Goal: Communication & Community: Answer question/provide support

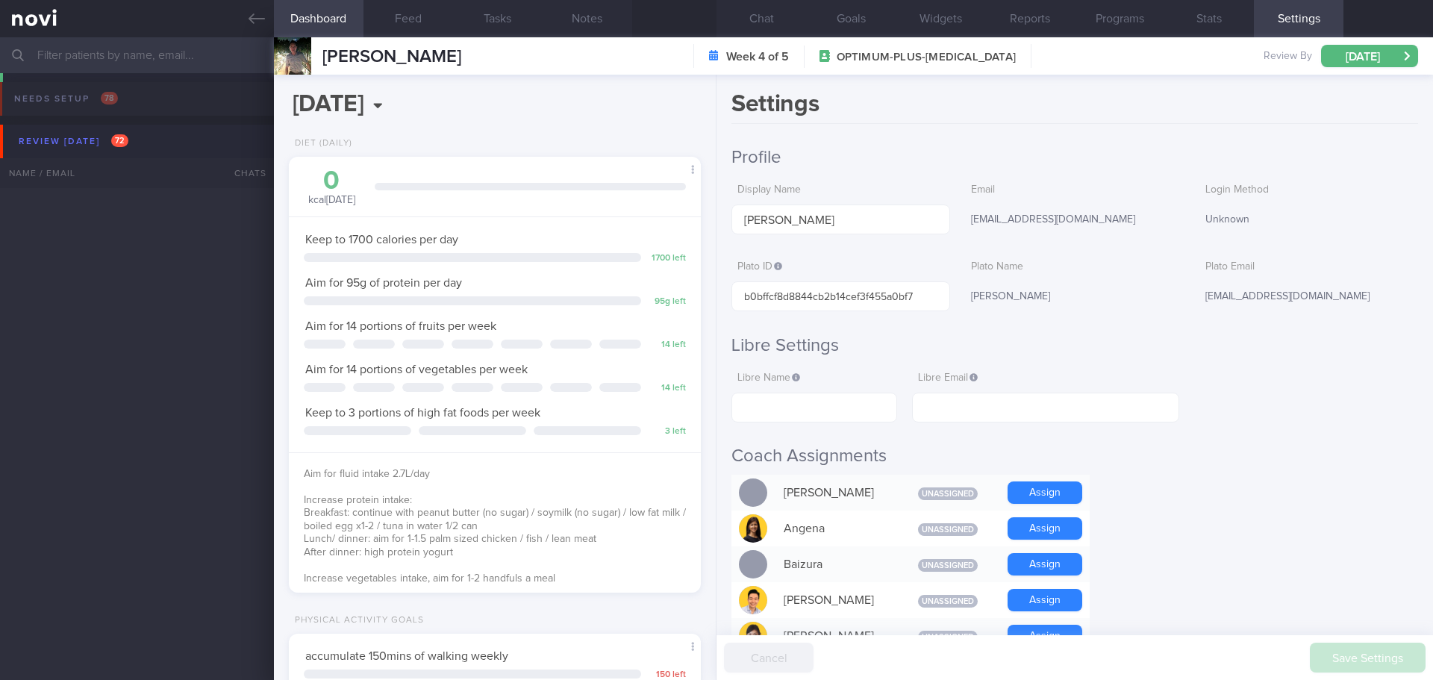
select select "7"
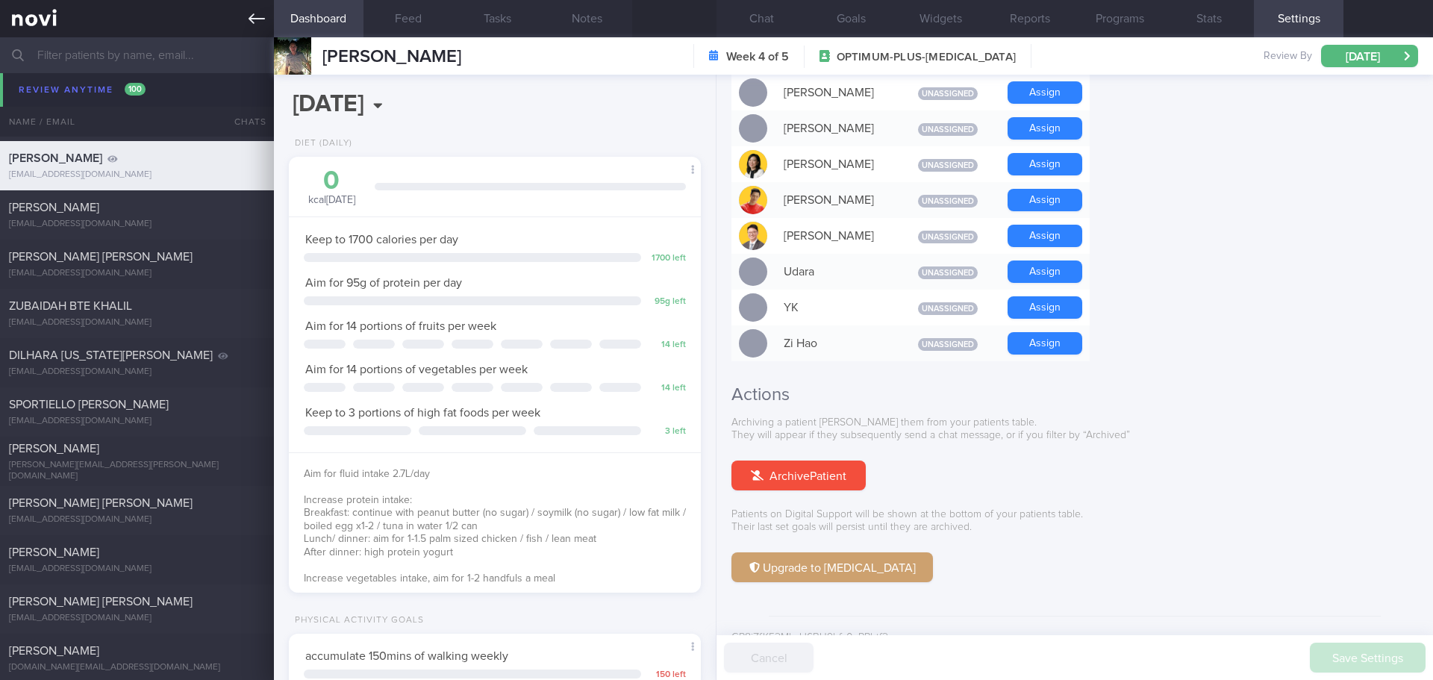
click at [245, 17] on link at bounding box center [137, 18] width 274 height 37
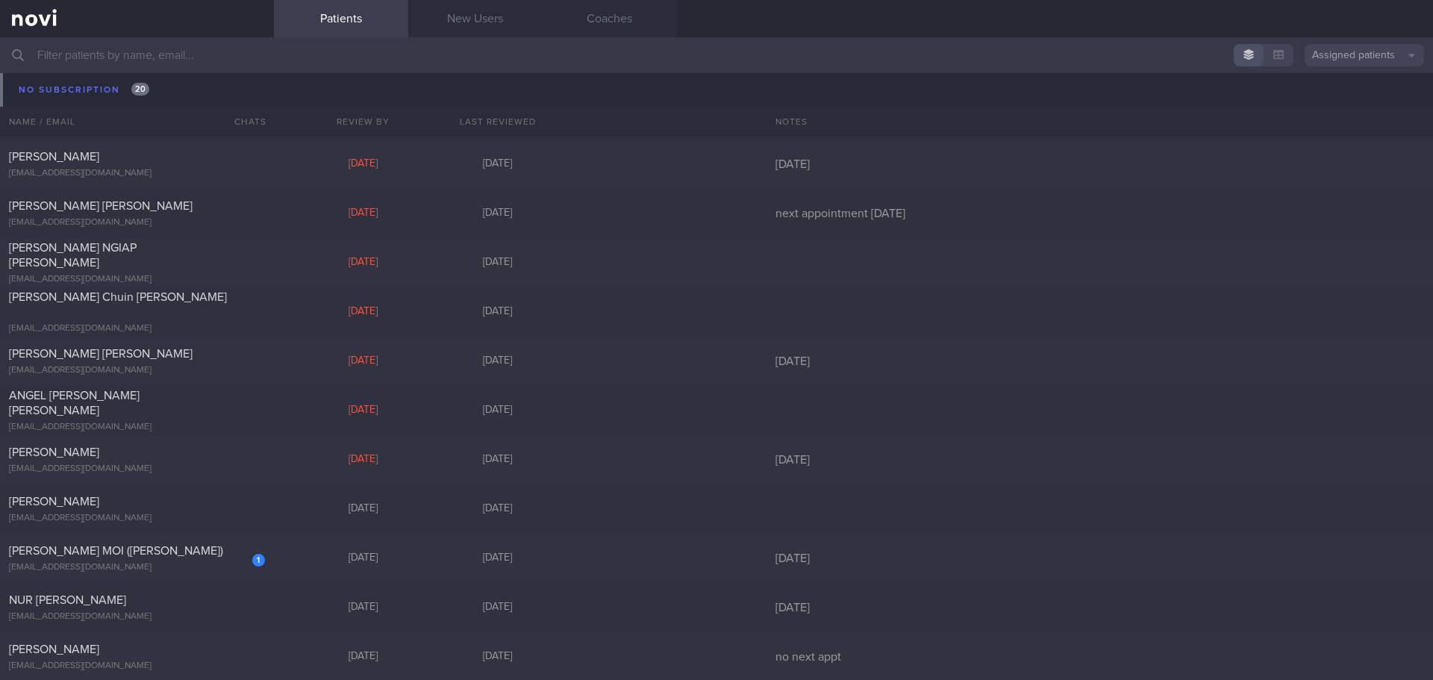
scroll to position [10819, 0]
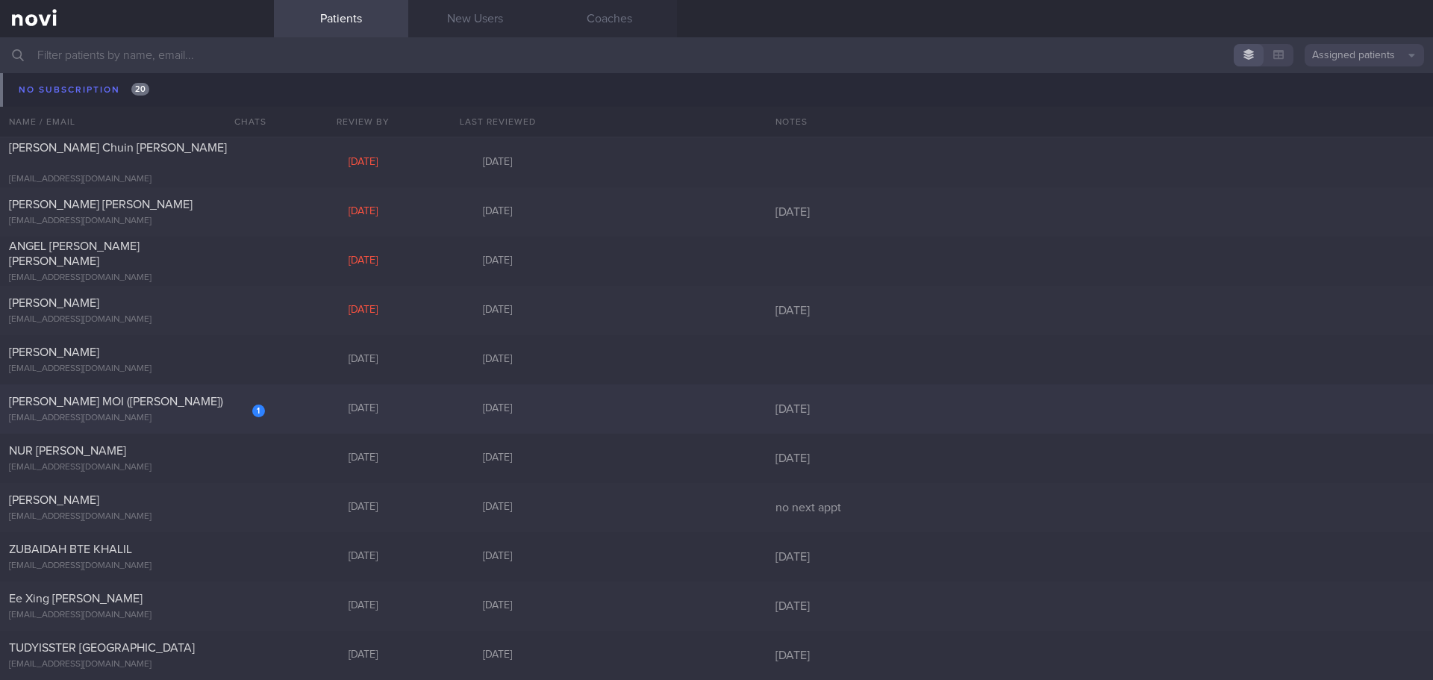
click at [291, 404] on div "1 CHONG NYUEN MOI (JOMINE) jomchong@singnet.com.sg Mon, 18 Aug 3 days ago 26/8/…" at bounding box center [716, 408] width 1433 height 49
select select "7"
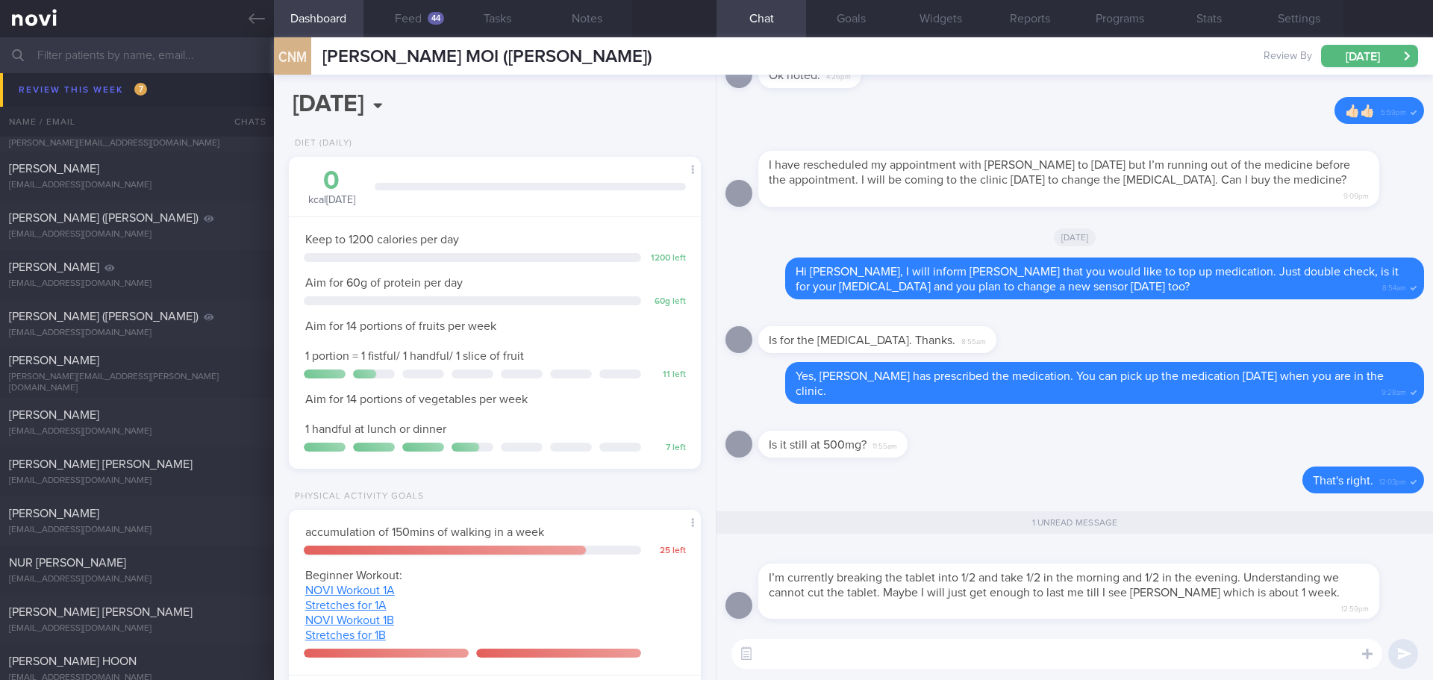
scroll to position [4525, 0]
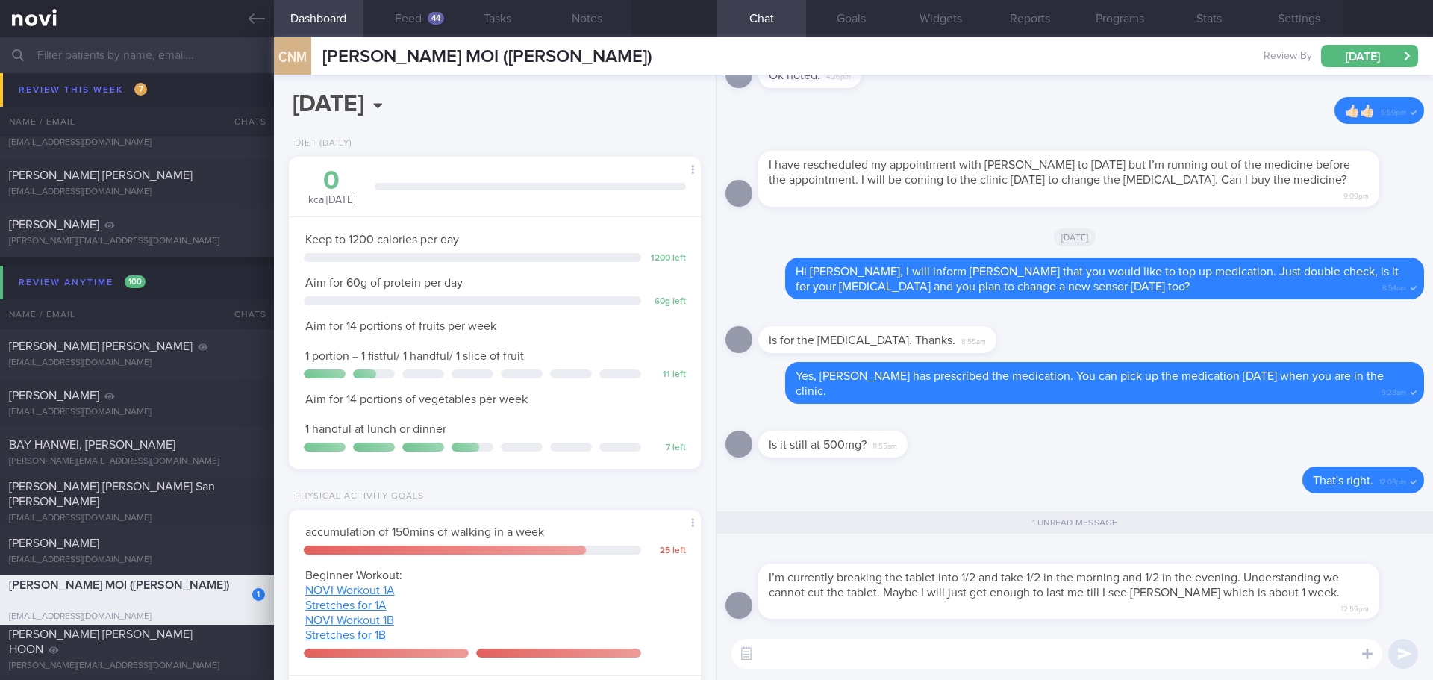
click at [947, 658] on textarea at bounding box center [1056, 654] width 651 height 30
type textarea "N"
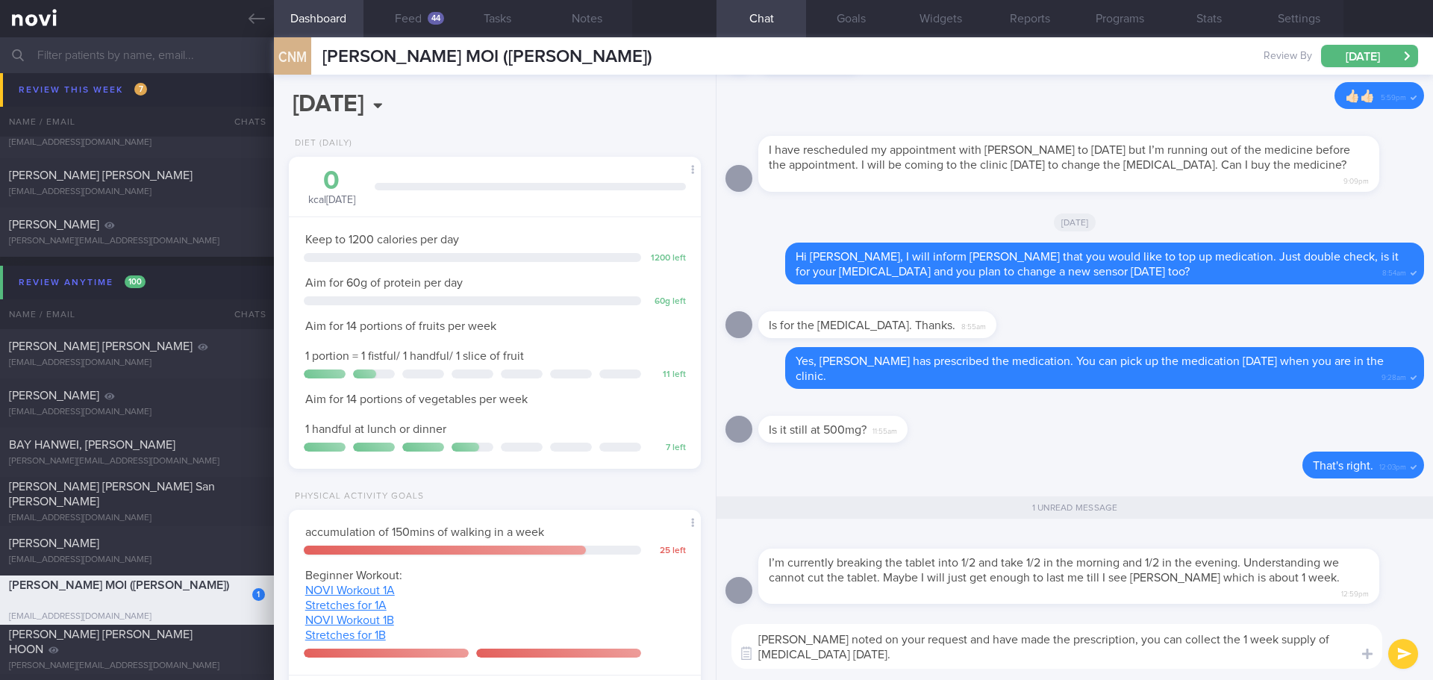
click at [883, 663] on textarea "[PERSON_NAME] noted on your request and have made the prescription, you can col…" at bounding box center [1056, 646] width 651 height 45
click at [1012, 657] on textarea "[PERSON_NAME] noted on your request and have made the prescription, you can col…" at bounding box center [1056, 646] width 651 height 45
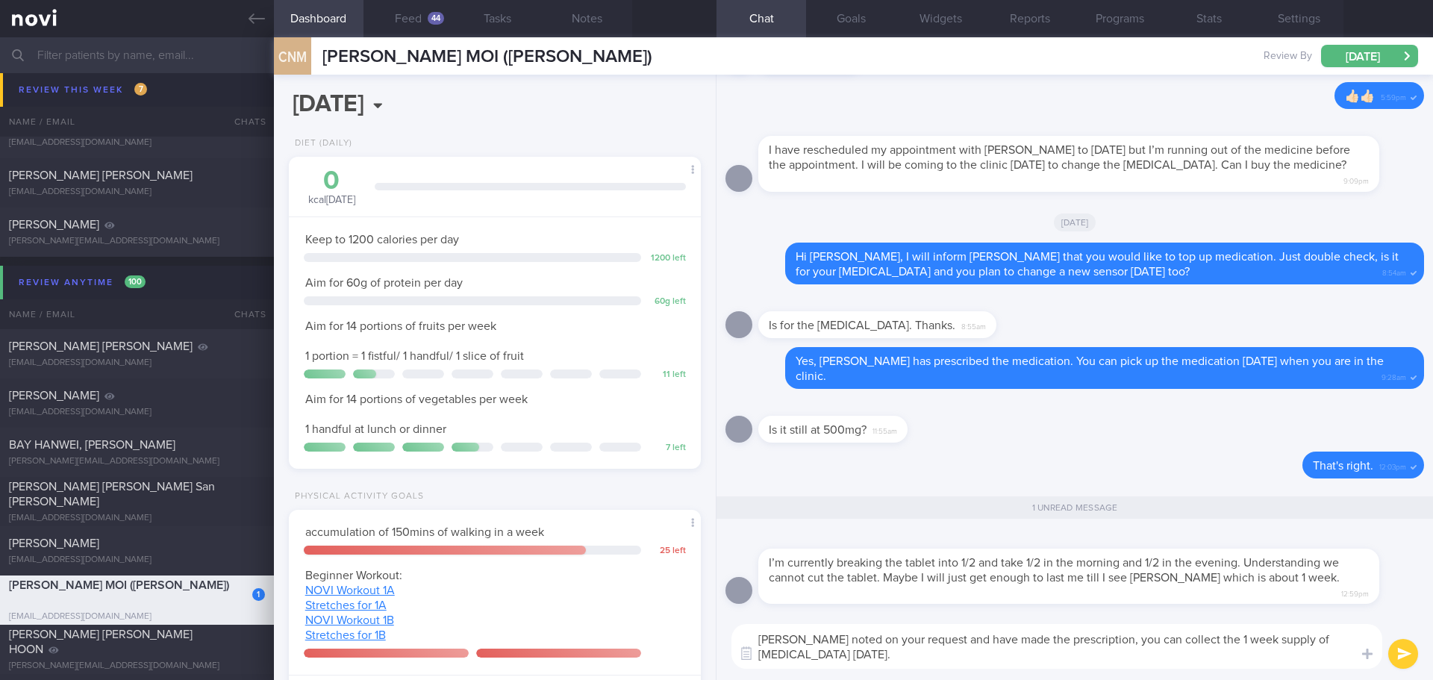
click at [1032, 658] on textarea "[PERSON_NAME] noted on your request and have made the prescription, you can col…" at bounding box center [1056, 646] width 651 height 45
click at [1077, 660] on textarea "[PERSON_NAME] noted on your request and have made the prescription, you can col…" at bounding box center [1056, 646] width 651 height 45
click at [1110, 665] on textarea "[PERSON_NAME] noted on your request and have made the prescription, you can col…" at bounding box center [1056, 646] width 651 height 45
click at [1110, 665] on textarea "Dr Todd noted on your request and have made the prescription, you can collect t…" at bounding box center [1056, 646] width 651 height 45
click at [1299, 660] on textarea "Dr Todd noted on your request and have made the prescription, you can collect t…" at bounding box center [1056, 646] width 651 height 45
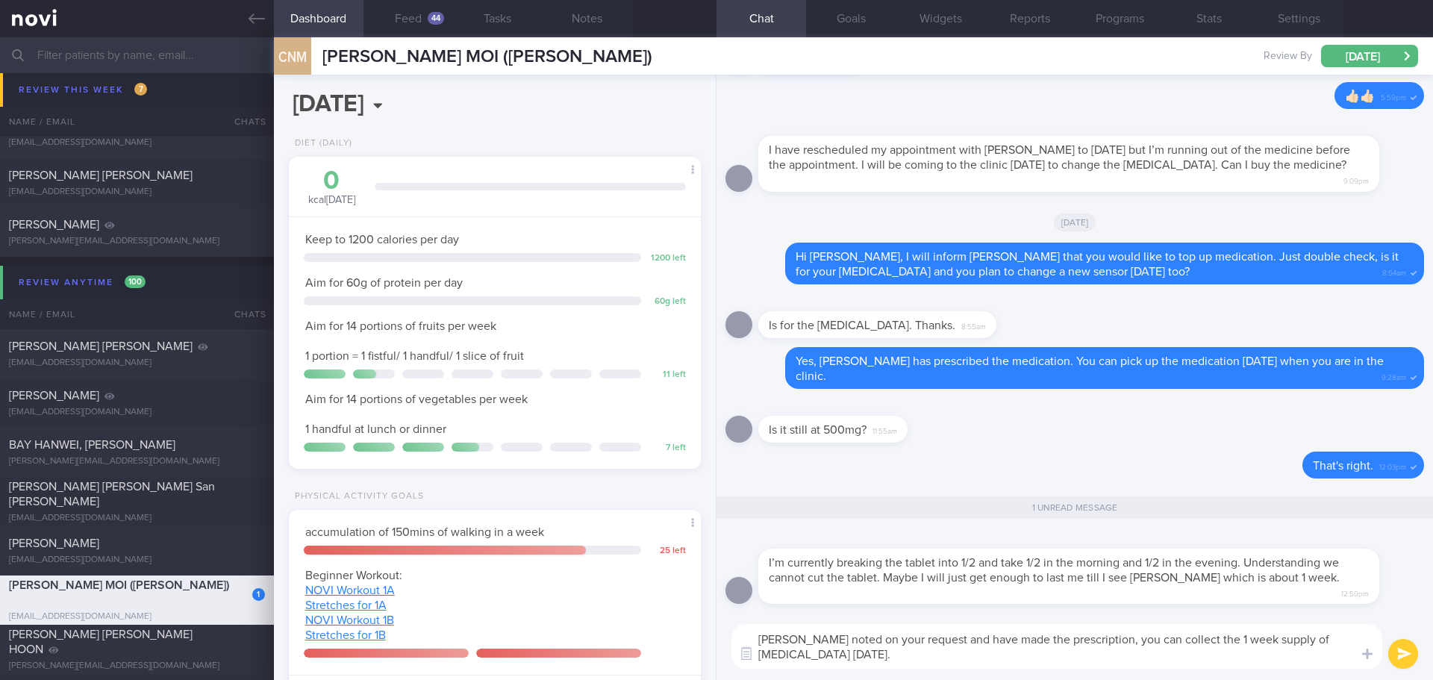
type textarea "Dr Todd noted on your request and have made the prescription, you can collect t…"
click at [1410, 657] on button "submit" at bounding box center [1403, 654] width 30 height 30
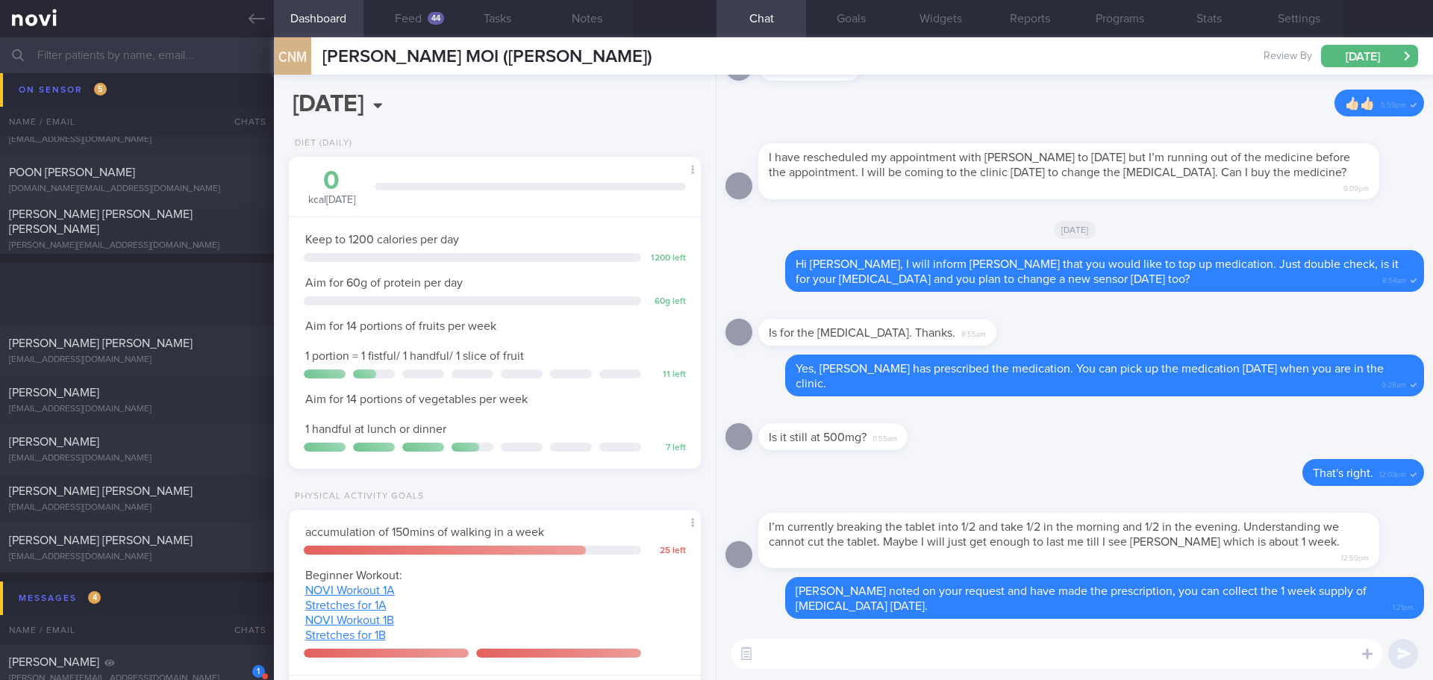
scroll to position [3704, 0]
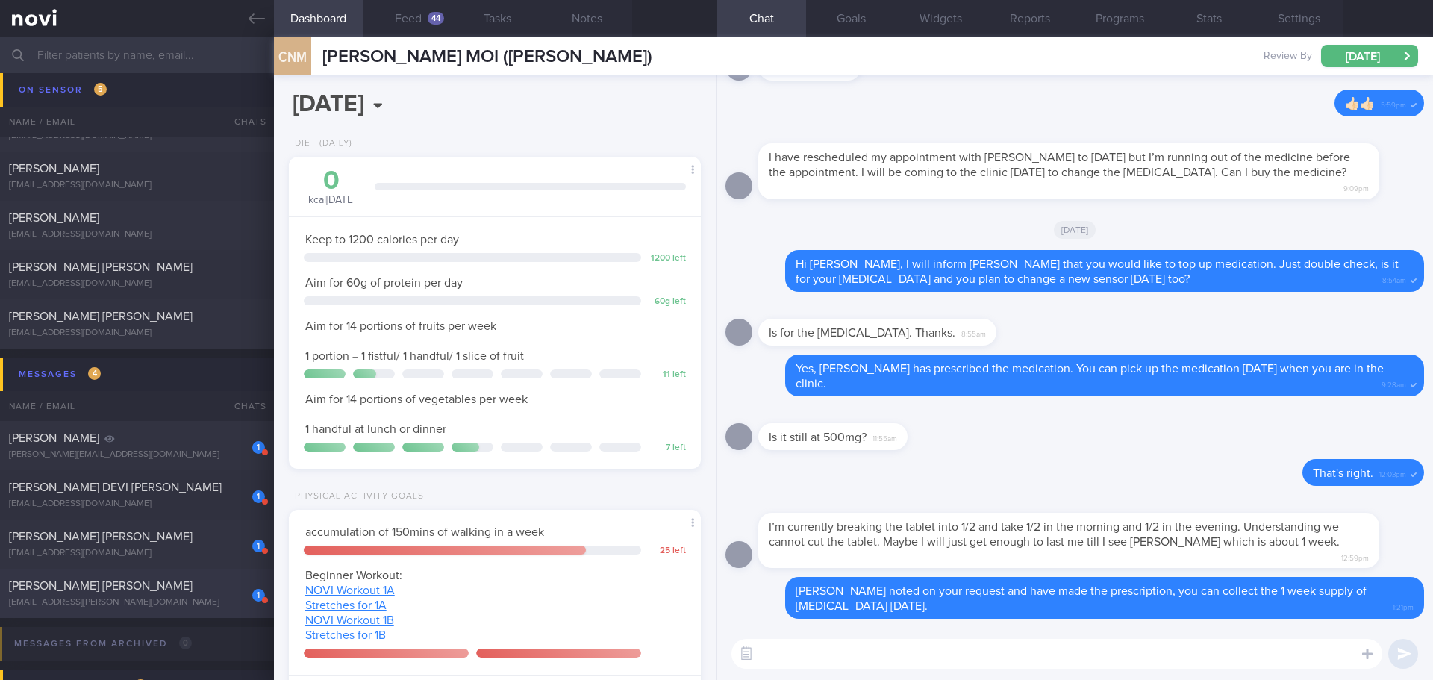
click at [231, 593] on div "[PERSON_NAME] [PERSON_NAME]" at bounding box center [135, 585] width 252 height 15
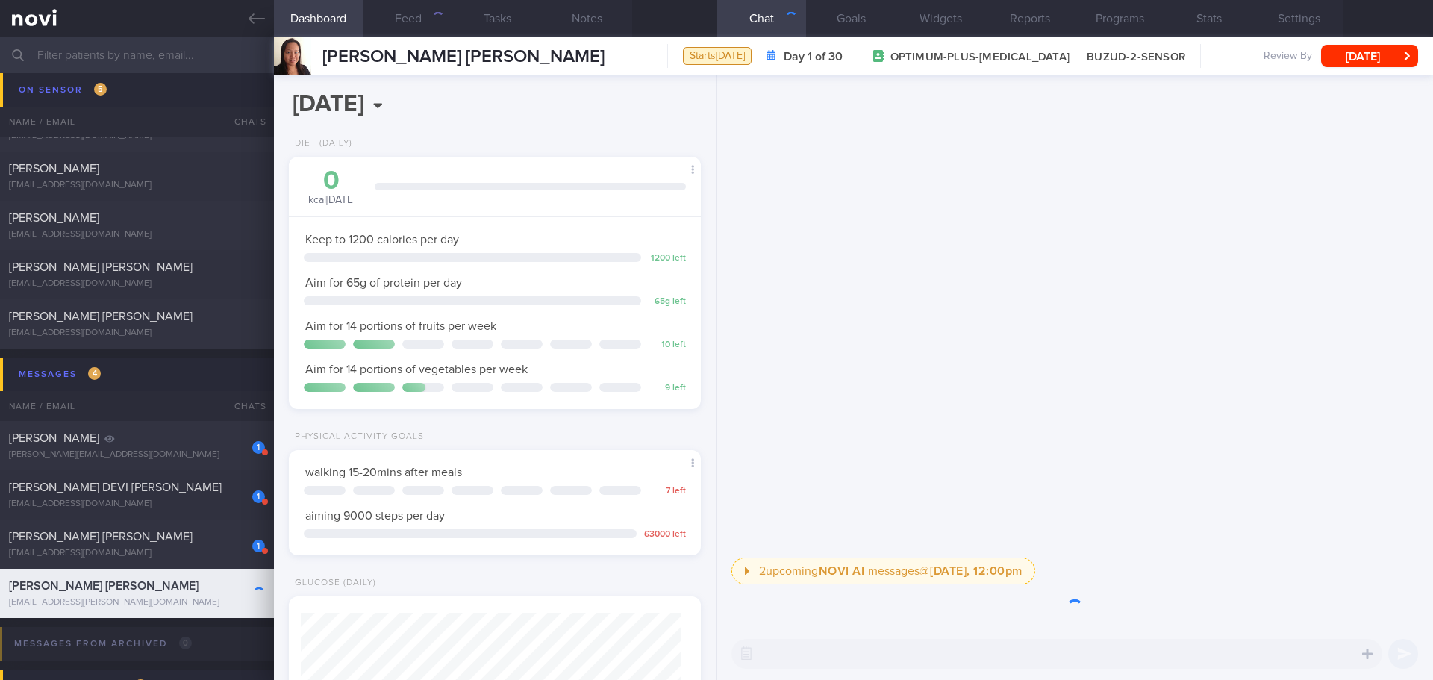
scroll to position [208, 375]
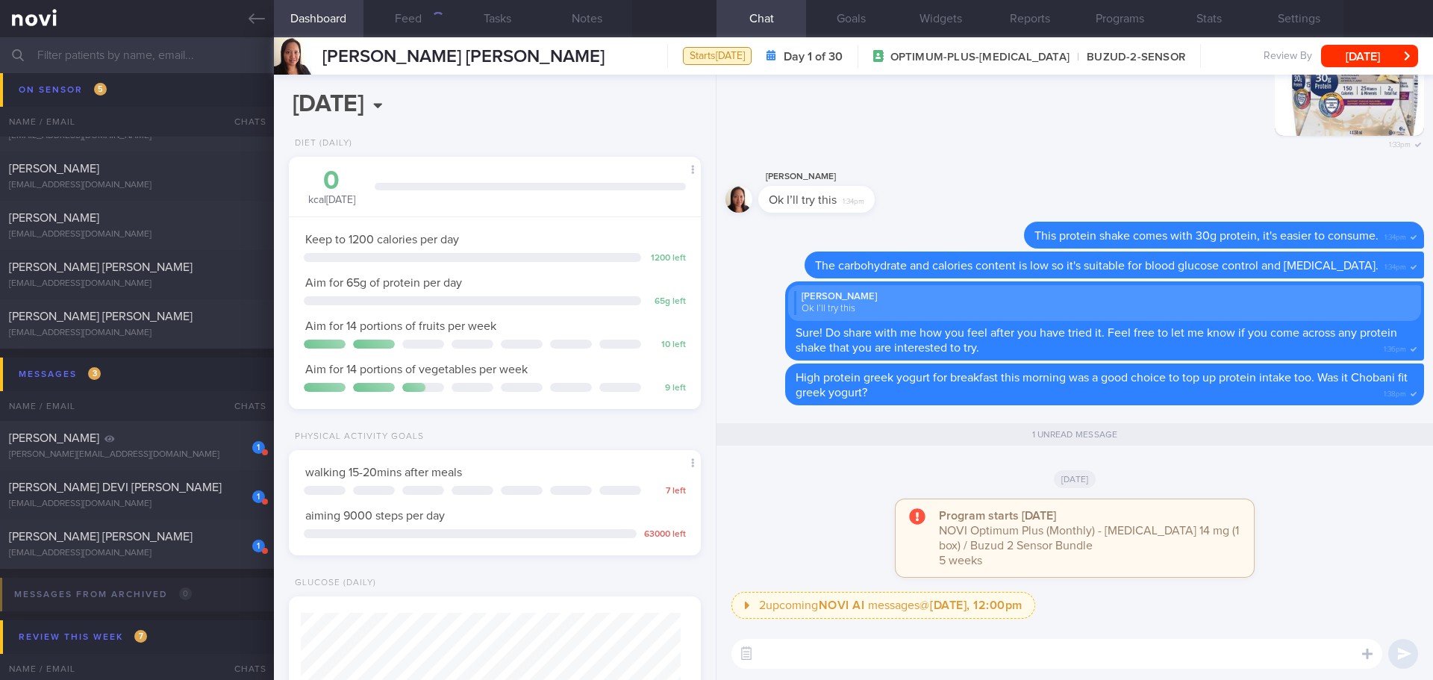
click at [1251, 472] on div "[DATE]" at bounding box center [1074, 478] width 698 height 42
click at [1276, 479] on div "[DATE]" at bounding box center [1074, 478] width 698 height 42
click at [1284, 482] on div "[DATE]" at bounding box center [1074, 478] width 698 height 42
click at [1288, 484] on div "[DATE]" at bounding box center [1074, 478] width 698 height 42
click at [1290, 486] on div "[DATE]" at bounding box center [1074, 478] width 698 height 42
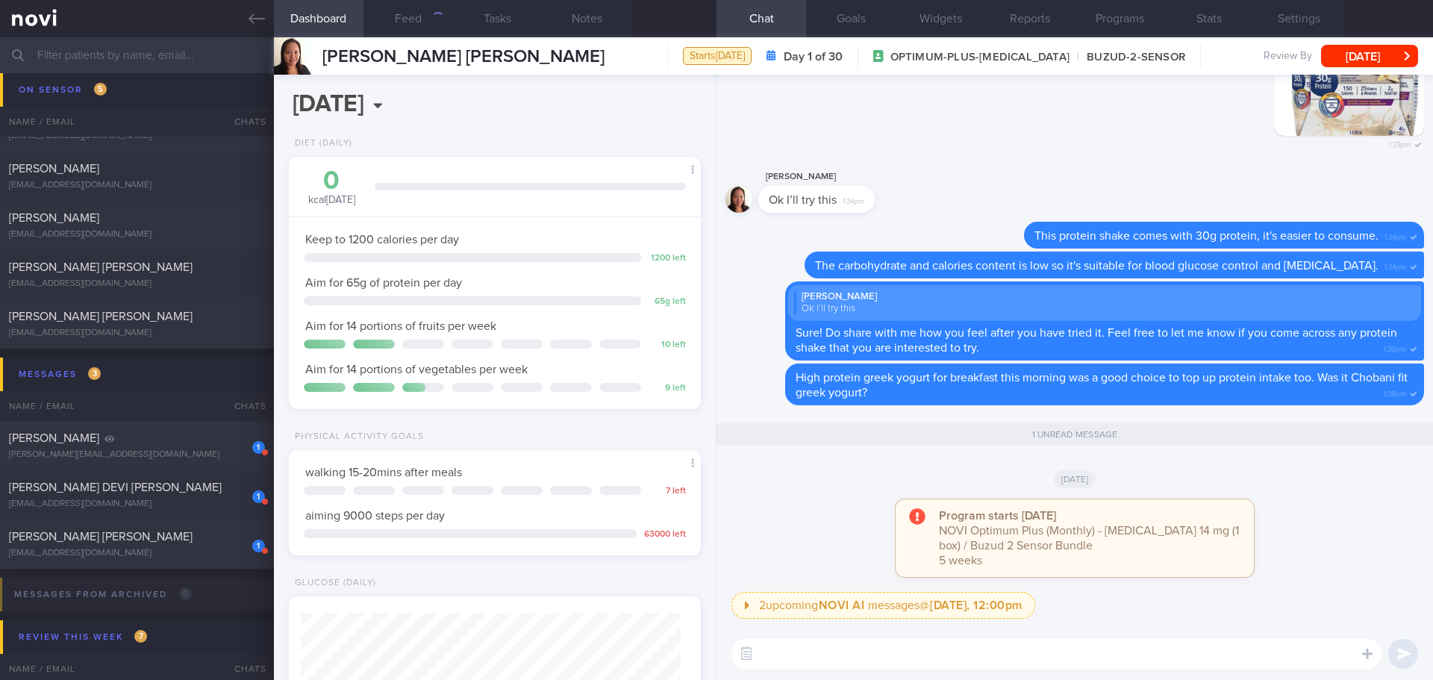
click at [1294, 486] on div "[DATE]" at bounding box center [1074, 478] width 698 height 42
click at [1359, 50] on button "[DATE]" at bounding box center [1369, 56] width 97 height 22
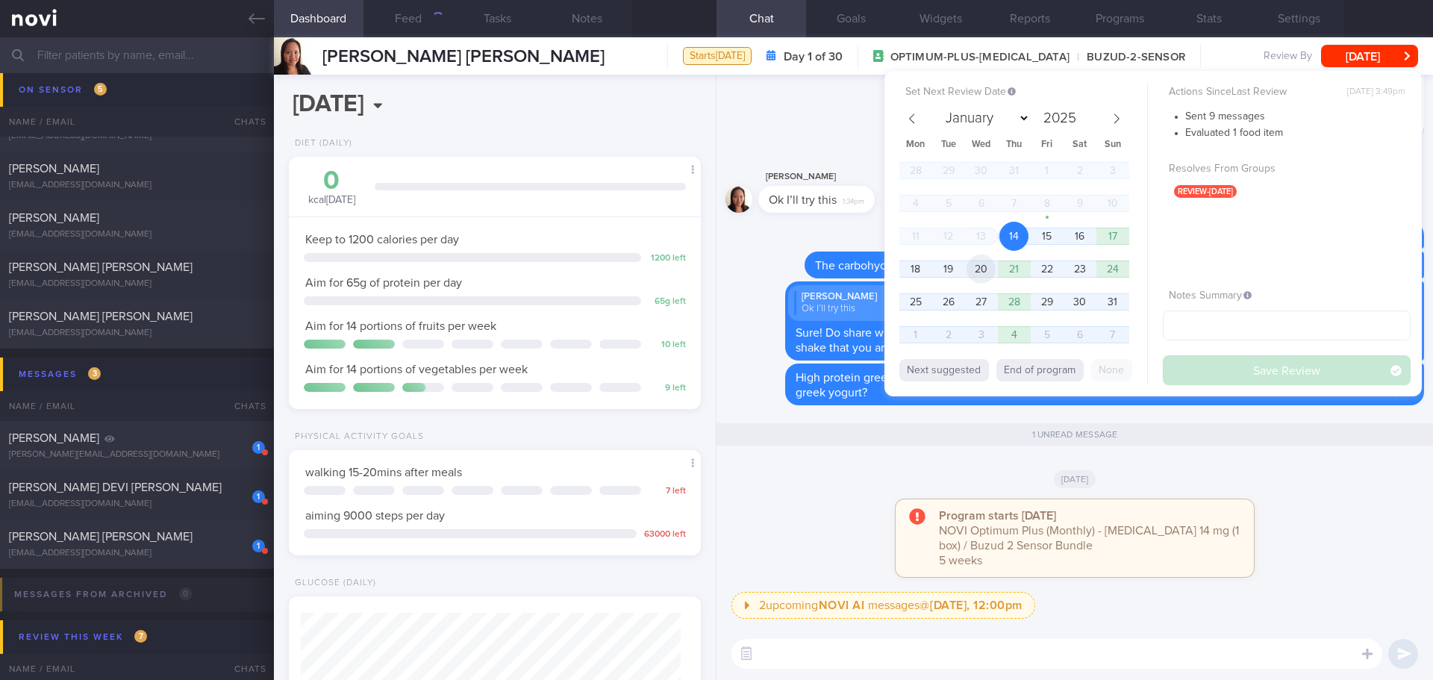
click at [974, 269] on span "20" at bounding box center [980, 268] width 29 height 29
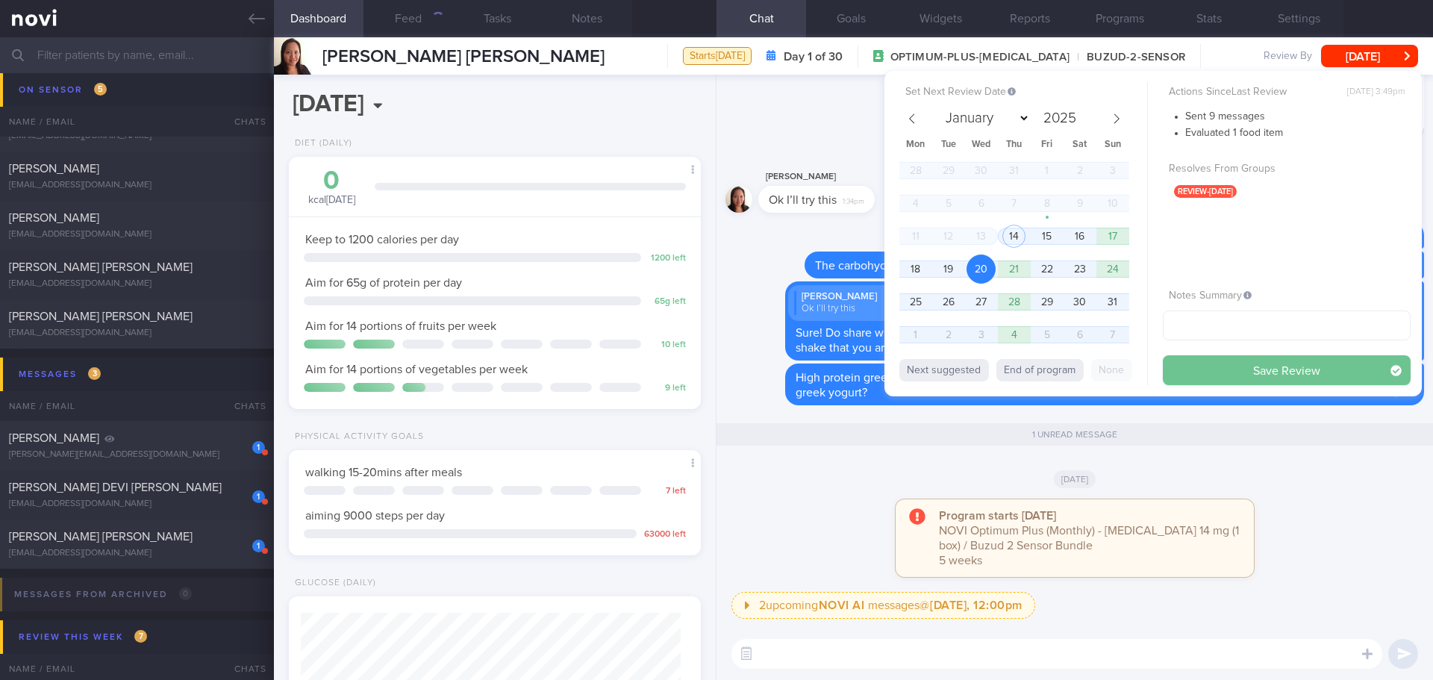
click at [1189, 366] on button "Save Review" at bounding box center [1286, 370] width 248 height 30
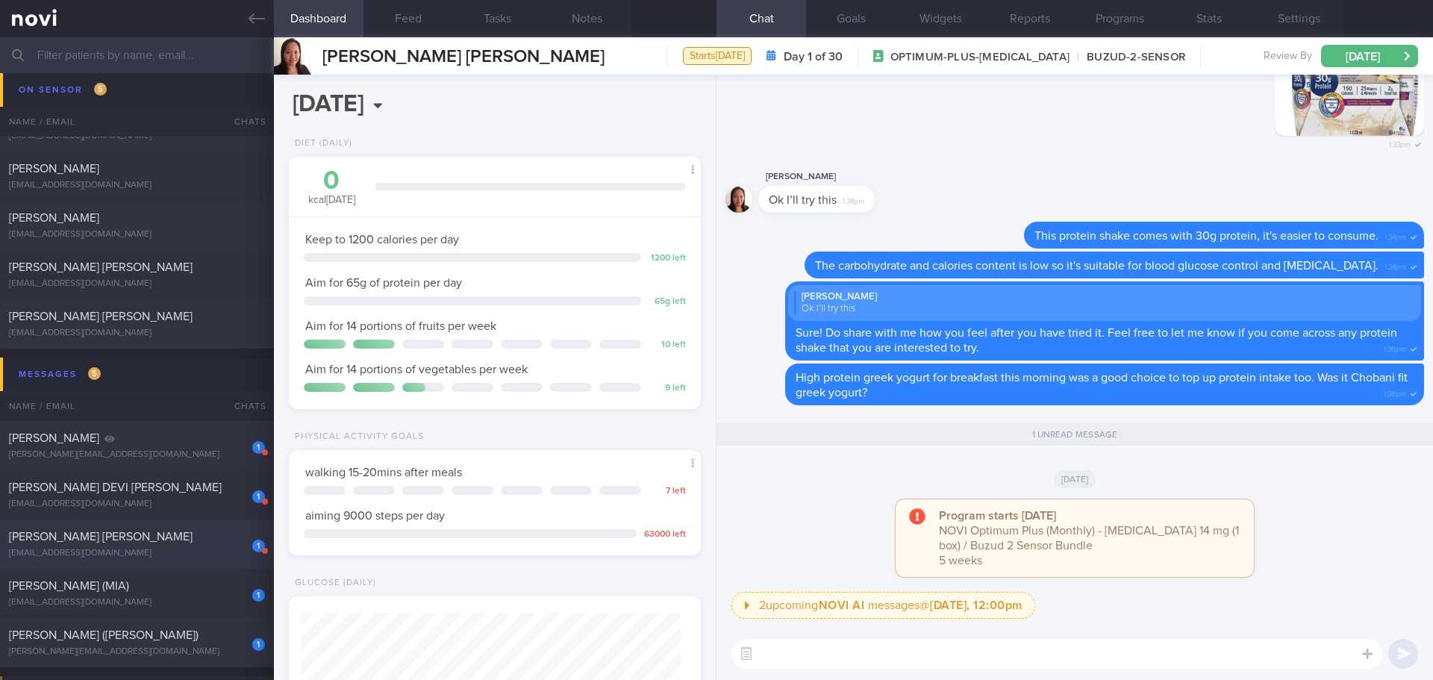
scroll to position [3878, 0]
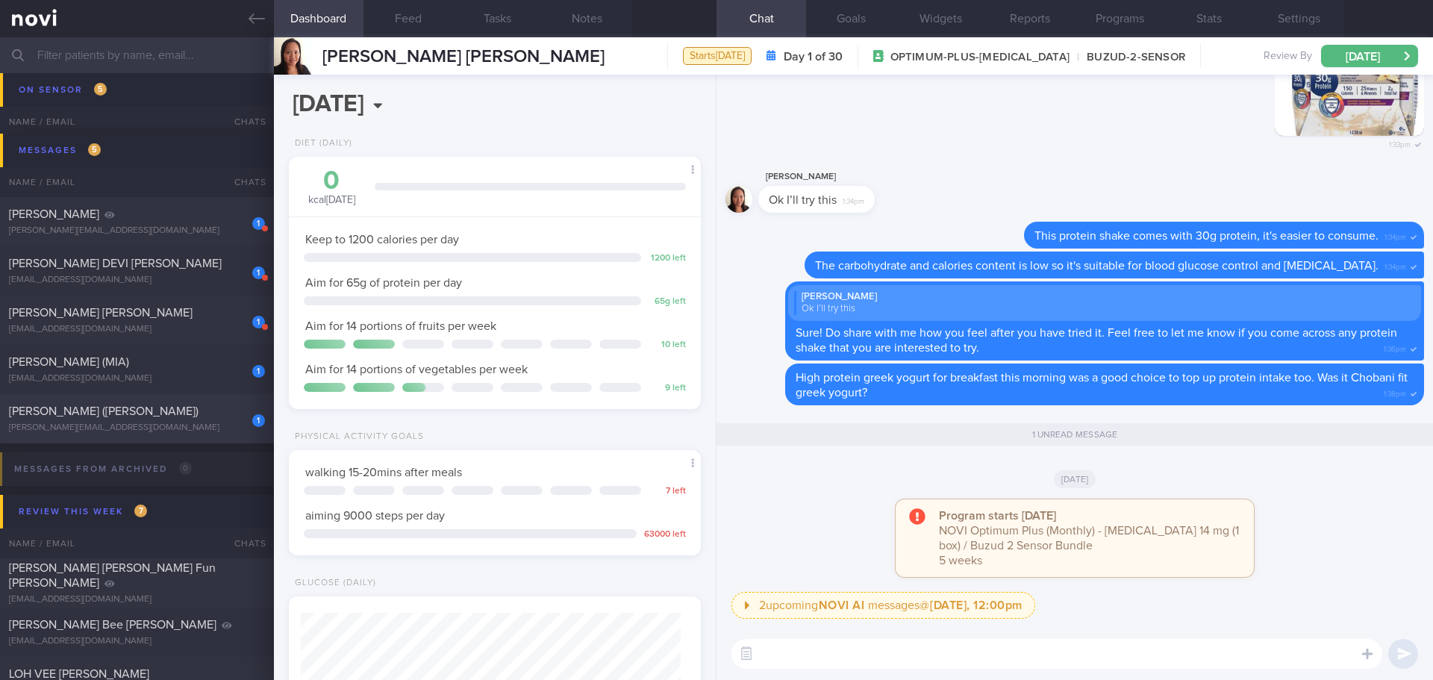
click at [204, 421] on div "1 TOH SOOK WEI (ALEXANDRA) alexandra_toh@hotmail.com" at bounding box center [137, 419] width 274 height 30
type input "[DATE]"
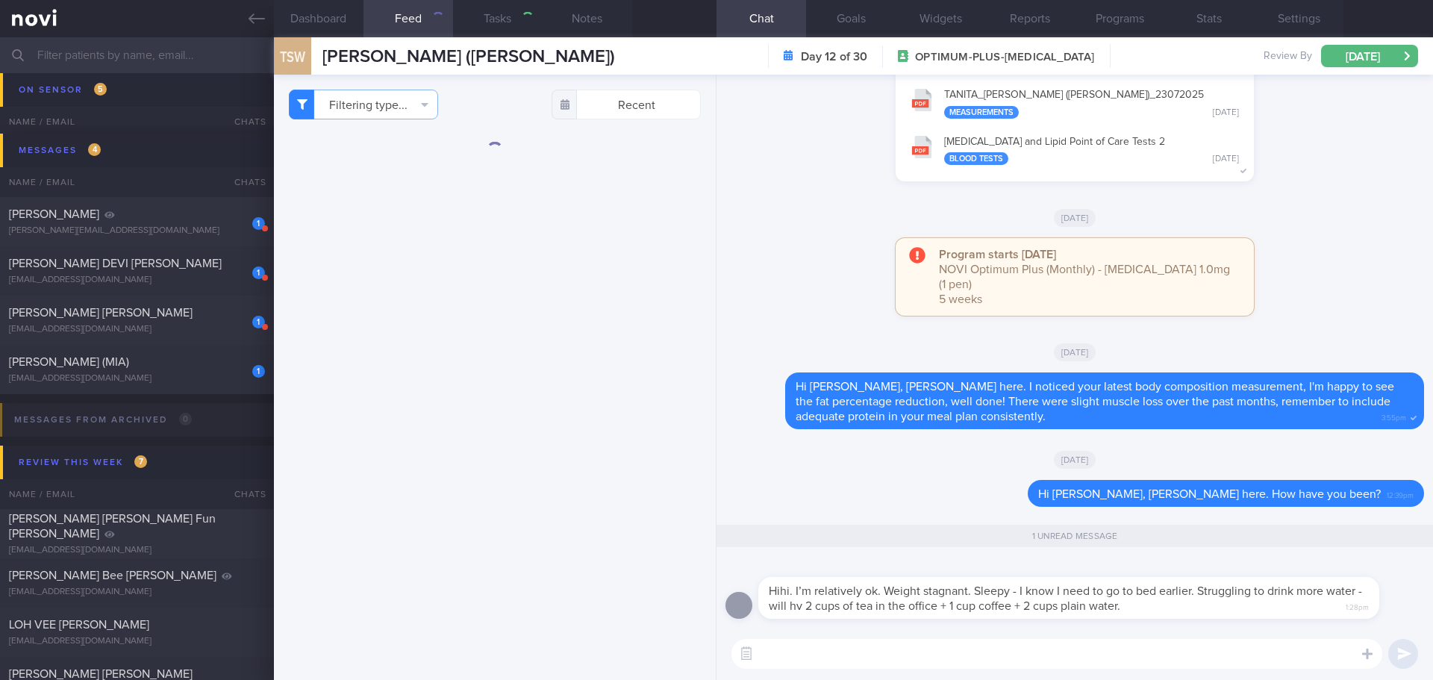
click at [817, 463] on div "[DATE]" at bounding box center [1074, 459] width 698 height 42
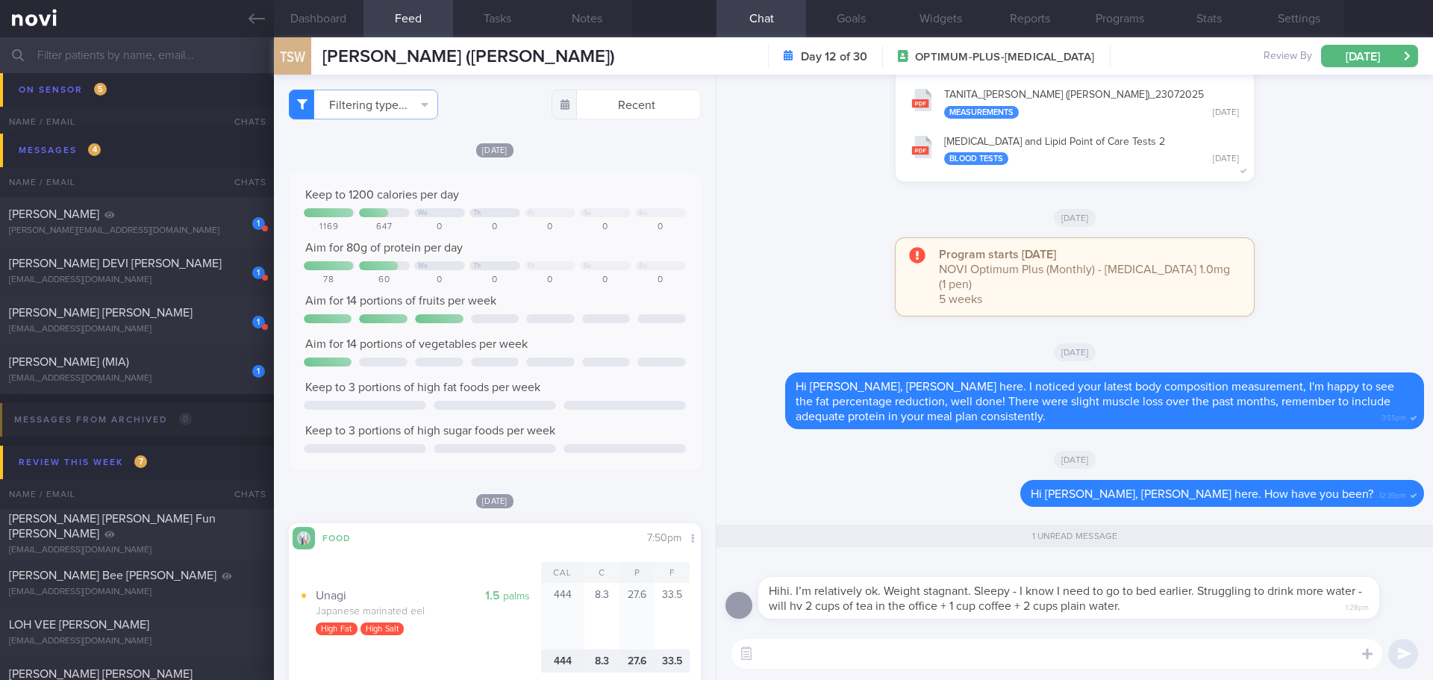
click at [798, 450] on div "[DATE]" at bounding box center [1074, 459] width 698 height 42
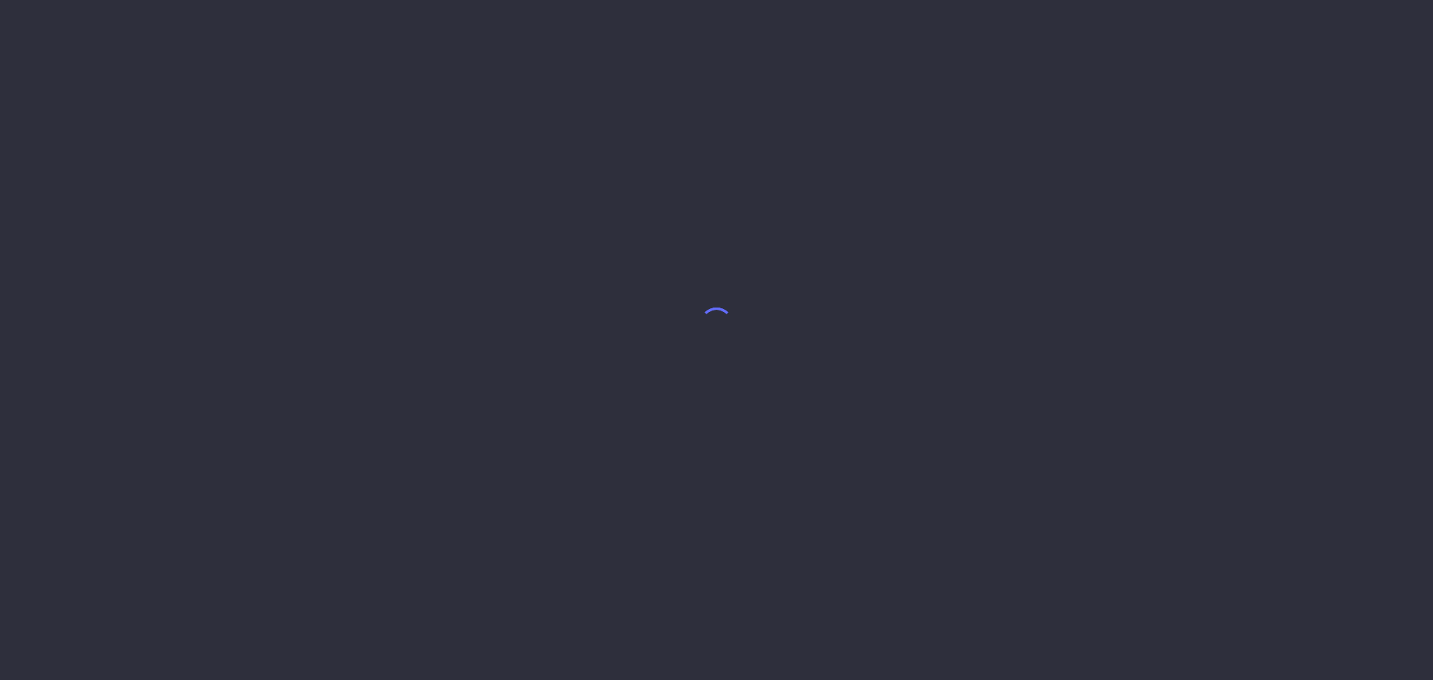
select select "7"
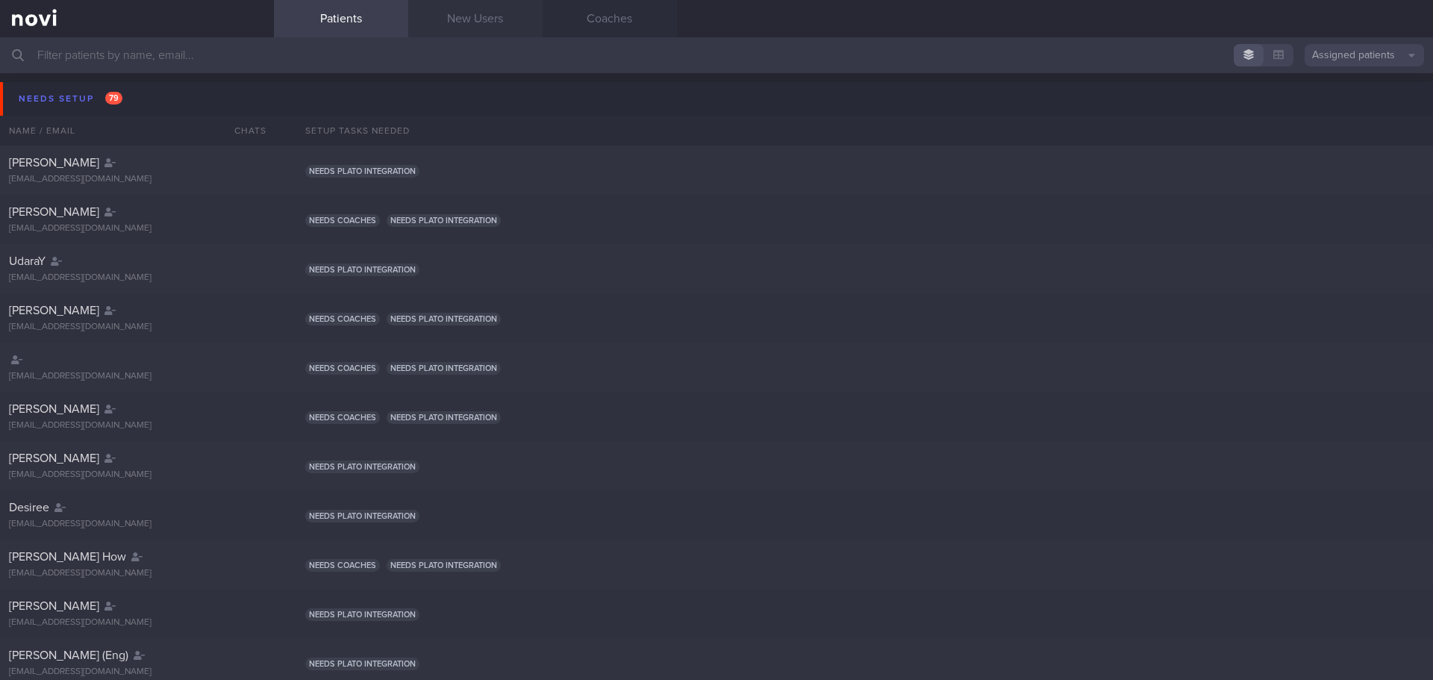
drag, startPoint x: 455, startPoint y: 25, endPoint x: 432, endPoint y: 33, distance: 24.5
click at [455, 24] on link "New Users" at bounding box center [475, 18] width 134 height 37
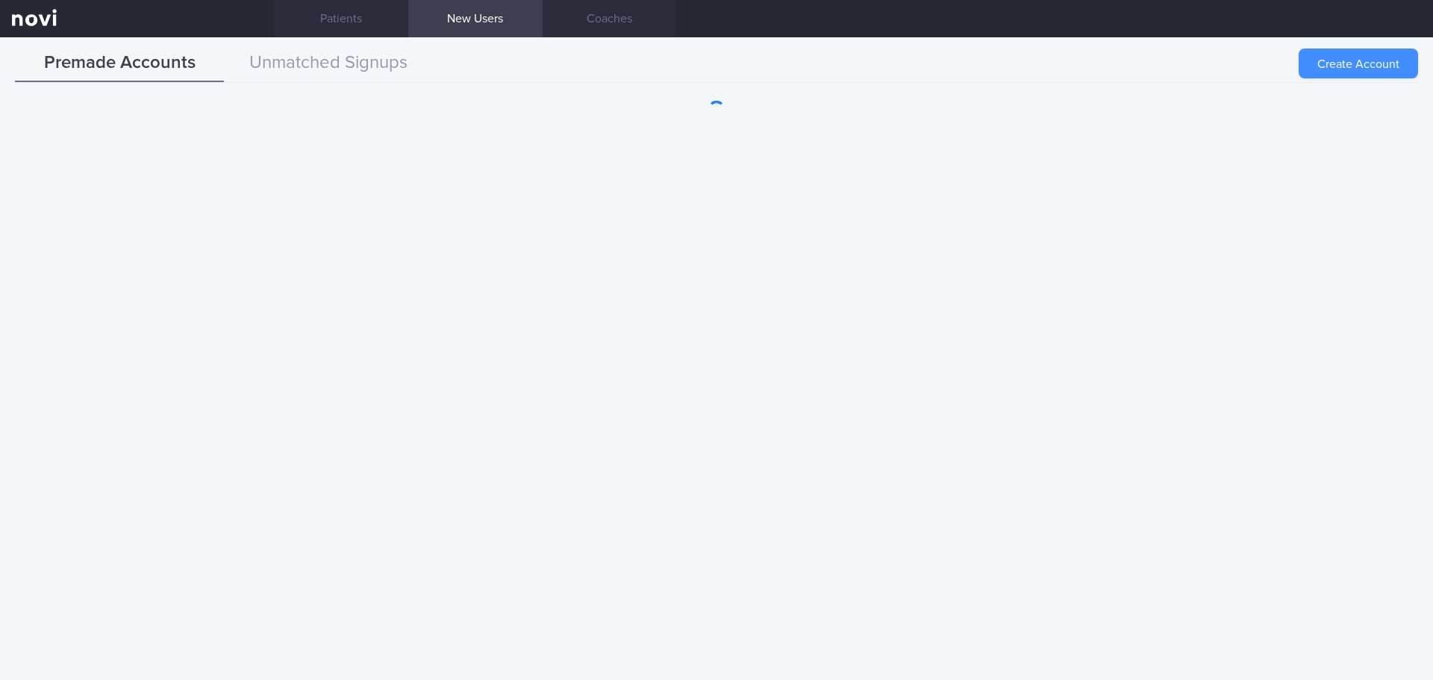
click at [1365, 56] on button "Create Account" at bounding box center [1357, 63] width 119 height 30
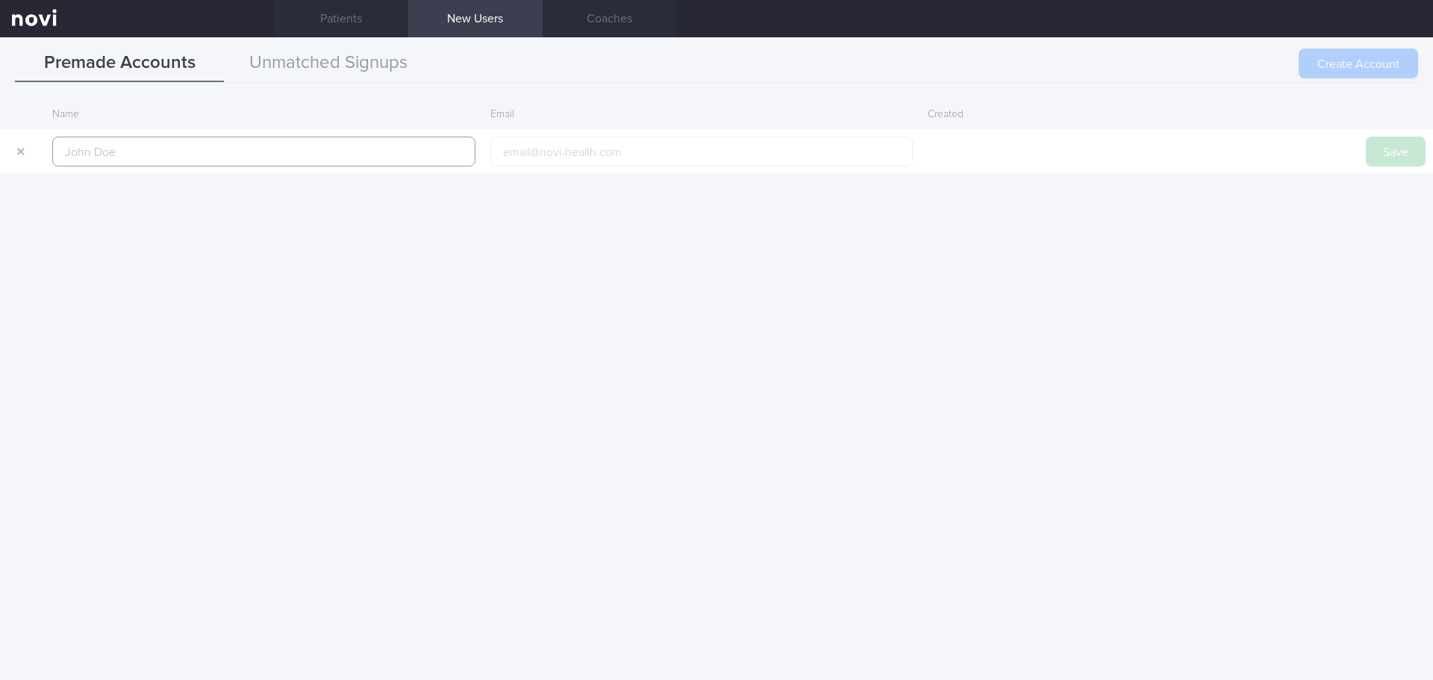
click at [86, 143] on input "text" at bounding box center [263, 152] width 423 height 30
click at [86, 146] on input "text" at bounding box center [263, 152] width 423 height 30
click at [85, 152] on input "text" at bounding box center [263, 152] width 423 height 30
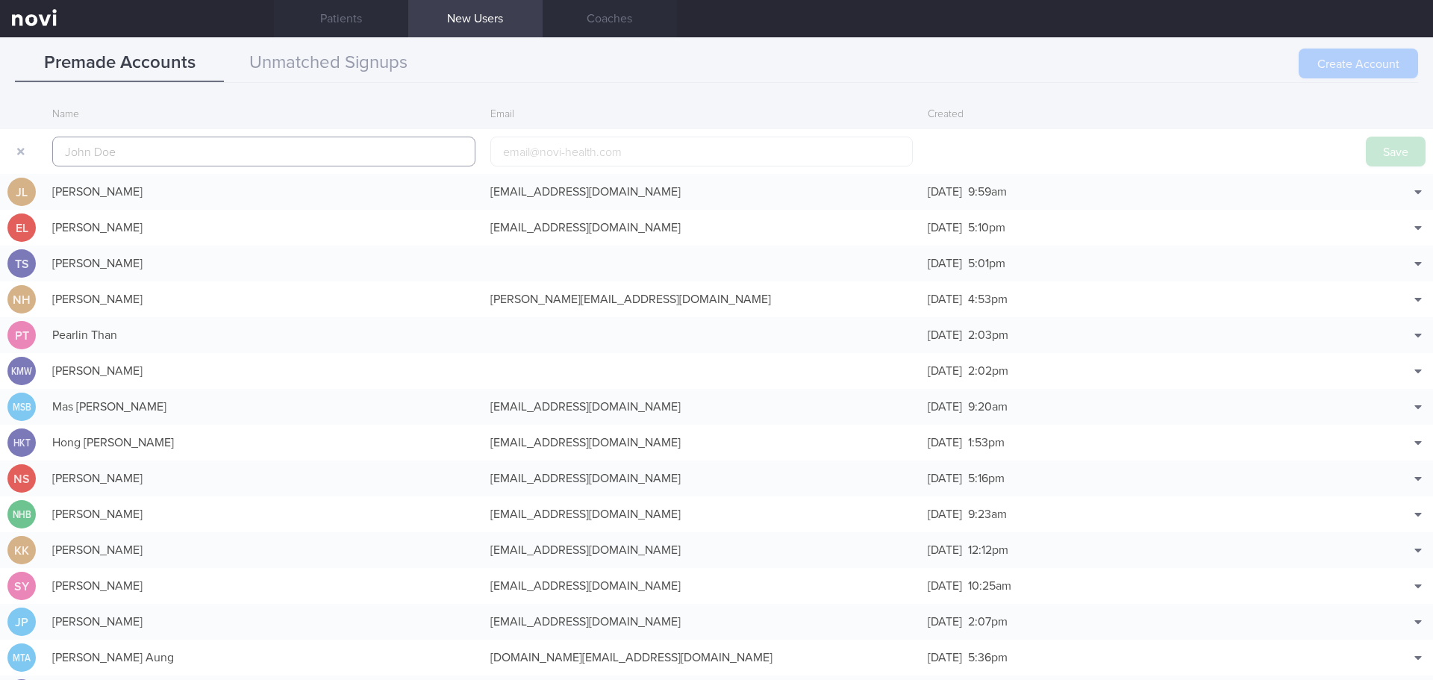
click at [94, 151] on input "text" at bounding box center [263, 152] width 423 height 30
paste input "[PERSON_NAME]"
type input "[PERSON_NAME]"
click at [1386, 157] on button "Save" at bounding box center [1395, 152] width 60 height 30
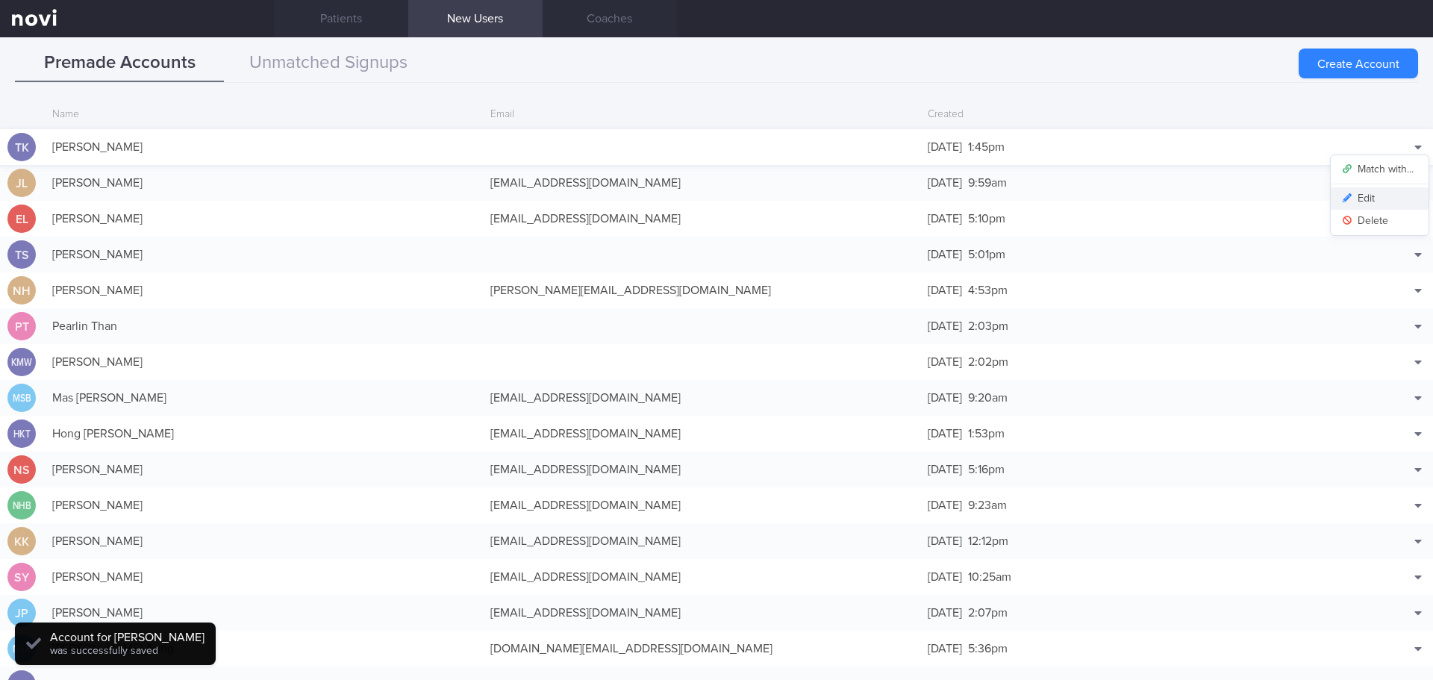
click at [1356, 201] on button "Edit" at bounding box center [1379, 198] width 98 height 22
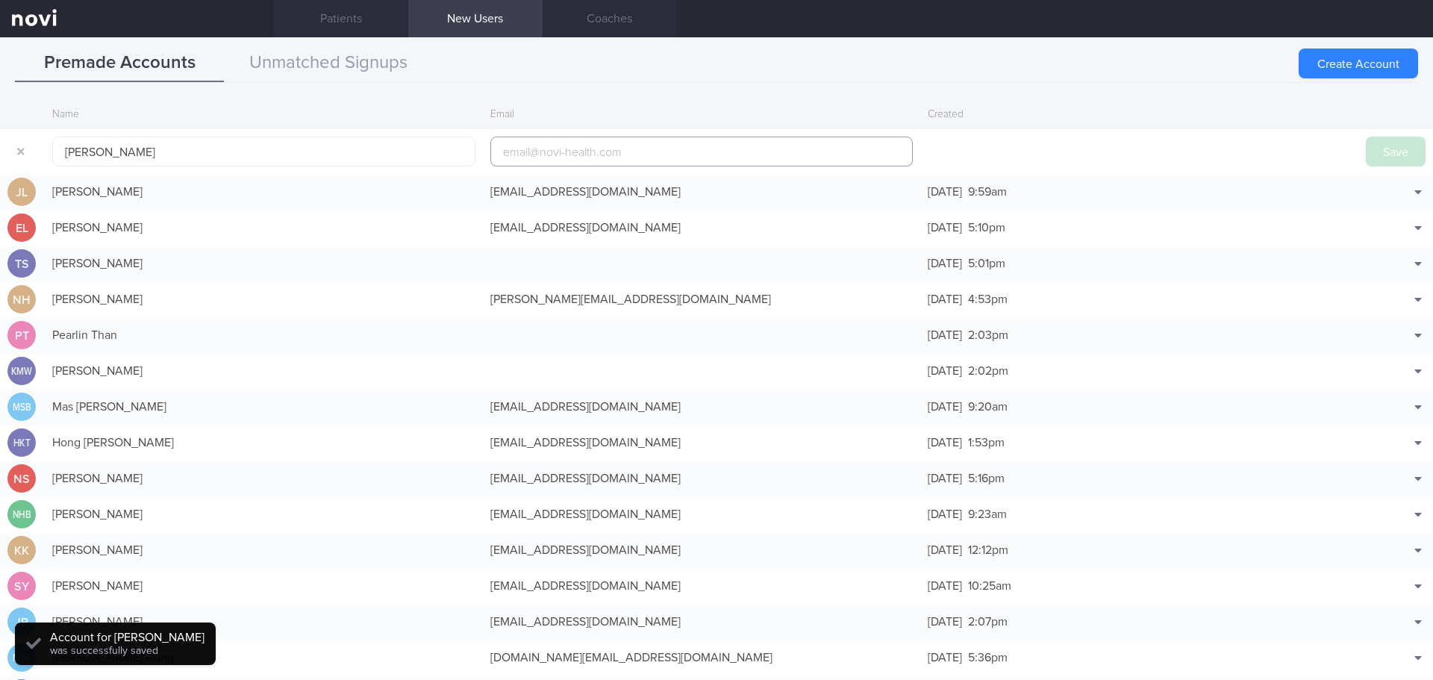
click at [566, 151] on input "email" at bounding box center [701, 152] width 423 height 30
paste input "tatyanakromli@hotmail.com"
type input "tatyanakromli@hotmail.com"
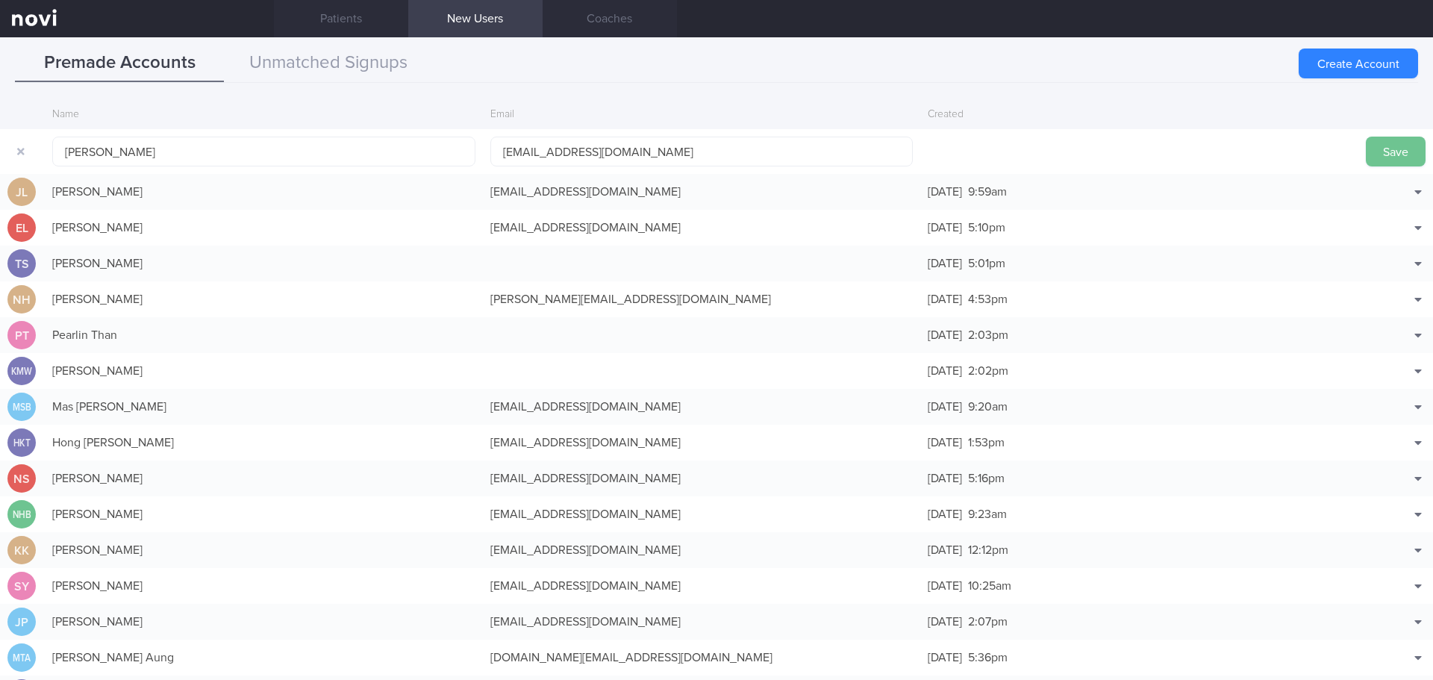
click at [1365, 157] on button "Save" at bounding box center [1395, 152] width 60 height 30
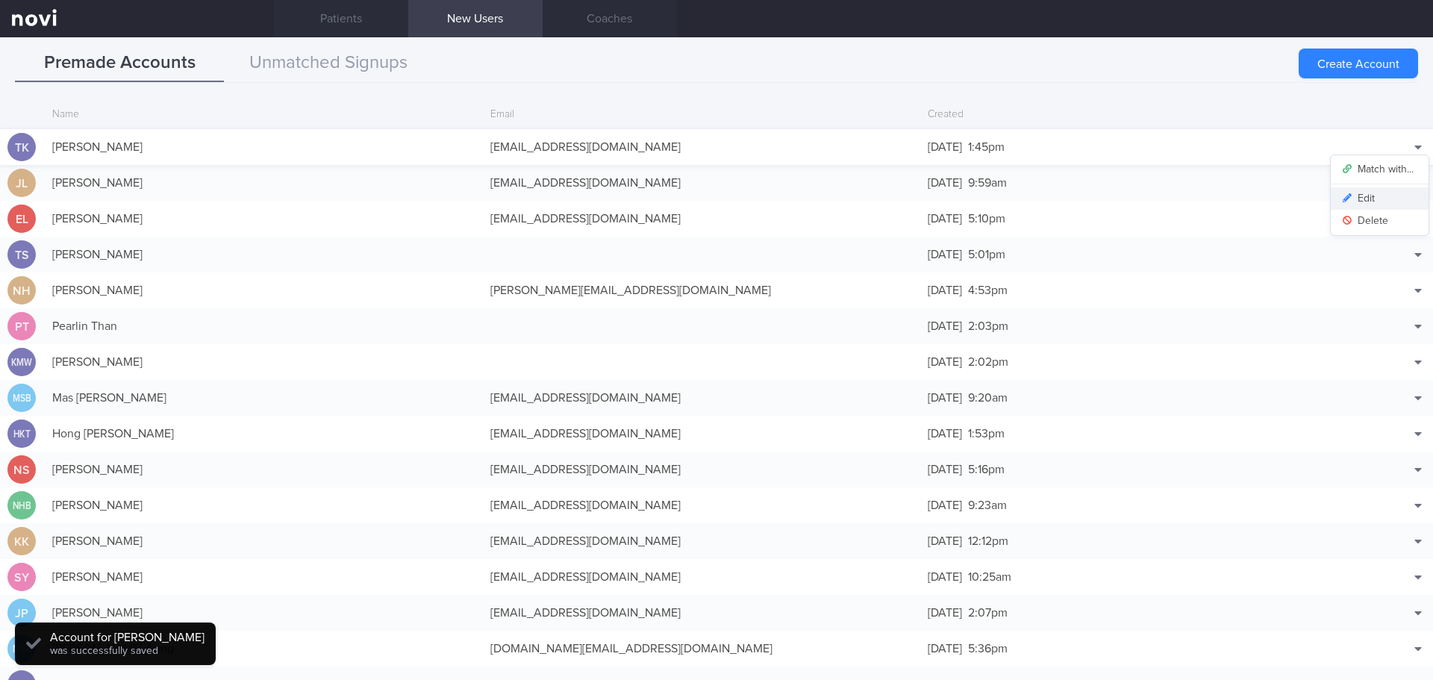
click at [1377, 196] on button "Edit" at bounding box center [1379, 198] width 98 height 22
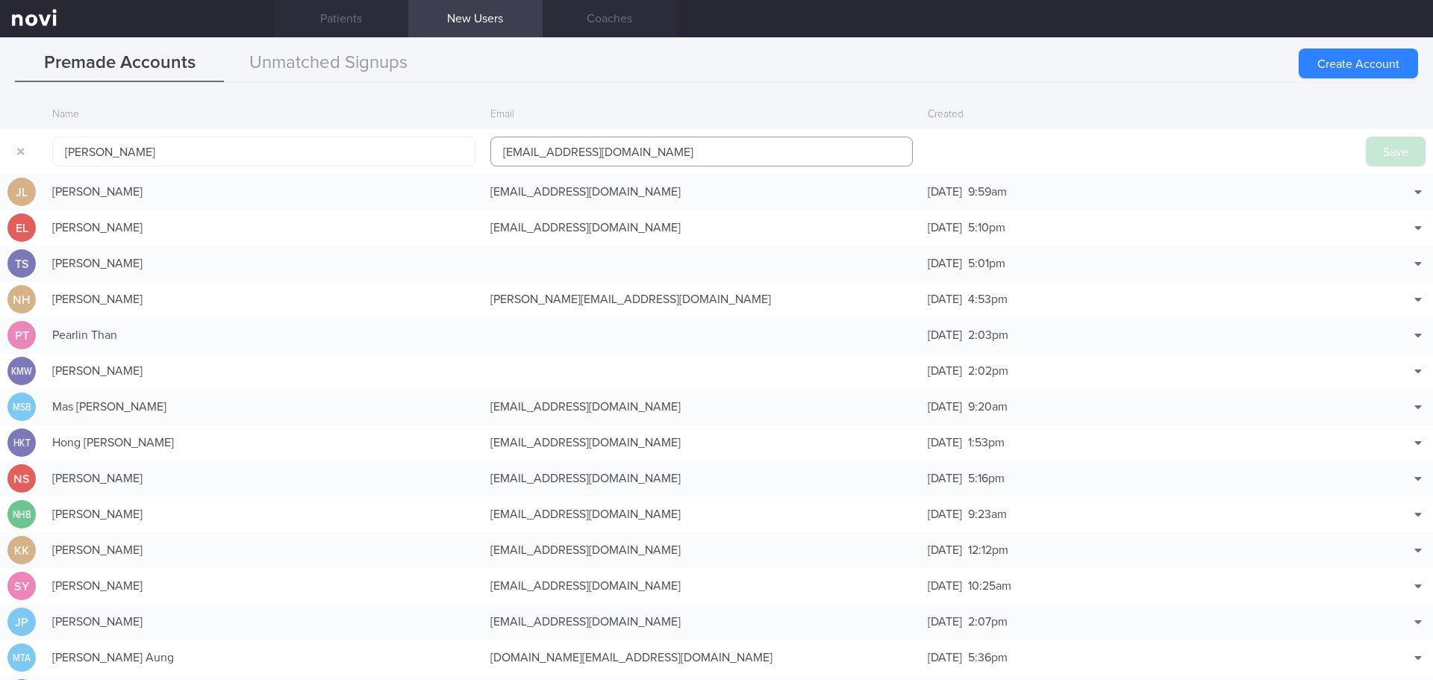
click at [569, 156] on input "tatyanakromli@hotmail.com" at bounding box center [701, 152] width 423 height 30
type input "tatyanakromli1@hotmail.com"
click at [1365, 157] on button "Save" at bounding box center [1395, 152] width 60 height 30
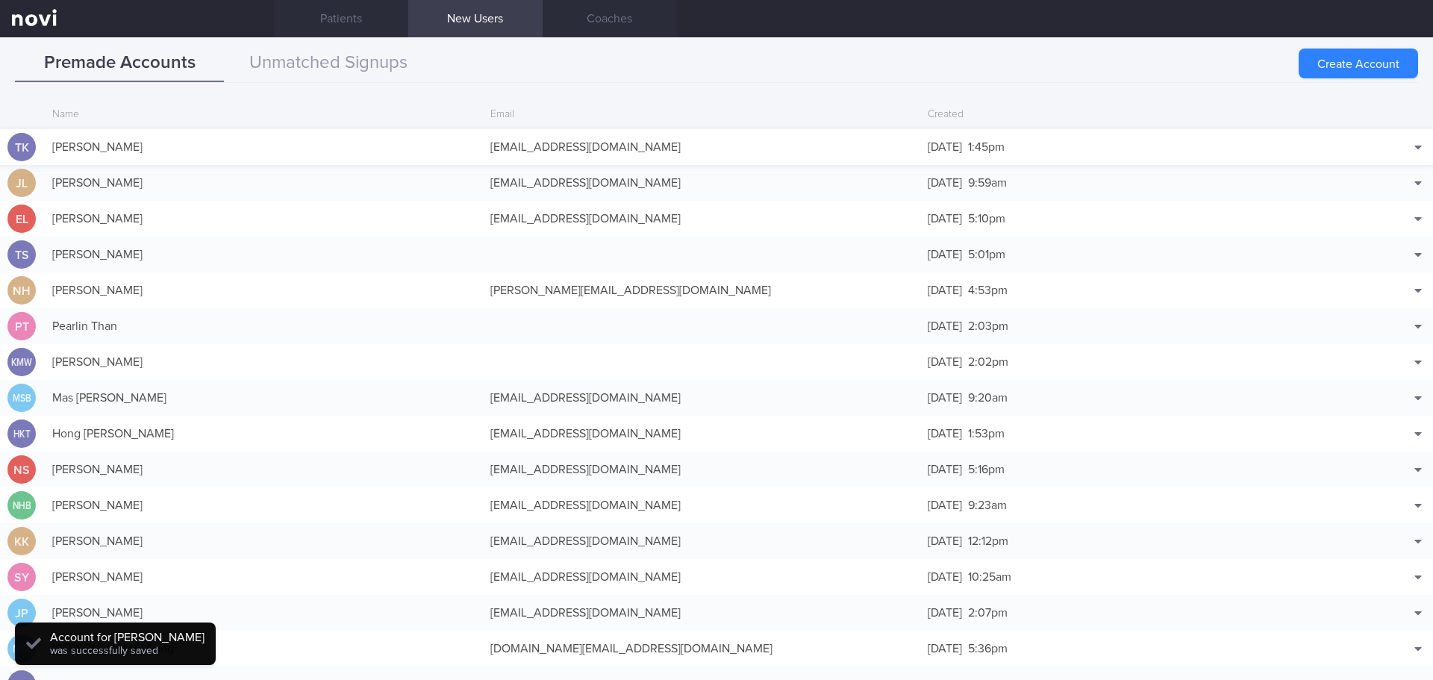
click at [252, 135] on div "[PERSON_NAME]" at bounding box center [264, 147] width 438 height 30
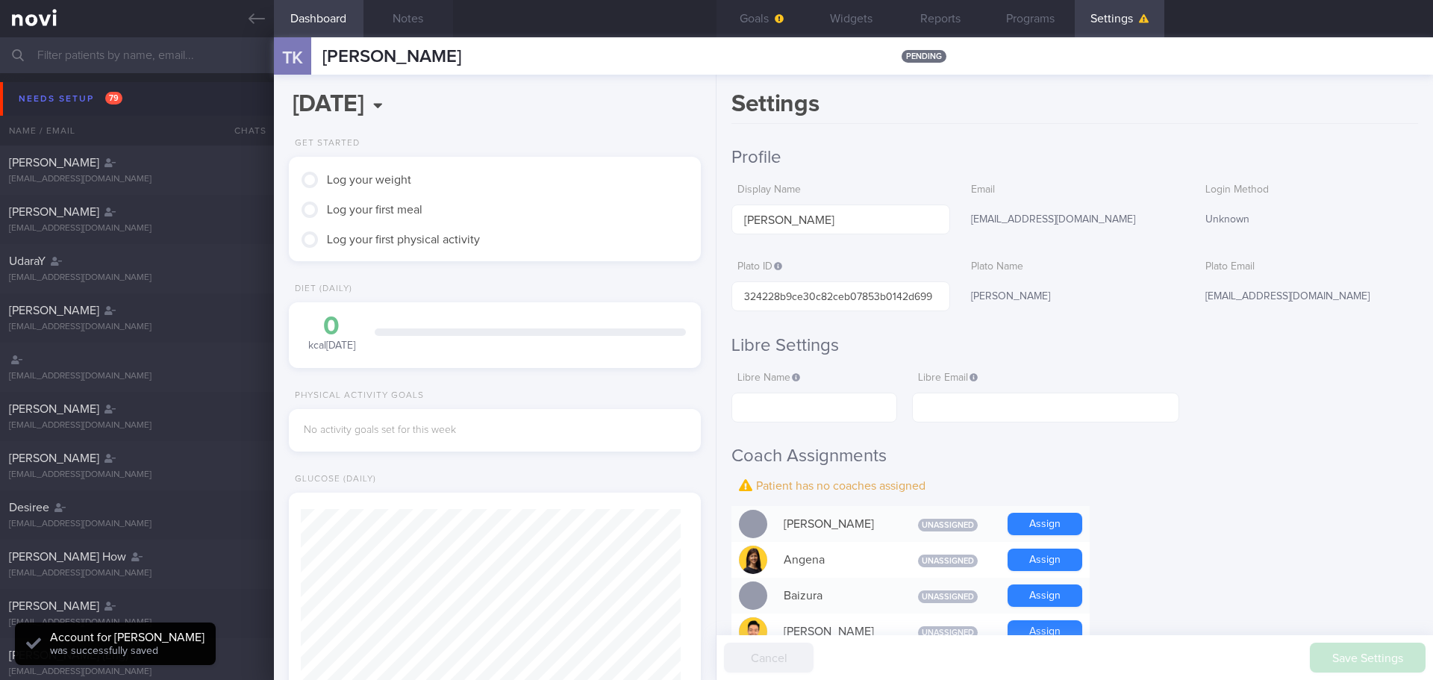
scroll to position [187, 375]
click at [72, 96] on div "Needs setup 79" at bounding box center [70, 99] width 111 height 20
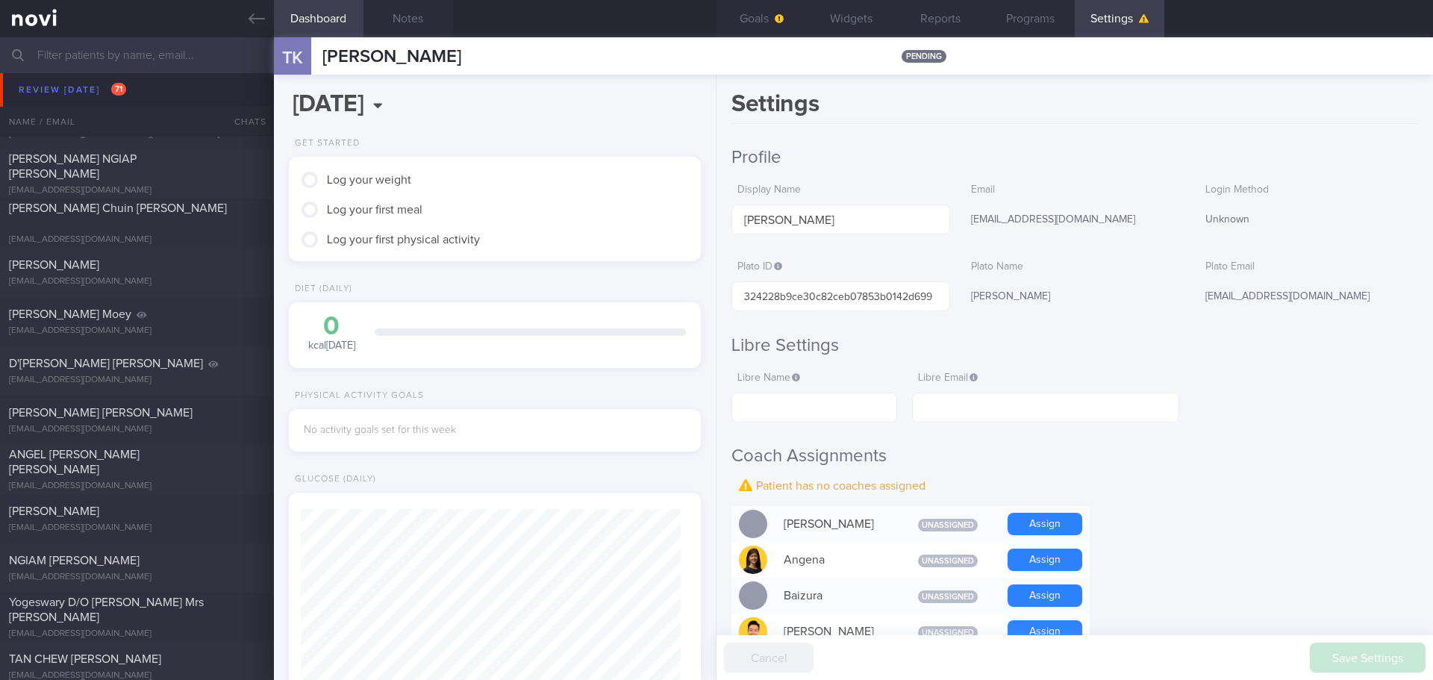
scroll to position [1716, 0]
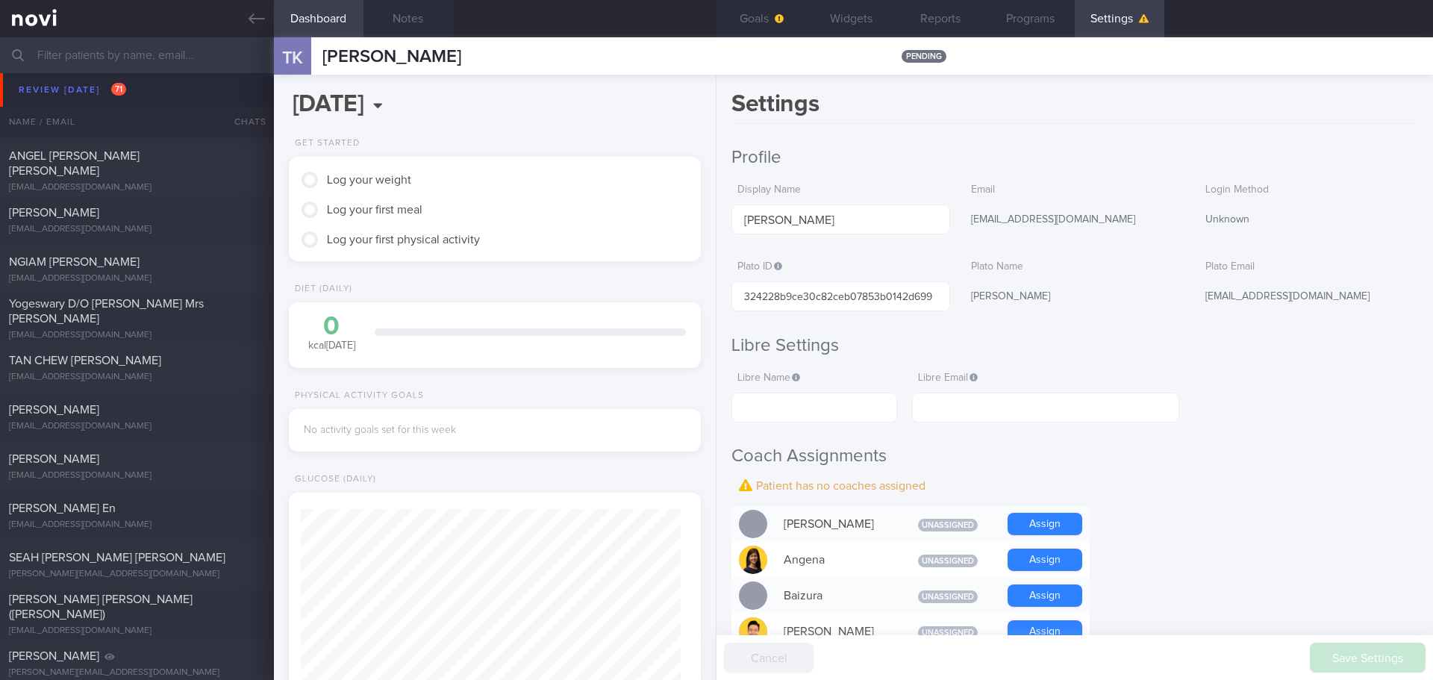
click at [1117, 289] on div "[PERSON_NAME]" at bounding box center [1074, 296] width 219 height 31
click at [256, 7] on link at bounding box center [137, 18] width 274 height 37
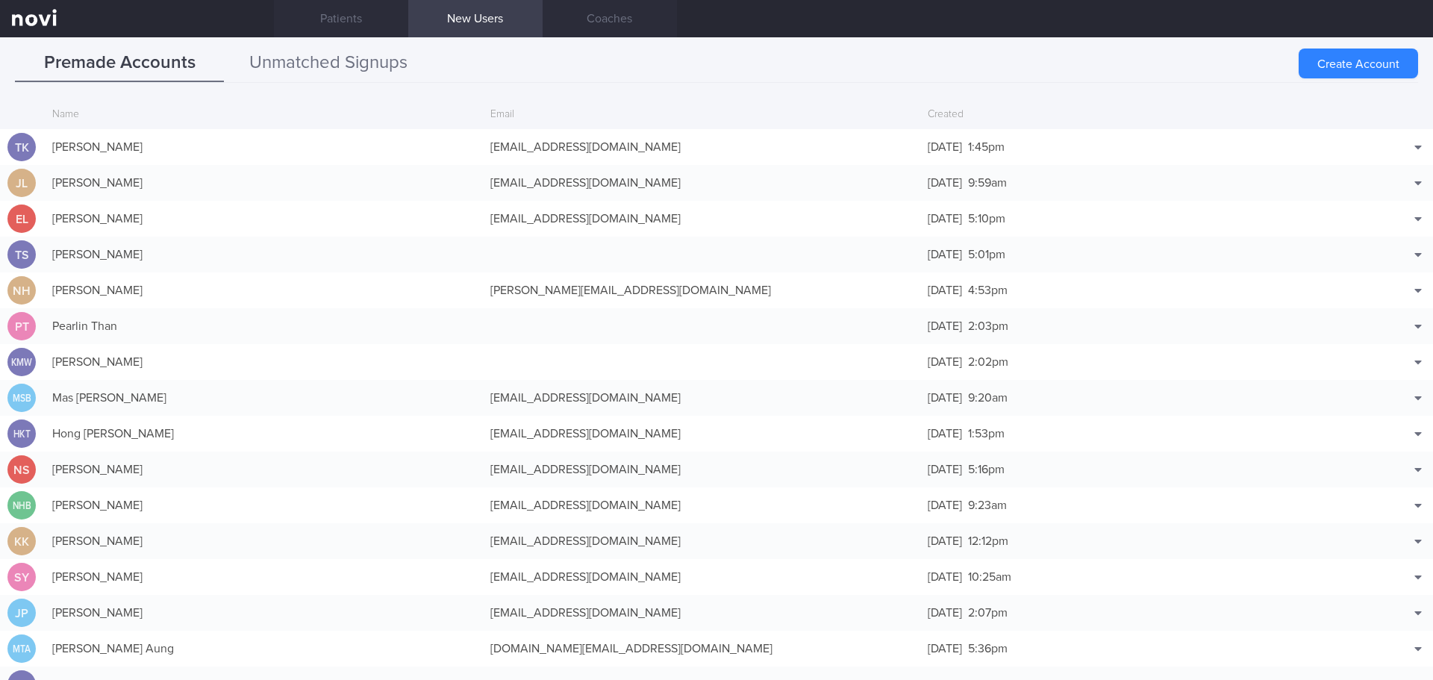
click at [322, 67] on button "Unmatched Signups" at bounding box center [328, 63] width 209 height 37
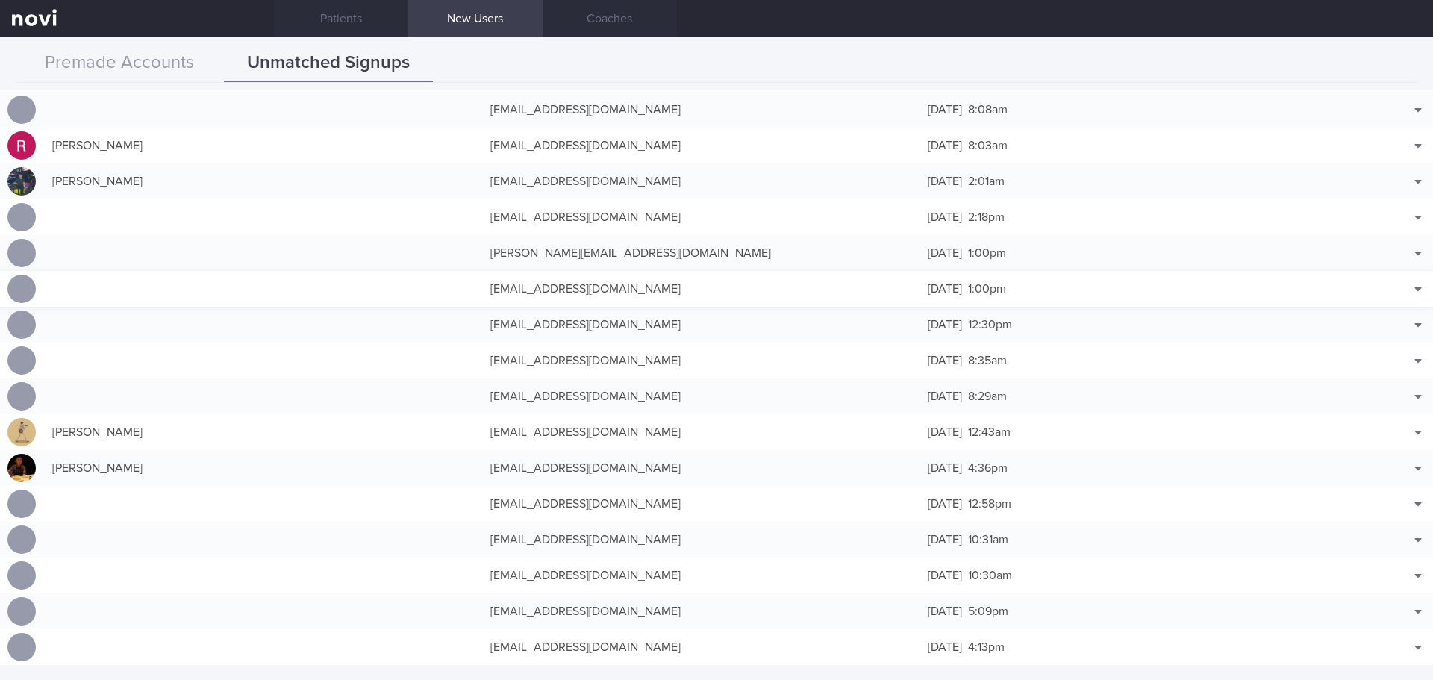
scroll to position [3507, 0]
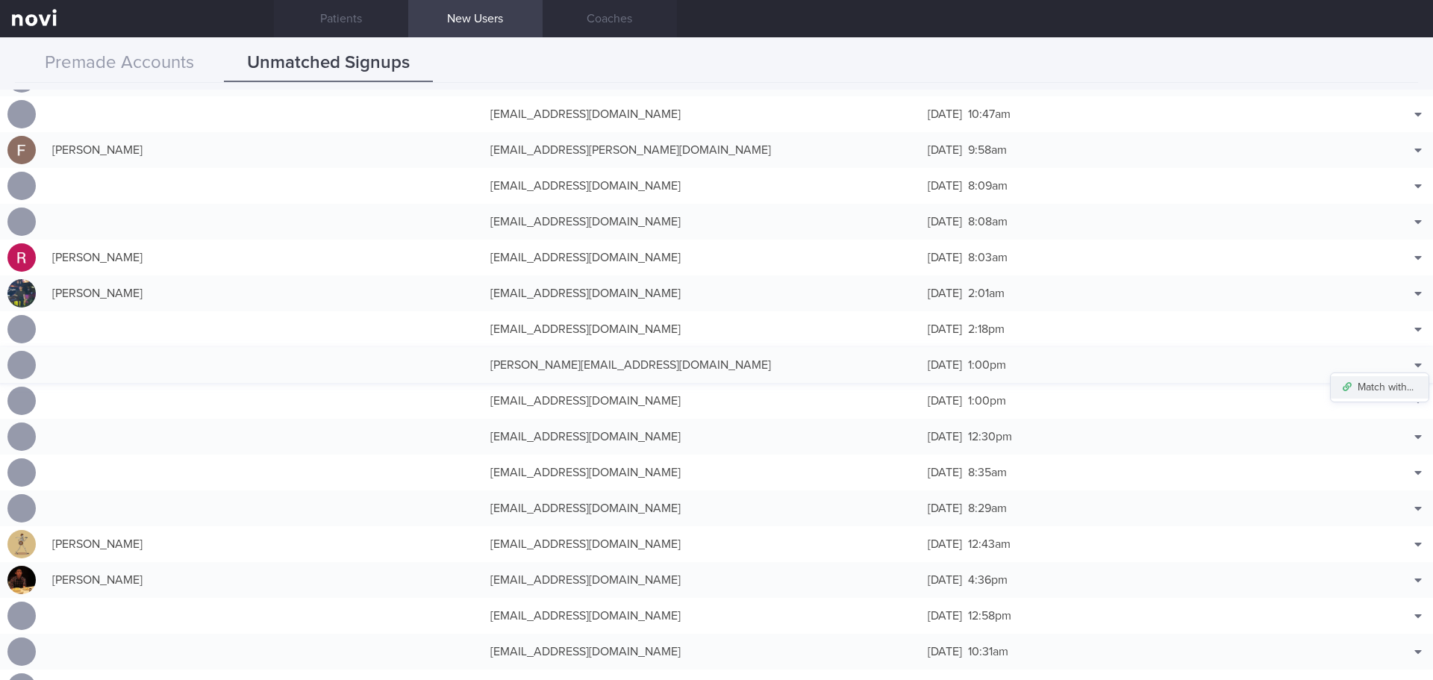
click at [1383, 387] on button "Match with..." at bounding box center [1379, 387] width 98 height 22
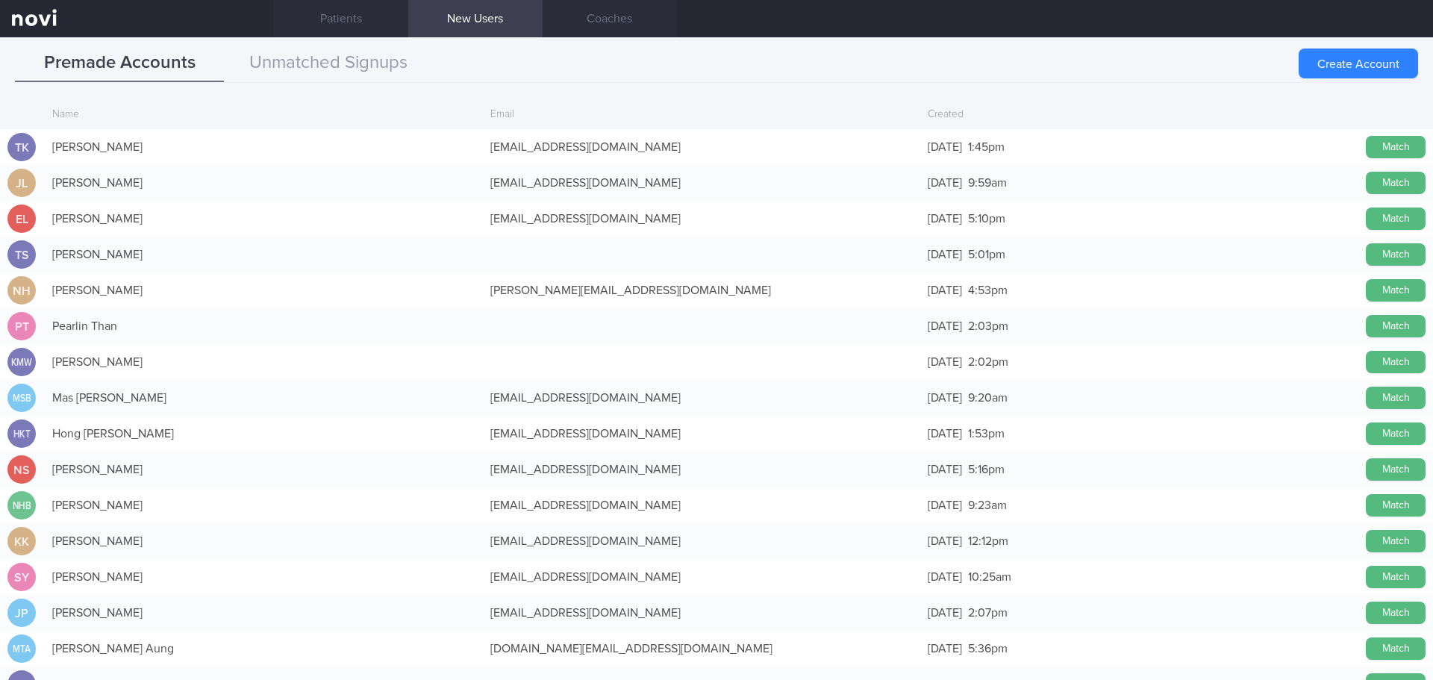
click at [1368, 148] on button "Match" at bounding box center [1395, 147] width 60 height 22
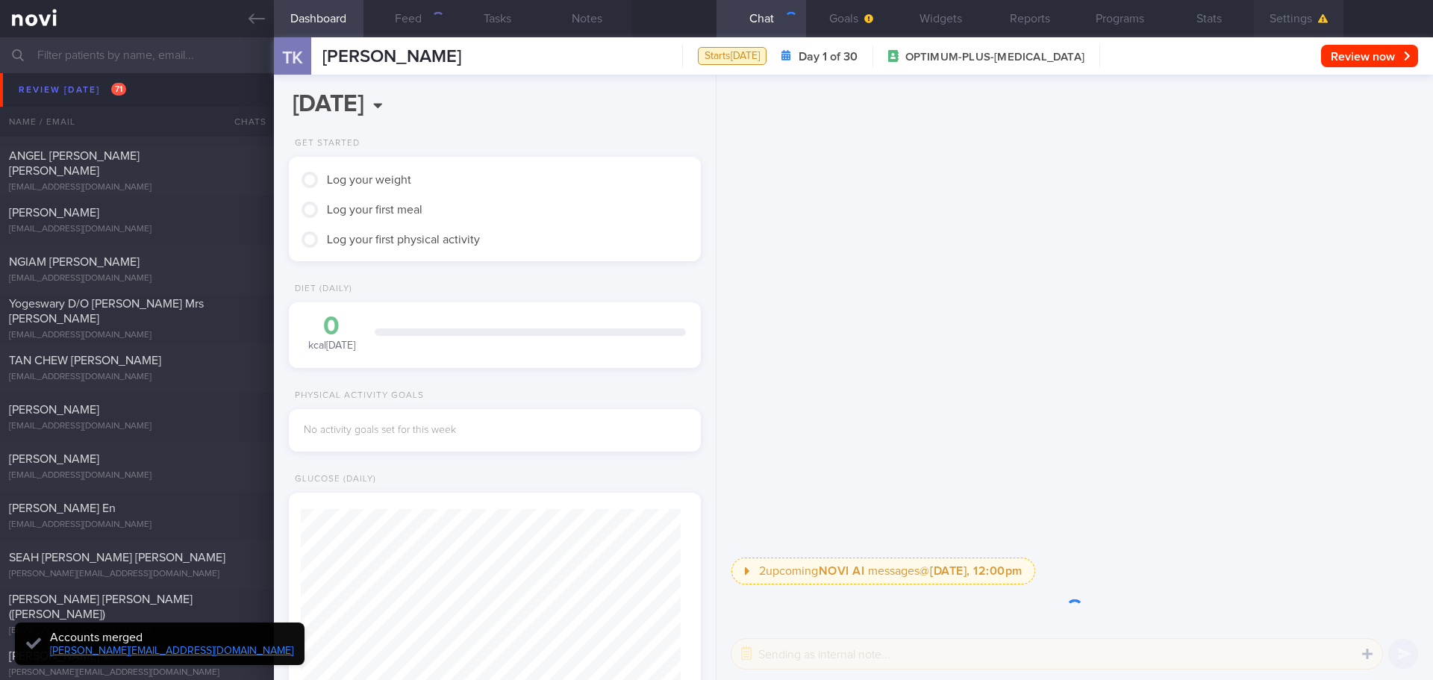
scroll to position [187, 375]
click at [1288, 9] on button "Settings" at bounding box center [1299, 18] width 90 height 37
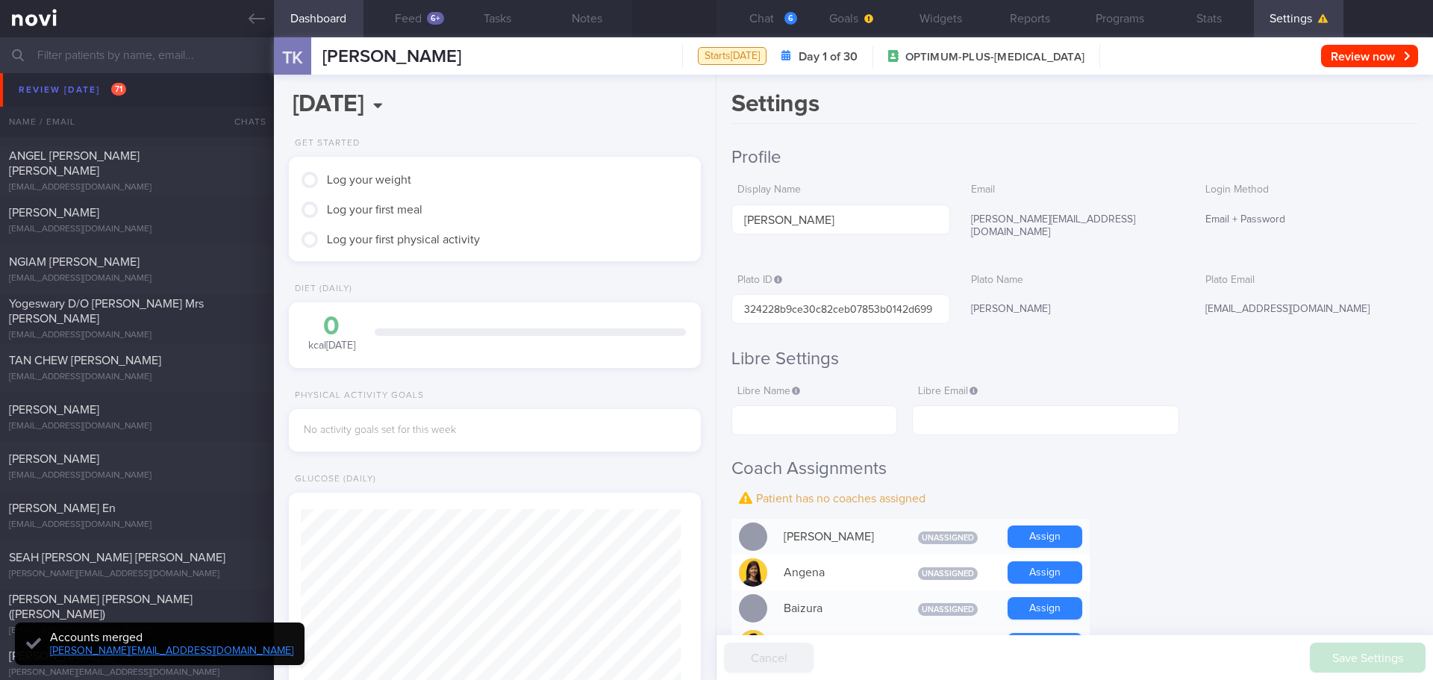
scroll to position [298, 0]
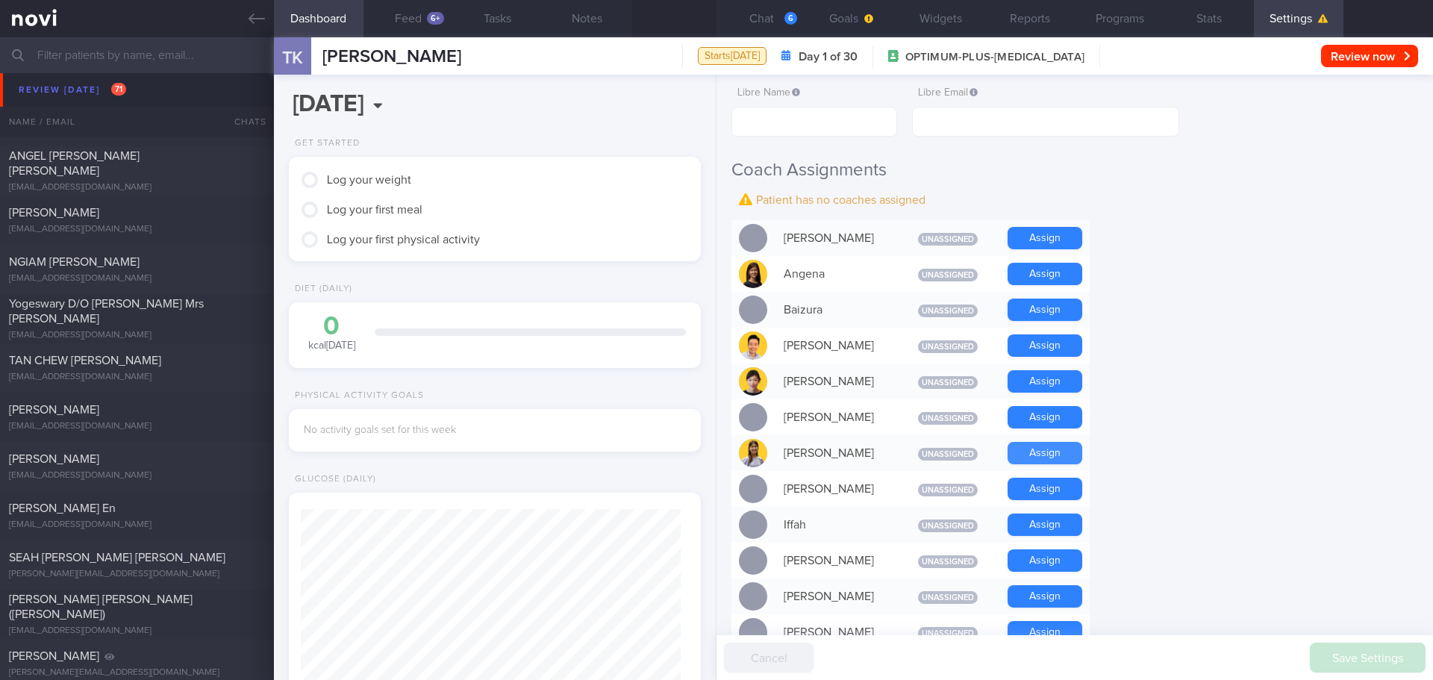
click at [1040, 442] on button "Assign" at bounding box center [1044, 453] width 75 height 22
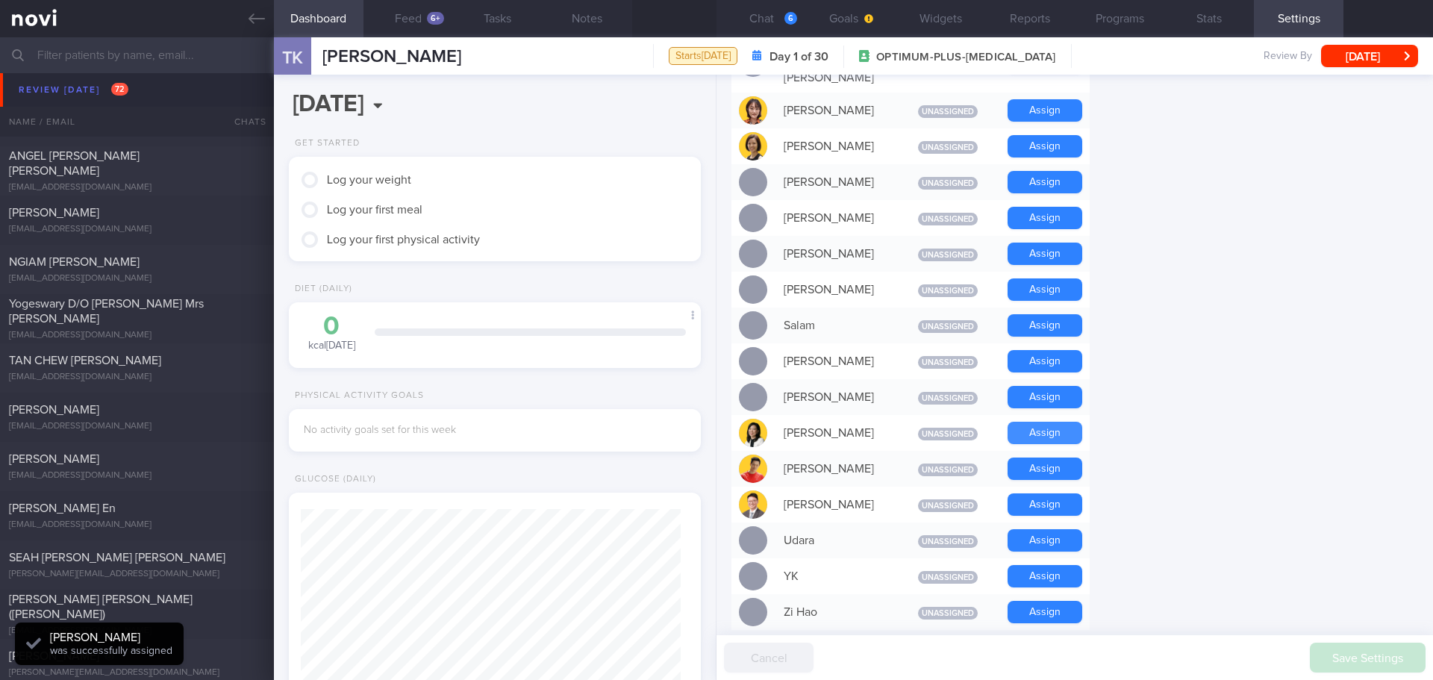
scroll to position [1013, 0]
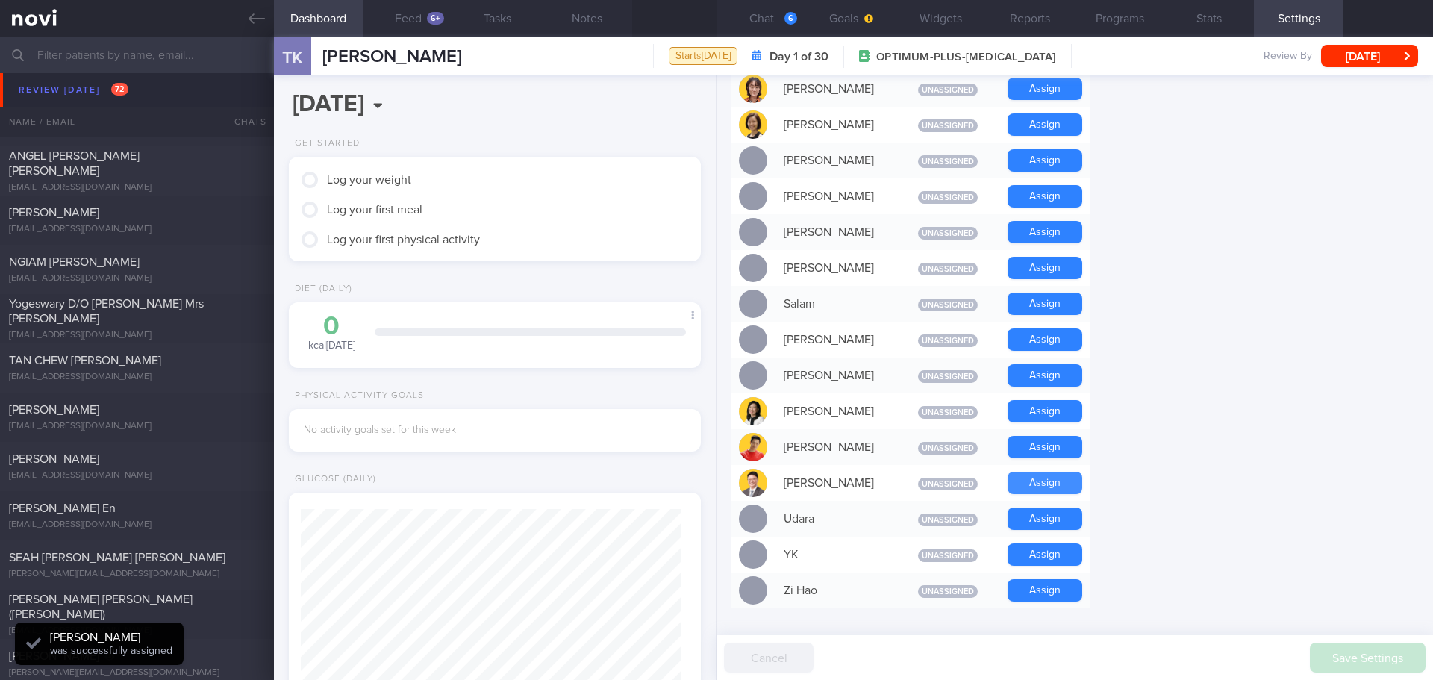
click at [1033, 472] on button "Assign" at bounding box center [1044, 483] width 75 height 22
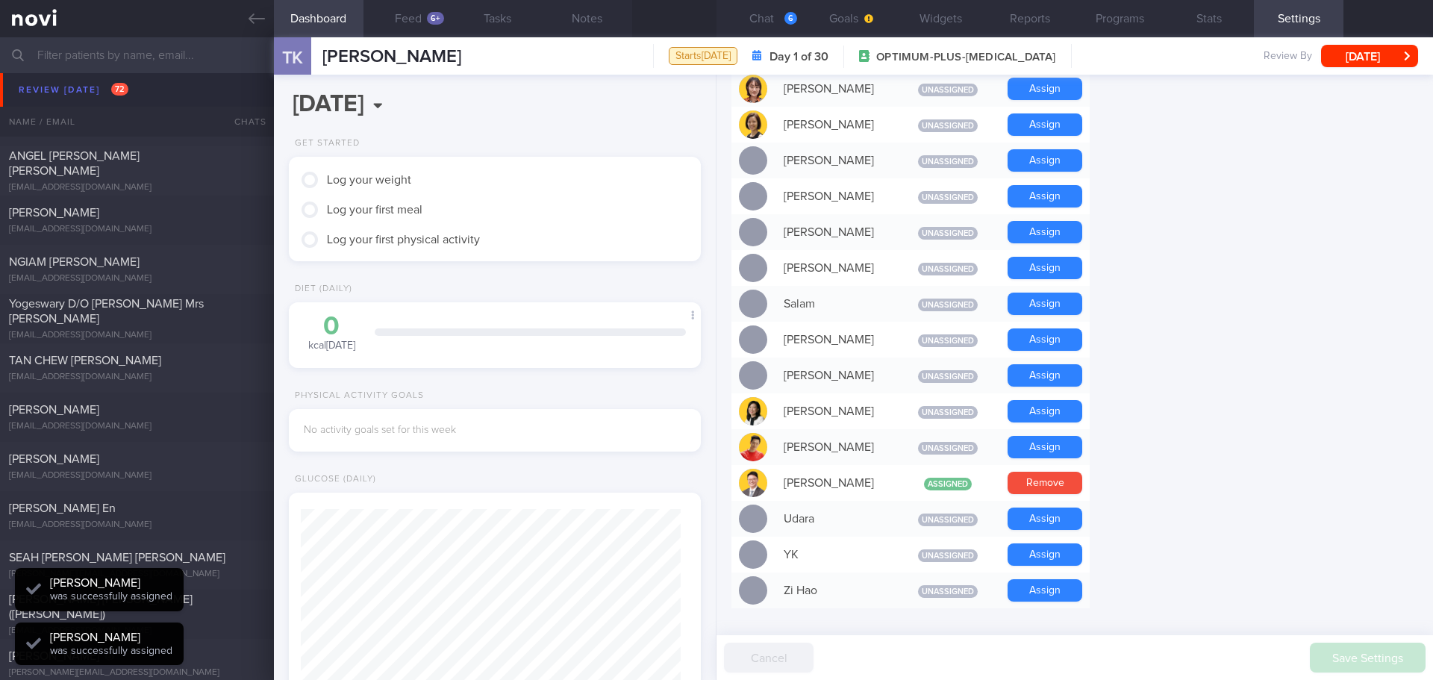
scroll to position [190, 381]
click at [1158, 454] on form "Profile Display Name TATYANA KROMLI Email tatyana@accela.asia Login Method Emai…" at bounding box center [1074, 12] width 686 height 1759
click at [769, 21] on button "Chat 6" at bounding box center [761, 18] width 90 height 37
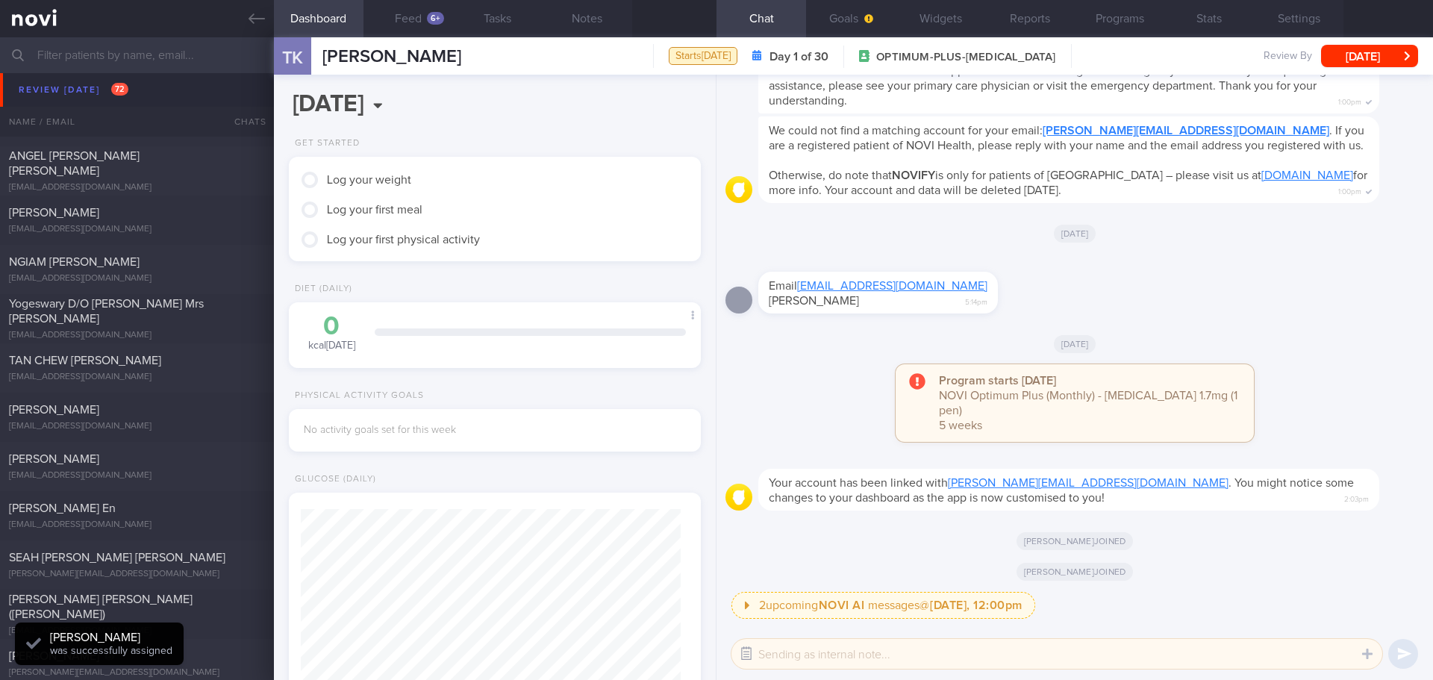
click at [748, 651] on button "button" at bounding box center [746, 653] width 27 height 27
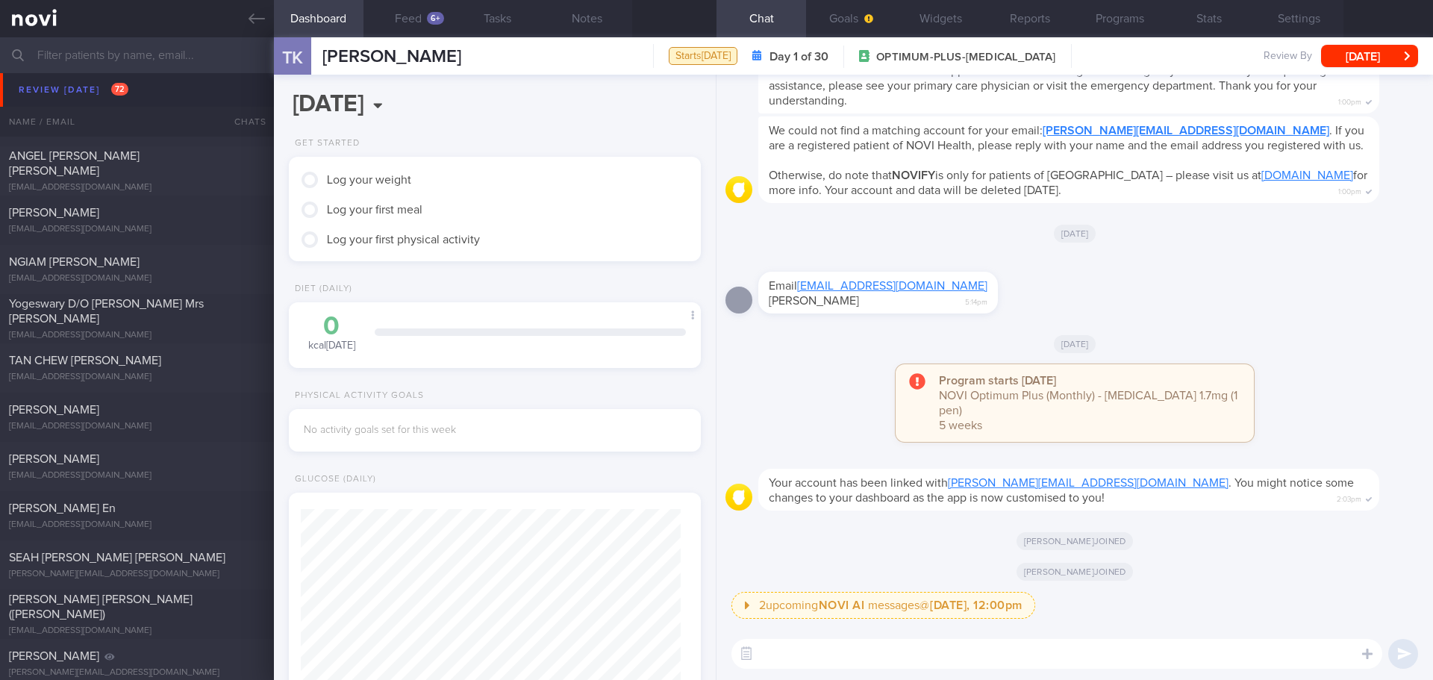
click at [766, 653] on textarea at bounding box center [1056, 654] width 651 height 30
type textarea "H"
type textarea "Hi Tatyana"
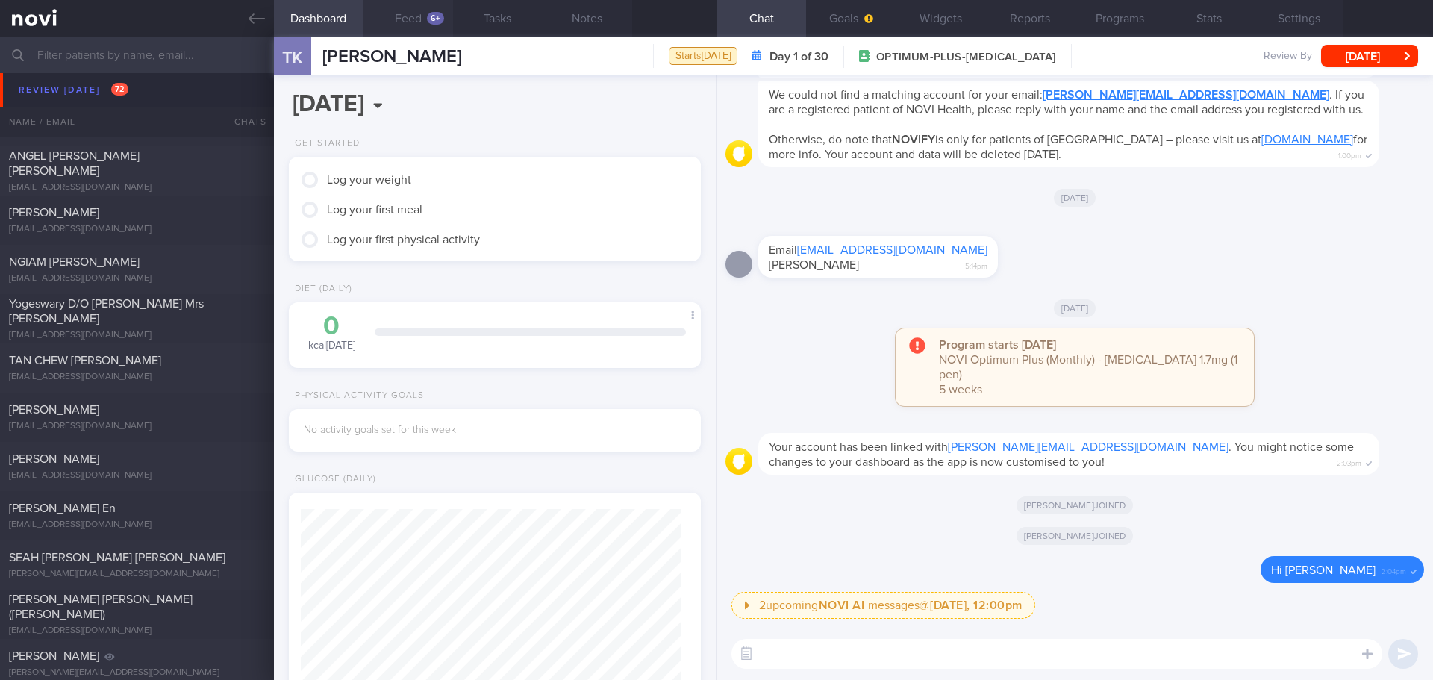
click at [413, 28] on button "Feed 6+" at bounding box center [408, 18] width 90 height 37
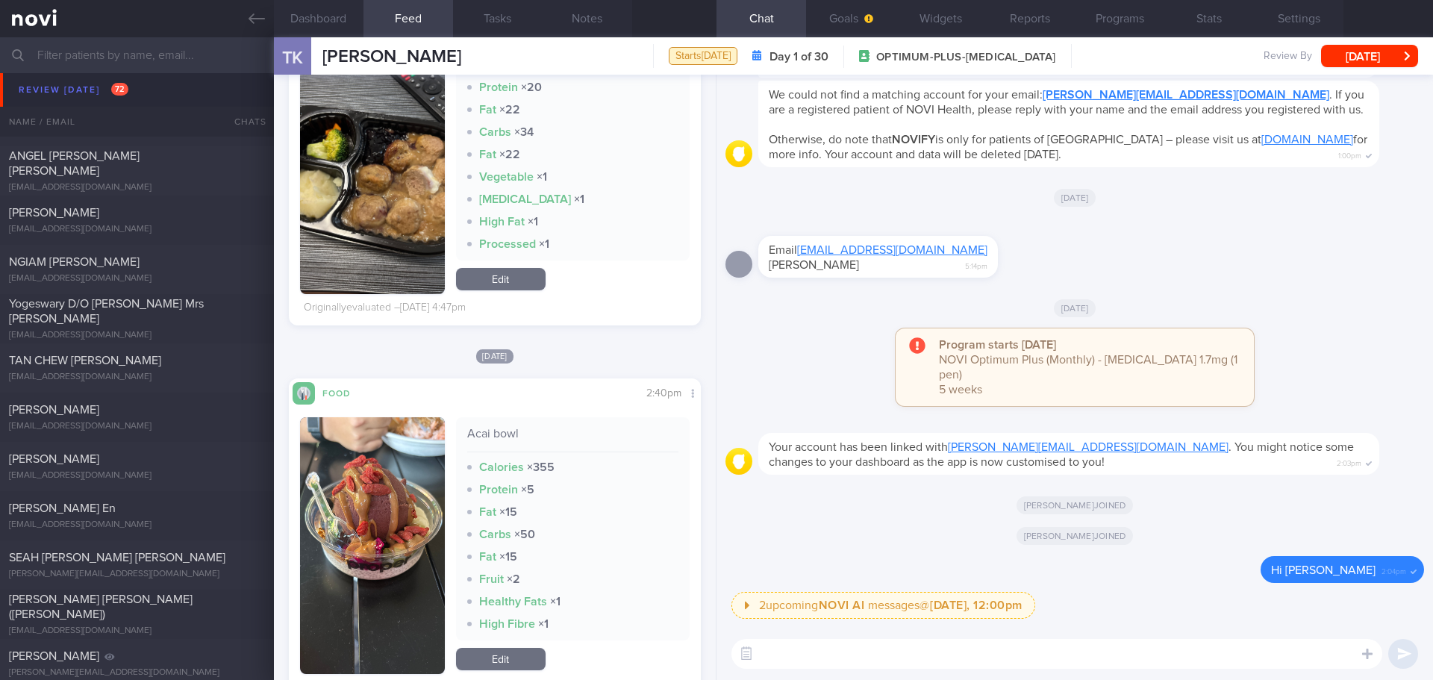
scroll to position [118, 0]
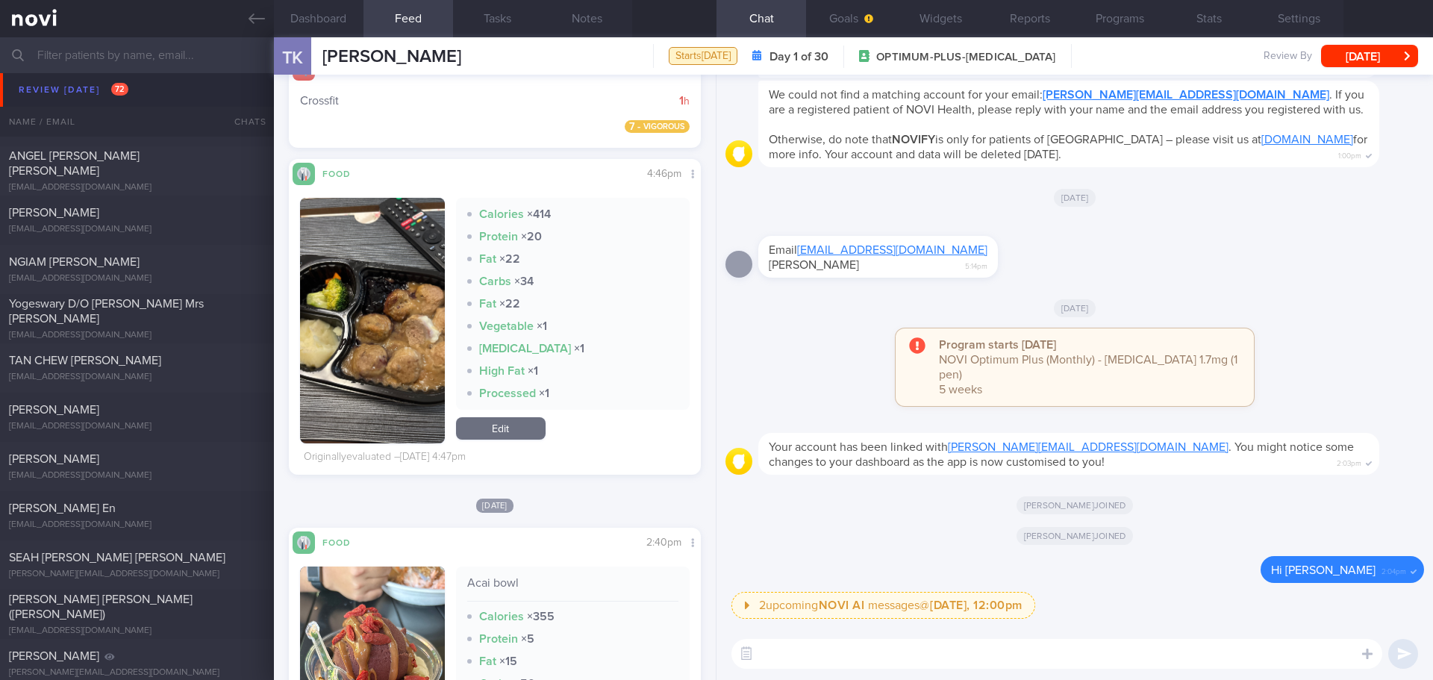
click at [403, 292] on button "button" at bounding box center [372, 320] width 145 height 245
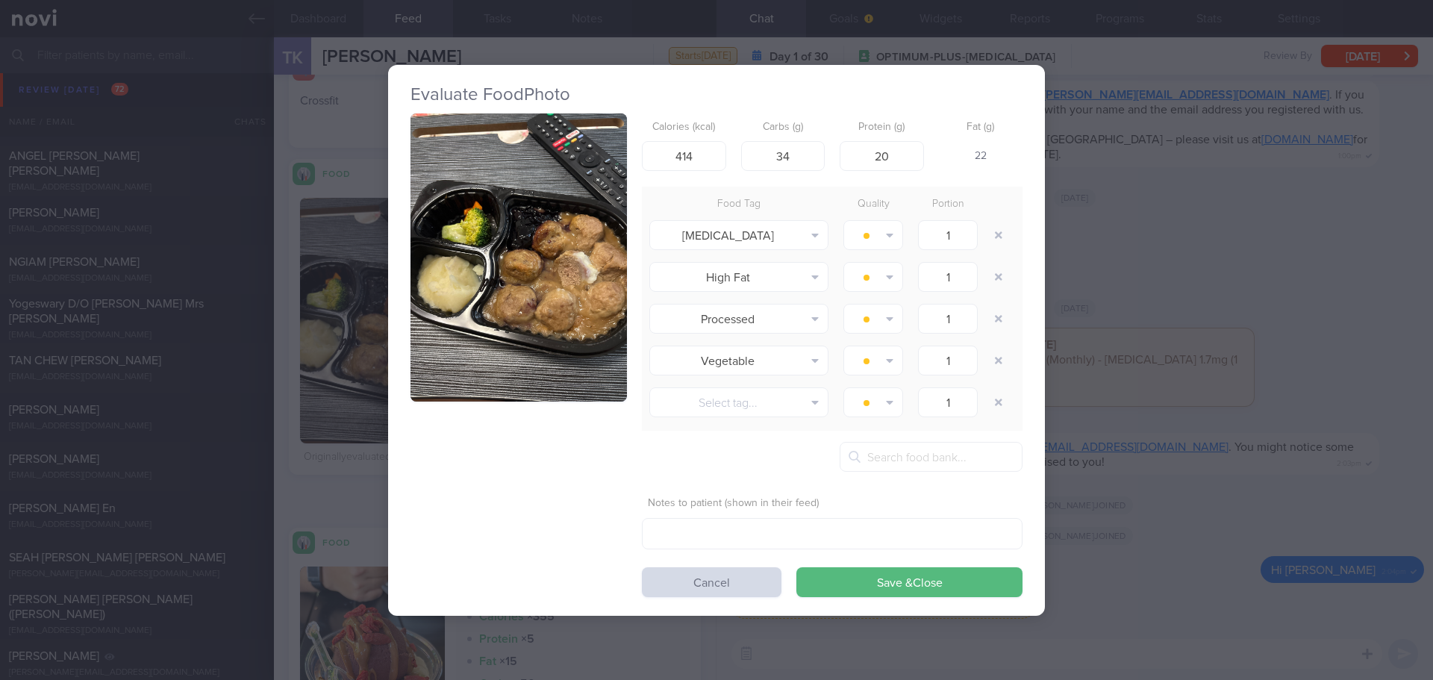
click at [441, 246] on button "button" at bounding box center [518, 257] width 216 height 289
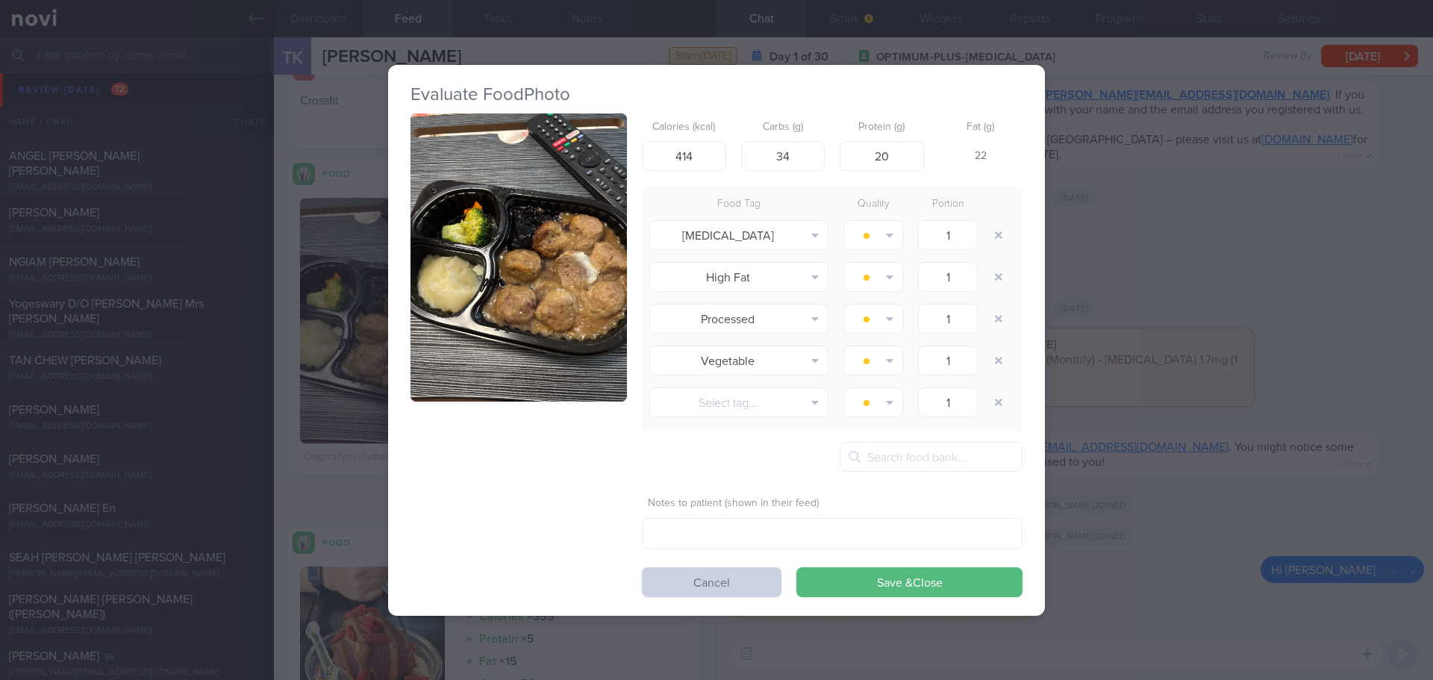
click at [693, 583] on button "Cancel" at bounding box center [712, 582] width 140 height 30
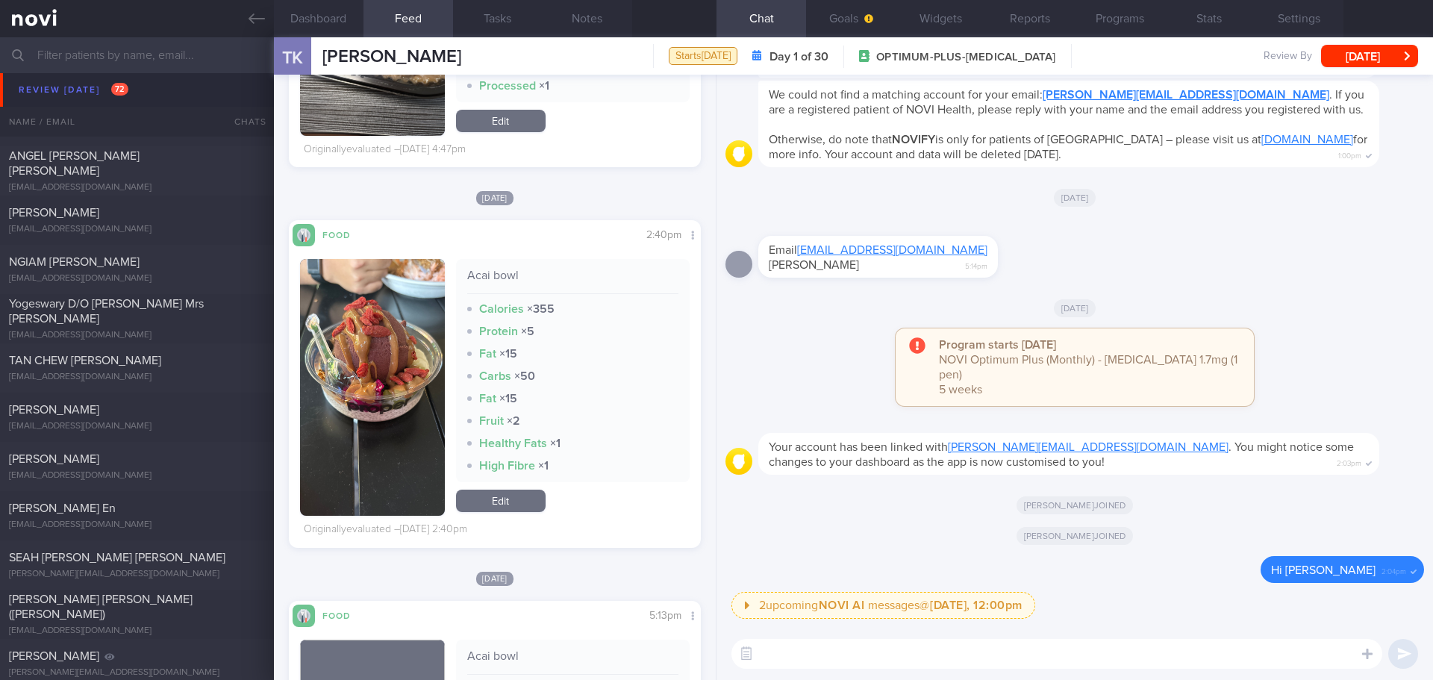
scroll to position [416, 0]
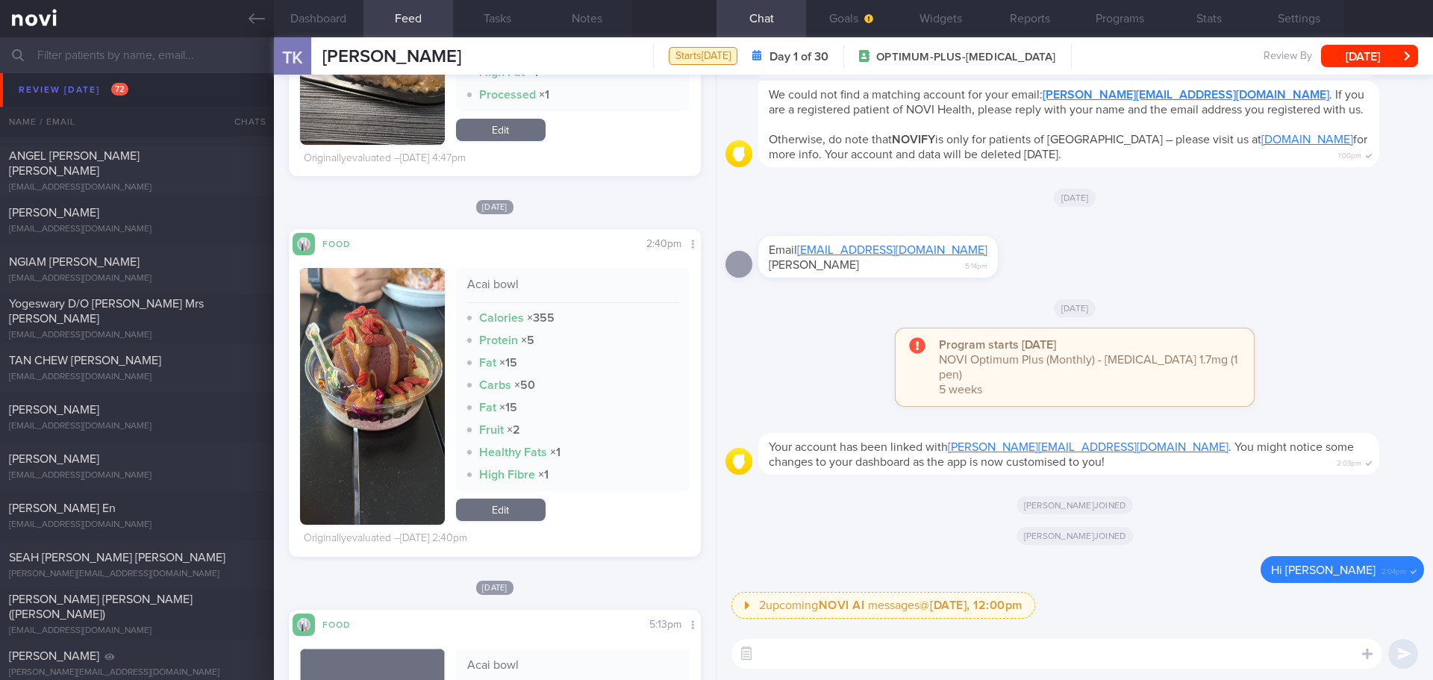
click at [363, 289] on img "button" at bounding box center [372, 396] width 145 height 257
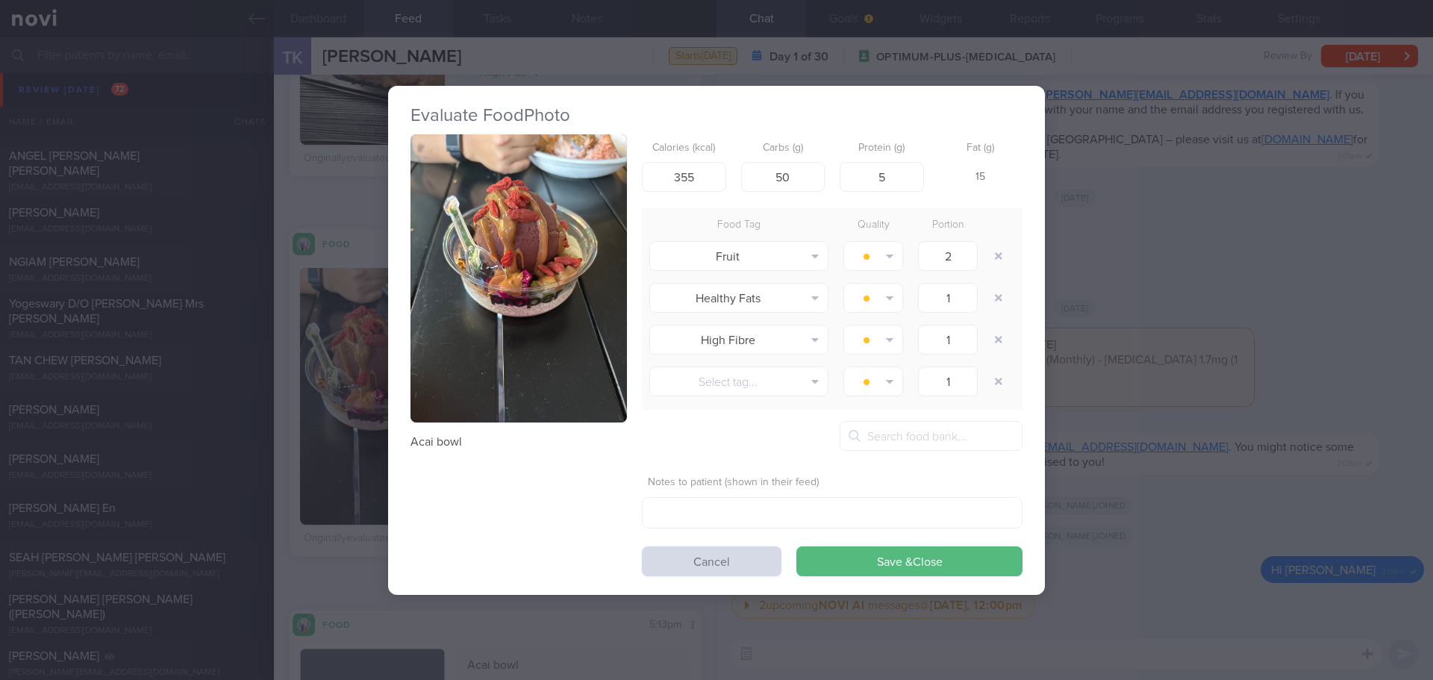
click at [1167, 442] on div "Evaluate Food Photo Acai bowl Calories (kcal) 355 Carbs (g) 50 Protein (g) 5 Fa…" at bounding box center [716, 340] width 1433 height 680
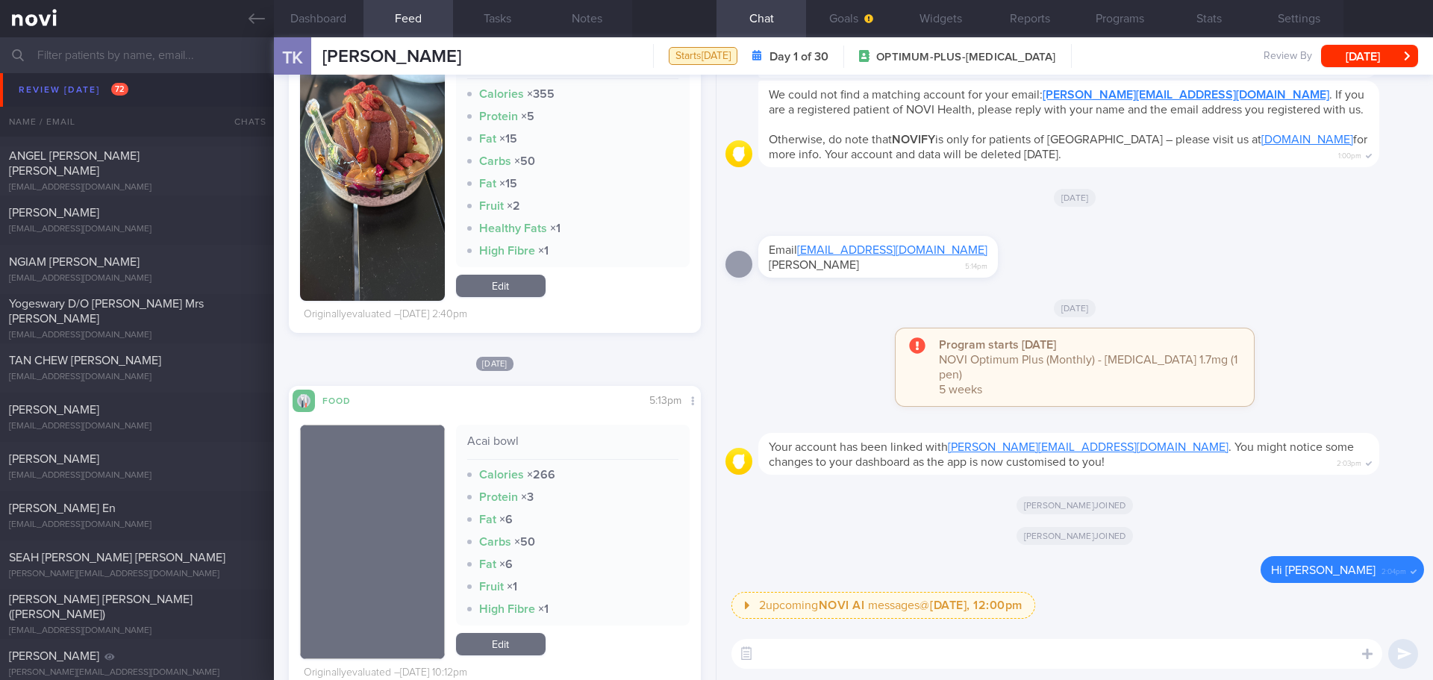
scroll to position [566, 0]
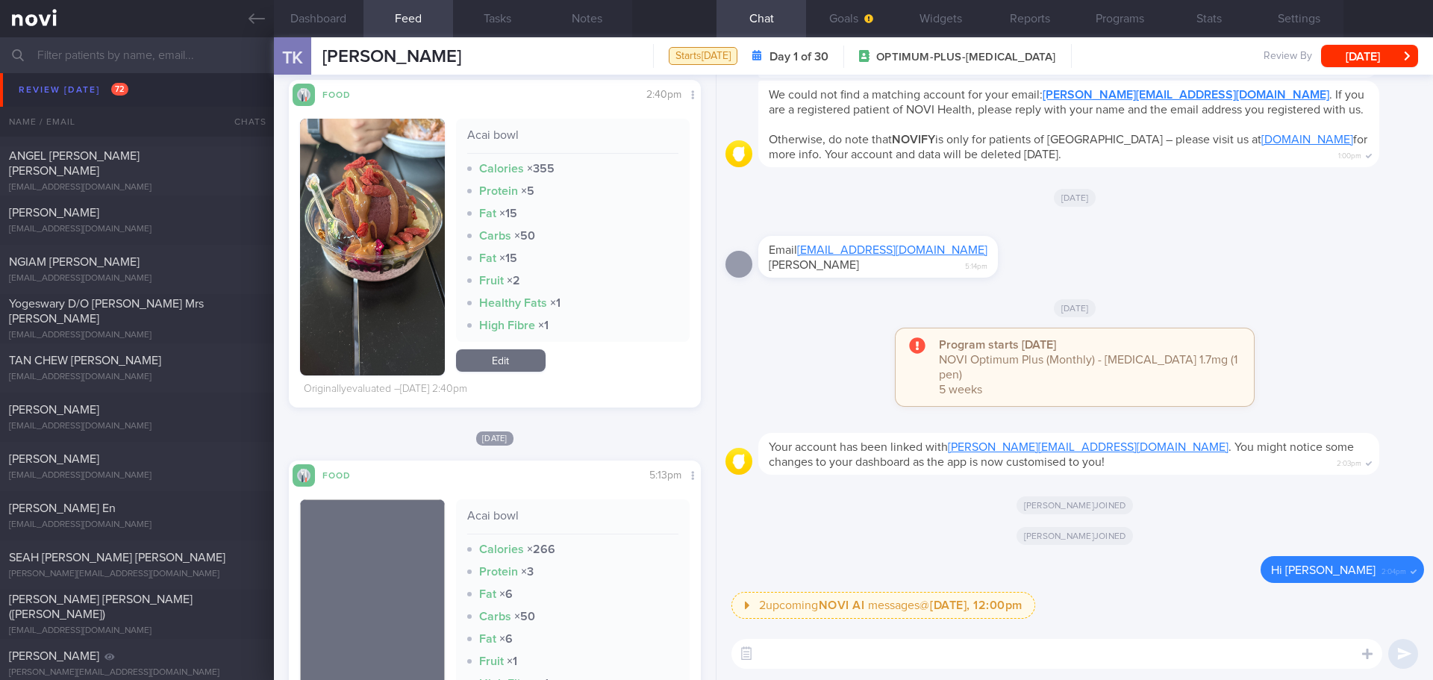
click at [589, 448] on div "Sun, 20 Jul Food Share 5:13pm Acai bowl Calories × 266 Protein × 3 Fat × 6 Carb…" at bounding box center [495, 598] width 412 height 336
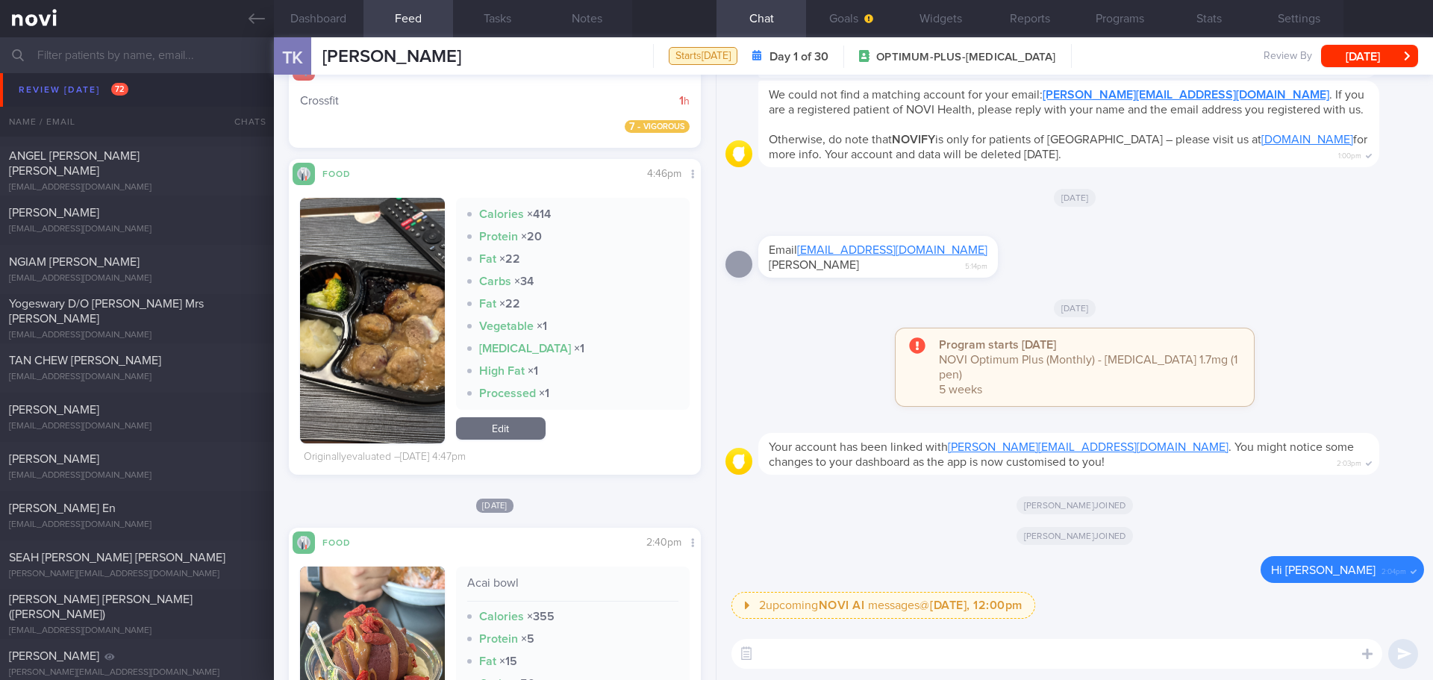
scroll to position [0, 0]
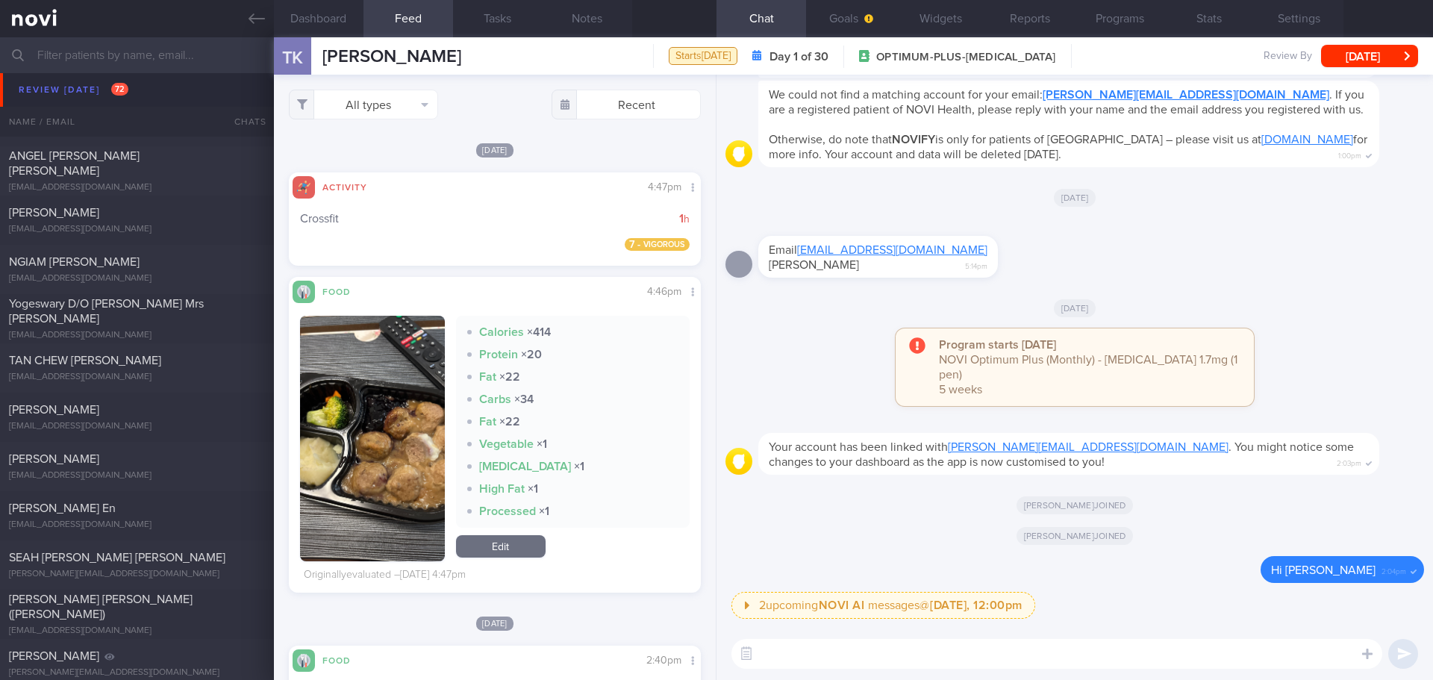
click at [1005, 663] on textarea at bounding box center [1056, 654] width 651 height 30
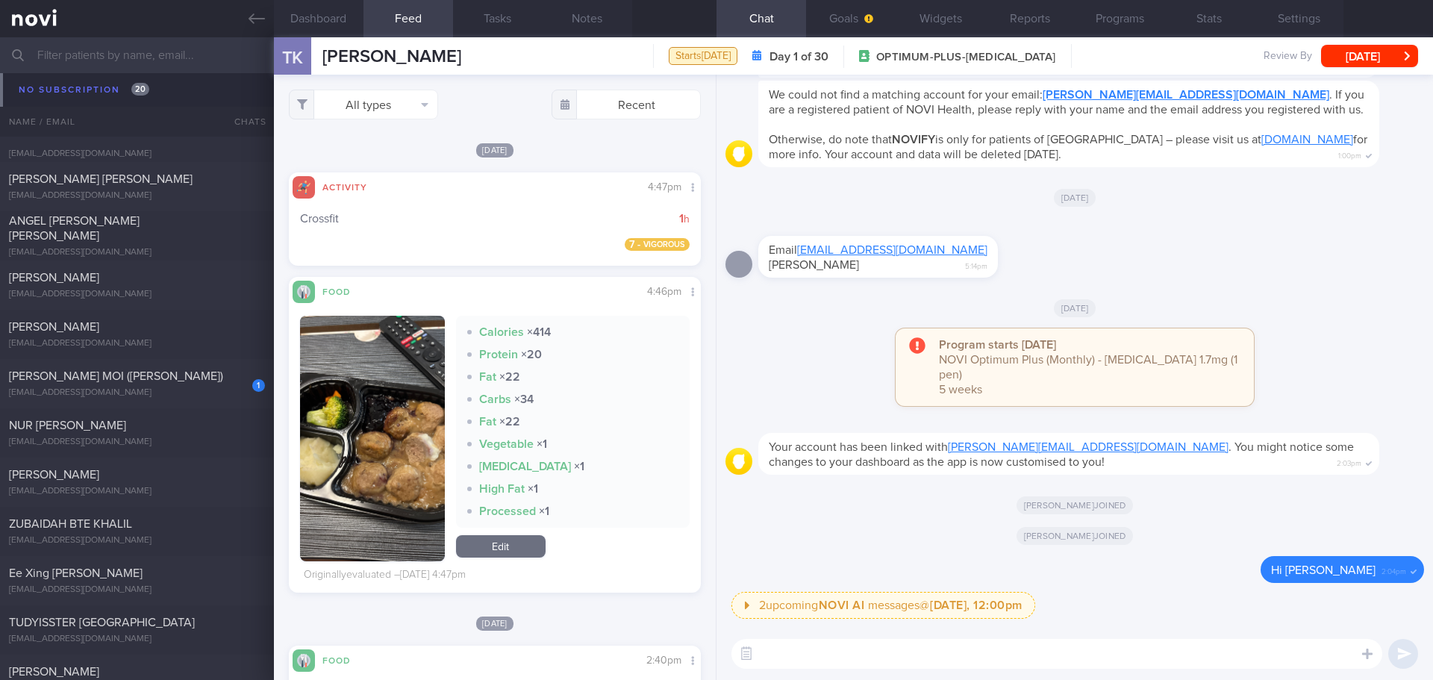
scroll to position [11115, 0]
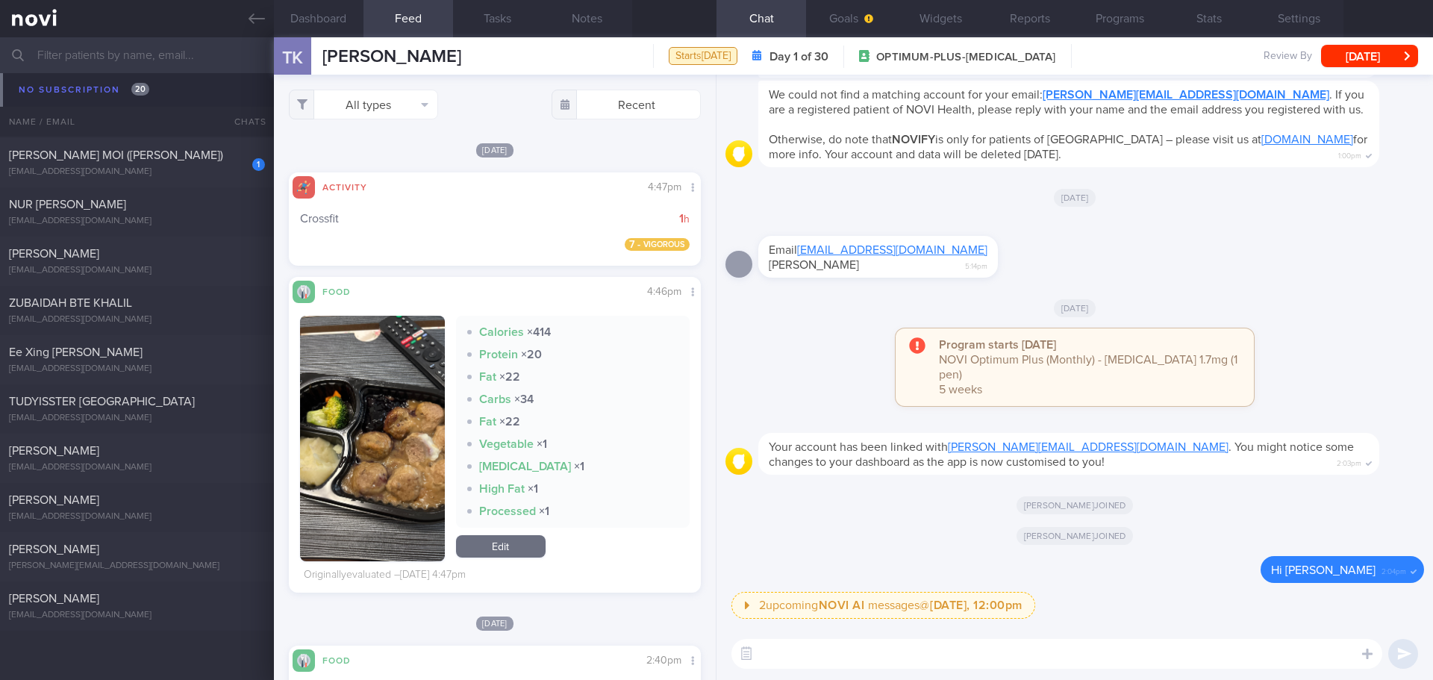
click at [816, 546] on div "Todd joined" at bounding box center [1074, 535] width 698 height 42
click at [887, 548] on div "Todd joined" at bounding box center [1074, 535] width 698 height 42
click at [948, 654] on textarea at bounding box center [1056, 654] width 651 height 30
click at [860, 657] on textarea "Hi Tatyana," at bounding box center [1056, 654] width 651 height 30
paste textarea "Elizabeth here. It was nice speaking to you. I will be in touch with you on the…"
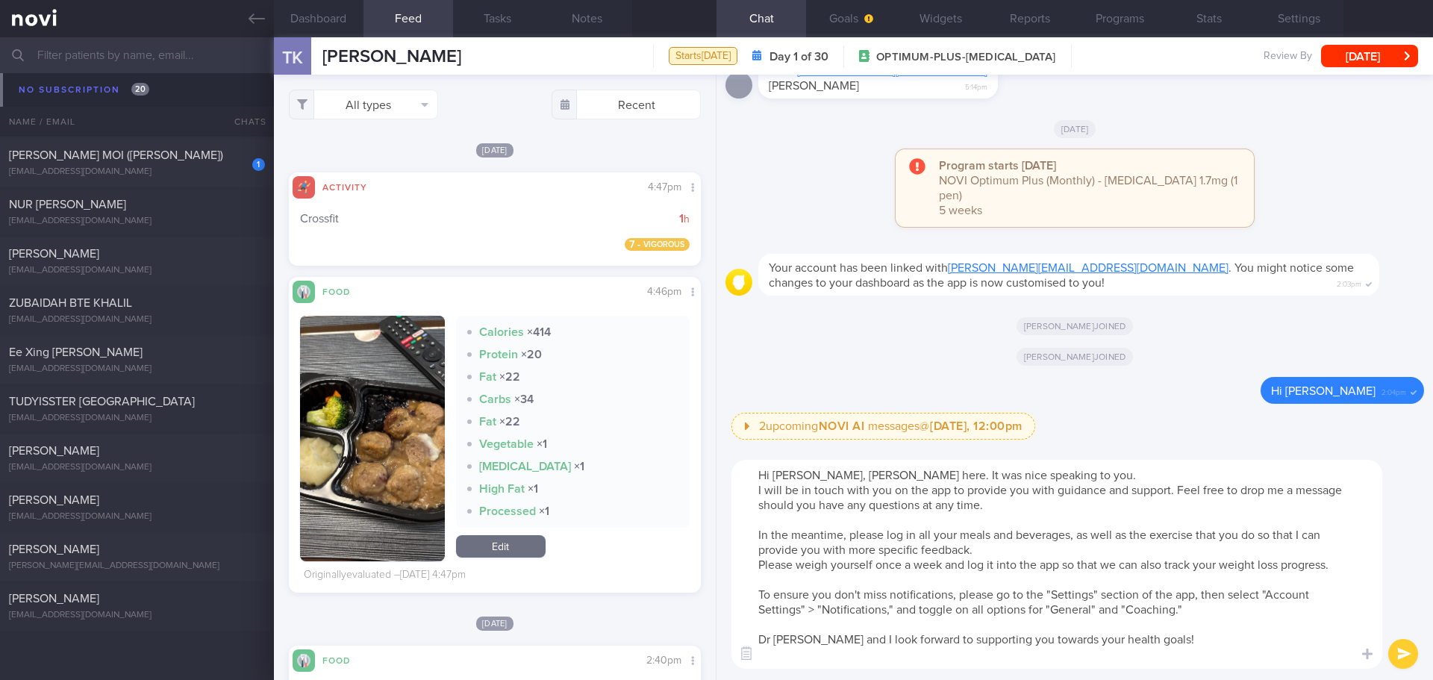
scroll to position [0, 0]
click at [795, 642] on textarea "Hi Tatyana, Elizabeth here. It was nice speaking to you. I will be in touch wit…" at bounding box center [1056, 564] width 651 height 209
click at [924, 570] on textarea "Hi Tatyana, Elizabeth here. It was nice speaking to you. I will be in touch wit…" at bounding box center [1056, 564] width 651 height 209
drag, startPoint x: 979, startPoint y: 549, endPoint x: 758, endPoint y: 537, distance: 221.2
click at [758, 537] on textarea "Hi Tatyana, Elizabeth here. It was nice speaking to you. I will be in touch wit…" at bounding box center [1056, 564] width 651 height 209
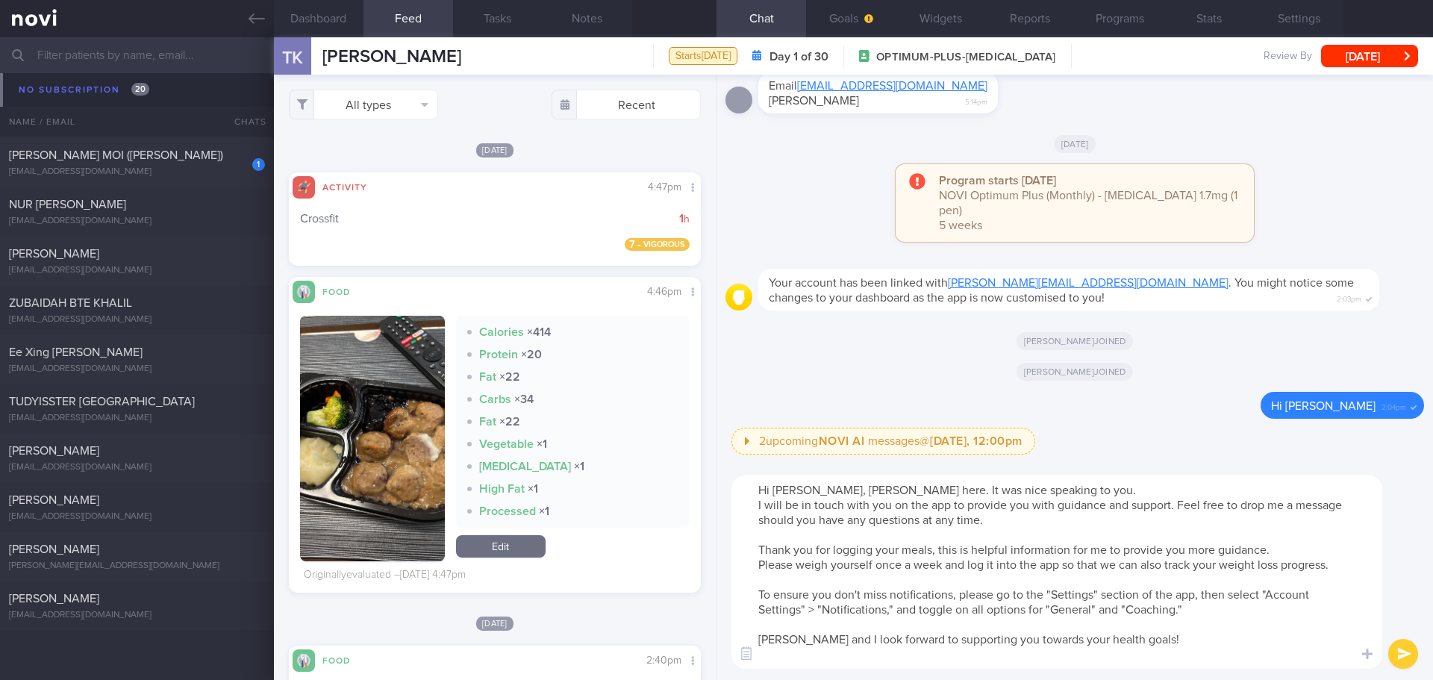
click at [1064, 651] on textarea "Hi Tatyana, Elizabeth here. It was nice speaking to you. I will be in touch wit…" at bounding box center [1056, 572] width 651 height 194
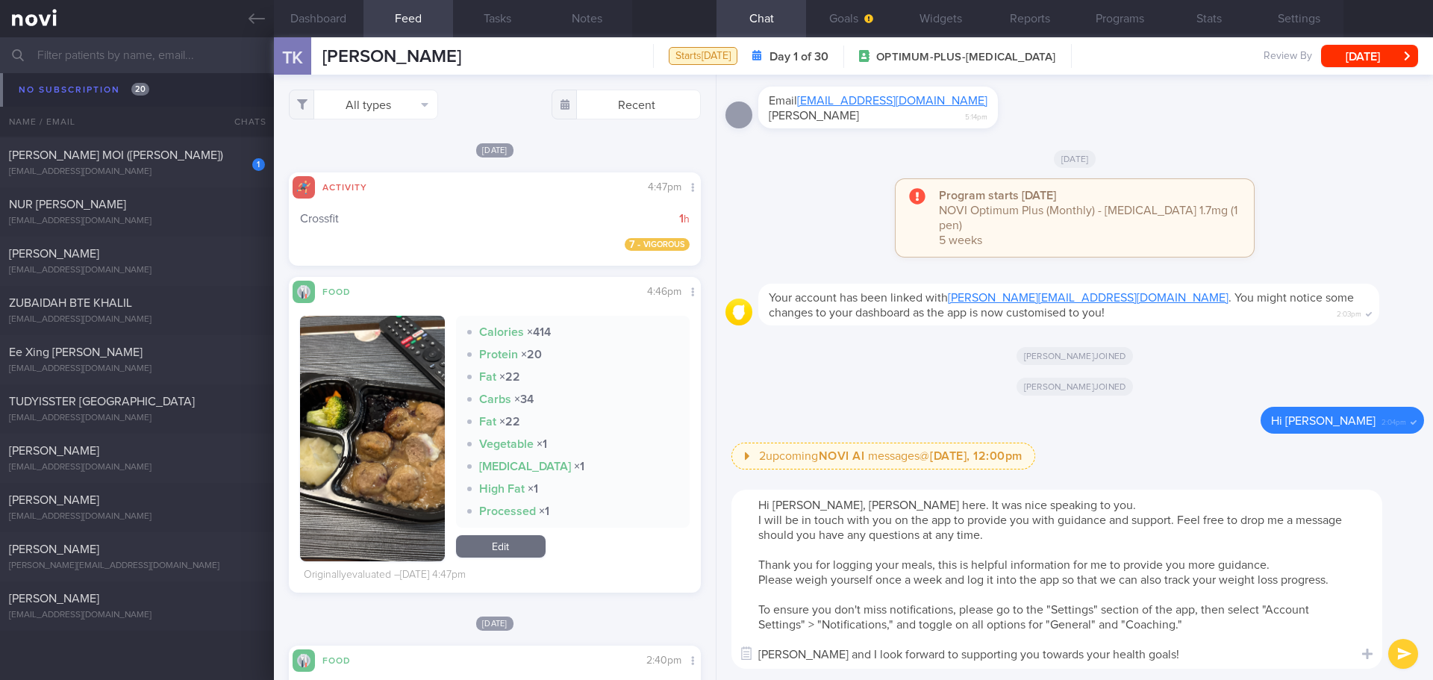
type textarea "Hi Tatyana, Elizabeth here. It was nice speaking to you. I will be in touch wit…"
click at [1396, 652] on button "submit" at bounding box center [1403, 654] width 30 height 30
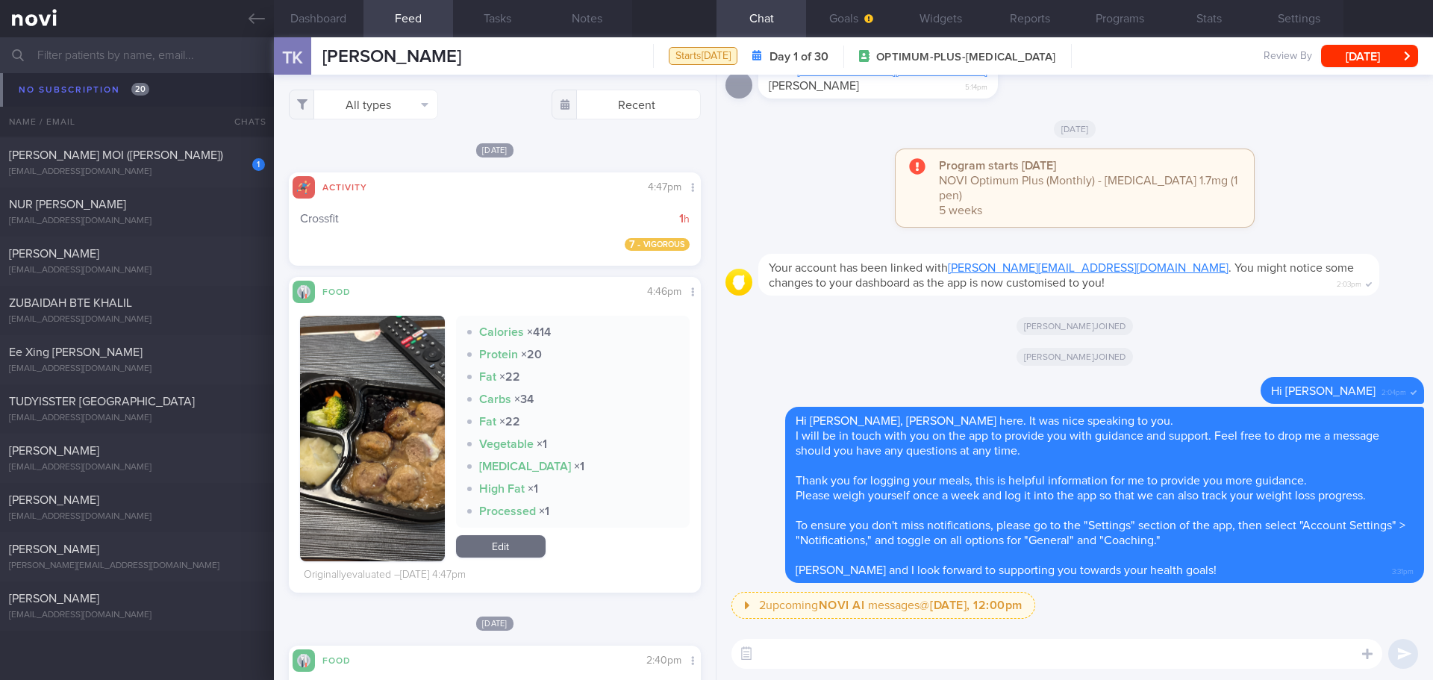
click at [1205, 643] on textarea at bounding box center [1056, 654] width 651 height 30
click at [1205, 645] on textarea at bounding box center [1056, 654] width 651 height 30
click at [772, 656] on textarea at bounding box center [1056, 654] width 651 height 30
paste textarea "Here is some suggestion to your meal plan: Fats: Focus on cutting down hidden f…"
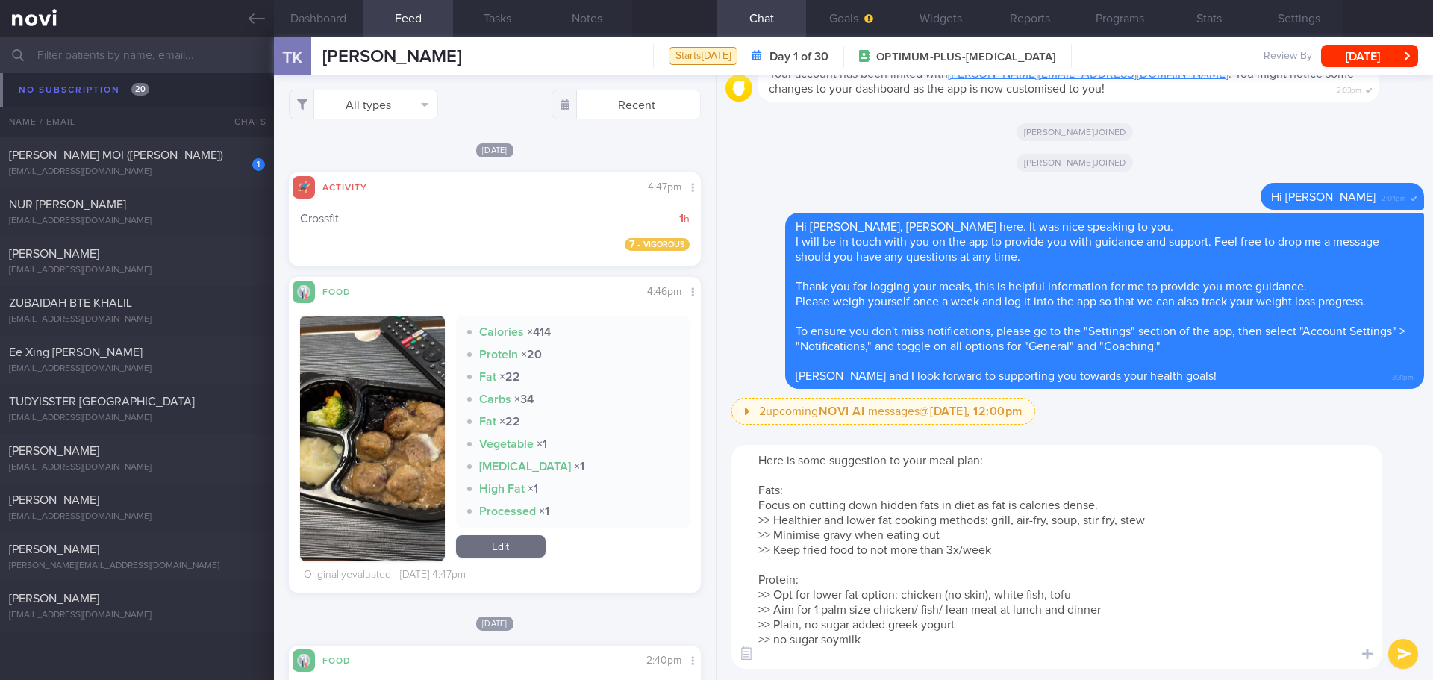
click at [1113, 509] on textarea "Here is some suggestion to your meal plan: Fats: Focus on cutting down hidden f…" at bounding box center [1056, 557] width 651 height 224
click at [979, 531] on textarea "Here is some suggestion to your meal plan: Fats: Focus on cutting down hidden f…" at bounding box center [1056, 557] width 651 height 224
click at [1013, 550] on textarea "Here is some suggestion to your meal plan: Fats: Focus on cutting down hidden f…" at bounding box center [1056, 557] width 651 height 224
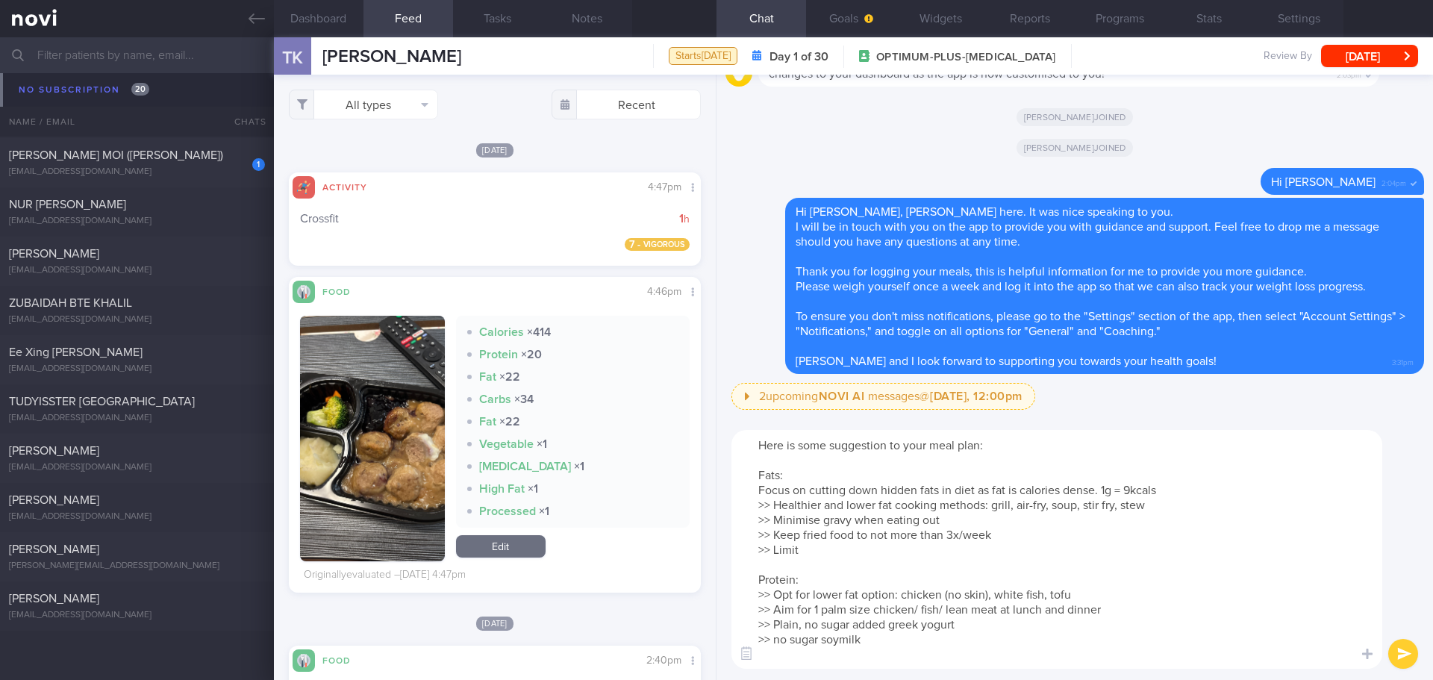
click at [857, 519] on textarea "Here is some suggestion to your meal plan: Fats: Focus on cutting down hidden f…" at bounding box center [1056, 549] width 651 height 239
click at [819, 551] on textarea "Here is some suggestion to your meal plan: Fats: Focus on cutting down hidden f…" at bounding box center [1056, 549] width 651 height 239
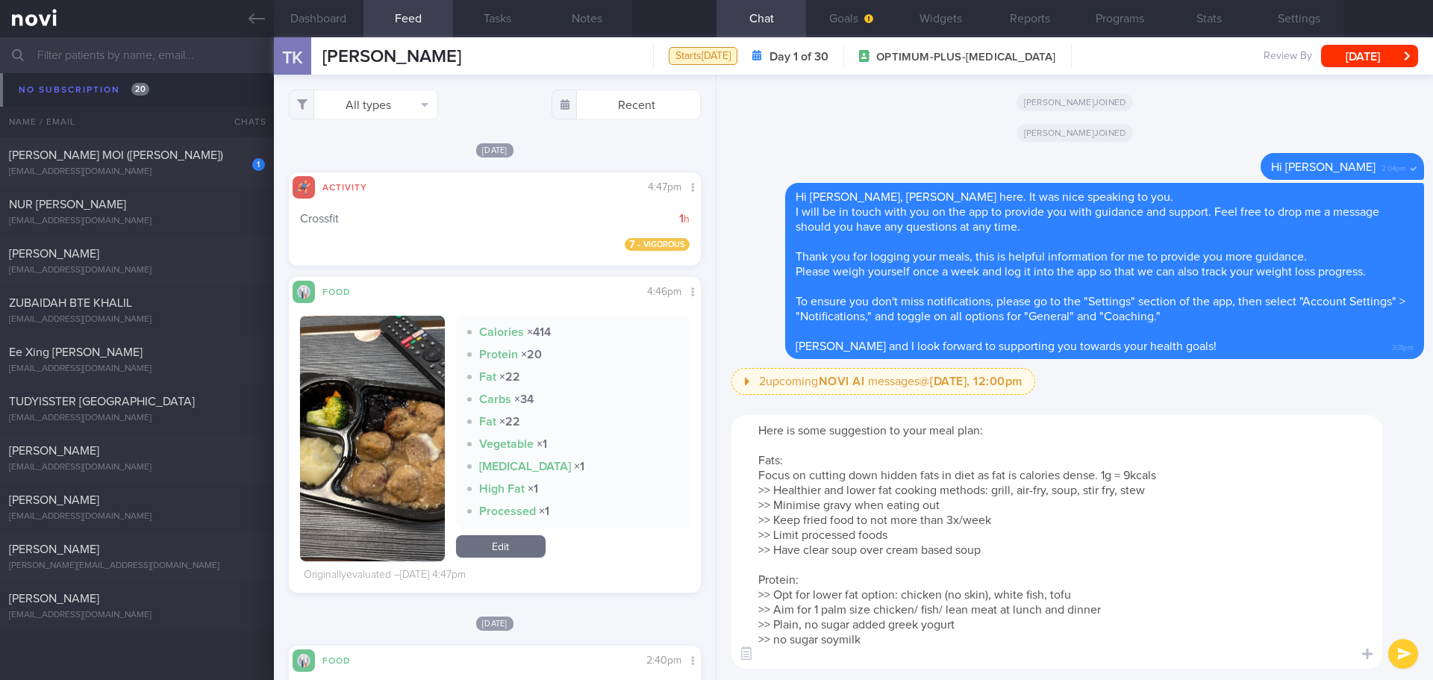
click at [818, 654] on textarea "Here is some suggestion to your meal plan: Fats: Focus on cutting down hidden f…" at bounding box center [1056, 542] width 651 height 254
click at [819, 612] on textarea "Here is some suggestion to your meal plan: Fats: Focus on cutting down hidden f…" at bounding box center [1056, 542] width 651 height 254
click at [971, 629] on textarea "Here is some suggestion to your meal plan: Fats: Focus on cutting down hidden f…" at bounding box center [1056, 542] width 651 height 254
drag, startPoint x: 880, startPoint y: 640, endPoint x: 775, endPoint y: 623, distance: 106.6
click at [775, 623] on textarea "Here is some suggestion to your meal plan: Fats: Focus on cutting down hidden f…" at bounding box center [1056, 542] width 651 height 254
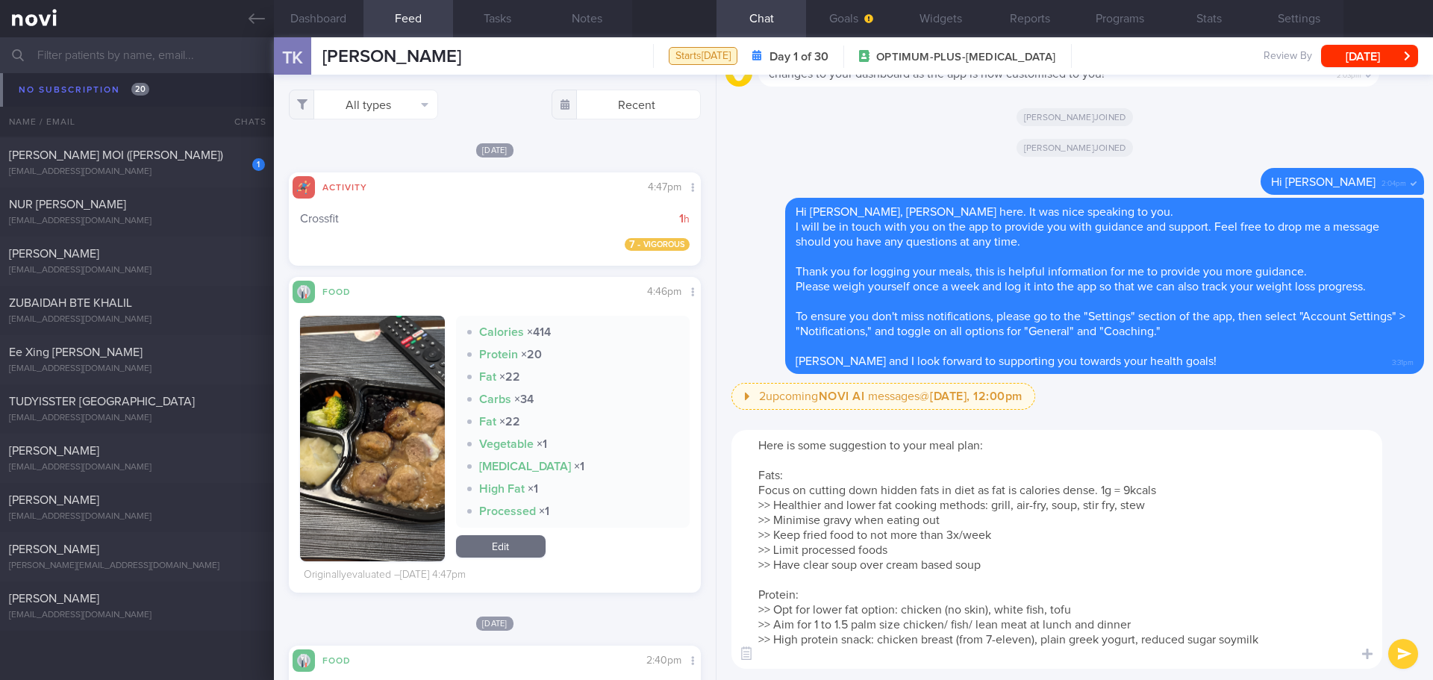
click at [1291, 657] on textarea "Here is some suggestion to your meal plan: Fats: Focus on cutting down hidden f…" at bounding box center [1056, 549] width 651 height 239
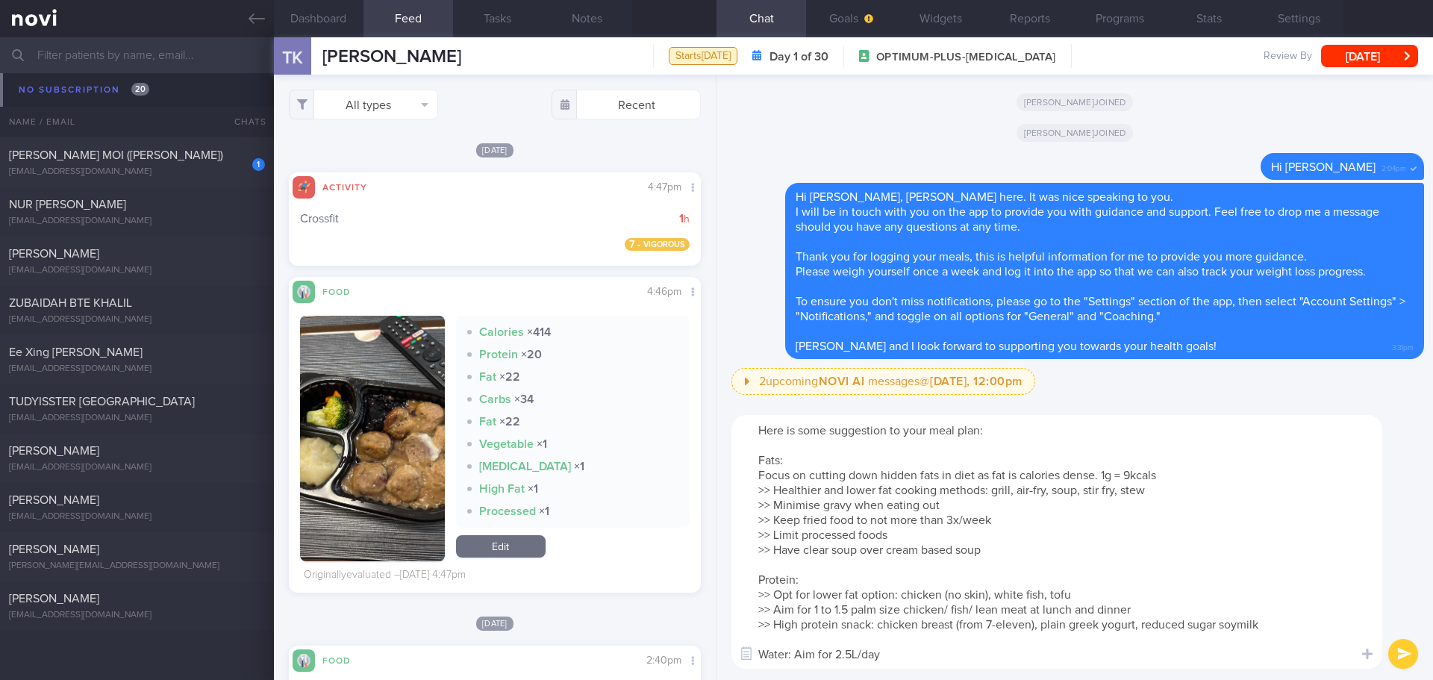
click at [1272, 628] on textarea "Here is some suggestion to your meal plan: Fats: Focus on cutting down hidden f…" at bounding box center [1056, 542] width 651 height 254
click at [1273, 629] on textarea "Here is some suggestion to your meal plan: Fats: Focus on cutting down hidden f…" at bounding box center [1056, 542] width 651 height 254
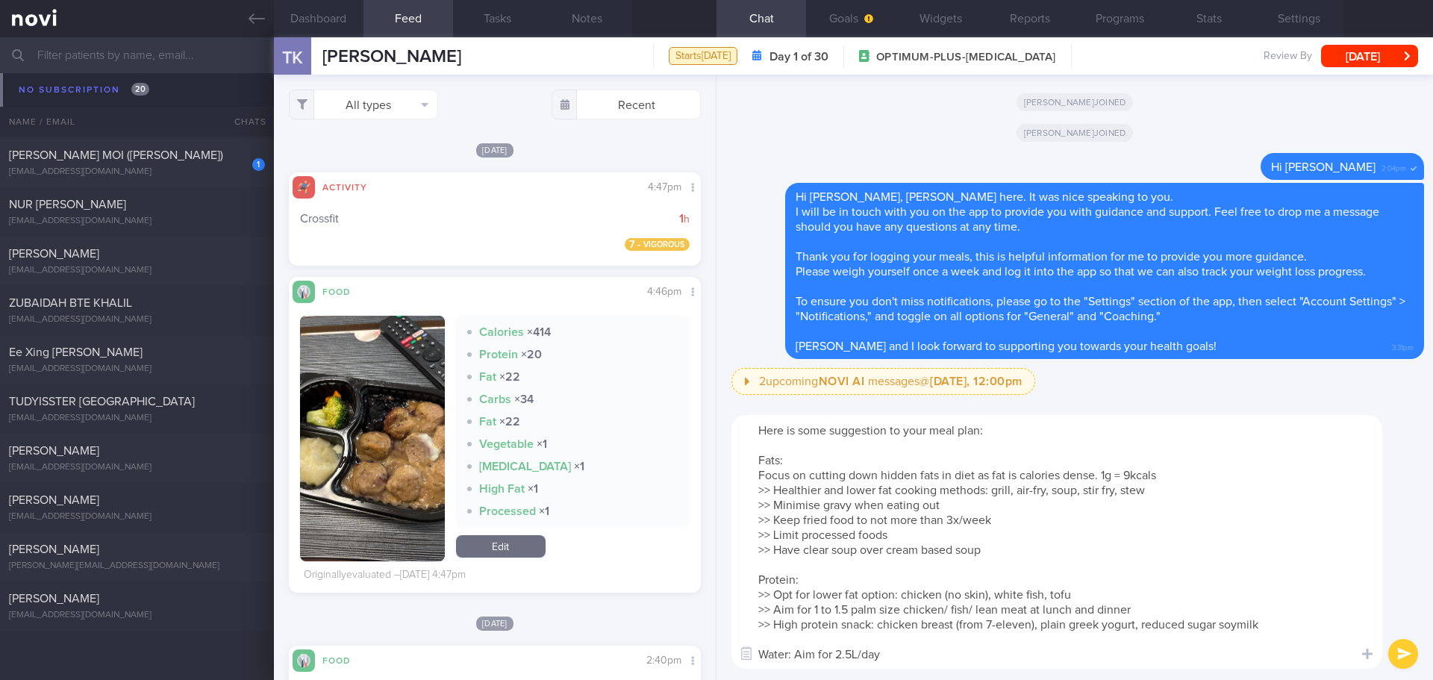
click at [1273, 629] on textarea "Here is some suggestion to your meal plan: Fats: Focus on cutting down hidden f…" at bounding box center [1056, 542] width 651 height 254
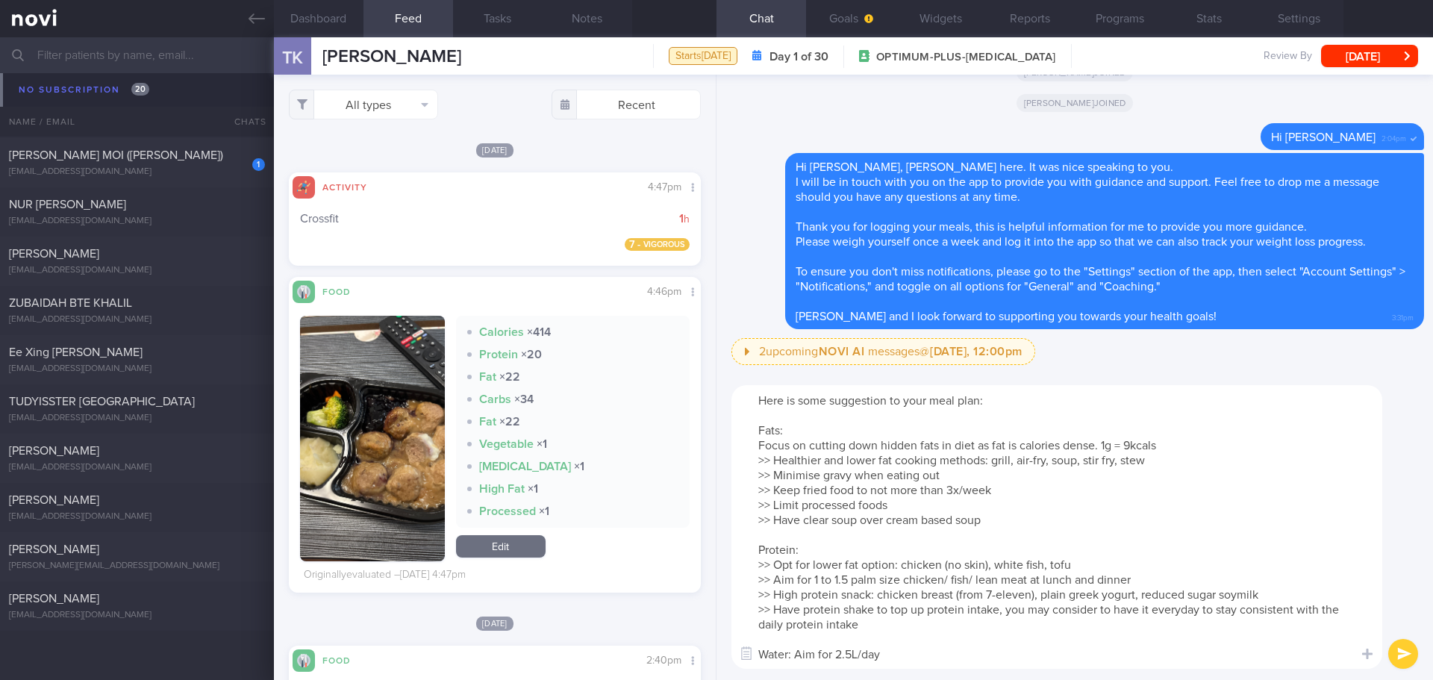
click at [1020, 656] on textarea "Here is some suggestion to your meal plan: Fats: Focus on cutting down hidden f…" at bounding box center [1056, 527] width 651 height 284
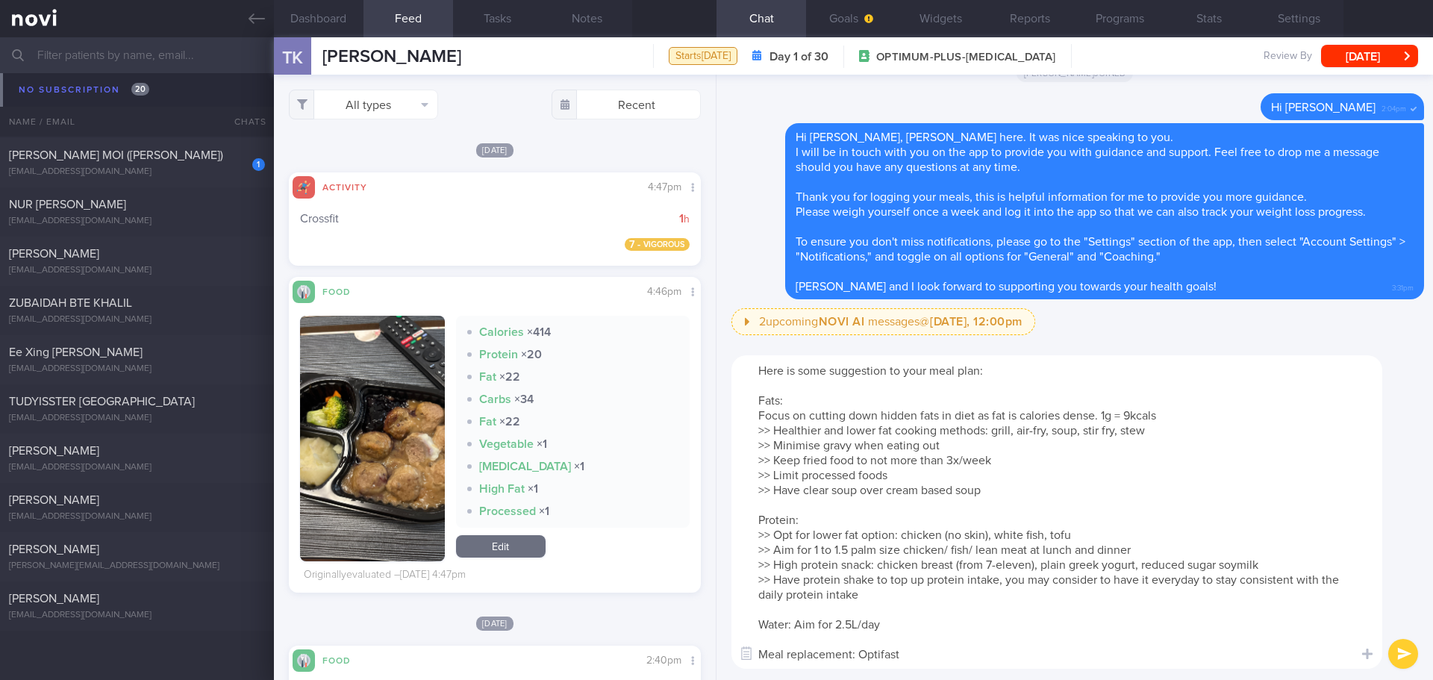
scroll to position [13, 0]
click at [843, 650] on textarea "Here is some suggestion to your meal plan: Fats: Focus on cutting down hidden f…" at bounding box center [1056, 511] width 651 height 313
paste textarea "https://www.fairprice.com.sg/brand/optifast?srsltid=AfmBOornD--v3Hu0Vm8FKu7kHMx…"
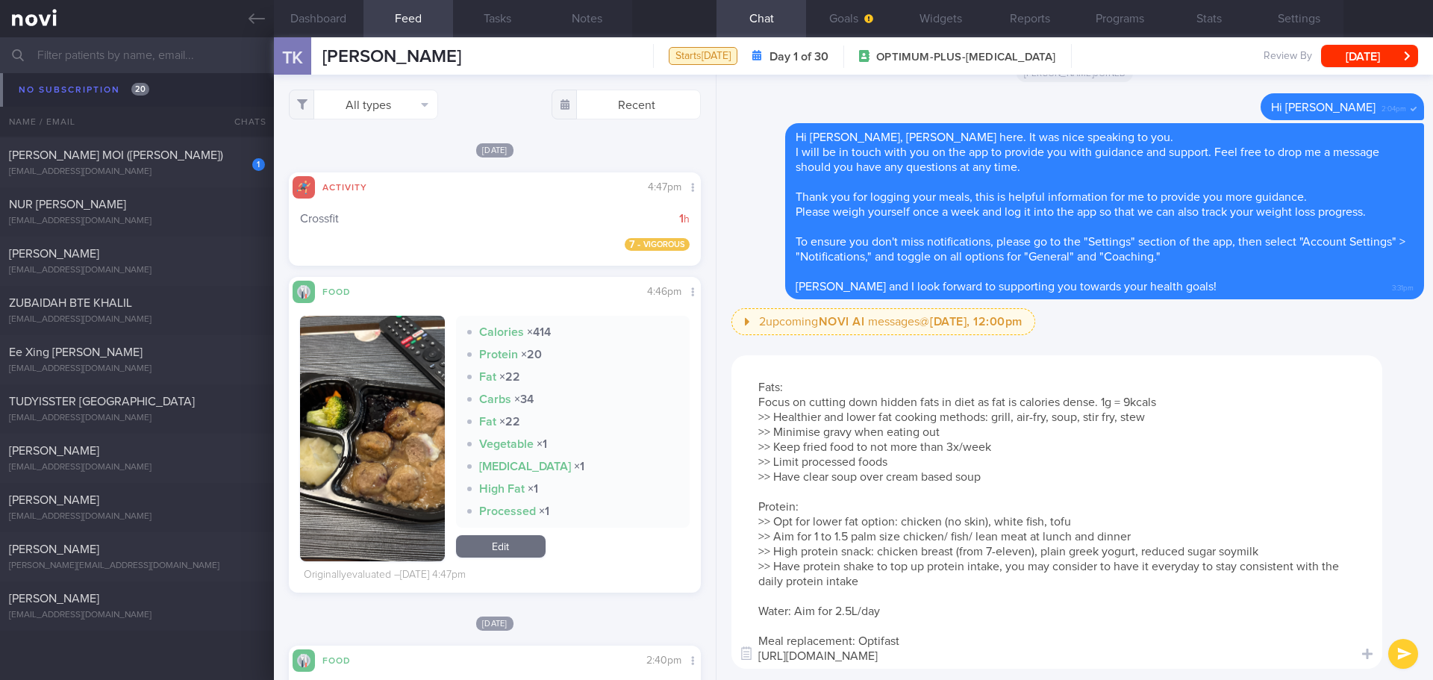
scroll to position [28, 0]
click at [1097, 642] on textarea "Here is some suggestion to your meal plan: Fats: Focus on cutting down hidden f…" at bounding box center [1056, 511] width 651 height 313
click at [1062, 618] on textarea "Here is some suggestion to your meal plan: Fats: Focus on cutting down hidden f…" at bounding box center [1056, 511] width 651 height 313
click at [1041, 601] on textarea "Here is some suggestion to your meal plan: Fats: Focus on cutting down hidden f…" at bounding box center [1056, 511] width 651 height 313
click at [1086, 659] on textarea "Here is some suggestion to your meal plan: Fats: Focus on cutting down hidden f…" at bounding box center [1056, 511] width 651 height 313
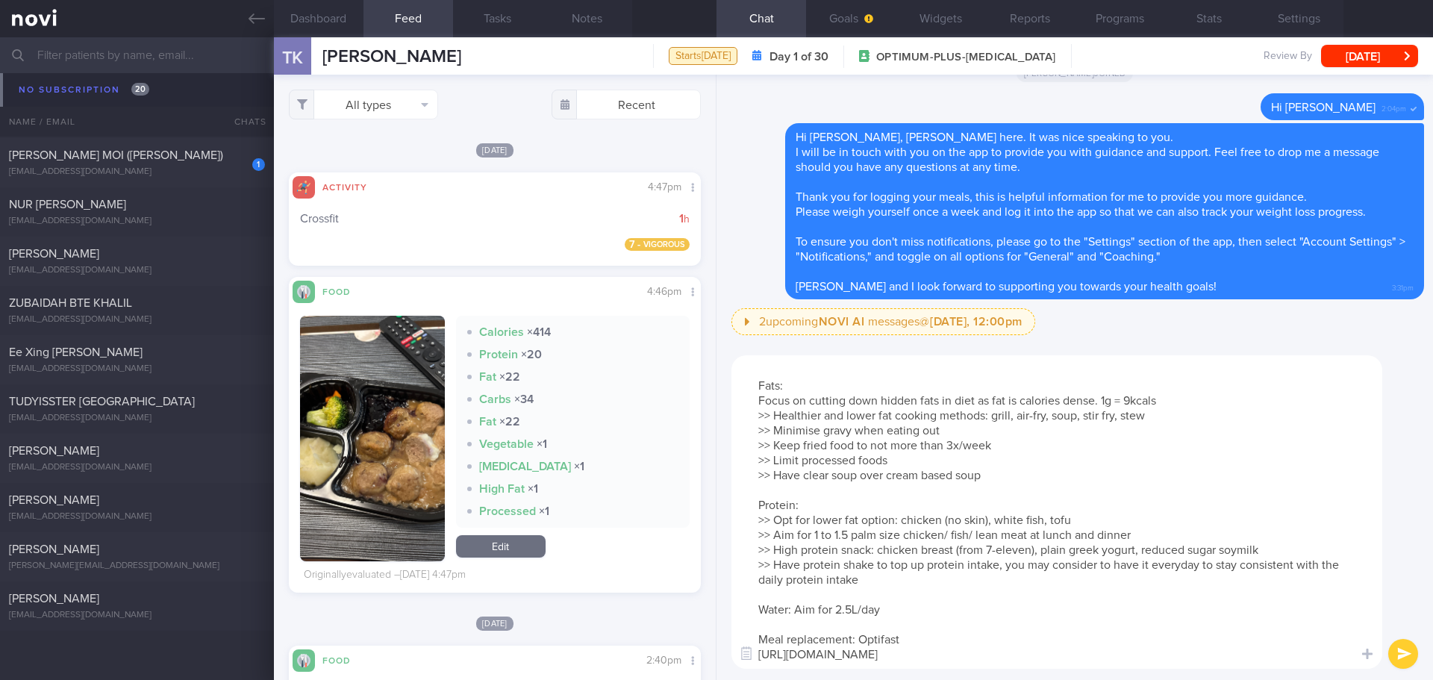
scroll to position [30, 0]
type textarea "Here is some suggestion to your meal plan: Fats: Focus on cutting down hidden f…"
click at [1401, 645] on button "submit" at bounding box center [1403, 654] width 30 height 30
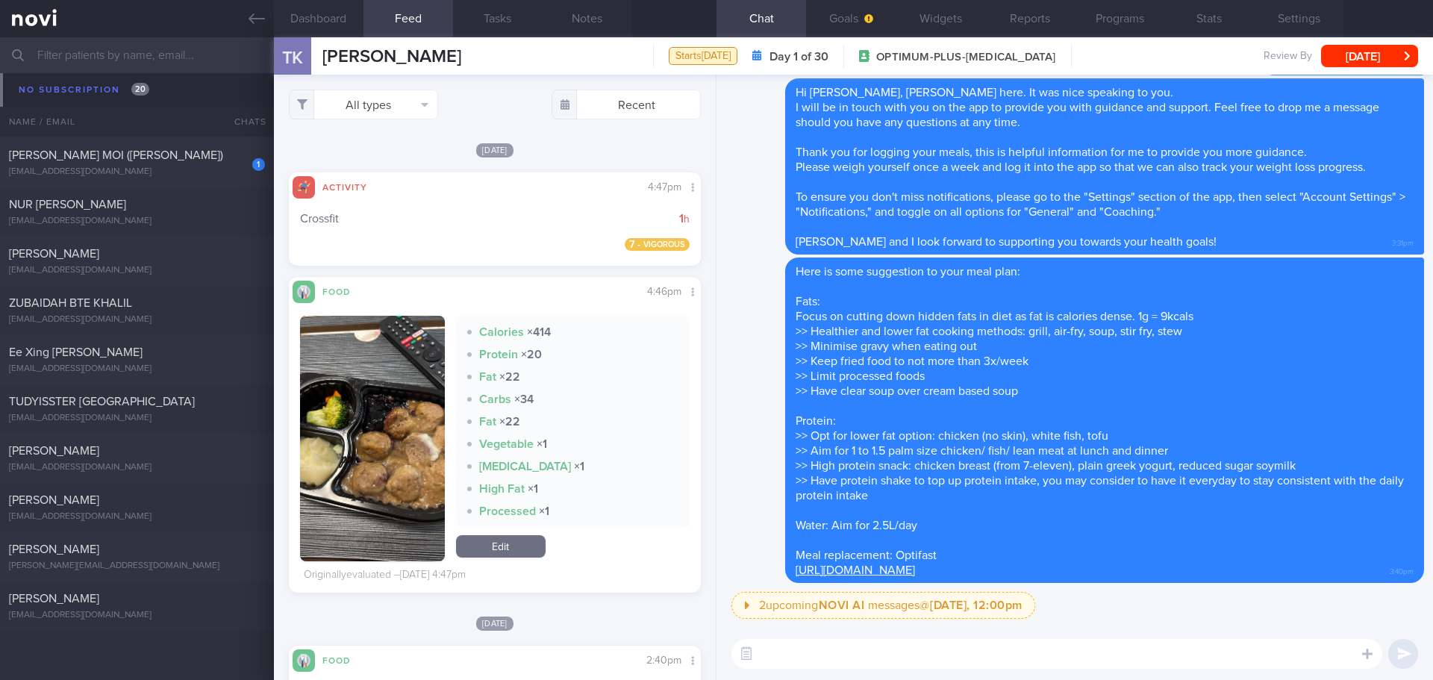
scroll to position [0, 0]
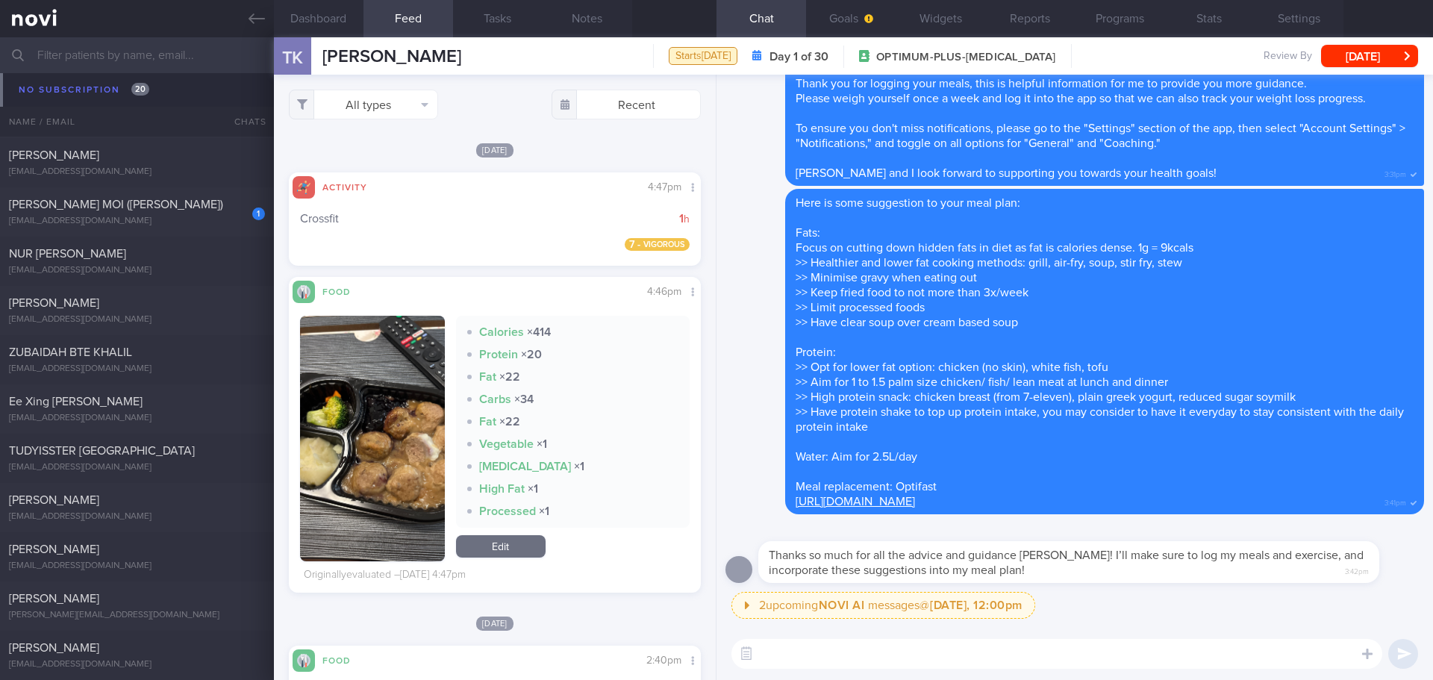
click at [1089, 637] on div "​ ​" at bounding box center [1074, 654] width 716 height 52
click at [1069, 658] on textarea at bounding box center [1056, 654] width 651 height 30
click at [1037, 652] on textarea "You are most welcome, Tatyana 😊" at bounding box center [1056, 654] width 651 height 30
click at [1270, 646] on textarea "You are most welcome, Tatyana 😊 Stay consistent and keep the momentum going! 💪🏻" at bounding box center [1056, 654] width 651 height 30
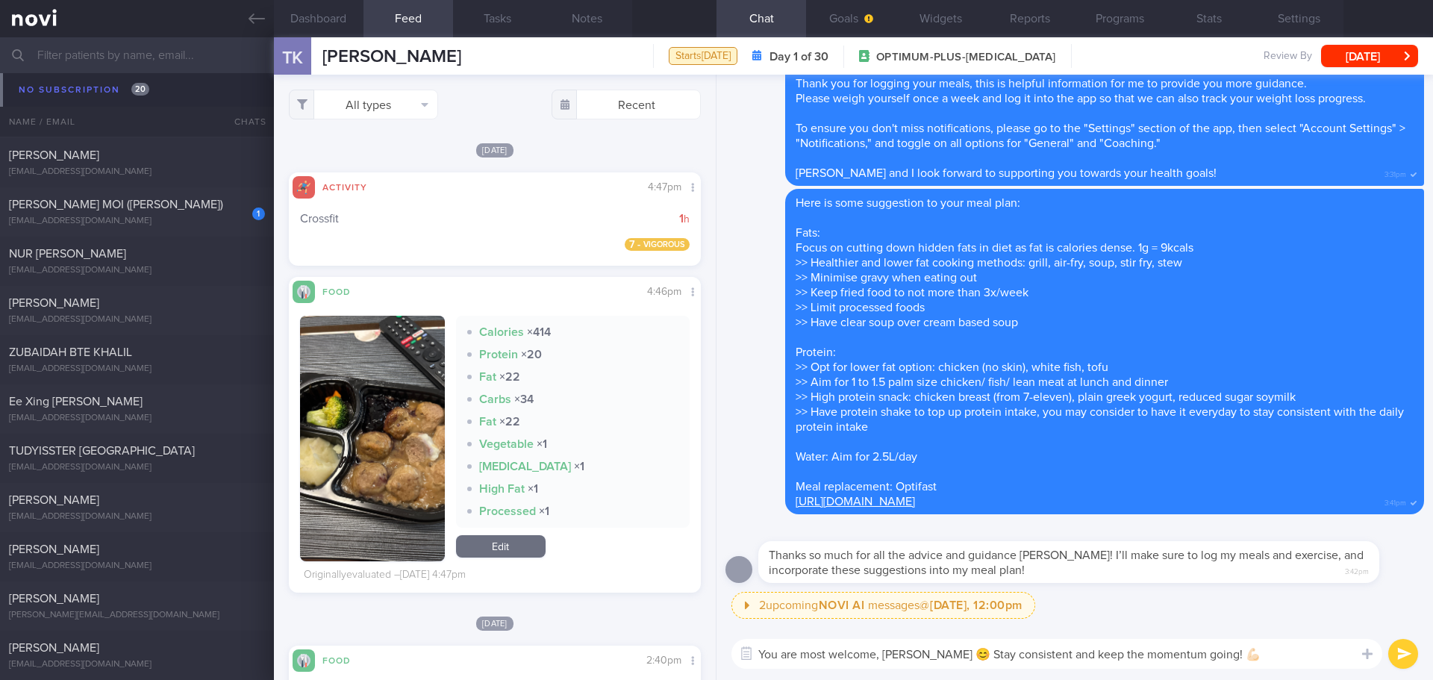
type textarea "You are most welcome, Tatyana 😊 Stay consistent and keep the momentum going! 💪🏻"
click at [1398, 657] on button "submit" at bounding box center [1403, 654] width 30 height 30
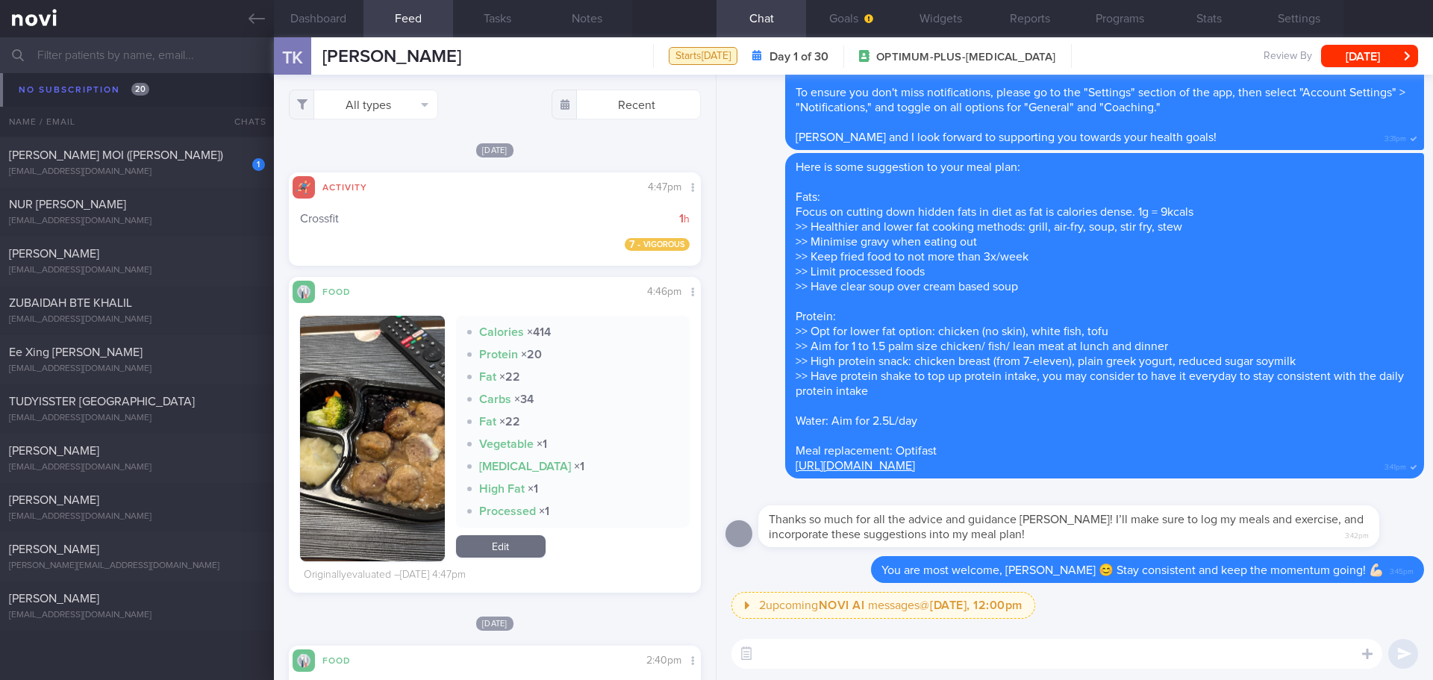
scroll to position [11065, 0]
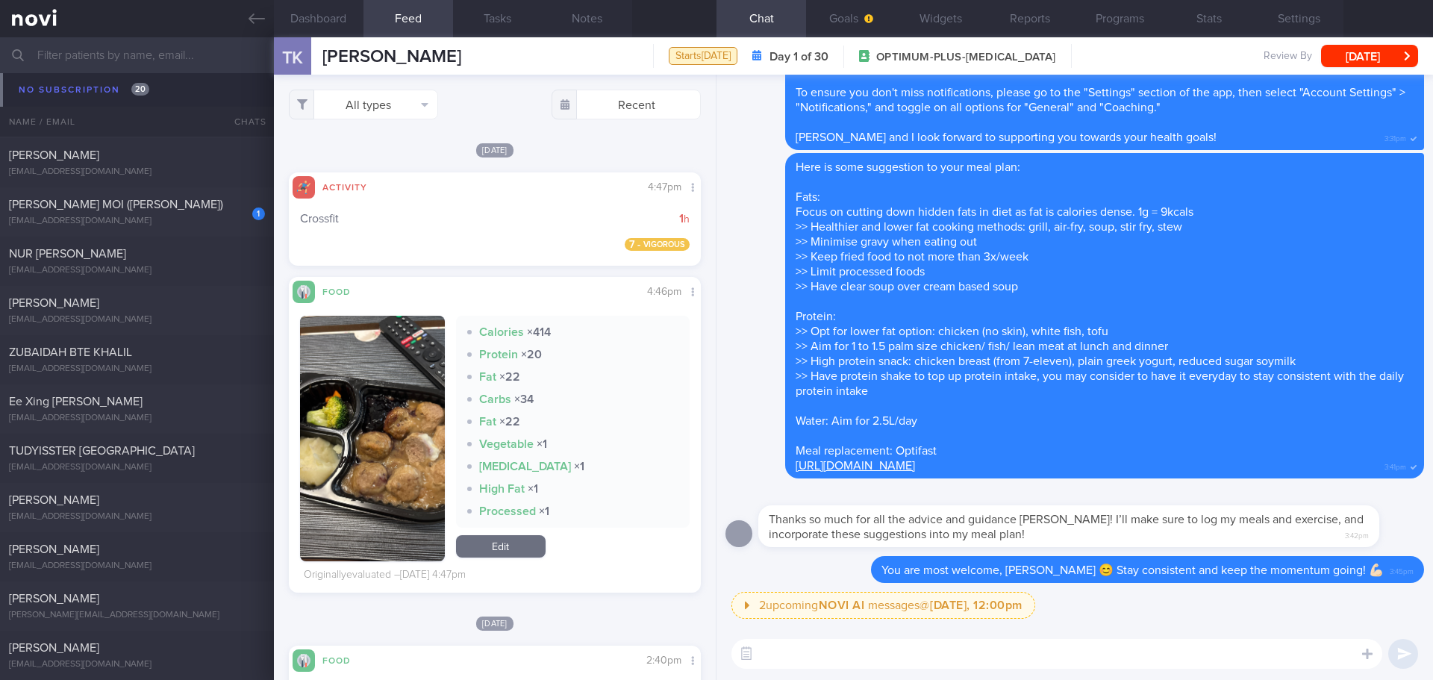
click at [1185, 666] on textarea at bounding box center [1056, 654] width 651 height 30
type textarea "d"
type textarea "y"
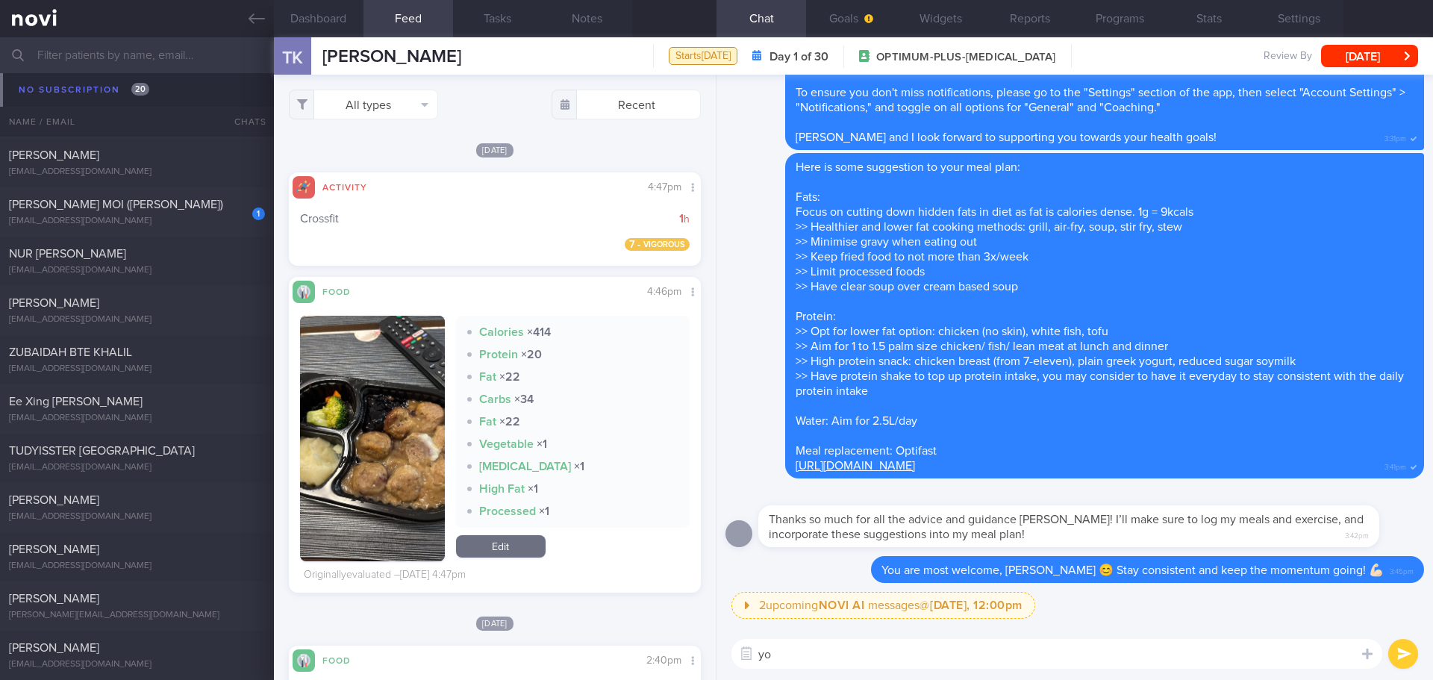
type textarea "y"
click at [1027, 646] on textarea at bounding box center [1056, 654] width 651 height 30
type textarea "You can take a look the meal replacement - Optifast"
click at [863, 653] on textarea "You can take a look the meal replacement - Optifast" at bounding box center [1056, 654] width 651 height 30
drag, startPoint x: 1072, startPoint y: 656, endPoint x: 693, endPoint y: 657, distance: 379.0
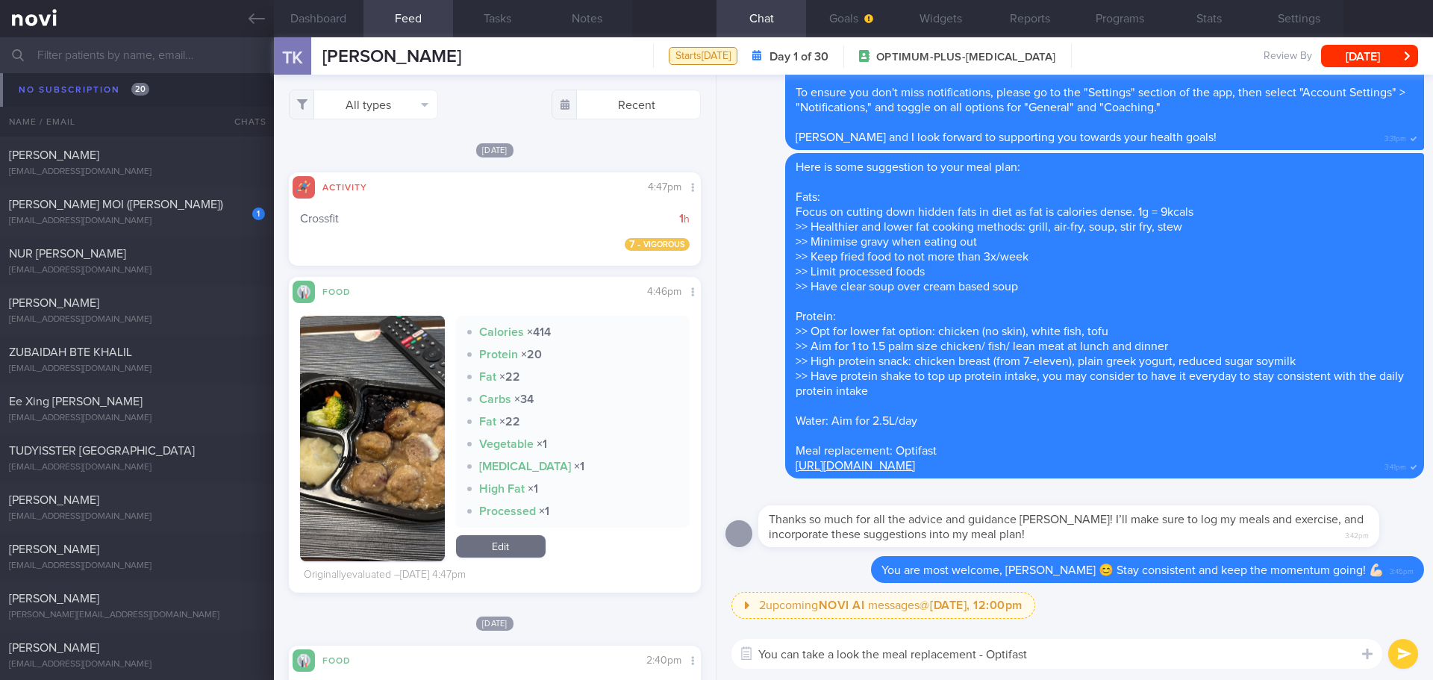
click at [693, 657] on div "Dashboard Feed 6+ Tasks Notes Chat Goals Widgets Reports Programs Stats Setting…" at bounding box center [853, 358] width 1159 height 642
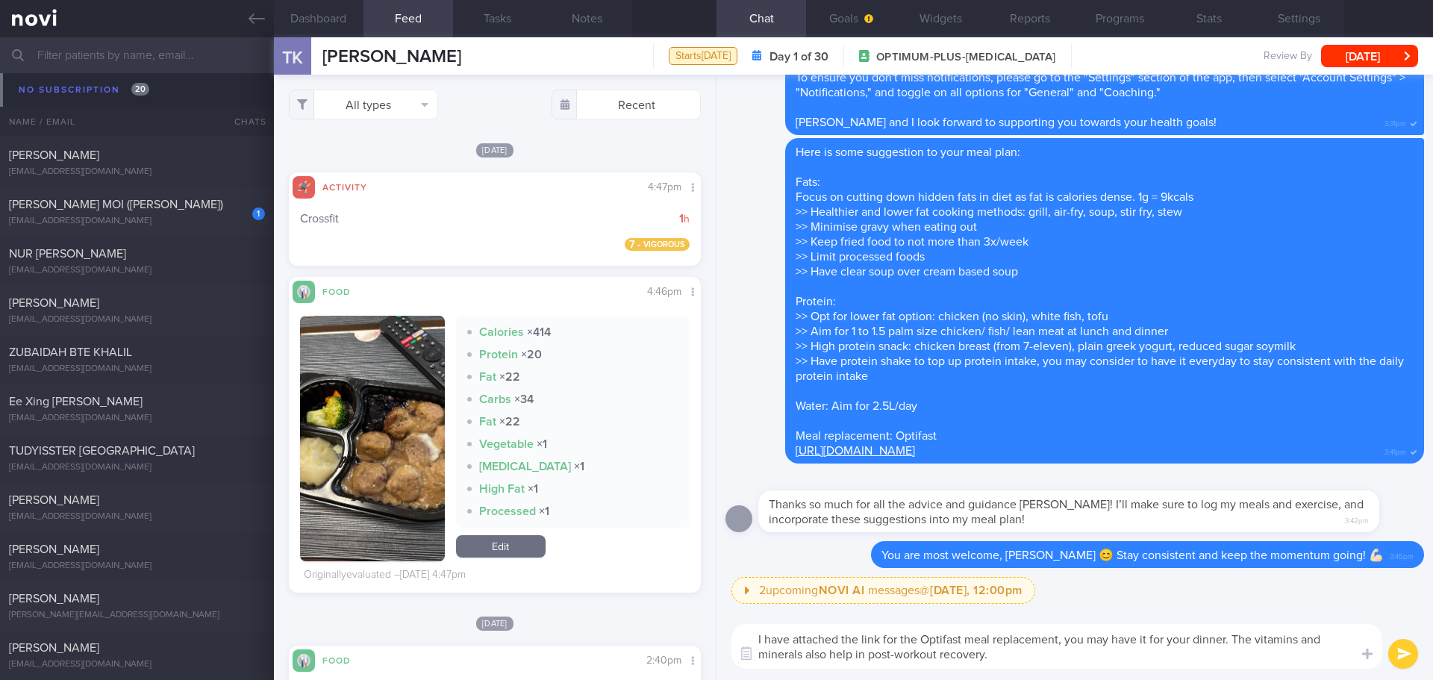
type textarea "I have attached the link for the Optifast meal replacement, you may have it for…"
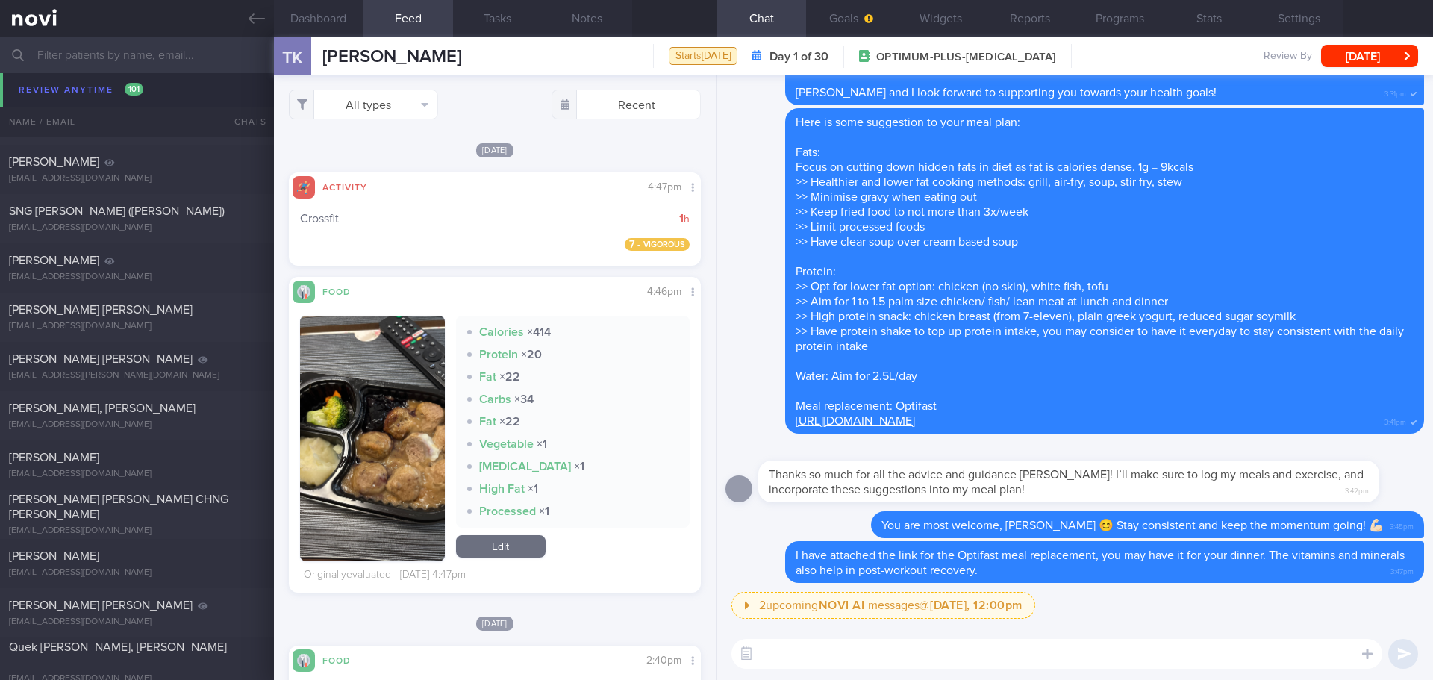
scroll to position [6787, 0]
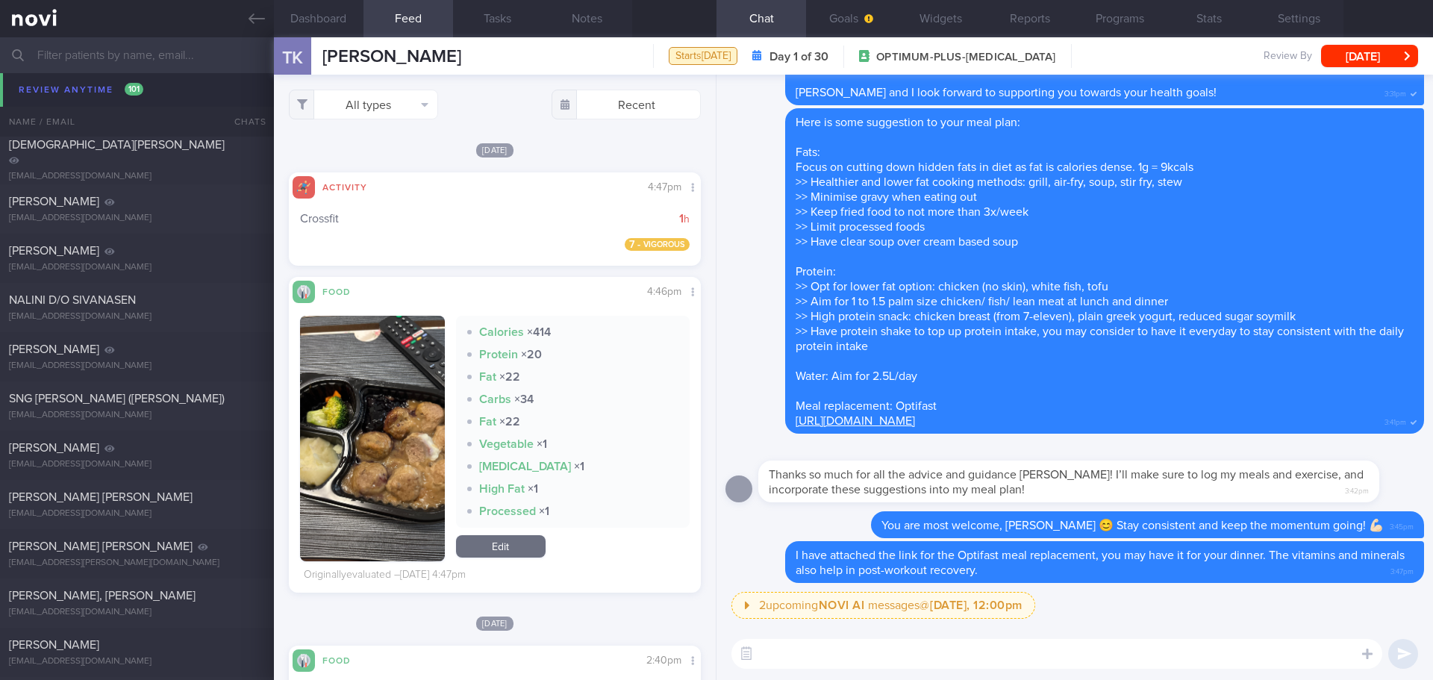
click at [1024, 666] on textarea at bounding box center [1056, 654] width 651 height 30
paste textarea "https://www.fairprice.com.sg/product/ayam-brand-tuna-light-meal-carrots-beans-c…"
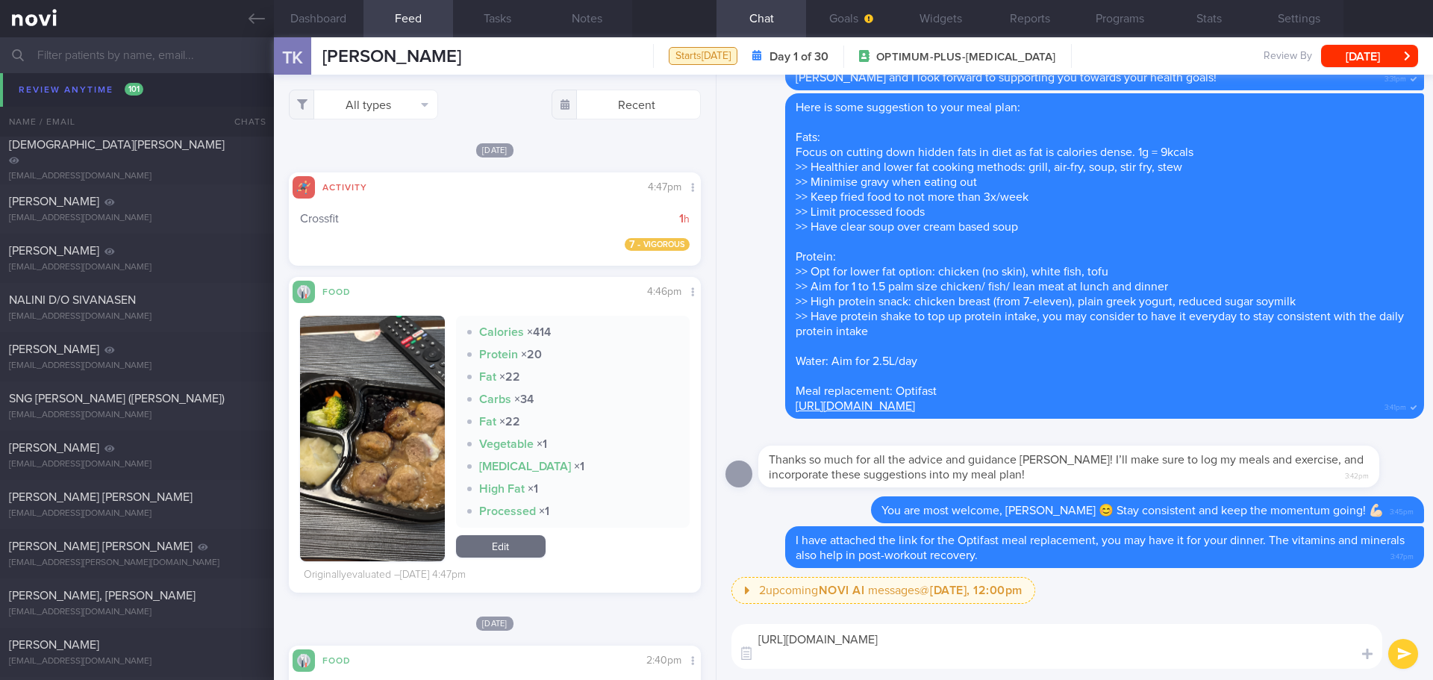
scroll to position [0, 0]
type textarea "https://www.fairprice.com.sg/product/ayam-brand-tuna-light-meal-carrots-beans-c…"
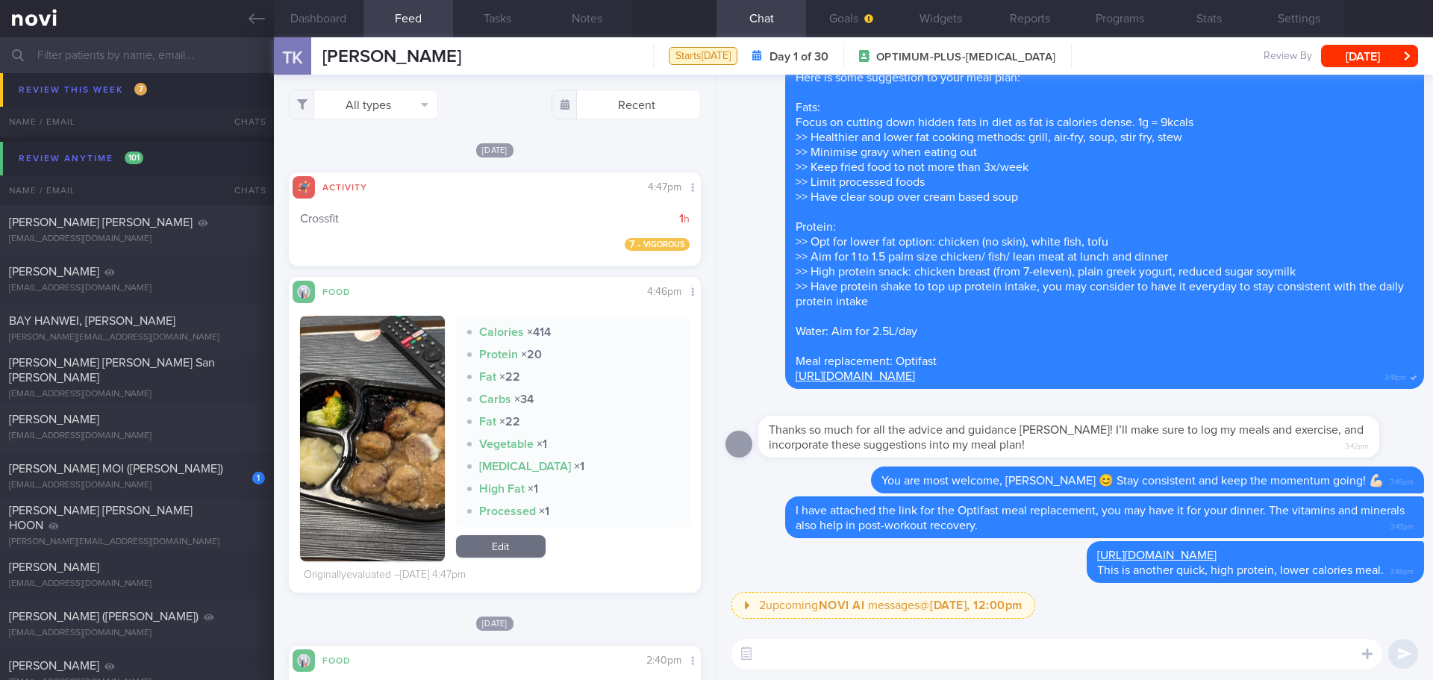
scroll to position [4250, 0]
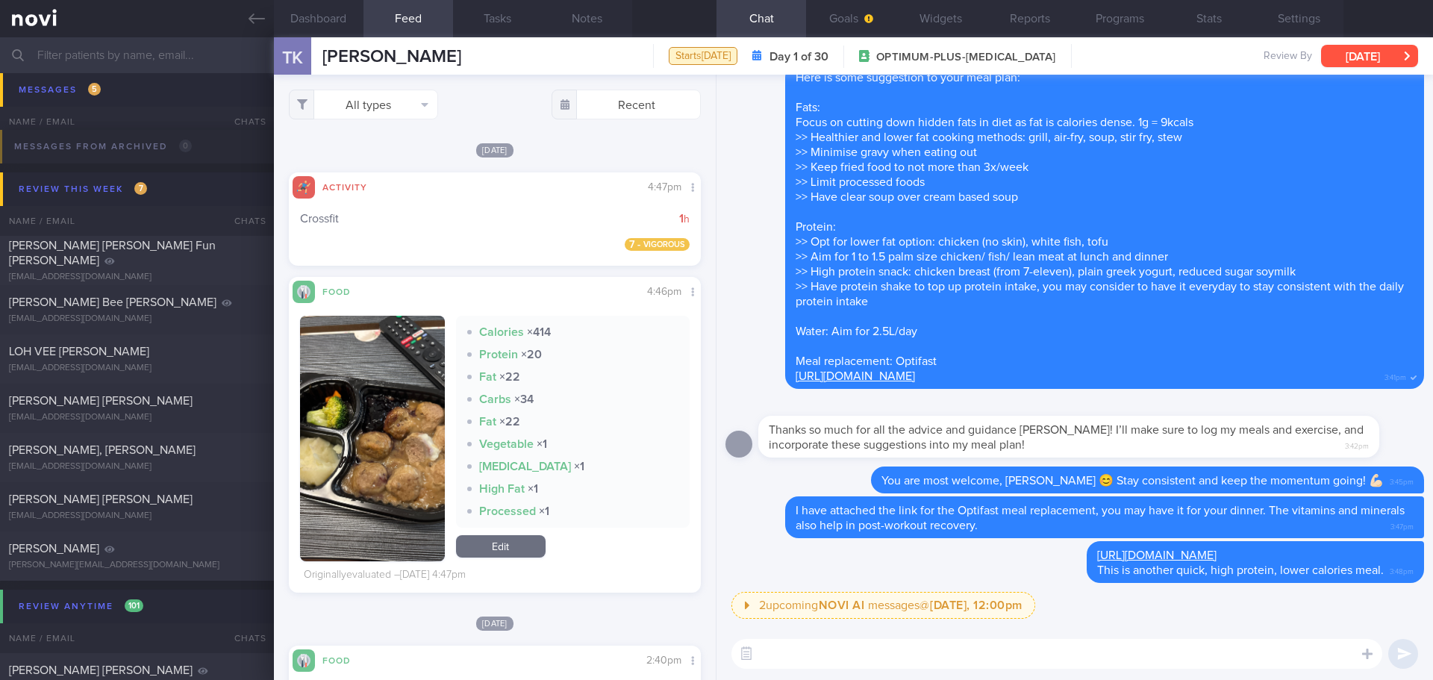
click at [1362, 57] on button "[DATE]" at bounding box center [1369, 56] width 97 height 22
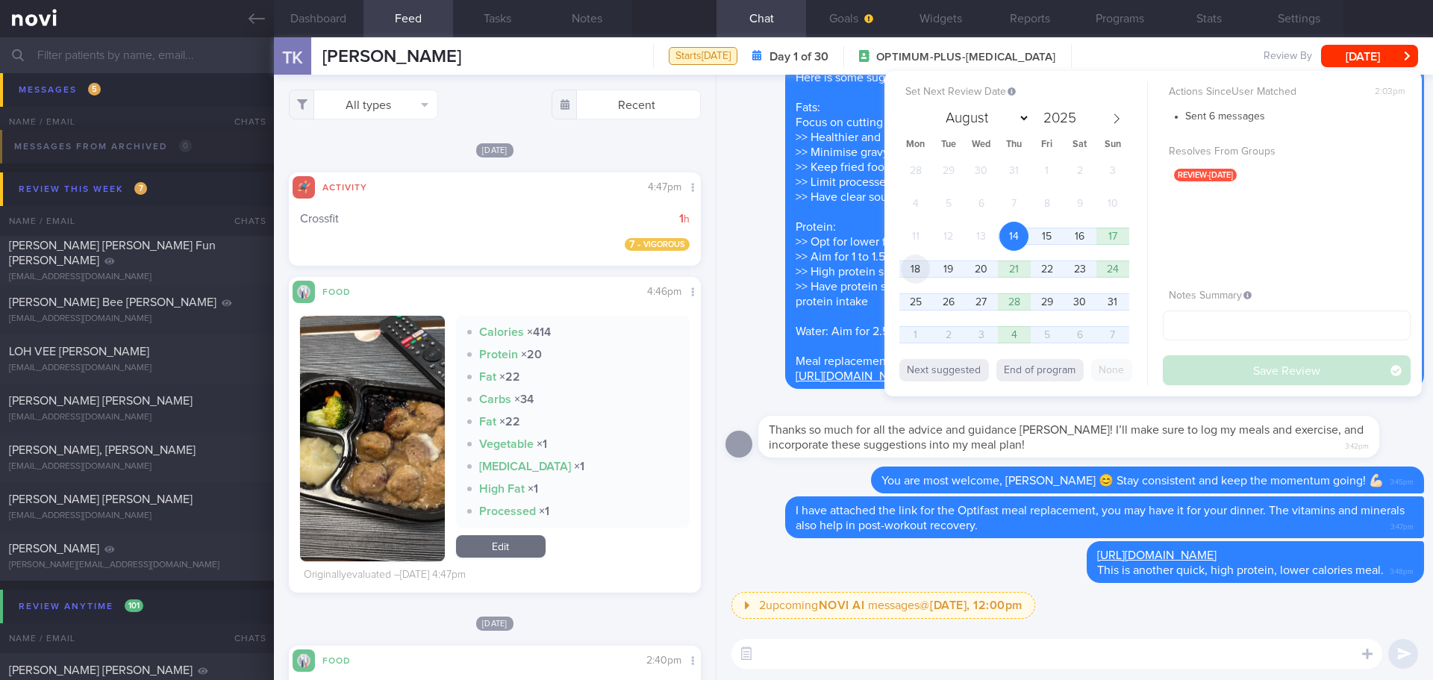
click at [919, 267] on span "18" at bounding box center [915, 268] width 29 height 29
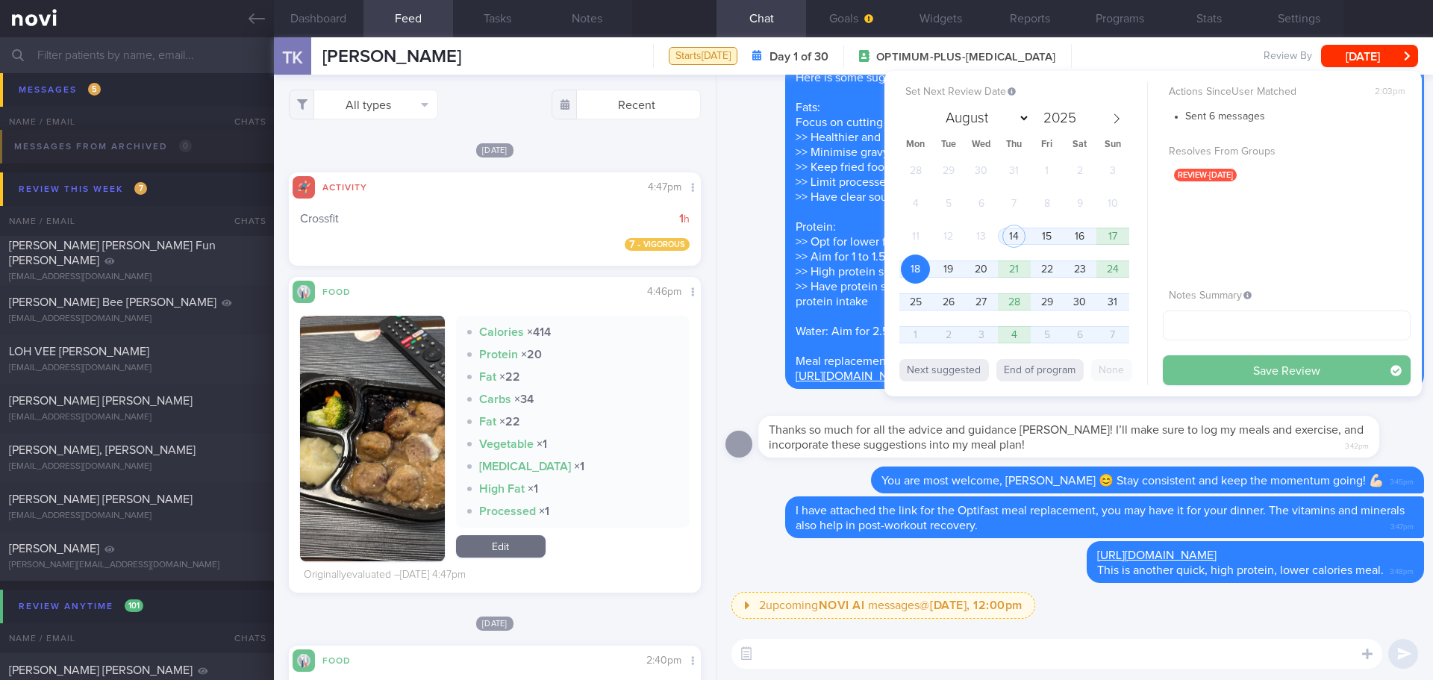
click at [1180, 366] on button "Save Review" at bounding box center [1286, 370] width 248 height 30
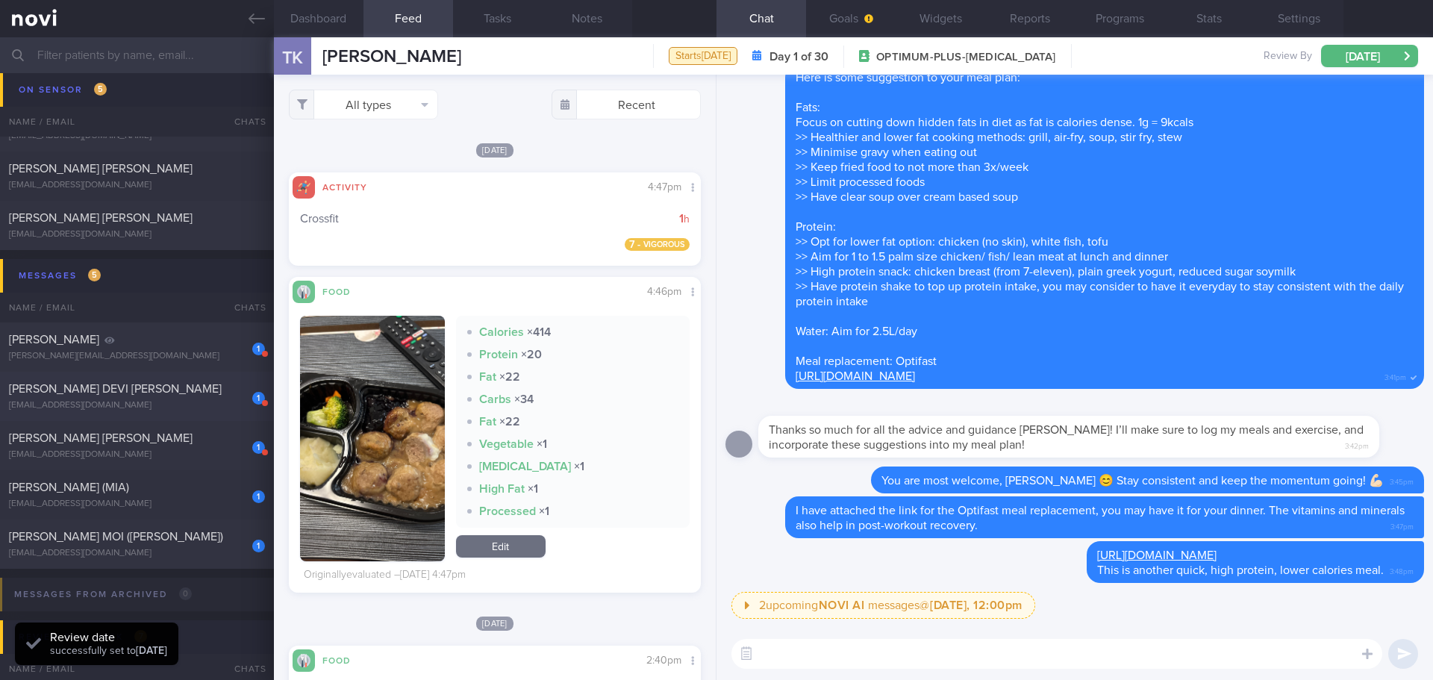
scroll to position [3902, 0]
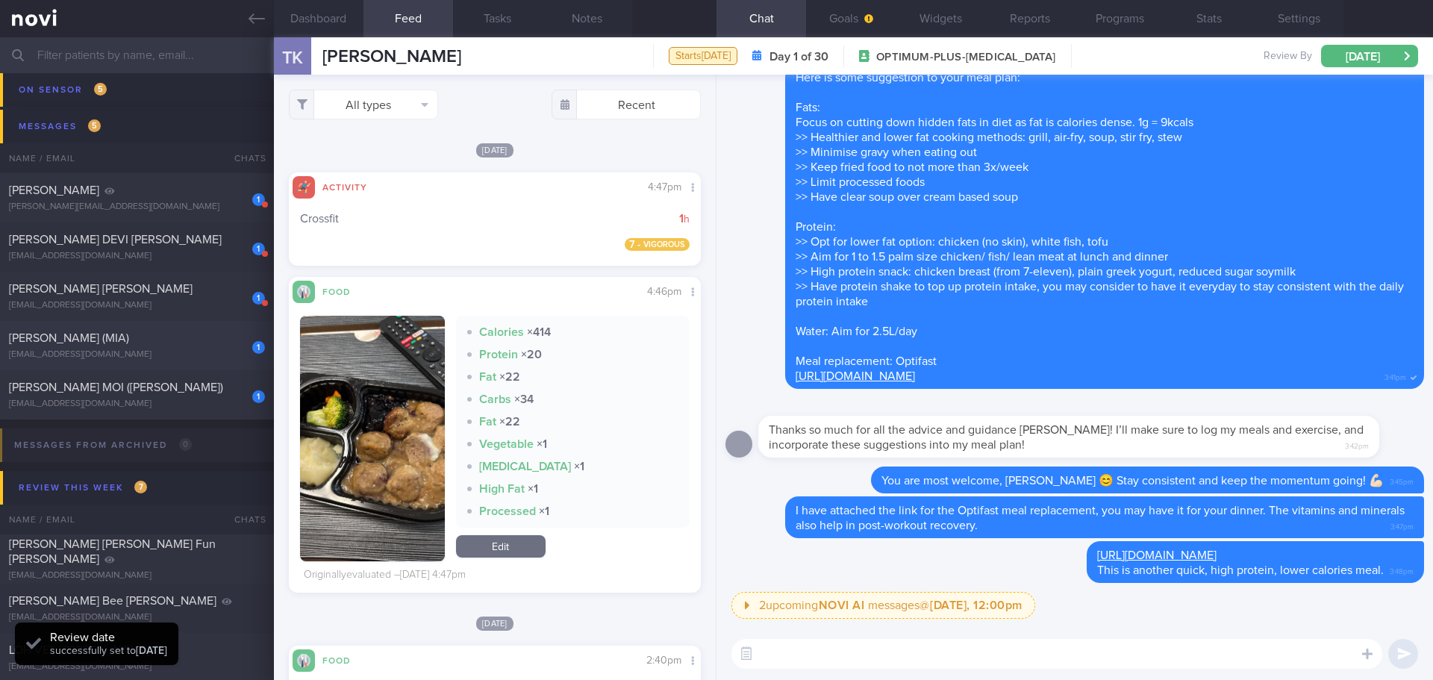
click at [138, 340] on div "[PERSON_NAME] (MIA)" at bounding box center [135, 338] width 252 height 15
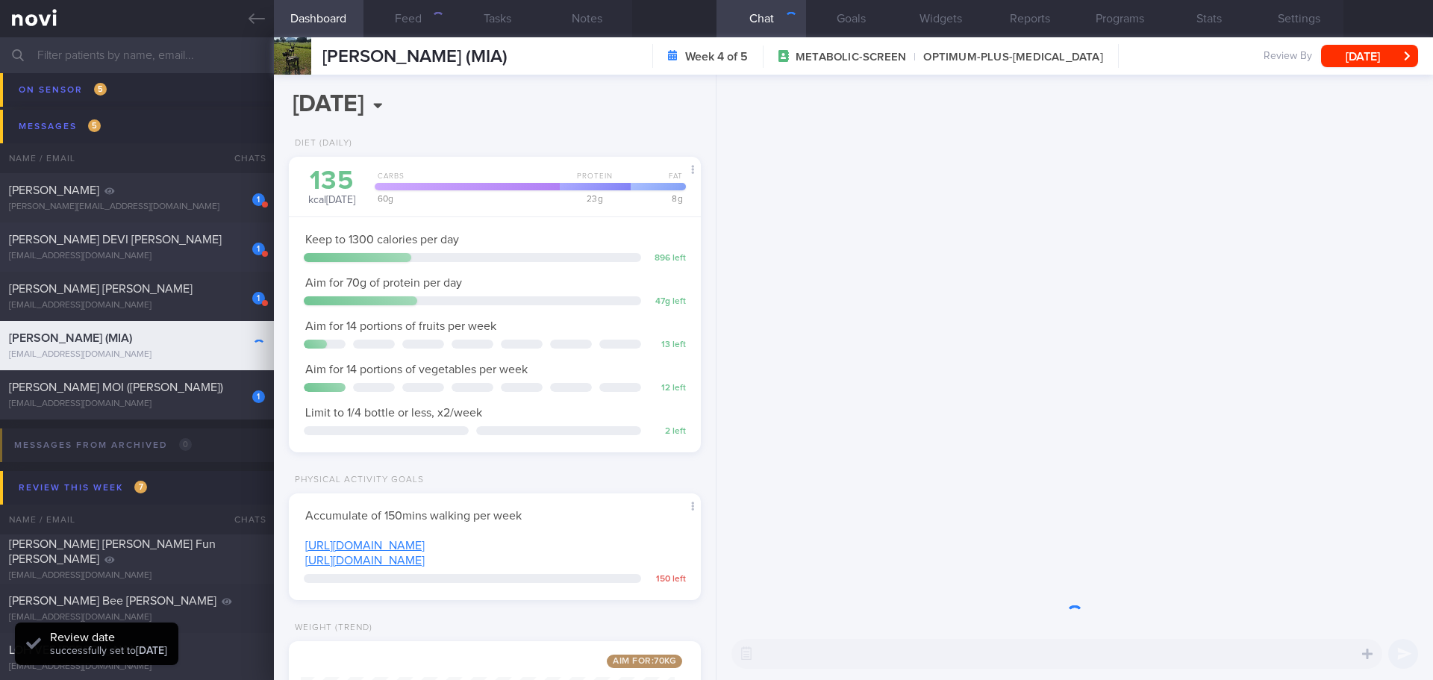
scroll to position [208, 375]
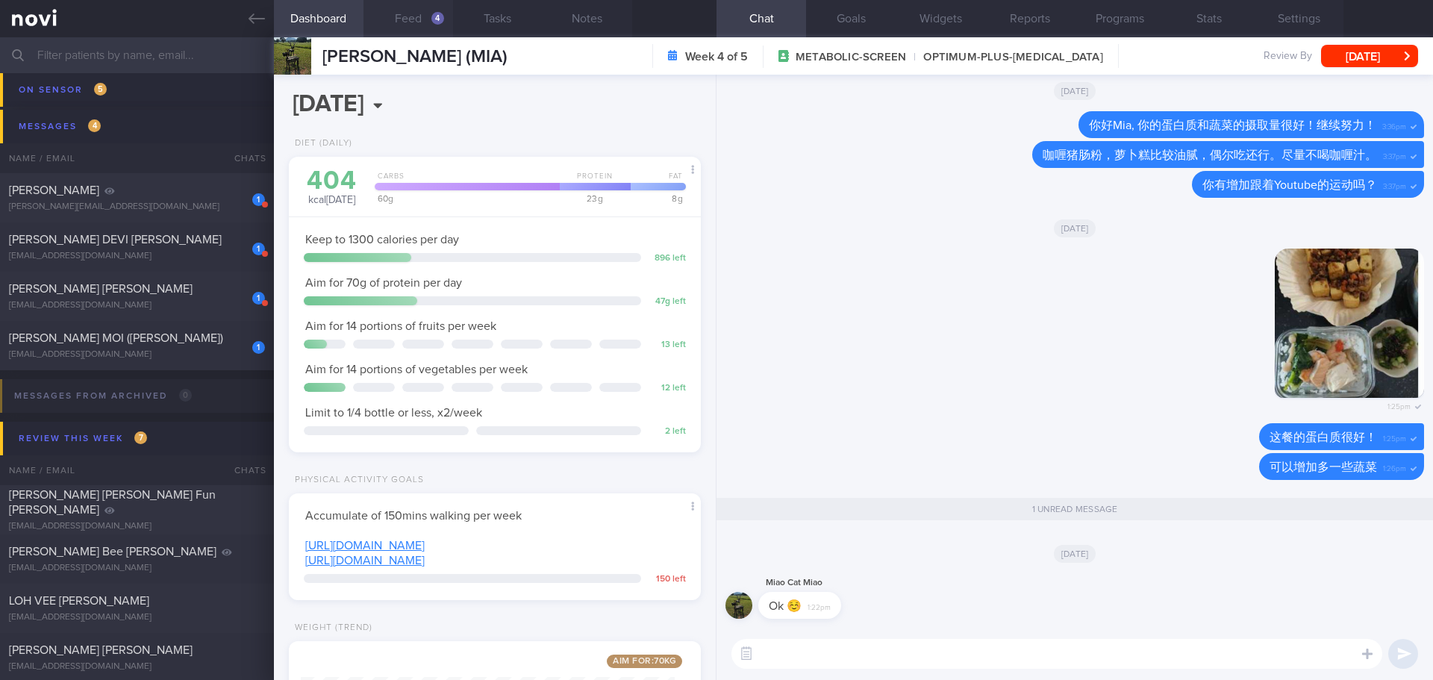
click at [401, 22] on button "Feed 4" at bounding box center [408, 18] width 90 height 37
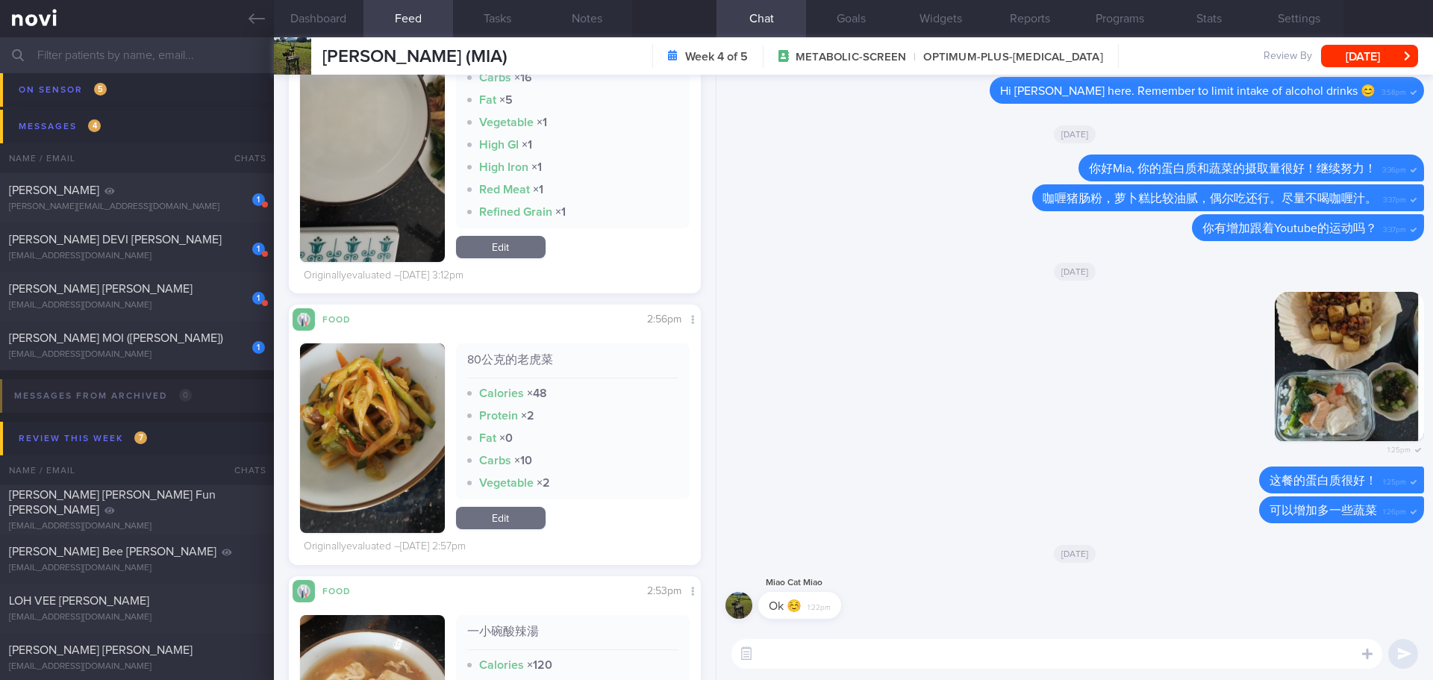
scroll to position [4477, 0]
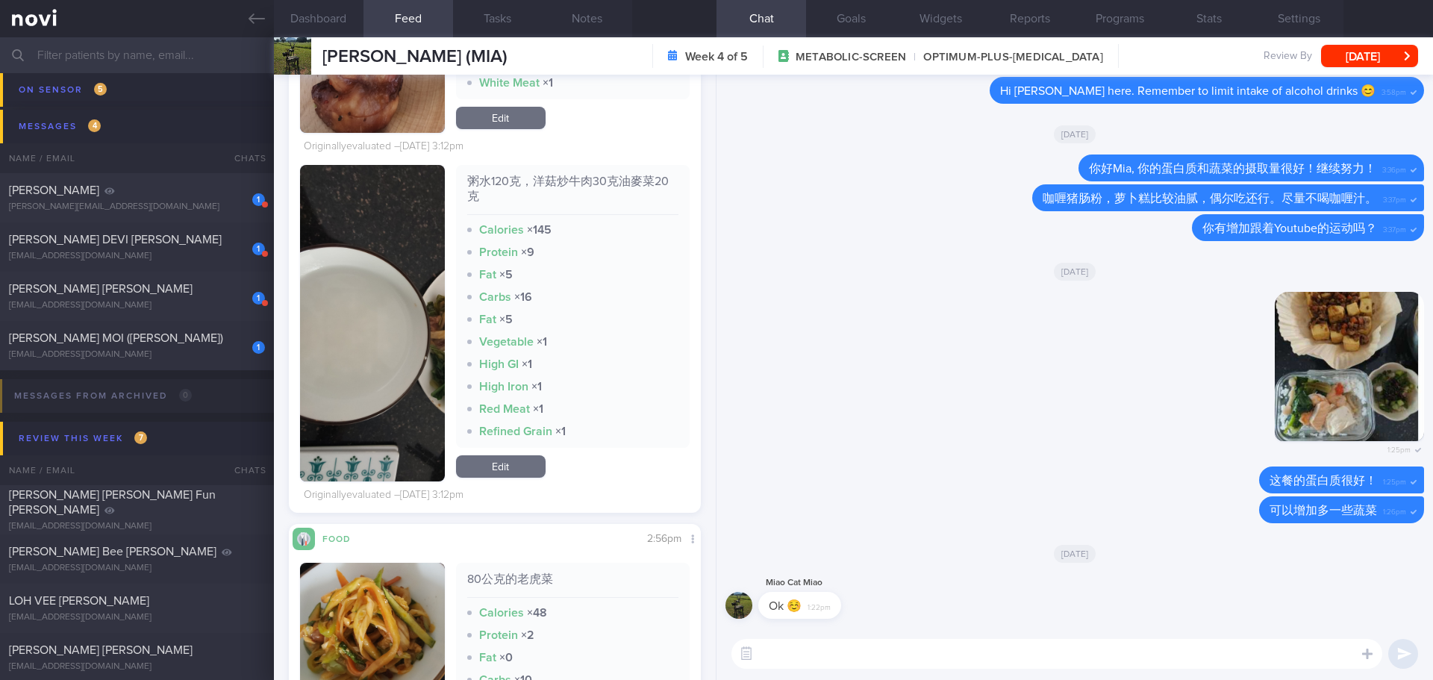
click at [334, 332] on button "button" at bounding box center [372, 323] width 145 height 316
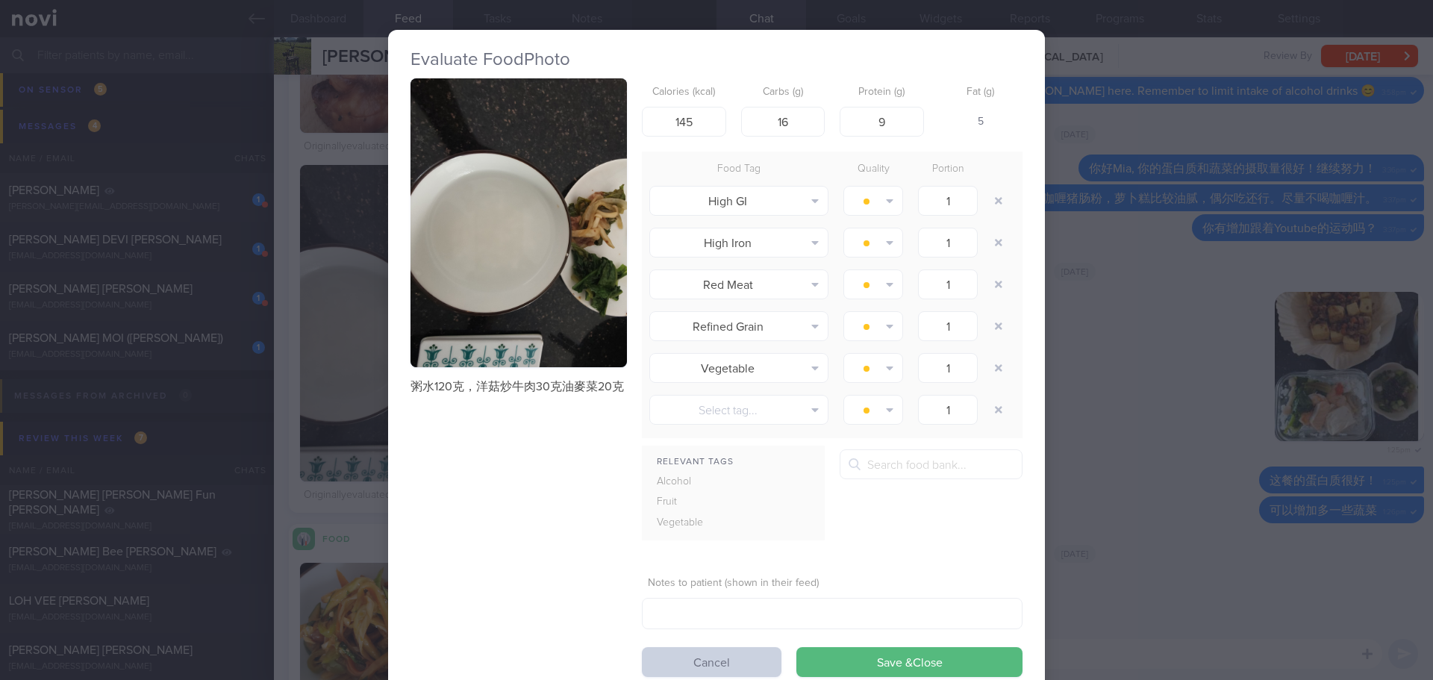
click at [653, 657] on button "Cancel" at bounding box center [712, 662] width 140 height 30
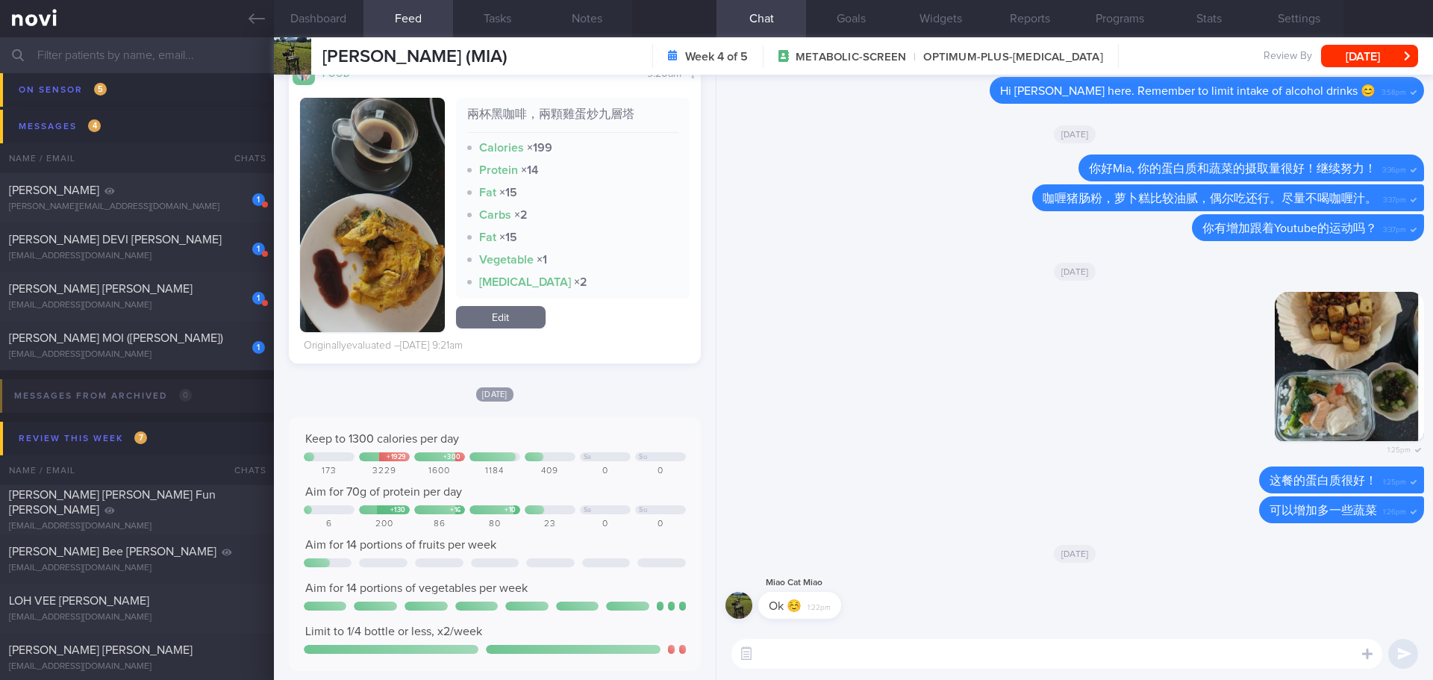
scroll to position [1515, 0]
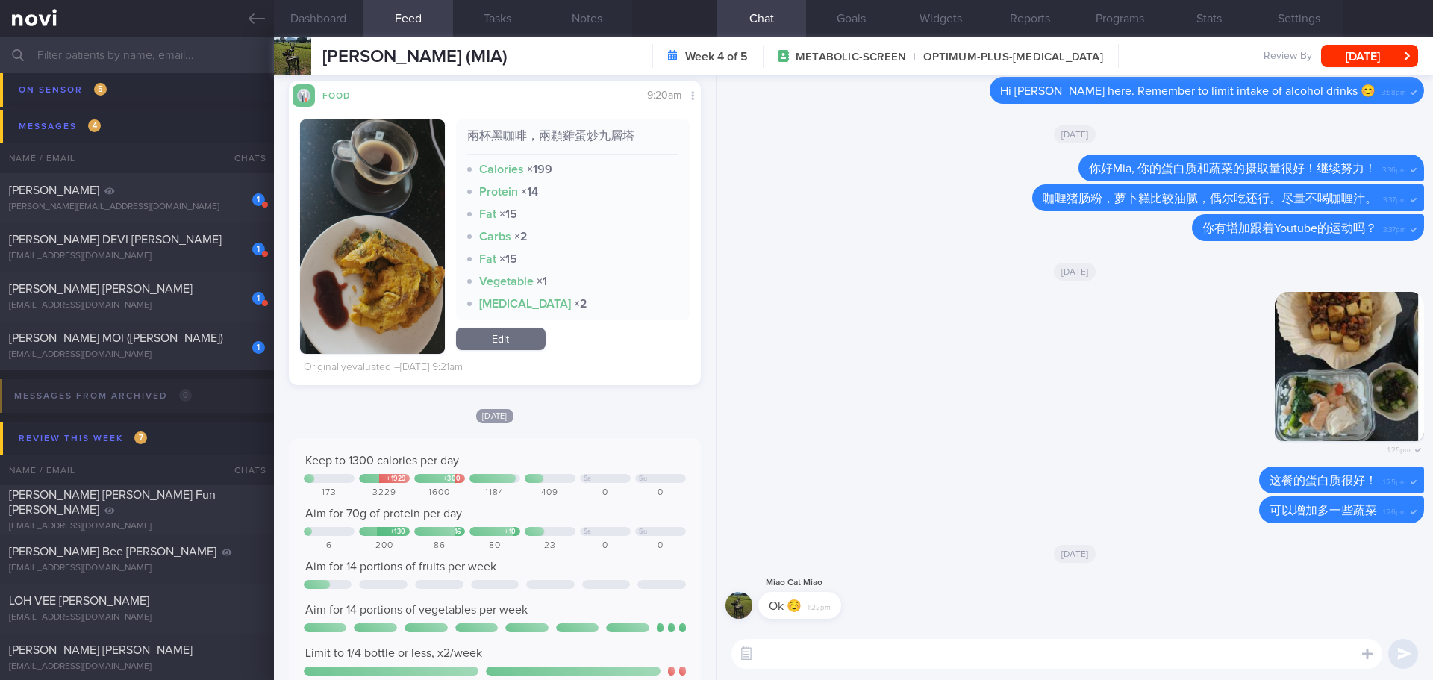
click at [823, 658] on textarea at bounding box center [1056, 654] width 651 height 30
click at [1079, 654] on textarea at bounding box center [1056, 654] width 651 height 30
type textarea "n"
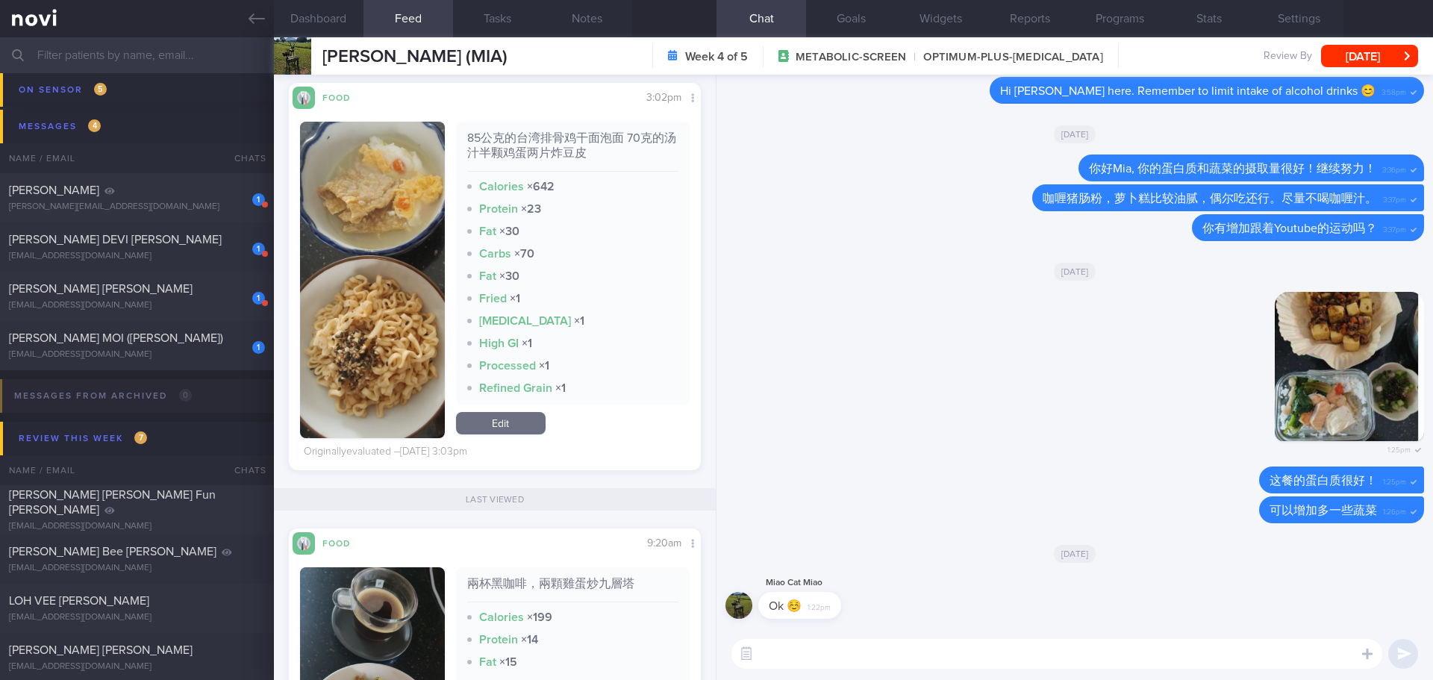
scroll to position [992, 0]
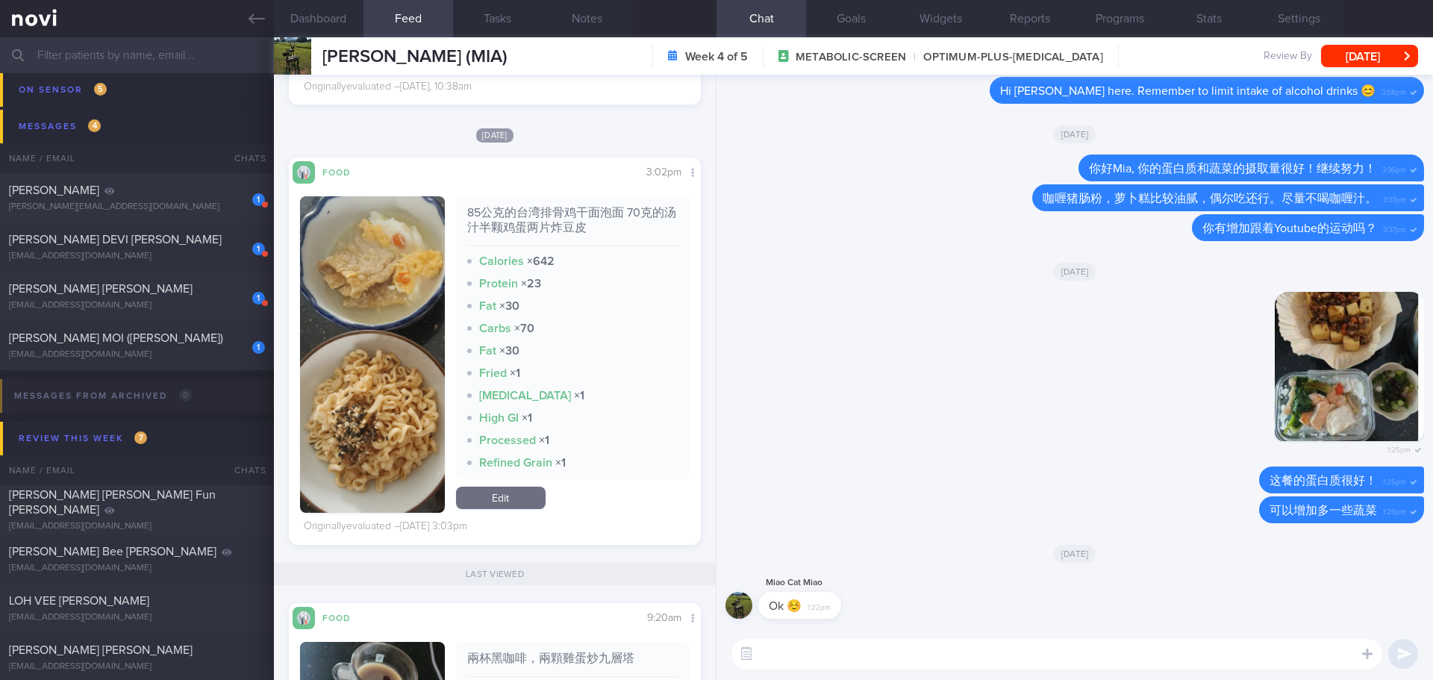
click at [785, 656] on textarea at bounding box center [1056, 654] width 651 height 30
click at [1036, 654] on textarea at bounding box center [1056, 654] width 651 height 30
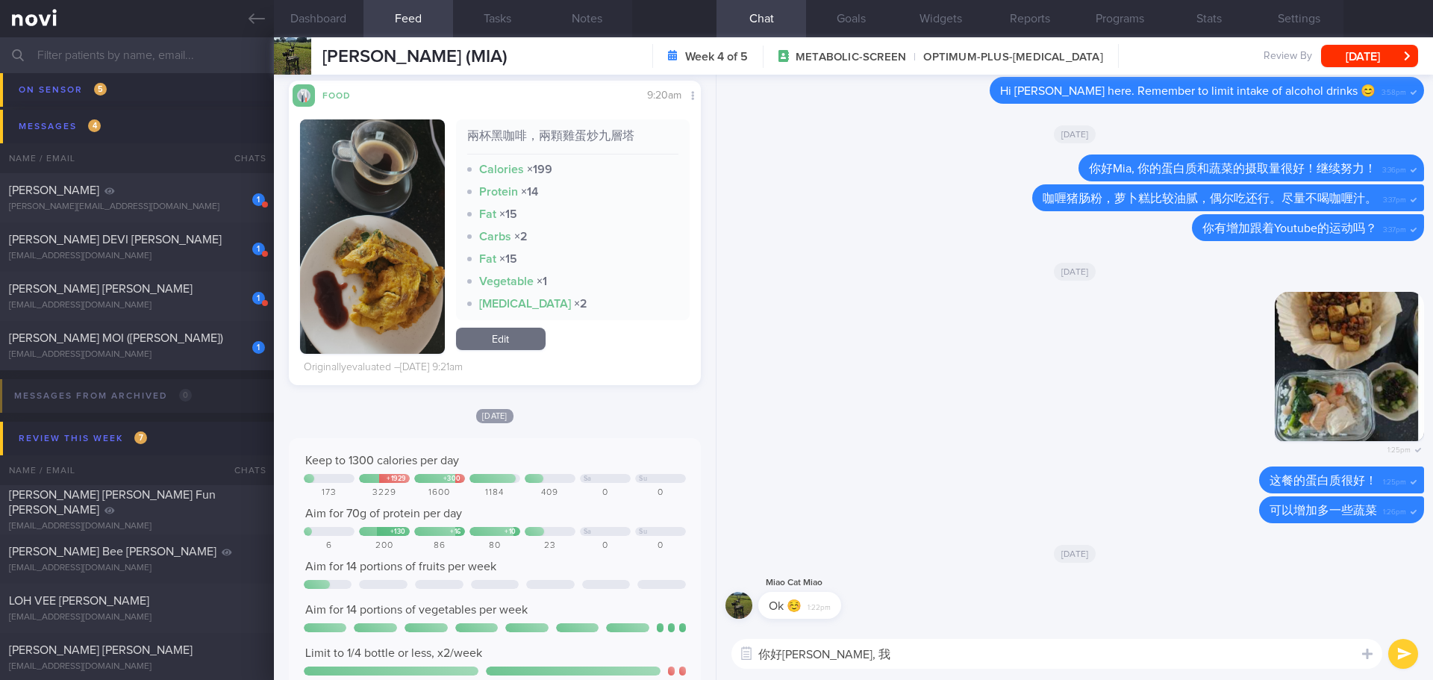
scroll to position [1440, 0]
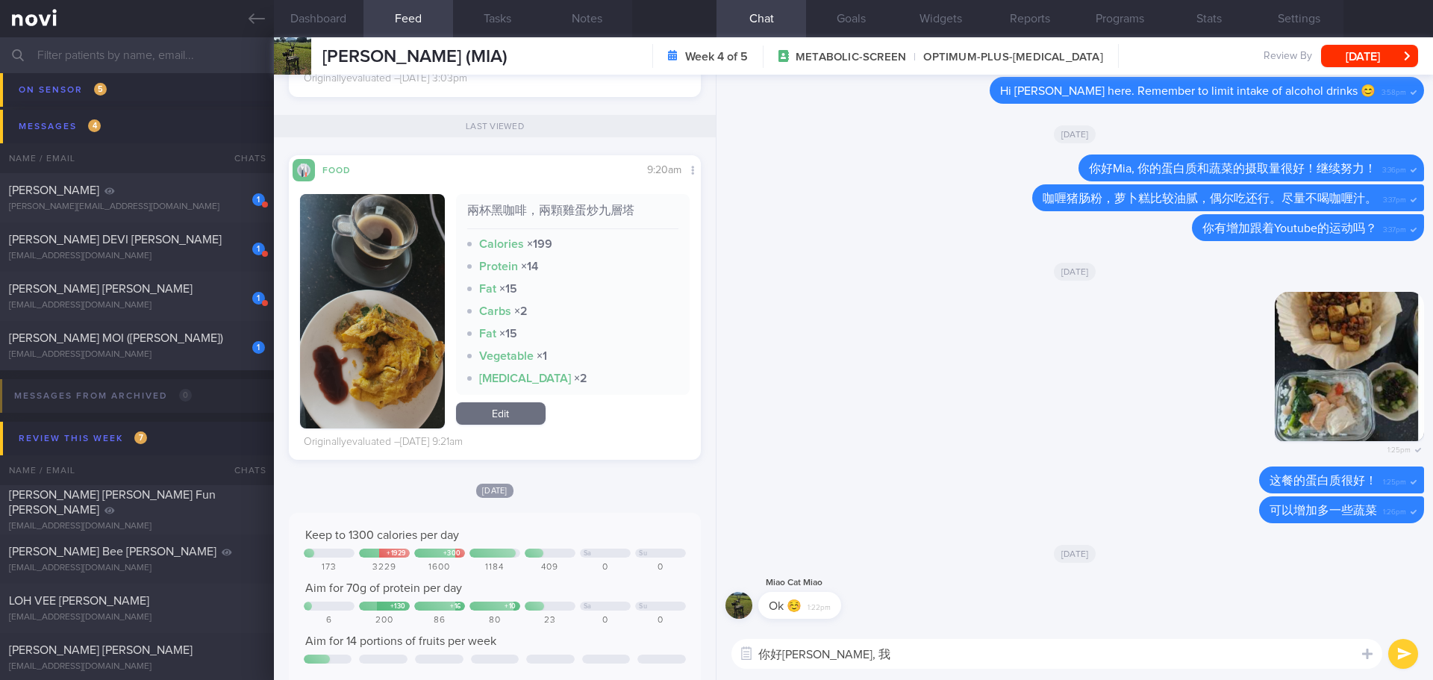
click at [860, 650] on textarea "你好Mia, 我" at bounding box center [1056, 654] width 651 height 30
type textarea "你好Mia, 炸豆皮的蛋白质不高，脂肪比较多，比较适合偶尔食用。"
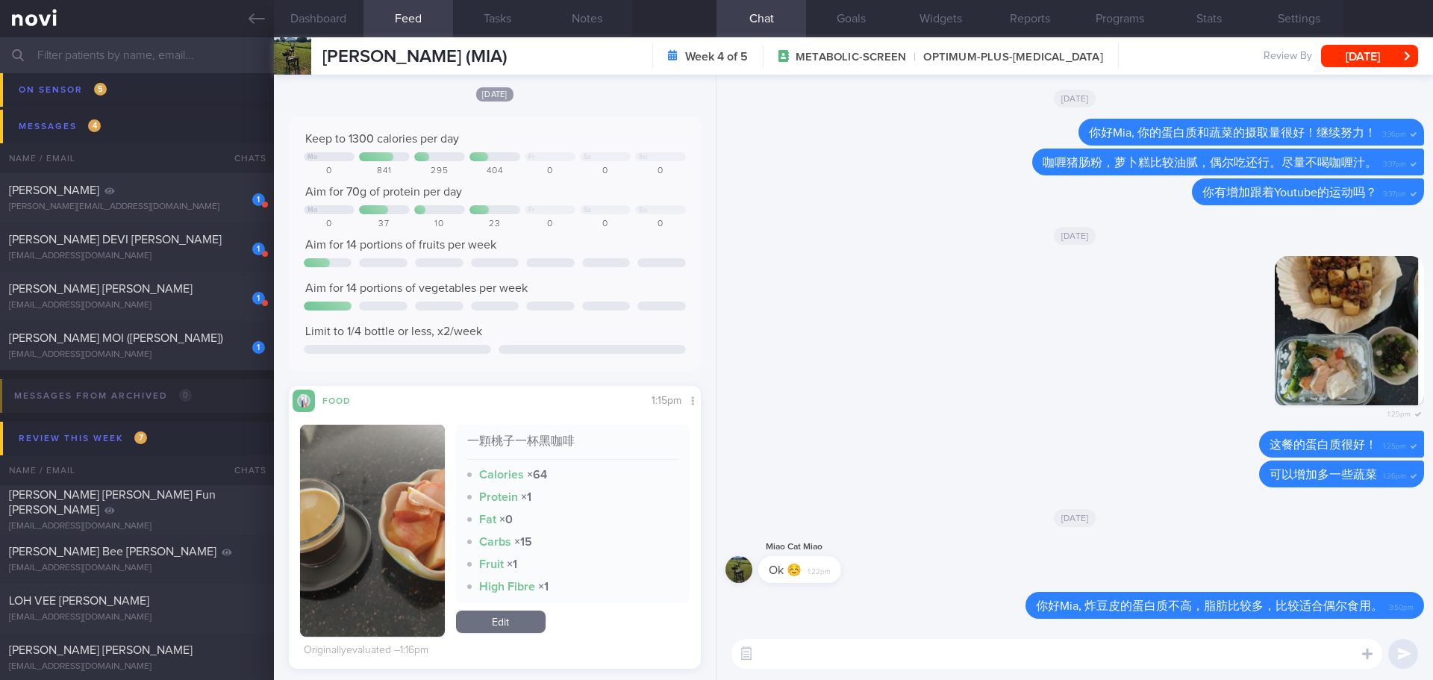
scroll to position [298, 0]
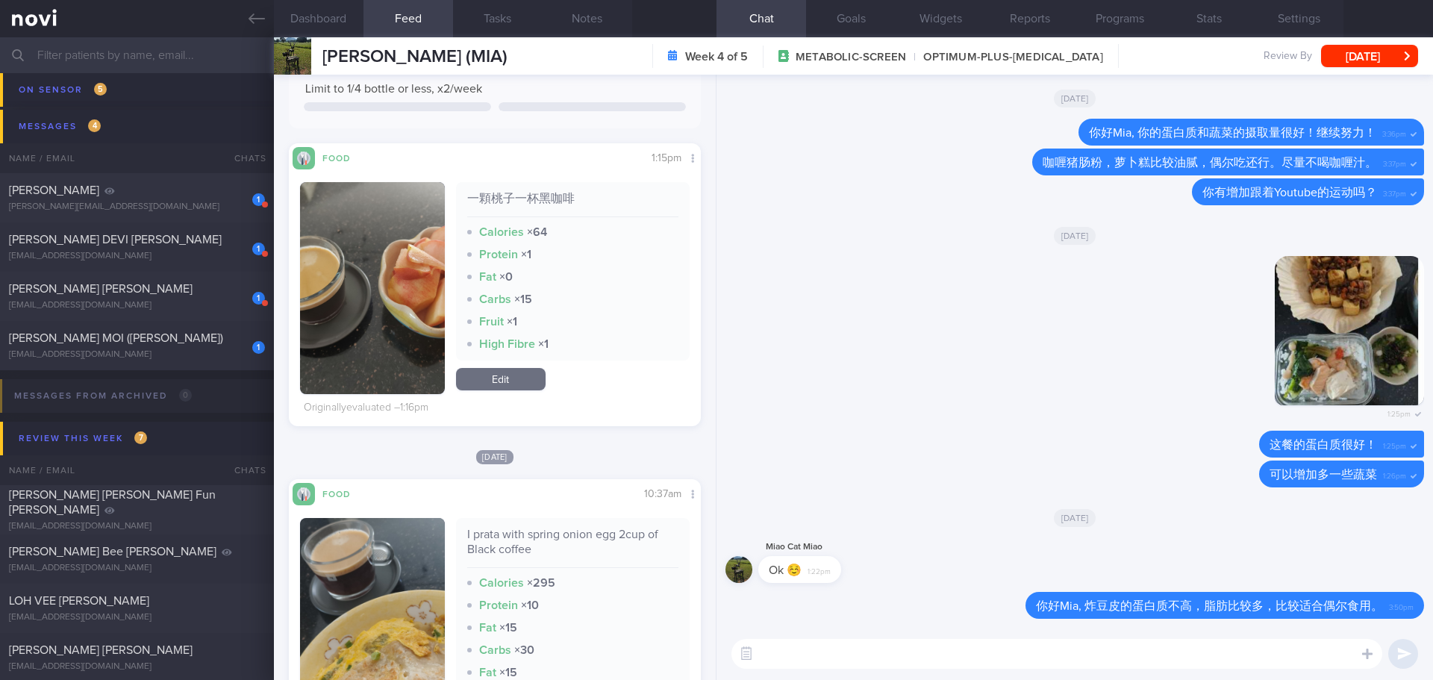
click at [1004, 657] on textarea at bounding box center [1056, 654] width 651 height 30
type textarea "这个星期的热量和蛋白质看起来比较不足够，是不是没有胃口吃呢？"
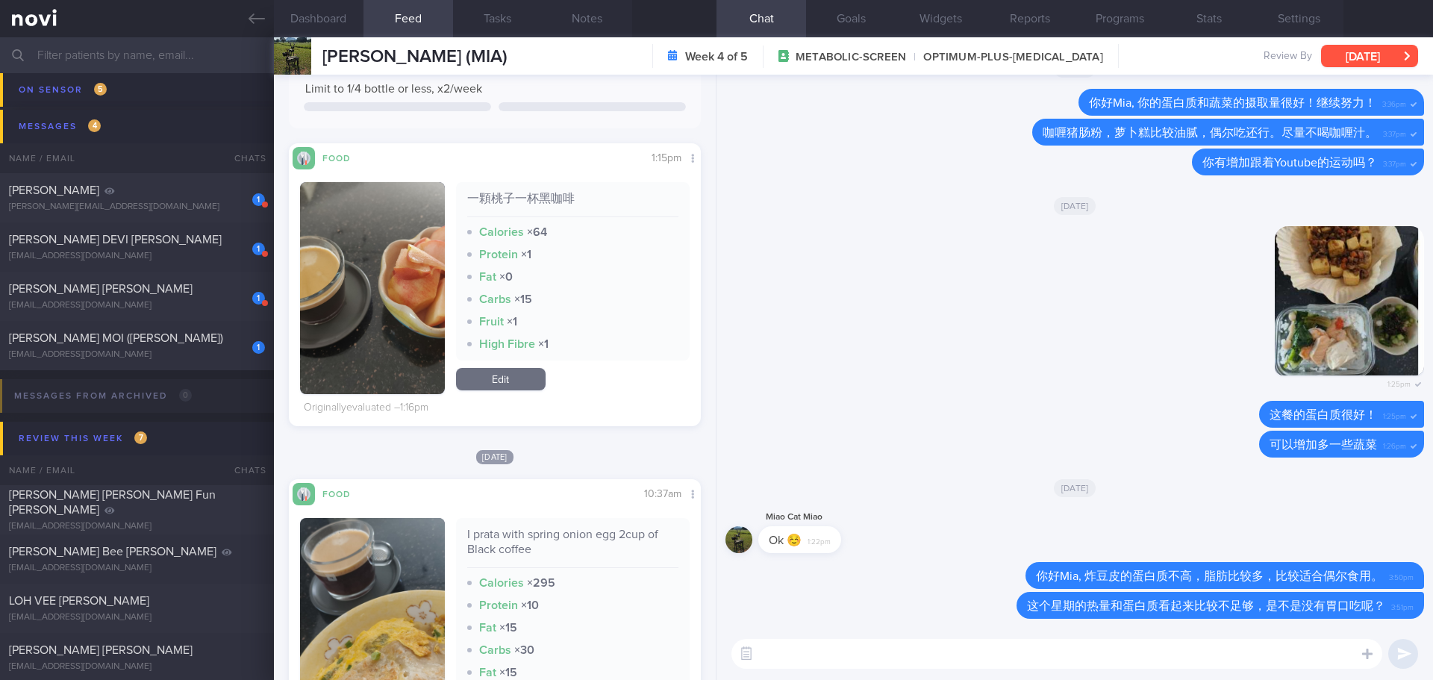
click at [1354, 49] on button "[DATE]" at bounding box center [1369, 56] width 97 height 22
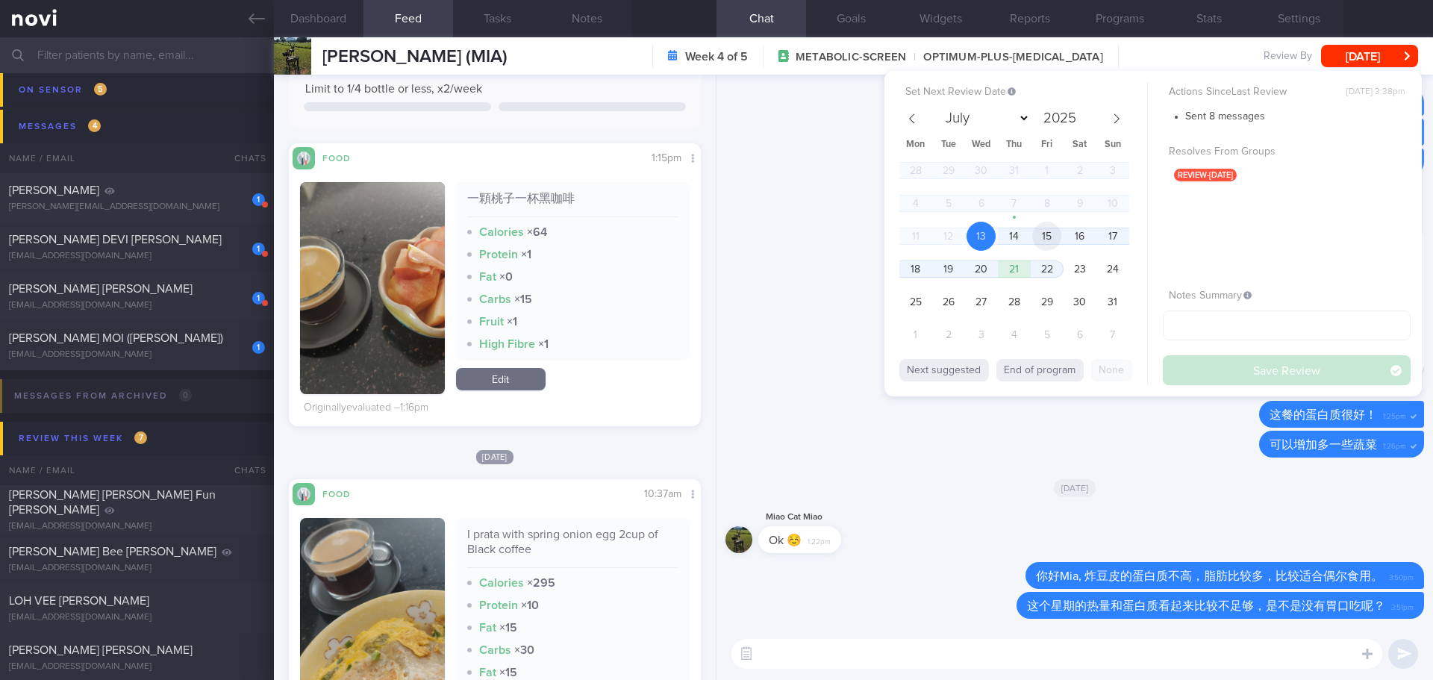
click at [1040, 240] on span "15" at bounding box center [1046, 236] width 29 height 29
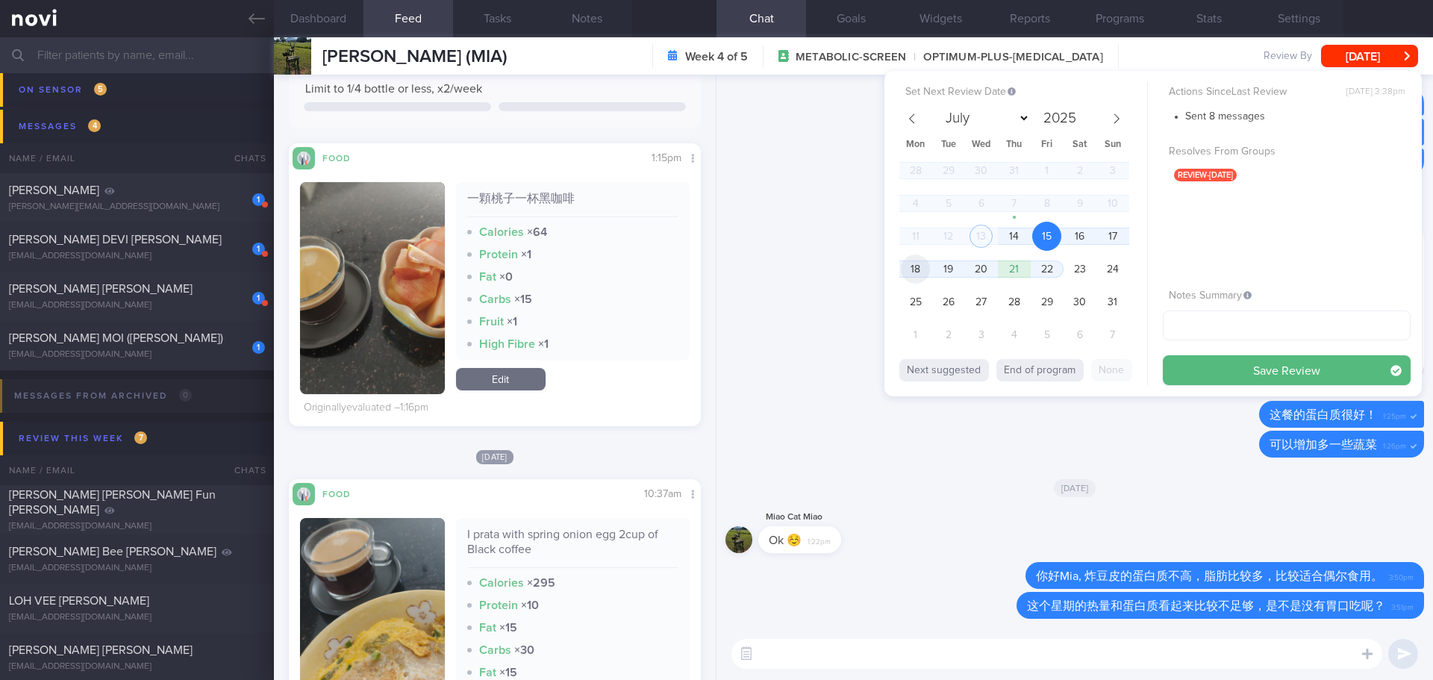
click at [921, 269] on span "18" at bounding box center [915, 268] width 29 height 29
click at [1209, 373] on button "Save Review" at bounding box center [1286, 370] width 248 height 30
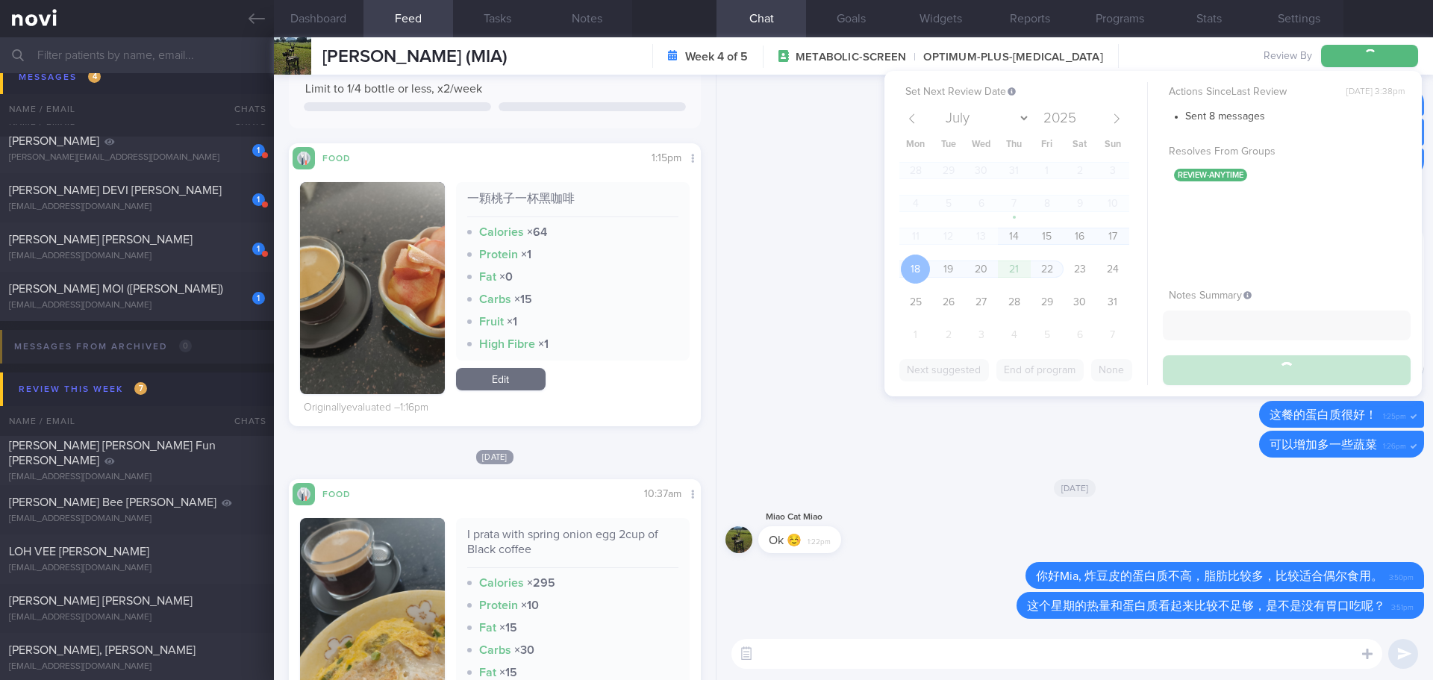
scroll to position [3853, 0]
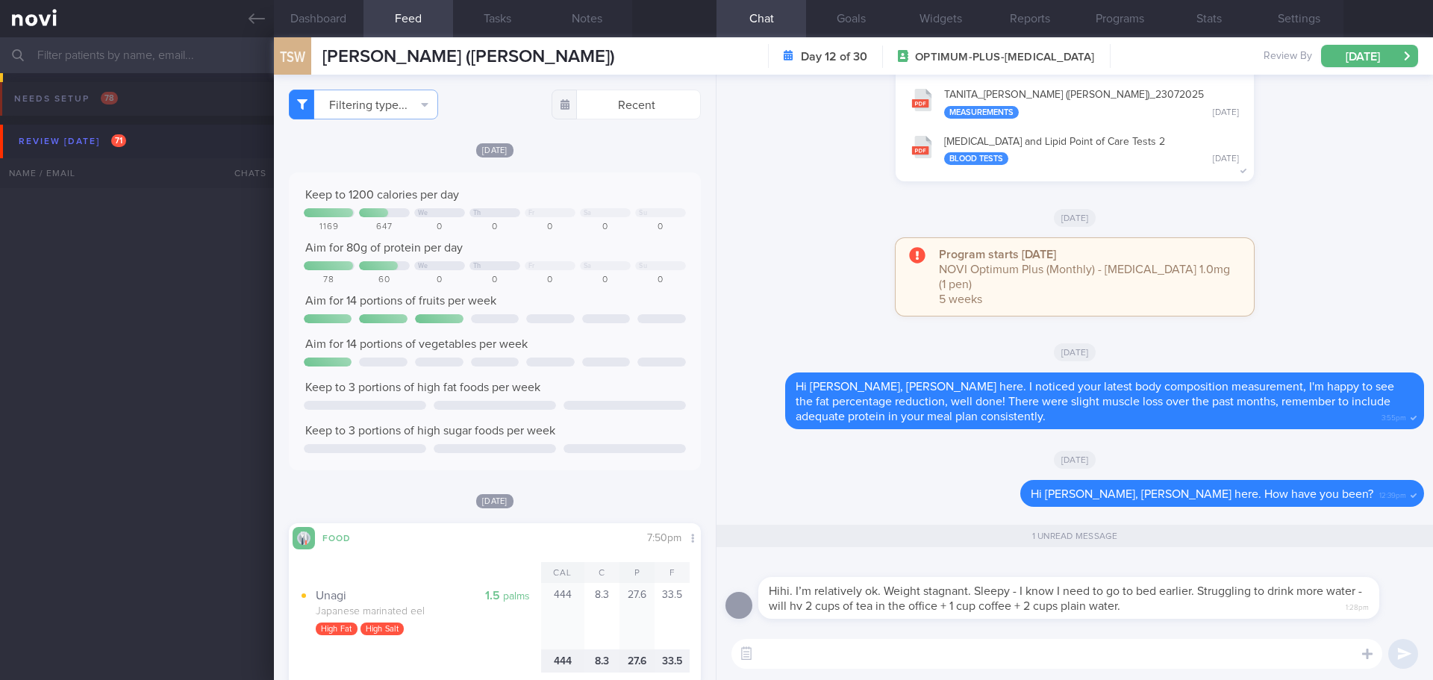
select select "7"
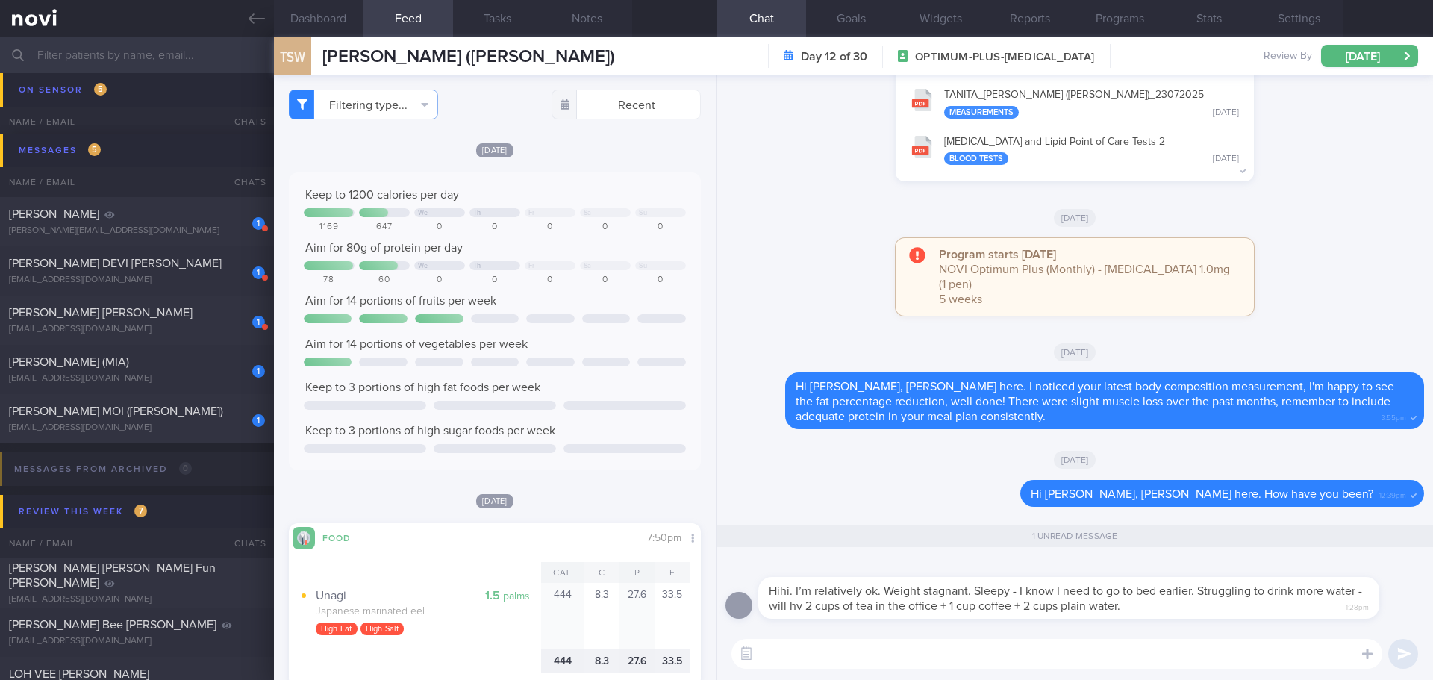
click at [907, 663] on textarea at bounding box center [1056, 654] width 651 height 30
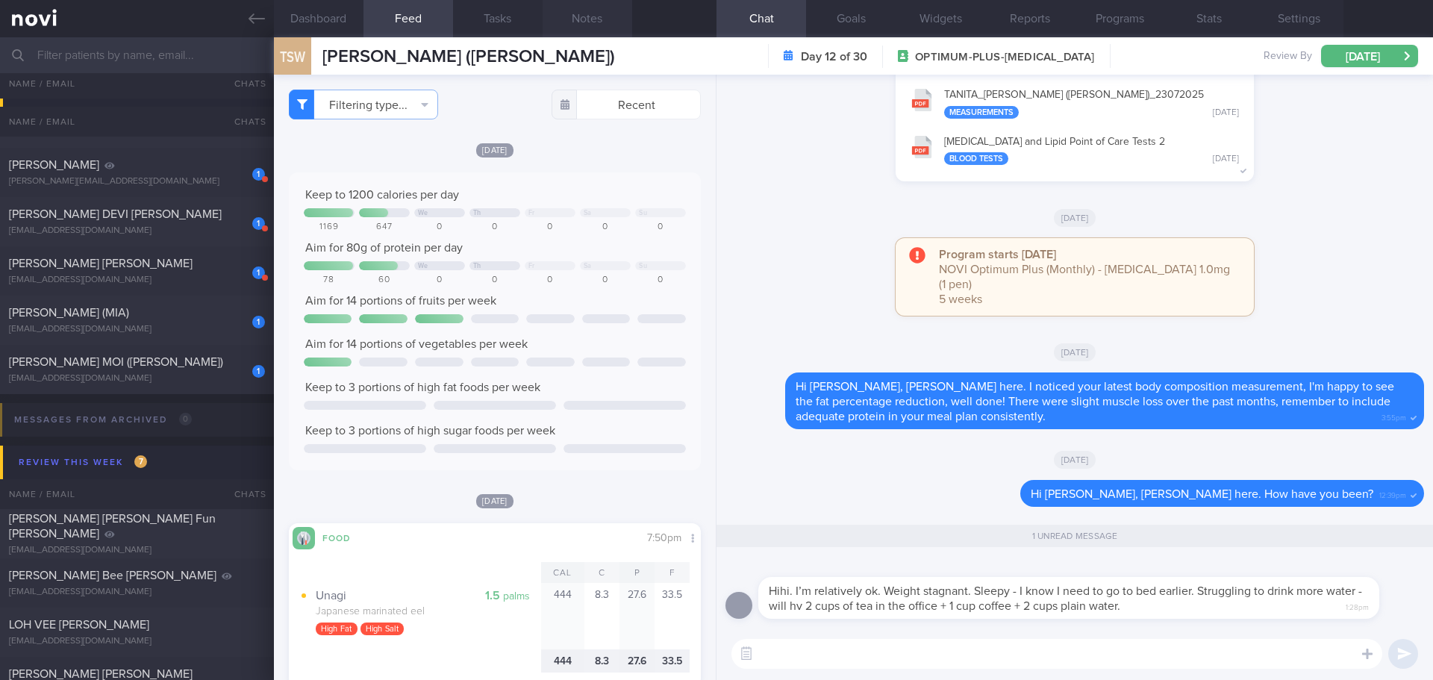
scroll to position [3829, 0]
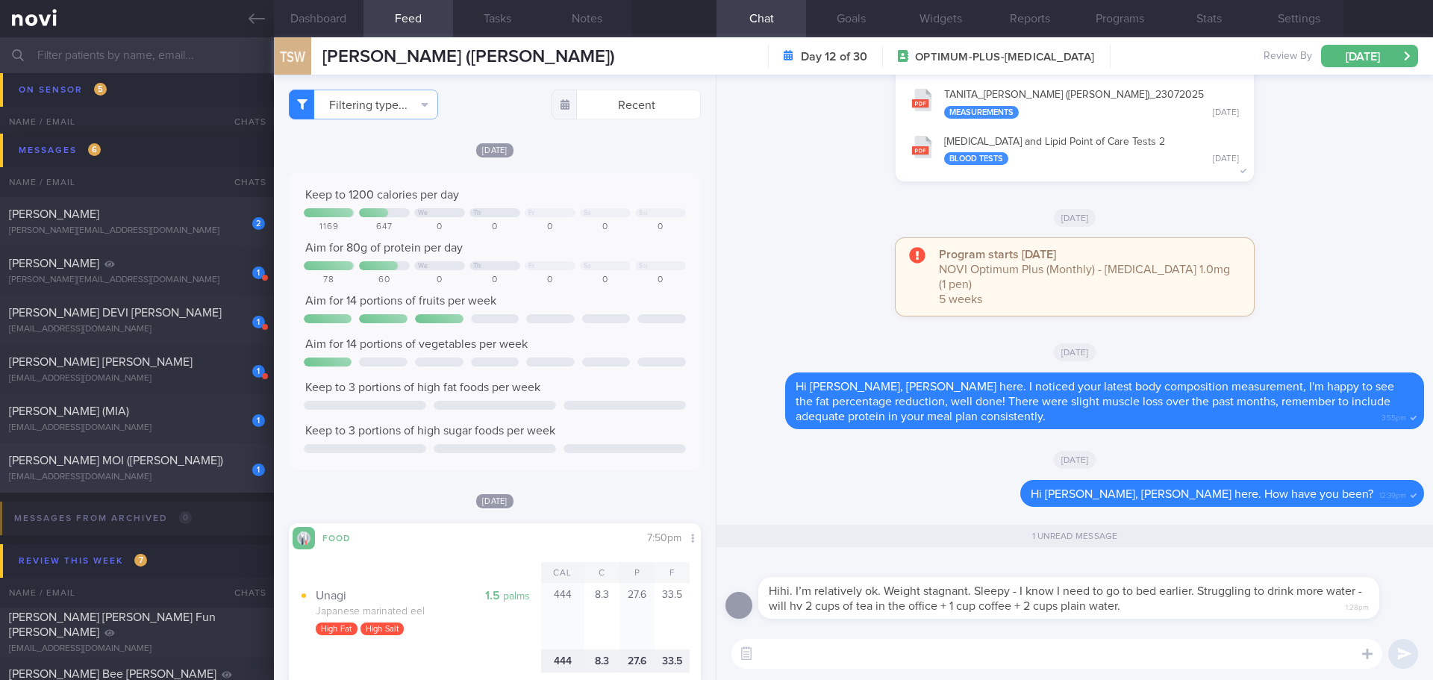
click at [169, 476] on div "[EMAIL_ADDRESS][DOMAIN_NAME]" at bounding box center [137, 477] width 256 height 11
type input "[DATE]"
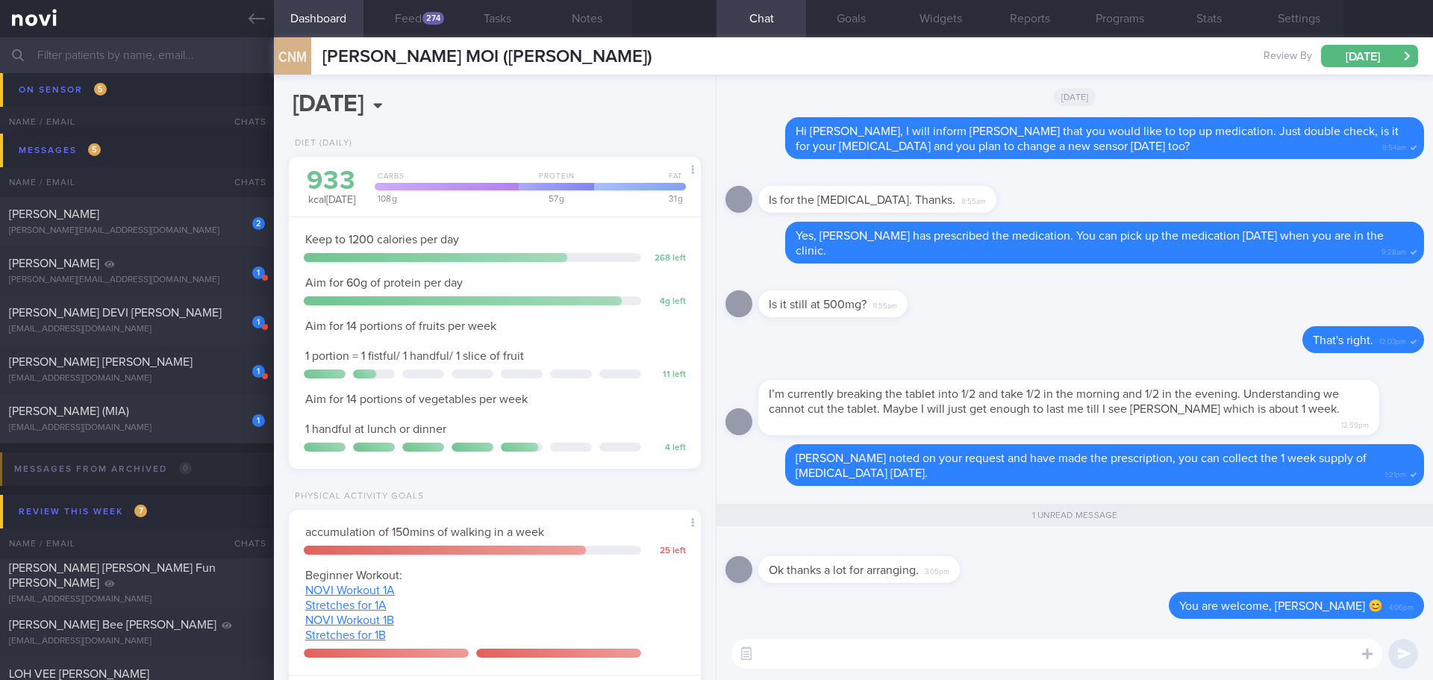
scroll to position [208, 375]
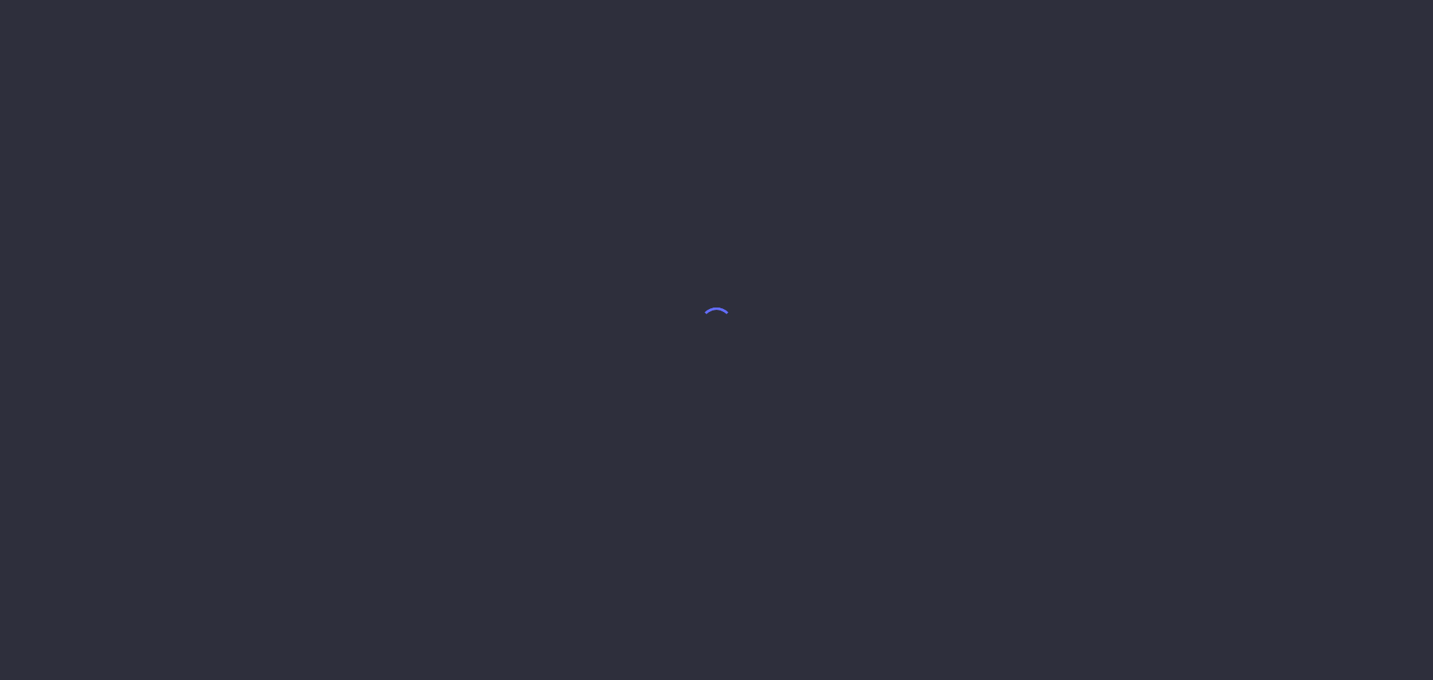
select select "7"
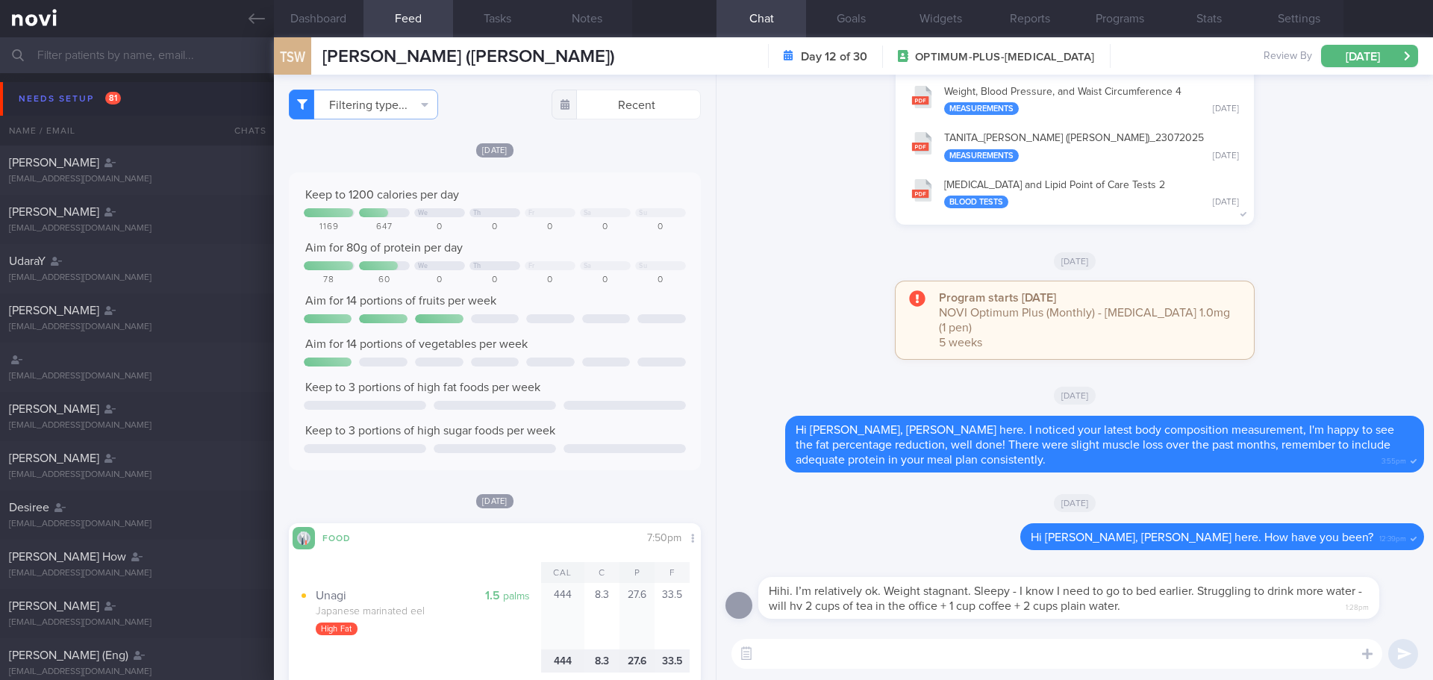
scroll to position [75, 0]
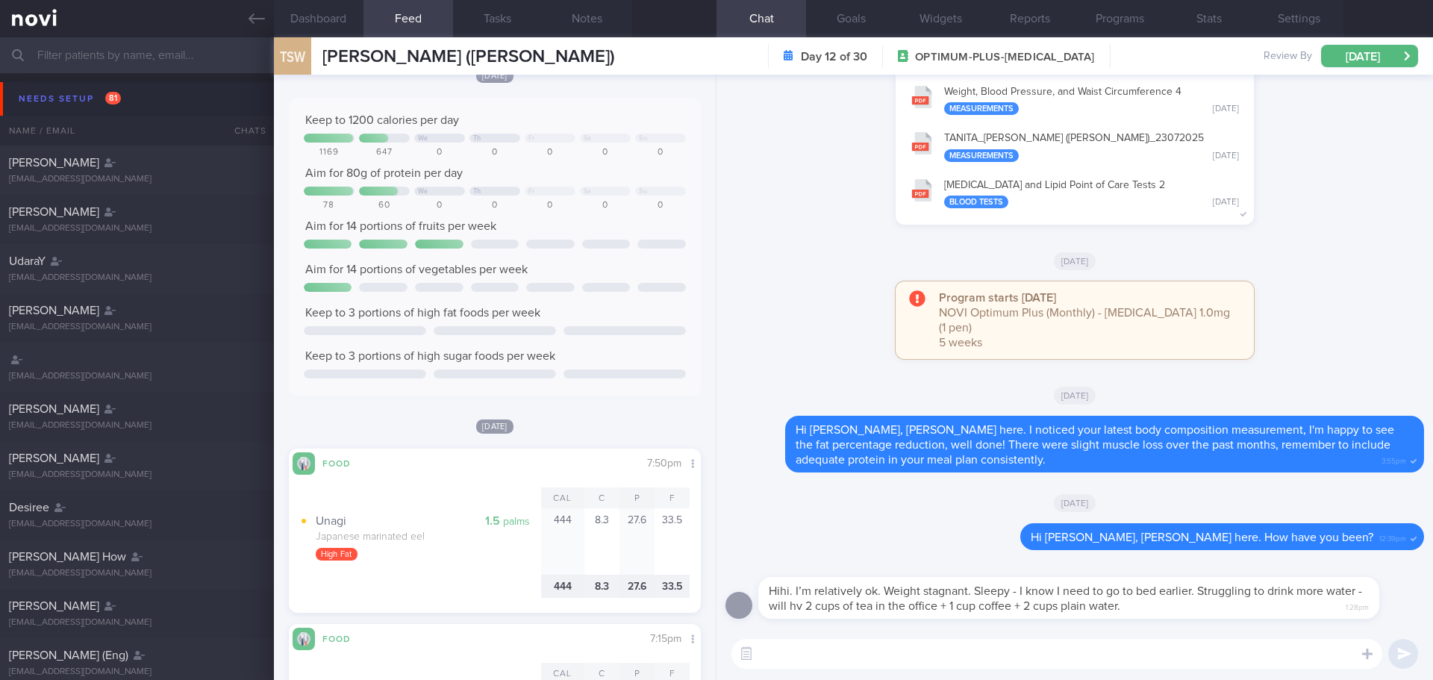
click at [853, 659] on textarea at bounding box center [1056, 654] width 651 height 30
type textarea "G"
type textarea "Thank you for sharing with me. Is it because of work commitment that affect you…"
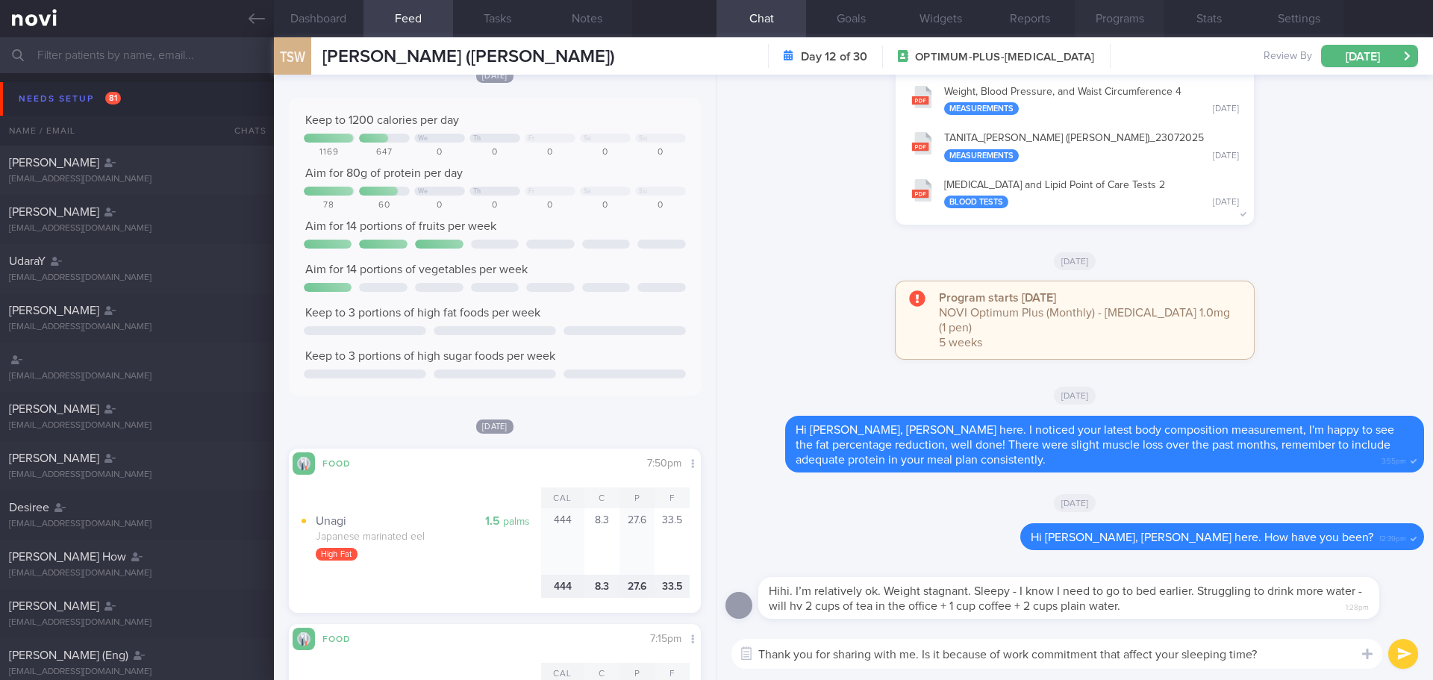
click at [1127, 17] on button "Programs" at bounding box center [1119, 18] width 90 height 37
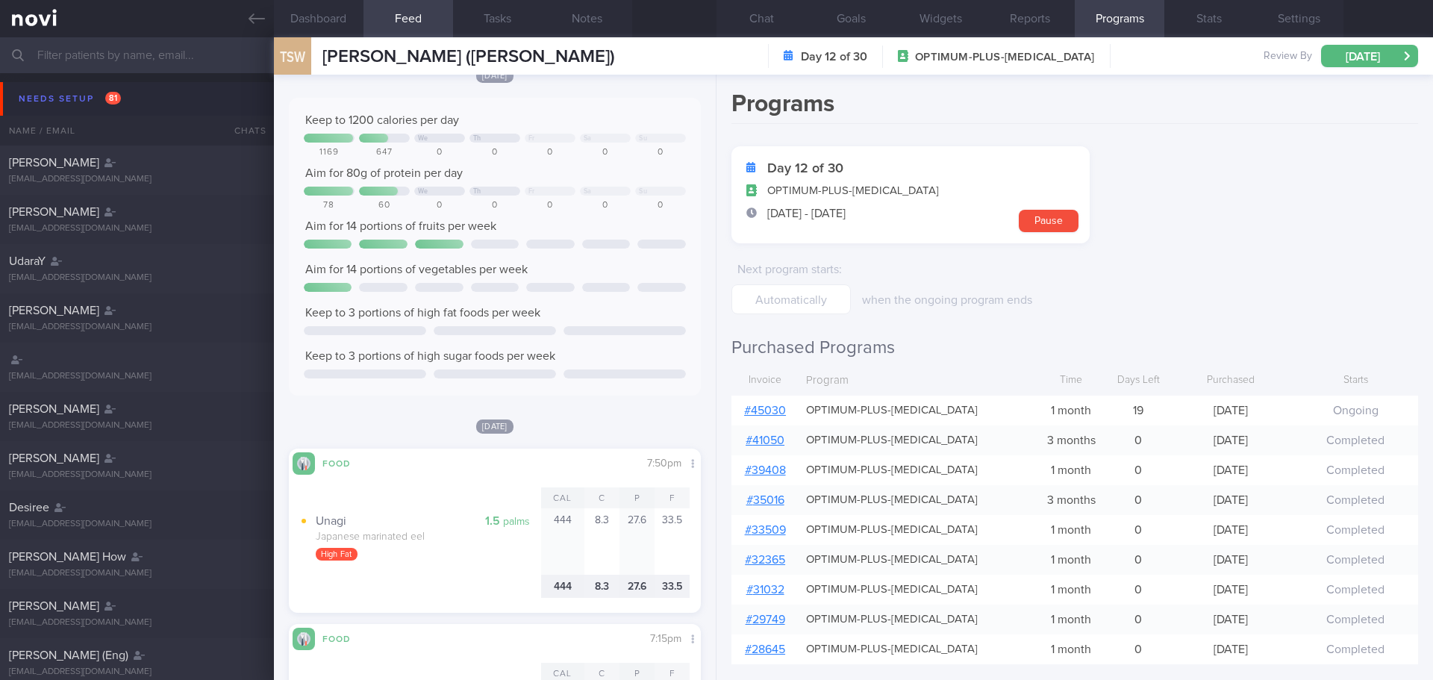
click at [774, 410] on link "# 45030" at bounding box center [765, 410] width 42 height 12
click at [777, 13] on button "Chat" at bounding box center [761, 18] width 90 height 37
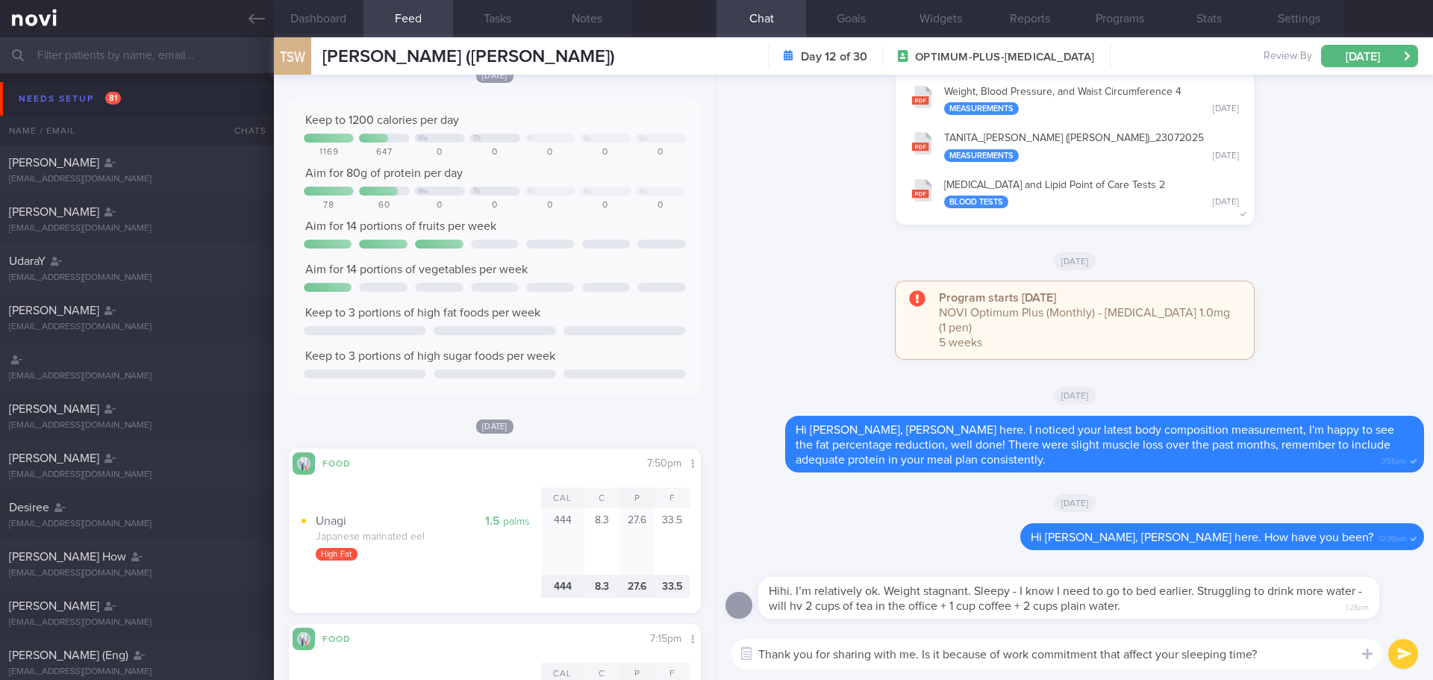
click at [1292, 660] on textarea "Thank you for sharing with me. Is it because of work commitment that affect you…" at bounding box center [1056, 654] width 651 height 30
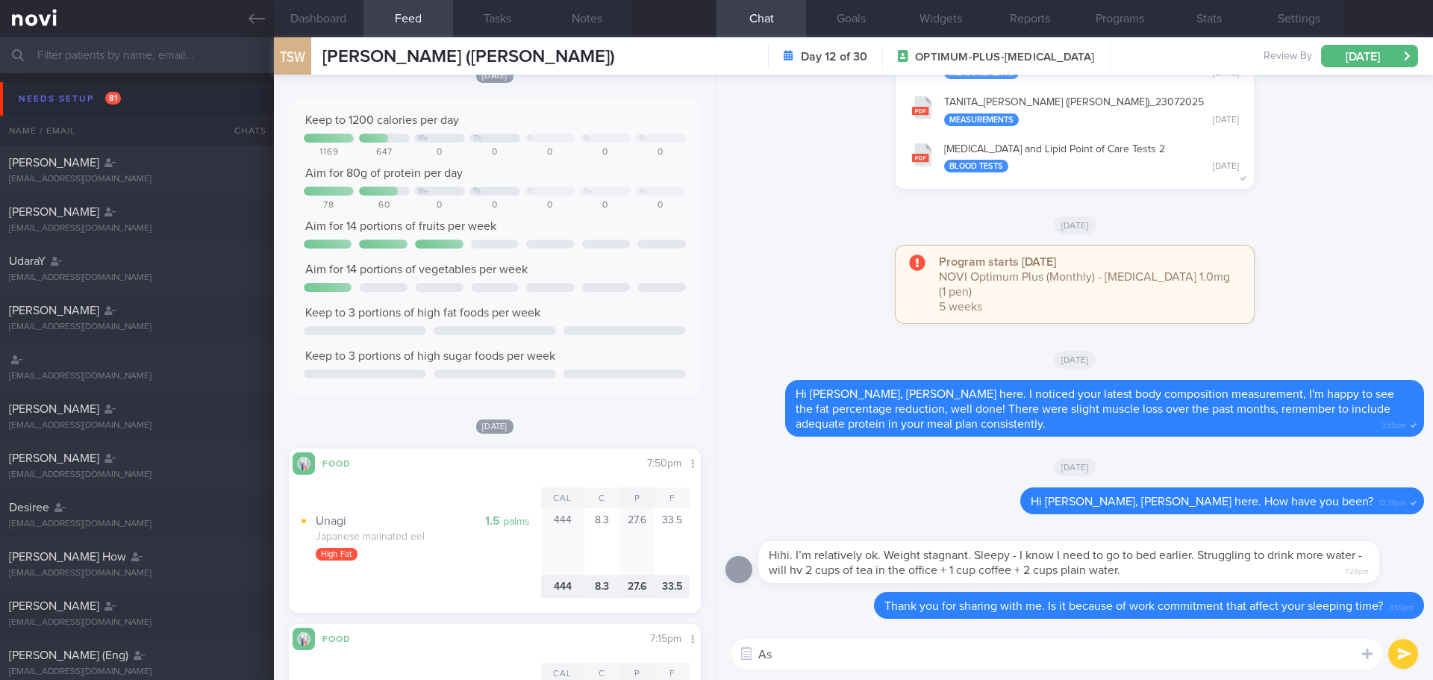
type textarea "A"
type textarea "D"
type textarea "P"
drag, startPoint x: 1264, startPoint y: 651, endPoint x: 616, endPoint y: 656, distance: 648.4
click at [616, 656] on div "Dashboard Feed Tasks Notes Chat Goals Widgets Reports Programs Stats Settings T…" at bounding box center [853, 358] width 1159 height 642
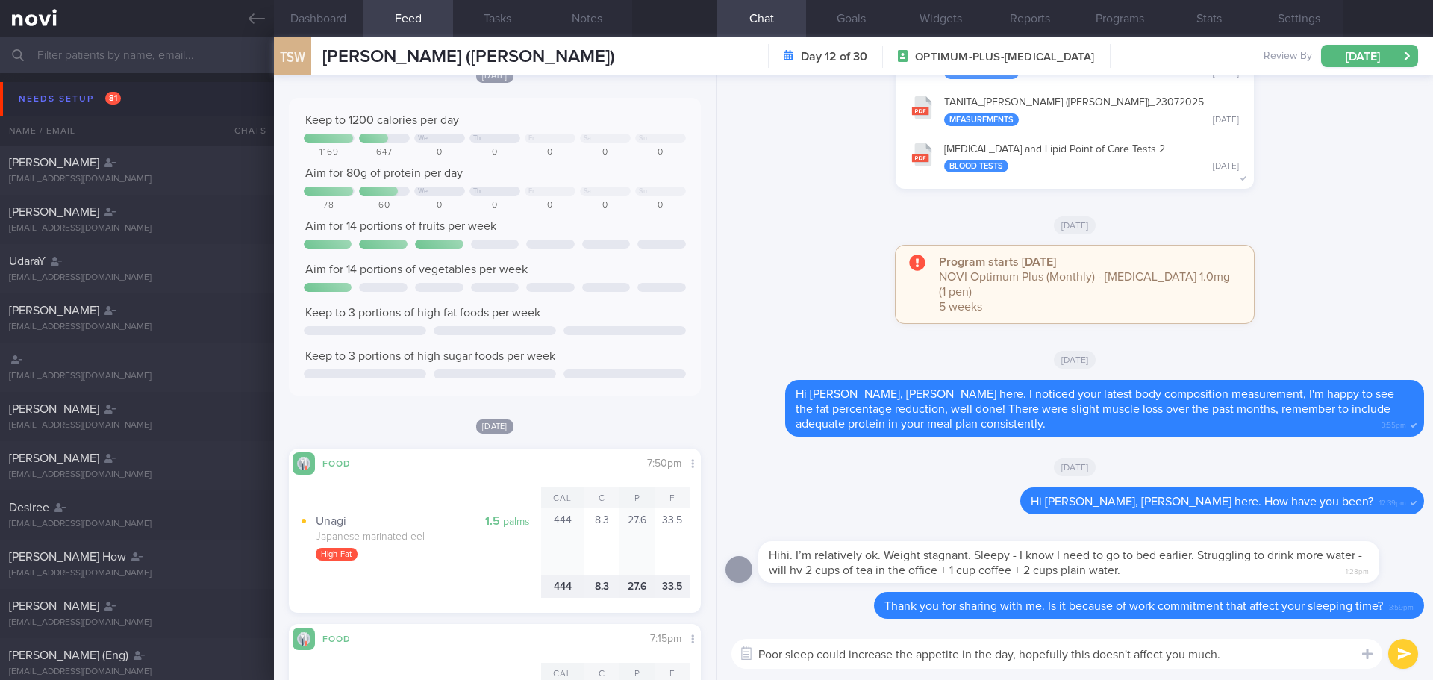
click at [1254, 640] on textarea "Poor sleep could increase the appetite in the day, hopefully this doesn't affec…" at bounding box center [1056, 654] width 651 height 30
drag, startPoint x: 1230, startPoint y: 657, endPoint x: 745, endPoint y: 664, distance: 485.0
click at [745, 664] on div "Chat Templates Admin CGM Weight Nutrition Physical Activity Infographics Articl…" at bounding box center [1074, 654] width 716 height 52
paste textarea "an increase your appetite during the day; hopefully, this doesn’t affect you mu…"
click at [1262, 654] on textarea "Poor sleep can increase your appetite during the day; hopefully, this doesn’t a…" at bounding box center [1056, 654] width 651 height 30
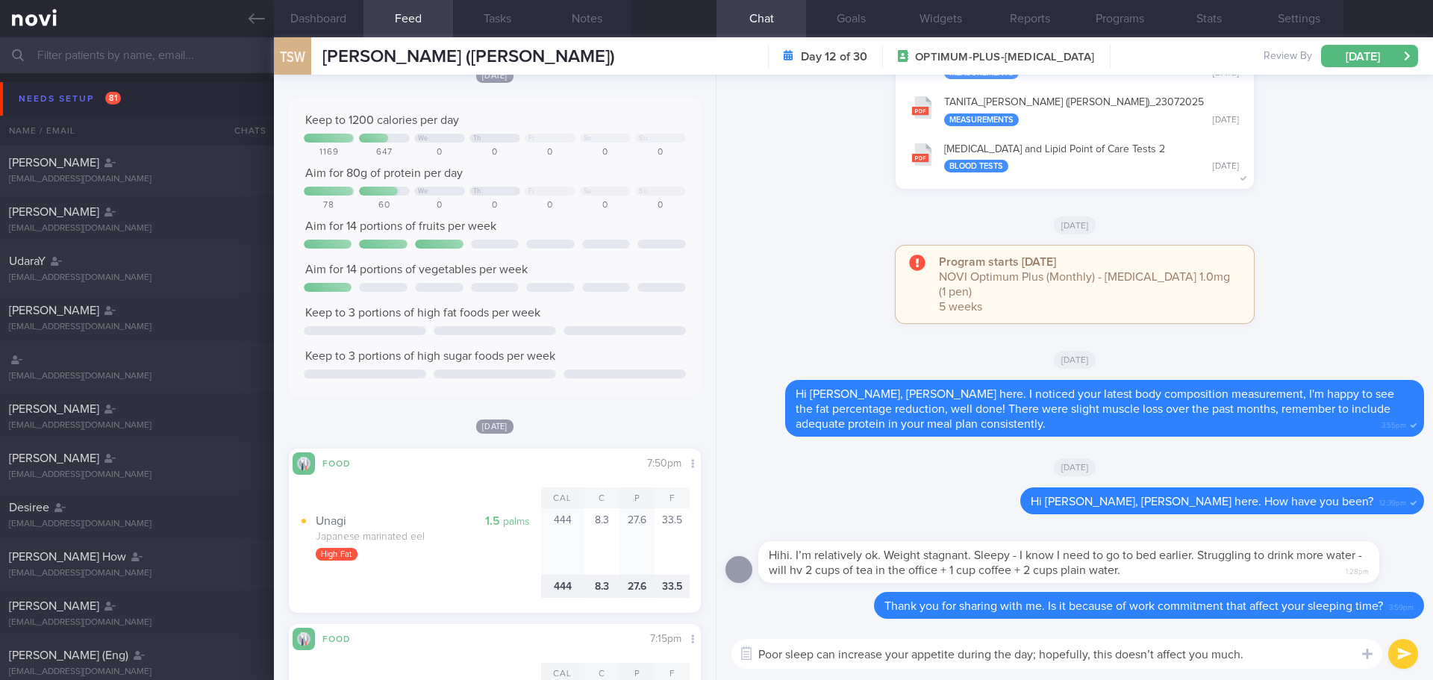
click at [1262, 654] on textarea "Poor sleep can increase your appetite during the day; hopefully, this doesn’t a…" at bounding box center [1056, 654] width 651 height 30
click at [1266, 654] on textarea "Poor sleep can increase your appetite during the day; hopefully, this doesn’t a…" at bounding box center [1056, 654] width 651 height 30
click at [1296, 652] on textarea "Poor sleep can increase your appetite during the day; hopefully, this doesn’t a…" at bounding box center [1056, 654] width 651 height 30
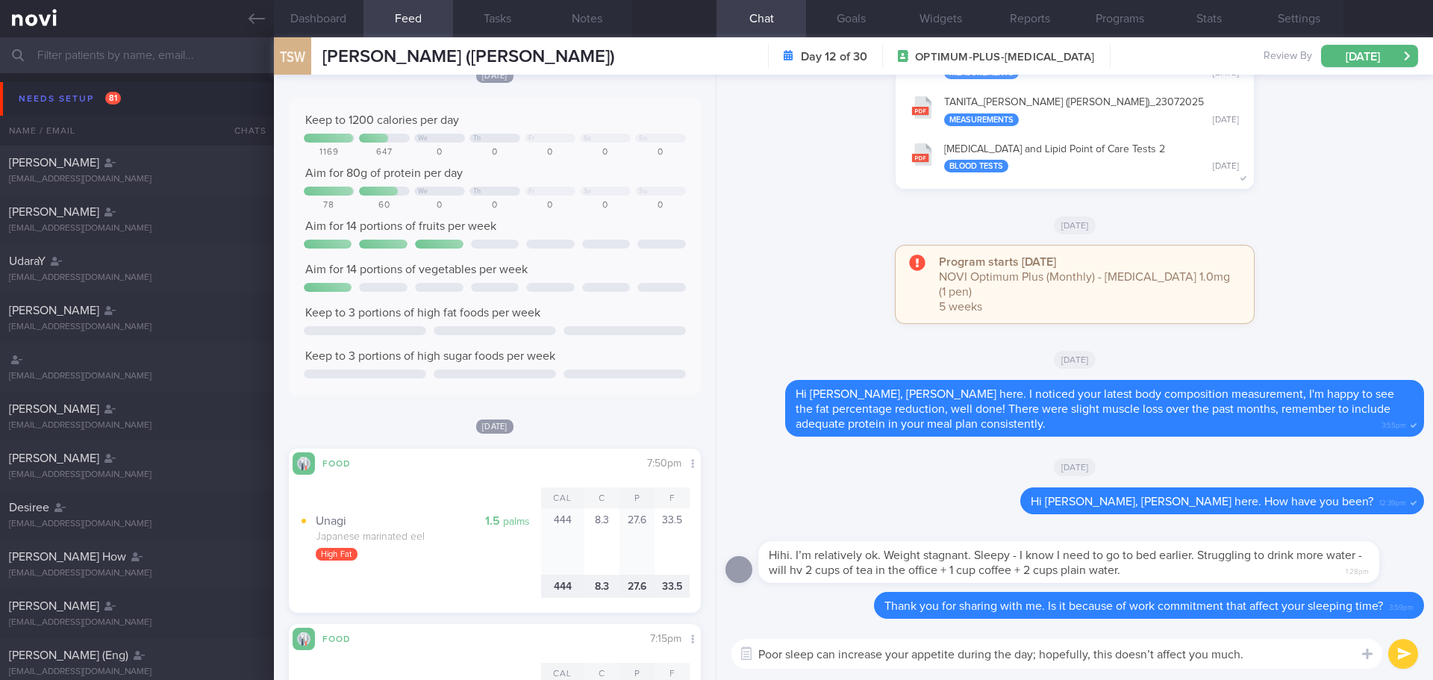
type textarea "Poor sleep can increase your appetite during the day; hopefully, this doesn’t a…"
click at [1398, 654] on button "submit" at bounding box center [1403, 654] width 30 height 30
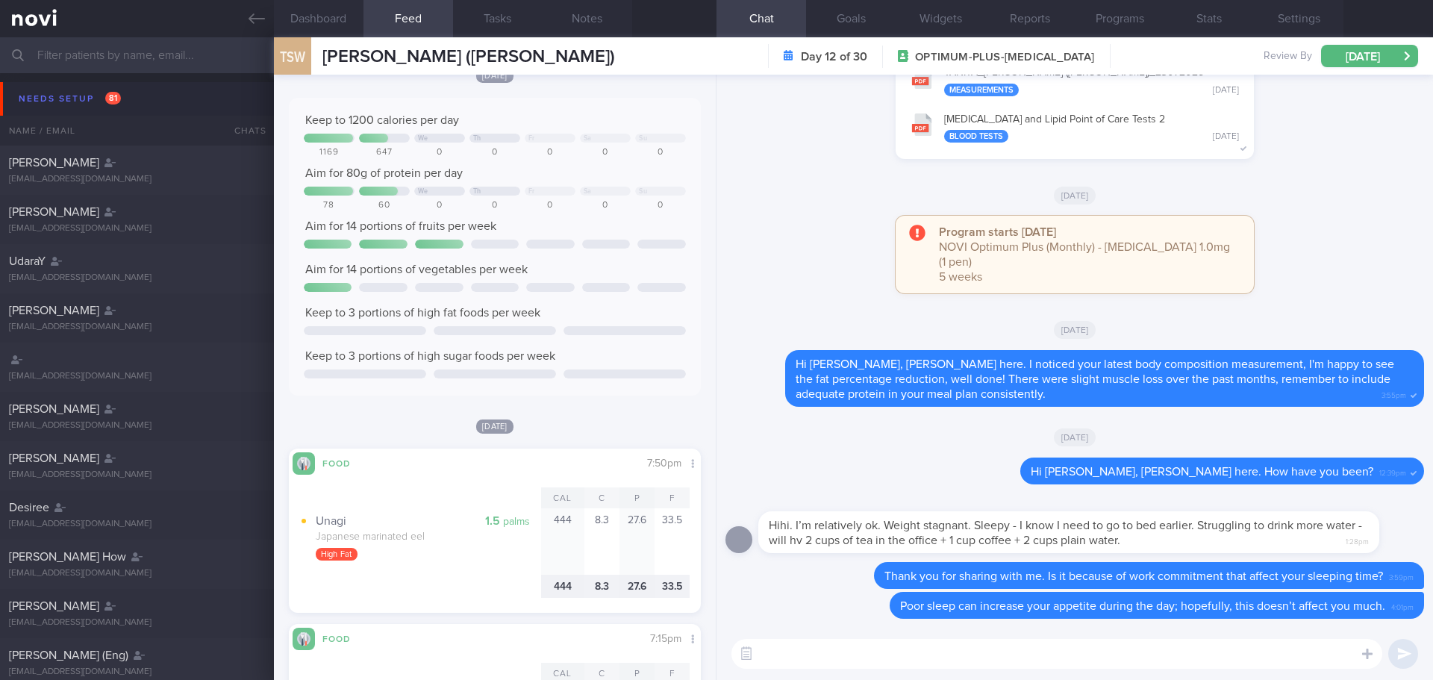
click at [1273, 652] on textarea at bounding box center [1056, 654] width 651 height 30
click at [68, 95] on div "Needs setup 81" at bounding box center [70, 99] width 110 height 20
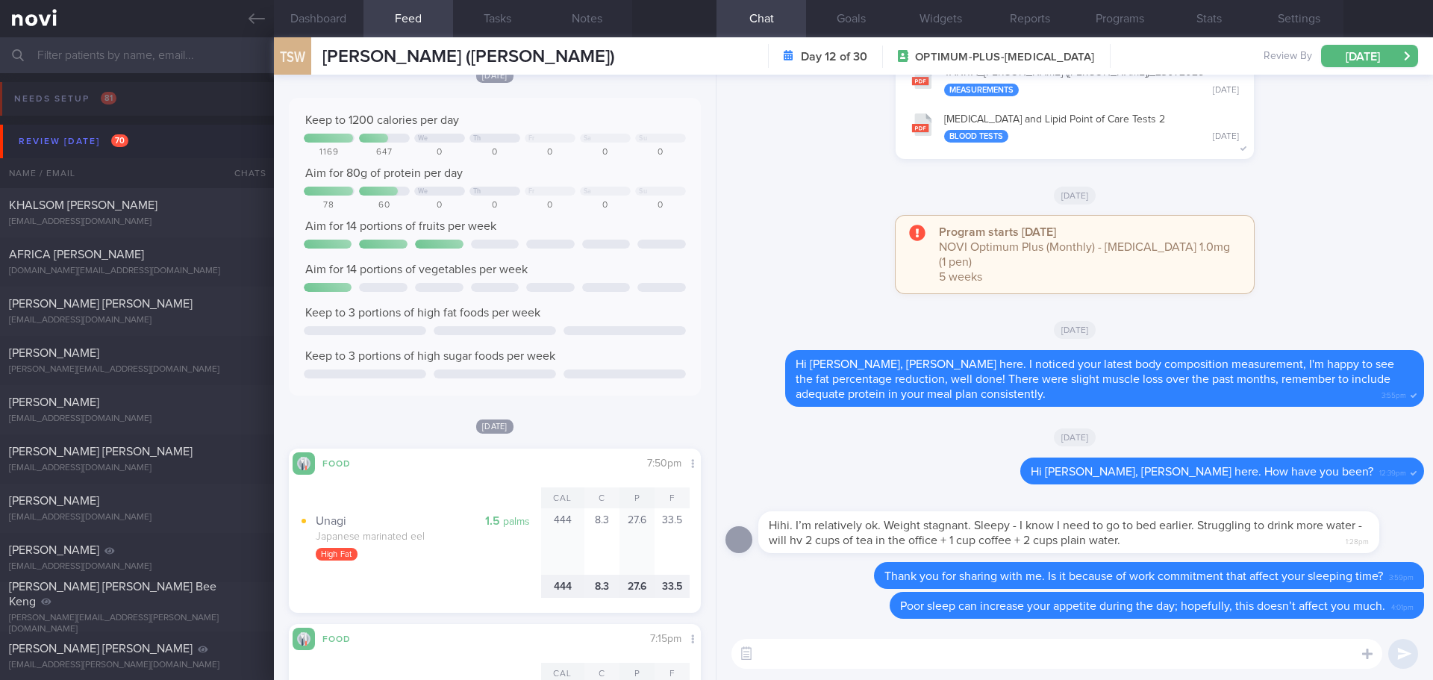
click at [1362, 254] on div "Program starts today NOVI Optimum Plus (Monthly) - Wegovy 1.0mg (1 pen) 5 weeks" at bounding box center [1074, 262] width 698 height 93
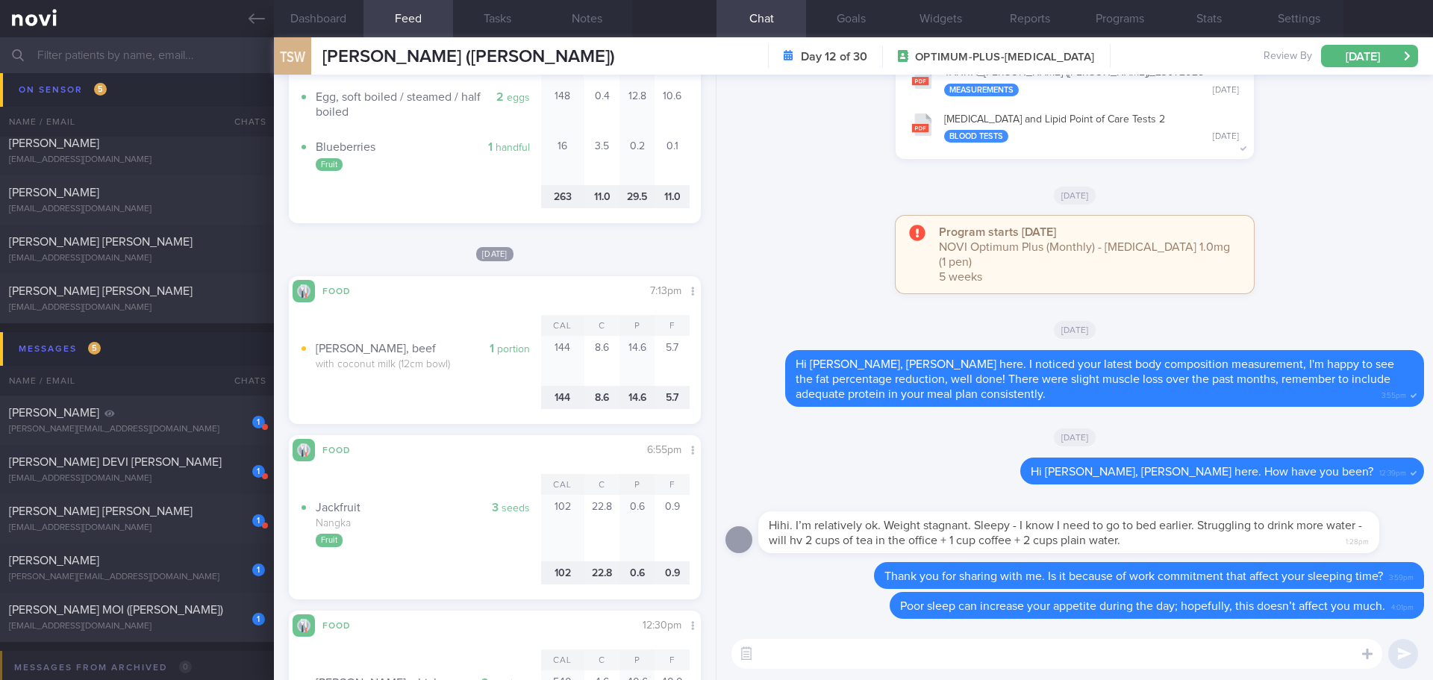
scroll to position [3656, 0]
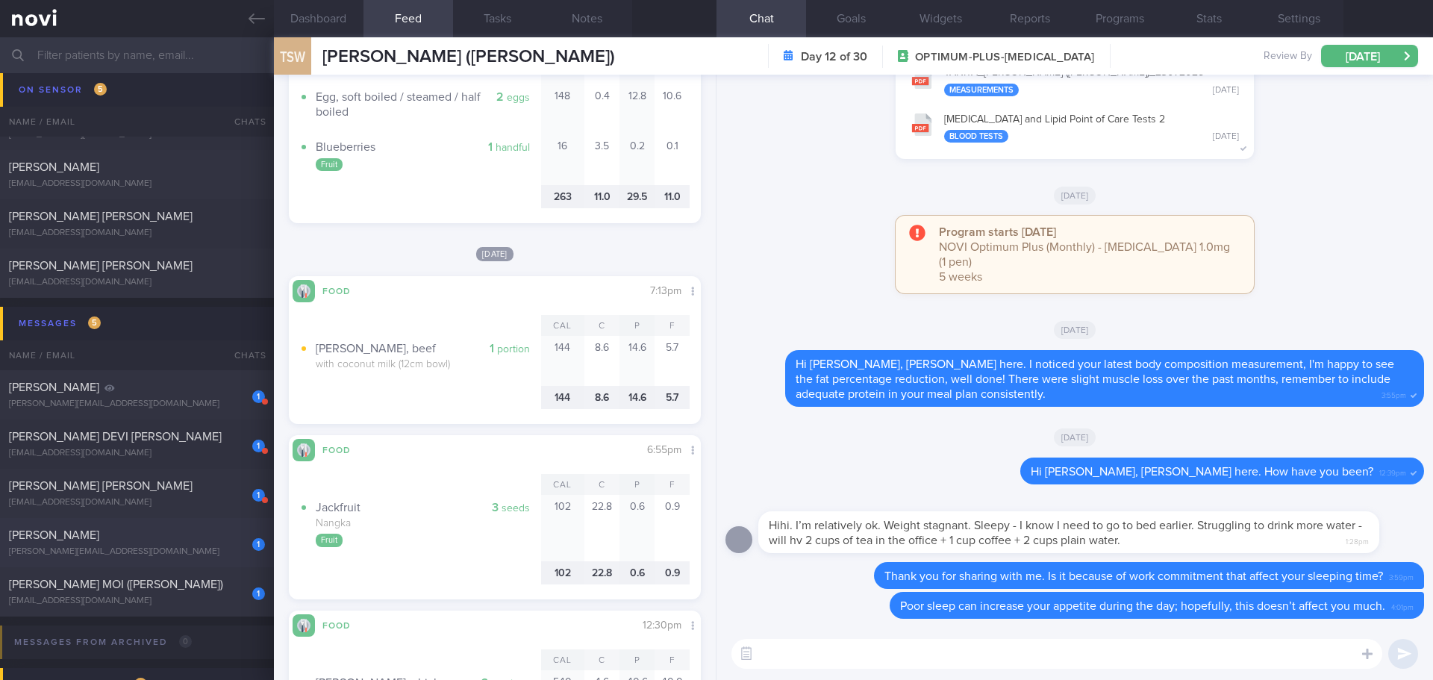
click at [114, 538] on div "[PERSON_NAME]" at bounding box center [135, 535] width 252 height 15
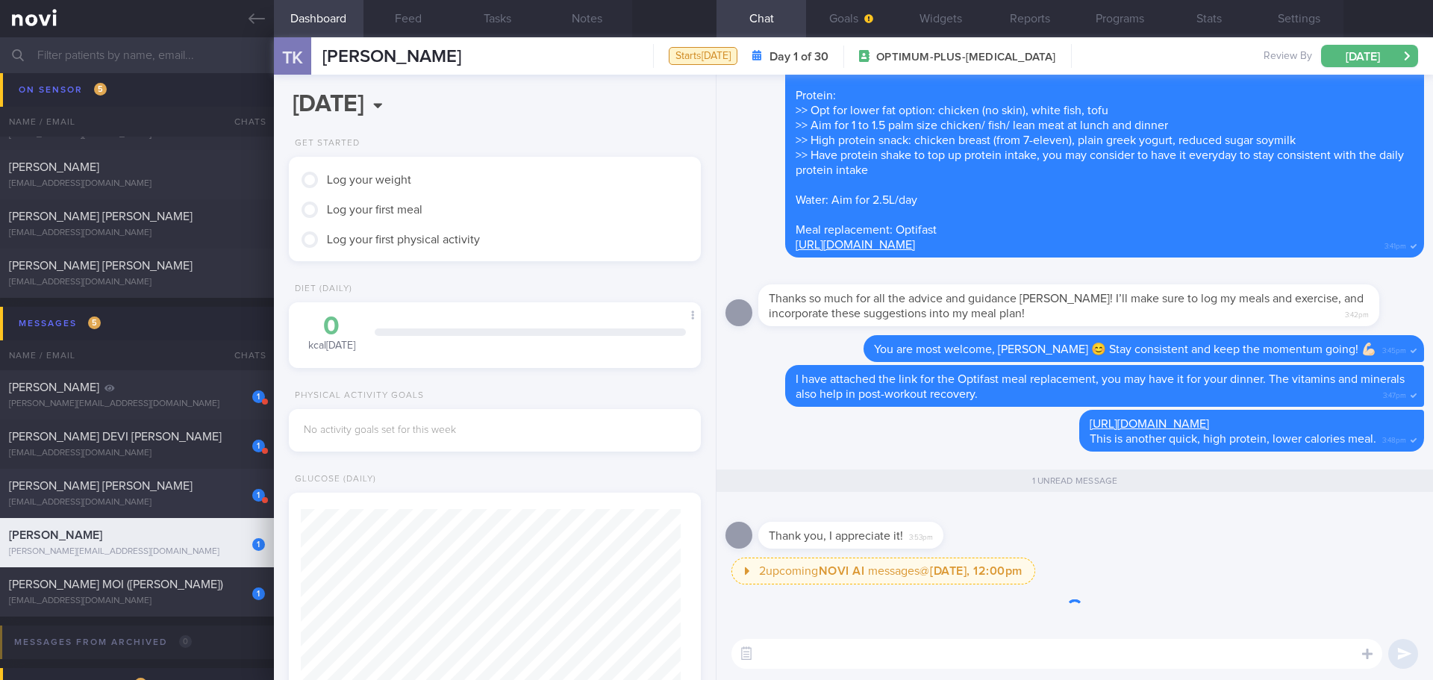
scroll to position [187, 375]
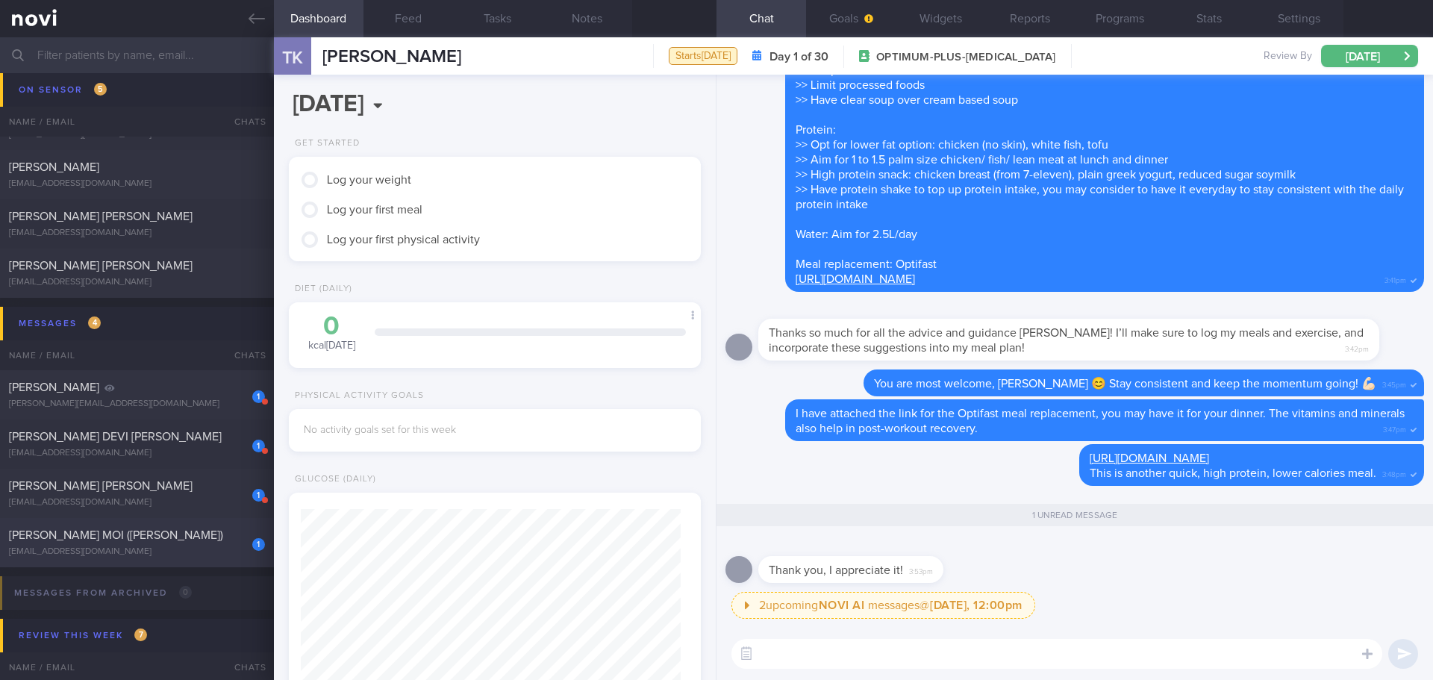
click at [124, 539] on span "[PERSON_NAME] MOI ([PERSON_NAME])" at bounding box center [116, 535] width 214 height 12
type input "[DATE]"
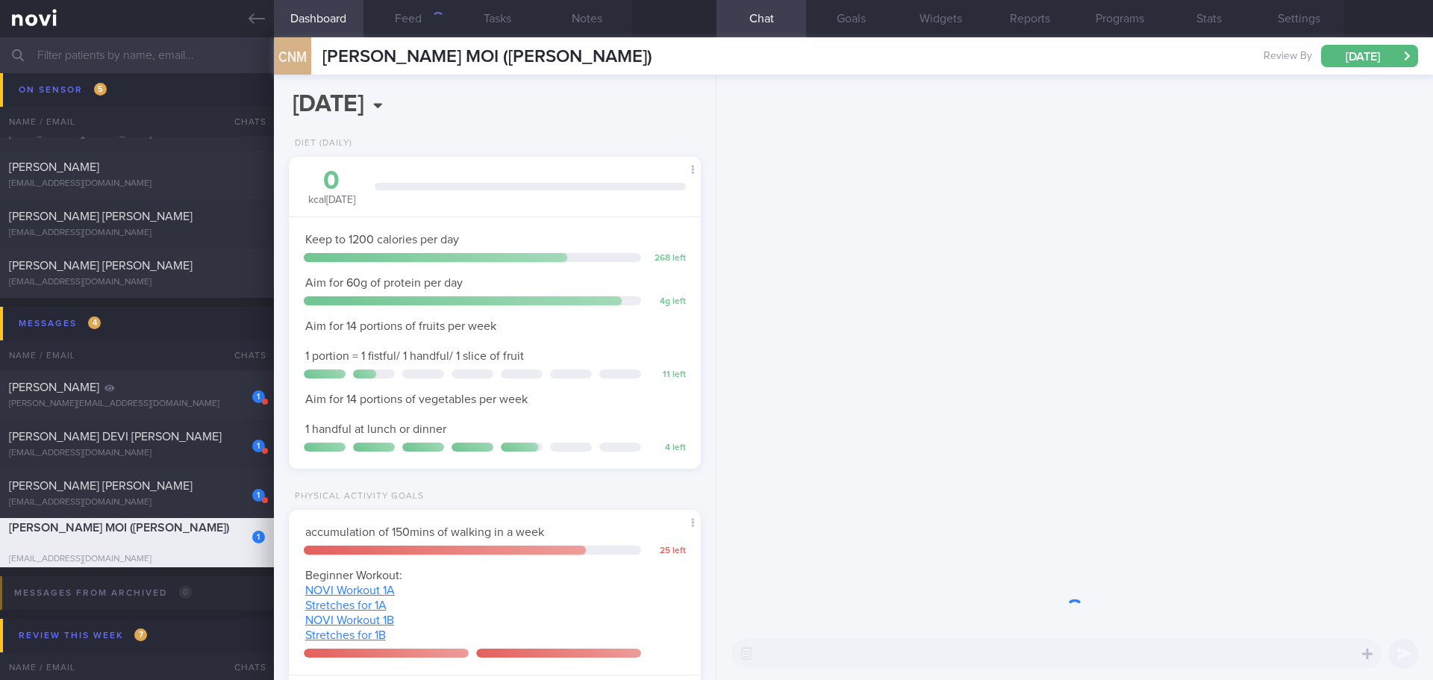
scroll to position [208, 375]
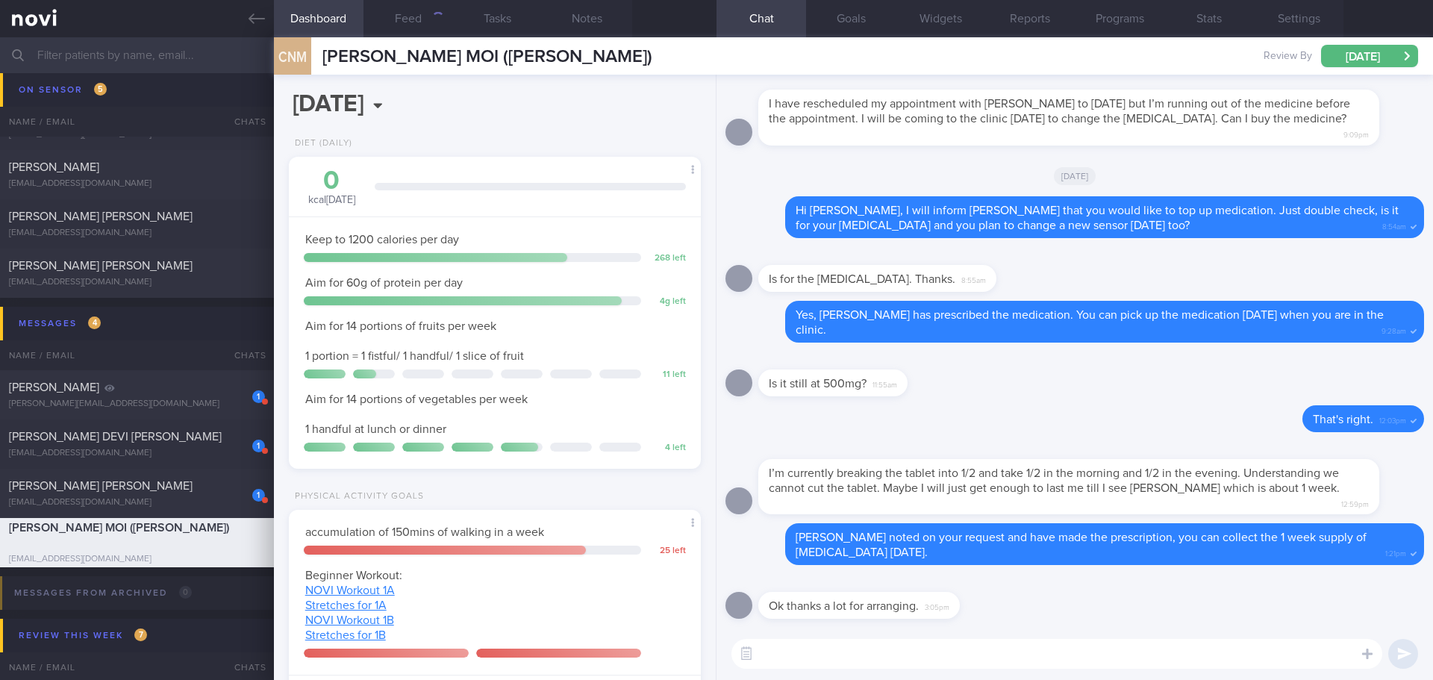
click at [857, 647] on textarea at bounding box center [1056, 654] width 651 height 30
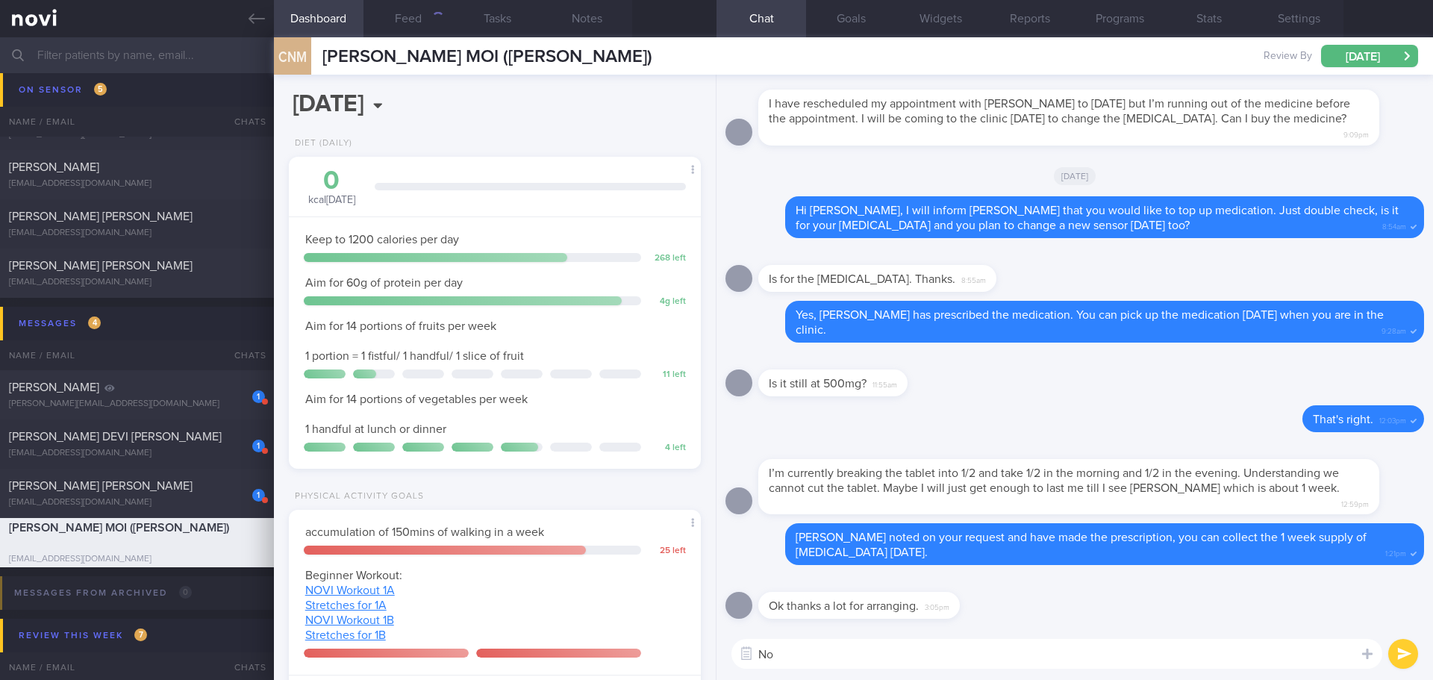
type textarea "N"
click at [857, 647] on textarea at bounding box center [1056, 654] width 651 height 30
type textarea "You are welcome, Jomine 😊"
click at [1400, 643] on button "submit" at bounding box center [1403, 654] width 30 height 30
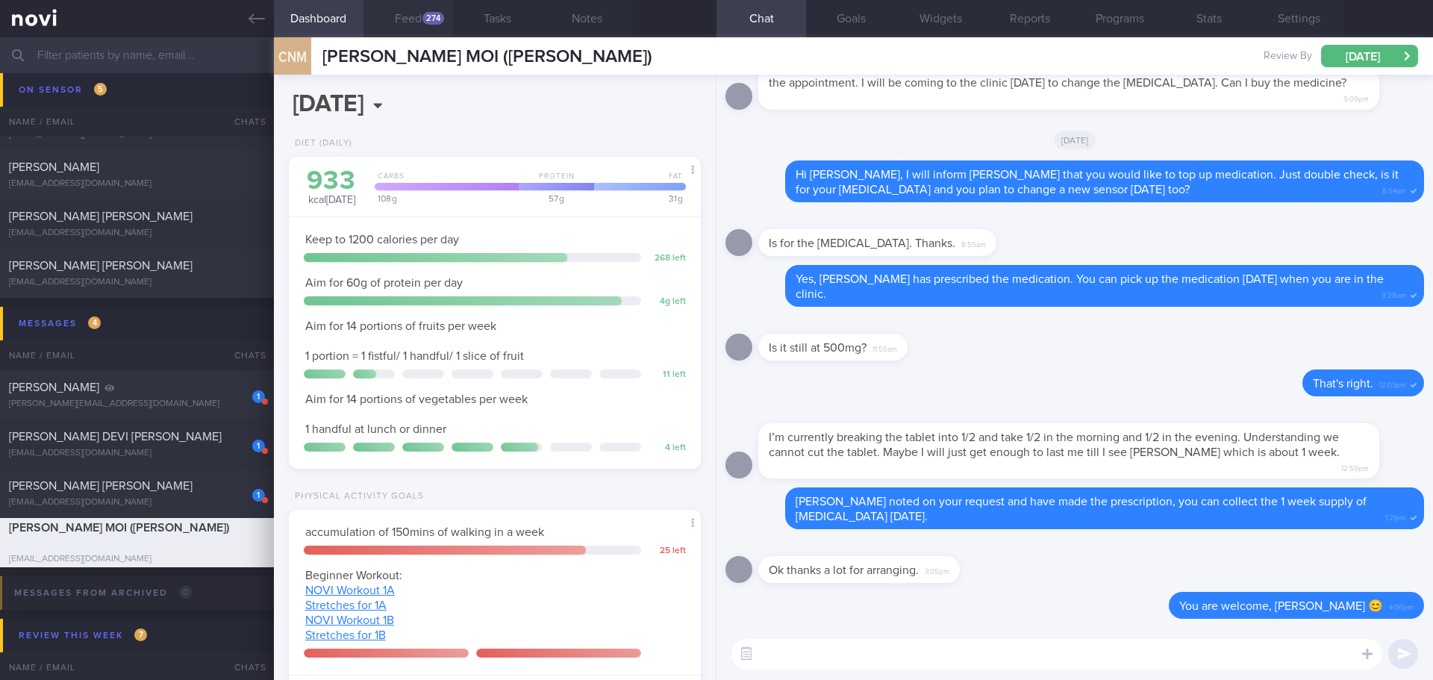
click at [410, 19] on button "Feed 274" at bounding box center [408, 18] width 90 height 37
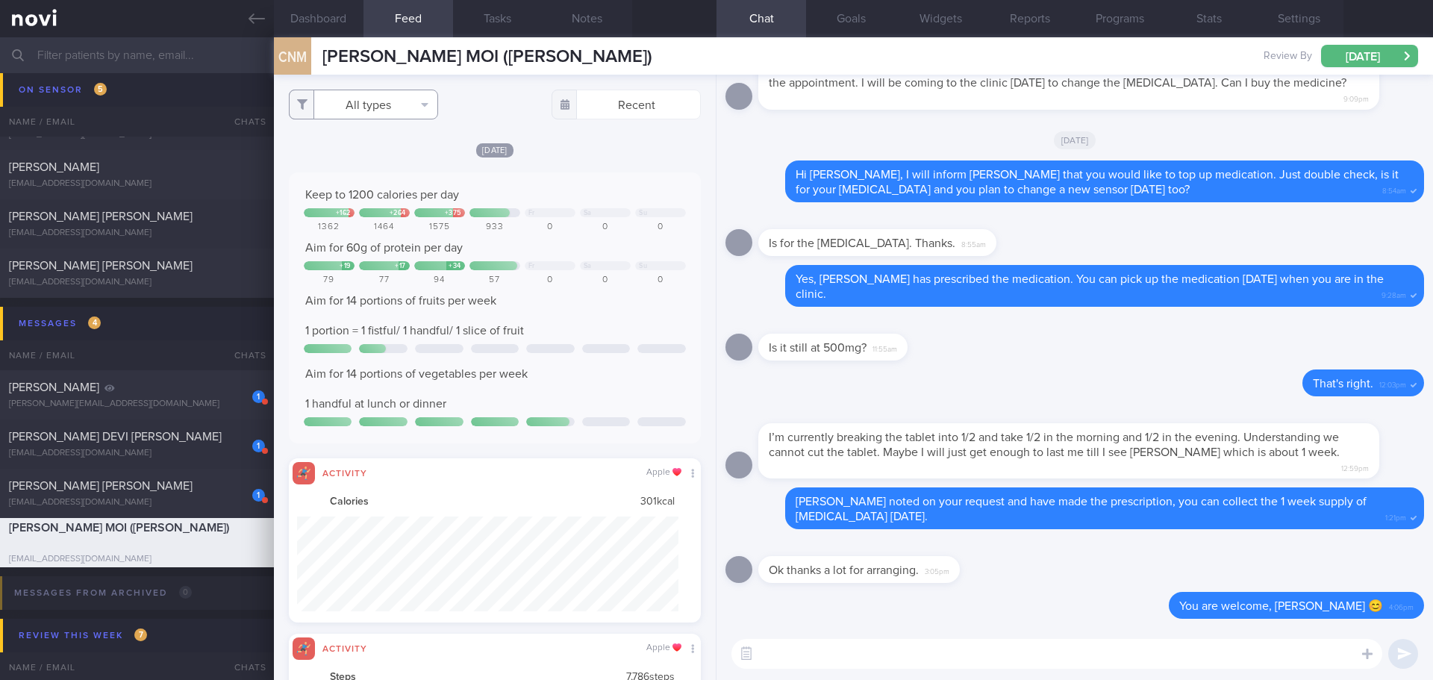
click at [404, 107] on button "All types" at bounding box center [363, 105] width 149 height 30
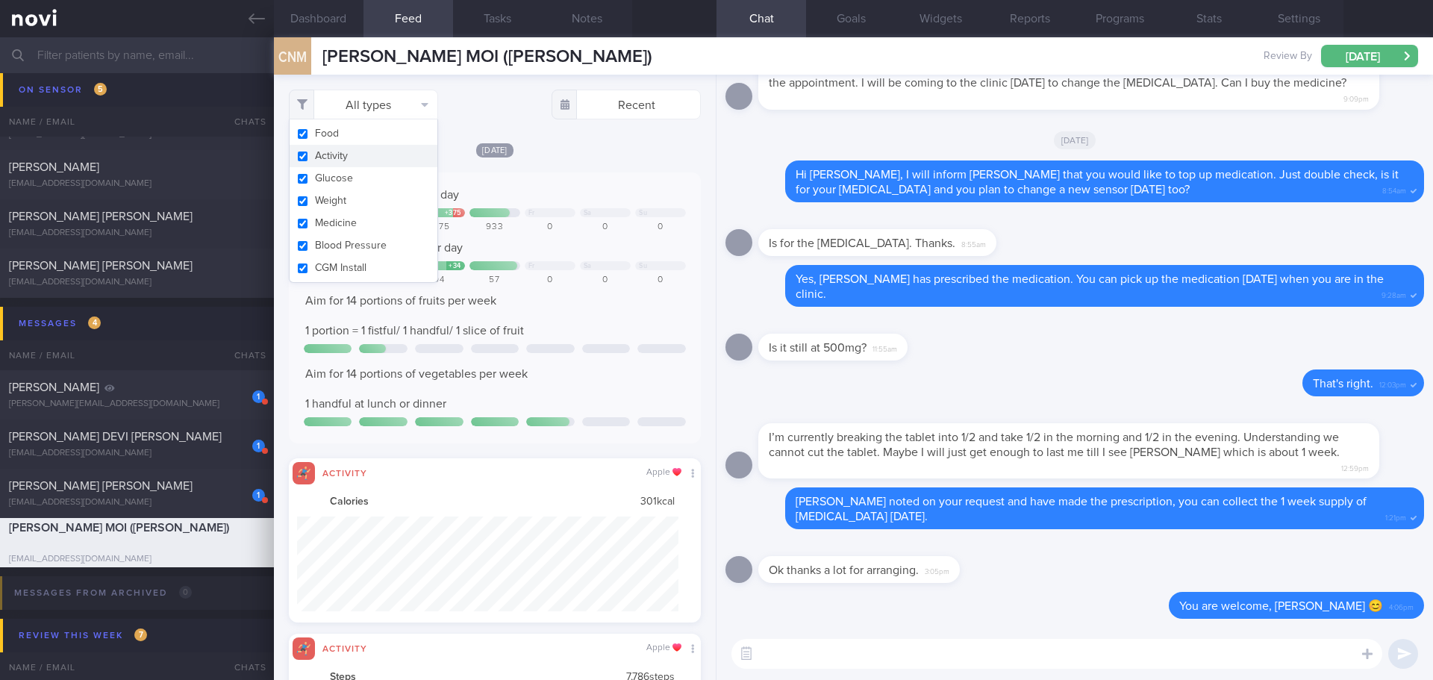
click at [395, 151] on button "Activity" at bounding box center [364, 156] width 148 height 22
checkbox input "false"
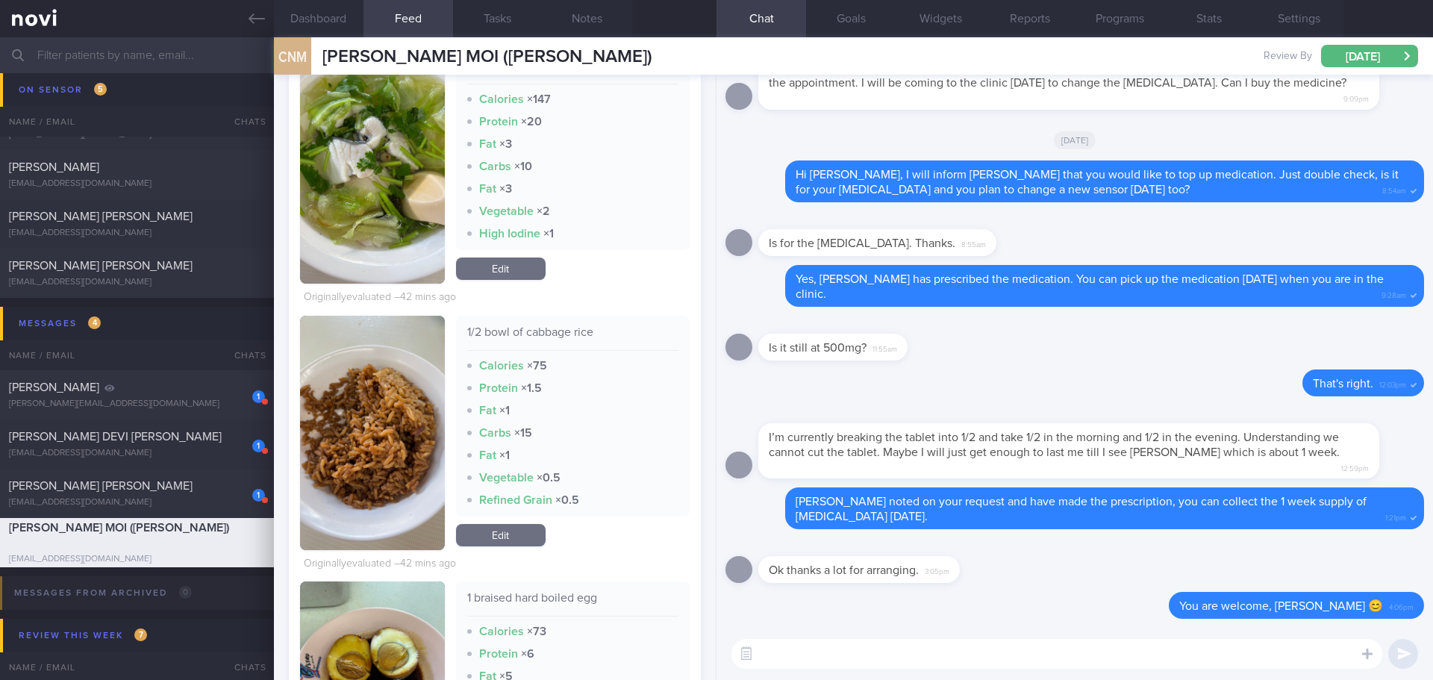
click at [360, 434] on button "button" at bounding box center [372, 433] width 145 height 234
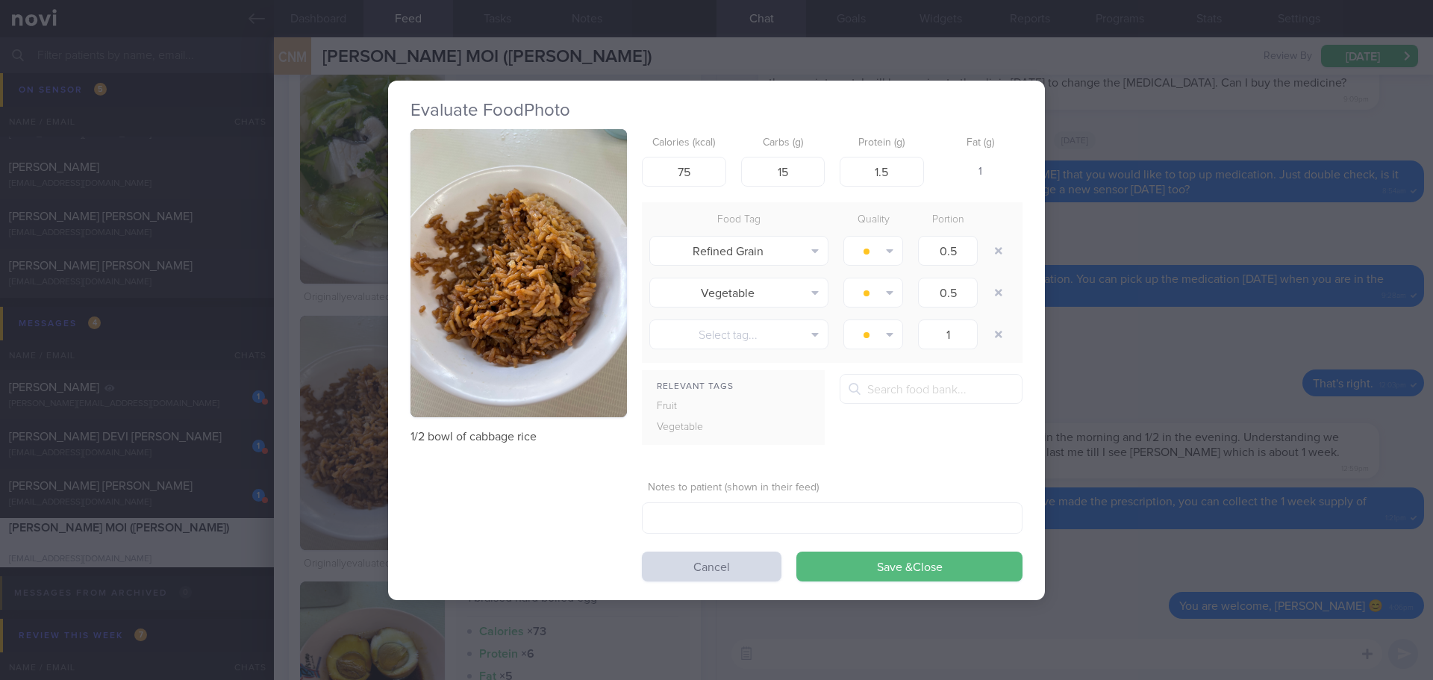
click at [476, 335] on button "button" at bounding box center [518, 273] width 216 height 289
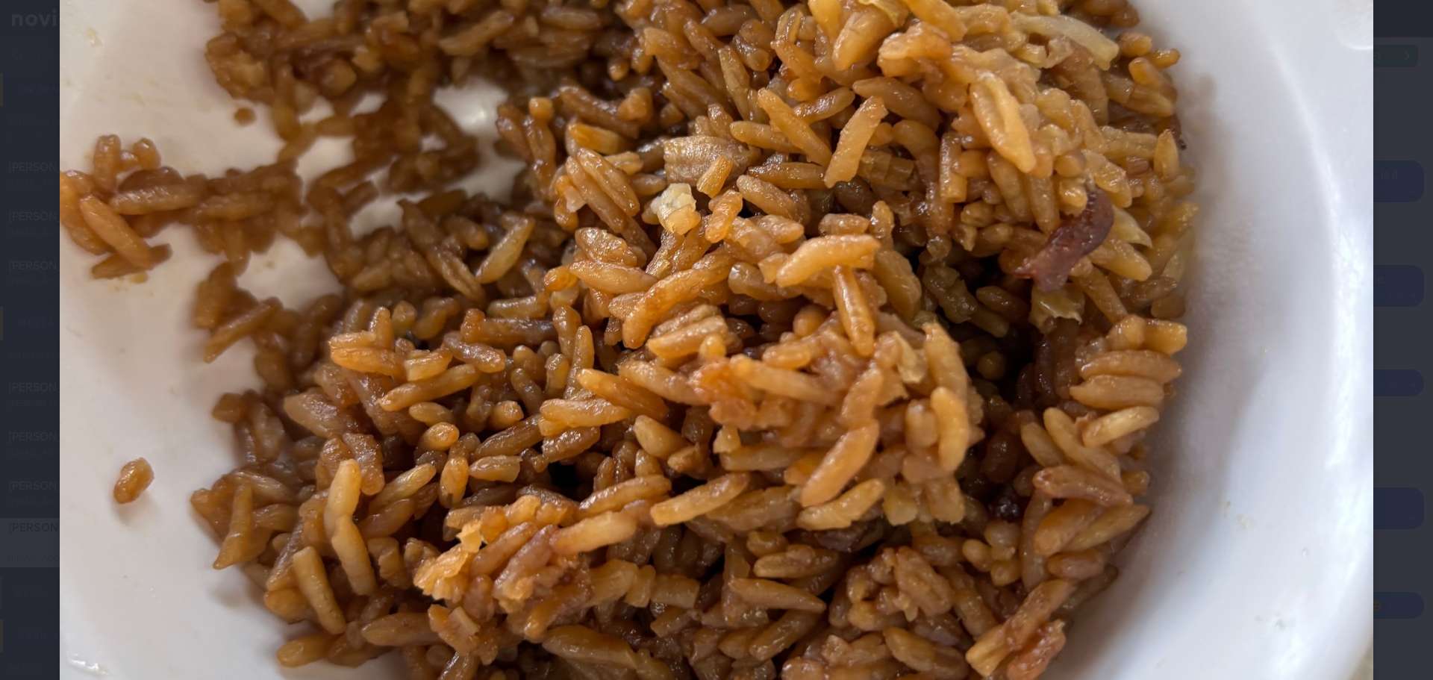
click at [1374, 342] on div at bounding box center [716, 263] width 1433 height 1871
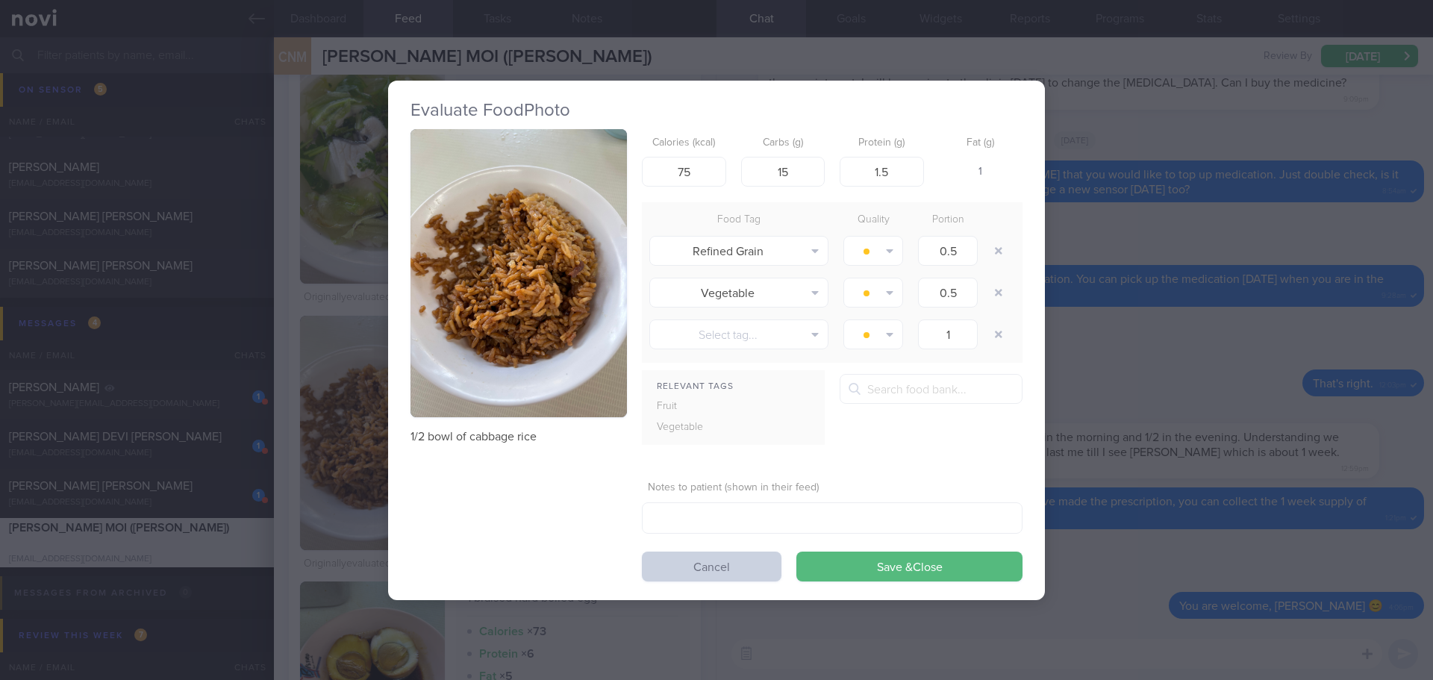
click at [745, 566] on button "Cancel" at bounding box center [712, 566] width 140 height 30
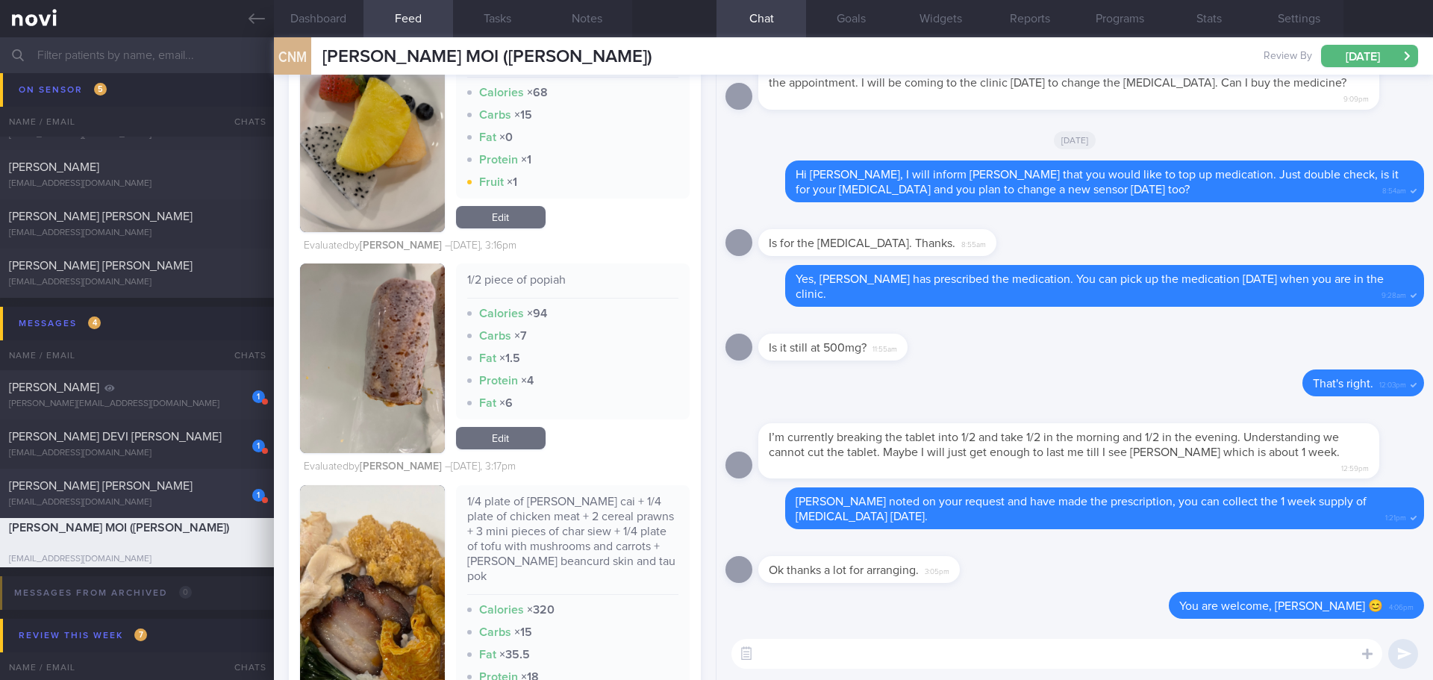
click at [231, 508] on div "1 KATTULA VENKATA DURGA PRASAD kattula2005@gmail.com 4 days ago OPTIMUM-PLUS-MO…" at bounding box center [716, 493] width 1433 height 49
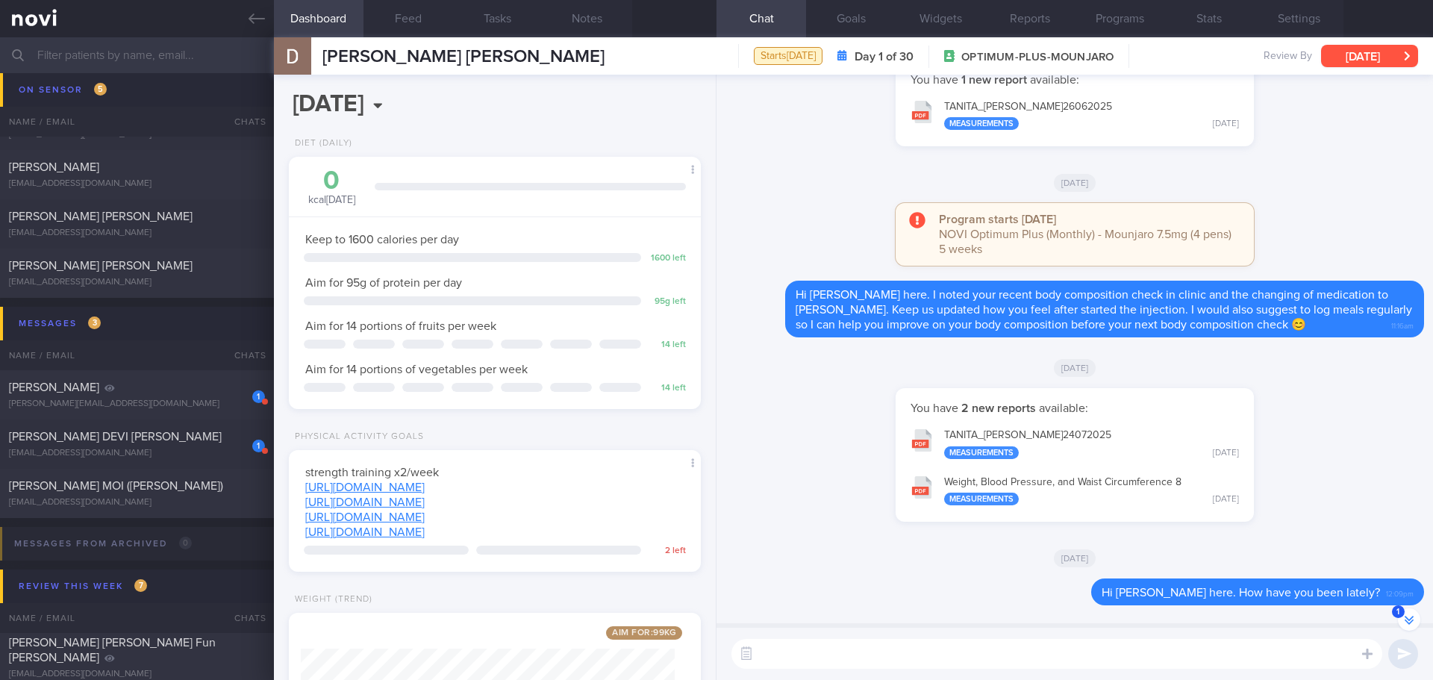
click at [1347, 55] on button "[DATE]" at bounding box center [1369, 56] width 97 height 22
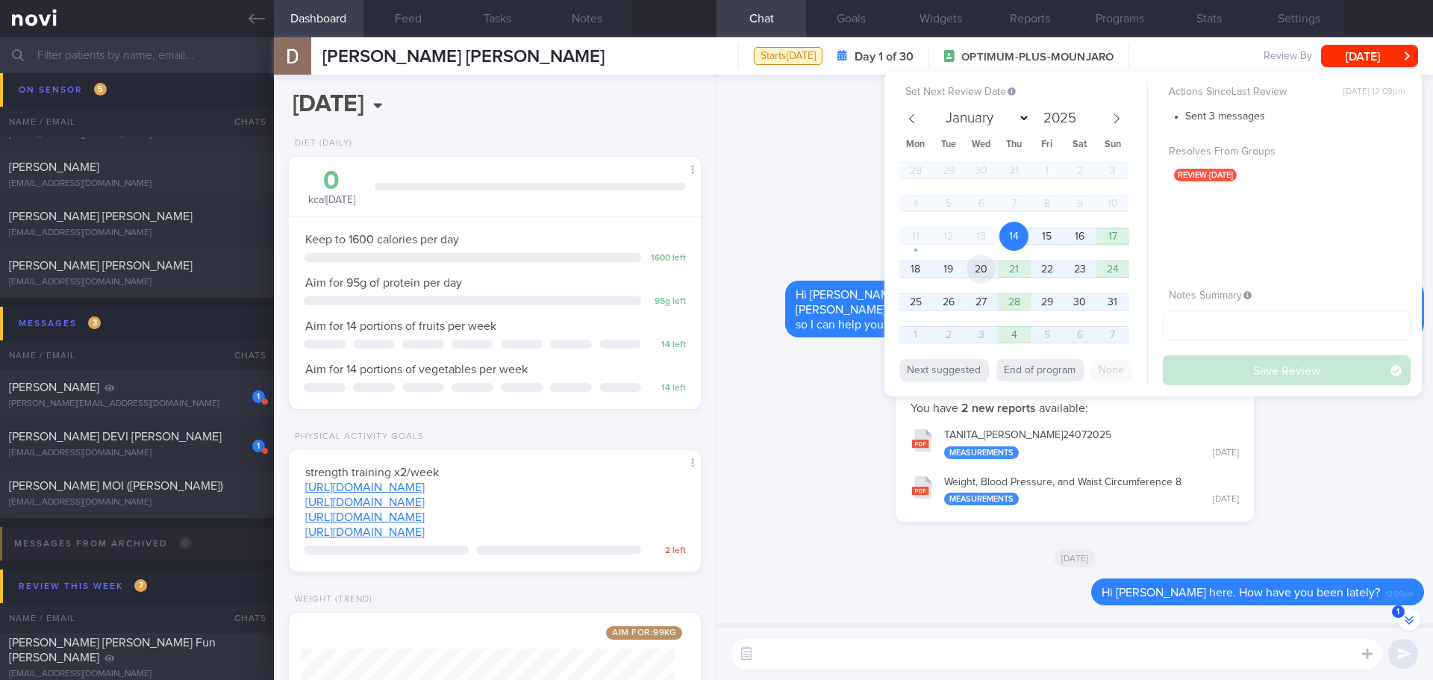
click at [979, 275] on span "20" at bounding box center [980, 268] width 29 height 29
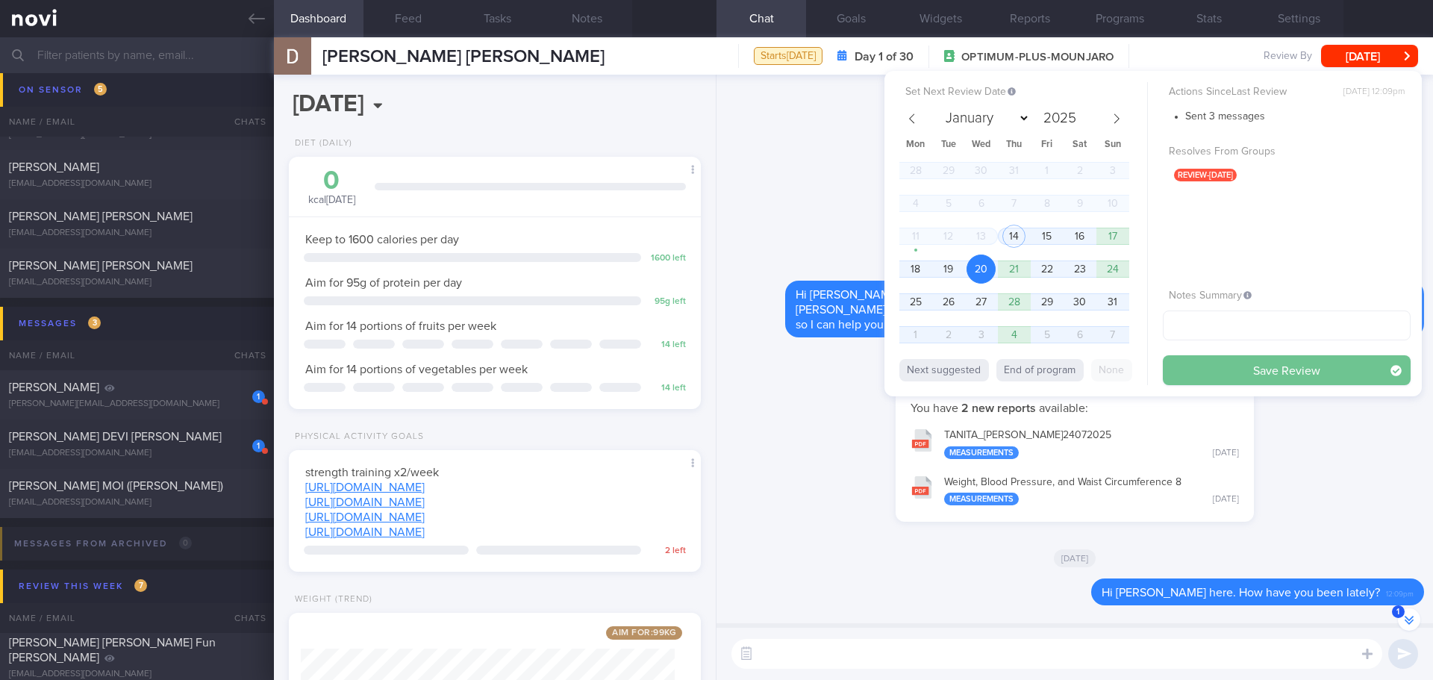
click at [1200, 367] on button "Save Review" at bounding box center [1286, 370] width 248 height 30
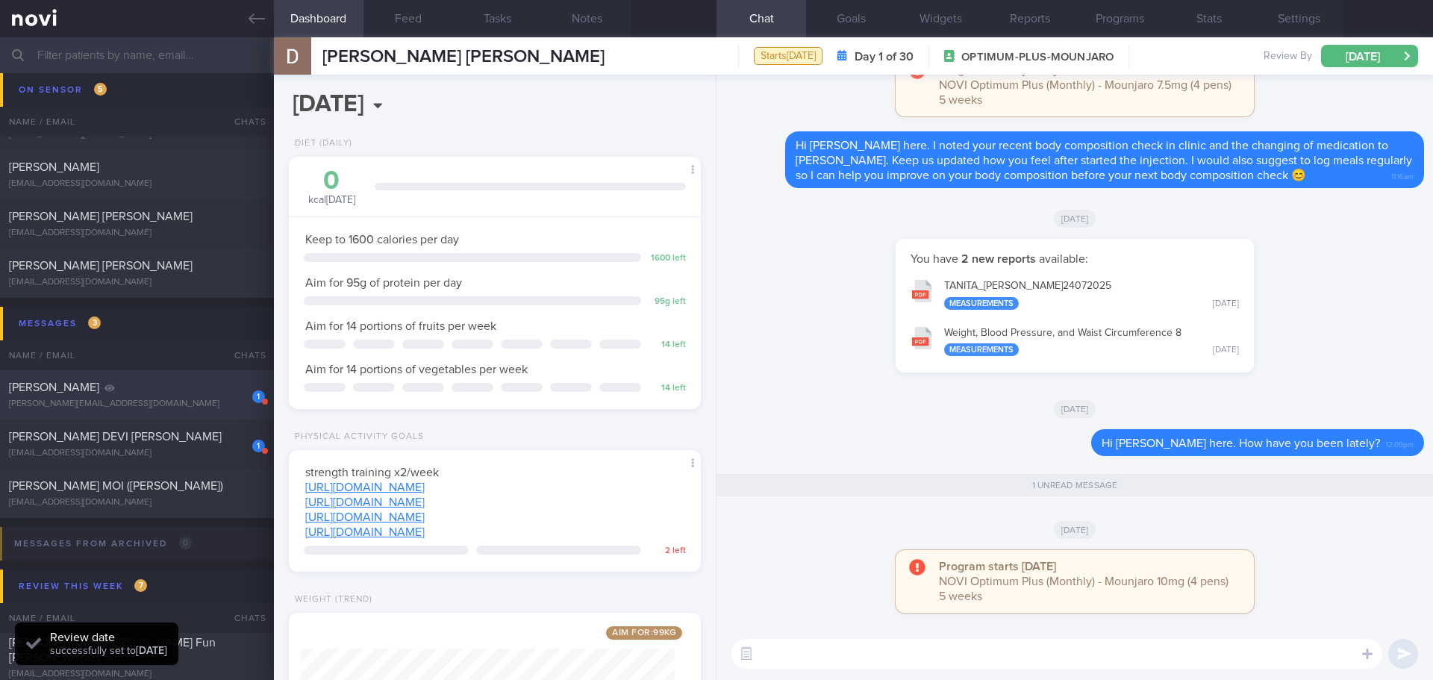
click at [219, 394] on div "[PERSON_NAME]" at bounding box center [135, 387] width 252 height 15
type input "[DATE]"
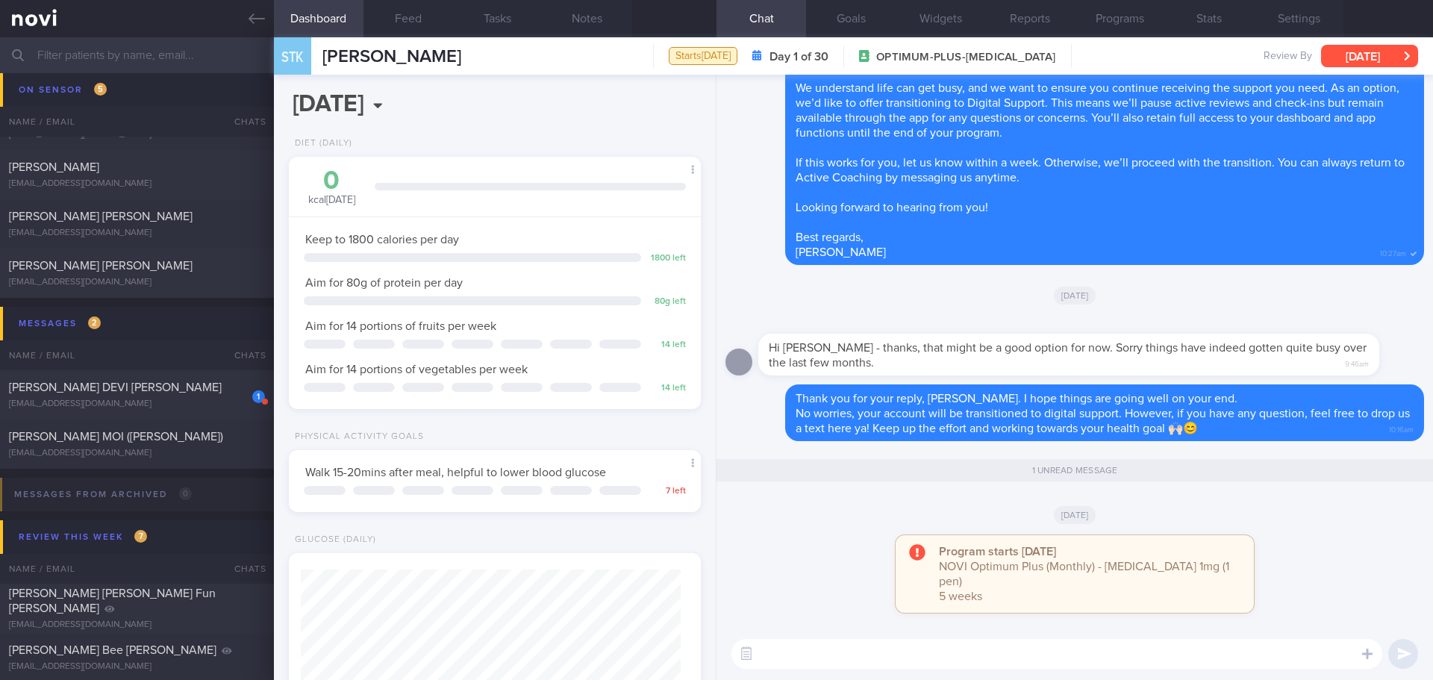
click at [1332, 55] on button "[DATE]" at bounding box center [1369, 56] width 97 height 22
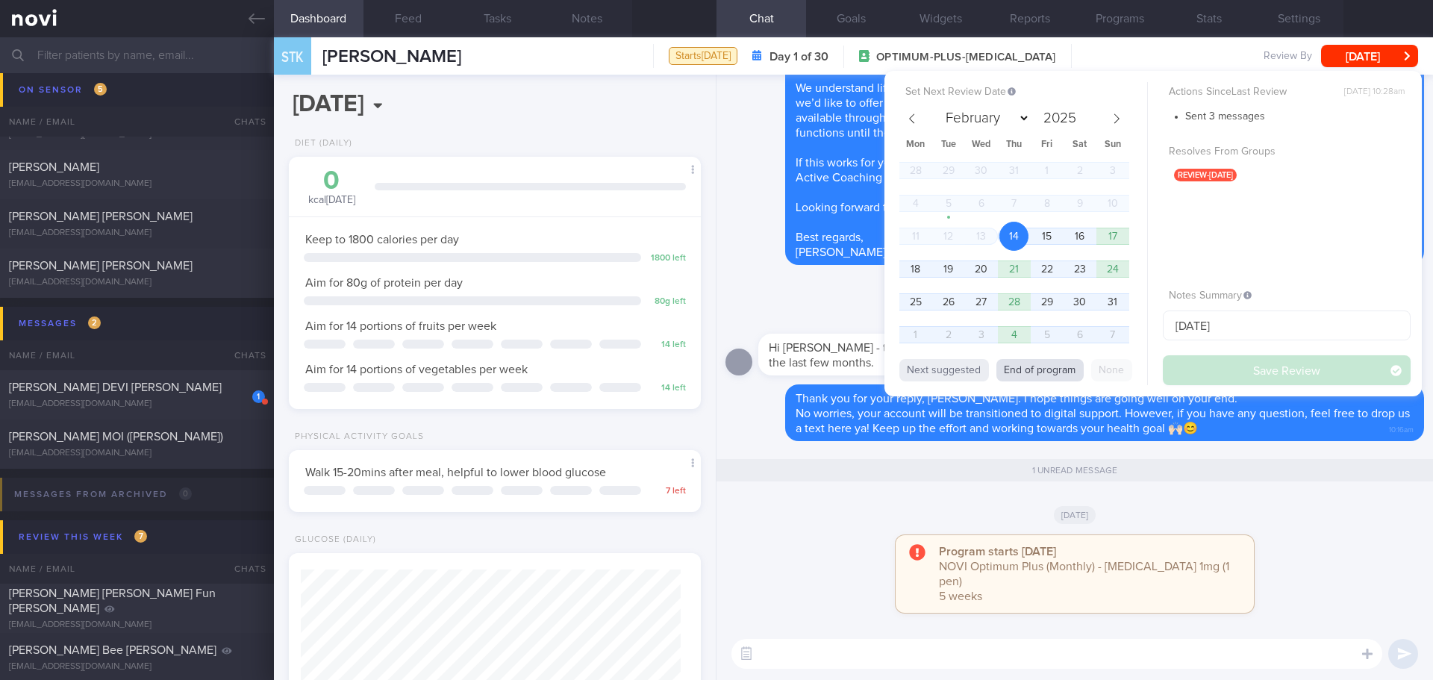
click at [1036, 366] on button "End of program" at bounding box center [1039, 370] width 87 height 22
select select "8"
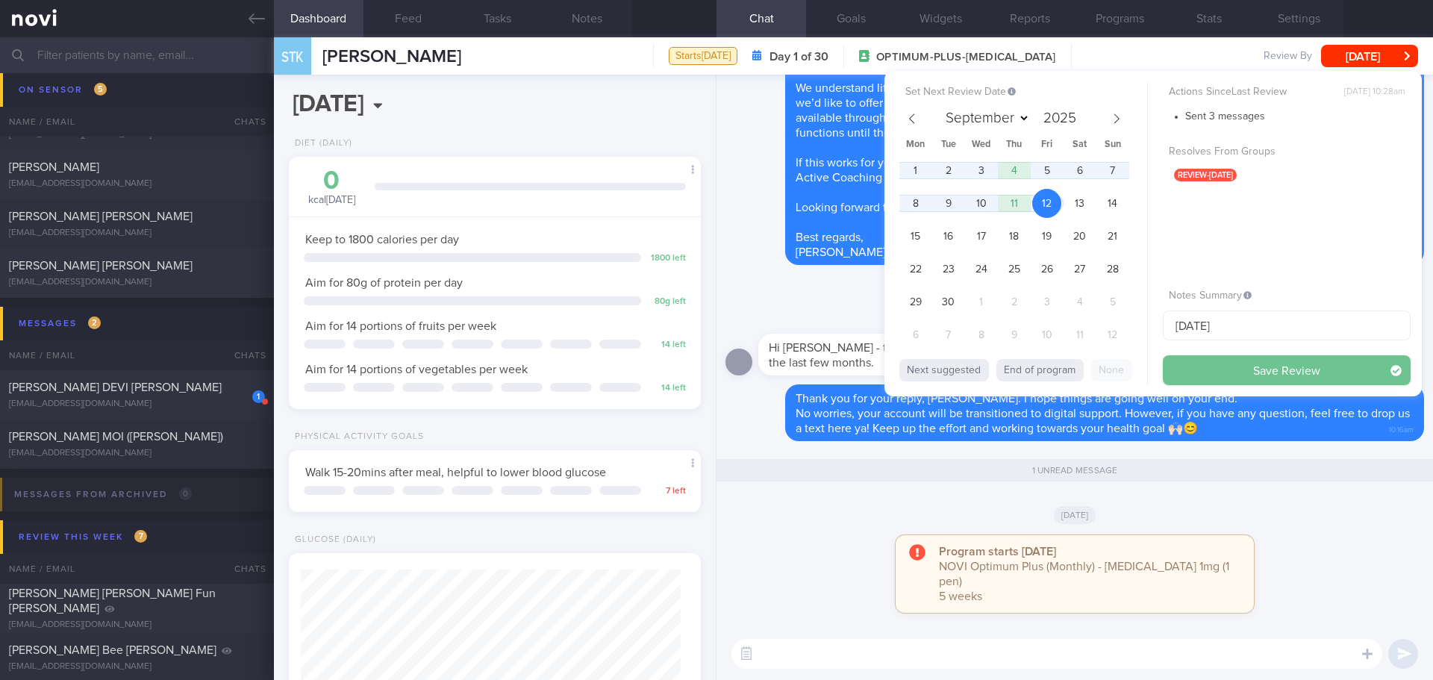
click at [1198, 371] on button "Save Review" at bounding box center [1286, 370] width 248 height 30
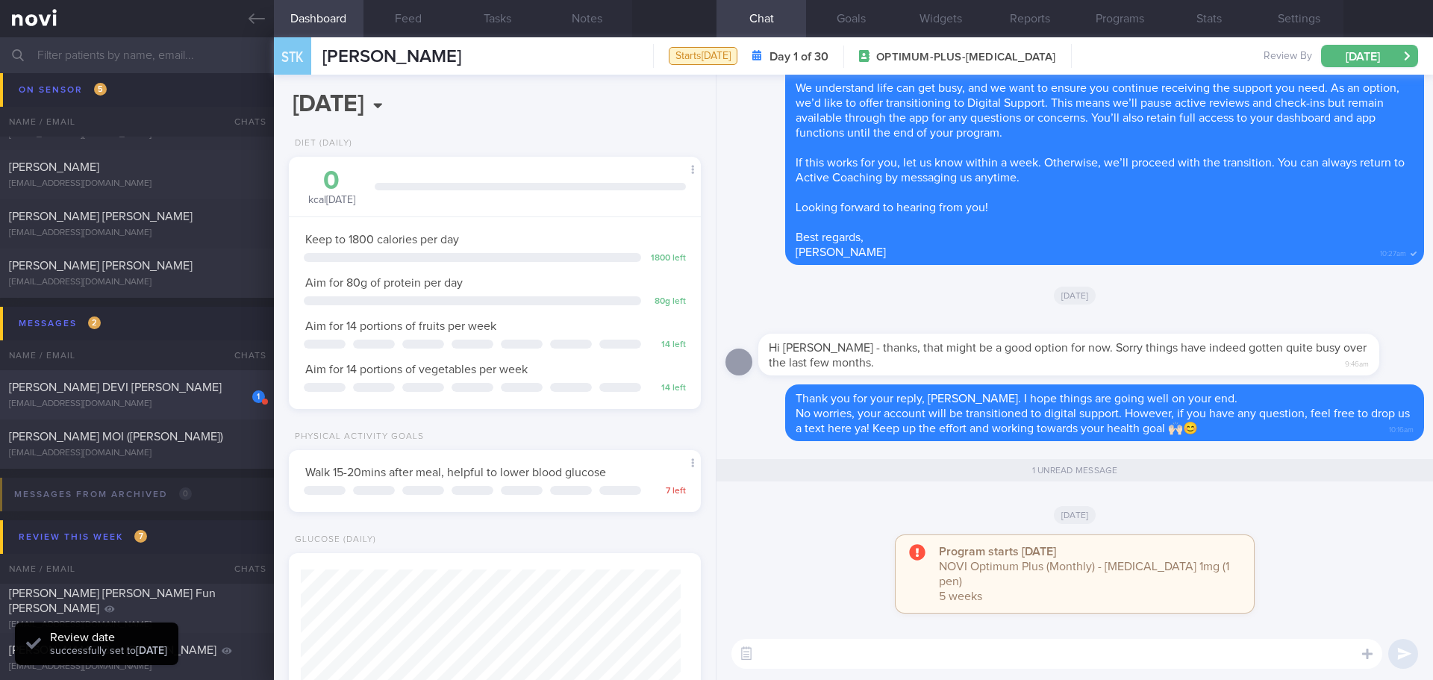
click at [97, 389] on span "[PERSON_NAME] DEVI [PERSON_NAME]" at bounding box center [115, 387] width 213 height 12
select select "7"
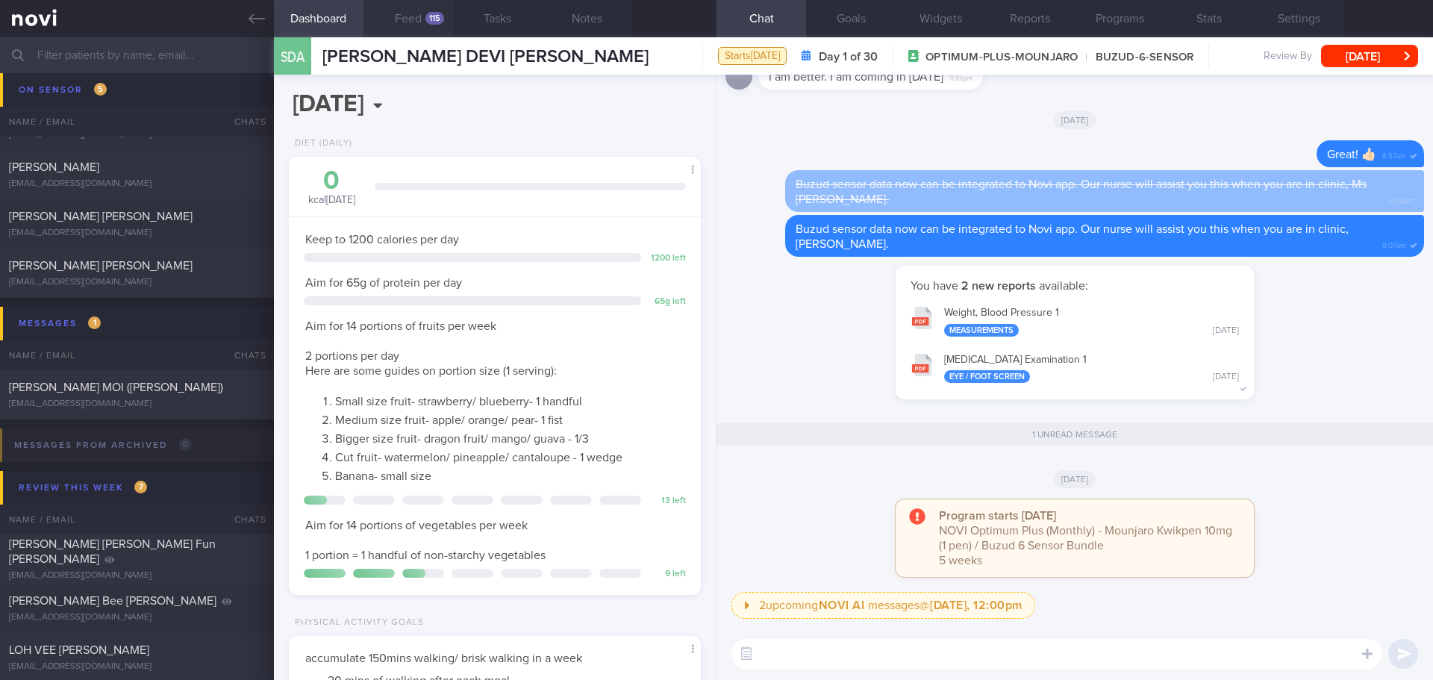
click at [408, 12] on button "Feed 115" at bounding box center [408, 18] width 90 height 37
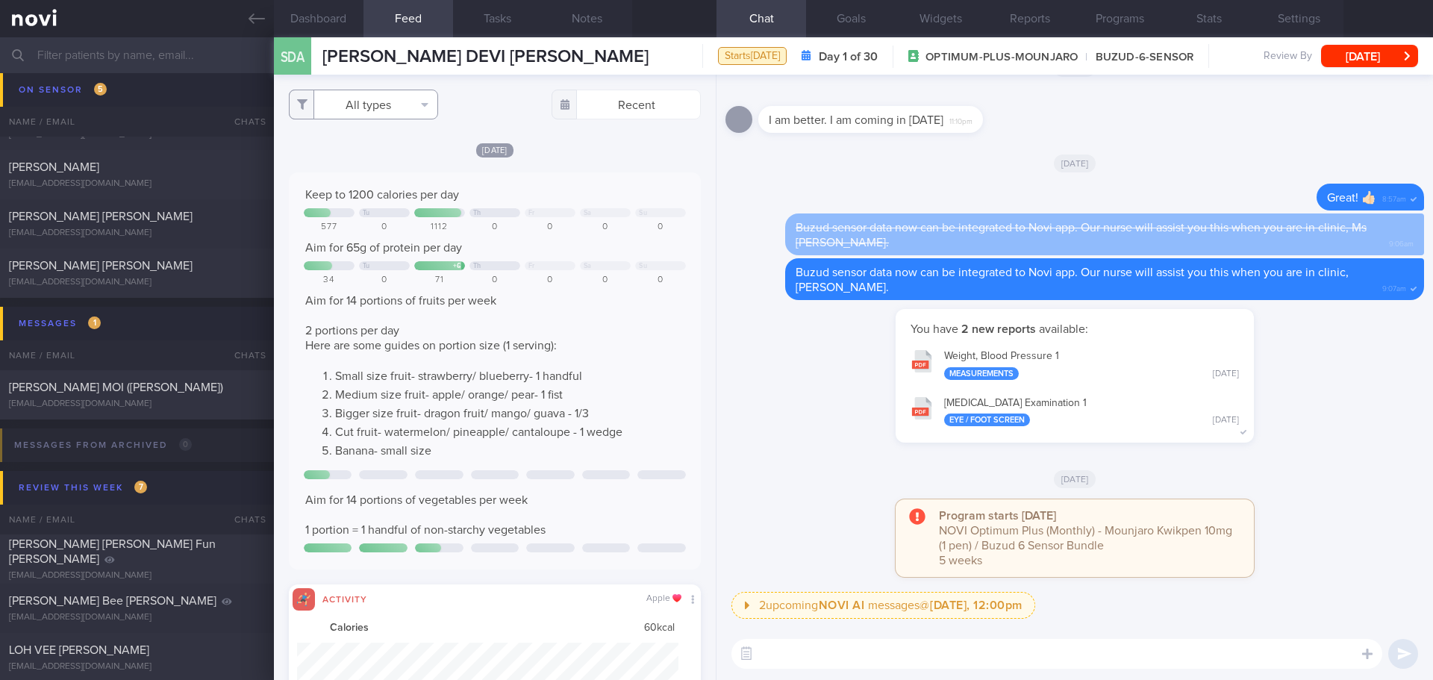
click at [431, 107] on button "All types" at bounding box center [363, 105] width 149 height 30
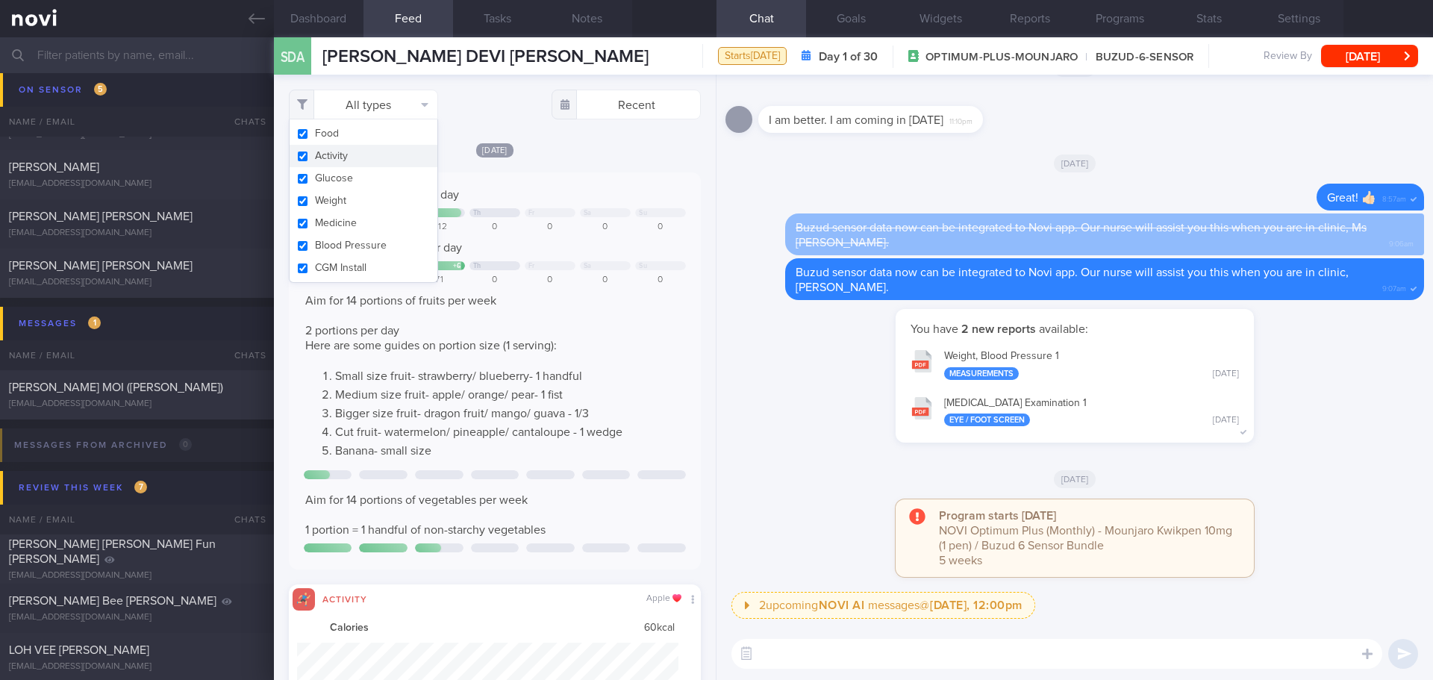
click at [410, 154] on button "Activity" at bounding box center [364, 156] width 148 height 22
checkbox input "false"
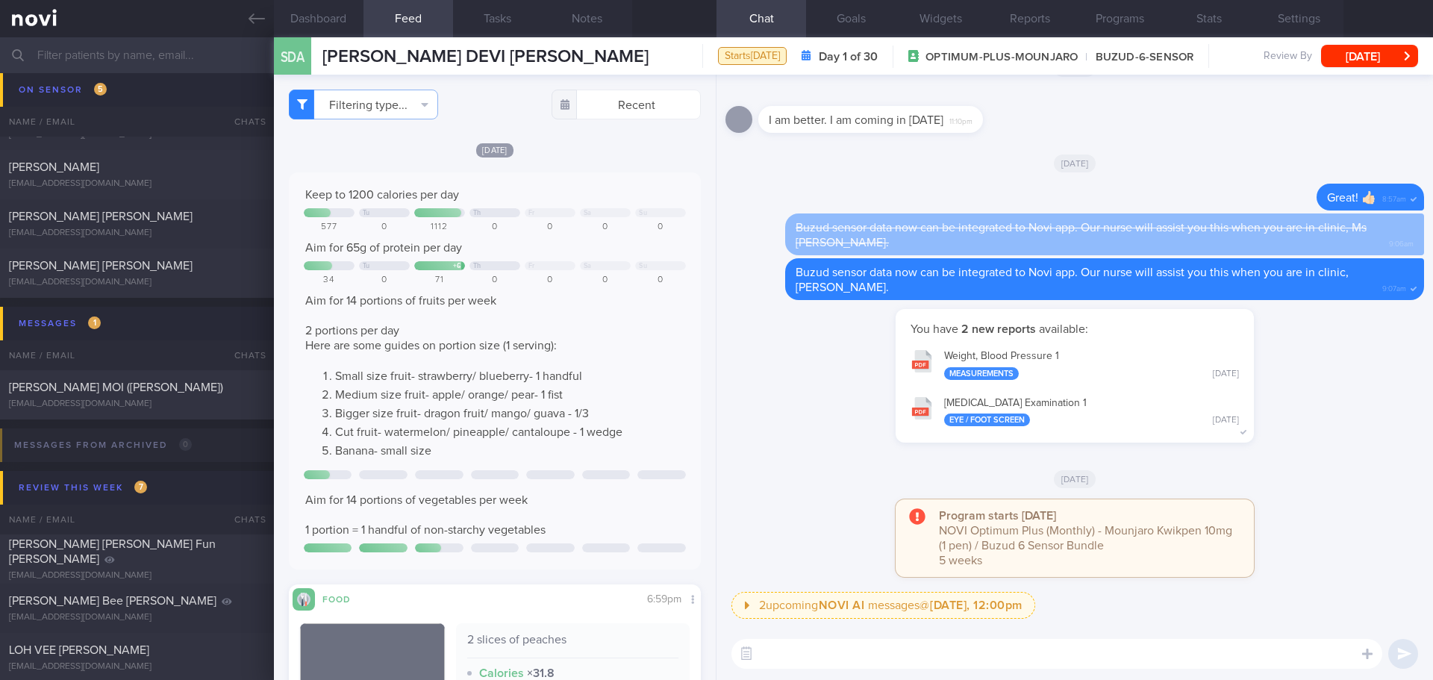
click at [607, 306] on div "Aim for 14 portions of fruits per week 2 portions per day Here are some guides …" at bounding box center [495, 375] width 382 height 165
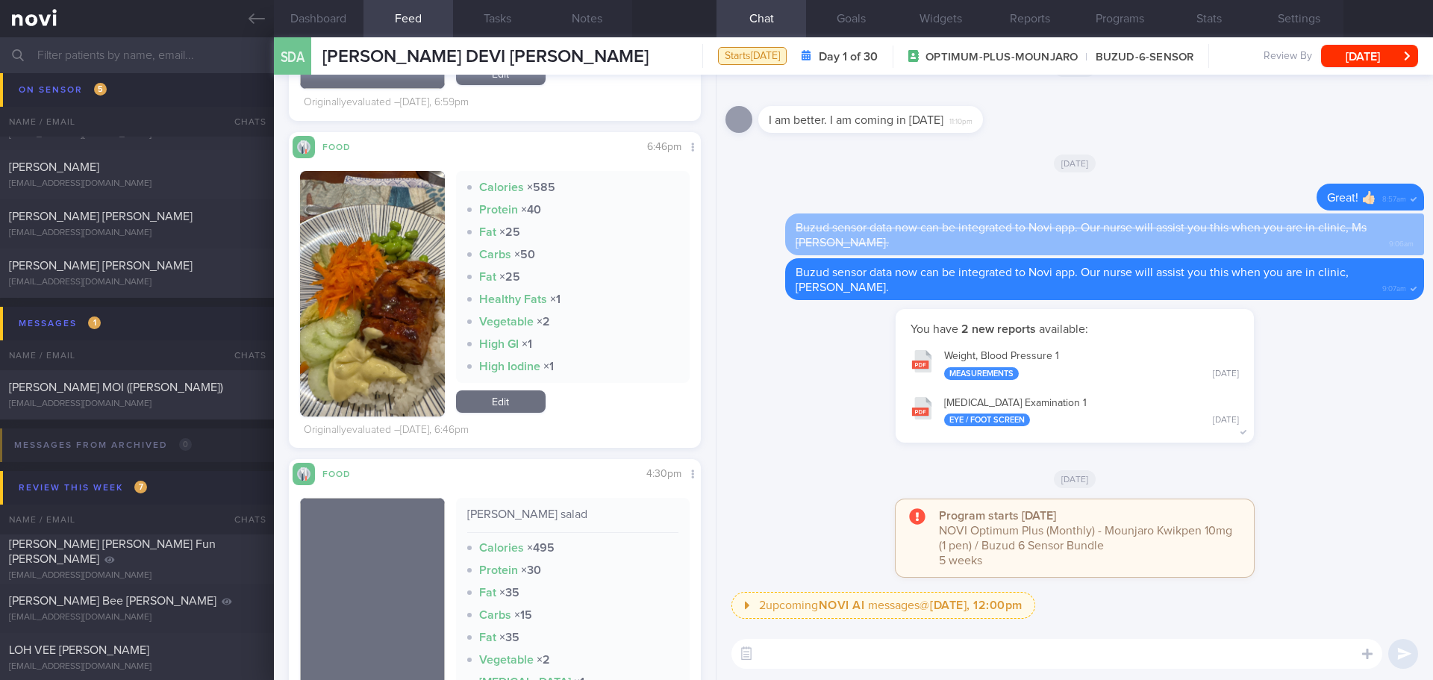
click at [419, 263] on button "button" at bounding box center [372, 293] width 145 height 245
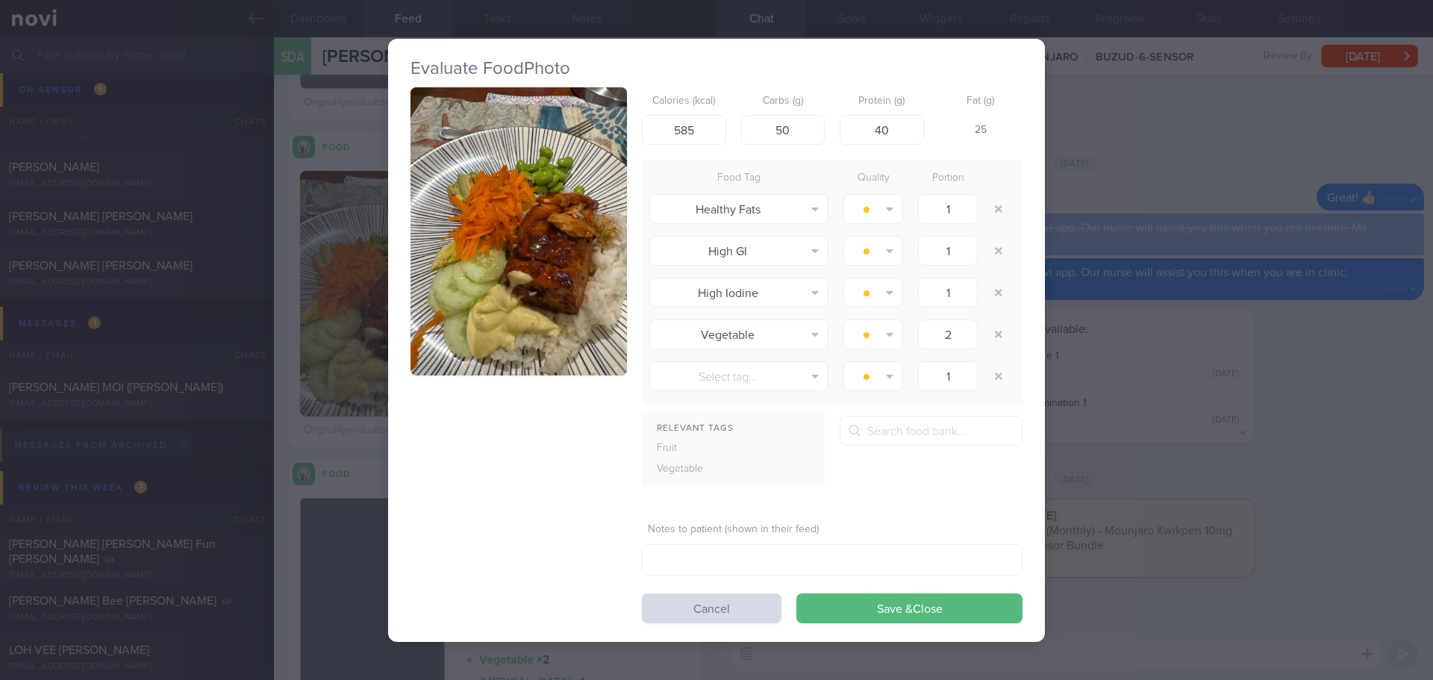
click at [527, 204] on button "button" at bounding box center [518, 231] width 216 height 289
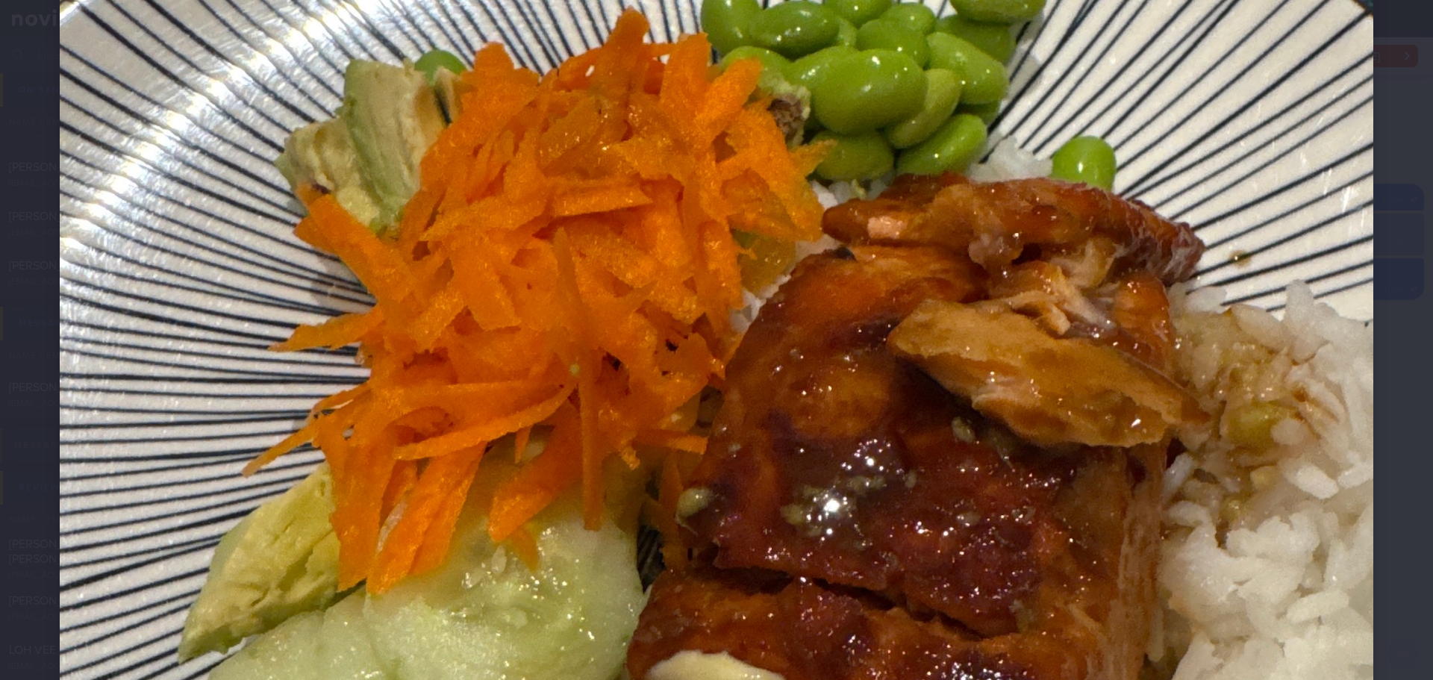
click at [1403, 277] on div at bounding box center [716, 413] width 1433 height 1871
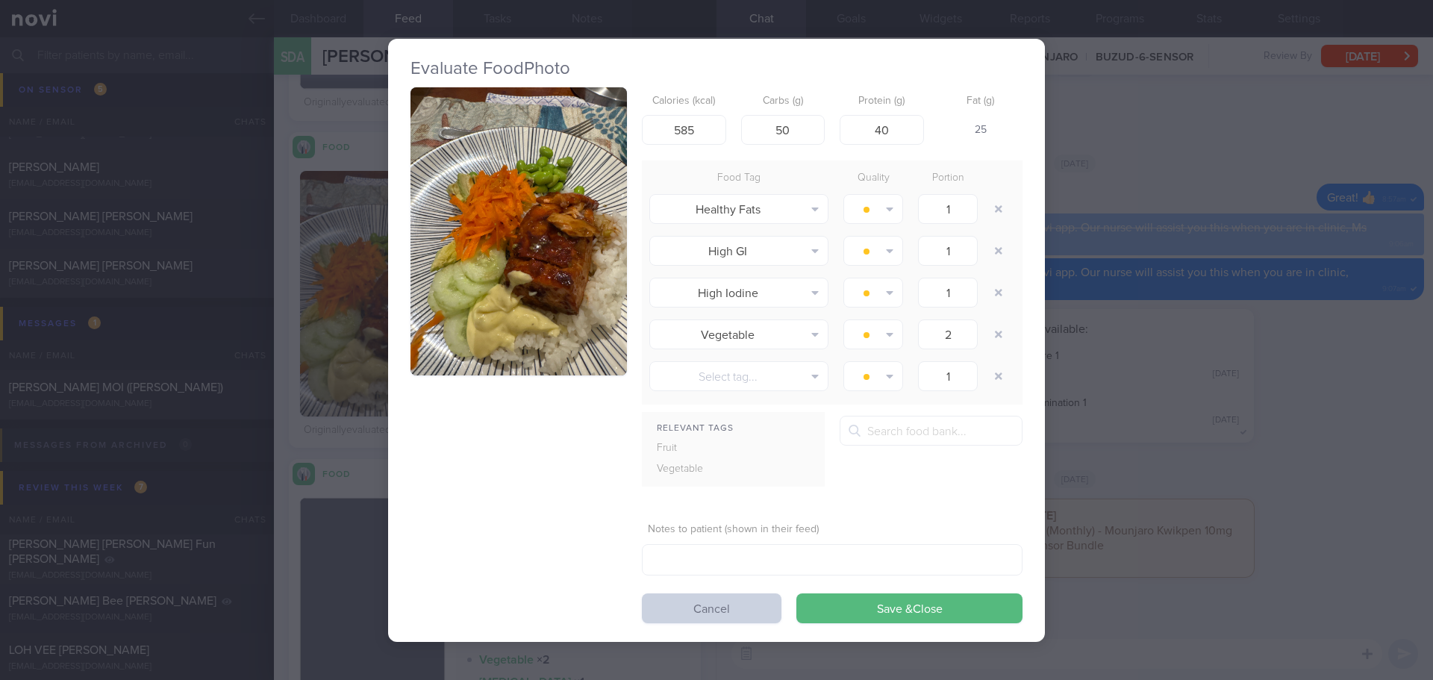
click at [745, 601] on button "Cancel" at bounding box center [712, 608] width 140 height 30
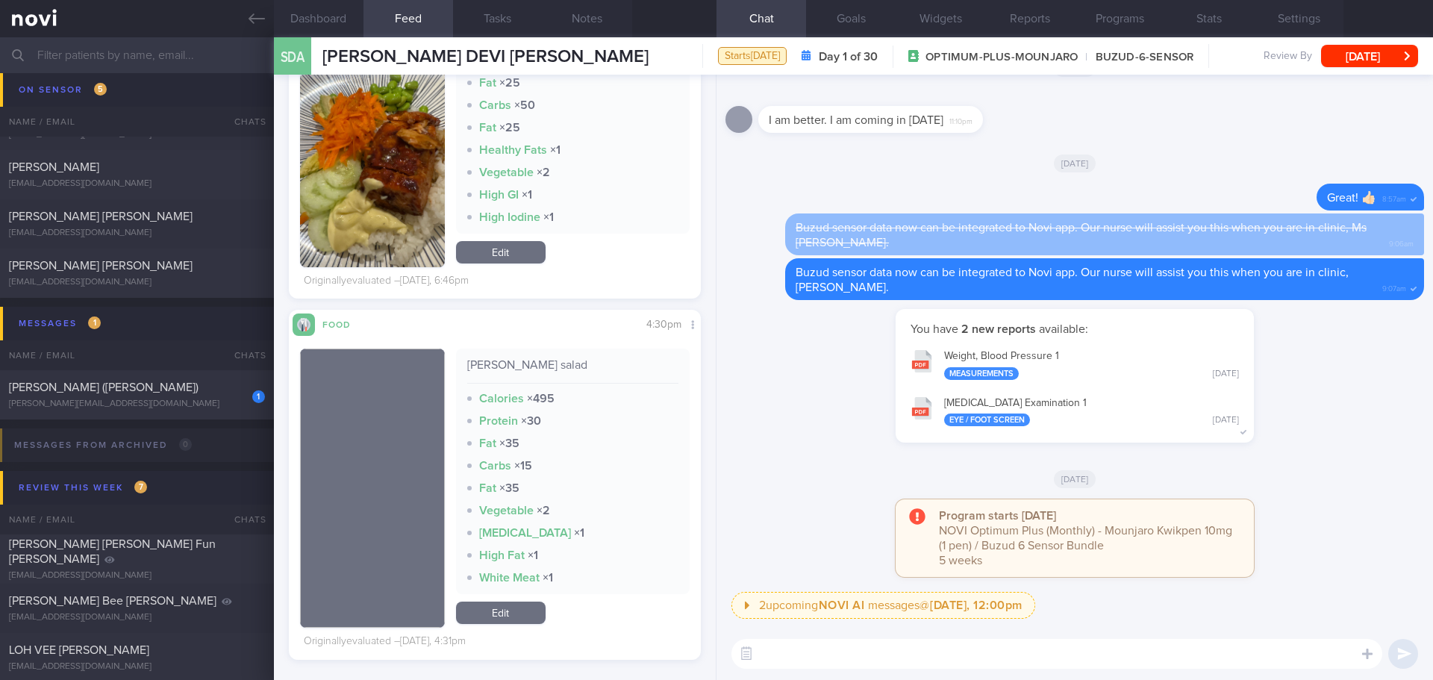
scroll to position [746, 0]
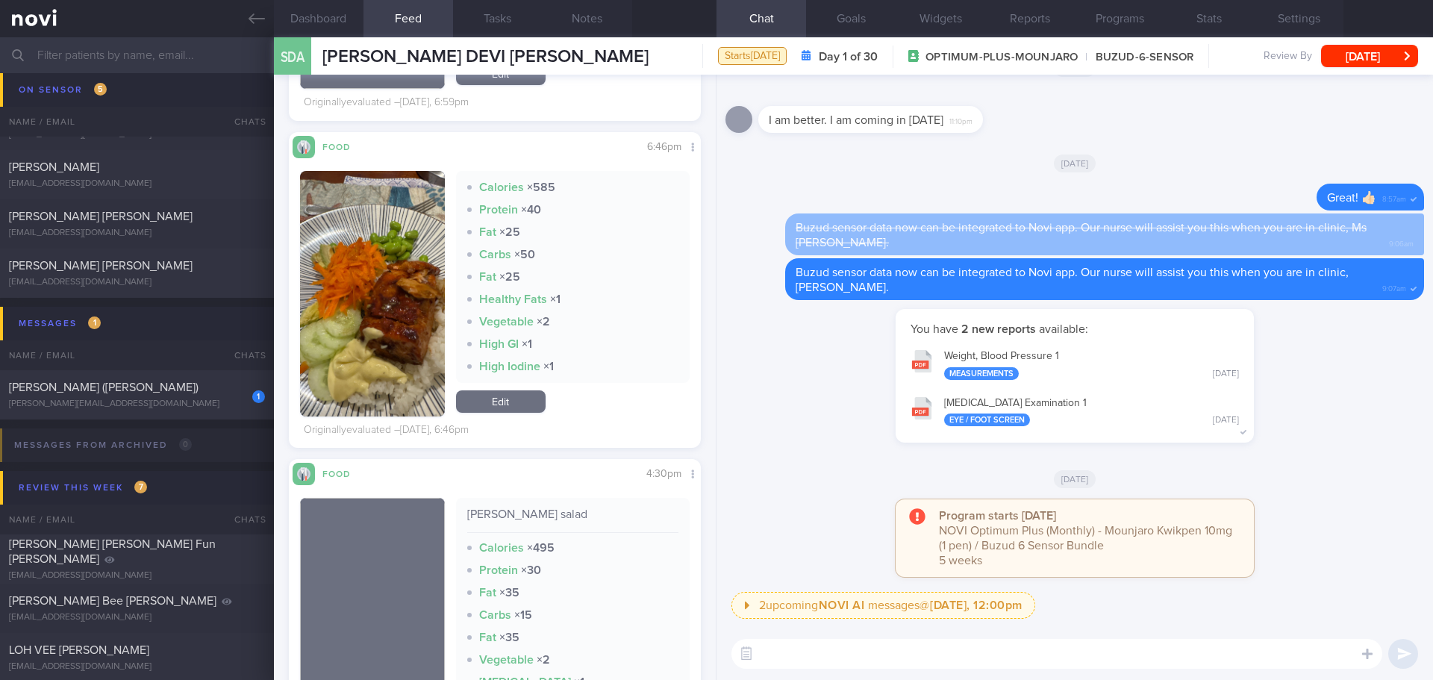
click at [380, 314] on button "button" at bounding box center [372, 293] width 145 height 245
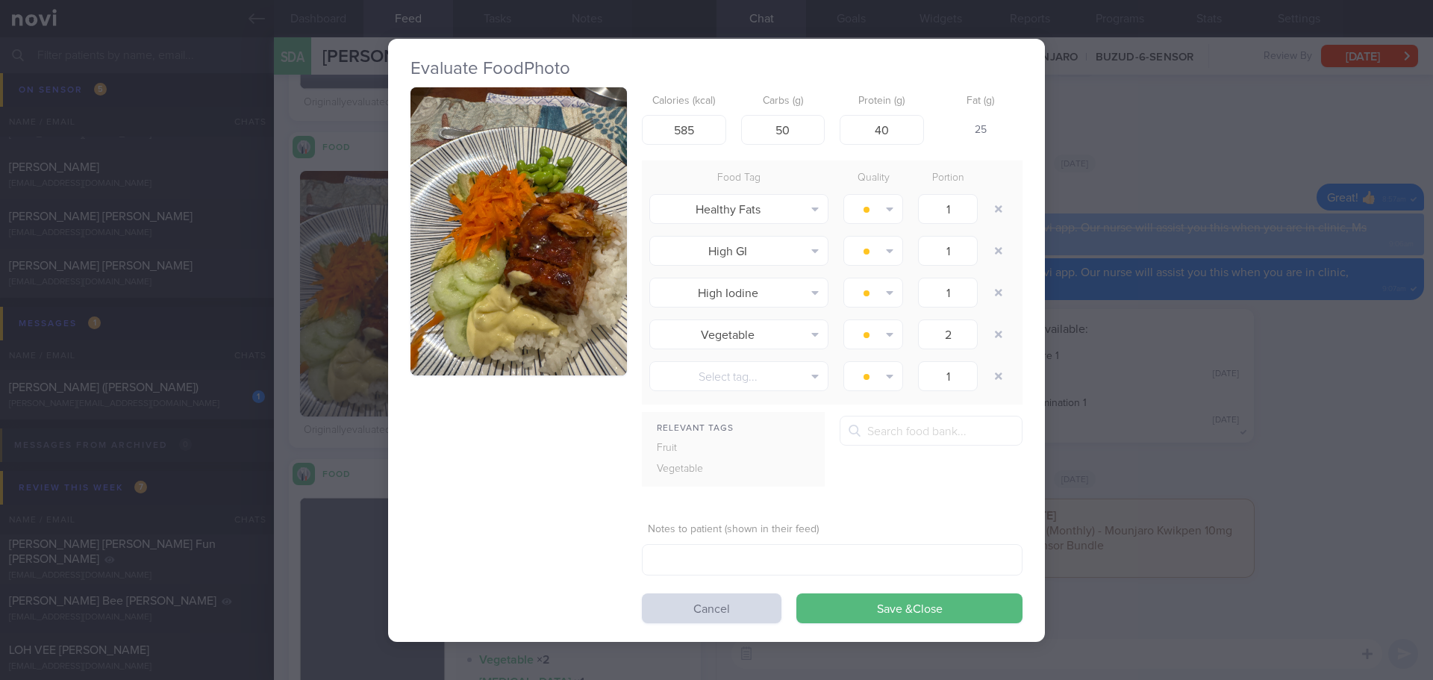
click at [550, 256] on button "button" at bounding box center [518, 231] width 216 height 289
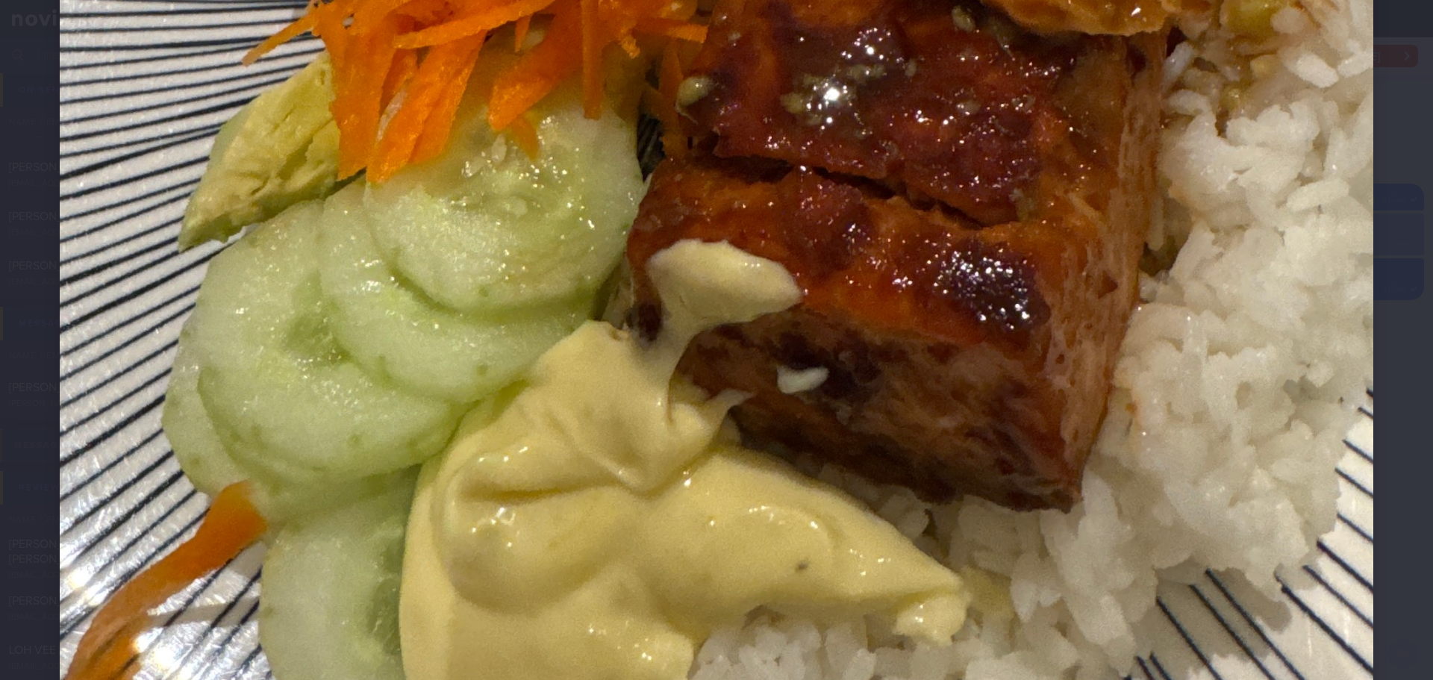
scroll to position [970, 0]
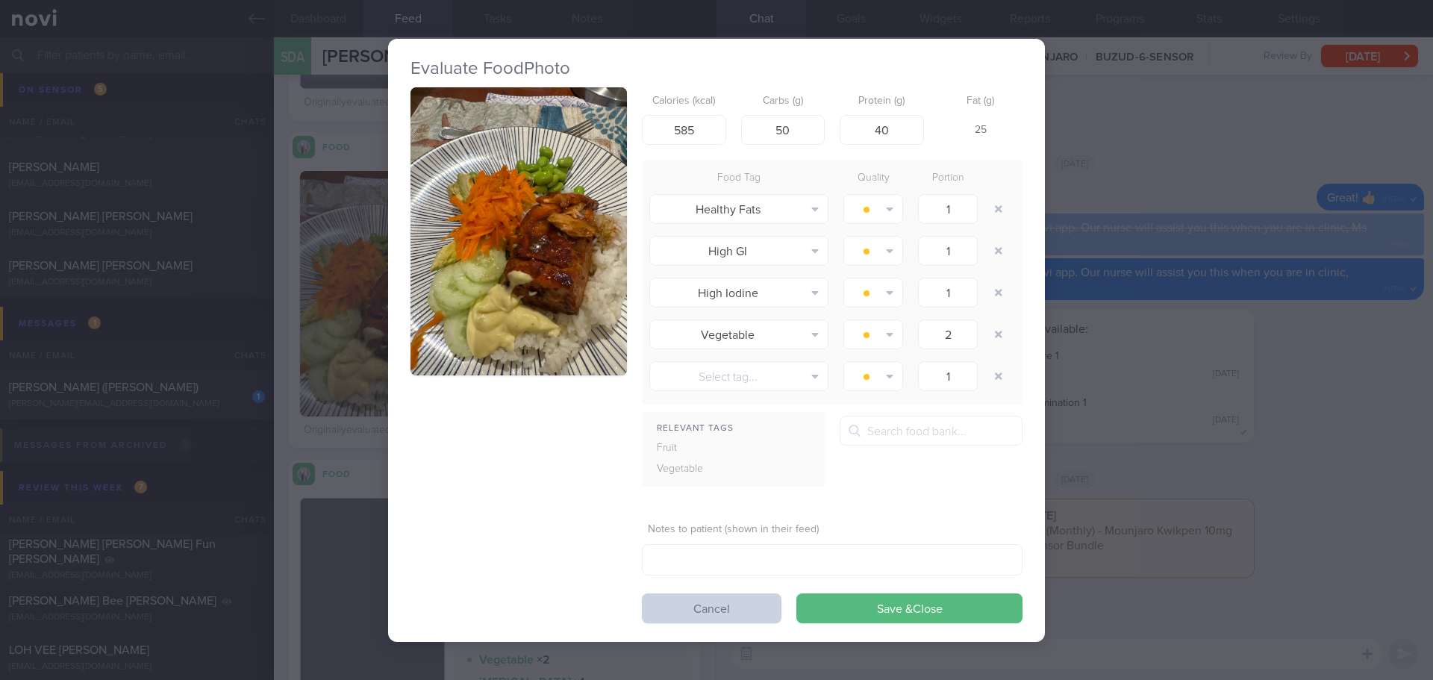
click at [692, 612] on button "Cancel" at bounding box center [712, 608] width 140 height 30
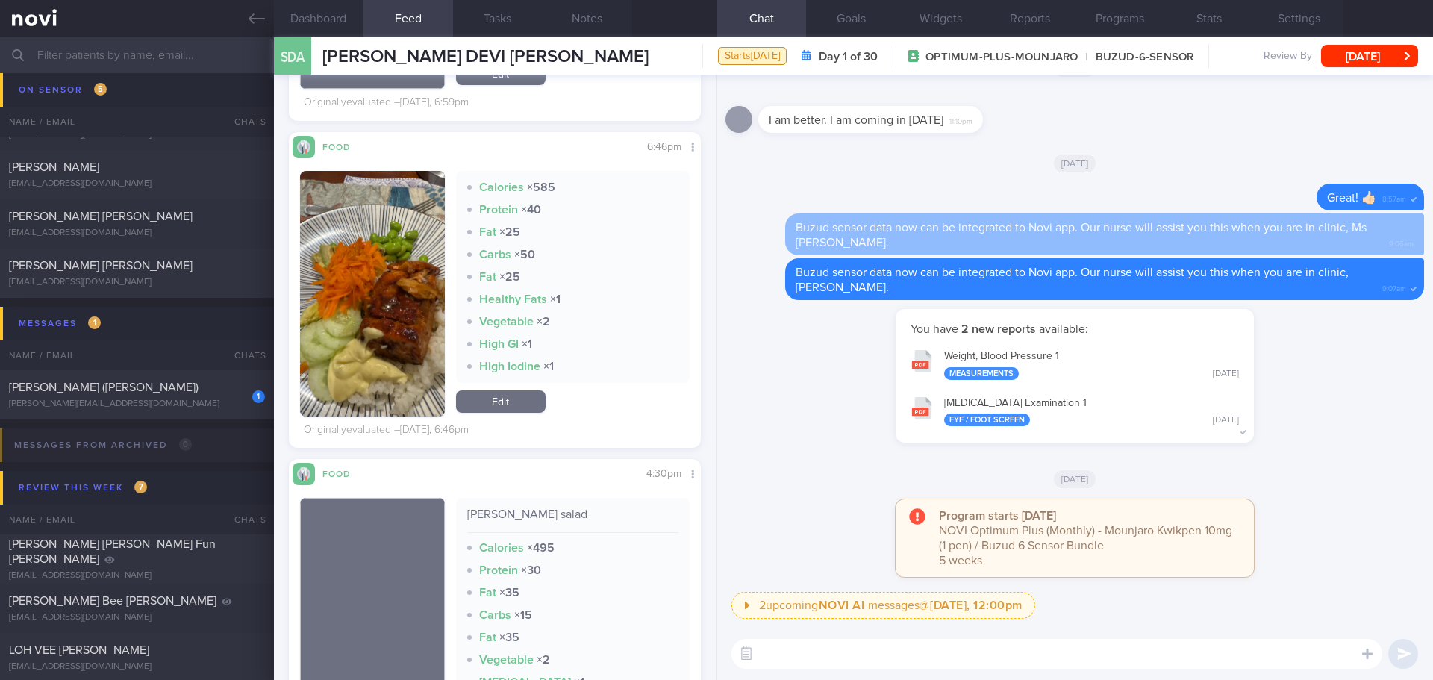
click at [785, 657] on textarea at bounding box center [1056, 654] width 651 height 30
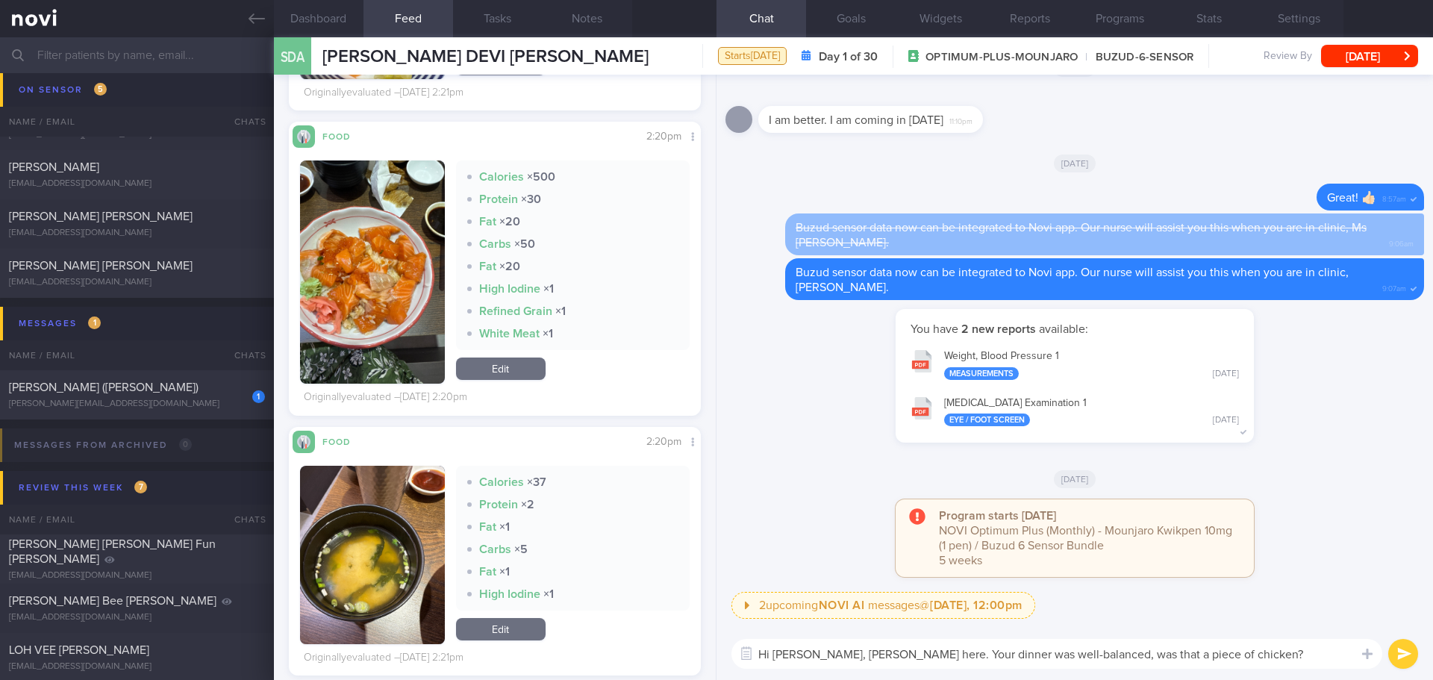
scroll to position [1642, 0]
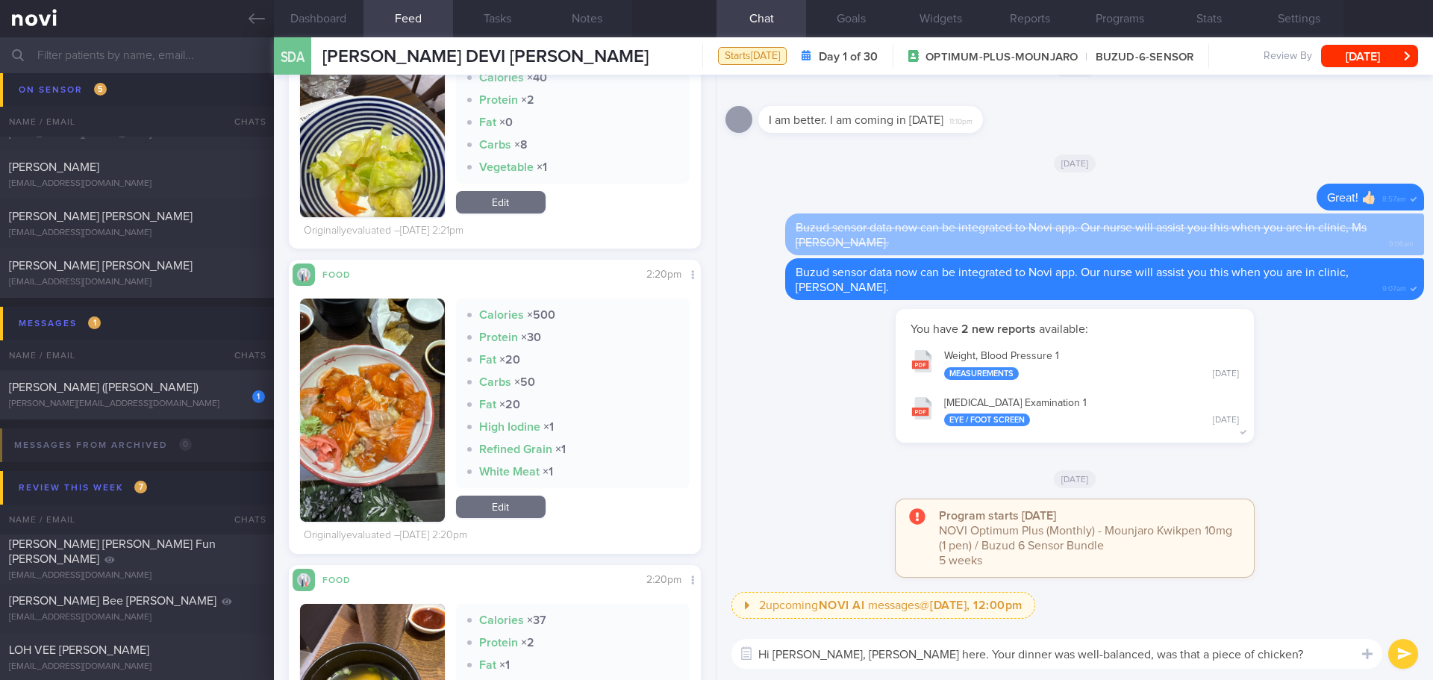
click at [892, 659] on textarea "Hi Sheila, Elizabeth here. Your dinner was well-balanced, was that a piece of c…" at bounding box center [1056, 654] width 651 height 30
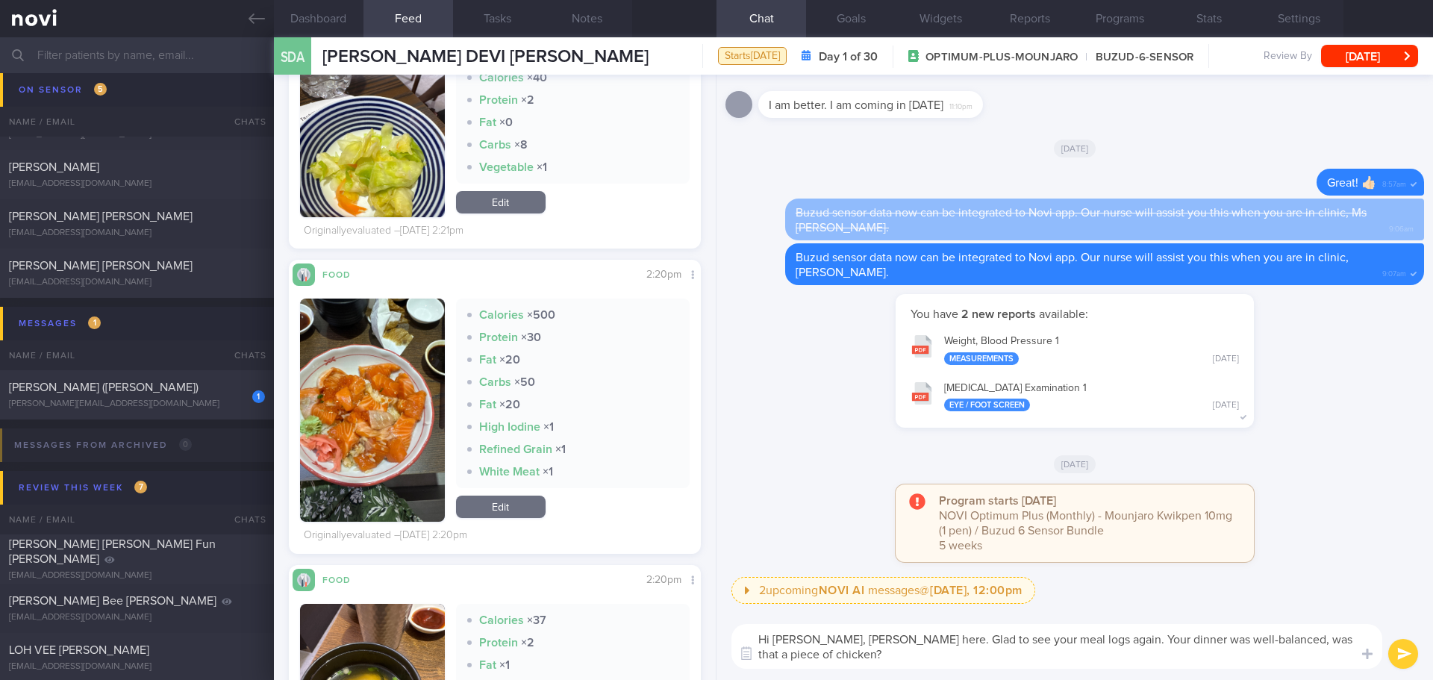
click at [812, 652] on textarea "Hi Sheila, Elizabeth here. Glad to see your meal logs again. Your dinner was we…" at bounding box center [1056, 646] width 651 height 45
click at [1095, 636] on textarea "Hi Sheila, Elizabeth here. Glad to see your meal logs again. Your dinner was we…" at bounding box center [1056, 646] width 651 height 45
drag, startPoint x: 1095, startPoint y: 636, endPoint x: 1071, endPoint y: 636, distance: 24.6
click at [1071, 636] on textarea "Hi Sheila, Elizabeth here. Glad to see your meal logs again. Your dinner was we…" at bounding box center [1056, 646] width 651 height 45
click at [1018, 662] on textarea "Hi Sheila, Elizabeth here. Glad to see your meal logs again. Yesterday's dinner…" at bounding box center [1056, 646] width 651 height 45
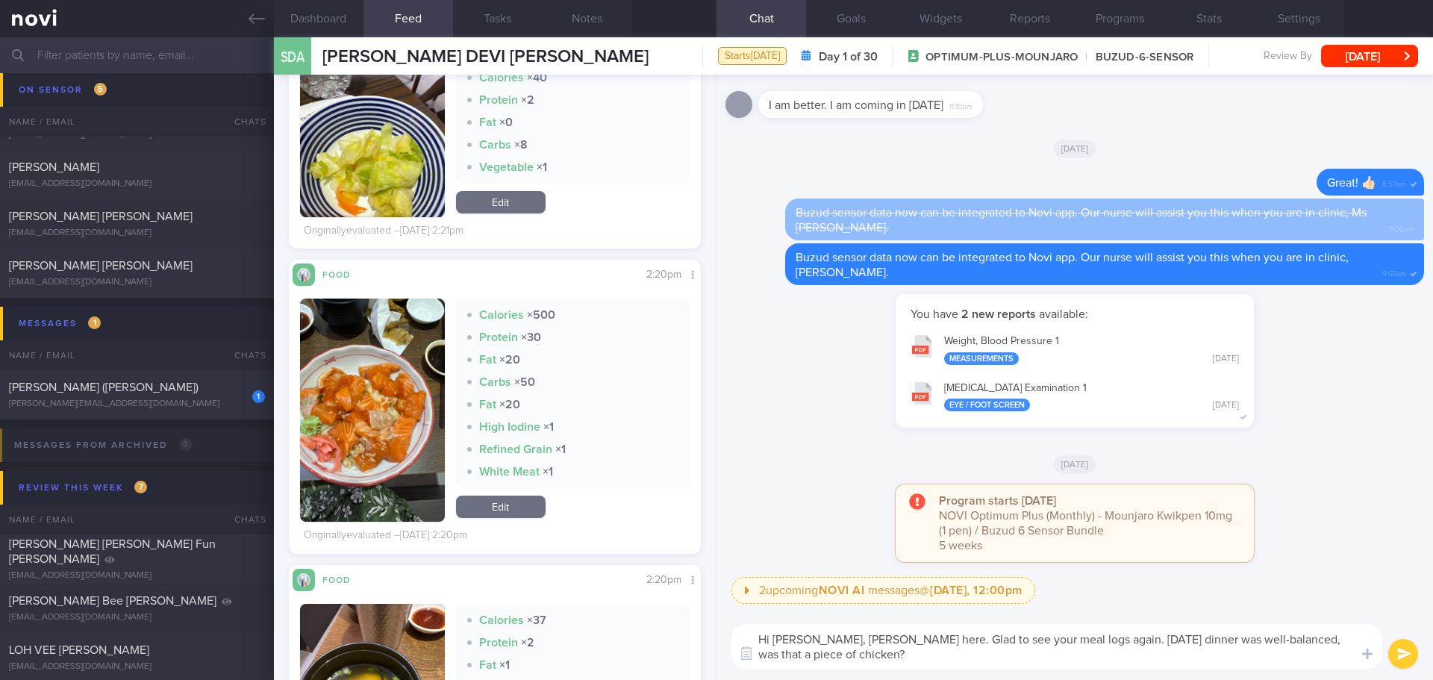
click at [1018, 662] on textarea "Hi Sheila, Elizabeth here. Glad to see your meal logs again. Yesterday's dinner…" at bounding box center [1056, 646] width 651 height 45
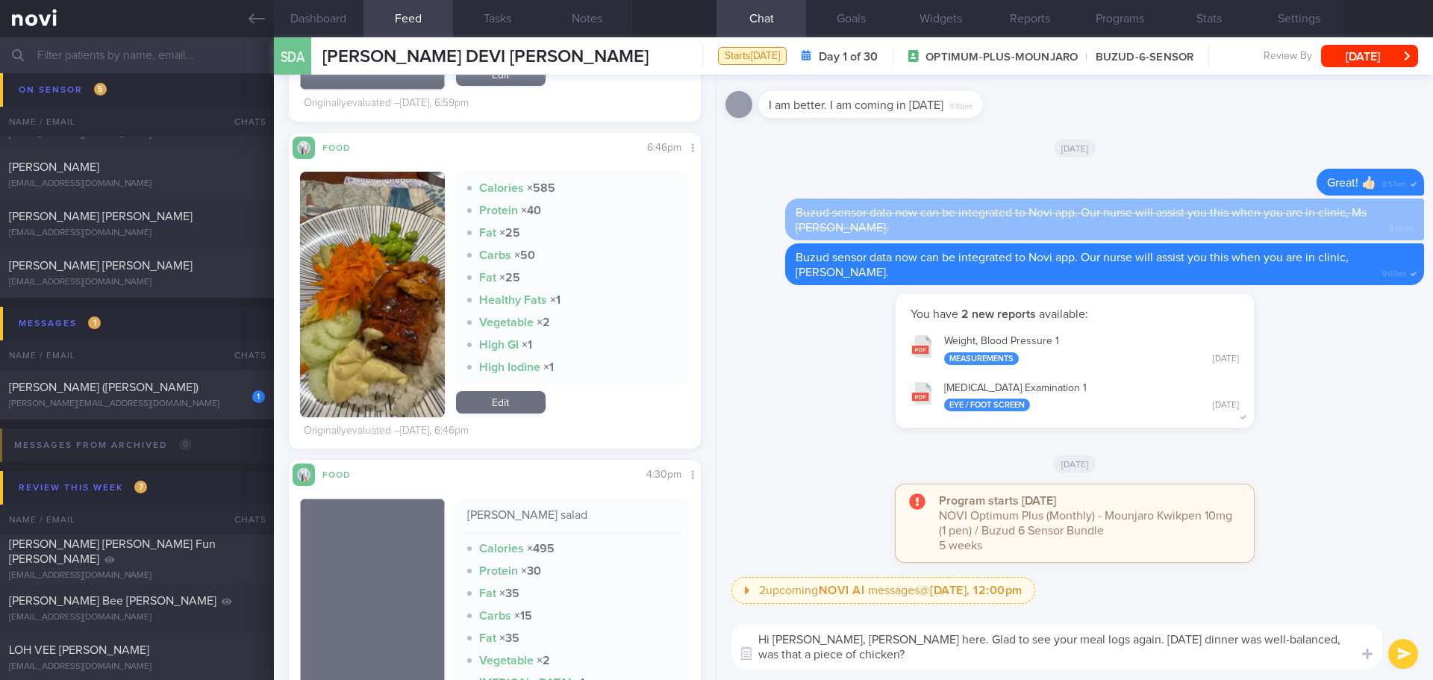
scroll to position [746, 0]
click at [926, 662] on textarea "Hi Sheila, Elizabeth here. Glad to see your meal logs again. Yesterday's dinner…" at bounding box center [1056, 646] width 651 height 45
type textarea "Hi Sheila, Elizabeth here. Glad to see your meal logs again. Yesterday's dinner…"
click at [1404, 657] on button "submit" at bounding box center [1403, 654] width 30 height 30
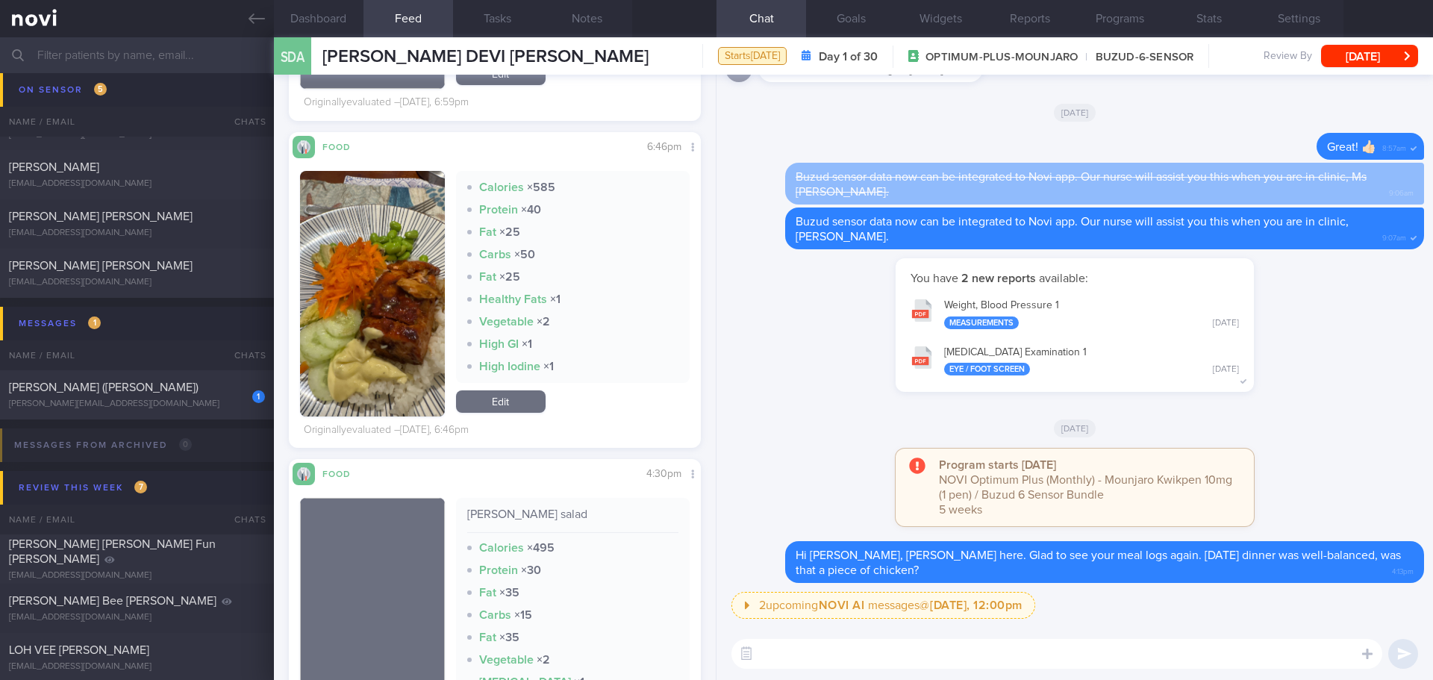
scroll to position [0, 0]
click at [170, 409] on div "[PERSON_NAME][EMAIL_ADDRESS][DOMAIN_NAME]" at bounding box center [137, 403] width 256 height 11
type input "[DATE]"
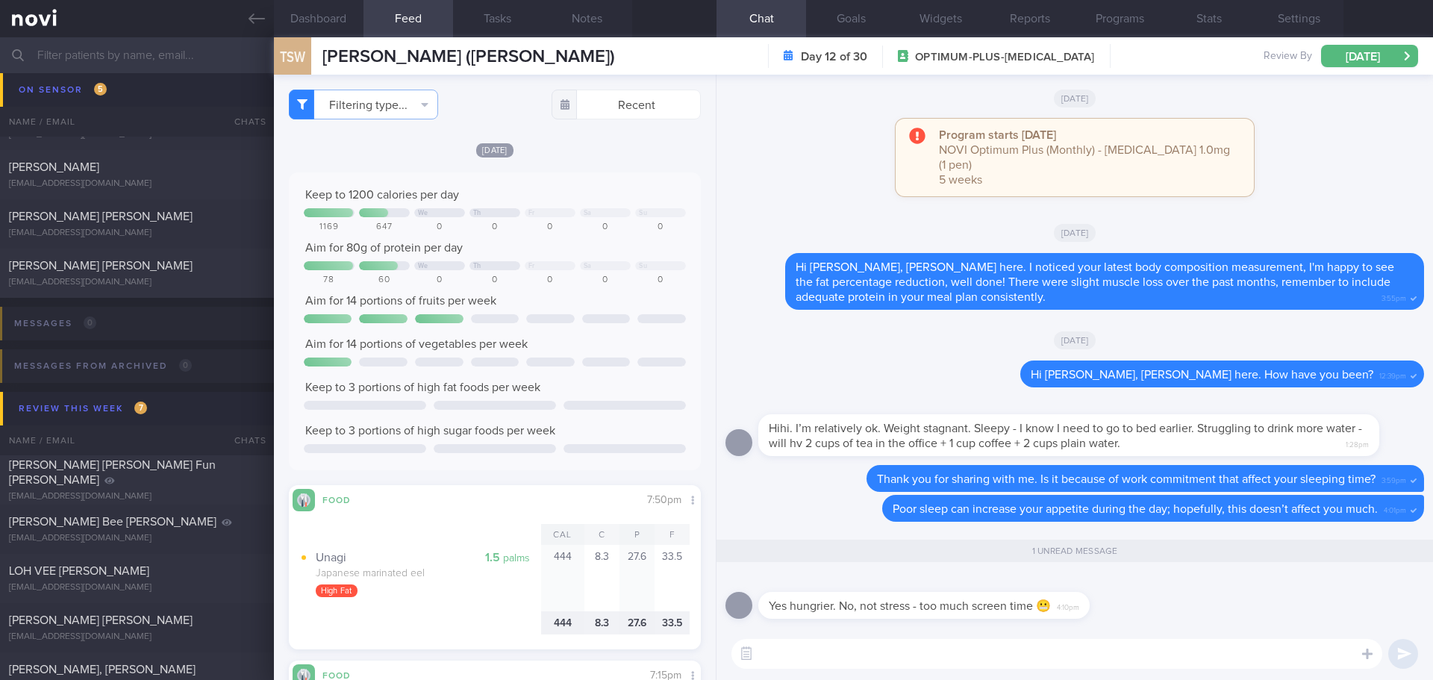
click at [916, 651] on textarea at bounding box center [1056, 654] width 651 height 30
click at [915, 648] on textarea at bounding box center [1056, 654] width 651 height 30
click at [1180, 649] on textarea "hehe.. maybe there are something interesting on social media 😁" at bounding box center [1056, 654] width 651 height 30
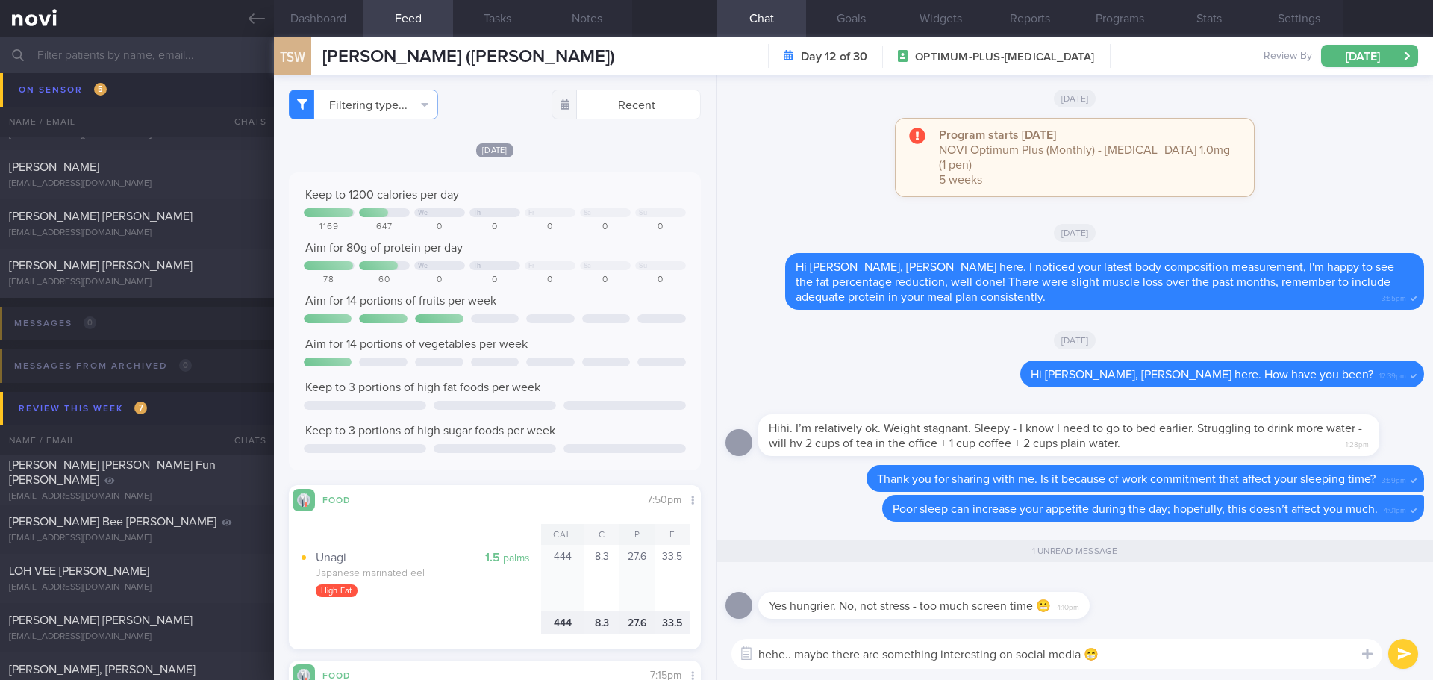
click at [1180, 649] on textarea "hehe.. maybe there are something interesting on social media 😁" at bounding box center [1056, 654] width 651 height 30
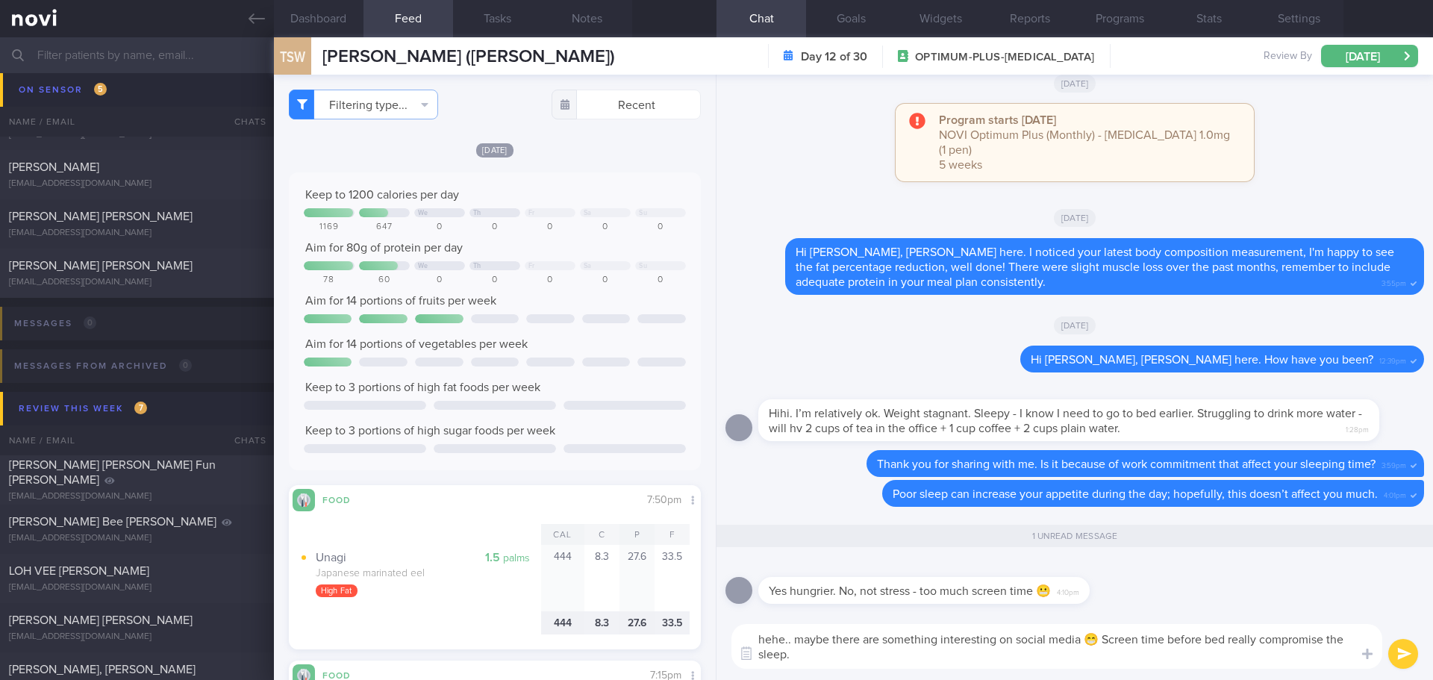
drag, startPoint x: 1164, startPoint y: 656, endPoint x: 1102, endPoint y: 638, distance: 64.5
click at [1102, 638] on textarea "hehe.. maybe there are something interesting on social media 😁 Screen time befo…" at bounding box center [1056, 646] width 651 height 45
drag, startPoint x: 1139, startPoint y: 652, endPoint x: 1130, endPoint y: 655, distance: 9.4
click at [1139, 652] on textarea "hehe.. maybe there are something interesting on social media 😁 Screen time befo…" at bounding box center [1056, 646] width 651 height 45
click at [1345, 640] on textarea "hehe.. maybe there are something interesting on social media 😁 Screen time befo…" at bounding box center [1056, 646] width 651 height 45
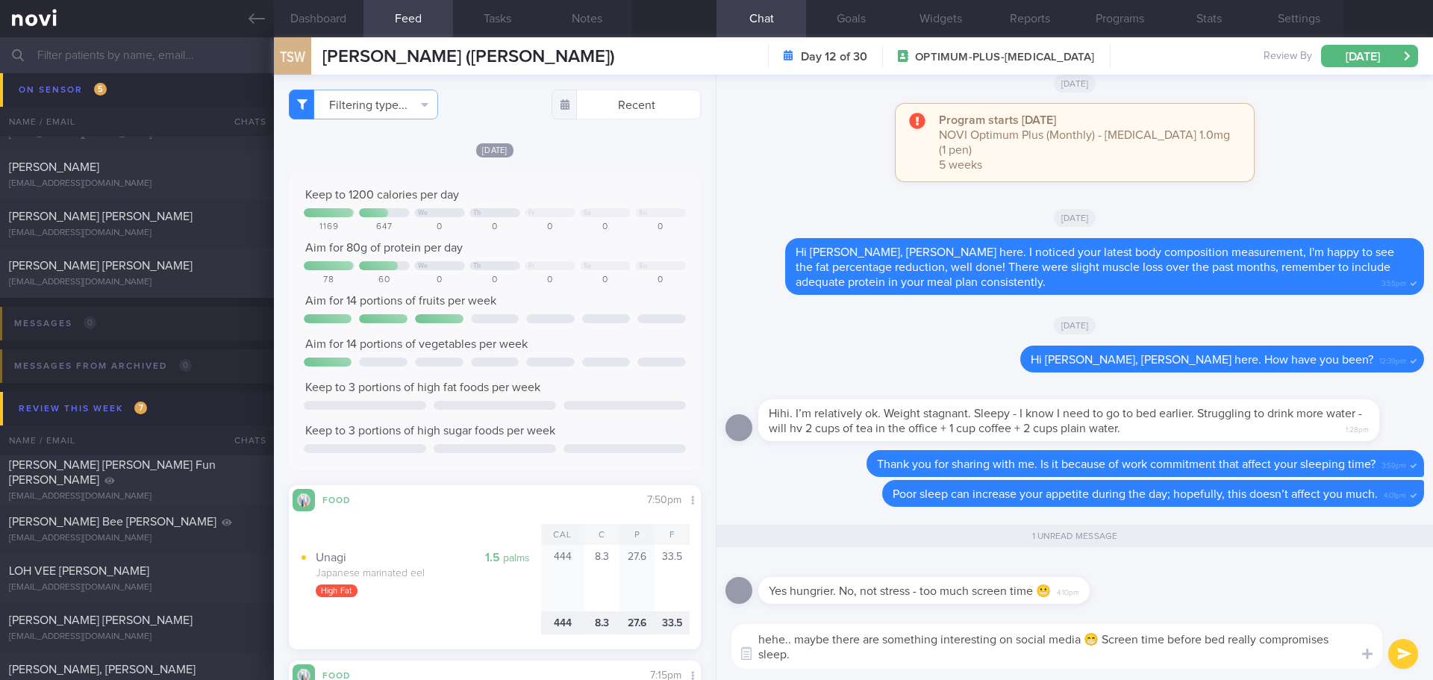
click at [893, 650] on textarea "hehe.. maybe there are something interesting on social media 😁 Screen time befo…" at bounding box center [1056, 646] width 651 height 45
click at [759, 637] on textarea "hehe.. maybe there are something interesting on social media 😁 Screen time befo…" at bounding box center [1056, 646] width 651 height 45
drag, startPoint x: 1115, startPoint y: 637, endPoint x: 816, endPoint y: 638, distance: 299.2
click at [816, 638] on textarea "I see.. hehe.. maybe there are something interesting on social media 😁 Screen t…" at bounding box center [1056, 646] width 651 height 45
click at [920, 649] on textarea "I see.. hehe 😁 Screen time before bed really compromises sleep. You can try to …" at bounding box center [1056, 646] width 651 height 45
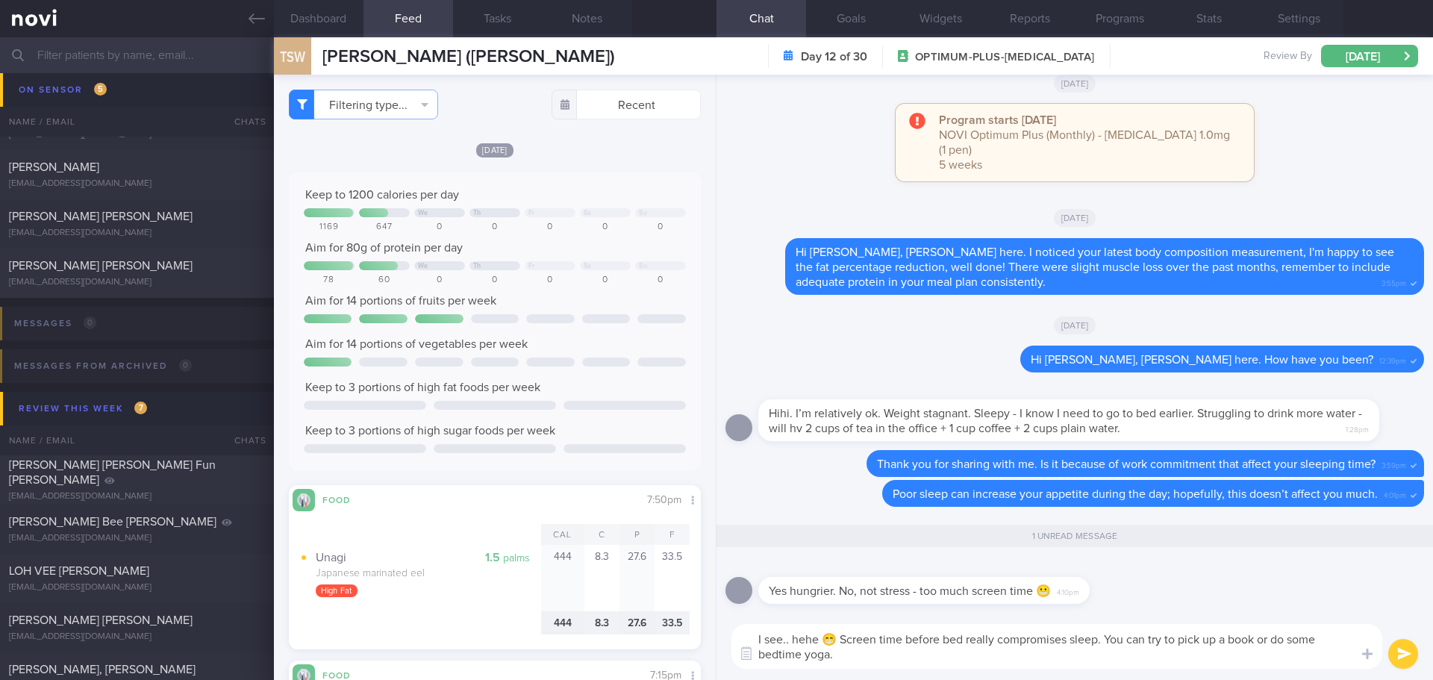
click at [920, 649] on textarea "I see.. hehe 😁 Screen time before bed really compromises sleep. You can try to …" at bounding box center [1056, 646] width 651 height 45
type textarea "I see.. hehe 😁 Screen time before bed really compromises sleep. You can try to …"
click at [1399, 651] on button "submit" at bounding box center [1403, 654] width 30 height 30
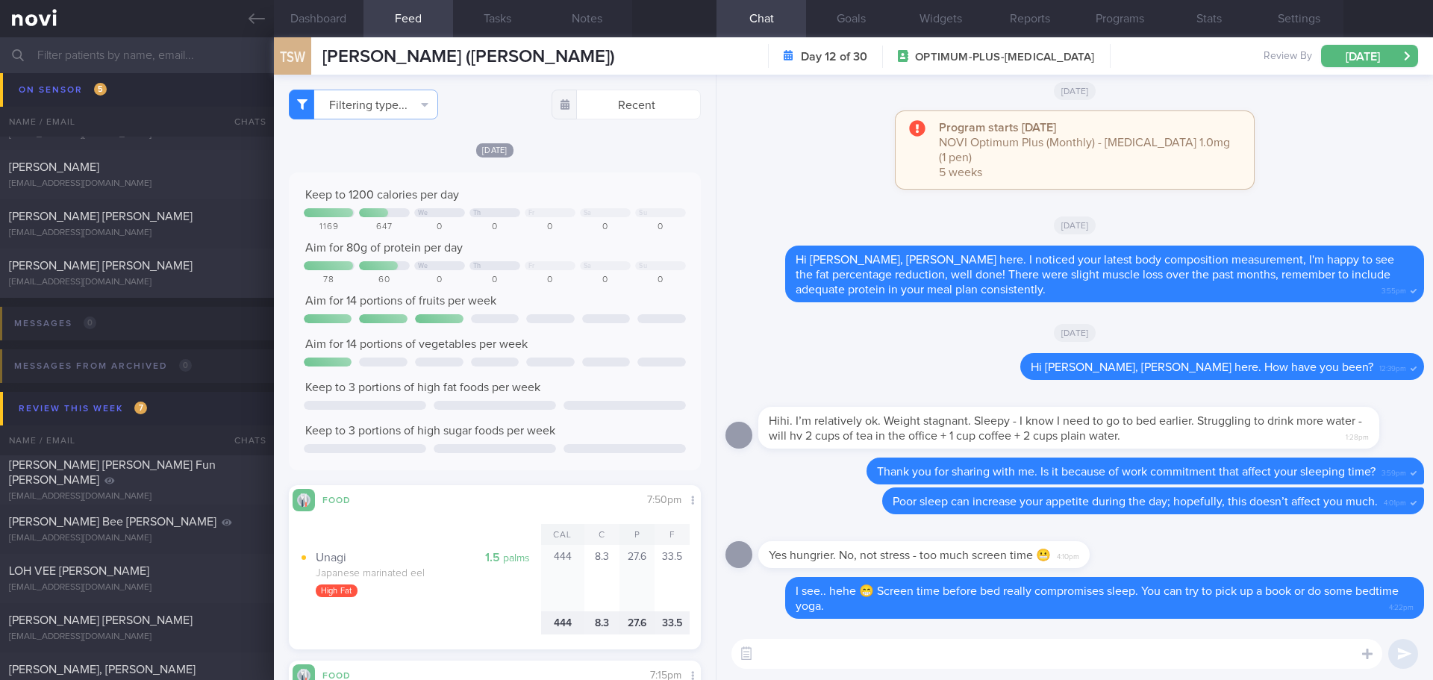
click at [901, 654] on textarea at bounding box center [1056, 654] width 651 height 30
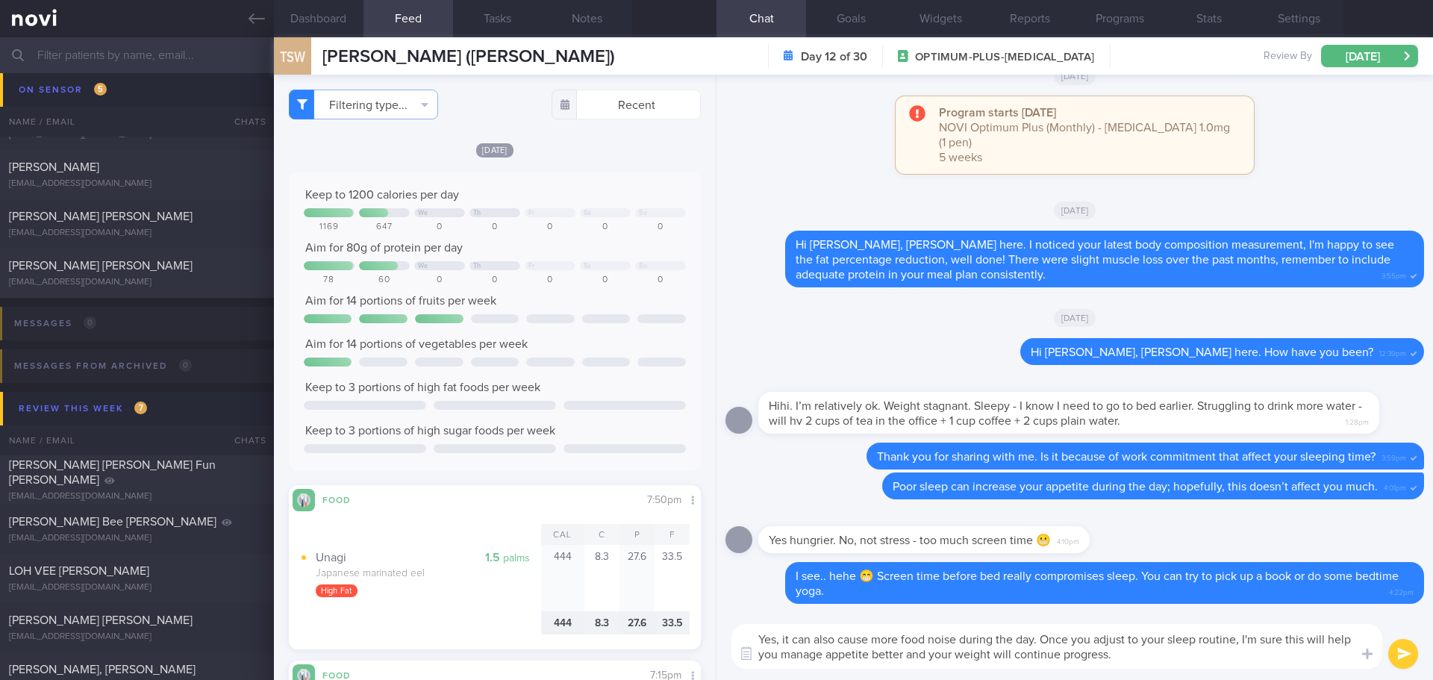
click at [996, 650] on textarea "Yes, it can also cause more food noise during the day. Once you adjust to your …" at bounding box center [1056, 646] width 651 height 45
click at [1167, 656] on textarea "Yes, it can also cause more food noise during the day. Once you adjust to your …" at bounding box center [1056, 646] width 651 height 45
drag, startPoint x: 833, startPoint y: 638, endPoint x: 816, endPoint y: 638, distance: 17.2
click at [816, 638] on textarea "Yes, it can also cause more food noise during the day. Once you adjust to your …" at bounding box center [1056, 646] width 651 height 45
click at [1204, 653] on textarea "Yes, it can cause more food noise during the day. Once you adjust to your sleep…" at bounding box center [1056, 646] width 651 height 45
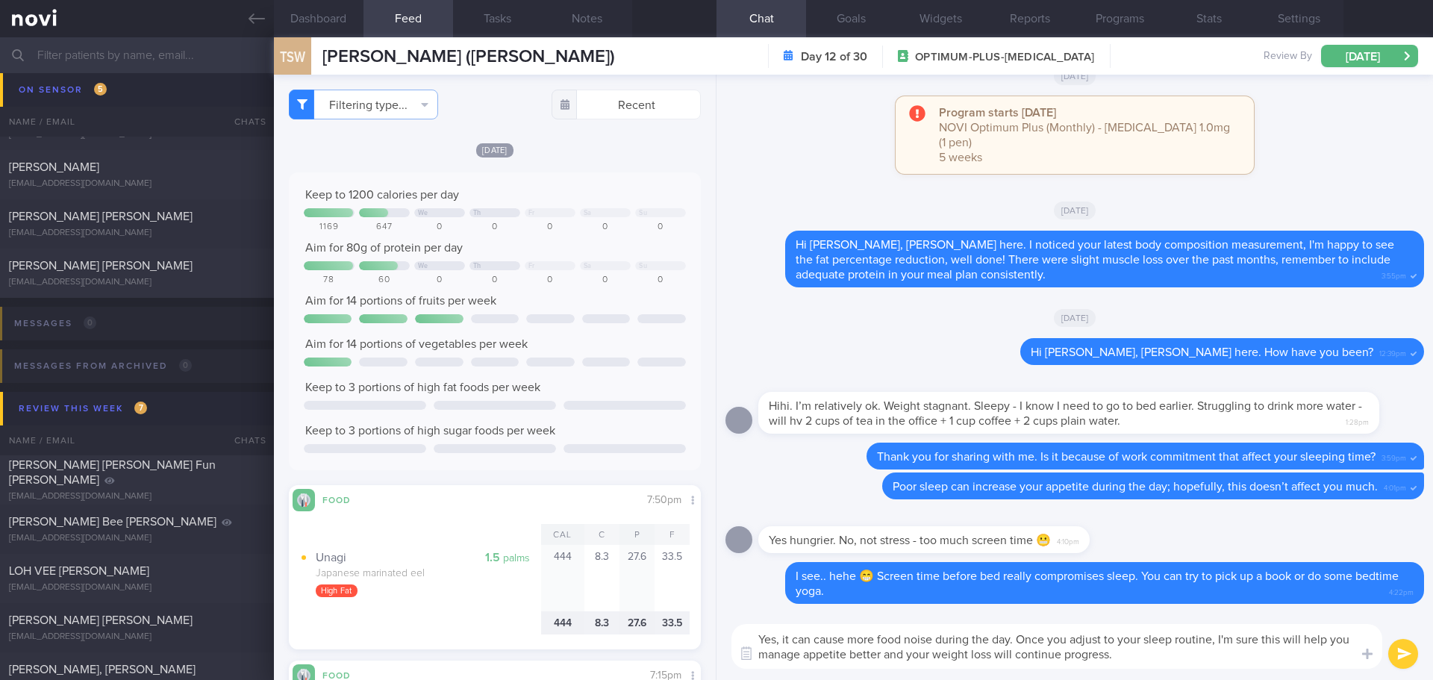
click at [1204, 653] on textarea "Yes, it can cause more food noise during the day. Once you adjust to your sleep…" at bounding box center [1056, 646] width 651 height 45
click at [1209, 653] on textarea "Yes, it can cause more food noise during the day. Once you adjust to your sleep…" at bounding box center [1056, 646] width 651 height 45
click at [1197, 657] on textarea "Yes, it can cause more food noise during the day. Once you adjust to your sleep…" at bounding box center [1056, 646] width 651 height 45
click at [1102, 638] on textarea "Yes, it can cause more food noise during the day. Once you adjust to your sleep…" at bounding box center [1056, 646] width 651 height 45
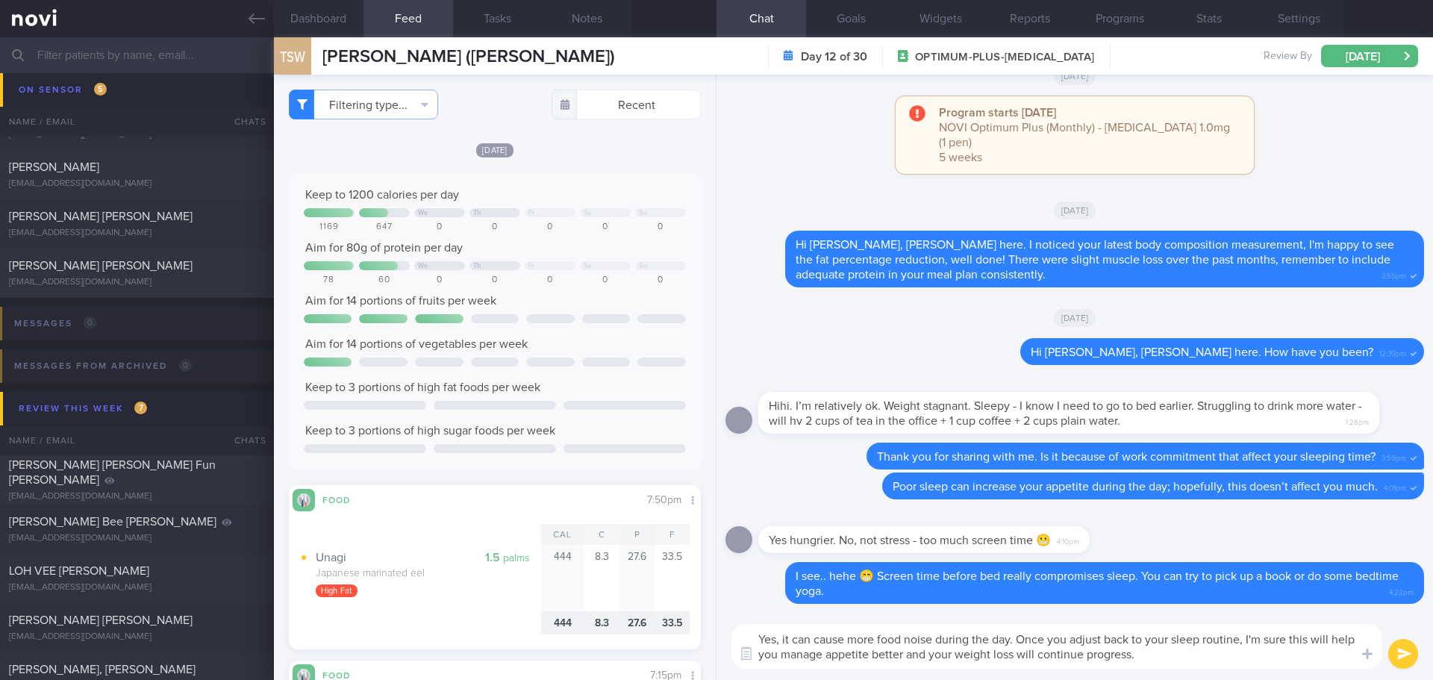
click at [1218, 663] on textarea "Yes, it can cause more food noise during the day. Once you adjust back to your …" at bounding box center [1056, 646] width 651 height 45
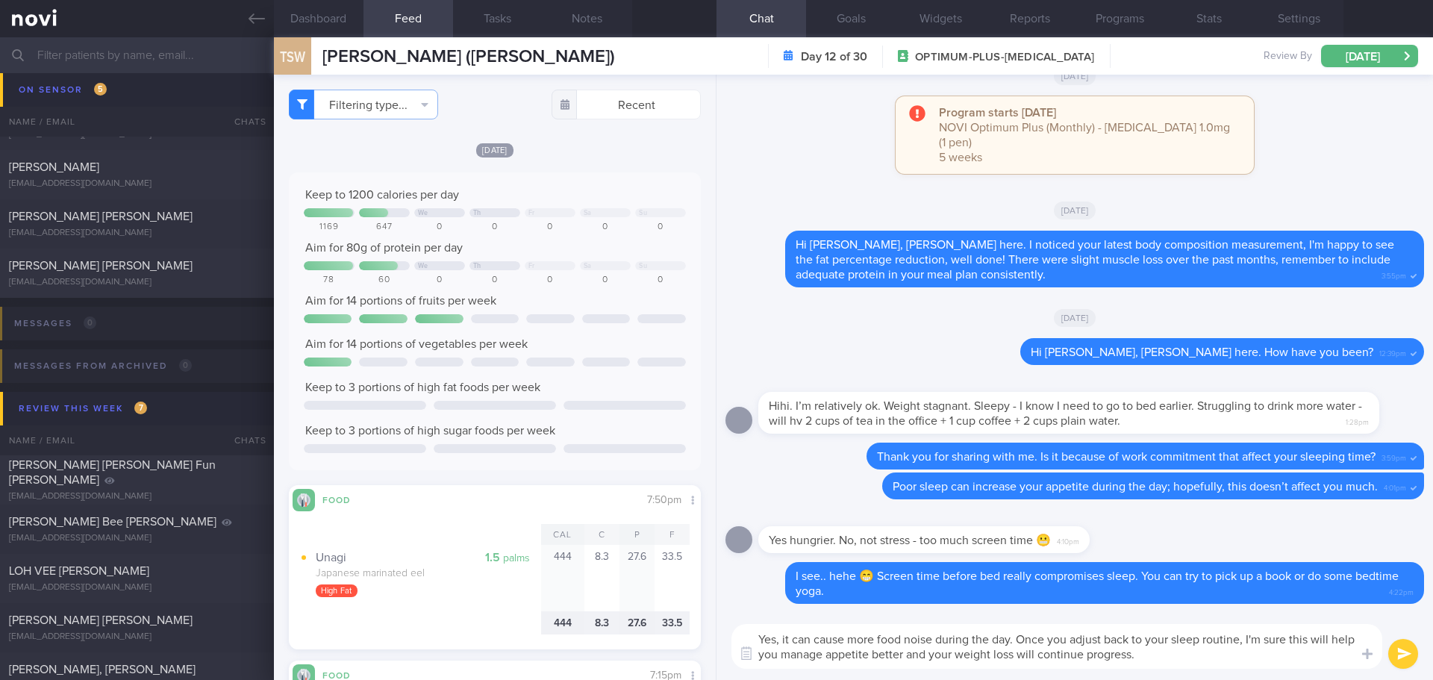
click at [1218, 663] on textarea "Yes, it can cause more food noise during the day. Once you adjust back to your …" at bounding box center [1056, 646] width 651 height 45
type textarea "Yes, it can cause more food noise during the day. Once you adjust back to your …"
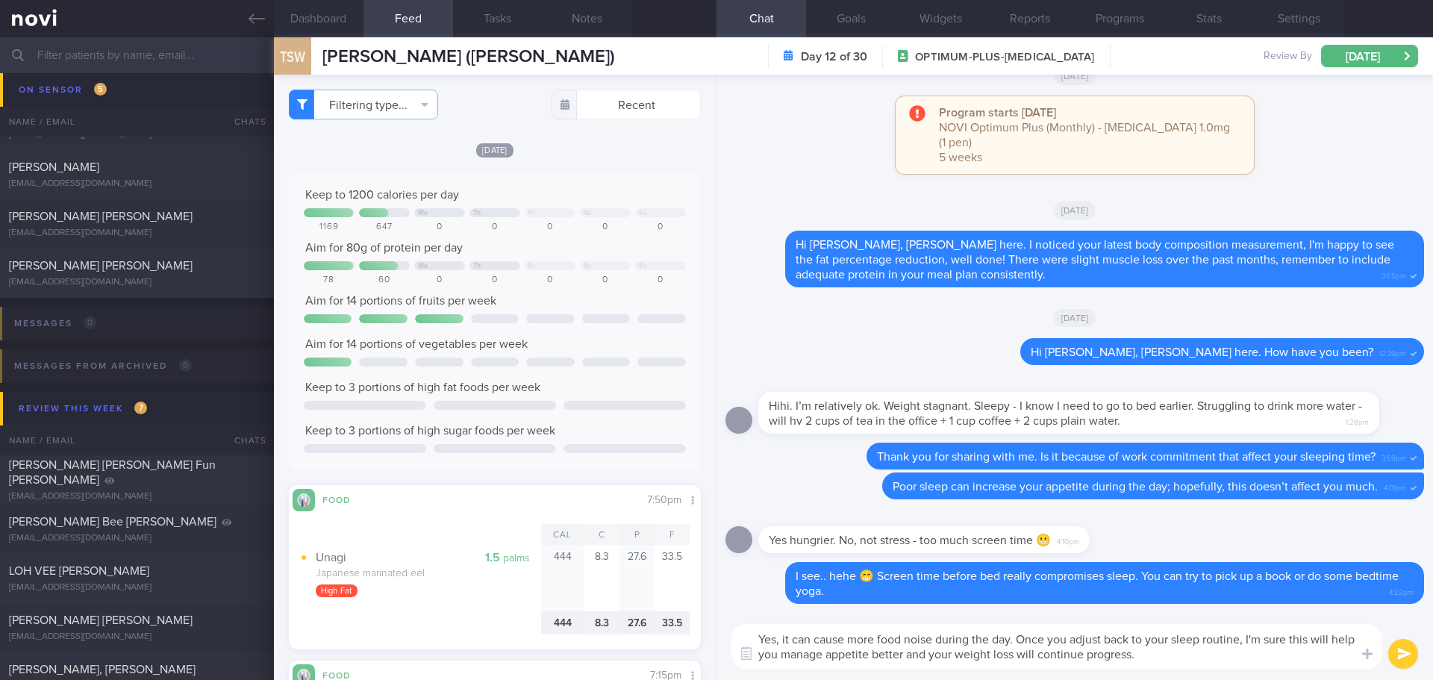
click at [1393, 654] on button "submit" at bounding box center [1403, 654] width 30 height 30
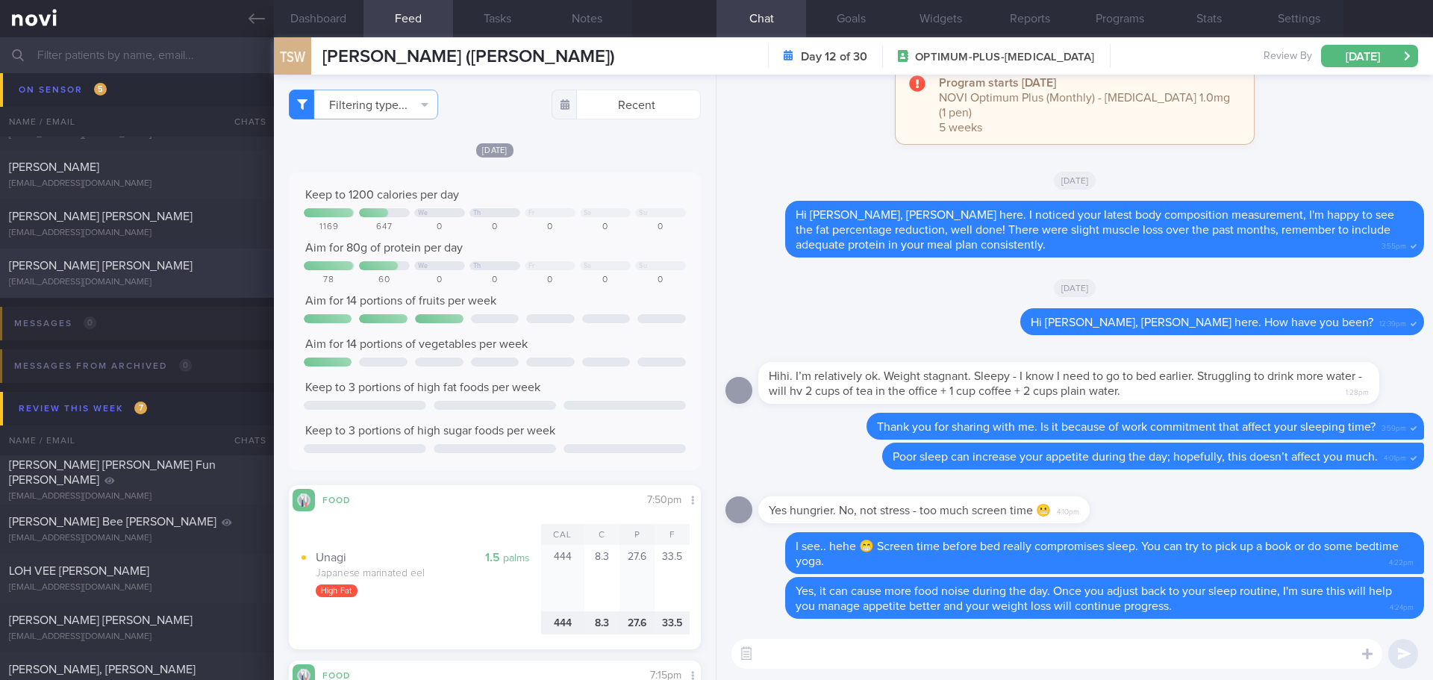
click at [96, 275] on div "EUGENE GNOH BOHAN eugenegnohbohan@hotmail.com" at bounding box center [137, 273] width 274 height 30
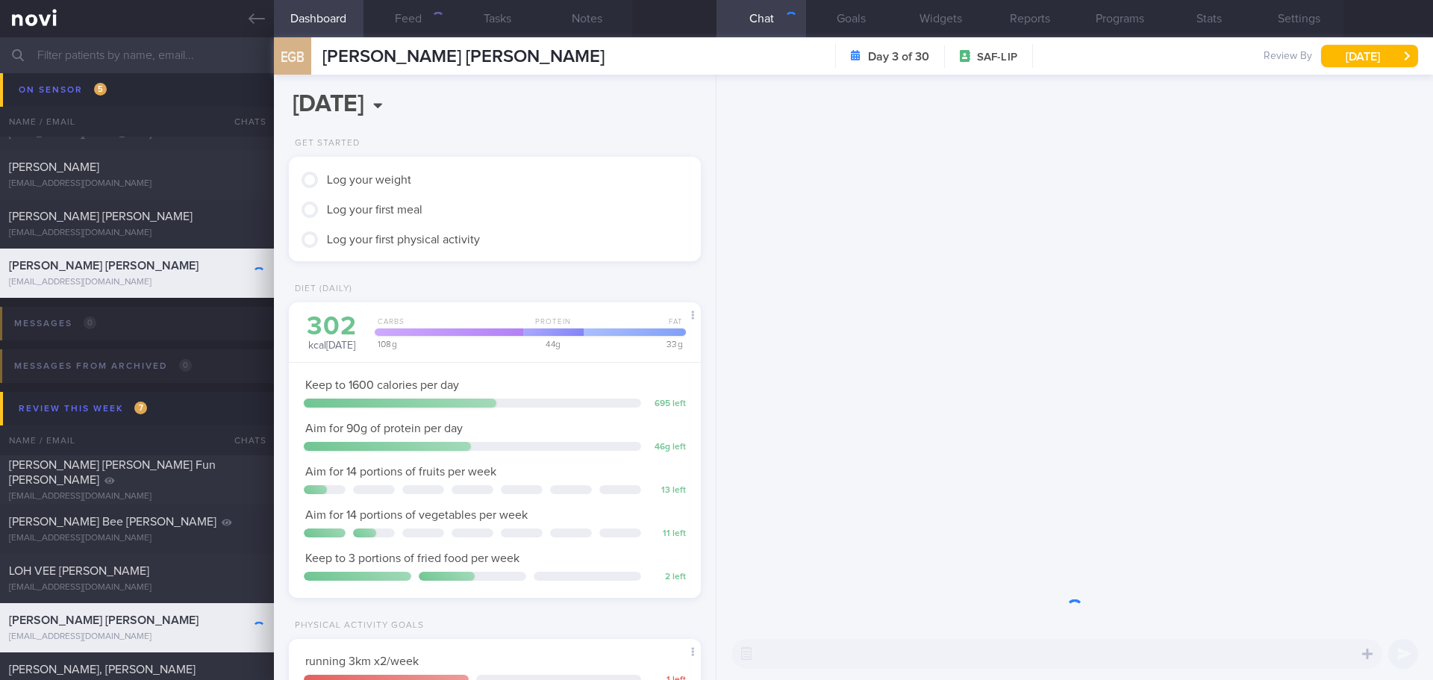
scroll to position [229, 381]
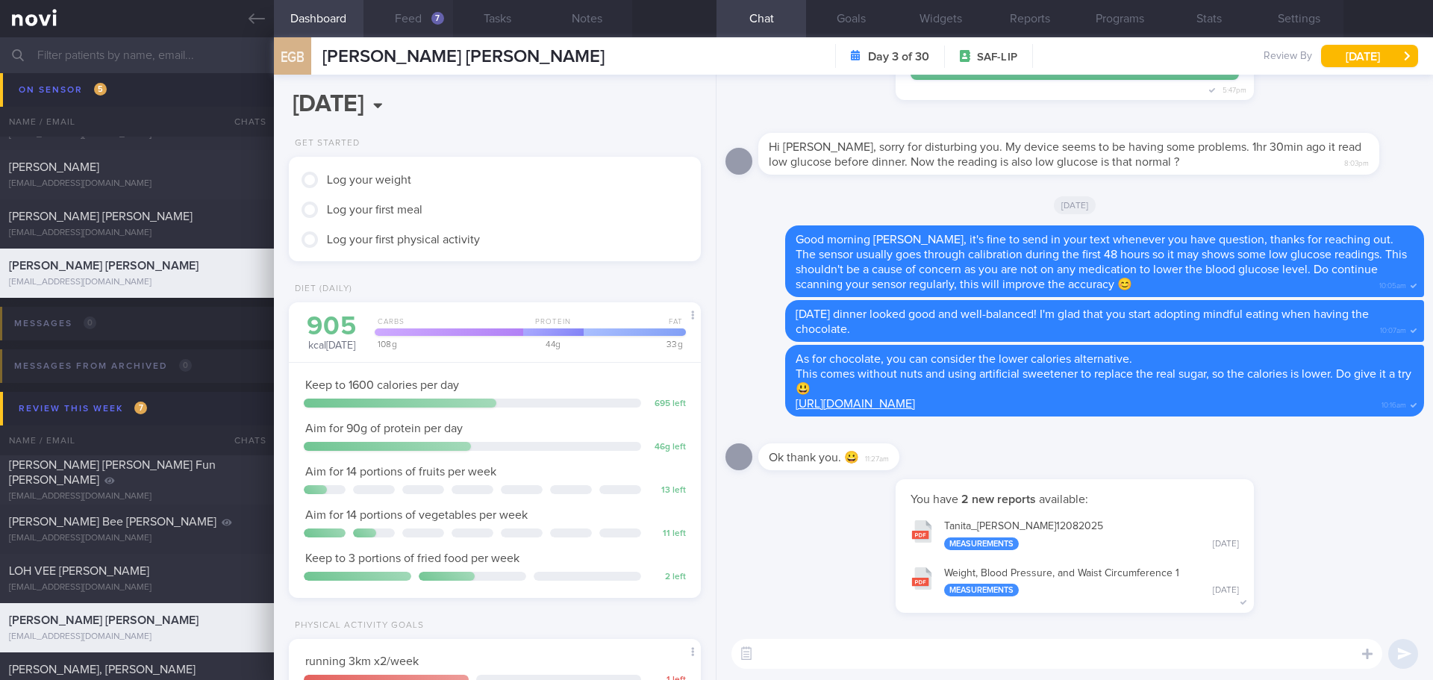
click at [388, 29] on button "Feed 7" at bounding box center [408, 18] width 90 height 37
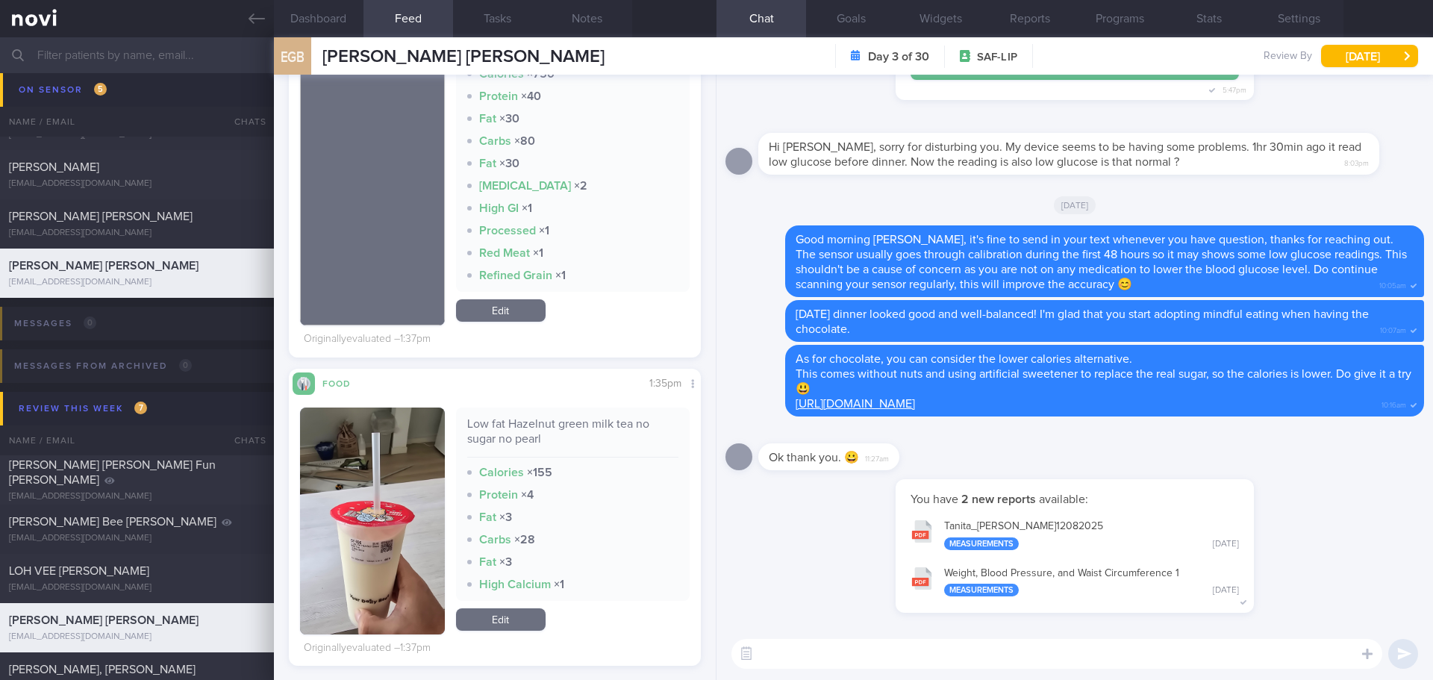
scroll to position [970, 0]
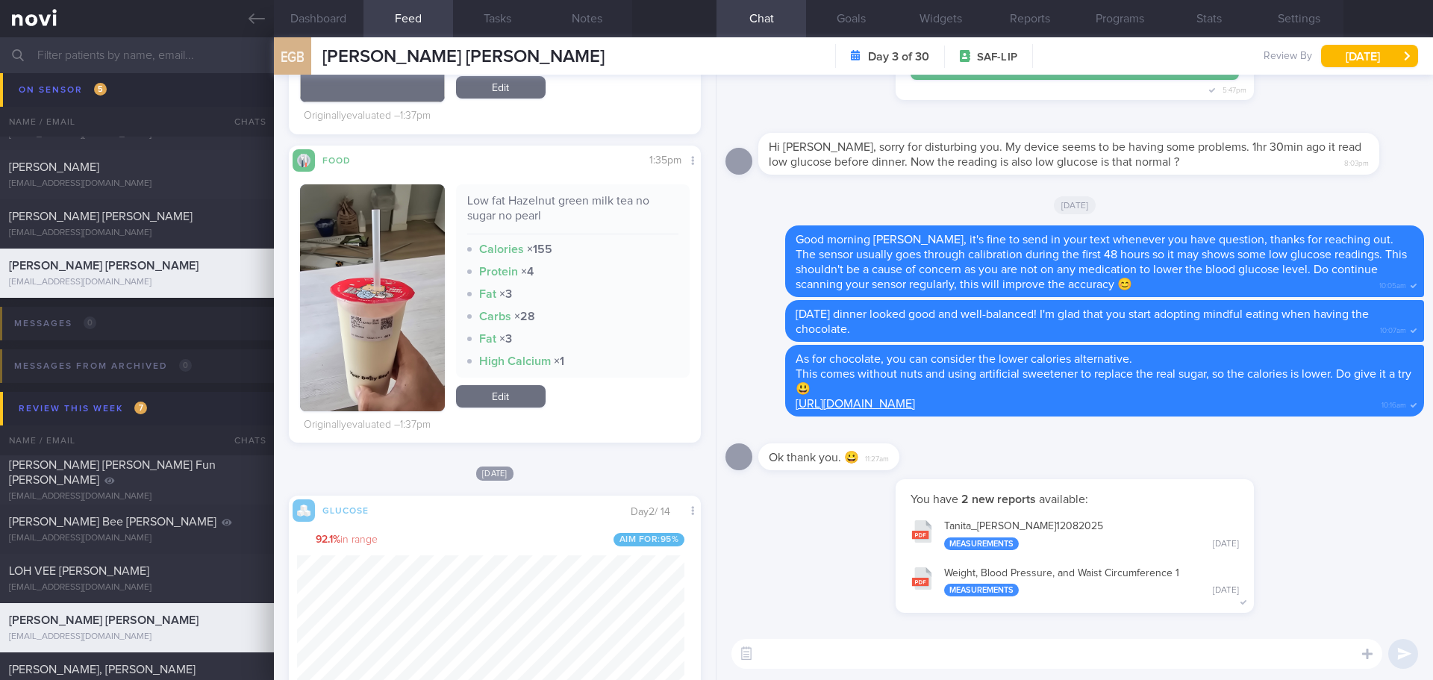
click at [378, 275] on button "button" at bounding box center [372, 297] width 145 height 227
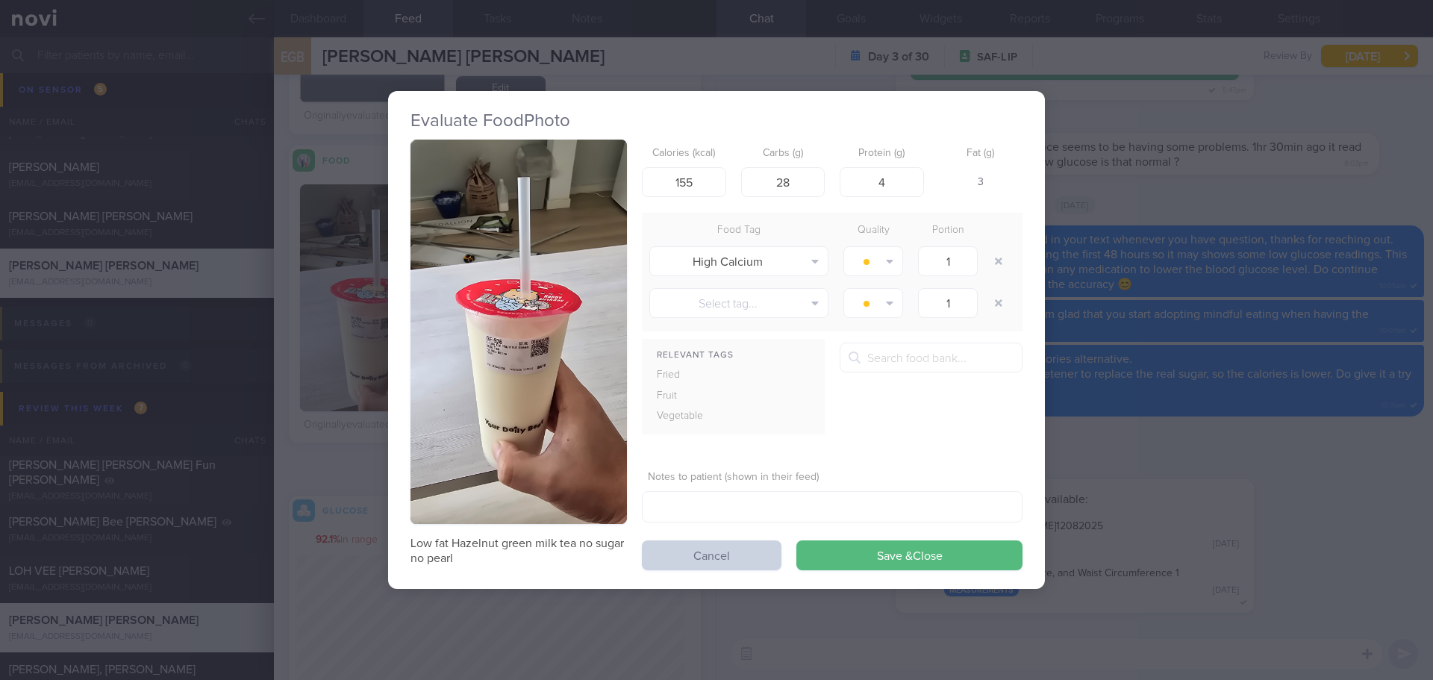
click at [692, 551] on button "Cancel" at bounding box center [712, 555] width 140 height 30
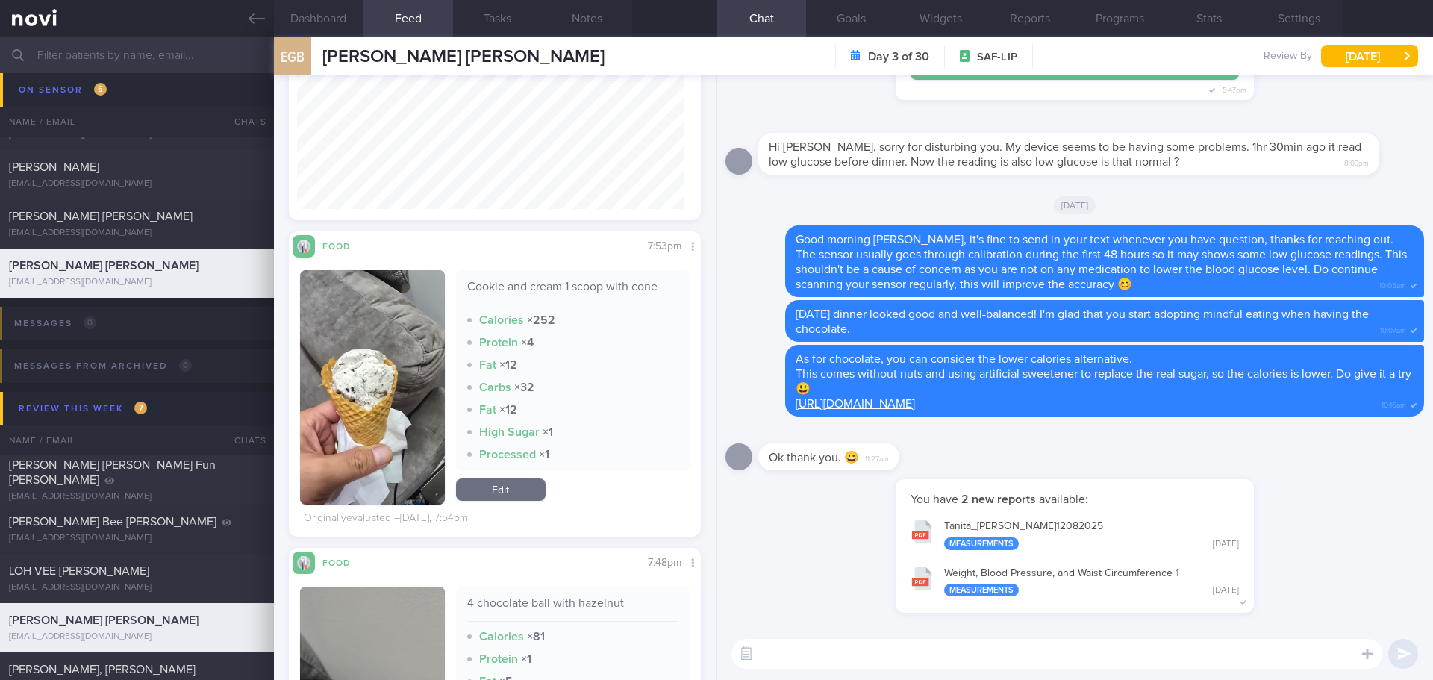
scroll to position [1499, 0]
click at [774, 666] on textarea at bounding box center [1056, 654] width 651 height 30
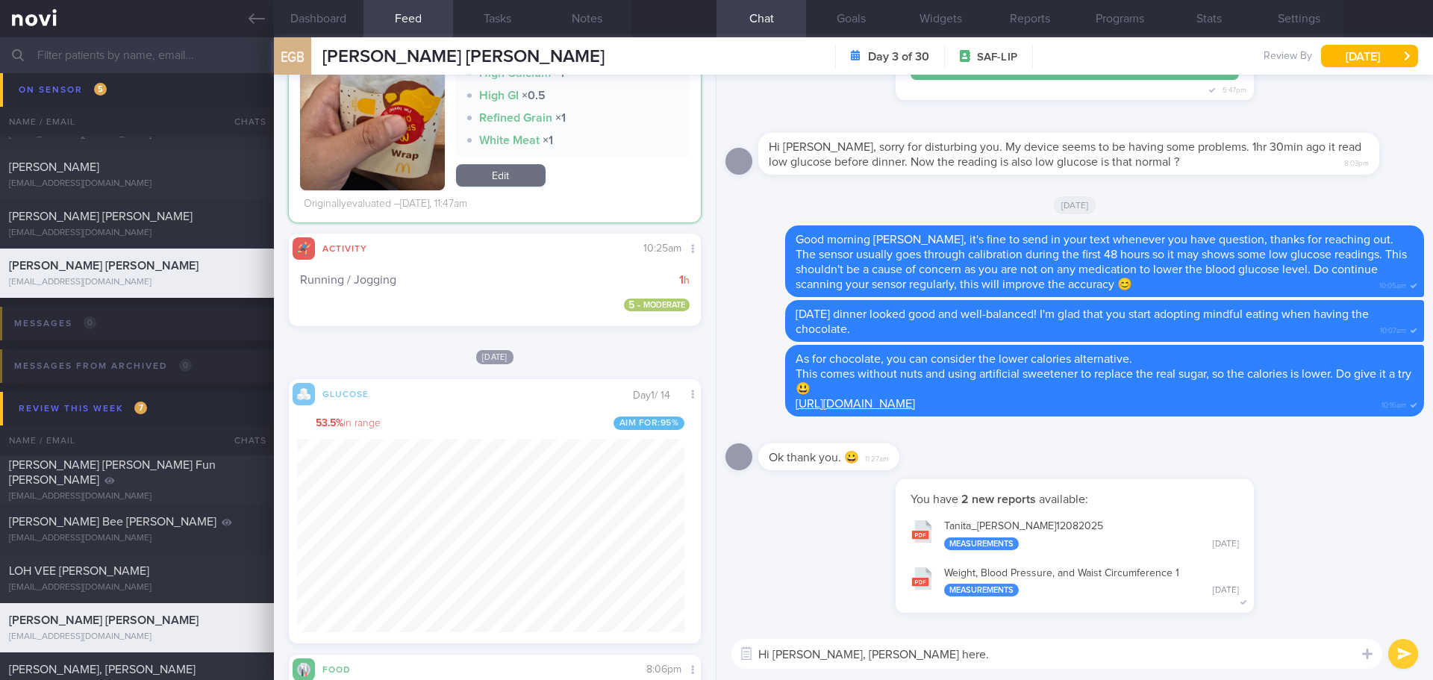
scroll to position [3290, 0]
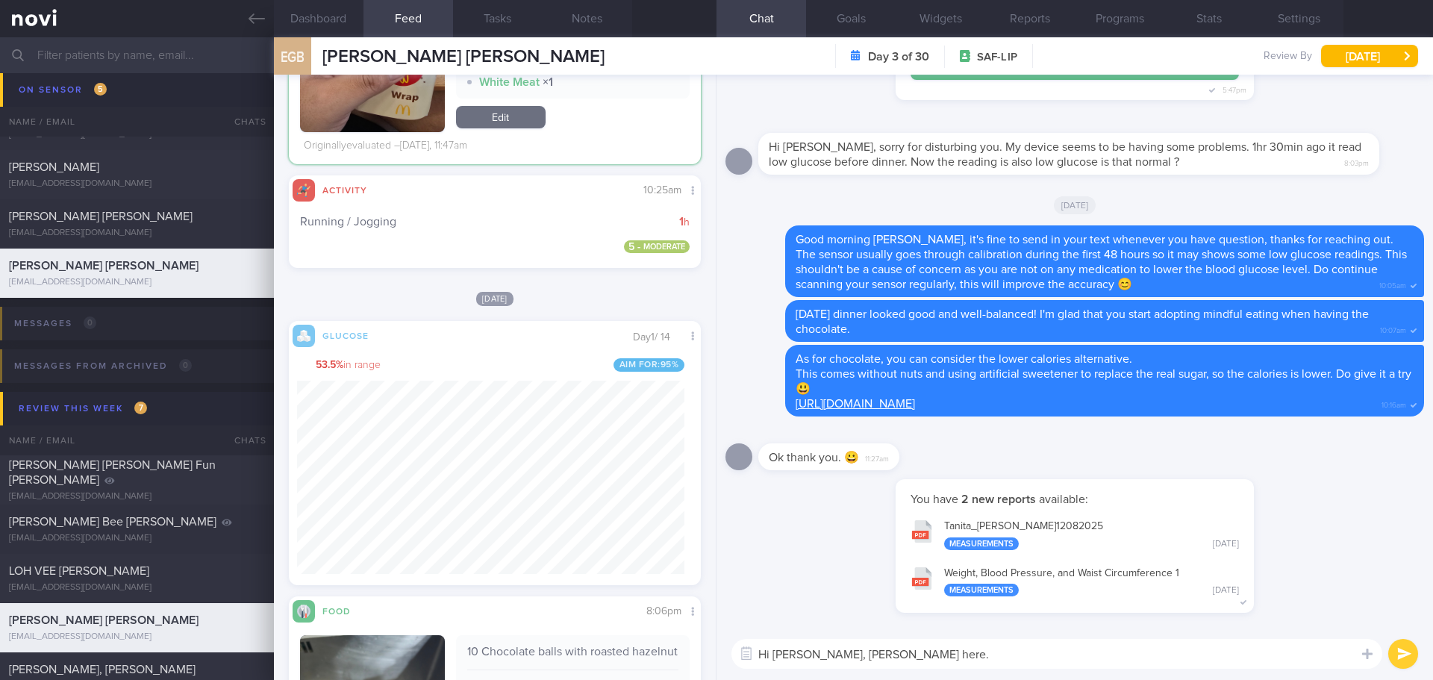
click at [960, 650] on textarea "Hi Eugene, Elizabeth here." at bounding box center [1056, 654] width 651 height 30
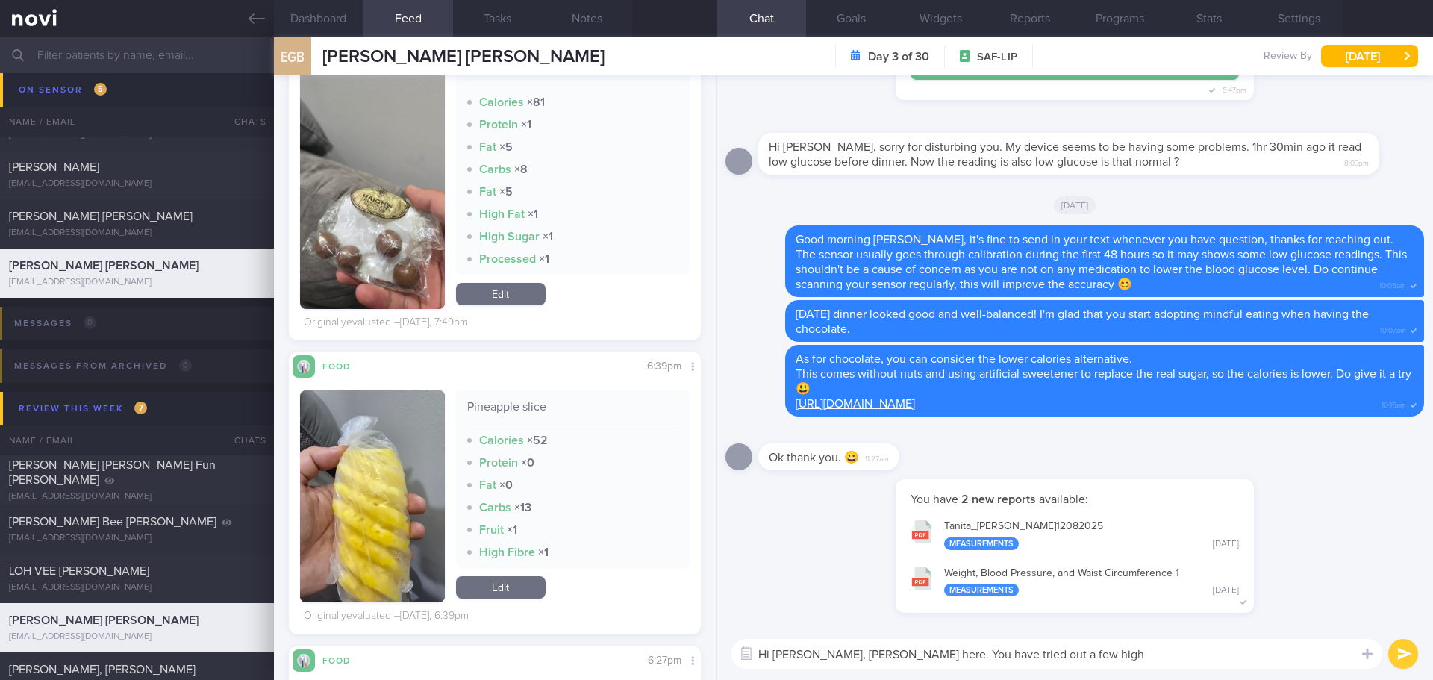
scroll to position [2021, 0]
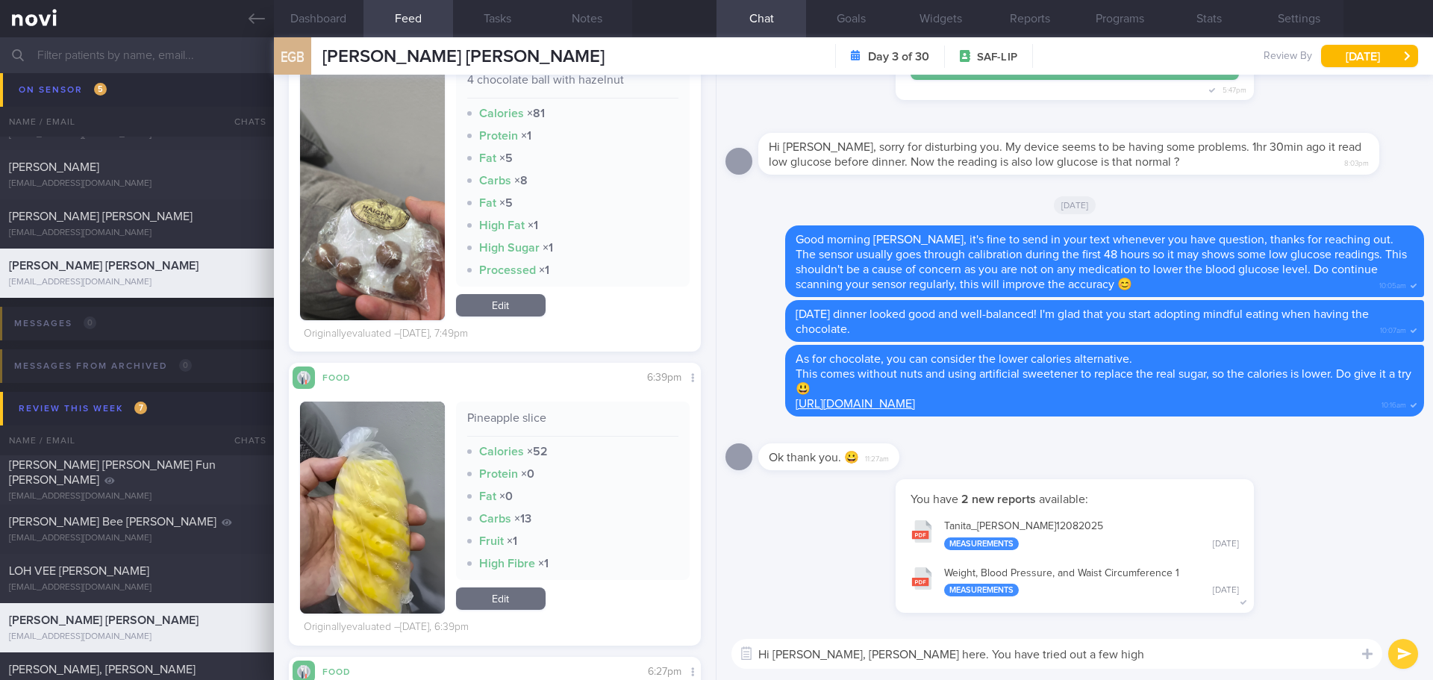
drag, startPoint x: 1061, startPoint y: 652, endPoint x: 901, endPoint y: 655, distance: 159.7
click at [901, 655] on textarea "Hi Eugene, Elizabeth here. You have tried out a few high" at bounding box center [1056, 654] width 651 height 30
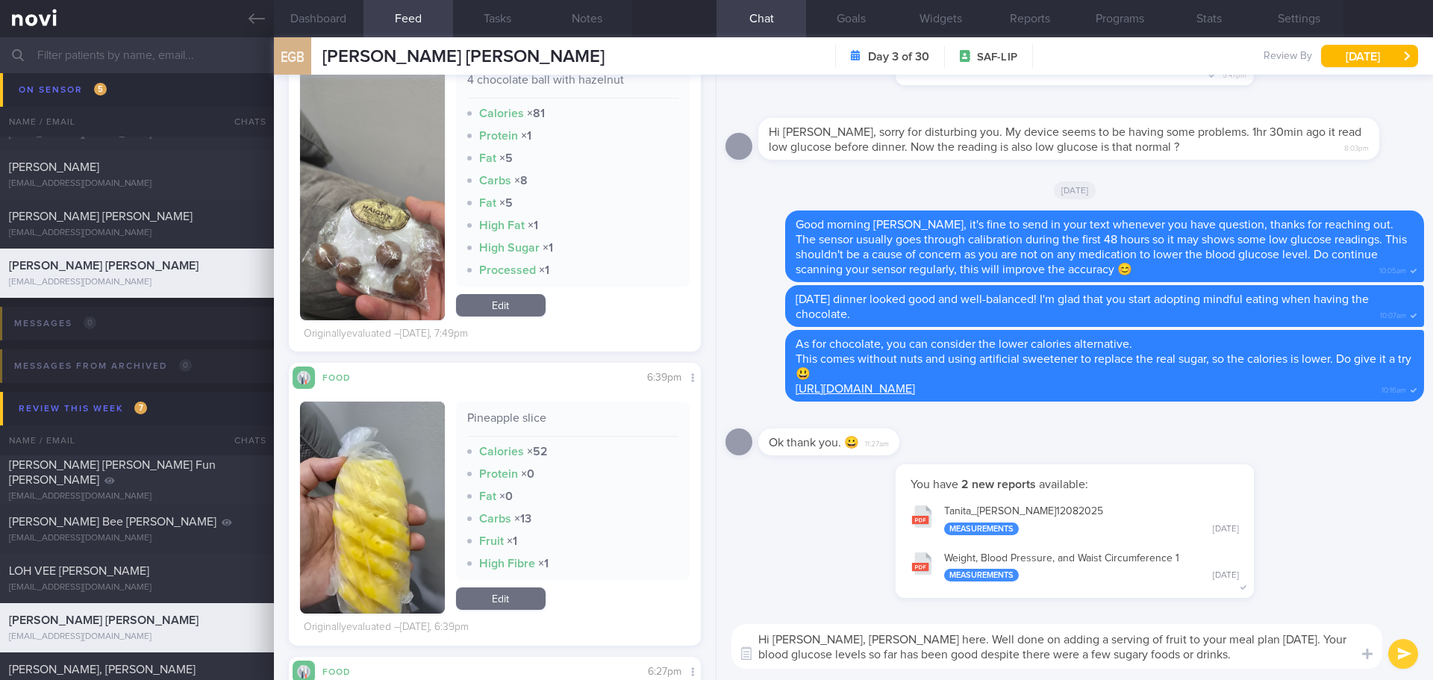
type textarea "Hi Eugene, Elizabeth here. Well done on adding a serving of fruit to your meal …"
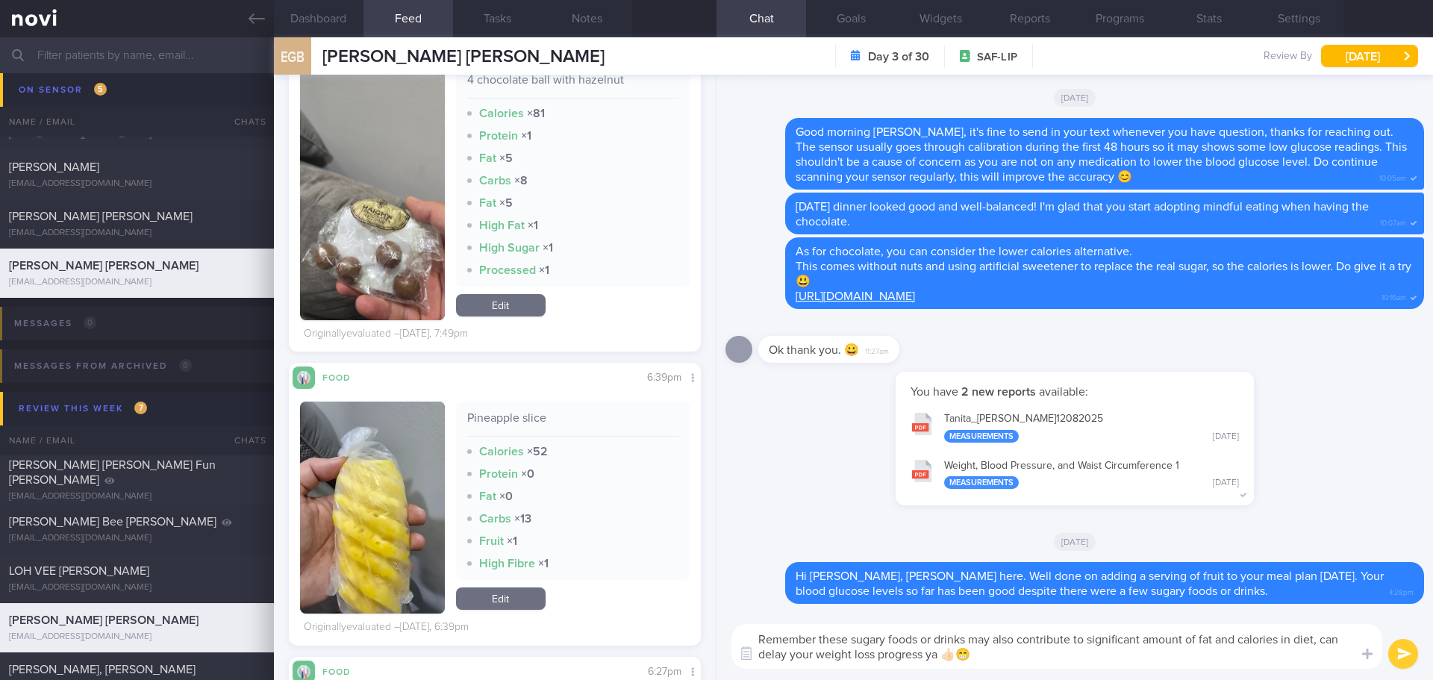
click at [960, 658] on textarea "Remember these sugary foods or drinks may also contribute to significant amount…" at bounding box center [1056, 646] width 651 height 45
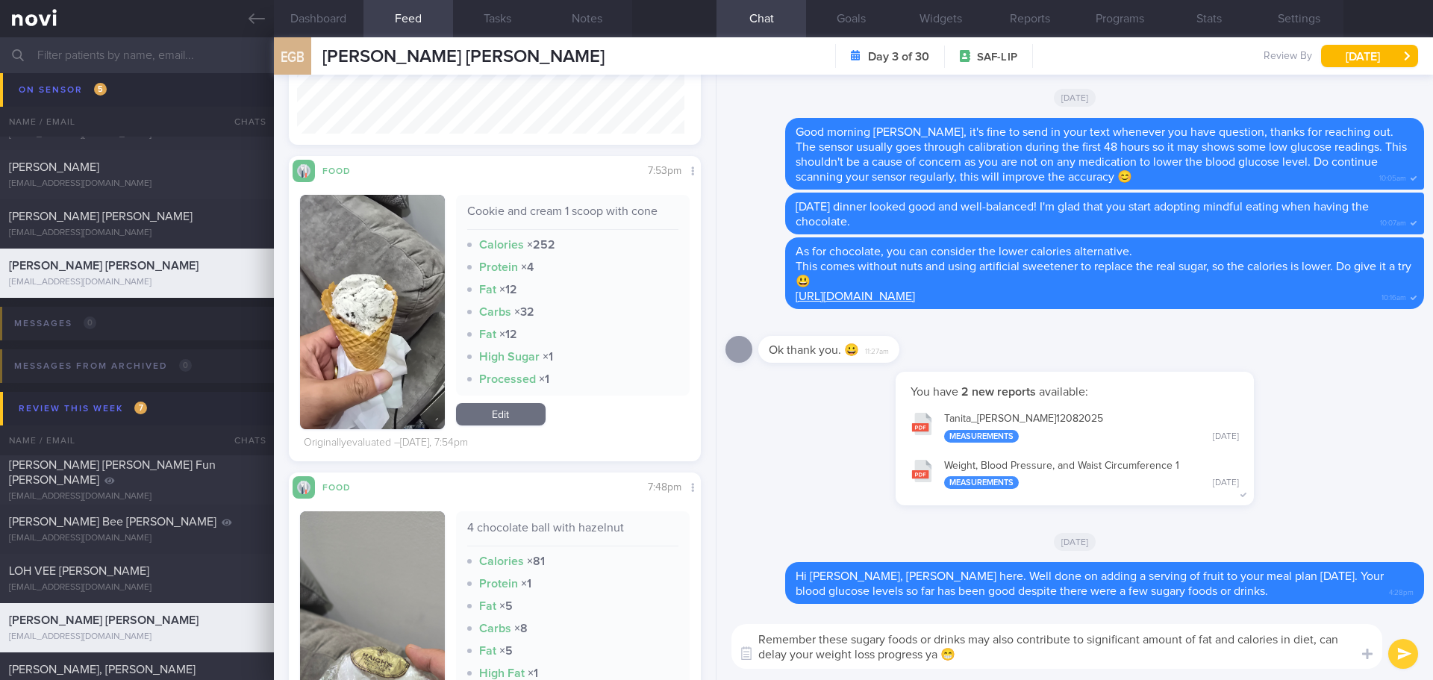
type textarea "Remember these sugary foods or drinks may also contribute to significant amount…"
click at [1401, 651] on button "submit" at bounding box center [1403, 654] width 30 height 30
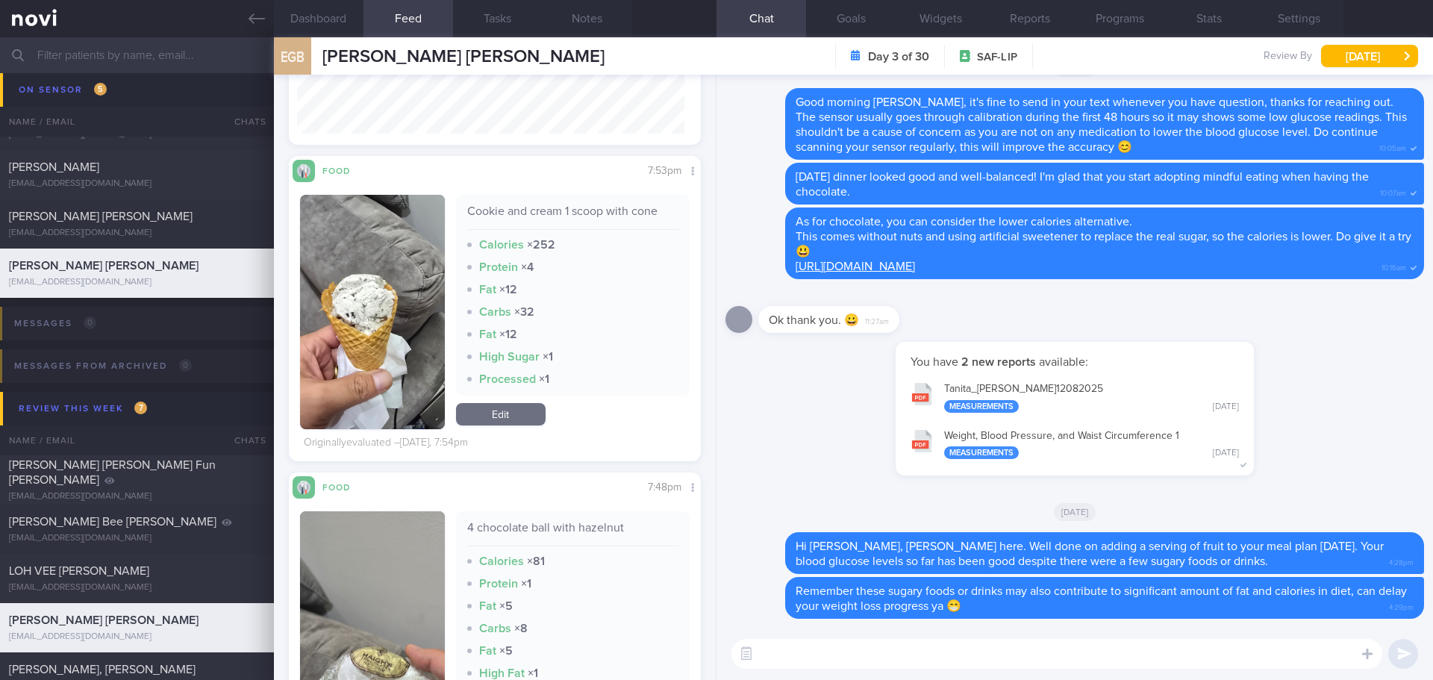
click at [973, 660] on textarea at bounding box center [1056, 654] width 651 height 30
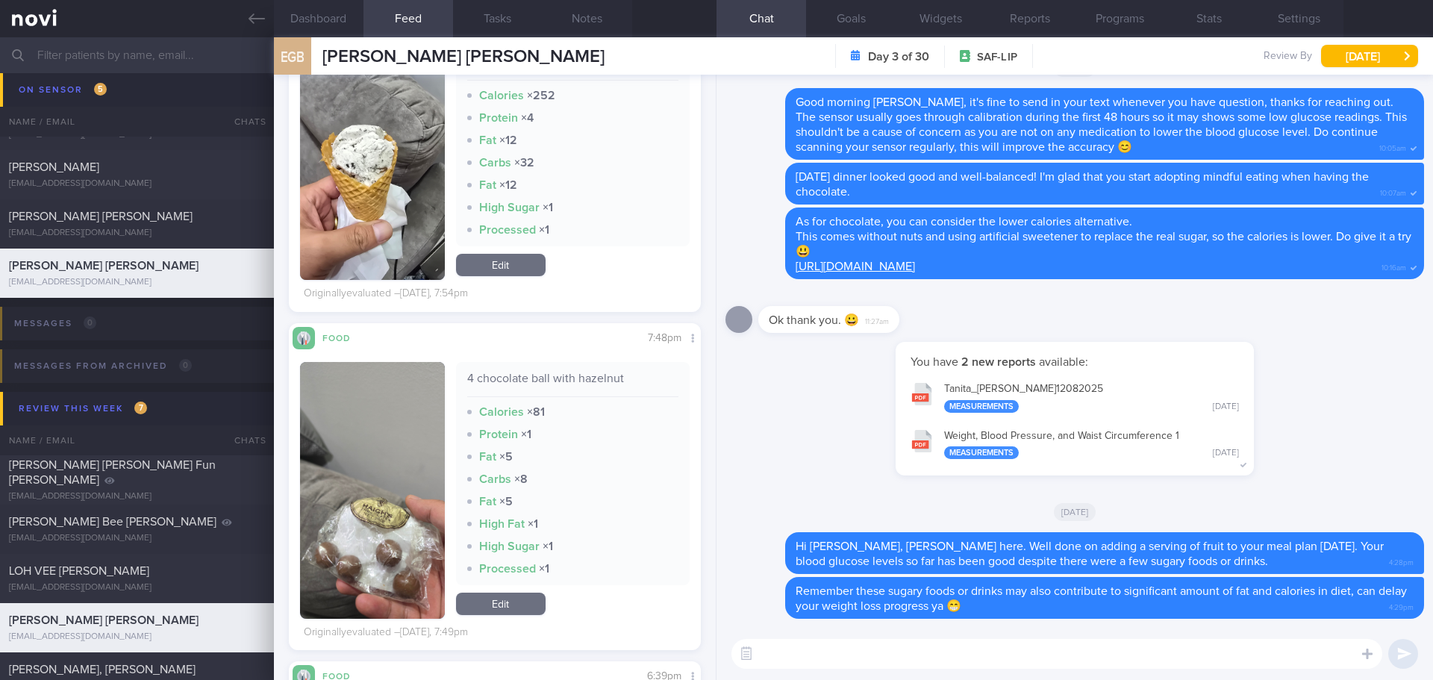
click at [363, 506] on button "button" at bounding box center [372, 490] width 145 height 257
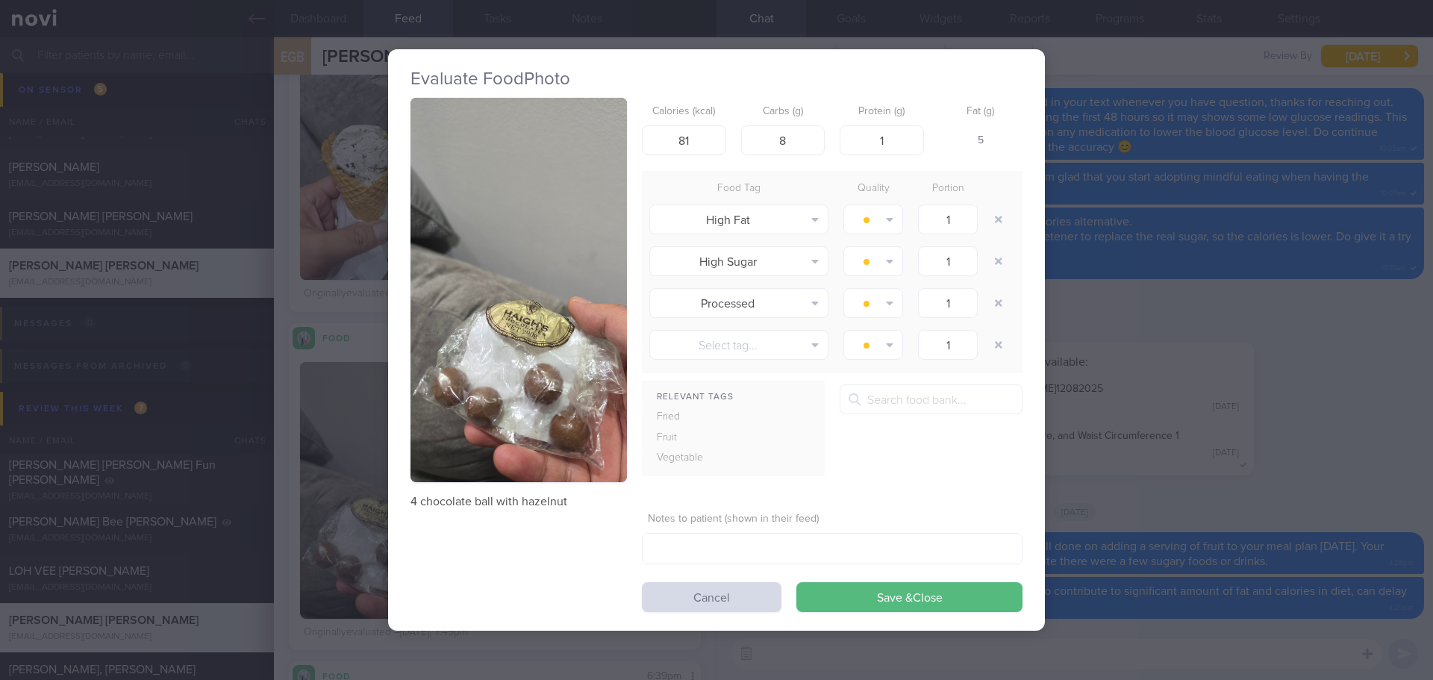
click at [464, 363] on button "button" at bounding box center [518, 290] width 216 height 384
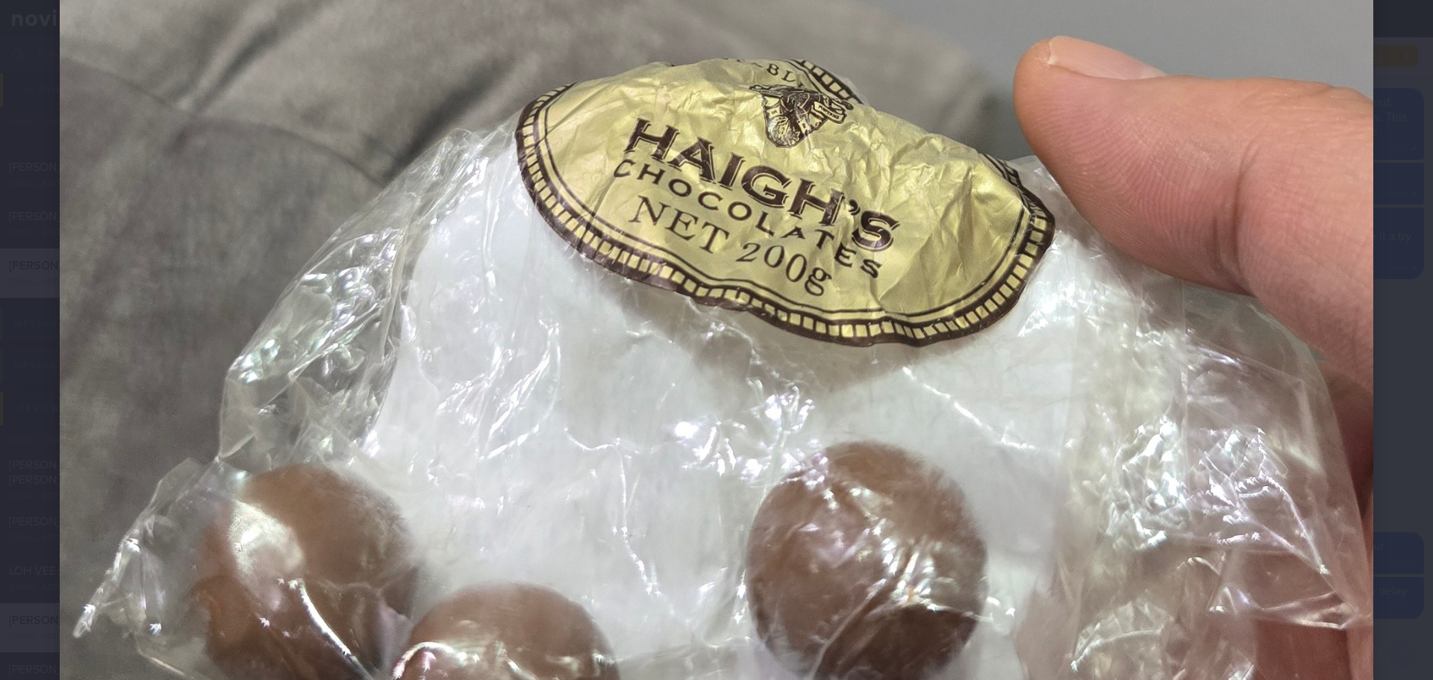
scroll to position [1343, 0]
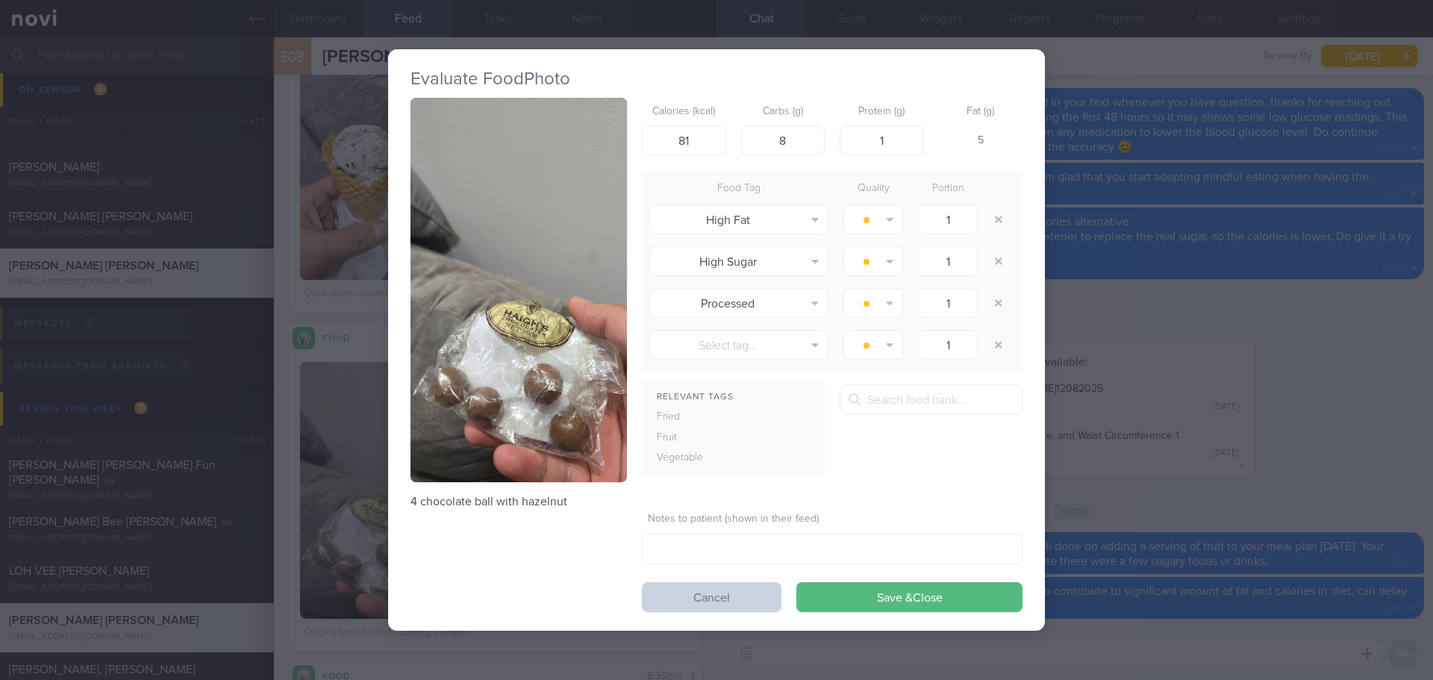
click at [765, 592] on button "Cancel" at bounding box center [712, 597] width 140 height 30
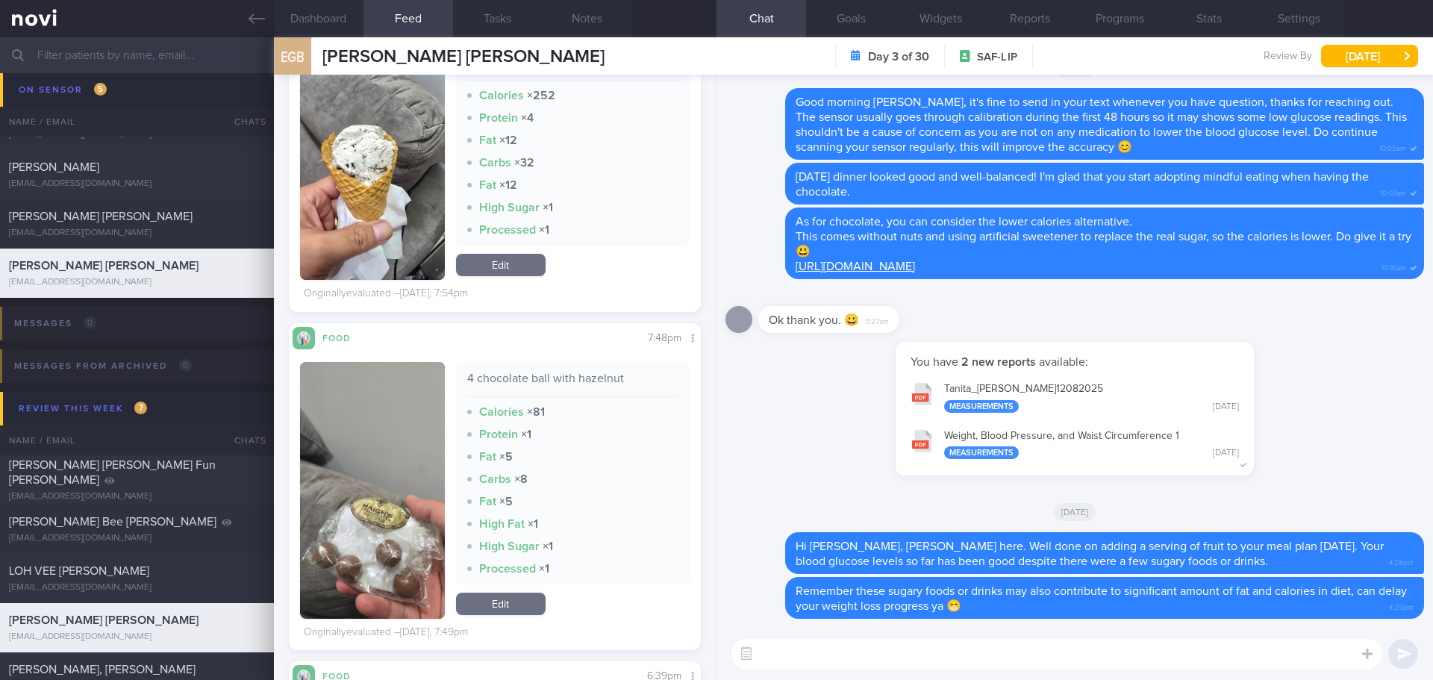
scroll to position [1499, 0]
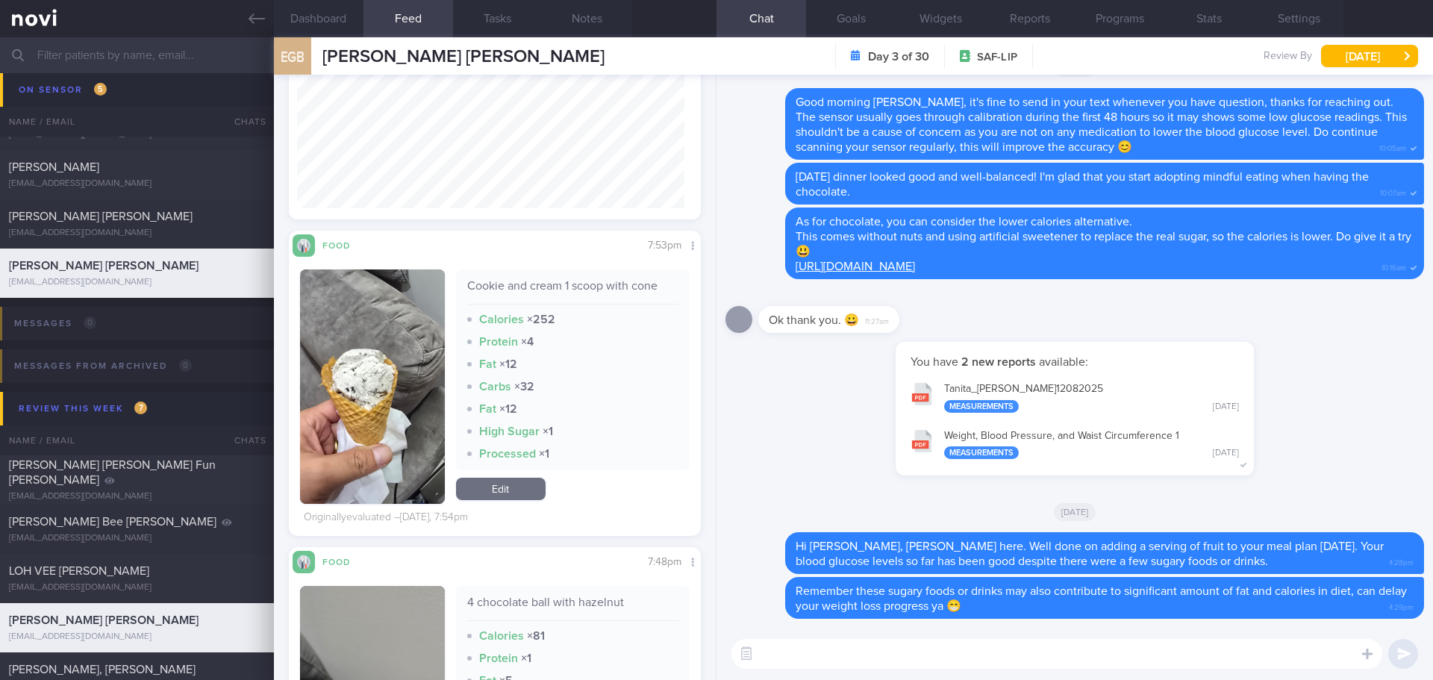
click at [853, 648] on textarea at bounding box center [1056, 654] width 651 height 30
type textarea "I"
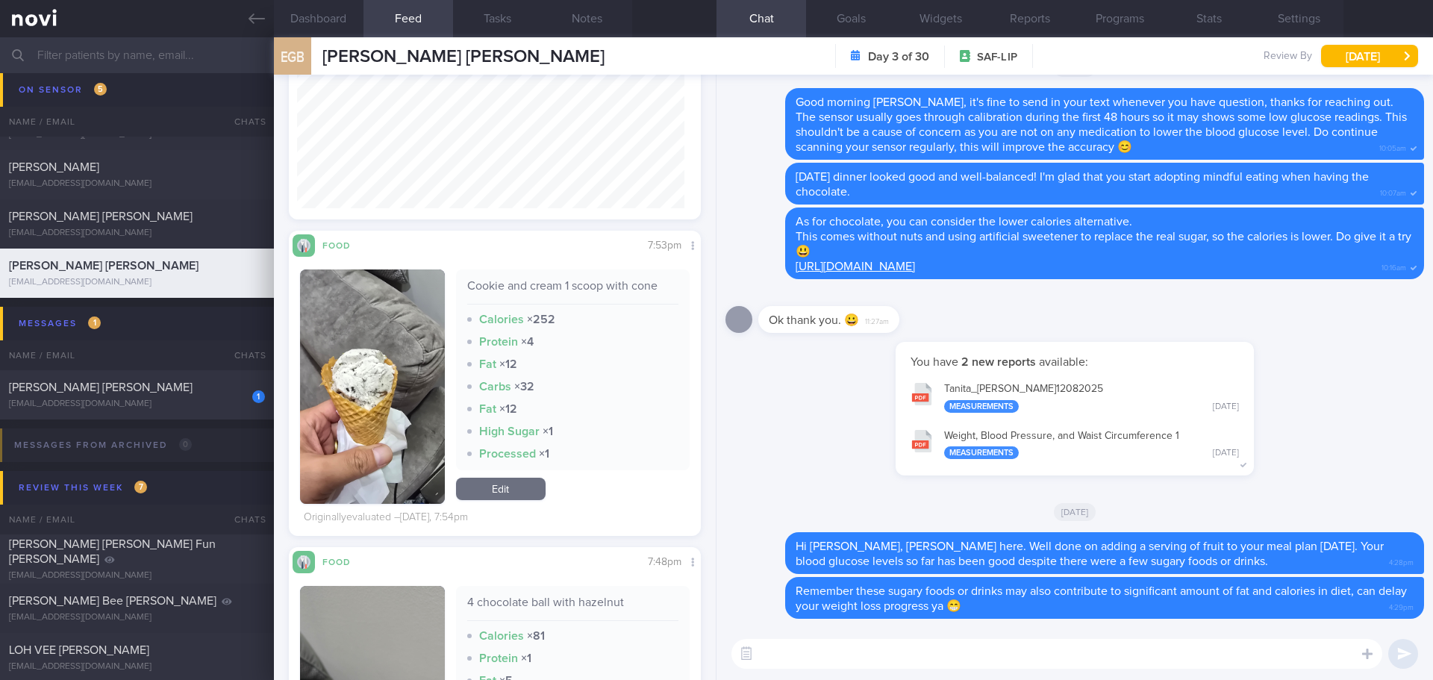
click at [947, 657] on textarea at bounding box center [1056, 654] width 651 height 30
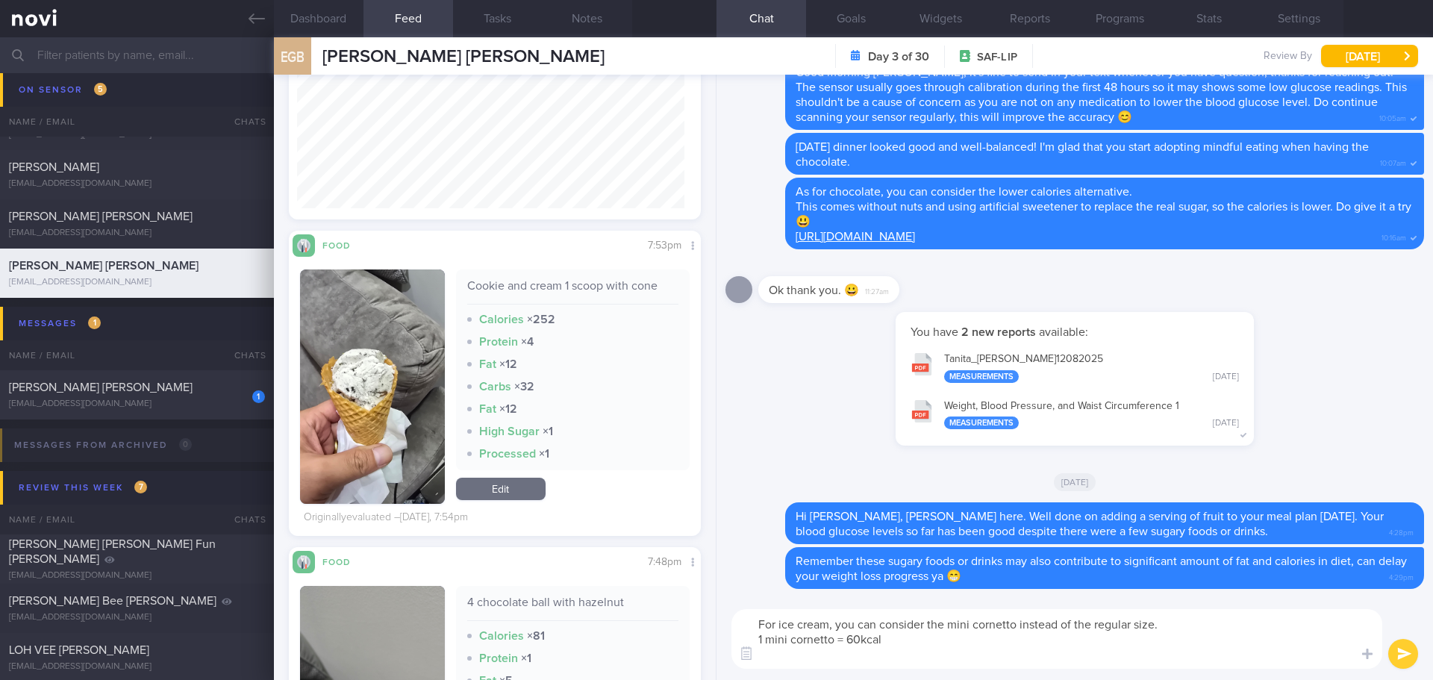
scroll to position [0, 0]
click at [975, 660] on textarea "For ice cream, you can consider the mini cornetto instead of the regular size. …" at bounding box center [1056, 639] width 651 height 60
click at [778, 624] on textarea "For ice cream, you can consider the mini cornetto instead of the regular size. …" at bounding box center [1056, 639] width 651 height 60
drag, startPoint x: 831, startPoint y: 642, endPoint x: 791, endPoint y: 640, distance: 40.3
click at [791, 640] on textarea "For the ice cream, you can consider the mini cornetto instead of the regular si…" at bounding box center [1056, 639] width 651 height 60
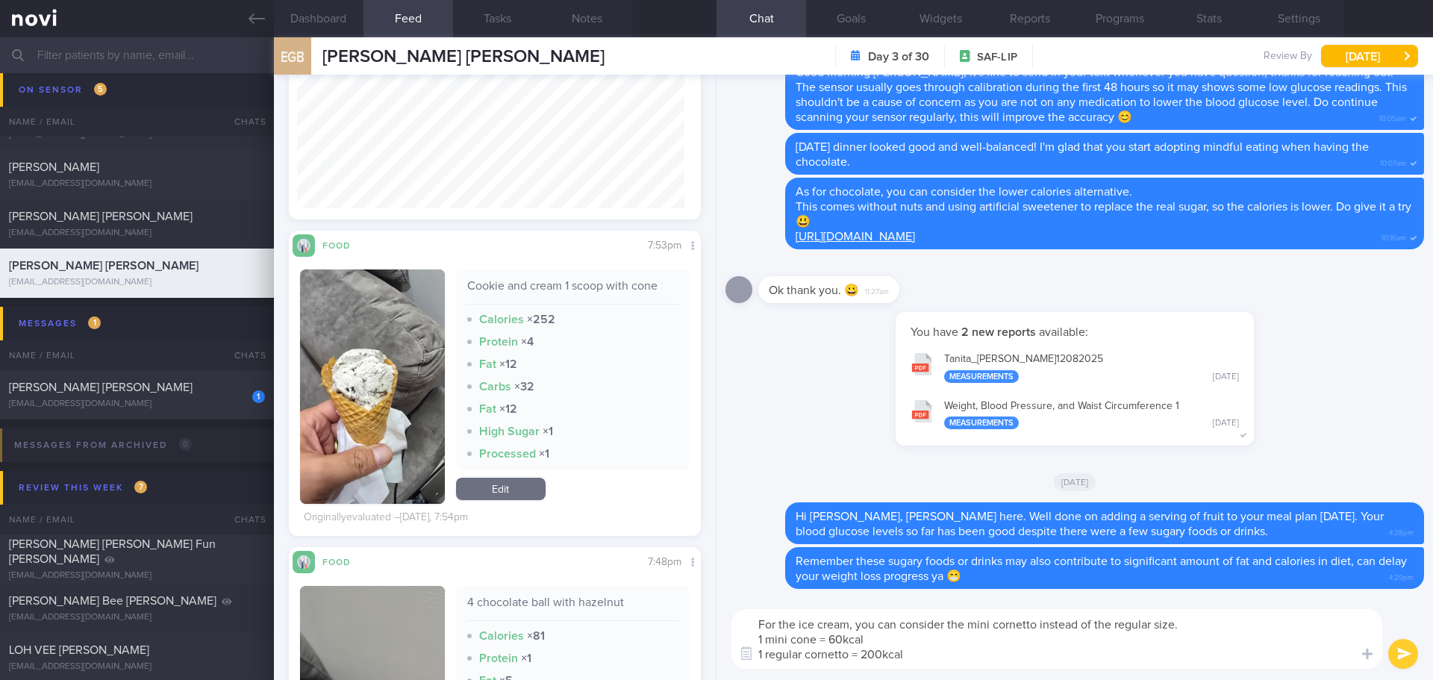
drag, startPoint x: 849, startPoint y: 652, endPoint x: 806, endPoint y: 654, distance: 43.3
click at [806, 654] on textarea "For the ice cream, you can consider the mini cornetto instead of the regular si…" at bounding box center [1056, 639] width 651 height 60
drag, startPoint x: 1024, startPoint y: 650, endPoint x: 1036, endPoint y: 652, distance: 12.1
click at [1024, 650] on textarea "For the ice cream, you can consider the mini cornetto instead of the regular si…" at bounding box center [1056, 639] width 651 height 60
click at [1112, 655] on textarea "For the ice cream, you can consider the mini cornetto instead of the regular si…" at bounding box center [1056, 639] width 651 height 60
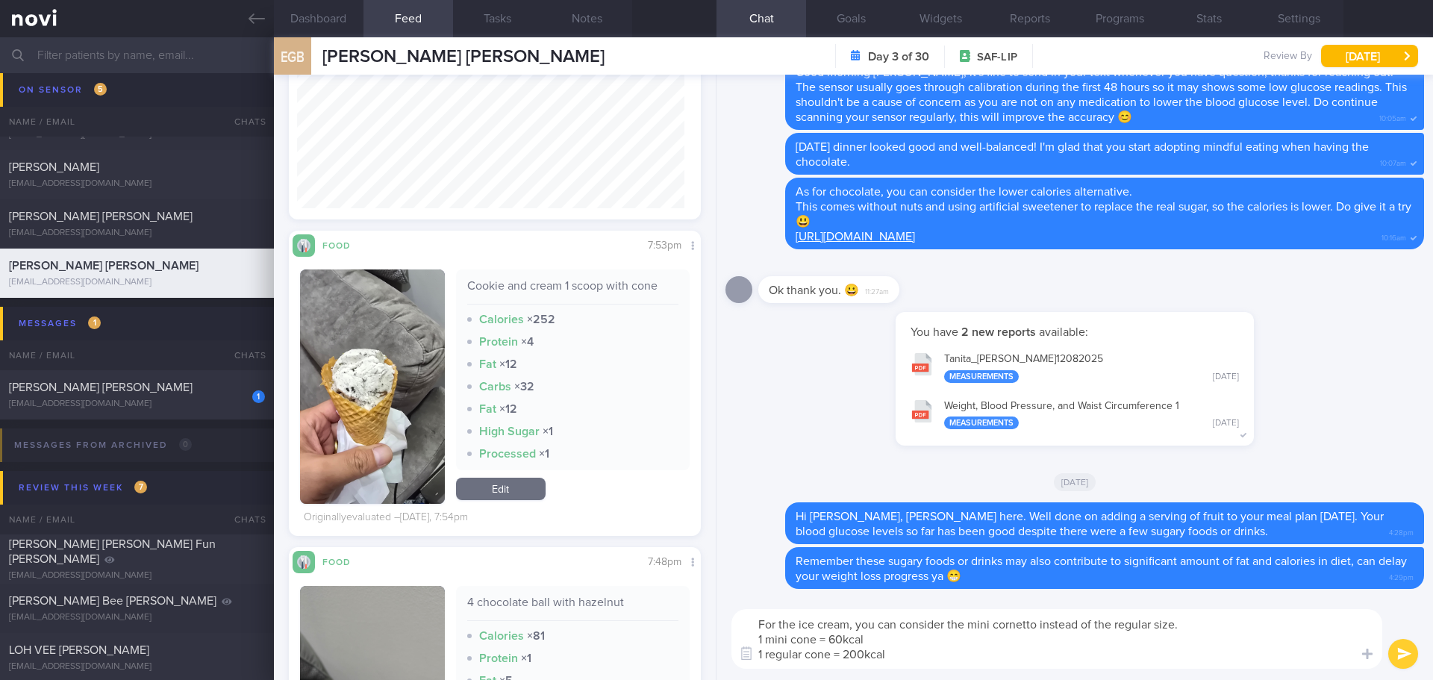
click at [1242, 628] on textarea "For the ice cream, you can consider the mini cornetto instead of the regular si…" at bounding box center [1056, 639] width 651 height 60
type textarea "For the ice cream, you can consider the mini cornetto instead of the regular si…"
click at [1409, 659] on button "submit" at bounding box center [1403, 654] width 30 height 30
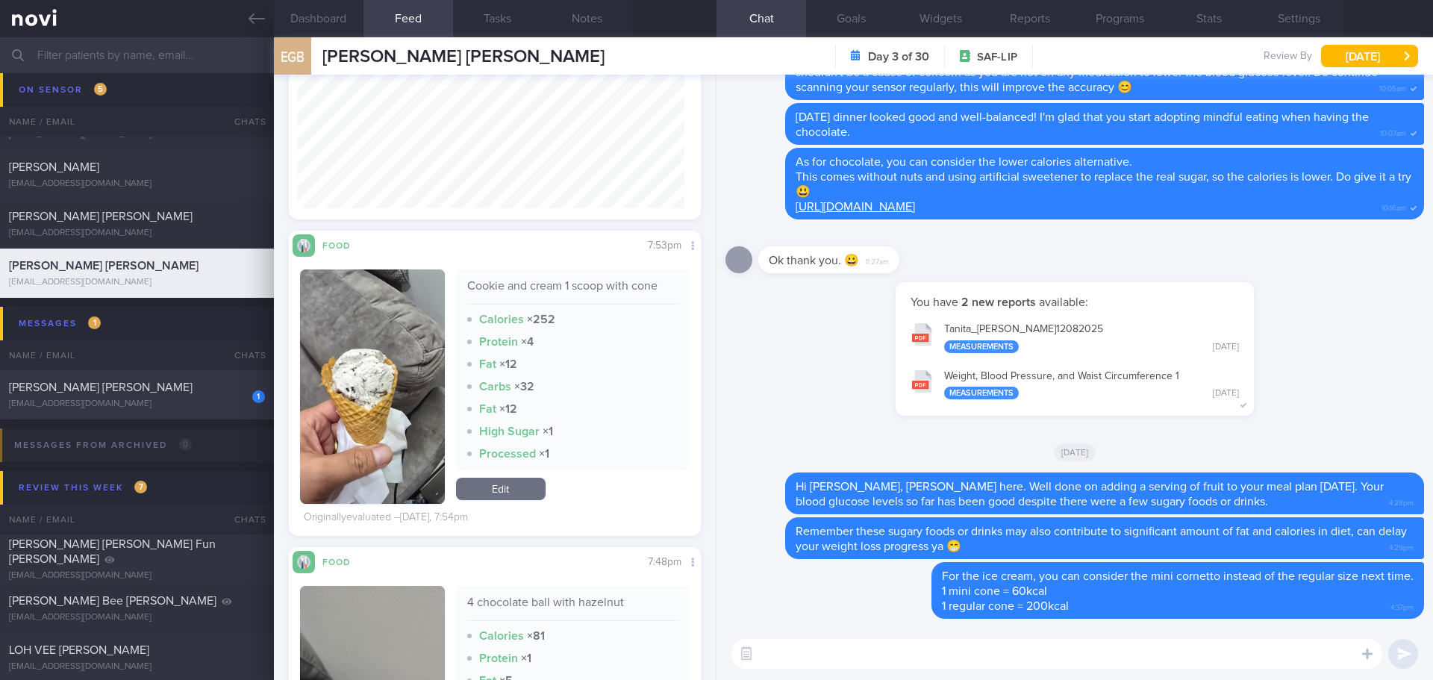
click at [143, 395] on div "1 Holmes Gail Louise gaillholmes@gmail.com" at bounding box center [137, 395] width 274 height 30
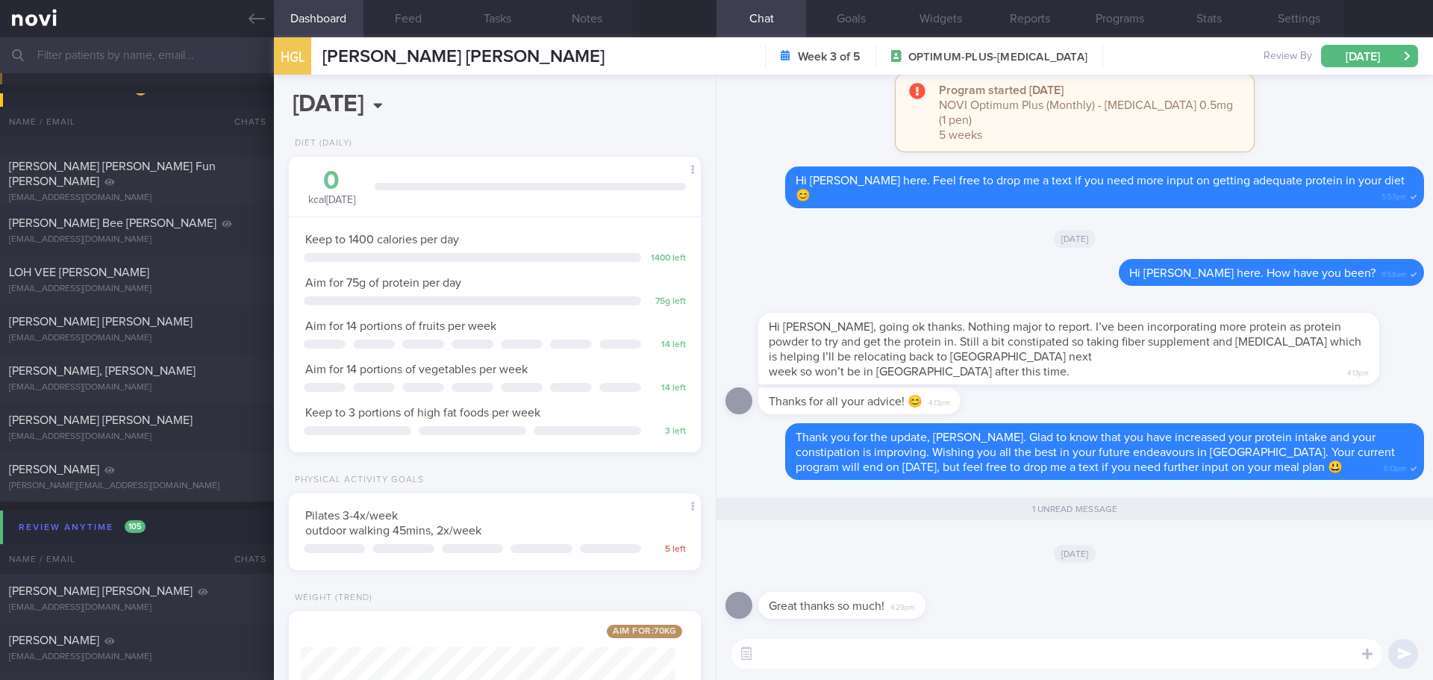
scroll to position [4229, 0]
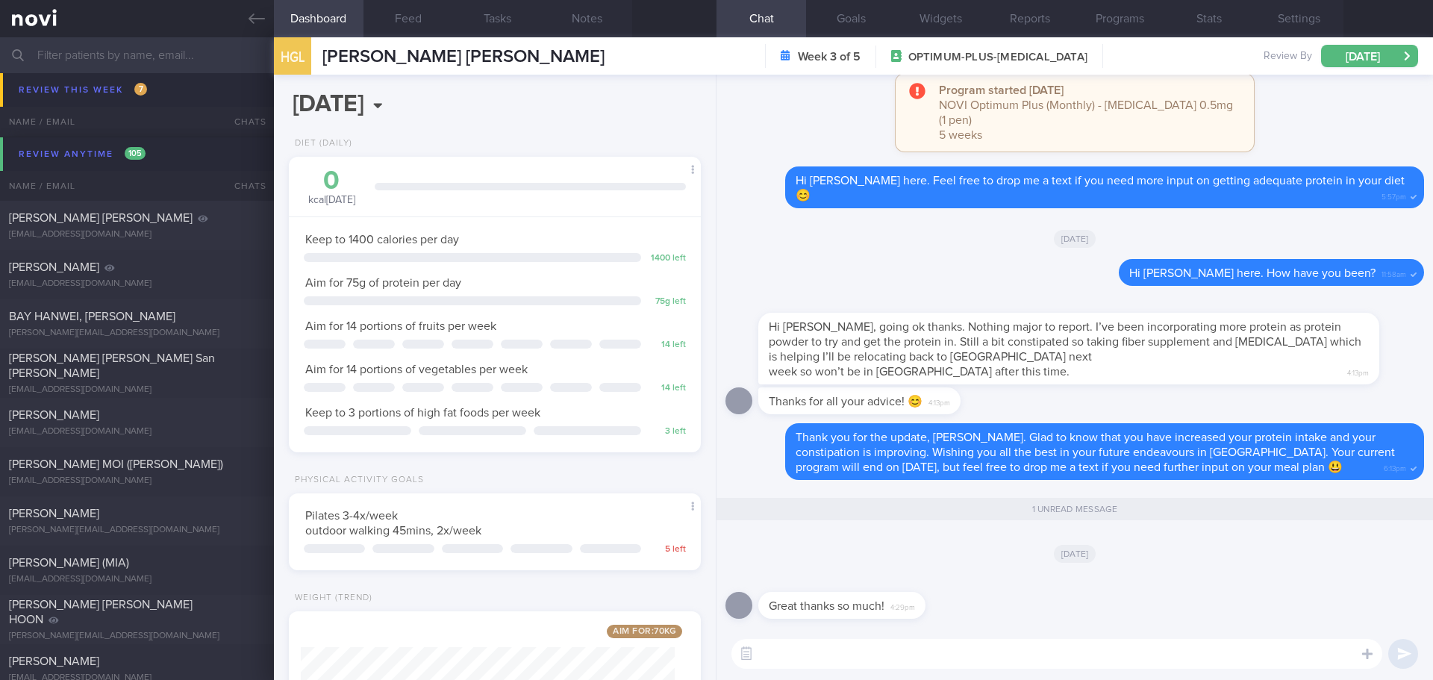
click at [163, 45] on input "text" at bounding box center [716, 55] width 1433 height 36
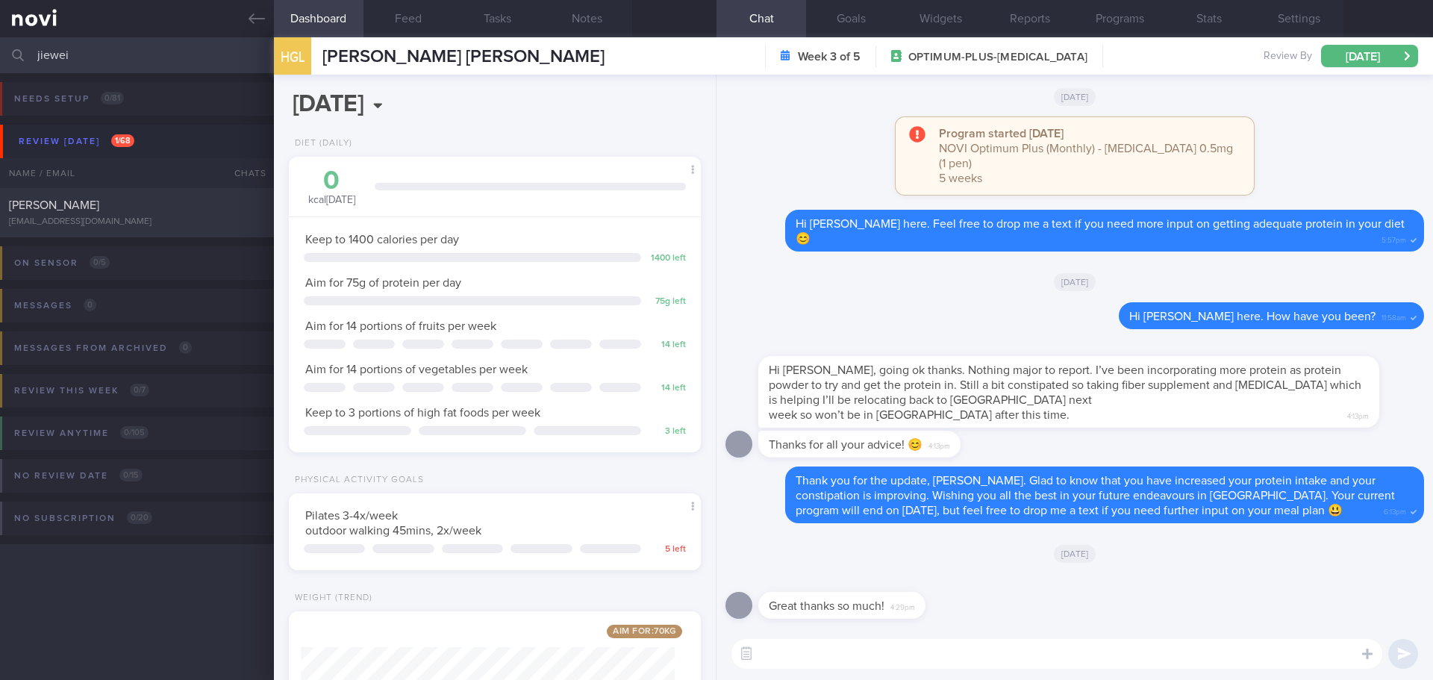
type input "jiewei"
click at [119, 195] on div "HUANG JIEWEI jiewei24@gmail.com Yesterday 10 days ago OPTIMUM-PLUS-RYBELSUS" at bounding box center [716, 212] width 1433 height 49
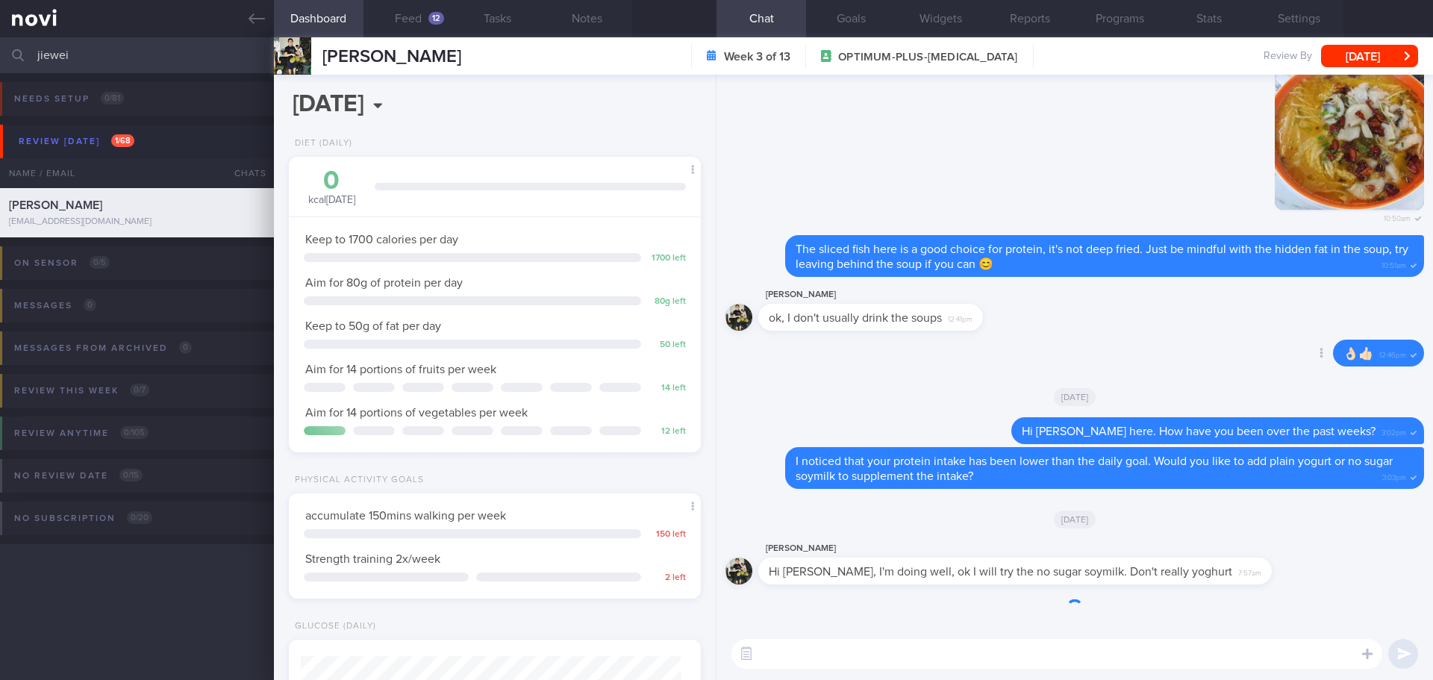
scroll to position [190, 381]
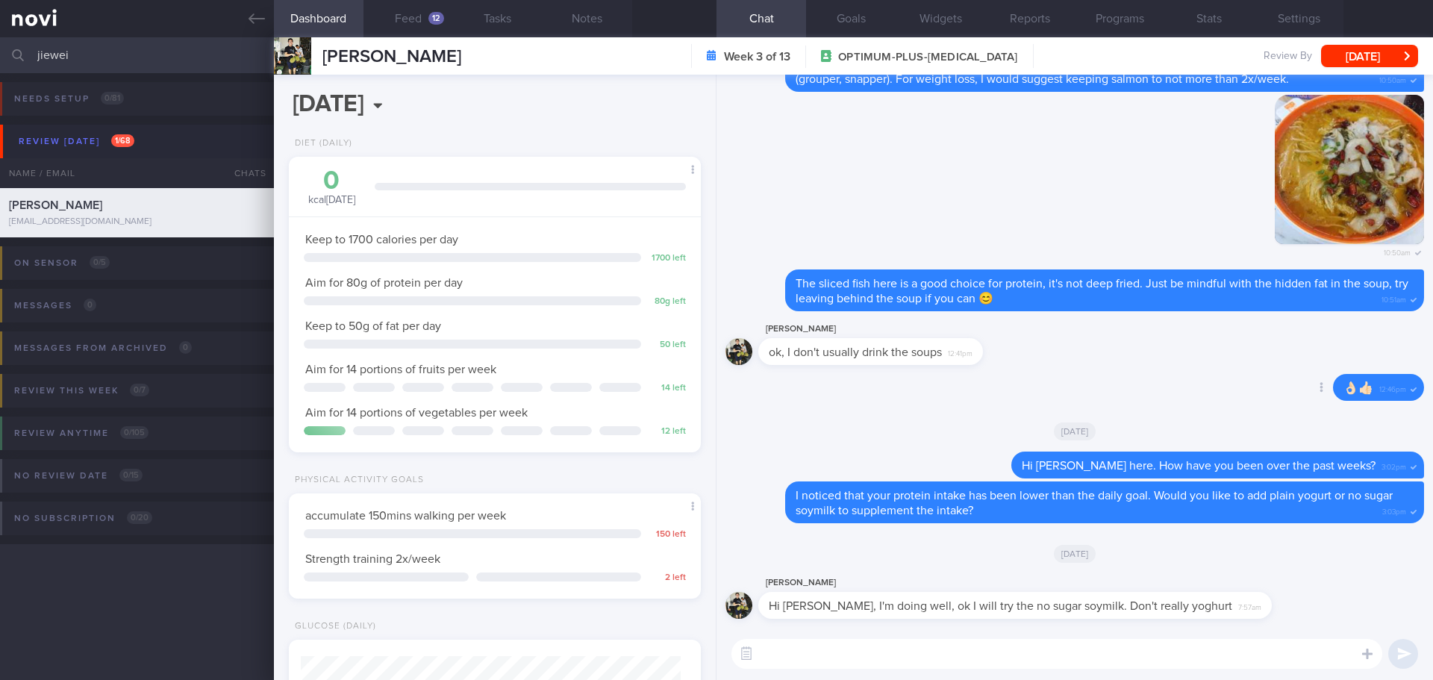
click at [926, 383] on div "Delete 👌🏻👍🏻 12:46pm" at bounding box center [1074, 392] width 698 height 36
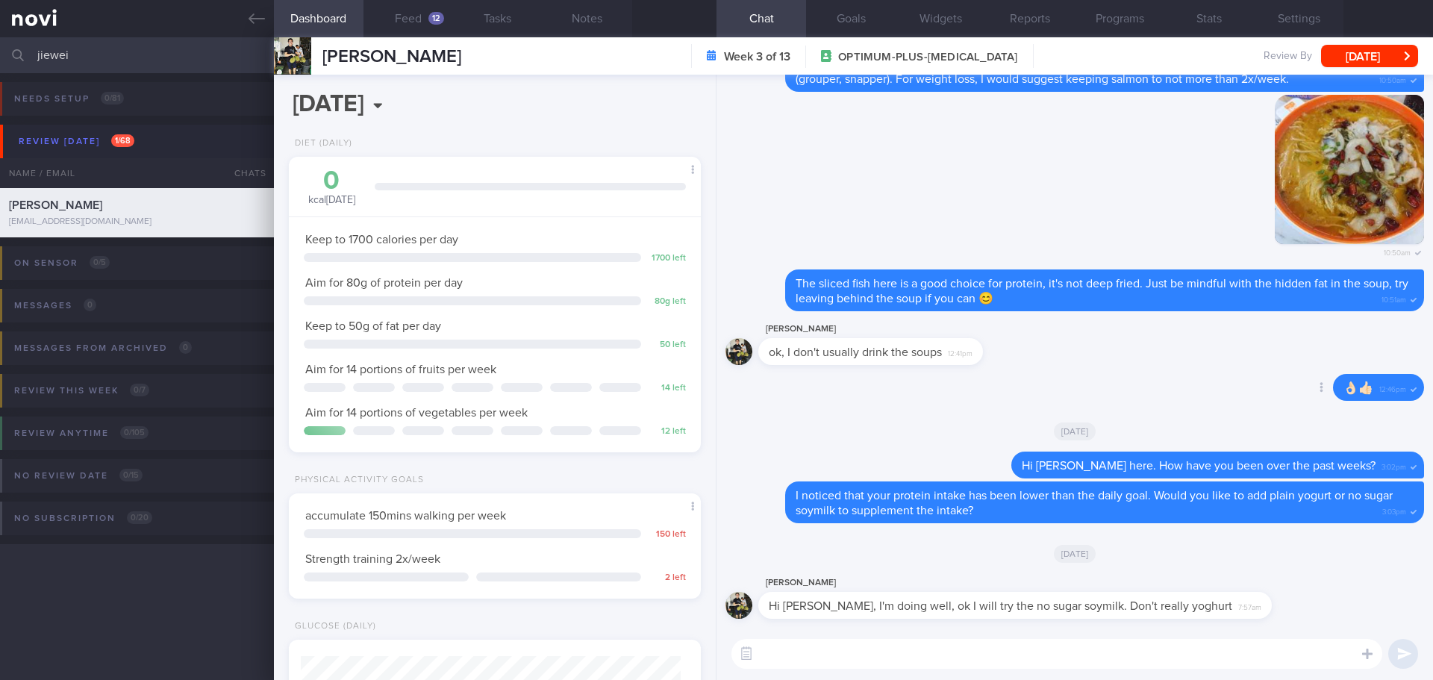
click at [930, 384] on div "Delete 👌🏻👍🏻 12:46pm" at bounding box center [1074, 392] width 698 height 36
click at [410, 8] on button "Feed 12" at bounding box center [408, 18] width 90 height 37
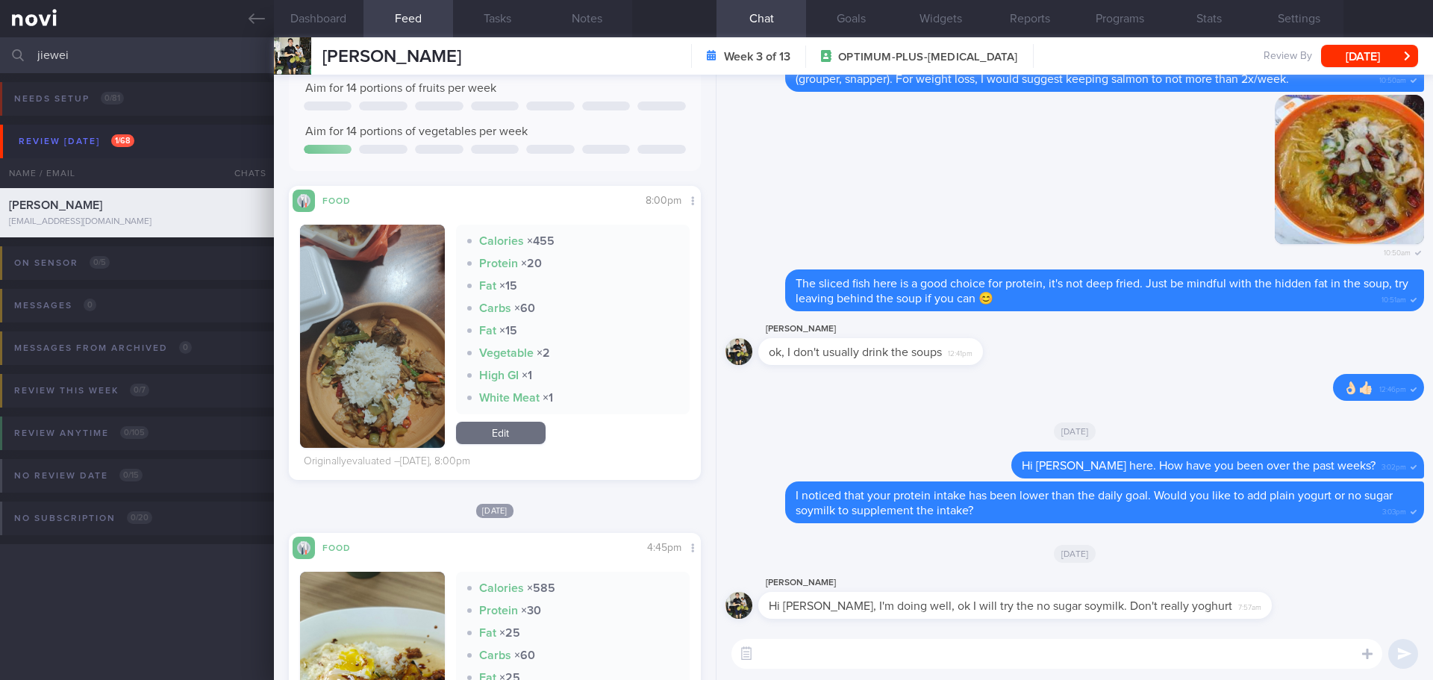
scroll to position [597, 0]
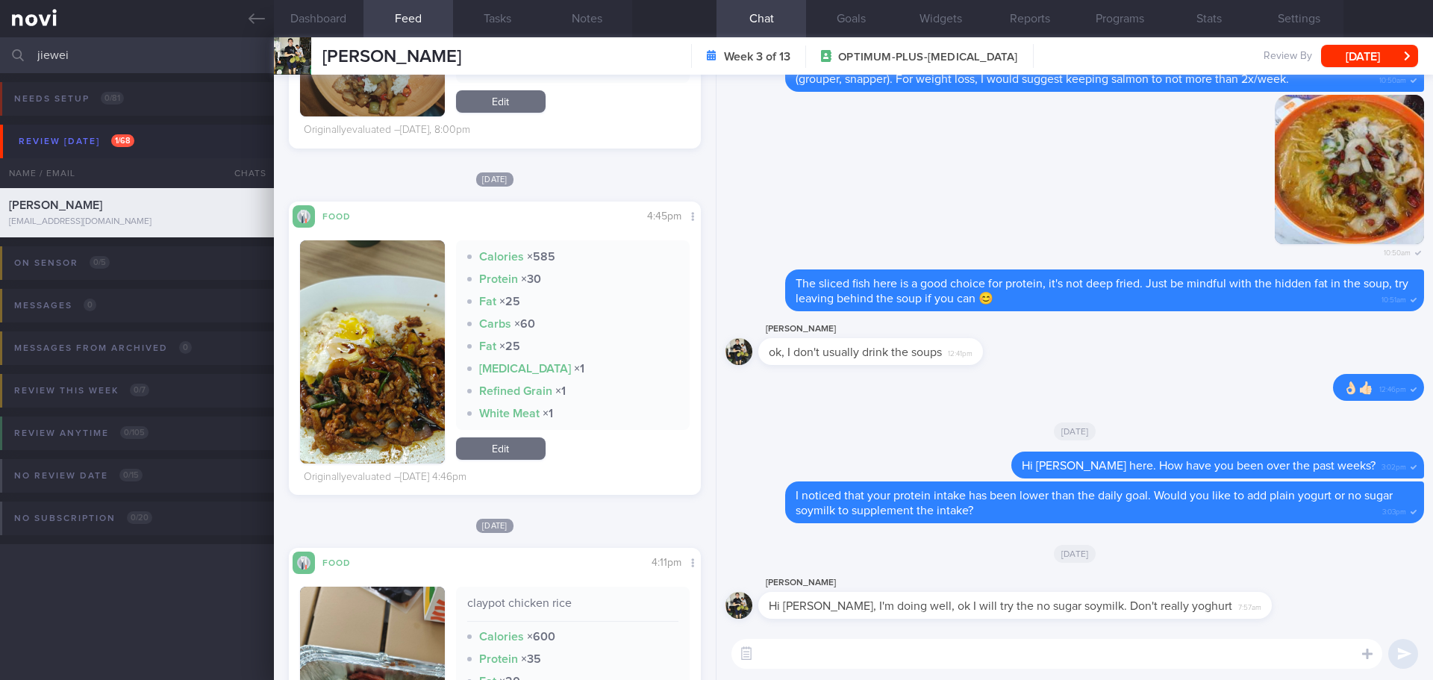
click at [387, 367] on button "button" at bounding box center [372, 351] width 145 height 223
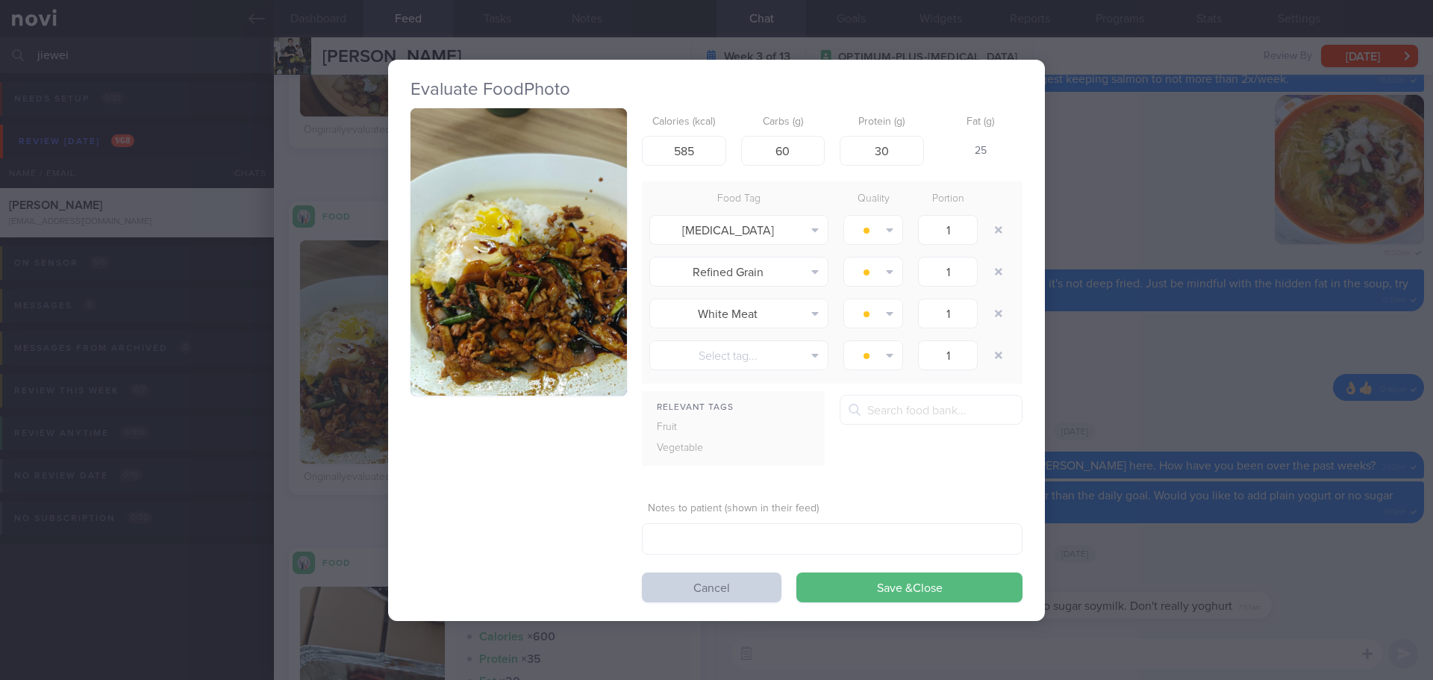
click at [673, 577] on button "Cancel" at bounding box center [712, 587] width 140 height 30
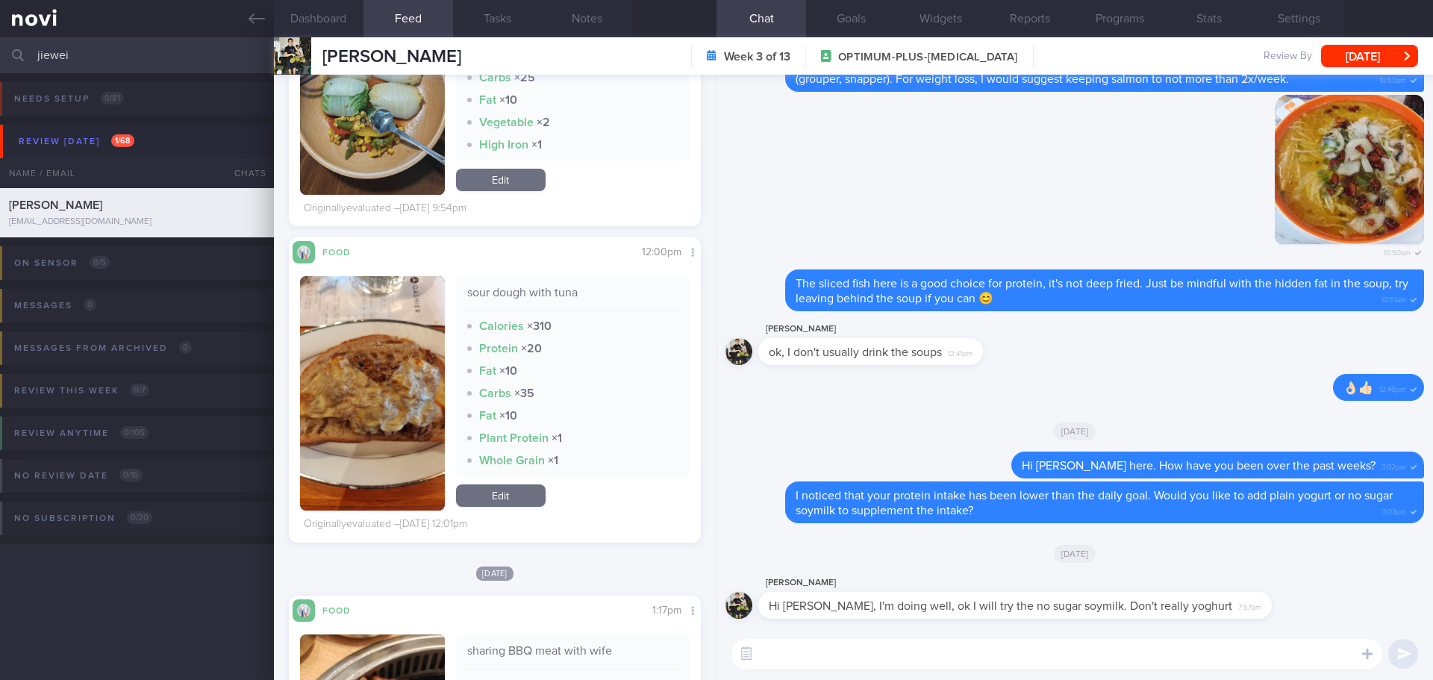
scroll to position [1642, 0]
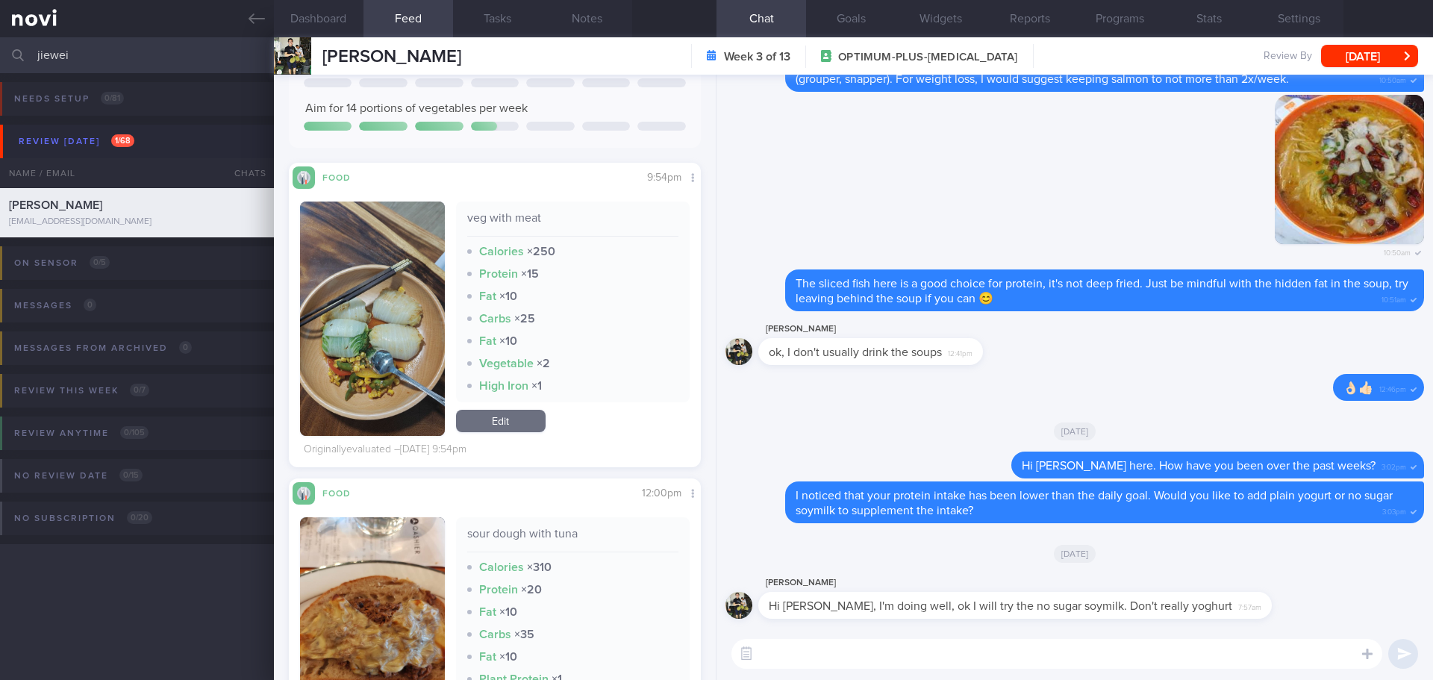
click at [363, 354] on button "button" at bounding box center [372, 318] width 145 height 234
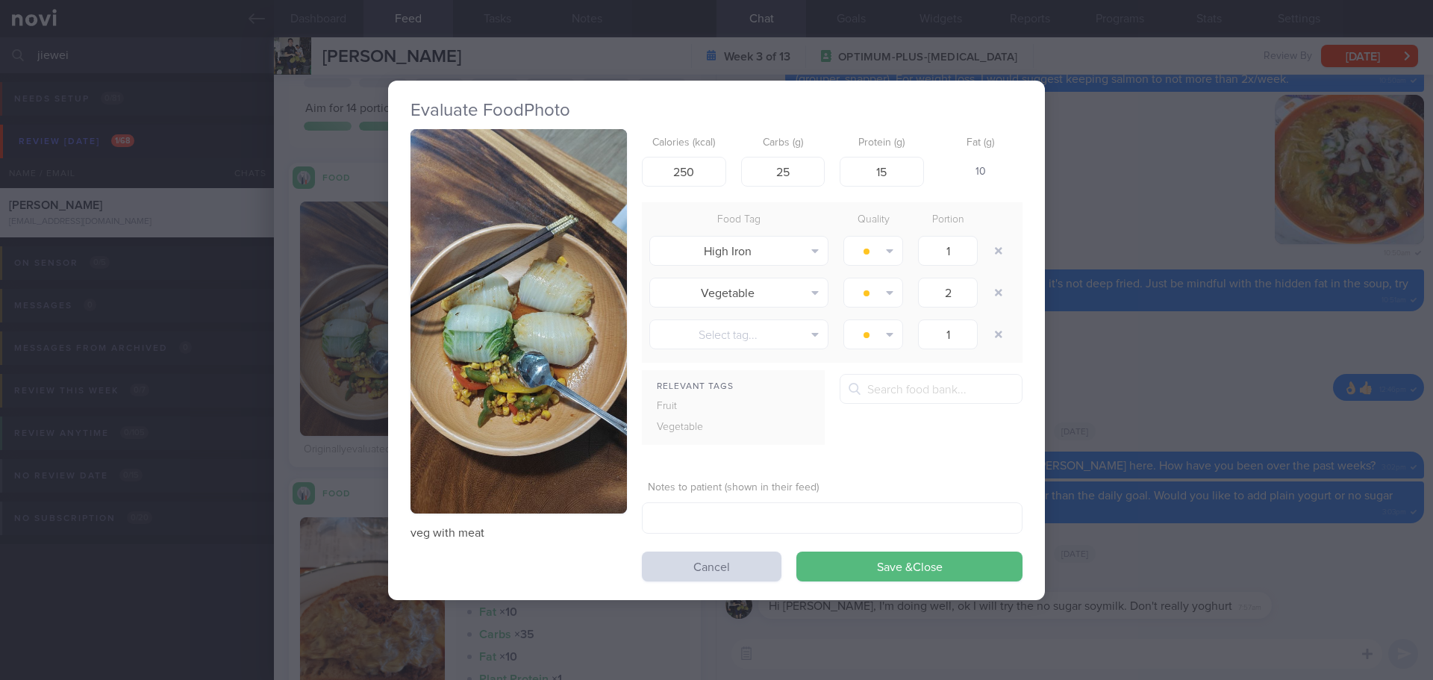
click at [555, 251] on button "button" at bounding box center [518, 321] width 216 height 385
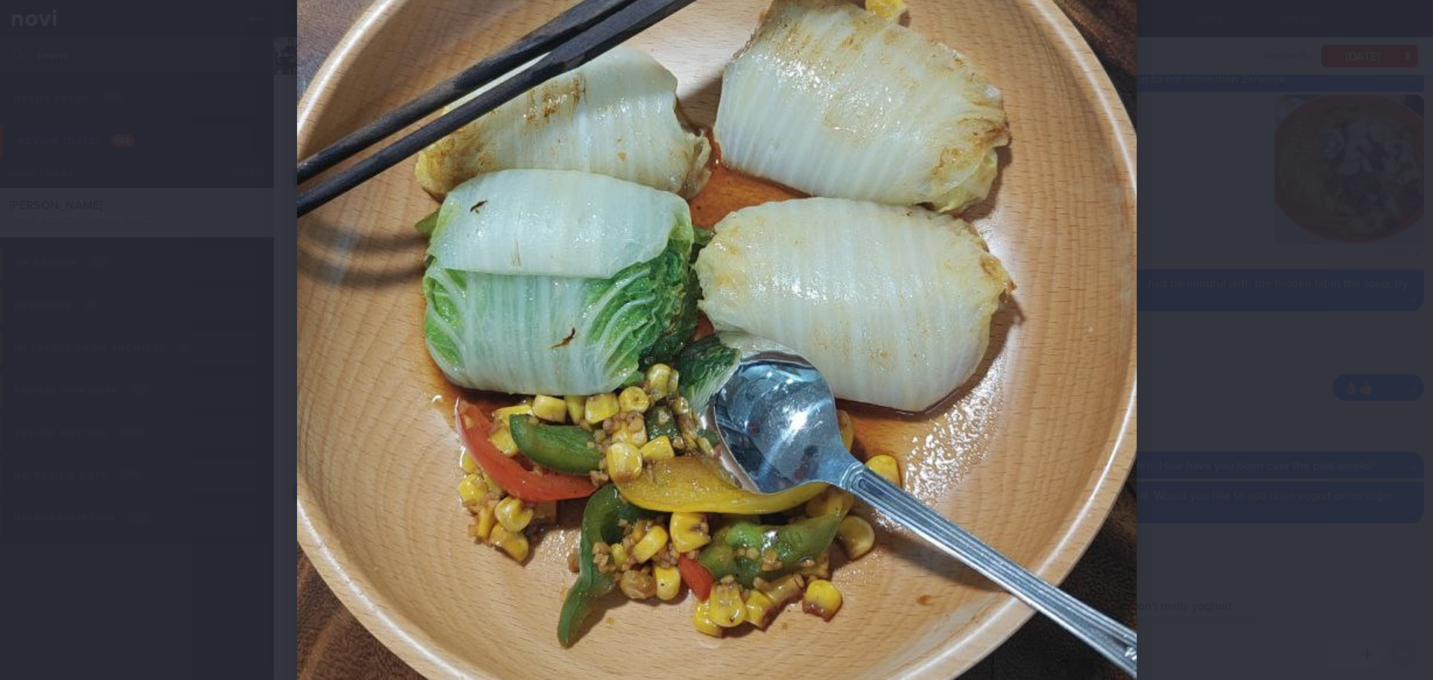
scroll to position [597, 0]
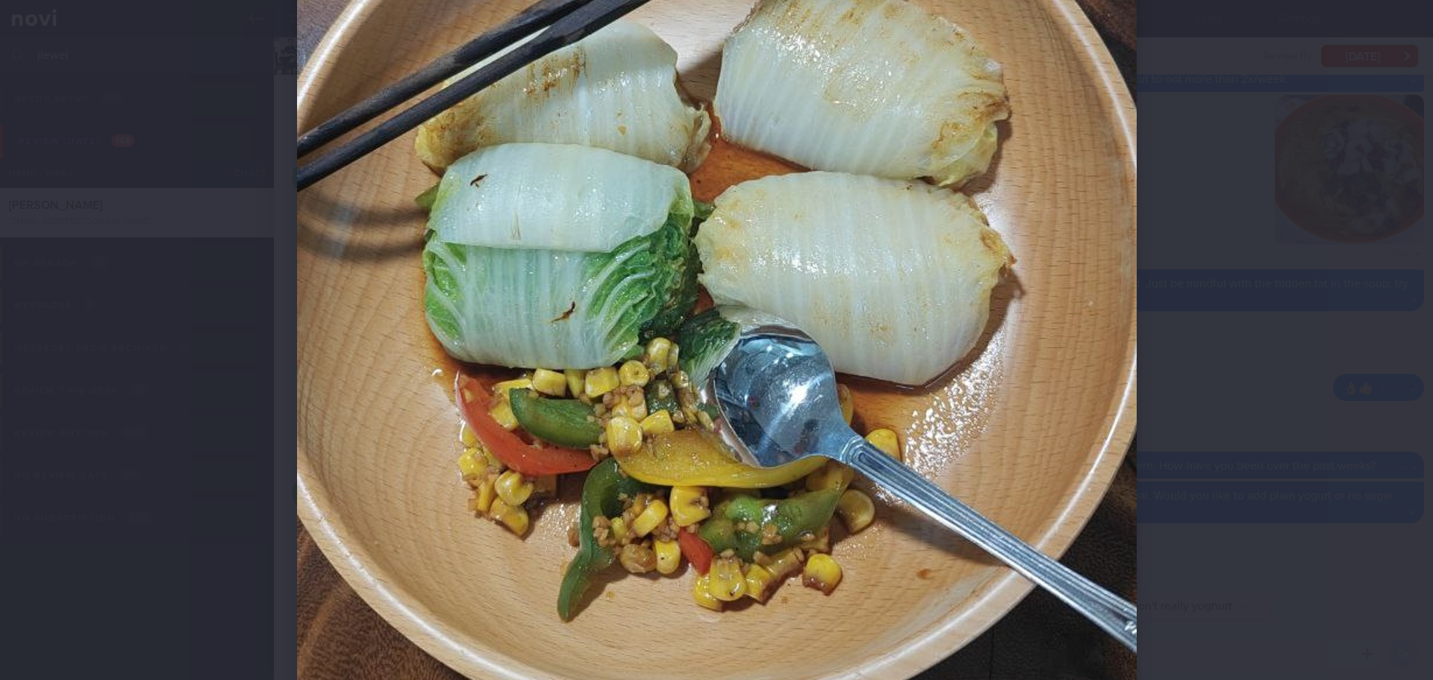
click at [1289, 365] on div at bounding box center [716, 340] width 1433 height 680
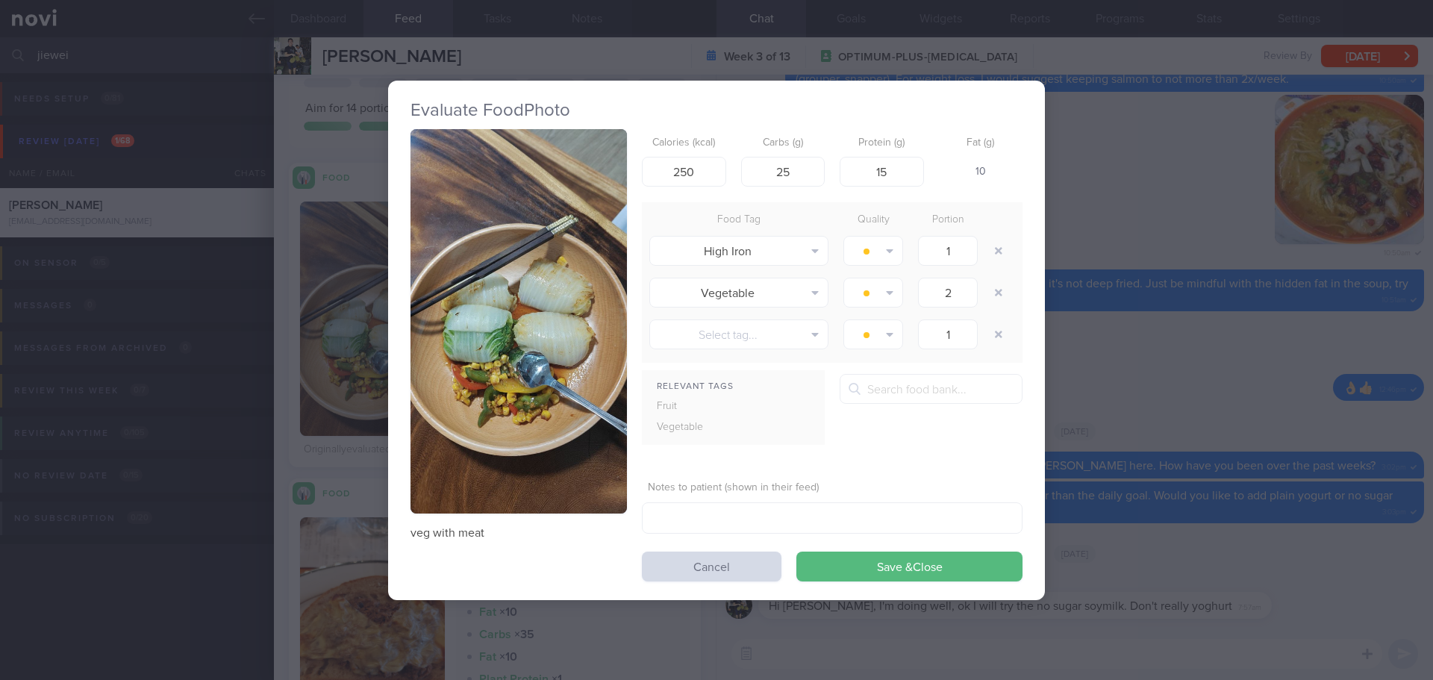
click at [491, 378] on button "button" at bounding box center [518, 321] width 216 height 385
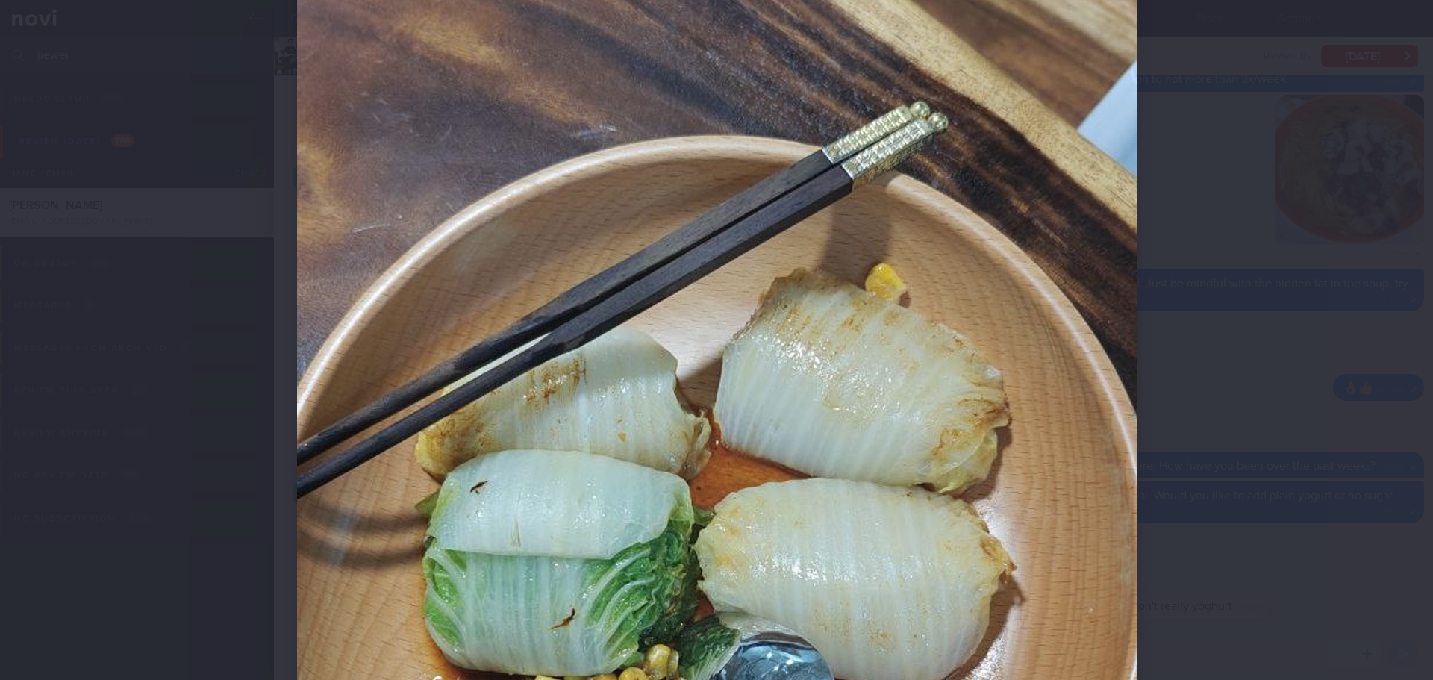
scroll to position [448, 0]
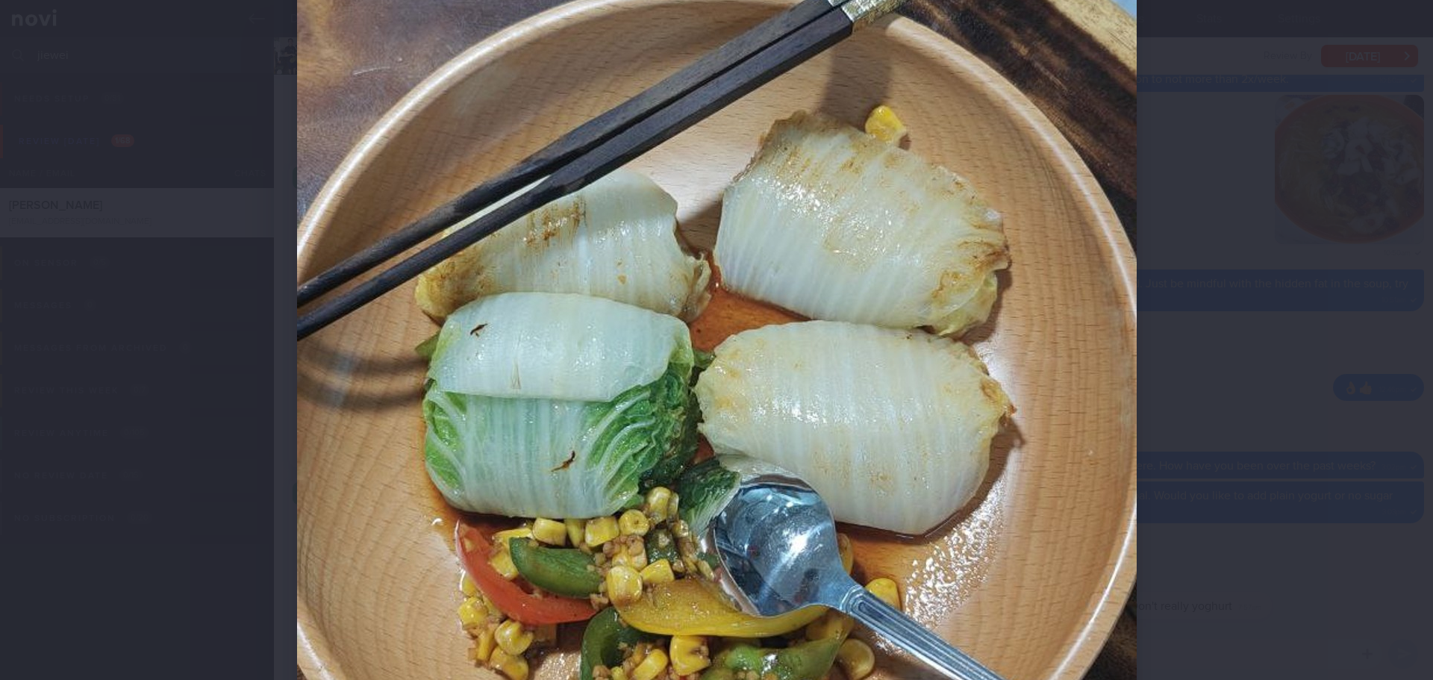
click at [1248, 395] on div at bounding box center [716, 340] width 1433 height 680
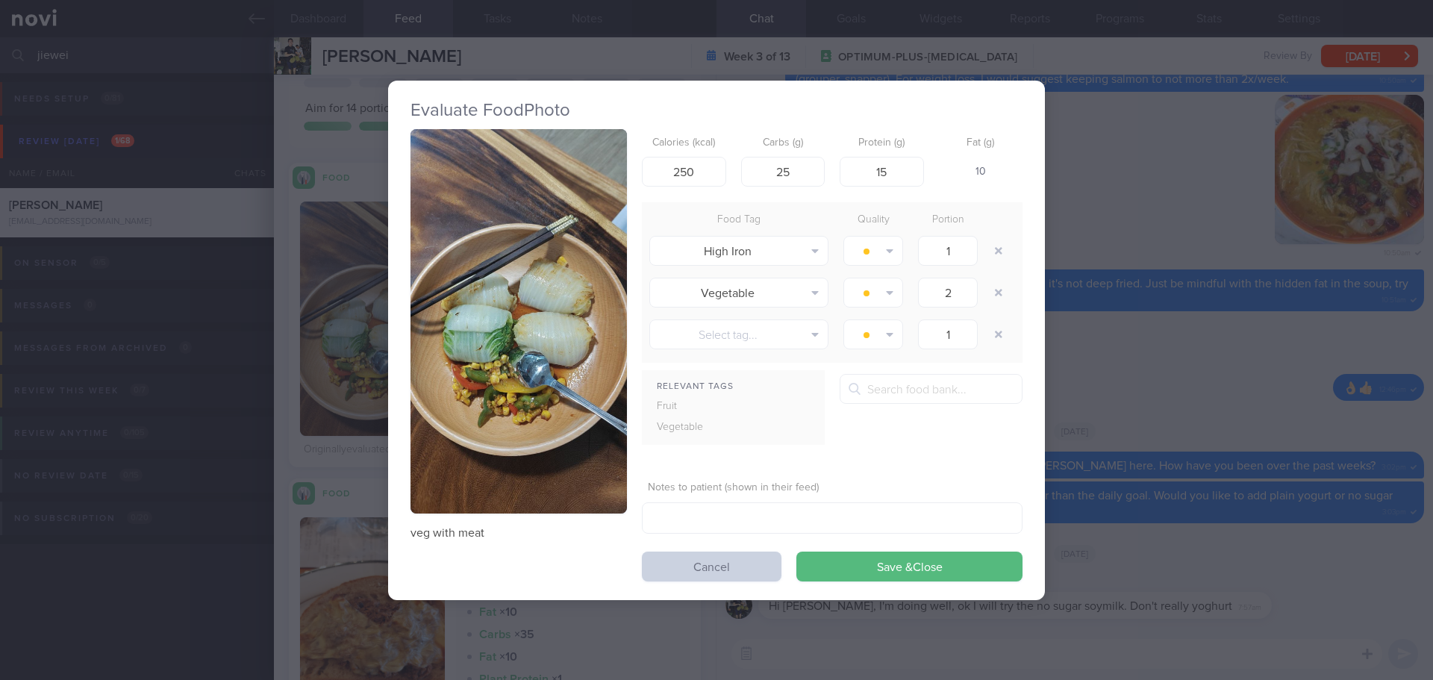
click at [671, 563] on button "Cancel" at bounding box center [712, 566] width 140 height 30
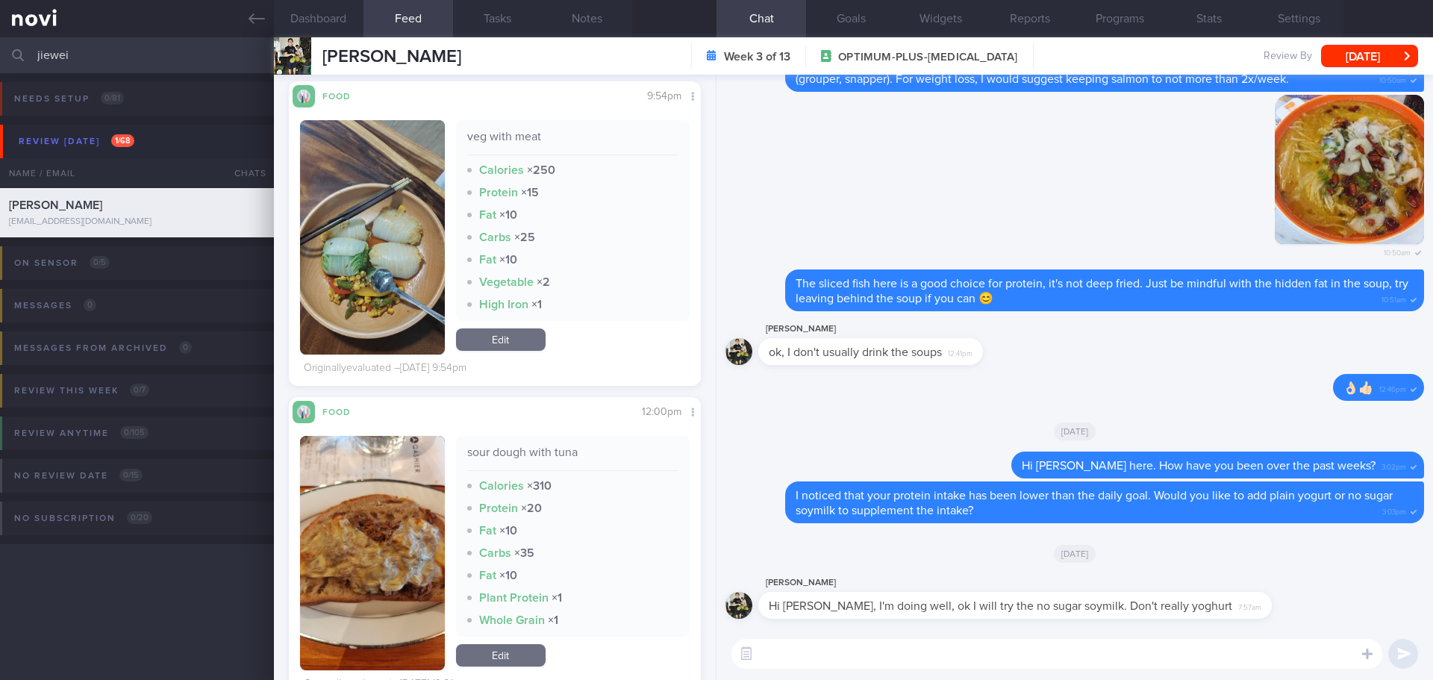
scroll to position [1940, 0]
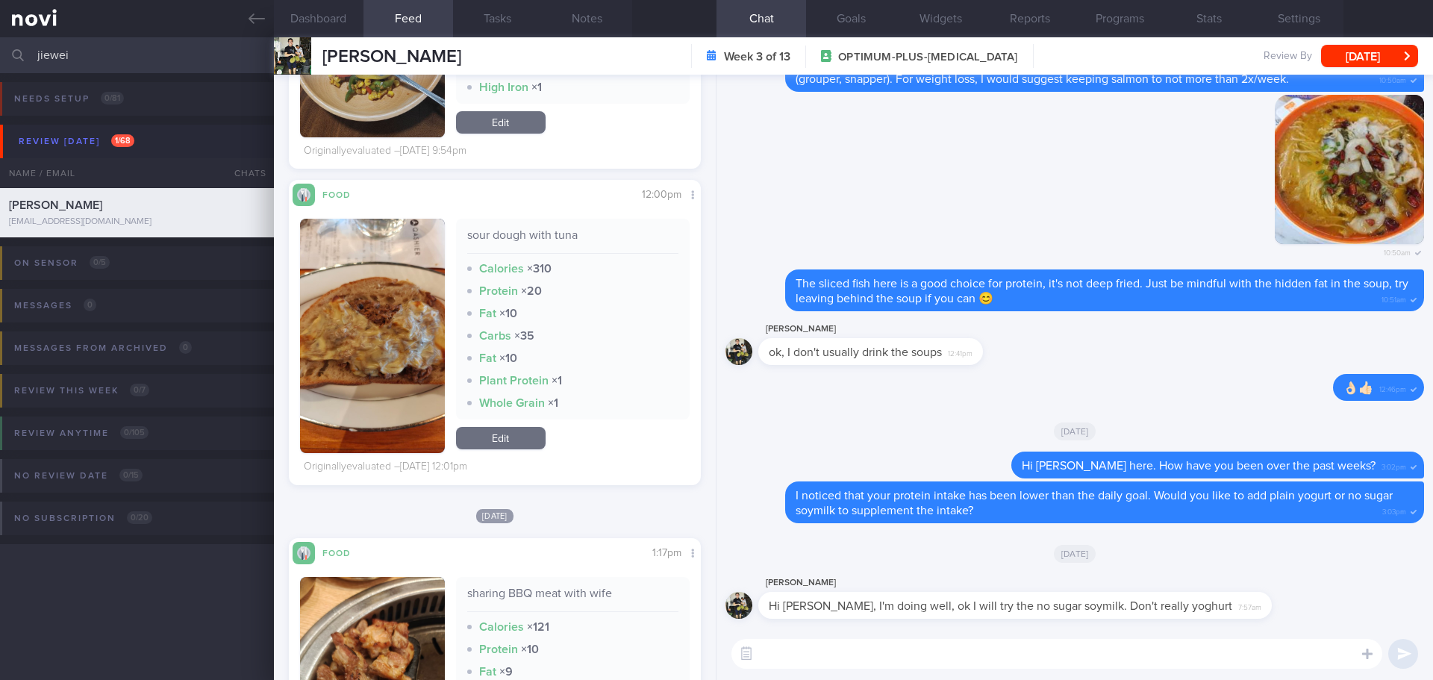
click at [396, 347] on button "button" at bounding box center [372, 336] width 145 height 234
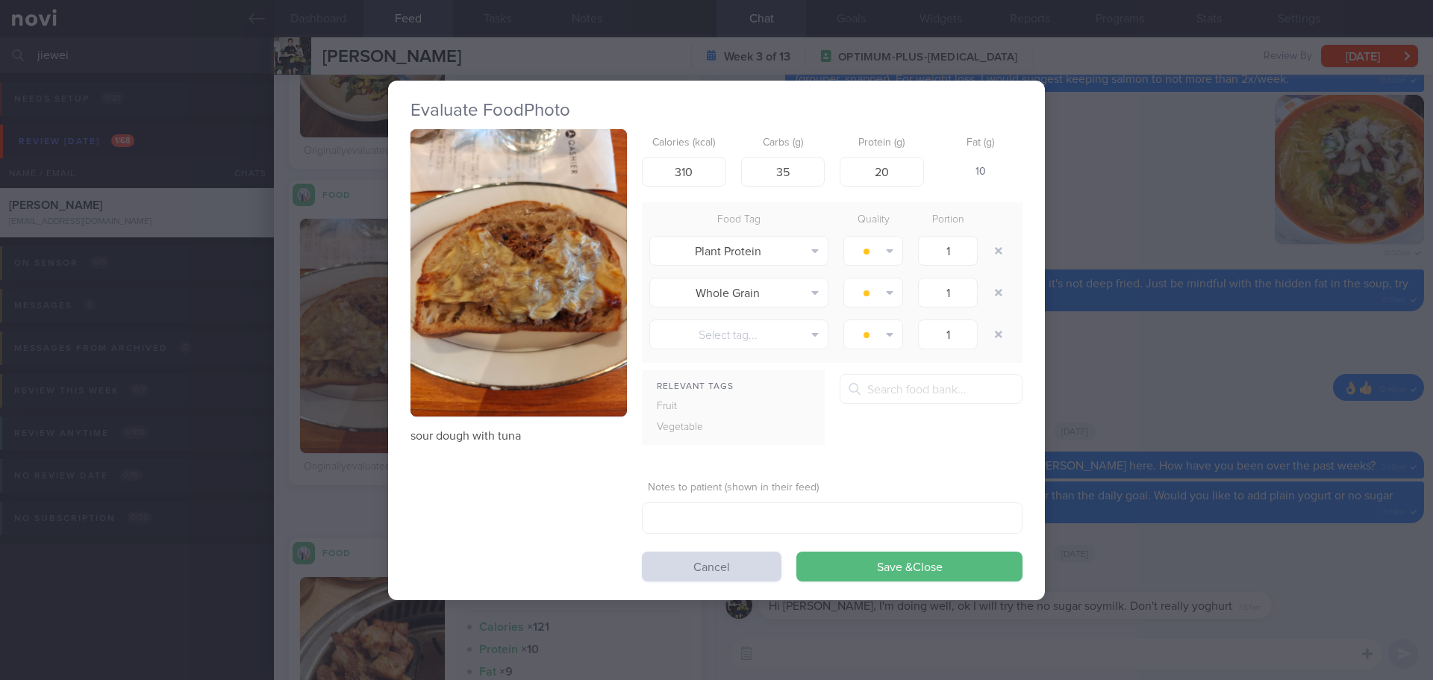
click at [534, 292] on button "button" at bounding box center [518, 272] width 216 height 287
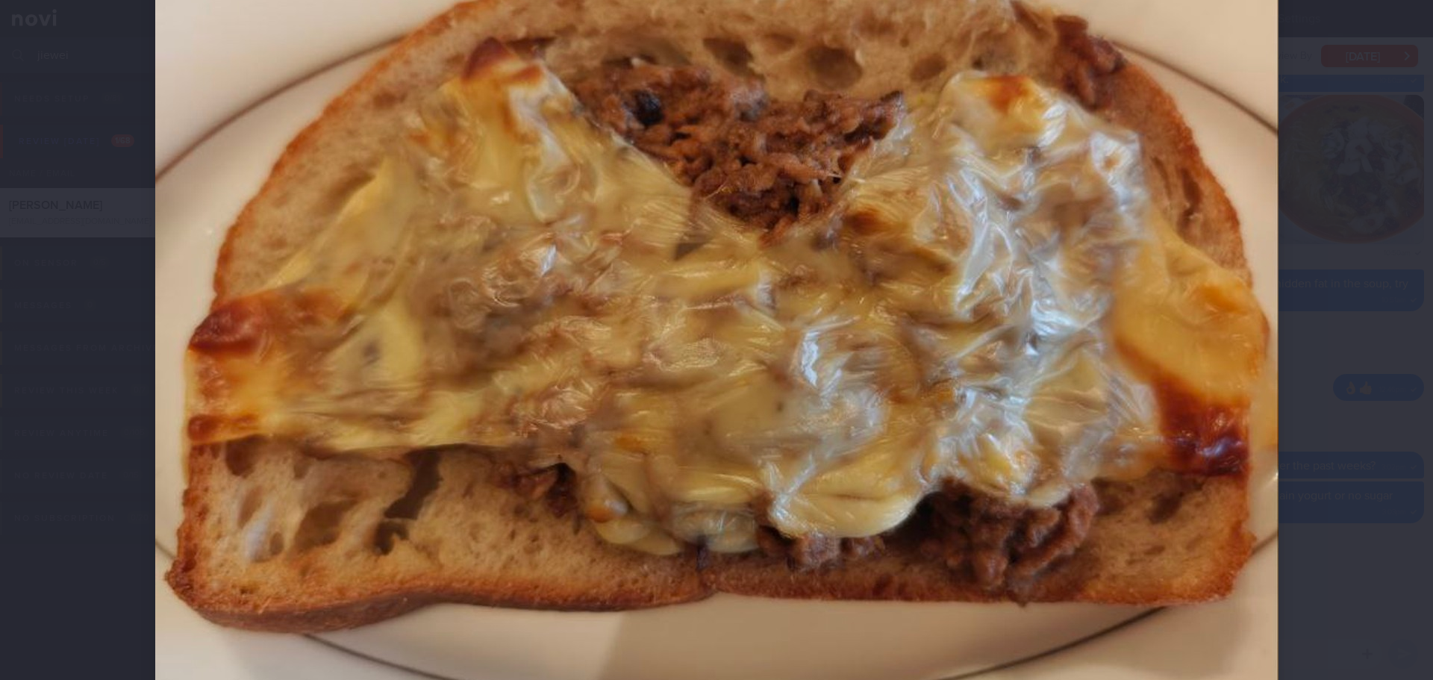
scroll to position [522, 0]
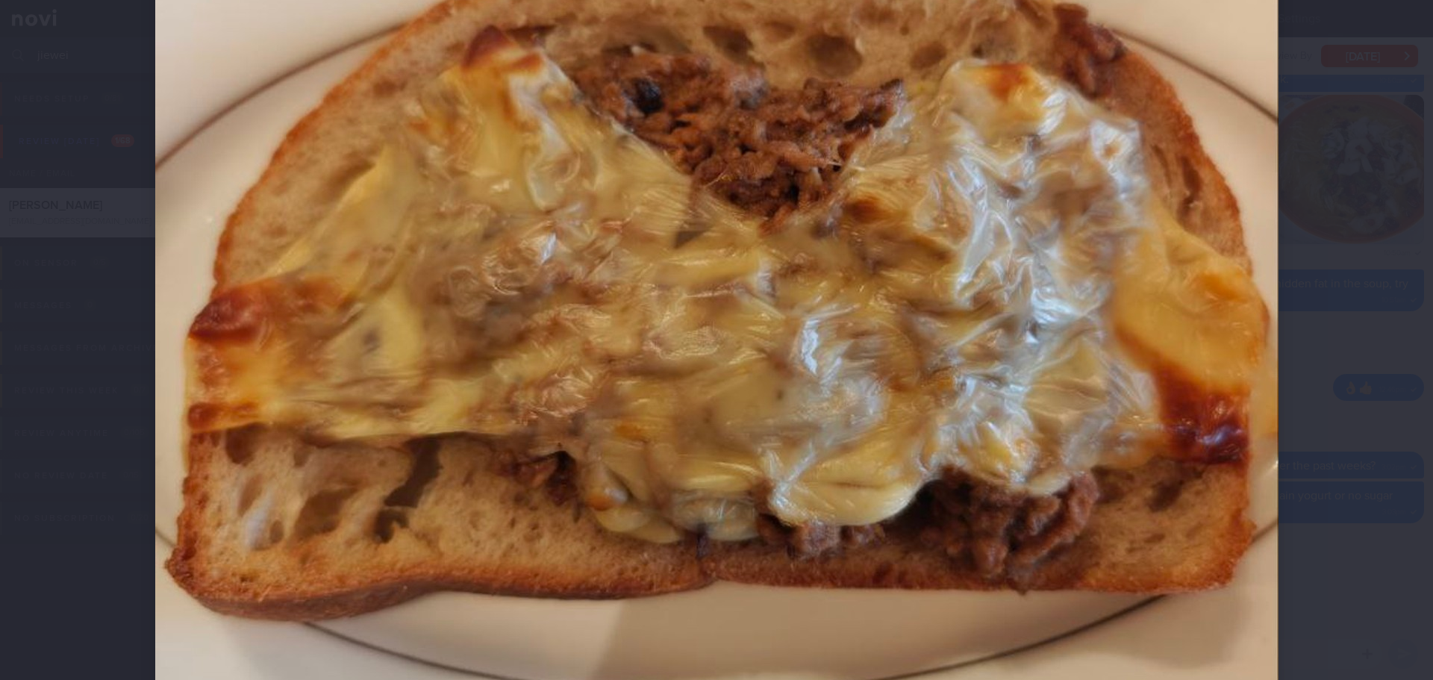
click at [1322, 316] on div at bounding box center [717, 284] width 1242 height 1612
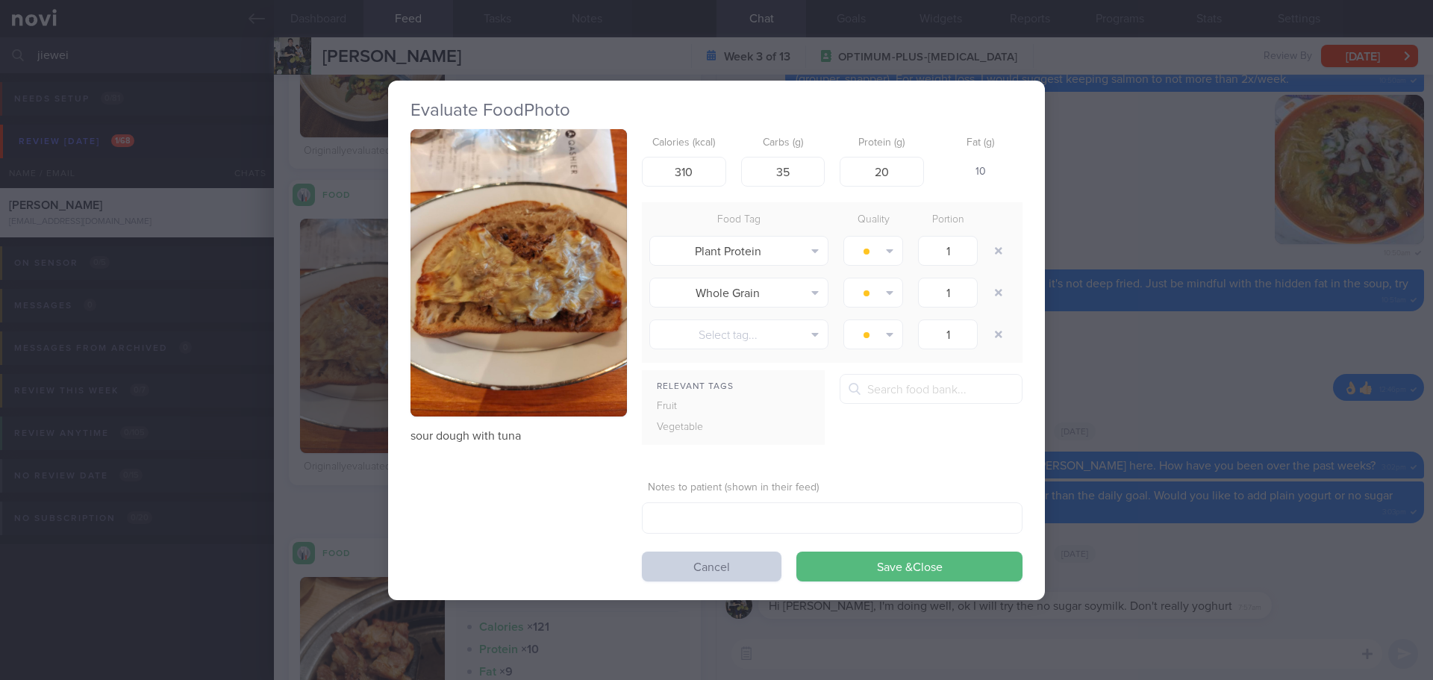
click at [727, 555] on button "Cancel" at bounding box center [712, 566] width 140 height 30
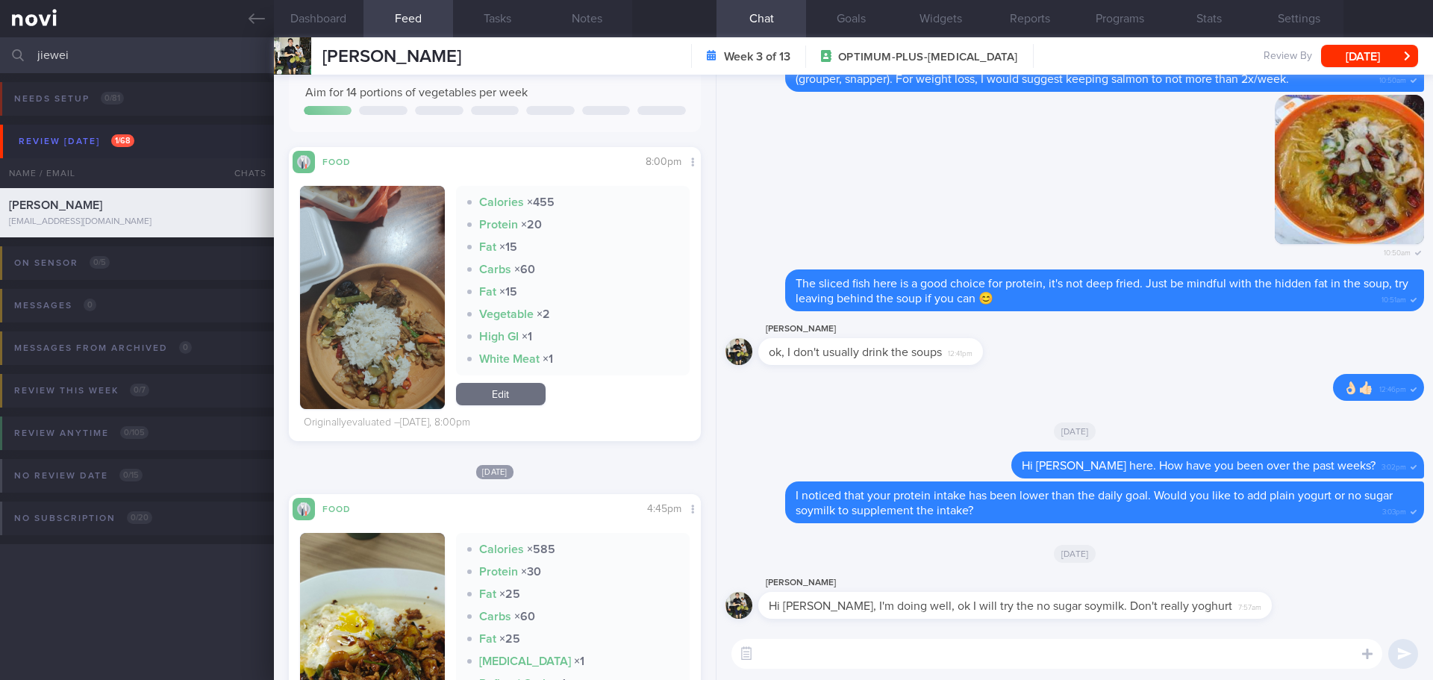
scroll to position [298, 0]
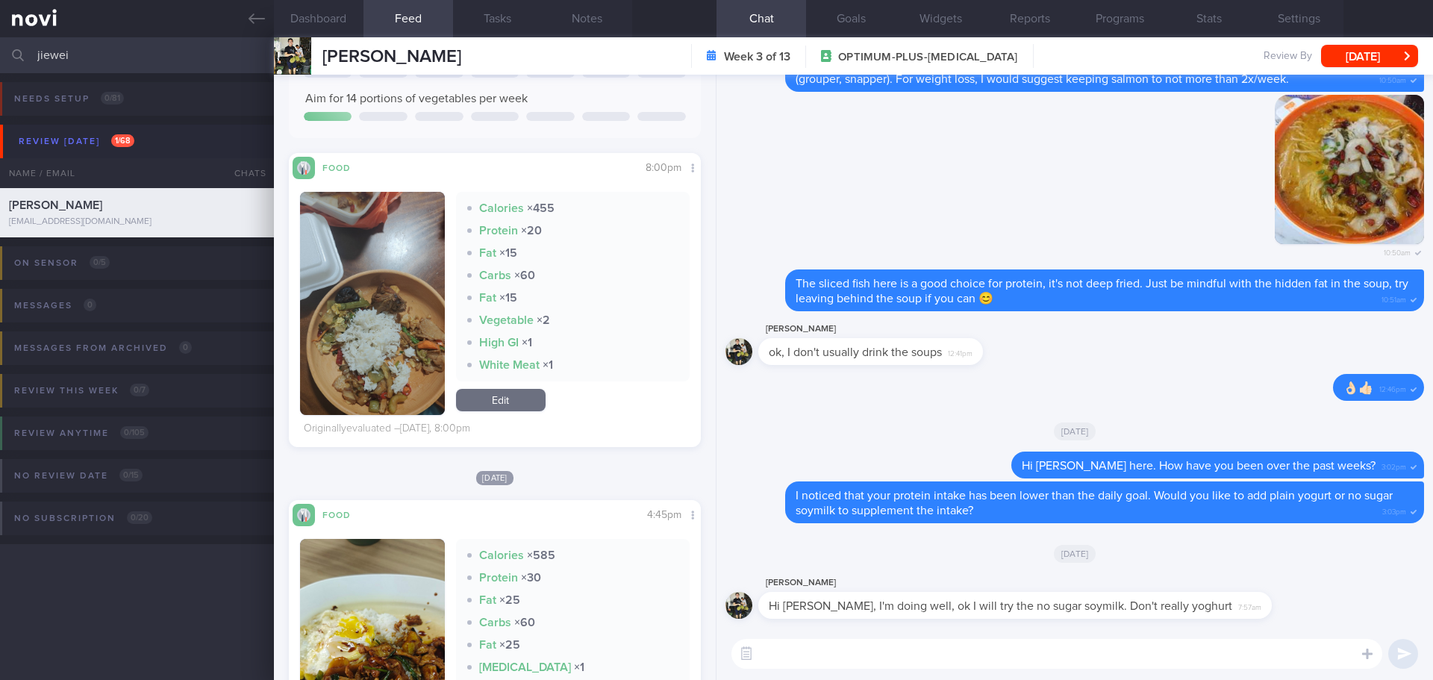
click at [415, 345] on button "button" at bounding box center [372, 303] width 145 height 223
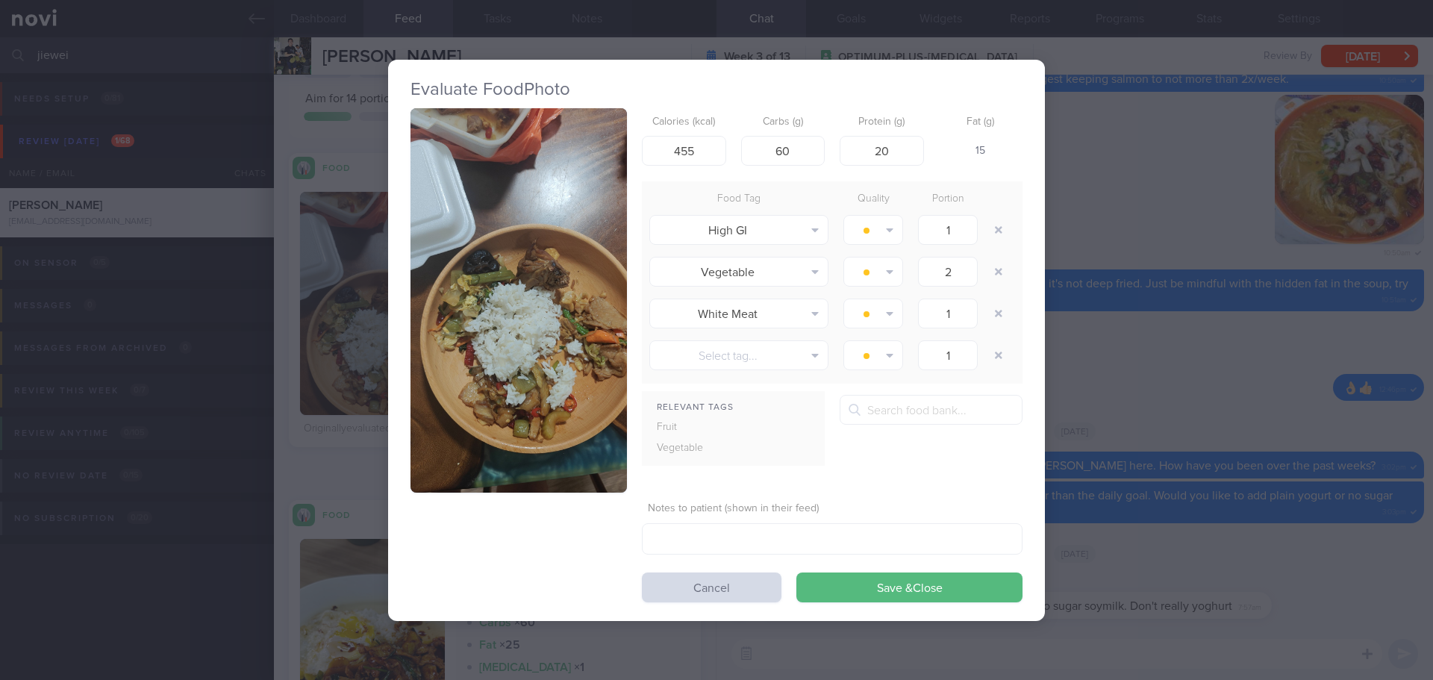
click at [609, 290] on button "button" at bounding box center [518, 300] width 216 height 385
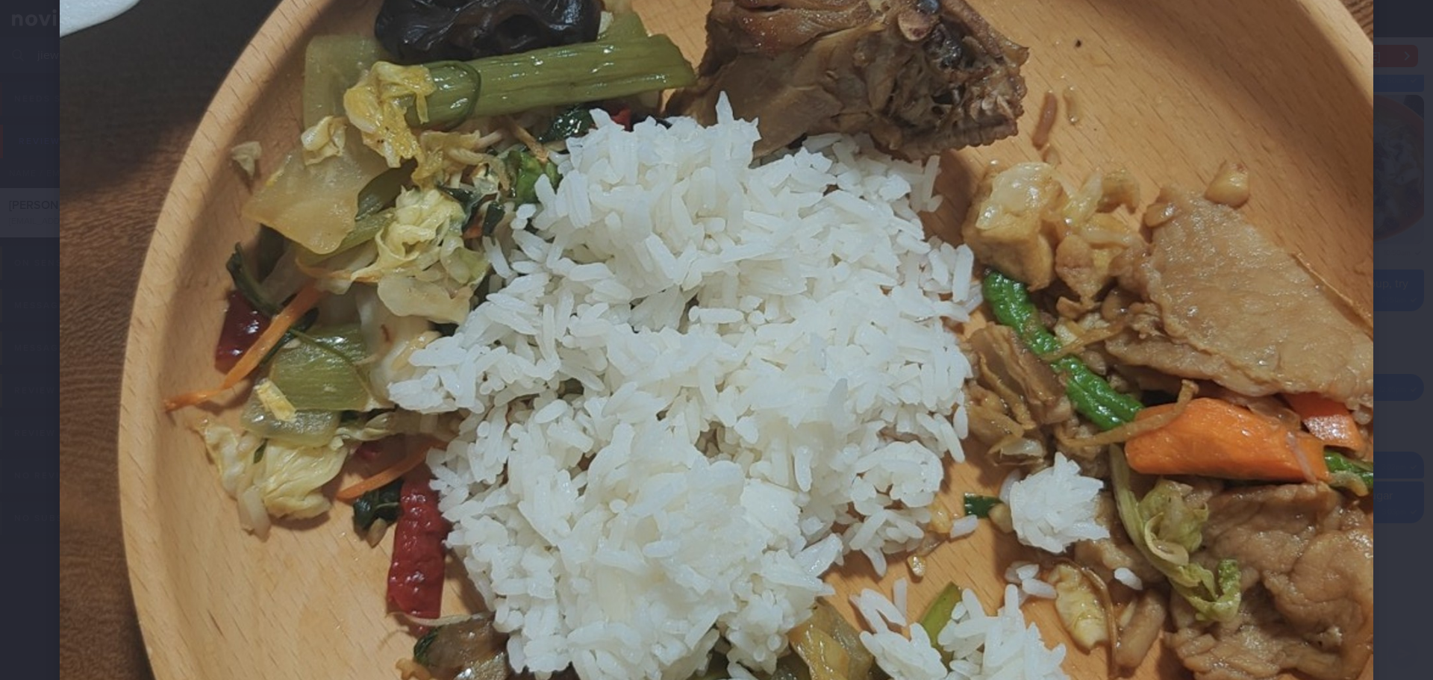
scroll to position [1268, 0]
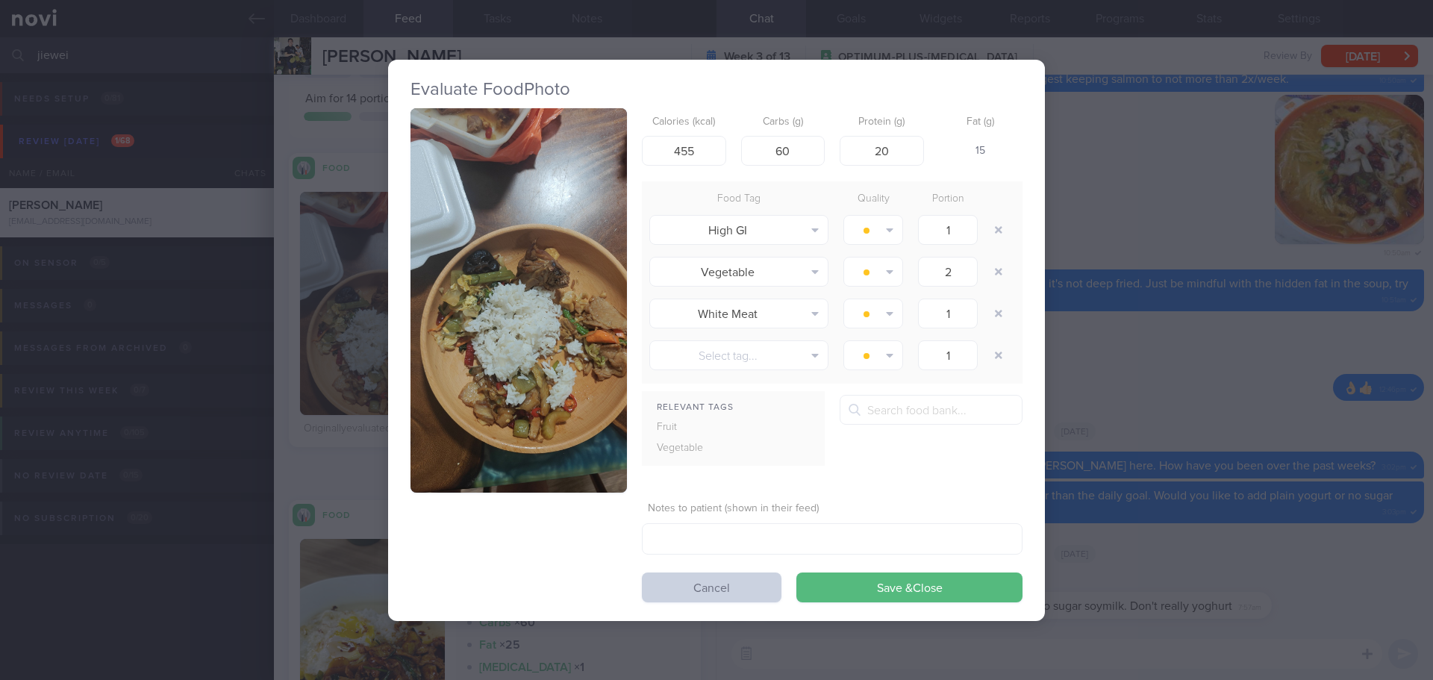
click at [740, 583] on button "Cancel" at bounding box center [712, 587] width 140 height 30
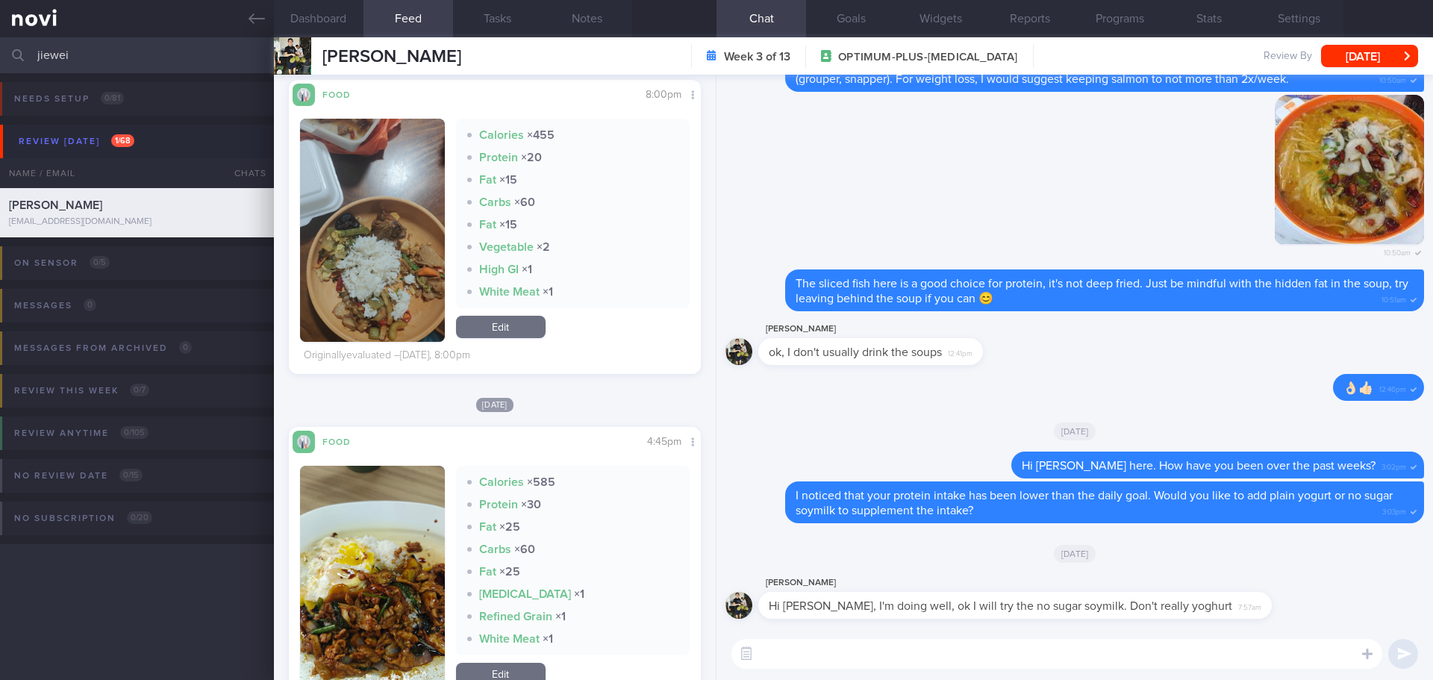
scroll to position [522, 0]
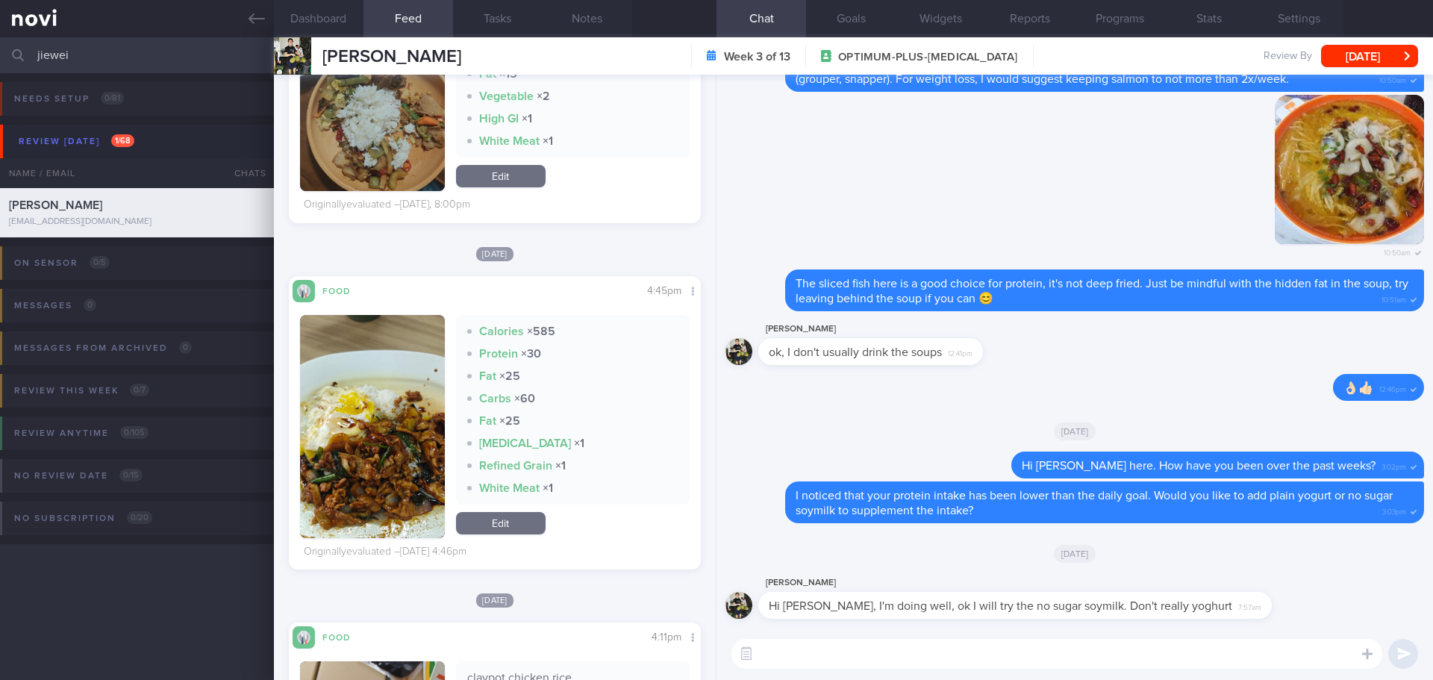
click at [881, 650] on textarea at bounding box center [1056, 654] width 651 height 30
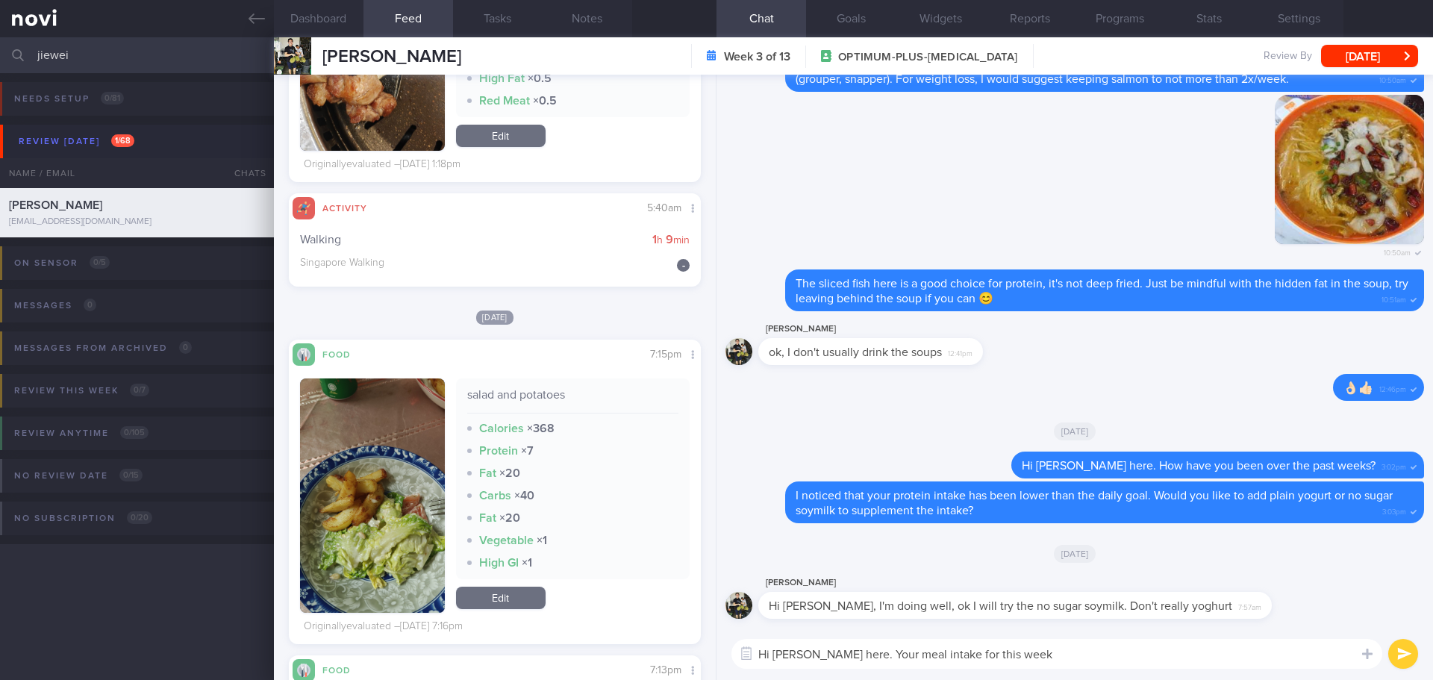
scroll to position [2835, 0]
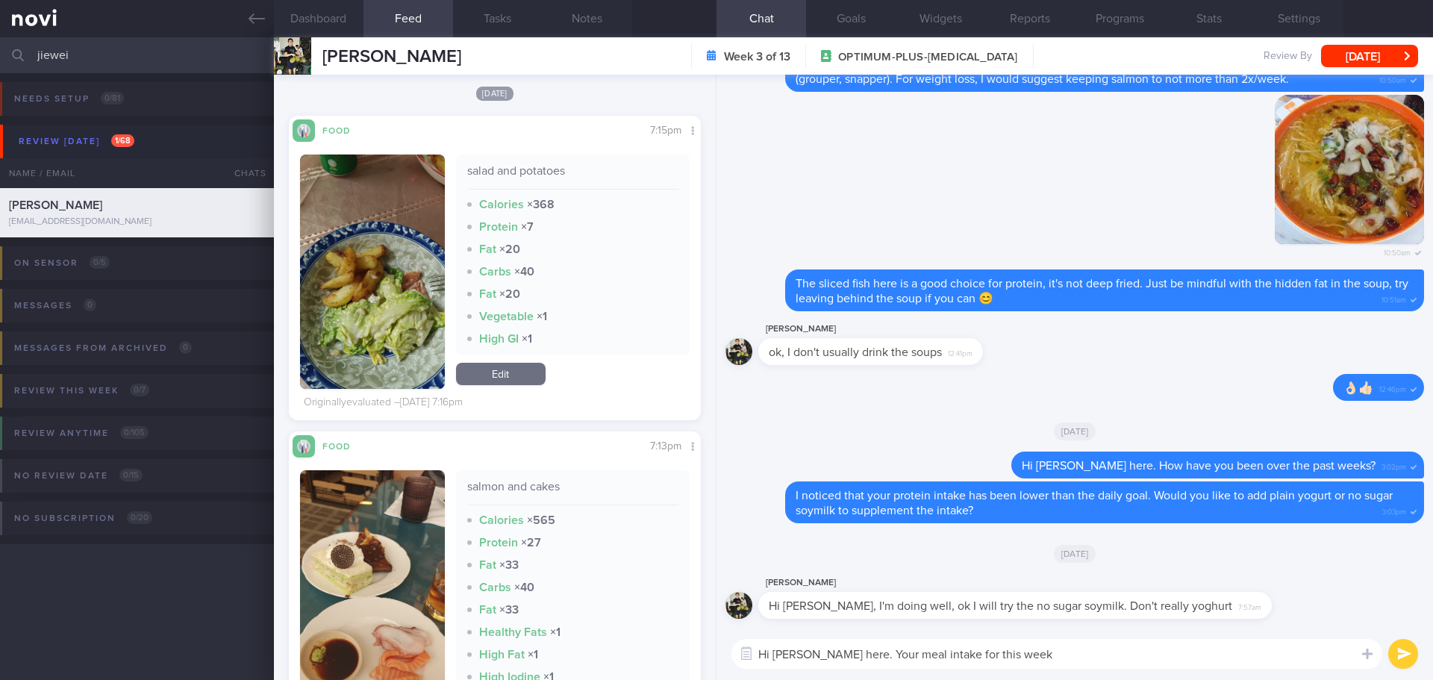
drag, startPoint x: 1074, startPoint y: 659, endPoint x: 894, endPoint y: 658, distance: 180.6
click at [894, 658] on textarea "Hi Jiewei, Elizabeth here. Your meal intake for this week" at bounding box center [1056, 654] width 651 height 30
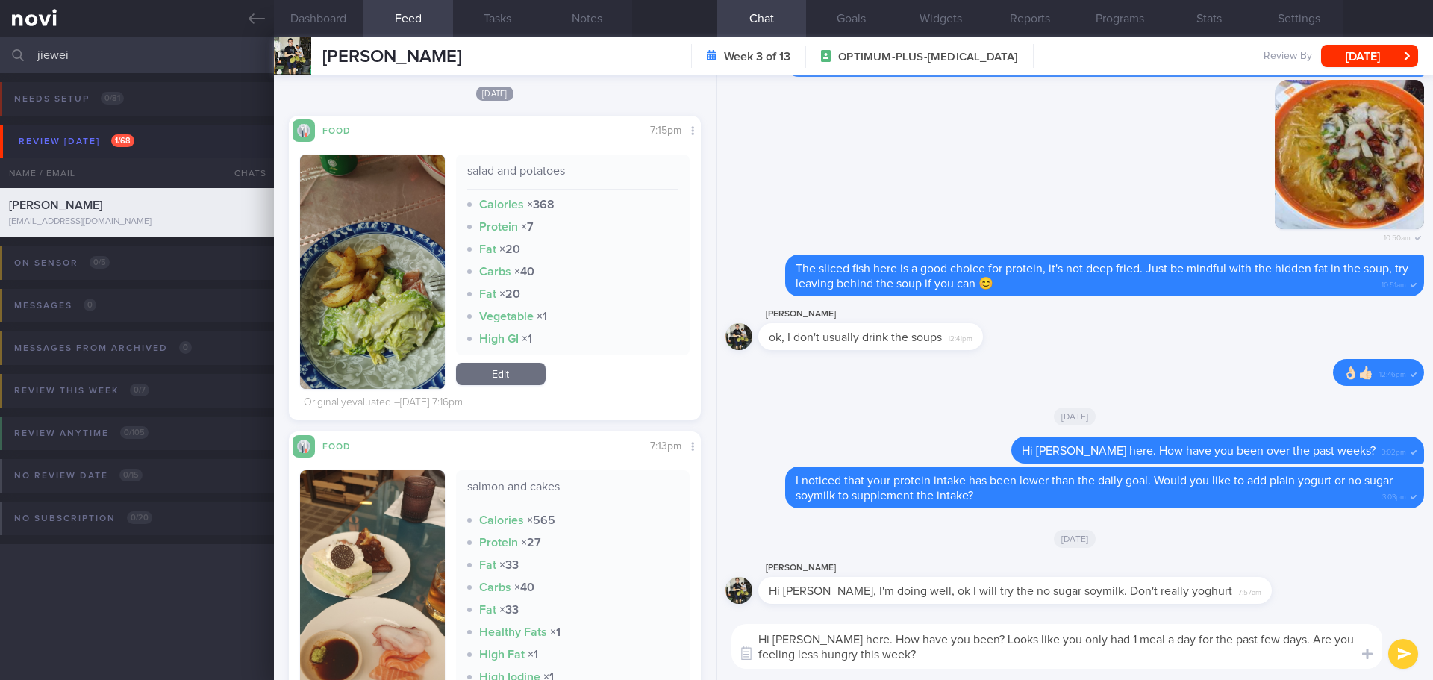
drag, startPoint x: 1137, startPoint y: 653, endPoint x: 1168, endPoint y: 659, distance: 31.9
click at [1137, 654] on textarea "Hi Jiewei, Elizabeth here. How have you been? Looks like you only had 1 meal a …" at bounding box center [1056, 646] width 651 height 45
click at [1170, 659] on textarea "Hi Jiewei, Elizabeth here. How have you been? Looks like you only had 1 meal a …" at bounding box center [1056, 646] width 651 height 45
drag, startPoint x: 1189, startPoint y: 659, endPoint x: 1217, endPoint y: 657, distance: 28.4
click at [1194, 659] on textarea "Hi Jiewei, Elizabeth here. How have you been? Looks like you only had 1 meal a …" at bounding box center [1056, 646] width 651 height 45
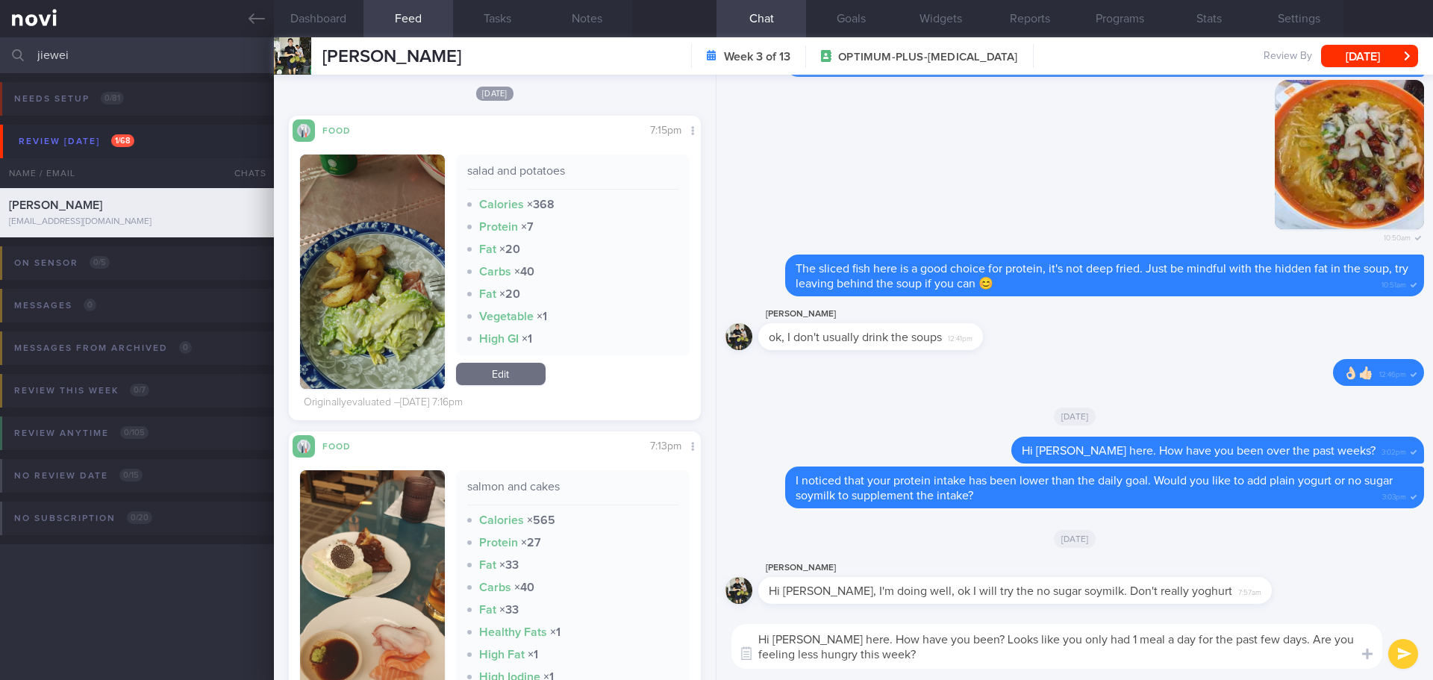
click at [1221, 657] on textarea "Hi Jiewei, Elizabeth here. How have you been? Looks like you only had 1 meal a …" at bounding box center [1056, 646] width 651 height 45
click at [1237, 656] on textarea "Hi Jiewei, Elizabeth here. How have you been? Looks like you only had 1 meal a …" at bounding box center [1056, 646] width 651 height 45
click at [1261, 657] on textarea "Hi Jiewei, Elizabeth here. How have you been? Looks like you only had 1 meal a …" at bounding box center [1056, 646] width 651 height 45
click at [1267, 657] on textarea "Hi Jiewei, Elizabeth here. How have you been? Looks like you only had 1 meal a …" at bounding box center [1056, 646] width 651 height 45
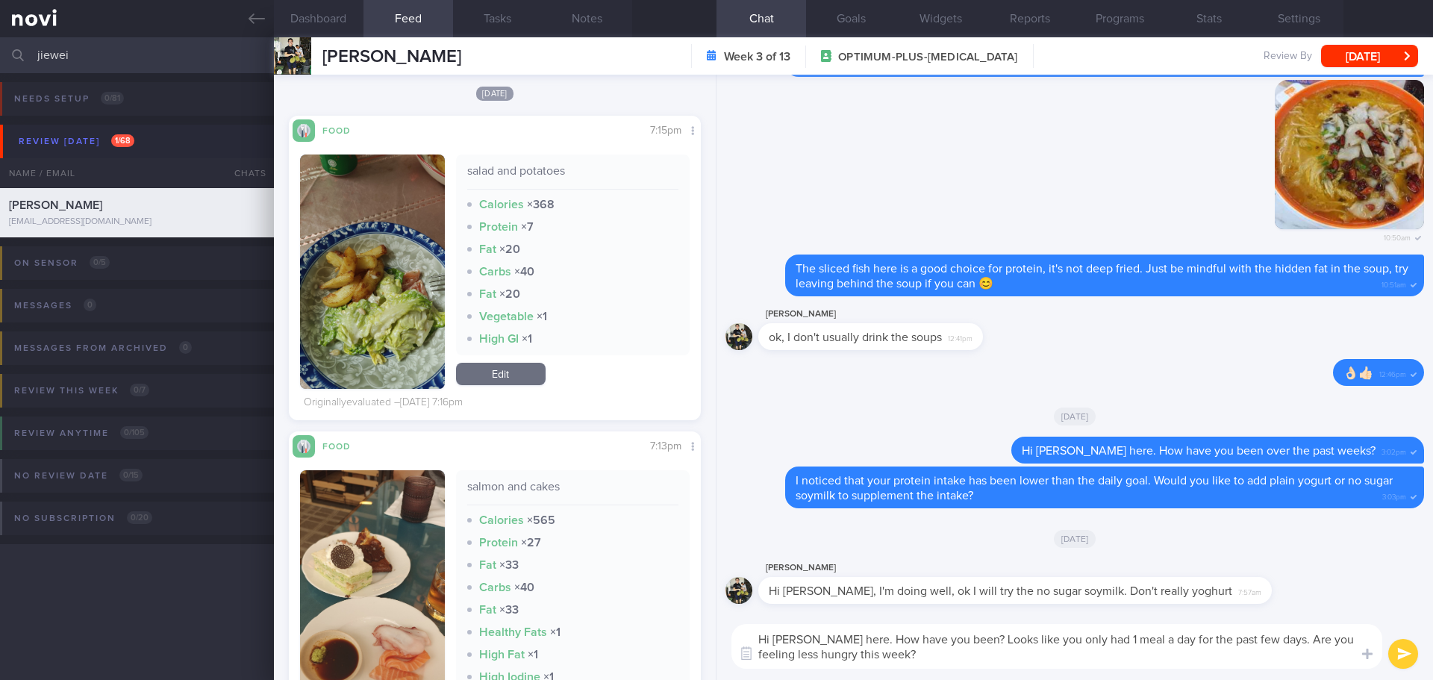
click at [1267, 657] on textarea "Hi Jiewei, Elizabeth here. How have you been? Looks like you only had 1 meal a …" at bounding box center [1056, 646] width 651 height 45
click at [1283, 656] on textarea "Hi Jiewei, Elizabeth here. How have you been? Looks like you only had 1 meal a …" at bounding box center [1056, 646] width 651 height 45
drag, startPoint x: 1315, startPoint y: 636, endPoint x: 1336, endPoint y: 654, distance: 26.5
click at [1336, 654] on textarea "Hi Jiewei, Elizabeth here. How have you been? Looks like you only had 1 meal a …" at bounding box center [1056, 646] width 651 height 45
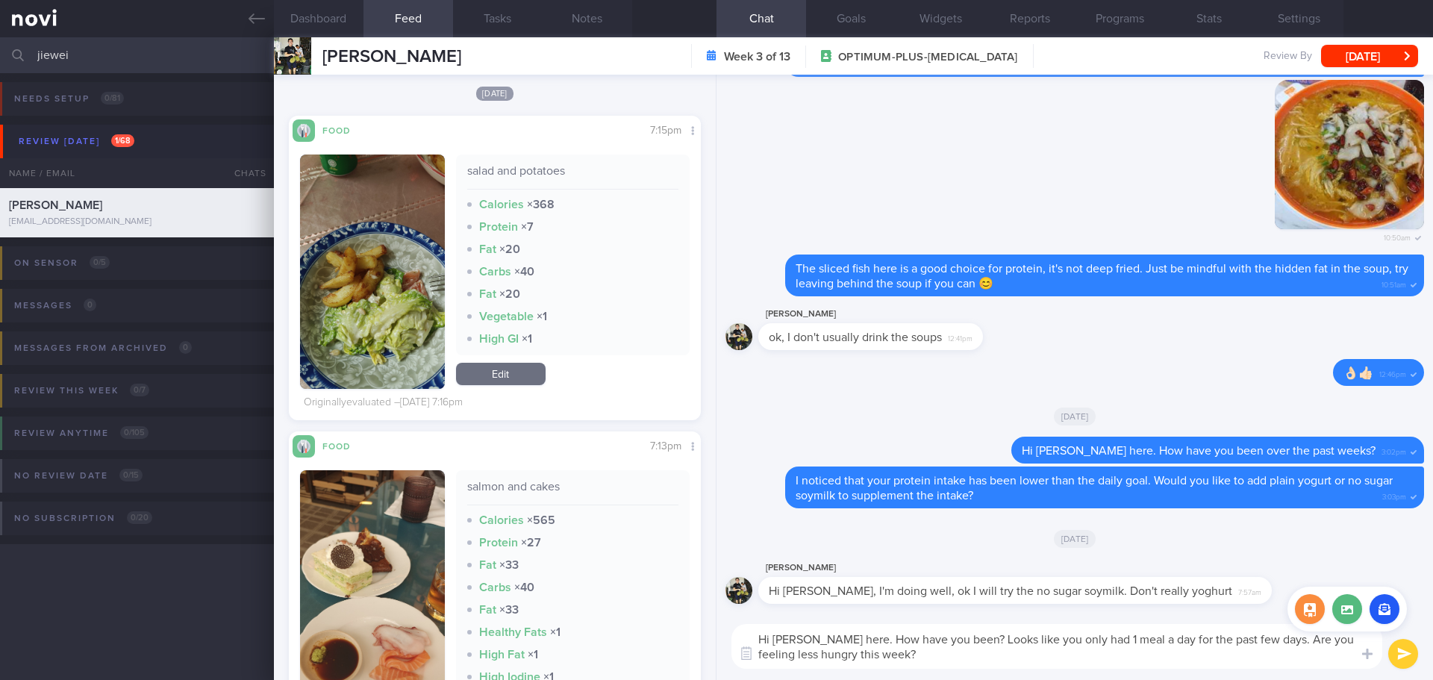
click at [1315, 636] on div "Food repository" at bounding box center [1346, 612] width 119 height 52
click at [1313, 641] on textarea "Hi Jiewei, Elizabeth here. How have you been? Looks like you only had 1 meal a …" at bounding box center [1056, 646] width 651 height 45
click at [1161, 658] on textarea "Hi Jiewei, Elizabeth here. How have you been? Looks like you only had 1 meal a …" at bounding box center [1056, 646] width 651 height 45
type textarea "Hi Jiewei, Elizabeth here. How have you been? Looks like you only had 1 meal a …"
click at [1406, 657] on button "submit" at bounding box center [1403, 654] width 30 height 30
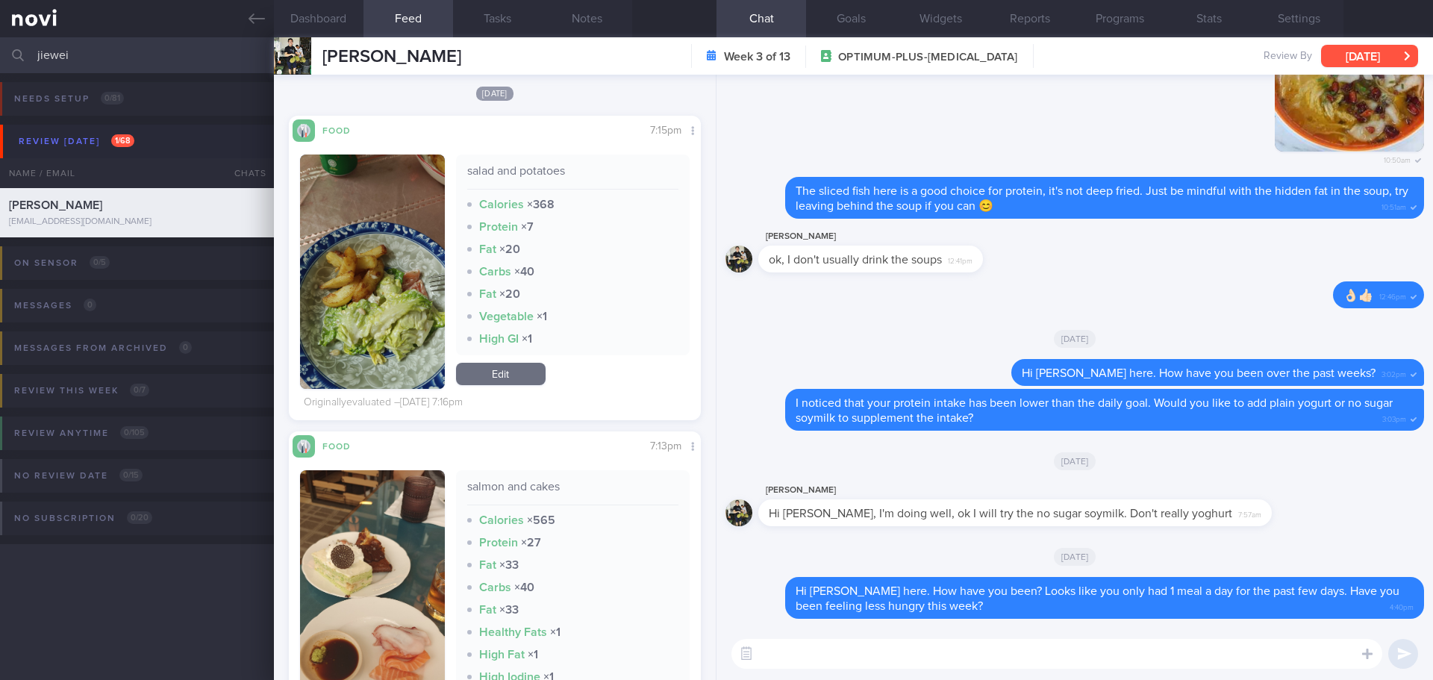
click at [1354, 51] on button "[DATE]" at bounding box center [1369, 56] width 97 height 22
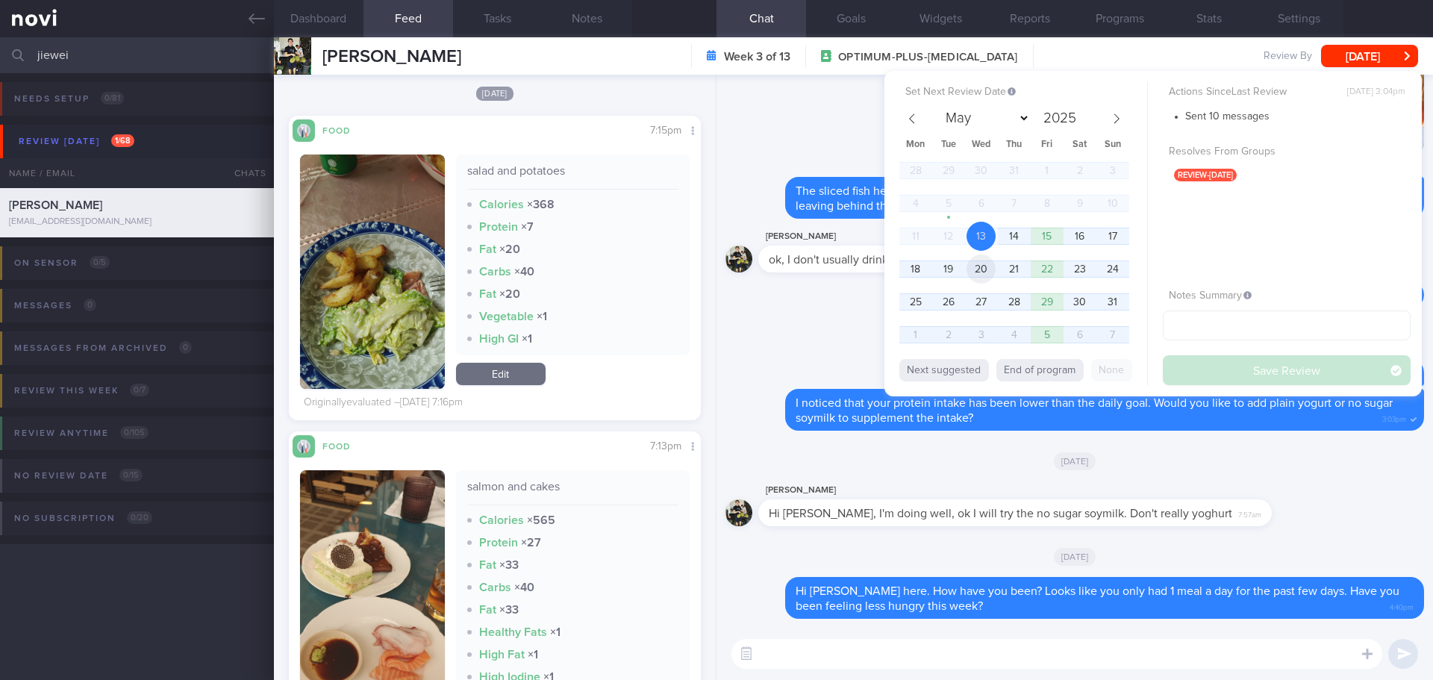
click at [983, 266] on span "20" at bounding box center [980, 268] width 29 height 29
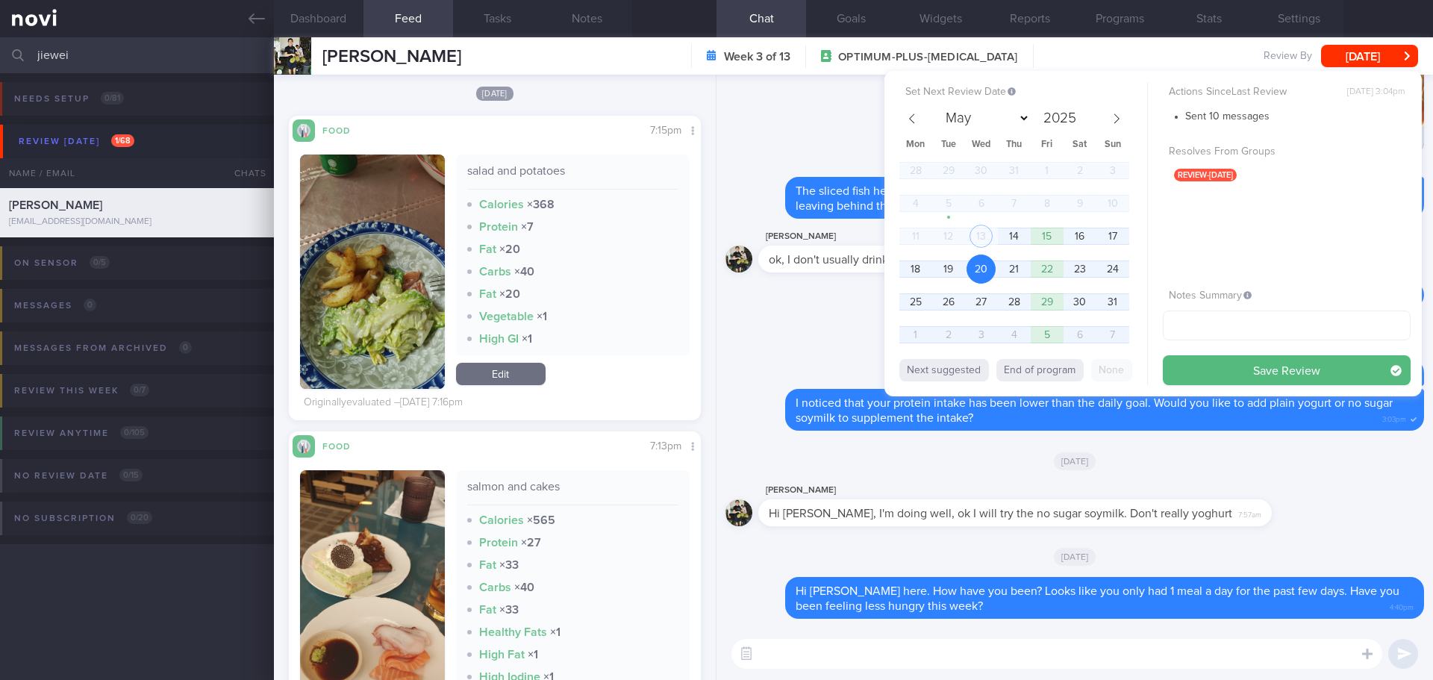
click at [1216, 375] on button "Save Review" at bounding box center [1286, 370] width 248 height 30
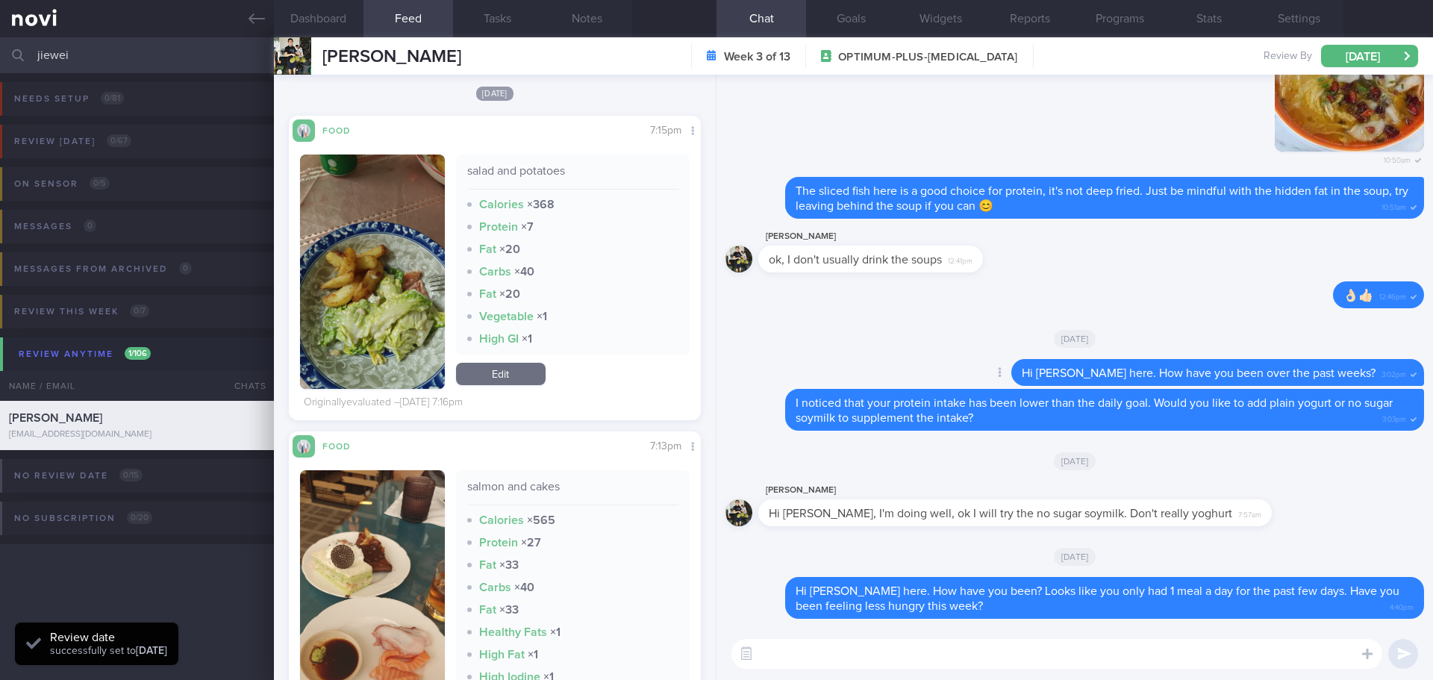
scroll to position [190, 381]
click at [0, 37] on html "You are offline! Some functionality will be unavailable Patients New Users Coac…" at bounding box center [716, 340] width 1433 height 680
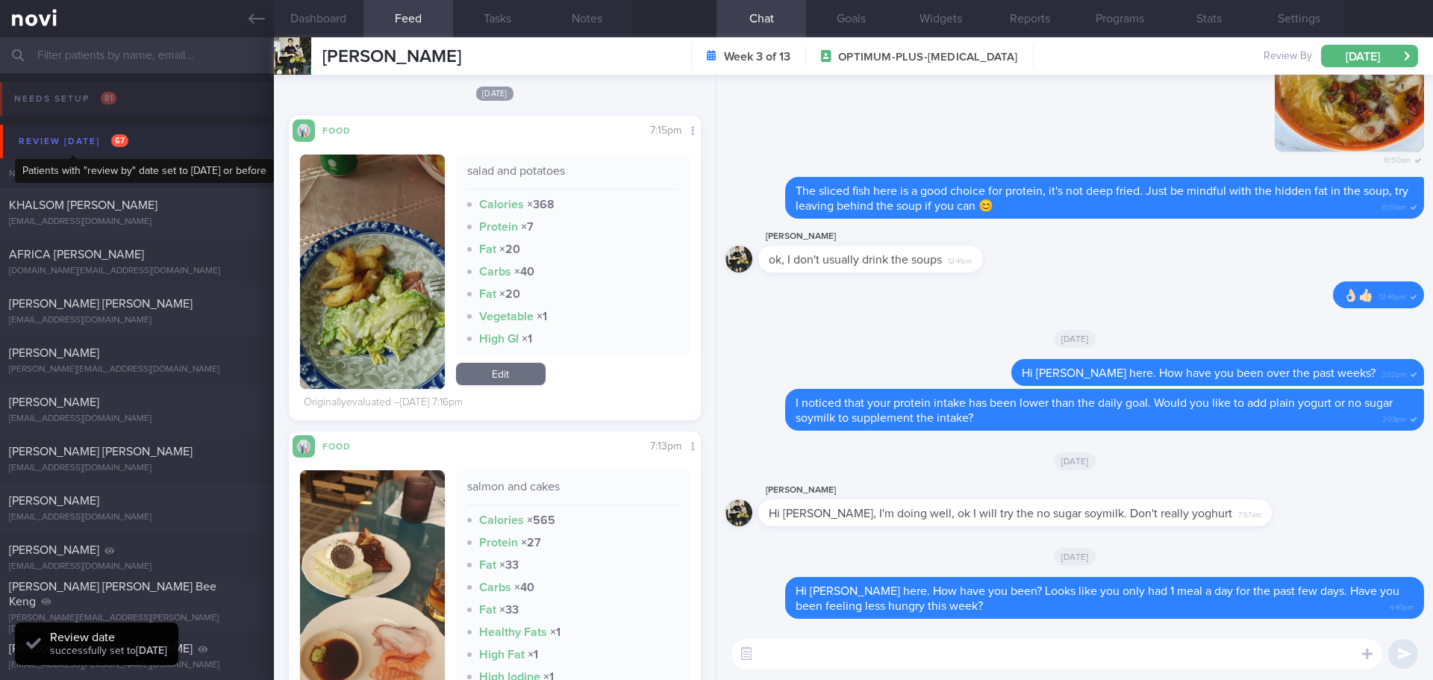
click at [77, 134] on div "Review today 67" at bounding box center [73, 141] width 117 height 20
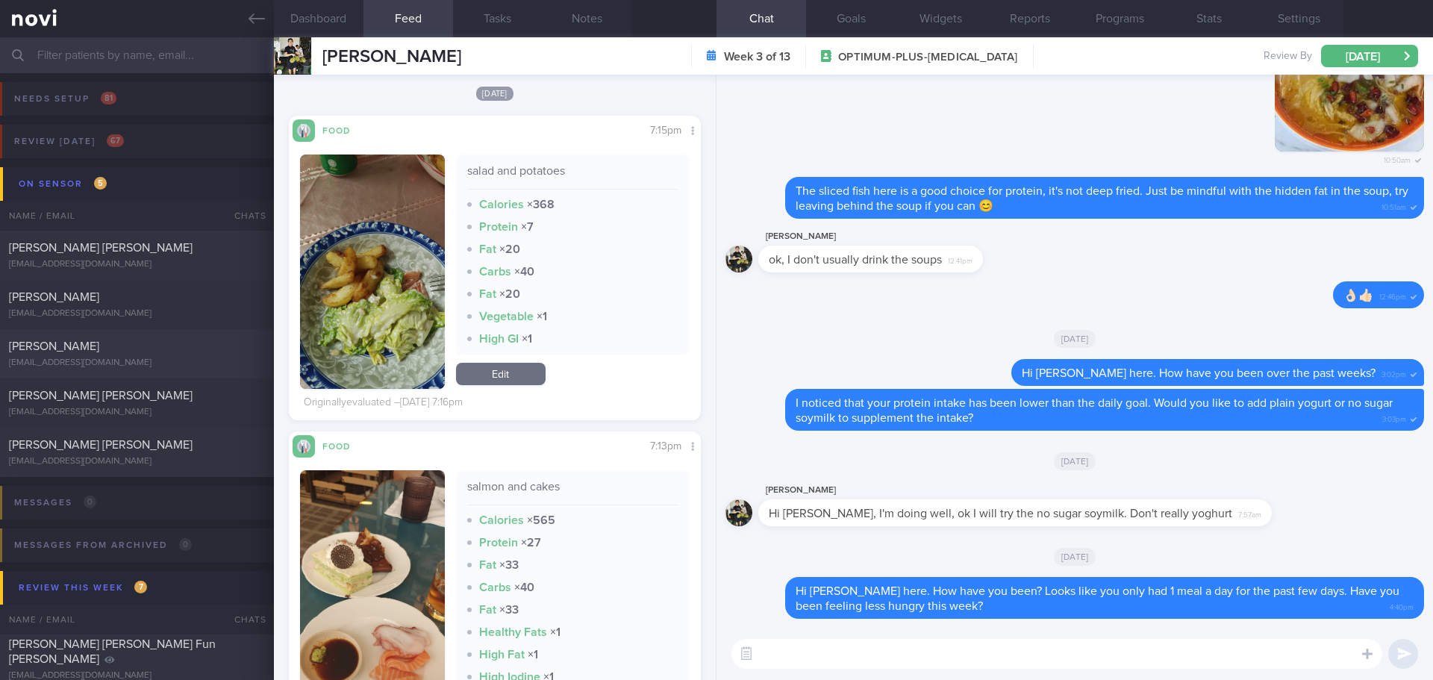
click at [143, 352] on div "[PERSON_NAME]" at bounding box center [135, 346] width 252 height 15
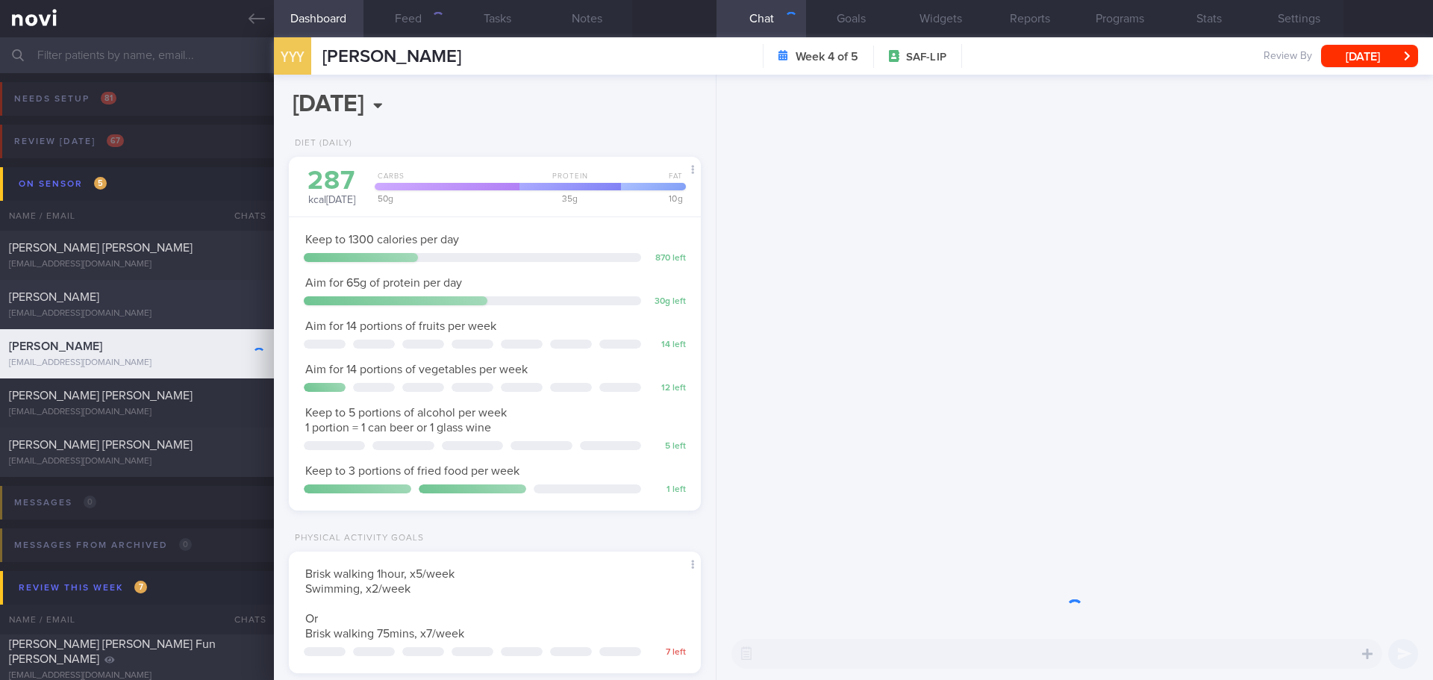
scroll to position [190, 381]
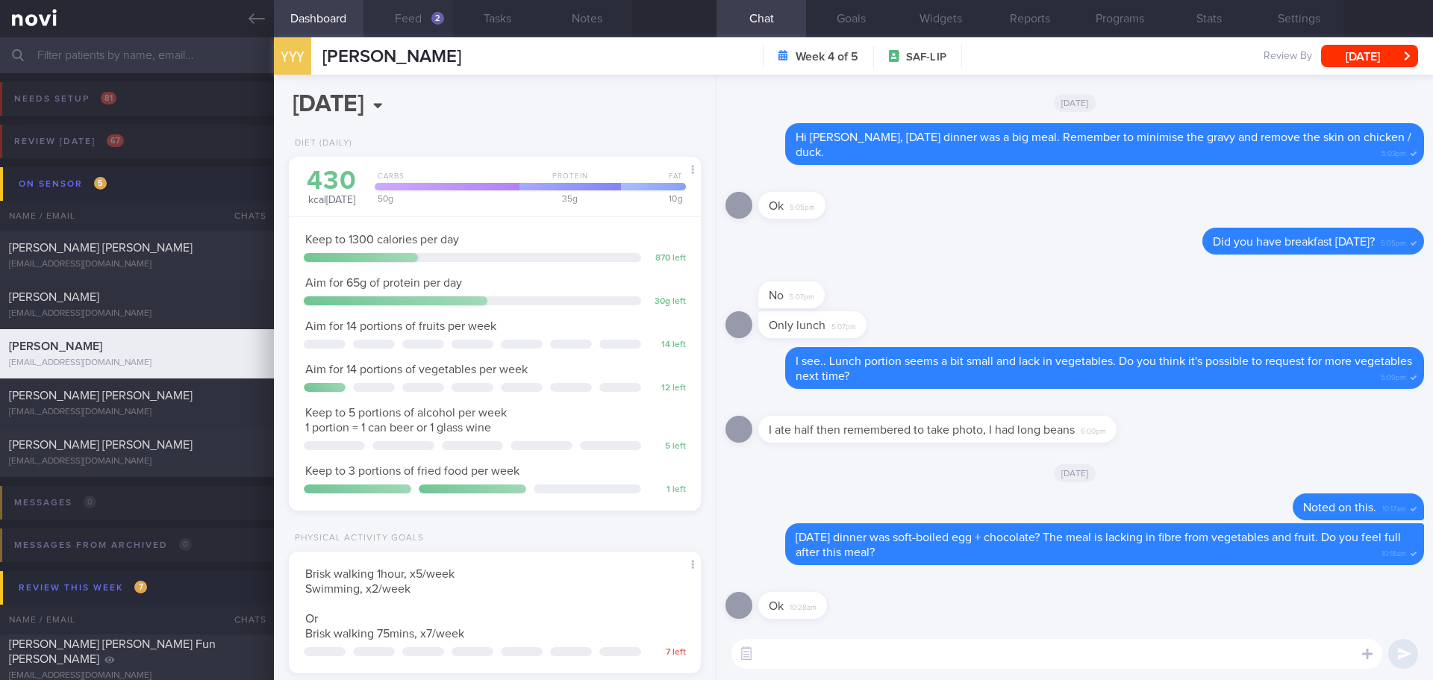
click at [395, 19] on button "Feed 2" at bounding box center [408, 18] width 90 height 37
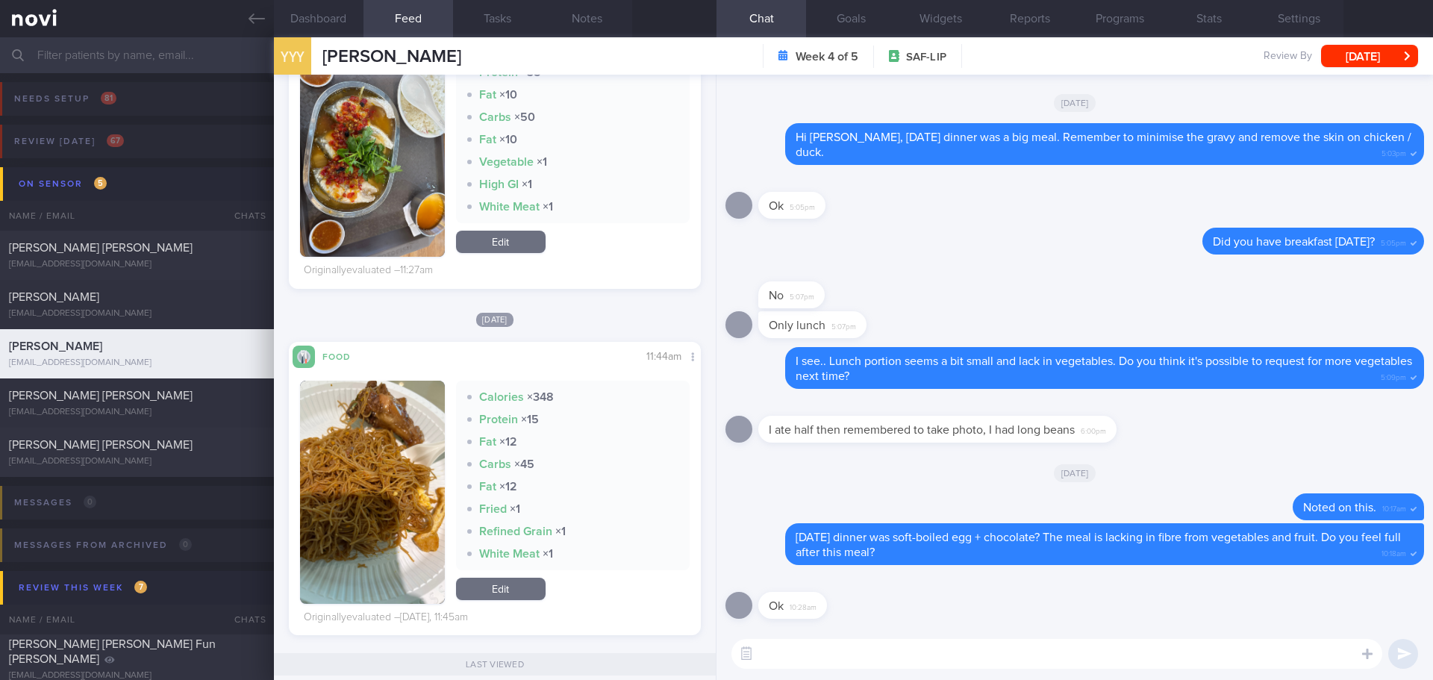
scroll to position [373, 0]
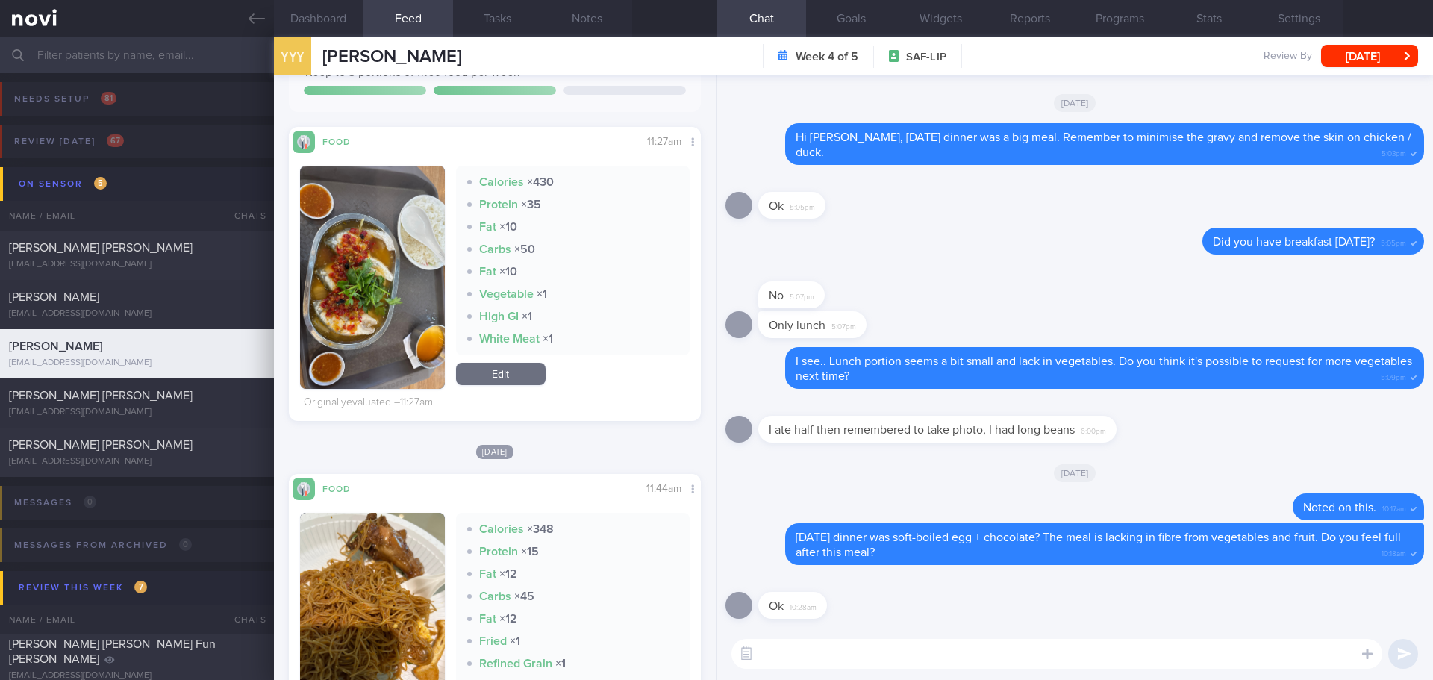
click at [395, 297] on button "button" at bounding box center [372, 277] width 145 height 223
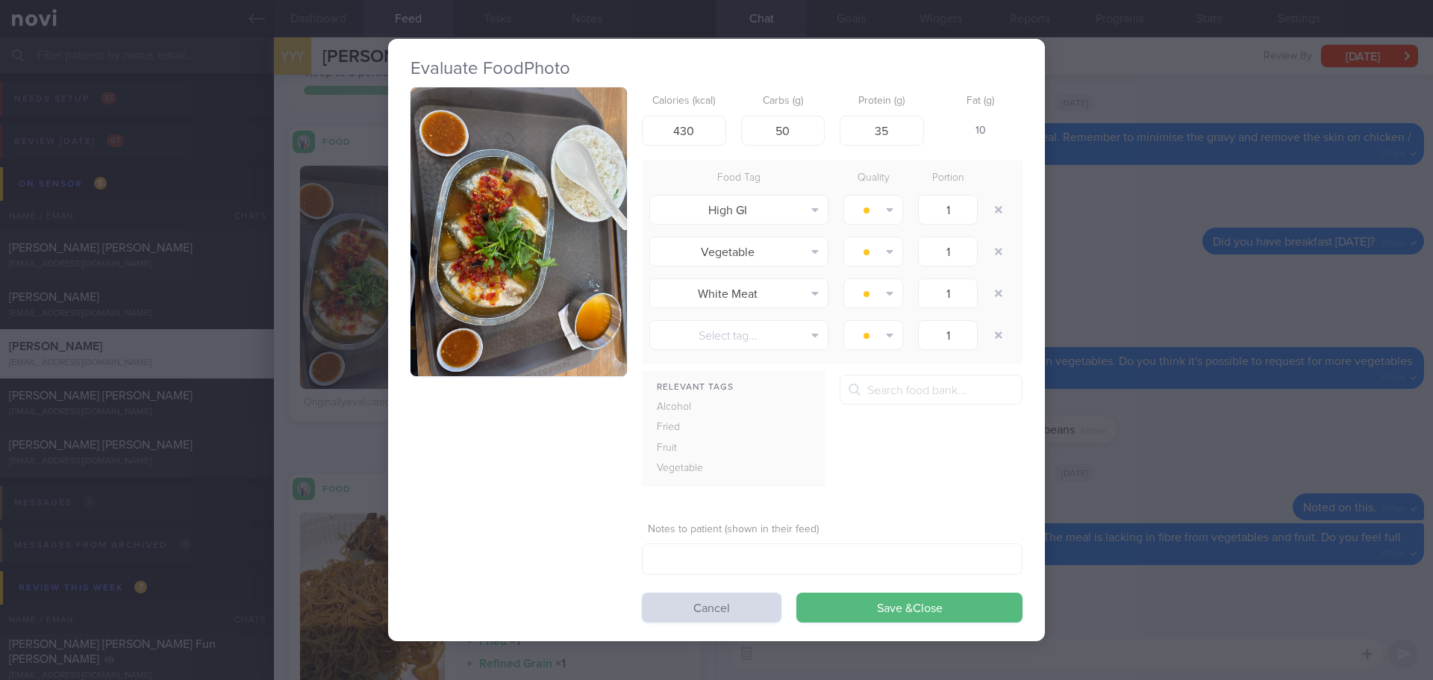
click at [448, 210] on button "button" at bounding box center [518, 231] width 216 height 289
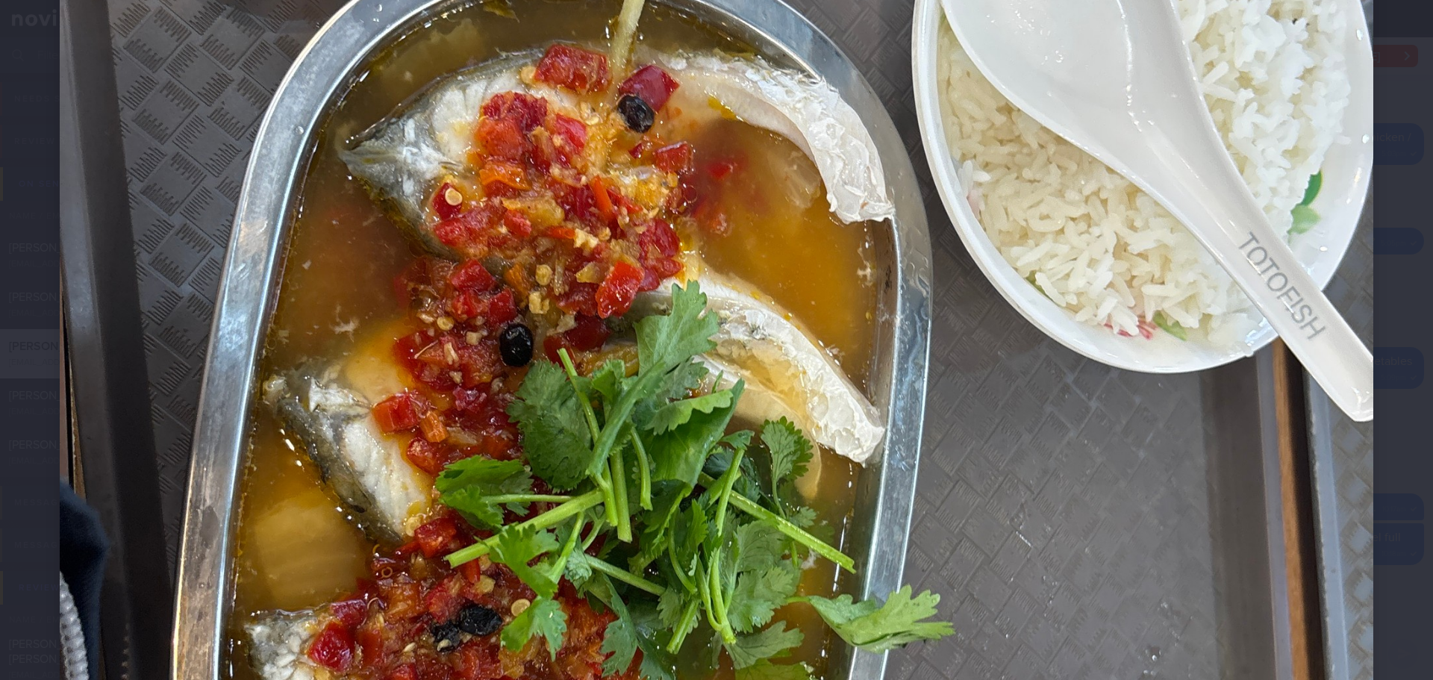
scroll to position [597, 0]
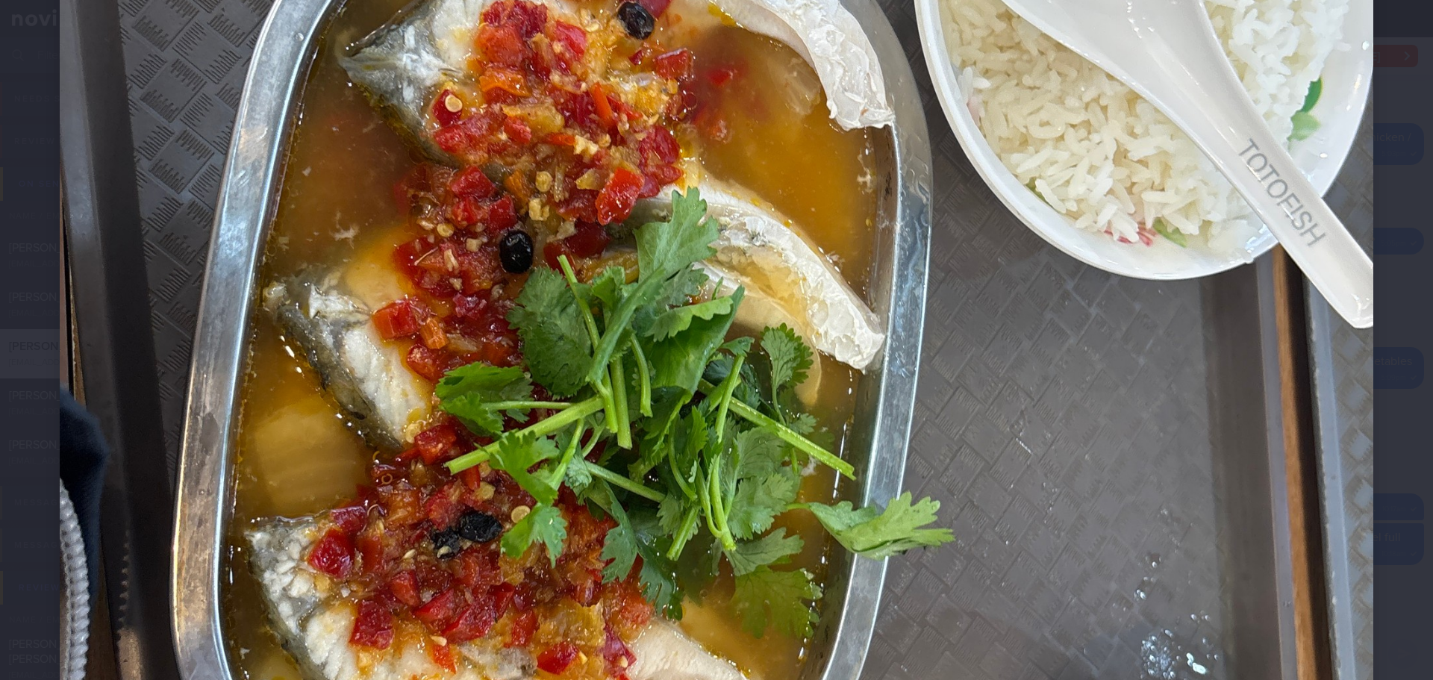
click at [1399, 259] on div at bounding box center [716, 338] width 1433 height 1871
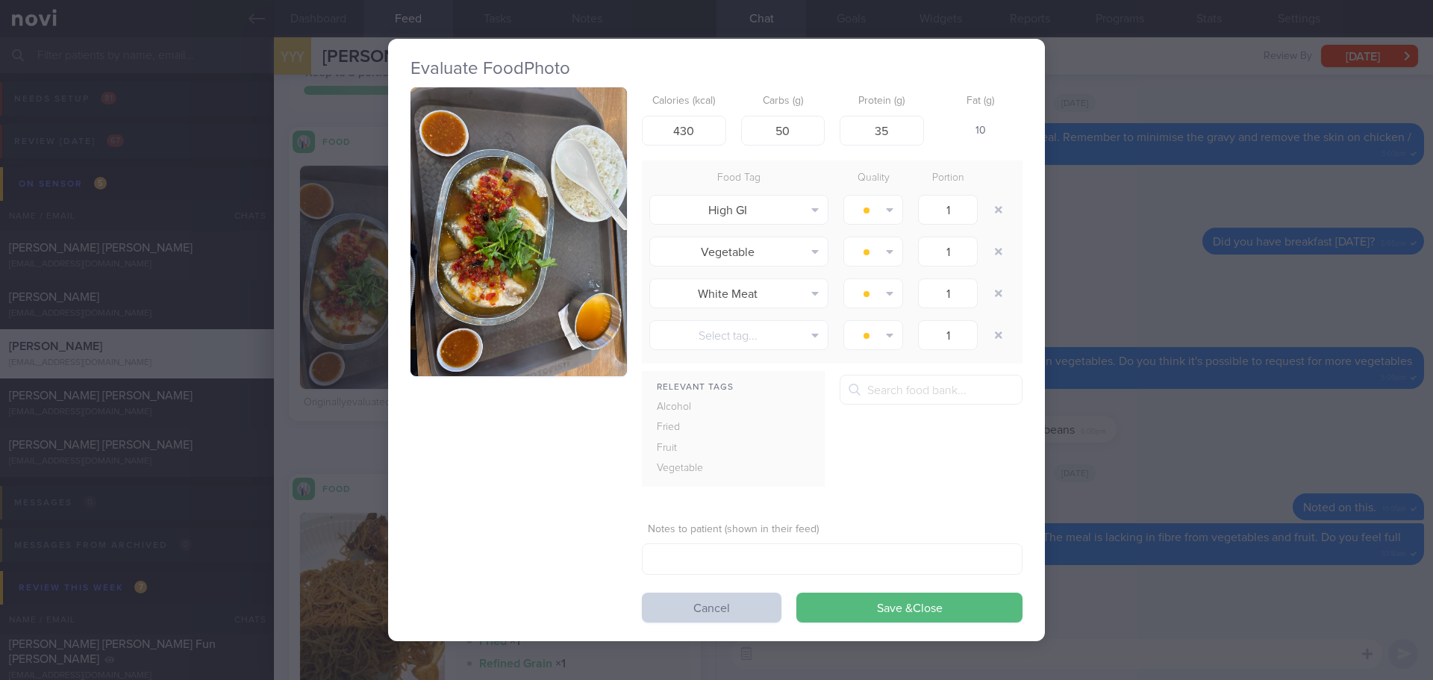
click at [667, 600] on button "Cancel" at bounding box center [712, 607] width 140 height 30
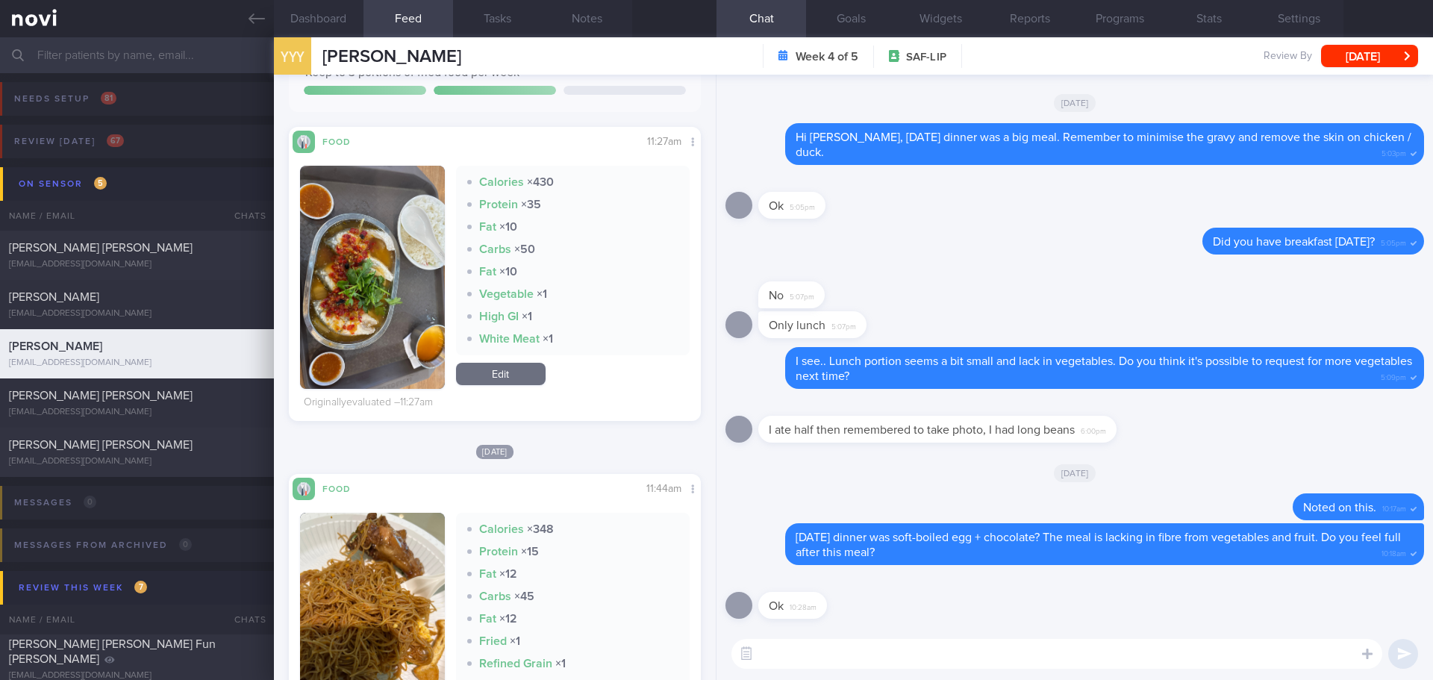
click at [798, 649] on textarea at bounding box center [1056, 654] width 651 height 30
type textarea "Hi Ms Yong, steamed fish for lunch today looks good. Did you finish the full po…"
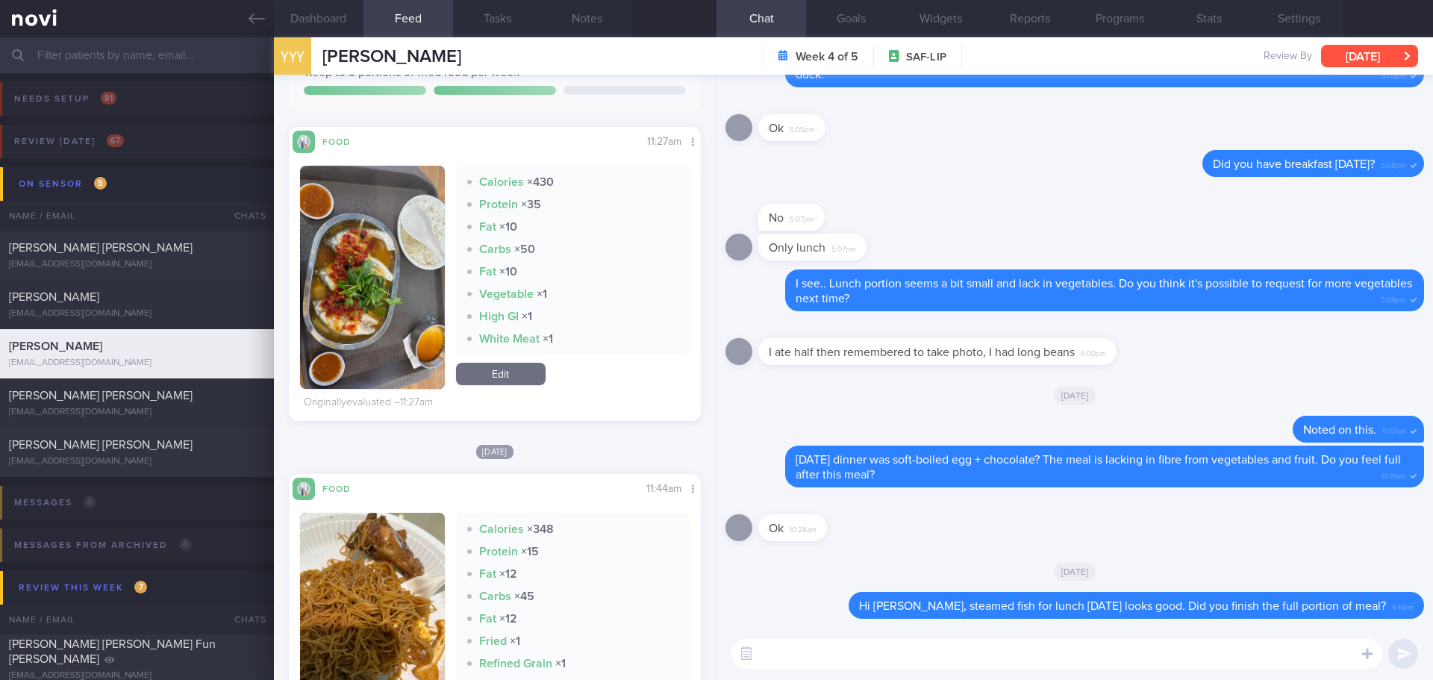
click at [1375, 49] on button "[DATE]" at bounding box center [1369, 56] width 97 height 22
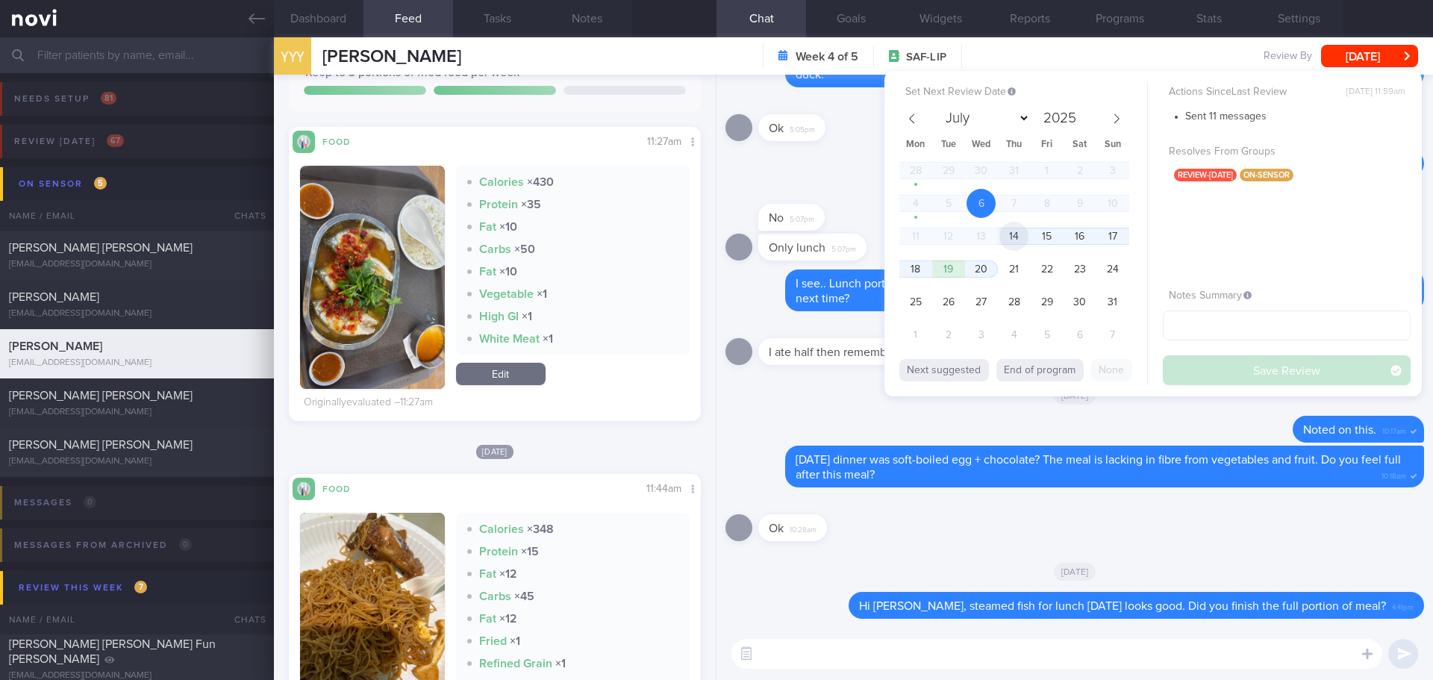
click at [1010, 237] on span "14" at bounding box center [1013, 236] width 29 height 29
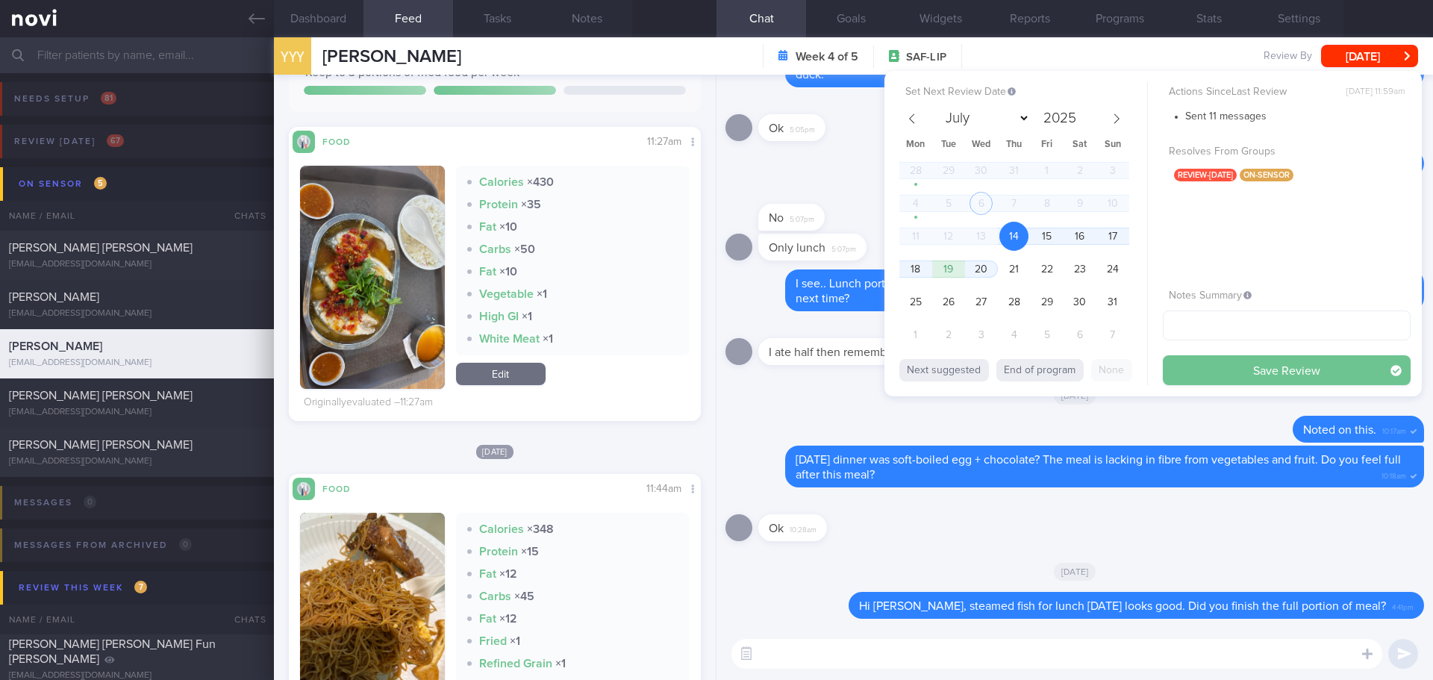
click at [1186, 366] on button "Save Review" at bounding box center [1286, 370] width 248 height 30
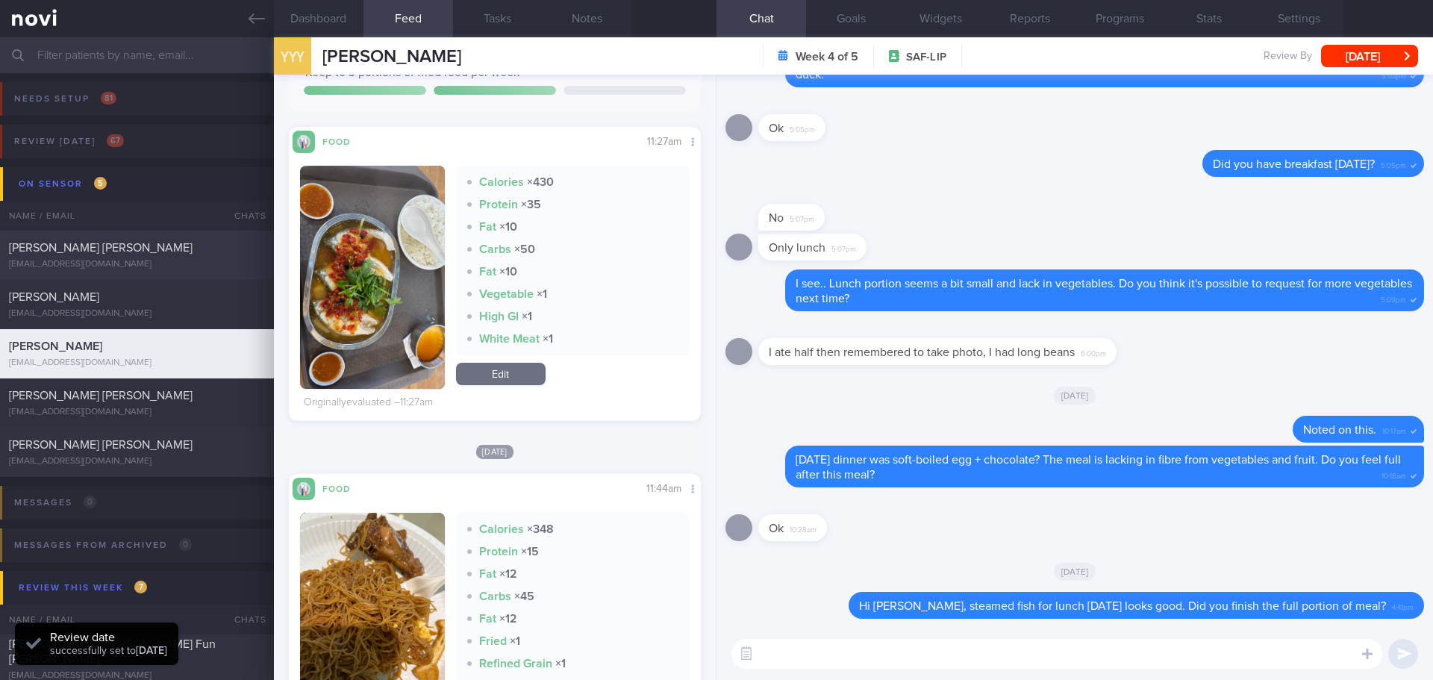
scroll to position [190, 381]
click at [1386, 63] on button "[DATE]" at bounding box center [1369, 56] width 97 height 22
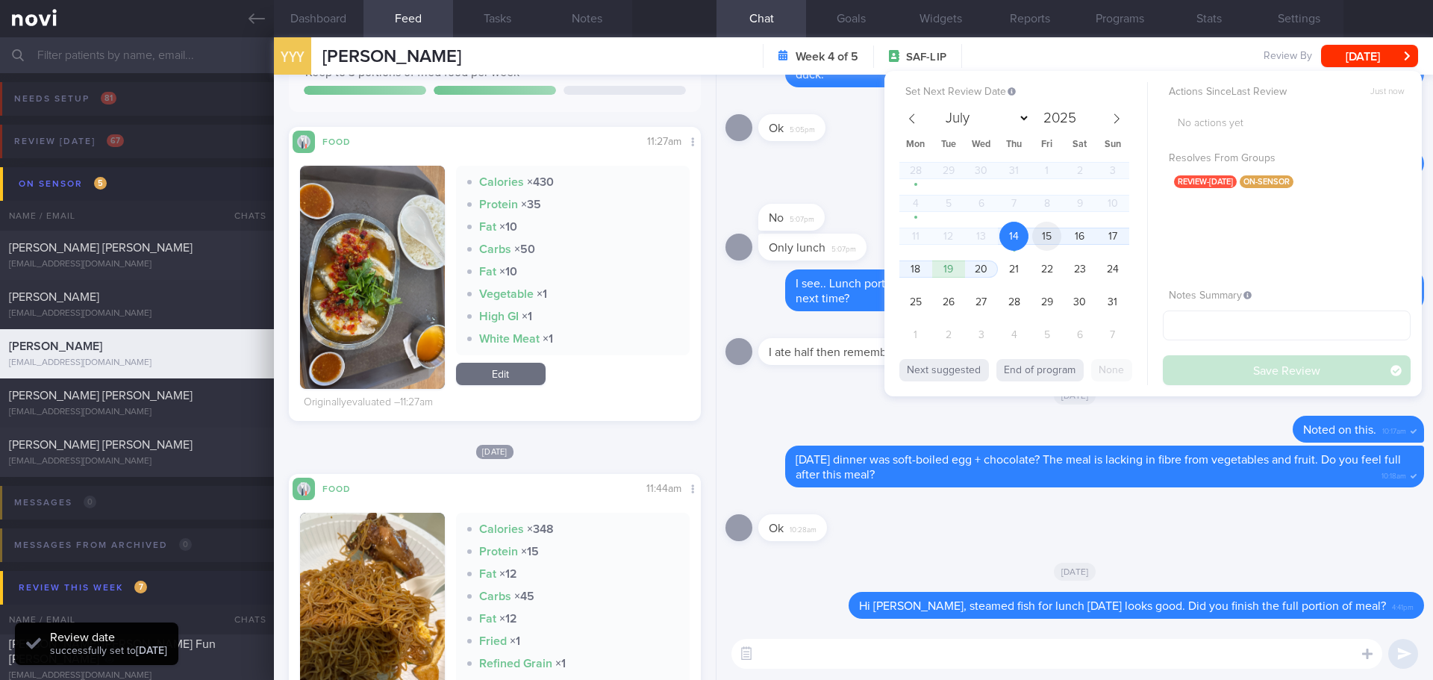
click at [1046, 237] on span "15" at bounding box center [1046, 236] width 29 height 29
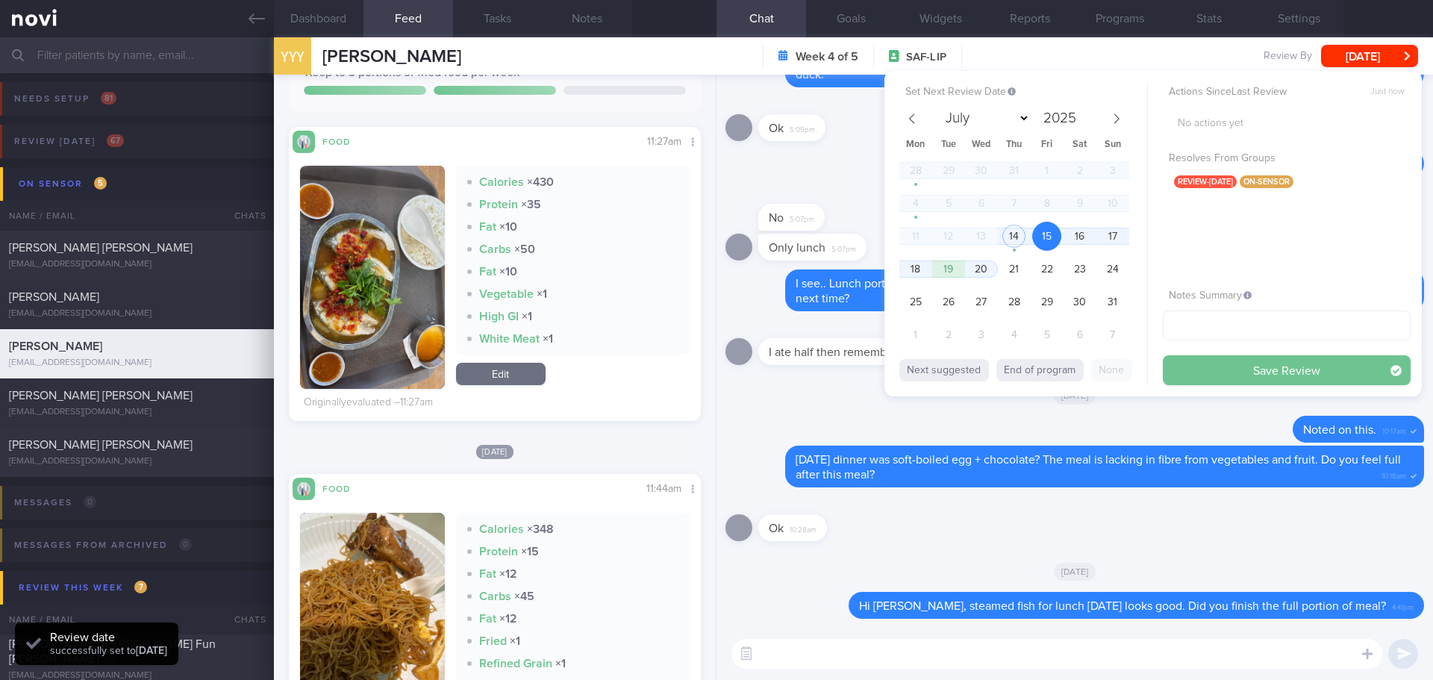
click at [1212, 364] on button "Save Review" at bounding box center [1286, 370] width 248 height 30
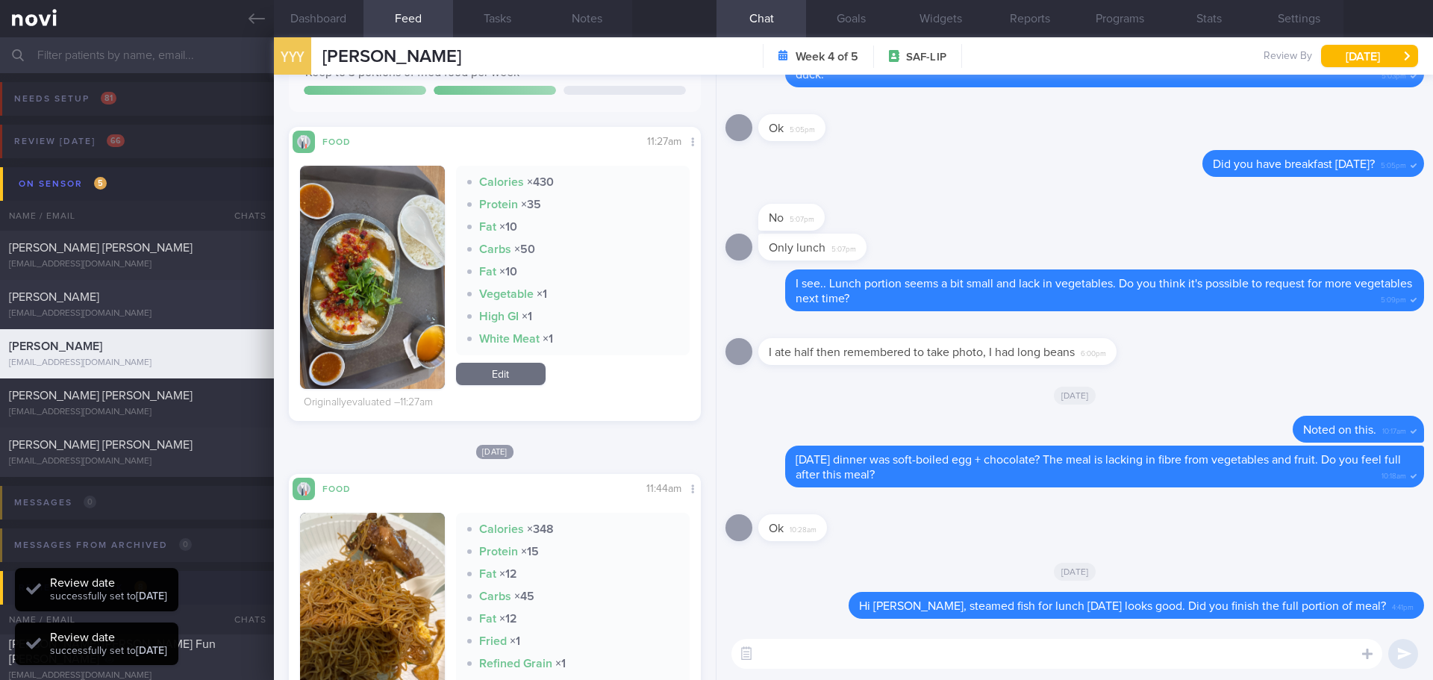
click at [137, 304] on div "[PERSON_NAME]" at bounding box center [135, 297] width 252 height 15
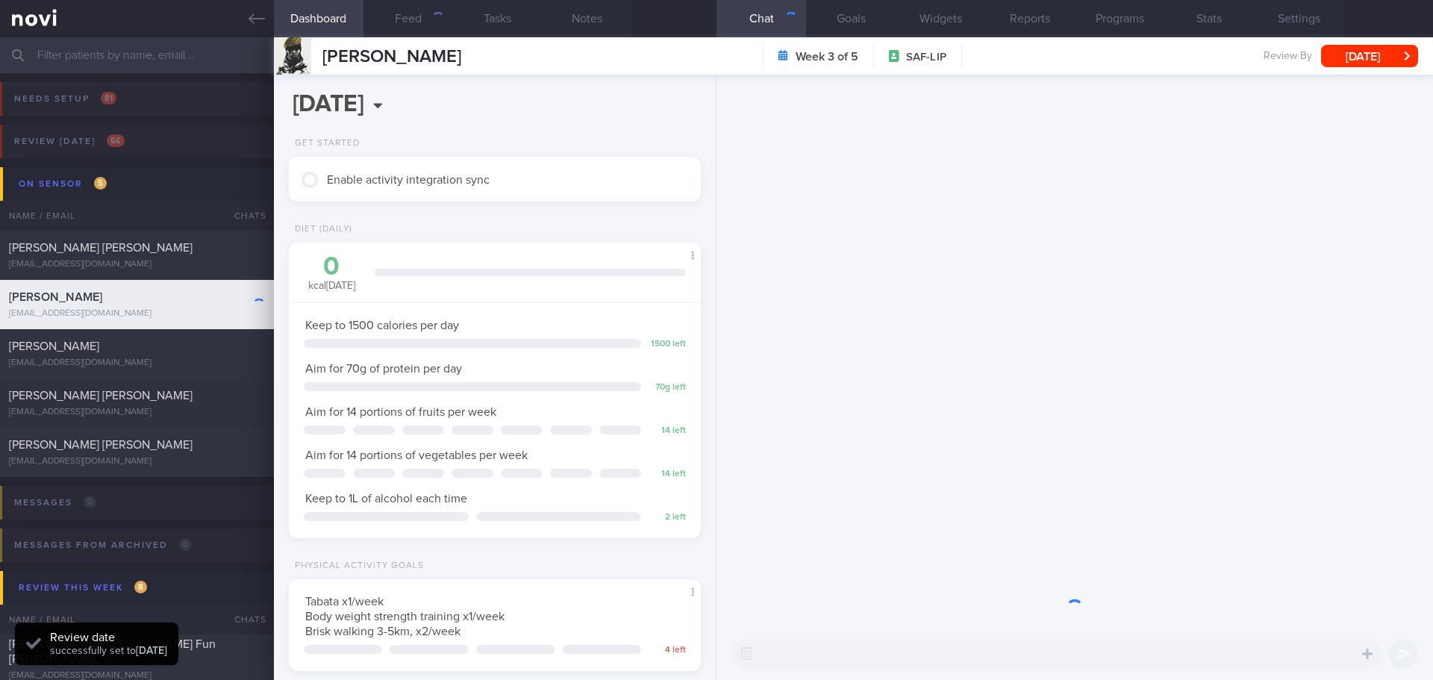
scroll to position [229, 381]
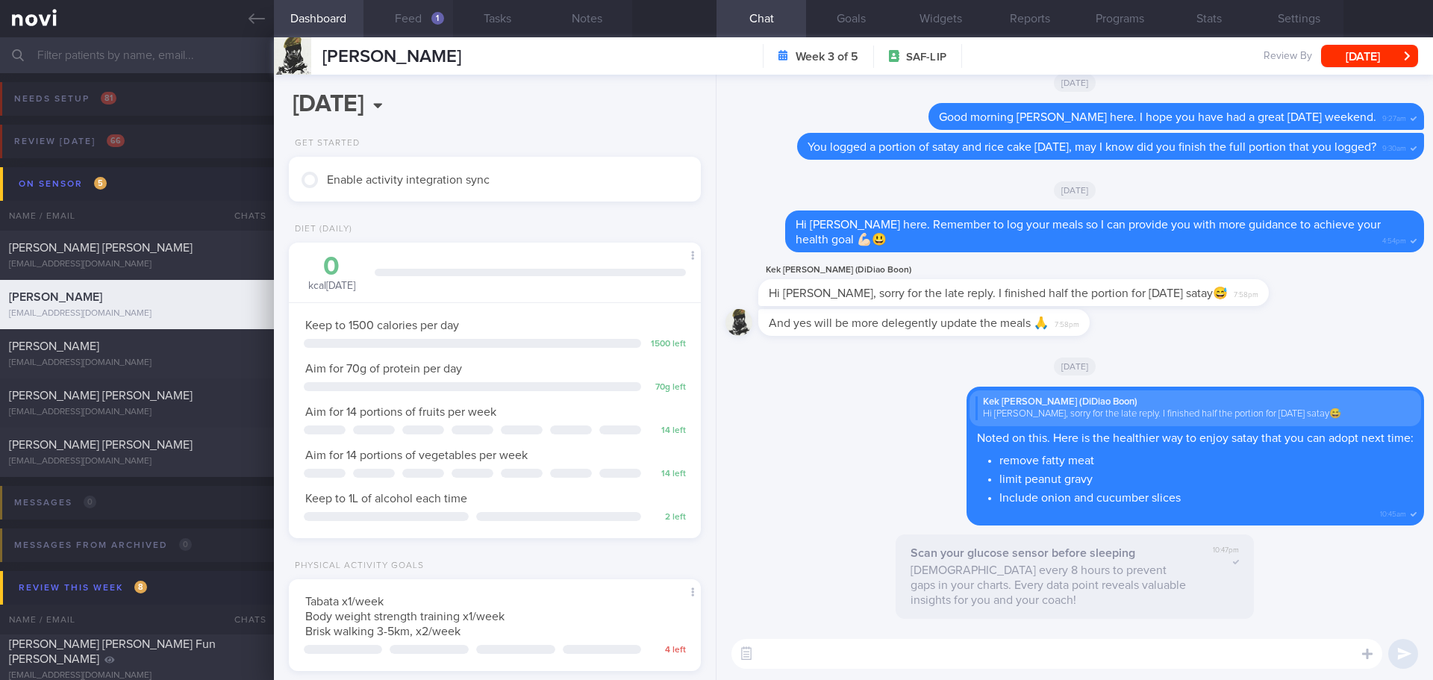
click at [393, 22] on button "Feed 1" at bounding box center [408, 18] width 90 height 37
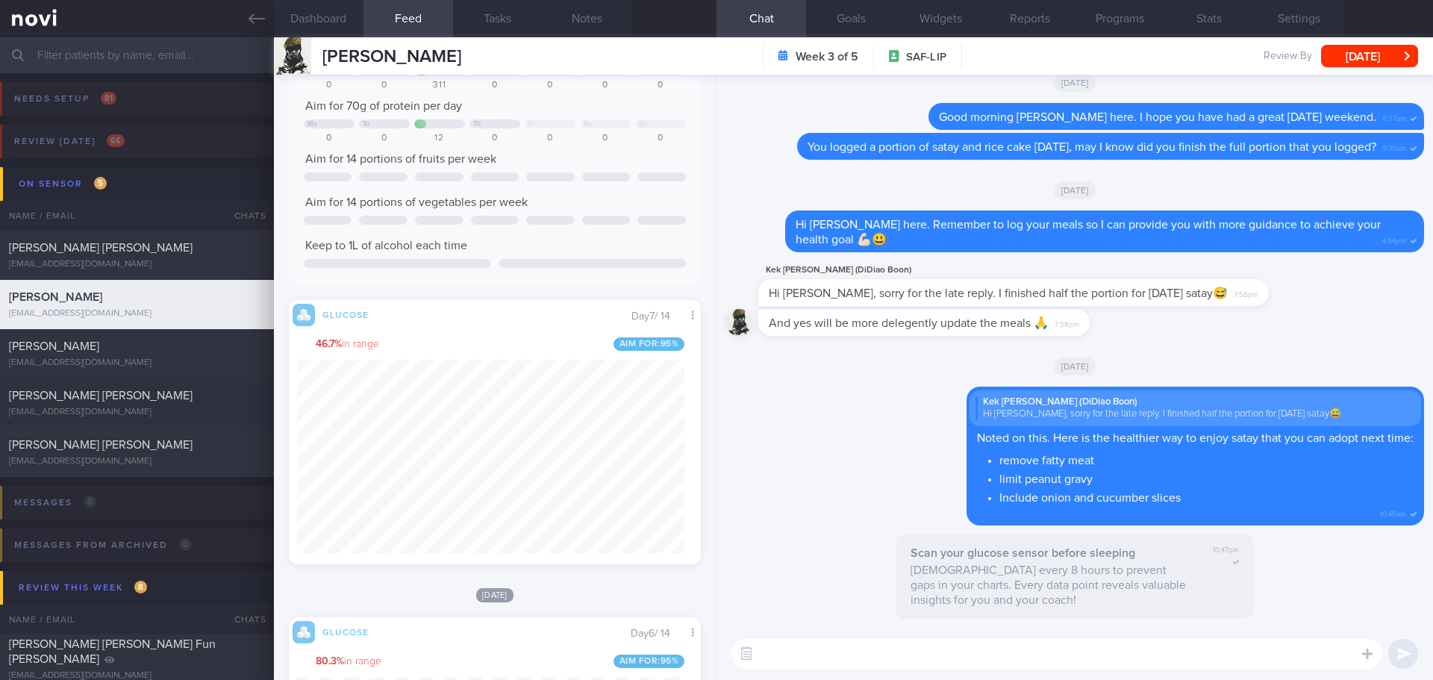
scroll to position [75, 0]
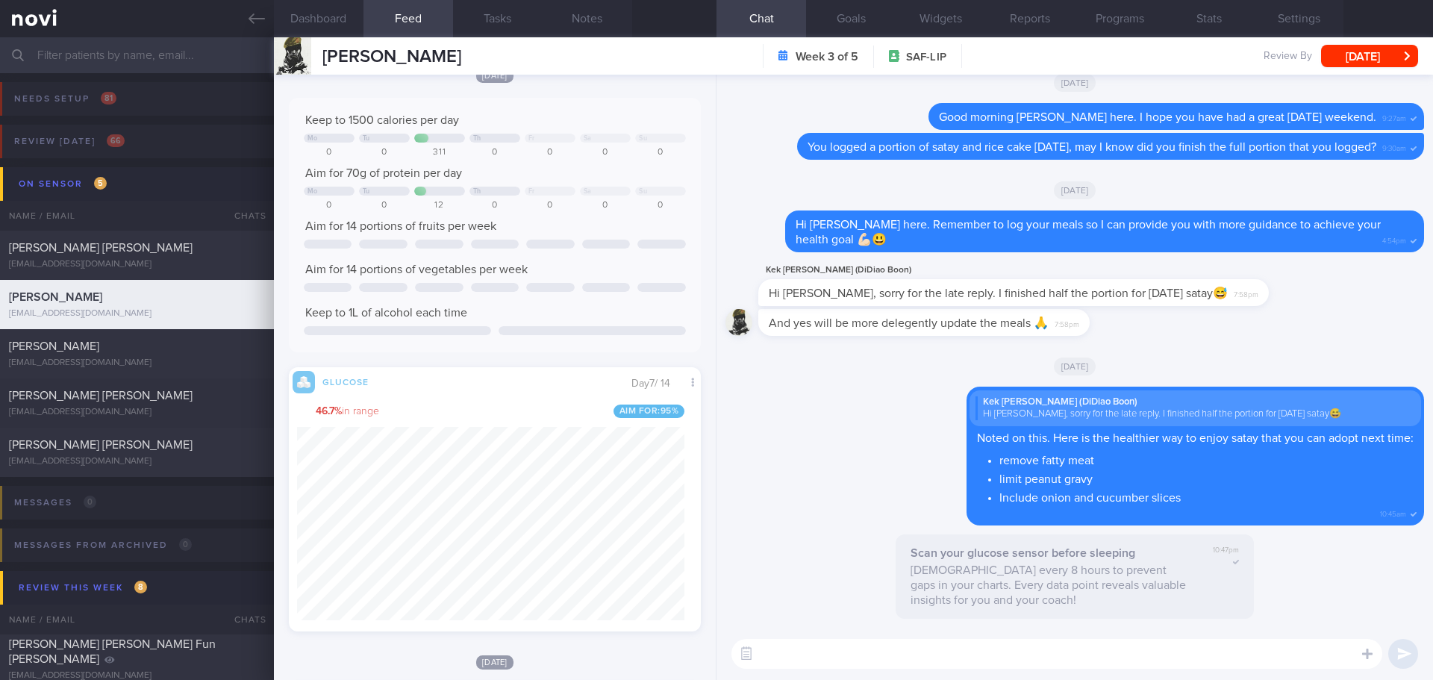
click at [807, 650] on textarea at bounding box center [1056, 654] width 651 height 30
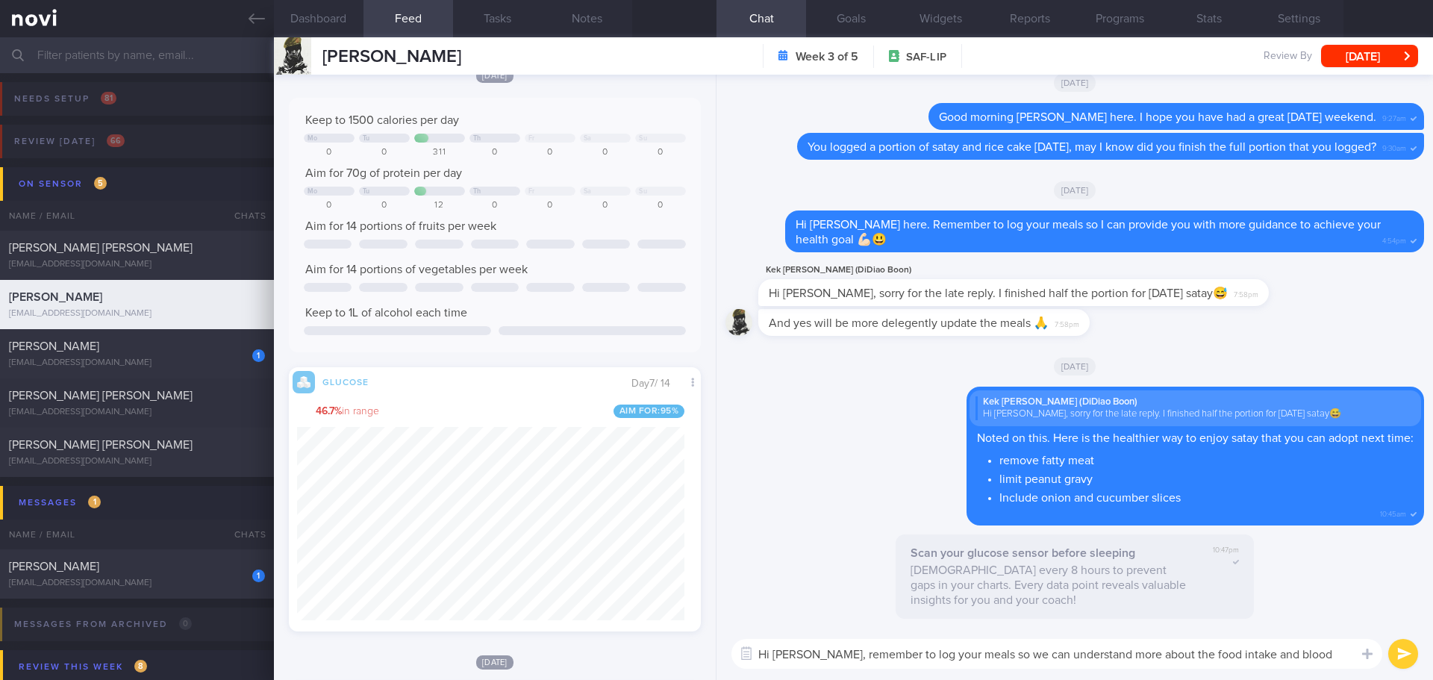
scroll to position [0, 0]
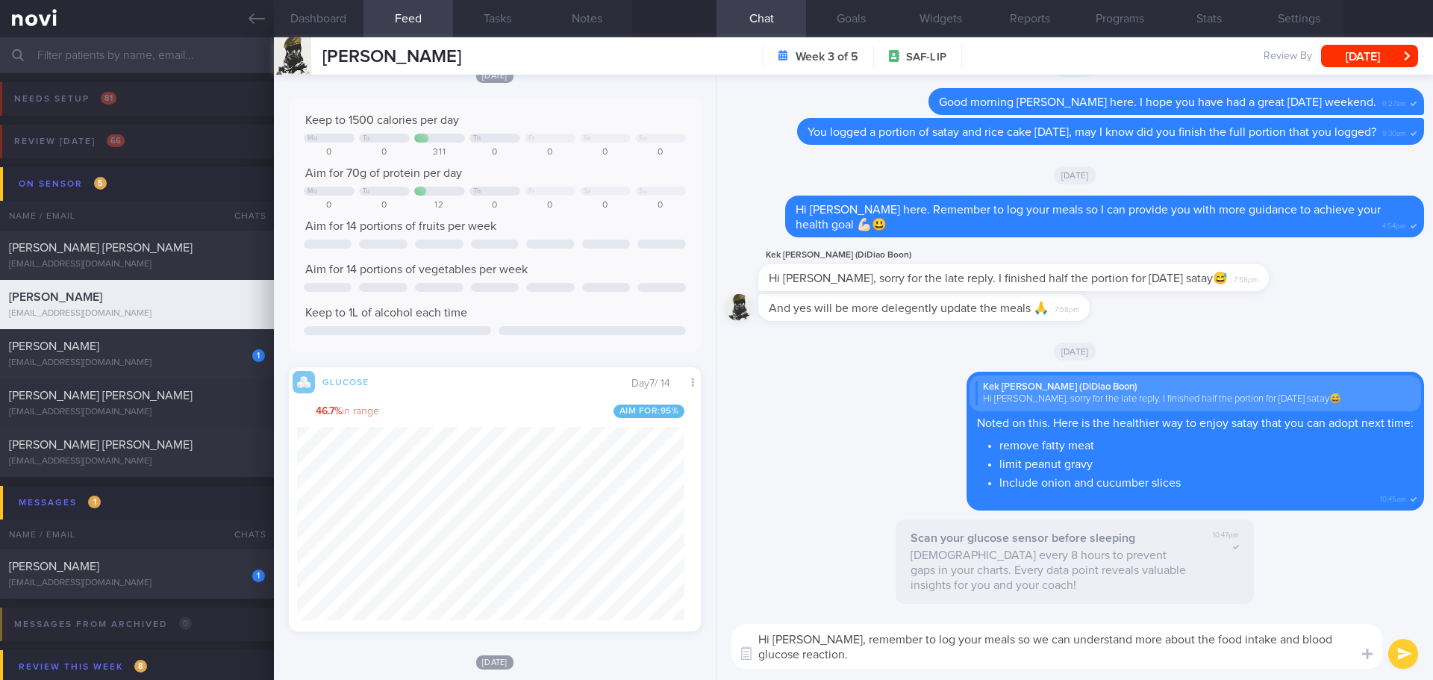
type textarea "Hi Mr Lim, remember to log your meals so we can understand more about the food …"
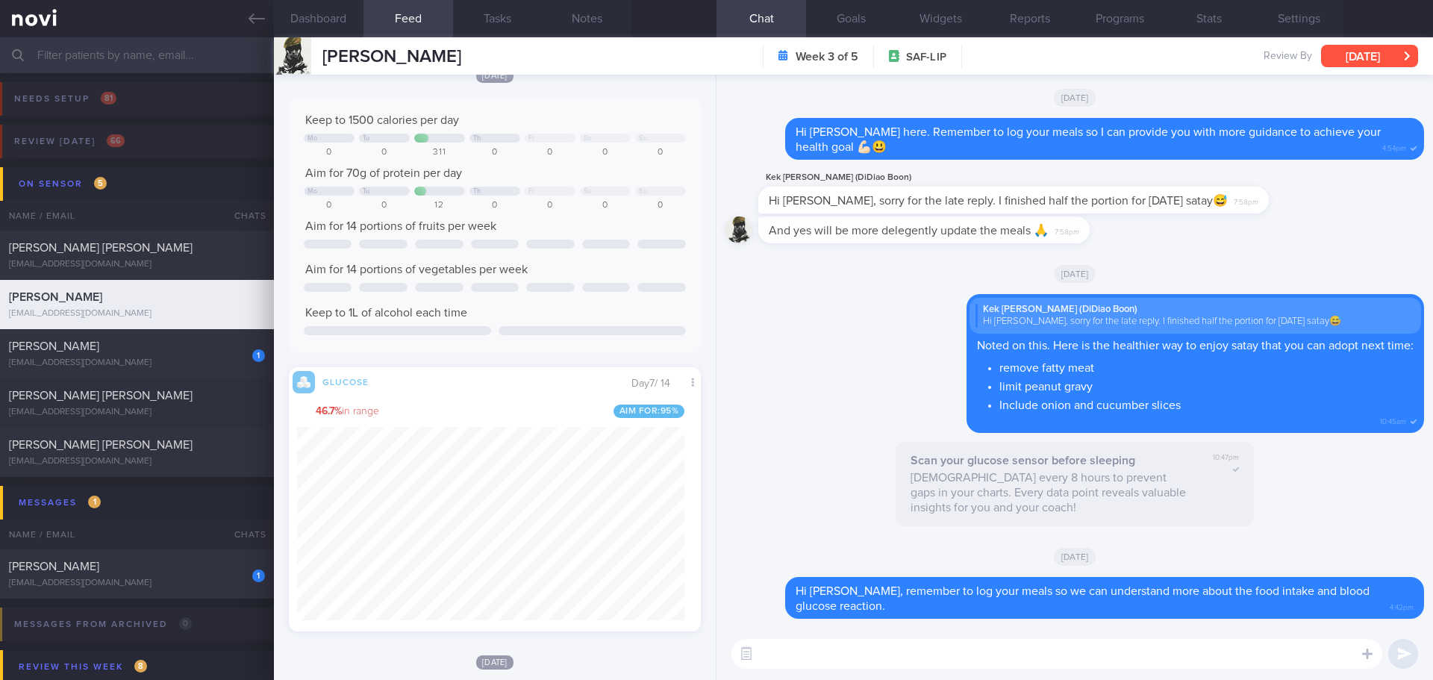
click at [1374, 63] on button "[DATE]" at bounding box center [1369, 56] width 97 height 22
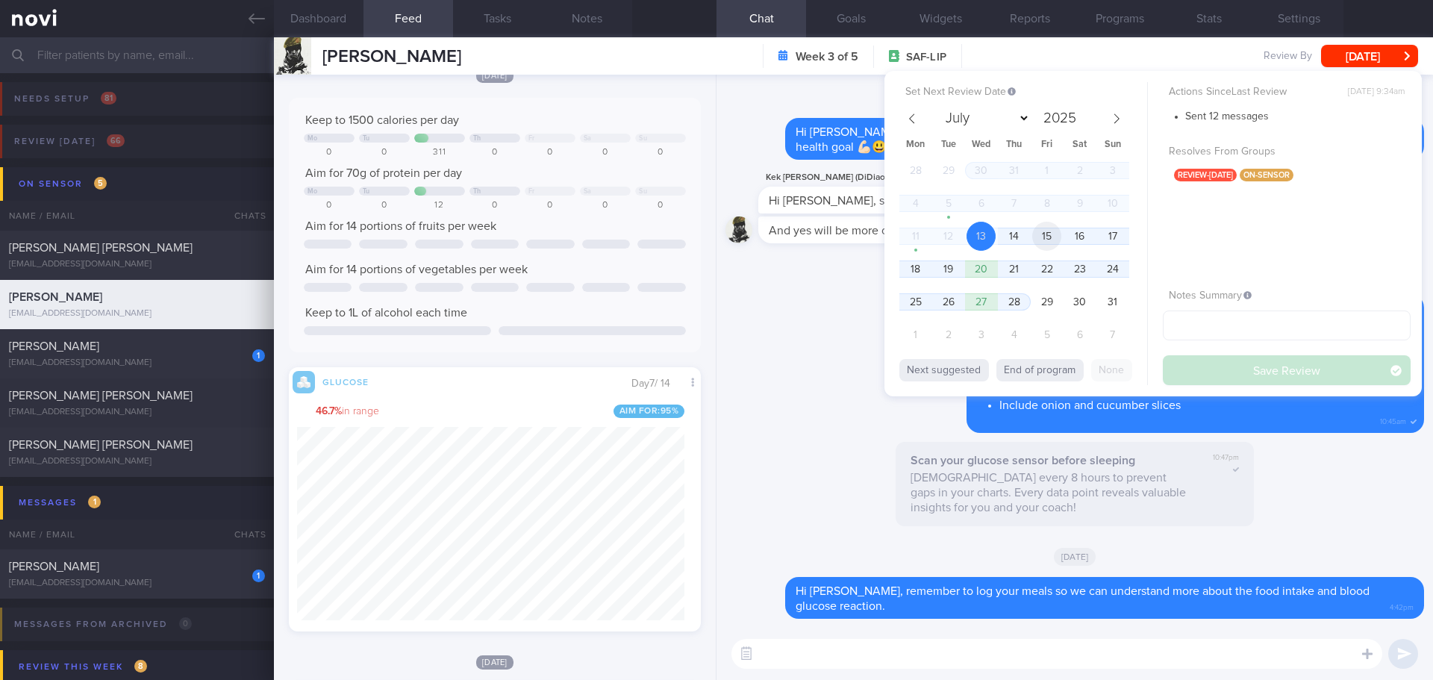
click at [1051, 240] on span "15" at bounding box center [1046, 236] width 29 height 29
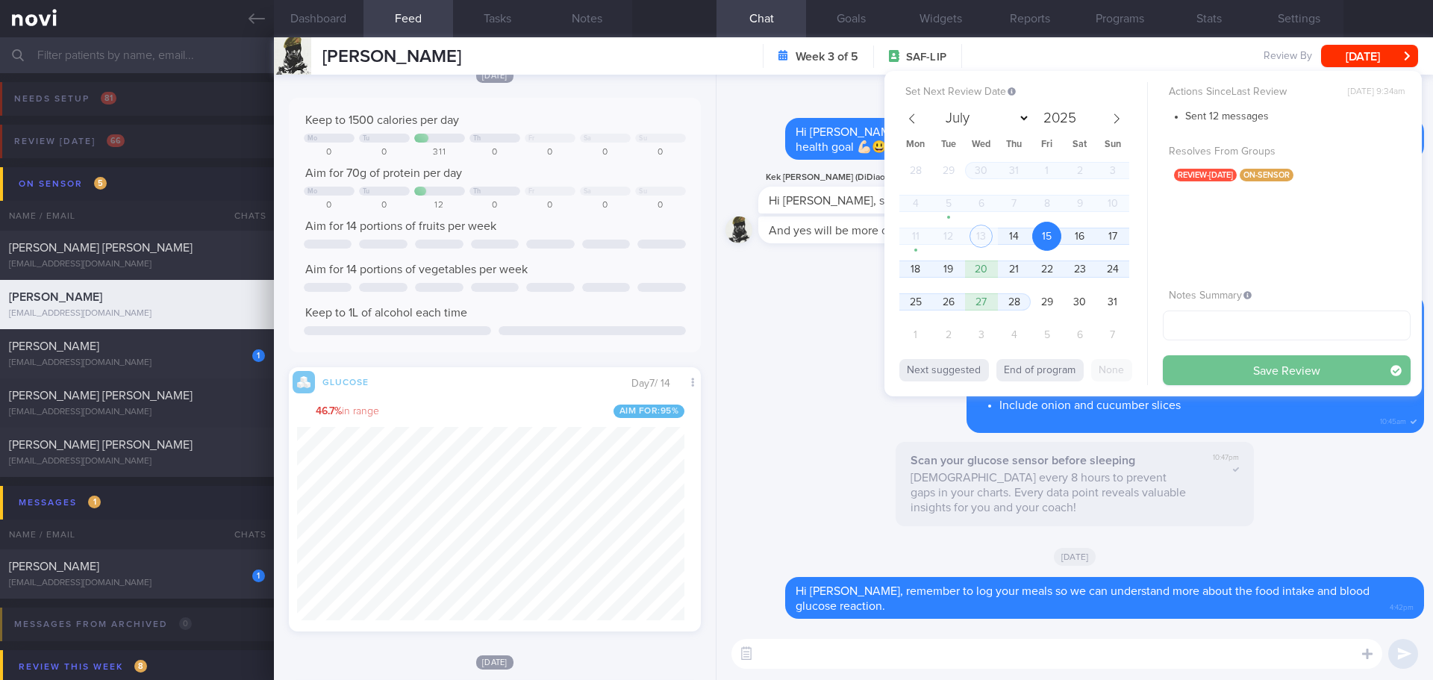
click at [1204, 377] on button "Save Review" at bounding box center [1286, 370] width 248 height 30
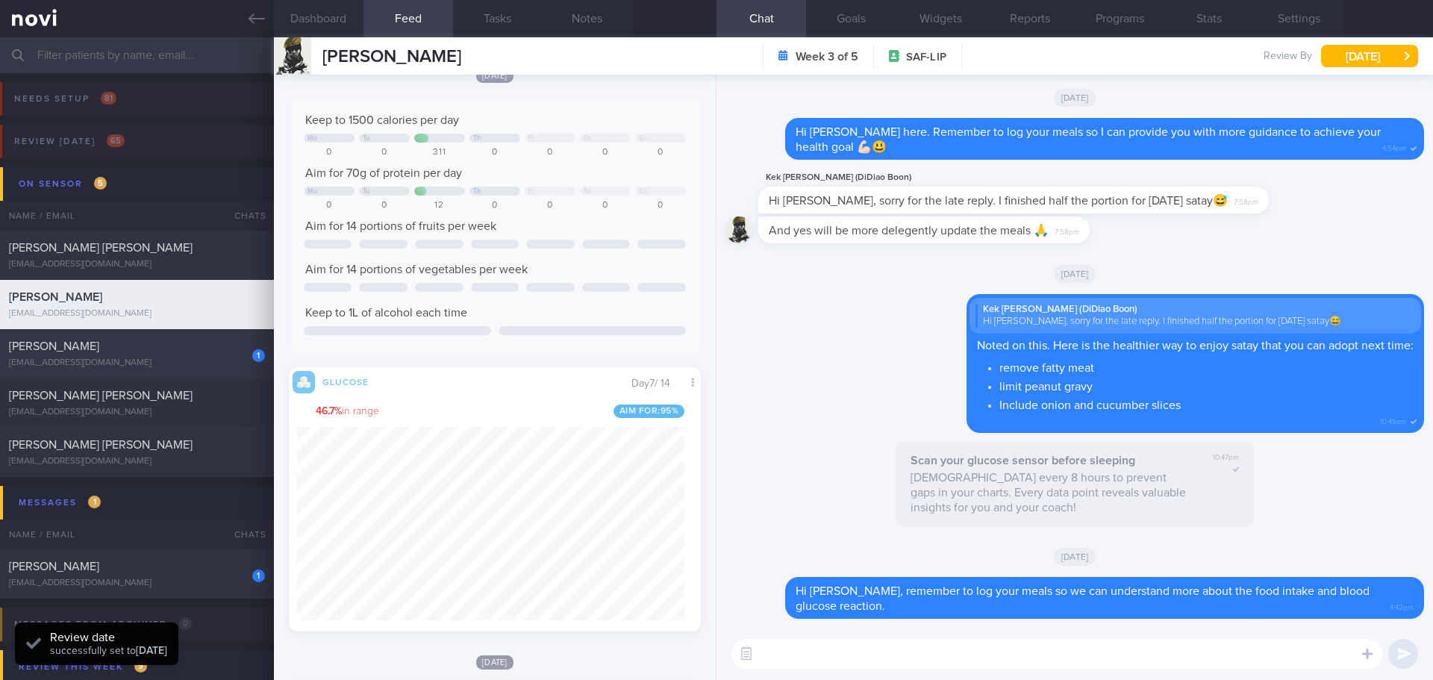
click at [216, 350] on div "[PERSON_NAME]" at bounding box center [135, 346] width 252 height 15
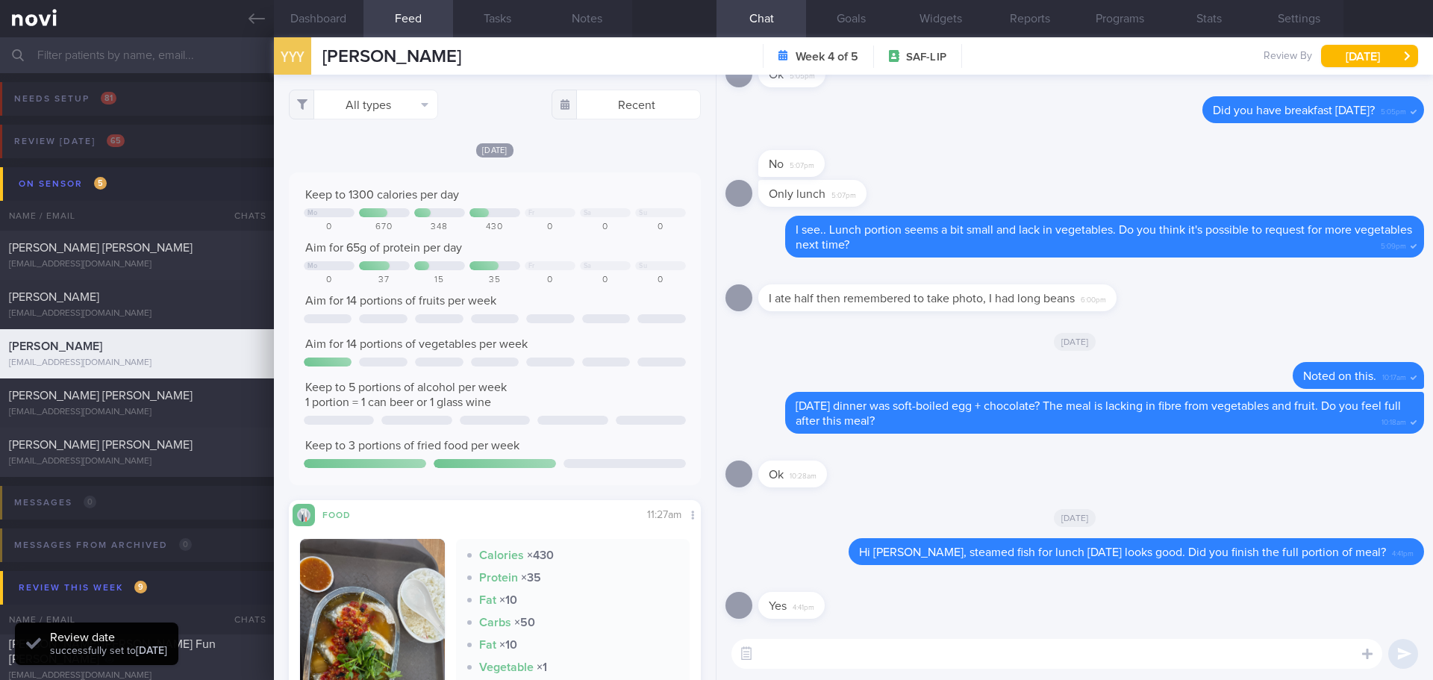
scroll to position [298, 0]
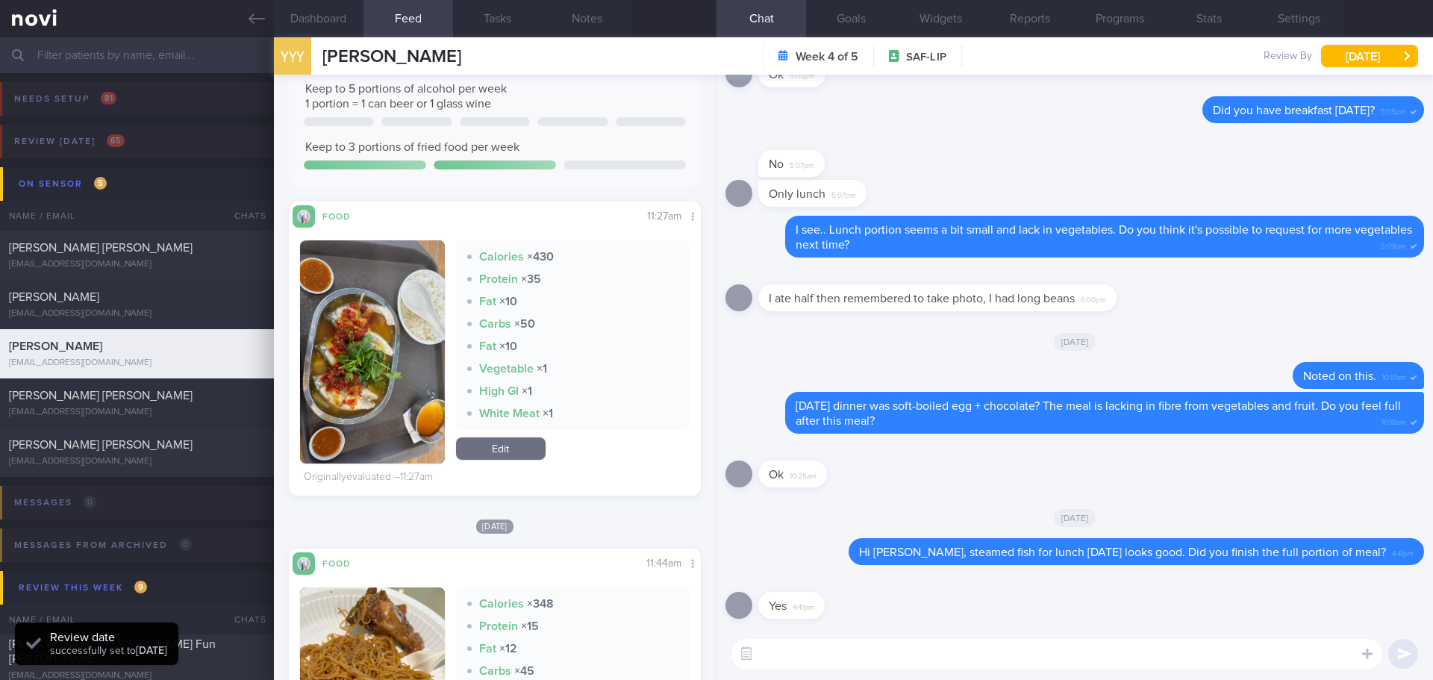
click at [914, 654] on textarea at bounding box center [1056, 654] width 651 height 30
type textarea "D"
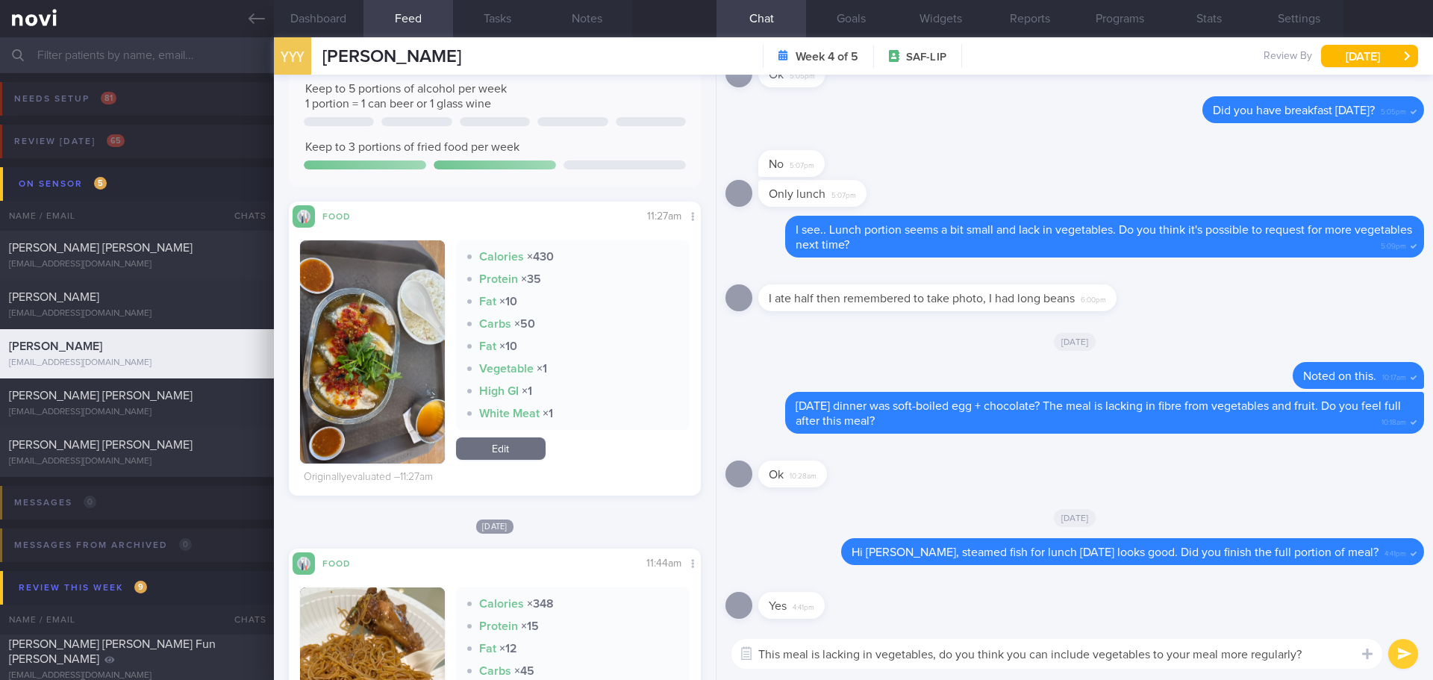
type textarea "This meal is lacking in vegetables, do you think you can include vegetables to …"
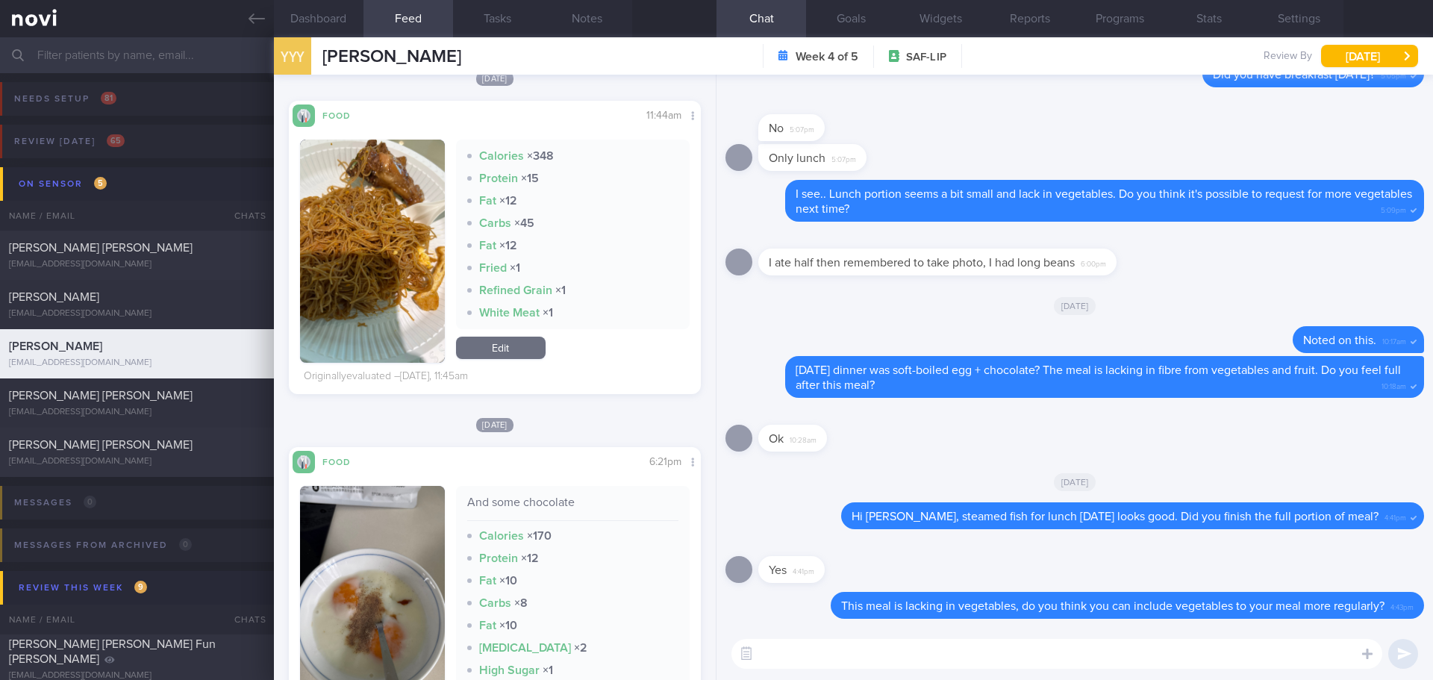
scroll to position [244, 388]
click at [792, 657] on textarea at bounding box center [1056, 654] width 651 height 30
type textarea "D"
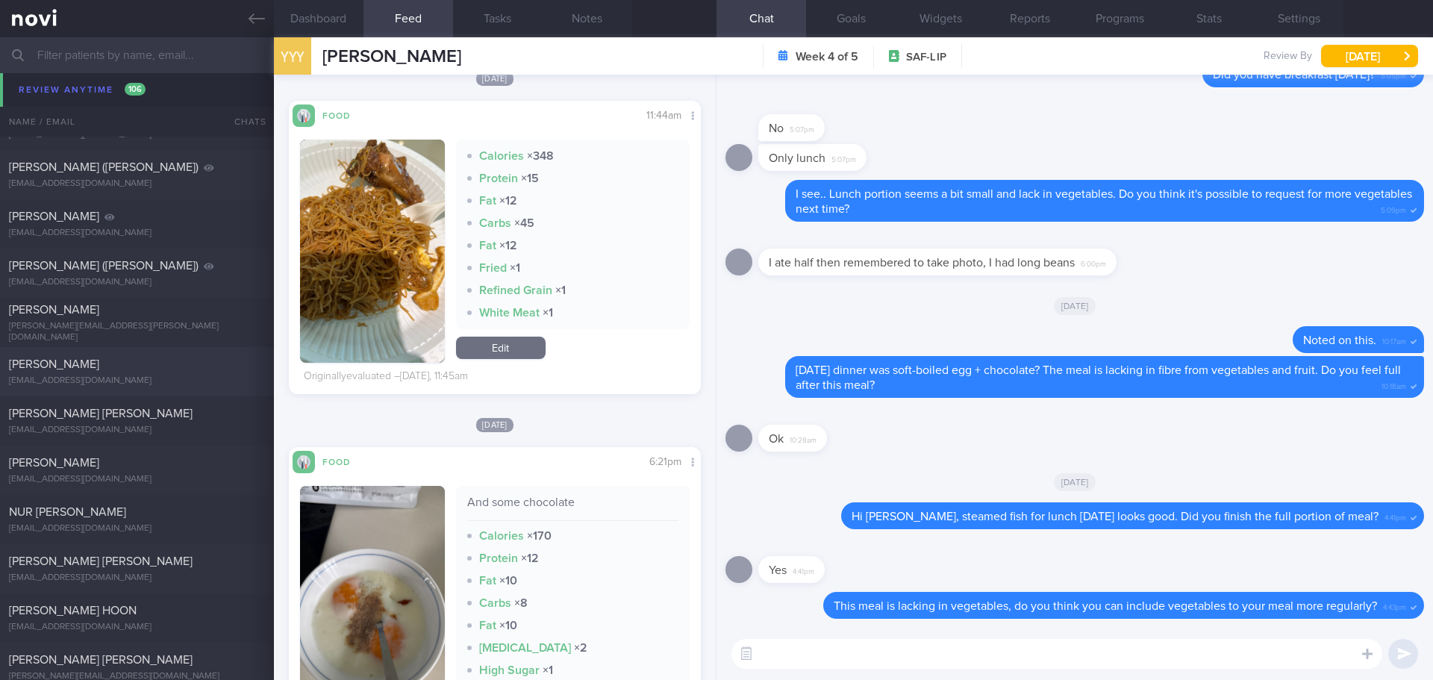
scroll to position [1791, 0]
click at [134, 62] on input "text" at bounding box center [716, 55] width 1433 height 36
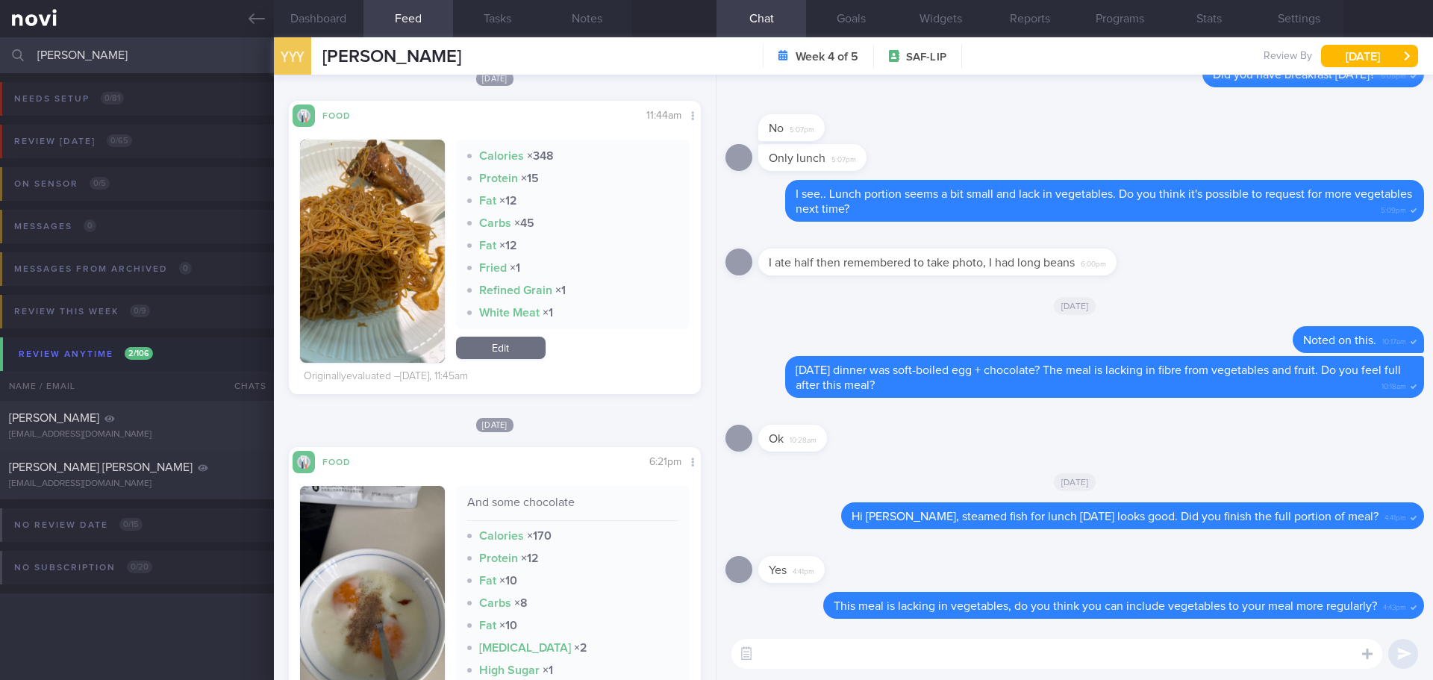
drag, startPoint x: 114, startPoint y: 41, endPoint x: 28, endPoint y: 60, distance: 88.7
click at [28, 60] on div "erin Assigned patients Assigned patients All active patients Archived patients" at bounding box center [716, 55] width 1433 height 36
type input "leong"
click at [152, 150] on button "Review today 1 / 65" at bounding box center [714, 146] width 1437 height 43
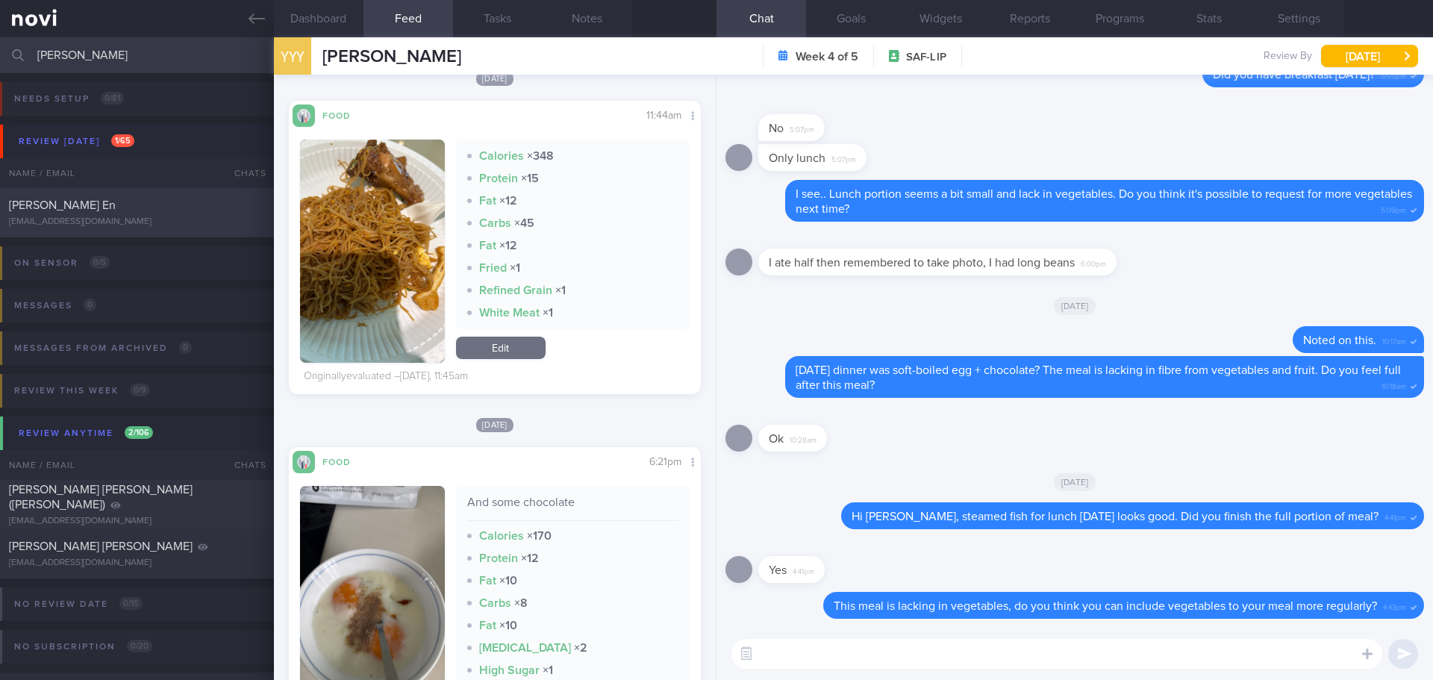
click at [137, 205] on div "[PERSON_NAME] En" at bounding box center [135, 205] width 252 height 15
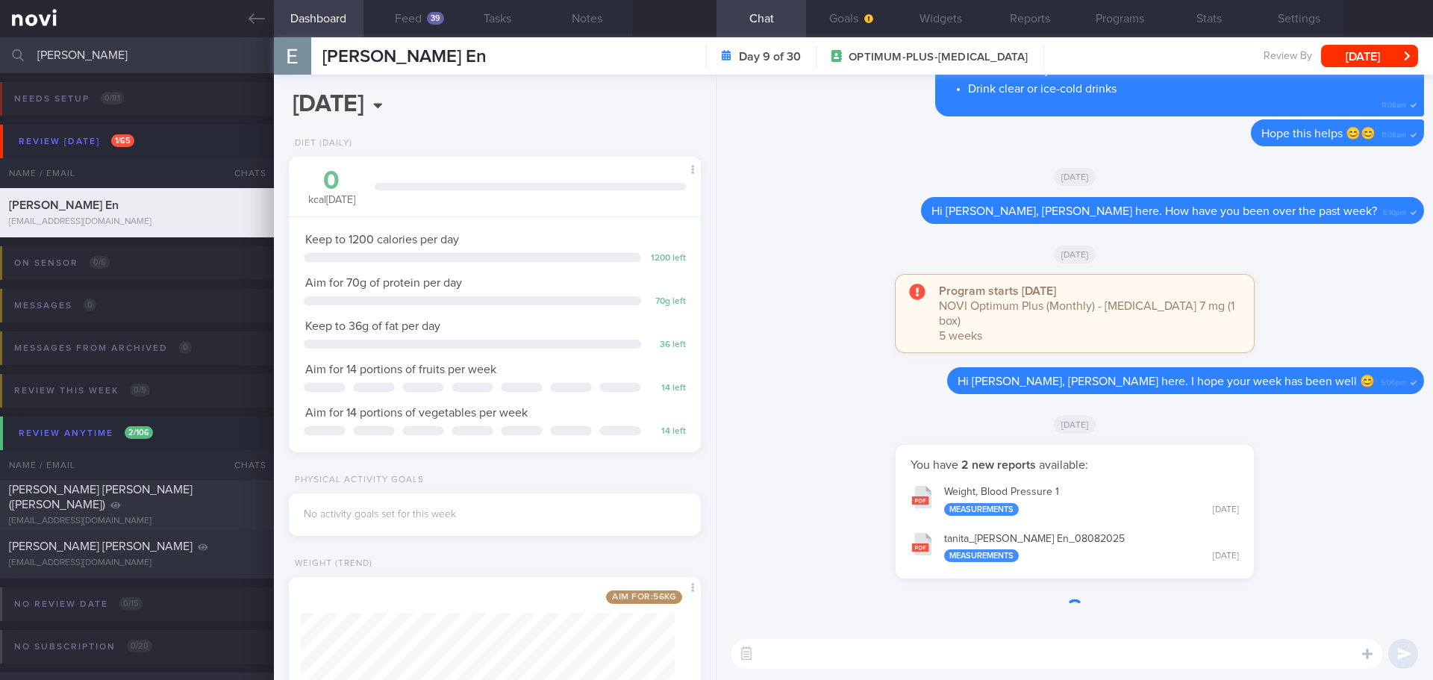
scroll to position [208, 375]
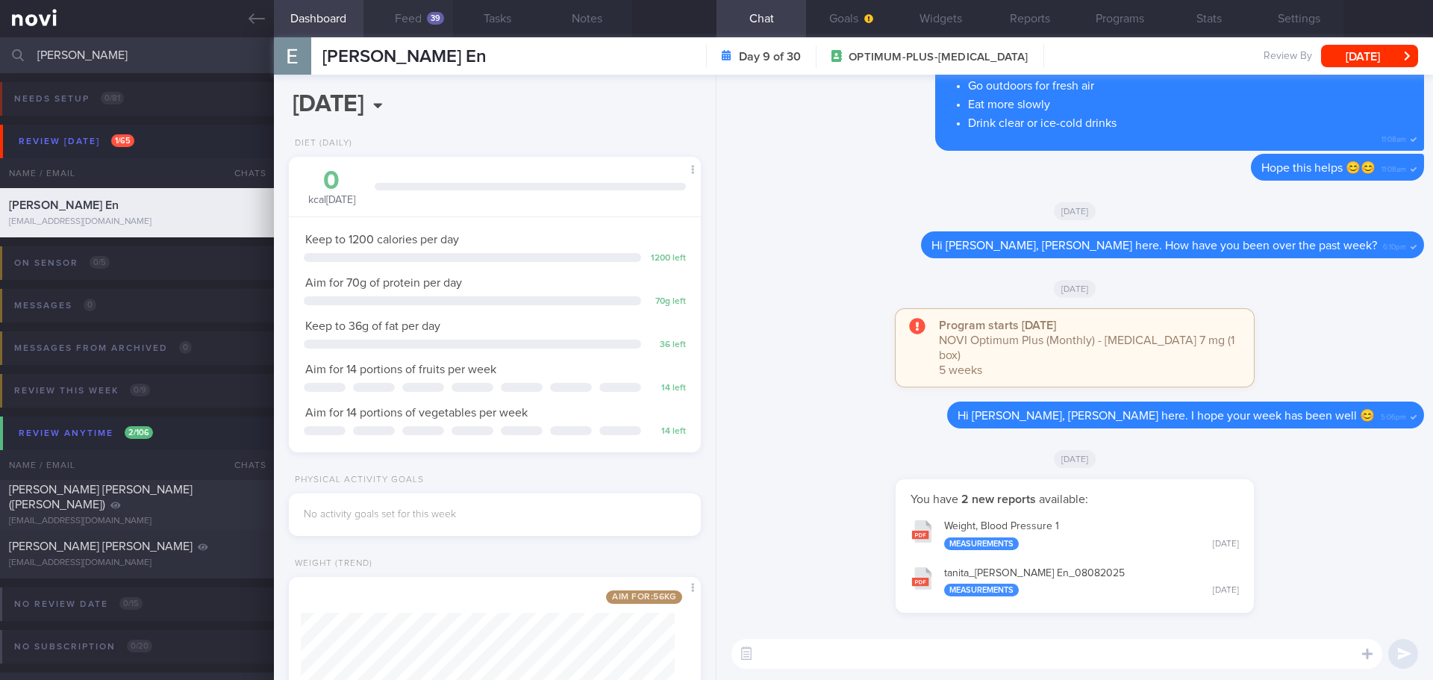
click at [387, 10] on button "Feed 39" at bounding box center [408, 18] width 90 height 37
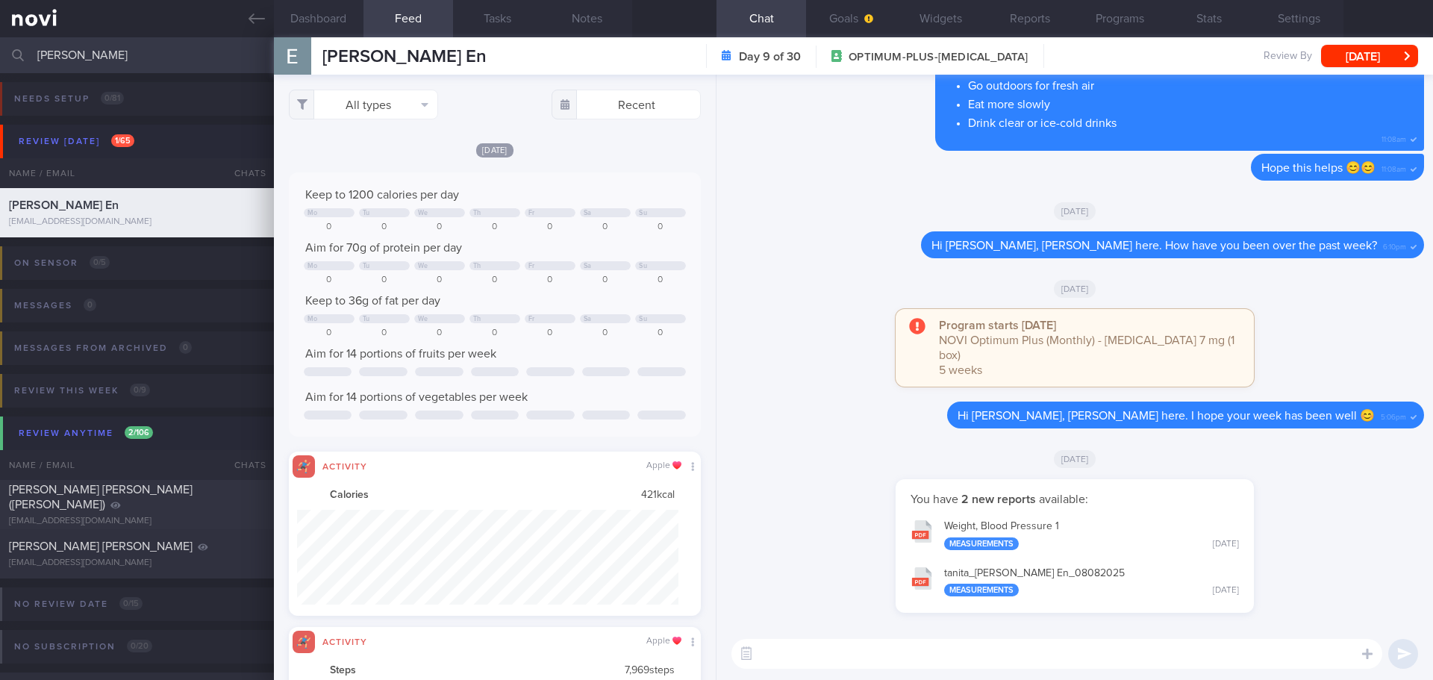
scroll to position [95, 382]
click at [374, 107] on button "All types" at bounding box center [363, 105] width 149 height 30
click at [366, 150] on button "Activity" at bounding box center [364, 156] width 148 height 22
checkbox input "false"
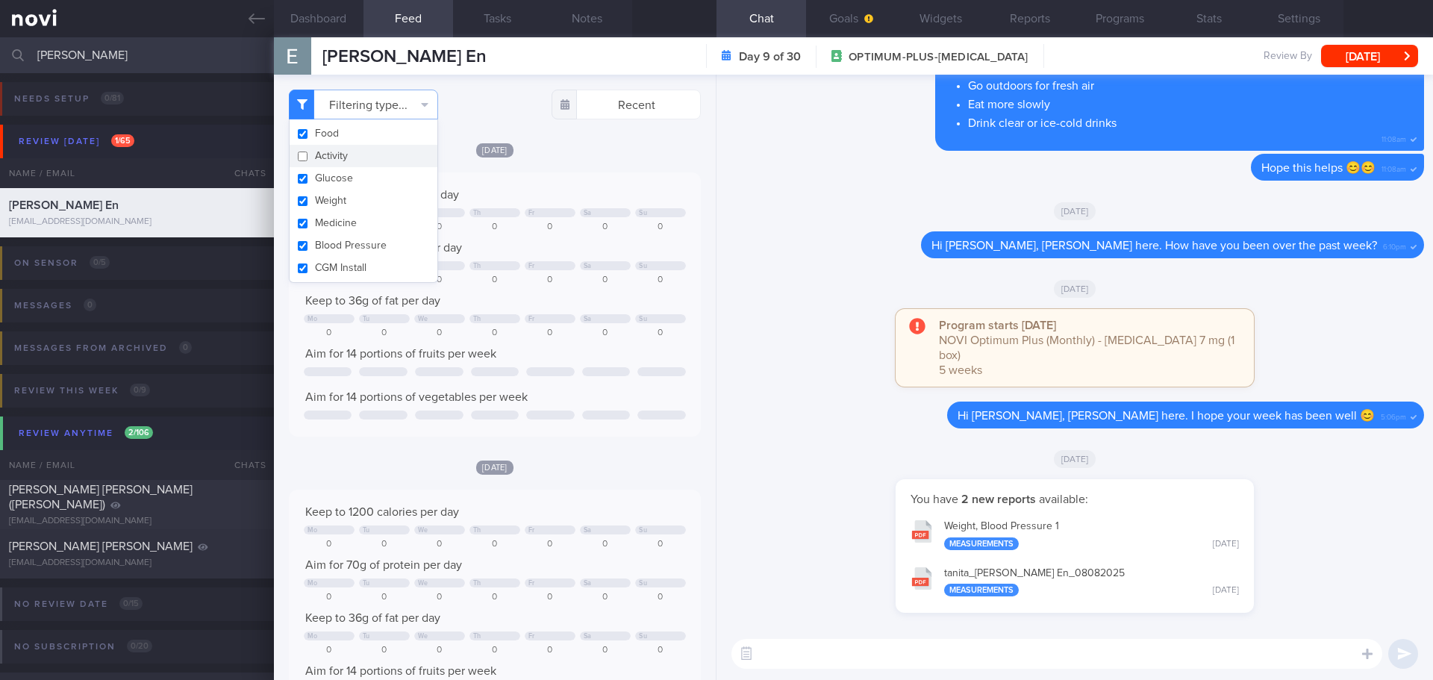
click at [622, 152] on div "[DATE]" at bounding box center [495, 150] width 412 height 16
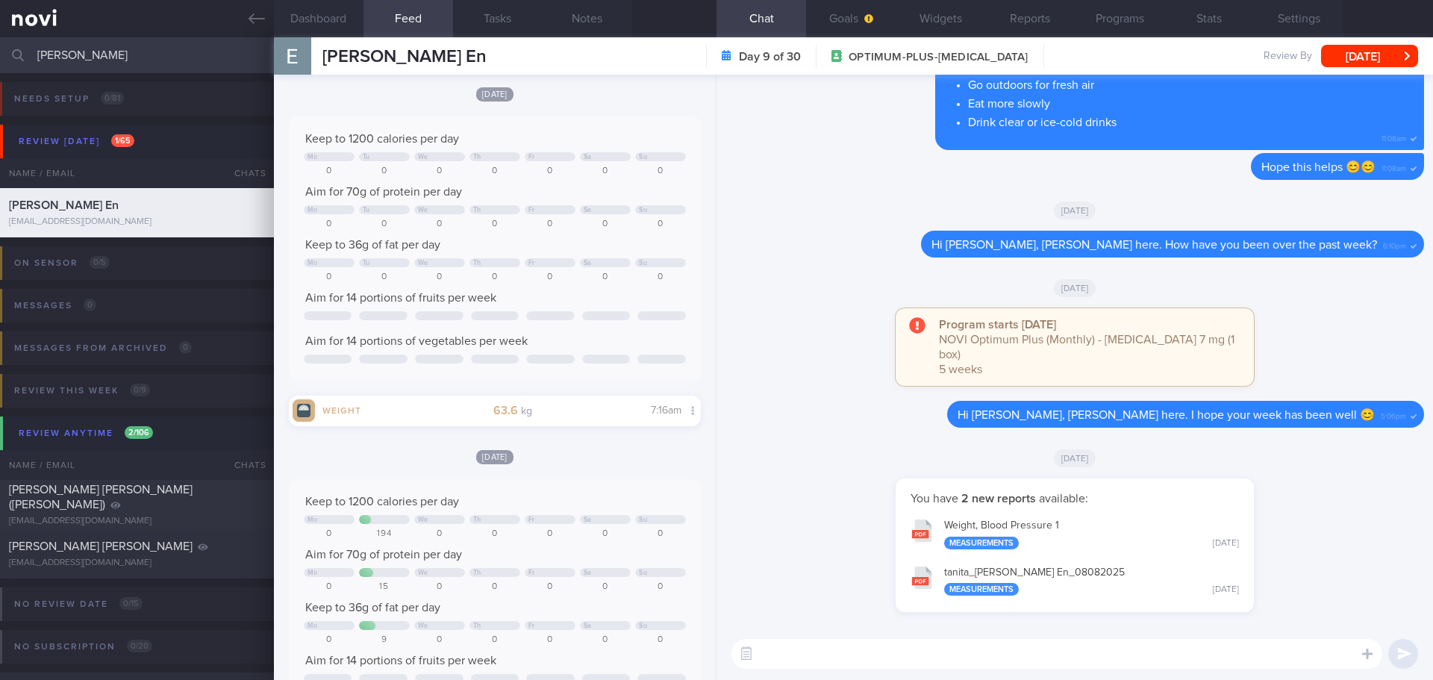
click at [1023, 581] on button "tanita_ Leong Qi En_ 08082025 Measurements Fri, 8 Aug" at bounding box center [1074, 580] width 343 height 47
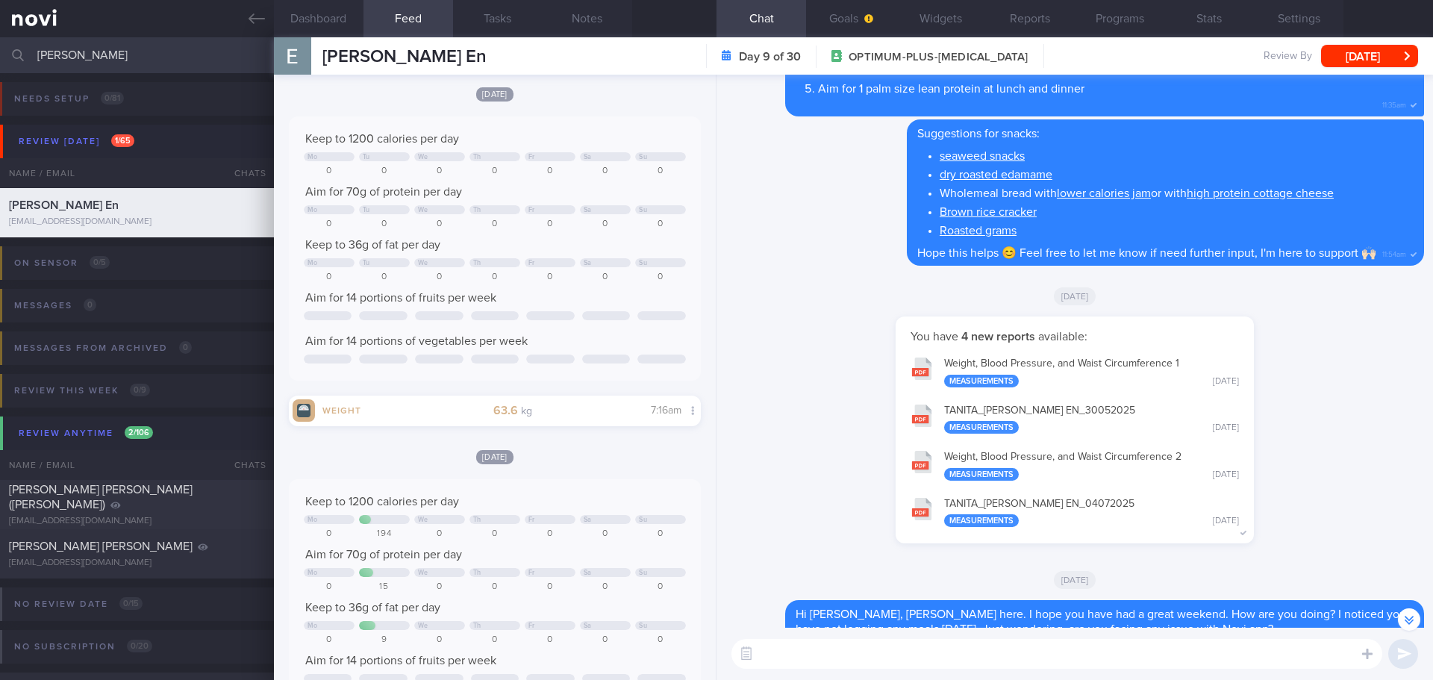
click at [1061, 416] on button "TANITA_ LEONG QI EN_ 30052025 Measurements Fri, 30 May" at bounding box center [1074, 418] width 343 height 47
click at [1130, 14] on button "Programs" at bounding box center [1119, 18] width 90 height 37
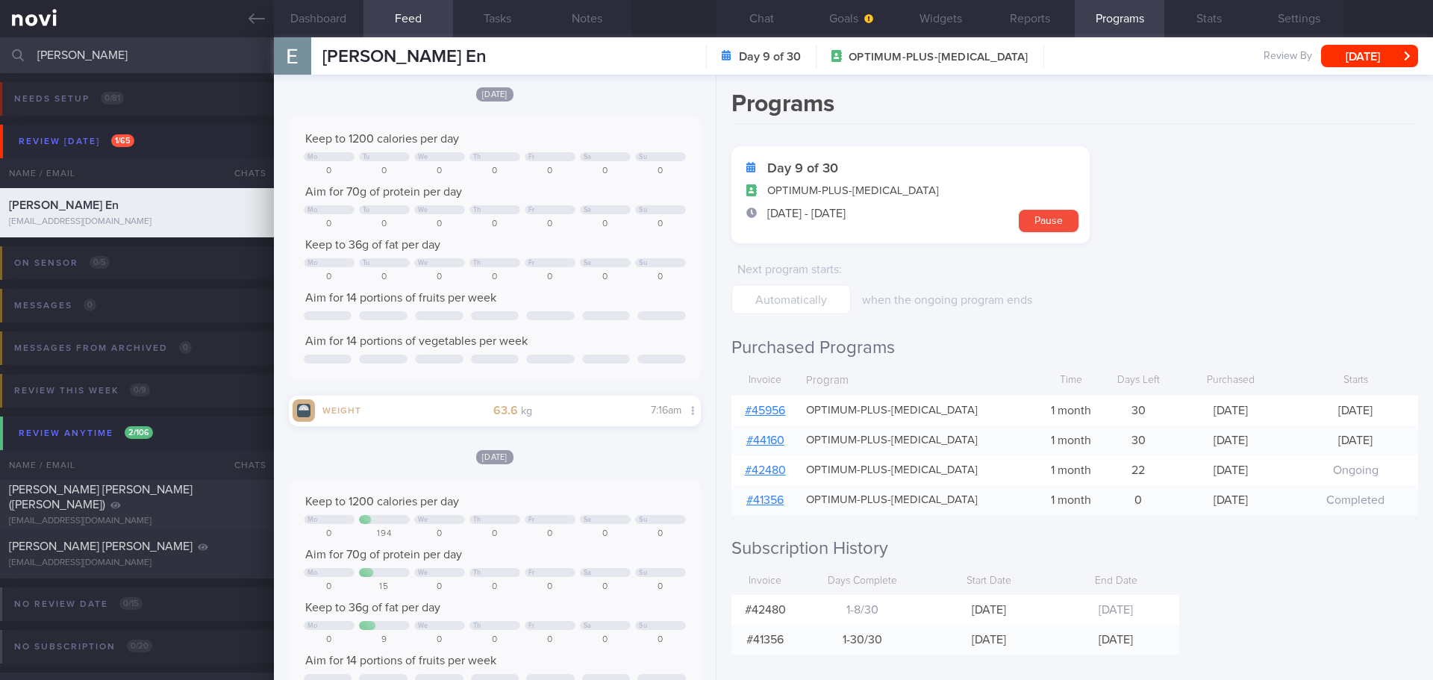
click at [775, 407] on link "# 45956" at bounding box center [765, 410] width 40 height 12
click at [774, 21] on button "Chat" at bounding box center [761, 18] width 90 height 37
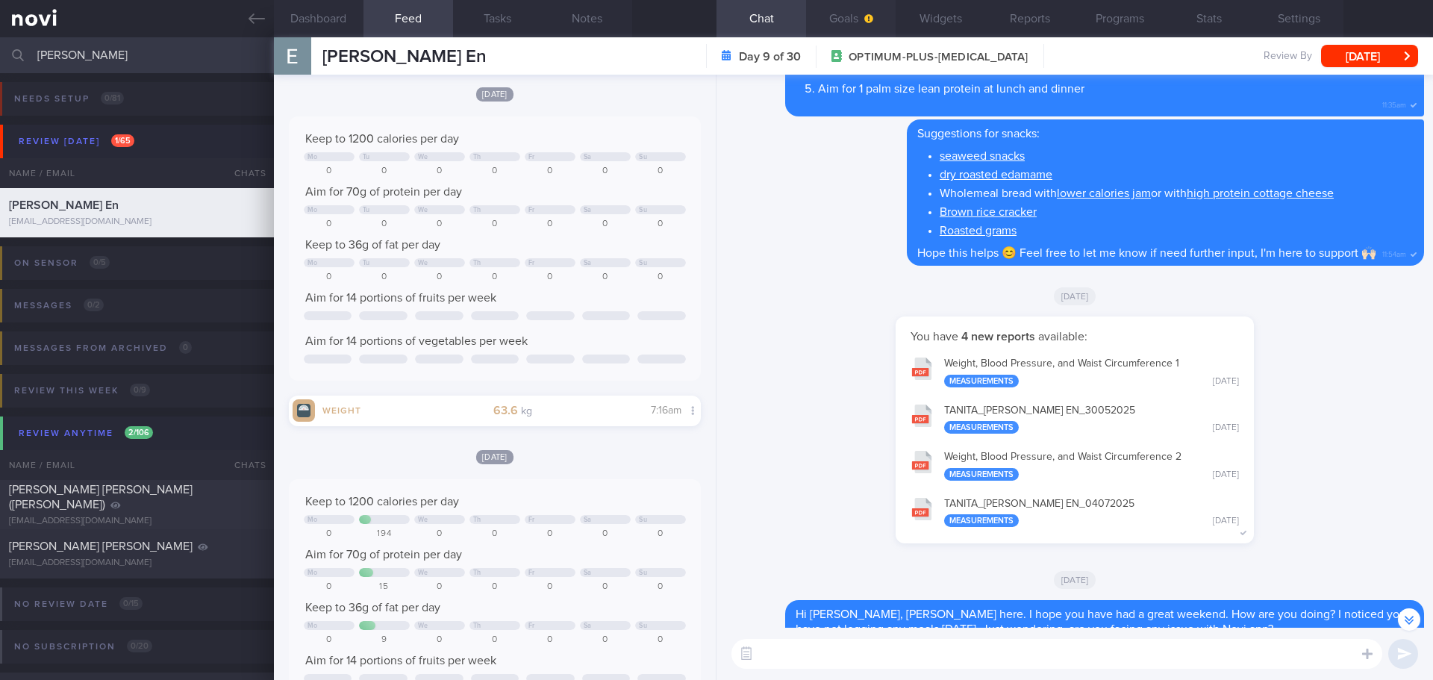
click at [861, 25] on button "Goals" at bounding box center [851, 18] width 90 height 37
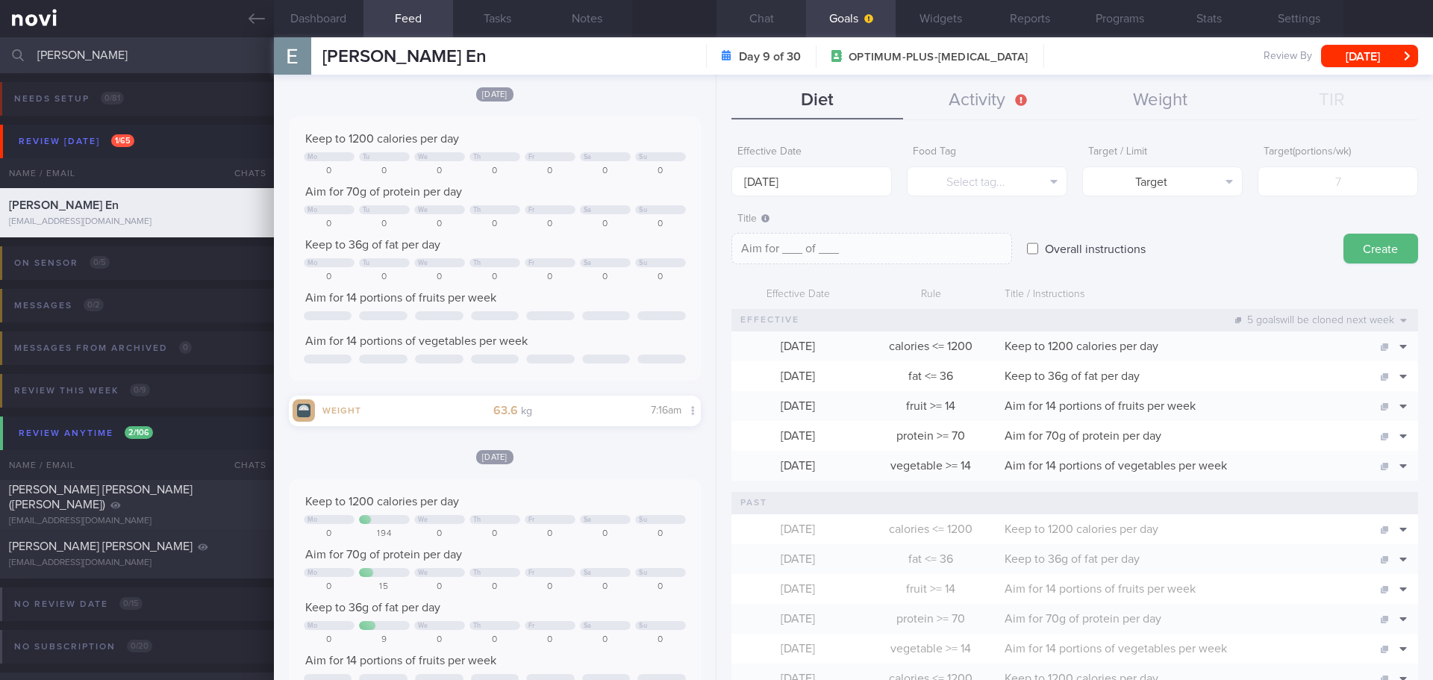
click at [774, 24] on button "Chat" at bounding box center [761, 18] width 90 height 37
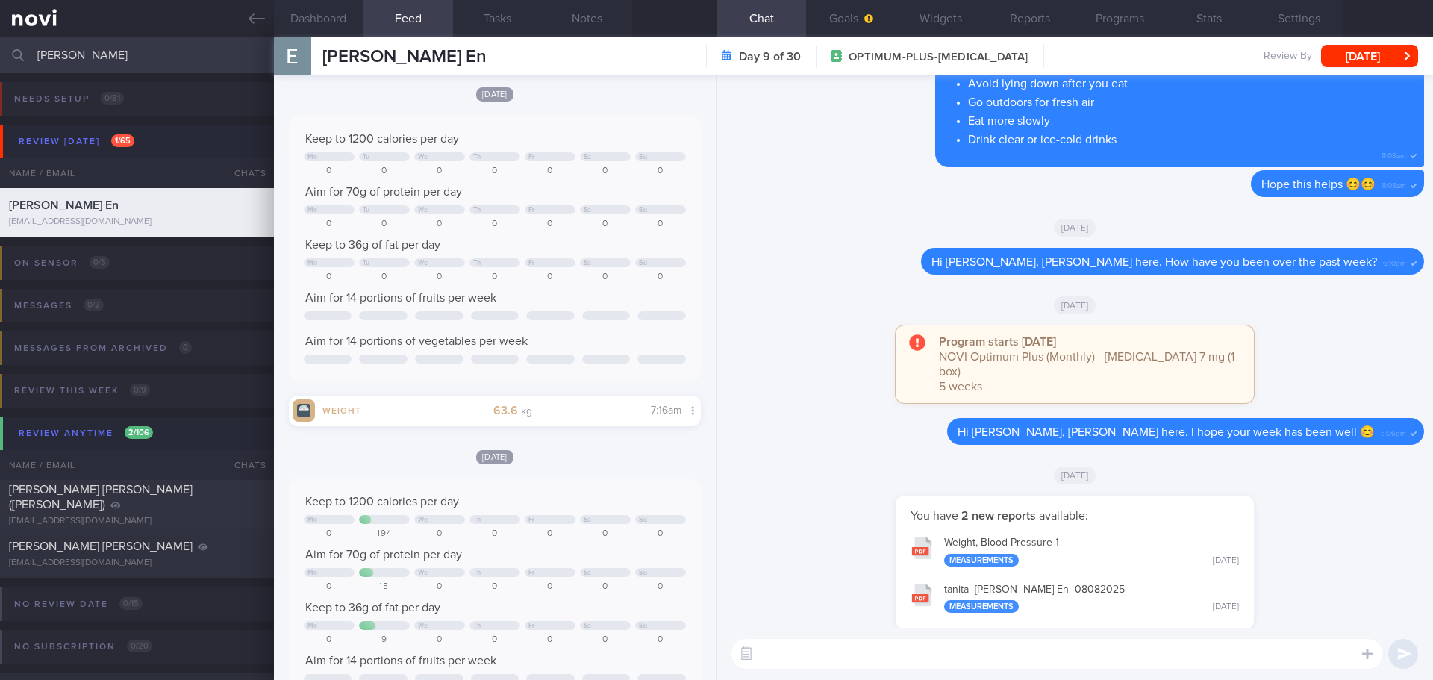
scroll to position [1, 0]
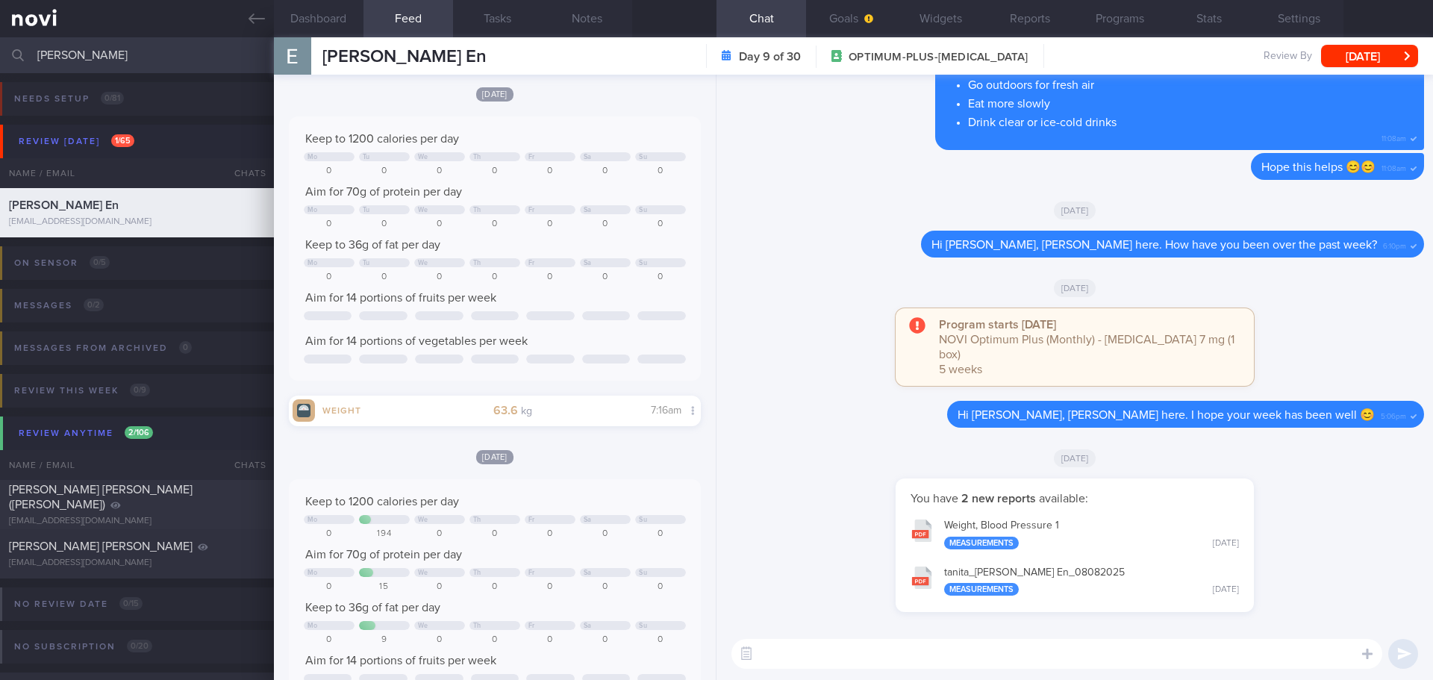
click at [892, 660] on textarea at bounding box center [1056, 654] width 651 height 30
drag, startPoint x: 961, startPoint y: 647, endPoint x: 954, endPoint y: 642, distance: 8.7
click at [960, 647] on textarea "Hi Erin," at bounding box center [1056, 654] width 651 height 30
click at [883, 647] on textarea "Hi Erin, Elizabeth here." at bounding box center [1056, 654] width 651 height 30
drag, startPoint x: 1187, startPoint y: 648, endPoint x: 877, endPoint y: 643, distance: 309.7
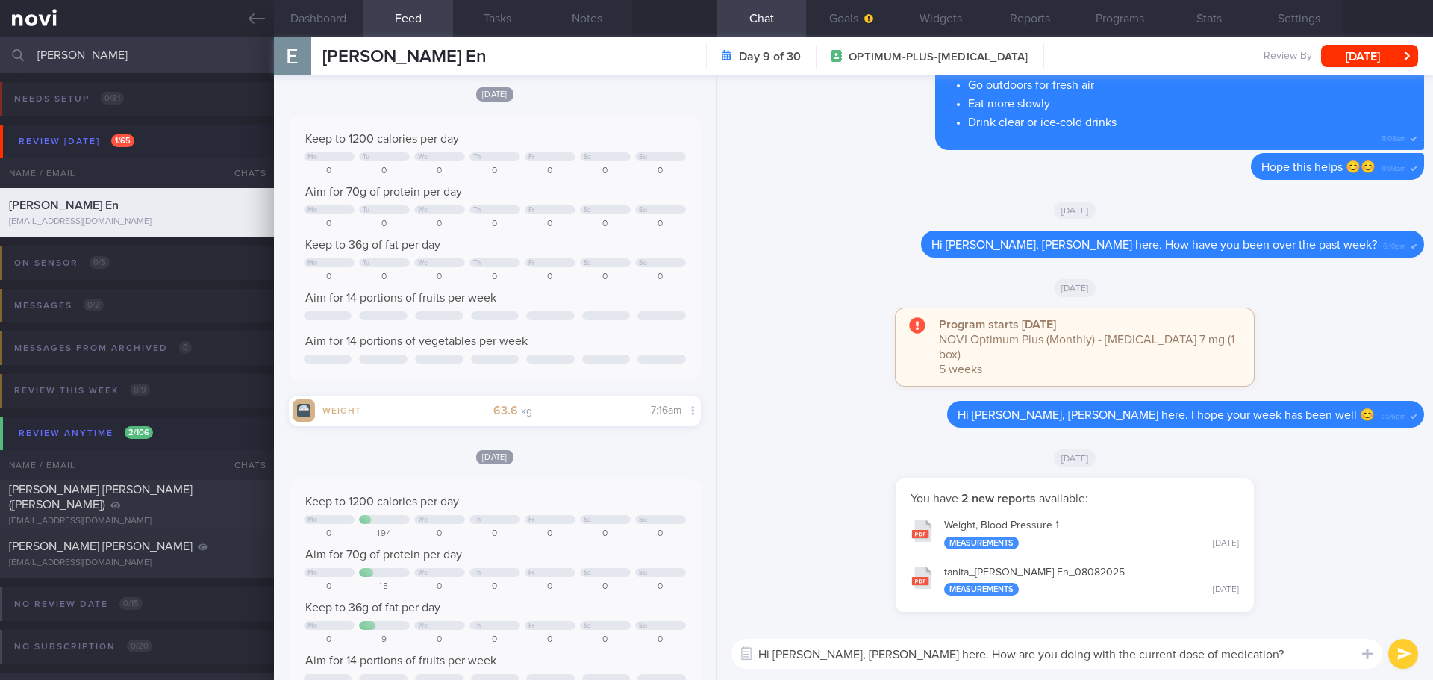
click at [877, 643] on textarea "Hi Erin, Elizabeth here. How are you doing with the current dose of medication?" at bounding box center [1056, 654] width 651 height 30
type textarea "Hi Erin, Elizabeth here. How are you doing with the current dose of medication?"
drag, startPoint x: 1401, startPoint y: 652, endPoint x: 1319, endPoint y: 666, distance: 83.2
click at [1401, 652] on button "submit" at bounding box center [1403, 654] width 30 height 30
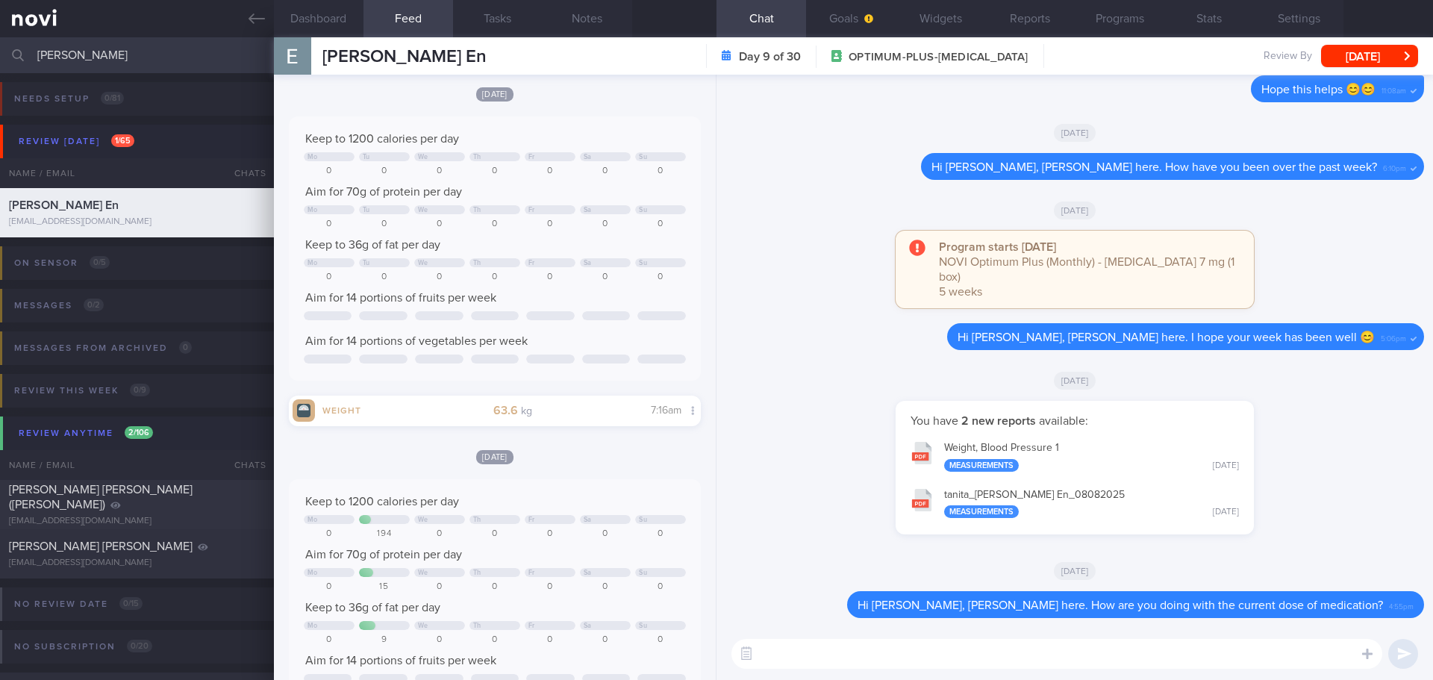
scroll to position [0, 0]
click at [1327, 446] on div "You have 2 new reports available: Weight, Blood Pressure 1 Measurements Fri, 8 …" at bounding box center [1074, 475] width 698 height 148
click at [1378, 50] on button "[DATE]" at bounding box center [1369, 56] width 97 height 22
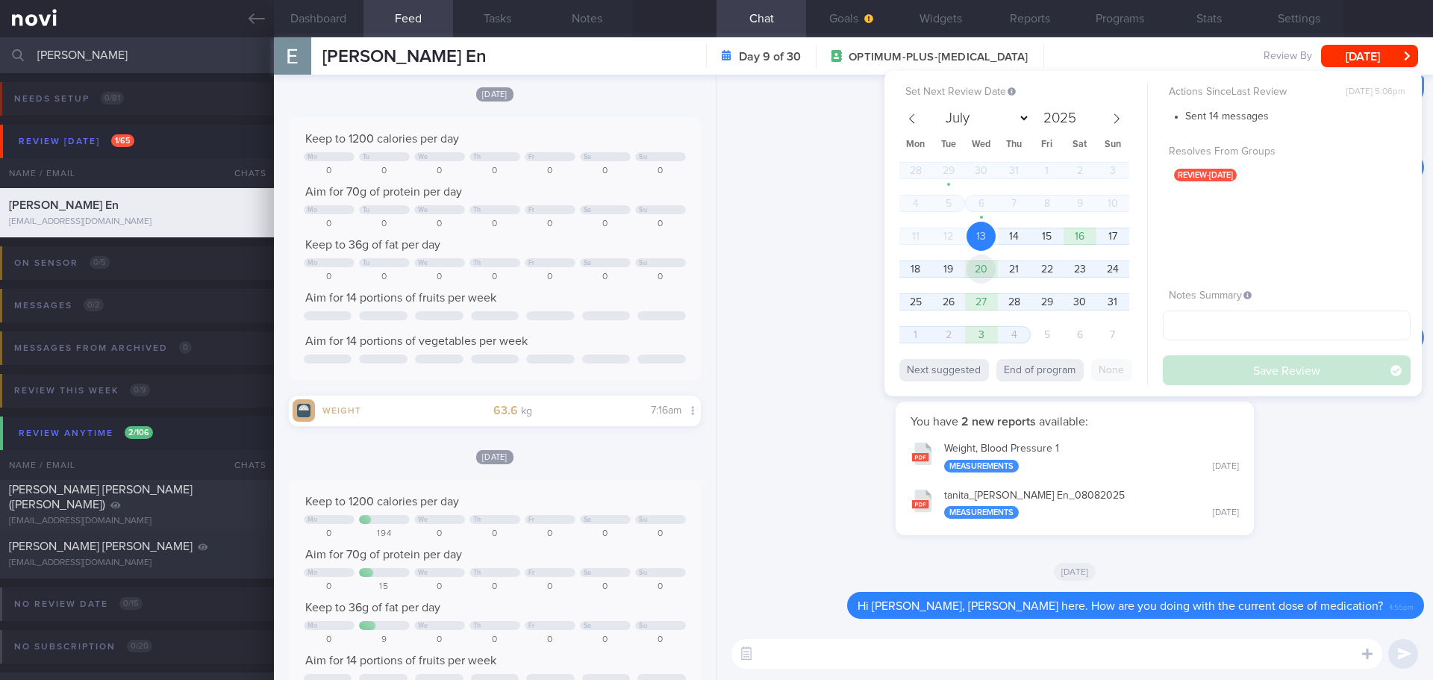
click at [990, 268] on span "20" at bounding box center [980, 268] width 29 height 29
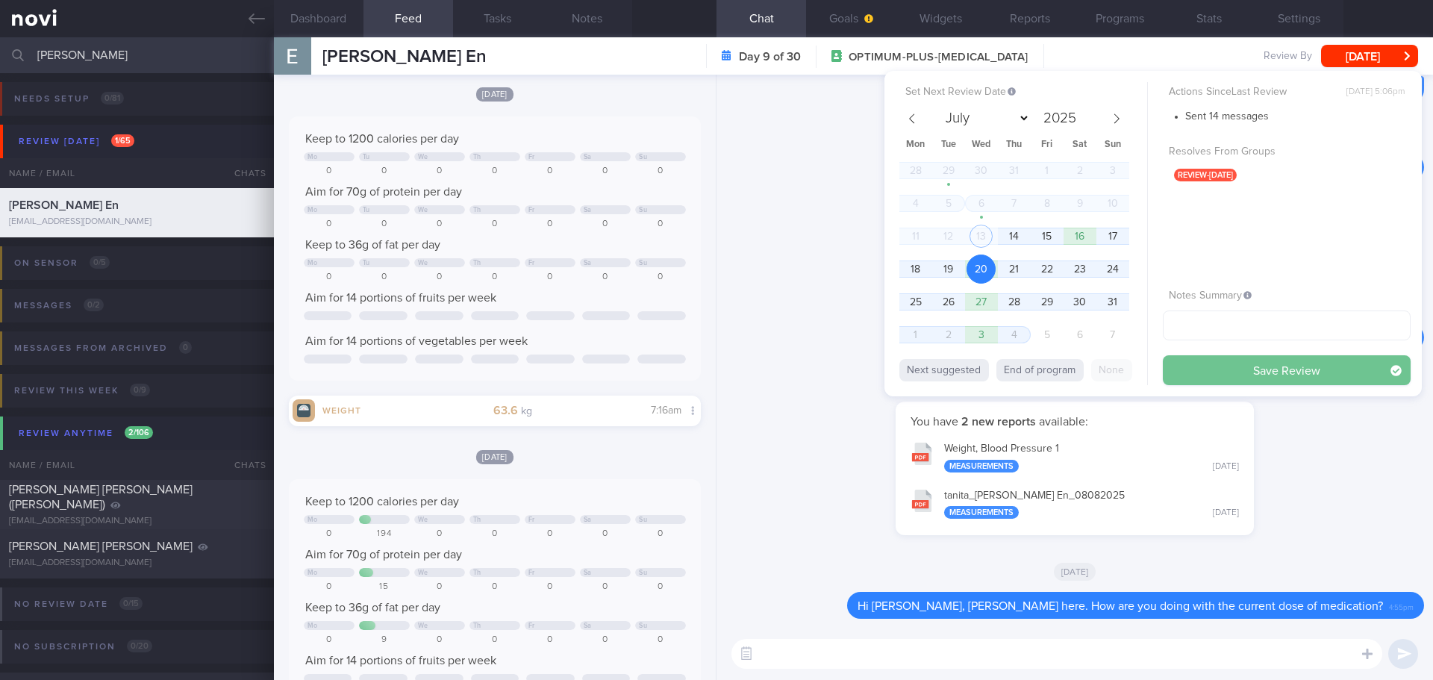
click at [1183, 375] on button "Save Review" at bounding box center [1286, 370] width 248 height 30
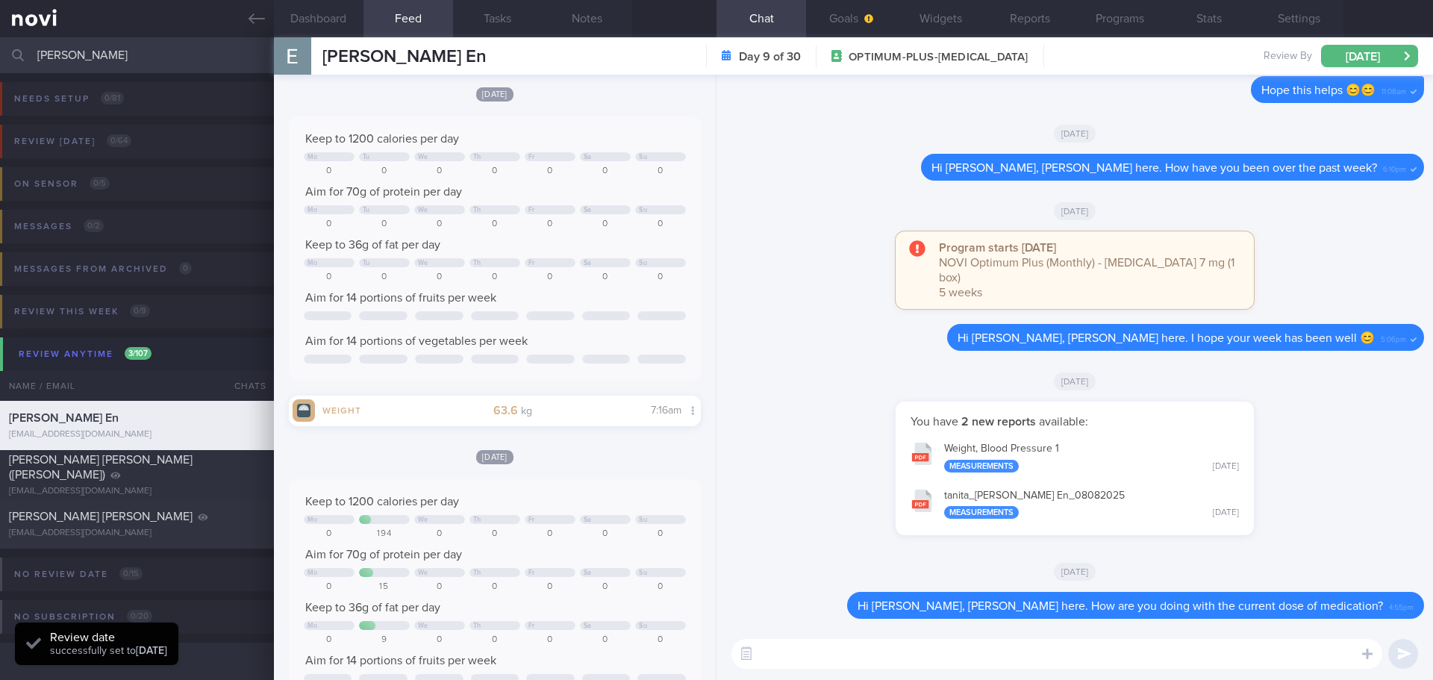
drag, startPoint x: 129, startPoint y: 53, endPoint x: -38, endPoint y: 64, distance: 167.5
click at [0, 64] on html "You are offline! Some functionality will be unavailable Patients New Users Coac…" at bounding box center [716, 340] width 1433 height 680
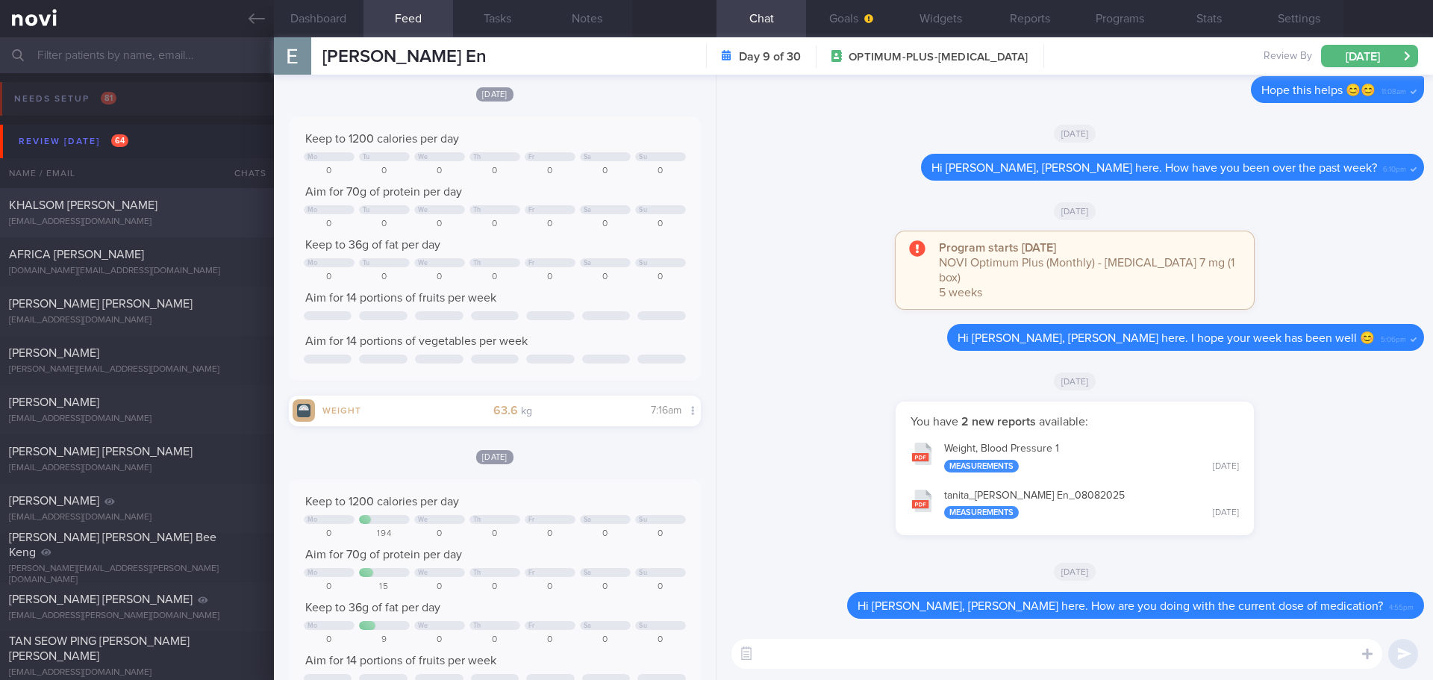
click at [119, 210] on div "KHALSOM [PERSON_NAME]" at bounding box center [135, 205] width 252 height 15
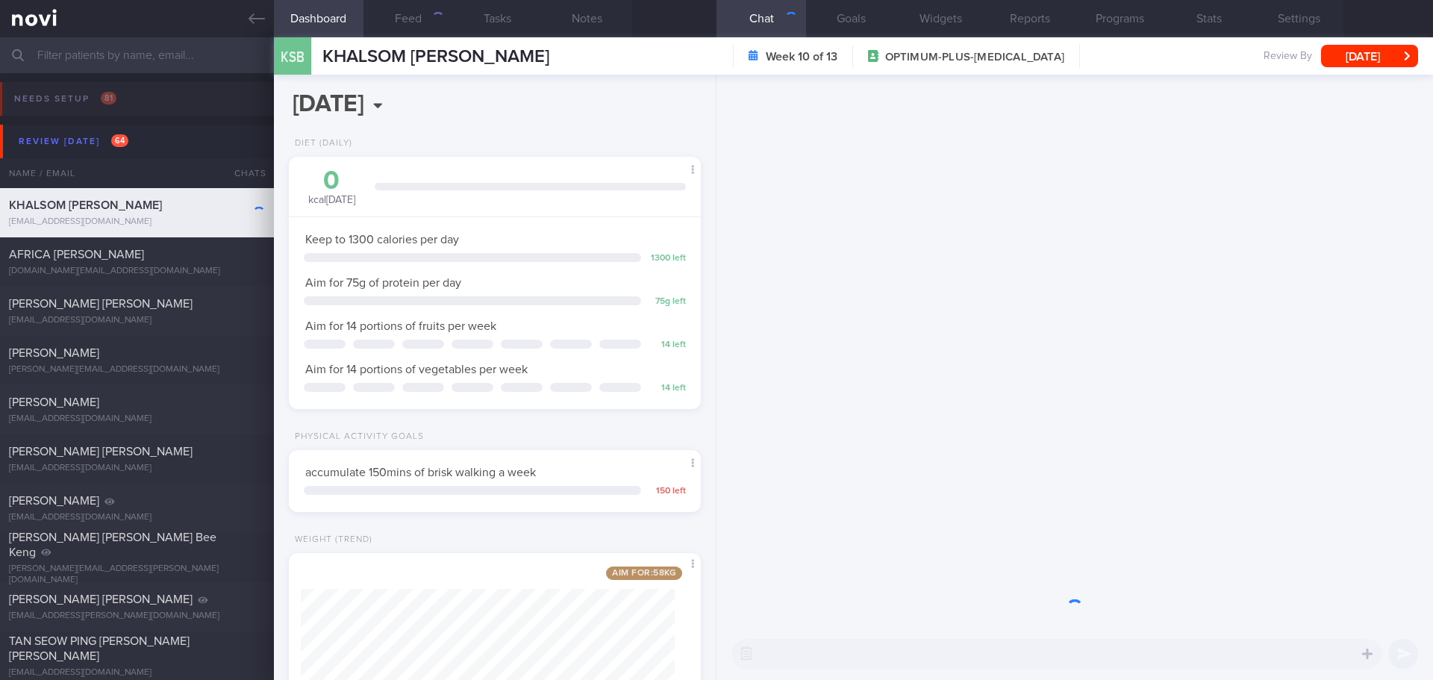
scroll to position [208, 375]
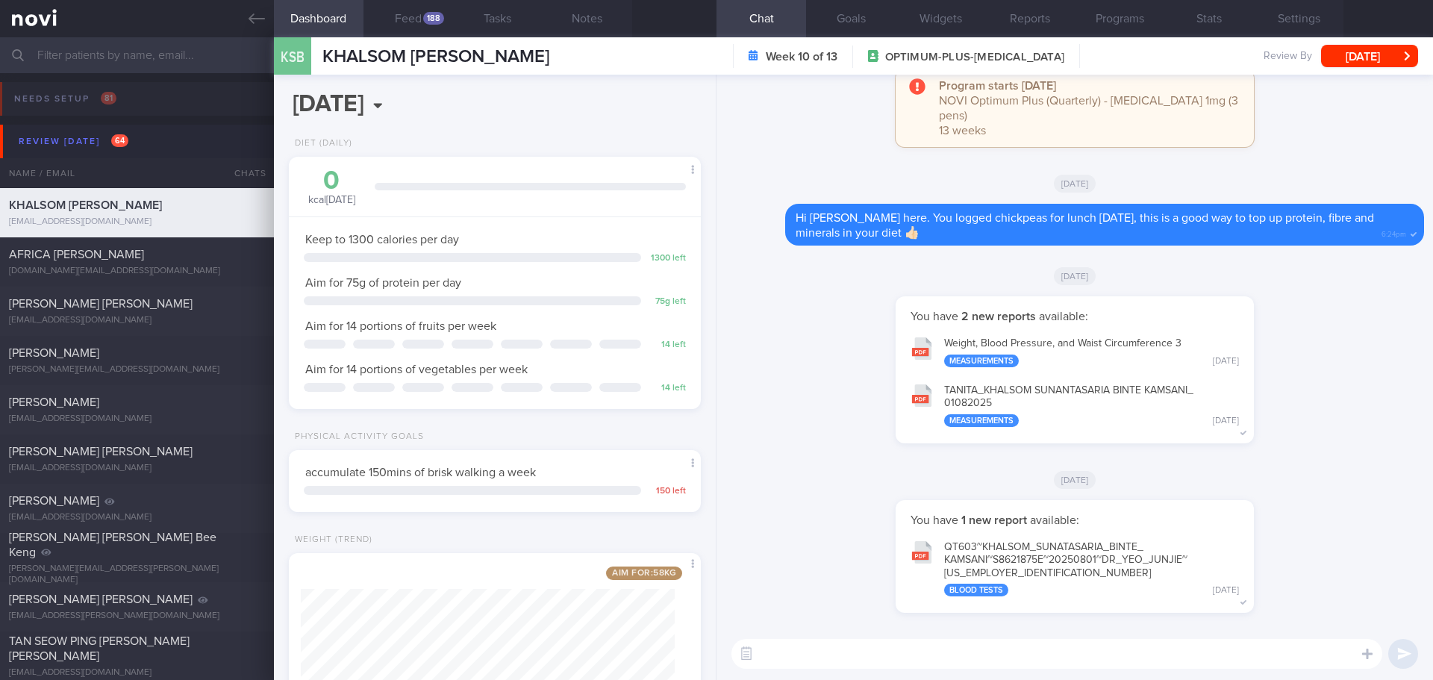
click at [819, 294] on div "[DATE]" at bounding box center [1074, 275] width 698 height 42
click at [409, 20] on button "Feed 188" at bounding box center [408, 18] width 90 height 37
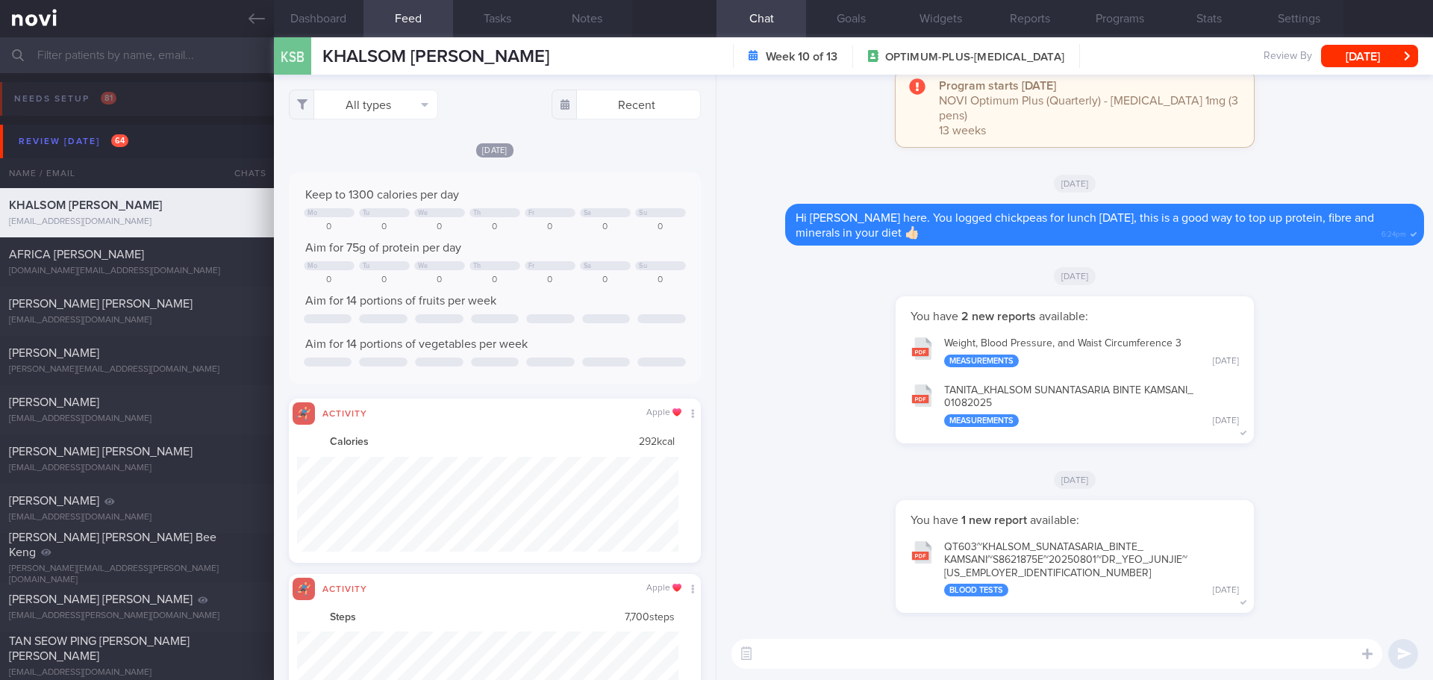
scroll to position [95, 382]
click at [412, 93] on button "All types" at bounding box center [363, 105] width 149 height 30
click at [372, 149] on button "Activity" at bounding box center [364, 156] width 148 height 22
checkbox input "false"
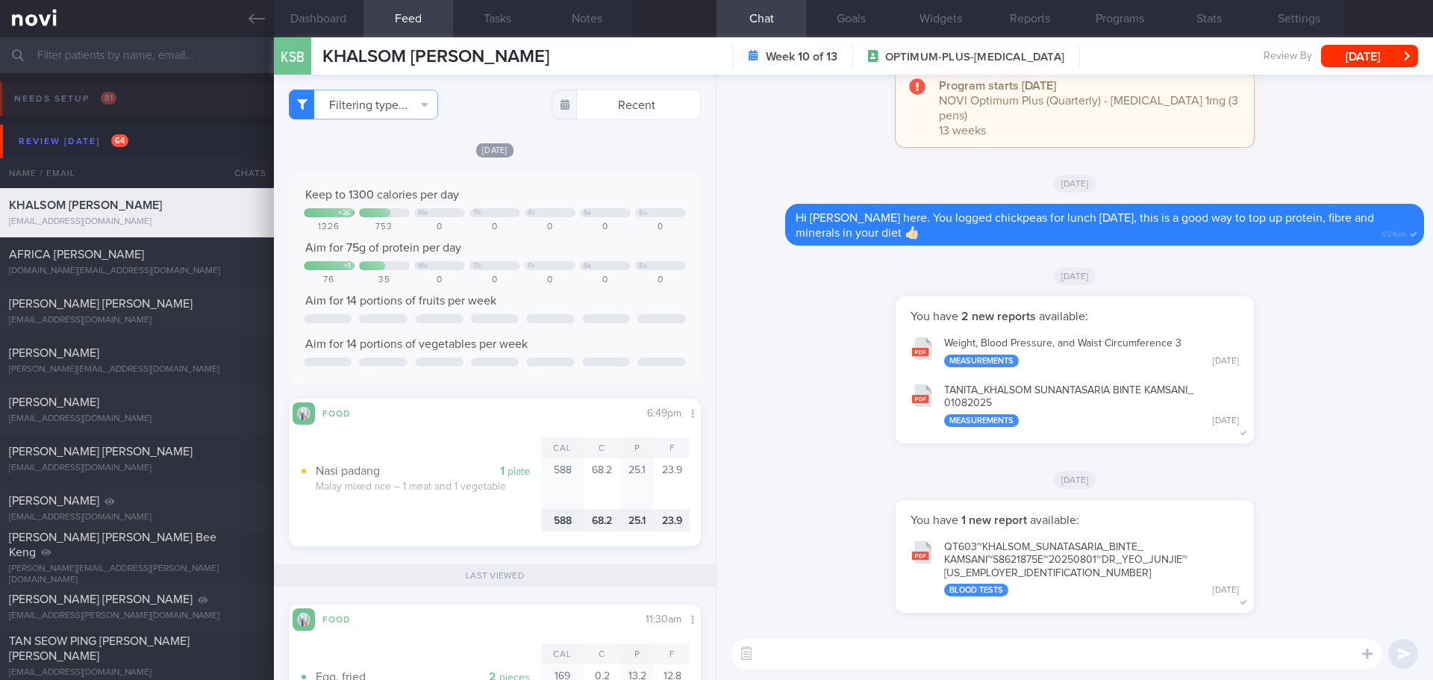
click at [818, 645] on textarea at bounding box center [1056, 654] width 651 height 30
click at [1013, 563] on button "QT603~KHALSOM_ SUNATASARIA_ BINTE_ KAMSANI~S8621875E~20250801~DR_ YEO_ JUNJIE~2…" at bounding box center [1074, 567] width 343 height 73
click at [1103, 19] on button "Programs" at bounding box center [1119, 18] width 90 height 37
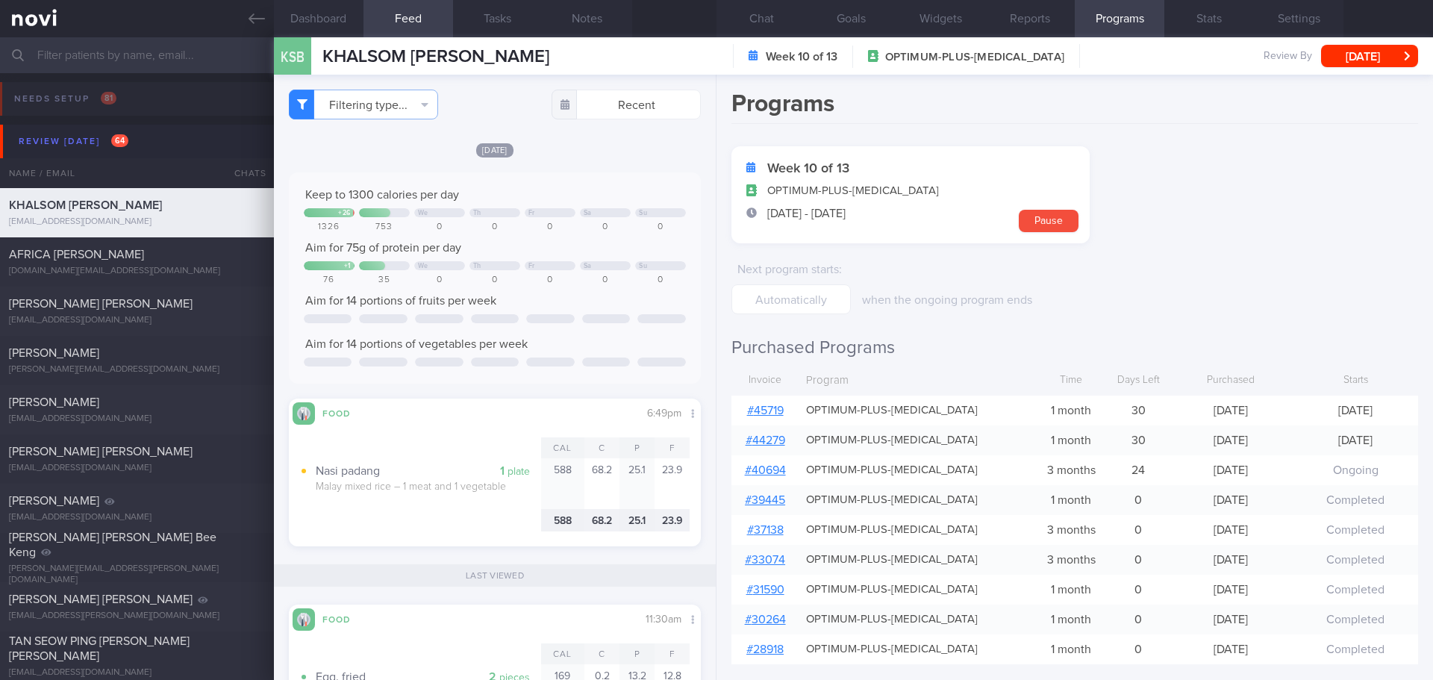
click at [780, 410] on link "# 45719" at bounding box center [765, 410] width 37 height 12
click at [772, 19] on button "Chat" at bounding box center [761, 18] width 90 height 37
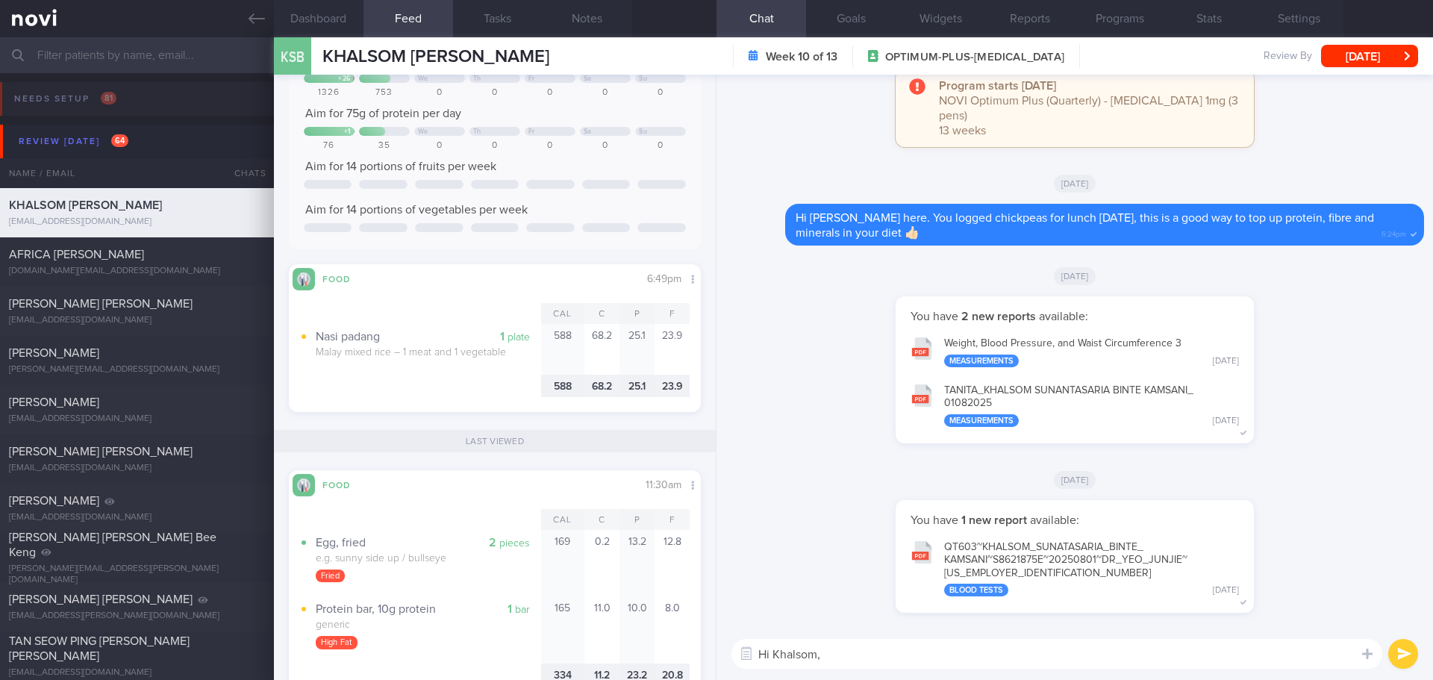
scroll to position [75, 0]
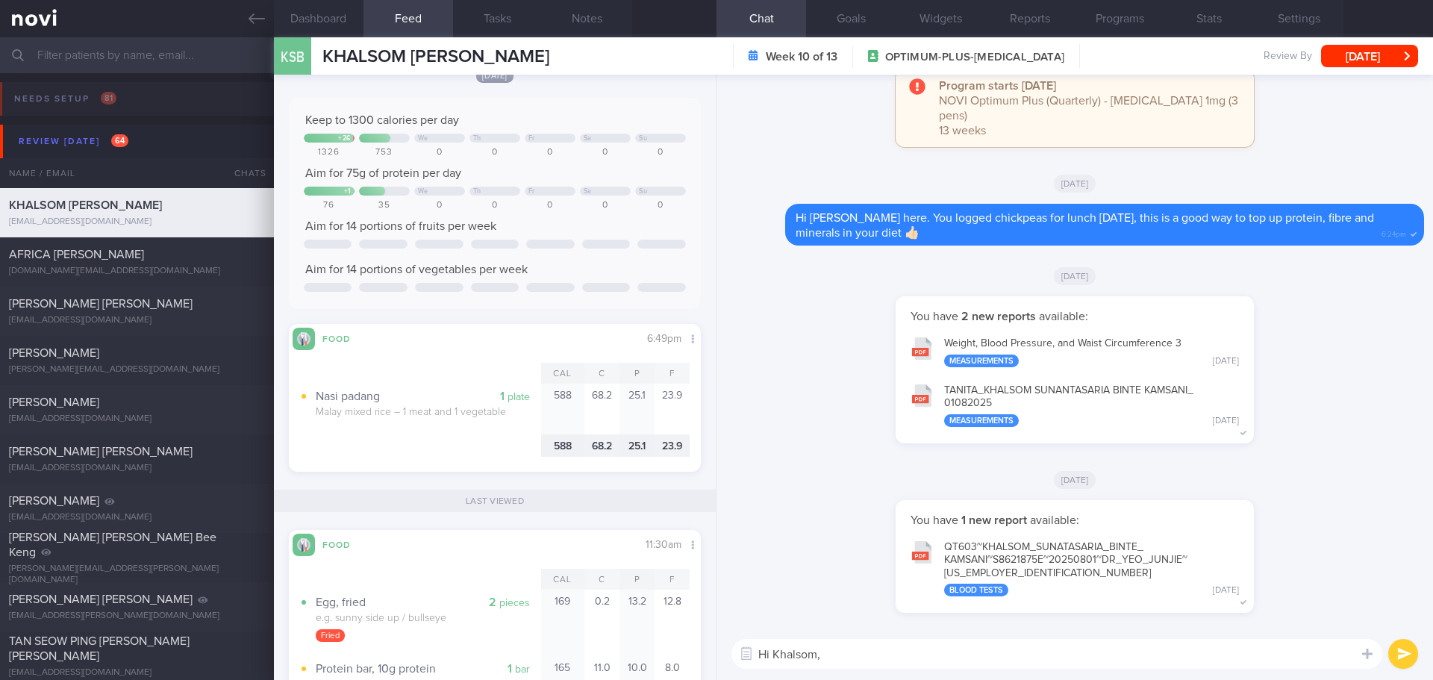
click at [1081, 402] on button "TANITA_ KHALSOM SUNANTASARIA BINTE KAMSANI_ 01082025 Measurements Fri, 1 Aug" at bounding box center [1074, 405] width 343 height 60
click at [871, 651] on textarea "Hi Khalsom," at bounding box center [1056, 654] width 651 height 30
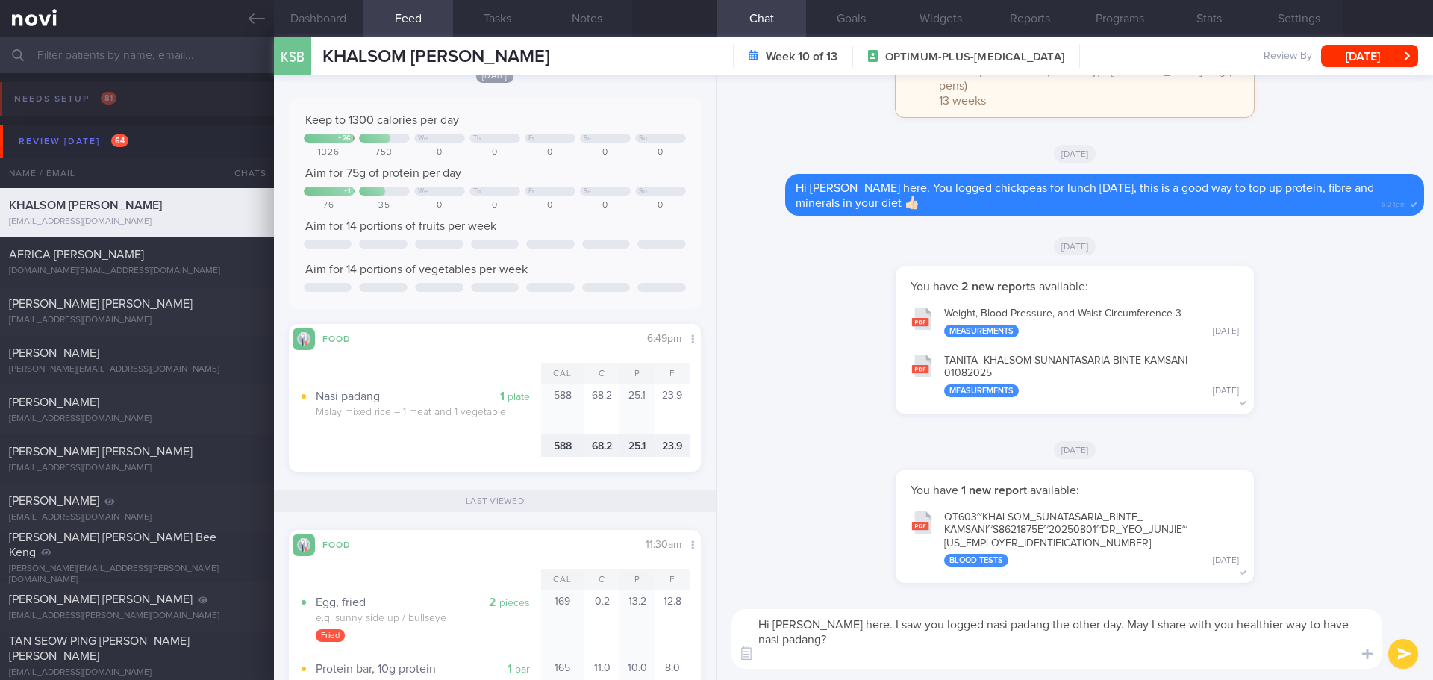
scroll to position [0, 0]
click at [798, 657] on textarea "Hi Khalsom, Elizabeth here. I saw you logged nasi padang the other day. May I s…" at bounding box center [1056, 639] width 651 height 60
paste textarea "To make your meal balanced, choose at least 2 vegetable items, pick 1 to 2 prot…"
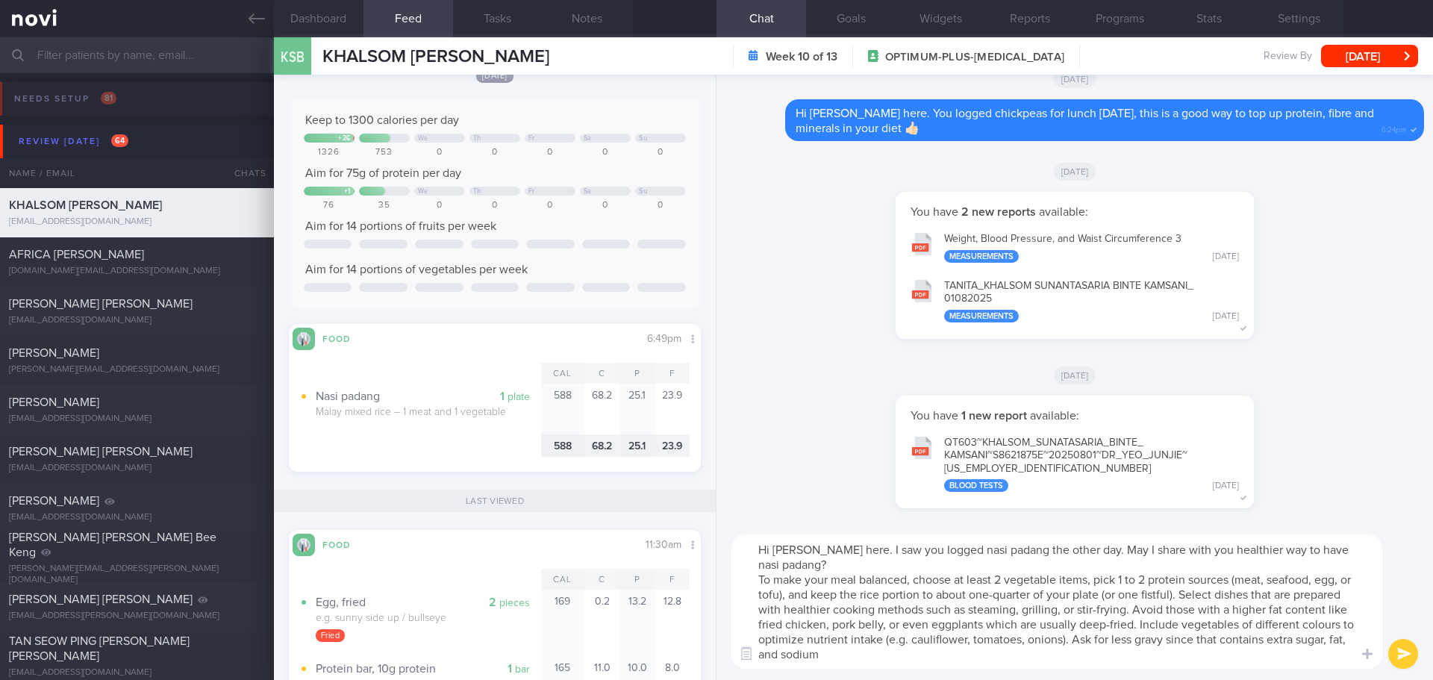
click at [1195, 595] on textarea "Hi Khalsom, Elizabeth here. I saw you logged nasi padang the other day. May I s…" at bounding box center [1056, 601] width 651 height 134
click at [758, 577] on textarea "Hi Khalsom, Elizabeth here. I saw you logged nasi padang the other day. May I s…" at bounding box center [1056, 601] width 651 height 134
click at [757, 609] on textarea "Hi Khalsom, Elizabeth here. I saw you logged nasi padang the other day. May I s…" at bounding box center [1056, 601] width 651 height 134
click at [1312, 607] on textarea "Hi Khalsom, Elizabeth here. I saw you logged nasi padang the other day. May I s…" at bounding box center [1056, 601] width 651 height 134
click at [786, 642] on textarea "Hi Khalsom, Elizabeth here. I saw you logged nasi padang the other day. May I s…" at bounding box center [1056, 601] width 651 height 134
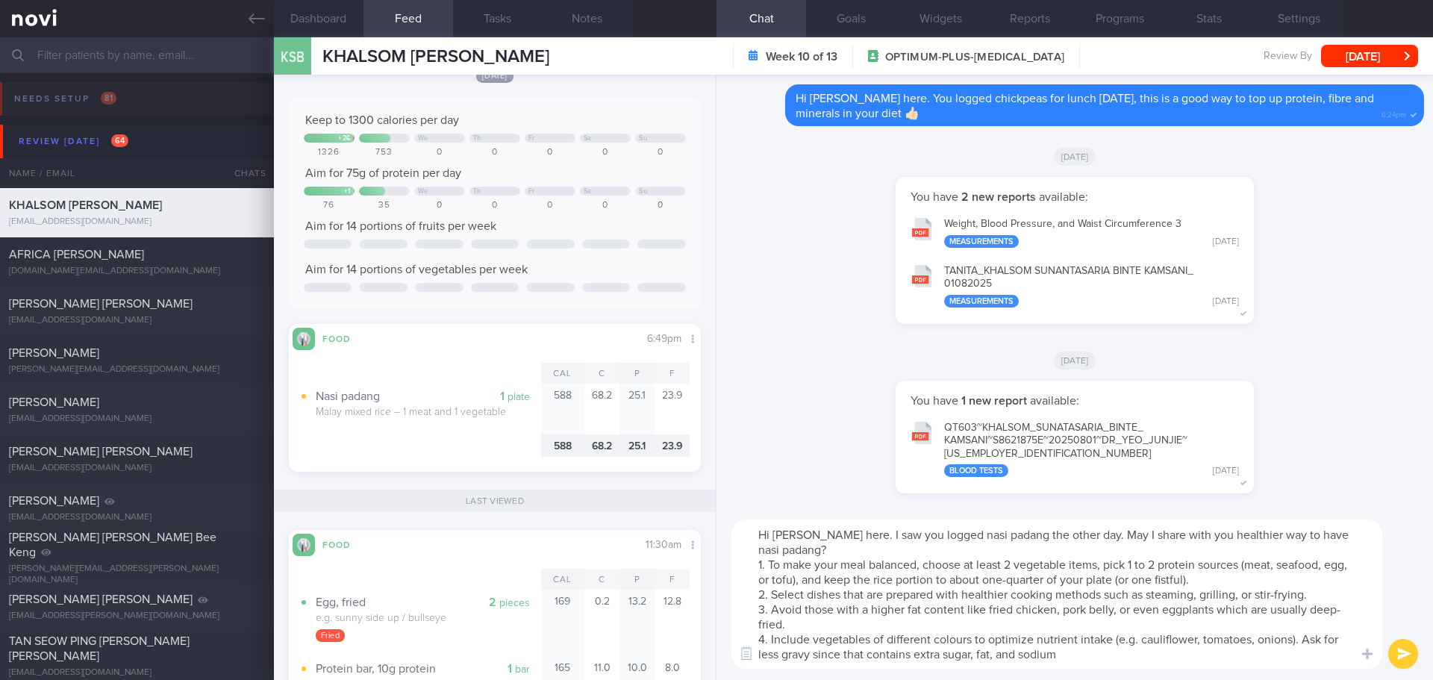
click at [1300, 637] on textarea "Hi Khalsom, Elizabeth here. I saw you logged nasi padang the other day. May I s…" at bounding box center [1056, 593] width 651 height 149
click at [1209, 666] on textarea "Hi Khalsom, Elizabeth here. I saw you logged nasi padang the other day. May I s…" at bounding box center [1056, 593] width 651 height 149
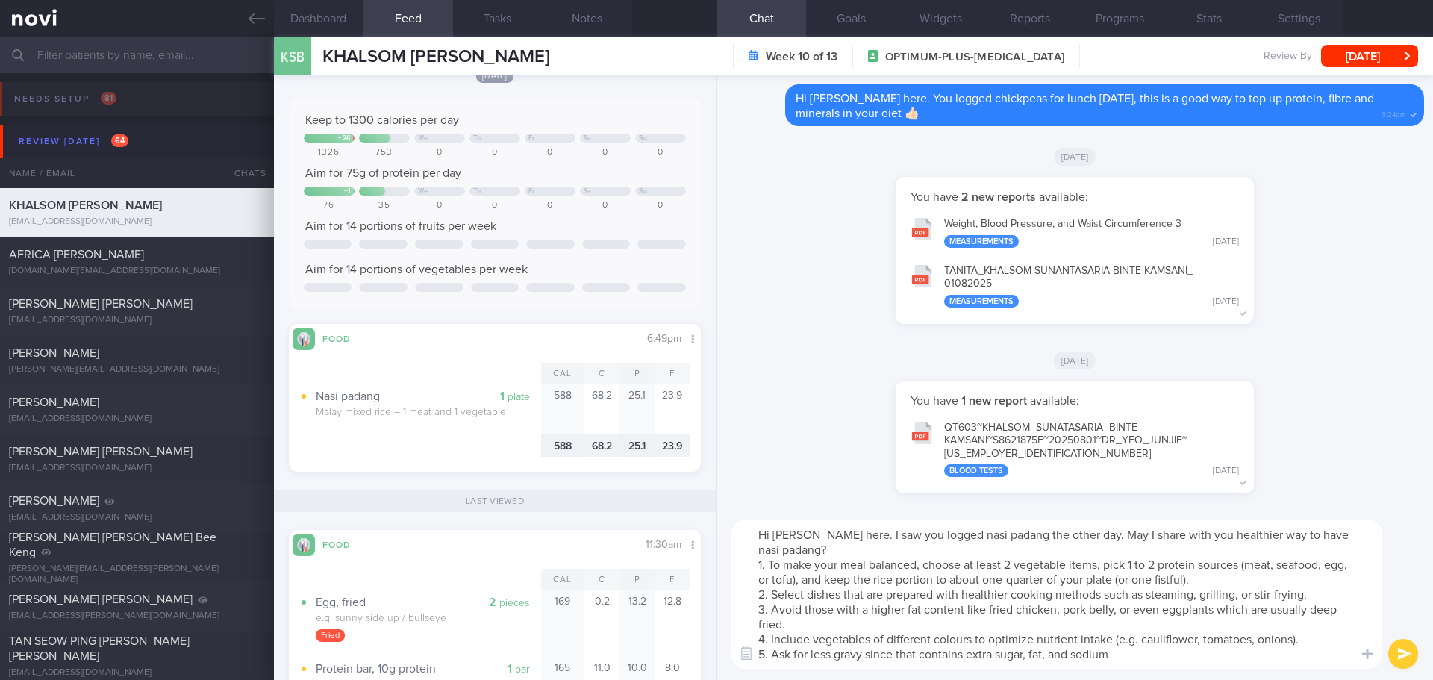
click at [1209, 666] on textarea "Hi Khalsom, Elizabeth here. I saw you logged nasi padang the other day. May I s…" at bounding box center [1056, 593] width 651 height 149
click at [1208, 665] on textarea "Hi Khalsom, Elizabeth here. I saw you logged nasi padang the other day. May I s…" at bounding box center [1056, 593] width 651 height 149
drag, startPoint x: 1118, startPoint y: 610, endPoint x: 1061, endPoint y: 610, distance: 56.7
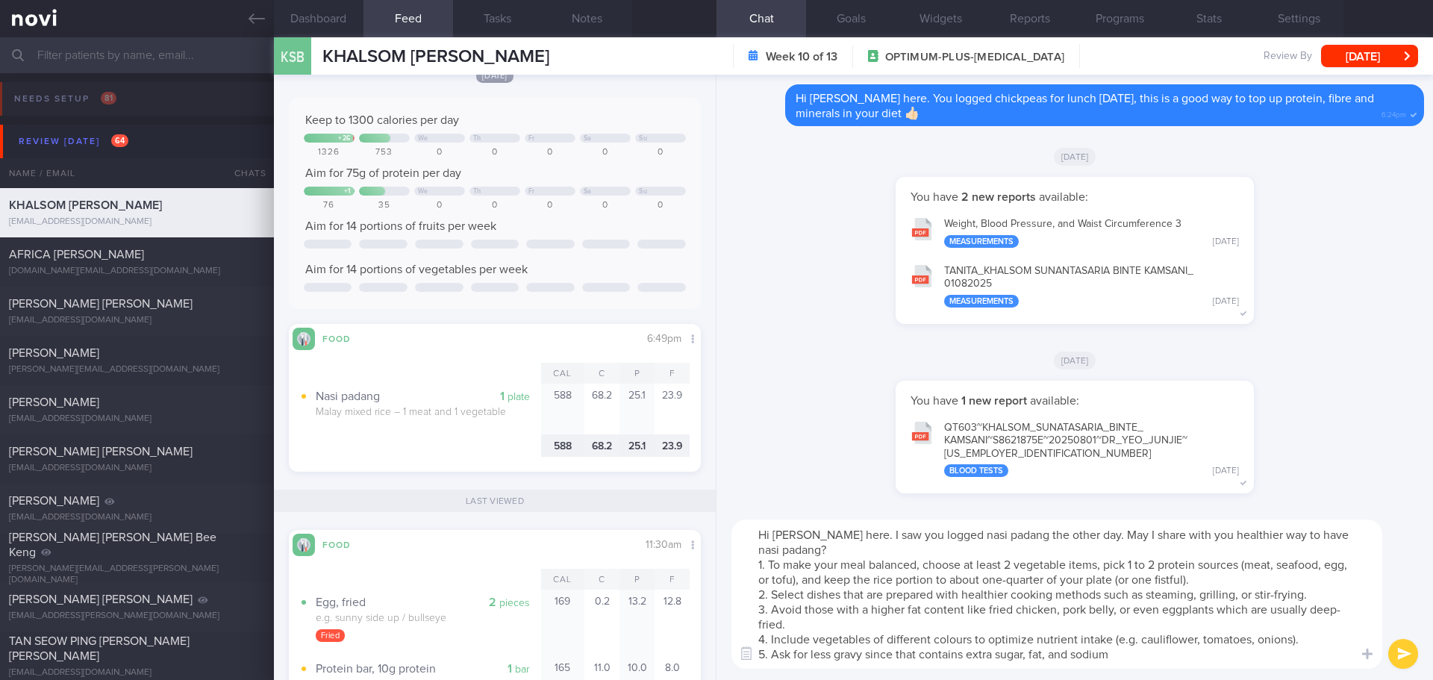
click at [1061, 610] on textarea "Hi Khalsom, Elizabeth here. I saw you logged nasi padang the other day. May I s…" at bounding box center [1056, 593] width 651 height 149
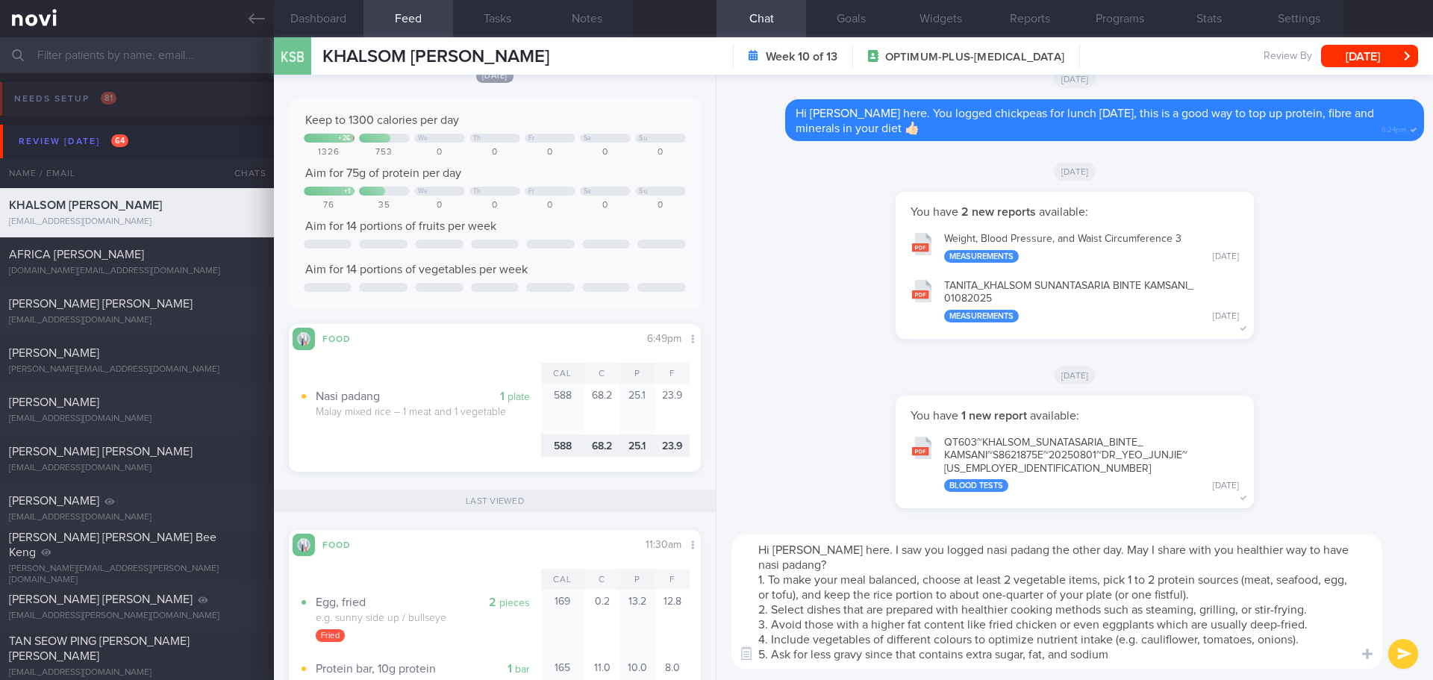
click at [866, 661] on textarea "Hi Khalsom, Elizabeth here. I saw you logged nasi padang the other day. May I s…" at bounding box center [1056, 601] width 651 height 134
type textarea "Hi Khalsom, Elizabeth here. I saw you logged nasi padang the other day. May I s…"
click at [1404, 653] on button "submit" at bounding box center [1403, 654] width 30 height 30
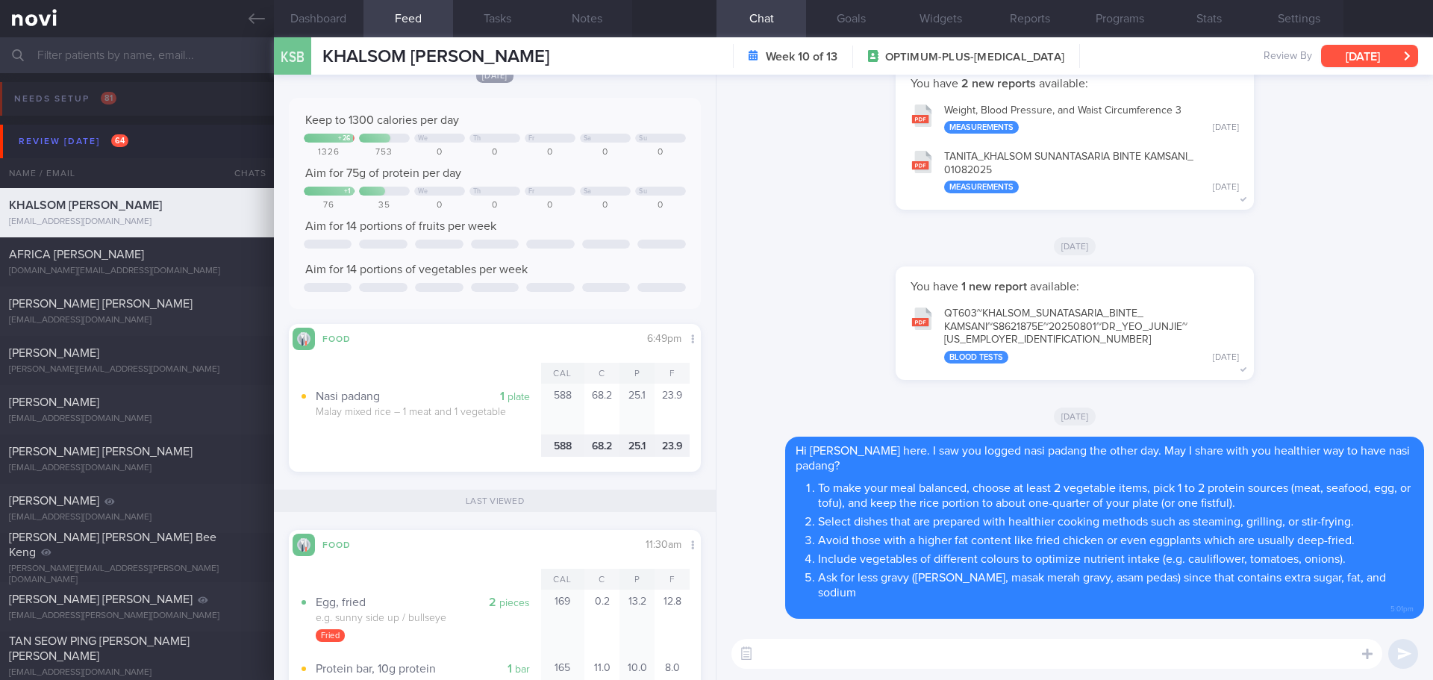
click at [1387, 59] on button "[DATE]" at bounding box center [1369, 56] width 97 height 22
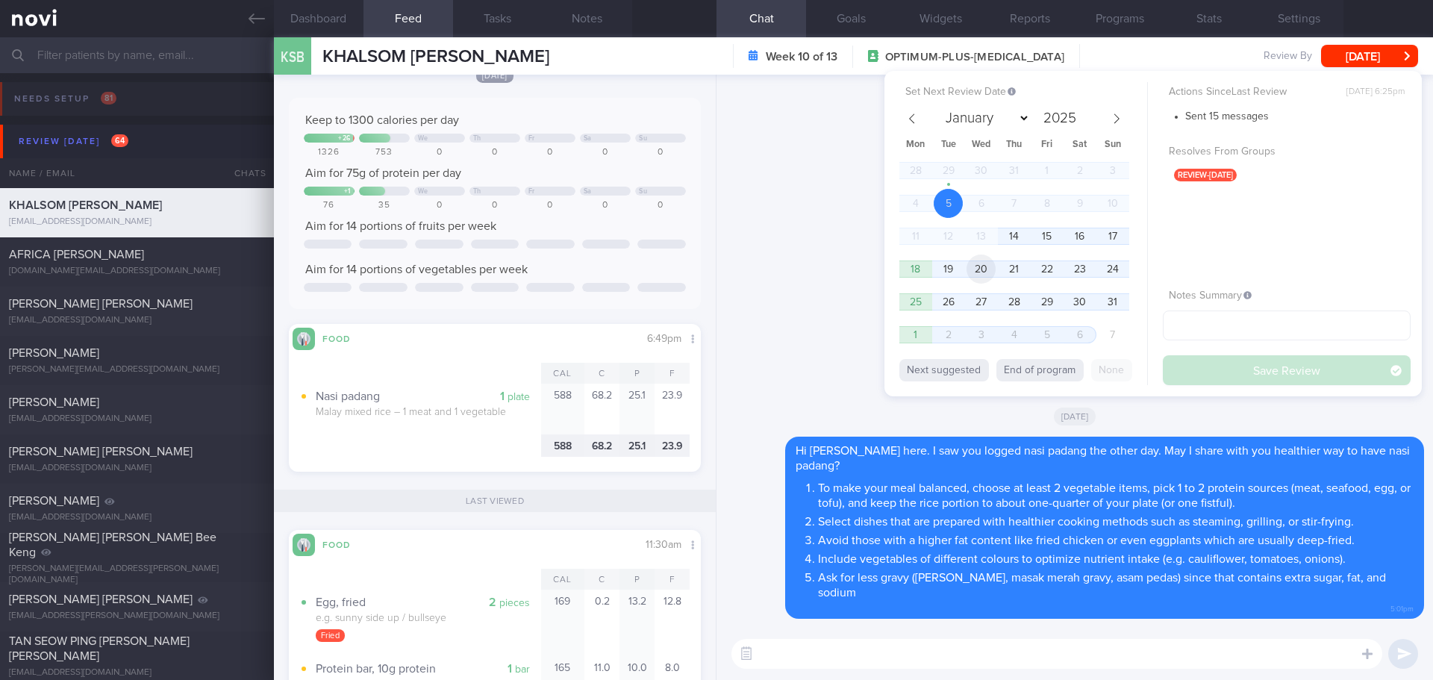
click at [977, 268] on span "20" at bounding box center [980, 268] width 29 height 29
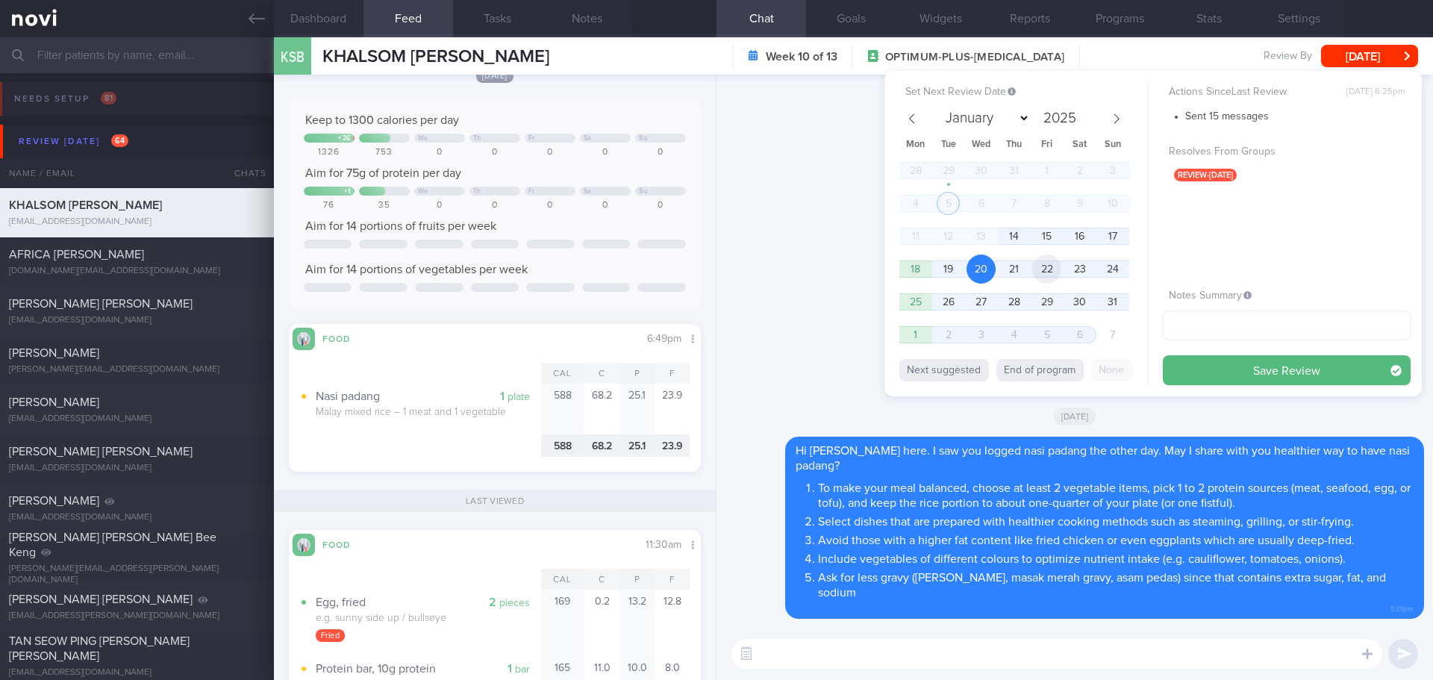
click at [1048, 264] on span "22" at bounding box center [1046, 268] width 29 height 29
click at [1233, 373] on button "Save Review" at bounding box center [1286, 370] width 248 height 30
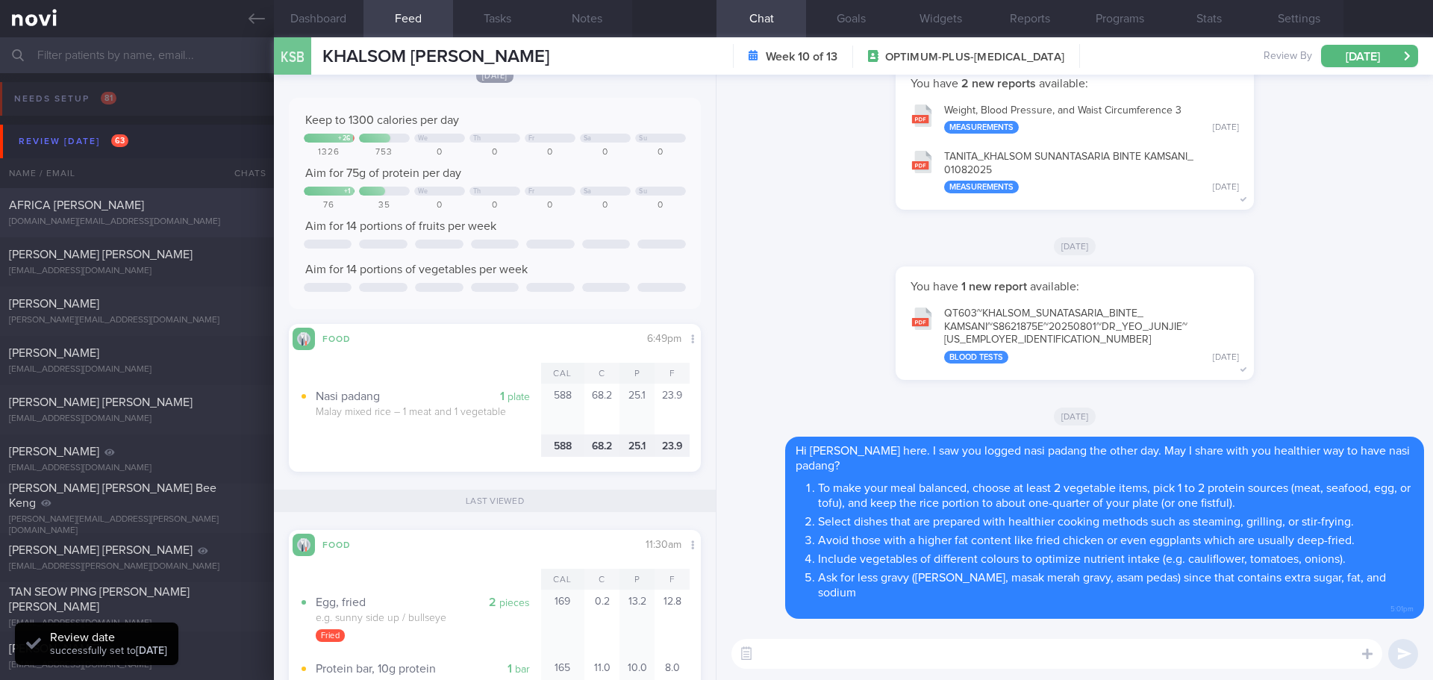
click at [86, 206] on span "AFRICA [PERSON_NAME]" at bounding box center [76, 205] width 135 height 12
type input "no new appt - 7/5/25 Semi"
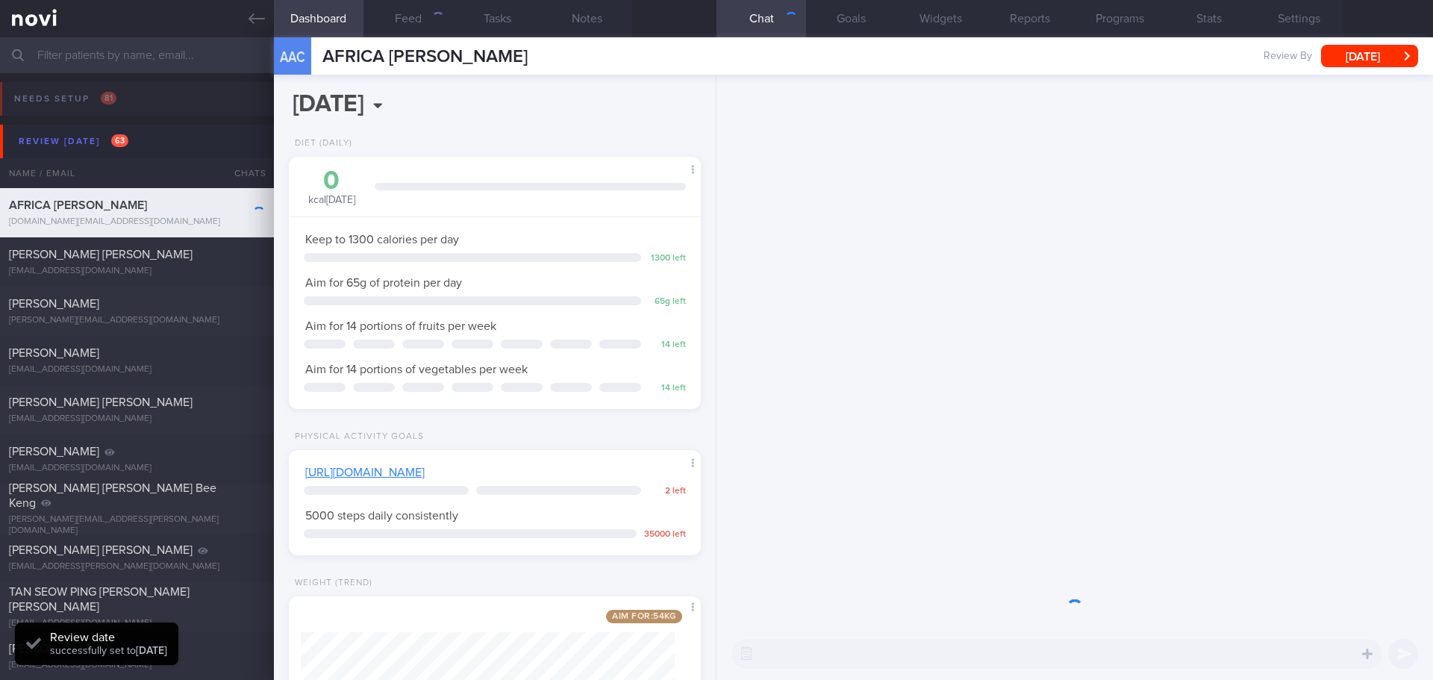
scroll to position [208, 375]
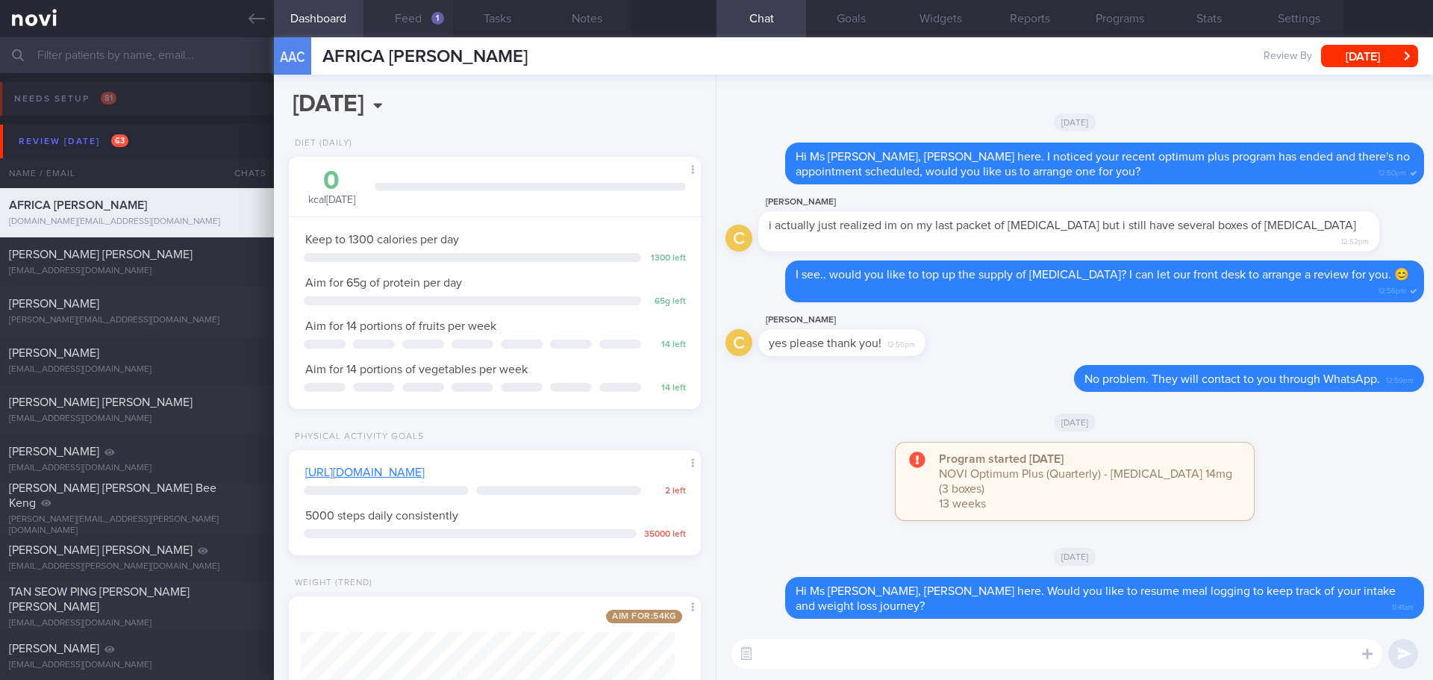
click at [411, 24] on button "Feed 1" at bounding box center [408, 18] width 90 height 37
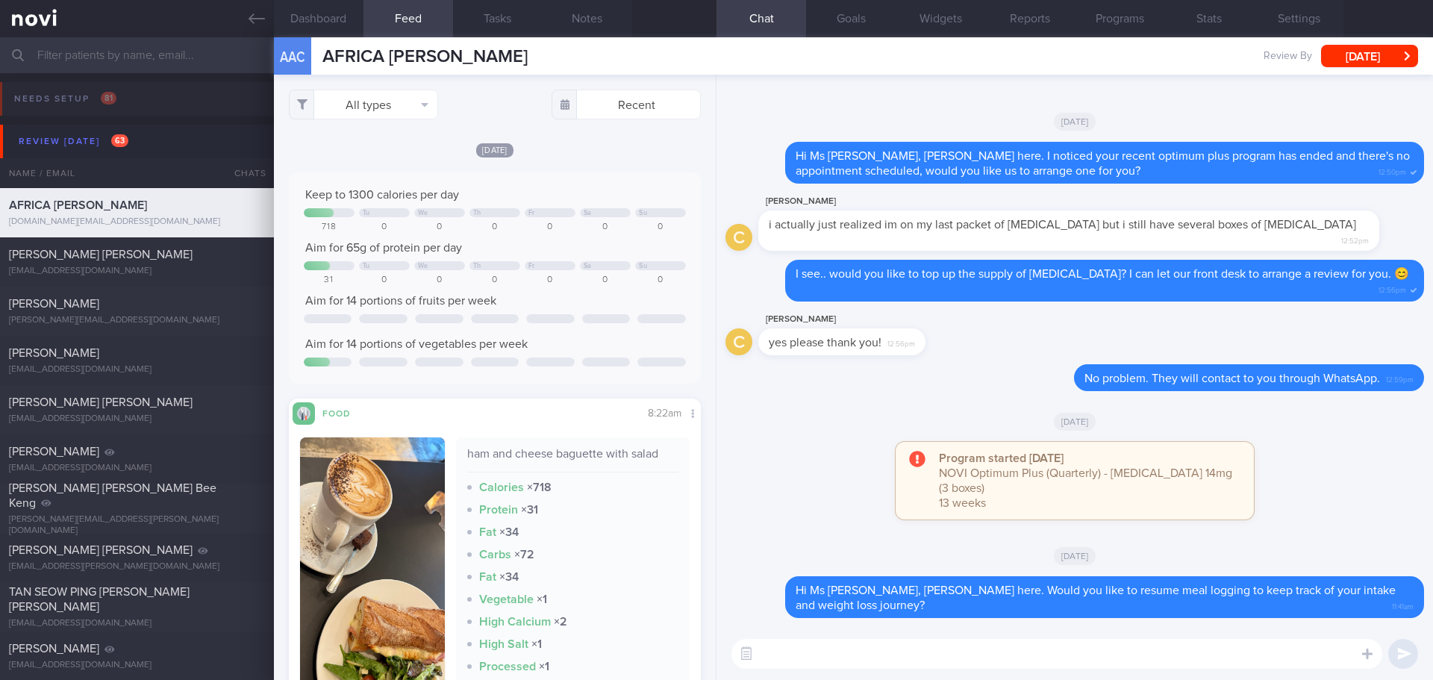
click at [807, 656] on textarea at bounding box center [1056, 654] width 651 height 30
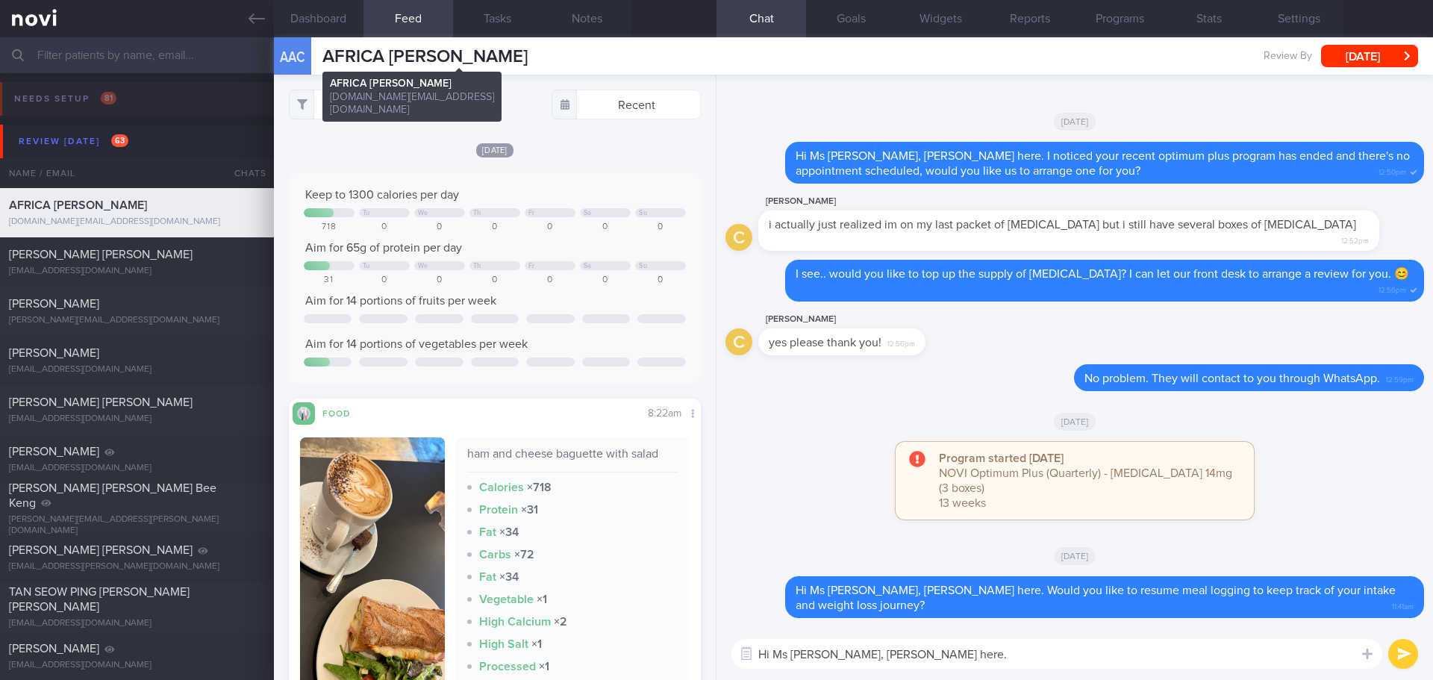
type textarea "Hi Ms Anne, Elizabeth here."
drag, startPoint x: 323, startPoint y: 57, endPoint x: 436, endPoint y: 60, distance: 112.7
click at [436, 61] on span "AFRICA [PERSON_NAME]" at bounding box center [424, 57] width 205 height 18
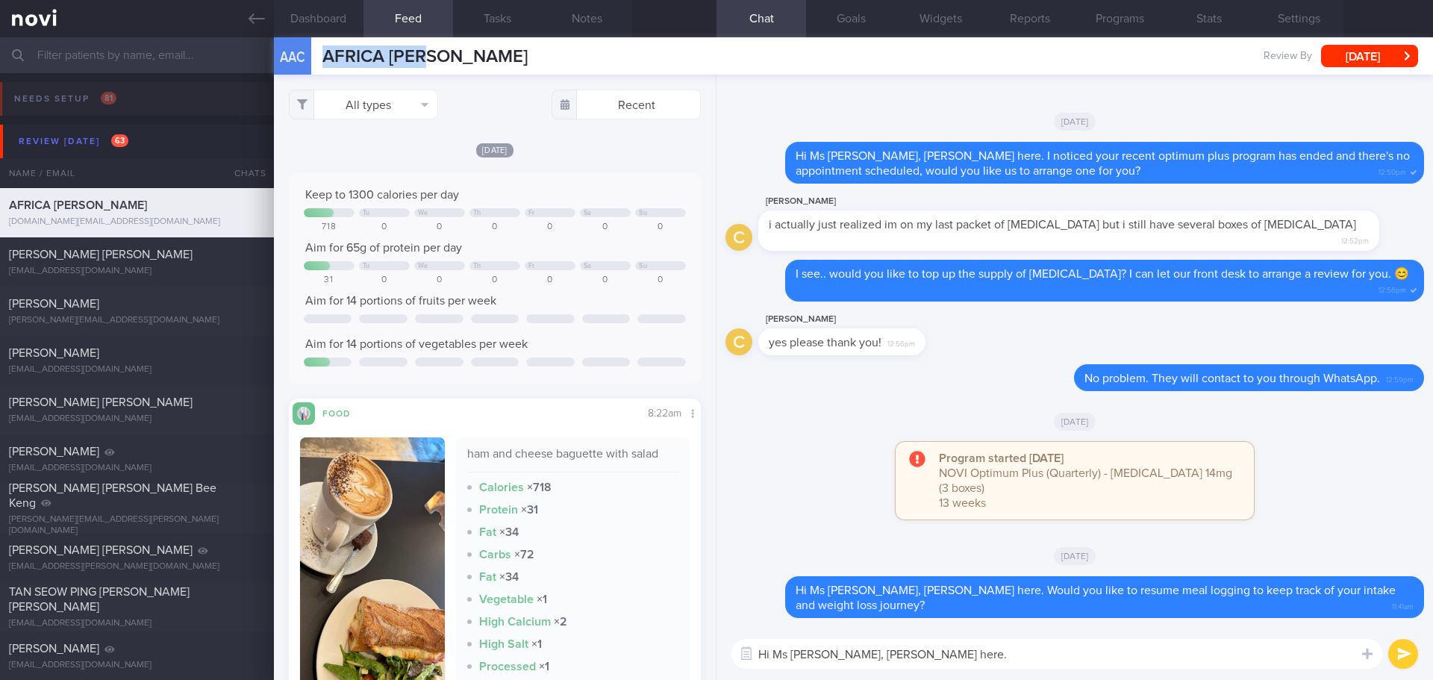
copy span "AFRICA ANNE"
click at [1383, 59] on button "[DATE]" at bounding box center [1369, 56] width 97 height 22
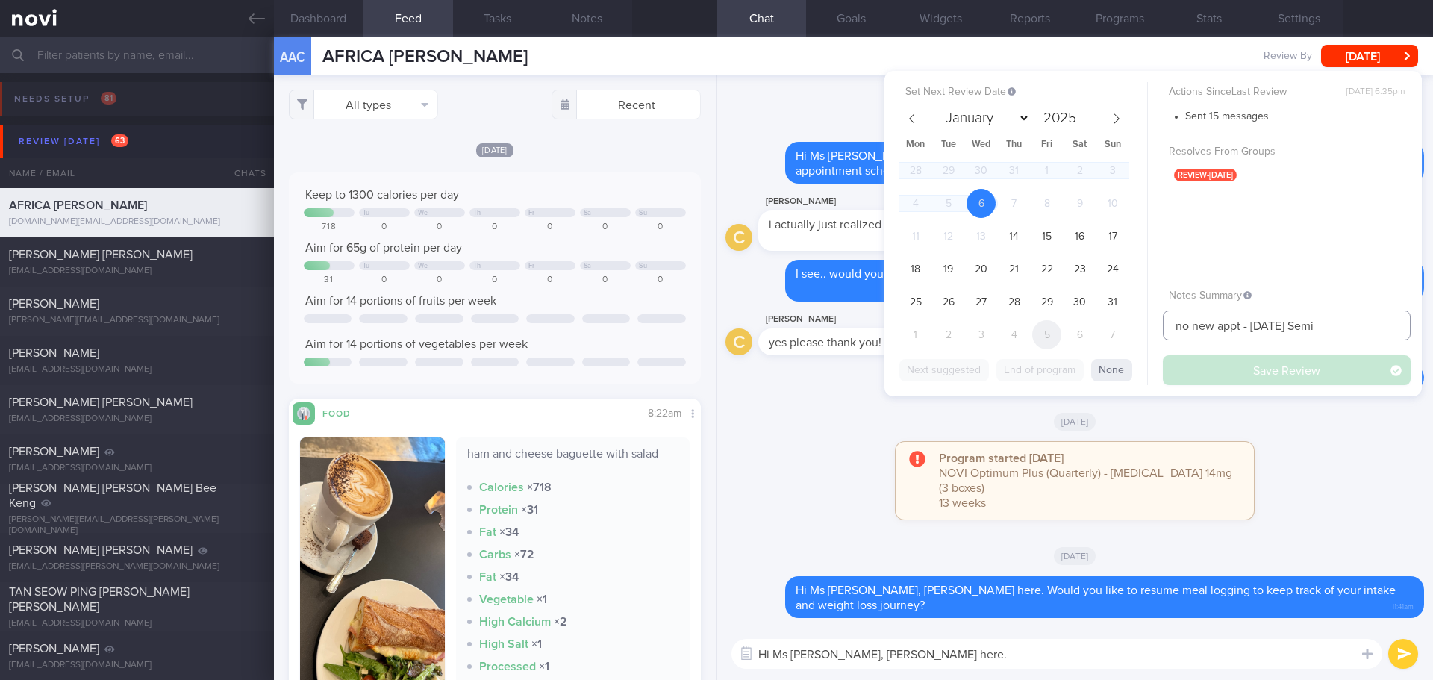
drag, startPoint x: 1333, startPoint y: 329, endPoint x: 1036, endPoint y: 331, distance: 296.2
click at [1036, 331] on div "Set Next Review Date 6 Aug 2025 January February March April May June July Augu…" at bounding box center [1152, 233] width 537 height 325
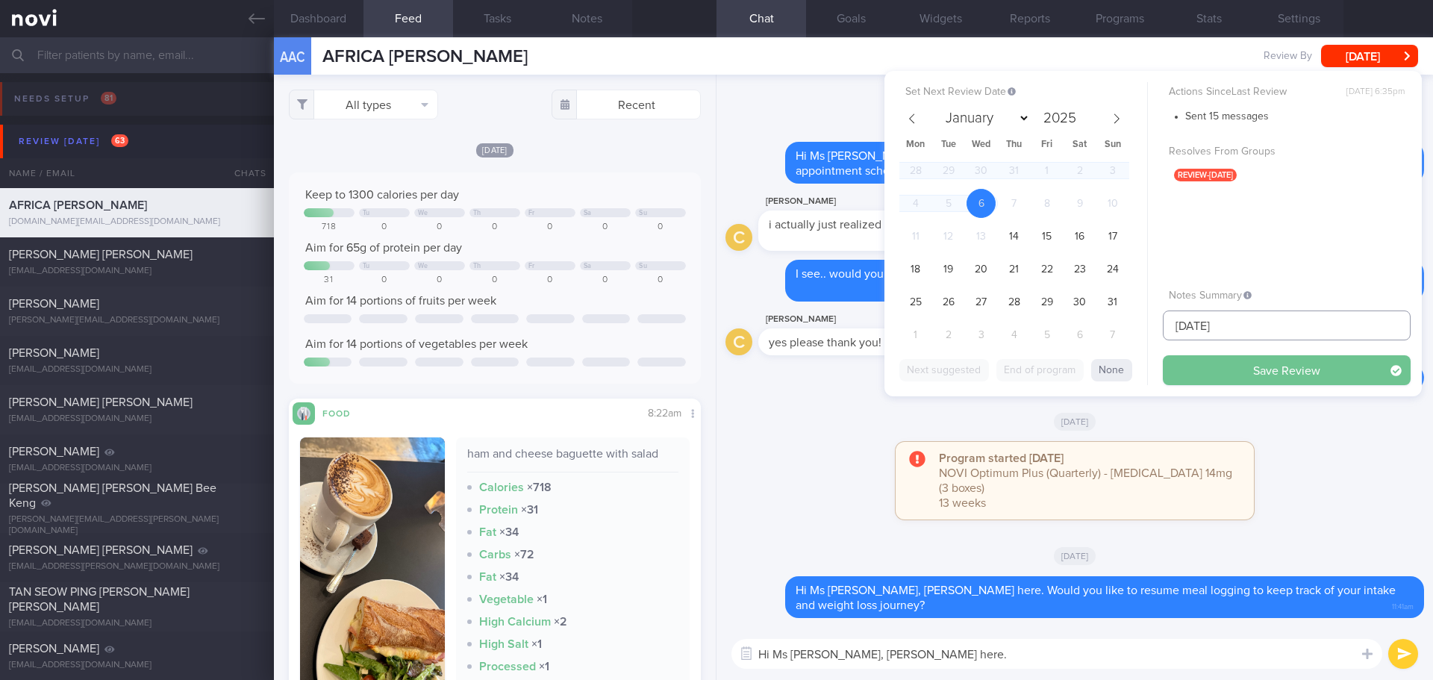
type input "[DATE]"
click at [1205, 363] on button "Save Review" at bounding box center [1286, 370] width 248 height 30
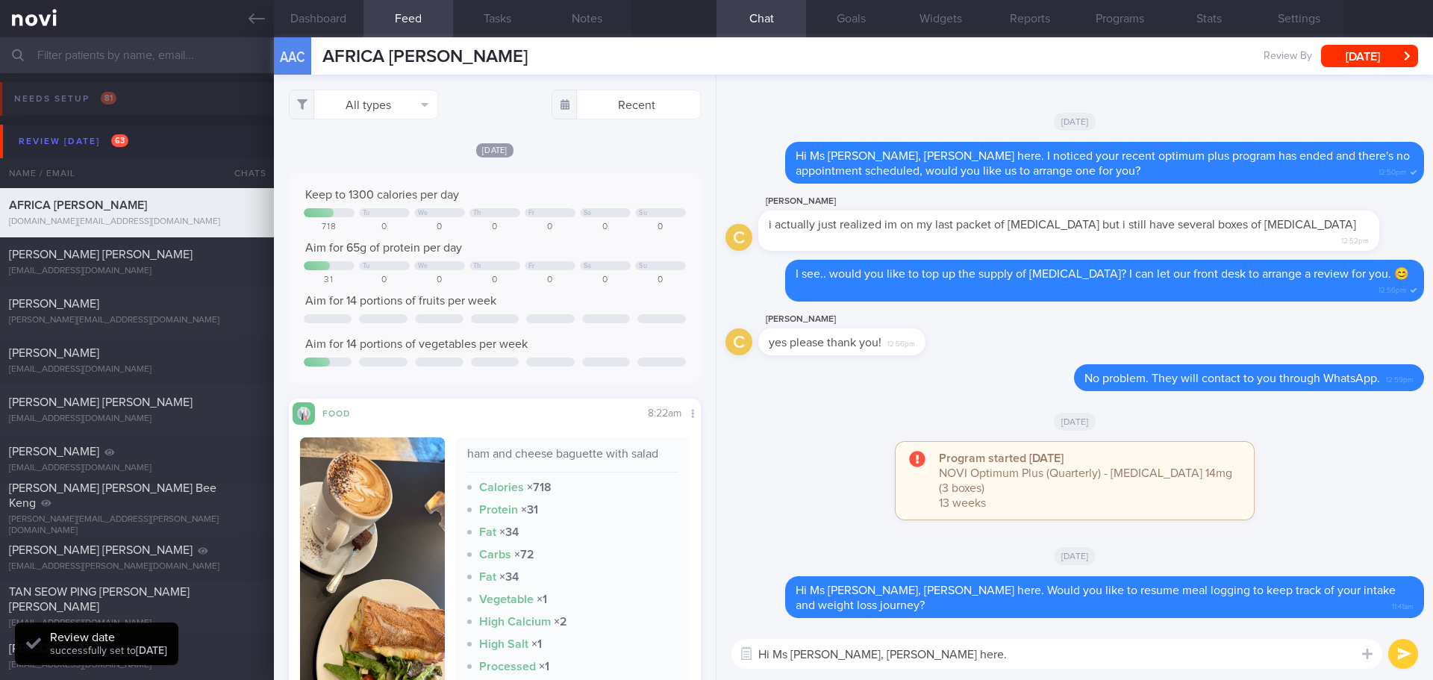
click at [925, 652] on textarea "Hi Ms Anne, Elizabeth here." at bounding box center [1056, 654] width 651 height 30
type textarea "Hi Ms Anne, Elizabeth here. How have you been managing your meal plan recently?"
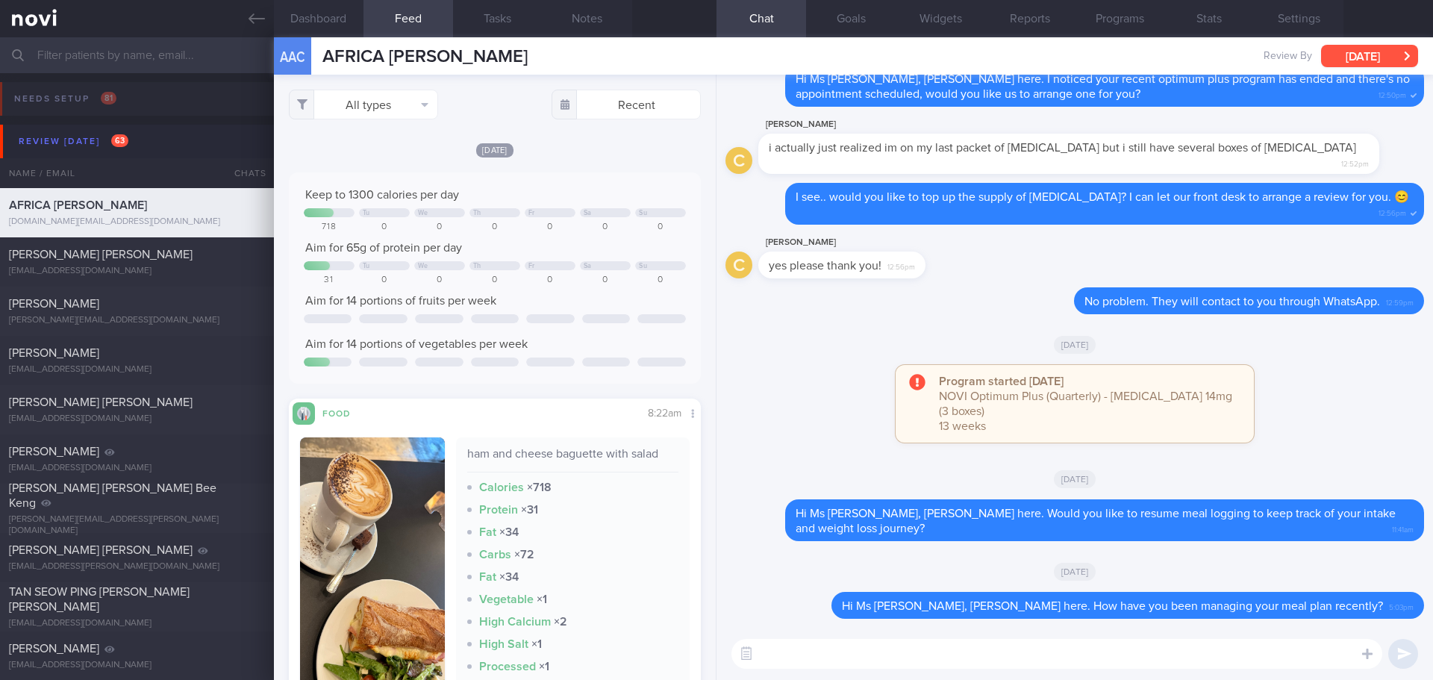
click at [1399, 60] on button "[DATE]" at bounding box center [1369, 56] width 97 height 22
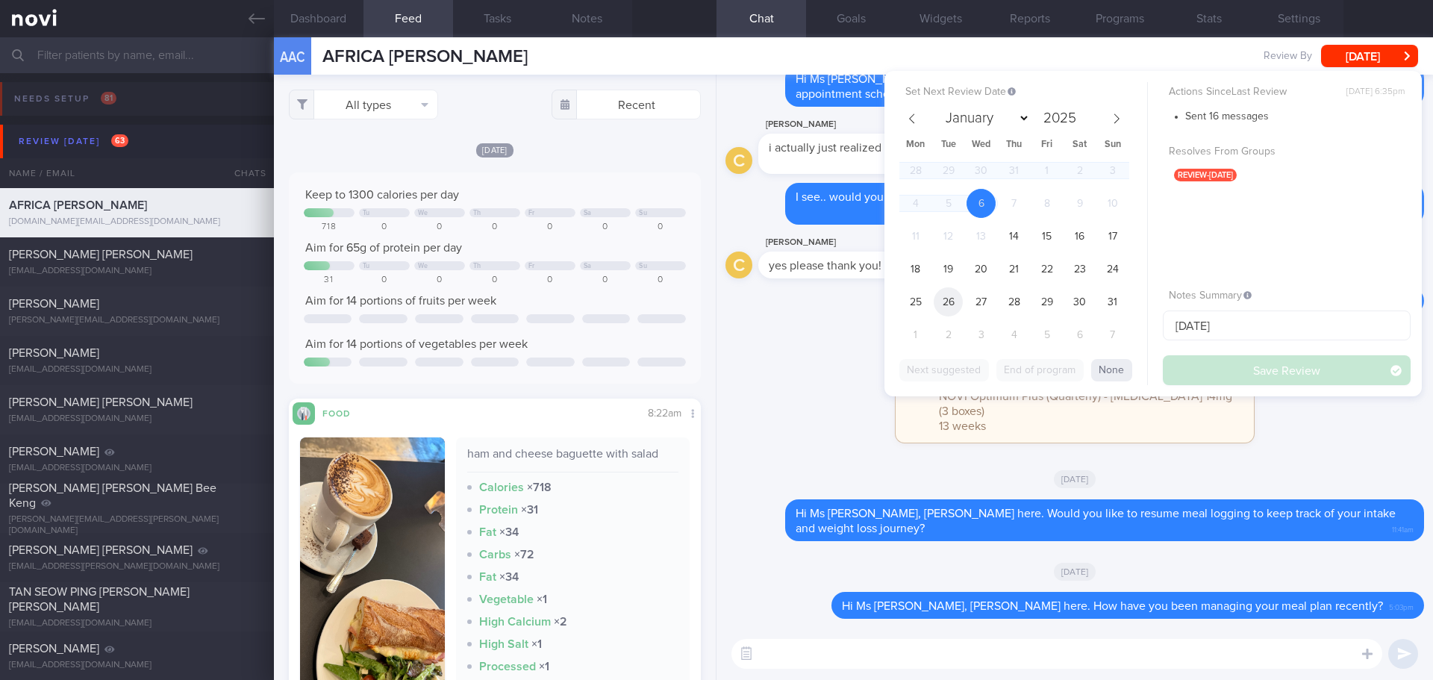
click at [962, 304] on span "26" at bounding box center [947, 301] width 29 height 29
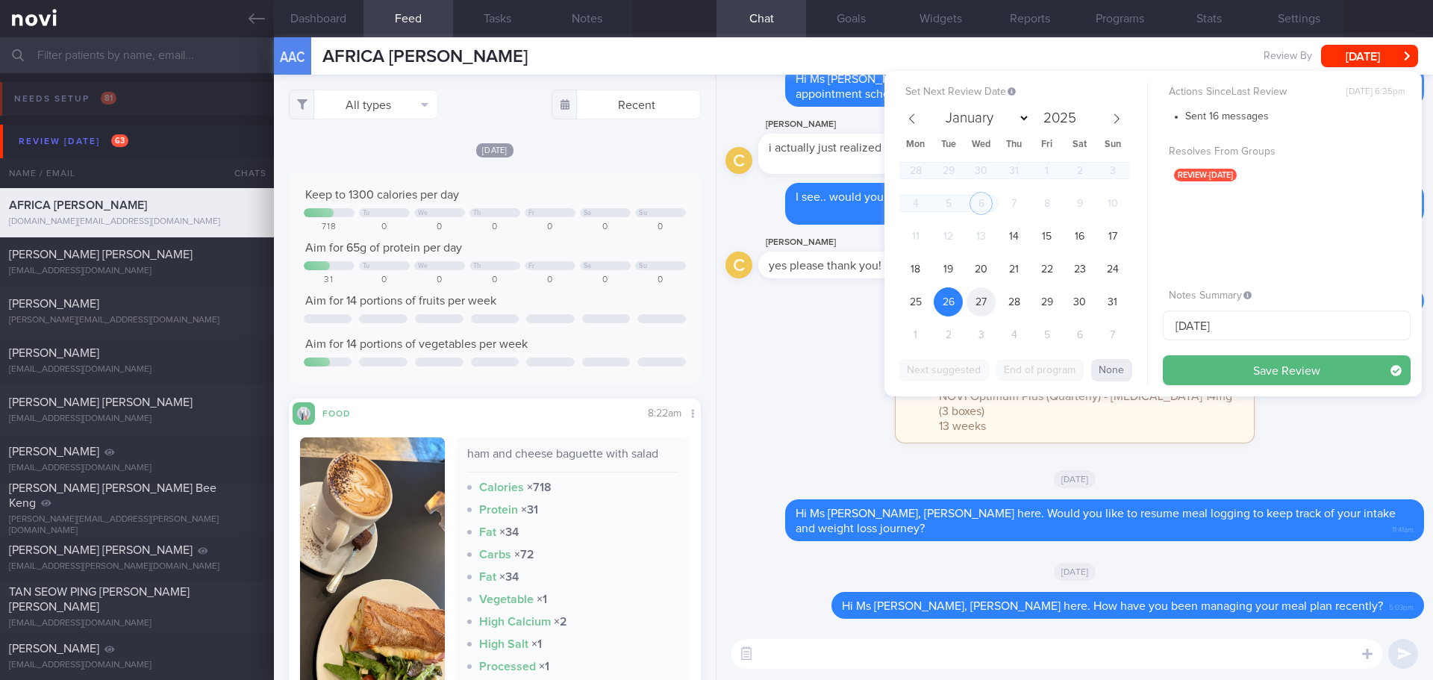
click at [980, 301] on span "27" at bounding box center [980, 301] width 29 height 29
click at [1198, 372] on button "Save Review" at bounding box center [1286, 370] width 248 height 30
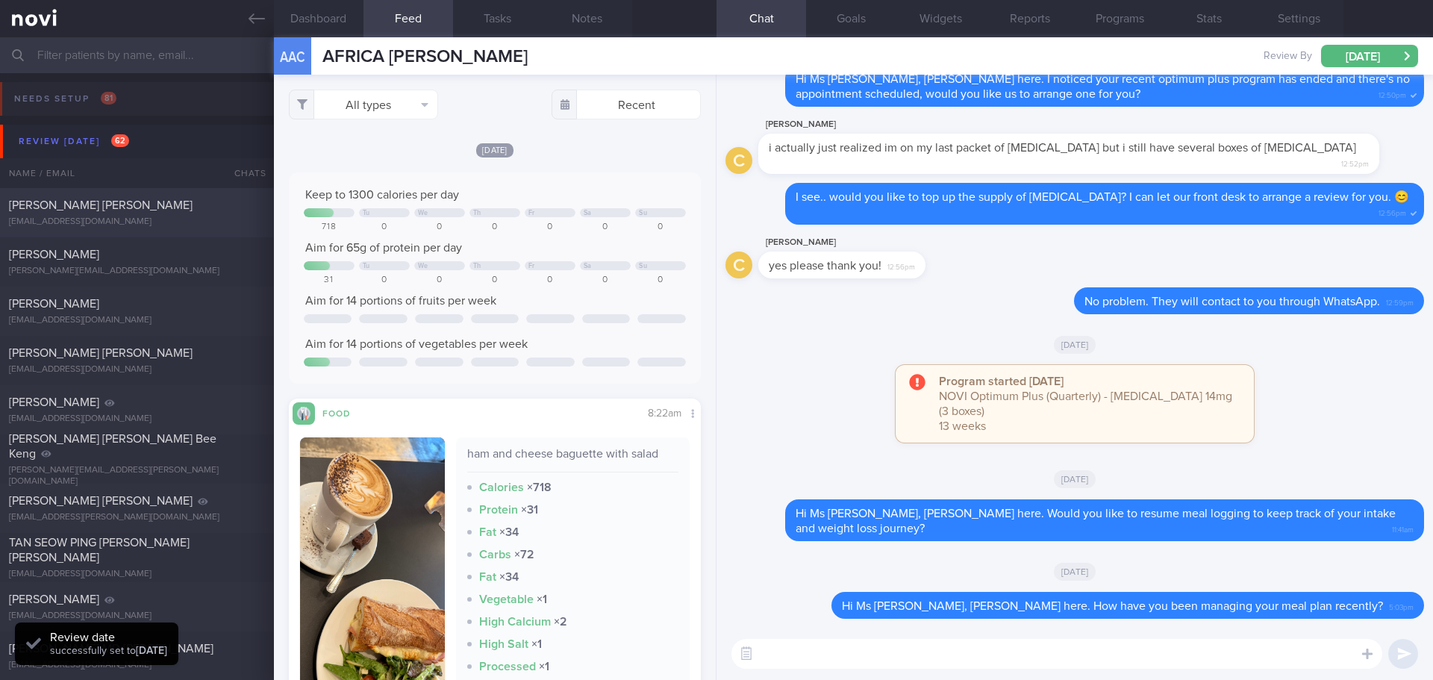
click at [138, 219] on div "[EMAIL_ADDRESS][DOMAIN_NAME]" at bounding box center [137, 221] width 256 height 11
type input "1/8/25"
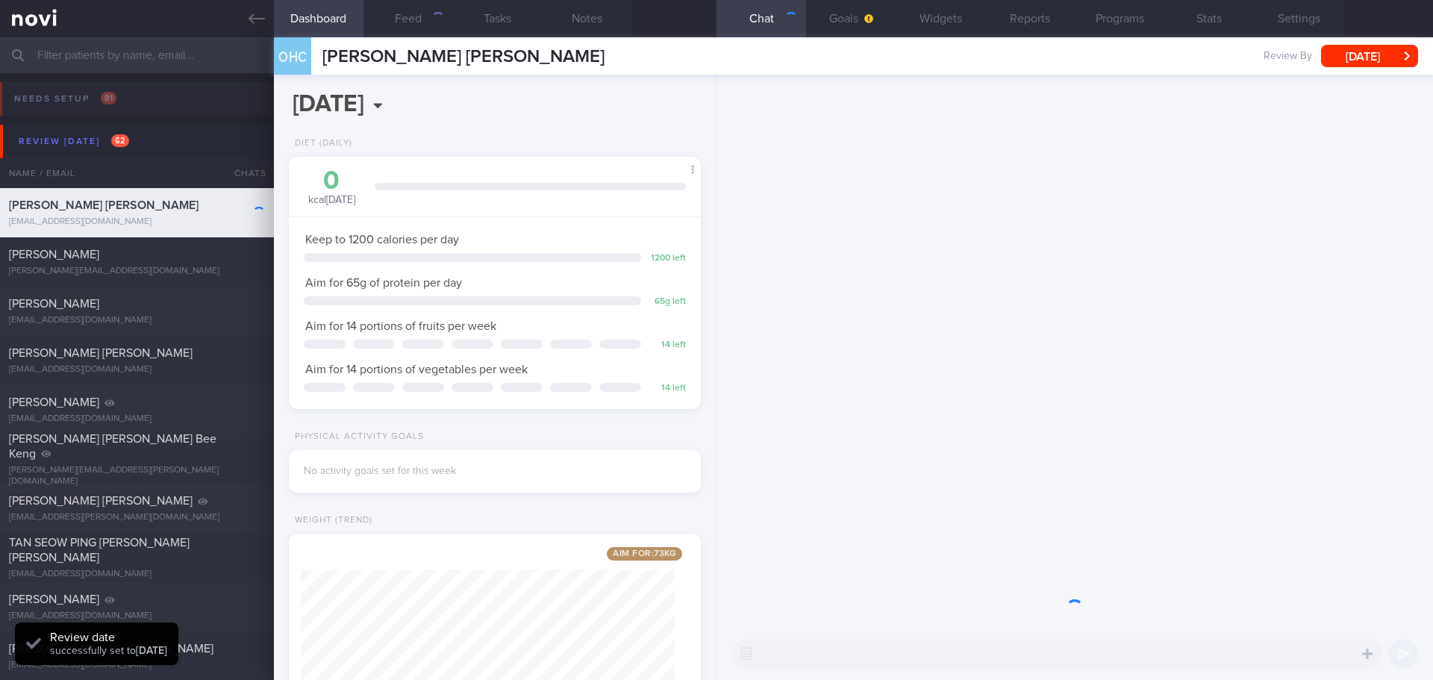
scroll to position [208, 375]
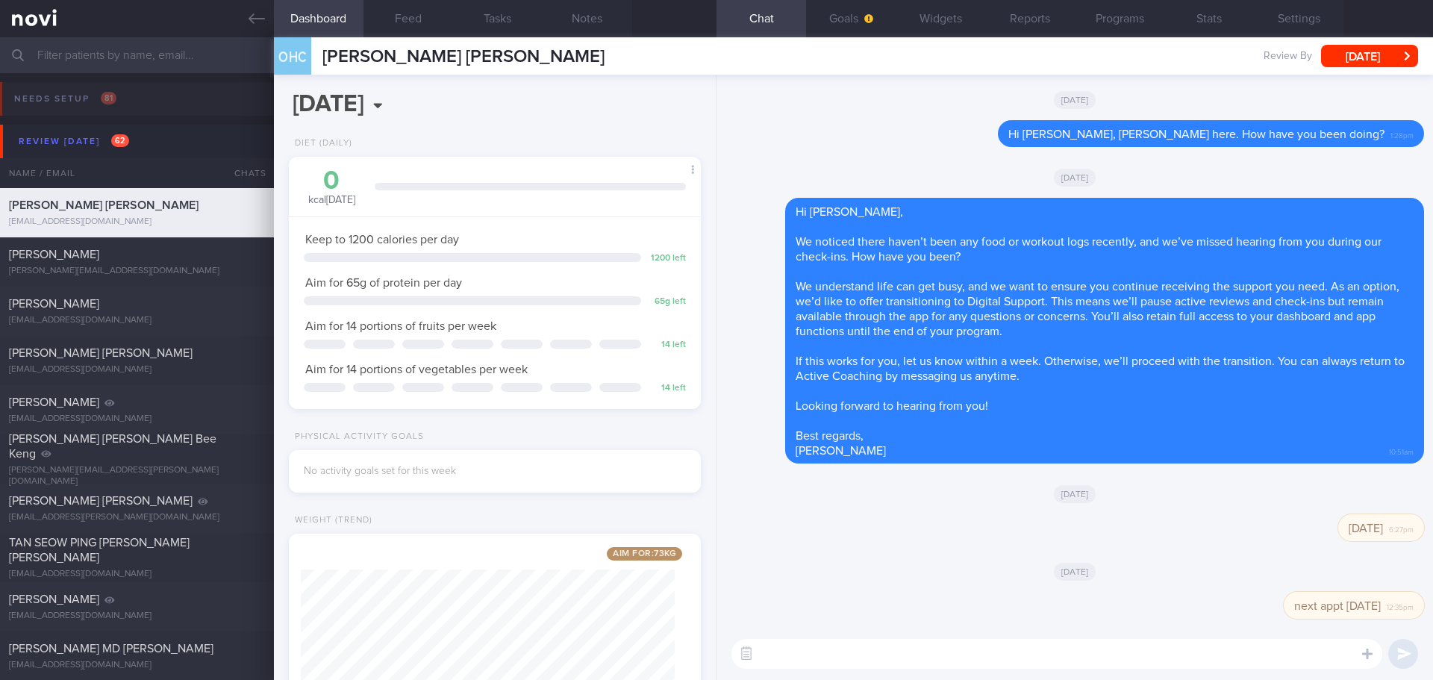
click at [910, 649] on textarea at bounding box center [1056, 654] width 651 height 30
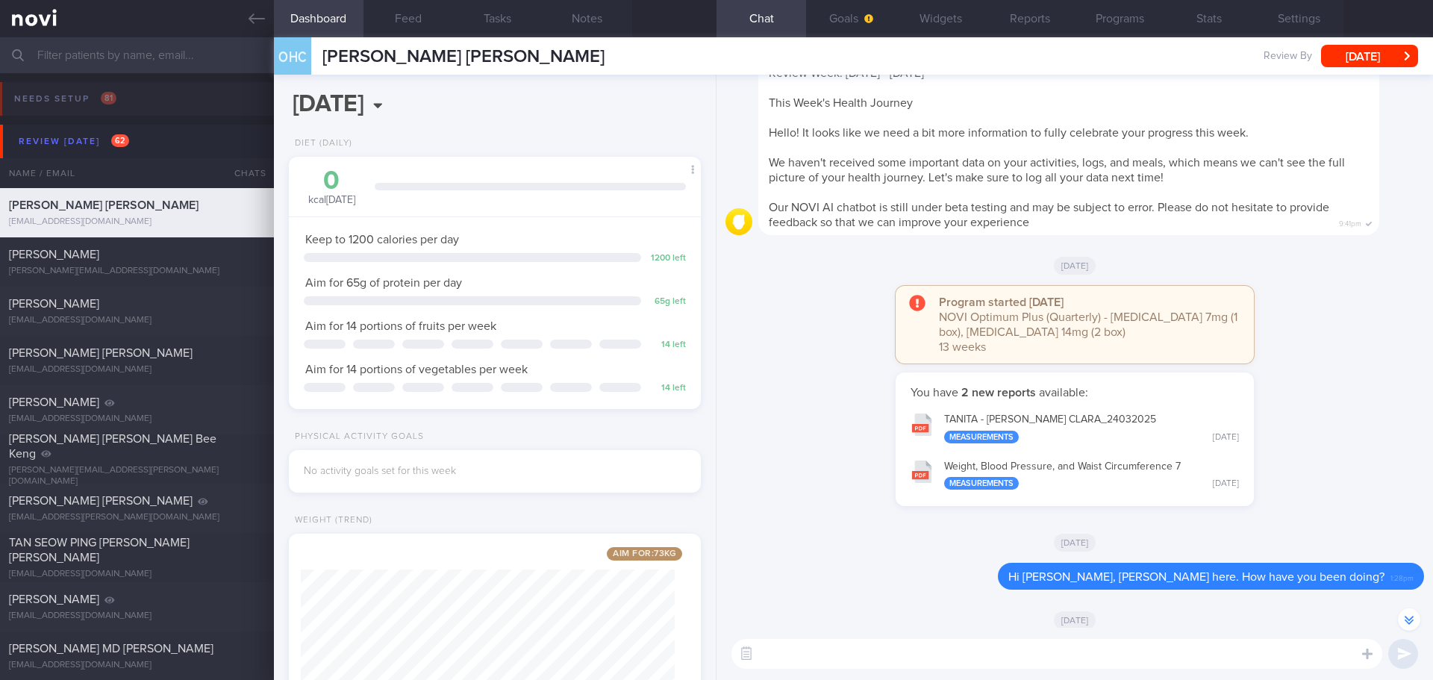
scroll to position [0, 0]
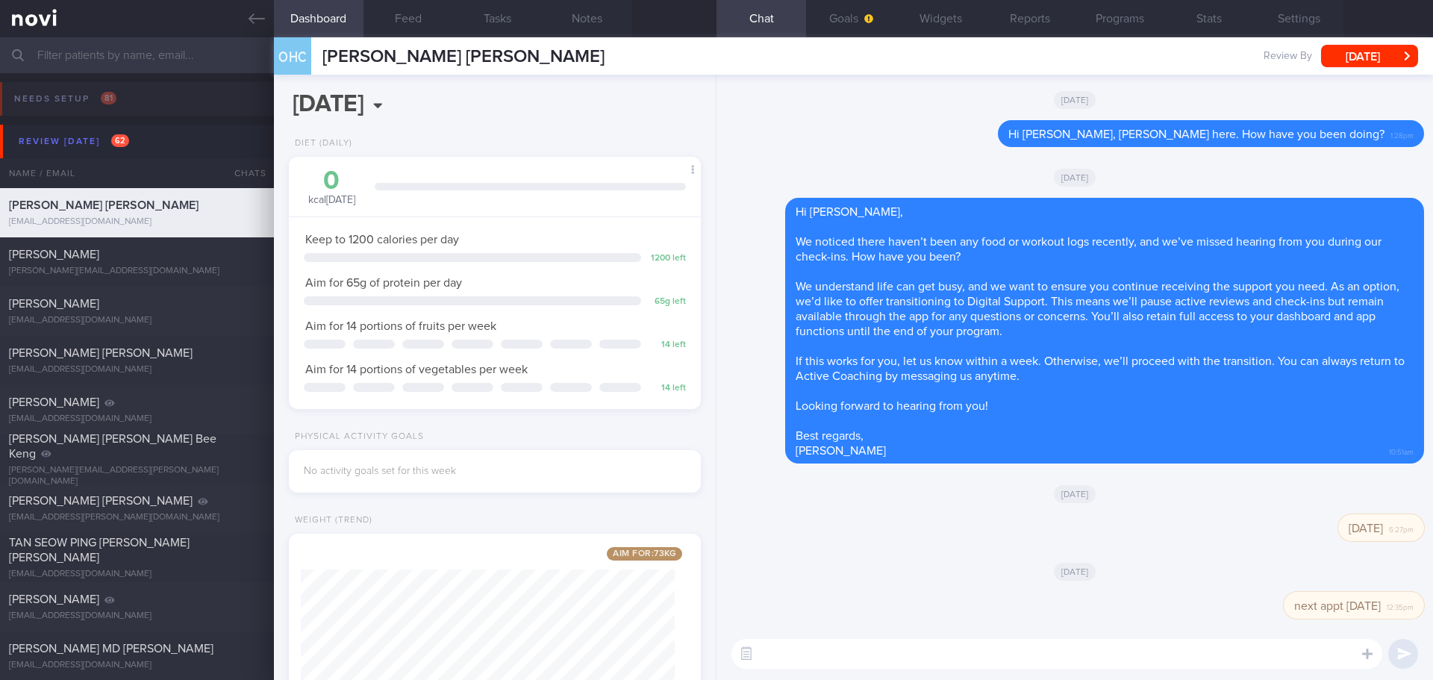
click at [797, 662] on textarea at bounding box center [1056, 654] width 651 height 30
paste textarea "Elizabeth here. I noticed your Optimum Plus program has ended, and there’s no u…"
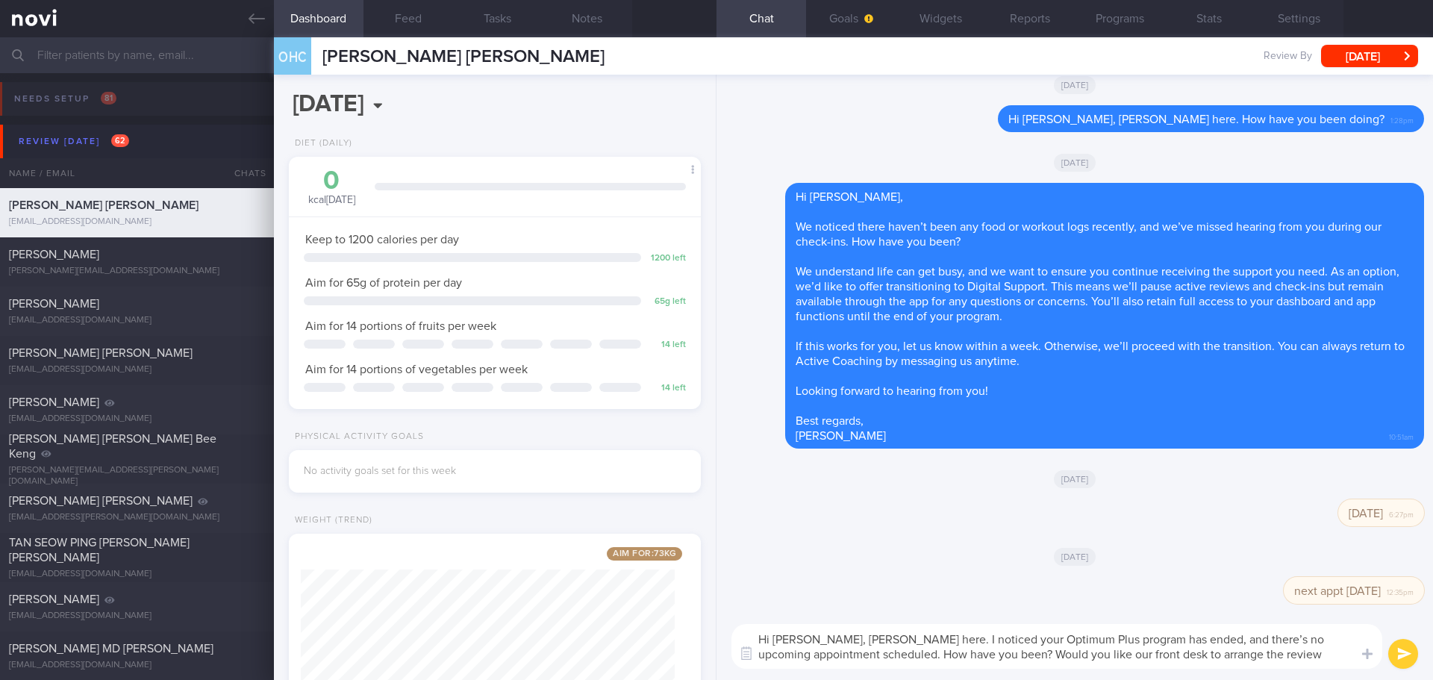
click at [924, 654] on textarea "Hi Clara, Elizabeth here. I noticed your Optimum Plus program has ended, and th…" at bounding box center [1056, 646] width 651 height 45
type textarea "Hi Clara, Elizabeth here. I noticed your Optimum Plus program has ended, and th…"
click at [1302, 11] on button "Settings" at bounding box center [1299, 18] width 90 height 37
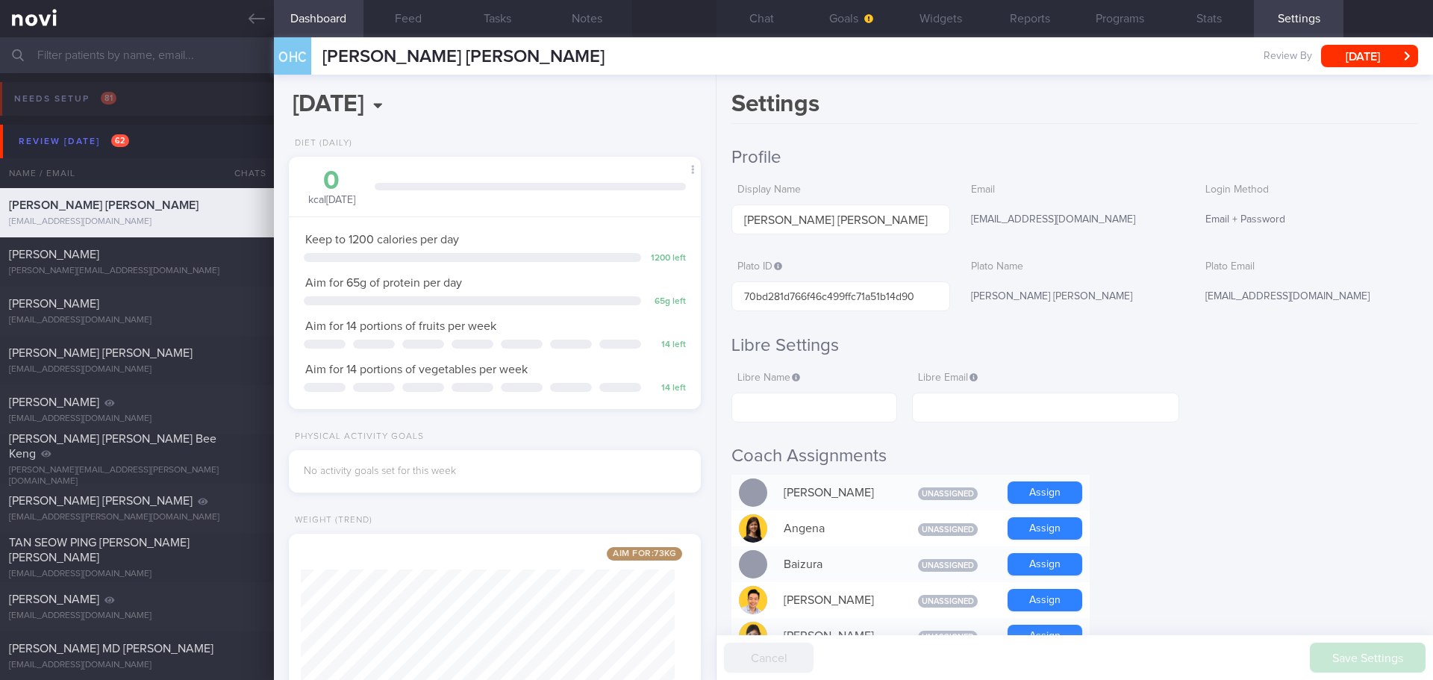
scroll to position [298, 0]
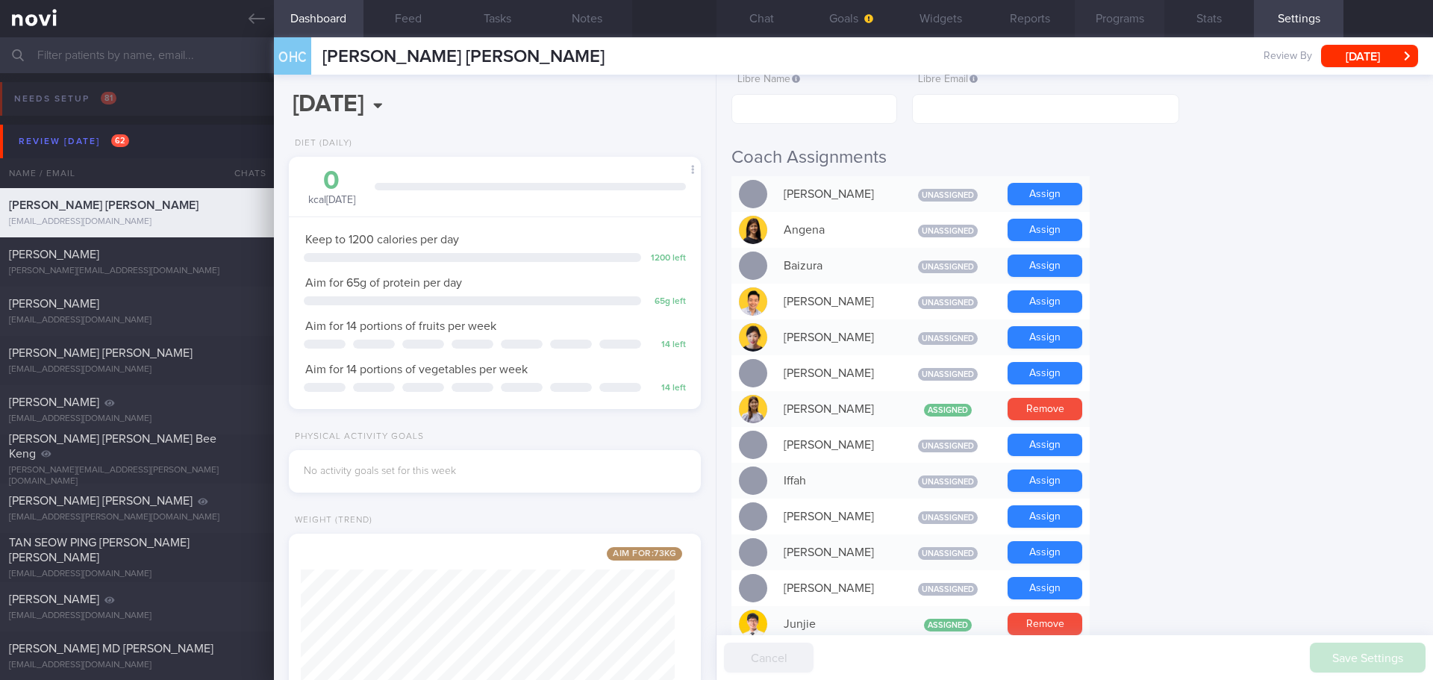
click at [1115, 17] on button "Programs" at bounding box center [1119, 18] width 90 height 37
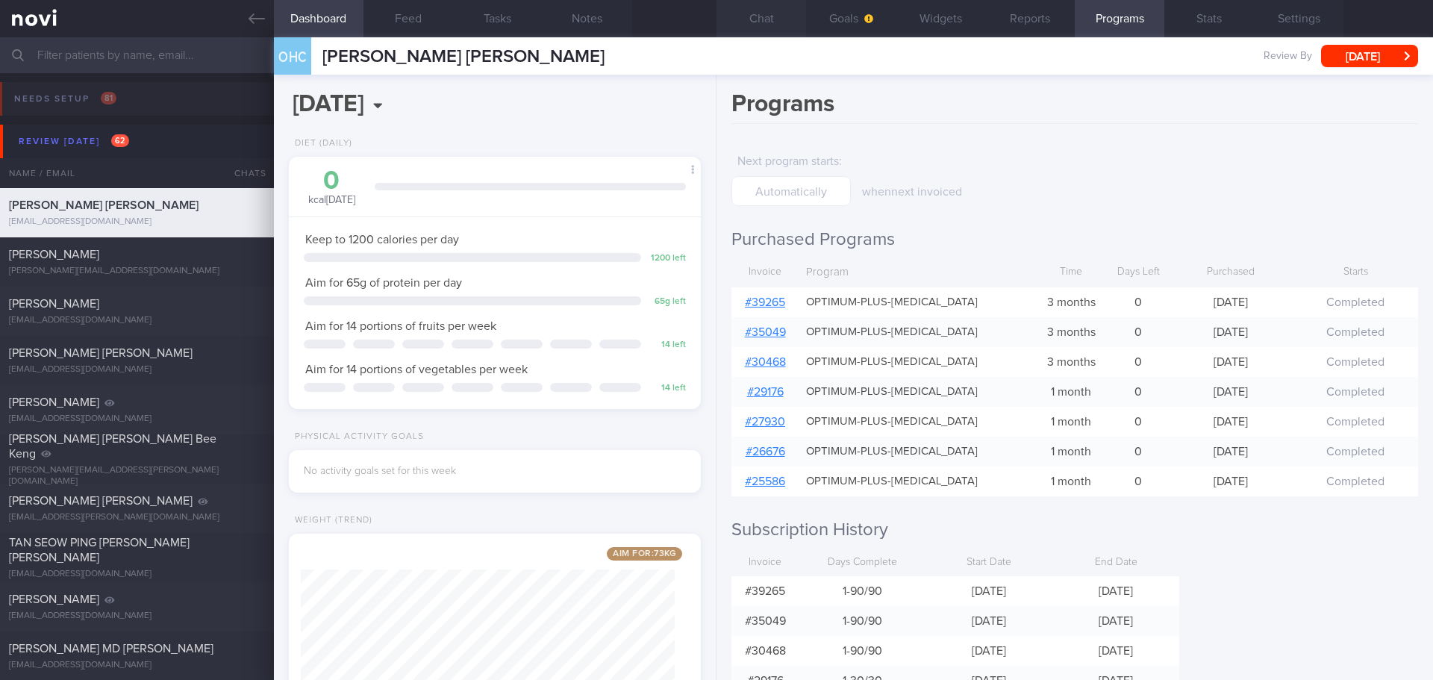
click at [757, 19] on button "Chat" at bounding box center [761, 18] width 90 height 37
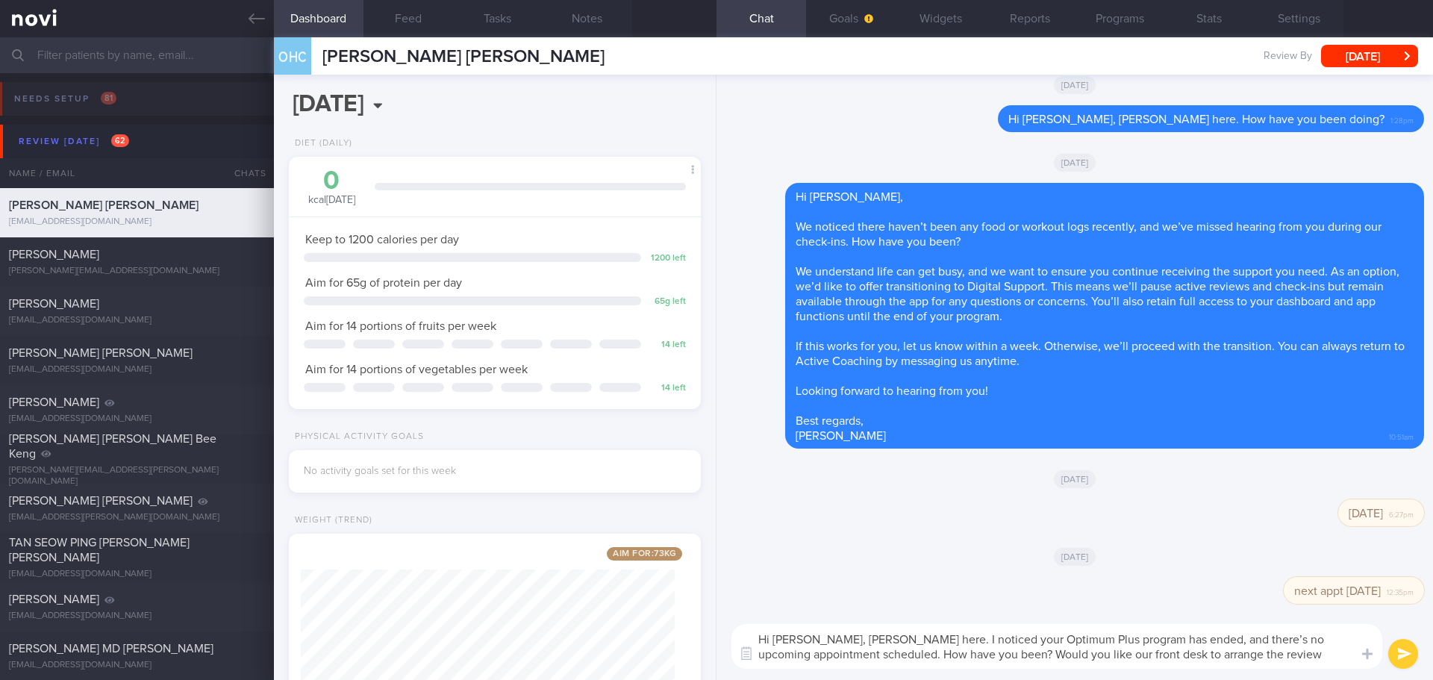
click at [1323, 654] on textarea "Hi Clara, Elizabeth here. I noticed your Optimum Plus program has ended, and th…" at bounding box center [1056, 646] width 651 height 45
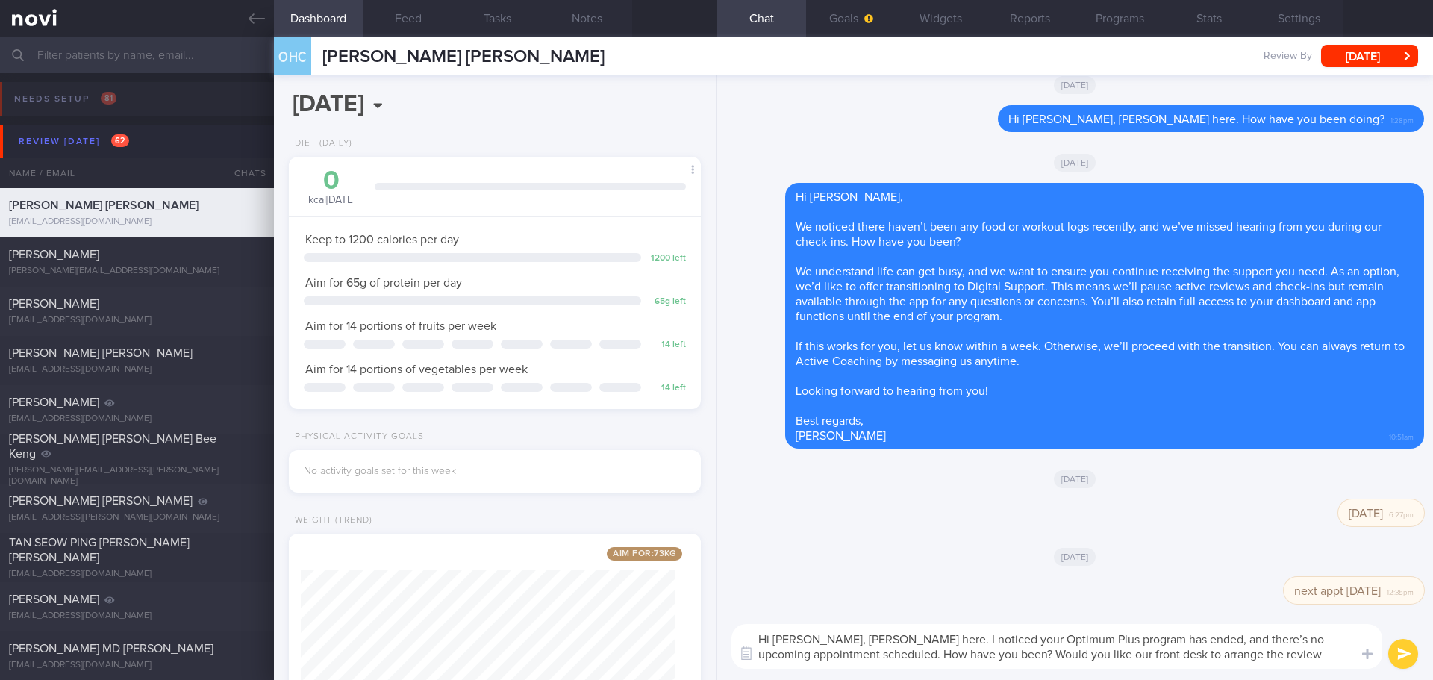
click at [1323, 654] on textarea "Hi Clara, Elizabeth here. I noticed your Optimum Plus program has ended, and th…" at bounding box center [1056, 646] width 651 height 45
click at [1390, 657] on button "submit" at bounding box center [1403, 654] width 30 height 30
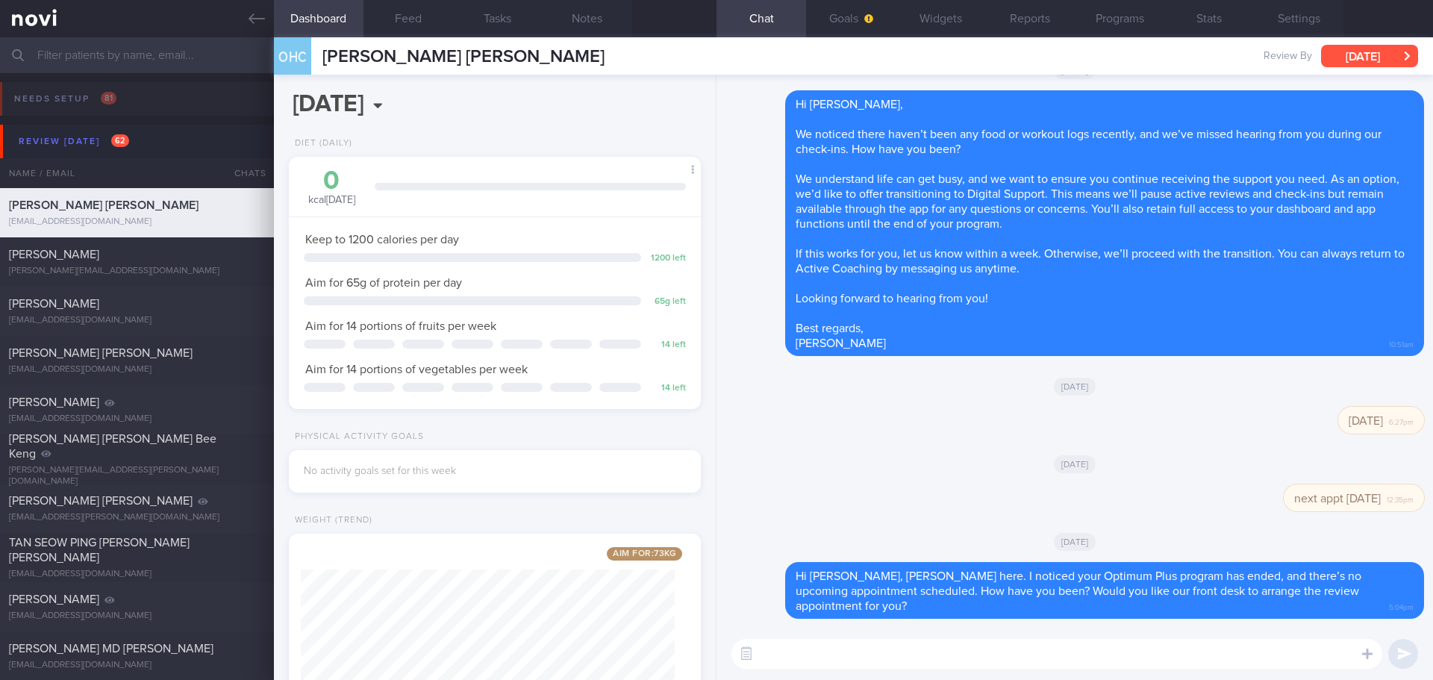
click at [1351, 54] on button "[DATE]" at bounding box center [1369, 56] width 97 height 22
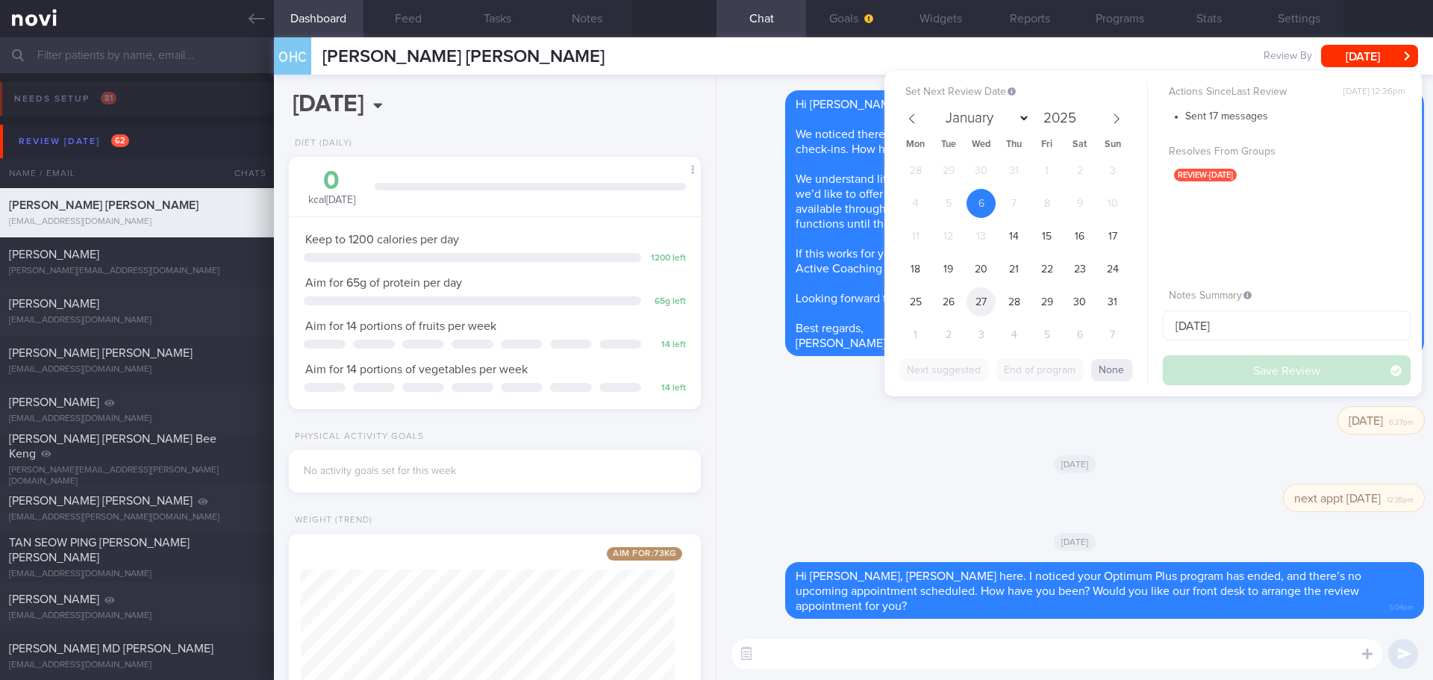
click at [988, 301] on span "27" at bounding box center [980, 301] width 29 height 29
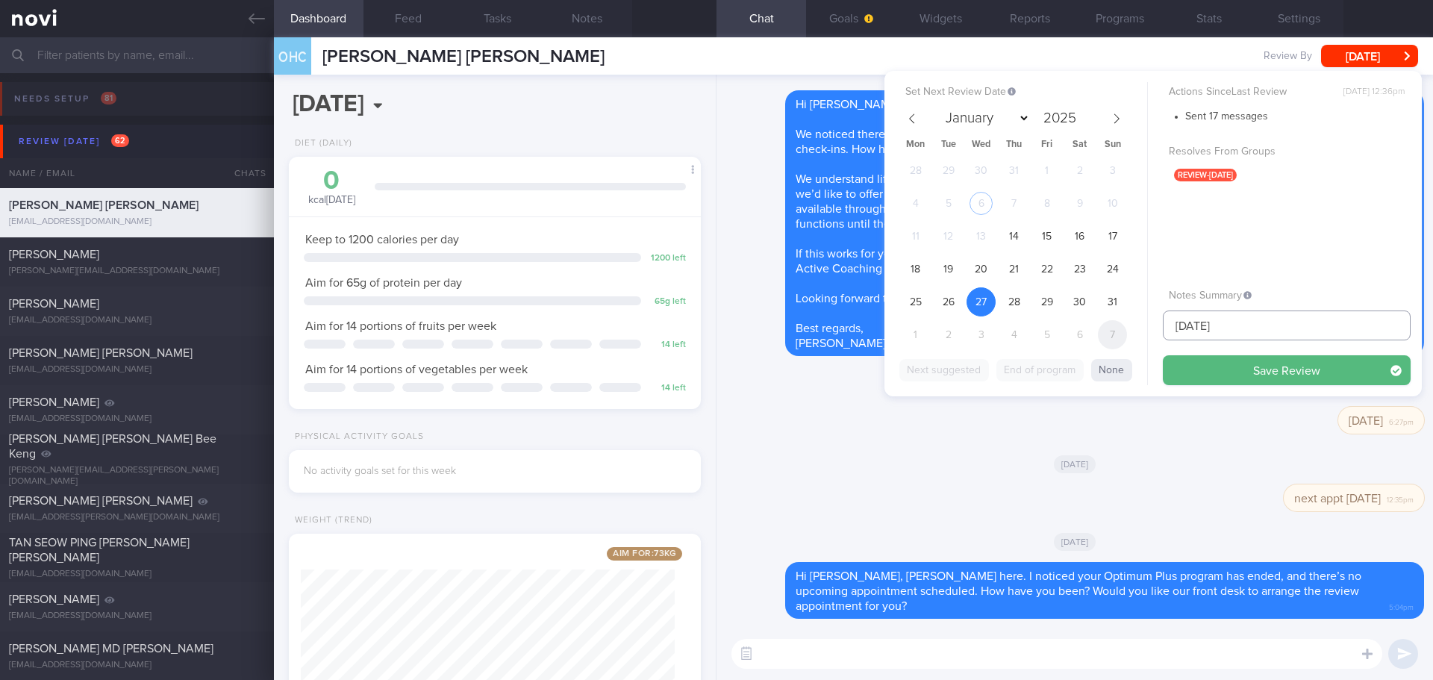
drag, startPoint x: 1216, startPoint y: 325, endPoint x: 1106, endPoint y: 324, distance: 110.4
click at [1106, 324] on div "Set Next Review Date 27 Aug 2025 January February March April May June July Aug…" at bounding box center [1152, 233] width 537 height 325
type input "to check appt"
click at [1245, 364] on button "Save Review" at bounding box center [1286, 370] width 248 height 30
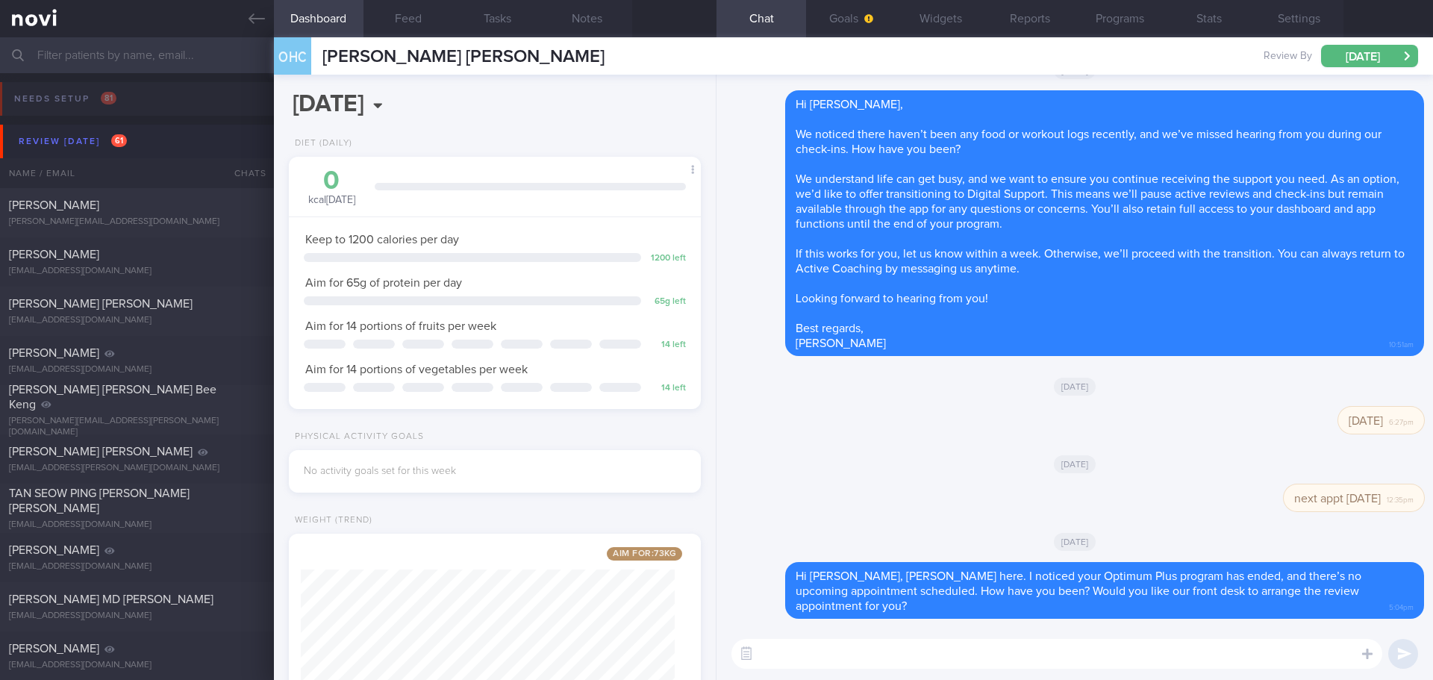
click at [848, 652] on textarea at bounding box center [1056, 654] width 651 height 30
click at [1351, 62] on button "[DATE]" at bounding box center [1369, 56] width 97 height 22
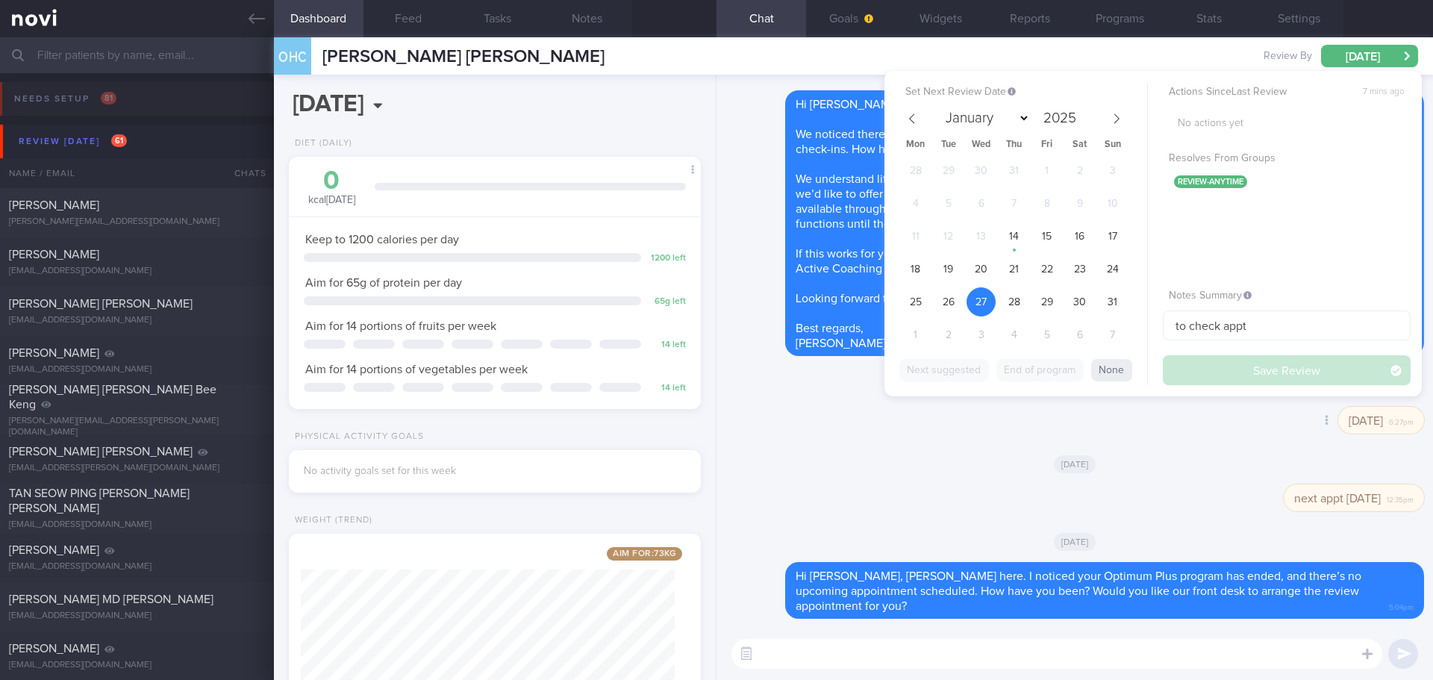
drag, startPoint x: 1001, startPoint y: 432, endPoint x: 1026, endPoint y: 448, distance: 29.2
click at [1001, 432] on div "Delete 25/7/25 6:27pm" at bounding box center [1074, 425] width 698 height 36
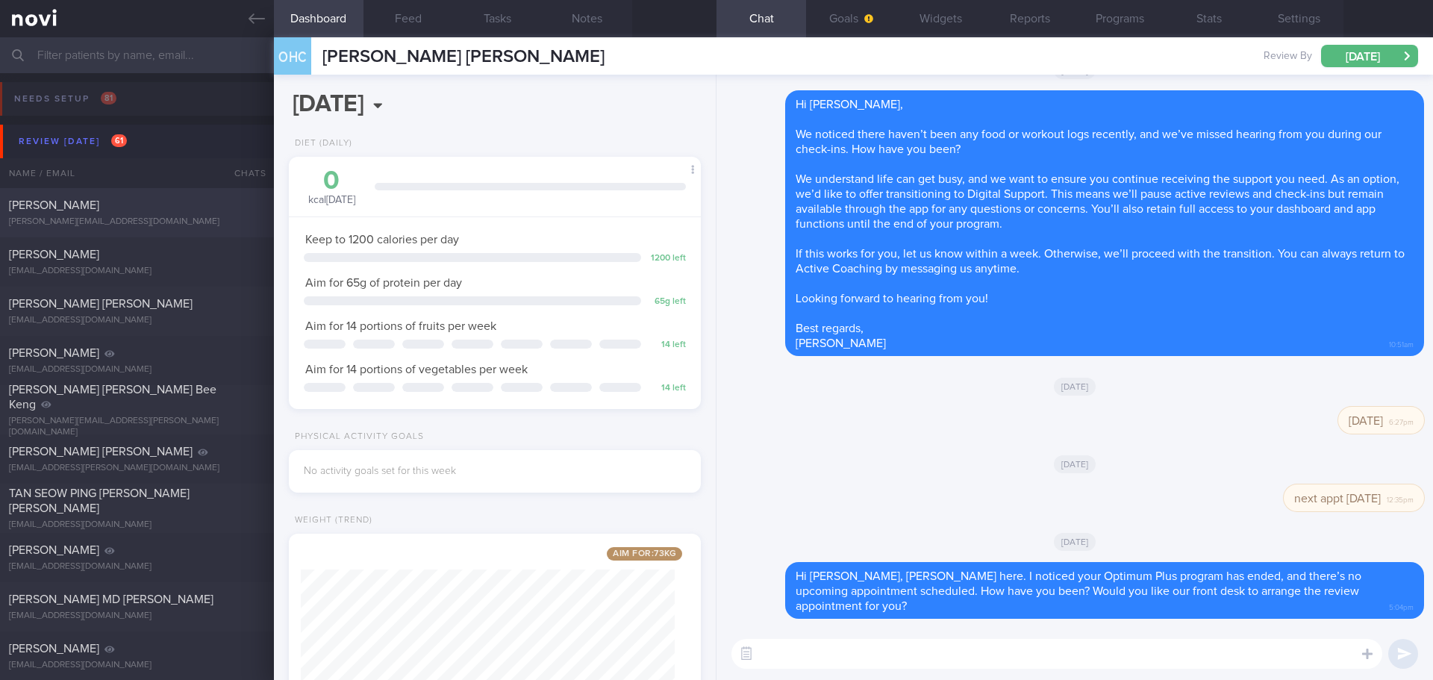
click at [131, 216] on div "CHEN XINPING chen.xinping@gmail.com" at bounding box center [137, 213] width 274 height 30
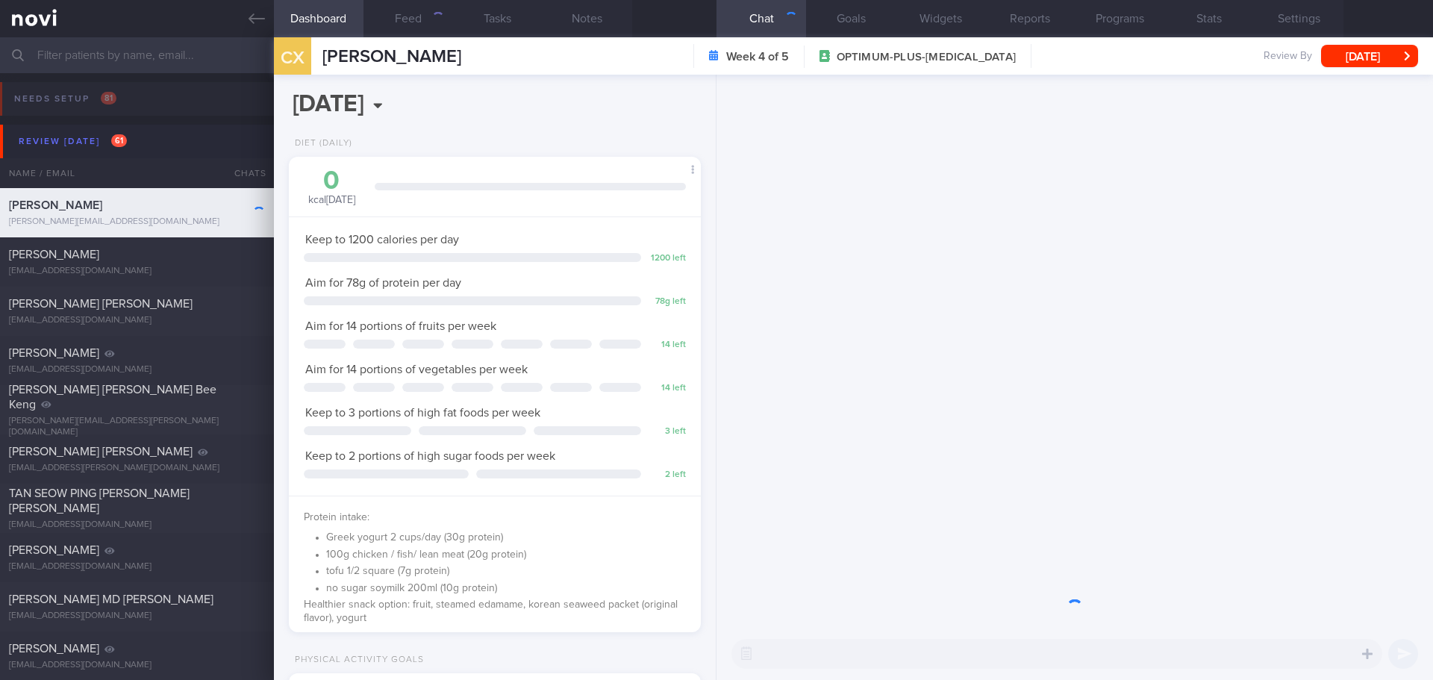
scroll to position [187, 375]
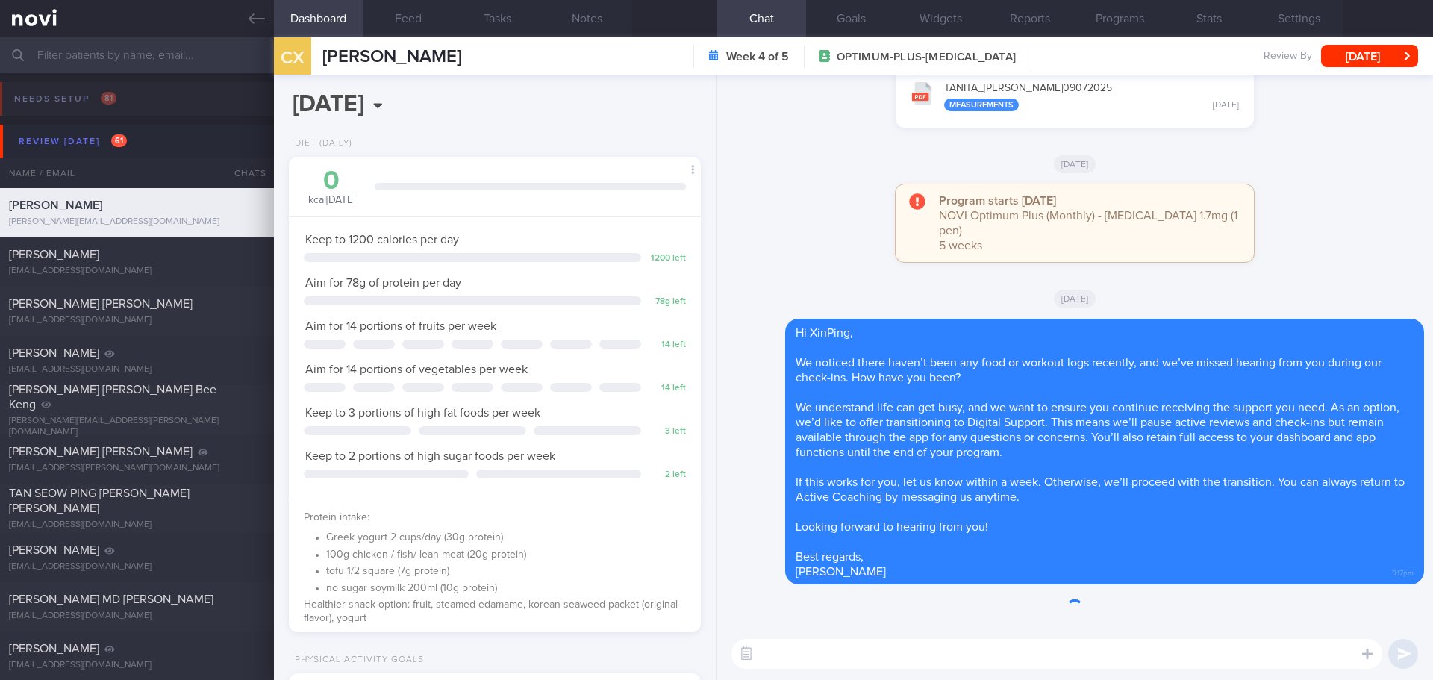
select select "7"
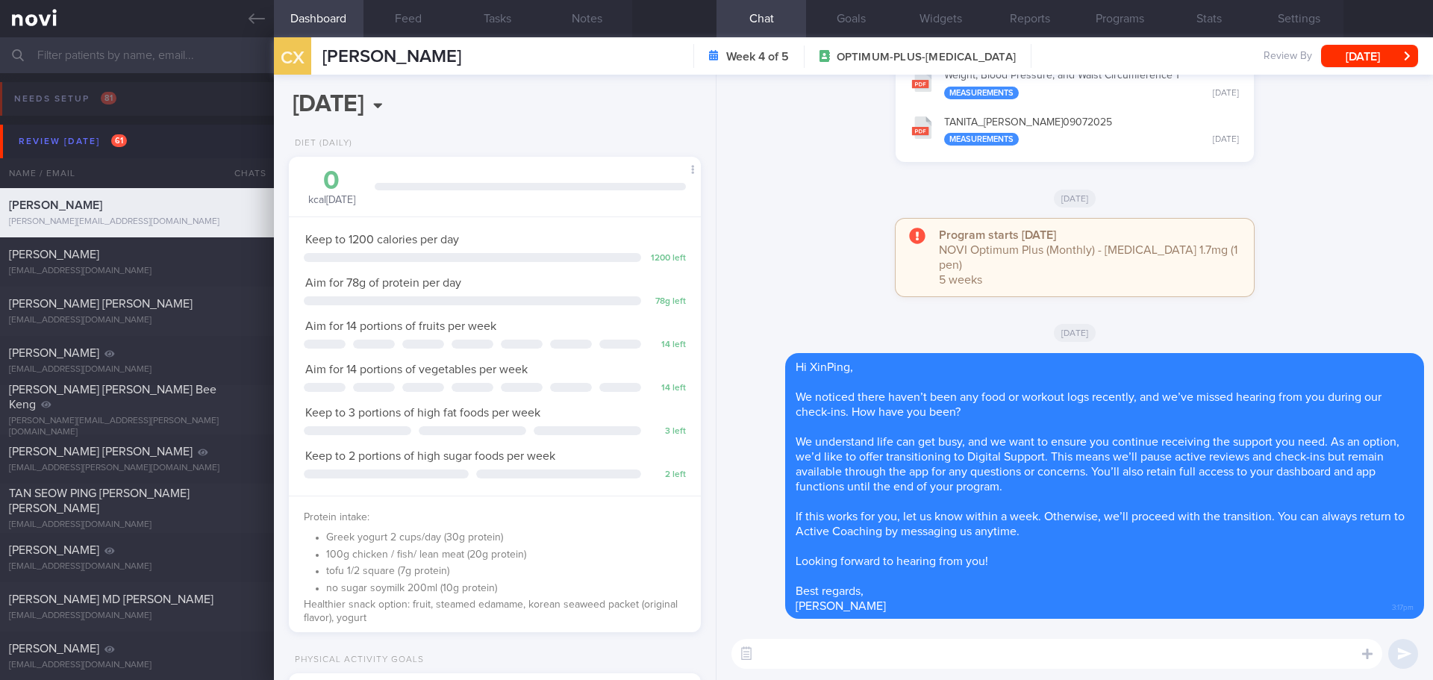
click at [823, 237] on div "Program starts [DATE] NOVI Optimum Plus (Monthly) - [MEDICAL_DATA] 1.7mg (1 pen…" at bounding box center [1074, 265] width 698 height 93
click at [840, 238] on div "Program starts [DATE] NOVI Optimum Plus (Monthly) - [MEDICAL_DATA] 1.7mg (1 pen…" at bounding box center [1074, 265] width 698 height 93
click at [901, 660] on textarea at bounding box center [1056, 654] width 651 height 30
paste textarea "Hi Your account has been transitioned to Digital Support. While we won’t be act…"
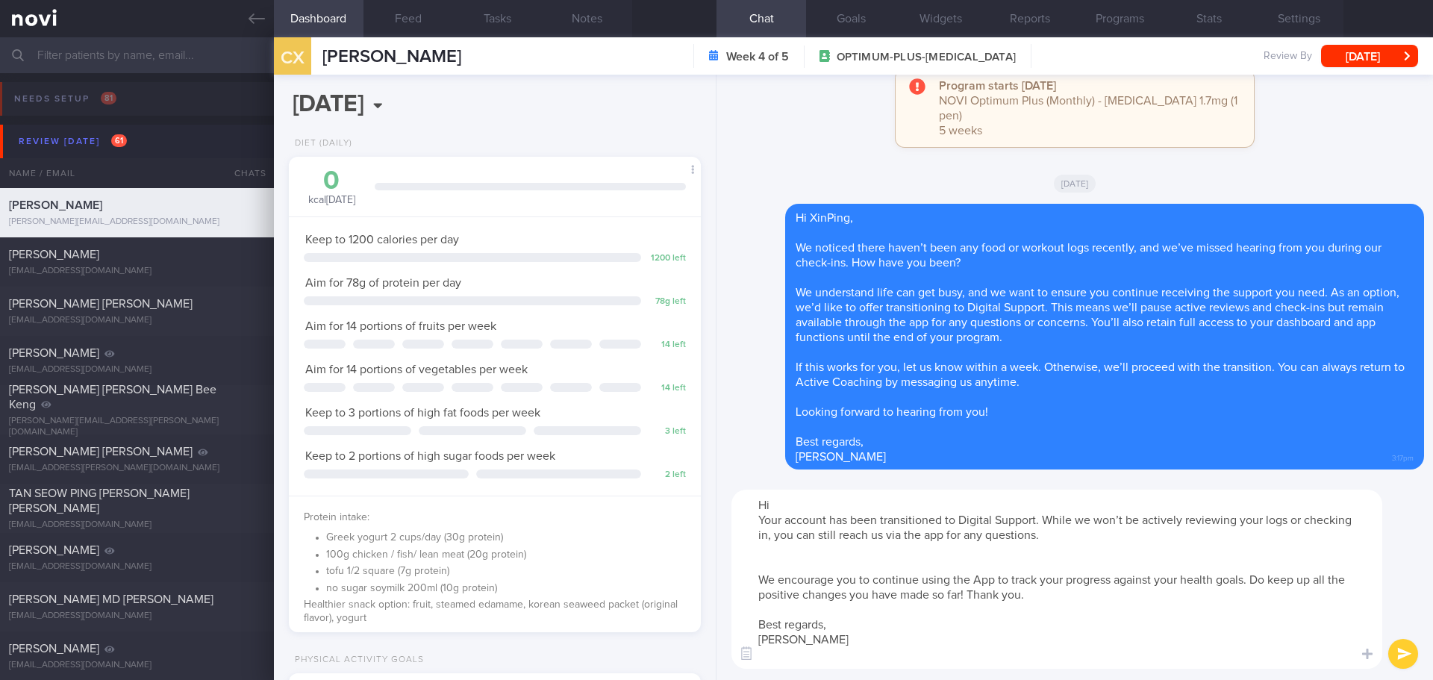
scroll to position [0, 0]
click at [801, 503] on textarea "Hi Your account has been transitioned to Digital Support. While we won’t be act…" at bounding box center [1056, 578] width 651 height 179
click at [795, 567] on textarea "Hi XinPing, Your account has been transitioned to Digital Support. While we won…" at bounding box center [1056, 578] width 651 height 179
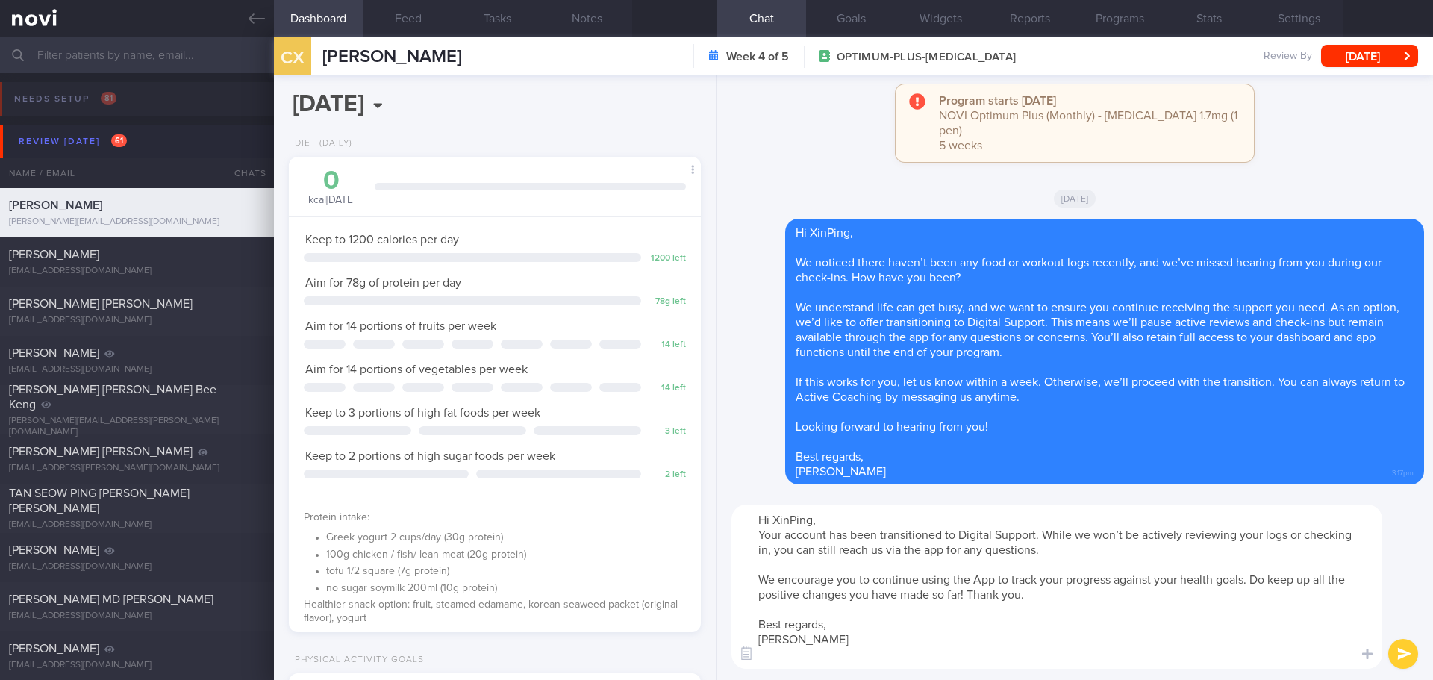
click at [810, 655] on textarea "Hi XinPing, Your account has been transitioned to Digital Support. While we won…" at bounding box center [1056, 586] width 651 height 164
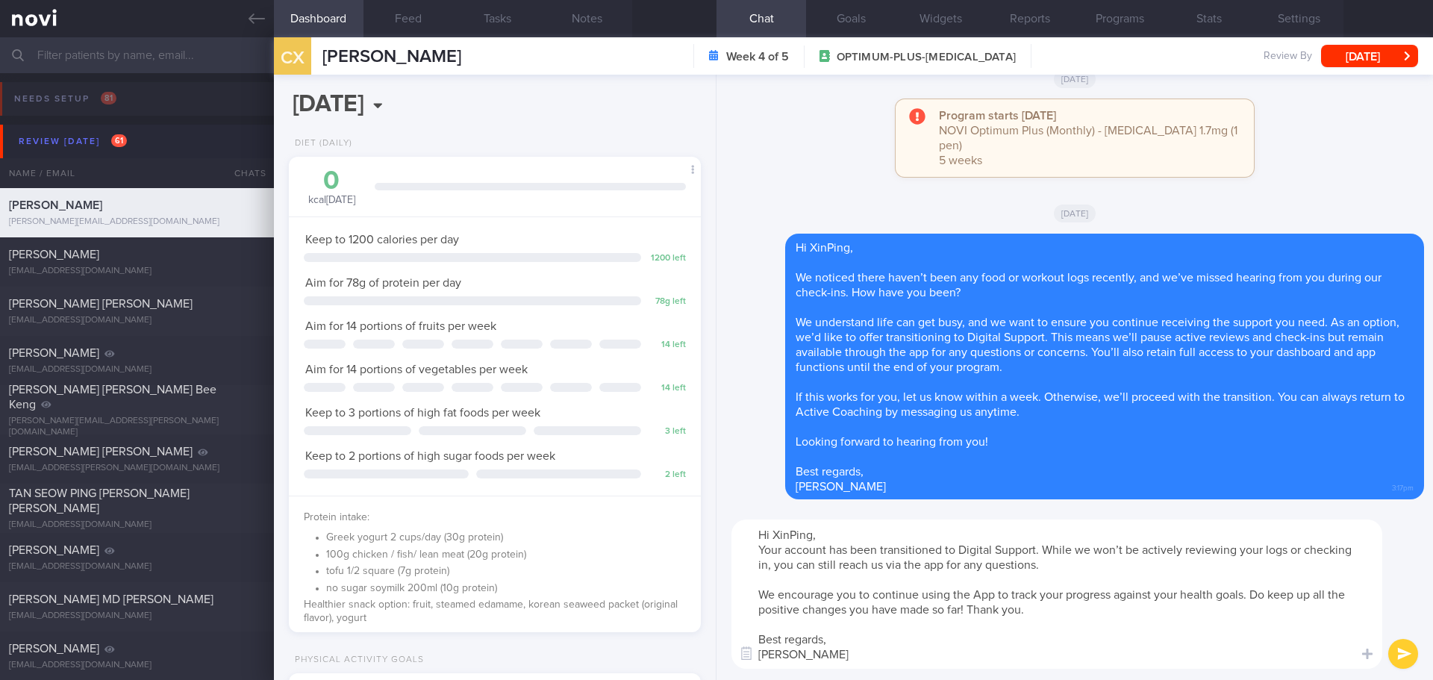
click at [927, 627] on textarea "Hi XinPing, Your account has been transitioned to Digital Support. While we won…" at bounding box center [1056, 593] width 651 height 149
type textarea "Hi XinPing, Your account has been transitioned to Digital Support. While we won…"
click at [1393, 649] on button "submit" at bounding box center [1403, 654] width 30 height 30
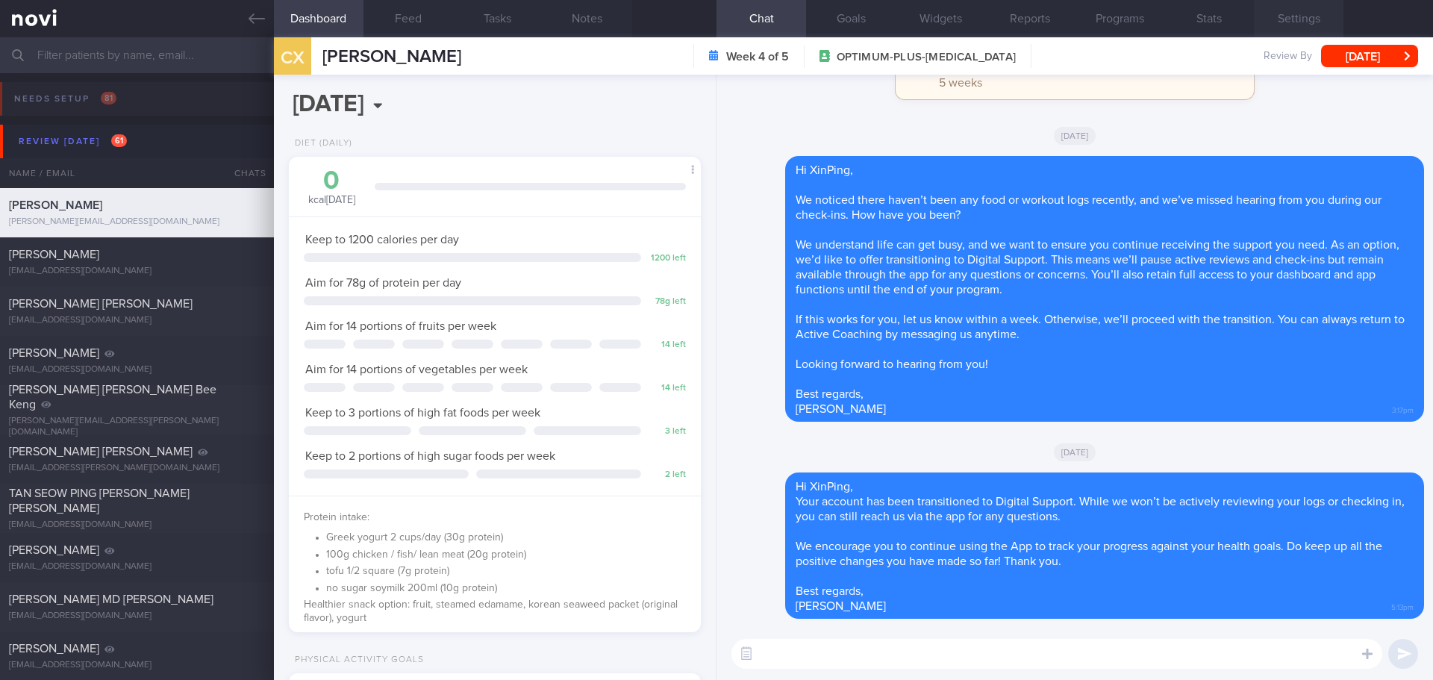
click at [1283, 15] on button "Settings" at bounding box center [1299, 18] width 90 height 37
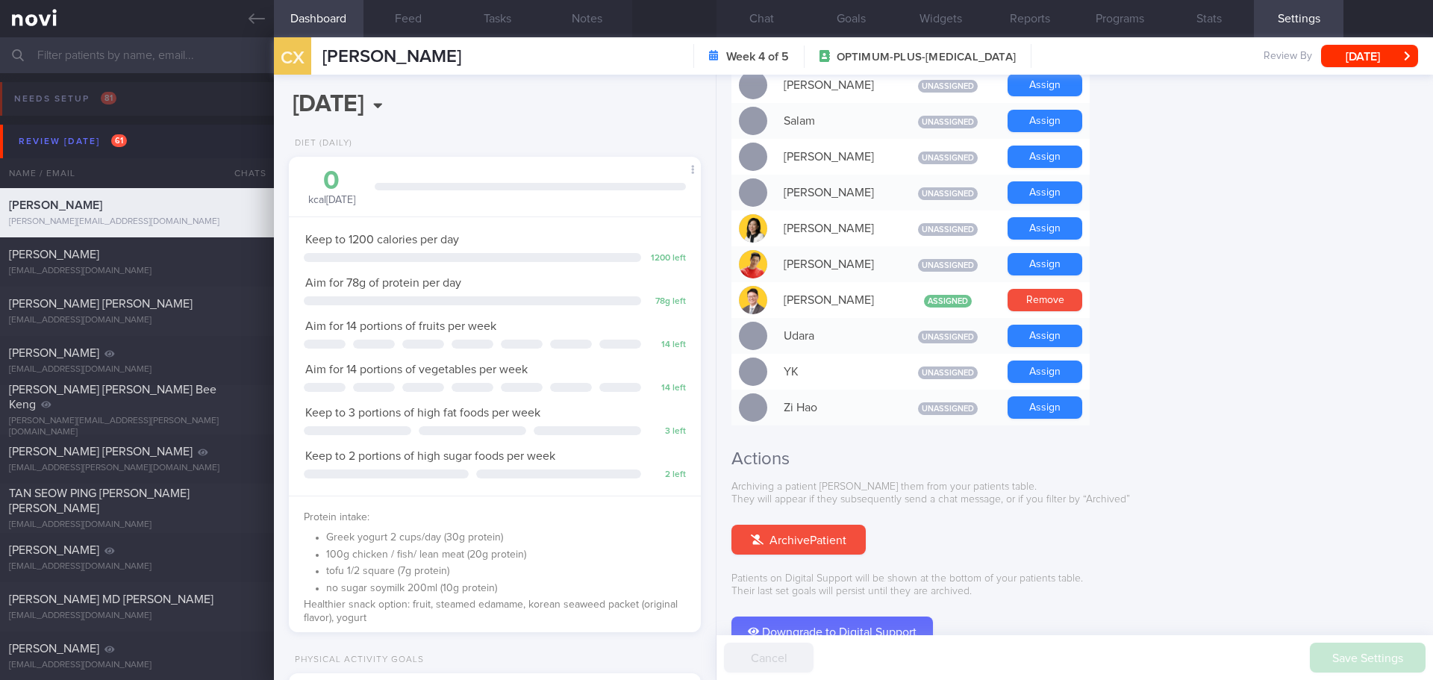
scroll to position [1248, 0]
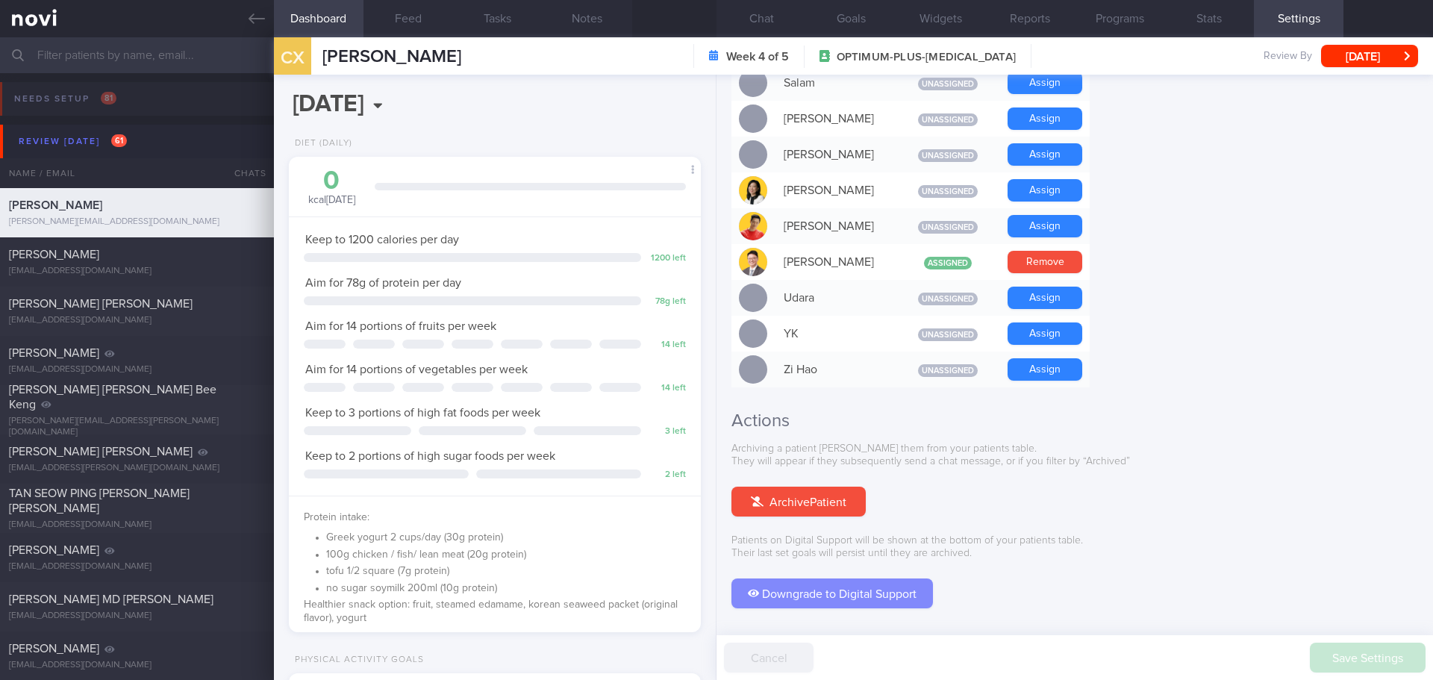
click at [875, 578] on button "Downgrade to Digital Support" at bounding box center [831, 593] width 201 height 30
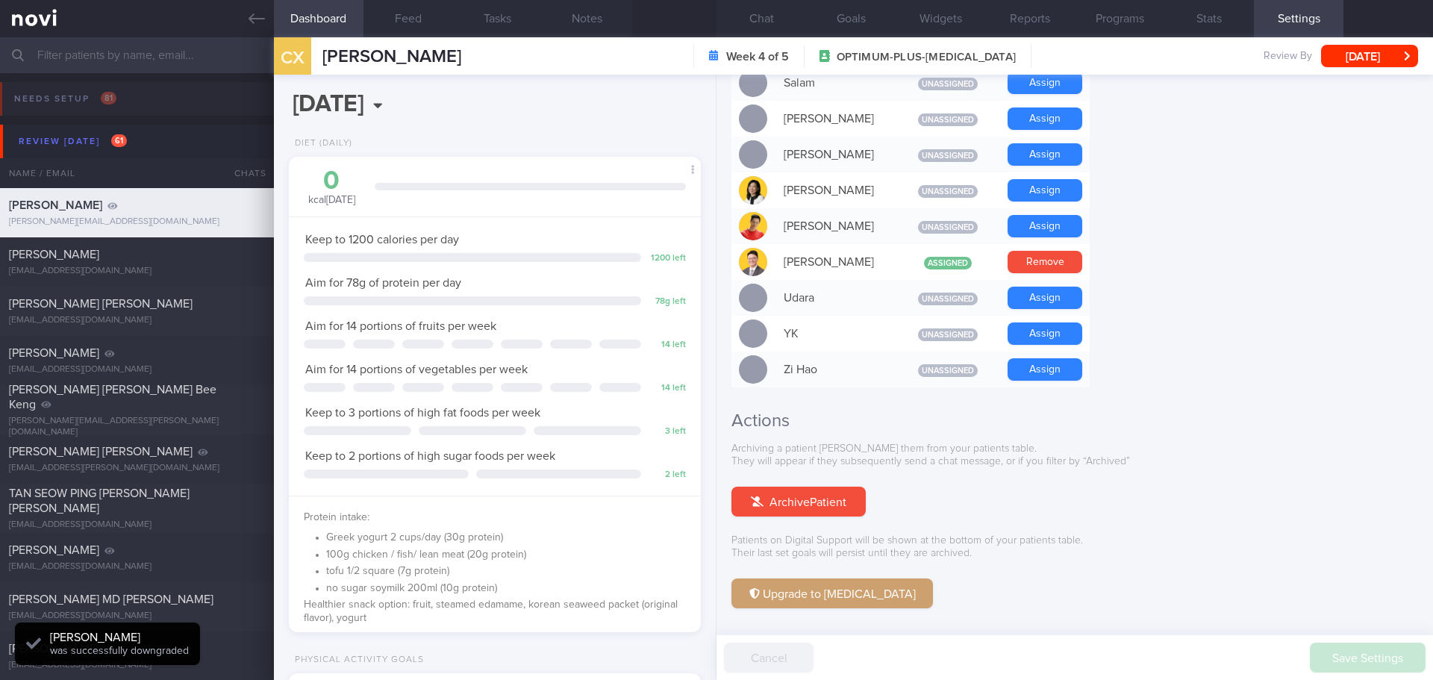
click at [784, 25] on button "Chat" at bounding box center [761, 18] width 90 height 37
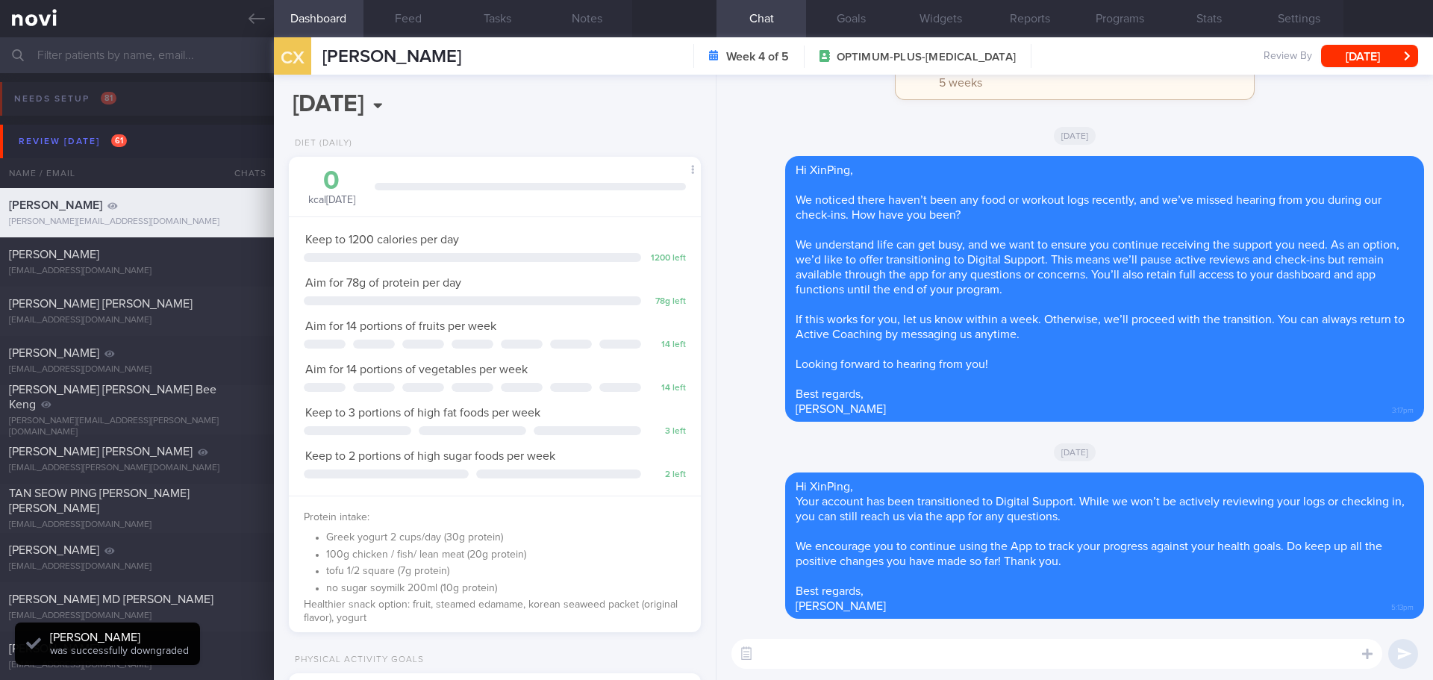
click at [1277, 111] on div "Program starts today NOVI Optimum Plus (Monthly) - Wegovy 1.7mg (1 pen) 5 weeks" at bounding box center [1074, 68] width 698 height 93
click at [1100, 17] on button "Programs" at bounding box center [1119, 18] width 90 height 37
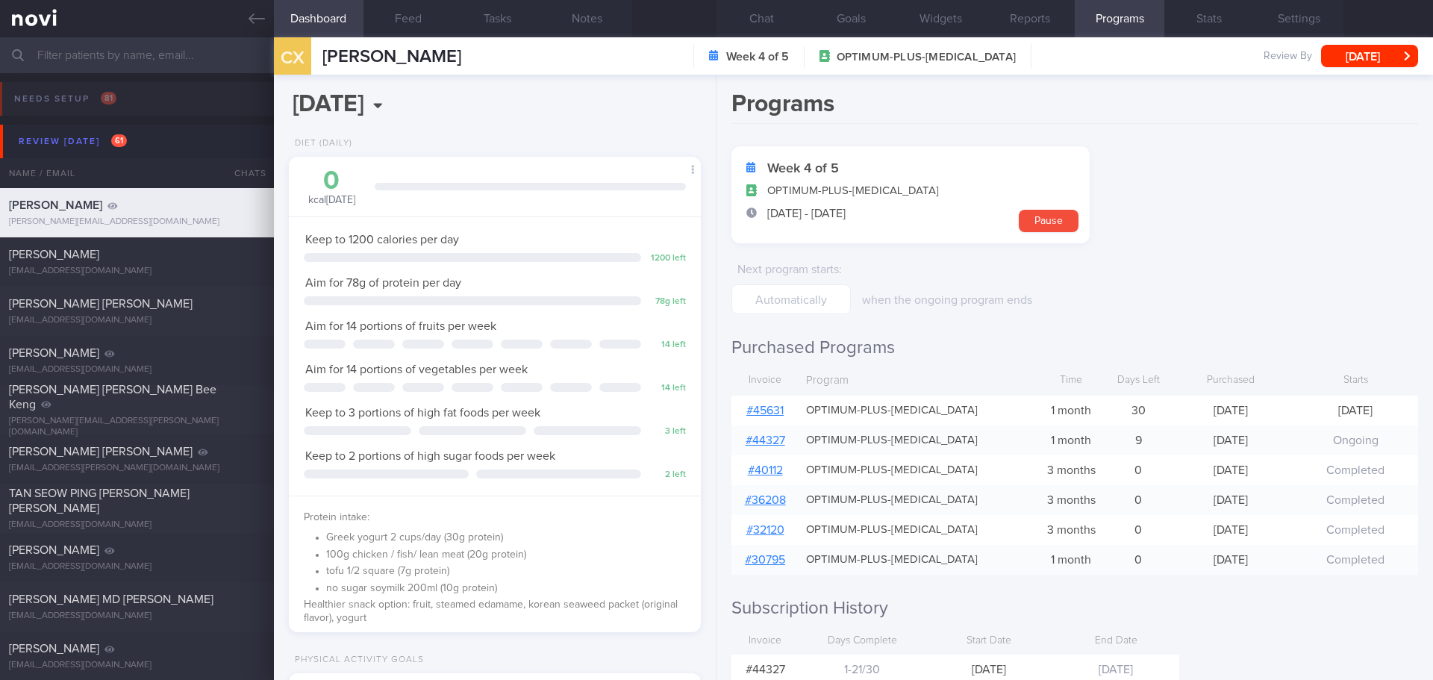
click at [768, 415] on link "# 45631" at bounding box center [764, 410] width 37 height 12
click at [739, 22] on button "Chat" at bounding box center [761, 18] width 90 height 37
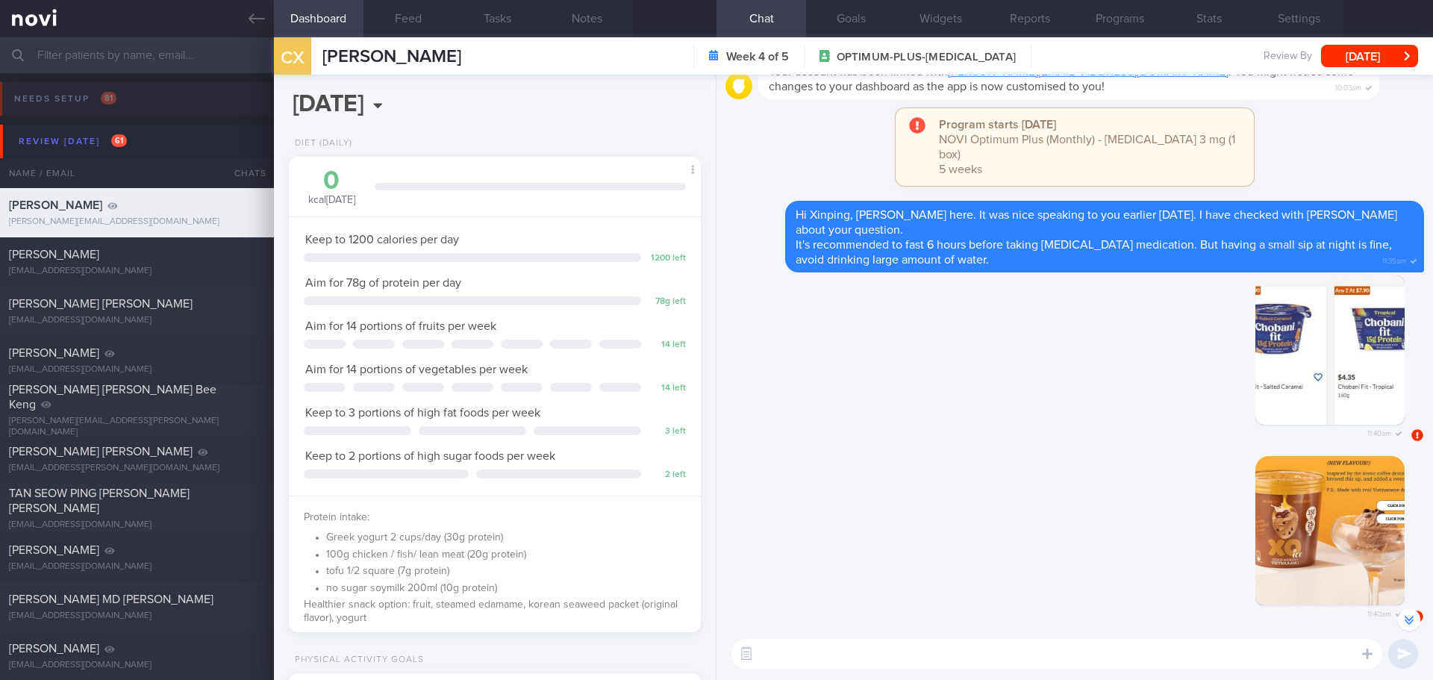
scroll to position [-10261, 0]
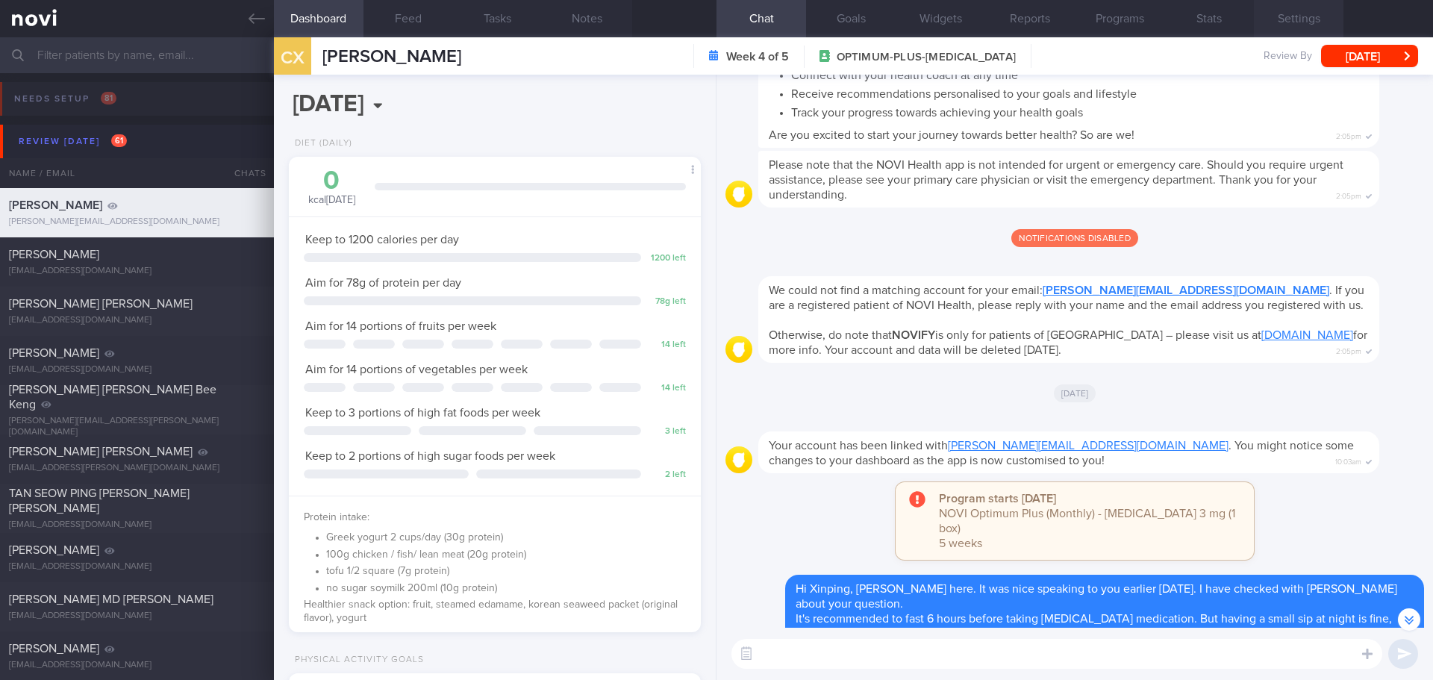
click at [1275, 24] on button "Settings" at bounding box center [1299, 18] width 90 height 37
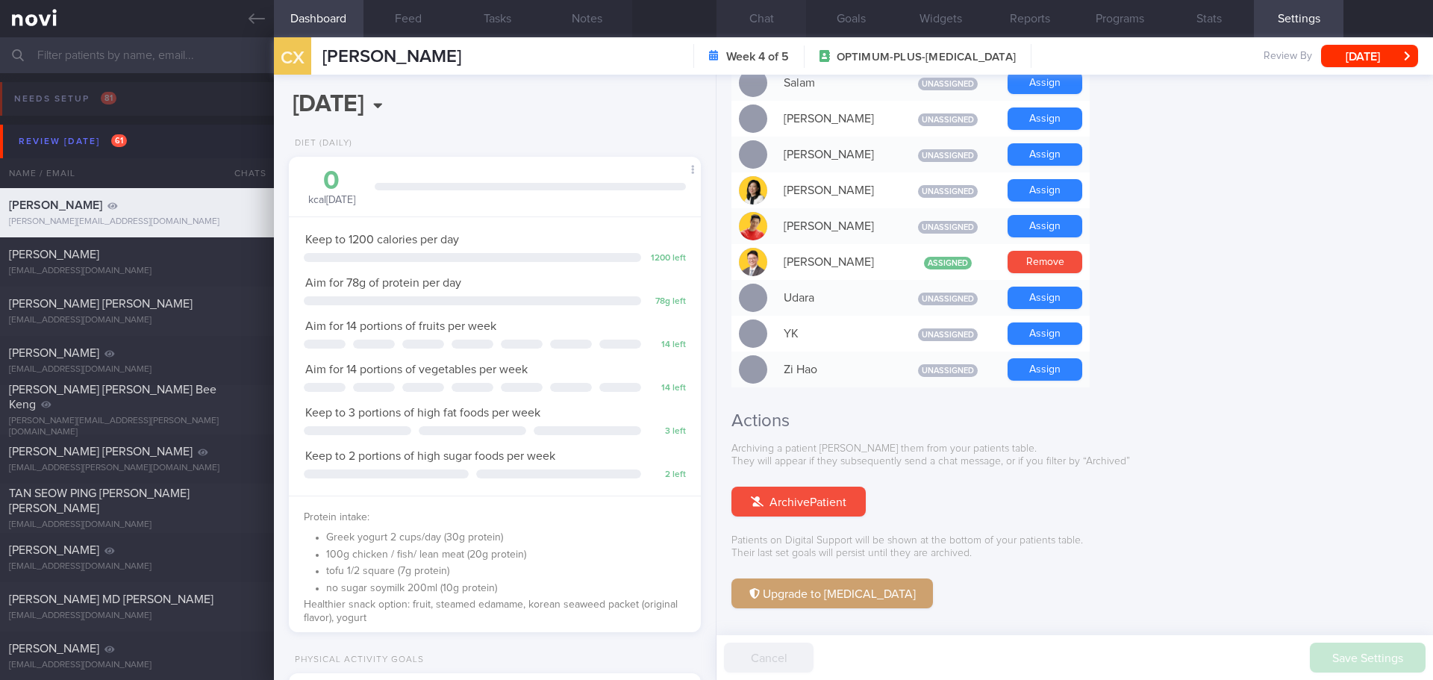
click at [757, 19] on button "Chat" at bounding box center [761, 18] width 90 height 37
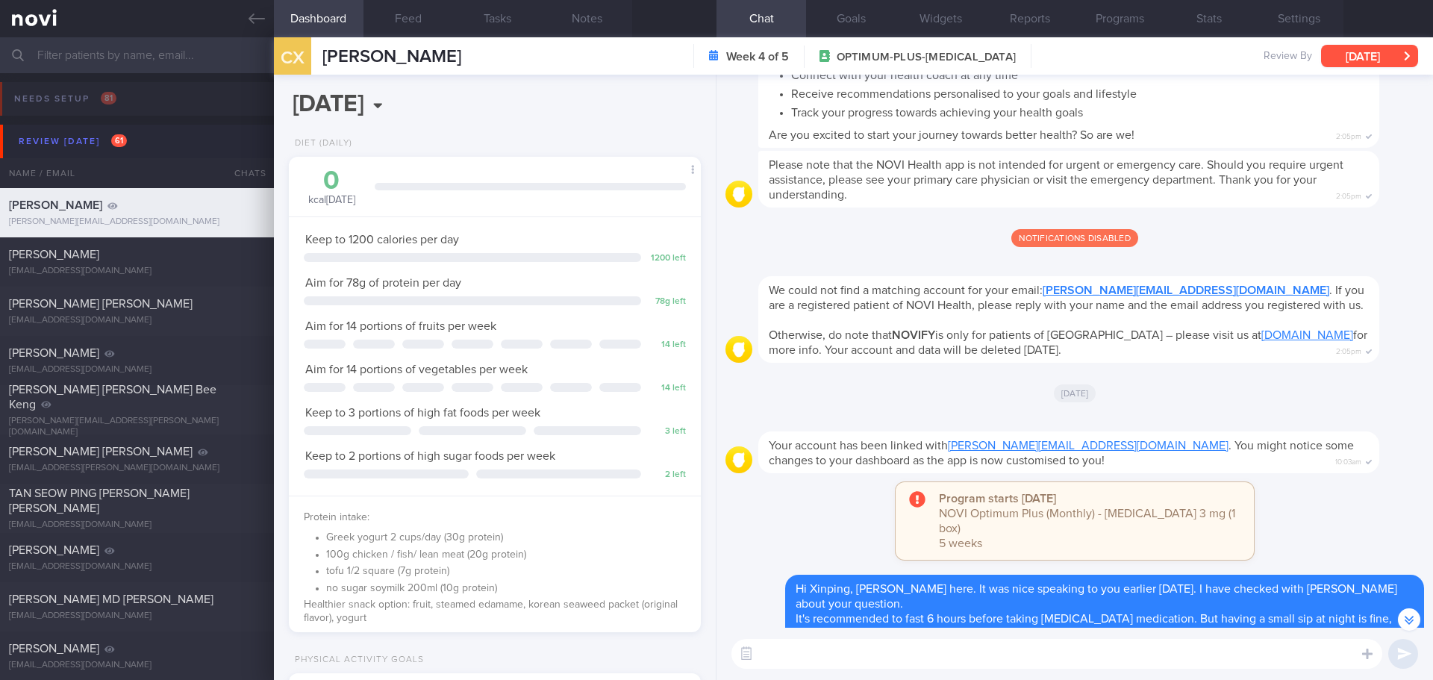
click at [1352, 53] on button "[DATE]" at bounding box center [1369, 56] width 97 height 22
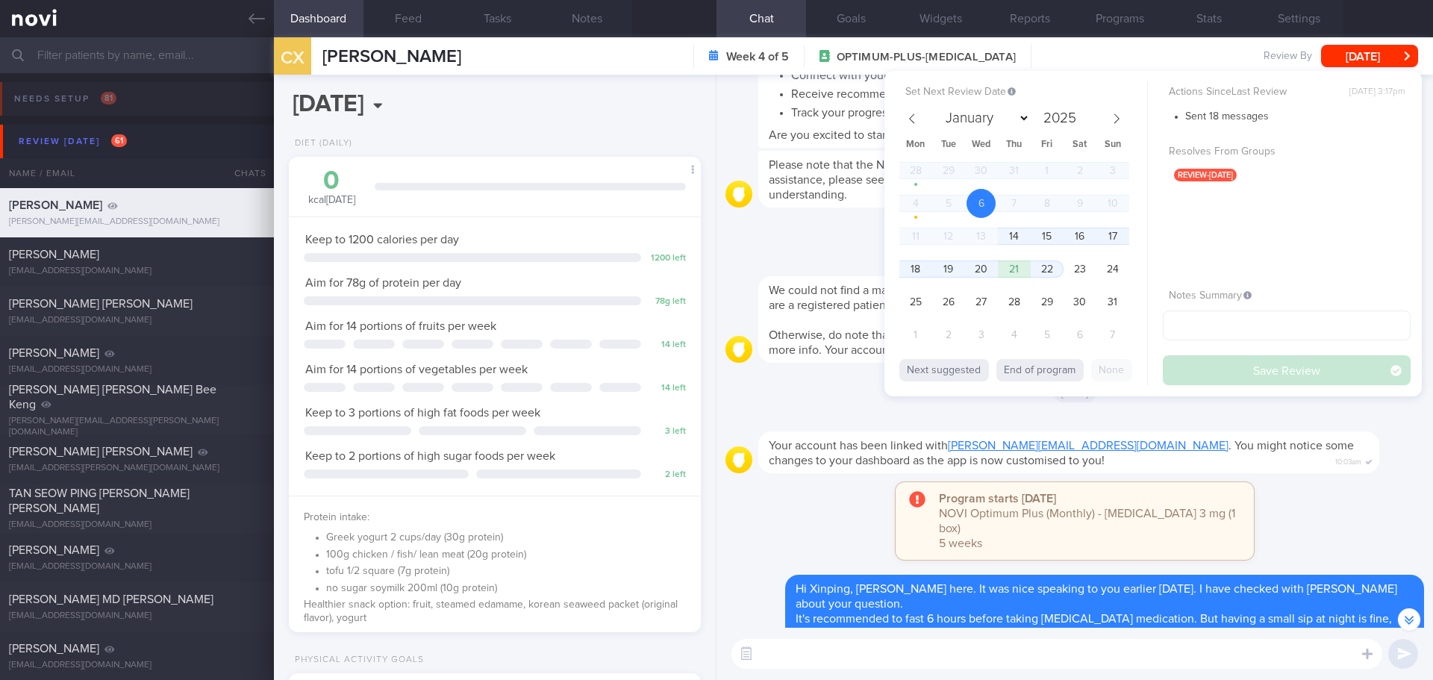
click at [1062, 357] on div "Next suggested End of program None" at bounding box center [1023, 368] width 248 height 34
click at [1063, 366] on button "End of program" at bounding box center [1039, 370] width 87 height 22
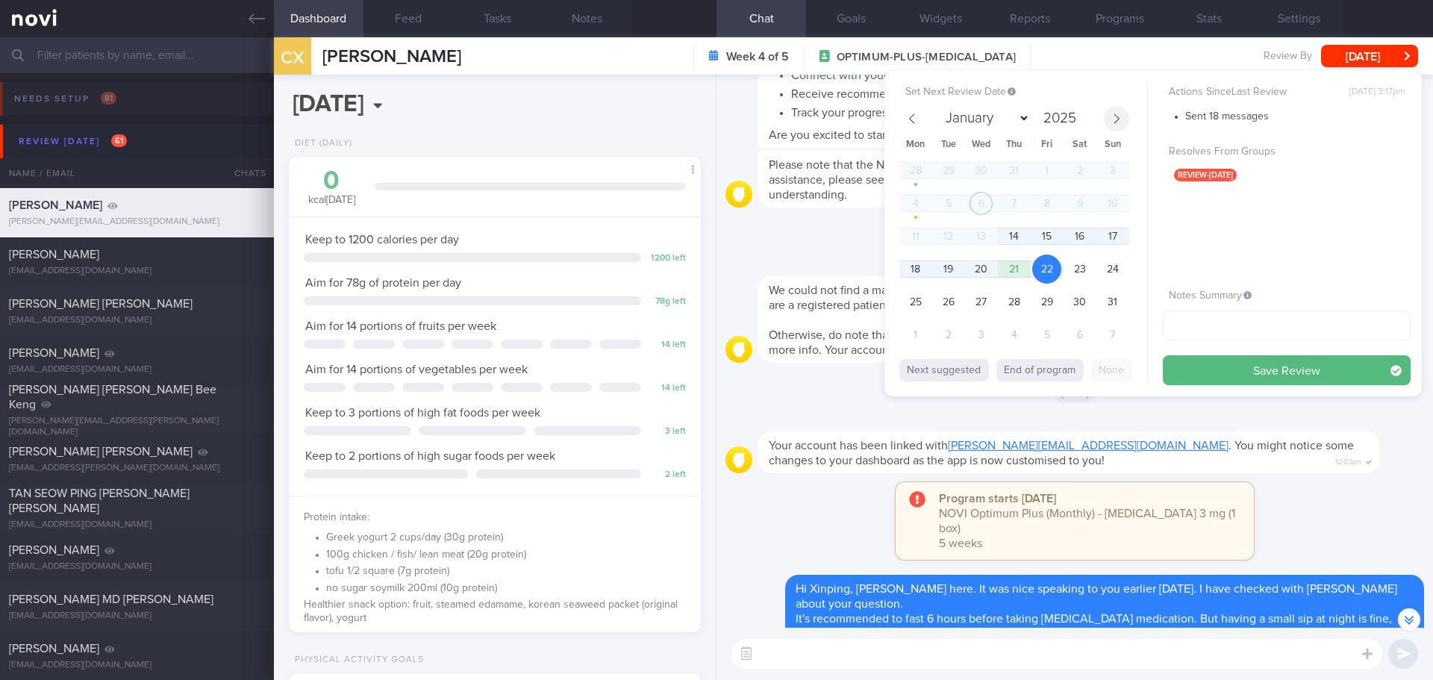
click at [1109, 113] on span at bounding box center [1116, 118] width 25 height 25
click at [946, 303] on span "30" at bounding box center [947, 301] width 29 height 29
click at [988, 298] on span "1" at bounding box center [980, 301] width 29 height 29
select select "9"
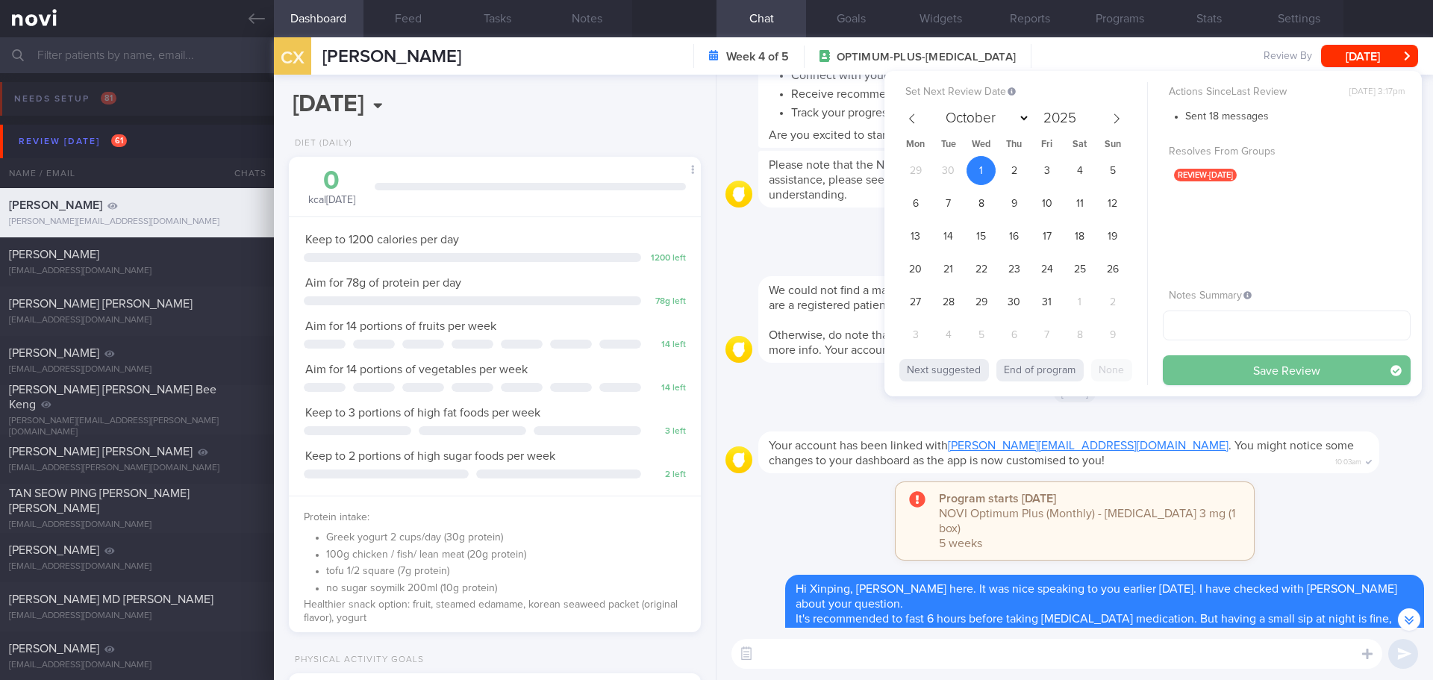
click at [1207, 371] on button "Save Review" at bounding box center [1286, 370] width 248 height 30
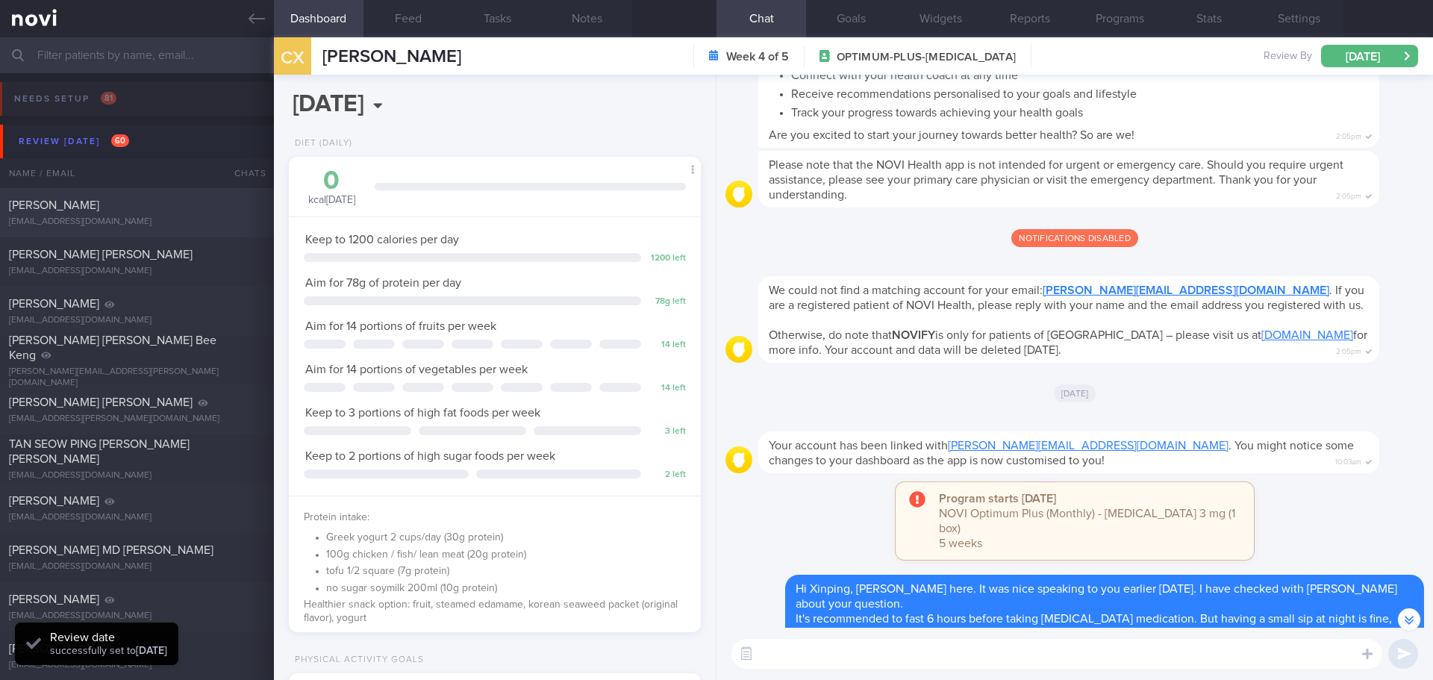
click at [133, 220] on div "[EMAIL_ADDRESS][DOMAIN_NAME]" at bounding box center [137, 221] width 256 height 11
type input "[DATE]"
select select "7"
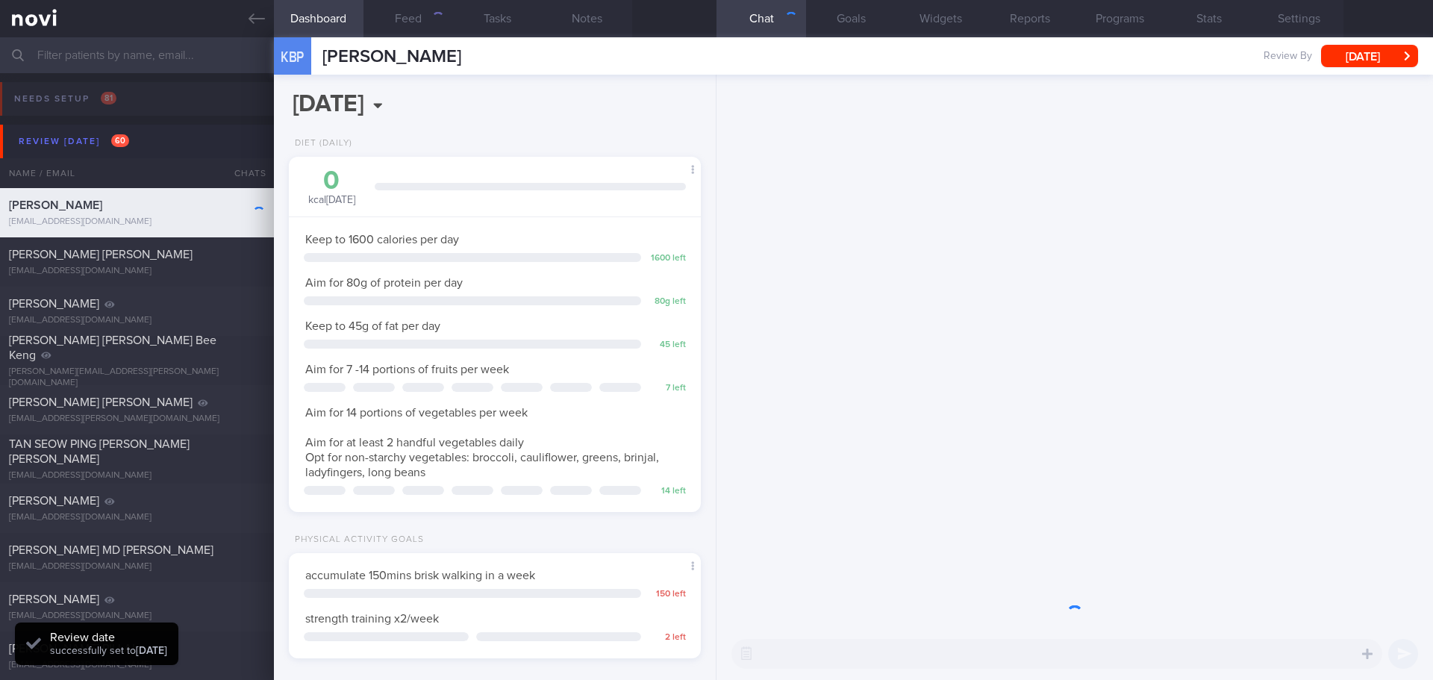
scroll to position [208, 375]
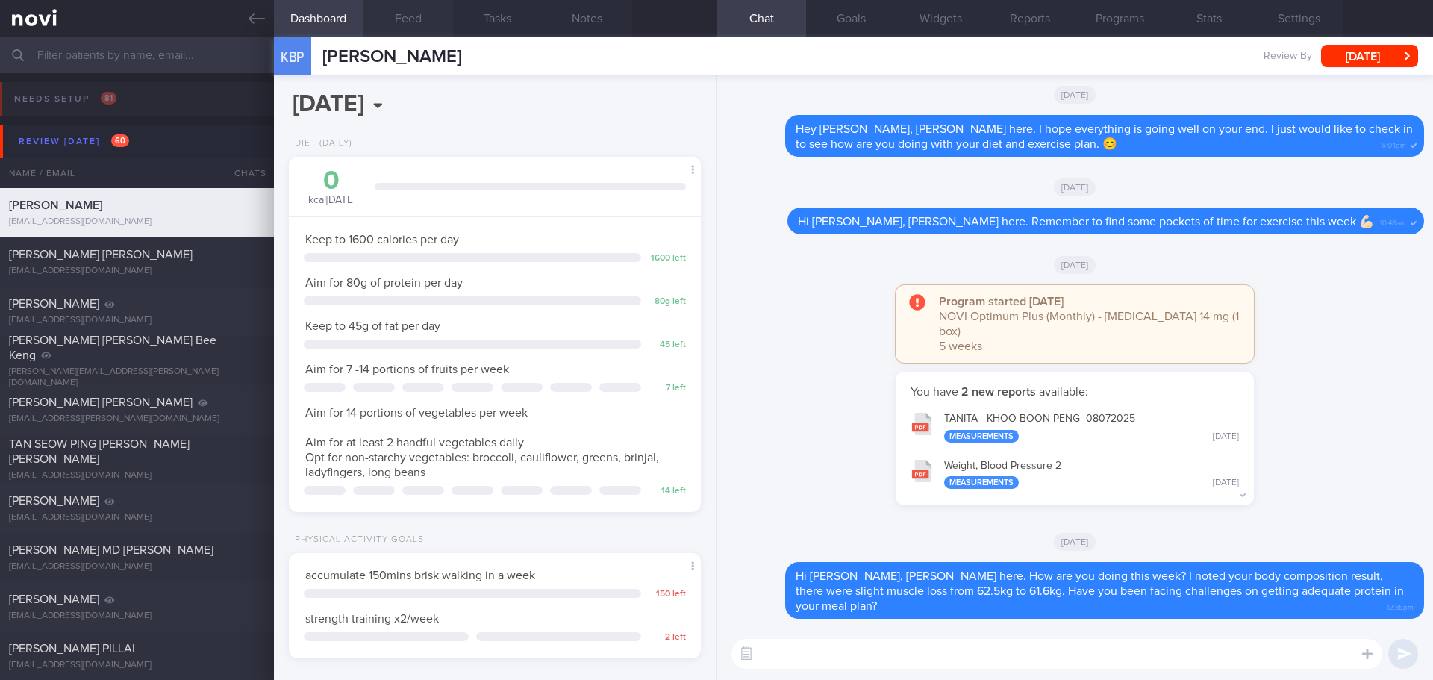
click at [422, 22] on button "Feed" at bounding box center [408, 18] width 90 height 37
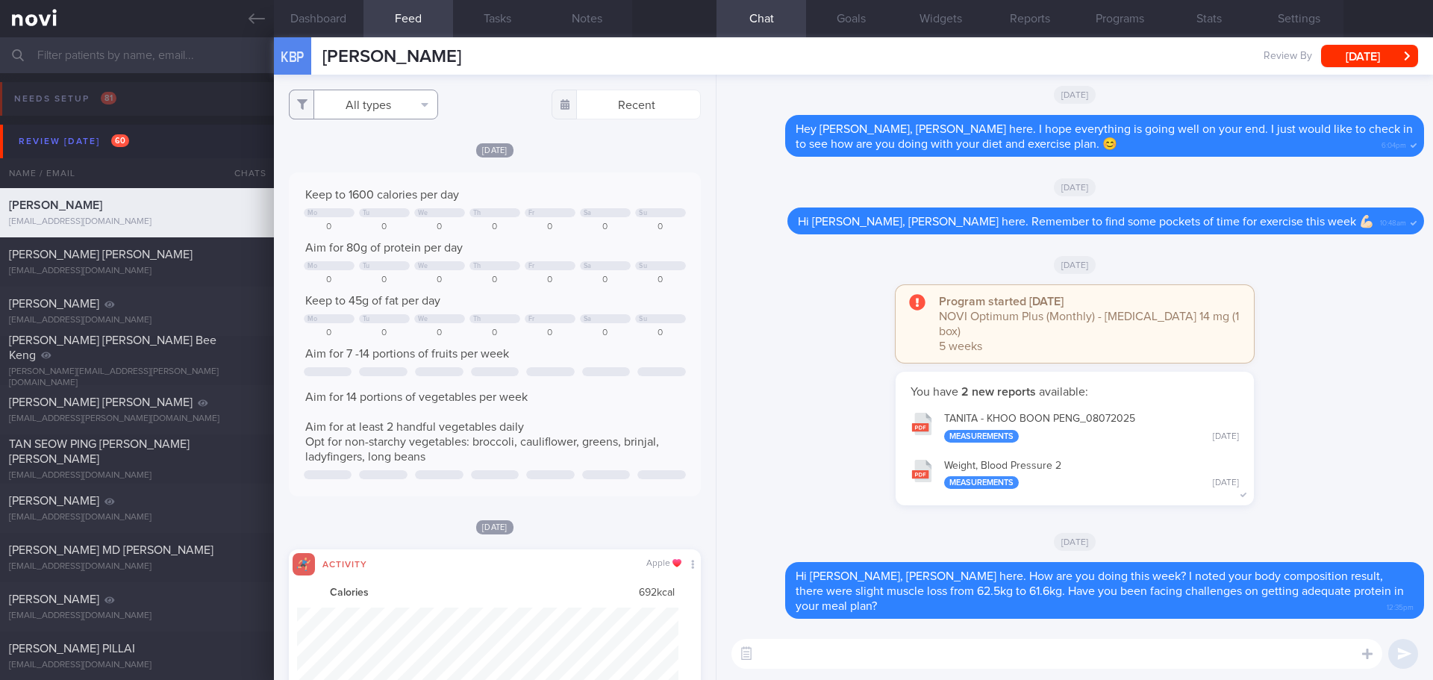
click at [422, 111] on button "All types" at bounding box center [363, 105] width 149 height 30
click at [395, 161] on button "Activity" at bounding box center [364, 156] width 148 height 22
checkbox input "false"
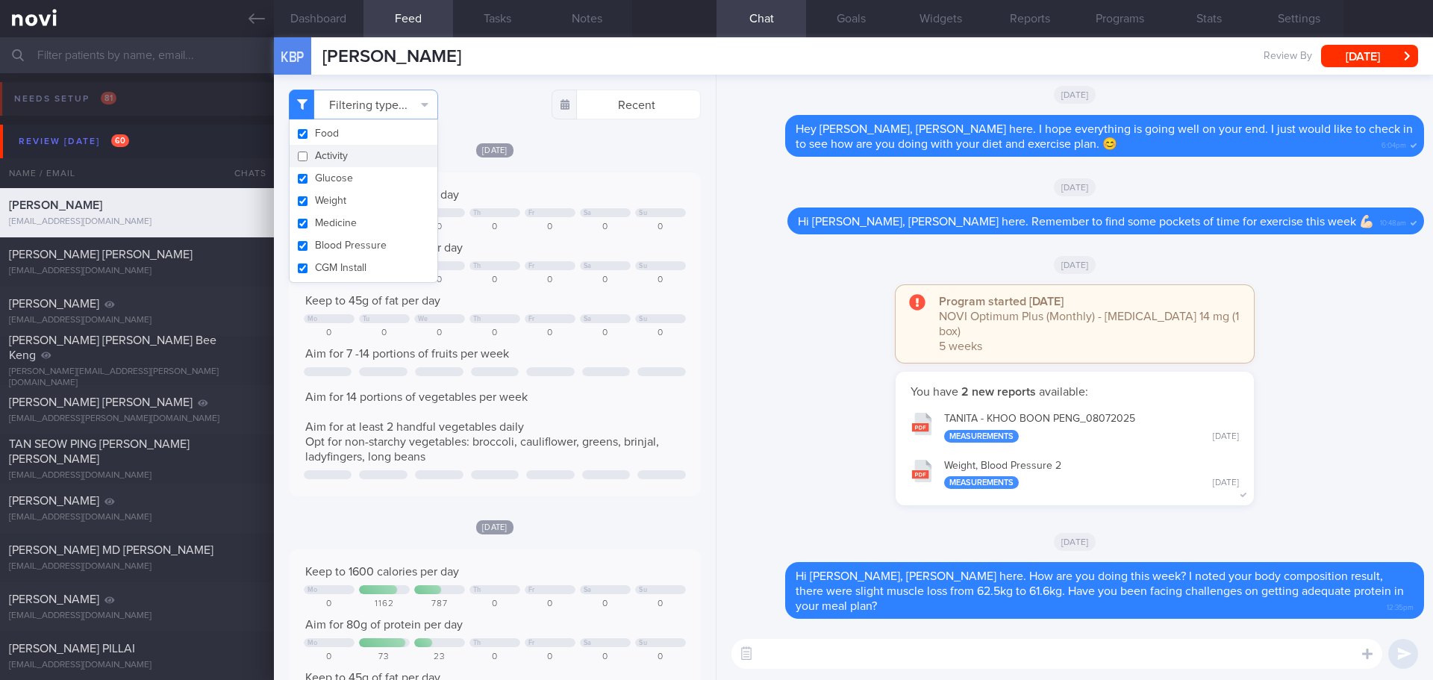
click at [628, 145] on div "[DATE]" at bounding box center [495, 150] width 412 height 16
click at [854, 655] on textarea at bounding box center [1056, 654] width 651 height 30
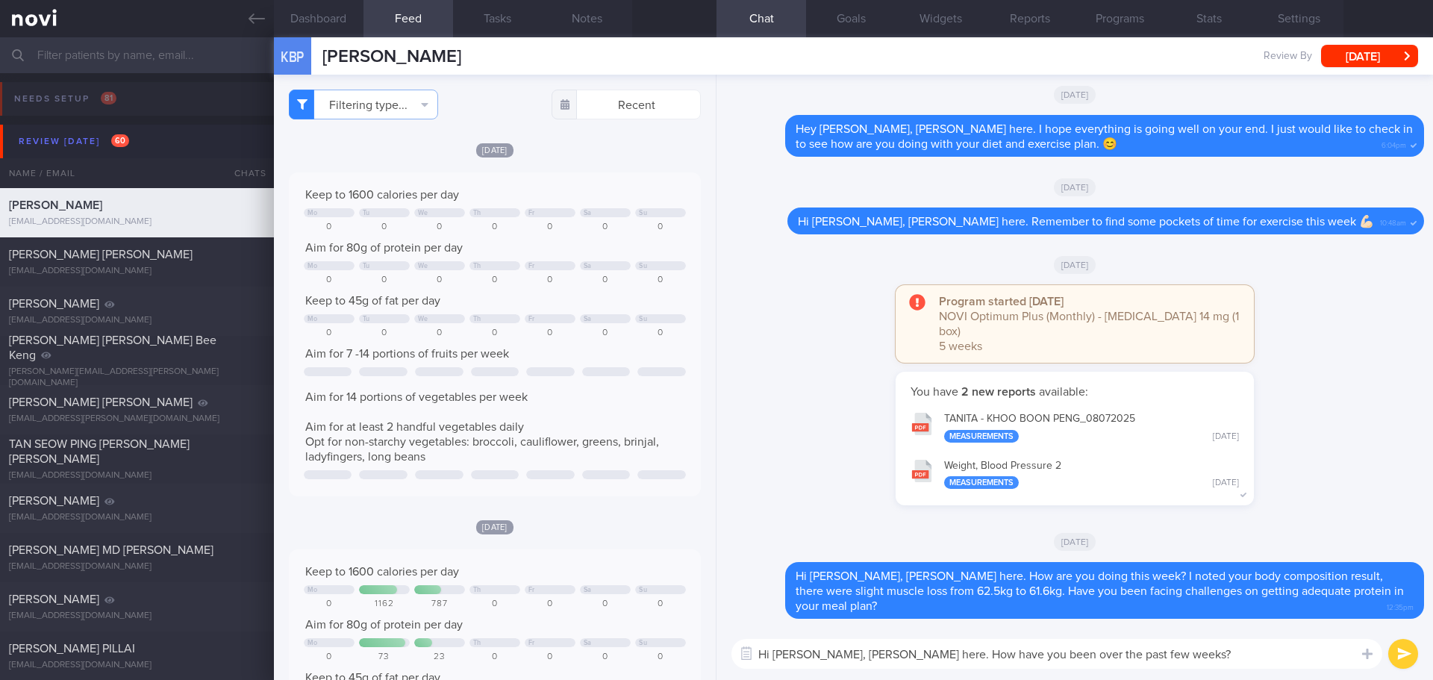
drag, startPoint x: 1136, startPoint y: 662, endPoint x: 875, endPoint y: 655, distance: 260.5
click at [875, 655] on textarea "Hi Ian, Elizabeth here. How have you been over the past few weeks?" at bounding box center [1056, 654] width 651 height 30
click at [1264, 638] on div "Hi Ian, Elizabeth here. How have you been over the past few weeks? Hi Ian, Eliz…" at bounding box center [1074, 654] width 716 height 52
click at [1274, 657] on textarea "Hi Ian, Elizabeth here. How have you been over the past few weeks?" at bounding box center [1056, 654] width 651 height 30
click at [1277, 661] on textarea "Hi Ian, Elizabeth here. How have you been over the past few weeks?" at bounding box center [1056, 654] width 651 height 30
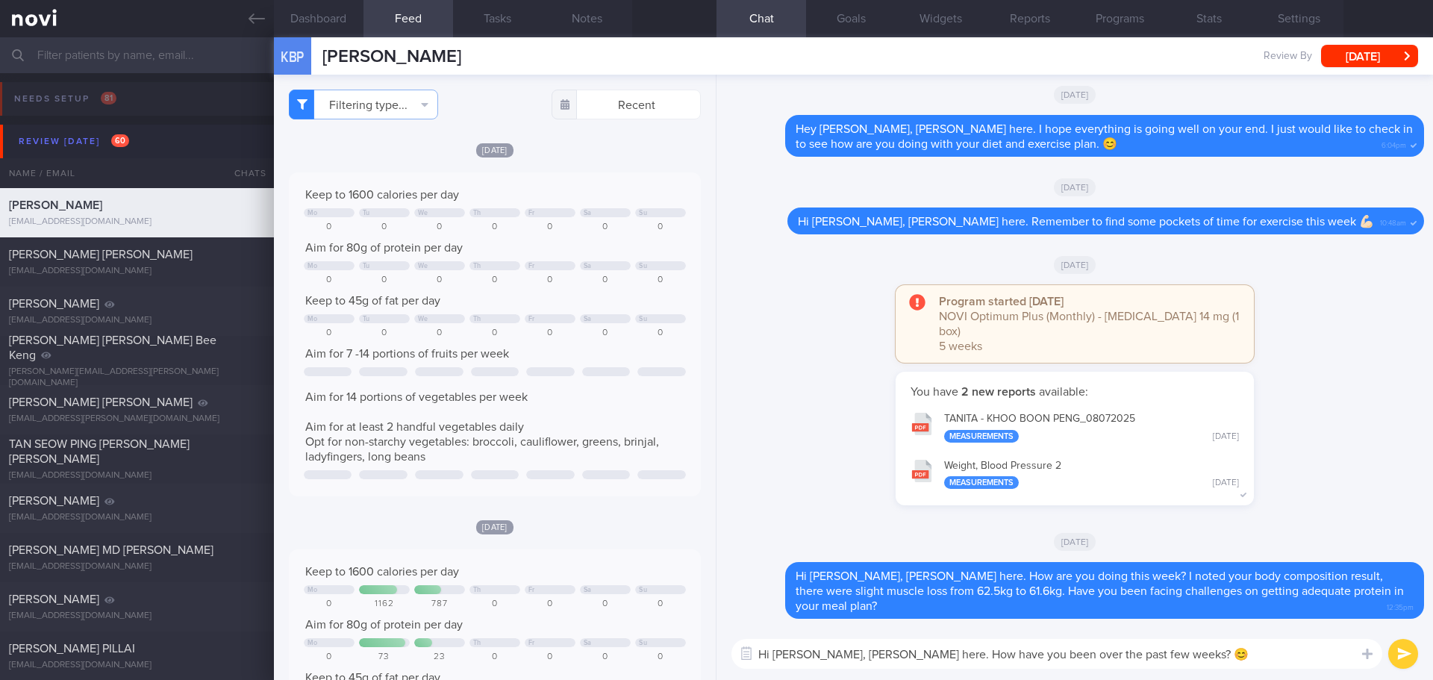
type textarea "Hi Ian, Elizabeth here. How have you been over the past few weeks? 😊"
click at [1395, 651] on button "submit" at bounding box center [1403, 654] width 30 height 30
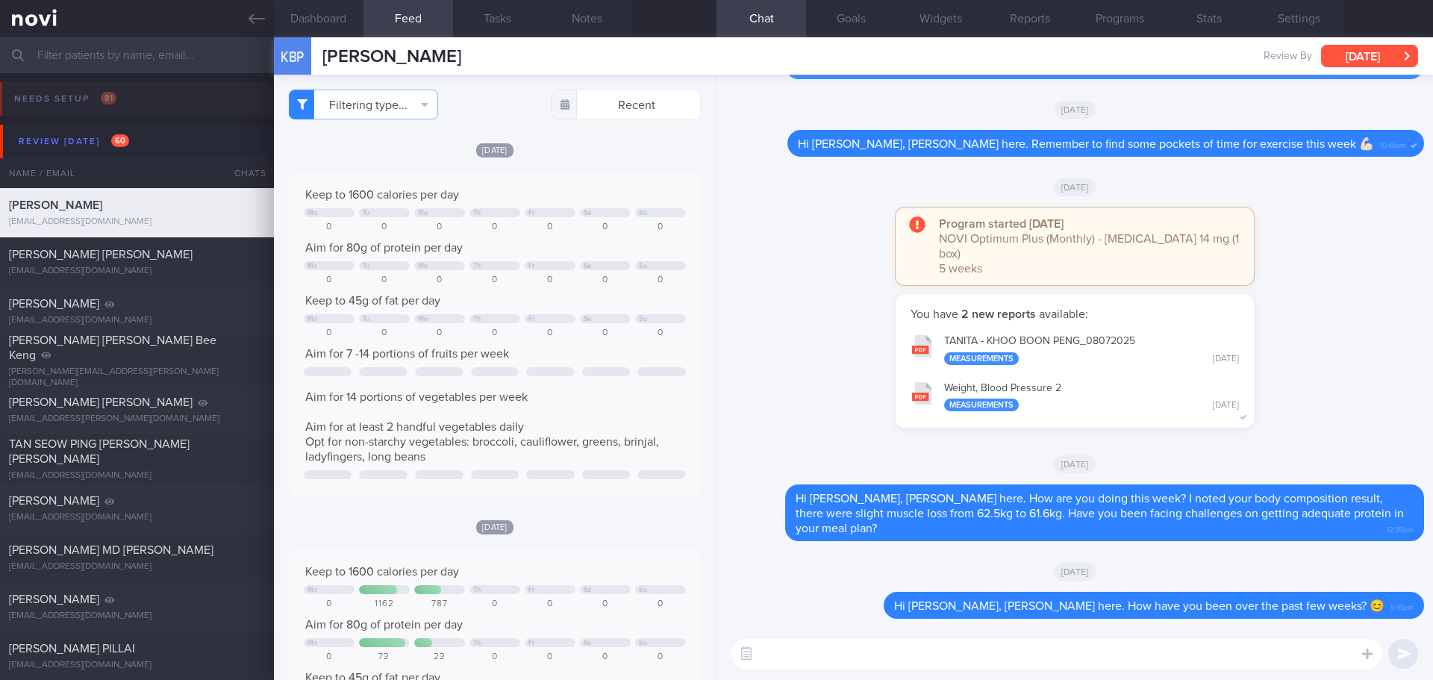
click at [1374, 55] on button "[DATE]" at bounding box center [1369, 56] width 97 height 22
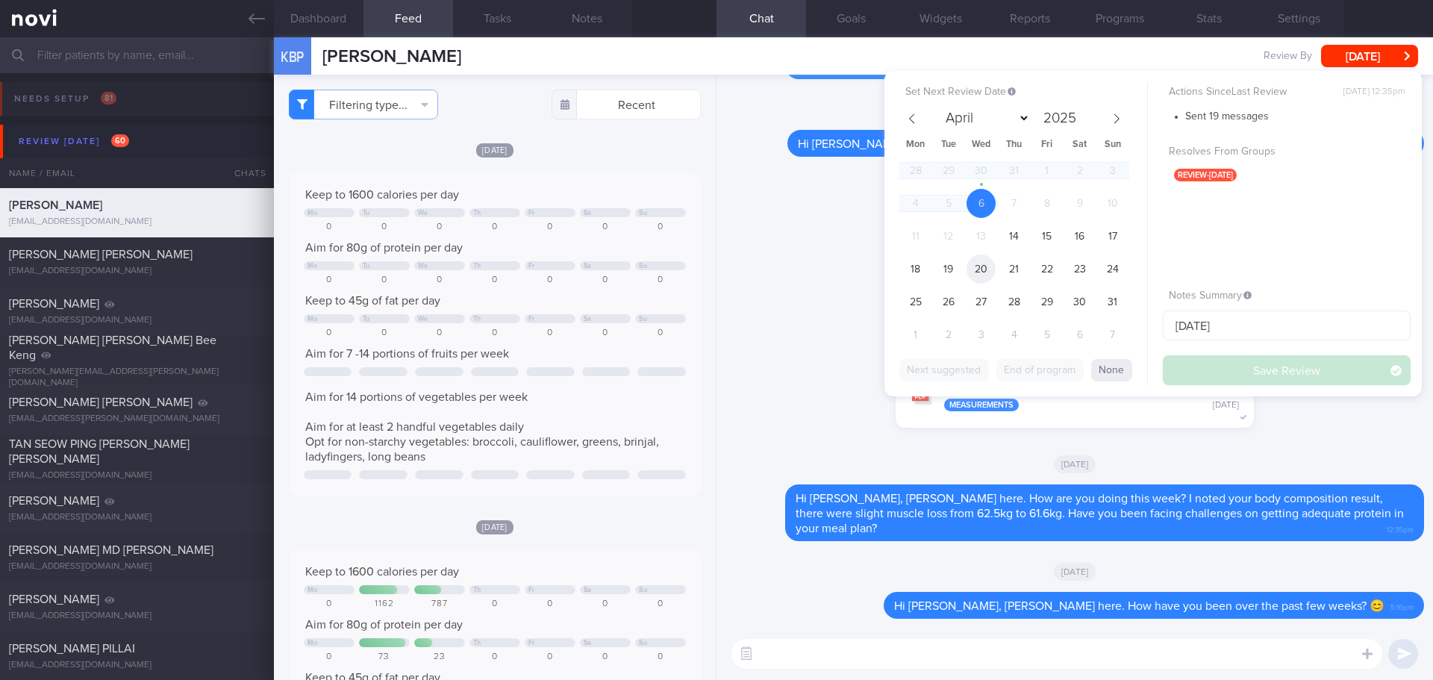
click at [978, 277] on span "20" at bounding box center [980, 268] width 29 height 29
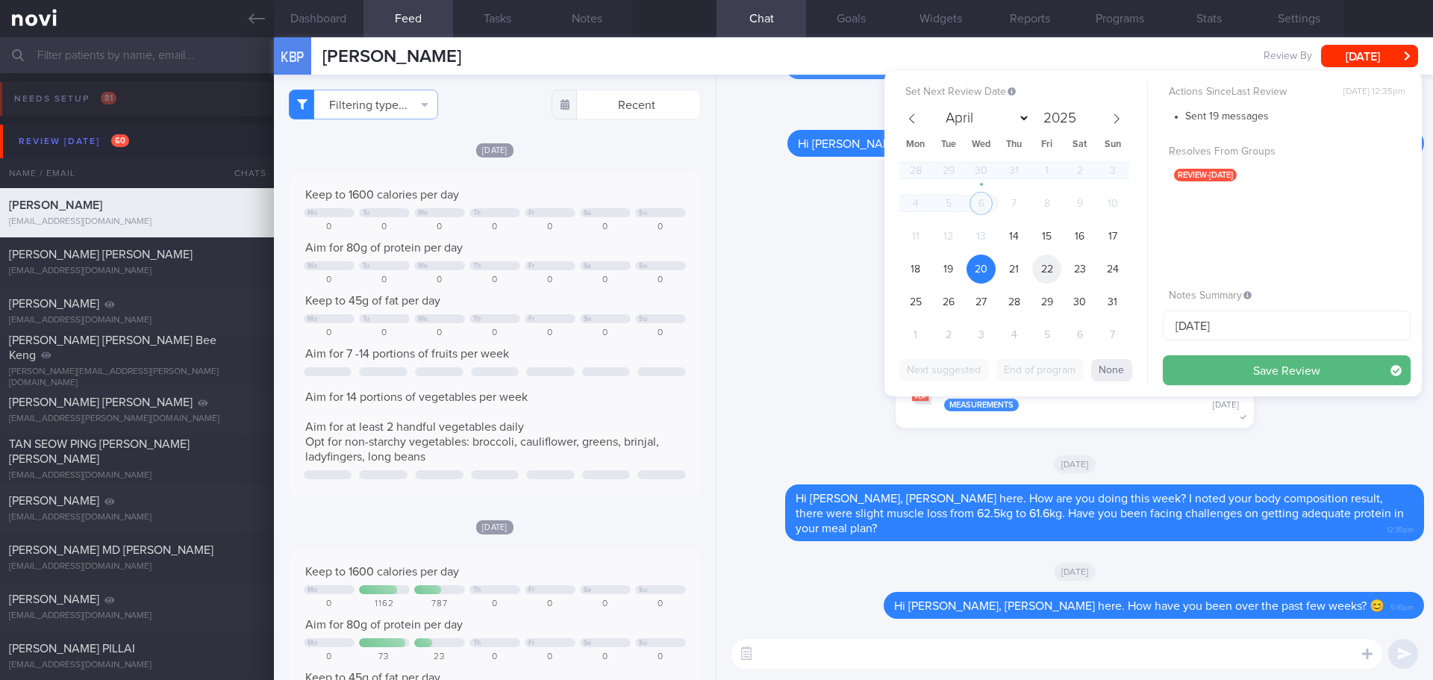
click at [1040, 275] on span "22" at bounding box center [1046, 268] width 29 height 29
click at [1230, 372] on button "Save Review" at bounding box center [1286, 370] width 248 height 30
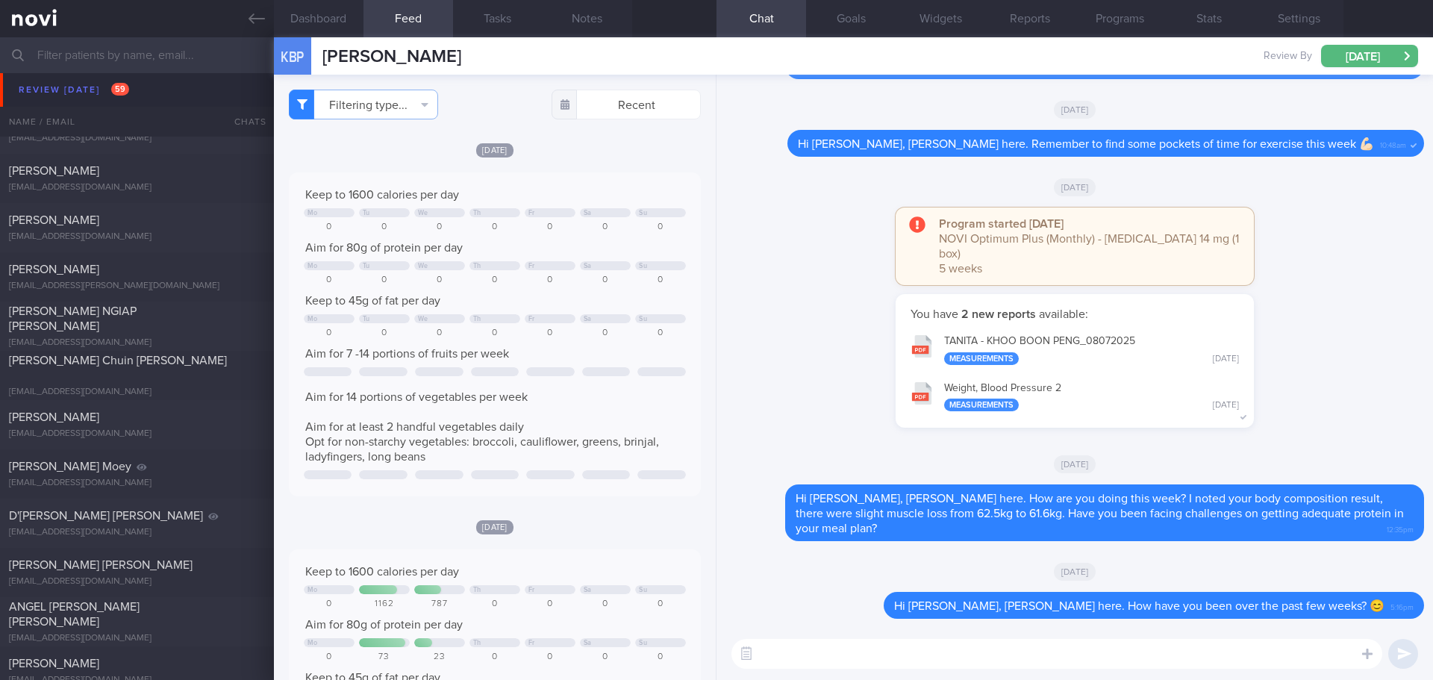
scroll to position [746, 0]
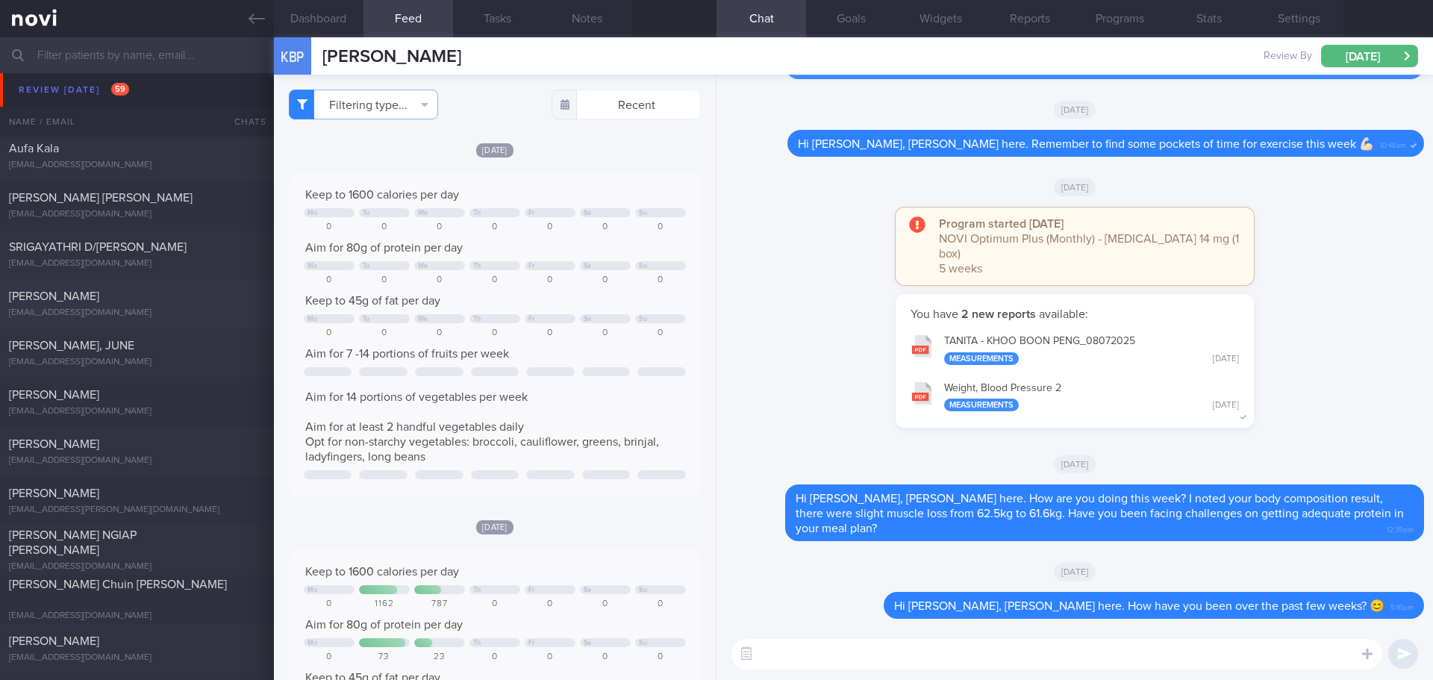
click at [98, 300] on div "[PERSON_NAME]" at bounding box center [135, 296] width 252 height 15
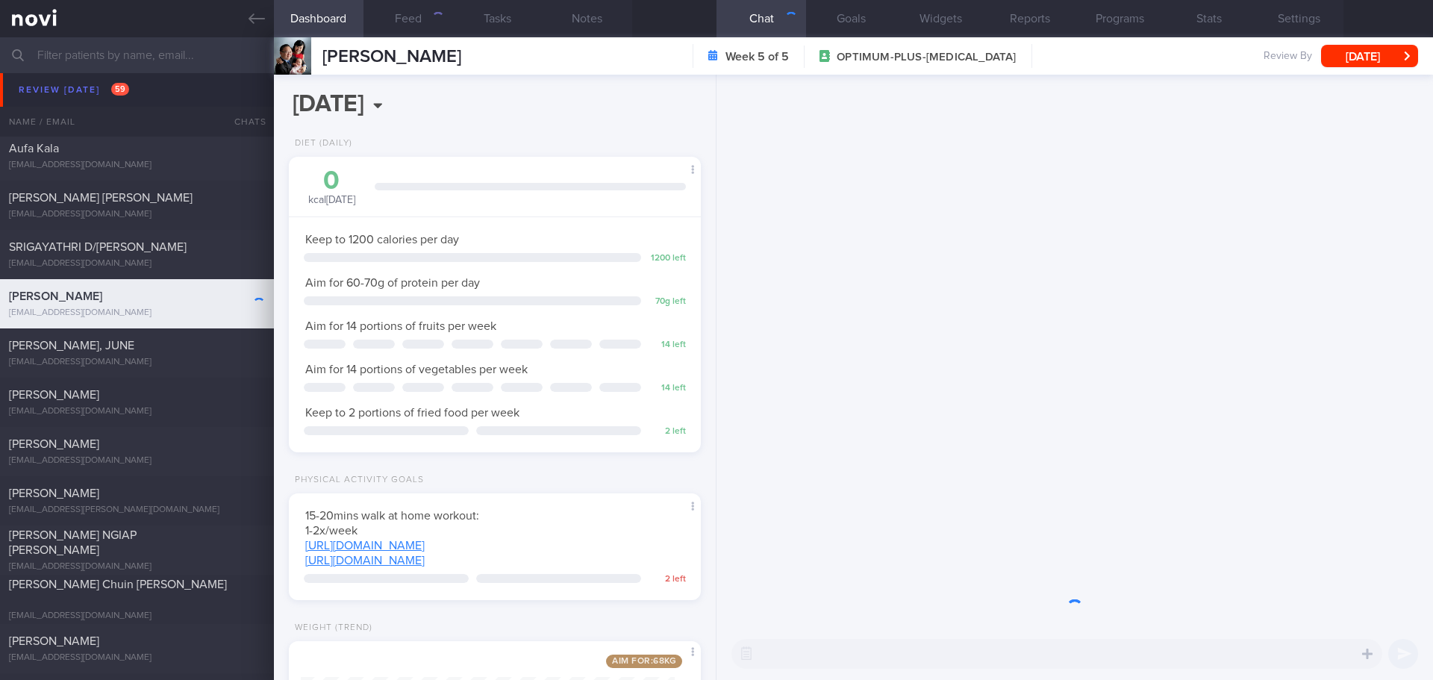
scroll to position [208, 375]
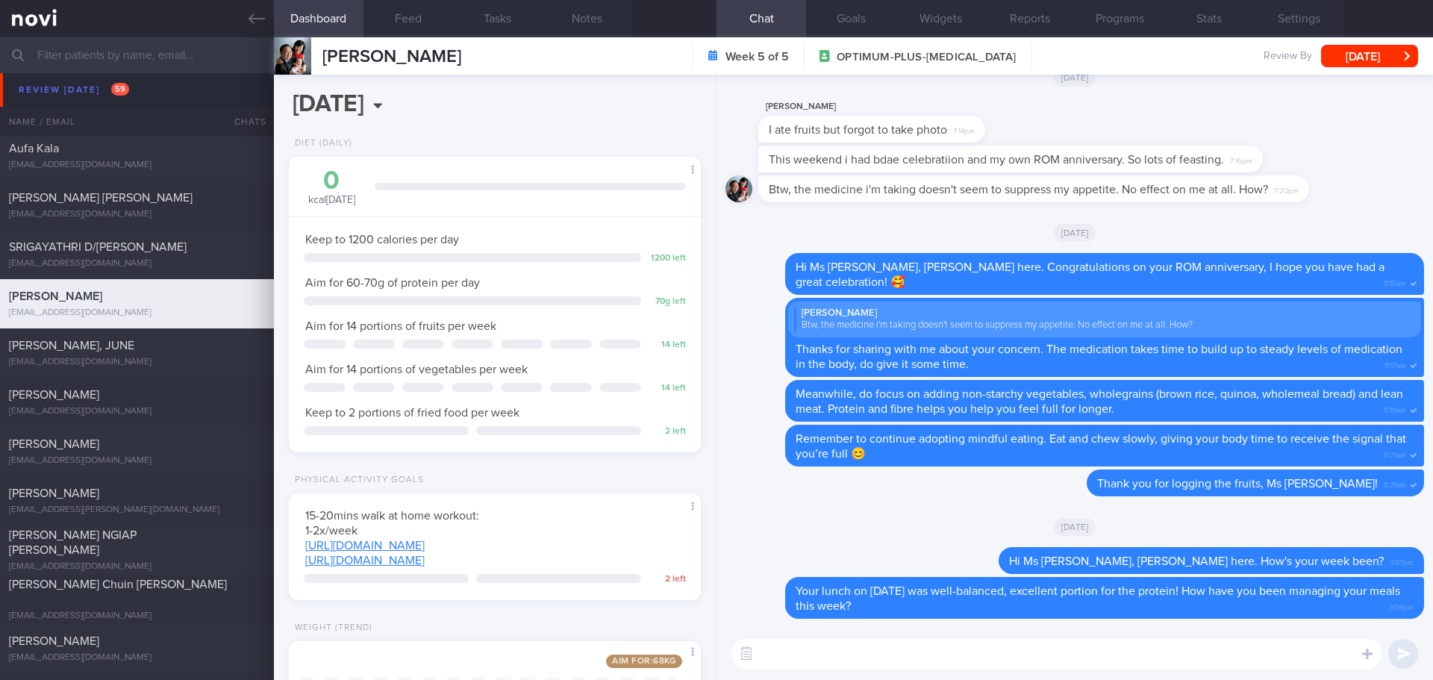
click at [954, 651] on textarea at bounding box center [1056, 654] width 651 height 30
drag, startPoint x: 1186, startPoint y: 657, endPoint x: 906, endPoint y: 649, distance: 280.7
click at [906, 649] on textarea "Hi Ms Susie, Elizabeth here. Are you facing any challenges with your meal plan?" at bounding box center [1056, 654] width 651 height 30
drag, startPoint x: 431, startPoint y: 10, endPoint x: 25, endPoint y: 248, distance: 471.2
click at [431, 10] on button "Feed" at bounding box center [408, 18] width 90 height 37
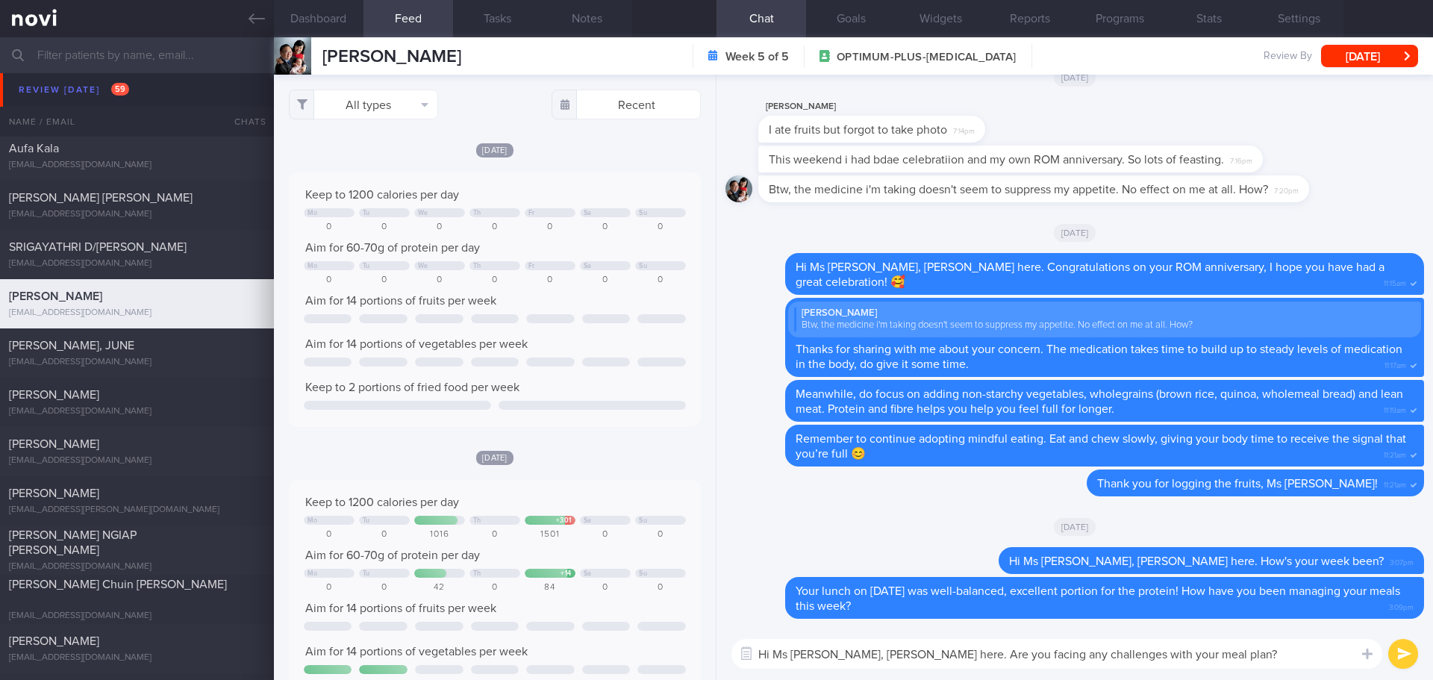
click at [1117, 655] on textarea "Hi Ms Susie, Elizabeth here. Are you facing any challenges with your meal plan?" at bounding box center [1056, 654] width 651 height 30
click at [1272, 644] on textarea "Hi Ms Susie, Elizabeth here. Are you facing any challenges with your current me…" at bounding box center [1056, 654] width 651 height 30
type textarea "Hi Ms Susie, Elizabeth here. Are you facing any challenges with your current me…"
click at [1409, 651] on button "submit" at bounding box center [1403, 654] width 30 height 30
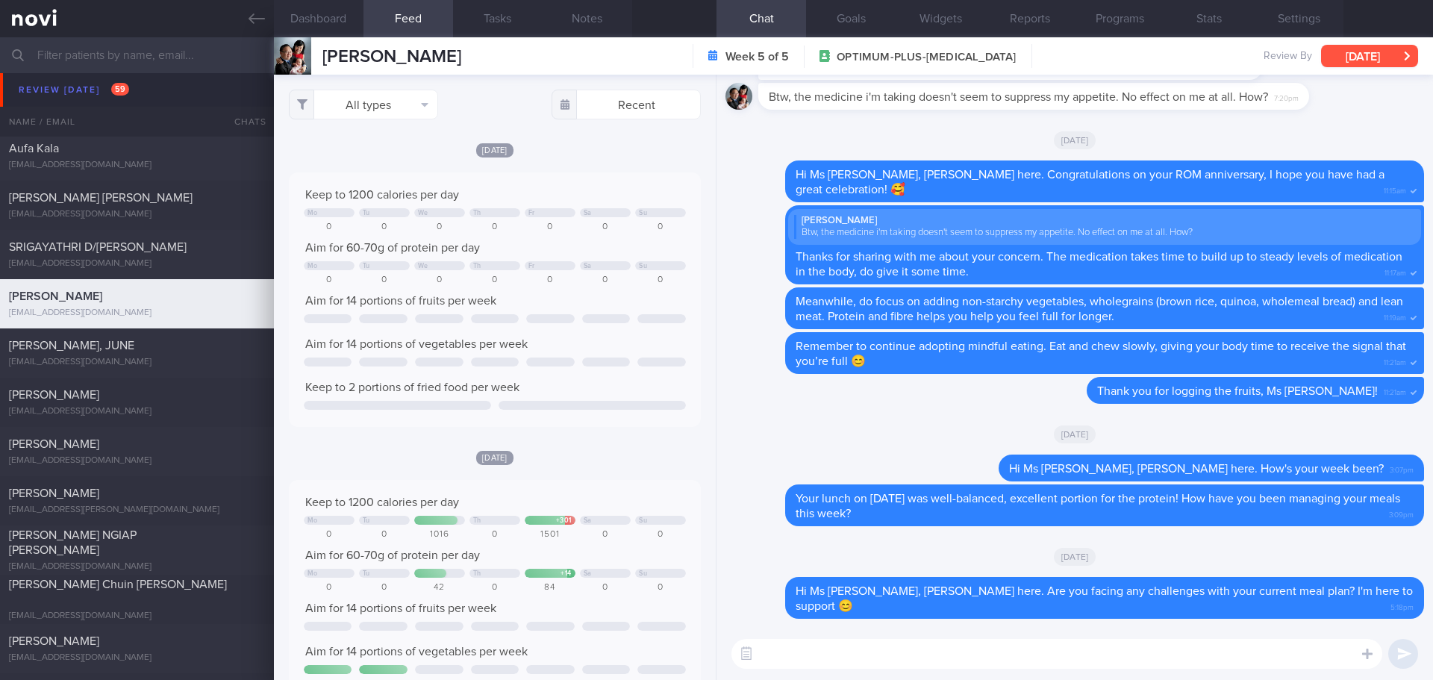
click at [1335, 60] on button "[DATE]" at bounding box center [1369, 56] width 97 height 22
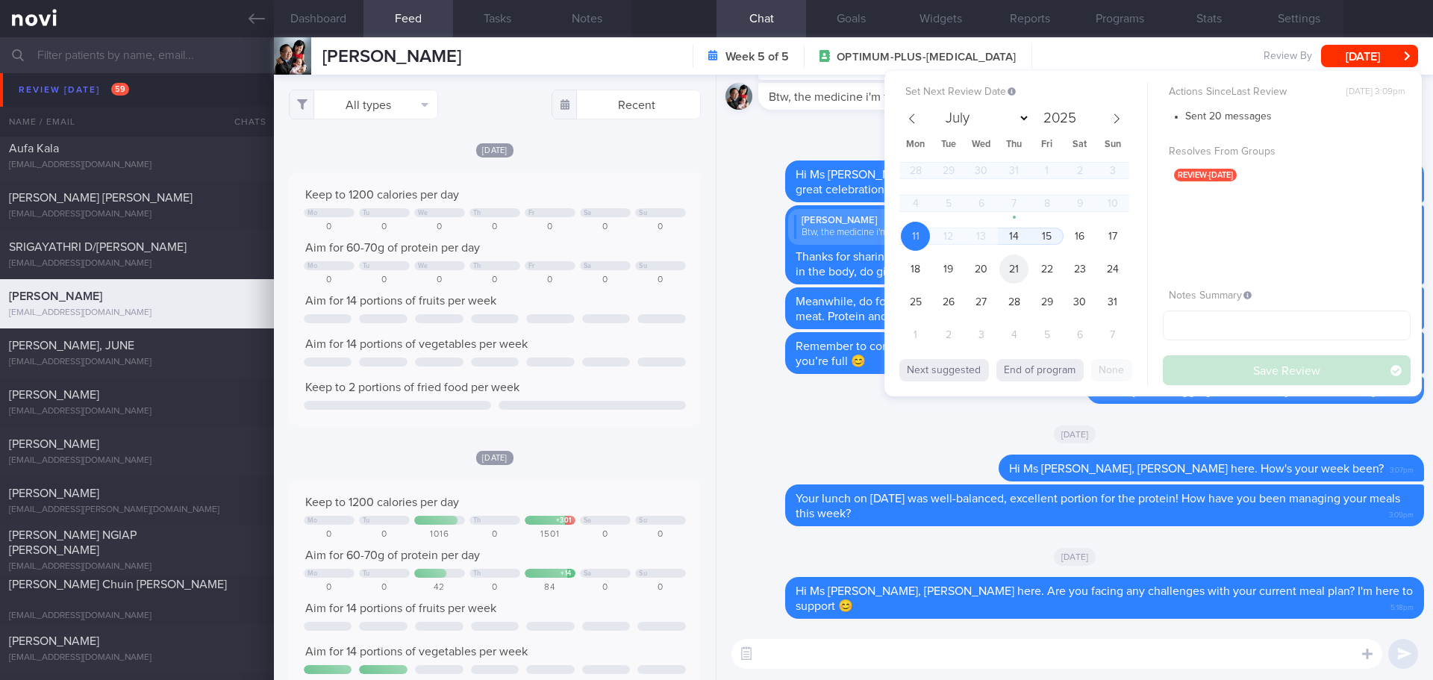
click at [1014, 272] on span "21" at bounding box center [1013, 268] width 29 height 29
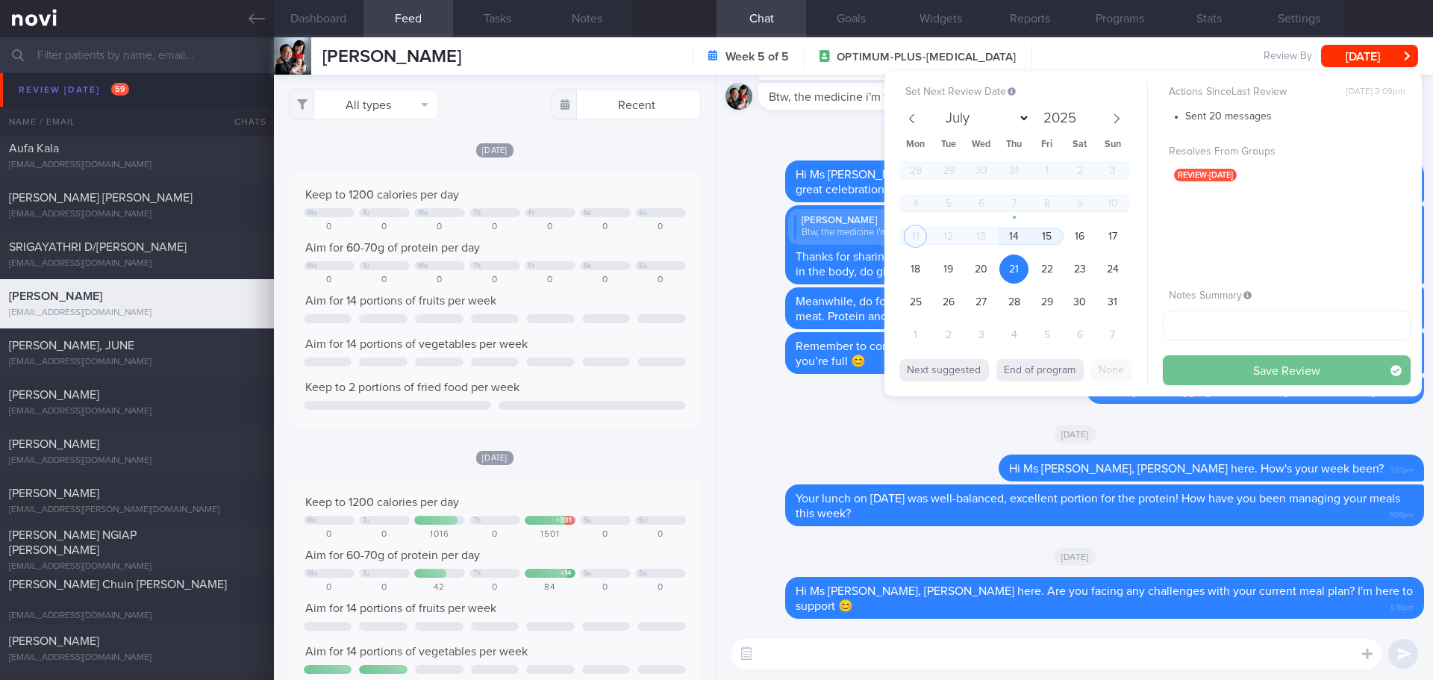
click at [1200, 372] on button "Save Review" at bounding box center [1286, 370] width 248 height 30
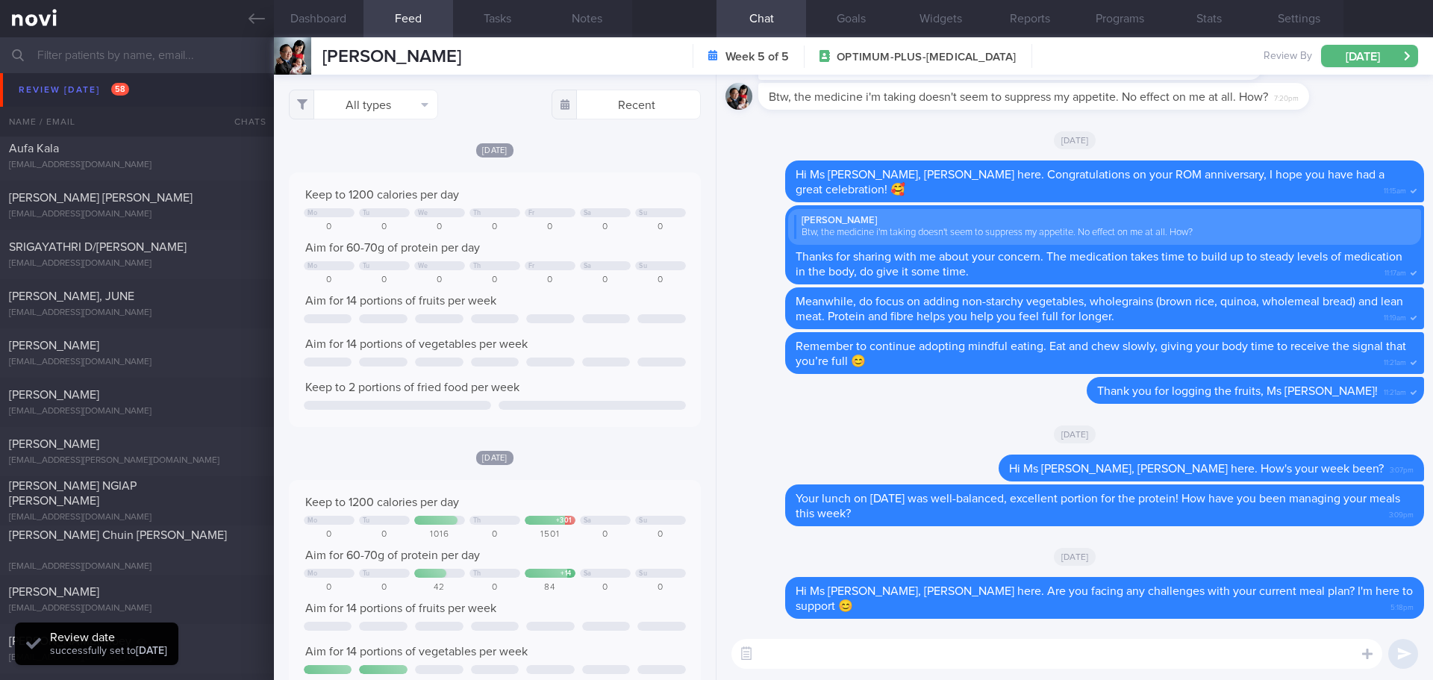
click at [1182, 442] on div "[DATE]" at bounding box center [1074, 434] width 698 height 42
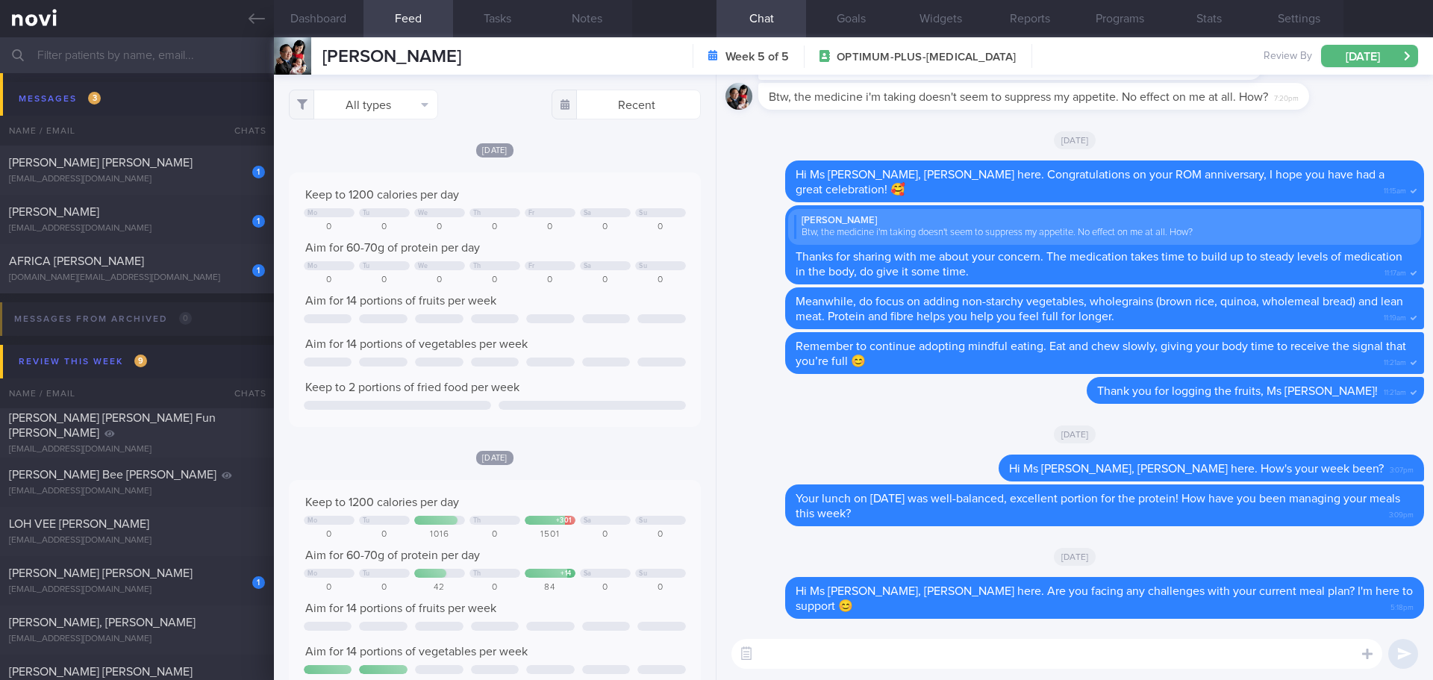
scroll to position [3134, 0]
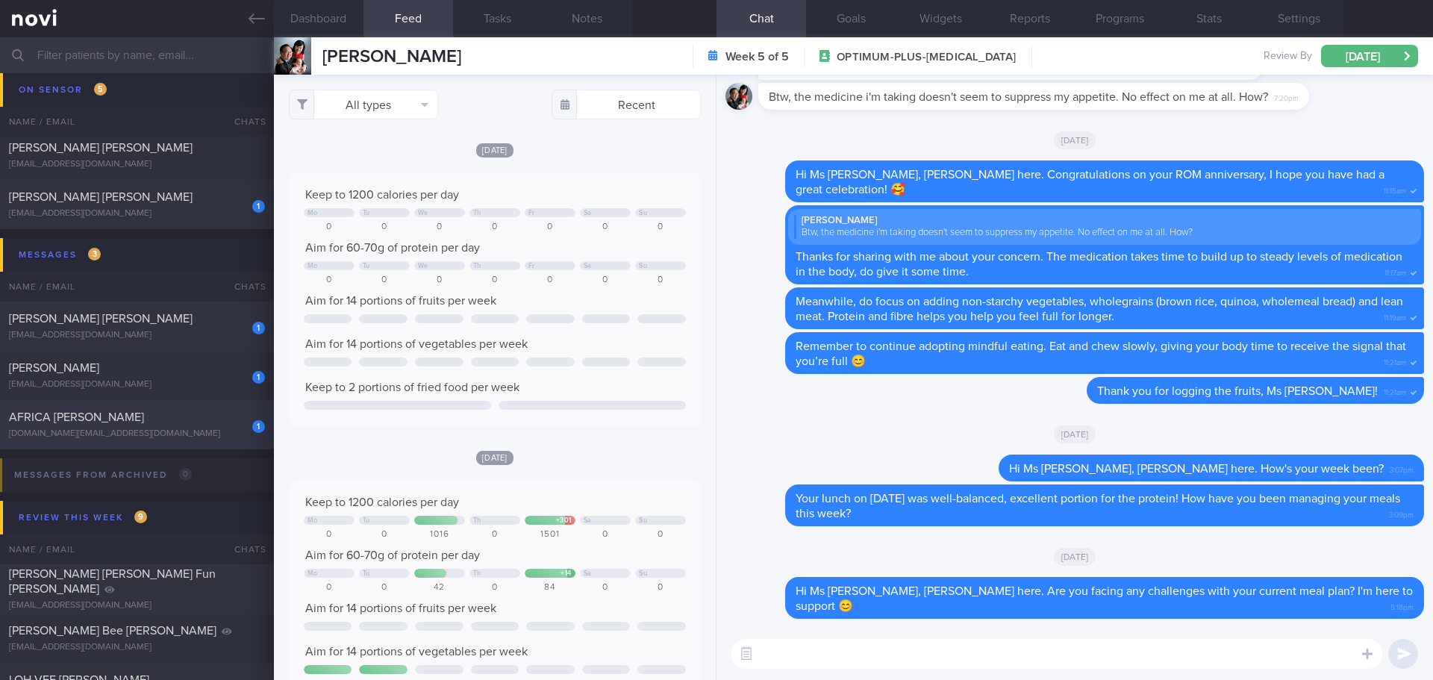
click at [144, 417] on span "AFRICA [PERSON_NAME]" at bounding box center [76, 417] width 135 height 12
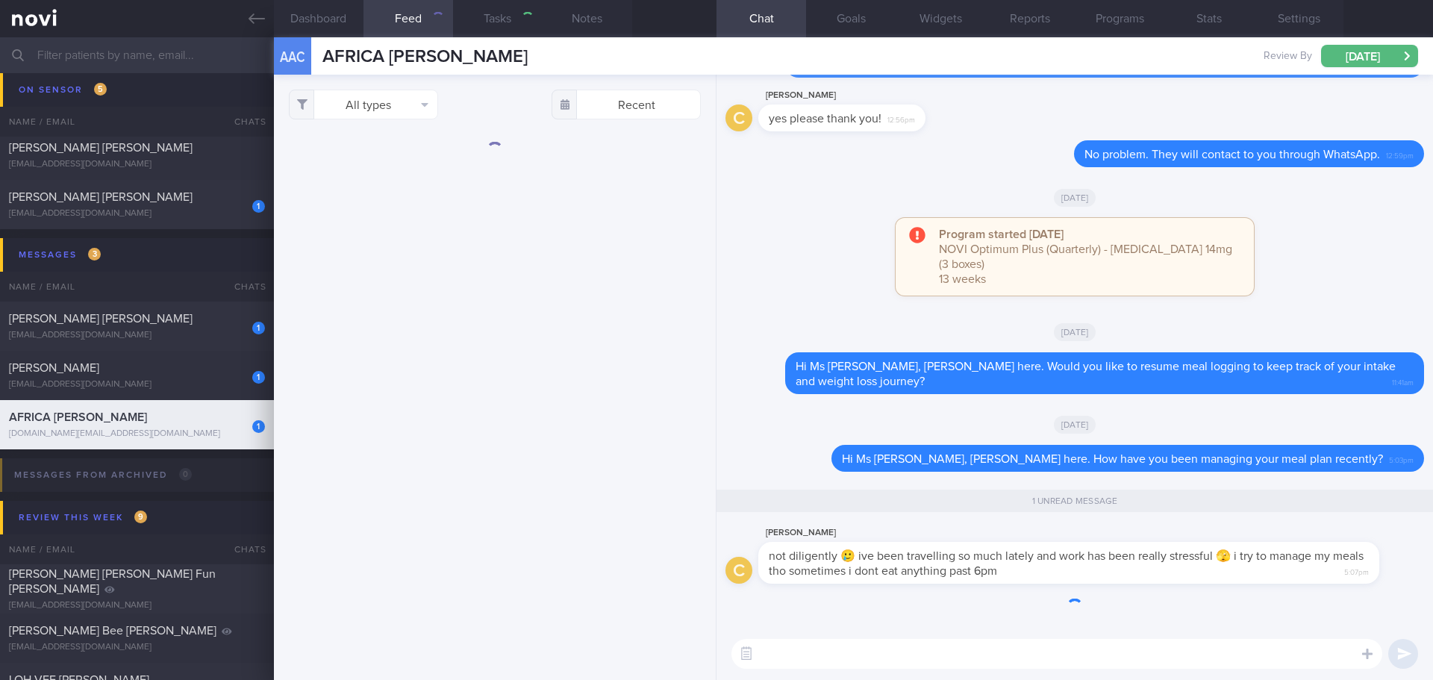
type input "[DATE]"
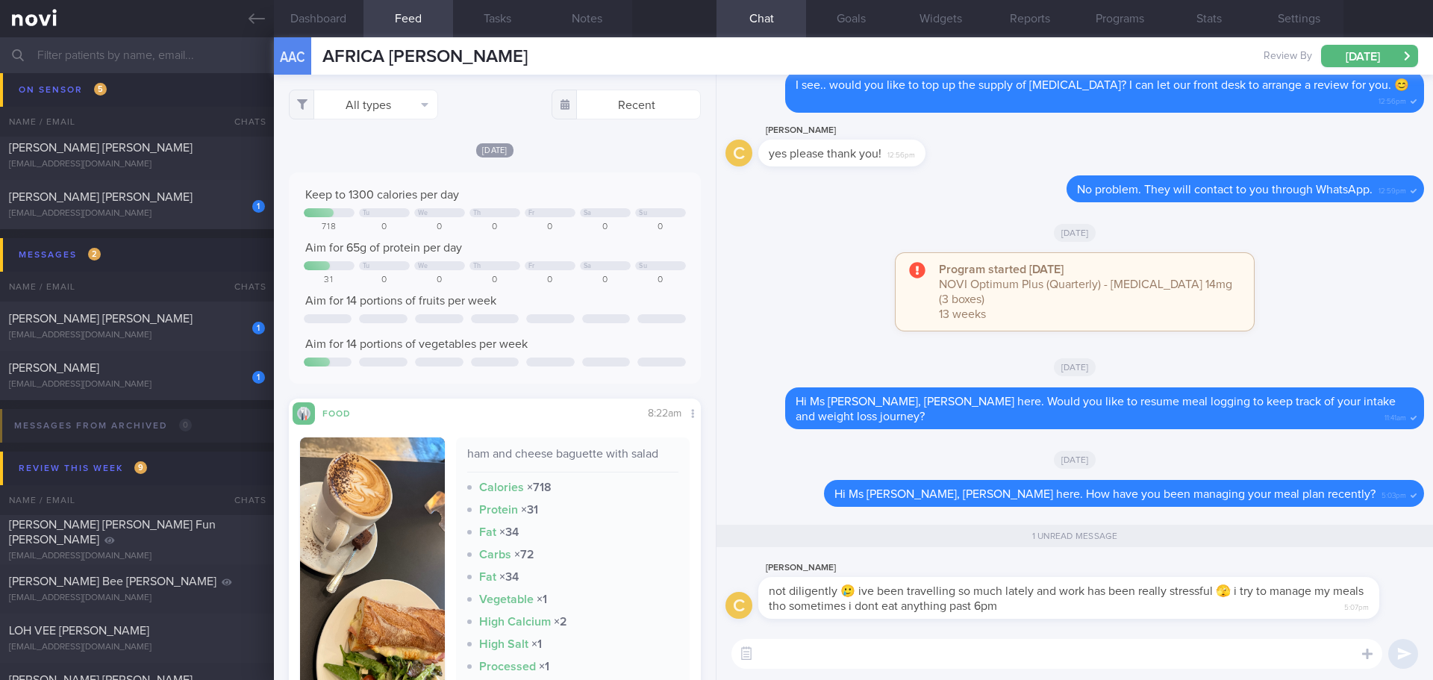
click at [904, 646] on textarea at bounding box center [1056, 654] width 651 height 30
type textarea "Glad to hear from you! The"
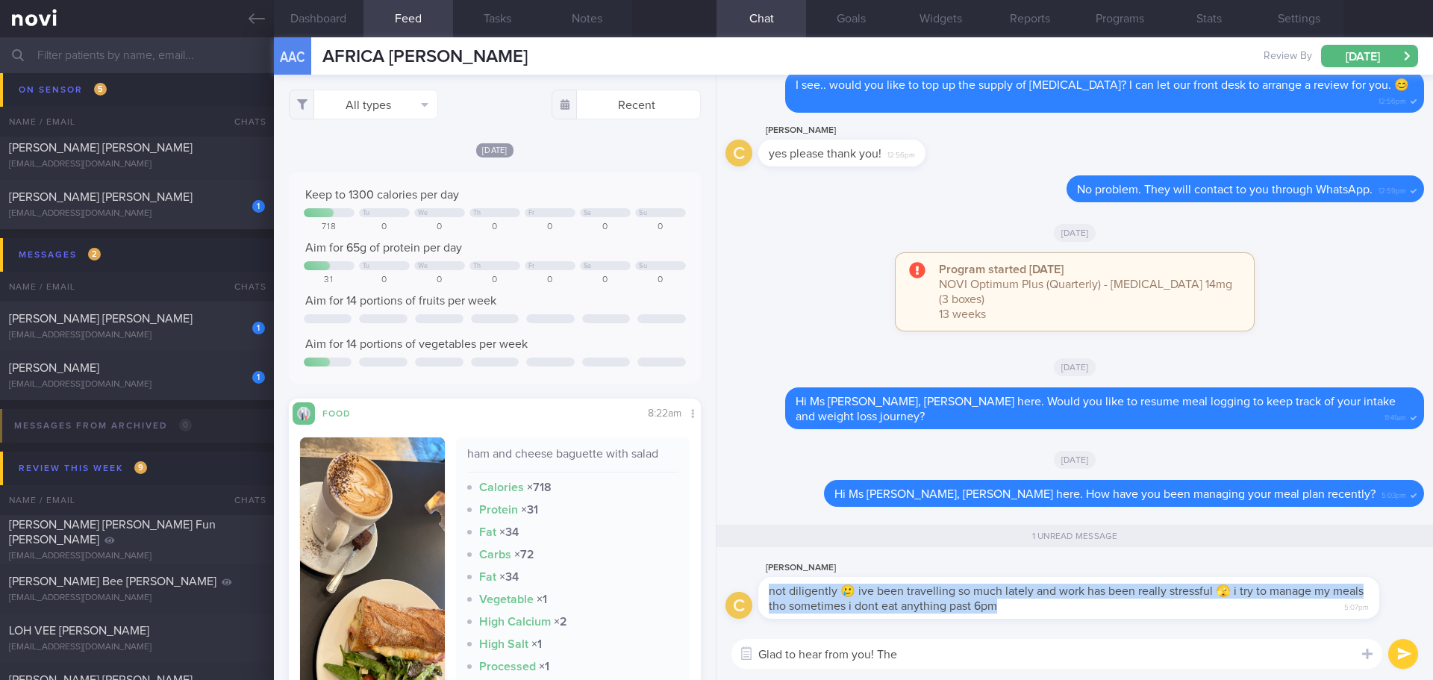
drag, startPoint x: 1030, startPoint y: 608, endPoint x: 760, endPoint y: 584, distance: 271.9
click at [760, 584] on div "not diligently 🥲 ive been travelling so much lately and work has been really st…" at bounding box center [1068, 598] width 621 height 42
copy span "not diligently 🥲 ive been travelling so much lately and work has been really st…"
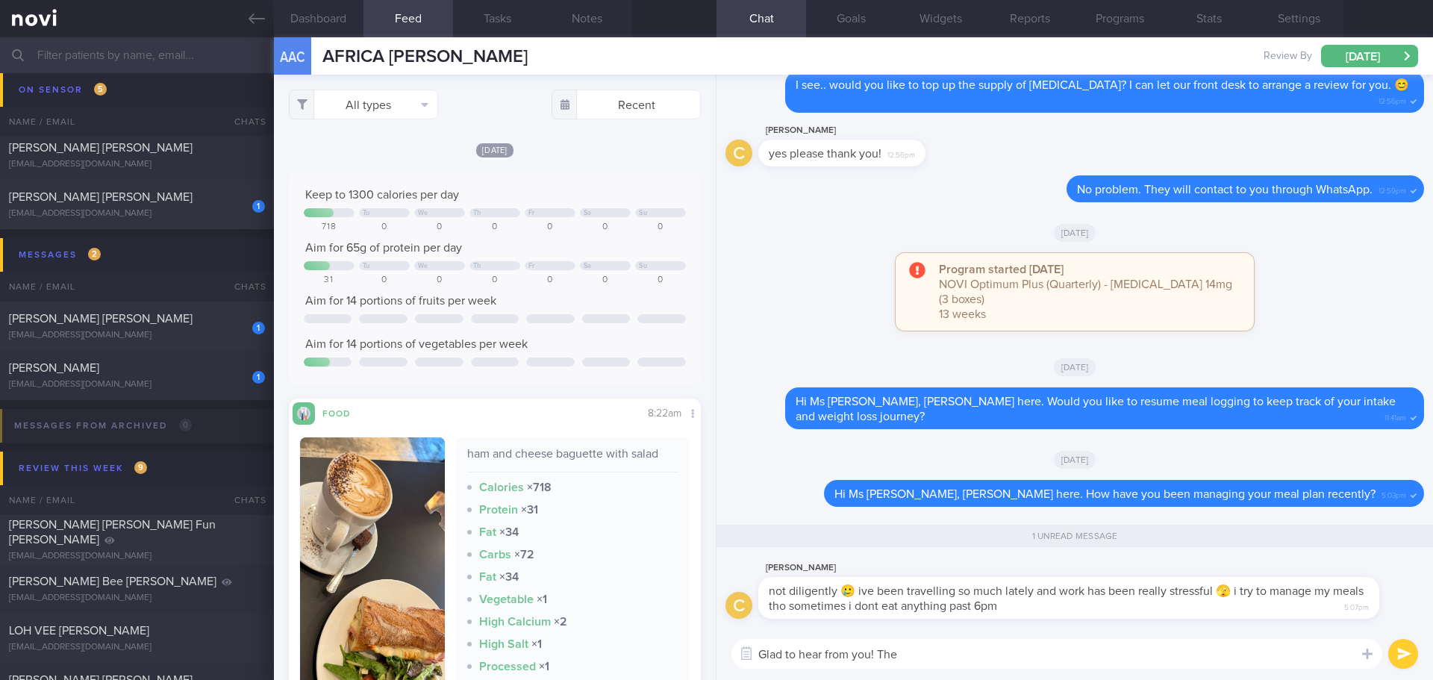
drag, startPoint x: 913, startPoint y: 656, endPoint x: 713, endPoint y: 657, distance: 200.0
click at [713, 657] on div "Dashboard Feed Tasks Notes Chat 1 Goals Widgets Reports Programs Stats Settings…" at bounding box center [853, 358] width 1159 height 642
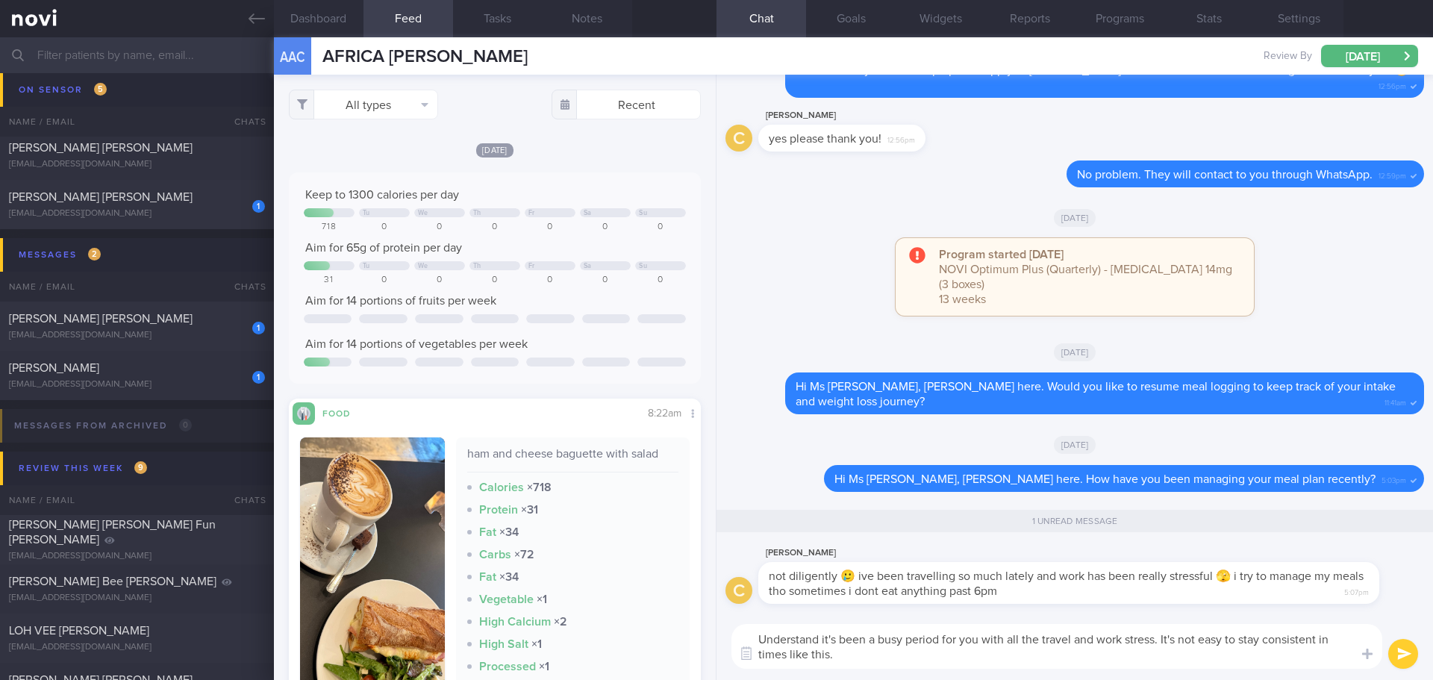
type textarea "Understand it's been a busy period for you with all the travel and work stress.…"
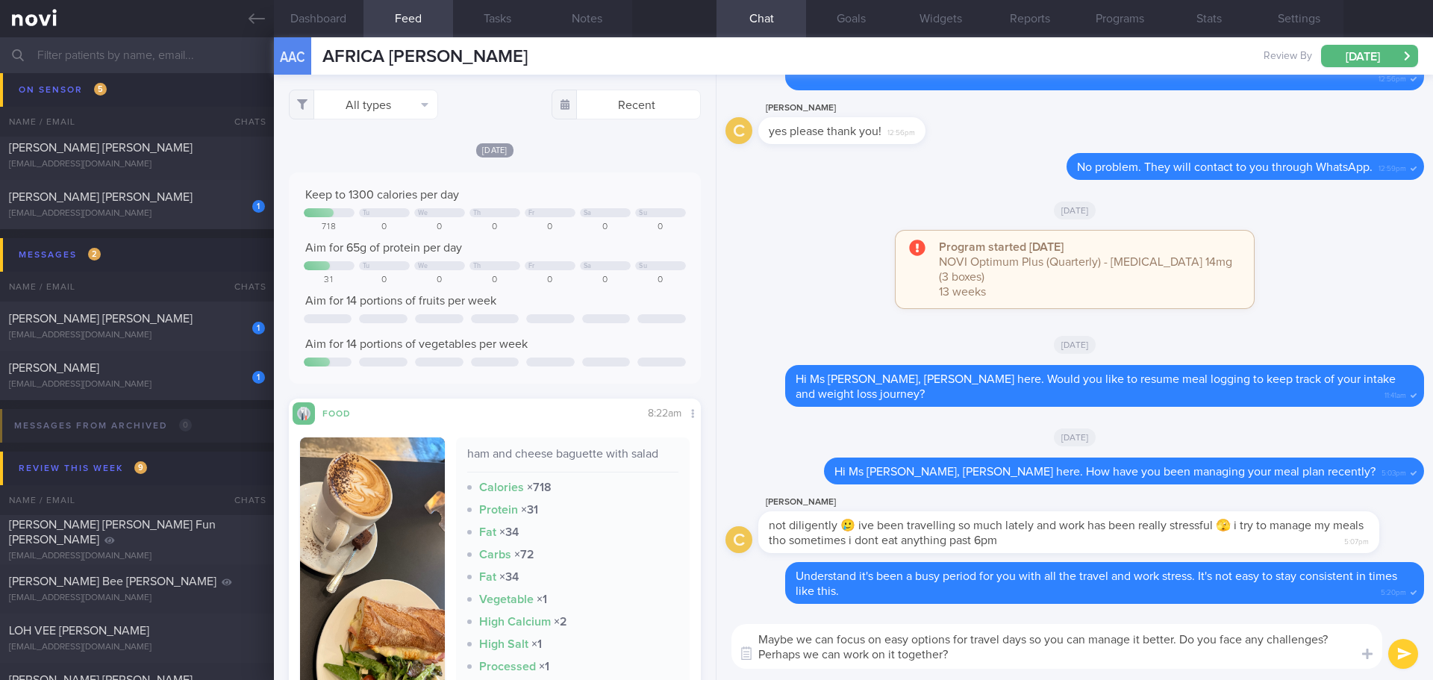
type textarea "Maybe we can focus on easy options for travel days so you can manage it better.…"
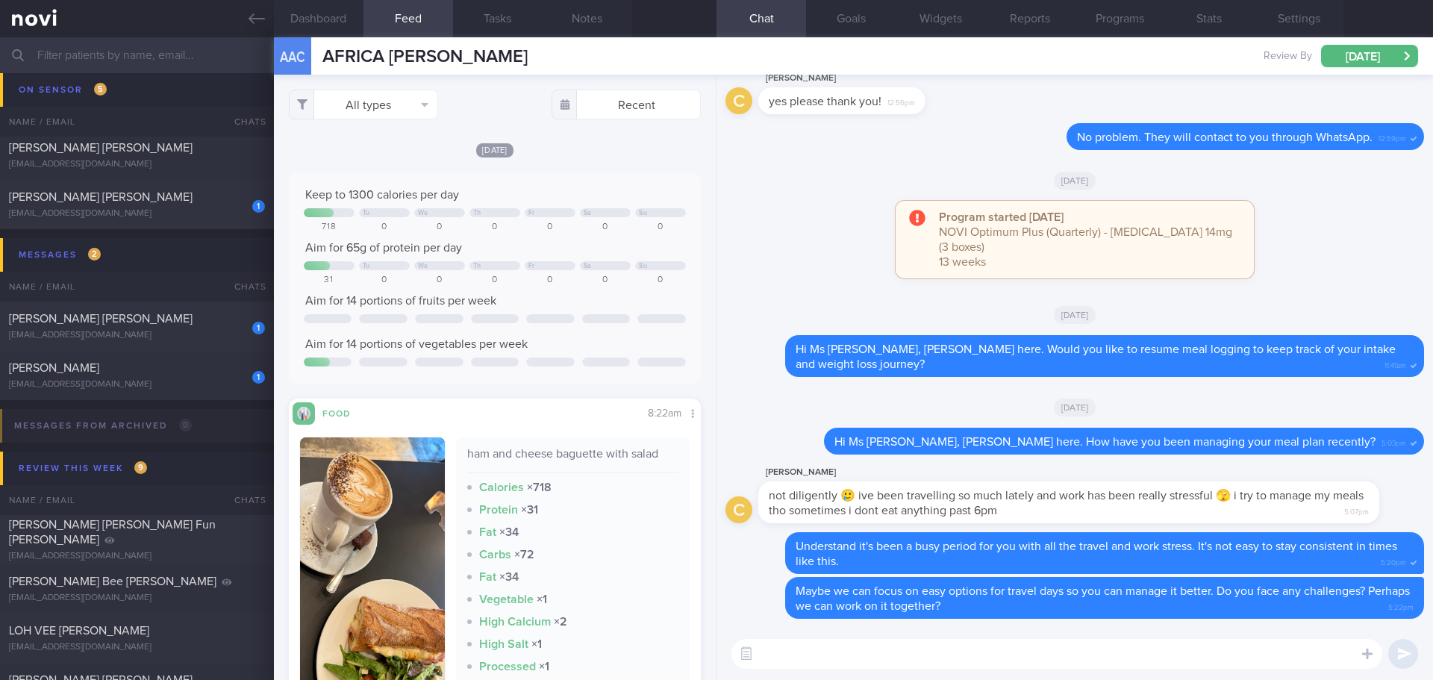
click at [157, 316] on div "[PERSON_NAME] [PERSON_NAME]" at bounding box center [135, 318] width 252 height 15
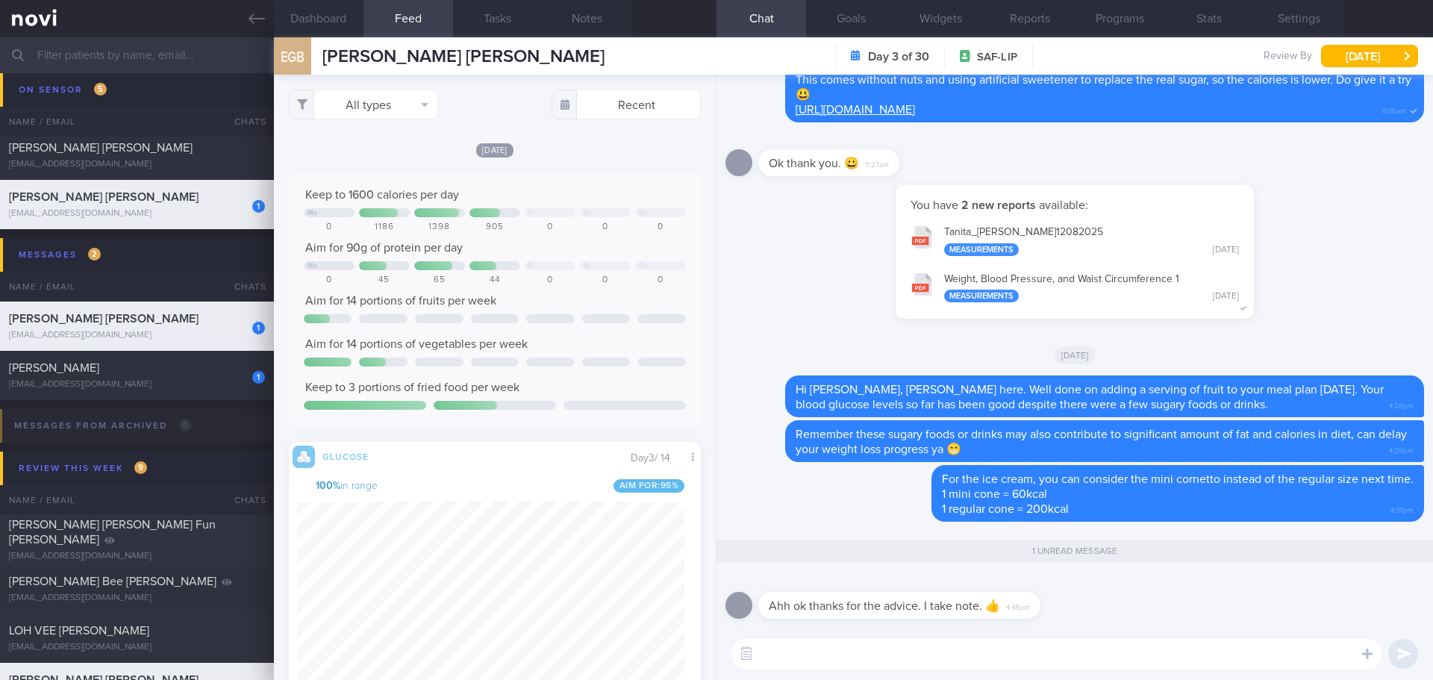
scroll to position [244, 388]
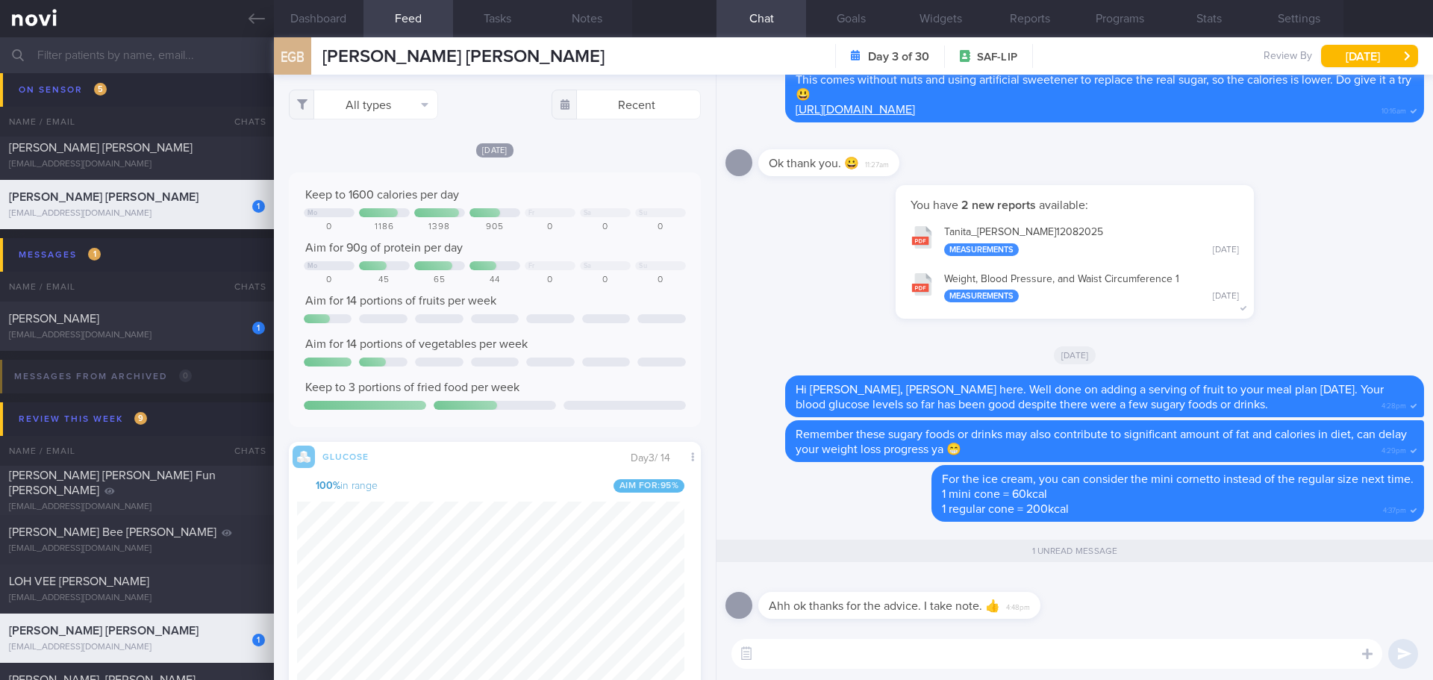
click at [1115, 602] on div "Ahh ok thanks for the advice. I take note. 👍 4:48pm" at bounding box center [1074, 601] width 698 height 54
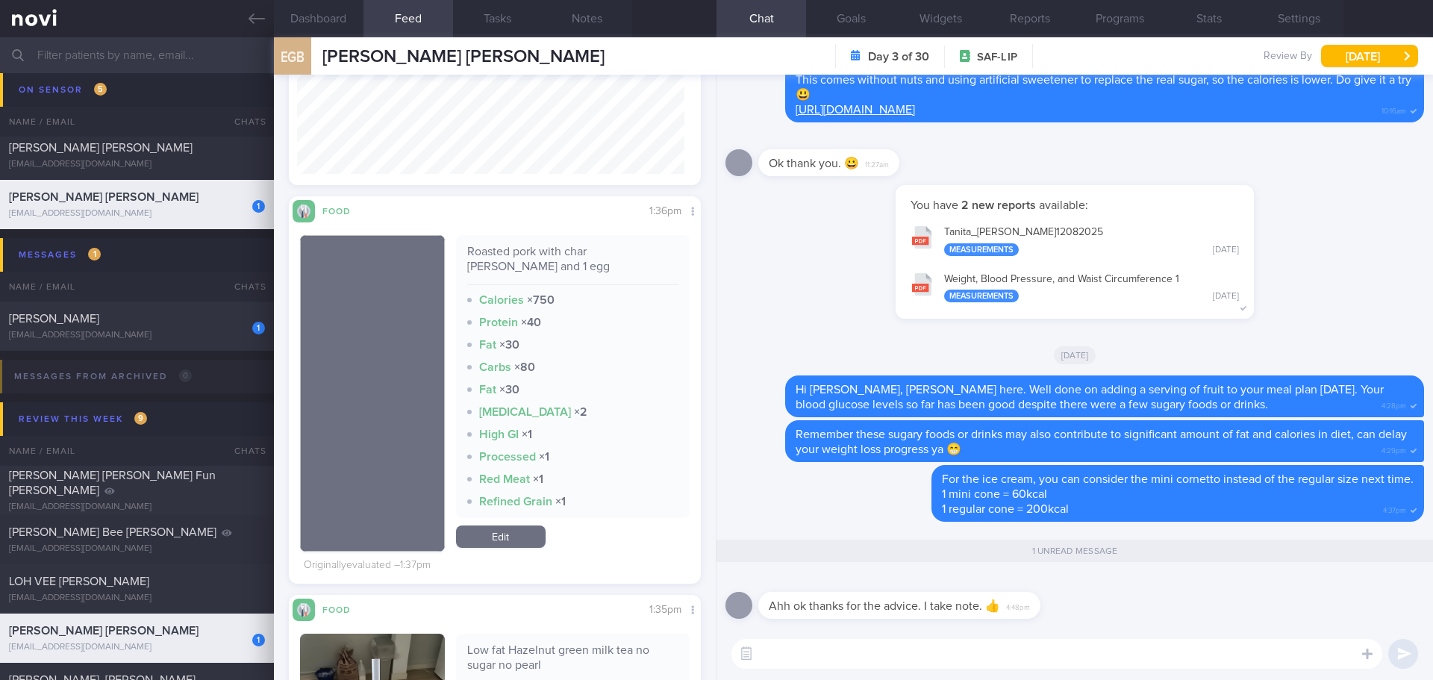
scroll to position [0, 0]
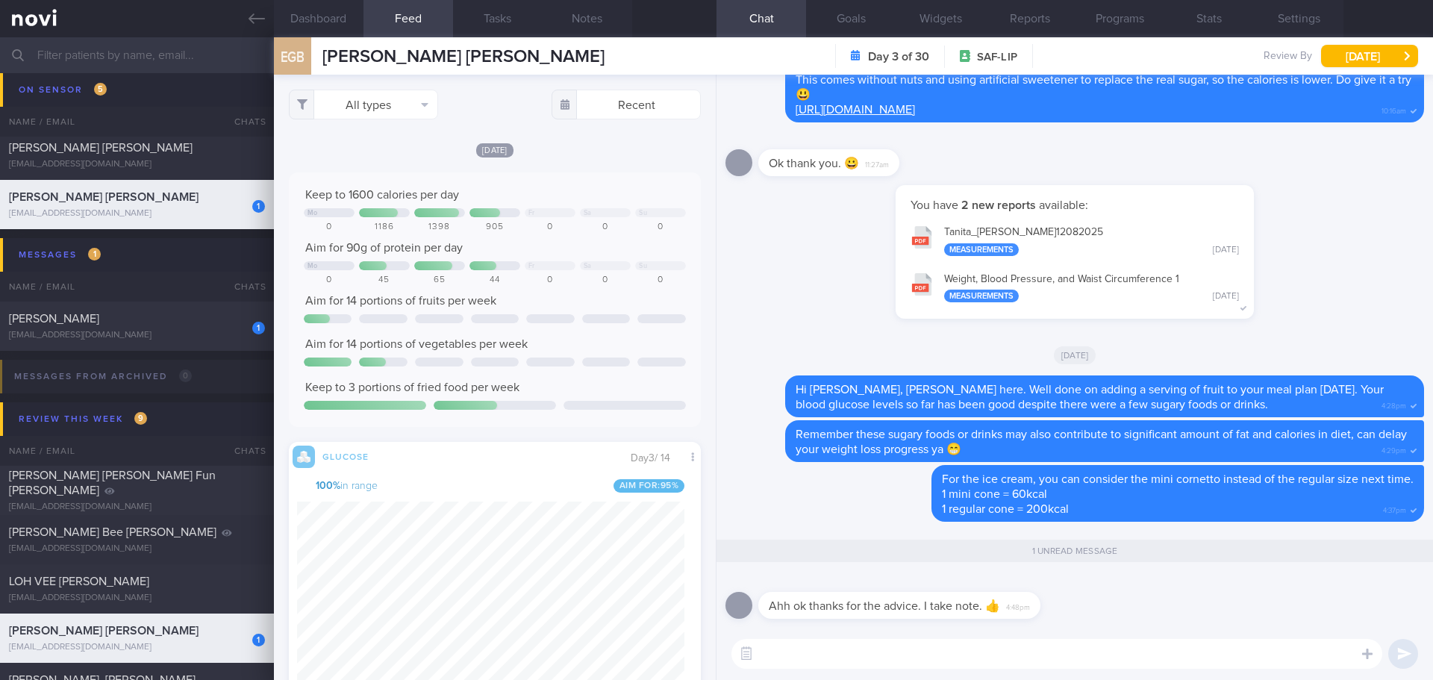
click at [892, 655] on textarea at bounding box center [1056, 654] width 651 height 30
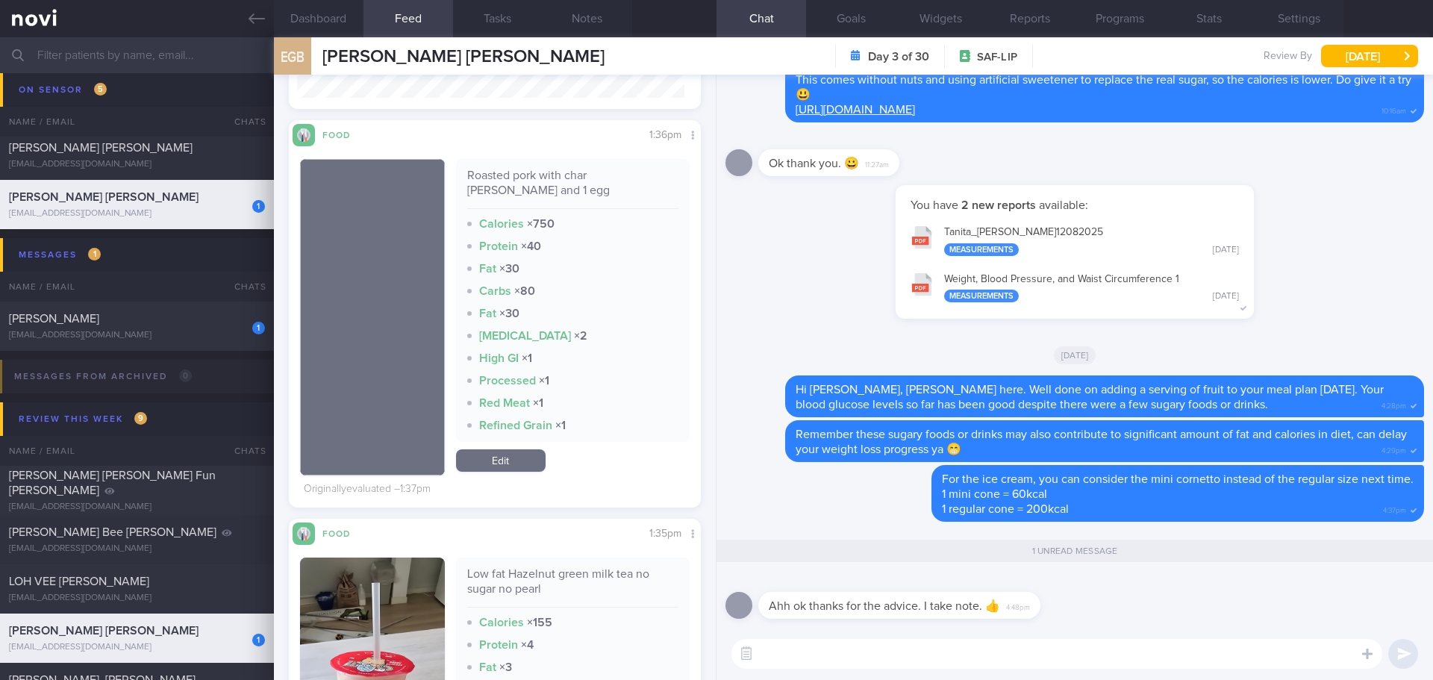
scroll to position [244, 388]
click at [783, 653] on textarea at bounding box center [1056, 654] width 651 height 30
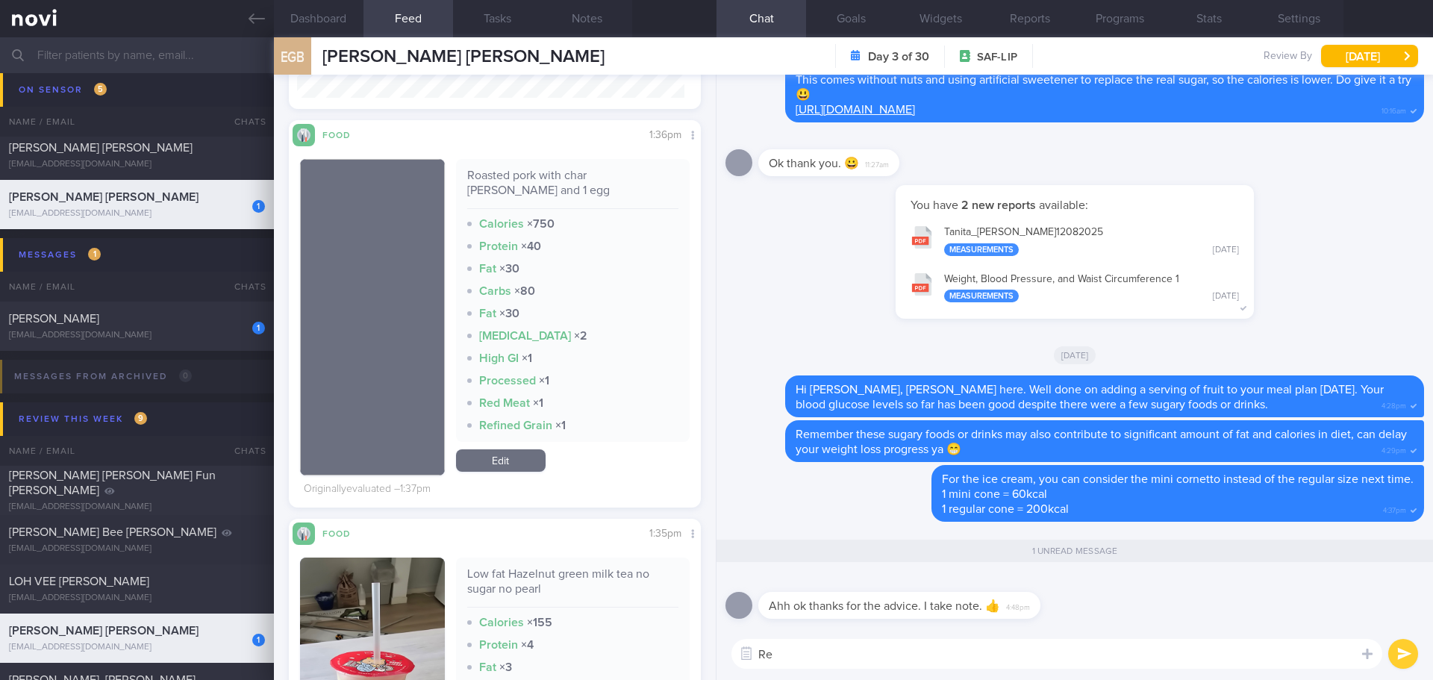
type textarea "R"
type textarea "T"
type textarea "Great!"
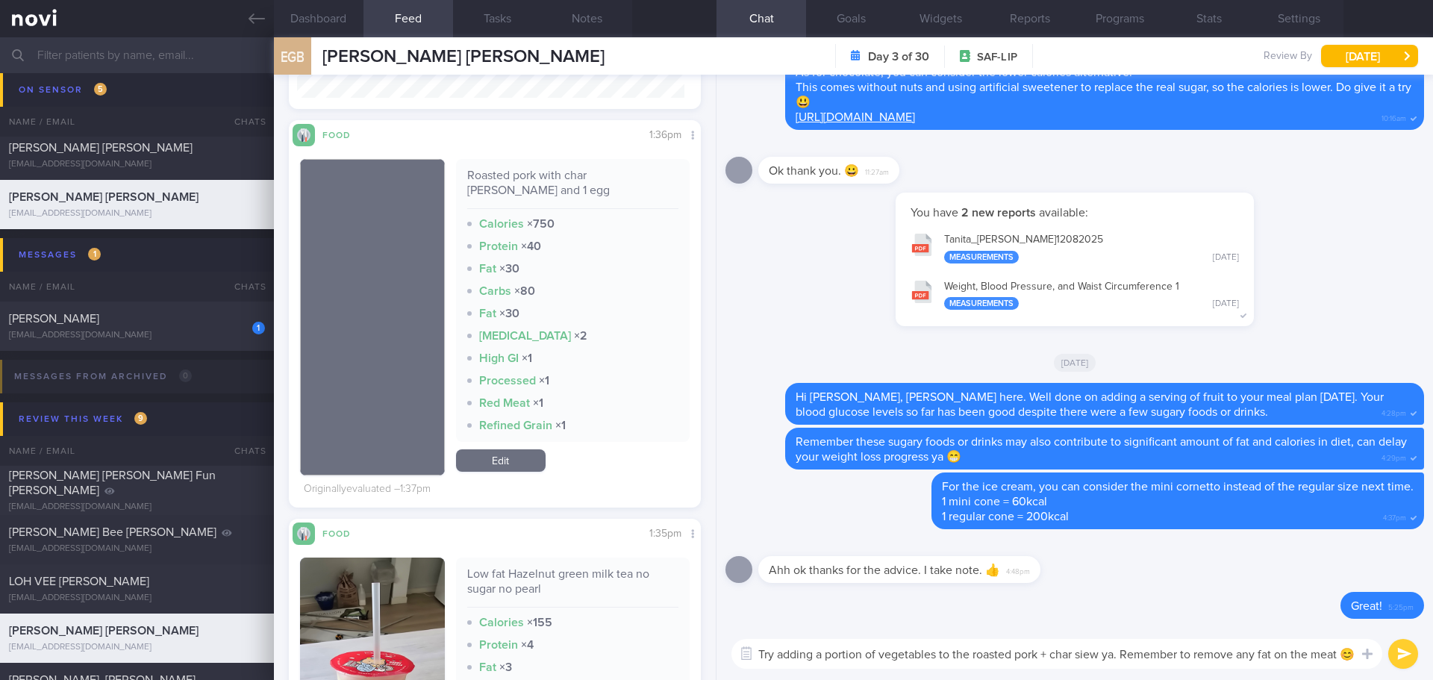
scroll to position [0, 0]
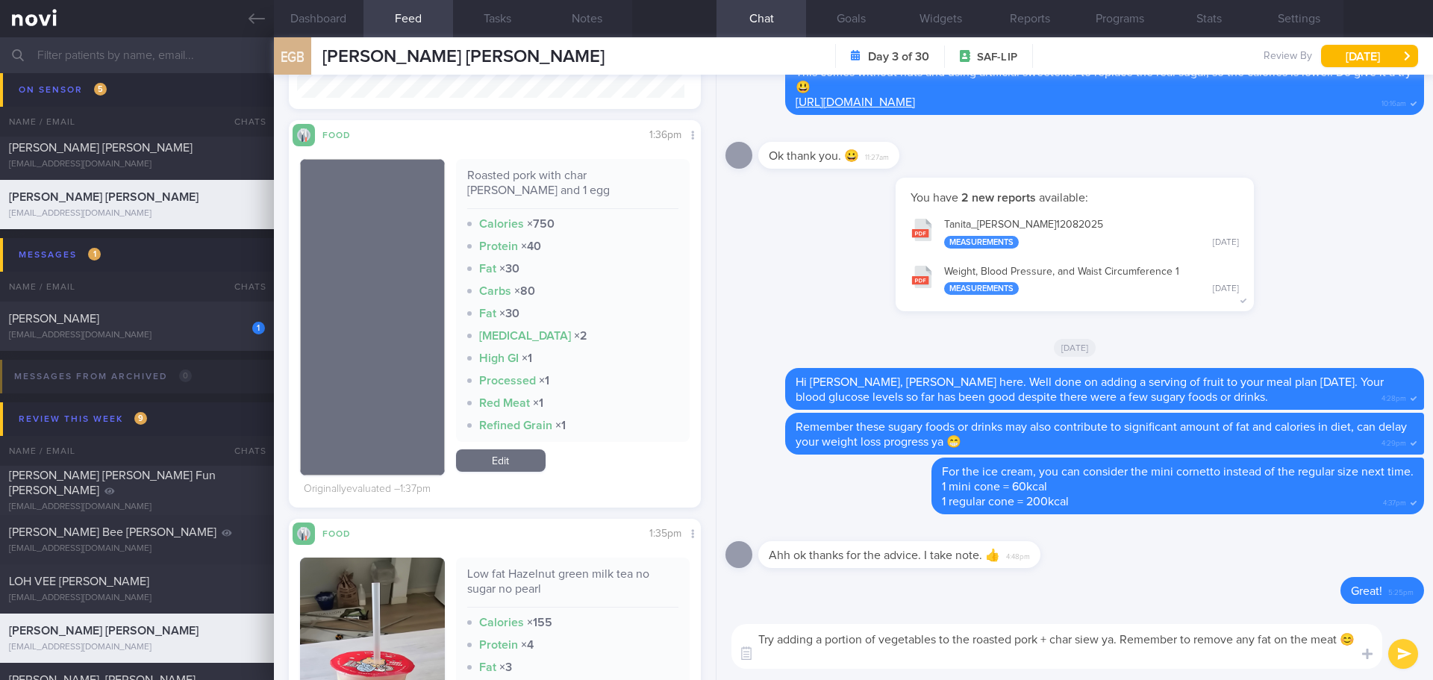
click at [1277, 640] on textarea "Try adding a portion of vegetables to the roasted pork + char siew ya. Remember…" at bounding box center [1056, 646] width 651 height 45
type textarea "Try adding a portion of vegetables to the roasted pork + char siew ya. Remember…"
click at [1393, 656] on button "submit" at bounding box center [1403, 654] width 30 height 30
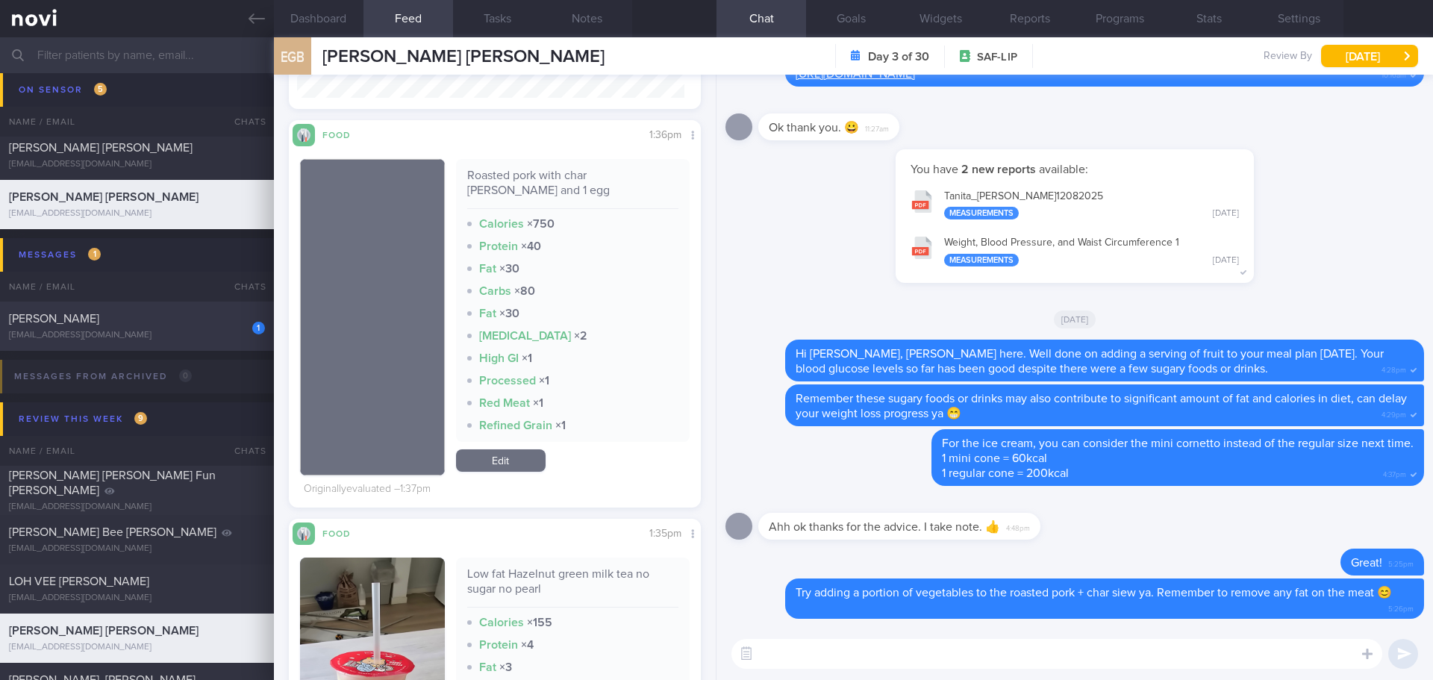
click at [96, 328] on div "1 YONG YEAN YEAN yeanyean73@myself.com" at bounding box center [137, 326] width 274 height 30
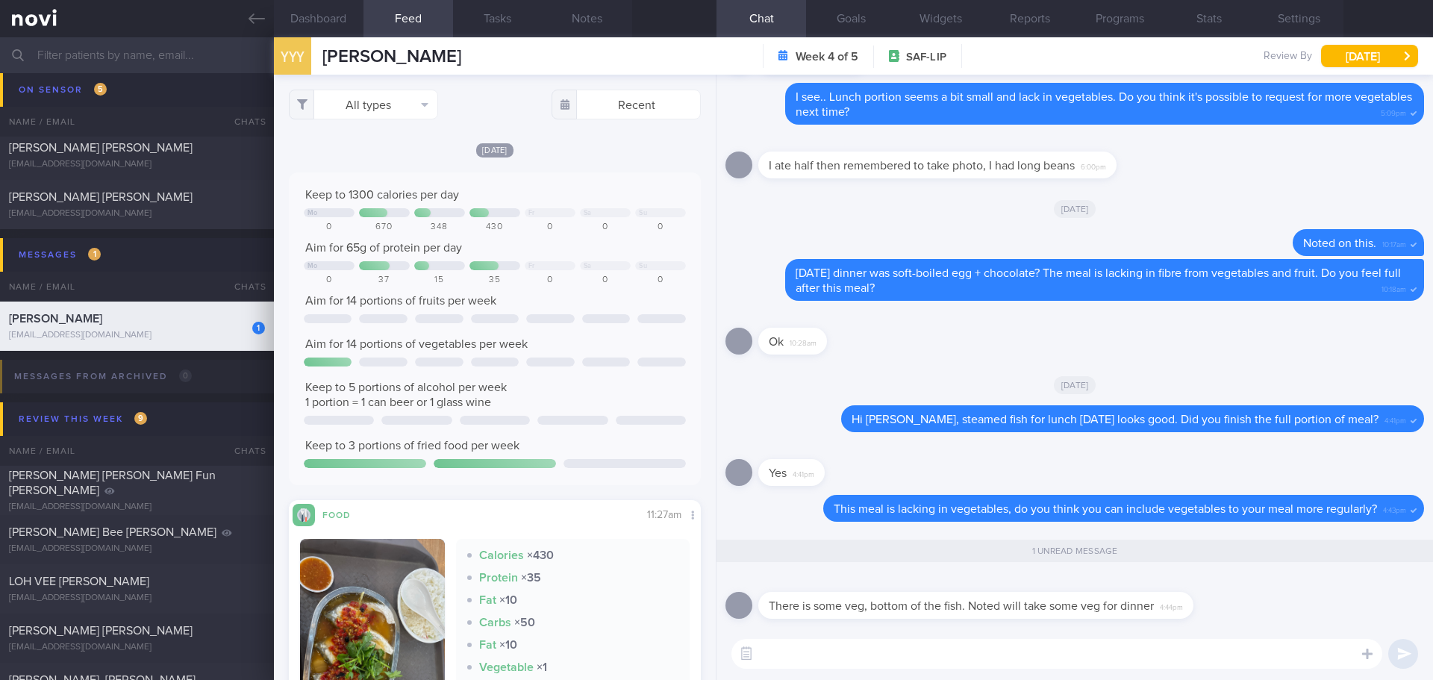
scroll to position [244, 388]
click at [890, 657] on textarea at bounding box center [1056, 654] width 651 height 30
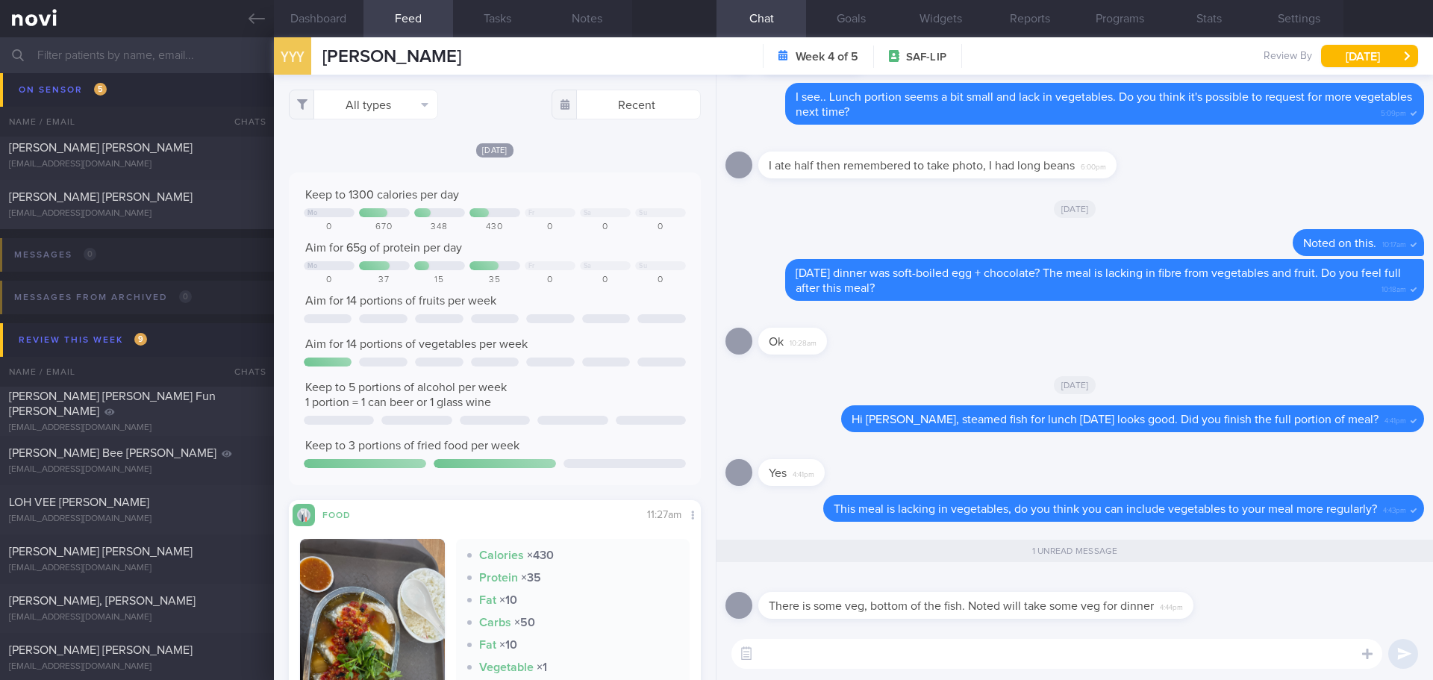
click at [890, 657] on textarea at bounding box center [1056, 654] width 651 height 30
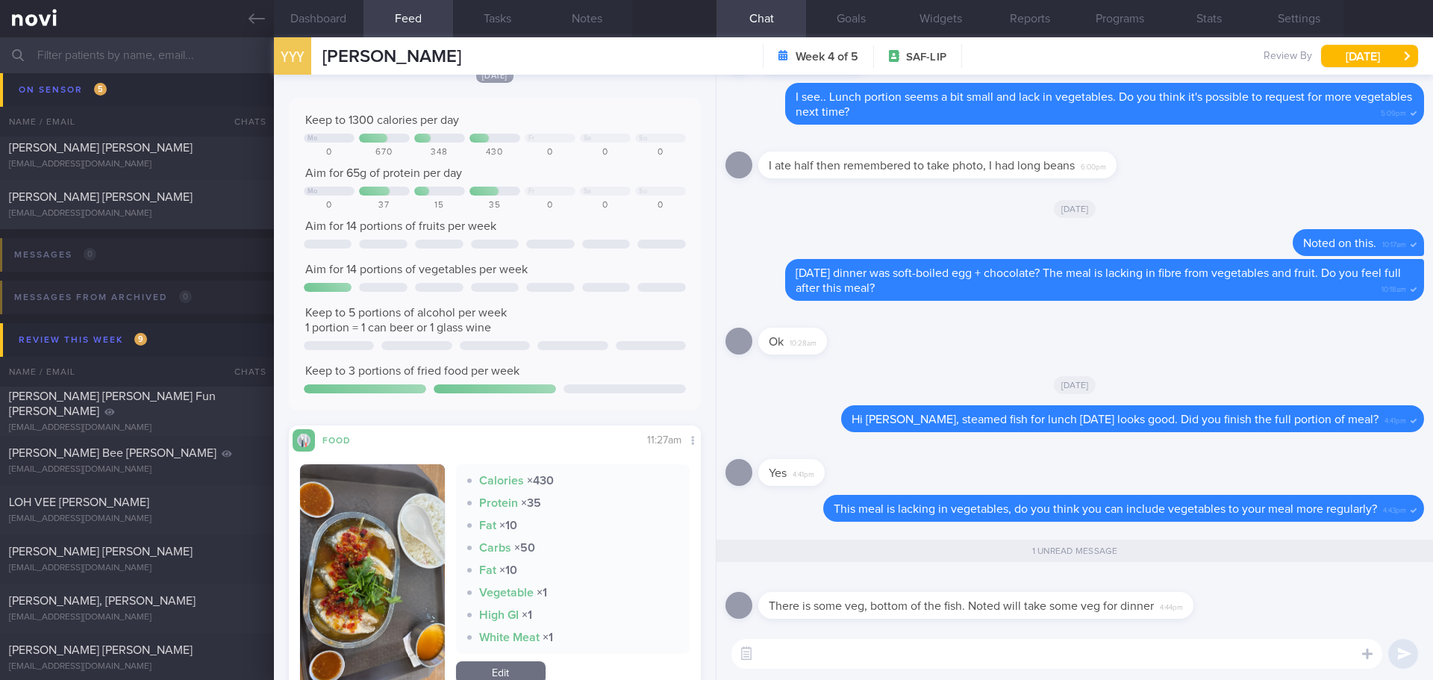
scroll to position [448, 0]
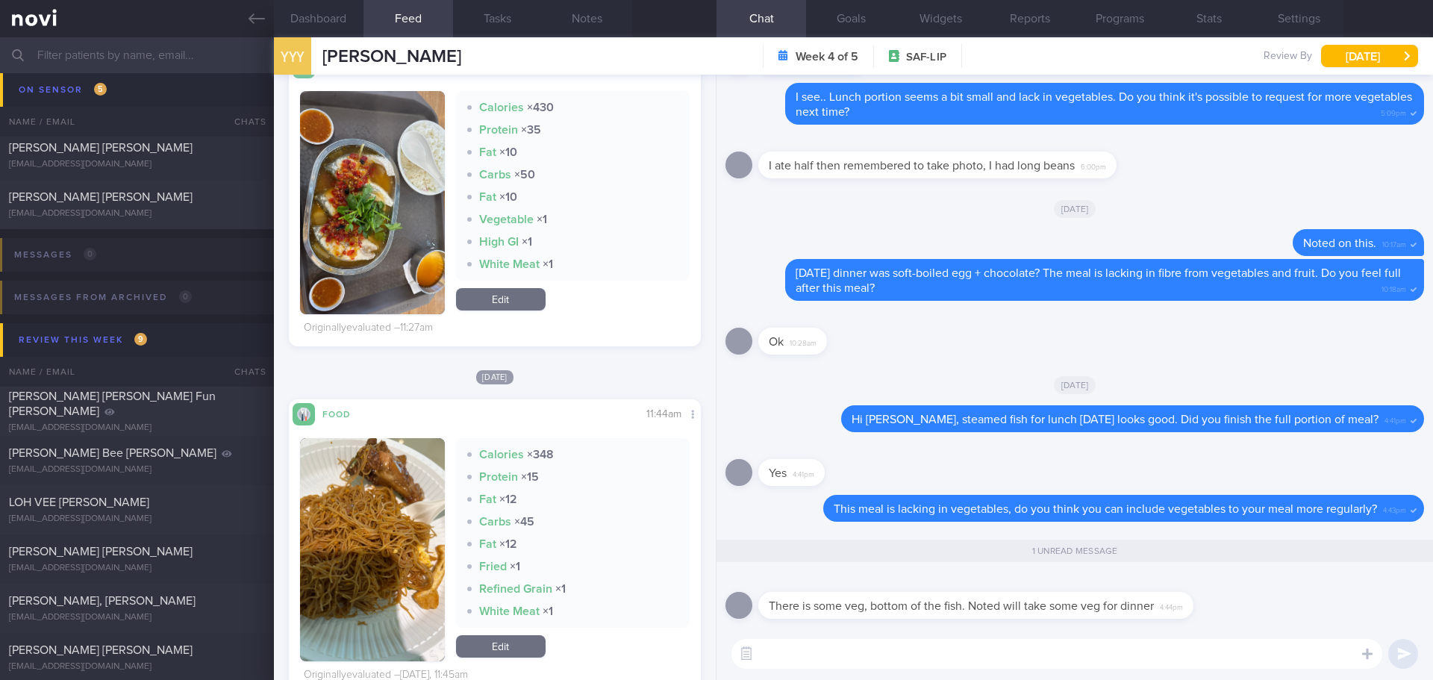
click at [793, 655] on textarea at bounding box center [1056, 654] width 651 height 30
type textarea "D"
type textarea "I"
type textarea "O"
type textarea "D"
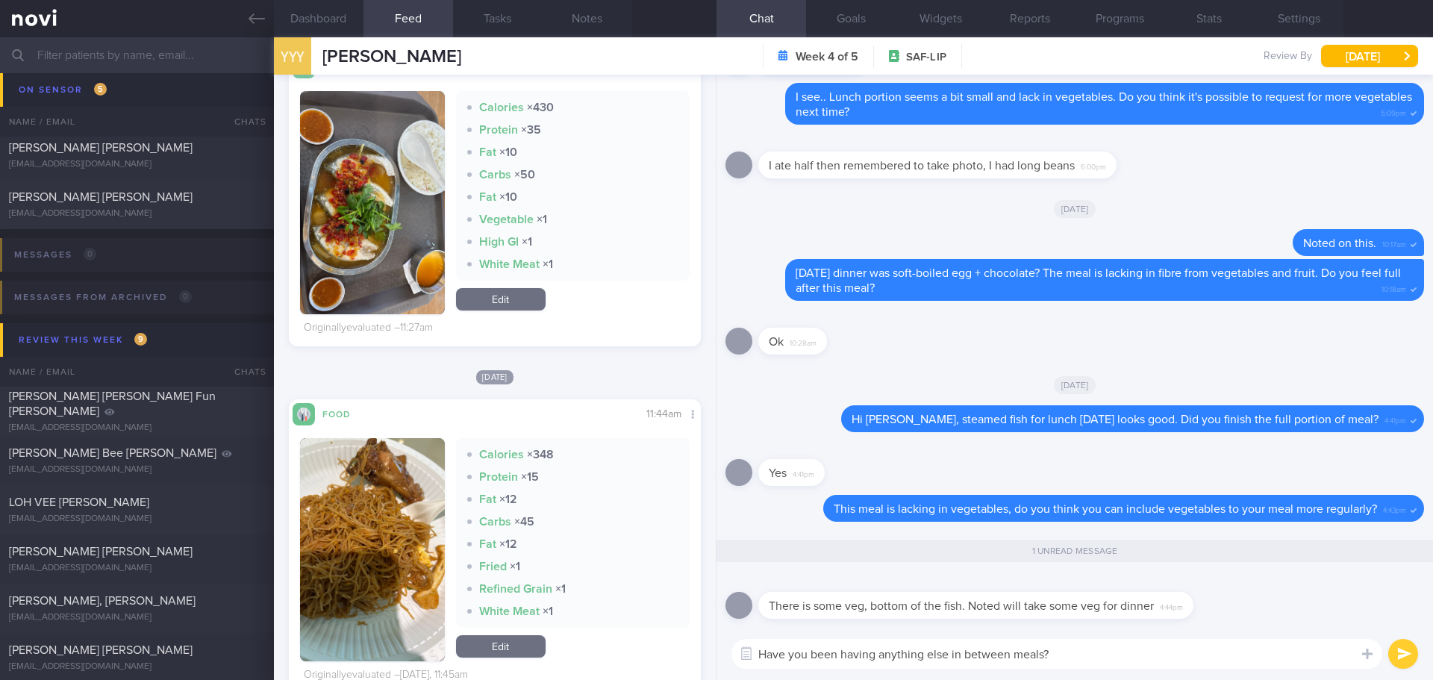
type textarea "Have you been having anything else in between meals?"
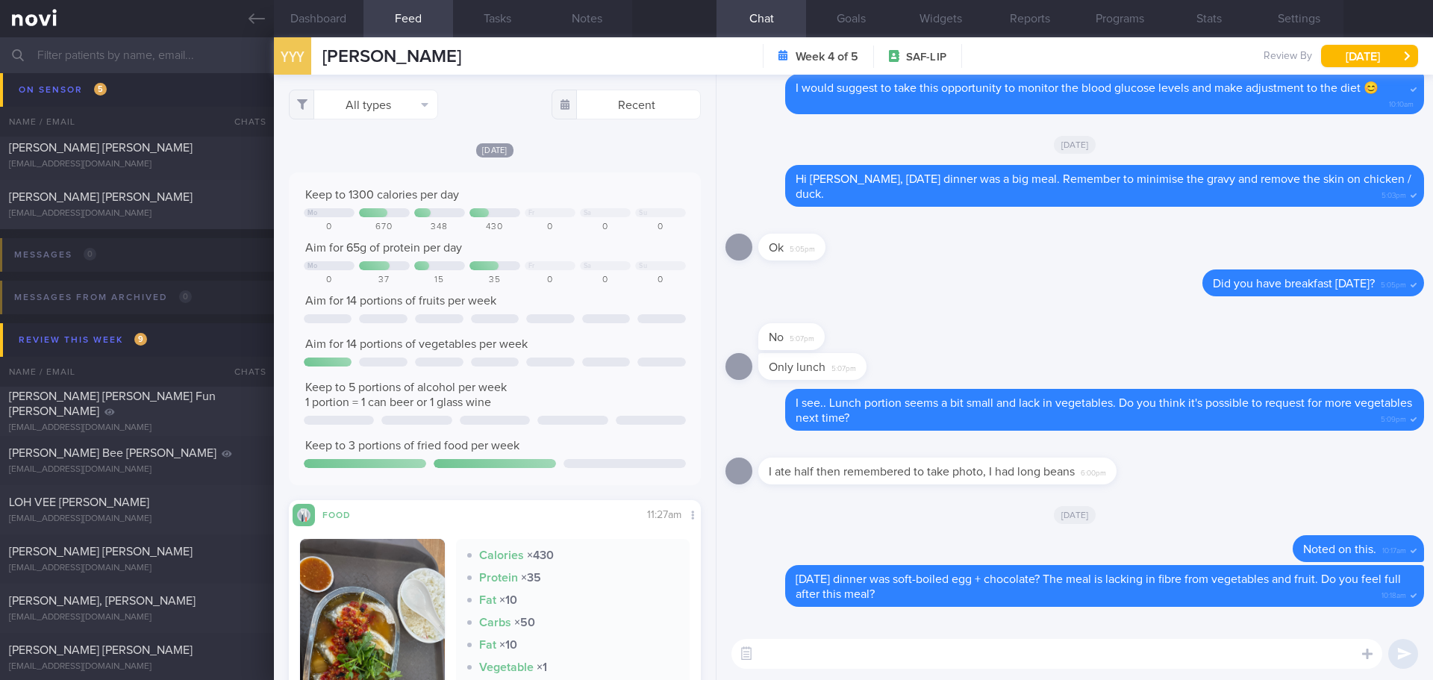
scroll to position [1, 0]
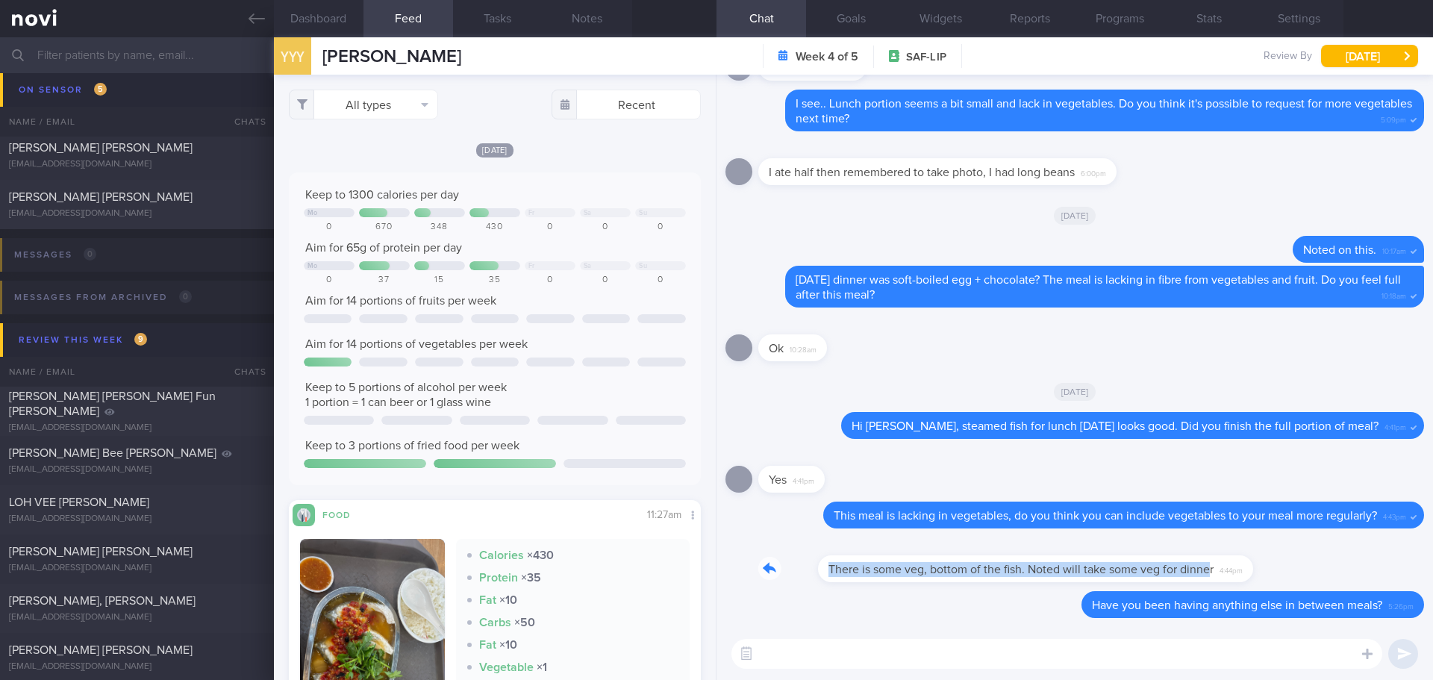
drag, startPoint x: 1151, startPoint y: 579, endPoint x: 1271, endPoint y: 585, distance: 120.3
click at [1271, 585] on div "There is some veg, bottom of the fish. Noted will take some veg for dinner 4:44…" at bounding box center [1074, 564] width 698 height 54
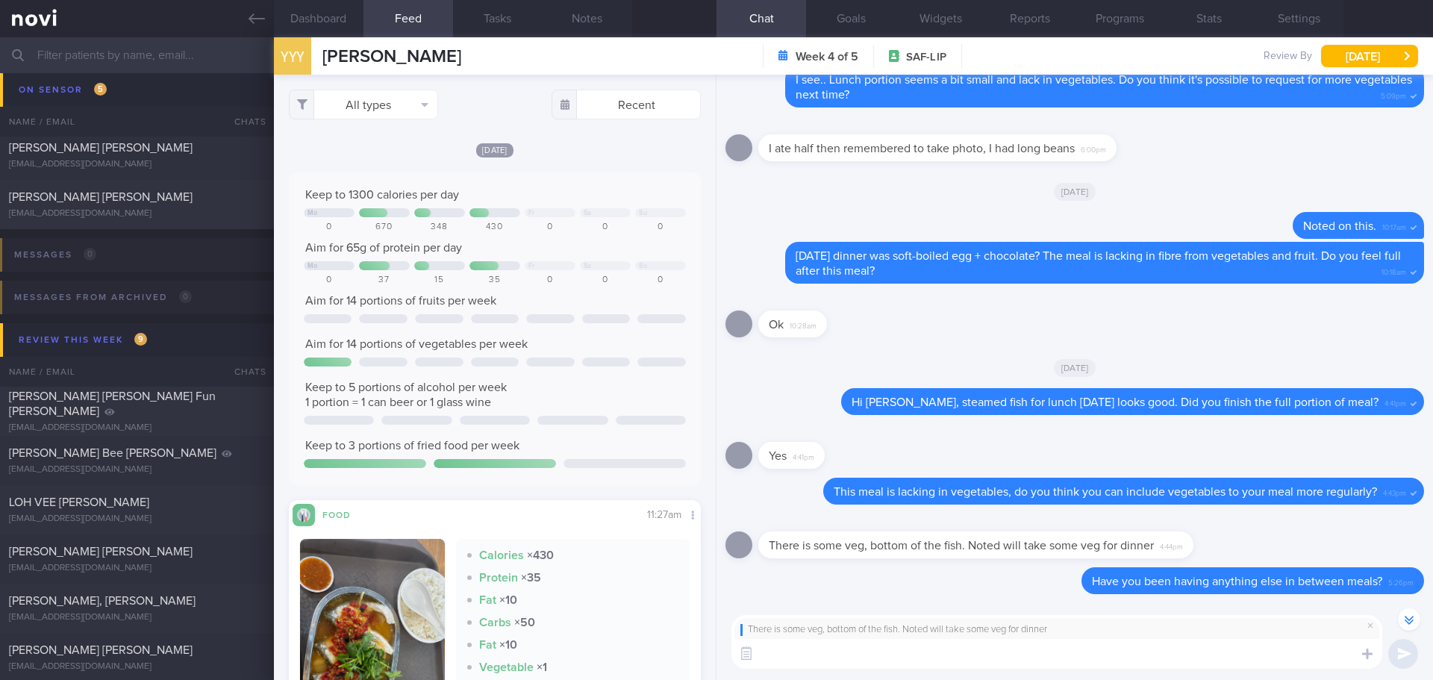
scroll to position [-23, 0]
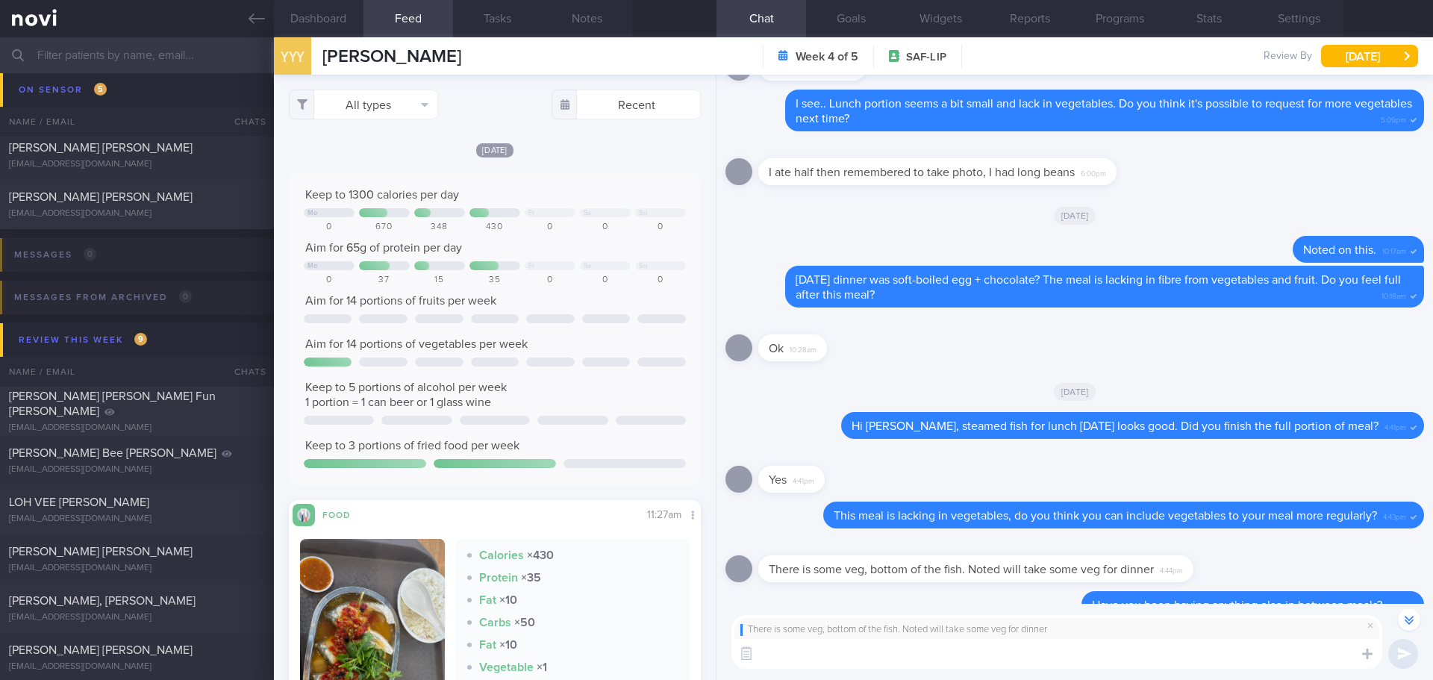
click at [1112, 666] on textarea at bounding box center [1056, 654] width 651 height 30
type textarea "For weight loss, it's good to focus on more vegetables in your diet. Vegetables…"
click at [1392, 652] on button "submit" at bounding box center [1403, 654] width 30 height 30
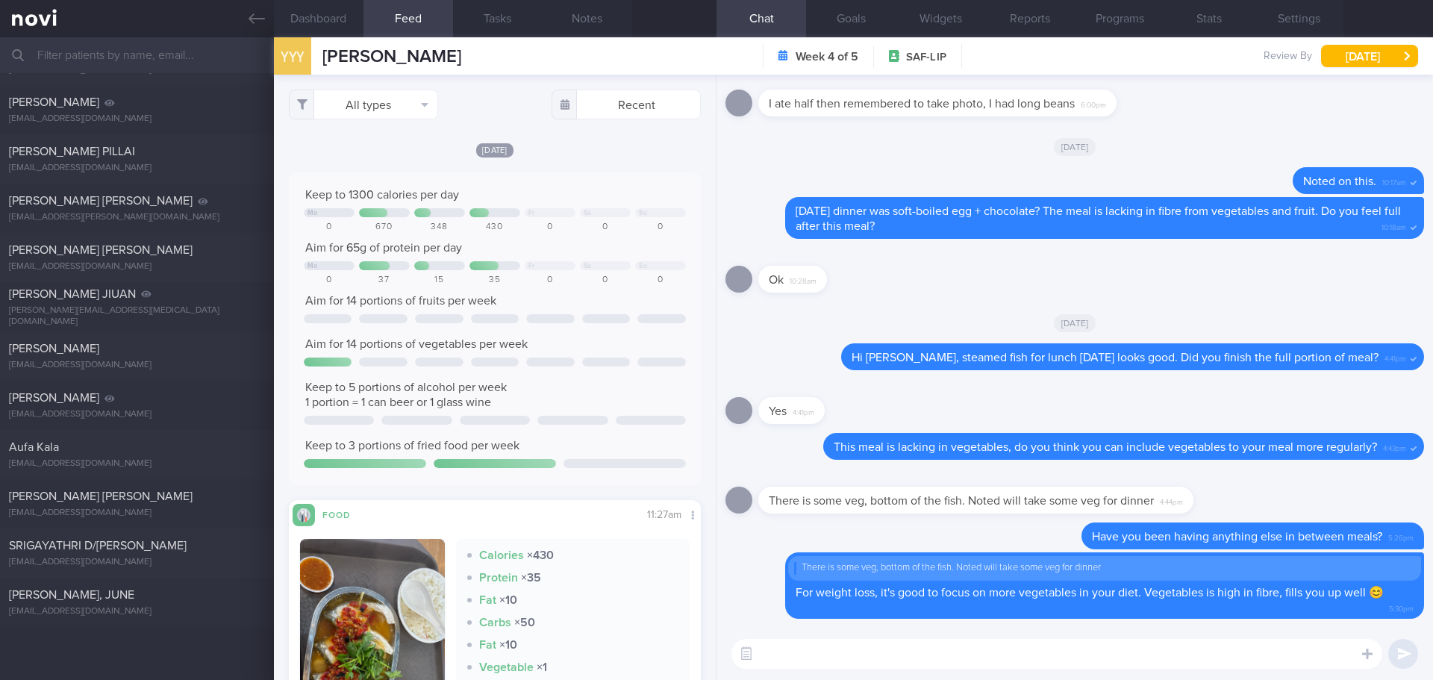
scroll to position [0, 0]
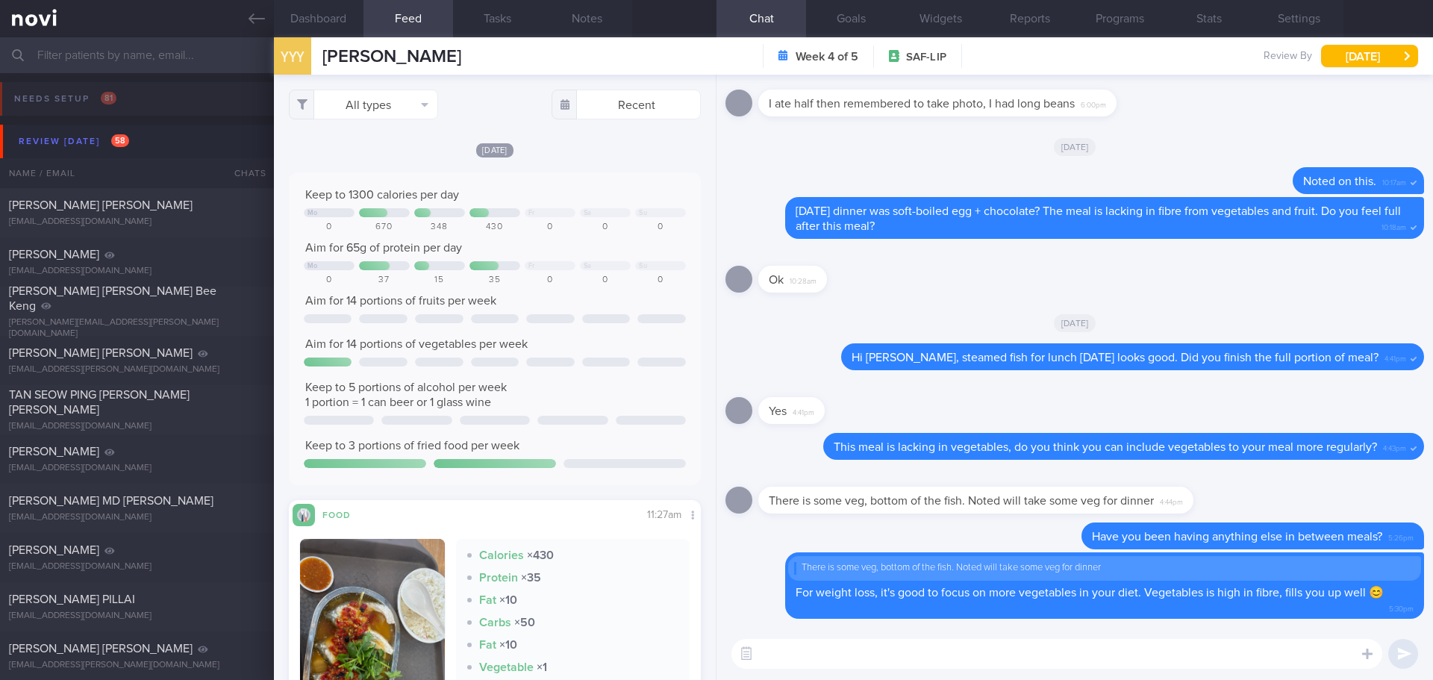
click at [186, 62] on input "text" at bounding box center [716, 55] width 1433 height 36
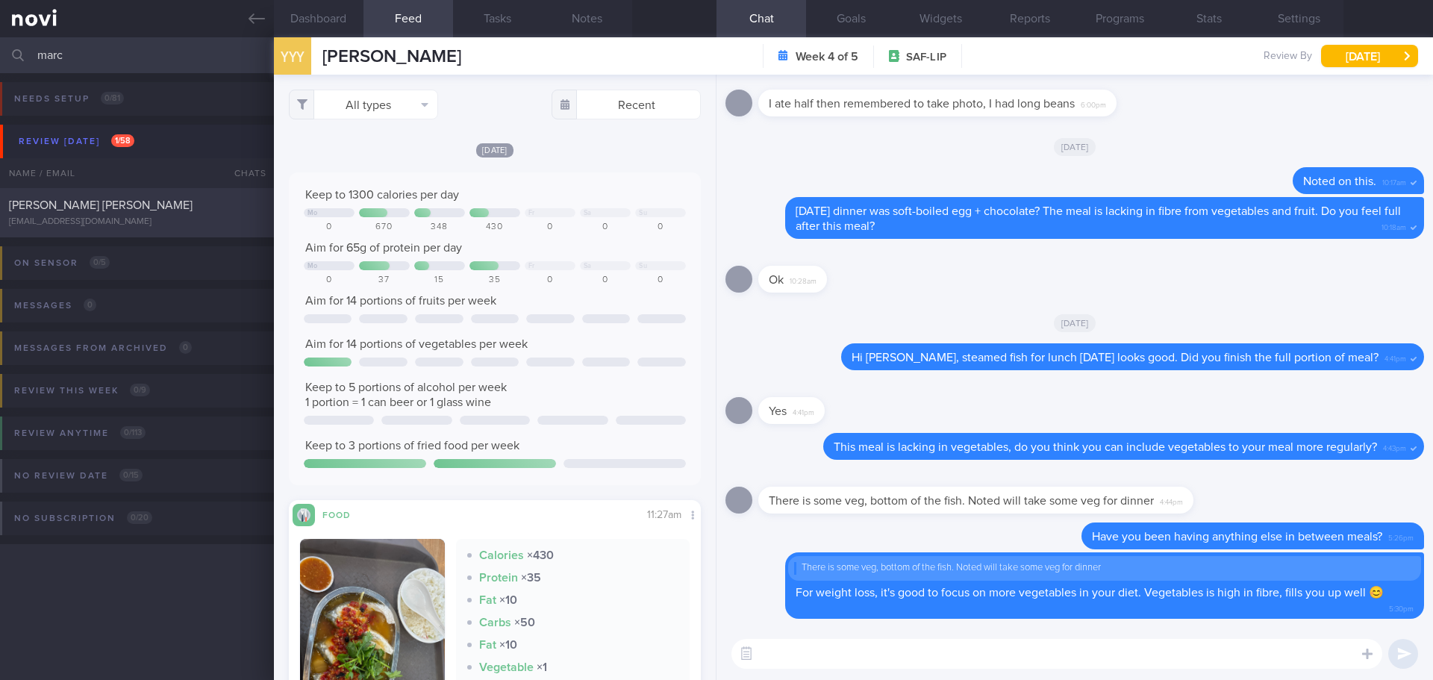
type input "marc"
click at [127, 198] on div "[PERSON_NAME] [PERSON_NAME]" at bounding box center [135, 205] width 252 height 15
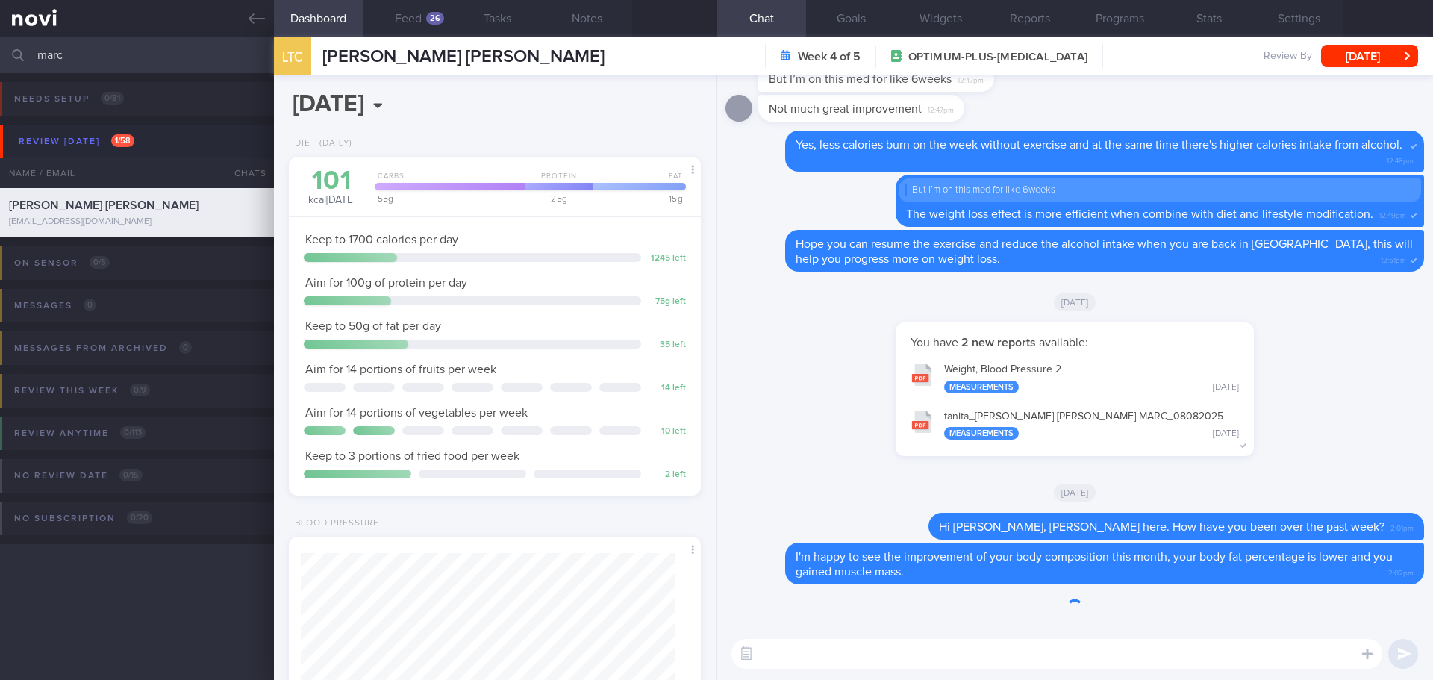
scroll to position [208, 375]
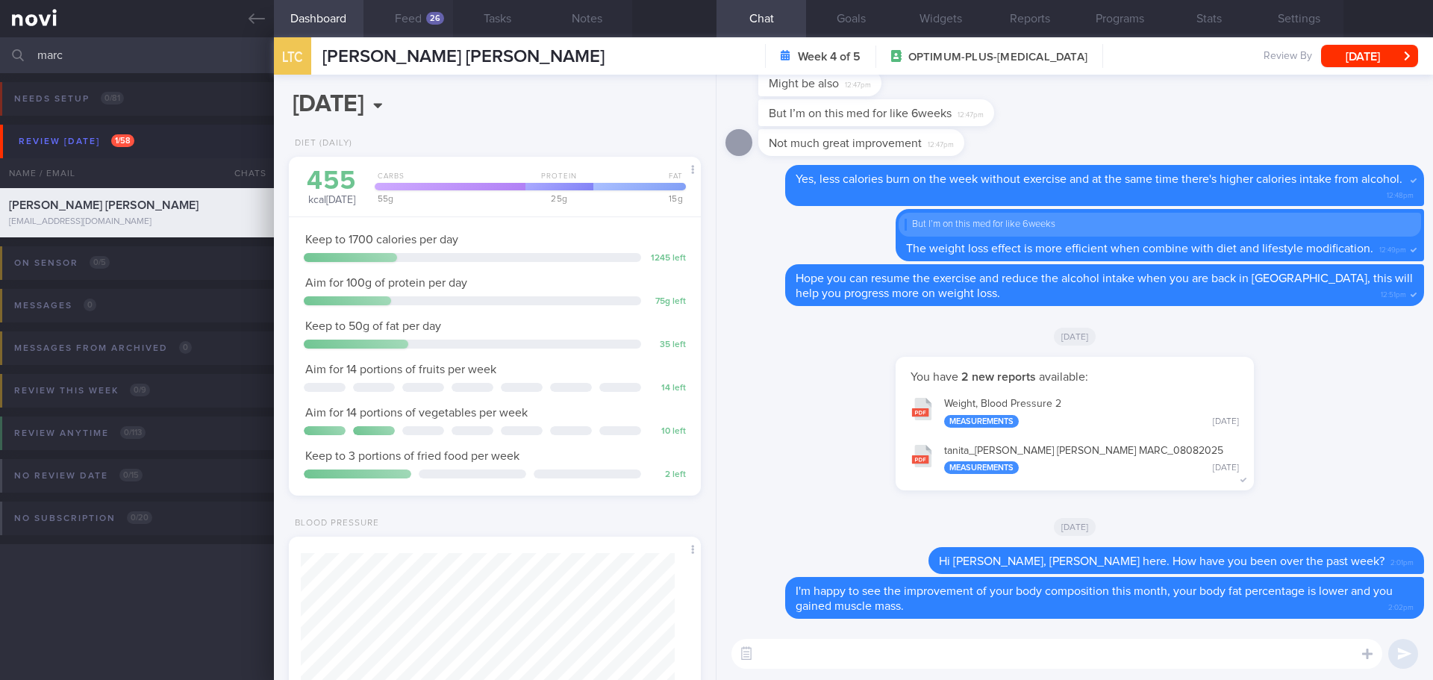
click at [427, 17] on div "26" at bounding box center [435, 18] width 18 height 13
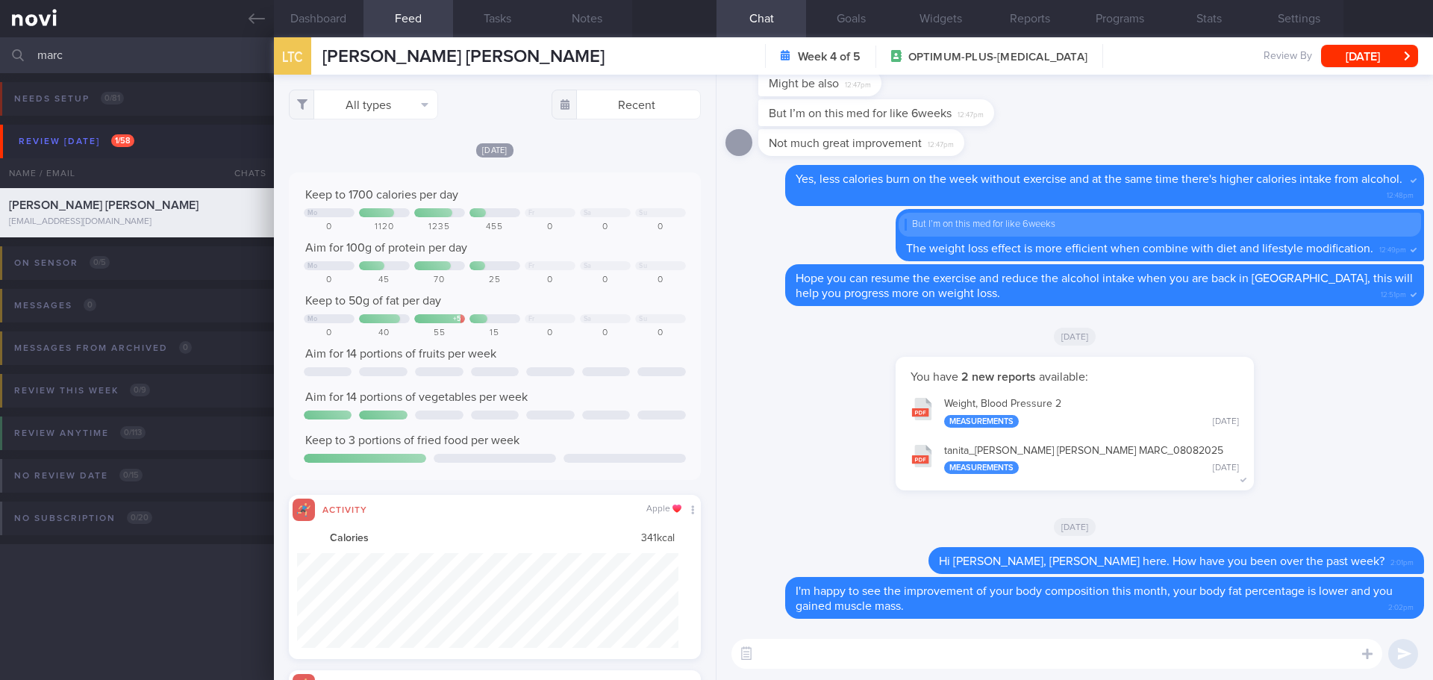
scroll to position [95, 382]
click at [401, 107] on button "All types" at bounding box center [363, 105] width 149 height 30
click at [390, 154] on button "Activity" at bounding box center [364, 156] width 148 height 22
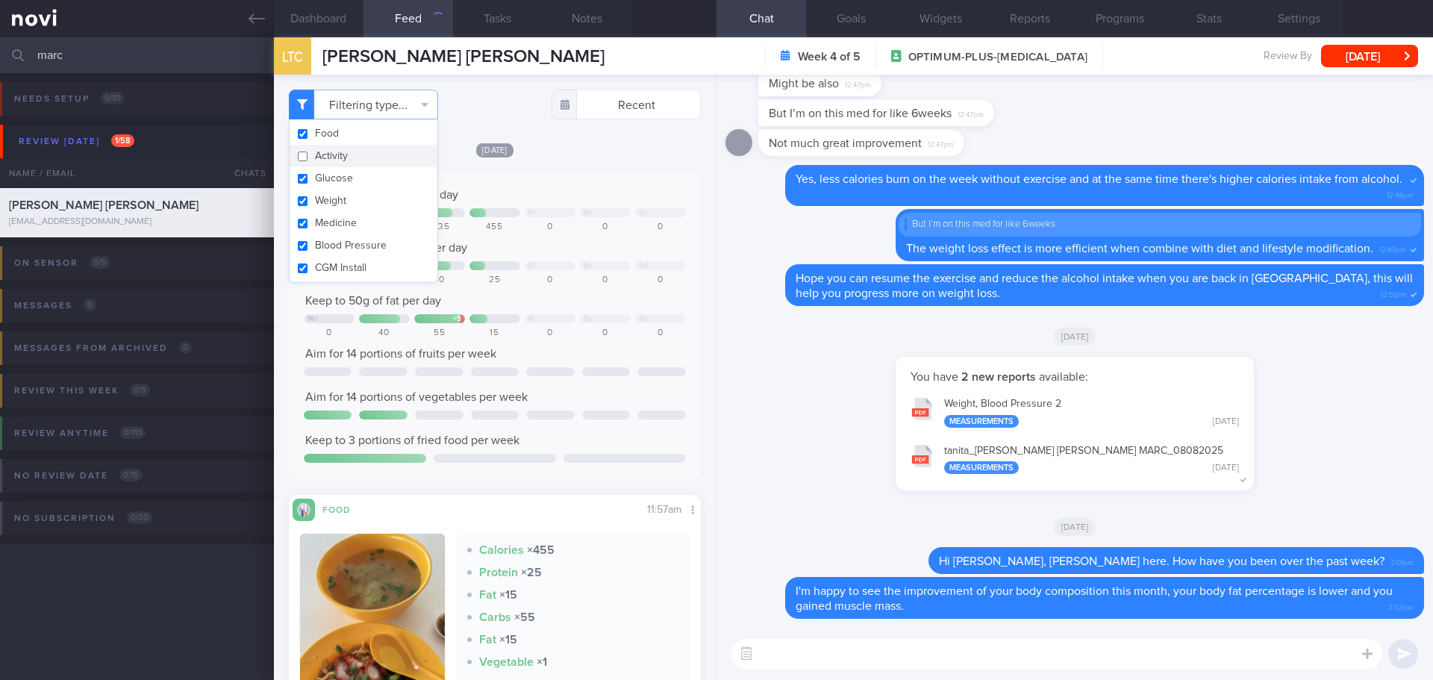
checkbox input "false"
click at [558, 151] on div "[DATE]" at bounding box center [495, 150] width 412 height 16
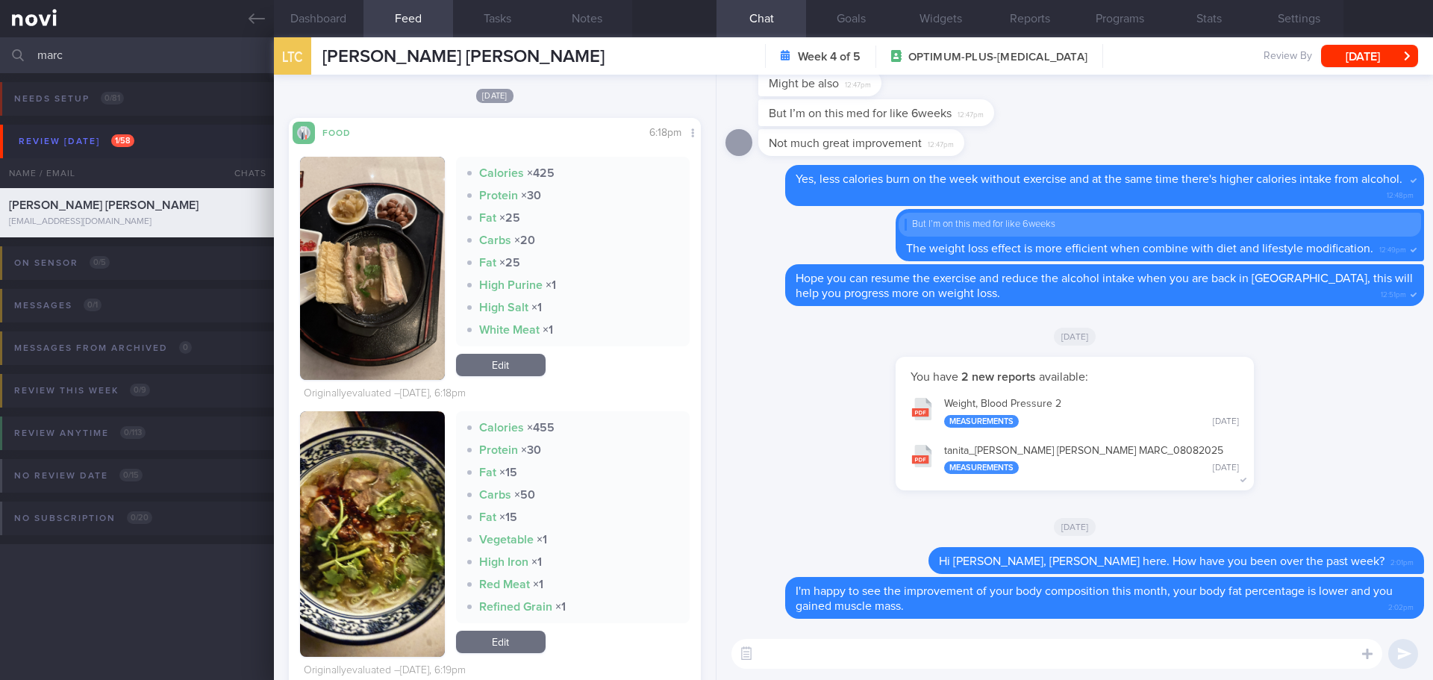
click at [376, 221] on button "button" at bounding box center [372, 268] width 145 height 223
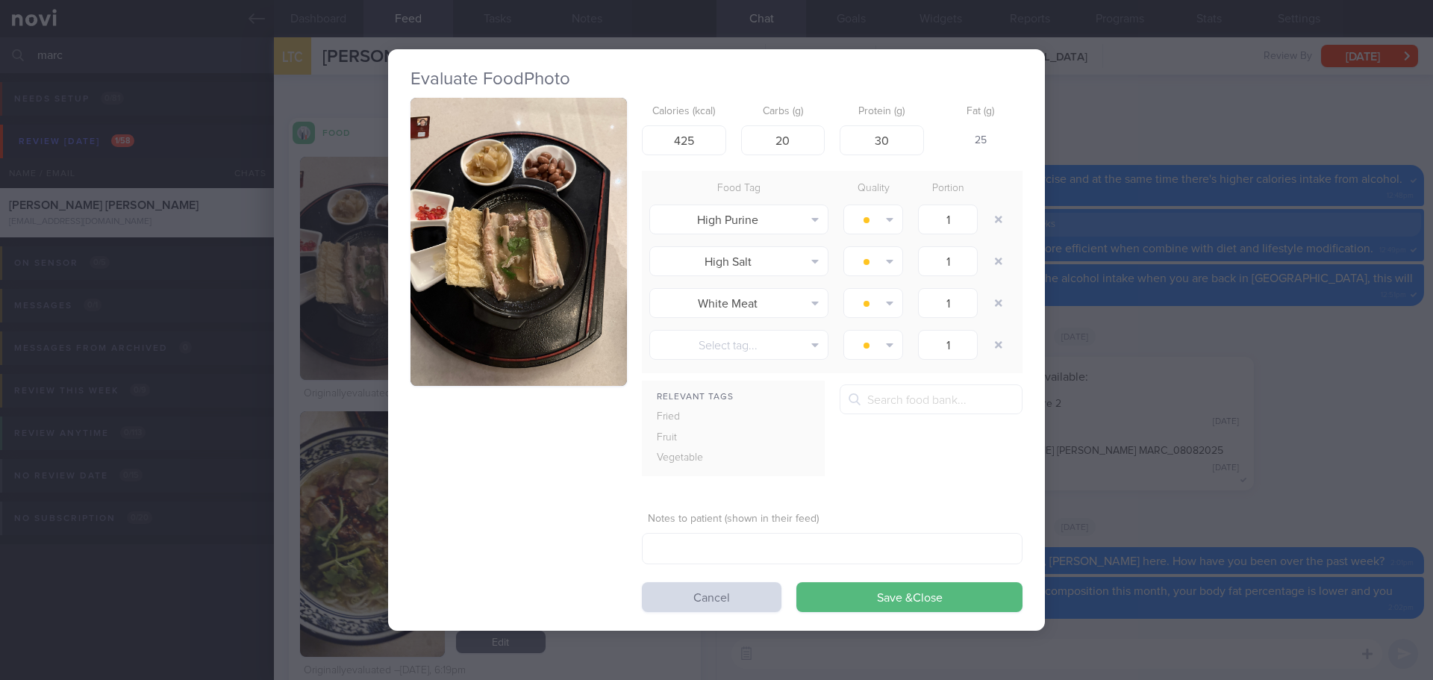
click at [519, 193] on button "button" at bounding box center [518, 242] width 216 height 289
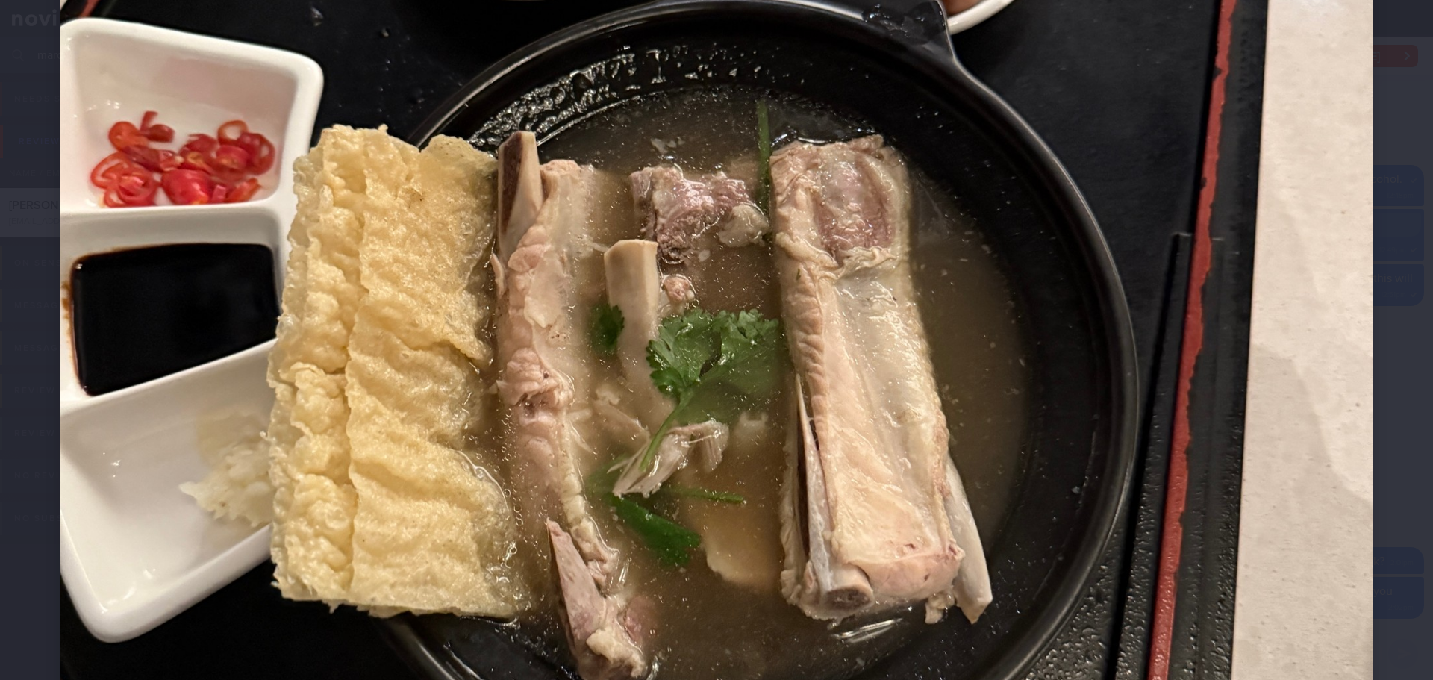
drag, startPoint x: 1406, startPoint y: 208, endPoint x: 1372, endPoint y: 219, distance: 36.1
click at [1406, 209] on div at bounding box center [716, 338] width 1433 height 1871
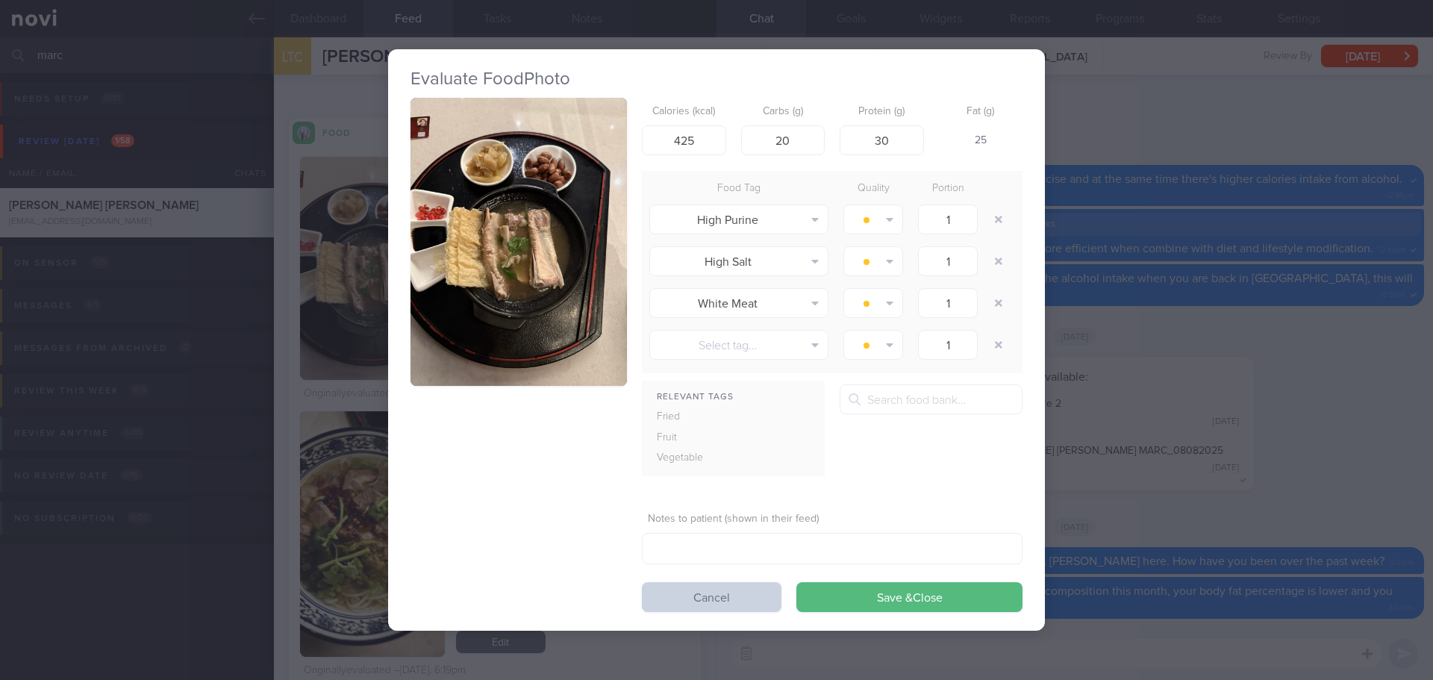
click at [715, 586] on button "Cancel" at bounding box center [712, 597] width 140 height 30
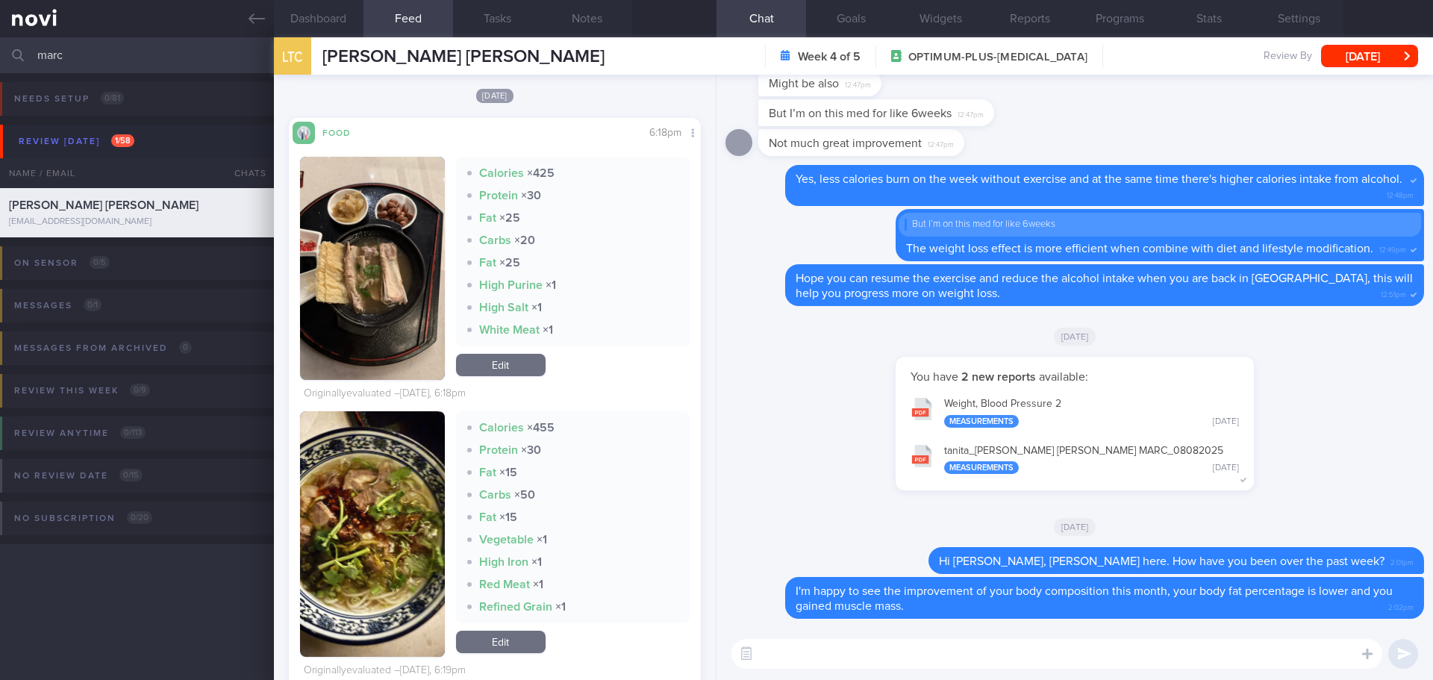
click at [398, 527] on button "button" at bounding box center [372, 533] width 145 height 245
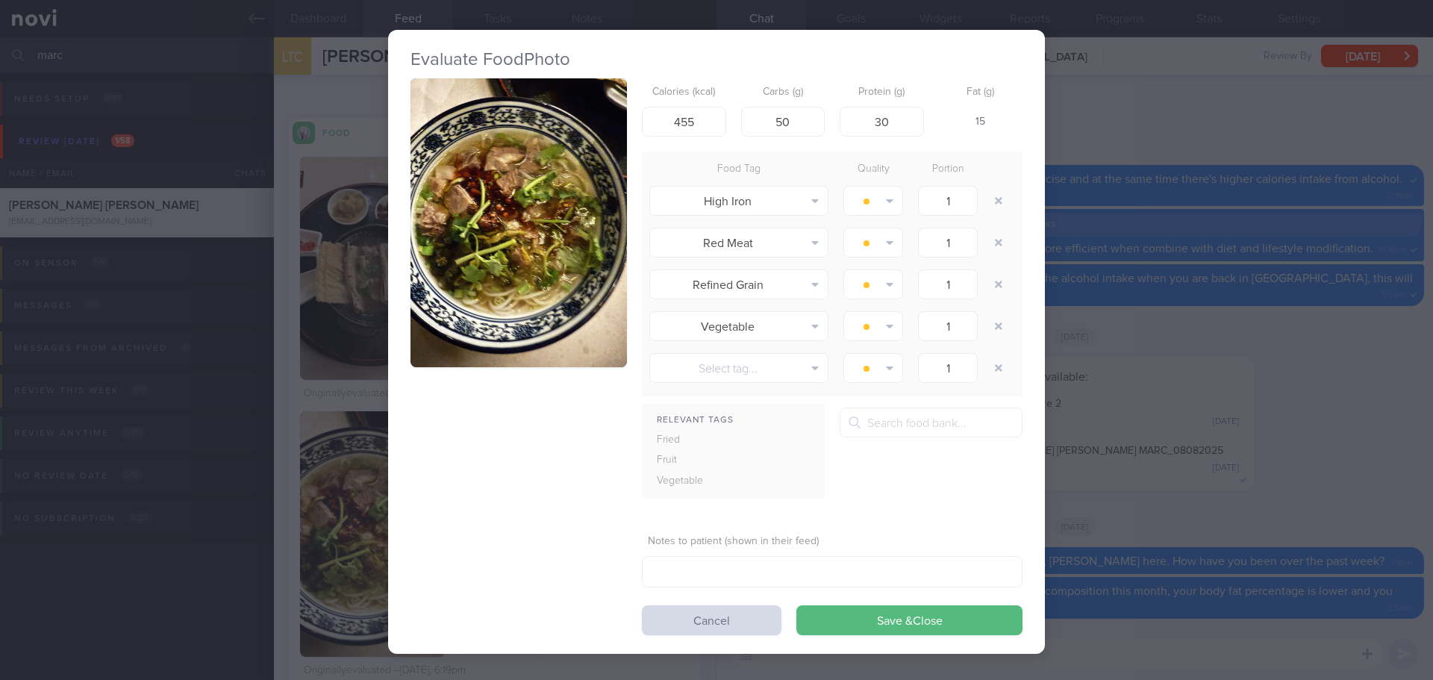
click at [528, 282] on button "button" at bounding box center [518, 222] width 216 height 289
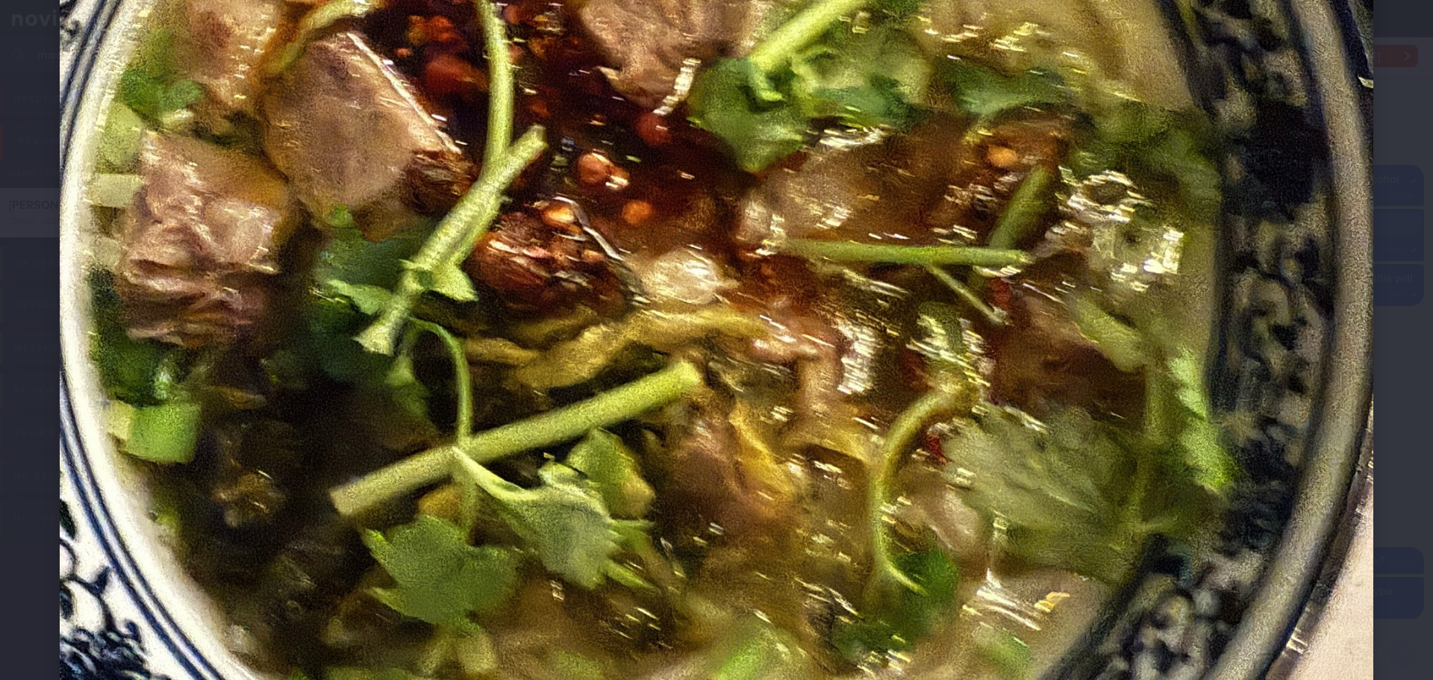
click at [1372, 301] on div at bounding box center [716, 263] width 1433 height 1871
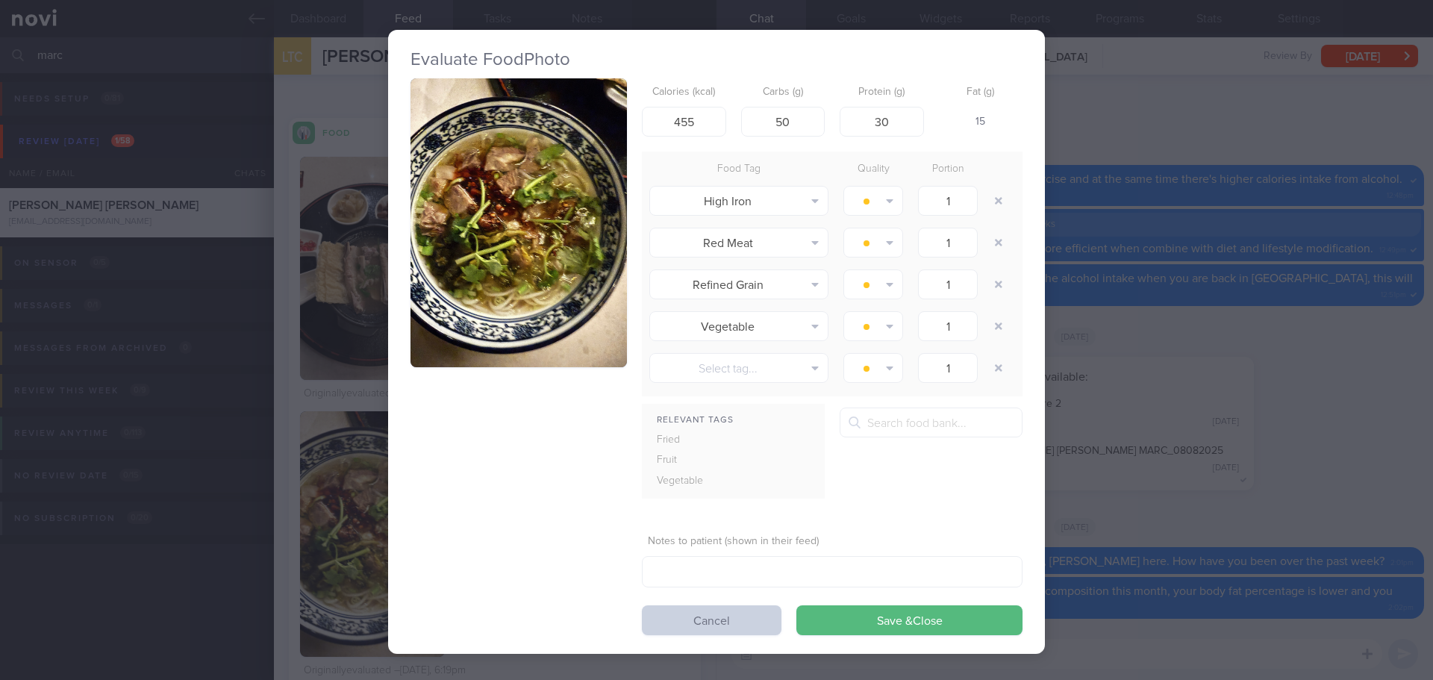
click at [723, 617] on button "Cancel" at bounding box center [712, 620] width 140 height 30
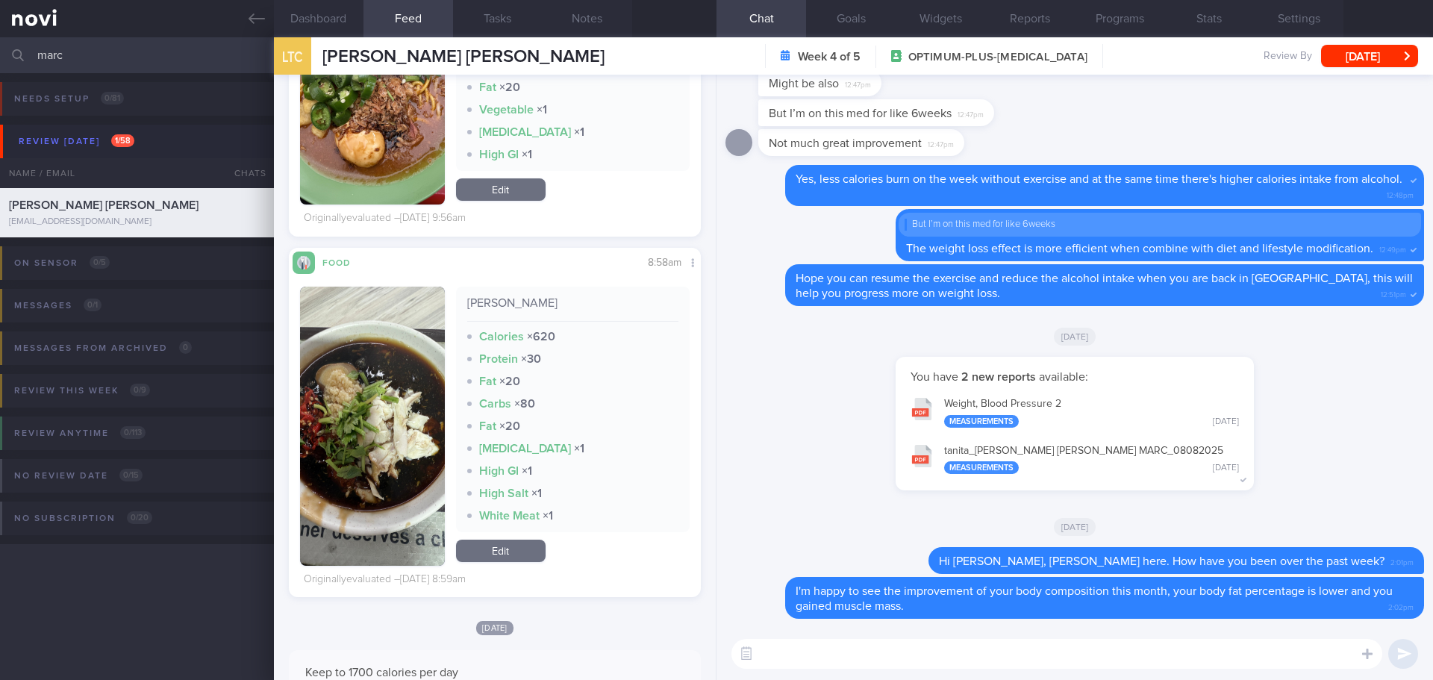
click at [804, 668] on textarea at bounding box center [1056, 654] width 651 height 30
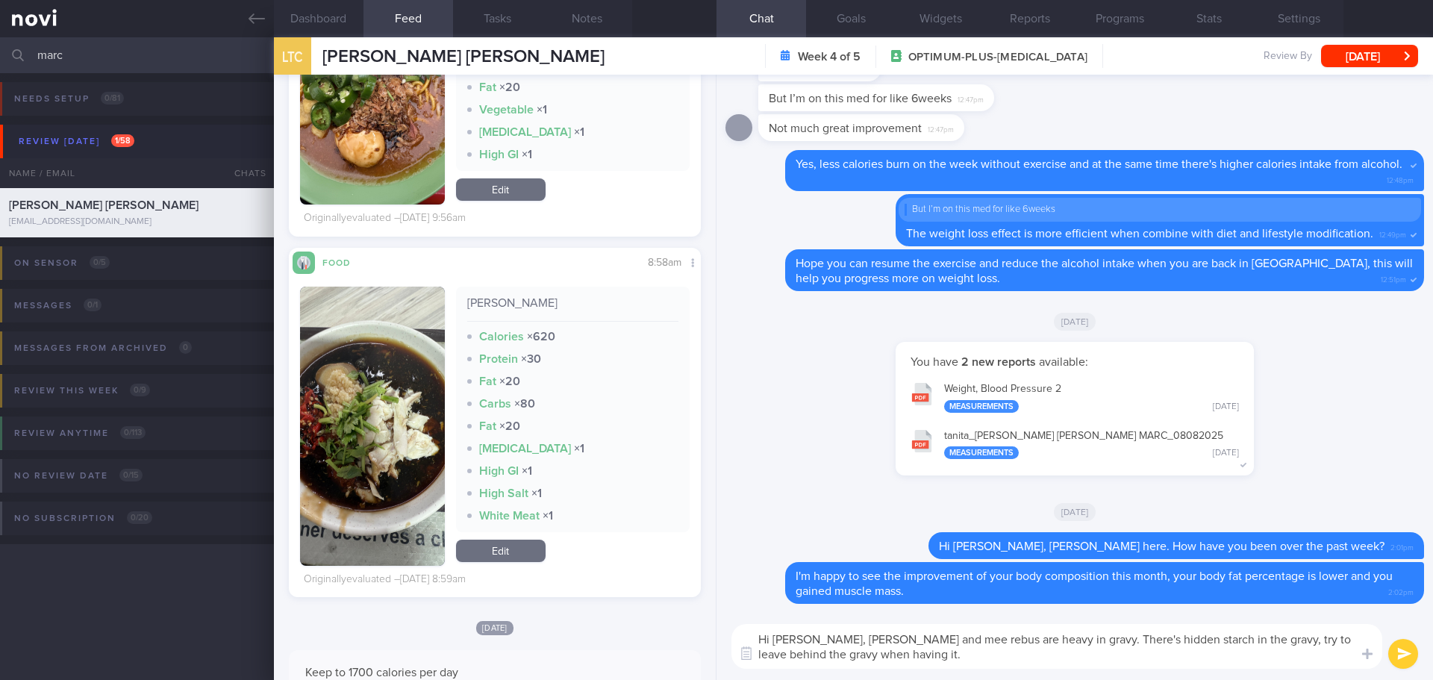
type textarea "Hi Marc, lor mee and mee rebus are heavy in gravy. There's hidden starch in the…"
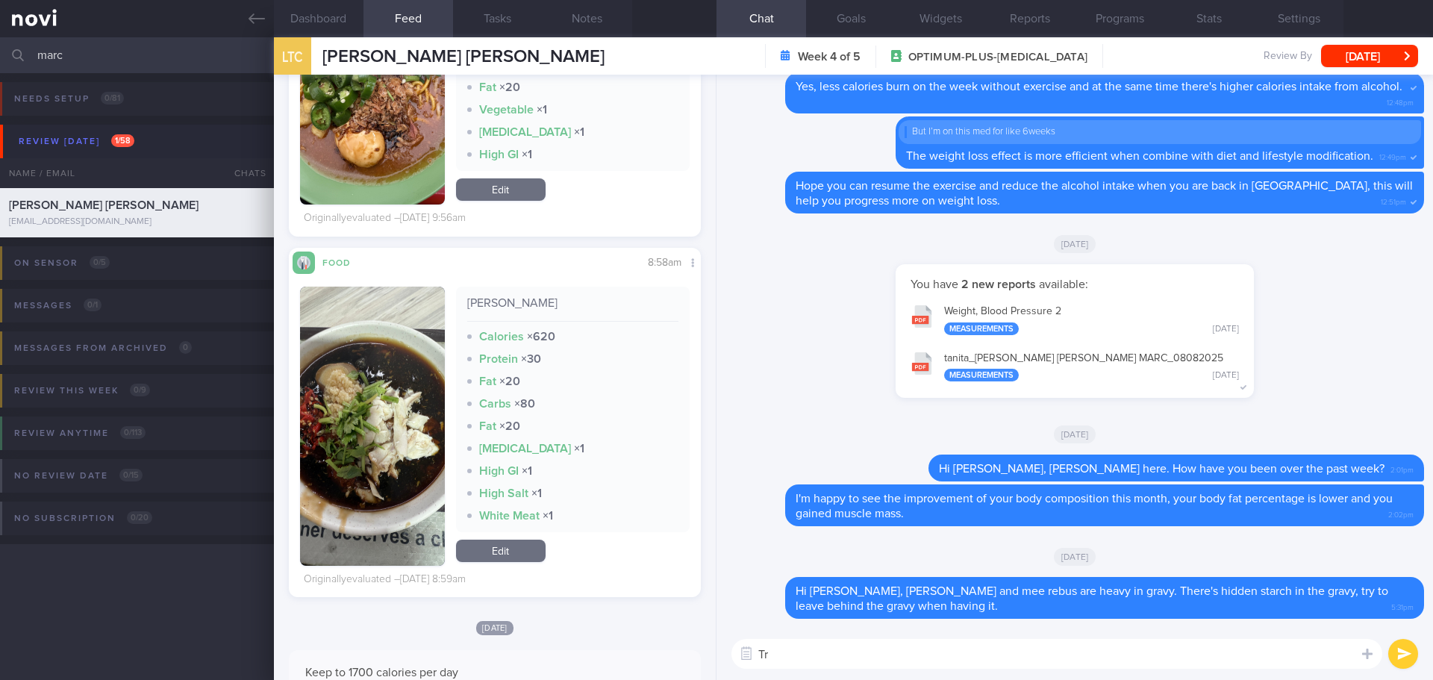
type textarea "T"
click at [872, 653] on textarea "You can choose more wanton noodles soup, mee soto and yong tau foo soup." at bounding box center [1056, 654] width 651 height 30
click at [1349, 657] on textarea "You can choose clear soup more often, for example wanton noodles soup, mee soto…" at bounding box center [1056, 654] width 651 height 30
type textarea "You can choose clear soup more often, for example wanton noodles soup, mee soto…"
click at [1404, 659] on button "submit" at bounding box center [1403, 654] width 30 height 30
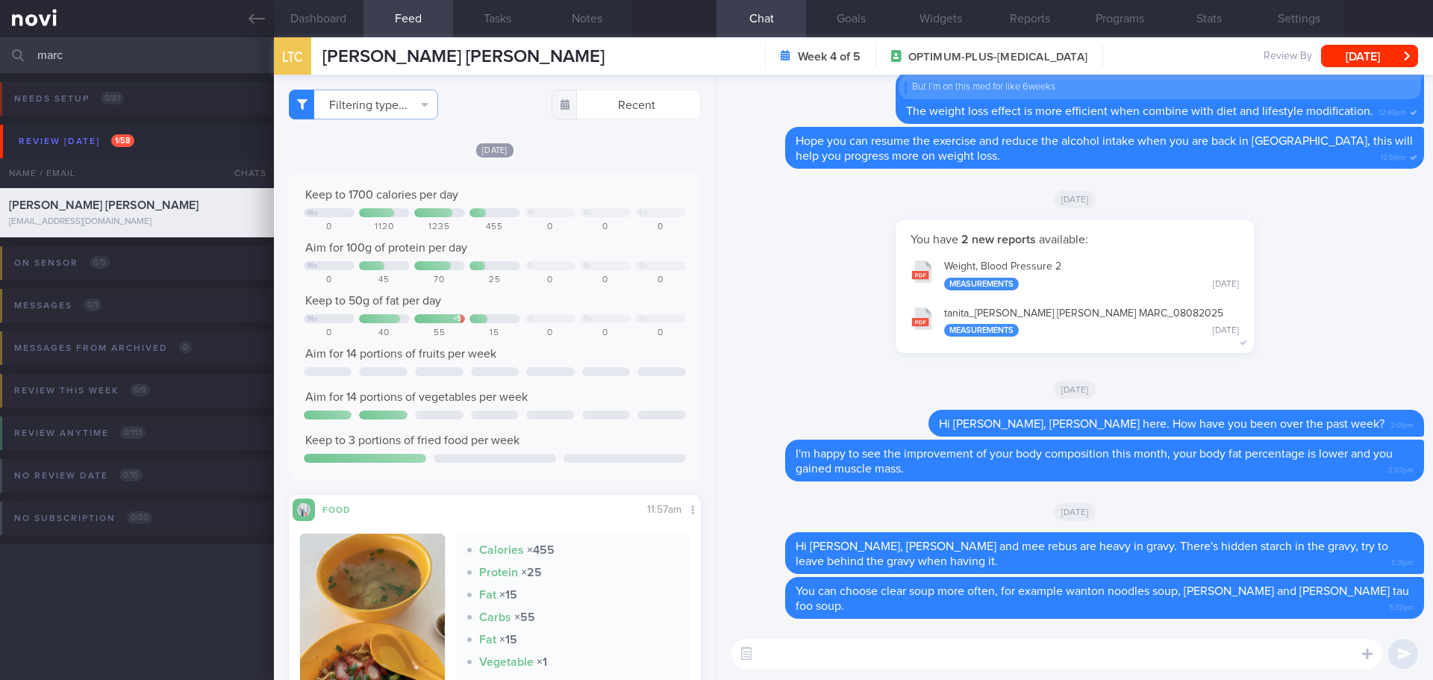
drag, startPoint x: 37, startPoint y: 57, endPoint x: -46, endPoint y: 49, distance: 83.2
click at [0, 49] on html "You are offline! Some functionality will be unavailable Patients New Users Coac…" at bounding box center [716, 340] width 1433 height 680
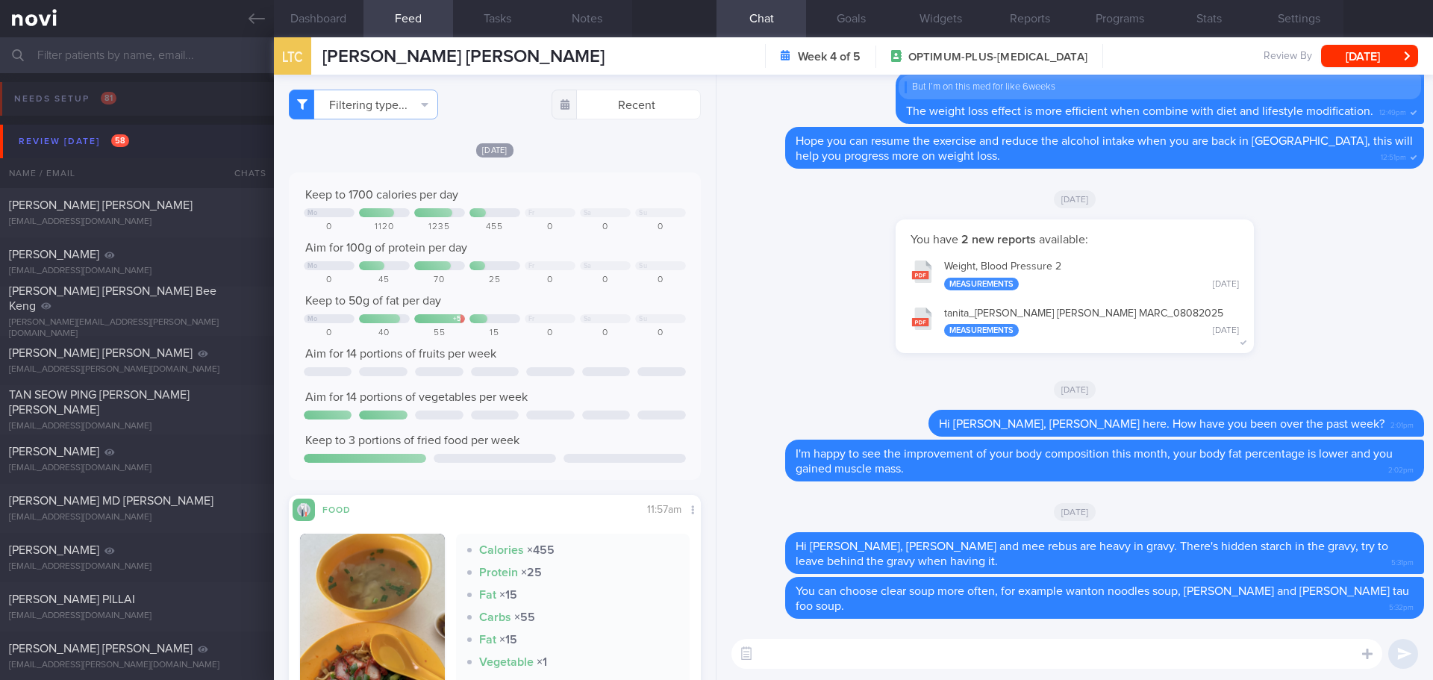
click at [66, 150] on div "Review today 58" at bounding box center [74, 141] width 118 height 20
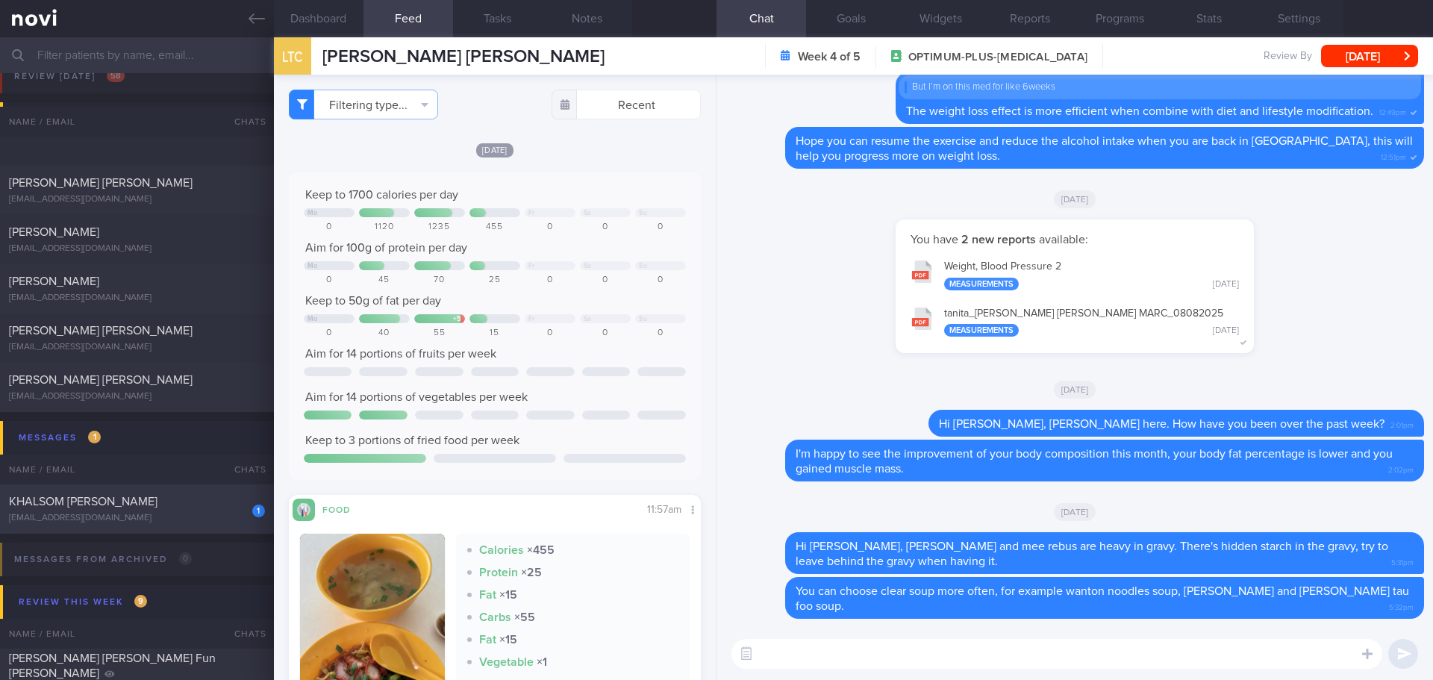
scroll to position [149, 0]
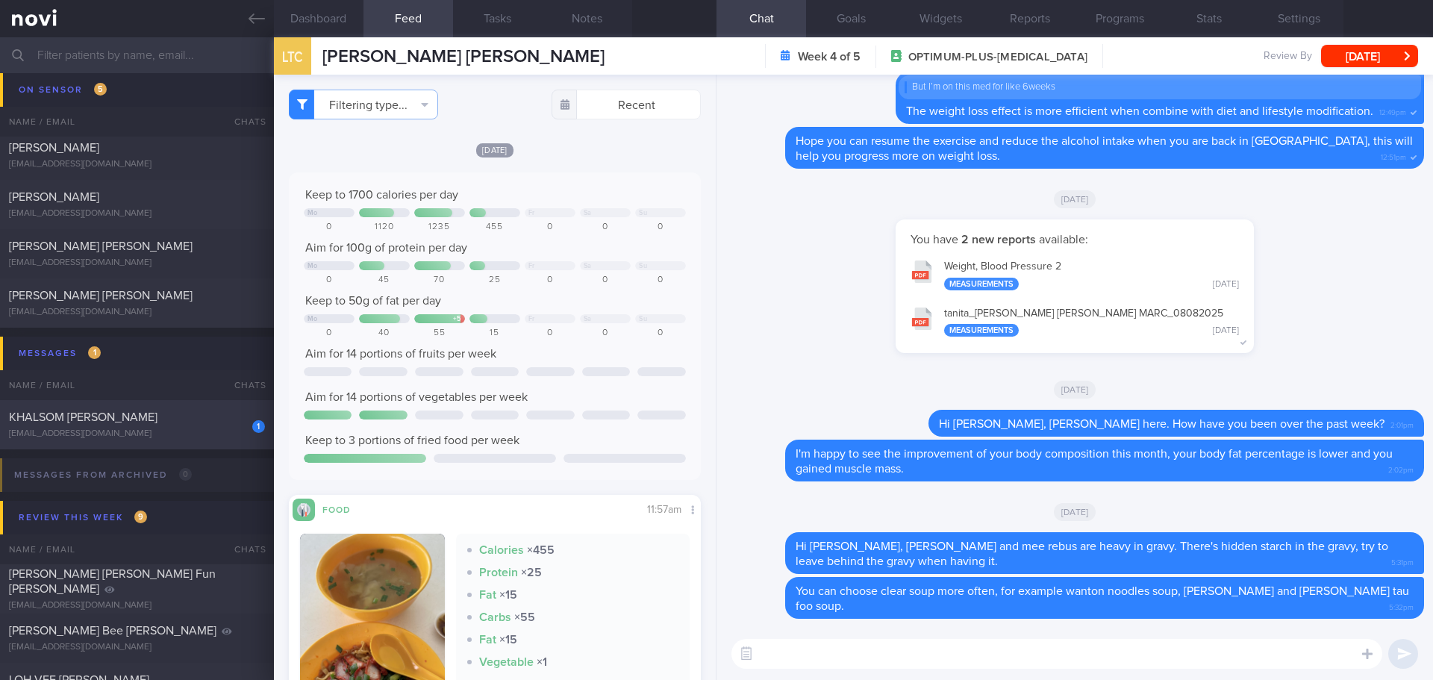
click at [157, 413] on span "KHALSOM [PERSON_NAME]" at bounding box center [83, 417] width 148 height 12
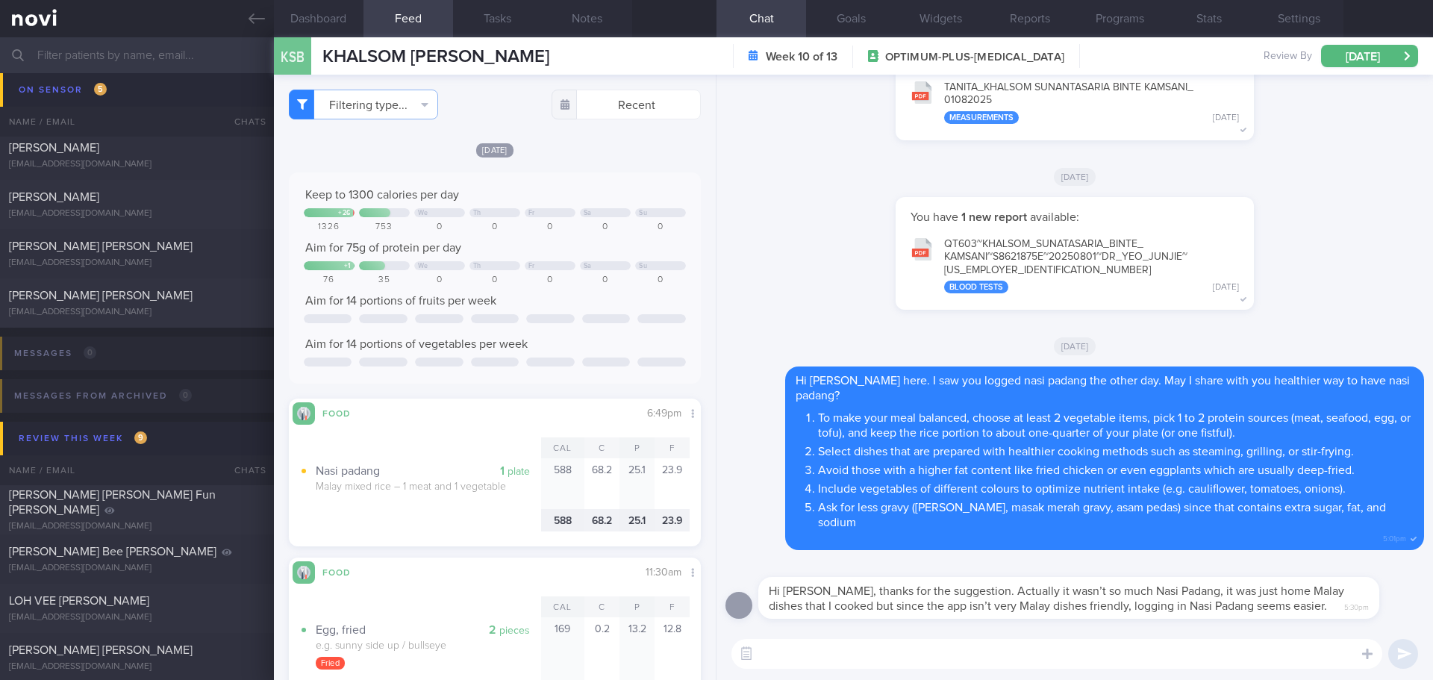
click at [810, 645] on textarea at bounding box center [1056, 654] width 651 height 30
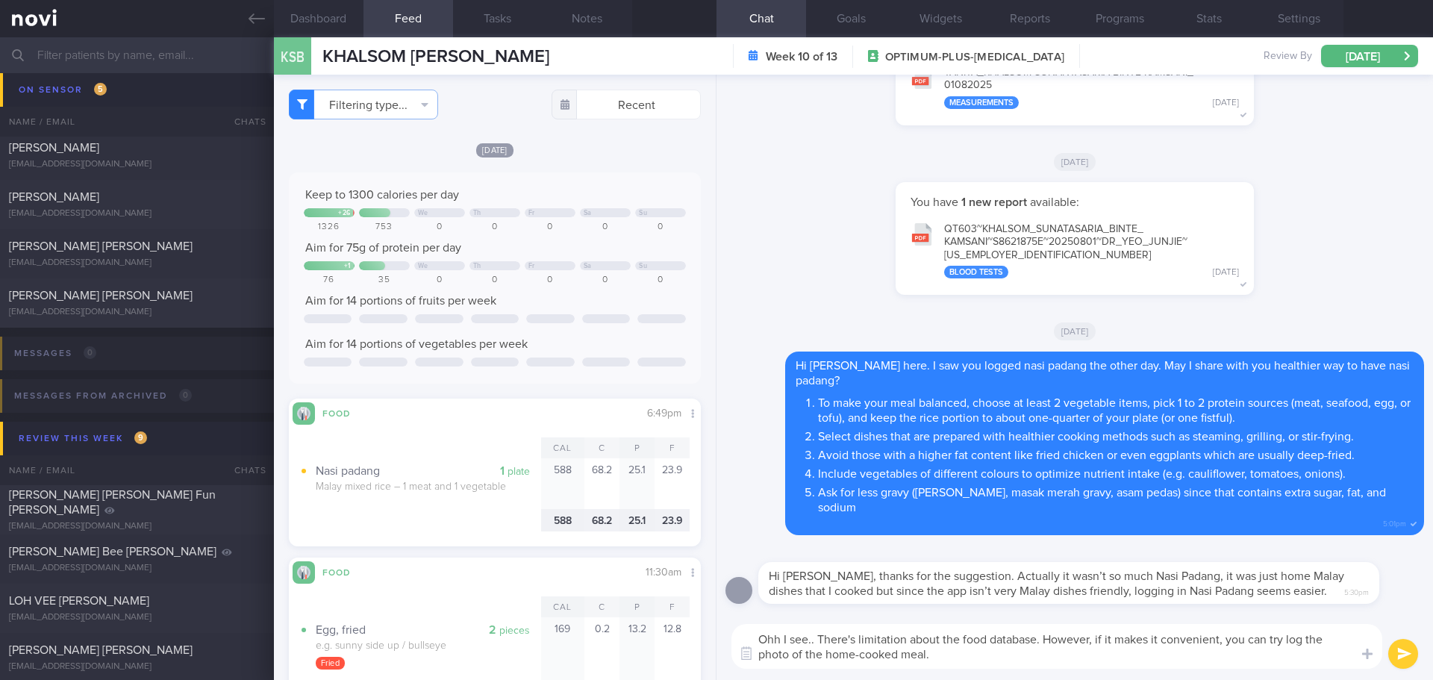
drag, startPoint x: 922, startPoint y: 662, endPoint x: 819, endPoint y: 638, distance: 106.4
click at [819, 638] on textarea "Ohh I see.. There's limitation about the food database. However, if it makes it…" at bounding box center [1056, 646] width 651 height 45
click at [904, 648] on textarea "Ohh I see.. There's limitation about the food database. However, if it makes it…" at bounding box center [1056, 646] width 651 height 45
click at [920, 655] on textarea "Ohh I see.. There's limitation about the food database. However, if it makes it…" at bounding box center [1056, 646] width 651 height 45
click at [944, 654] on textarea "Ohh I see.. There's limitation about the food database. However, if it makes it…" at bounding box center [1056, 646] width 651 height 45
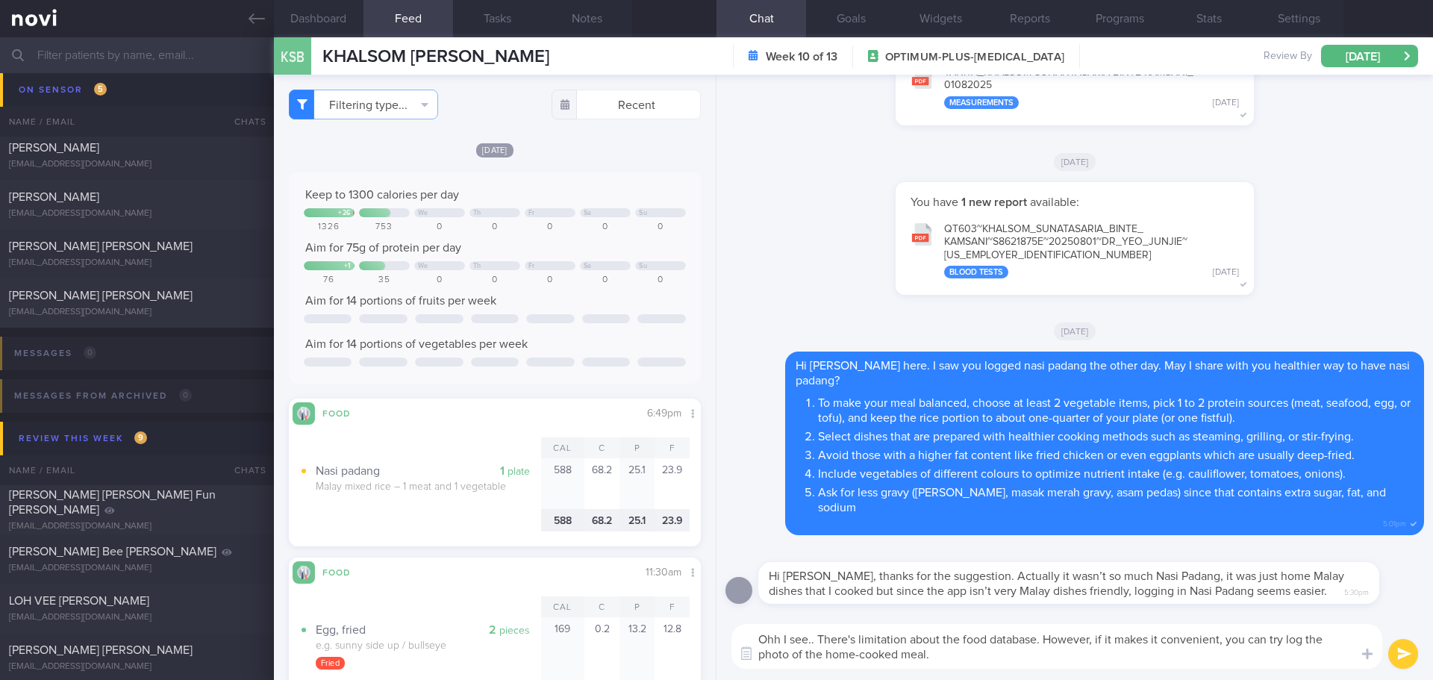
drag, startPoint x: 962, startPoint y: 633, endPoint x: 819, endPoint y: 631, distance: 143.3
click at [819, 631] on textarea "Ohh I see.. There's limitation about the food database. However, if it makes it…" at bounding box center [1056, 646] width 651 height 45
drag, startPoint x: 1136, startPoint y: 639, endPoint x: 1180, endPoint y: 639, distance: 44.0
click at [1180, 639] on textarea "Ohh I see.. Sorry about the limitation of the food database. However, if it mak…" at bounding box center [1056, 646] width 651 height 45
type textarea "Ohh I see.. Sorry about the limitation of the food database. However, if it's m…"
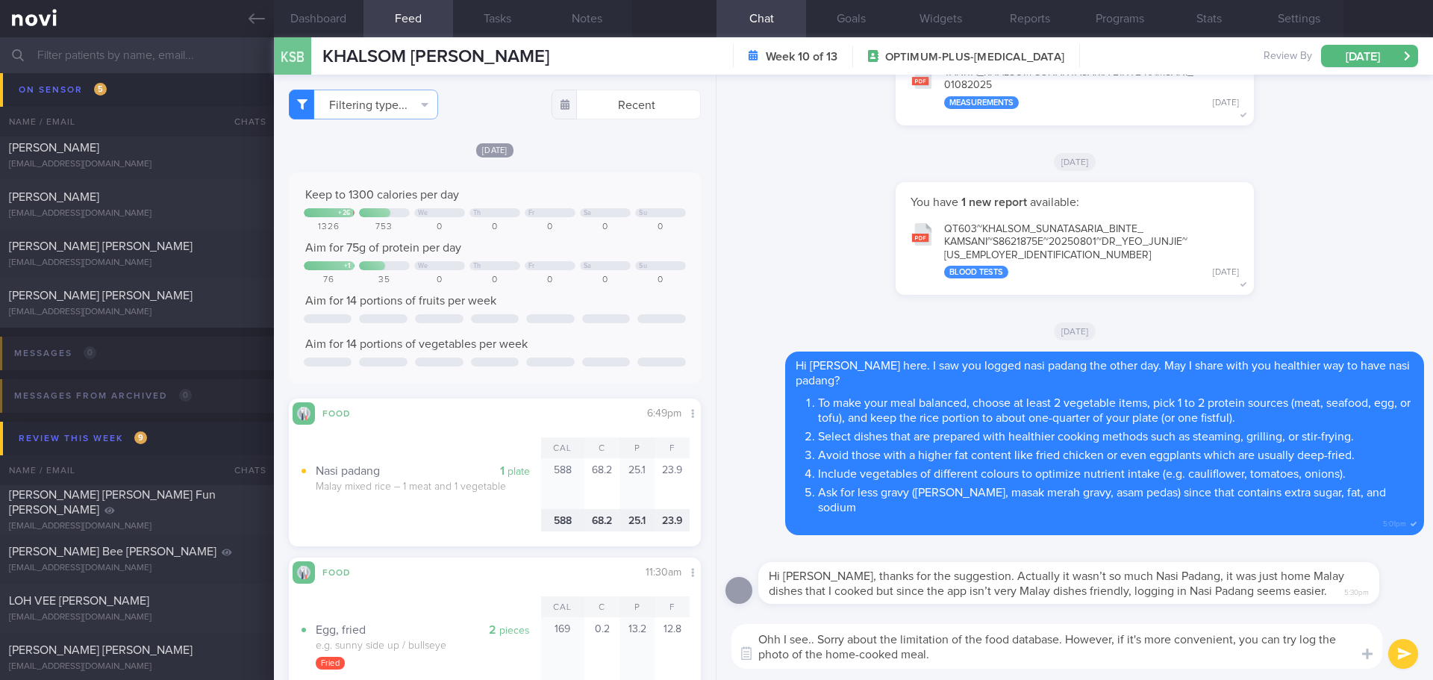
click at [1020, 673] on div "Ohh I see.. Sorry about the limitation of the food database. However, if it's m…" at bounding box center [1074, 646] width 716 height 67
click at [1047, 658] on textarea "Ohh I see.. Sorry about the limitation of the food database. However, if it's m…" at bounding box center [1056, 646] width 651 height 45
click at [1388, 648] on button "submit" at bounding box center [1403, 654] width 30 height 30
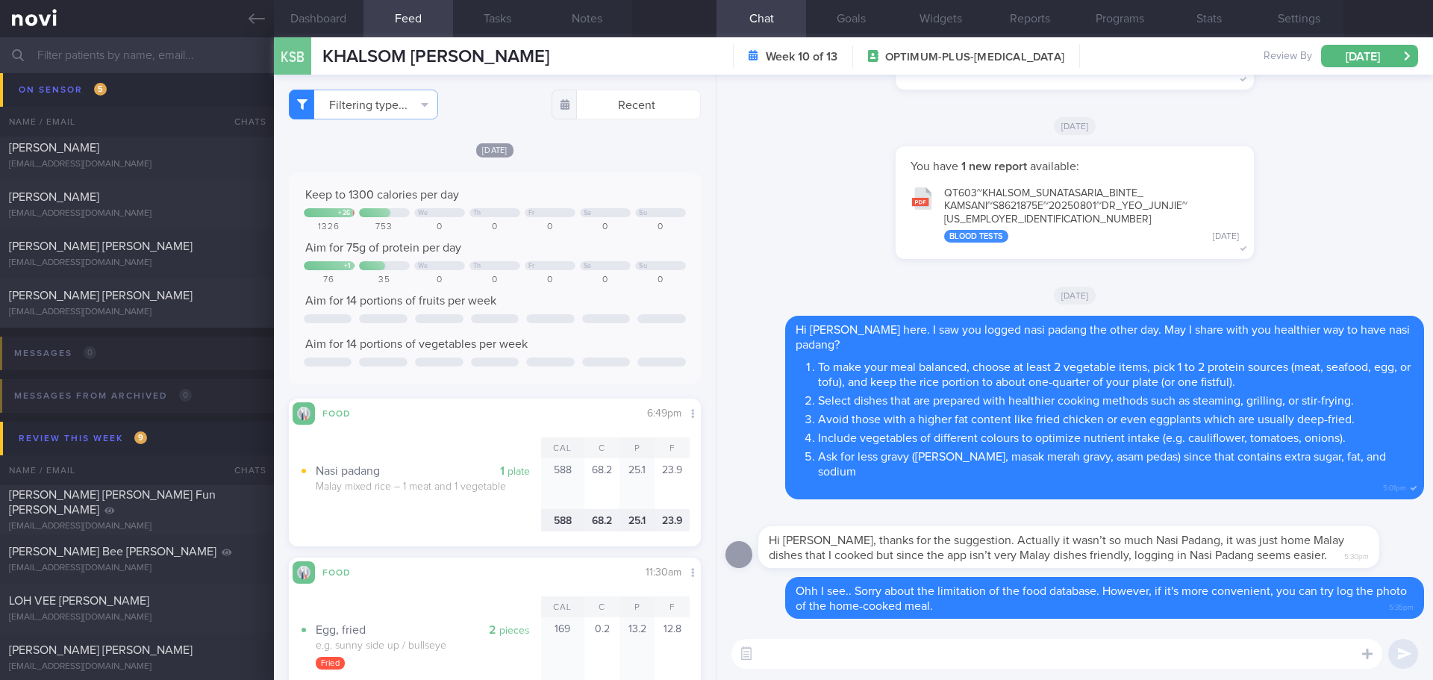
click at [1132, 661] on textarea at bounding box center [1056, 654] width 651 height 30
type textarea "B"
type textarea "W"
type textarea "C"
type textarea "I"
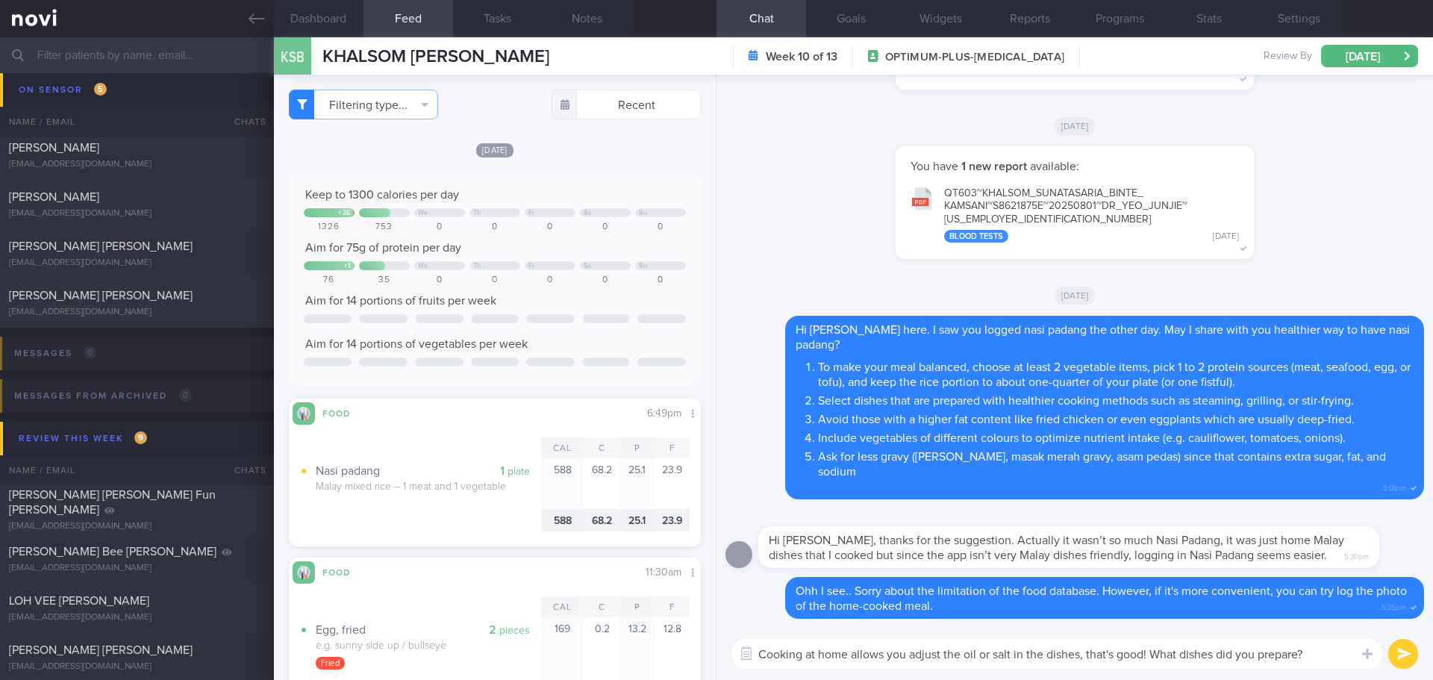
drag, startPoint x: 1086, startPoint y: 652, endPoint x: 1113, endPoint y: 653, distance: 26.9
click at [1113, 653] on textarea "Cooking at home allows you adjust the oil or salt in the dishes, that's good! W…" at bounding box center [1056, 654] width 651 height 30
type textarea "Cooking at home allows you adjust the oil or salt in the dishes, which is very …"
click at [1410, 656] on button "submit" at bounding box center [1403, 654] width 30 height 30
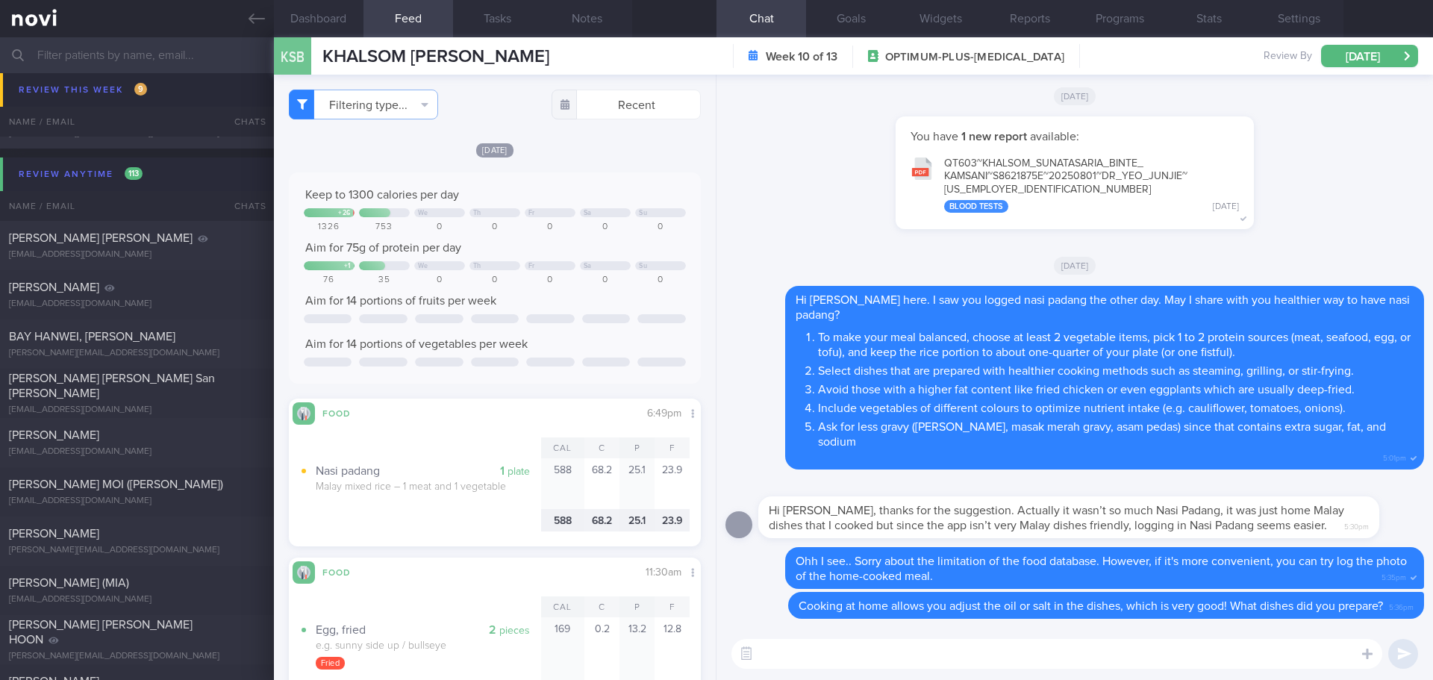
scroll to position [970, 0]
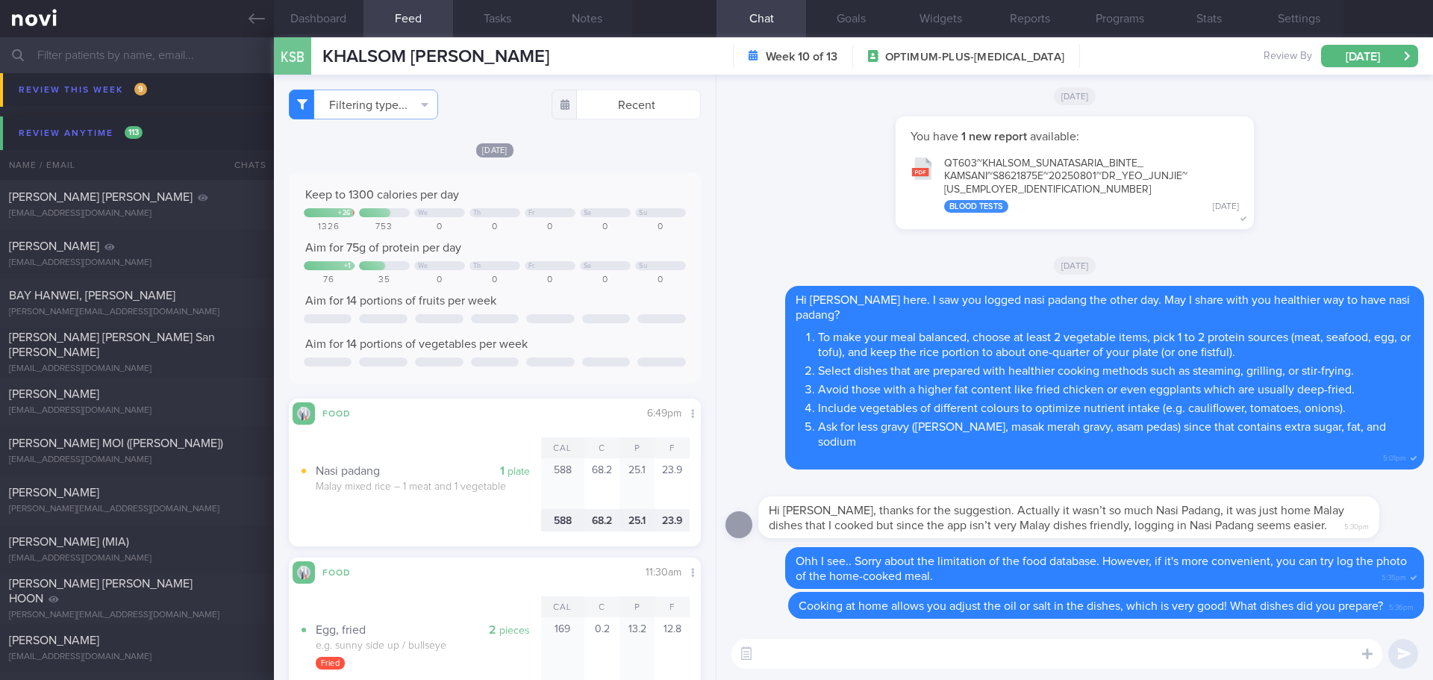
click at [169, 64] on input "text" at bounding box center [716, 55] width 1433 height 36
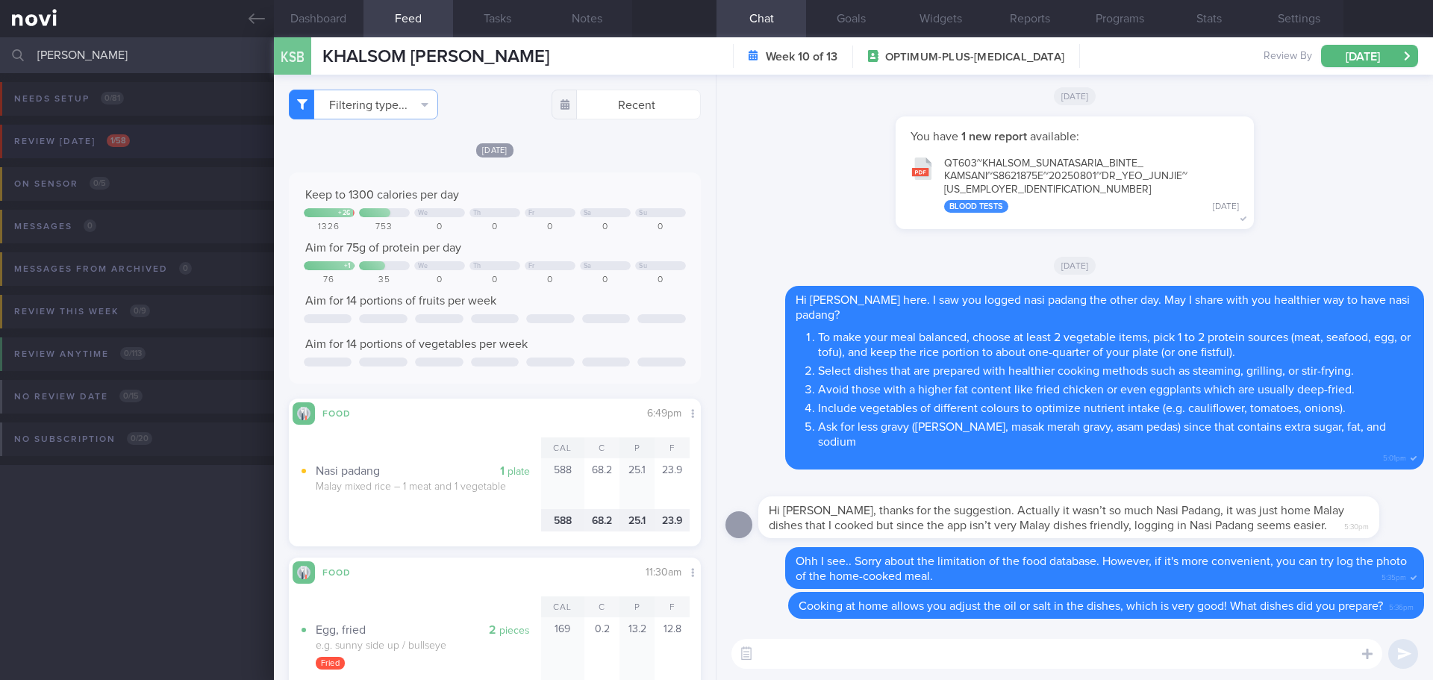
type input "gavin"
click at [107, 148] on div "Review today 1 / 58" at bounding box center [71, 141] width 123 height 20
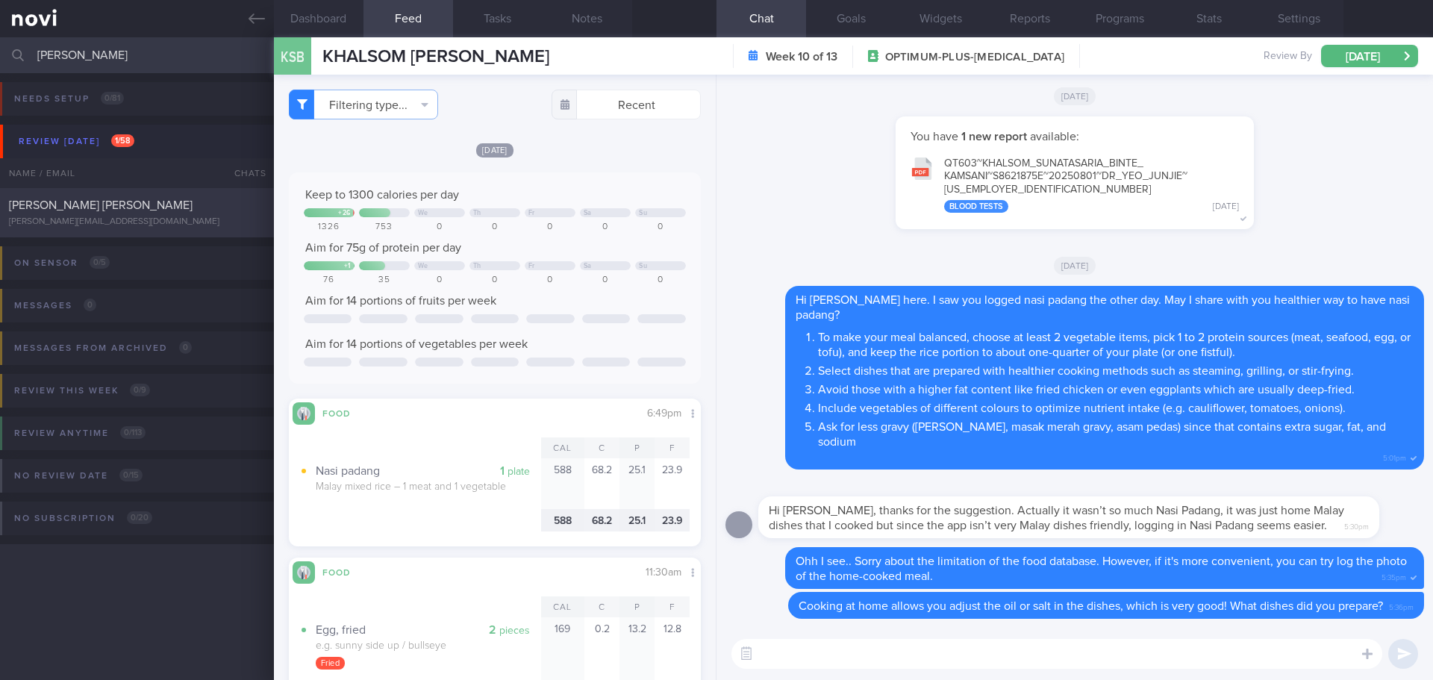
click at [122, 203] on span "[PERSON_NAME] [PERSON_NAME]" at bounding box center [101, 205] width 184 height 12
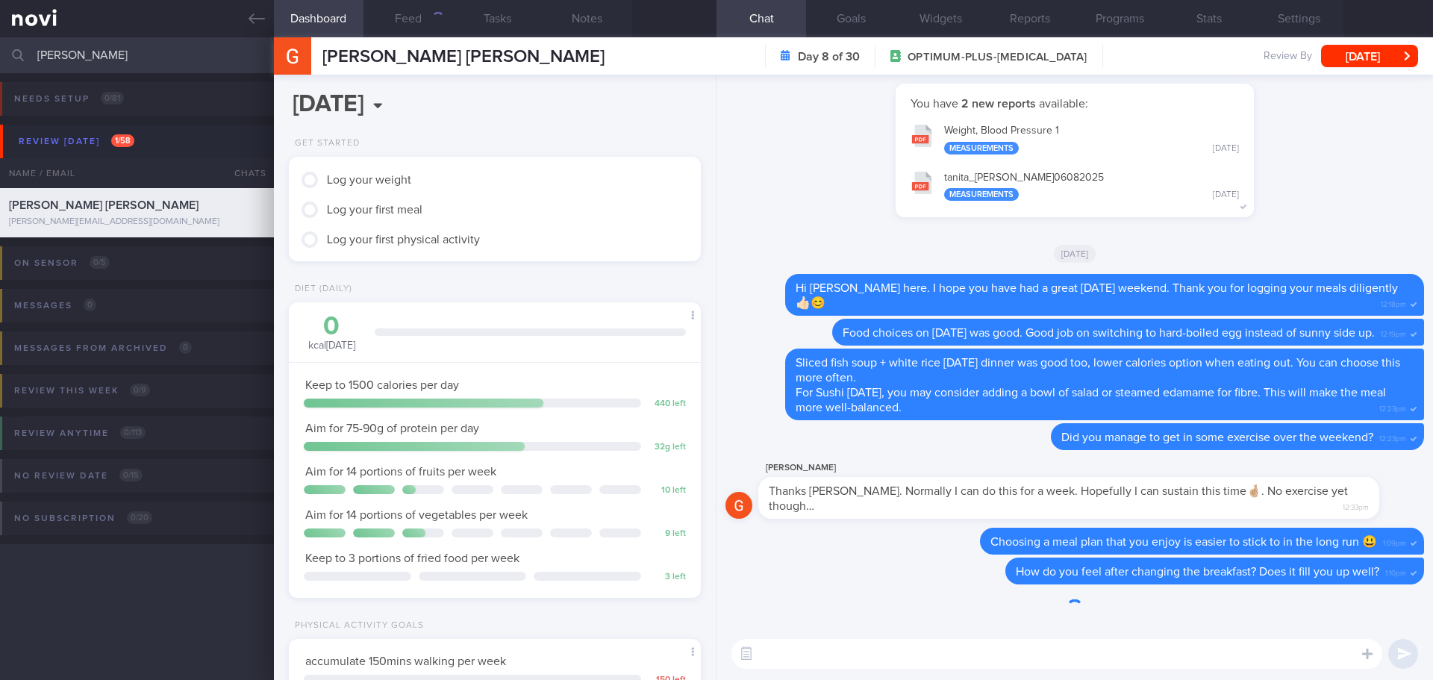
scroll to position [208, 375]
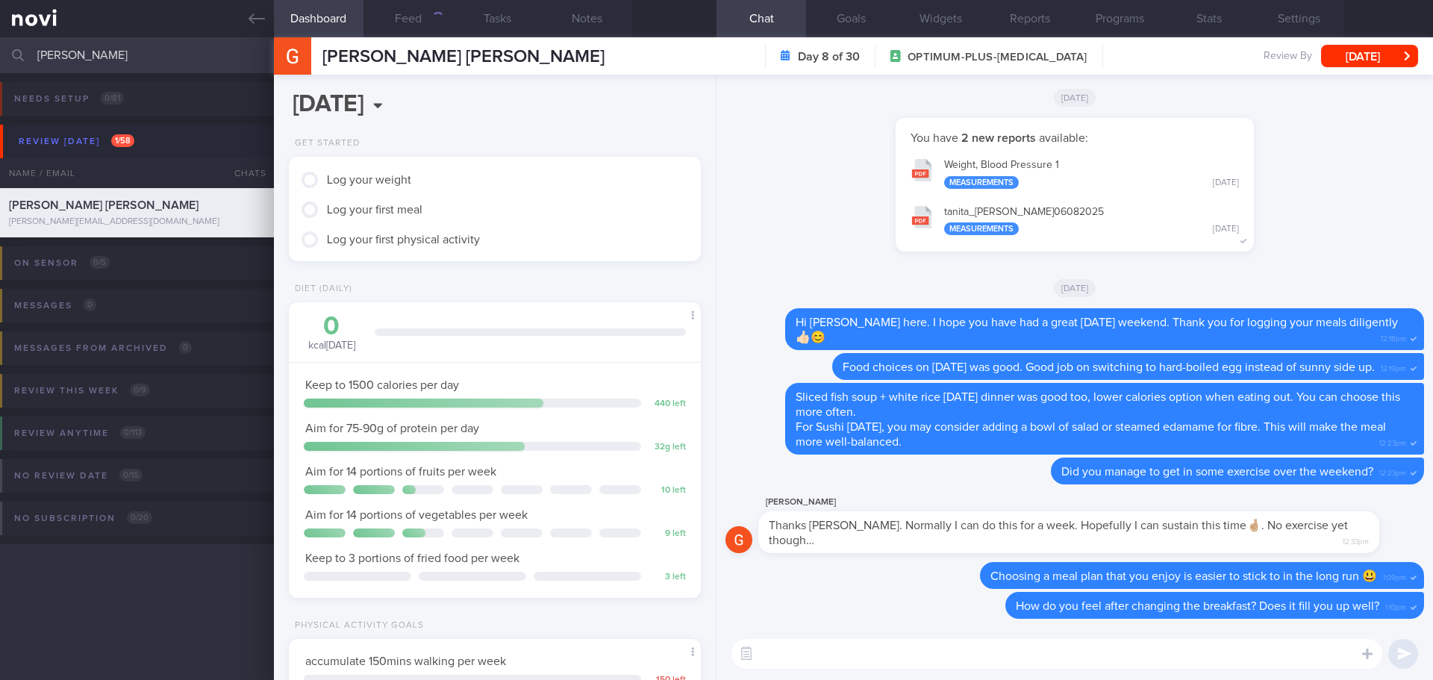
click at [610, 134] on div "2025-08-14 Thu, 14 Aug Get Started Log your weight Log your first meal Log your…" at bounding box center [495, 377] width 442 height 605
click at [436, 28] on button "Feed" at bounding box center [408, 18] width 90 height 37
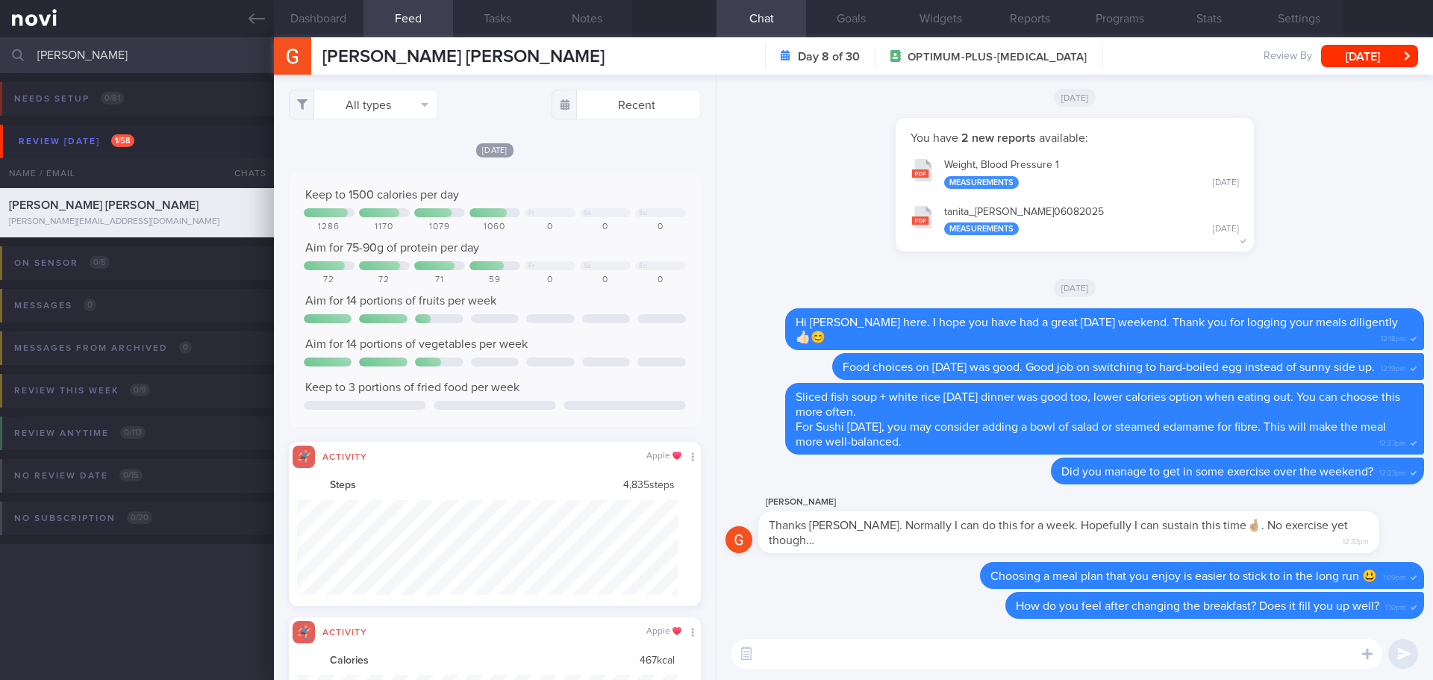
scroll to position [95, 382]
click at [384, 101] on button "All types" at bounding box center [363, 105] width 149 height 30
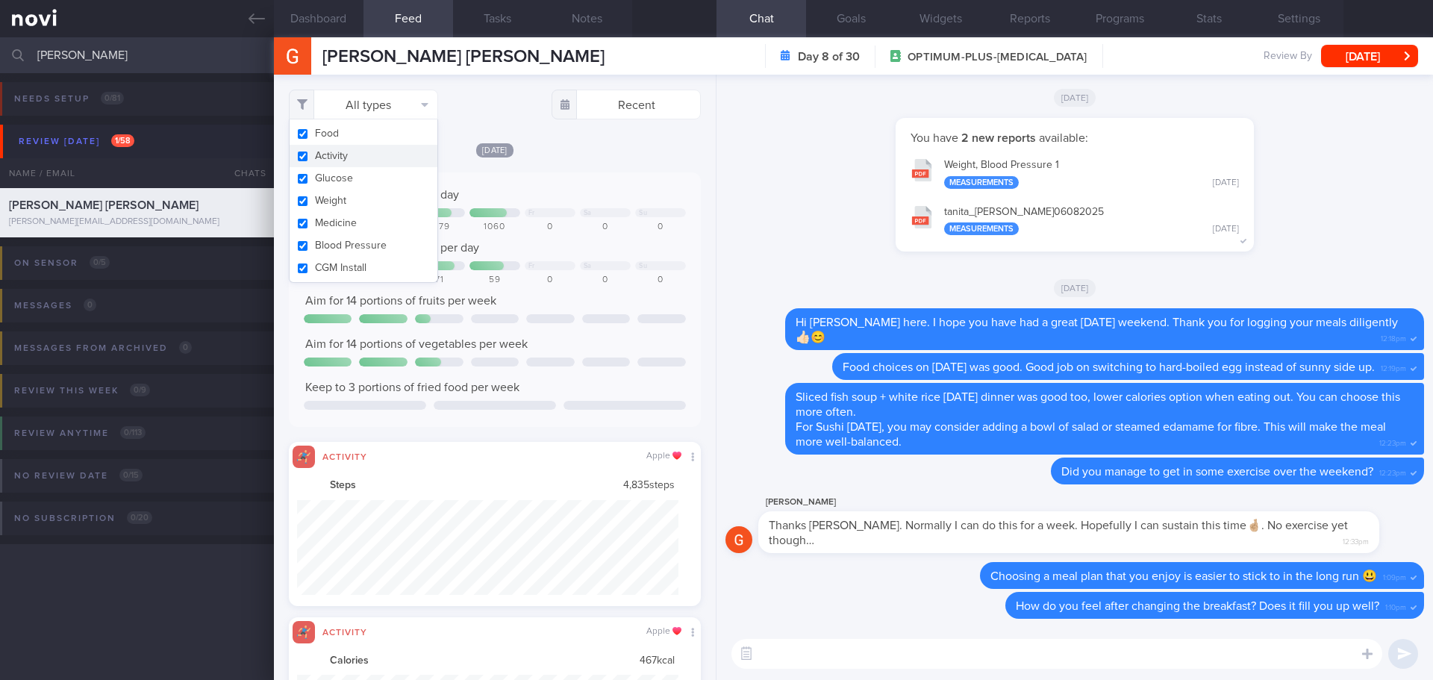
click at [369, 159] on button "Activity" at bounding box center [364, 156] width 148 height 22
checkbox input "false"
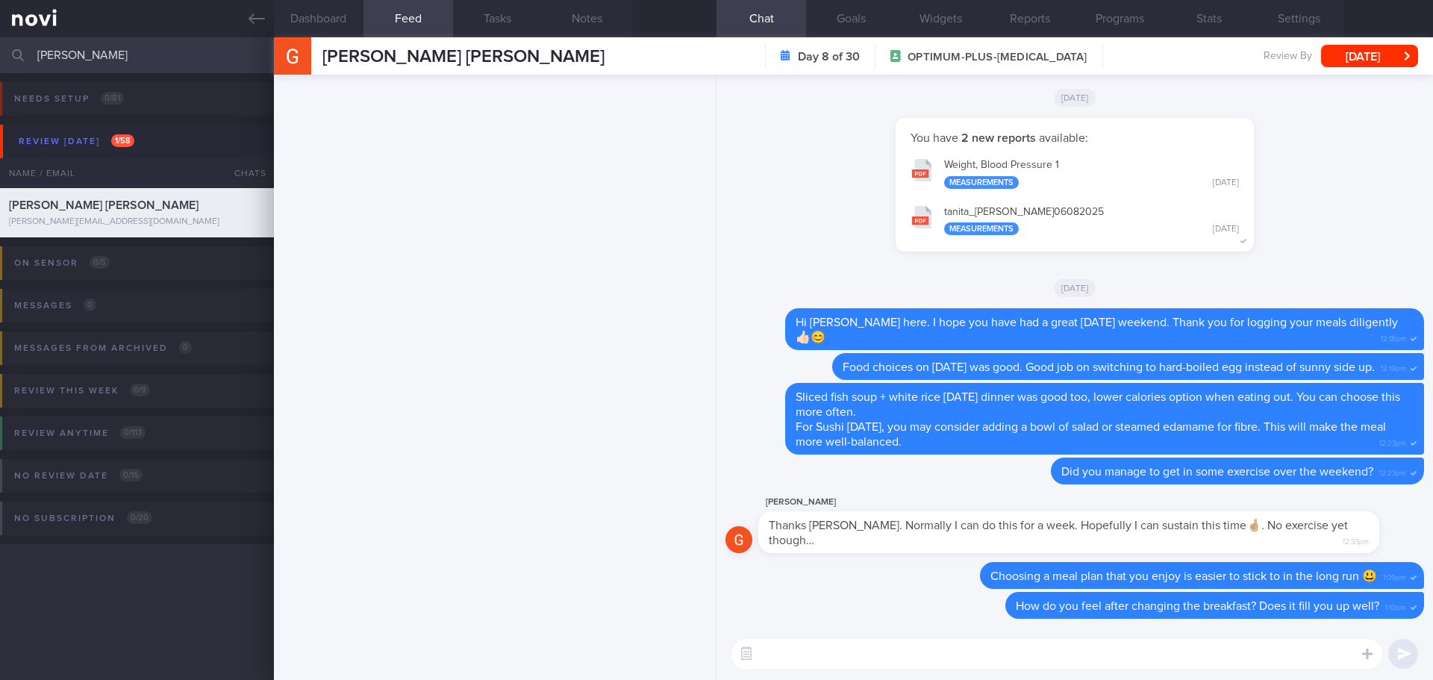
scroll to position [140, 0]
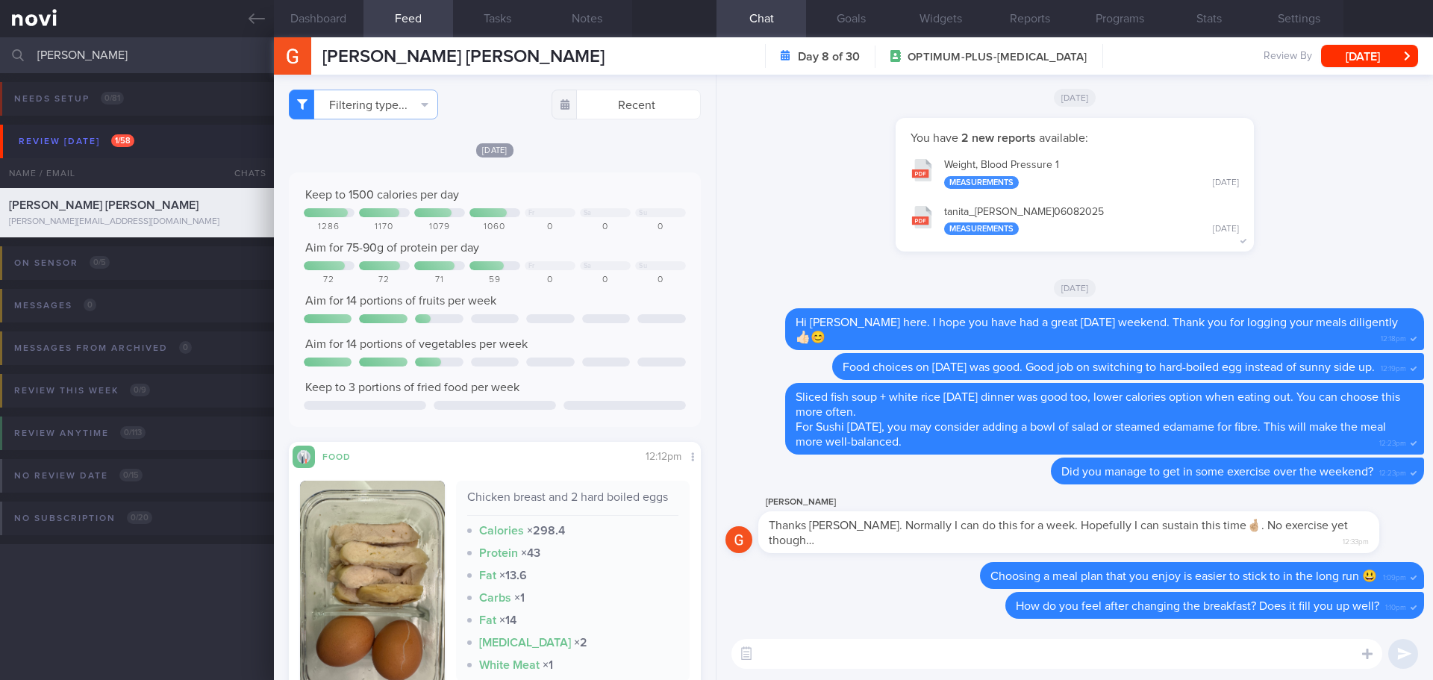
click at [801, 654] on textarea at bounding box center [1056, 654] width 651 height 30
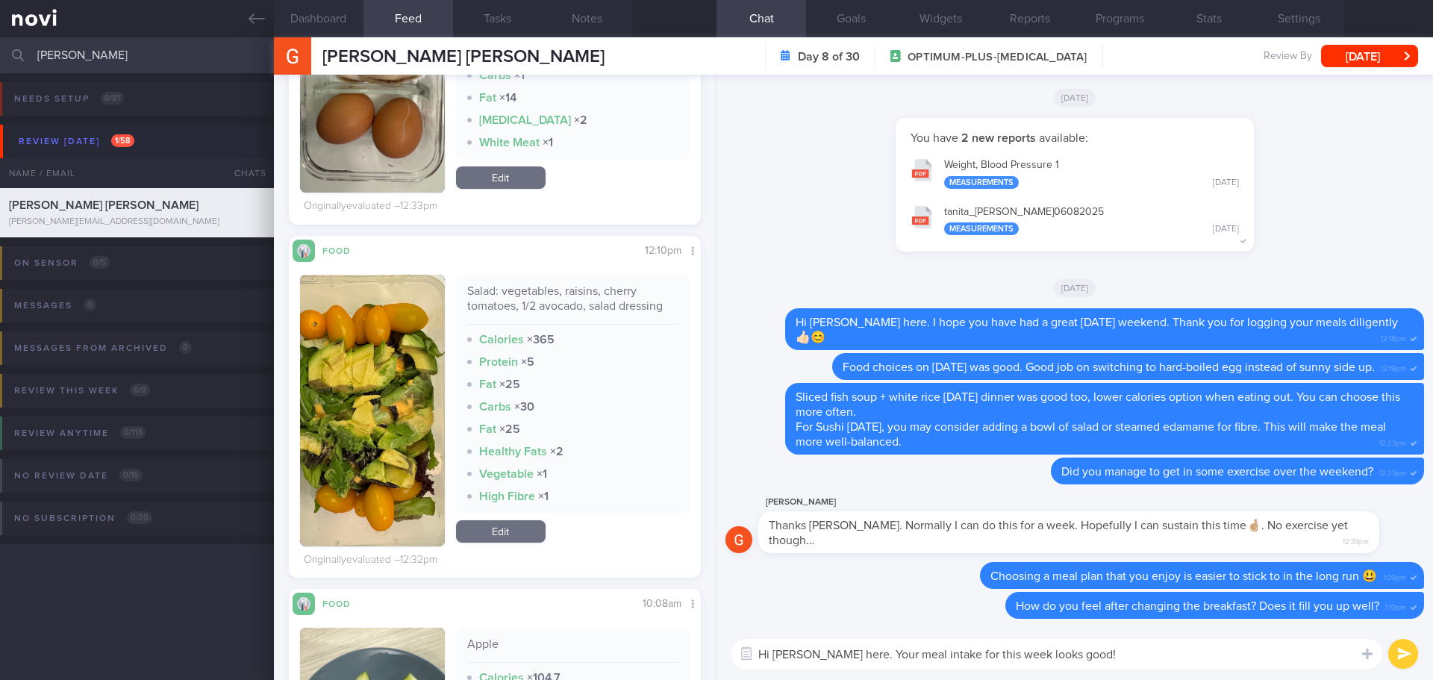
click at [1153, 661] on textarea "Hi Gavin, Elizabeth here. Your meal intake for this week looks good!" at bounding box center [1056, 654] width 651 height 30
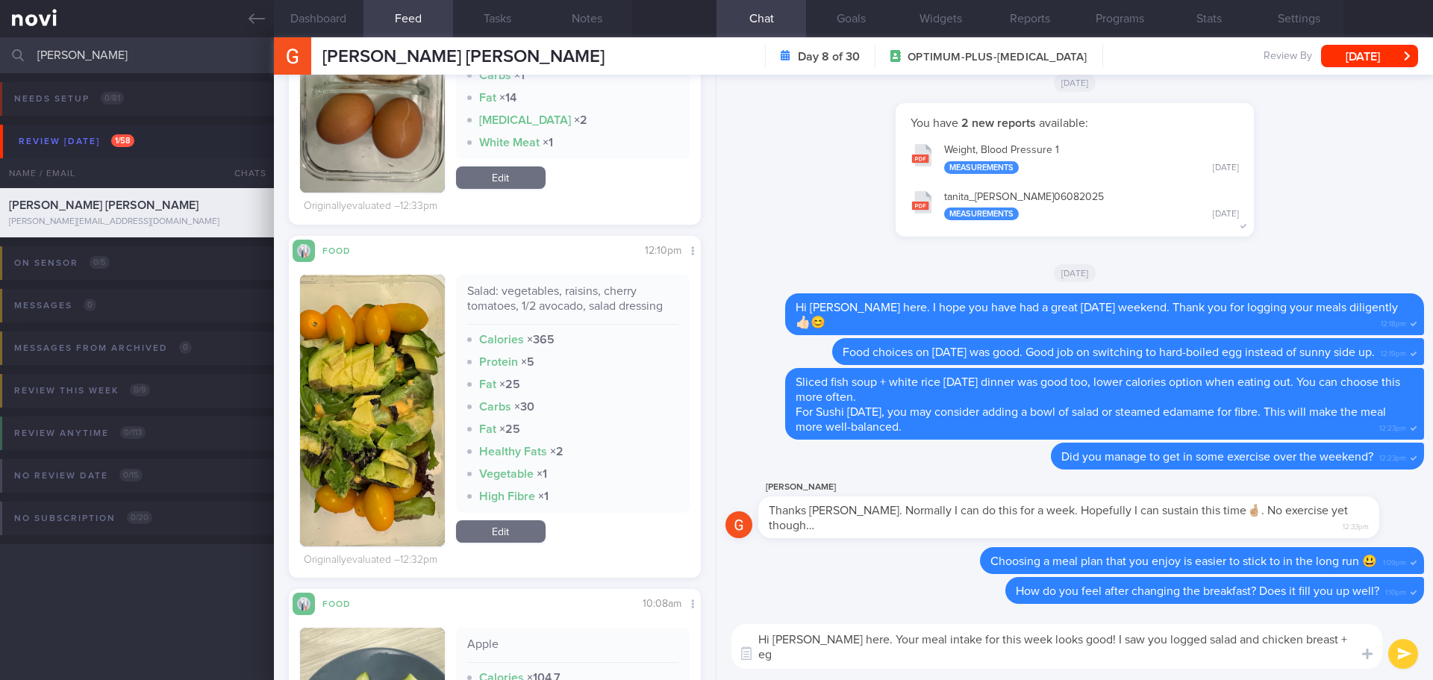
scroll to position [0, 0]
type textarea "Hi [PERSON_NAME] here. Your meal intake for this week looks good! I saw you log…"
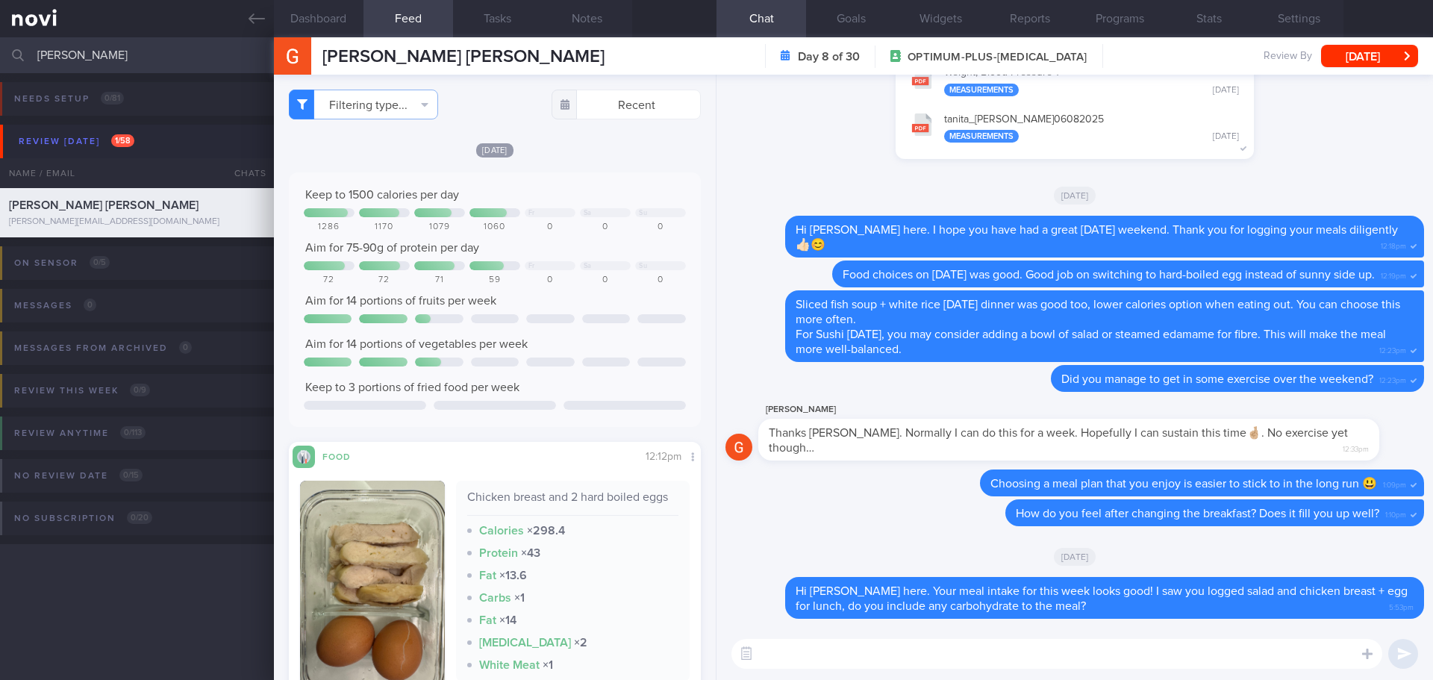
click at [809, 659] on textarea at bounding box center [1056, 654] width 651 height 30
type textarea "H"
type textarea "D"
type textarea "Did you have dinner over the past few days?"
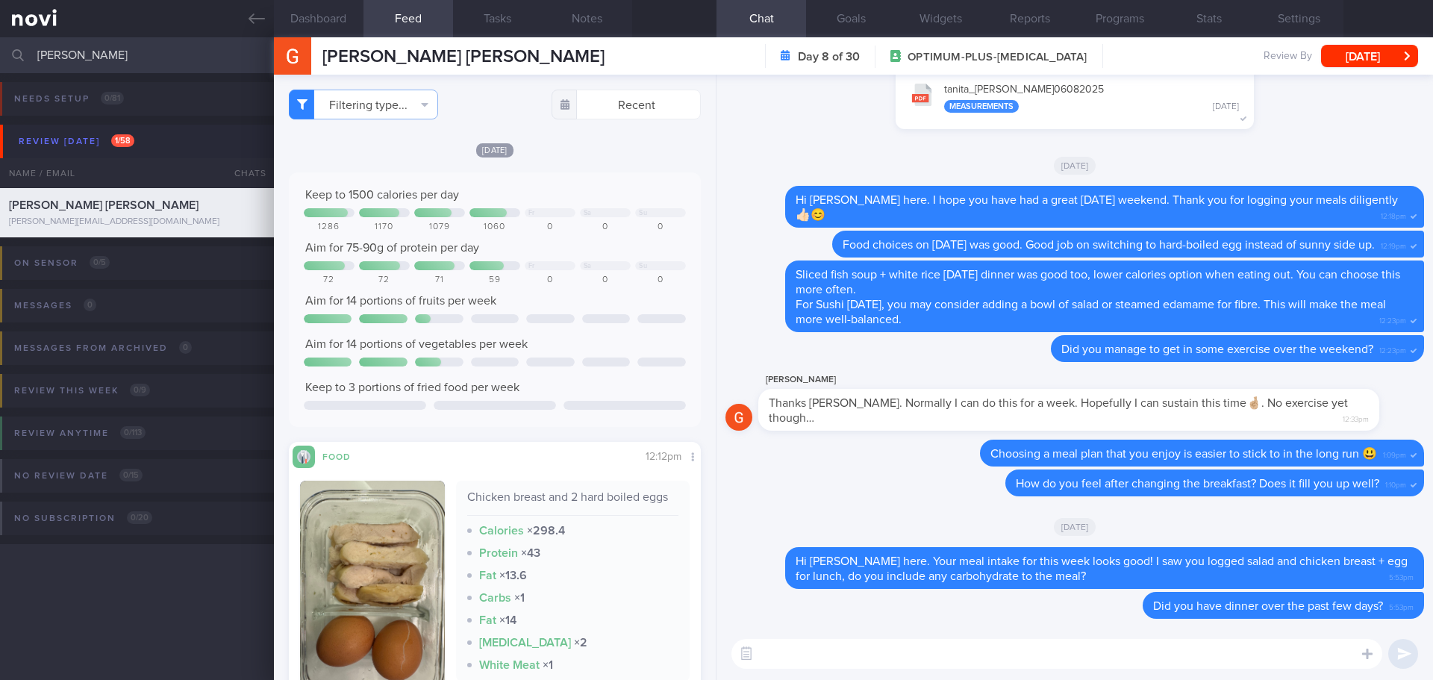
drag, startPoint x: 78, startPoint y: 48, endPoint x: -62, endPoint y: 64, distance: 141.2
click at [0, 64] on html "You are offline! Some functionality will be unavailable Patients New Users Coac…" at bounding box center [716, 340] width 1433 height 680
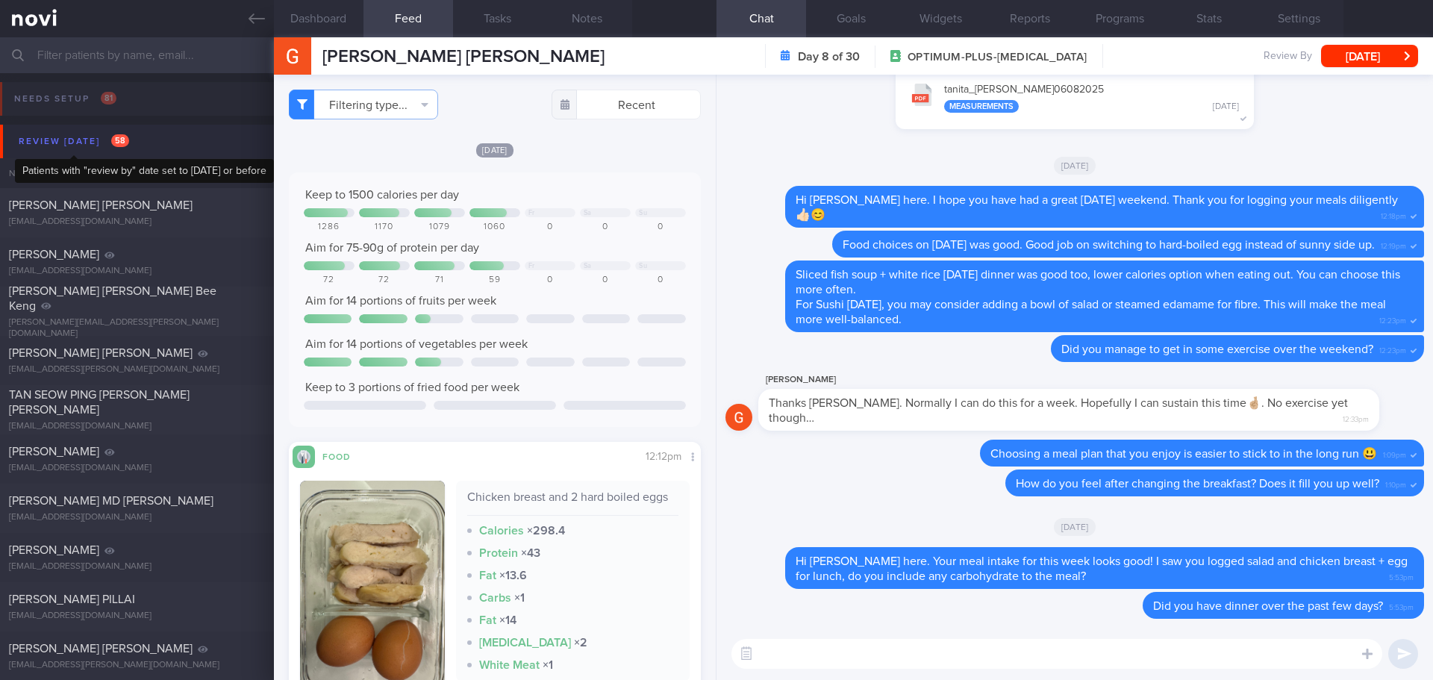
click at [63, 131] on button "Review today 58" at bounding box center [718, 142] width 1437 height 34
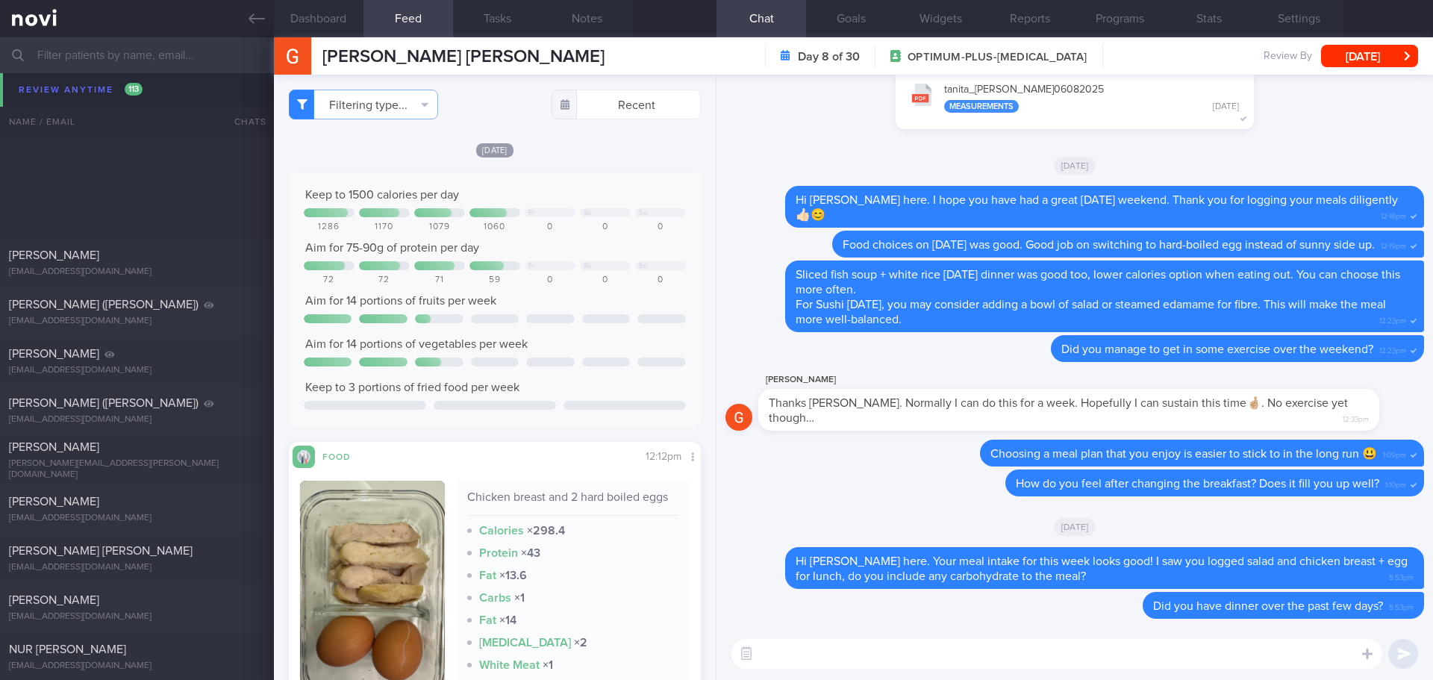
scroll to position [1791, 0]
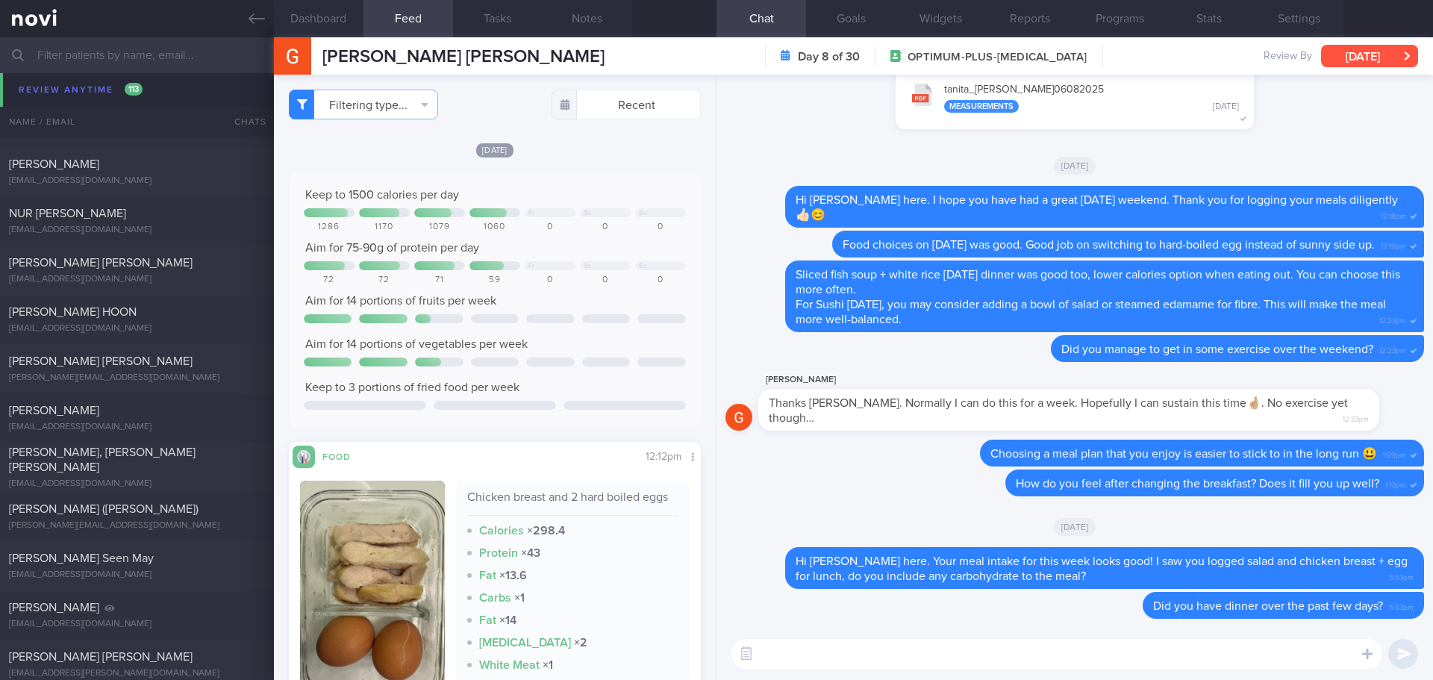
click at [1346, 54] on button "[DATE]" at bounding box center [1369, 56] width 97 height 22
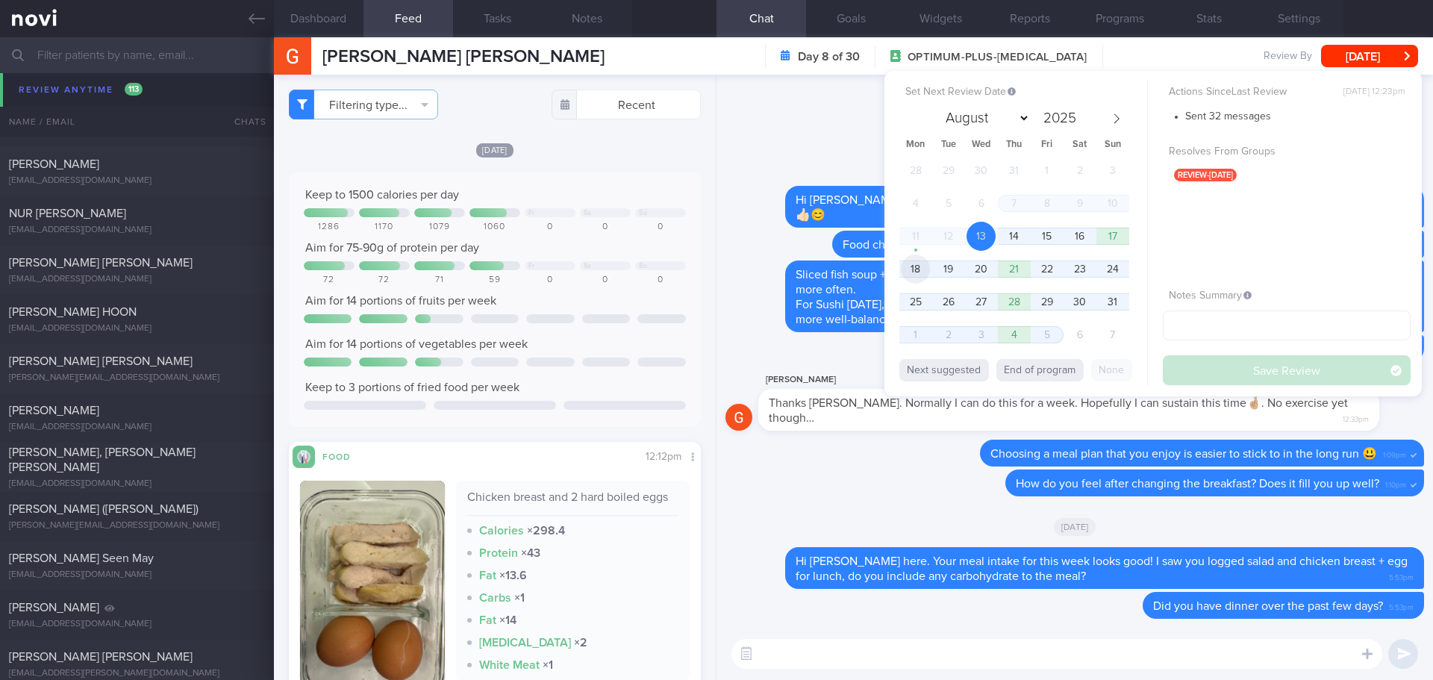
click at [925, 271] on span "18" at bounding box center [915, 268] width 29 height 29
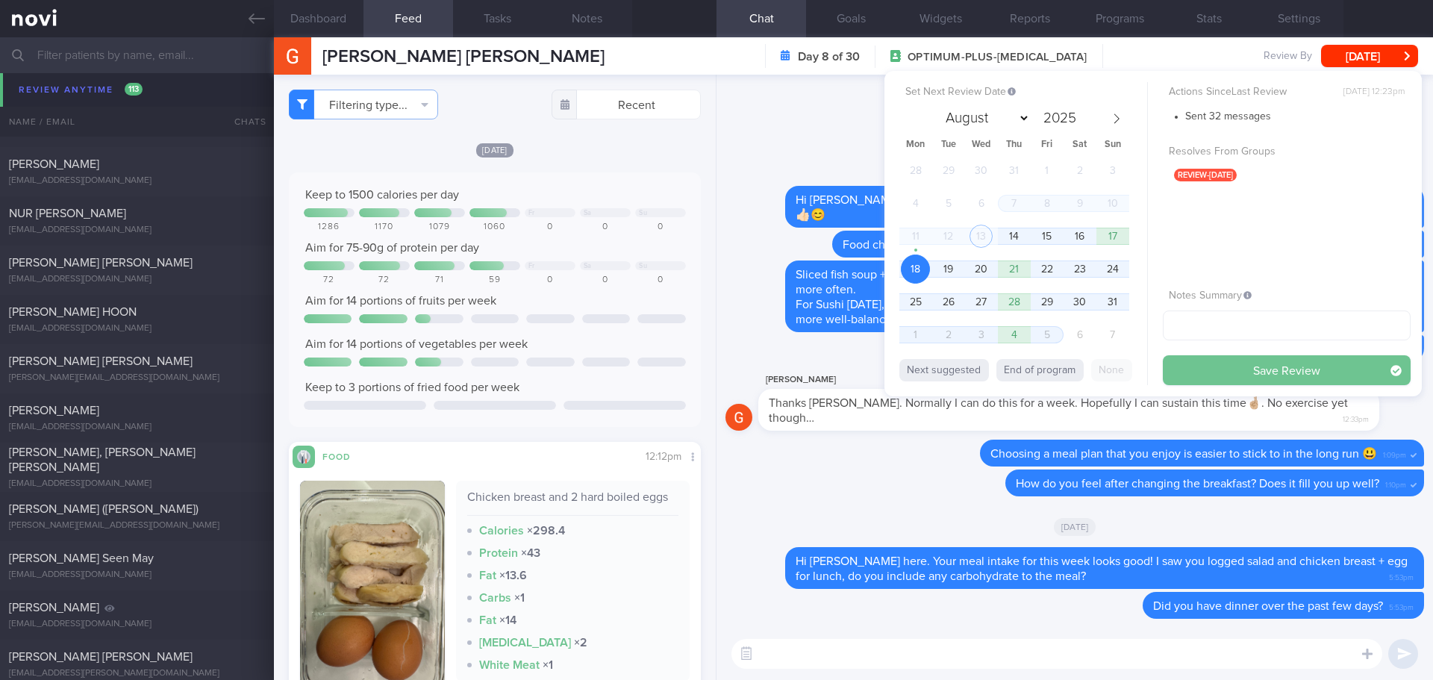
click at [1196, 362] on button "Save Review" at bounding box center [1286, 370] width 248 height 30
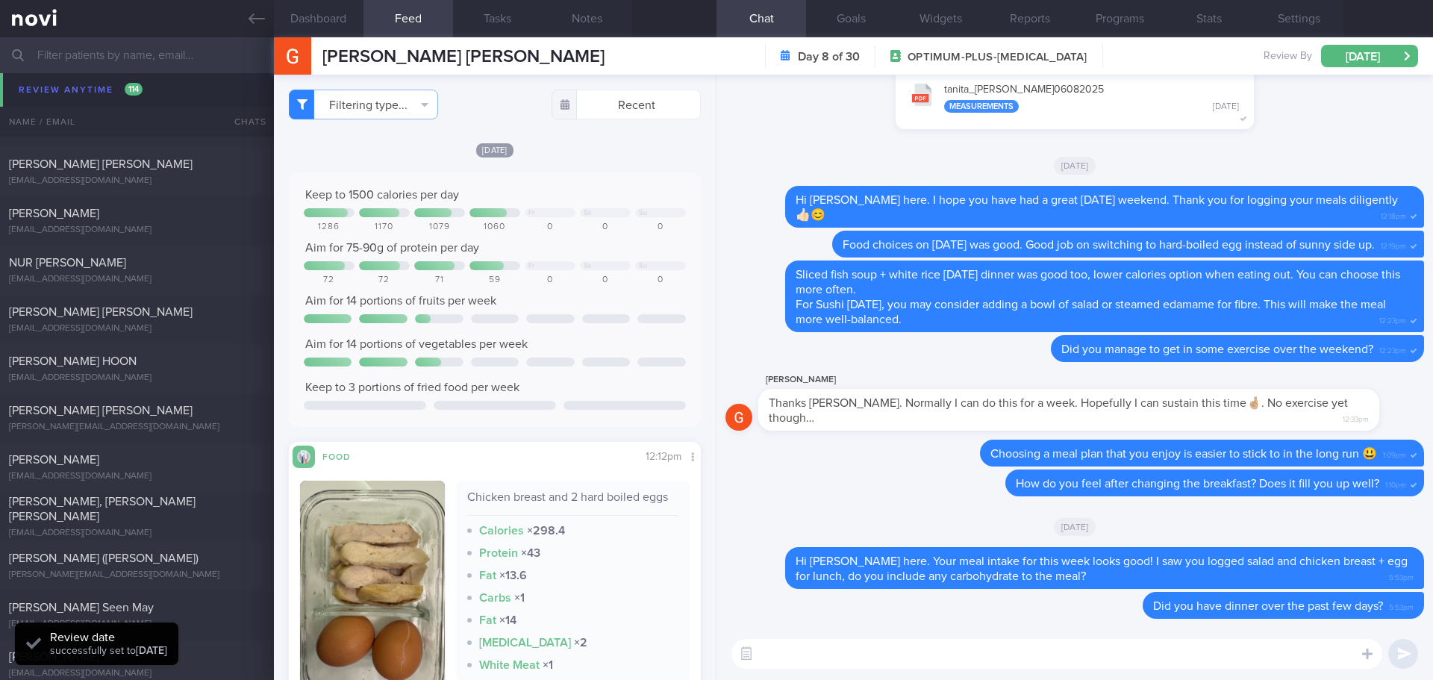
click at [165, 57] on input "text" at bounding box center [716, 55] width 1433 height 36
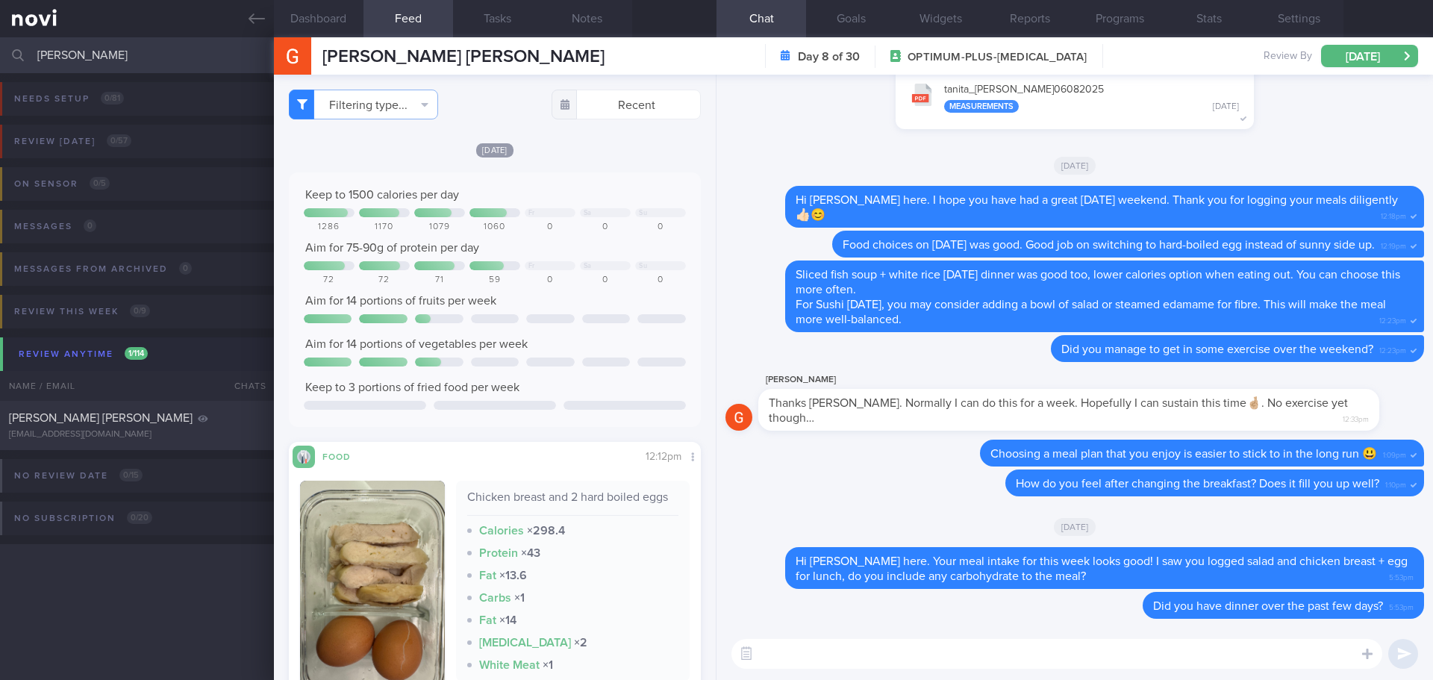
click at [98, 63] on input "magde" at bounding box center [716, 55] width 1433 height 36
type input "magda"
click at [157, 429] on div "[EMAIL_ADDRESS][DOMAIN_NAME]" at bounding box center [137, 434] width 256 height 11
type input "[DATE]"
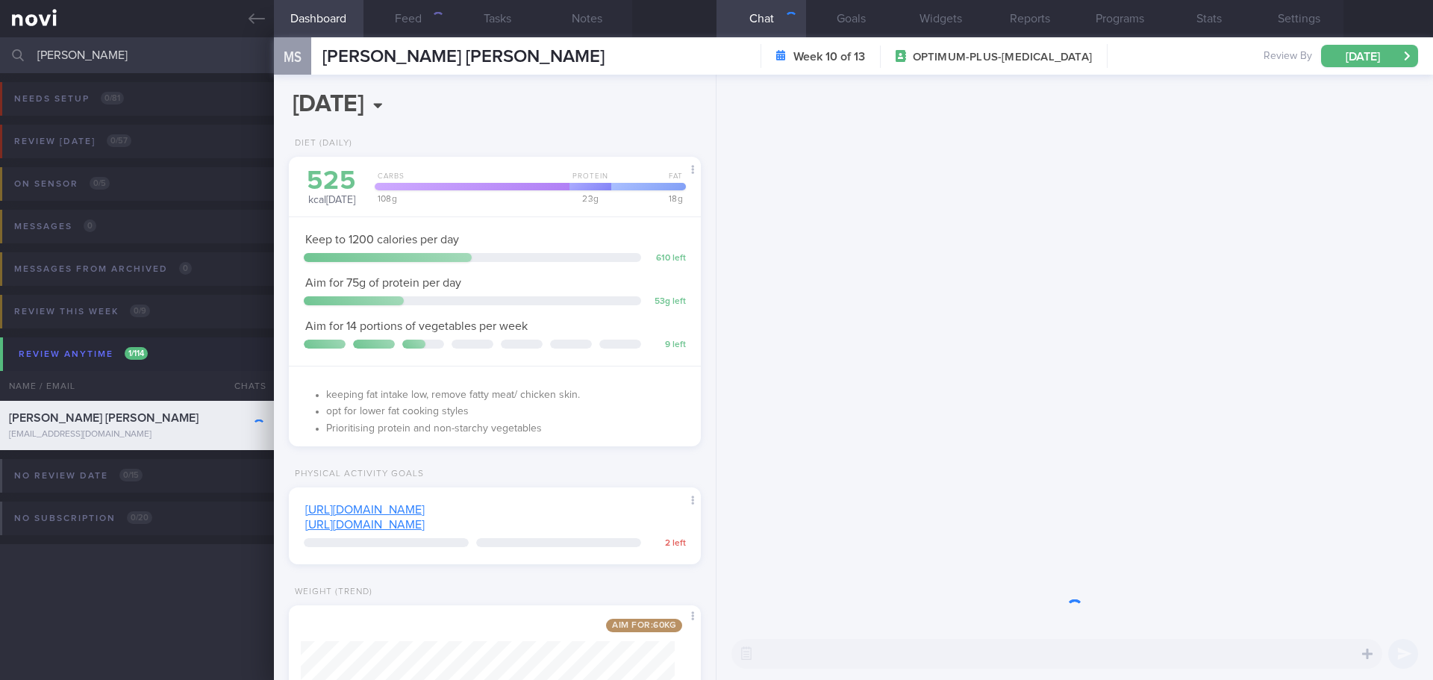
scroll to position [208, 375]
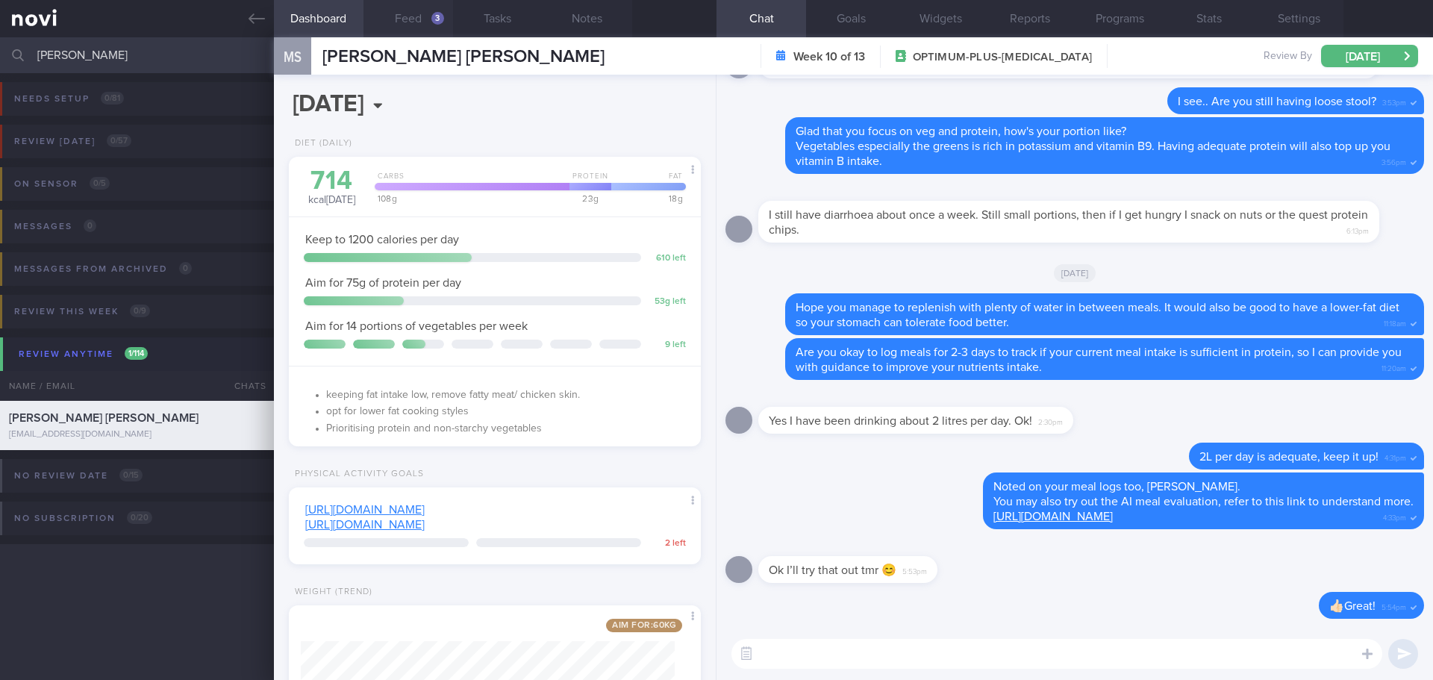
click at [402, 19] on button "Feed 3" at bounding box center [408, 18] width 90 height 37
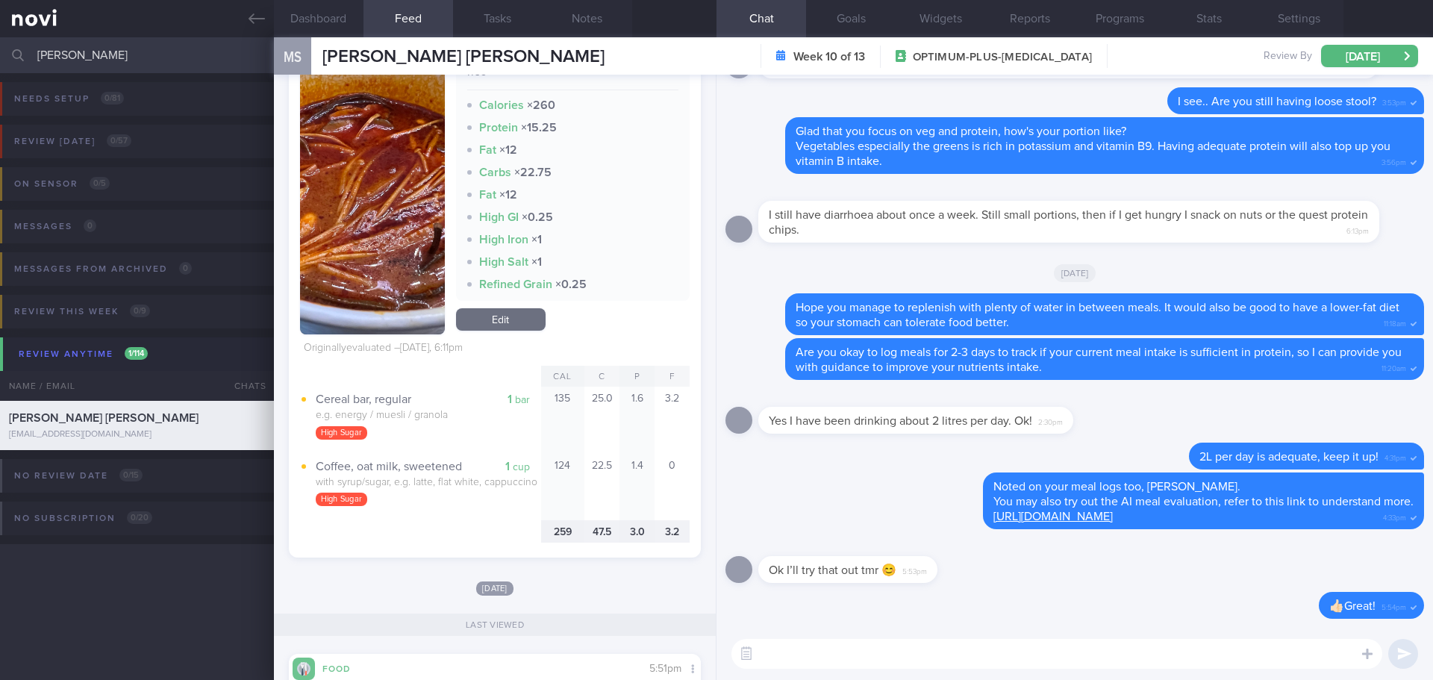
scroll to position [522, 0]
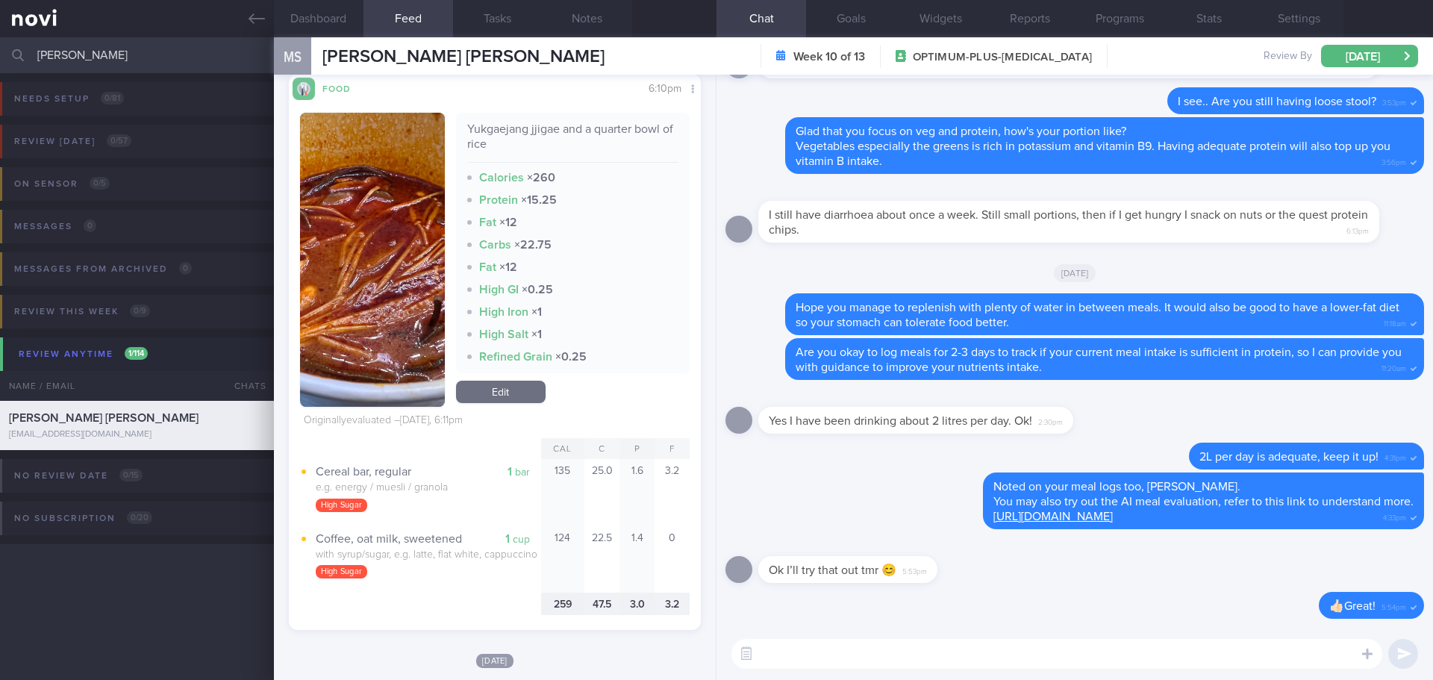
click at [382, 203] on button "button" at bounding box center [372, 260] width 145 height 294
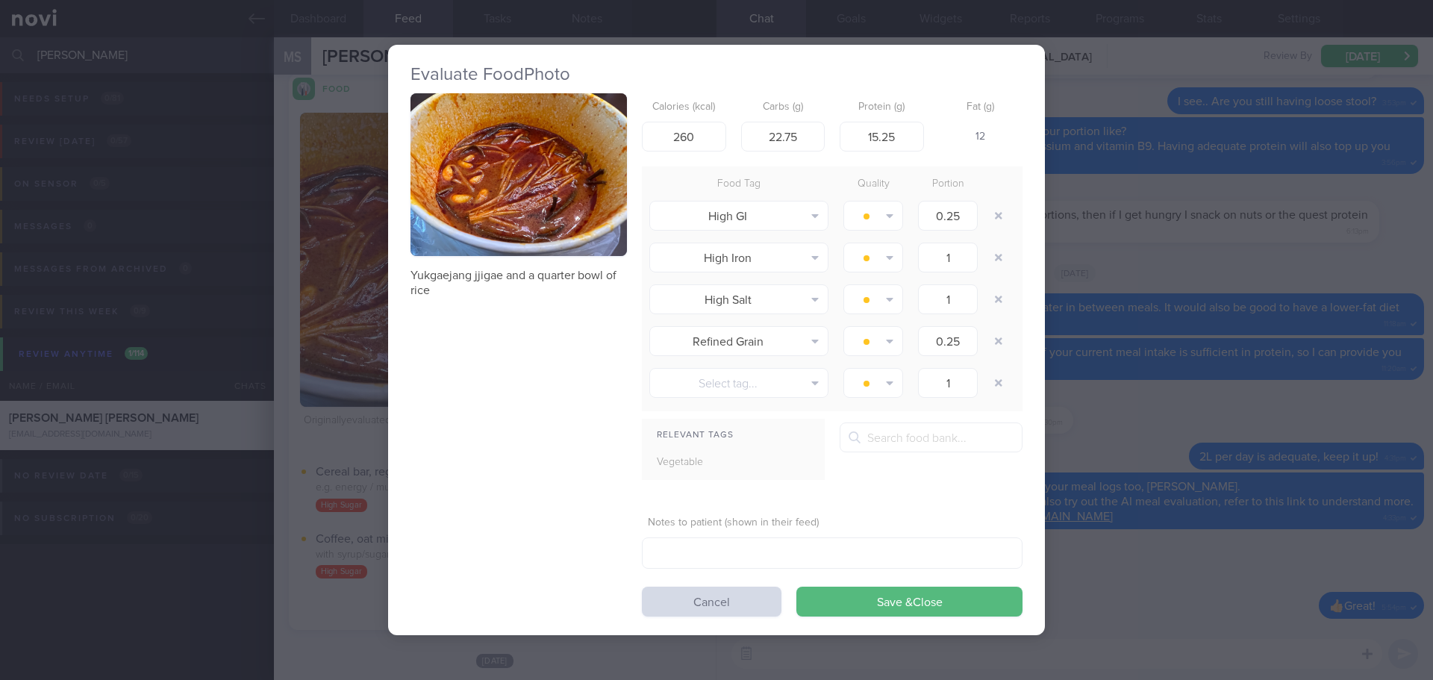
click at [562, 207] on button "button" at bounding box center [518, 174] width 216 height 163
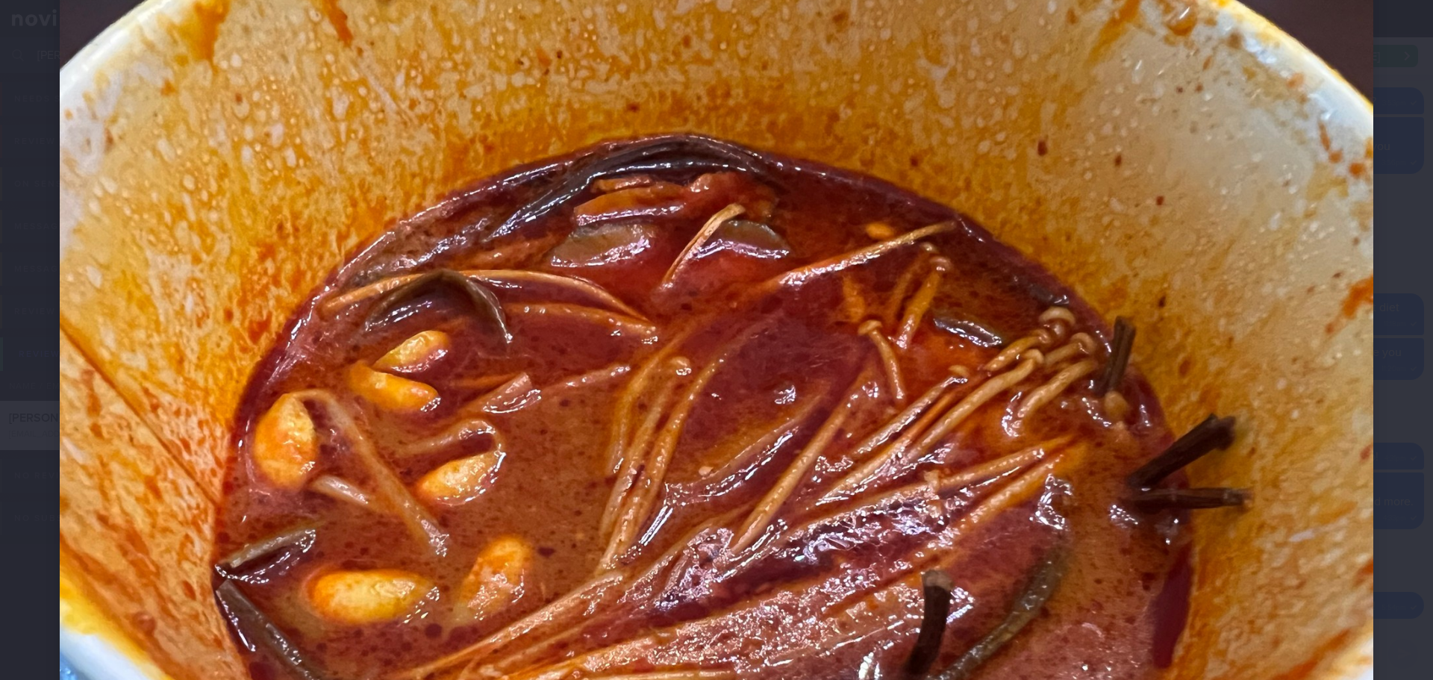
scroll to position [298, 0]
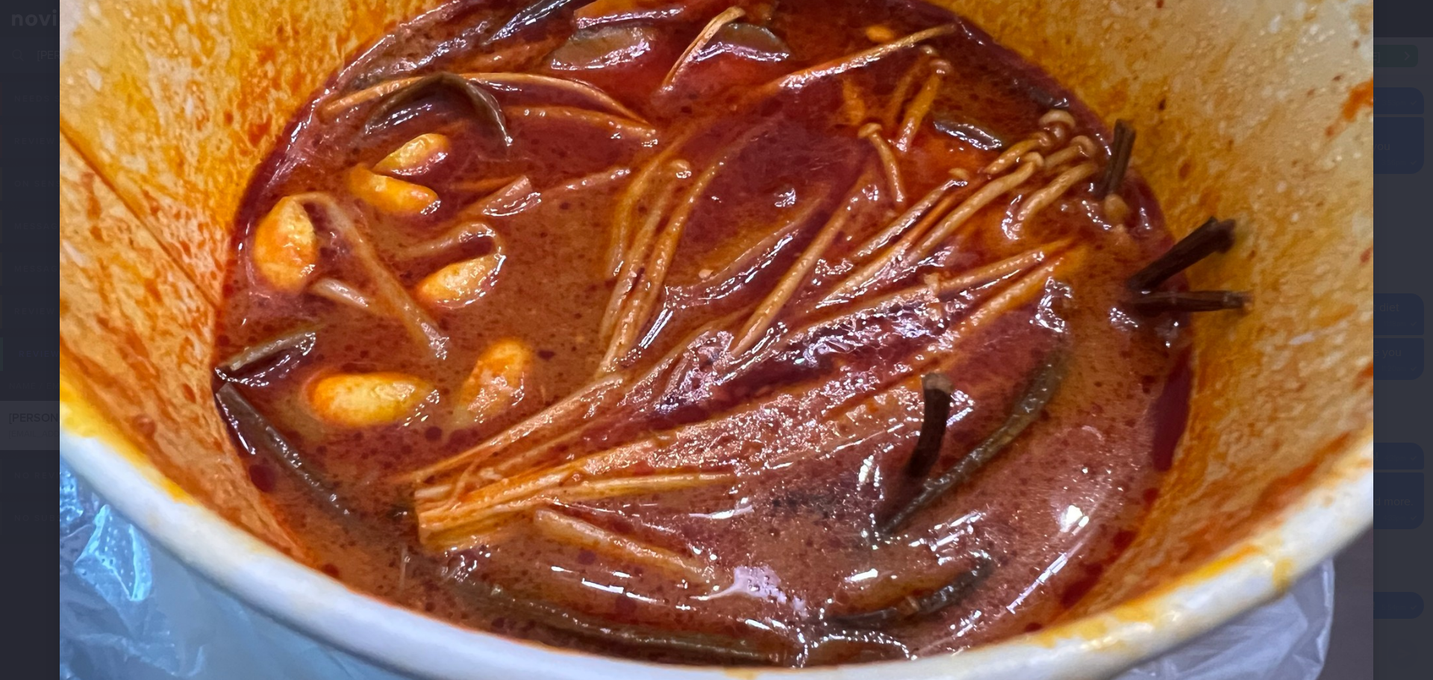
click at [1379, 299] on div at bounding box center [716, 254] width 1433 height 1104
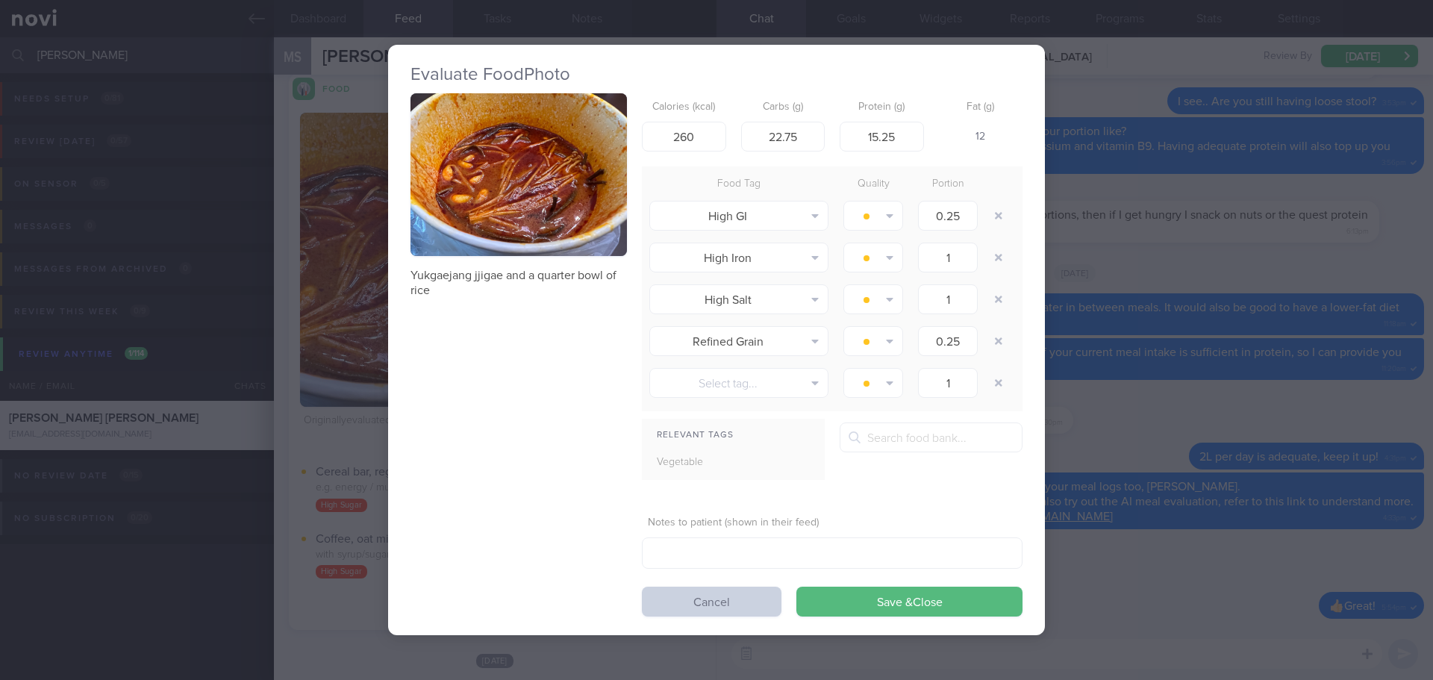
click at [725, 601] on button "Cancel" at bounding box center [712, 601] width 140 height 30
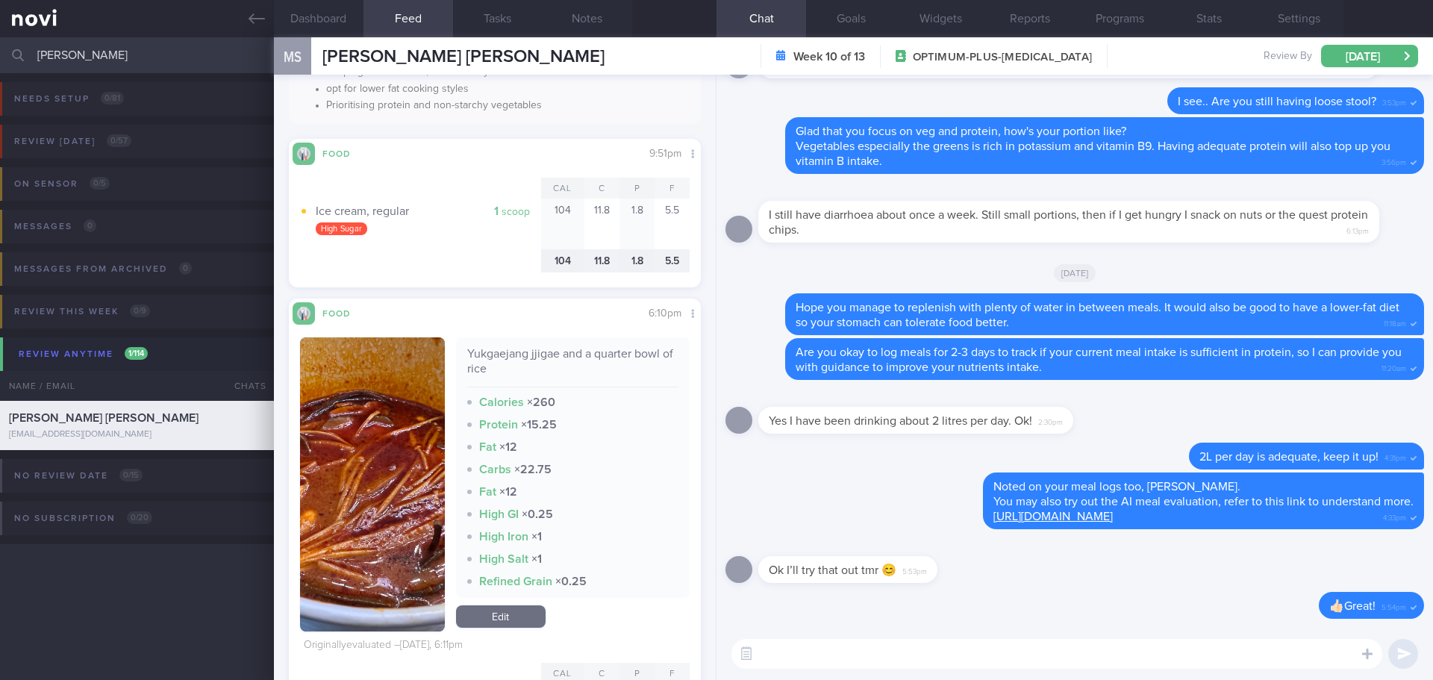
scroll to position [448, 0]
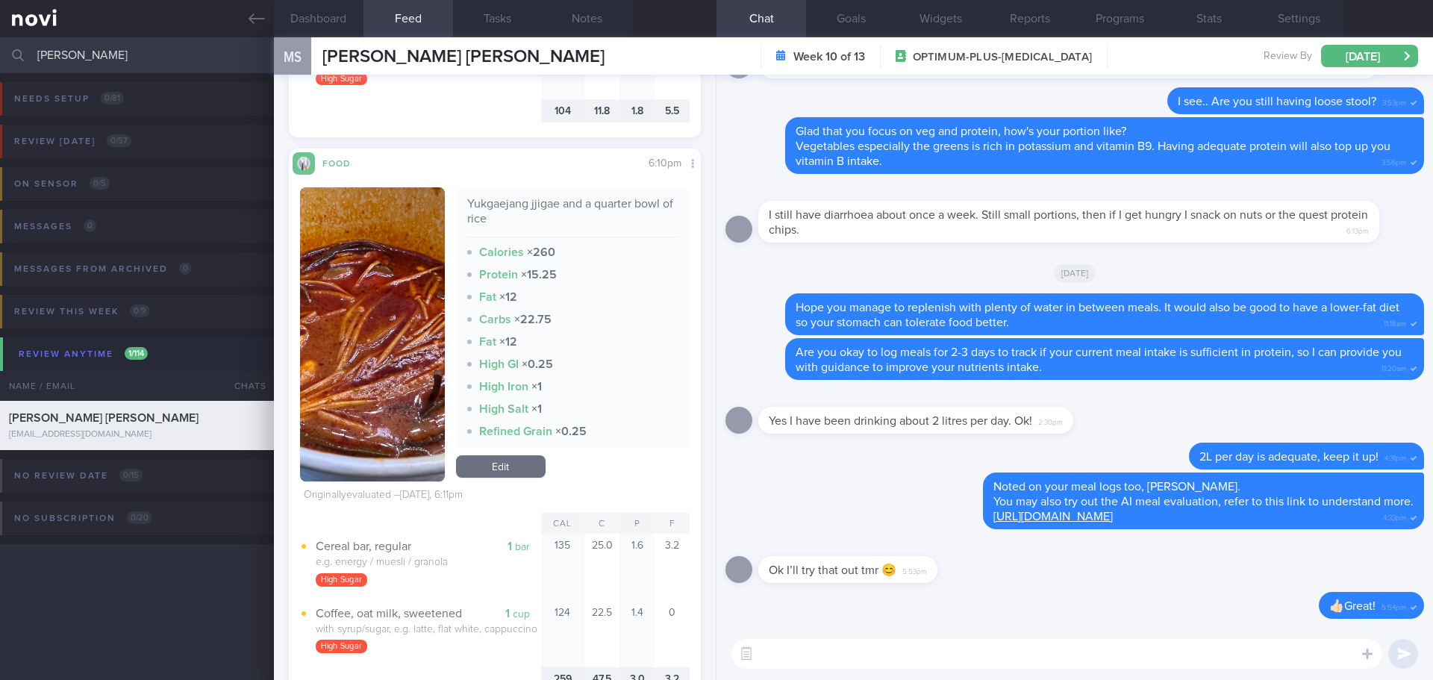
click at [813, 662] on textarea at bounding box center [1056, 654] width 651 height 30
click at [1024, 665] on textarea "Hi hi Magdalene, Elizabeth here." at bounding box center [1056, 654] width 651 height 30
drag, startPoint x: 992, startPoint y: 651, endPoint x: 933, endPoint y: 660, distance: 59.5
click at [933, 660] on textarea "Hi hi Magdalene, Elizabeth here. The korean" at bounding box center [1056, 654] width 651 height 30
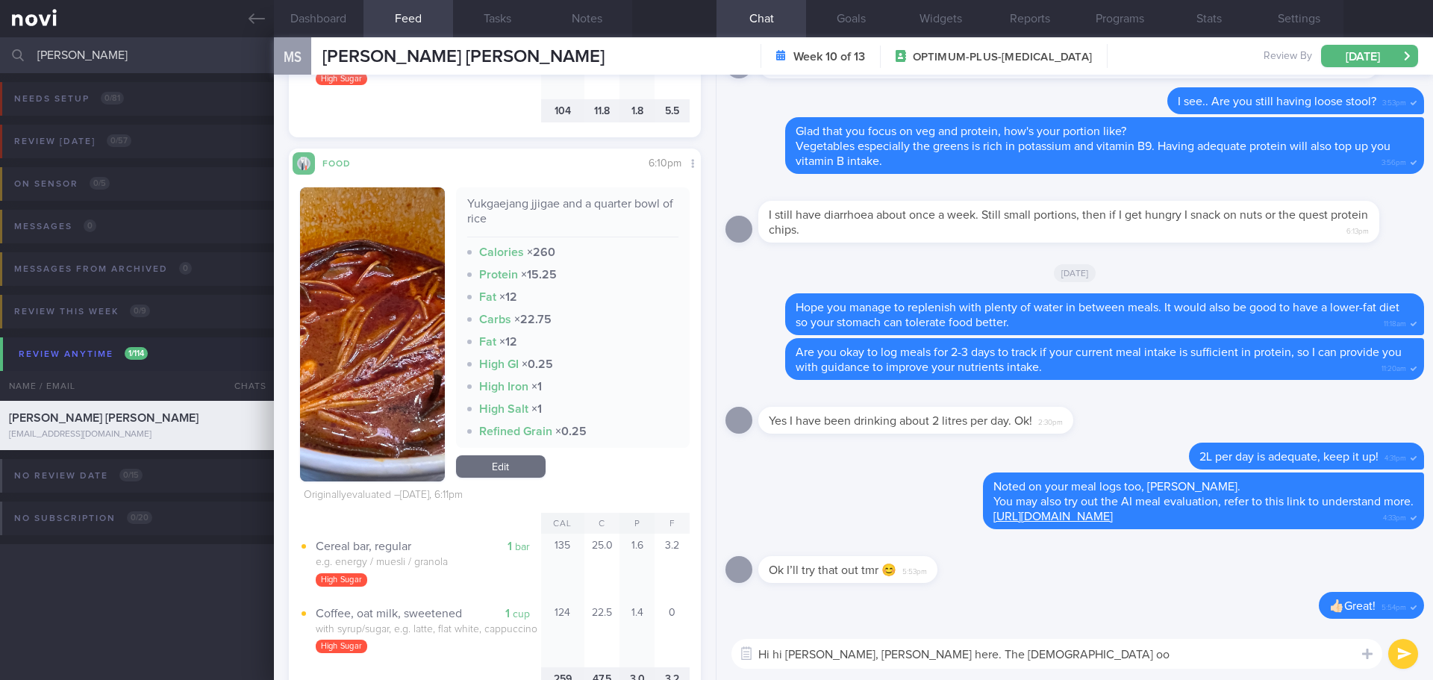
type textarea "Hi hi Magdalene, Elizabeth here. The korean oo"
click at [503, 463] on link "Edit" at bounding box center [501, 466] width 90 height 22
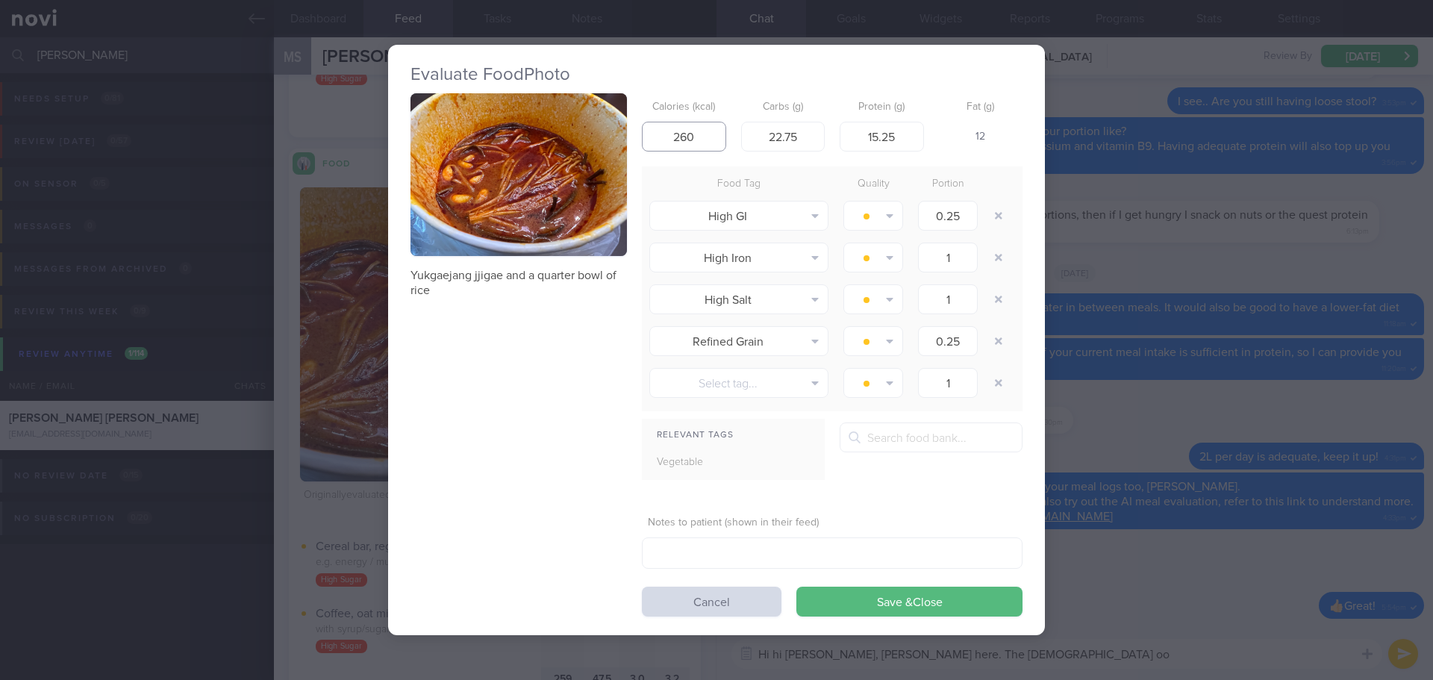
drag, startPoint x: 704, startPoint y: 136, endPoint x: 615, endPoint y: 153, distance: 90.4
click at [615, 153] on div "Yukgaejang jjigae and a quarter bowl of rice Calories (kcal) 260 Carbs (g) 22.7…" at bounding box center [716, 354] width 612 height 523
type input "3"
type input "280"
click at [913, 591] on button "Save & Close" at bounding box center [909, 601] width 226 height 30
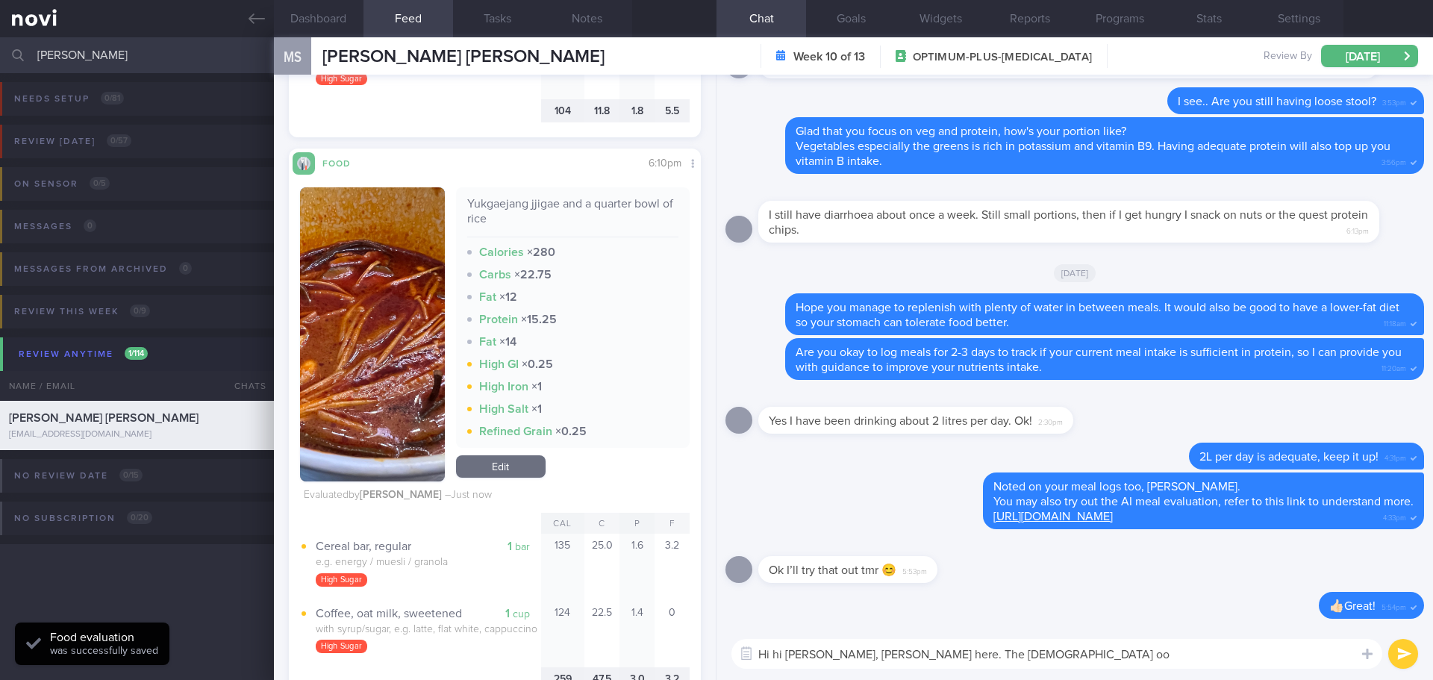
click at [1029, 654] on textarea "Hi hi Magdalene, Elizabeth here. The korean oo" at bounding box center [1056, 654] width 651 height 30
click at [366, 306] on button "button" at bounding box center [372, 334] width 145 height 294
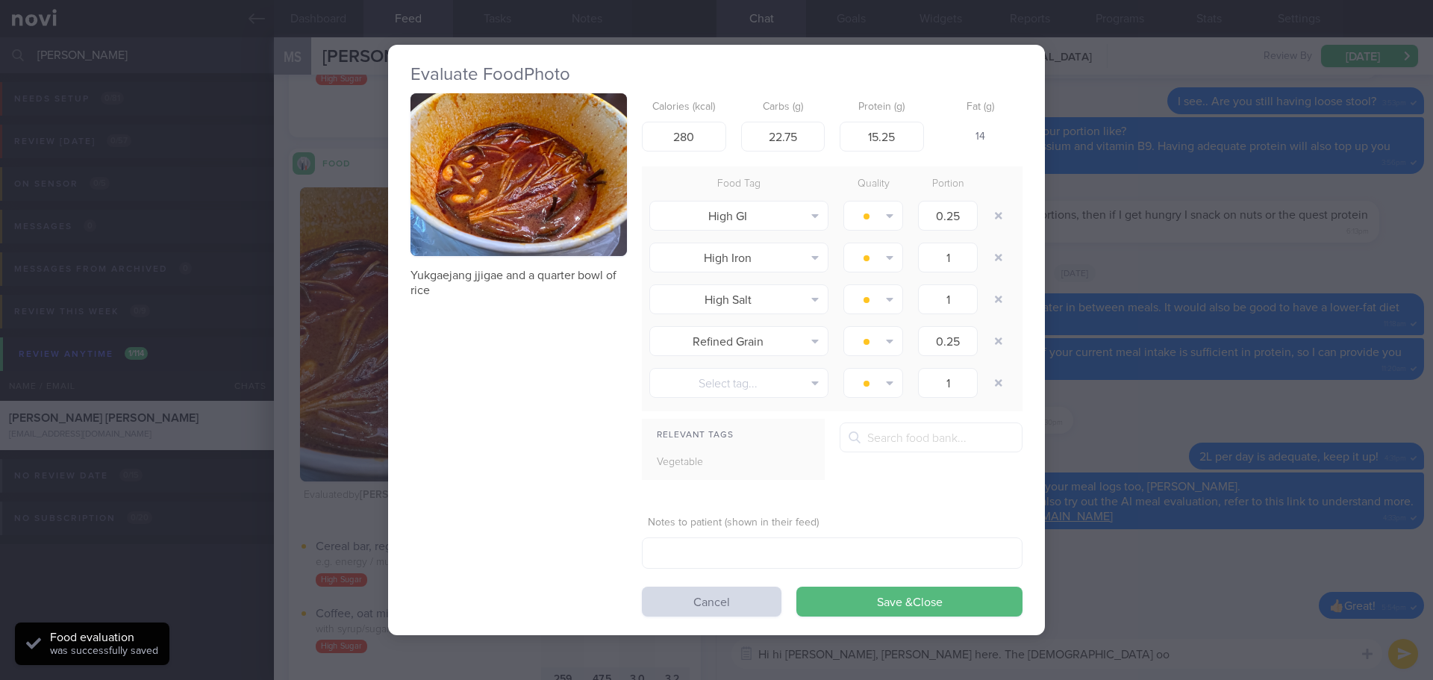
click at [466, 224] on button "button" at bounding box center [518, 174] width 216 height 163
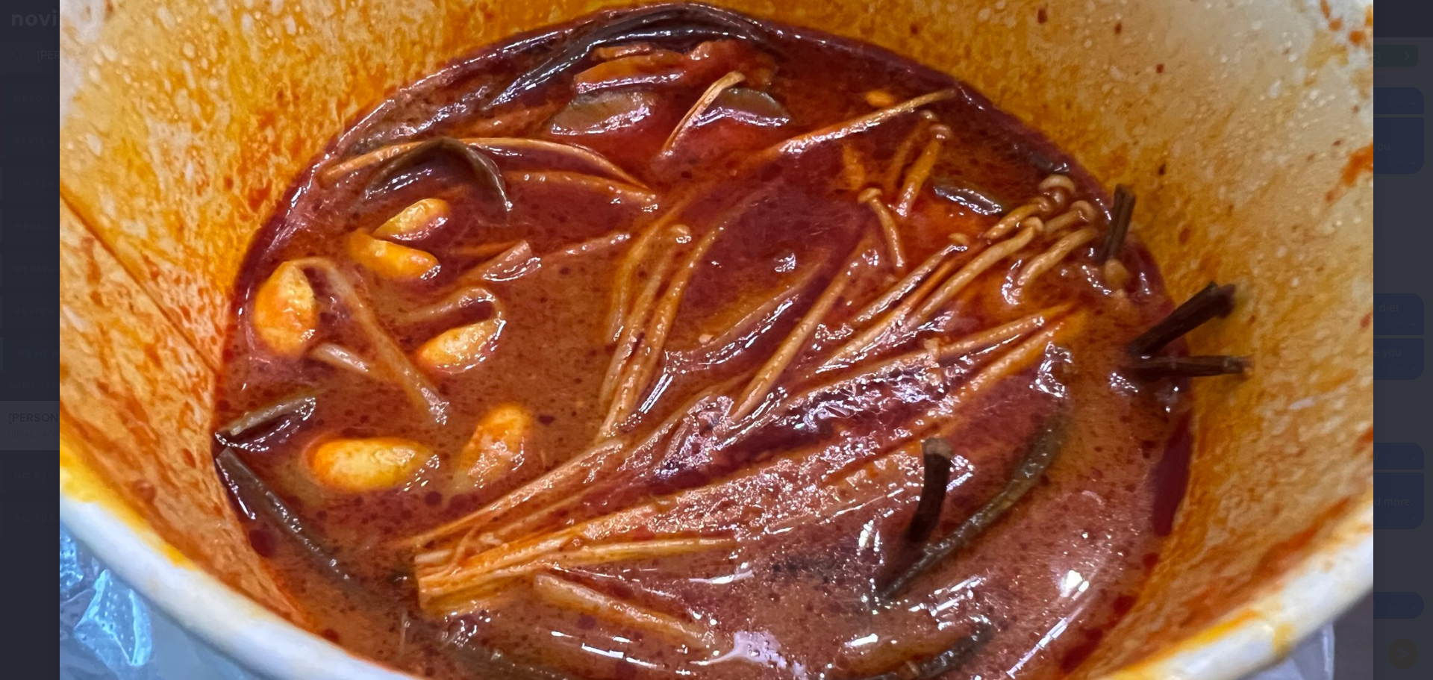
scroll to position [224, 0]
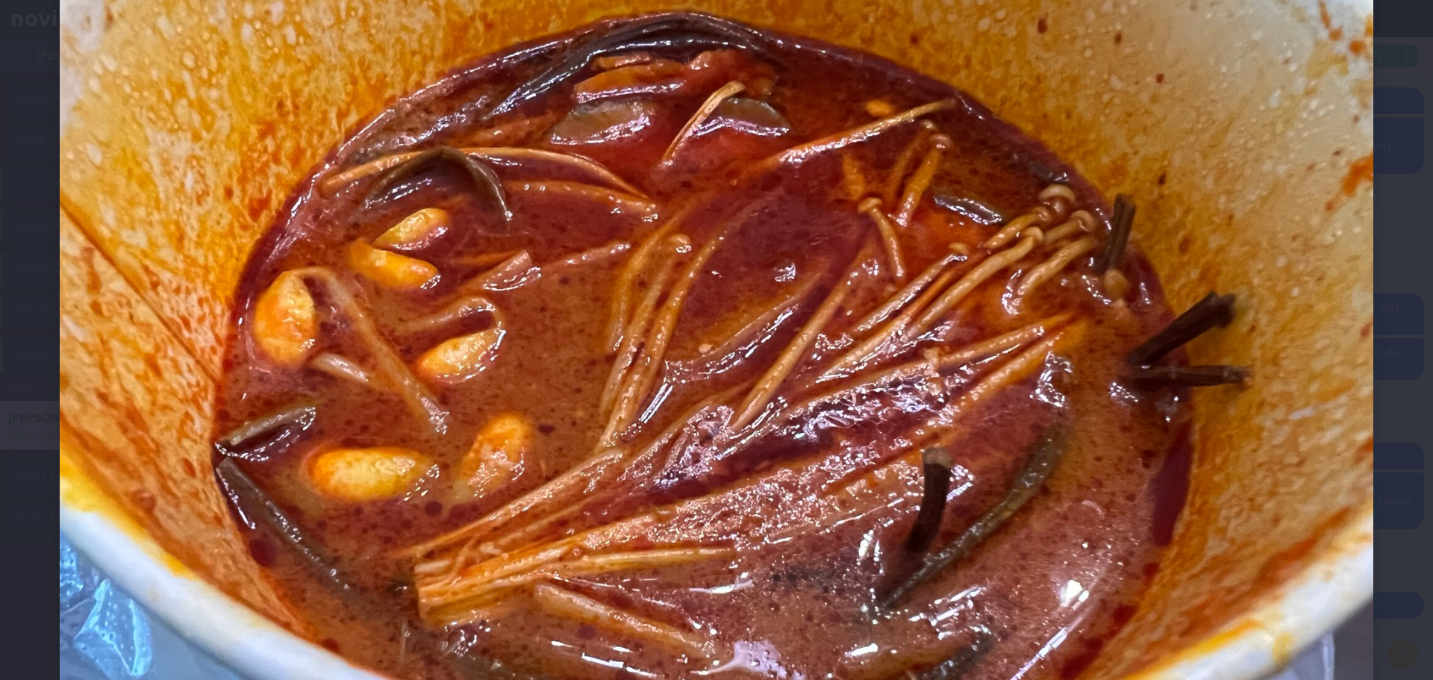
click at [1413, 277] on div at bounding box center [716, 328] width 1433 height 1104
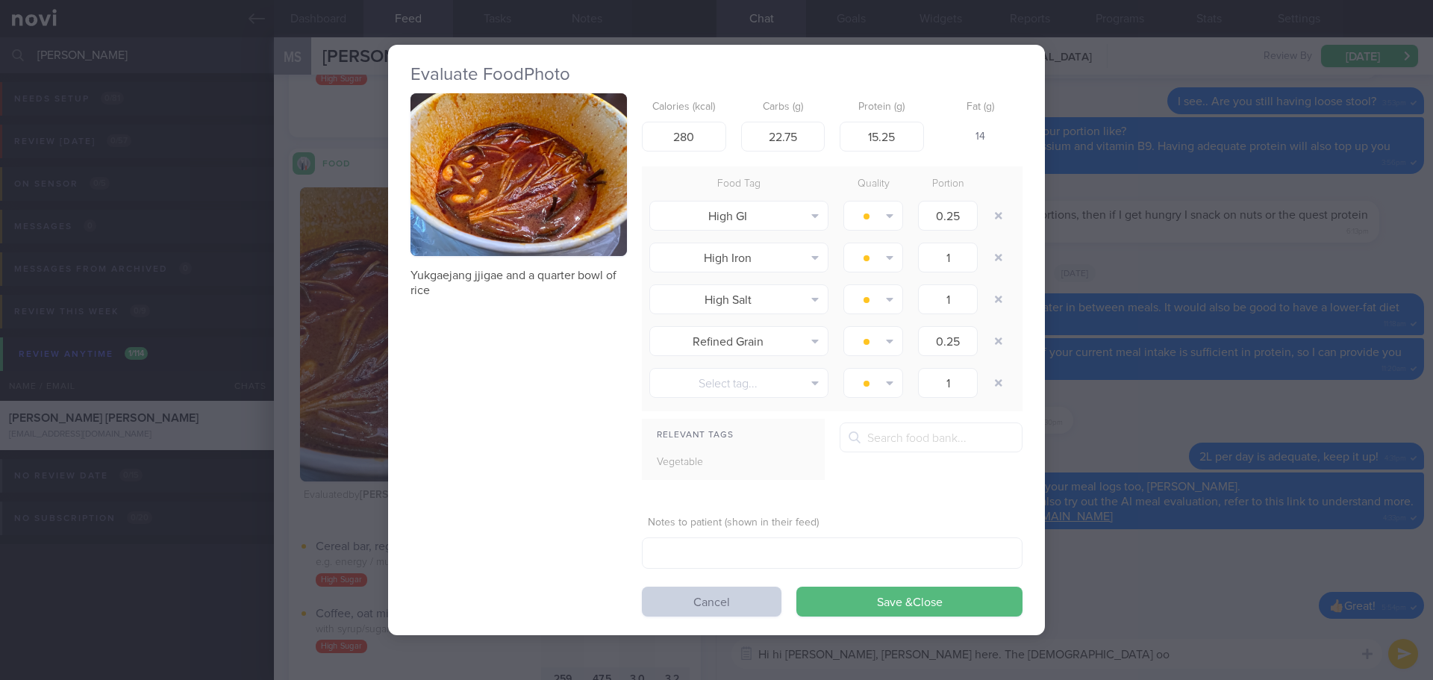
click at [750, 601] on button "Cancel" at bounding box center [712, 601] width 140 height 30
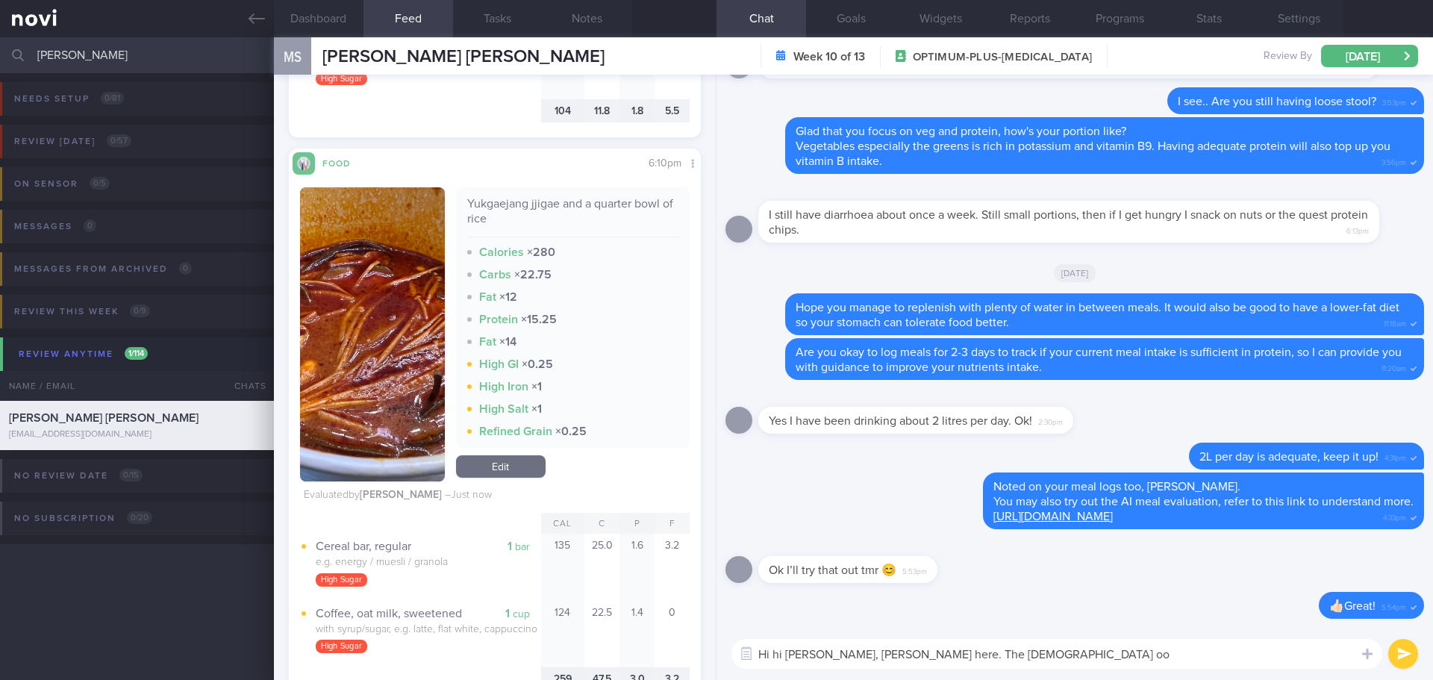
drag, startPoint x: 1023, startPoint y: 649, endPoint x: 931, endPoint y: 655, distance: 92.0
click at [931, 655] on textarea "Hi hi Magdalene, Elizabeth here. The korean oo" at bounding box center [1056, 654] width 651 height 30
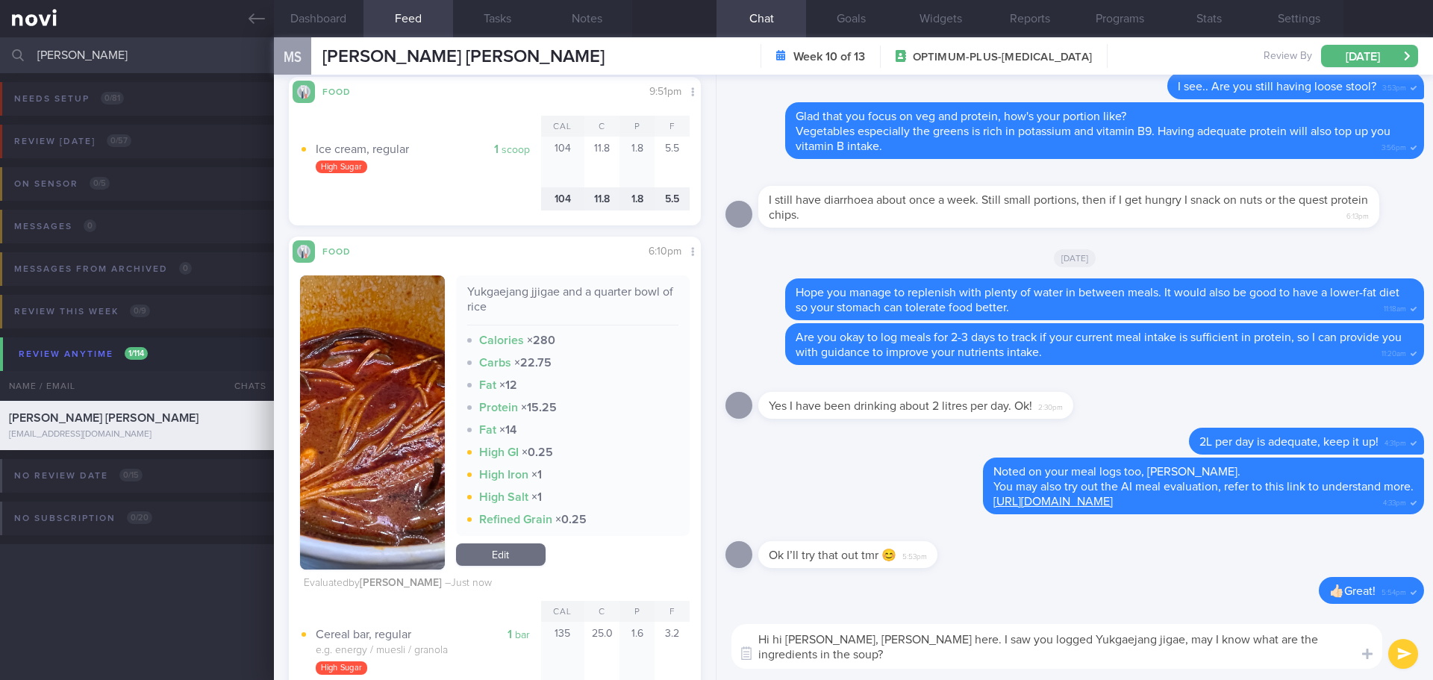
scroll to position [522, 0]
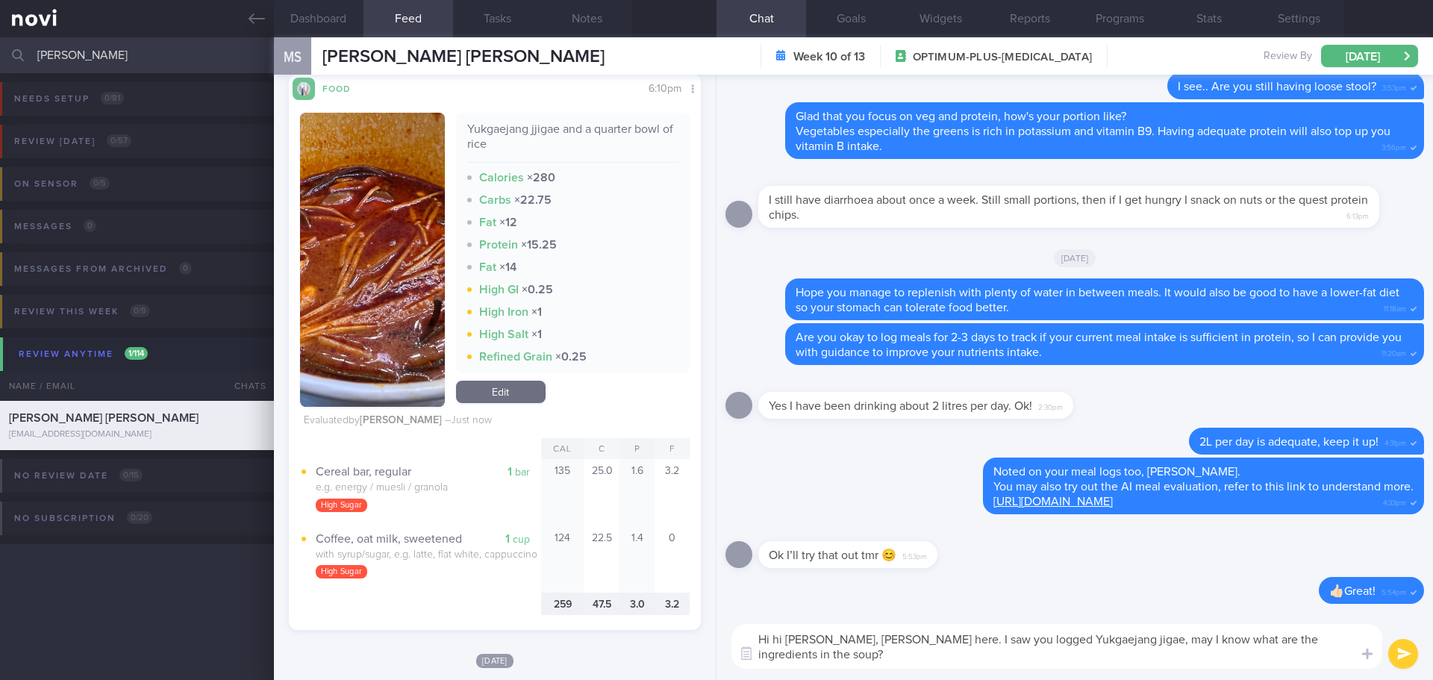
type textarea "Hi hi Magdalene, Elizabeth here. I saw you logged Yukgaejang jigae, may I know …"
click at [1392, 661] on button "submit" at bounding box center [1403, 654] width 30 height 30
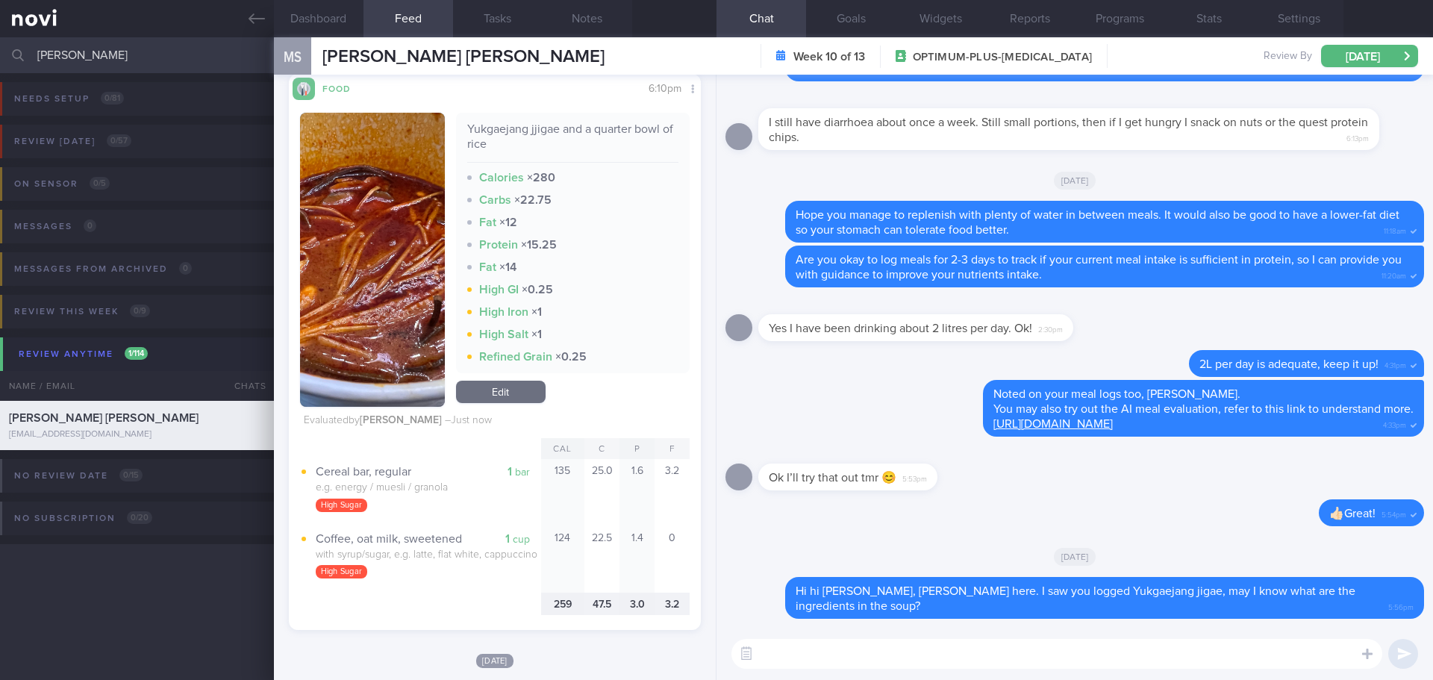
drag, startPoint x: 79, startPoint y: 60, endPoint x: -15, endPoint y: 59, distance: 94.0
click at [0, 59] on html "You are offline! Some functionality will be unavailable Patients New Users Coac…" at bounding box center [716, 340] width 1433 height 680
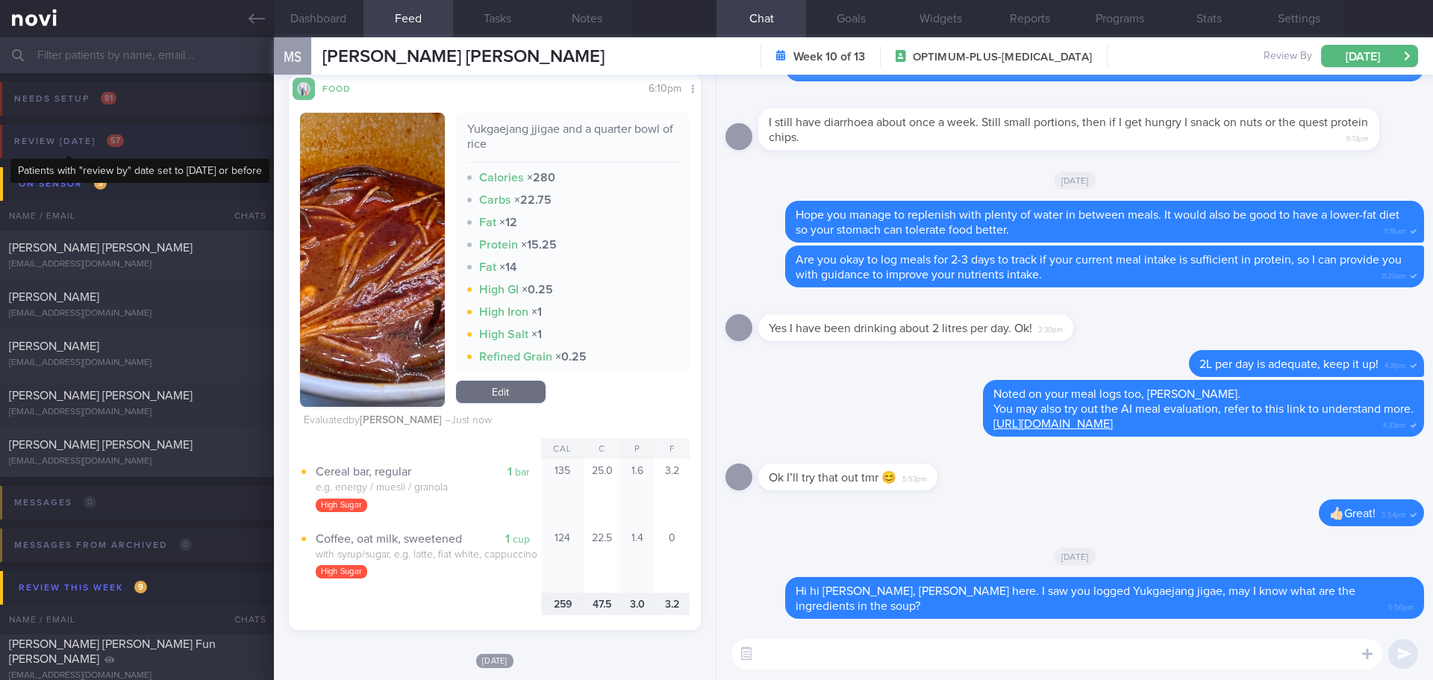
click at [101, 145] on div "Review [DATE] 57" at bounding box center [68, 141] width 117 height 20
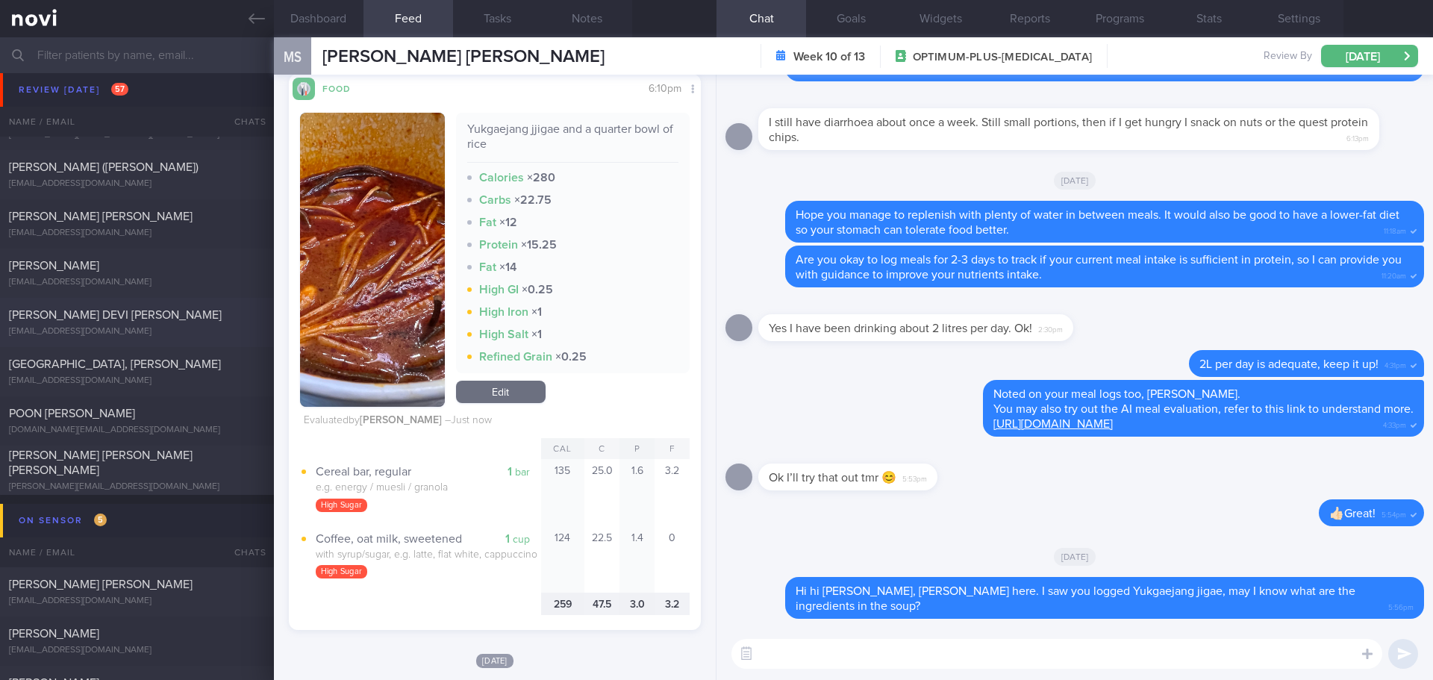
scroll to position [2462, 0]
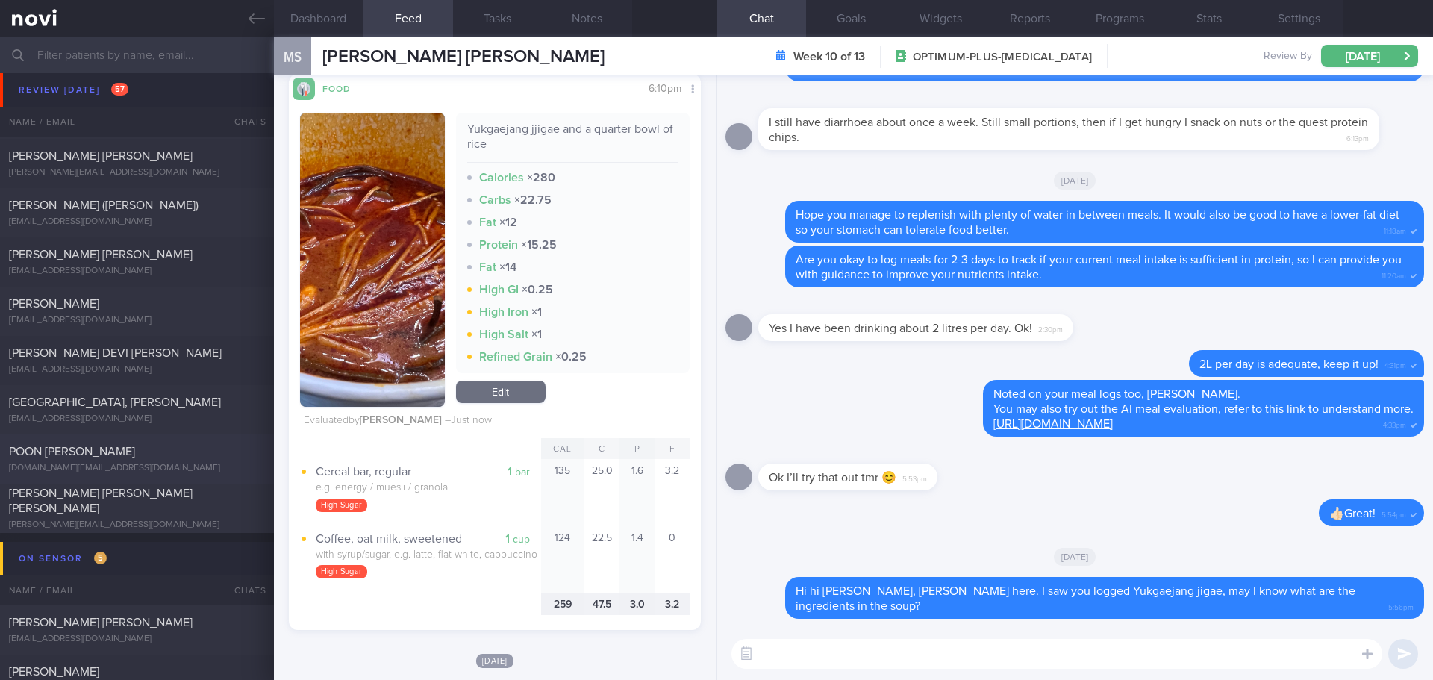
click at [107, 454] on span "POON [PERSON_NAME]" at bounding box center [72, 451] width 126 height 12
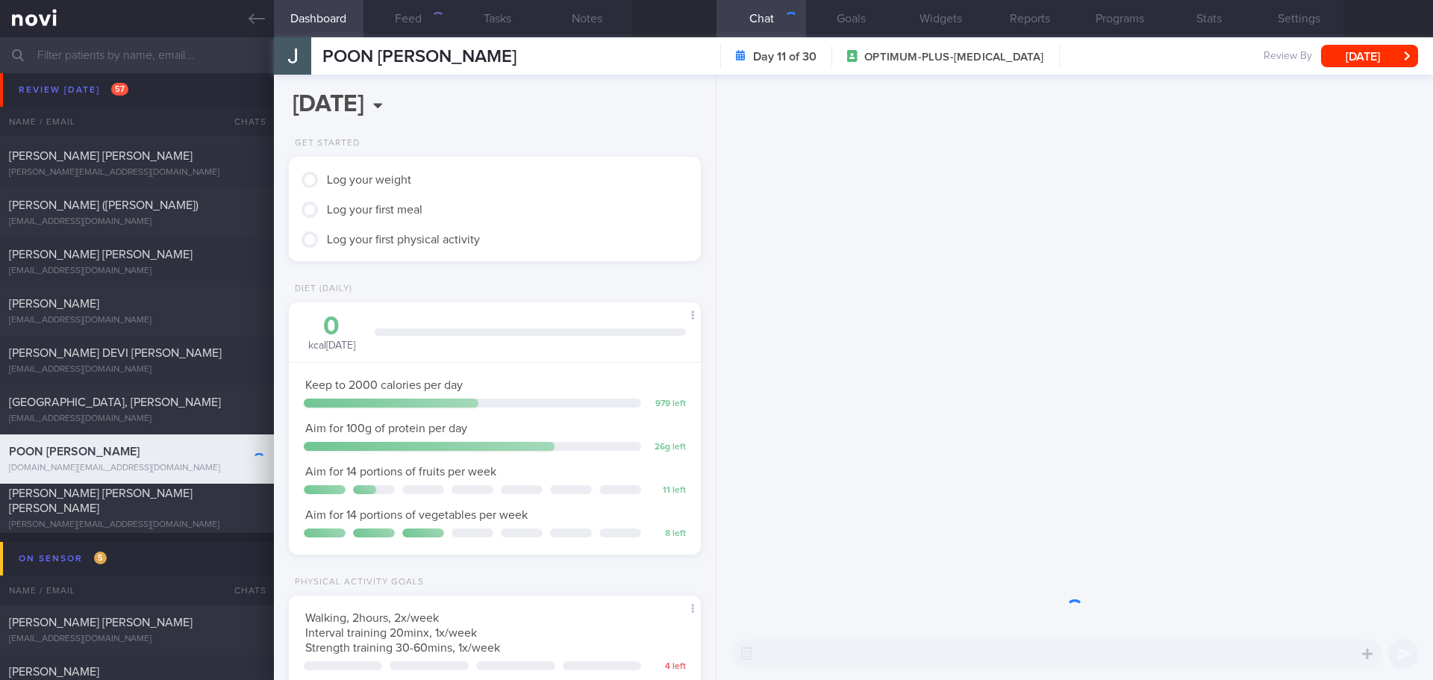
scroll to position [208, 375]
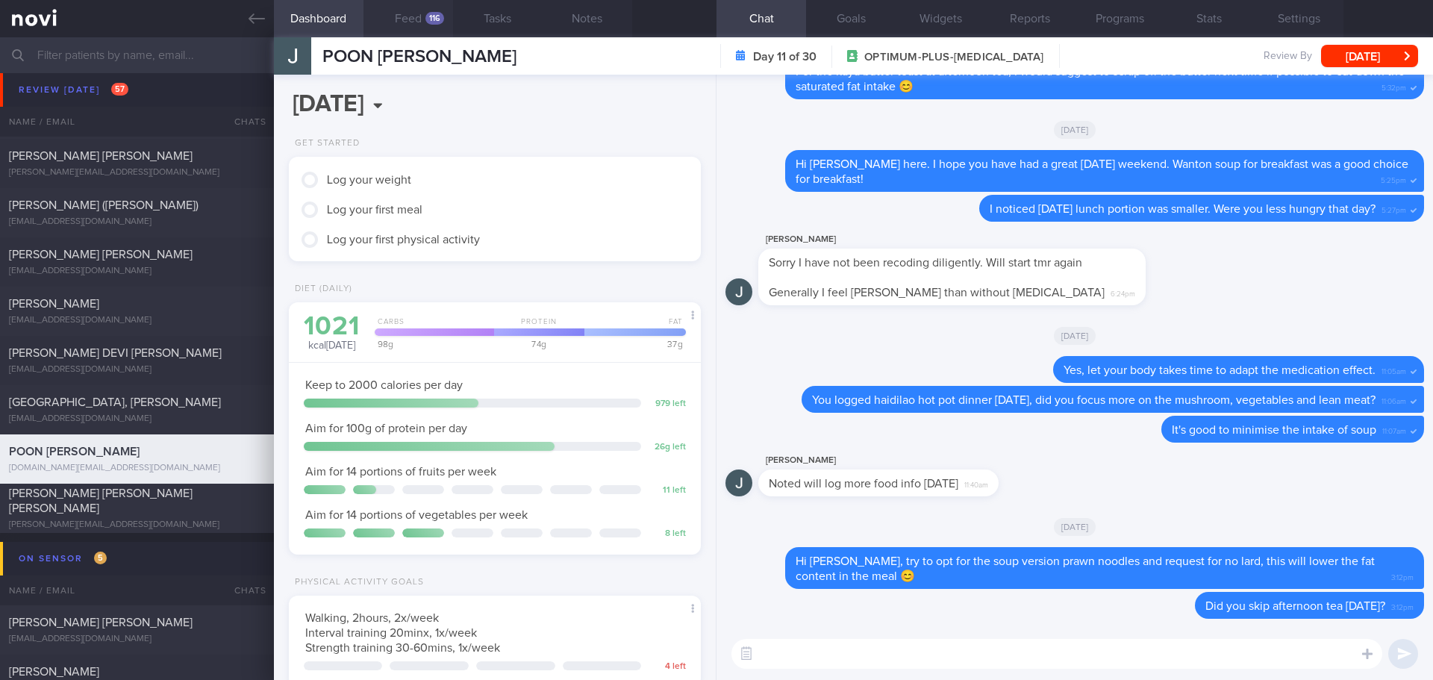
click at [419, 17] on button "Feed 116" at bounding box center [408, 18] width 90 height 37
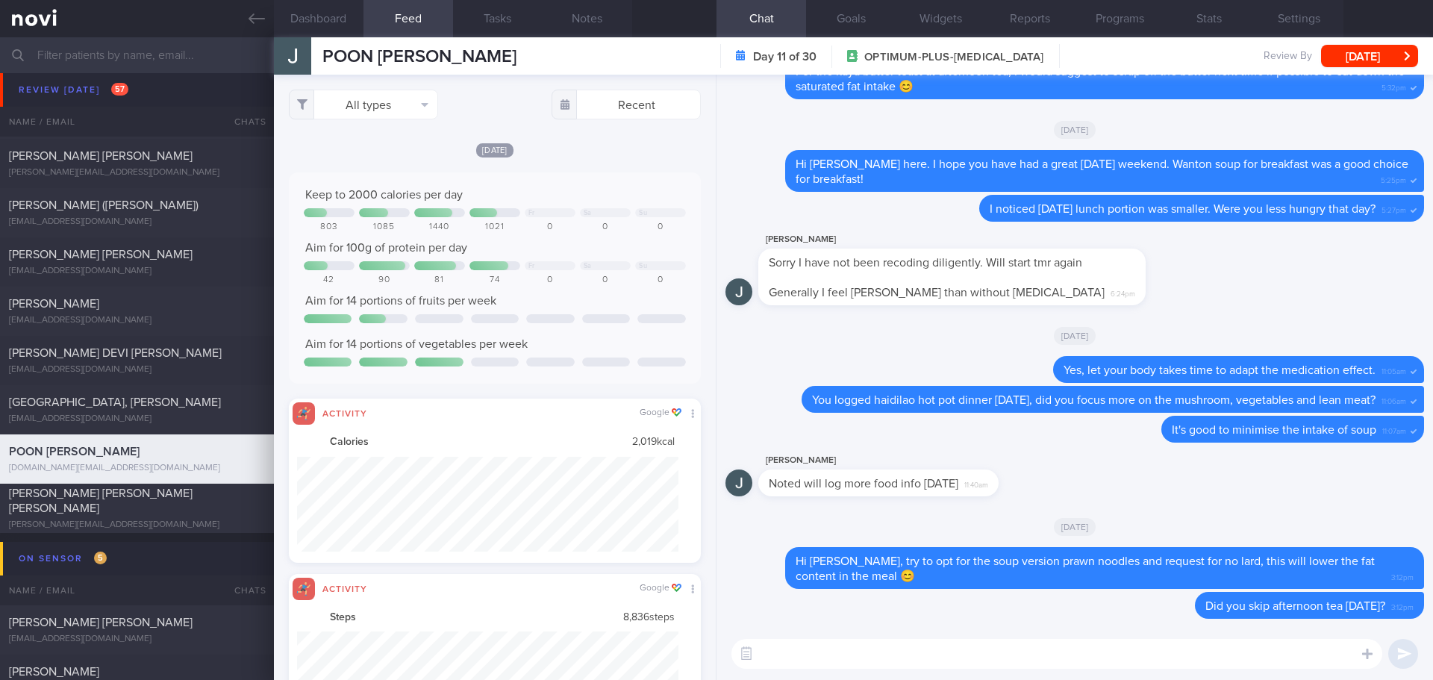
scroll to position [95, 382]
click at [416, 112] on button "All types" at bounding box center [363, 105] width 149 height 30
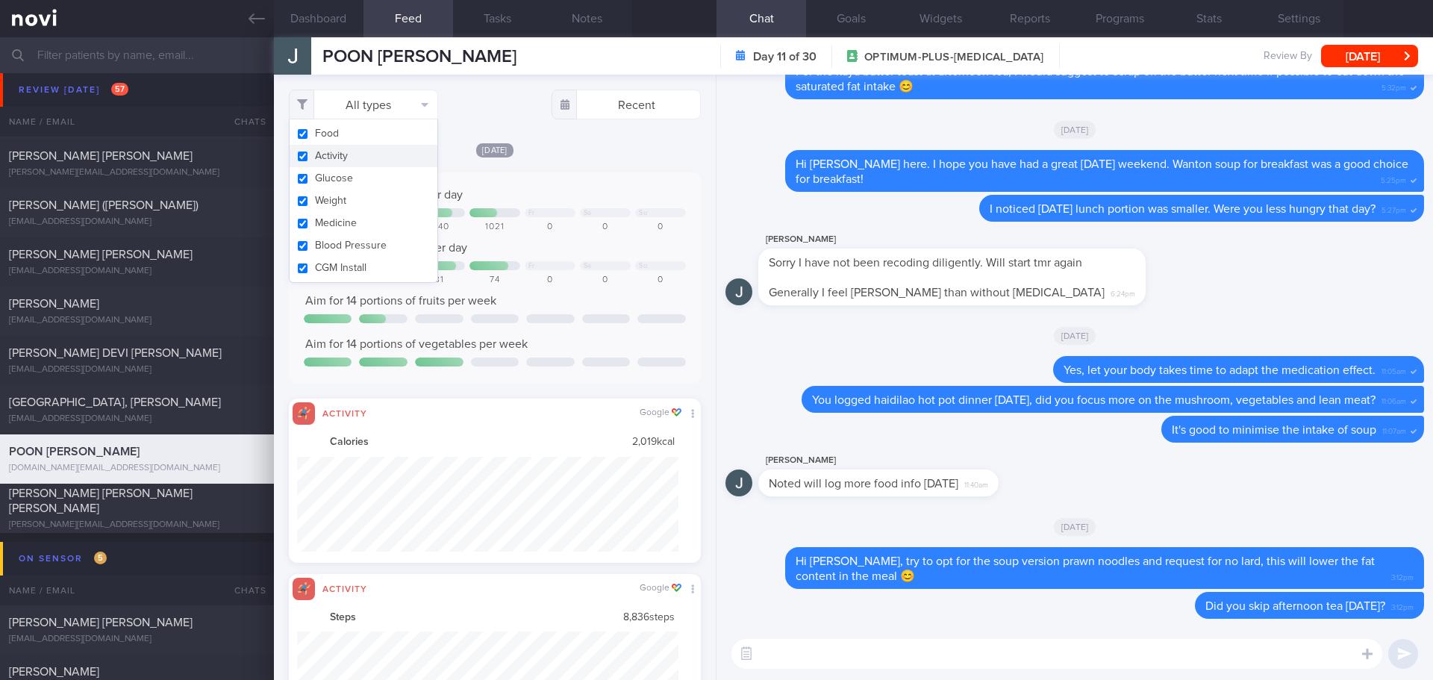
click at [401, 151] on button "Activity" at bounding box center [364, 156] width 148 height 22
checkbox input "false"
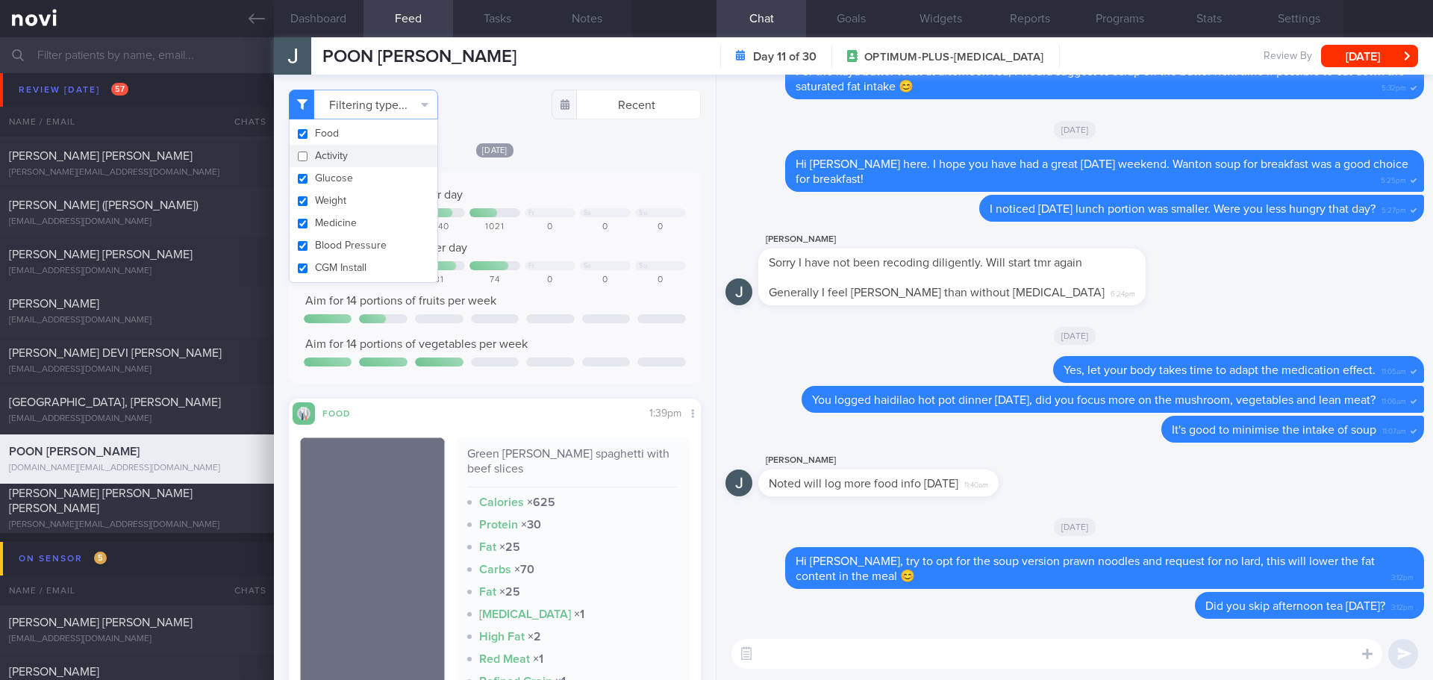
click at [554, 154] on div "[DATE]" at bounding box center [495, 150] width 412 height 16
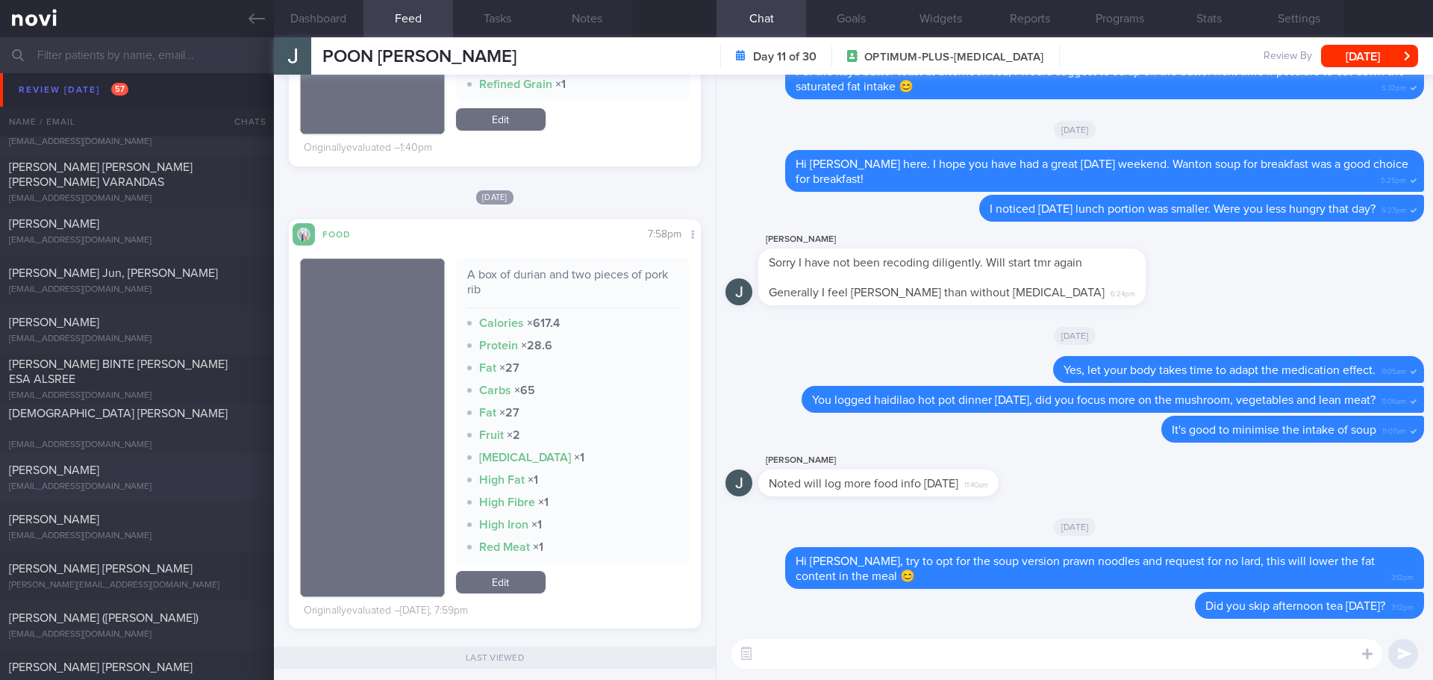
scroll to position [2089, 0]
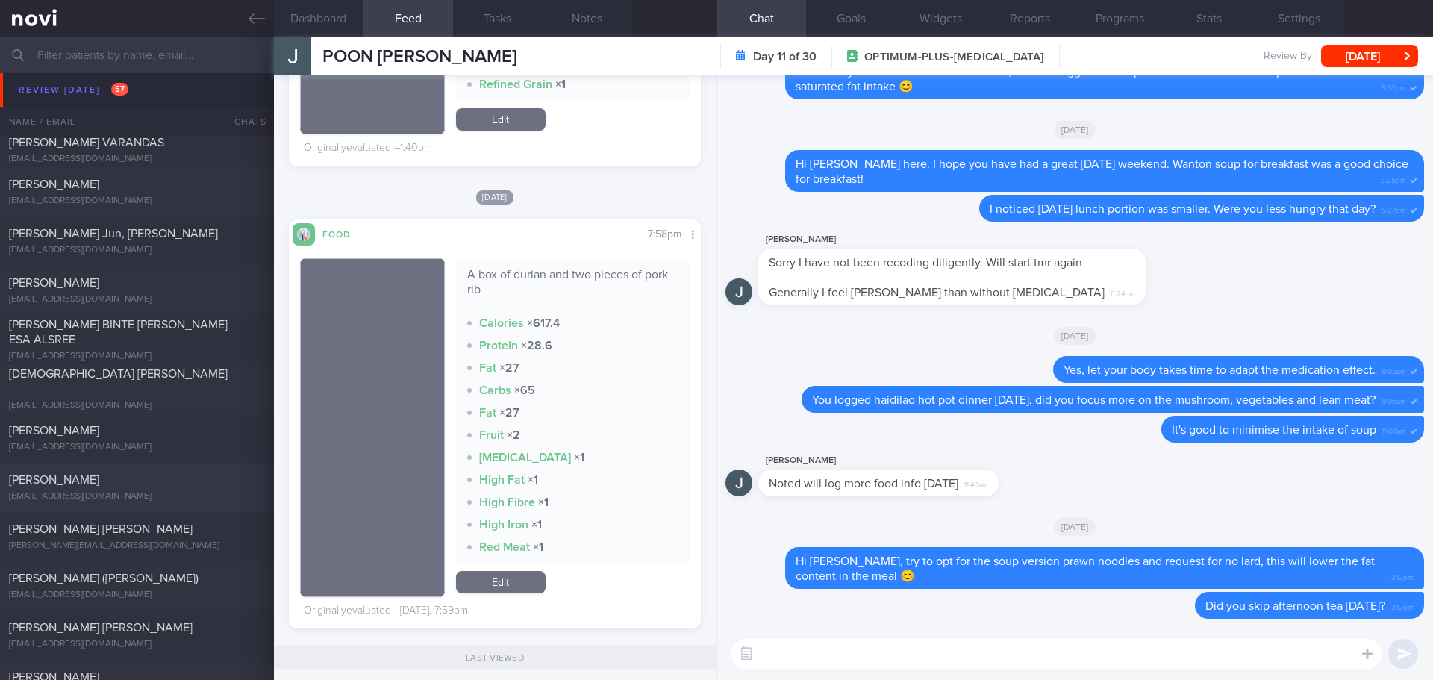
click at [99, 477] on span "[PERSON_NAME]" at bounding box center [54, 480] width 90 height 12
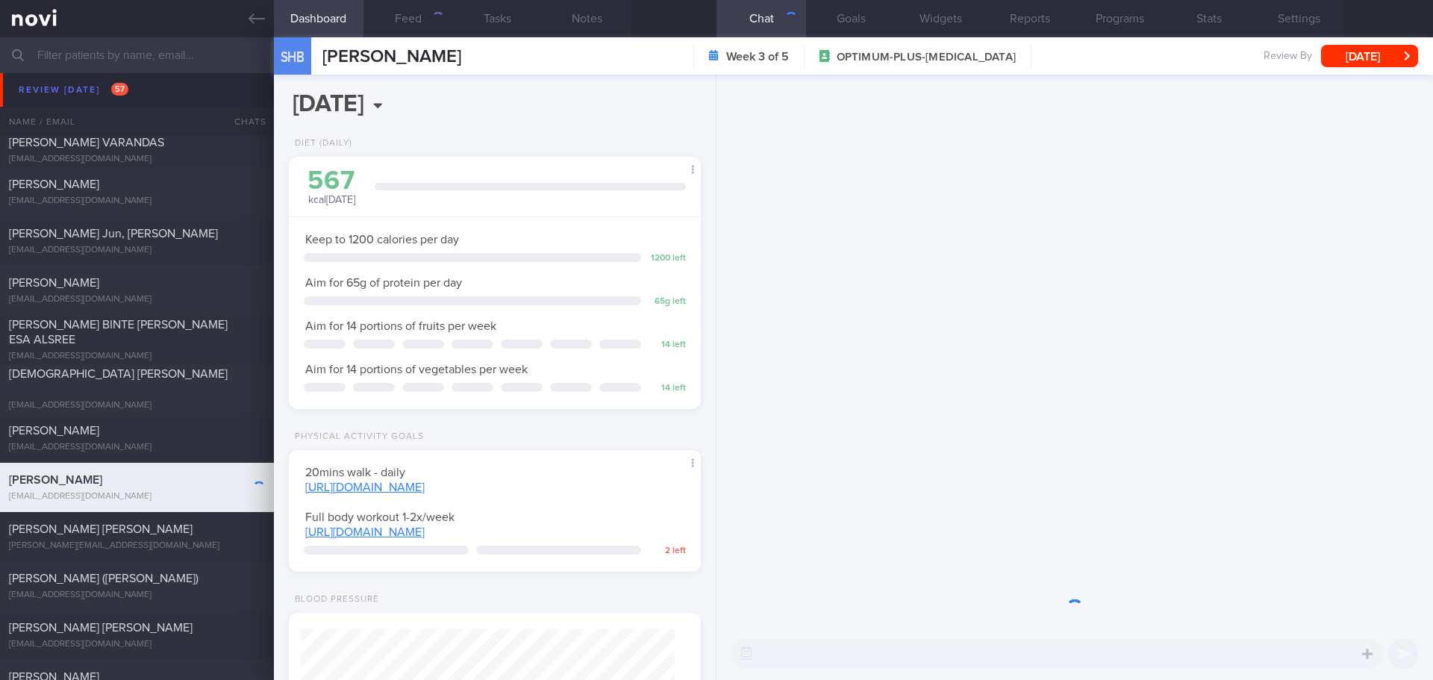
scroll to position [187, 375]
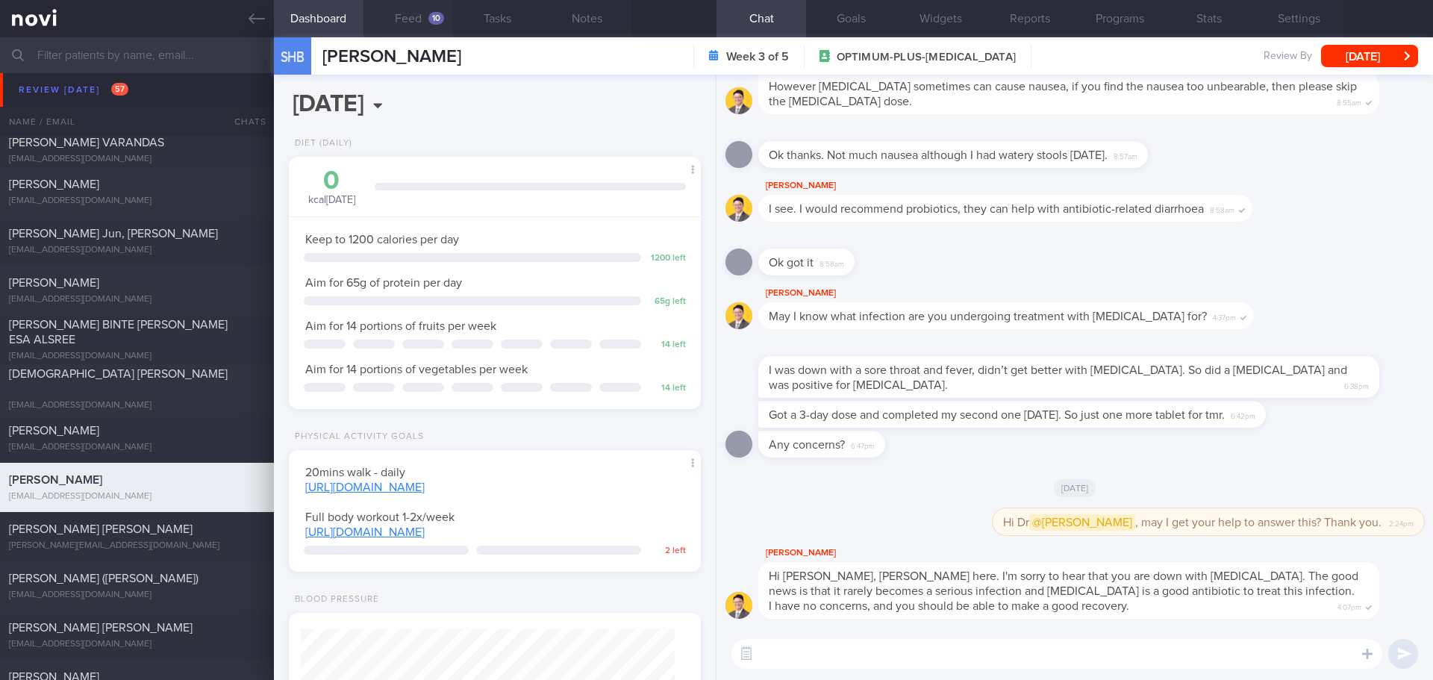
click at [425, 17] on button "Feed 10" at bounding box center [408, 18] width 90 height 37
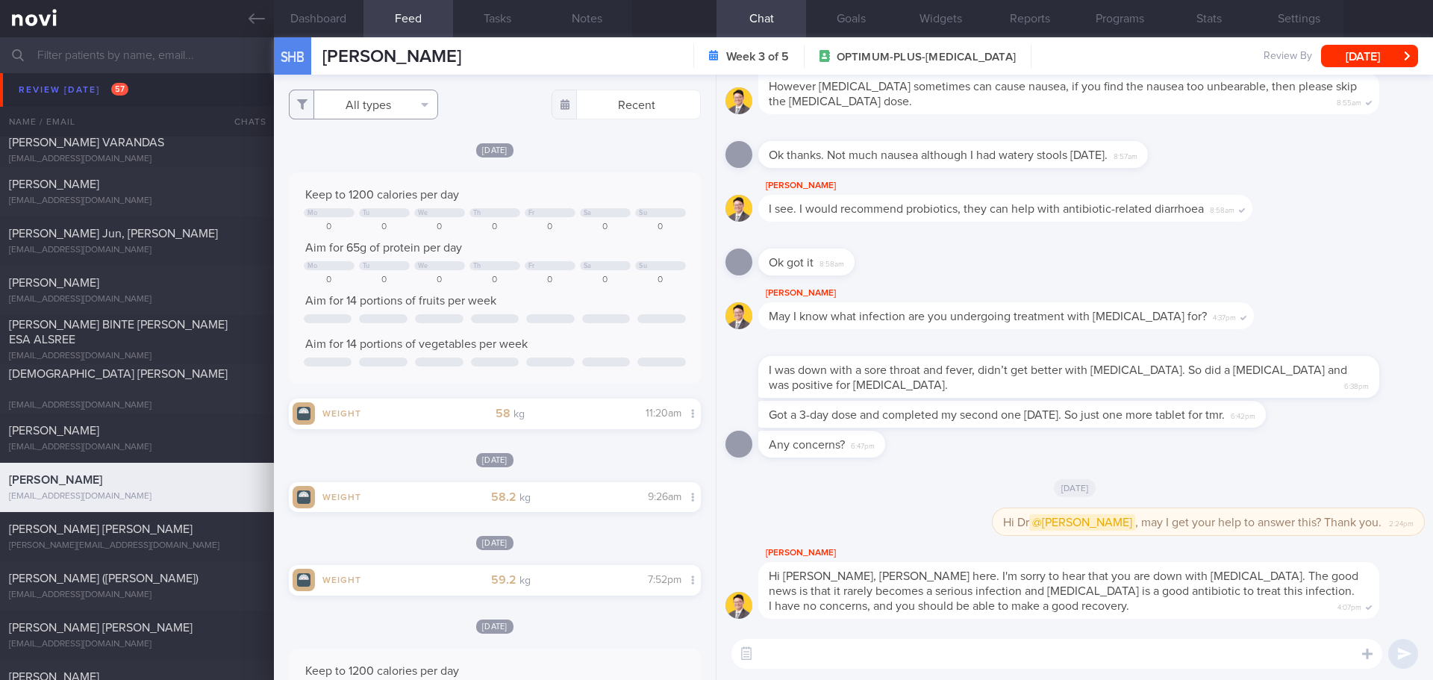
click at [378, 101] on button "All types" at bounding box center [363, 105] width 149 height 30
click at [381, 156] on button "Activity" at bounding box center [364, 156] width 148 height 22
checkbox input "false"
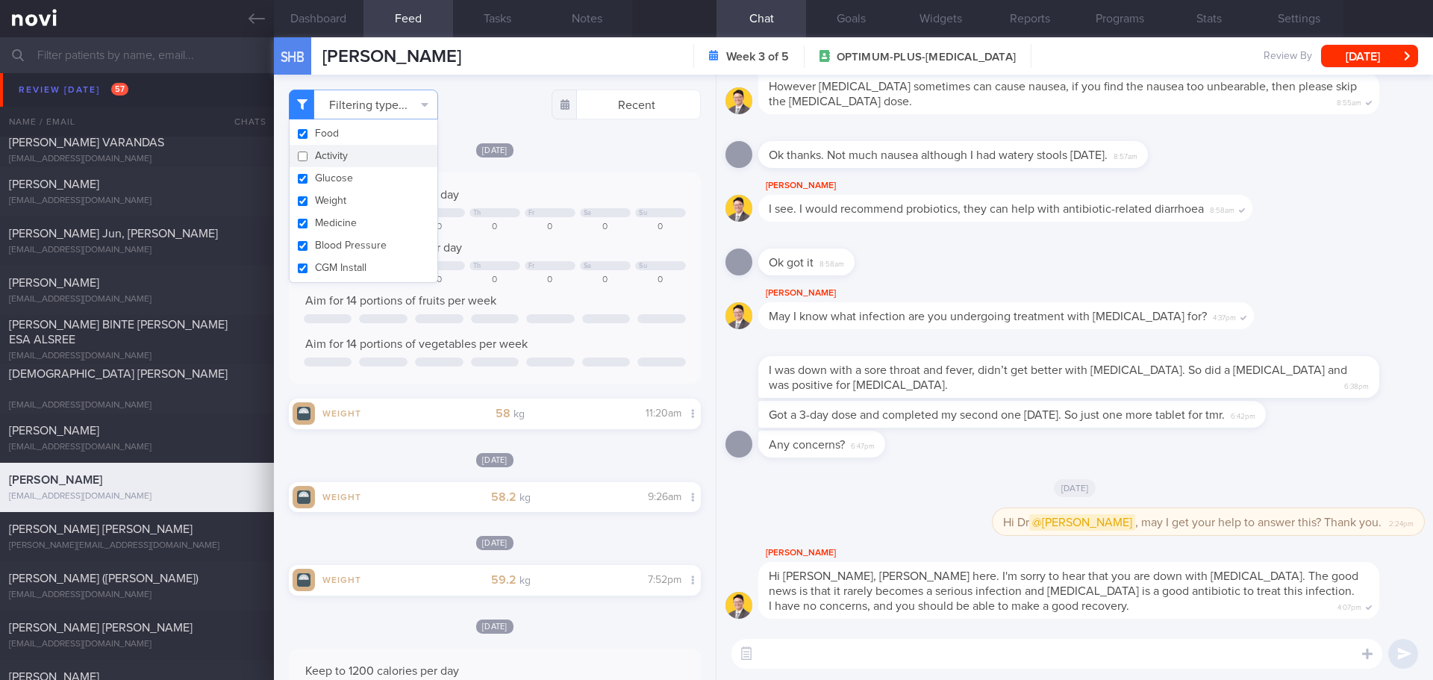
click at [599, 153] on div "[DATE]" at bounding box center [495, 150] width 412 height 16
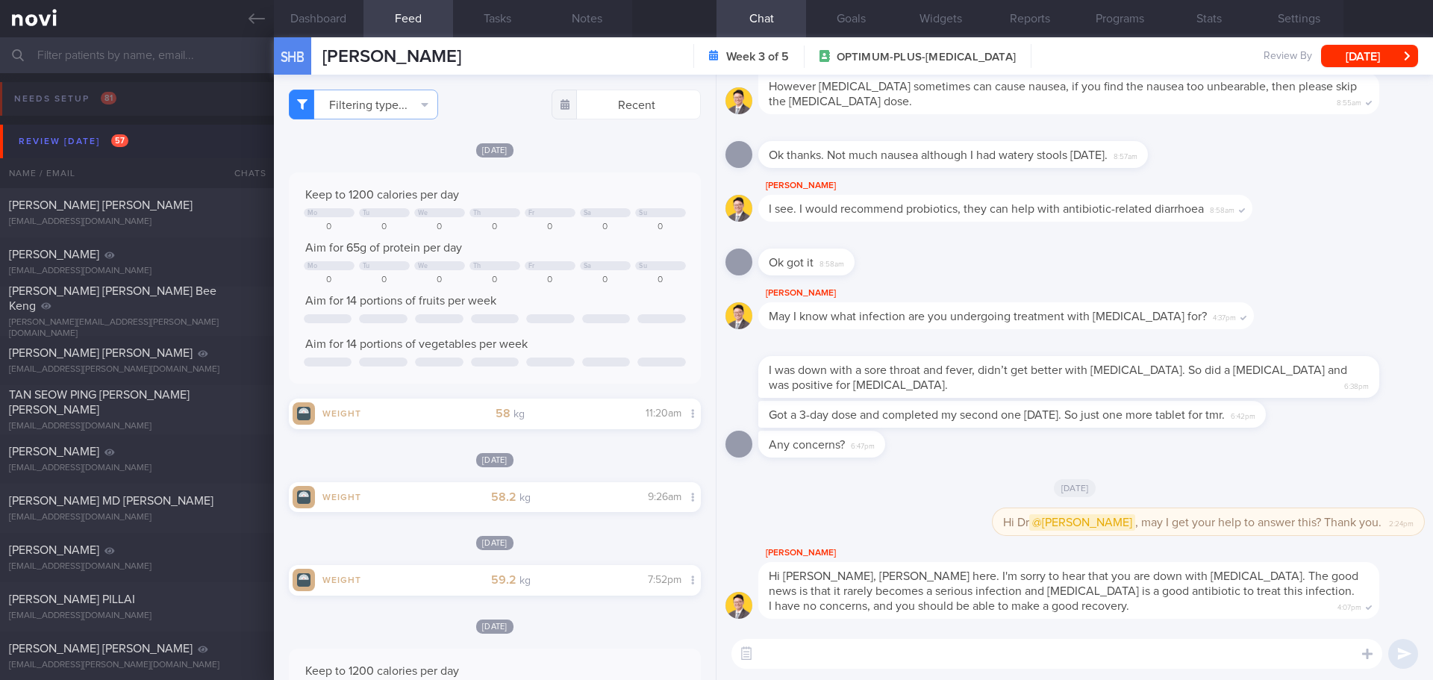
click at [101, 143] on div "Review [DATE] 57" at bounding box center [73, 141] width 117 height 20
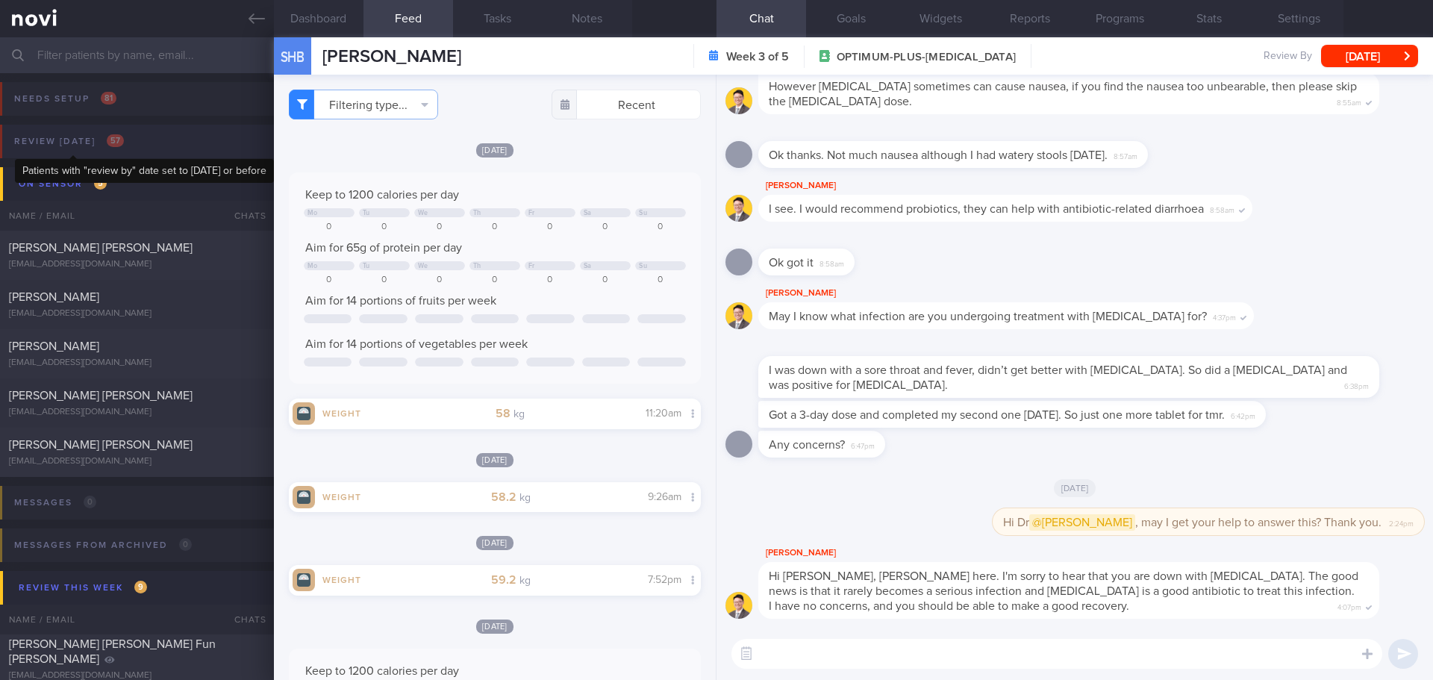
click at [101, 143] on div "Review [DATE] 57" at bounding box center [68, 141] width 117 height 20
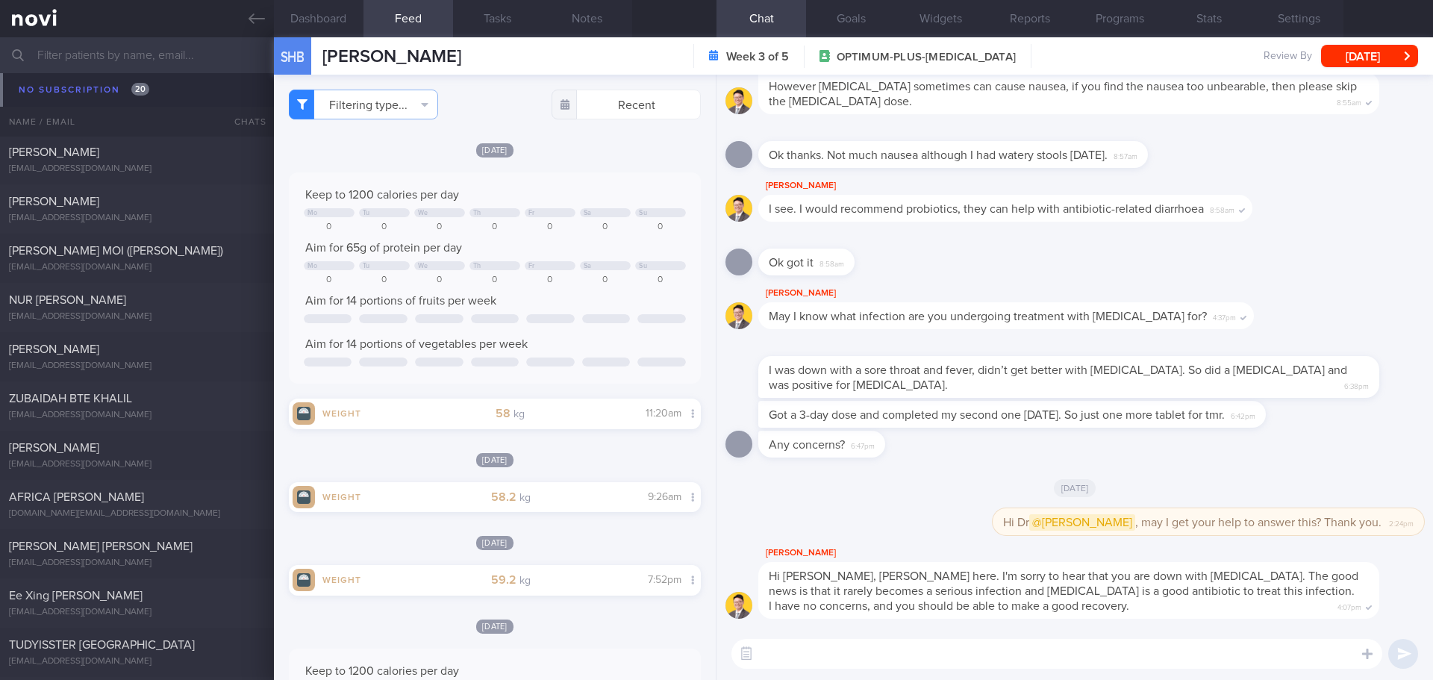
scroll to position [10839, 0]
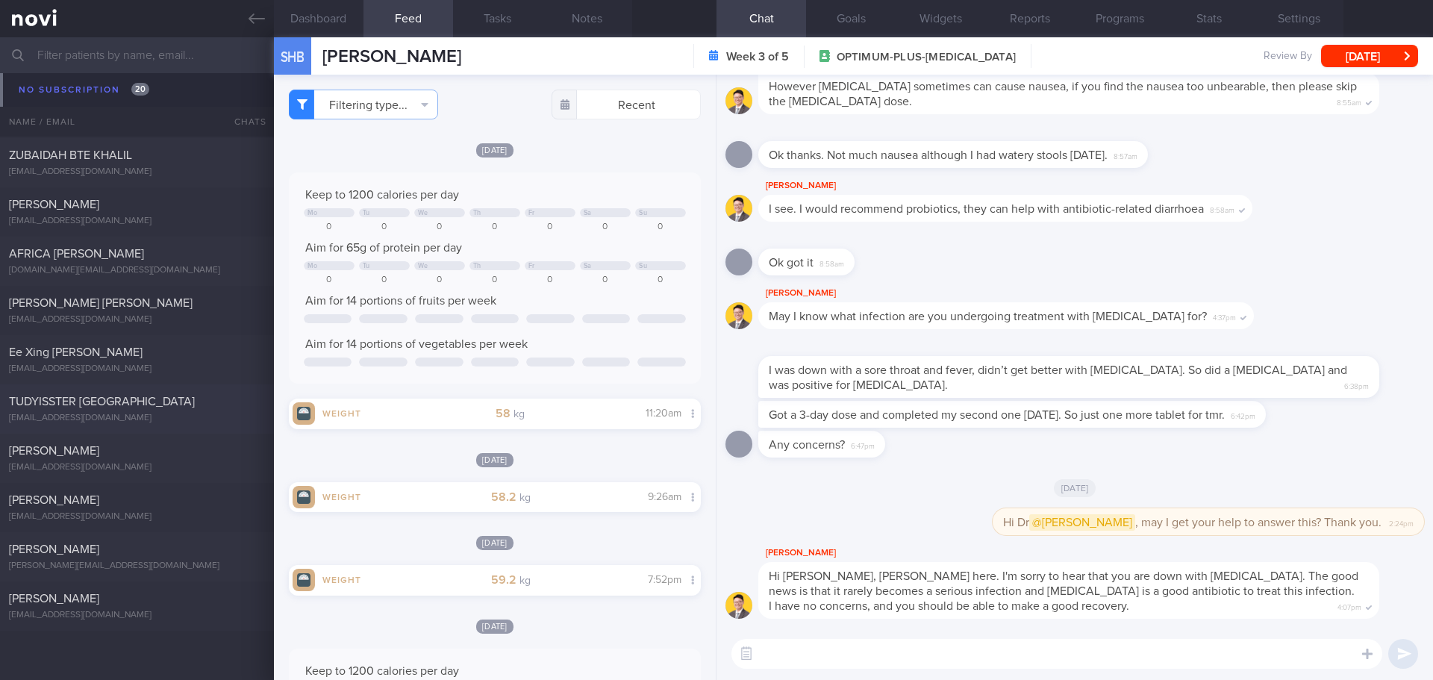
click at [146, 400] on span "TUDYISSTER [GEOGRAPHIC_DATA]" at bounding box center [102, 401] width 186 height 12
type input "[DATE]"
select select "8"
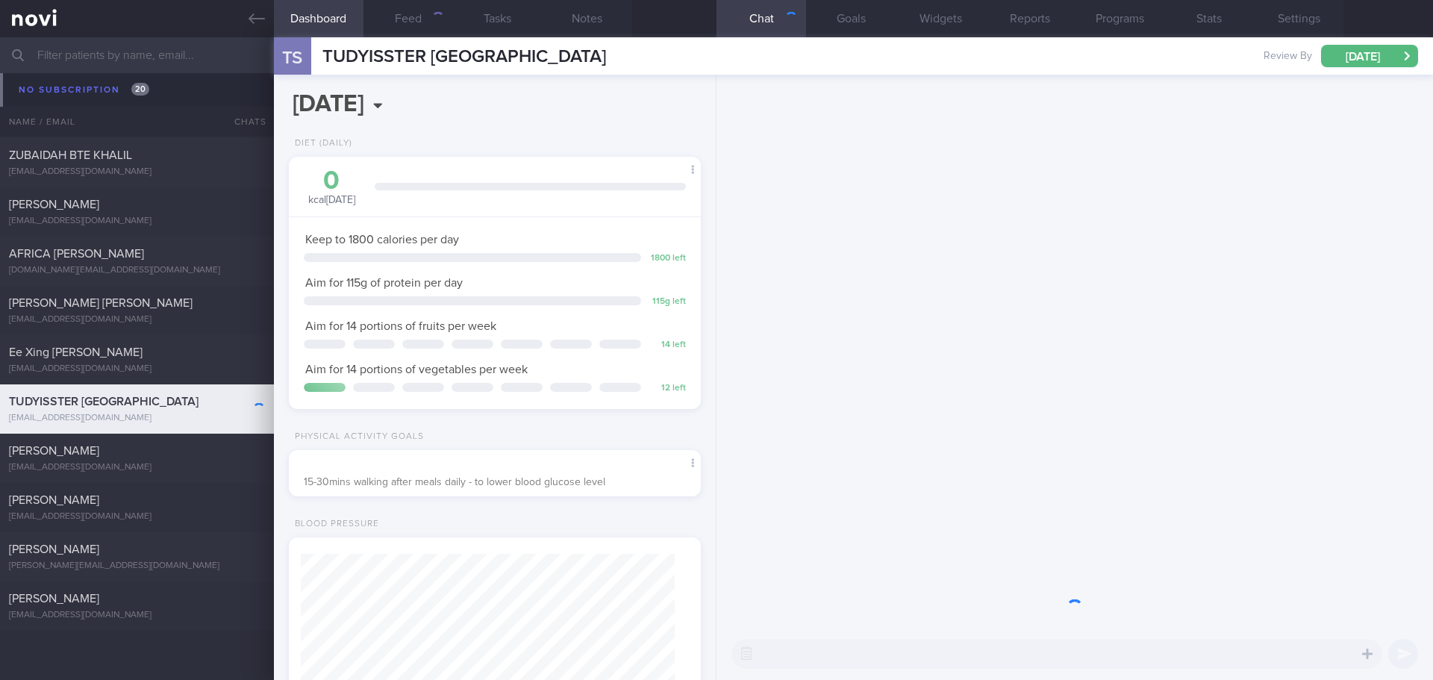
scroll to position [187, 375]
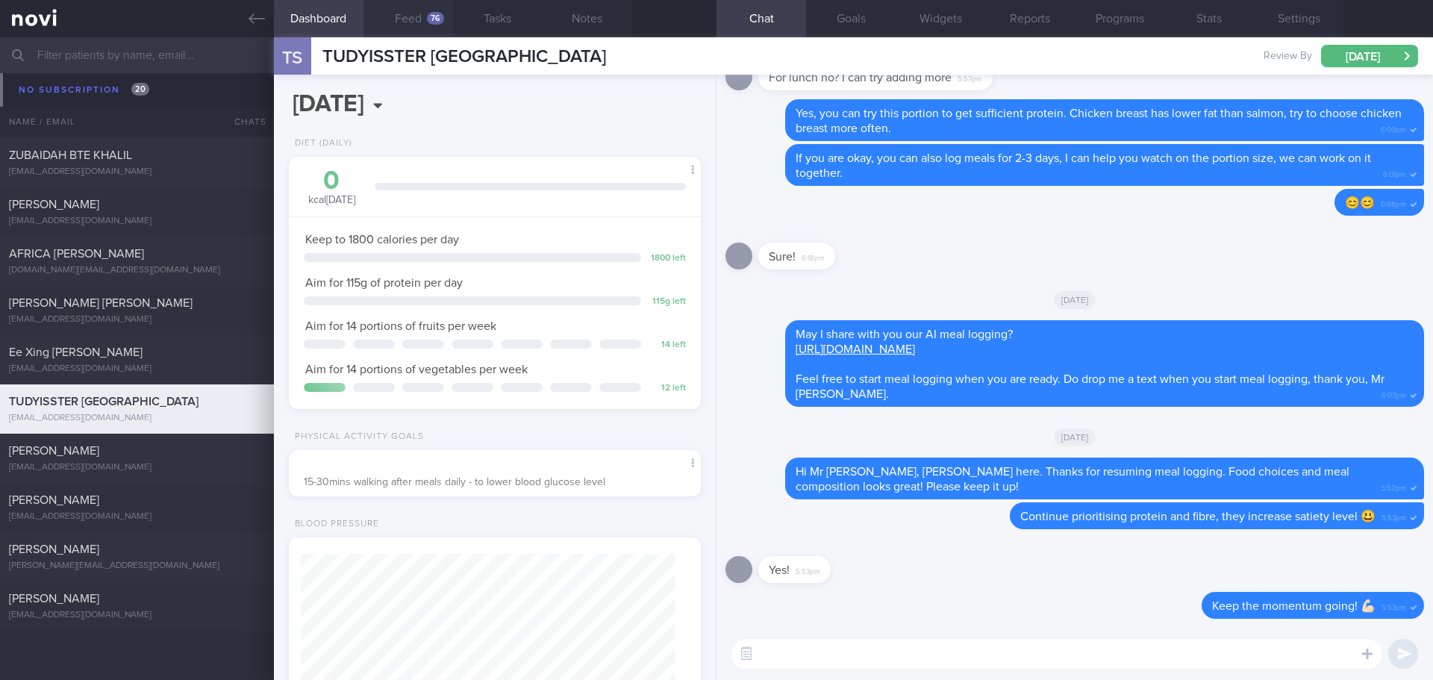
click at [398, 13] on button "Feed 76" at bounding box center [408, 18] width 90 height 37
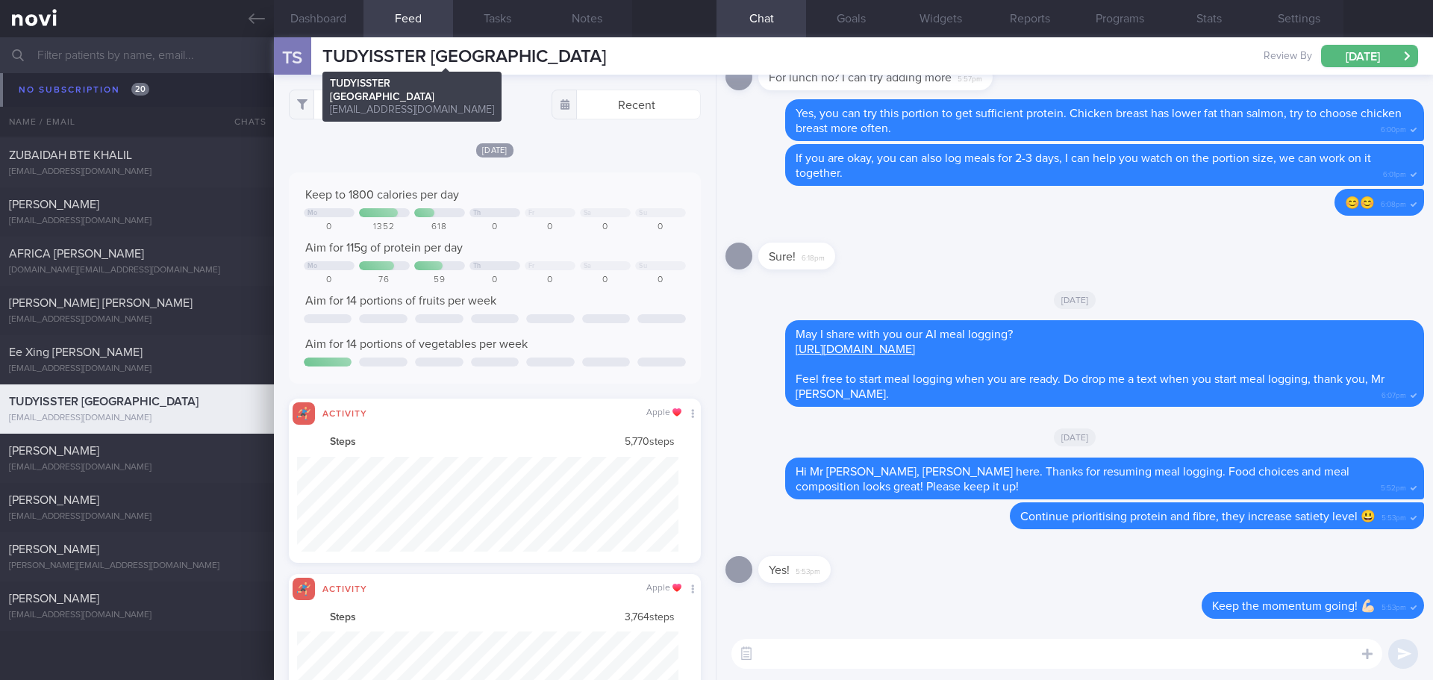
scroll to position [95, 382]
click at [397, 102] on button "All types" at bounding box center [363, 105] width 149 height 30
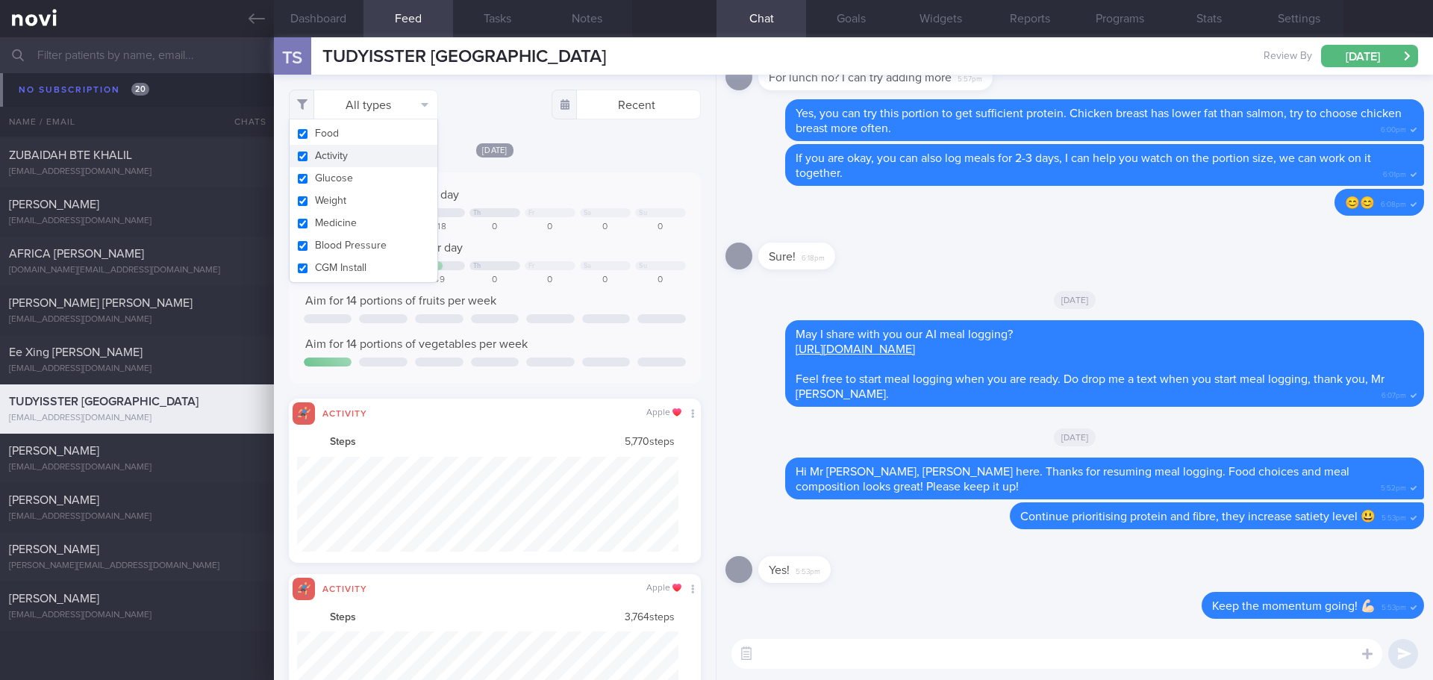
click at [376, 151] on button "Activity" at bounding box center [364, 156] width 148 height 22
checkbox input "false"
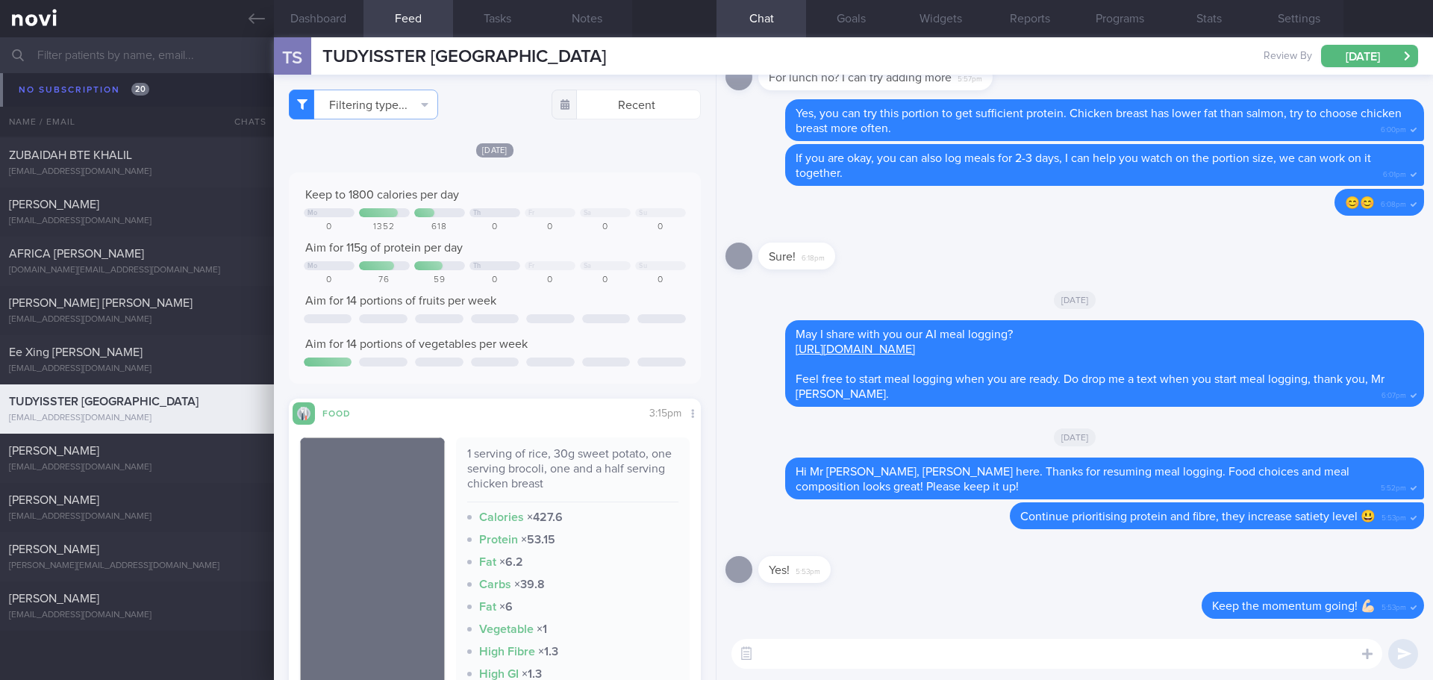
click at [575, 140] on div "Filtering type... Food Activity Glucose Weight Medicine Blood Pressure CGM Inst…" at bounding box center [495, 377] width 442 height 605
click at [1107, 26] on button "Programs" at bounding box center [1119, 18] width 90 height 37
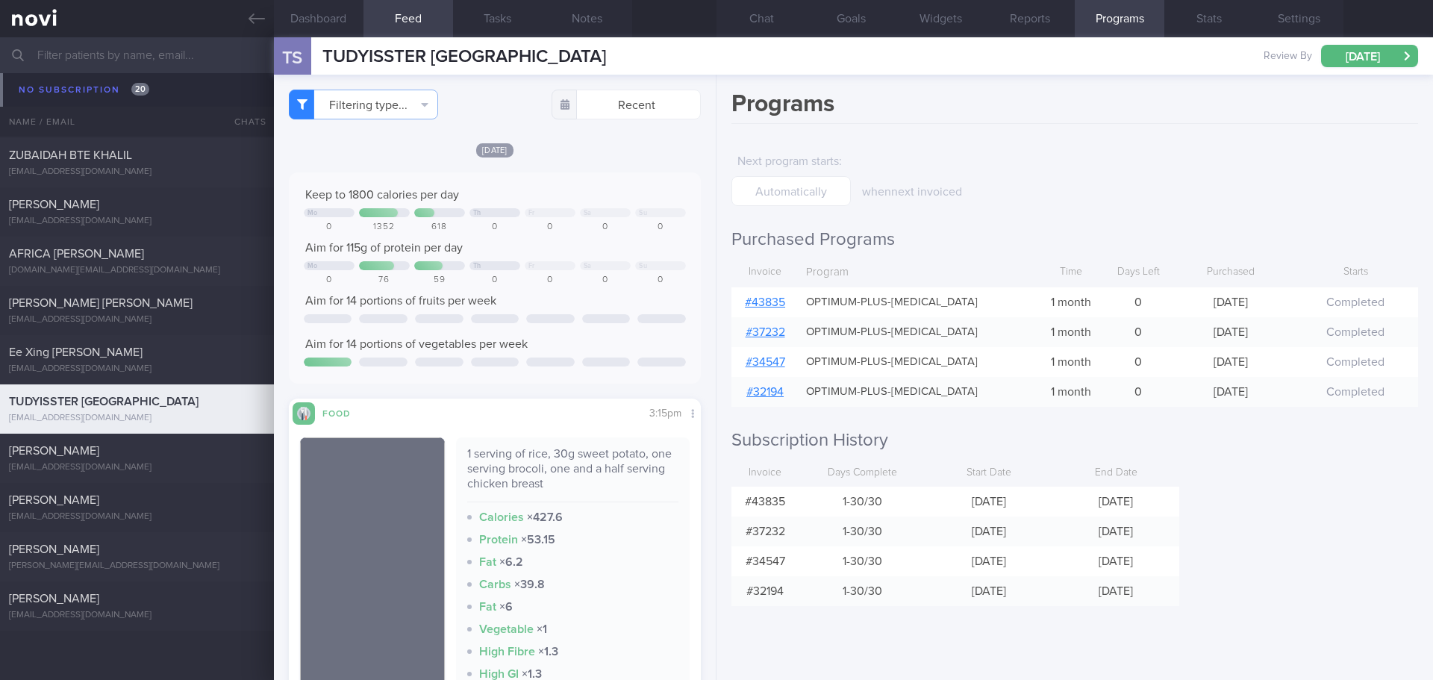
click at [771, 300] on link "# 43835" at bounding box center [765, 302] width 40 height 12
click at [1402, 60] on button "[DATE]" at bounding box center [1369, 56] width 97 height 22
click at [1201, 457] on div "Programs Next program starts : when next invoiced Purchased Programs Invoice Pr…" at bounding box center [1074, 377] width 716 height 605
click at [736, 16] on button "Chat" at bounding box center [761, 18] width 90 height 37
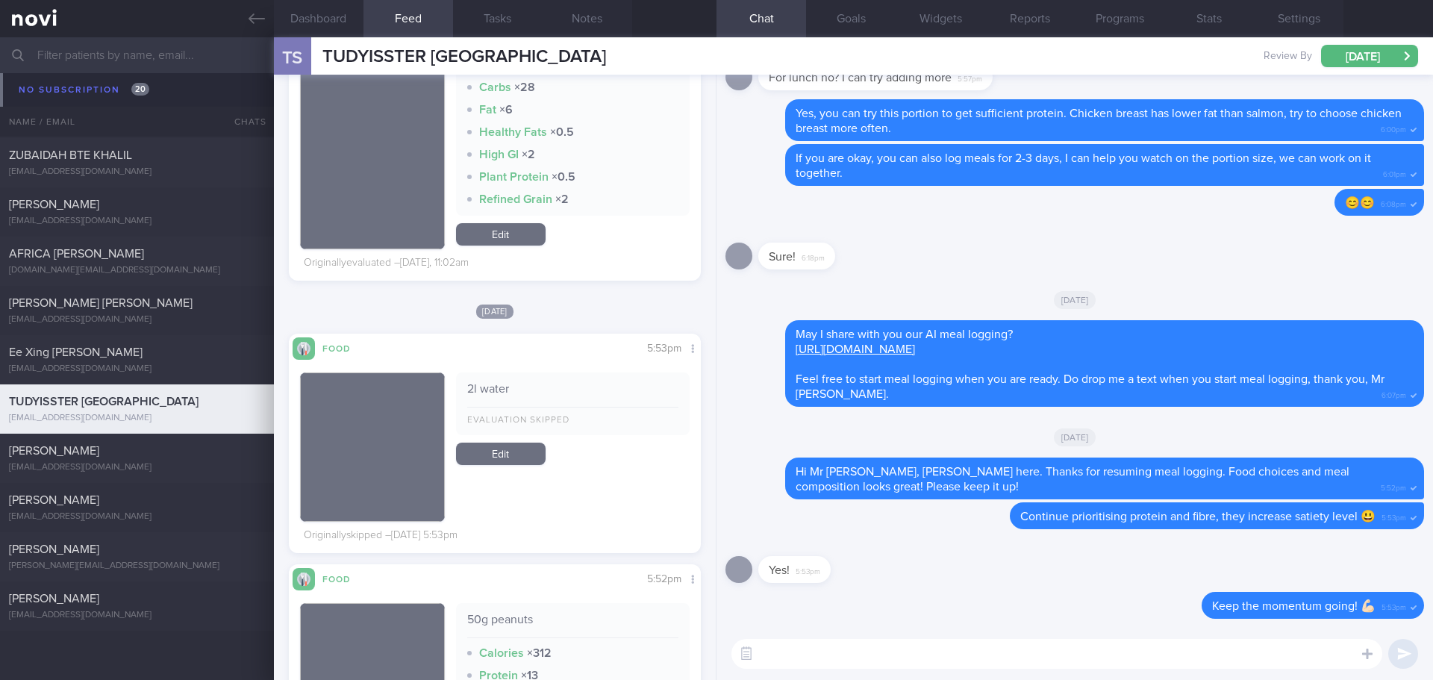
scroll to position [522, 0]
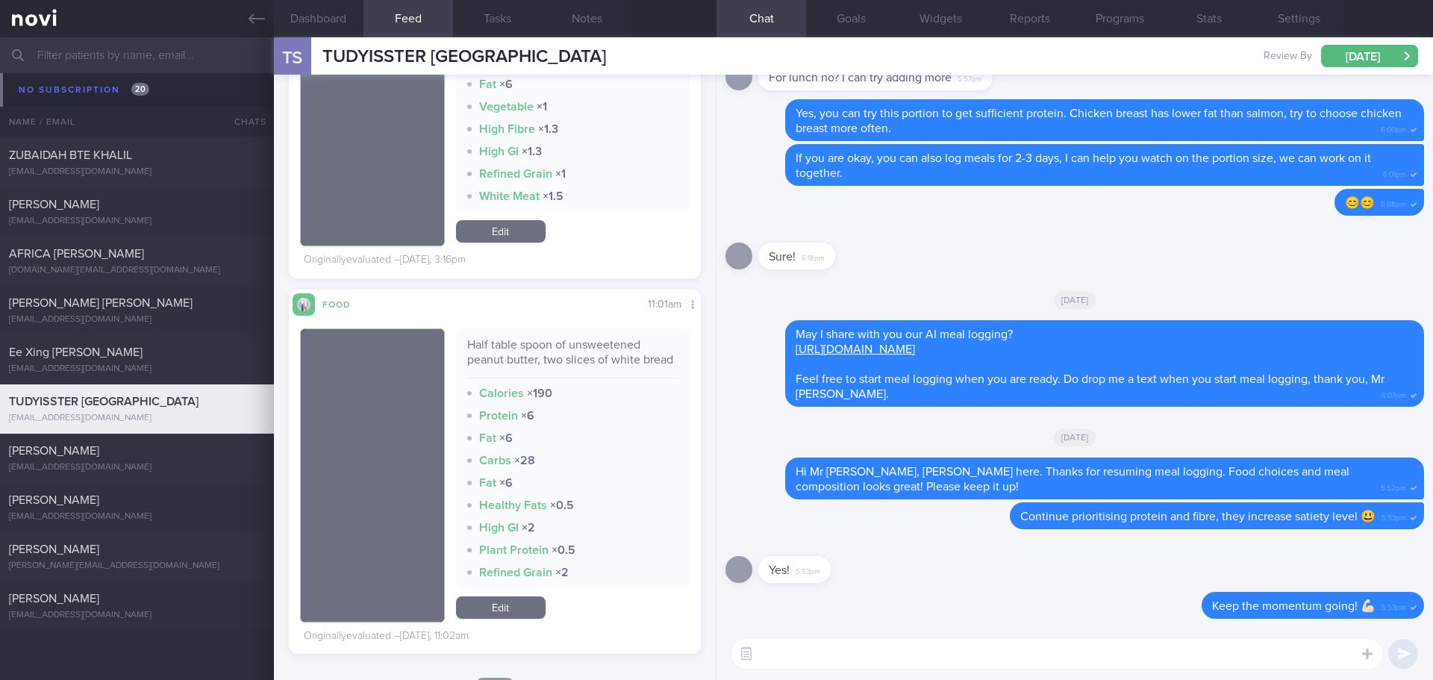
click at [801, 660] on textarea at bounding box center [1056, 654] width 651 height 30
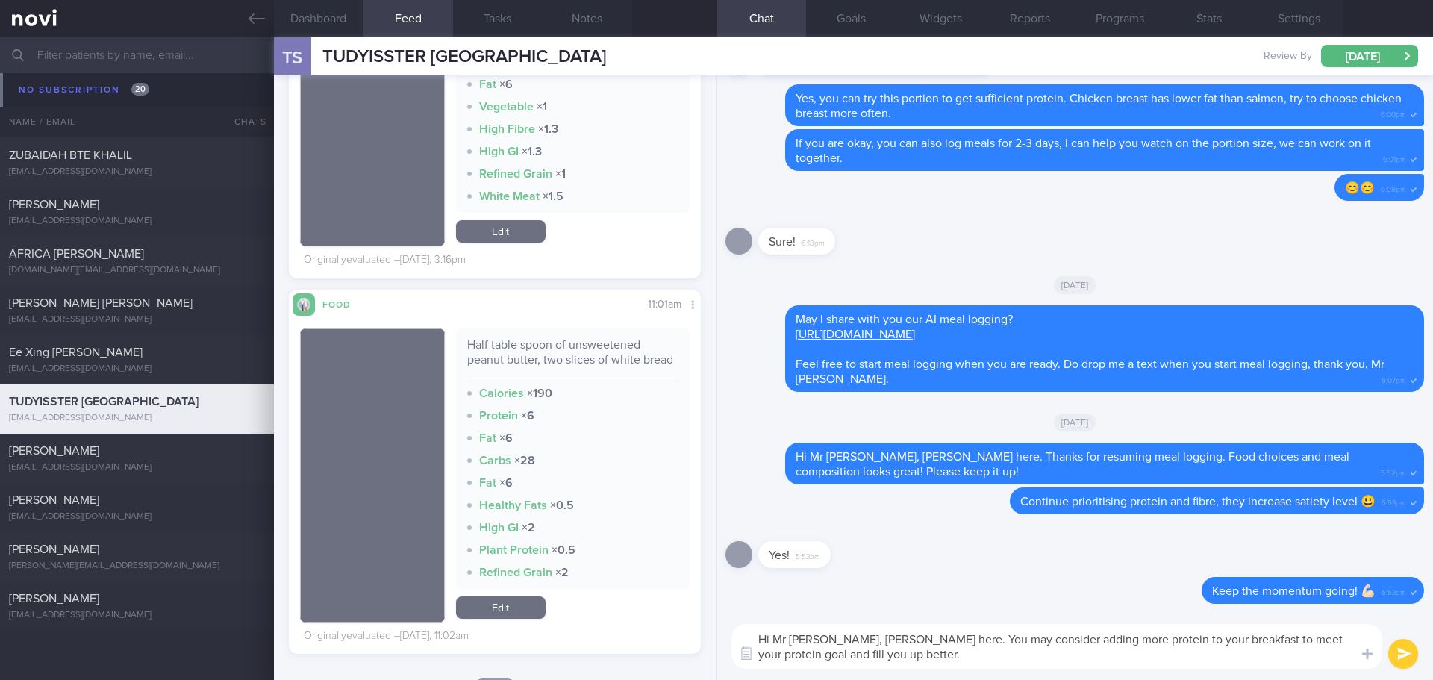
type textarea "Hi Mr Tudyisster, Elizabeth here. You may consider adding more protein to your …"
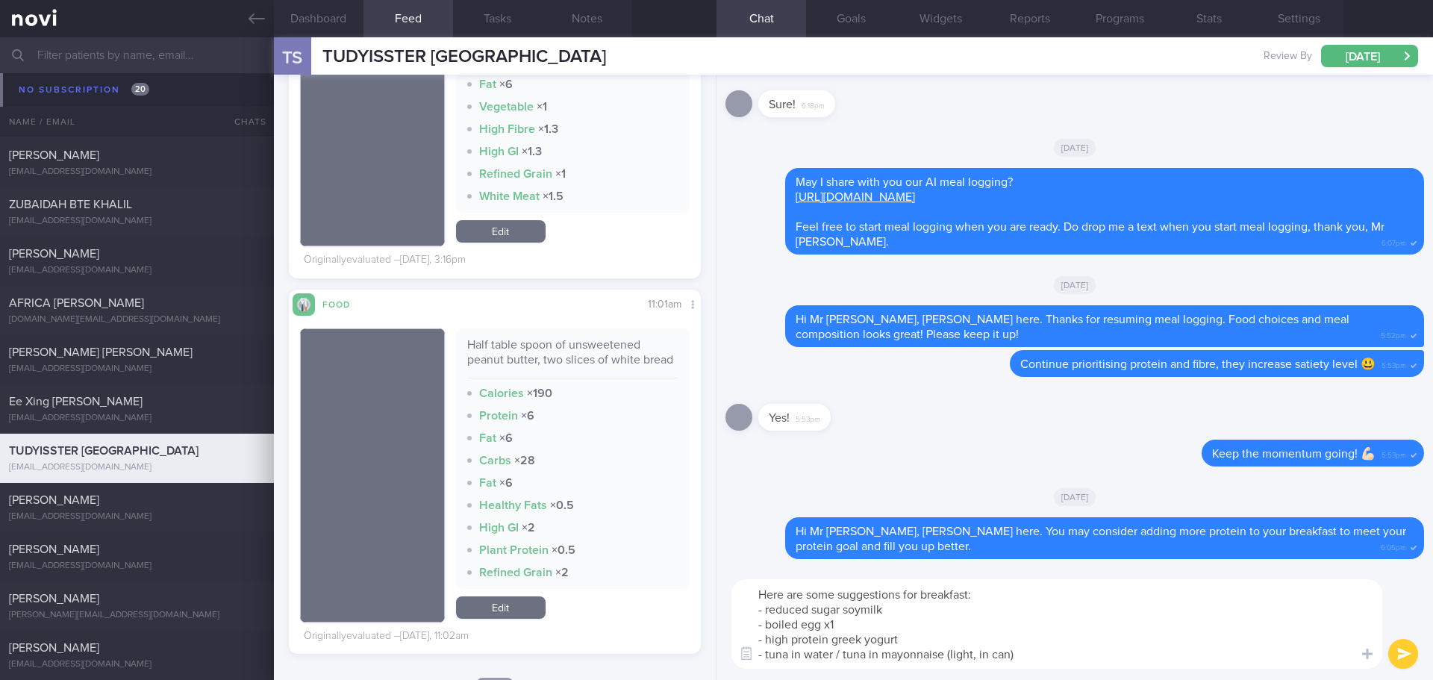
type textarea "Here are some suggestions for breakfast: - reduced sugar soymilk - boiled egg x…"
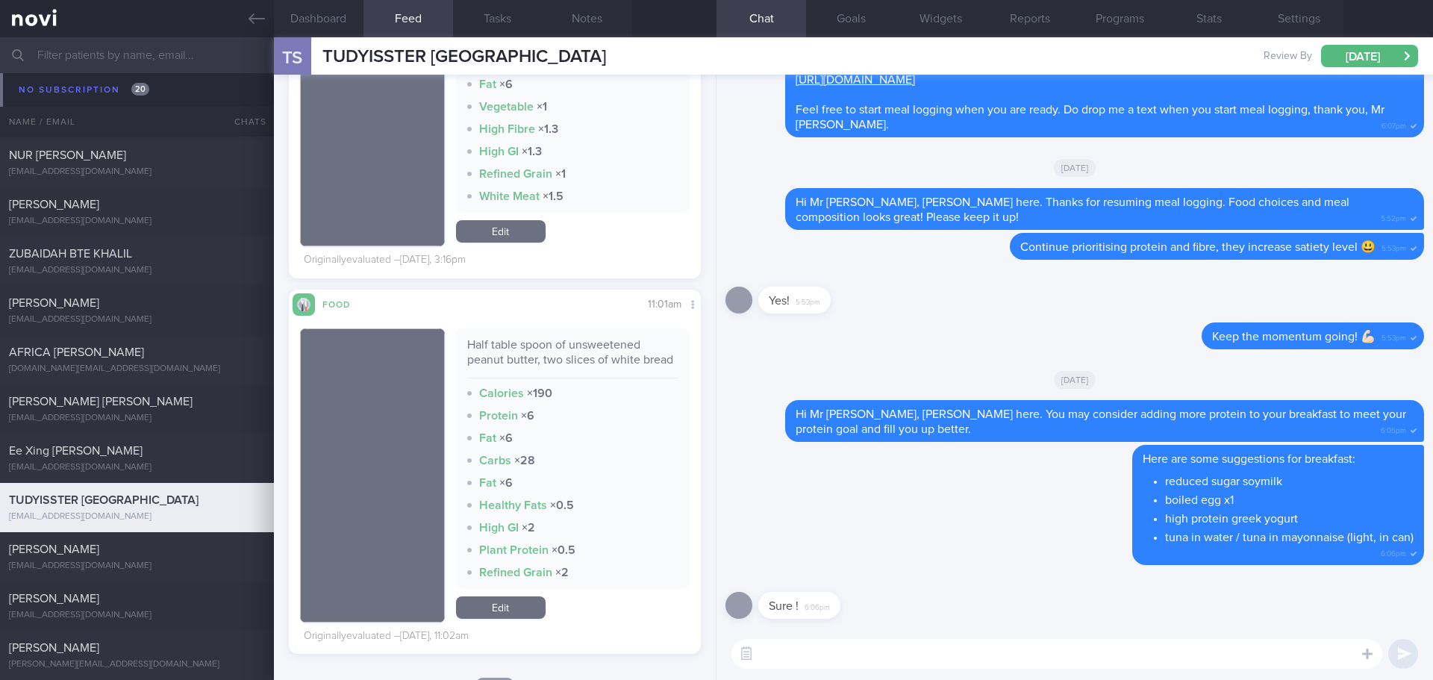
click at [880, 646] on textarea at bounding box center [1056, 654] width 651 height 30
click at [99, 306] on span "[PERSON_NAME]" at bounding box center [54, 303] width 90 height 12
type input "[DATE]"
select select "7"
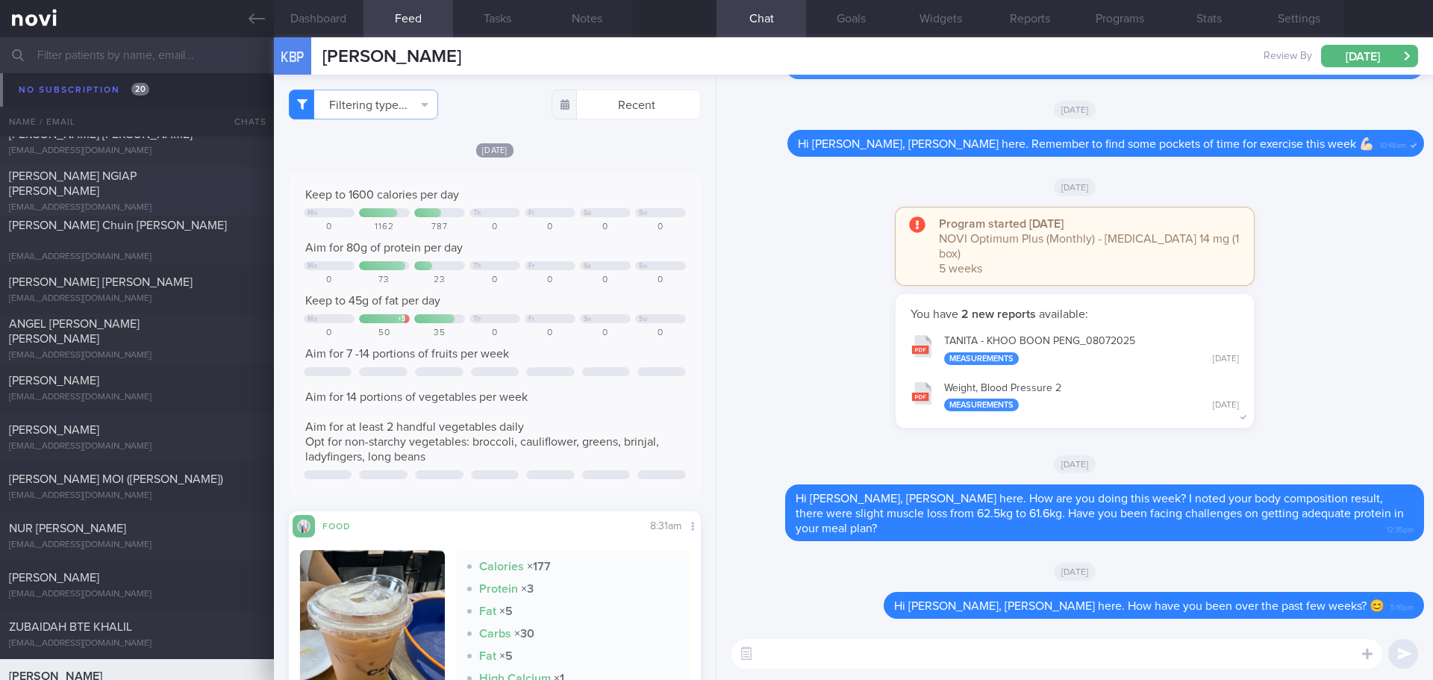
scroll to position [10421, 0]
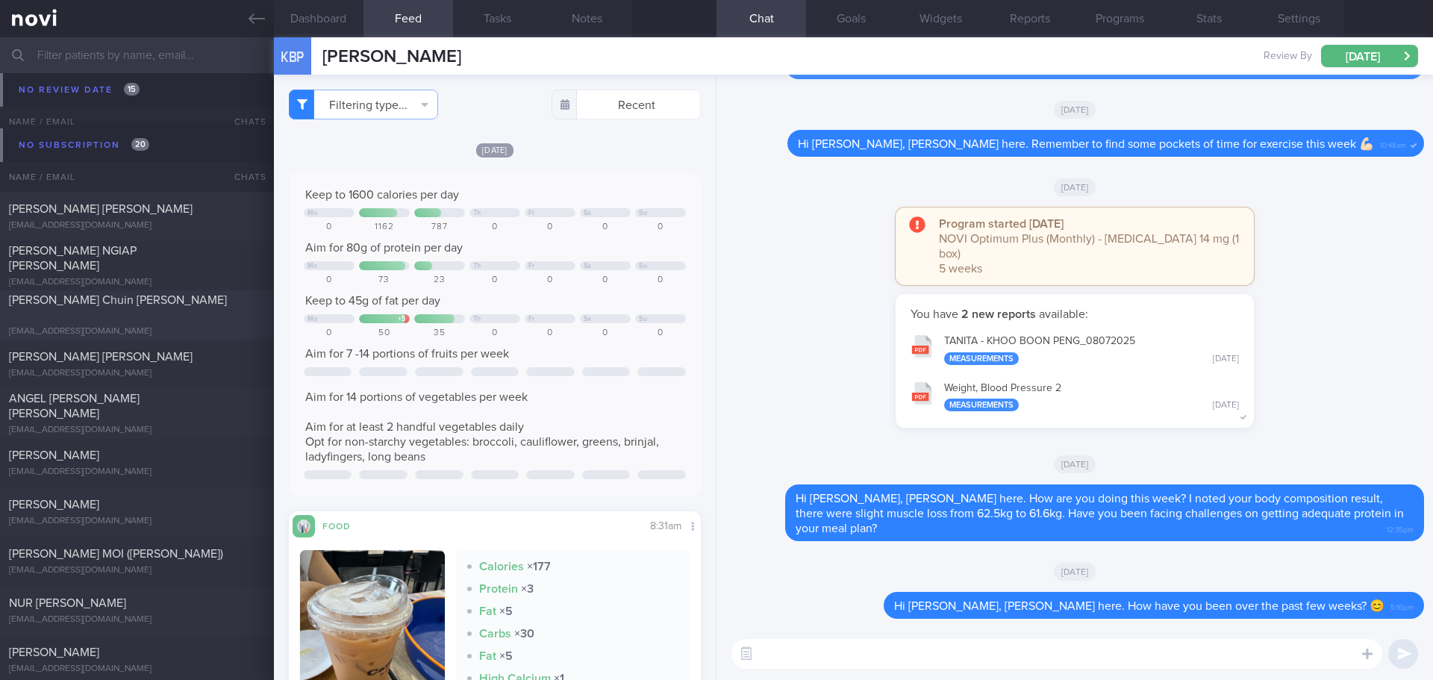
click at [145, 326] on div "[EMAIL_ADDRESS][DOMAIN_NAME]" at bounding box center [137, 331] width 256 height 11
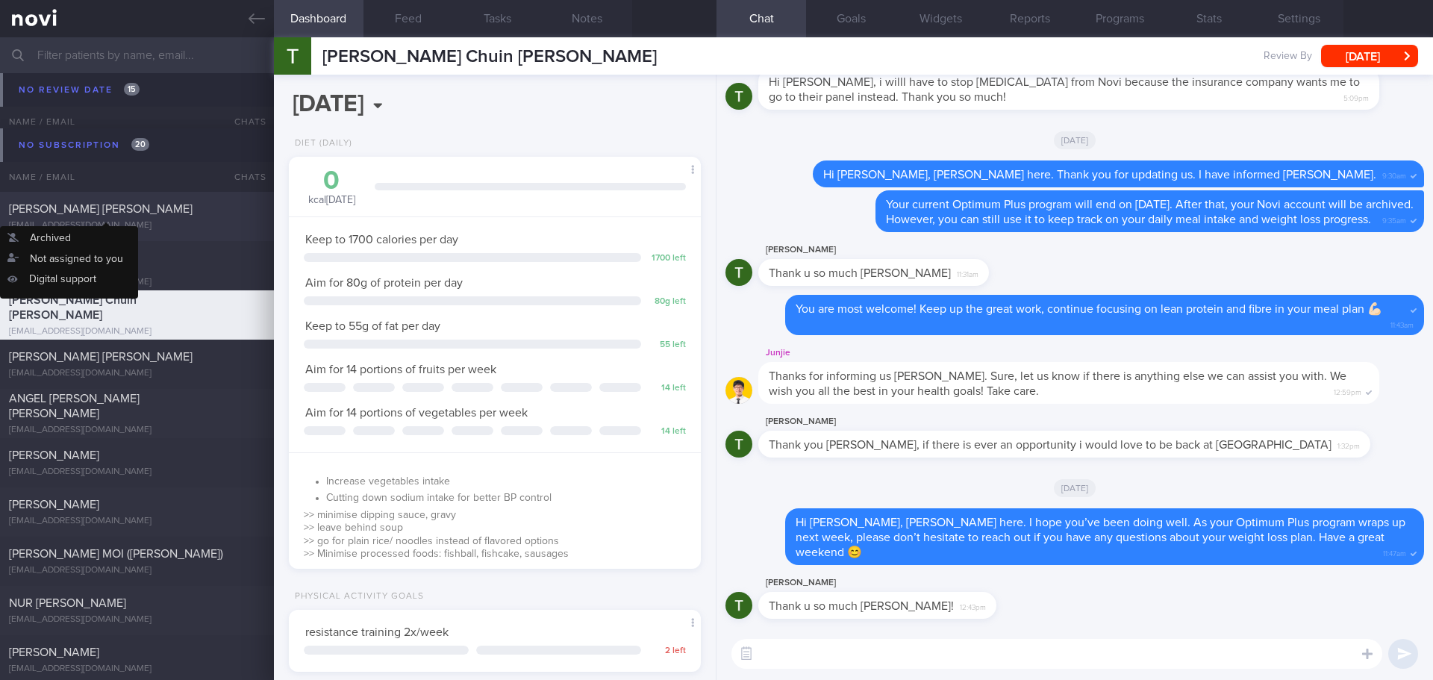
scroll to position [10346, 0]
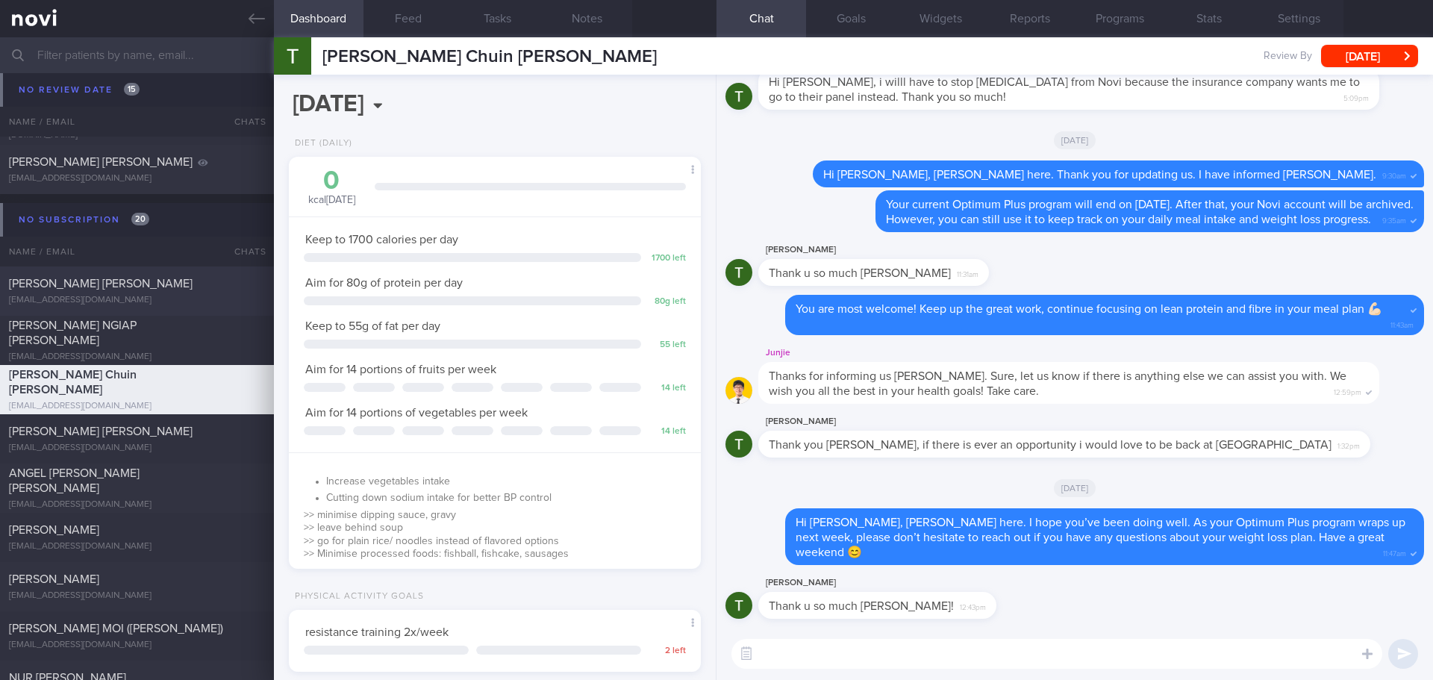
click at [142, 304] on div "[EMAIL_ADDRESS][DOMAIN_NAME]" at bounding box center [137, 300] width 256 height 11
type input "next appointment [DATE]"
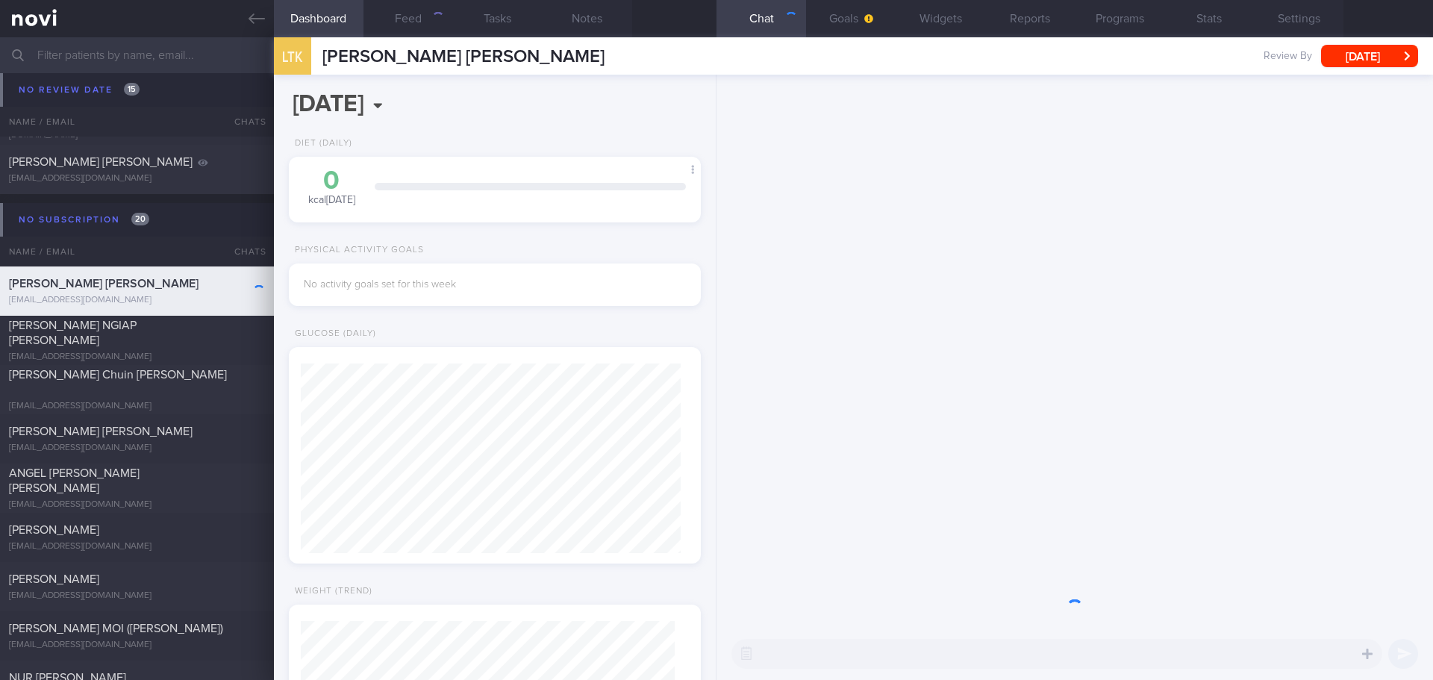
scroll to position [190, 381]
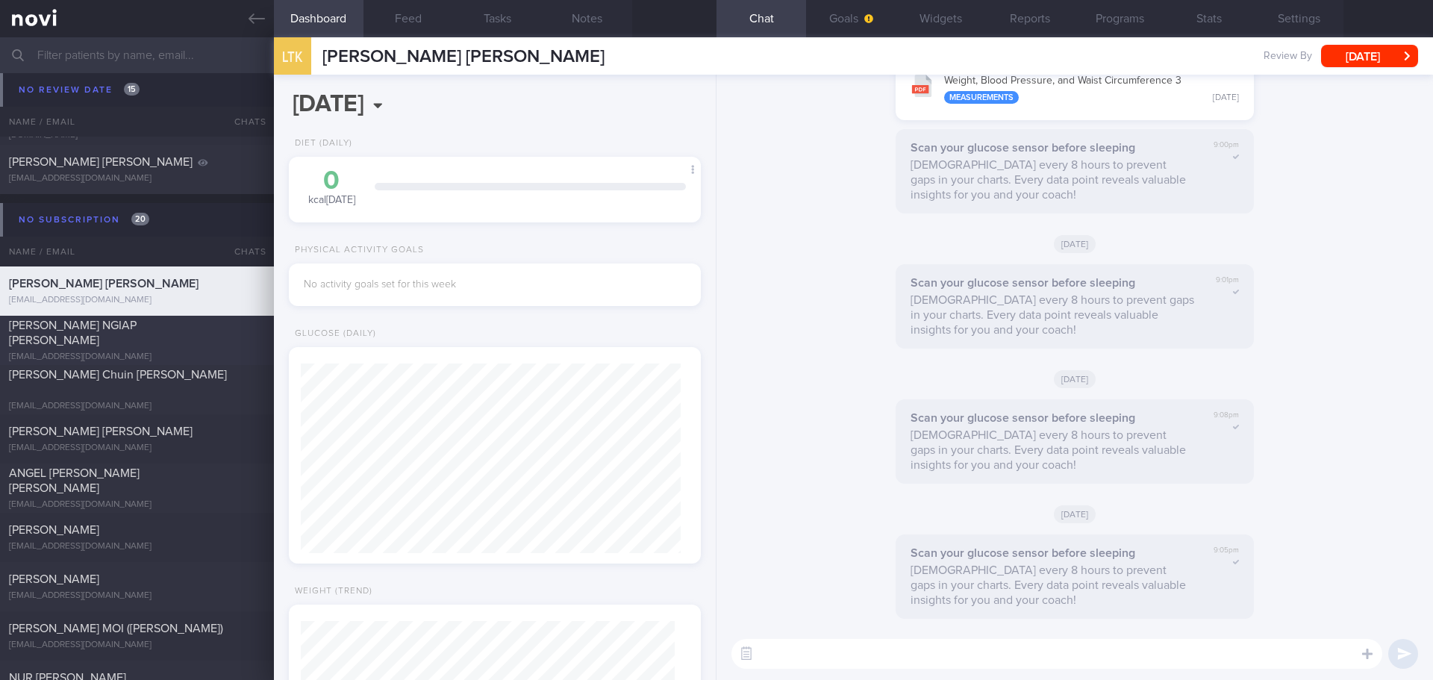
click at [137, 330] on span "[PERSON_NAME] NGIAP [PERSON_NAME]" at bounding box center [73, 332] width 128 height 27
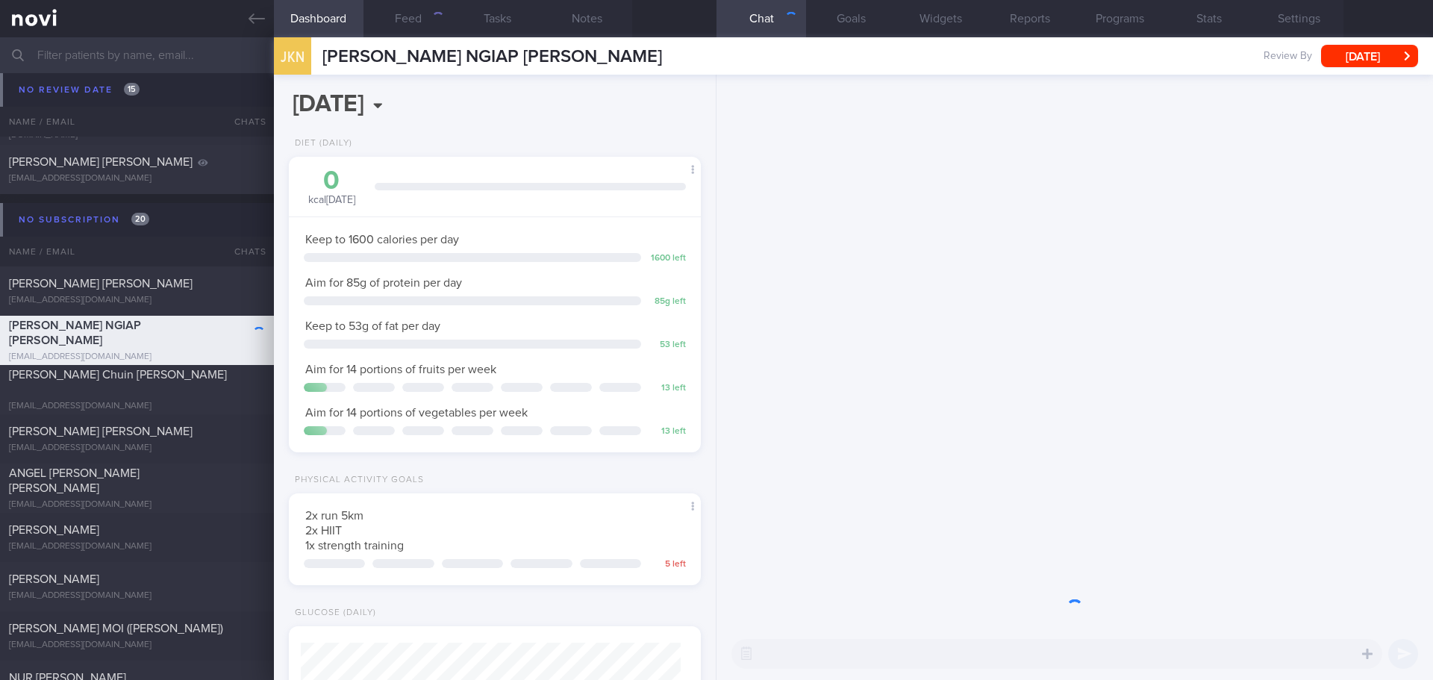
scroll to position [208, 375]
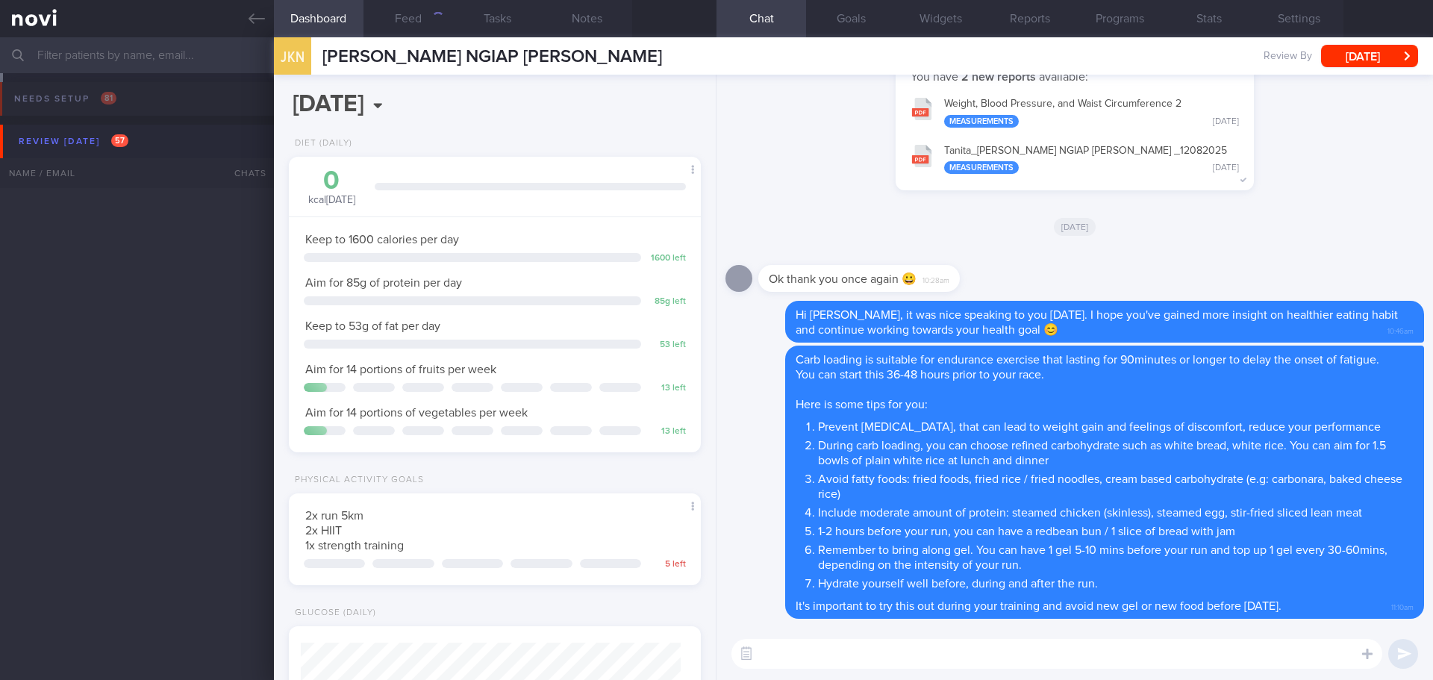
select select "7"
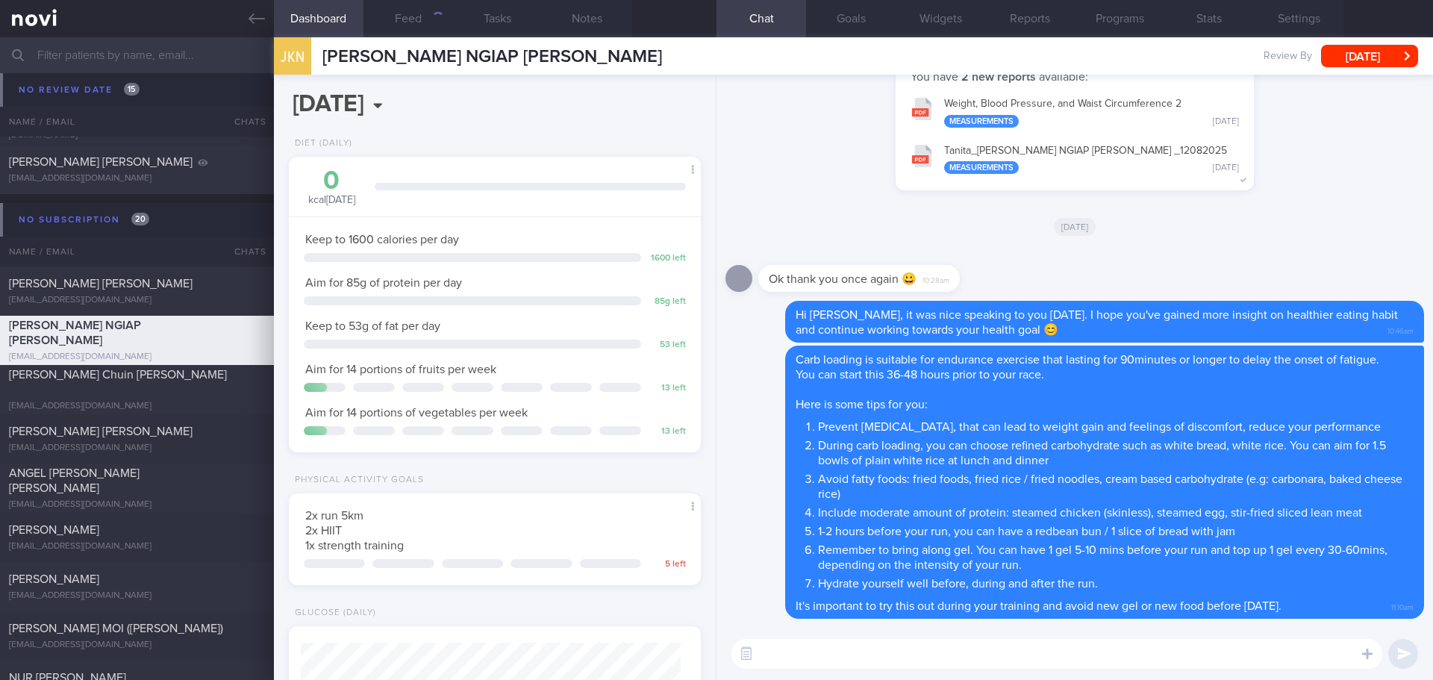
scroll to position [10421, 0]
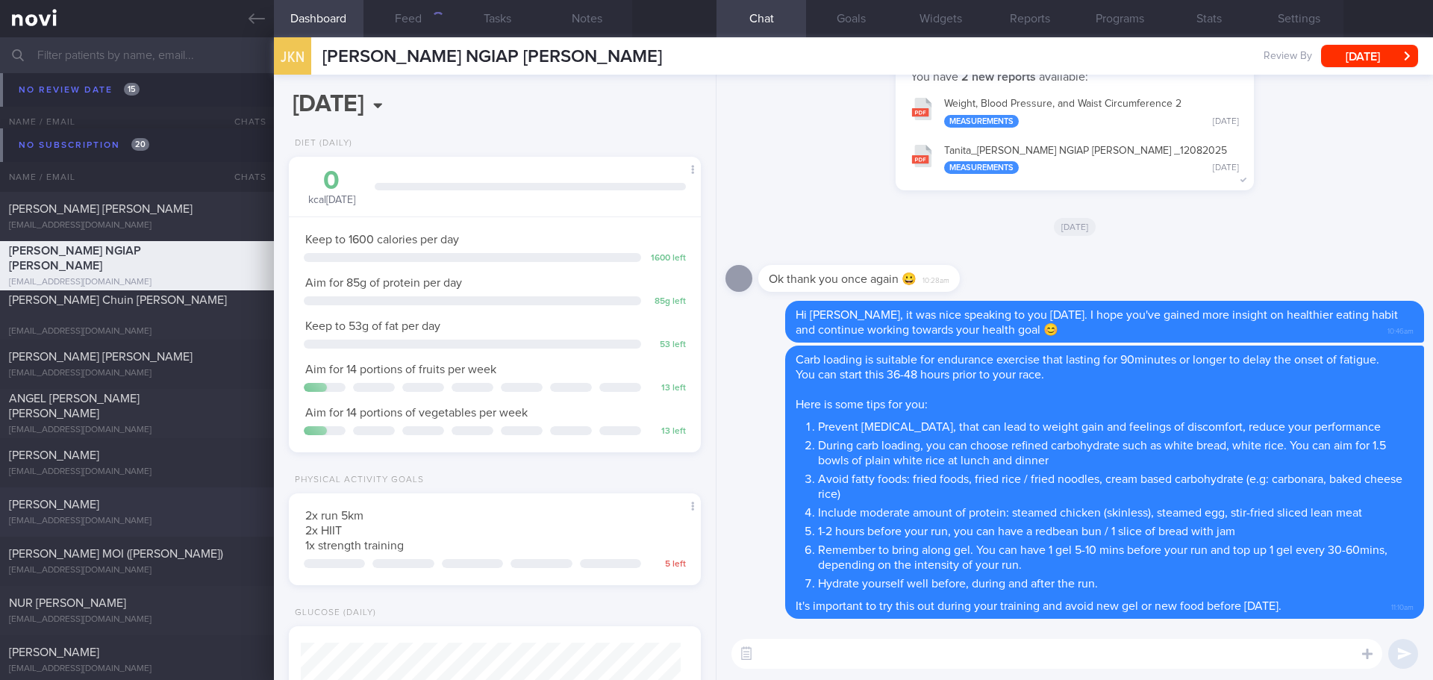
click at [122, 513] on div "[PERSON_NAME] [EMAIL_ADDRESS][DOMAIN_NAME]" at bounding box center [137, 512] width 274 height 30
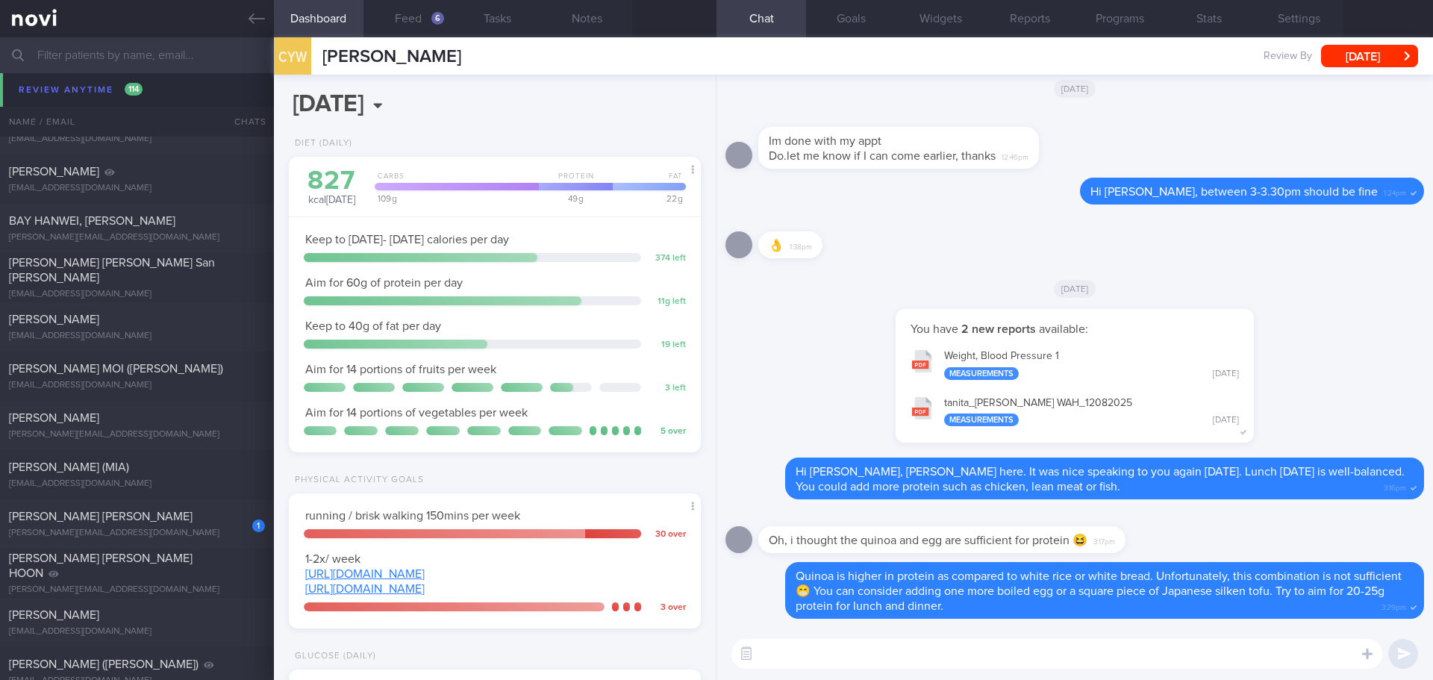
scroll to position [4028, 0]
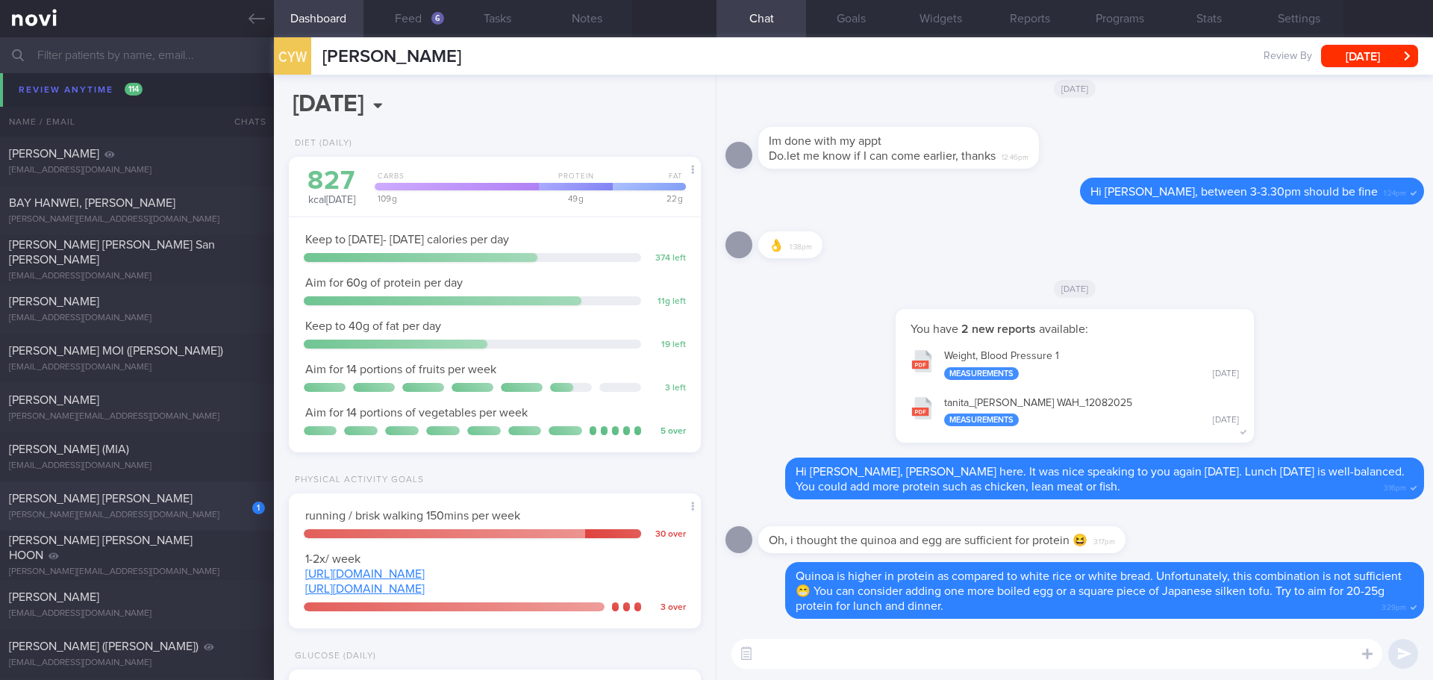
click at [107, 507] on div "1 [PERSON_NAME] SHEN [EMAIL_ADDRESS][DOMAIN_NAME]" at bounding box center [137, 506] width 274 height 30
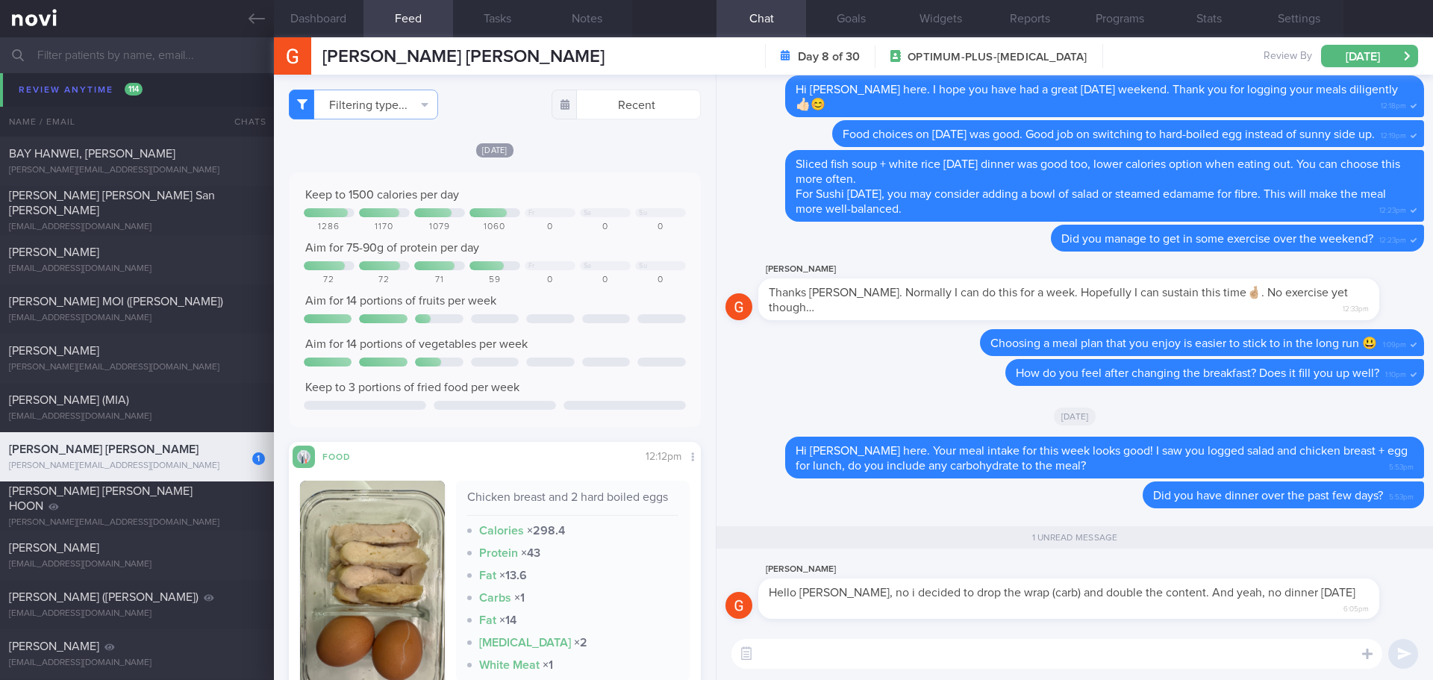
scroll to position [3978, 0]
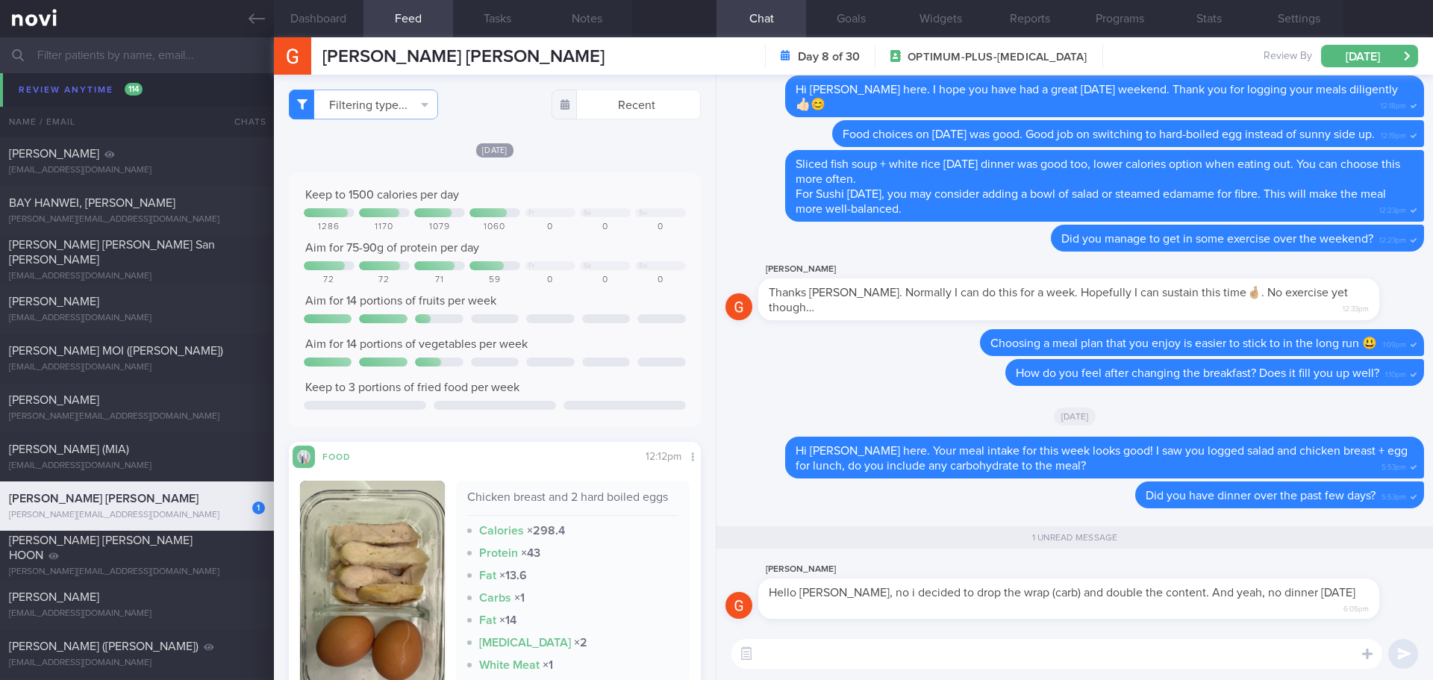
click at [918, 658] on textarea at bounding box center [1056, 654] width 651 height 30
type textarea "B"
type textarea "I see.. Based on your current calories intake, it's okay to add 1 slice of whol…"
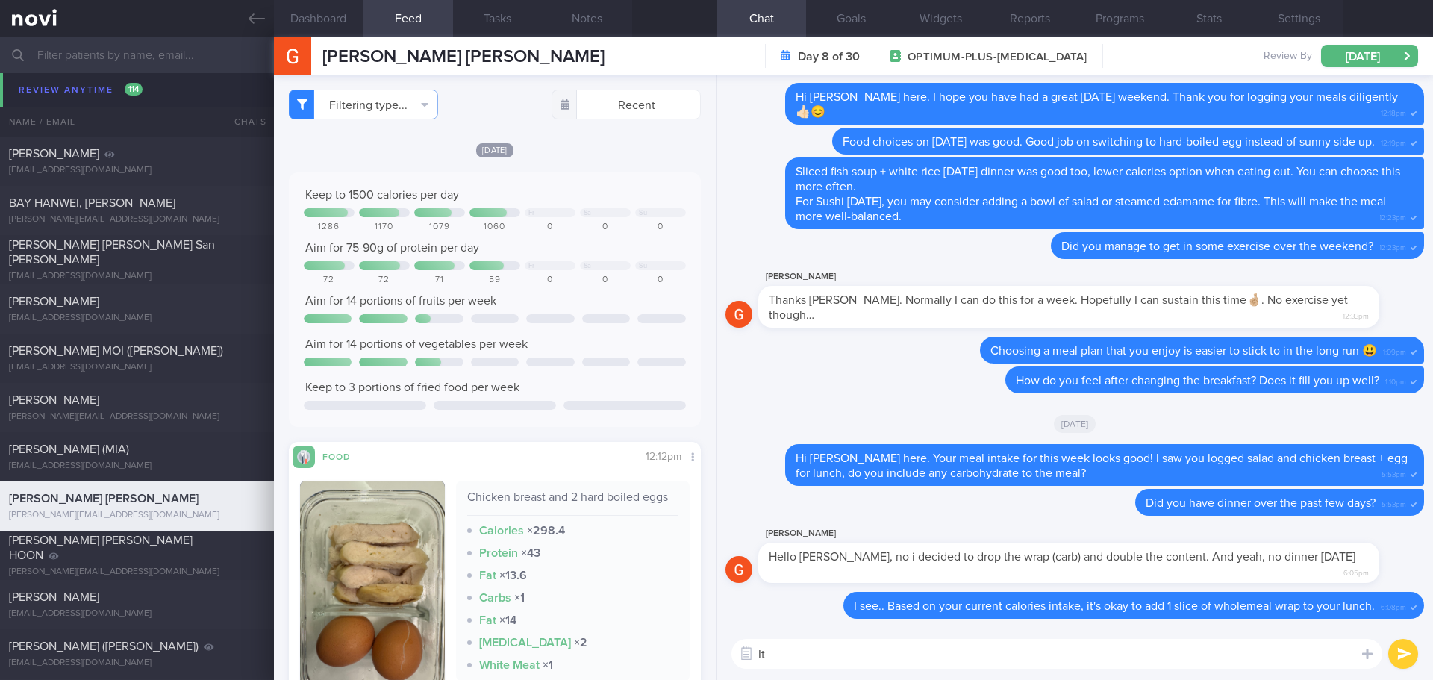
type textarea "I"
type textarea "As you skip dinner, I am afraid you might feel hungry when your lunch is very l…"
click at [1398, 654] on button "submit" at bounding box center [1403, 654] width 30 height 30
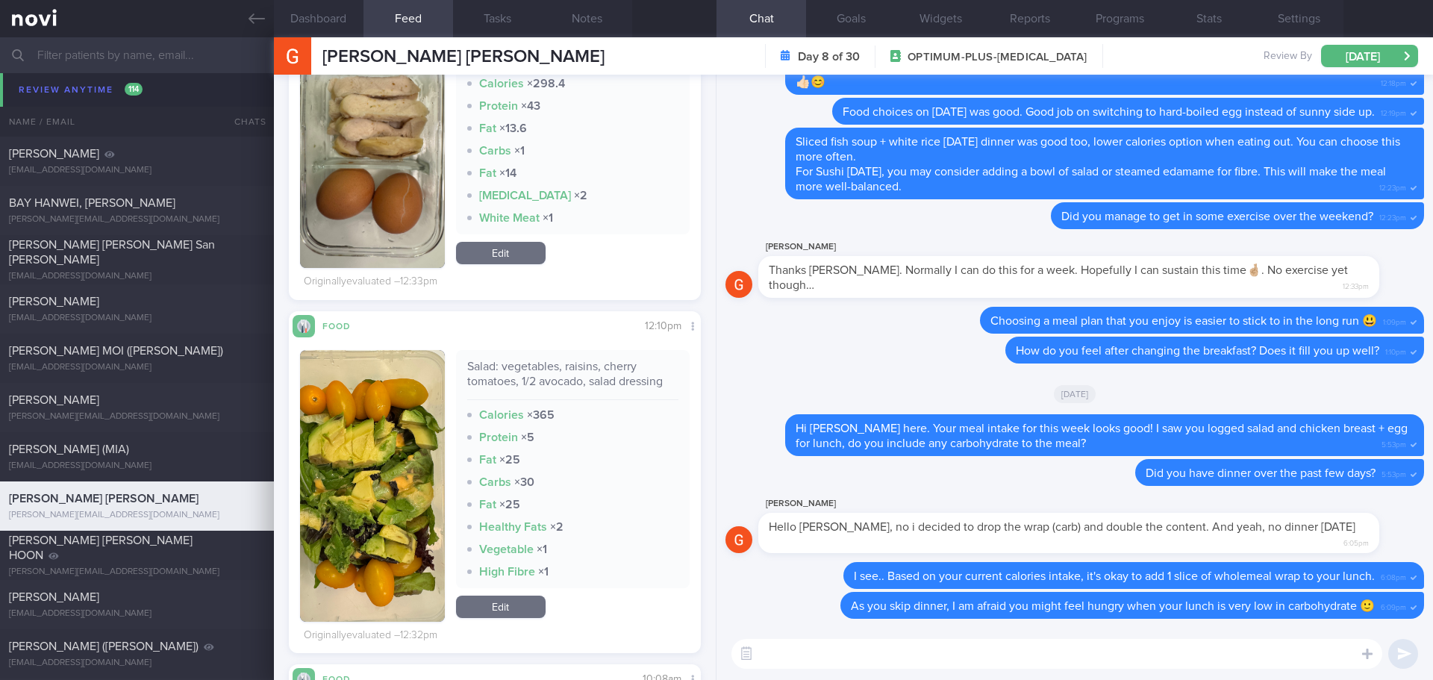
scroll to position [448, 0]
click at [377, 463] on button "button" at bounding box center [372, 485] width 145 height 272
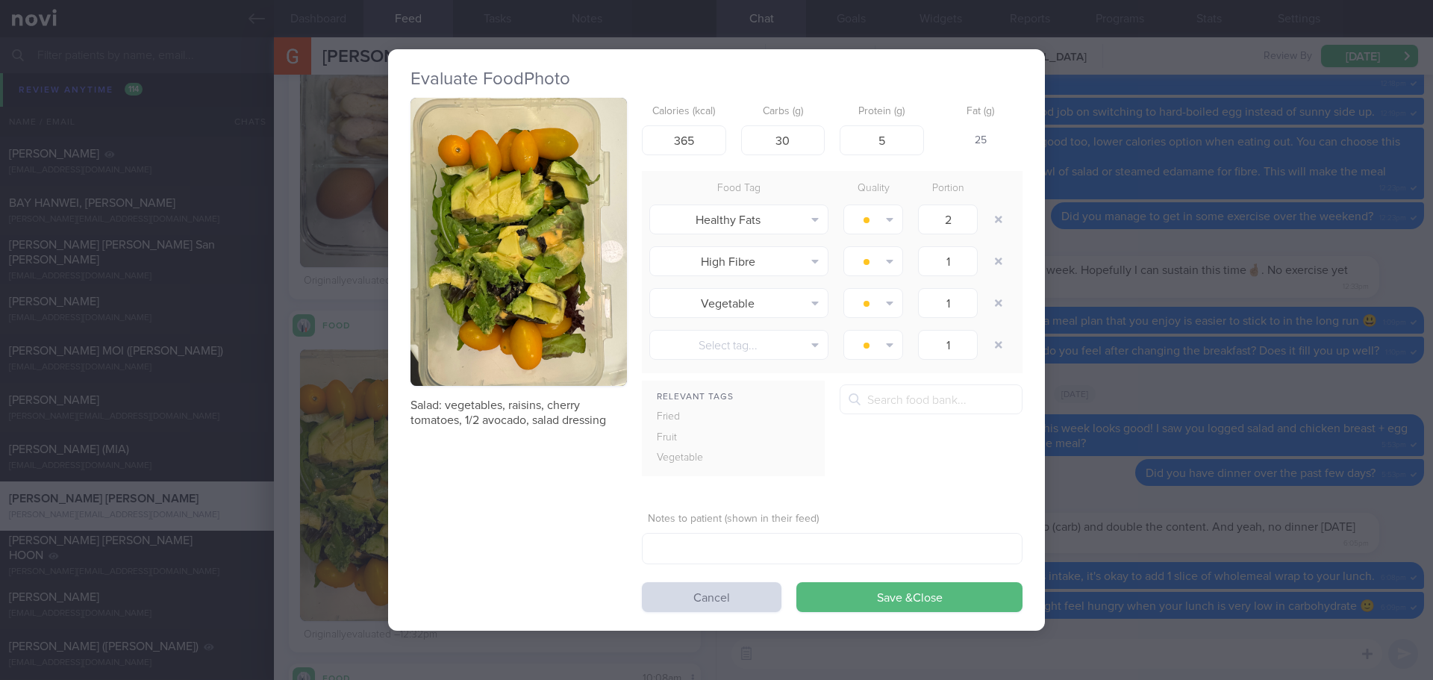
click at [439, 304] on button "button" at bounding box center [518, 242] width 216 height 289
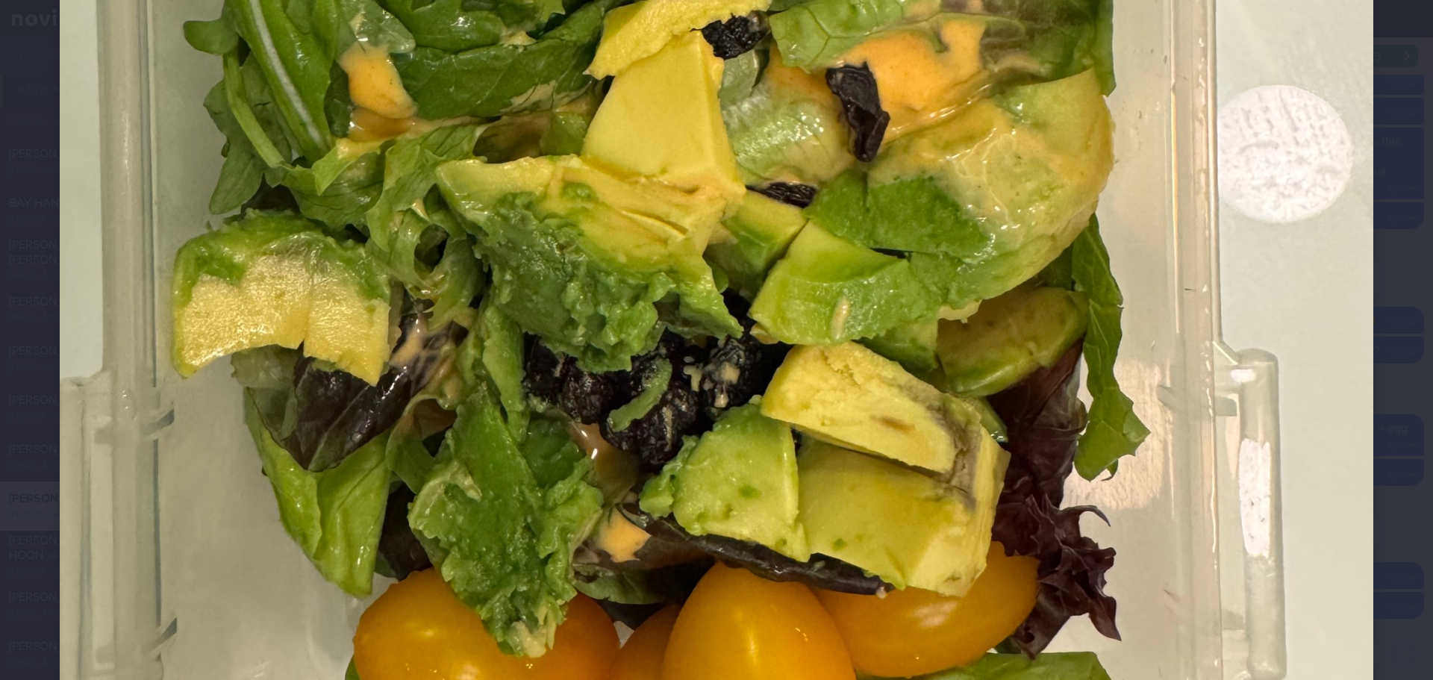
scroll to position [1045, 0]
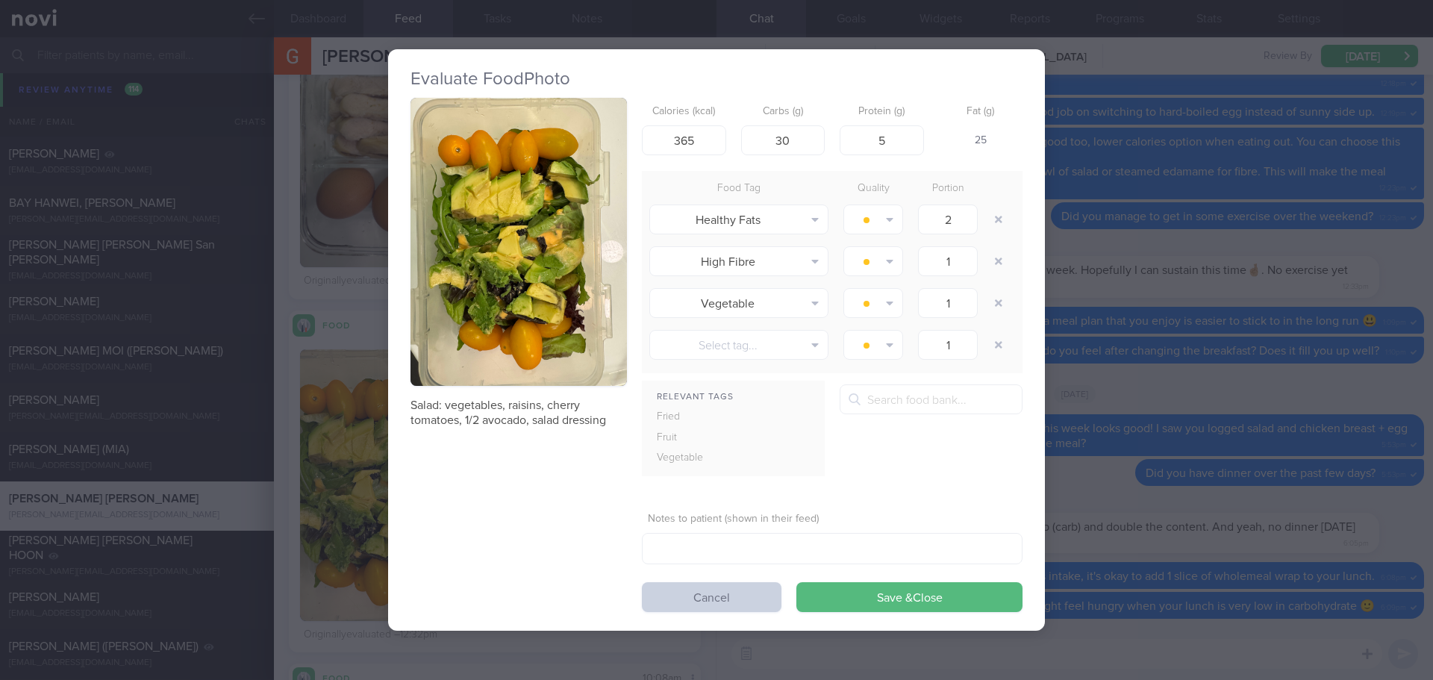
click at [736, 601] on button "Cancel" at bounding box center [712, 597] width 140 height 30
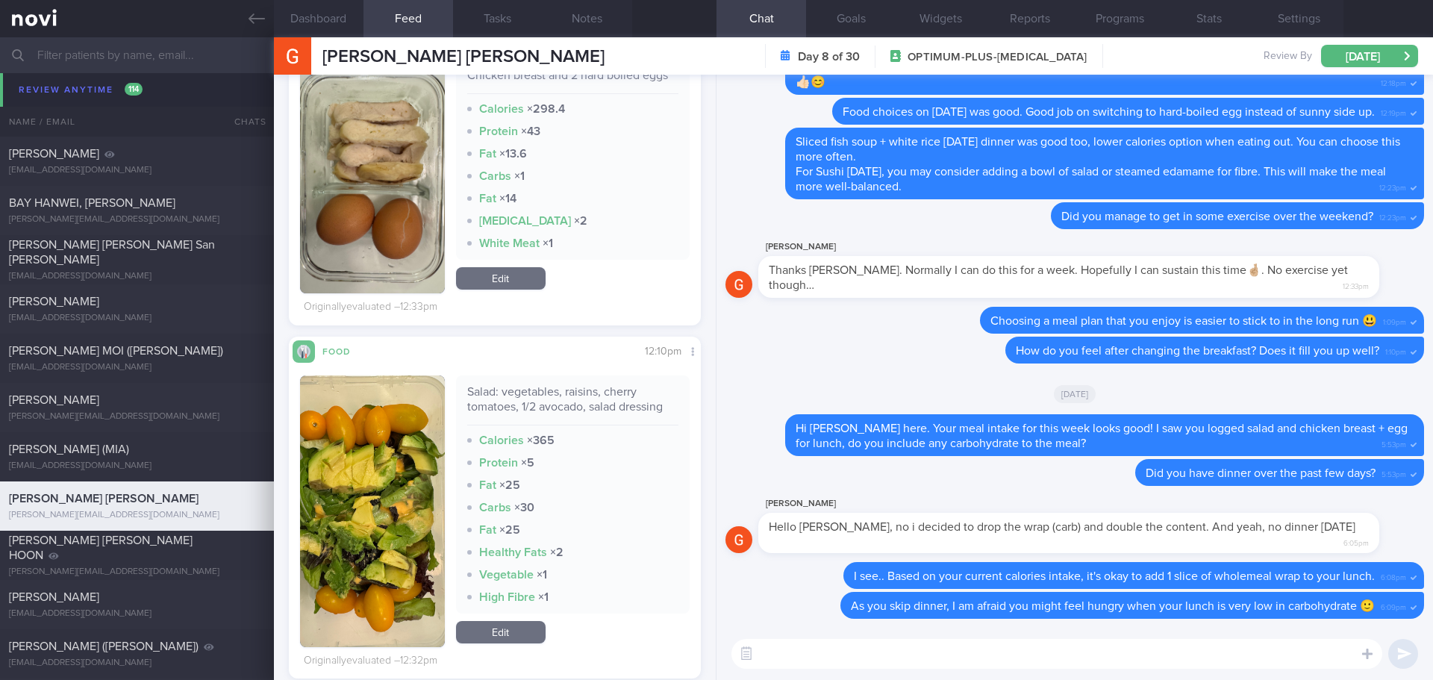
scroll to position [75, 0]
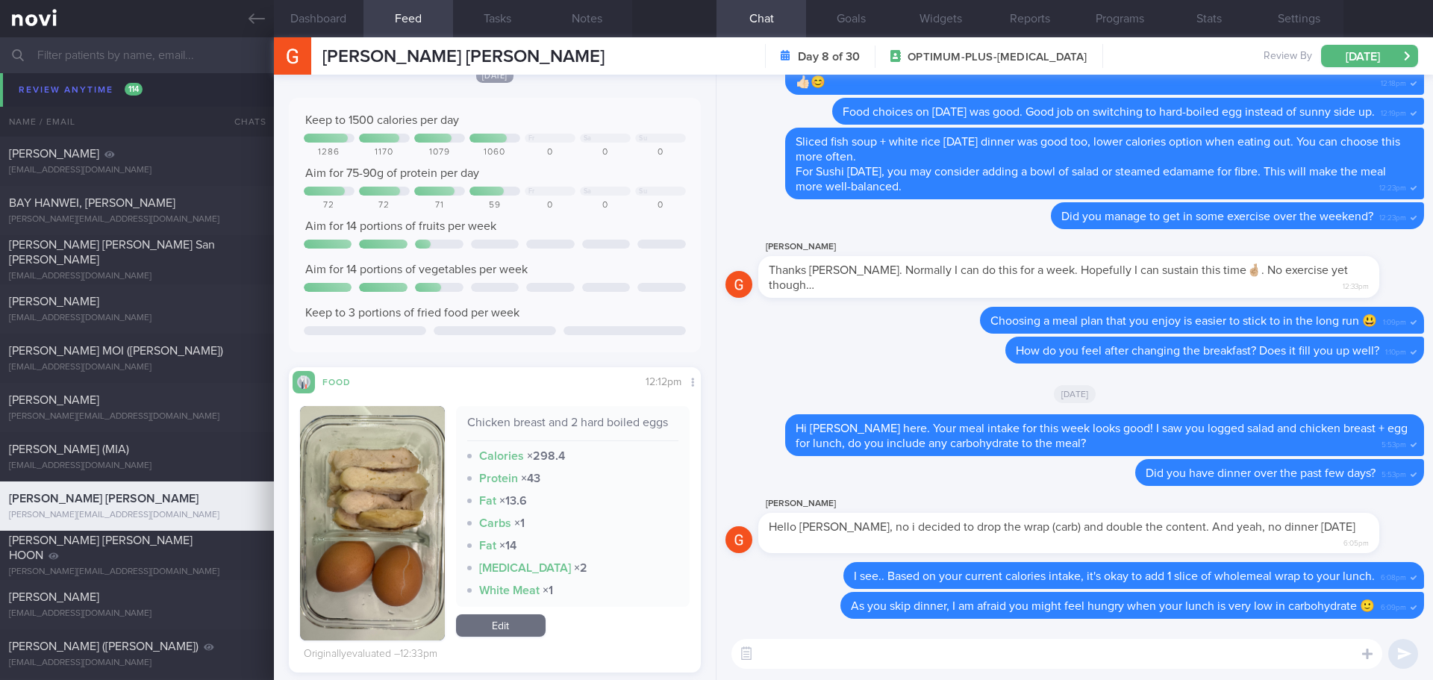
click at [362, 478] on button "button" at bounding box center [372, 523] width 145 height 234
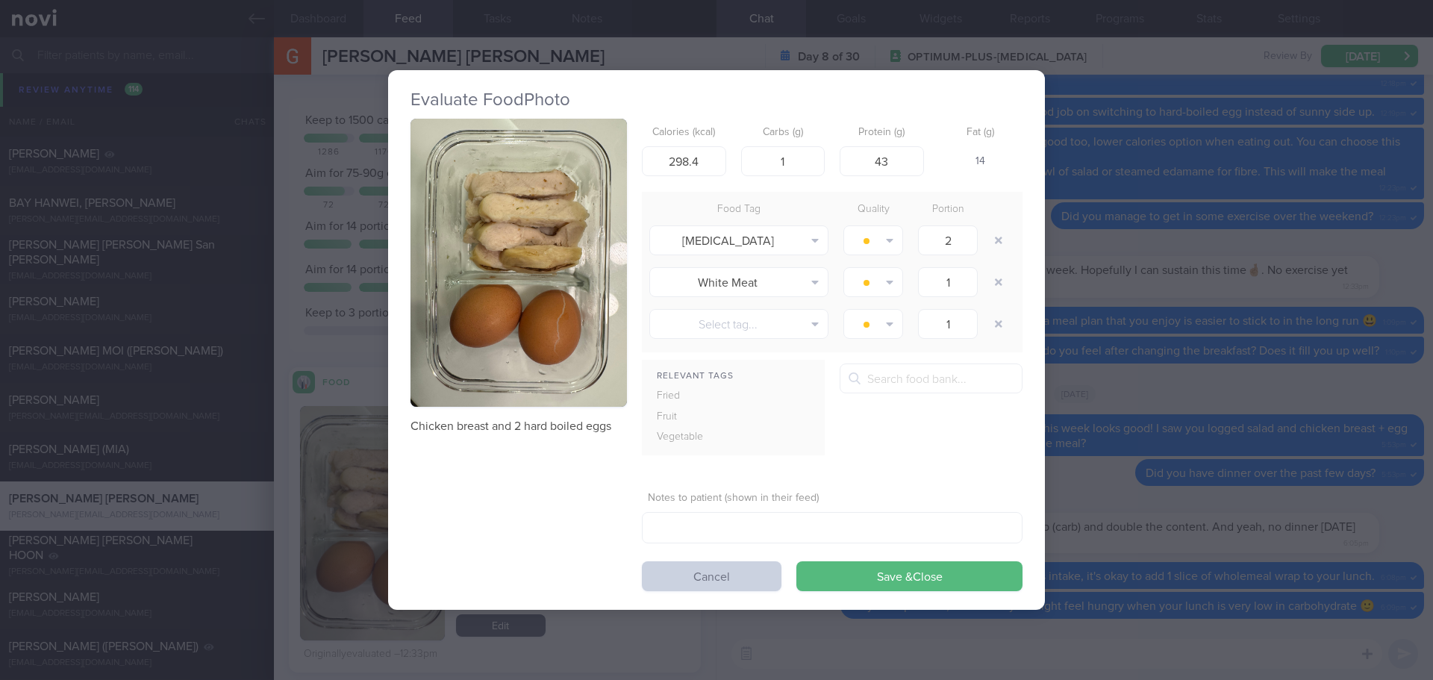
click at [725, 567] on button "Cancel" at bounding box center [712, 576] width 140 height 30
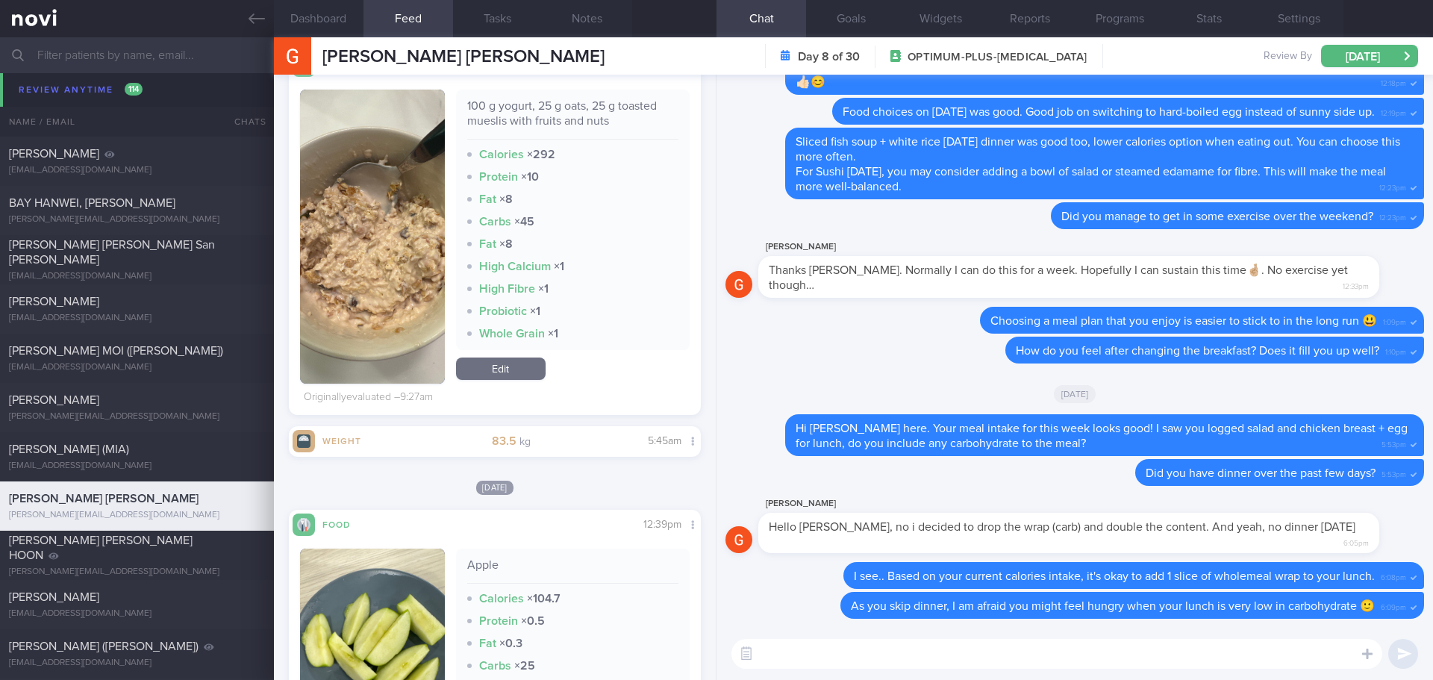
scroll to position [1194, 0]
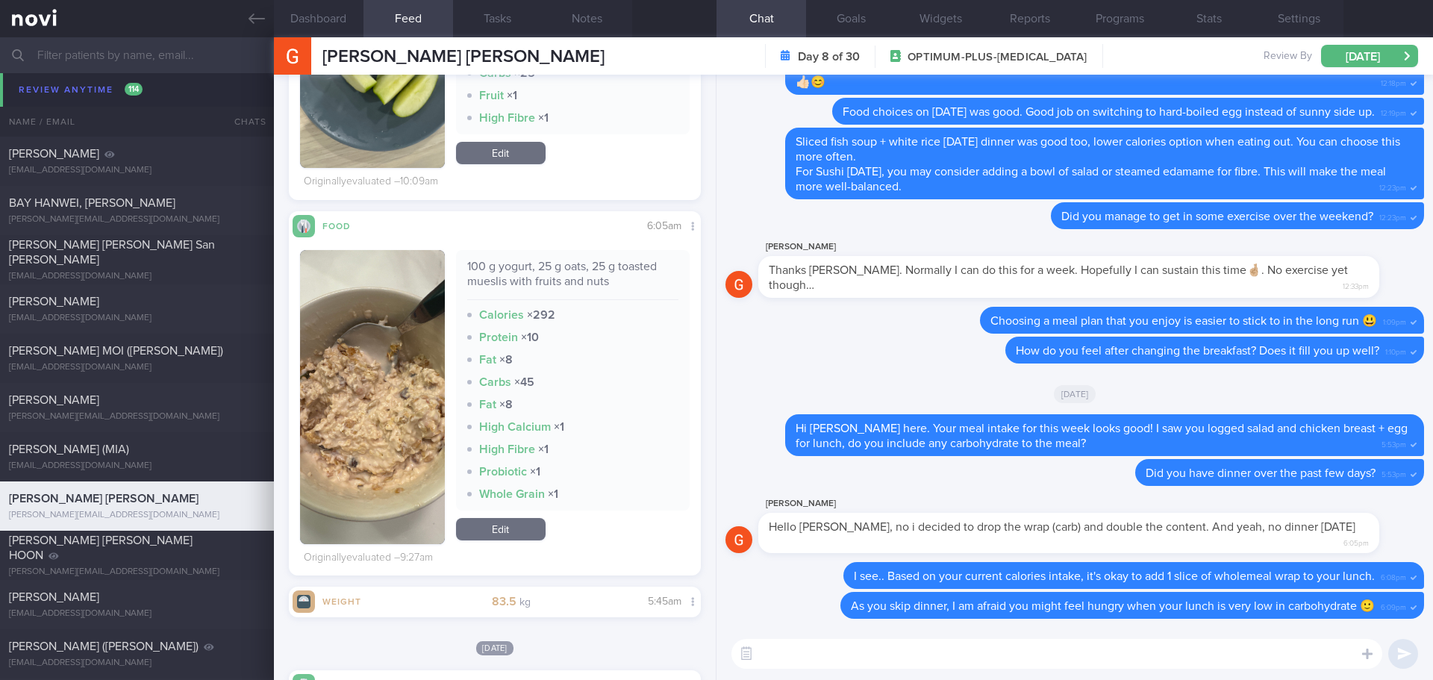
click at [398, 354] on button "button" at bounding box center [372, 397] width 145 height 294
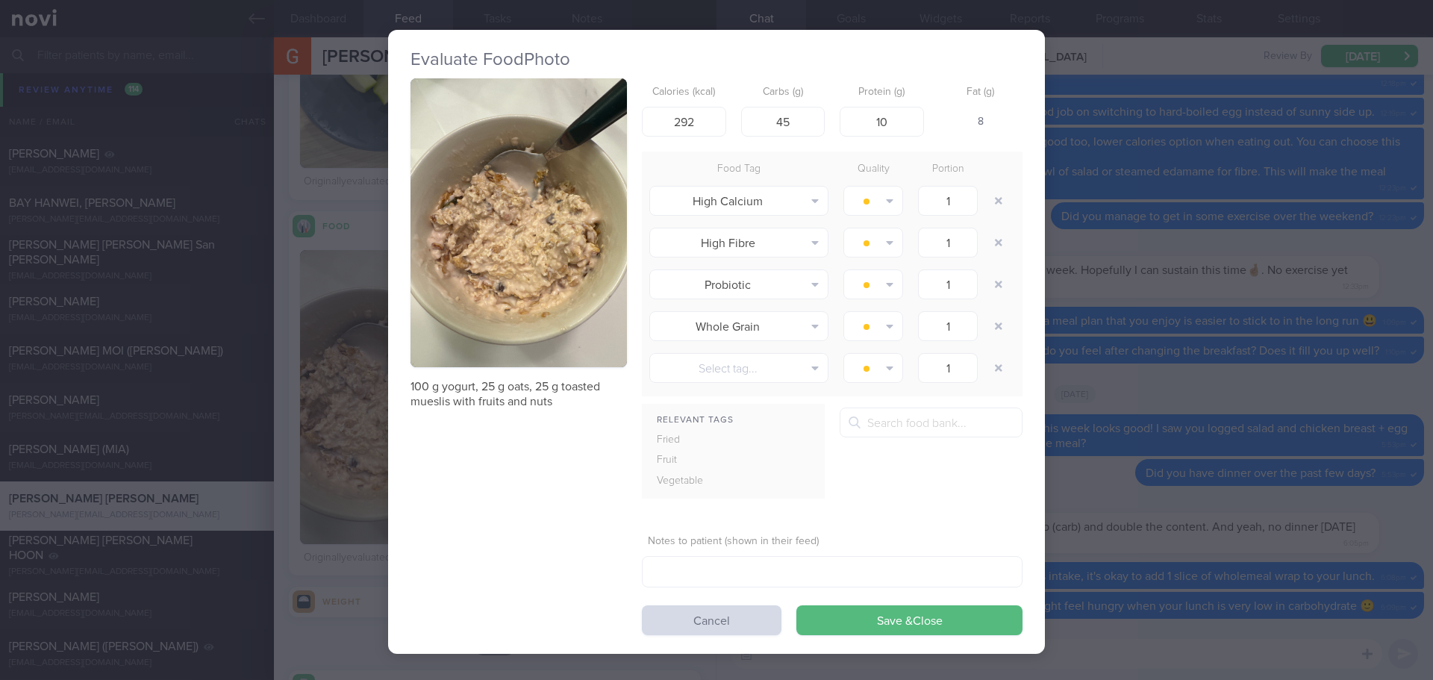
drag, startPoint x: 573, startPoint y: 272, endPoint x: 569, endPoint y: 278, distance: 8.1
click at [572, 274] on button "button" at bounding box center [518, 222] width 216 height 289
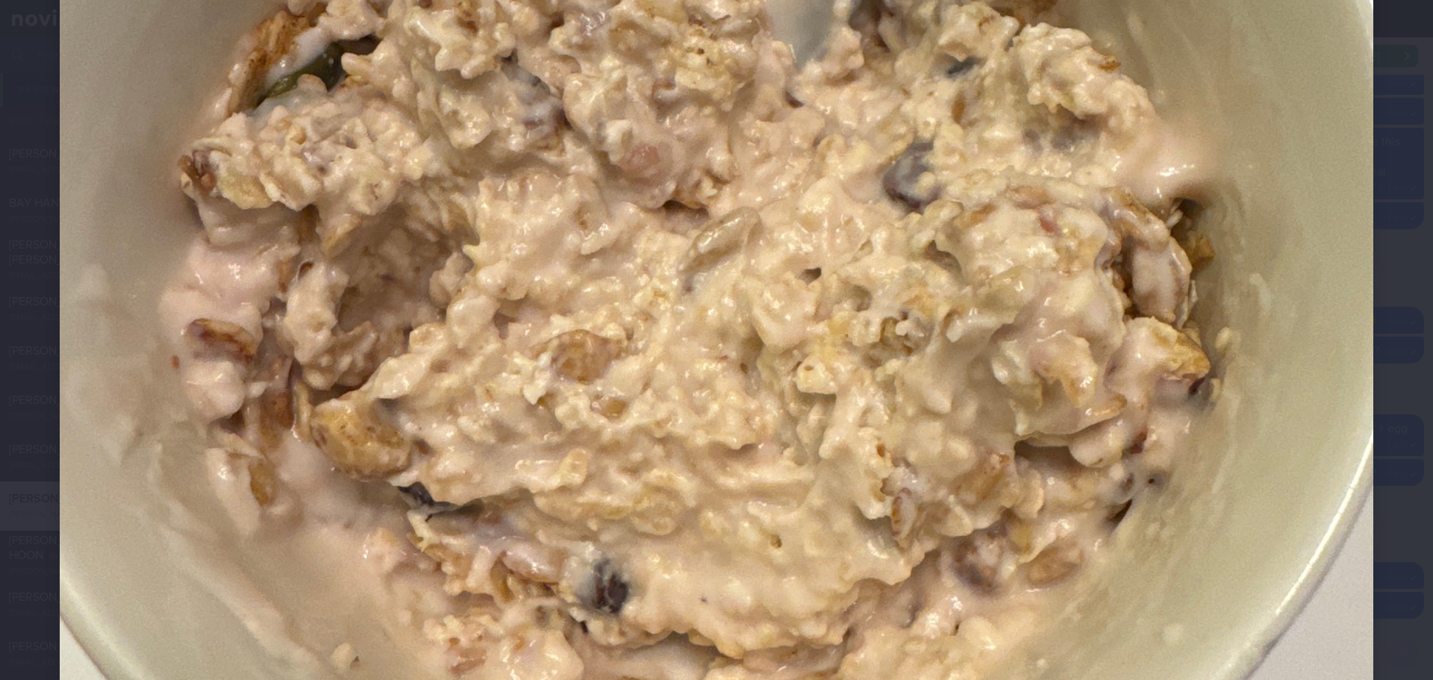
scroll to position [746, 0]
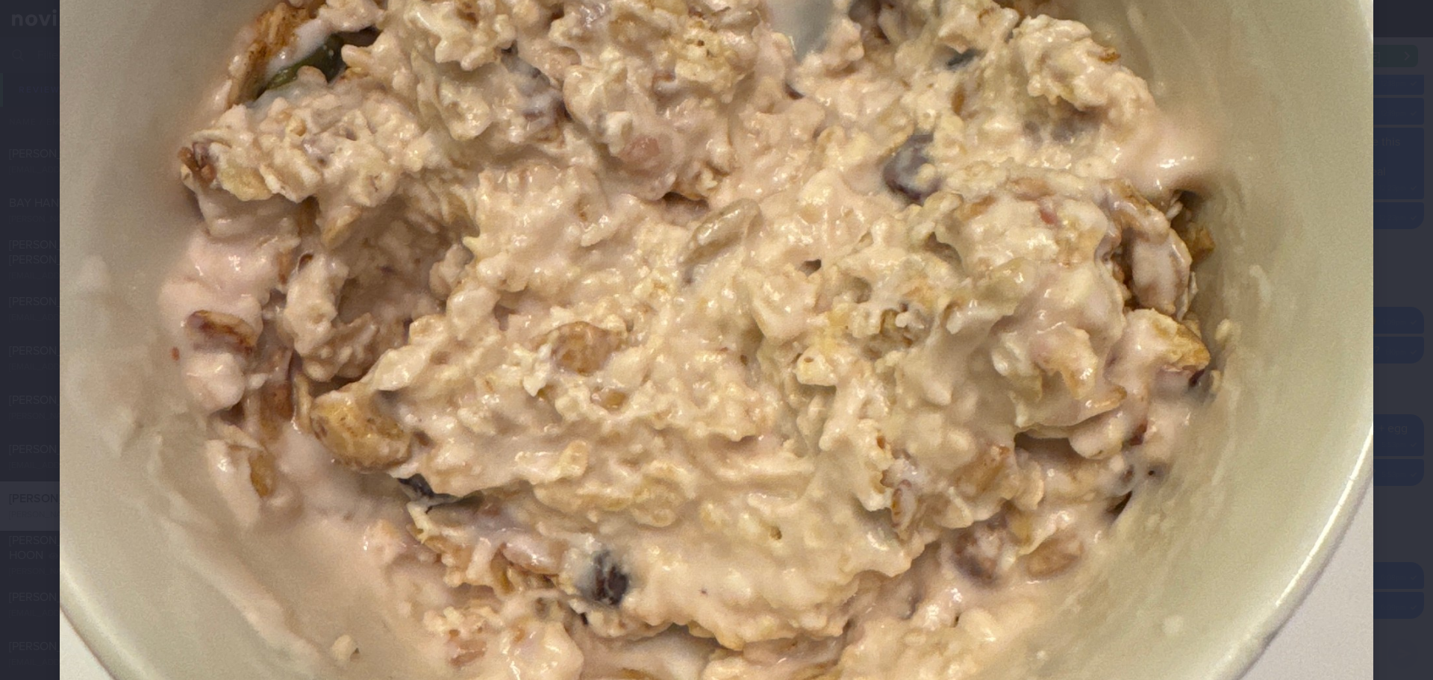
click at [1398, 385] on div at bounding box center [716, 189] width 1433 height 1871
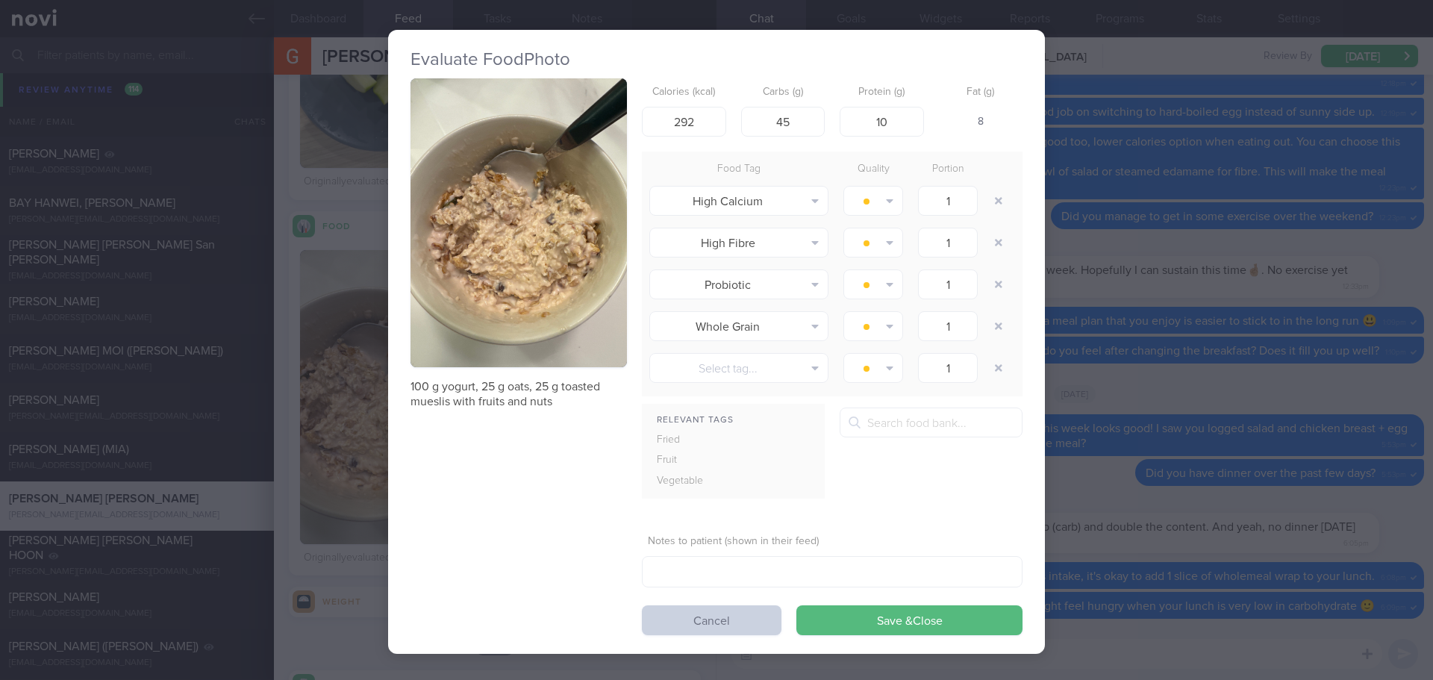
click at [719, 617] on button "Cancel" at bounding box center [712, 620] width 140 height 30
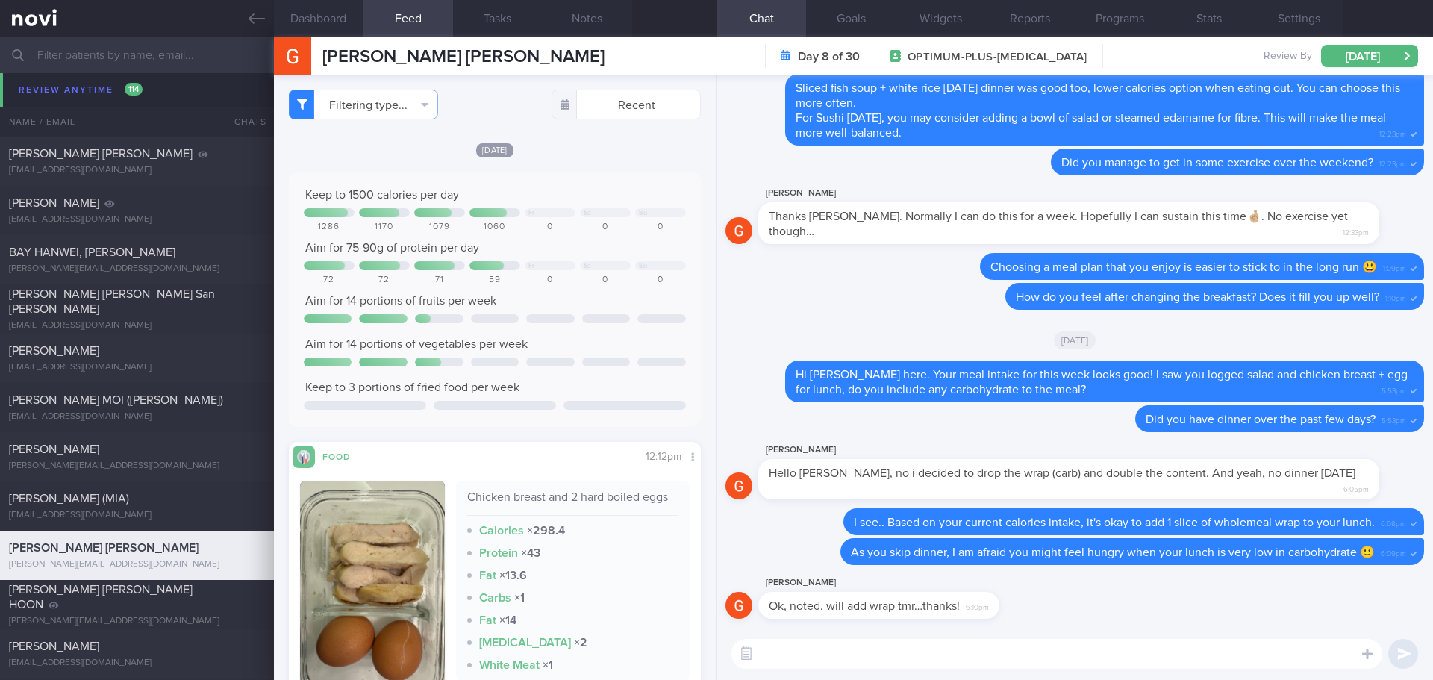
click at [978, 654] on textarea at bounding box center [1056, 654] width 651 height 30
type textarea "R"
type textarea "D"
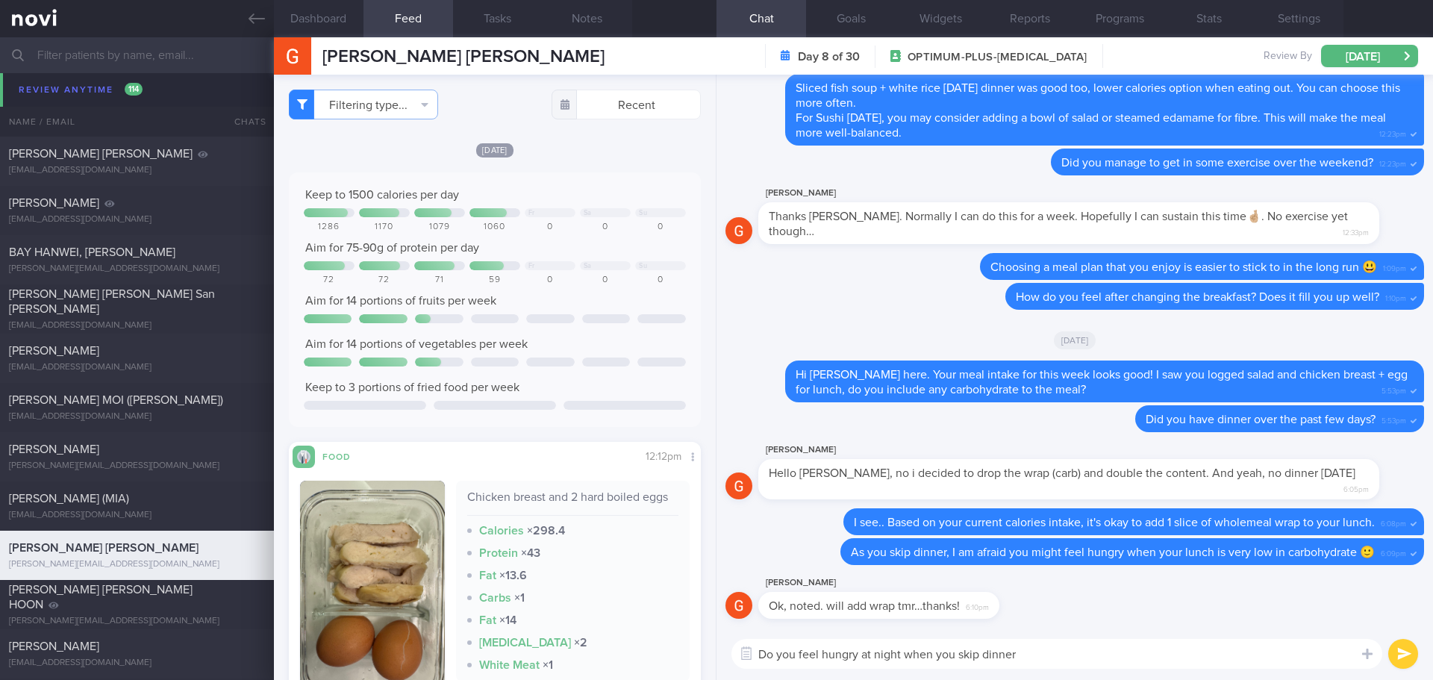
type textarea "Do you feel hungry at night when you skip dinner?"
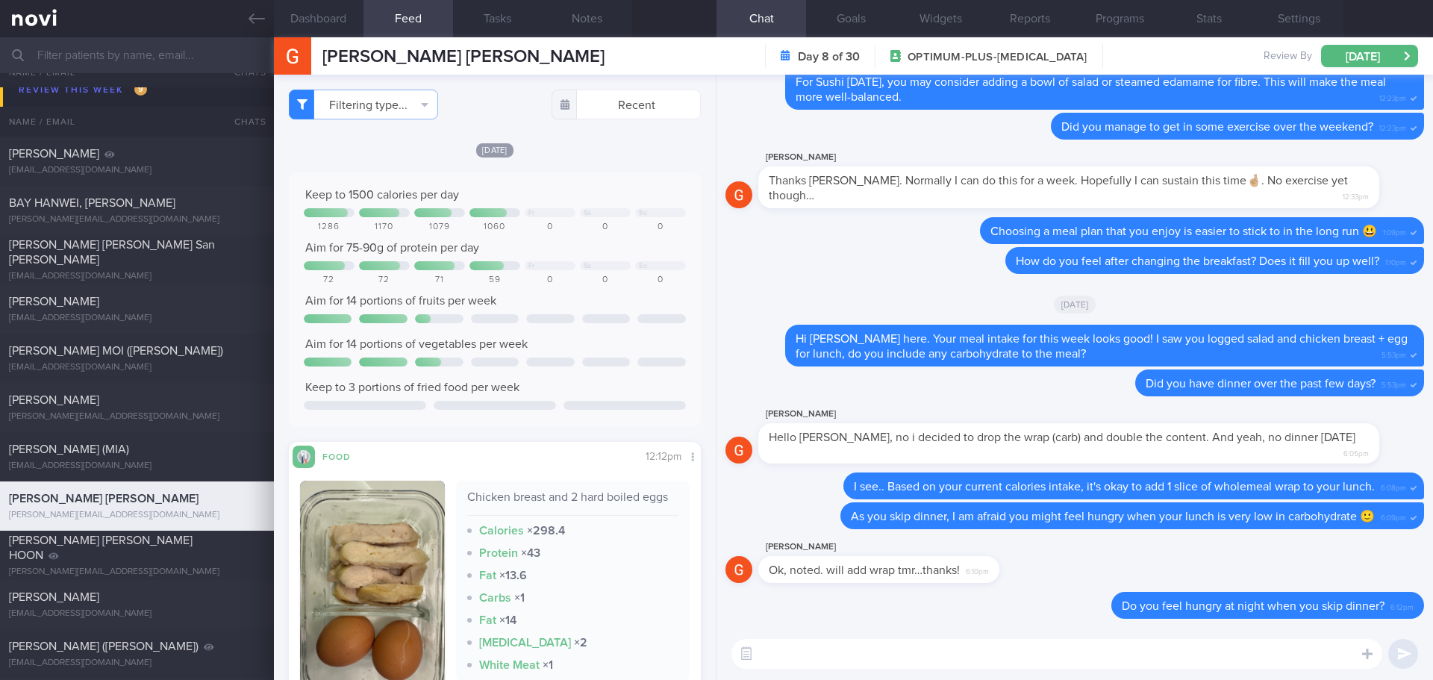
scroll to position [3929, 0]
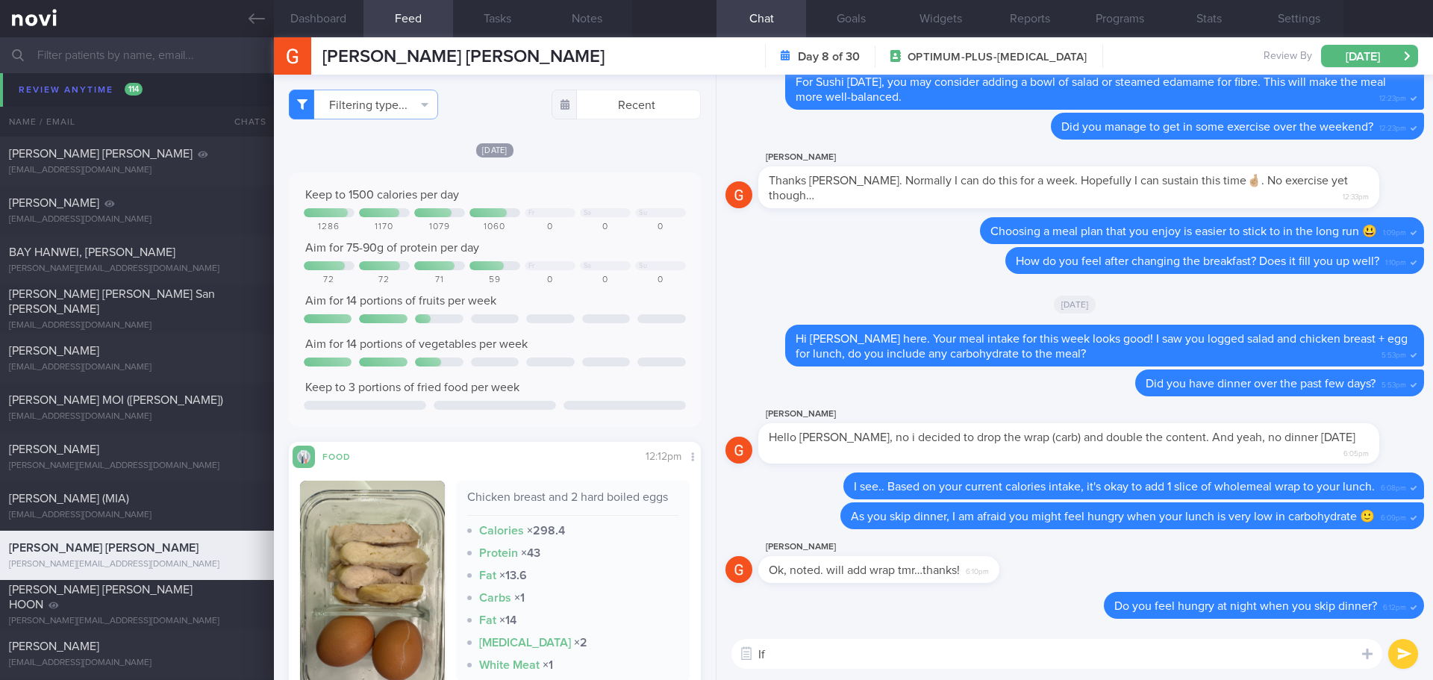
type textarea "I"
type textarea "Y"
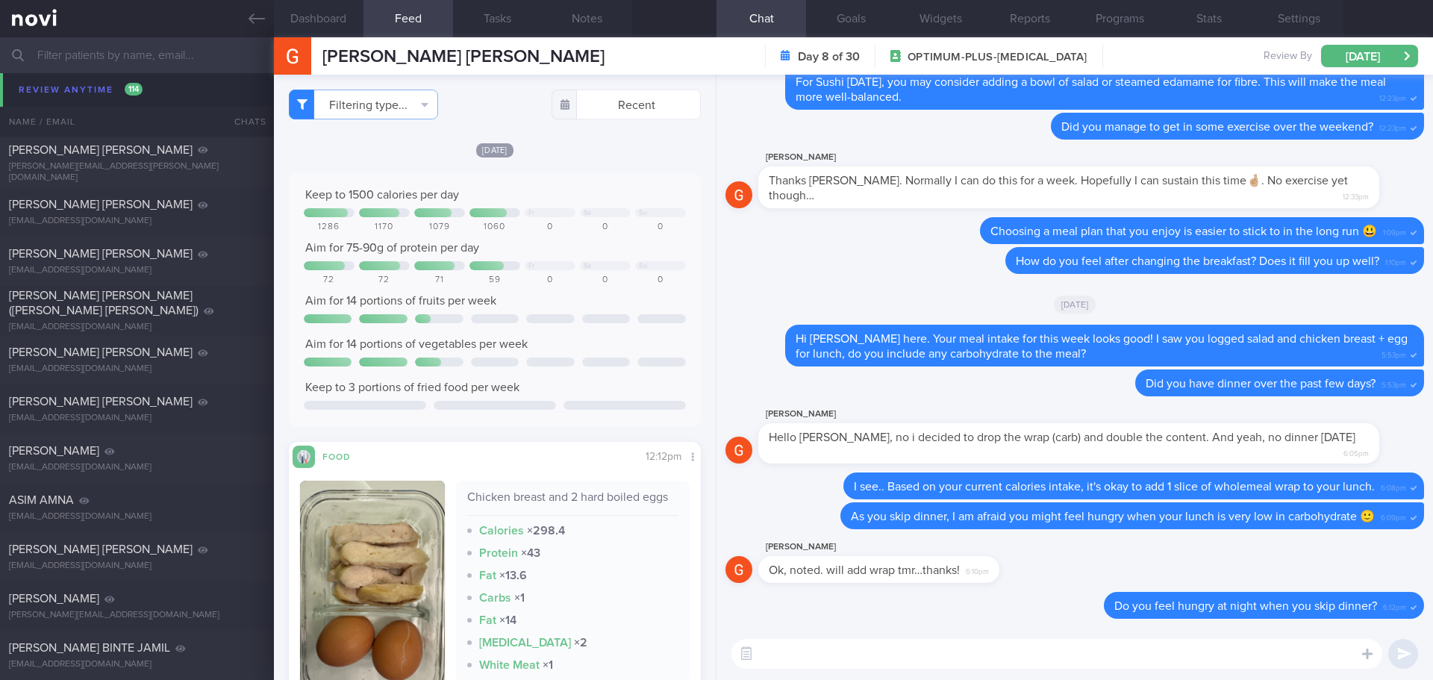
scroll to position [9178, 0]
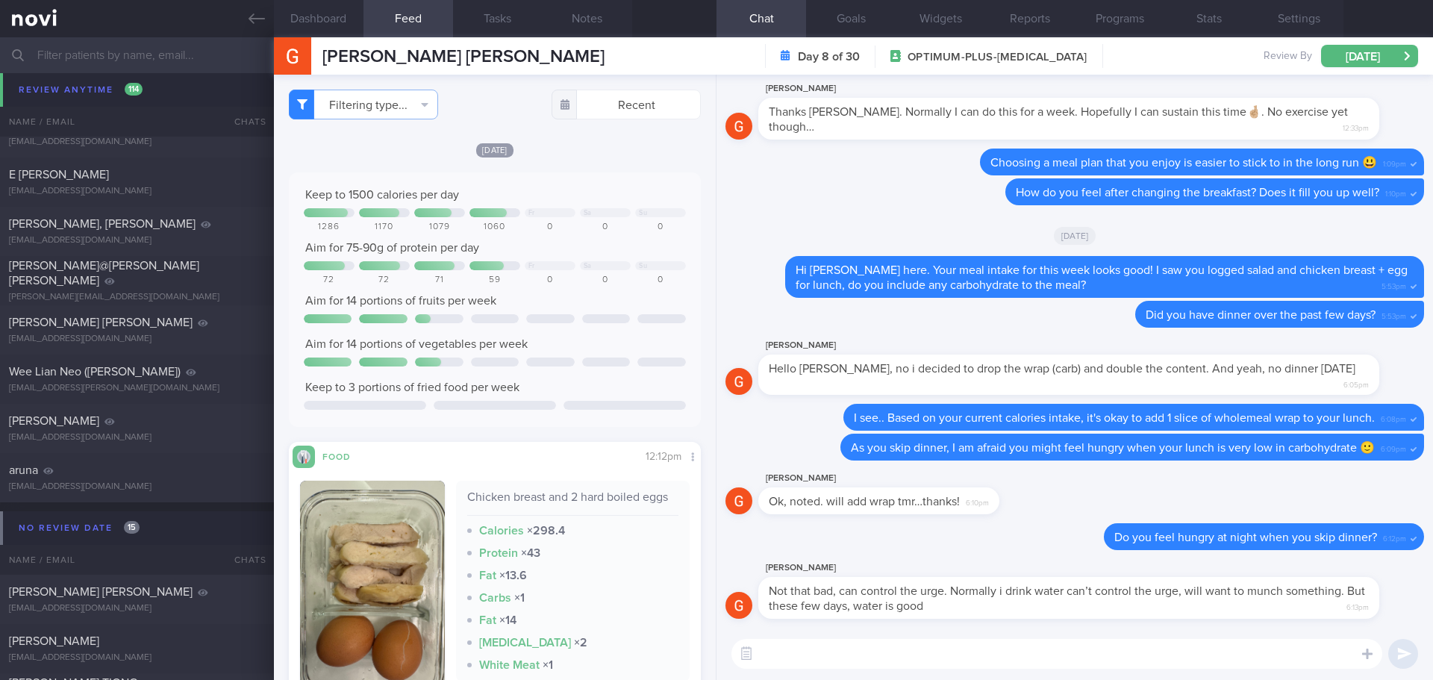
click at [1054, 661] on textarea at bounding box center [1056, 654] width 651 height 30
click at [1050, 660] on textarea at bounding box center [1056, 654] width 651 height 30
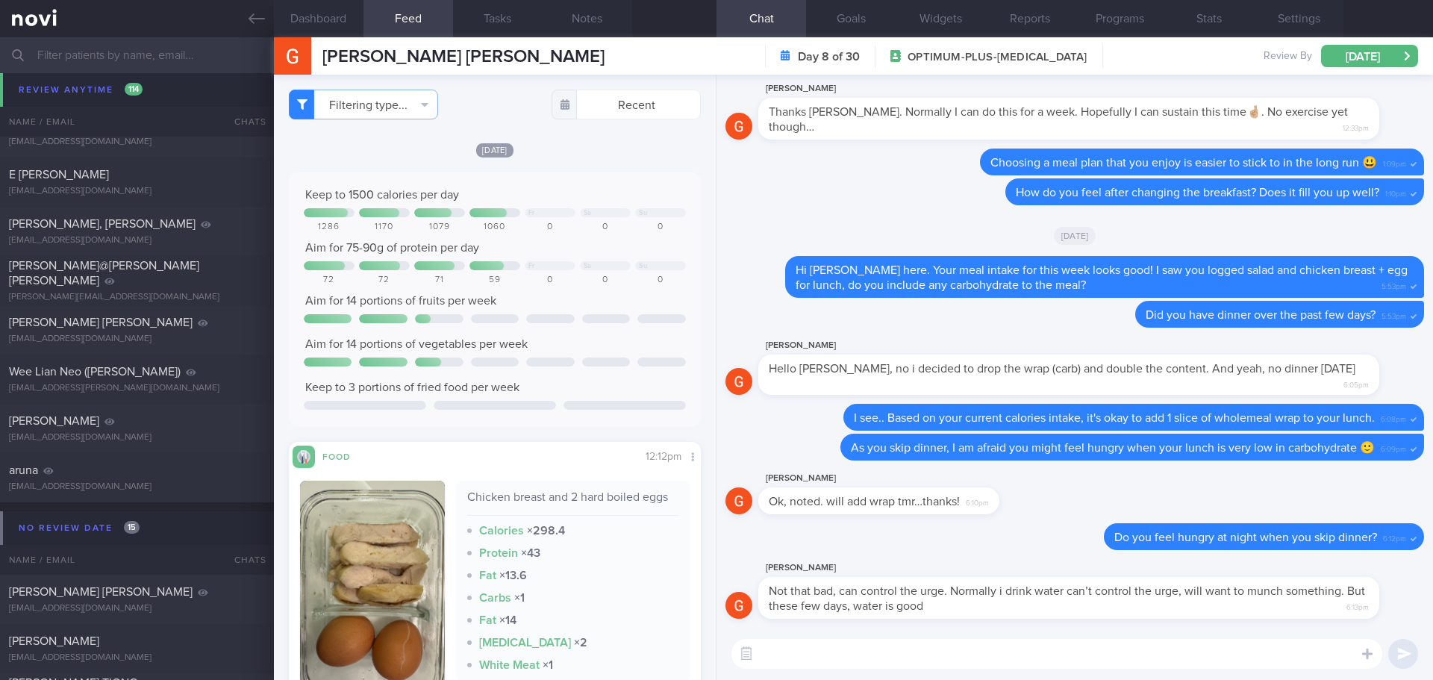
click at [1050, 660] on textarea at bounding box center [1056, 654] width 651 height 30
type textarea "G"
type textarea "Good to hear that!"
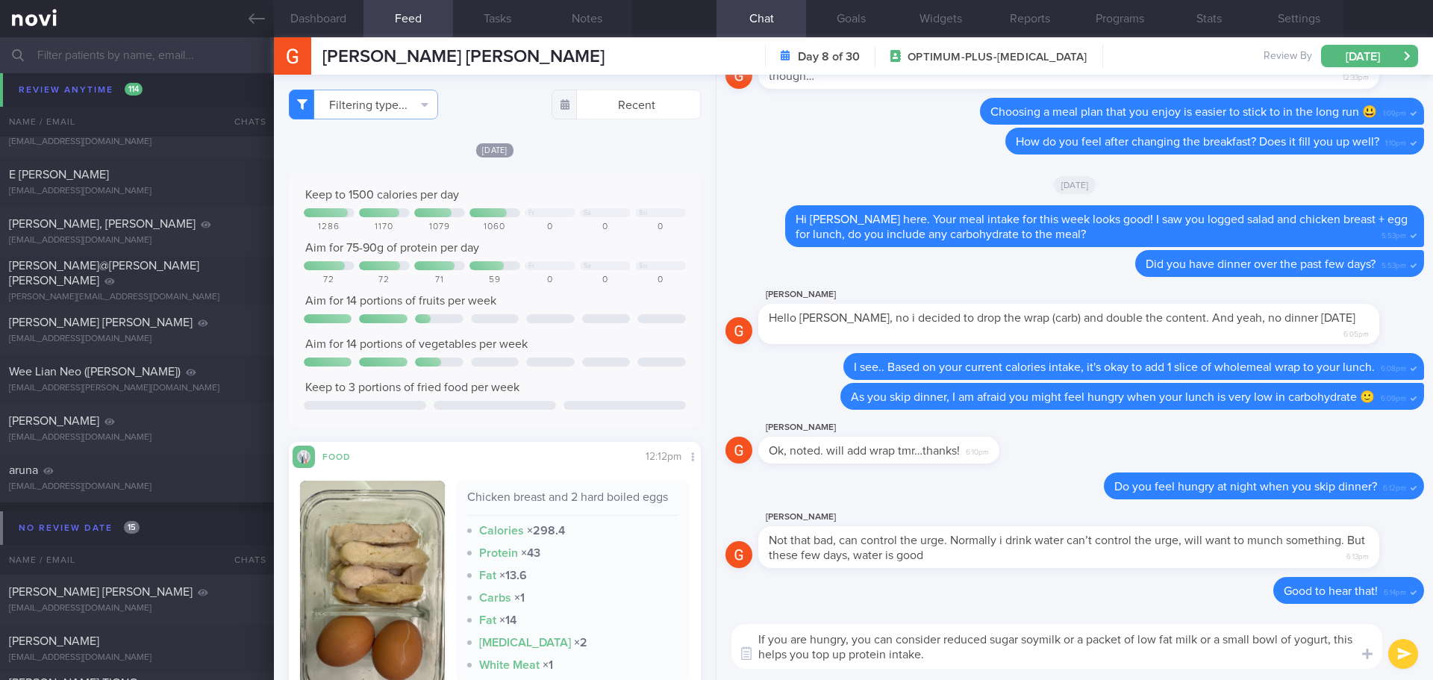
type textarea "If you are hungry, you can consider reduced sugar soymilk or a packet of low fa…"
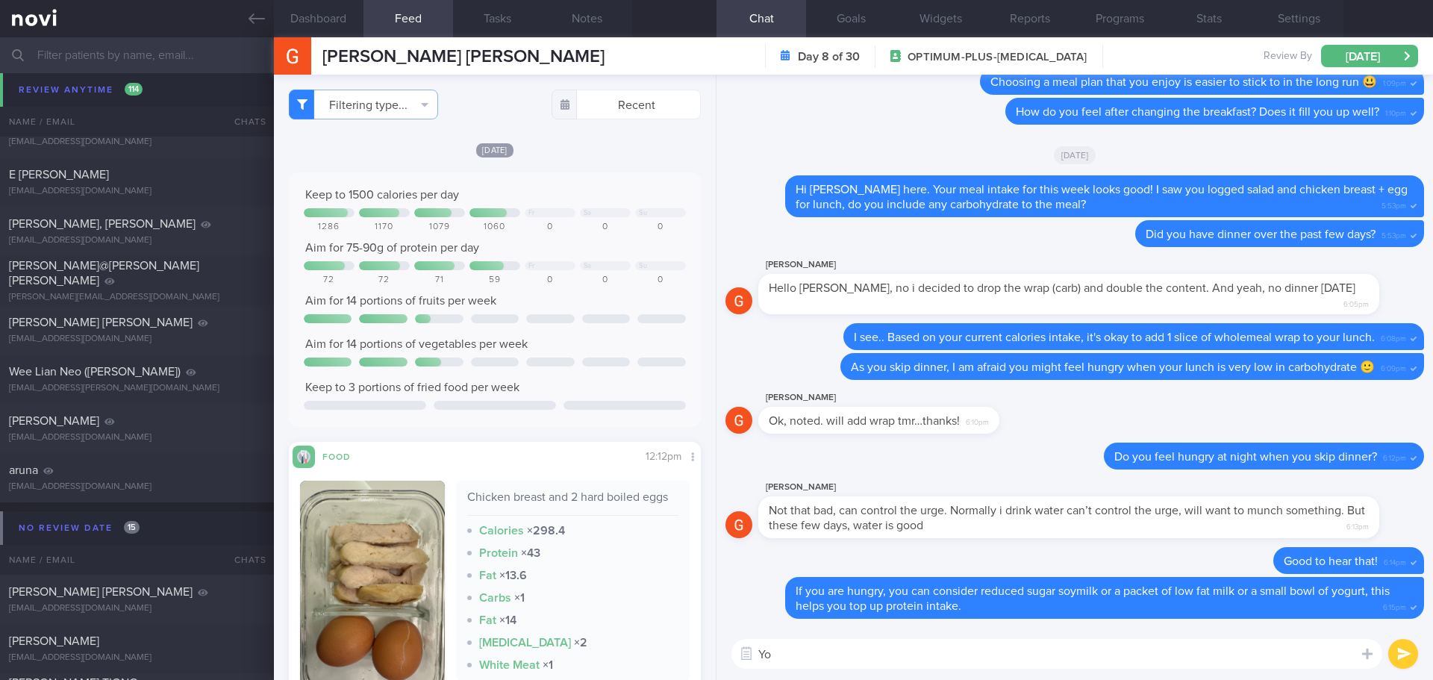
type textarea "Y"
click at [1095, 651] on textarea "It's okay to have a light meal if you are not comfortable to have a full portio…" at bounding box center [1056, 654] width 651 height 30
type textarea "It's okay to have a light meal if you are not comfortable to have full portion …"
drag, startPoint x: 1227, startPoint y: 647, endPoint x: 733, endPoint y: 624, distance: 493.7
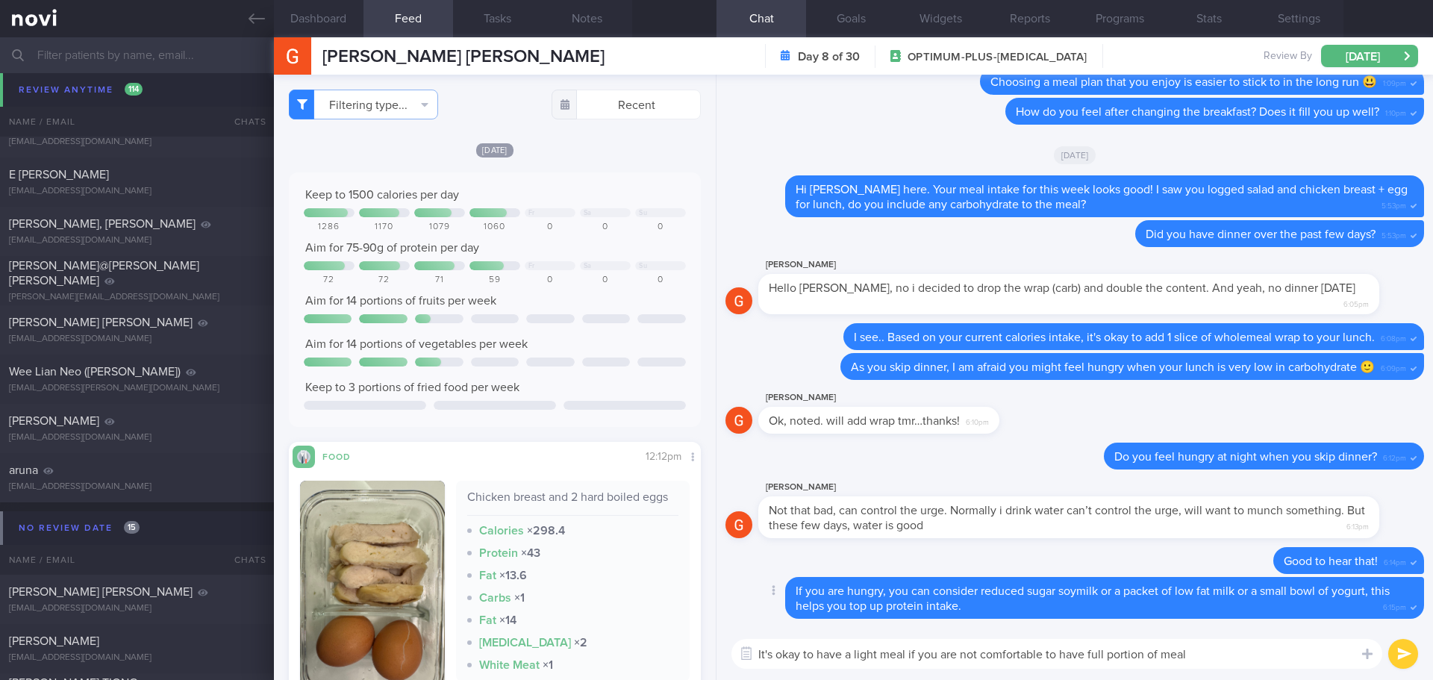
click at [733, 624] on div "Delete If you are hungry, you can consider reduced sugar soymilk or a packet of…" at bounding box center [1074, 377] width 716 height 605
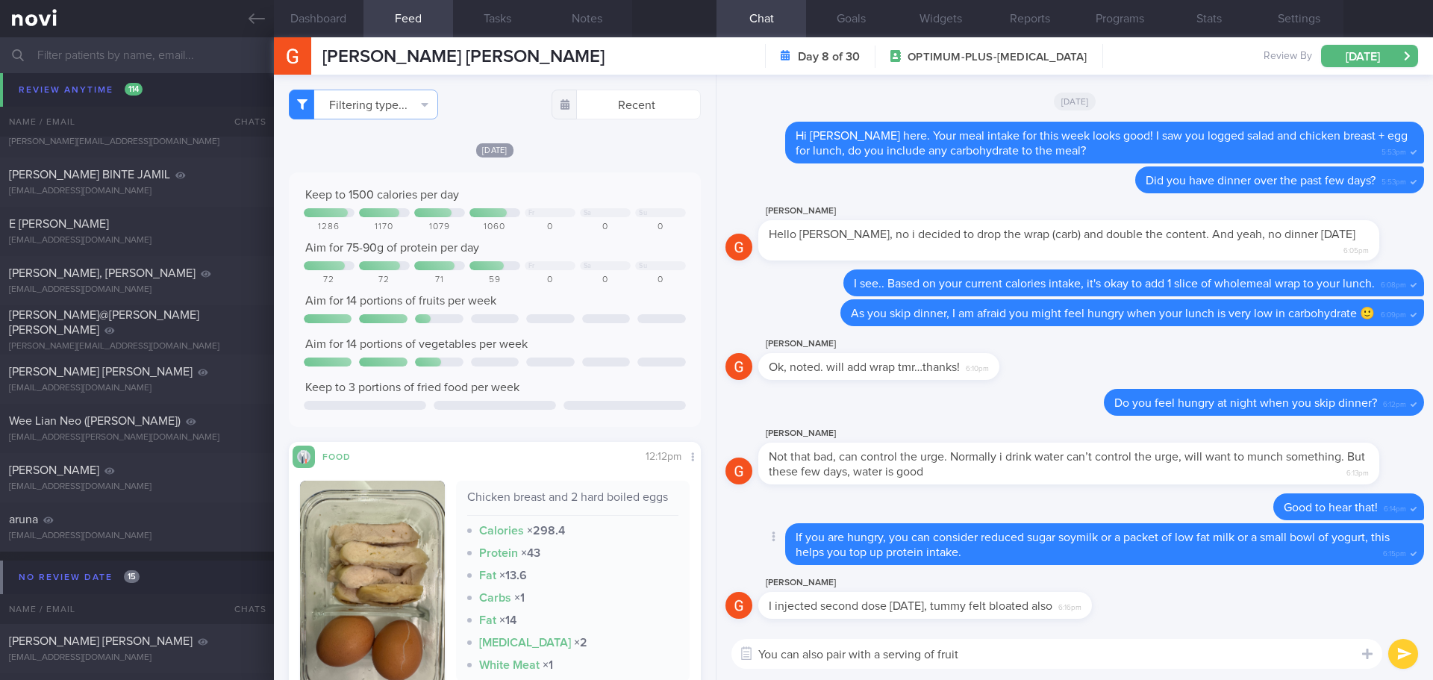
type textarea "You can also pair with a serving of fruit"
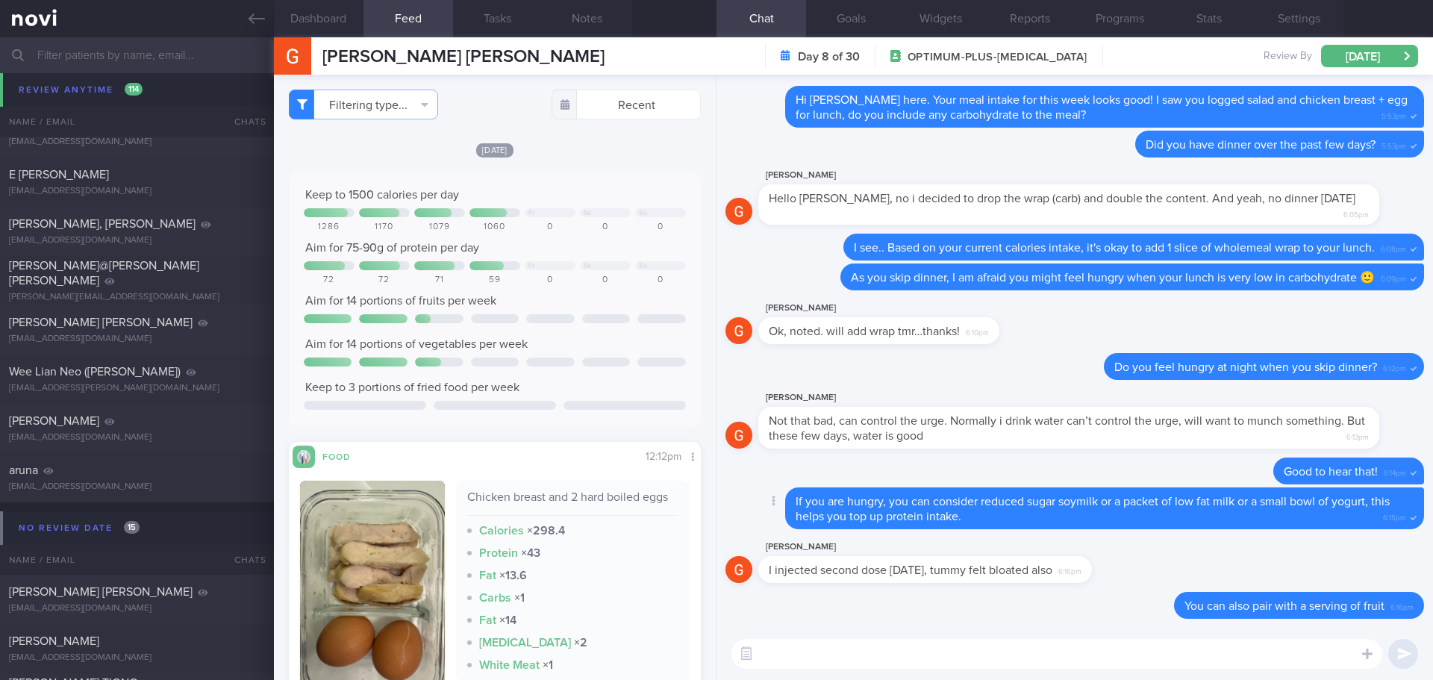
scroll to position [9128, 0]
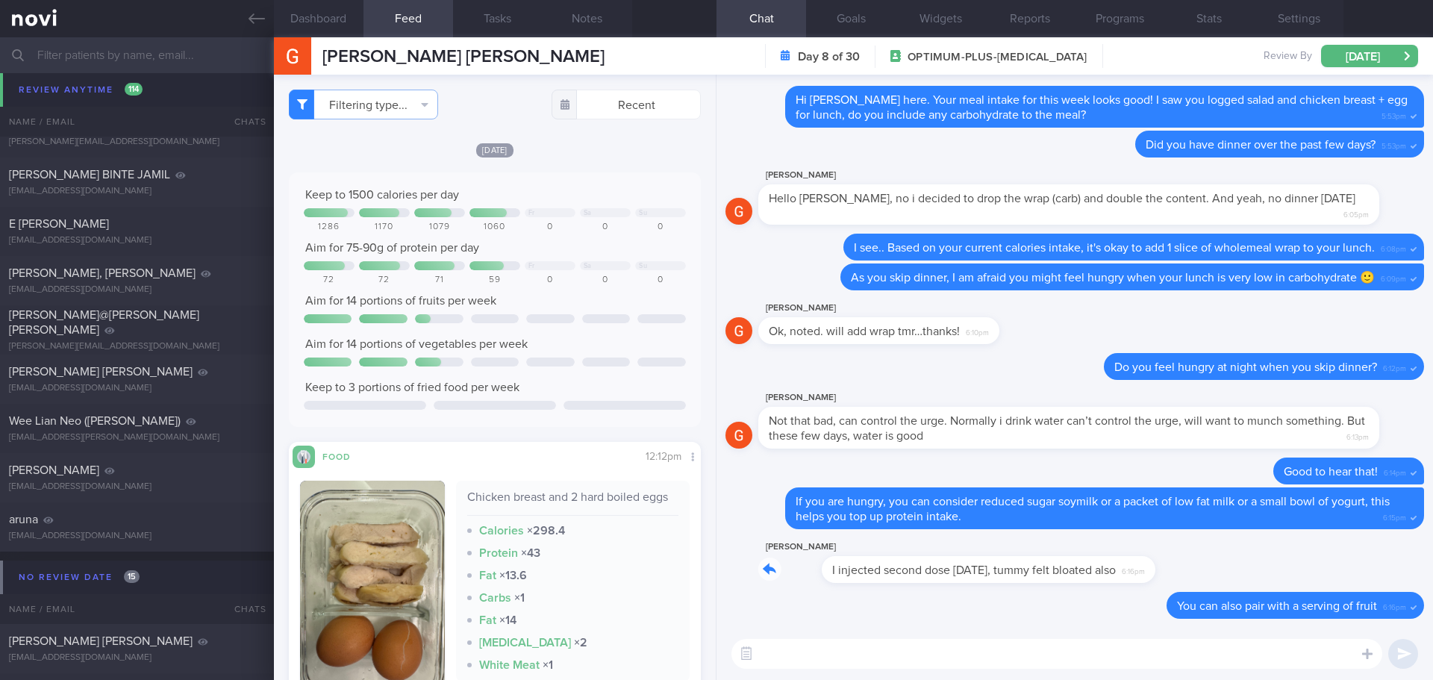
drag, startPoint x: 1061, startPoint y: 580, endPoint x: 1198, endPoint y: 581, distance: 137.3
click at [1198, 581] on div "[PERSON_NAME] I injected second dose [DATE], tummy felt bloated also 6:16pm" at bounding box center [1074, 565] width 698 height 54
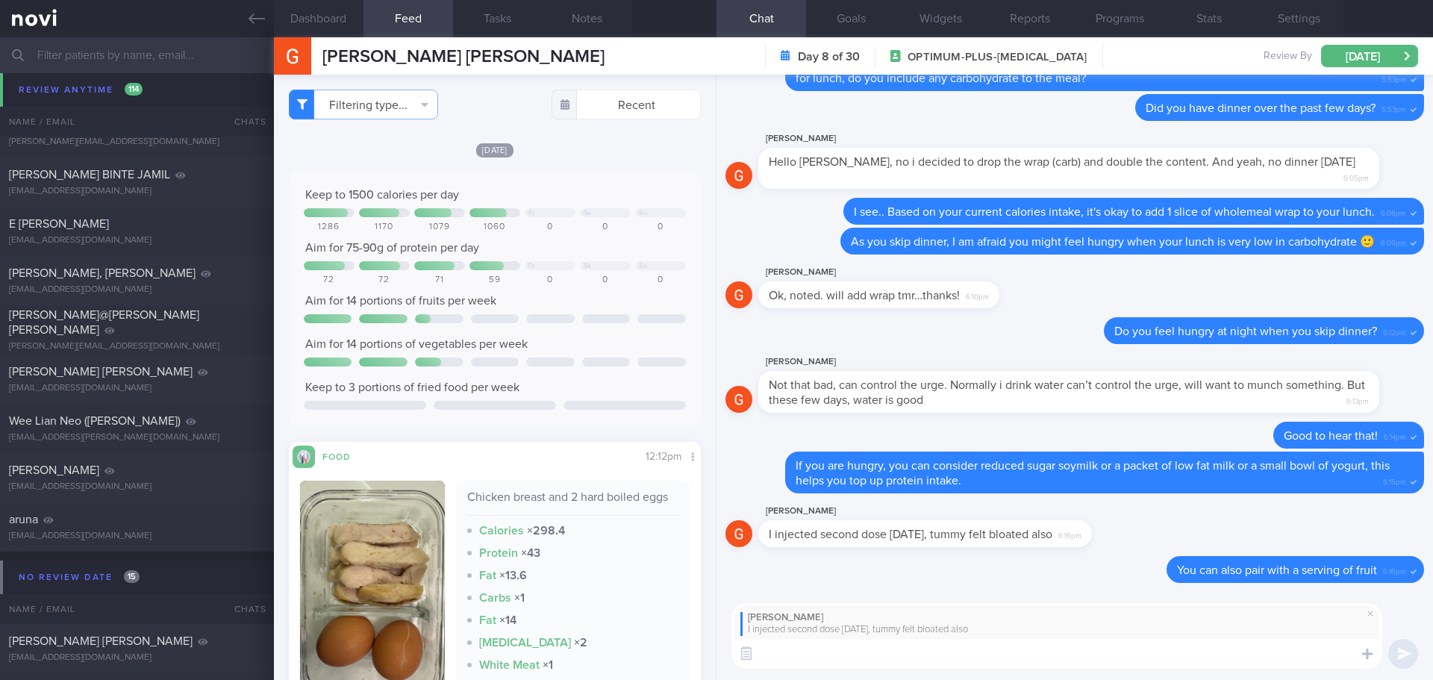
click at [1092, 659] on textarea at bounding box center [1056, 654] width 651 height 30
type textarea "This is not uncommon.. Try to eat slowly, you will feel better."
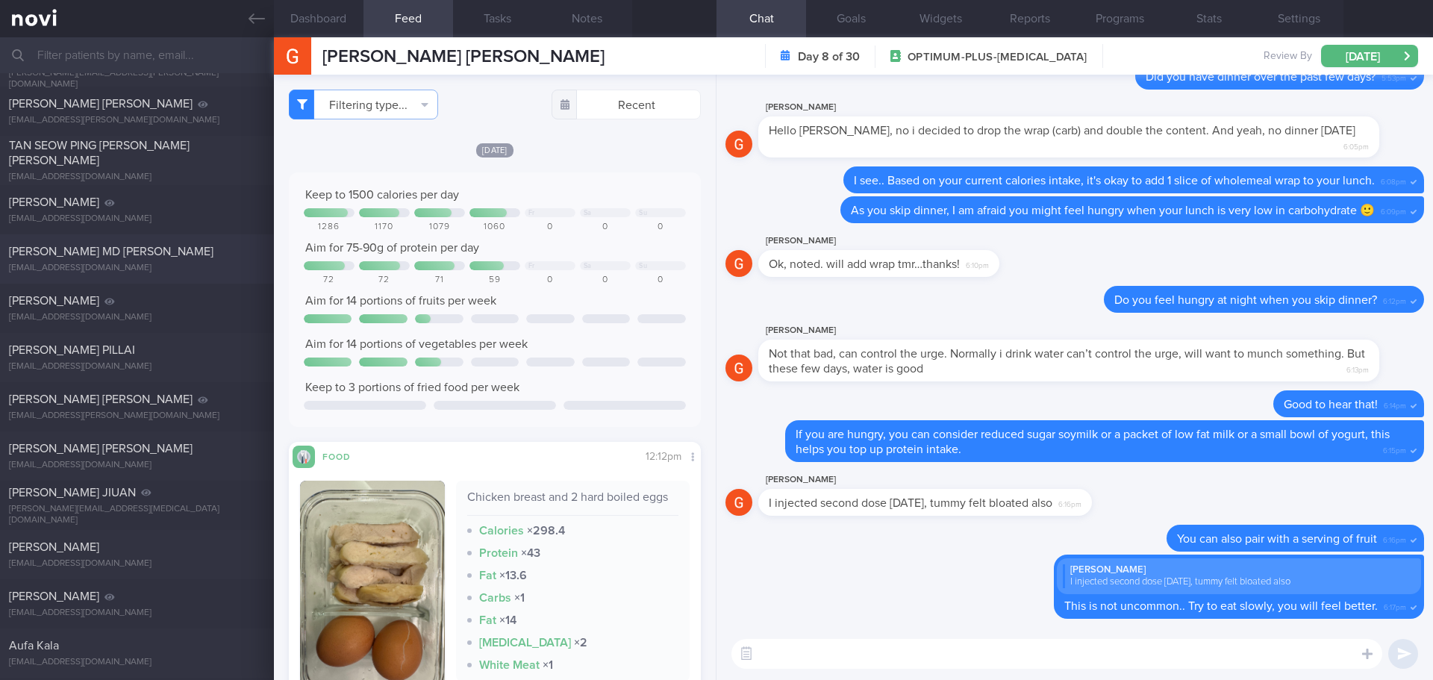
scroll to position [0, 0]
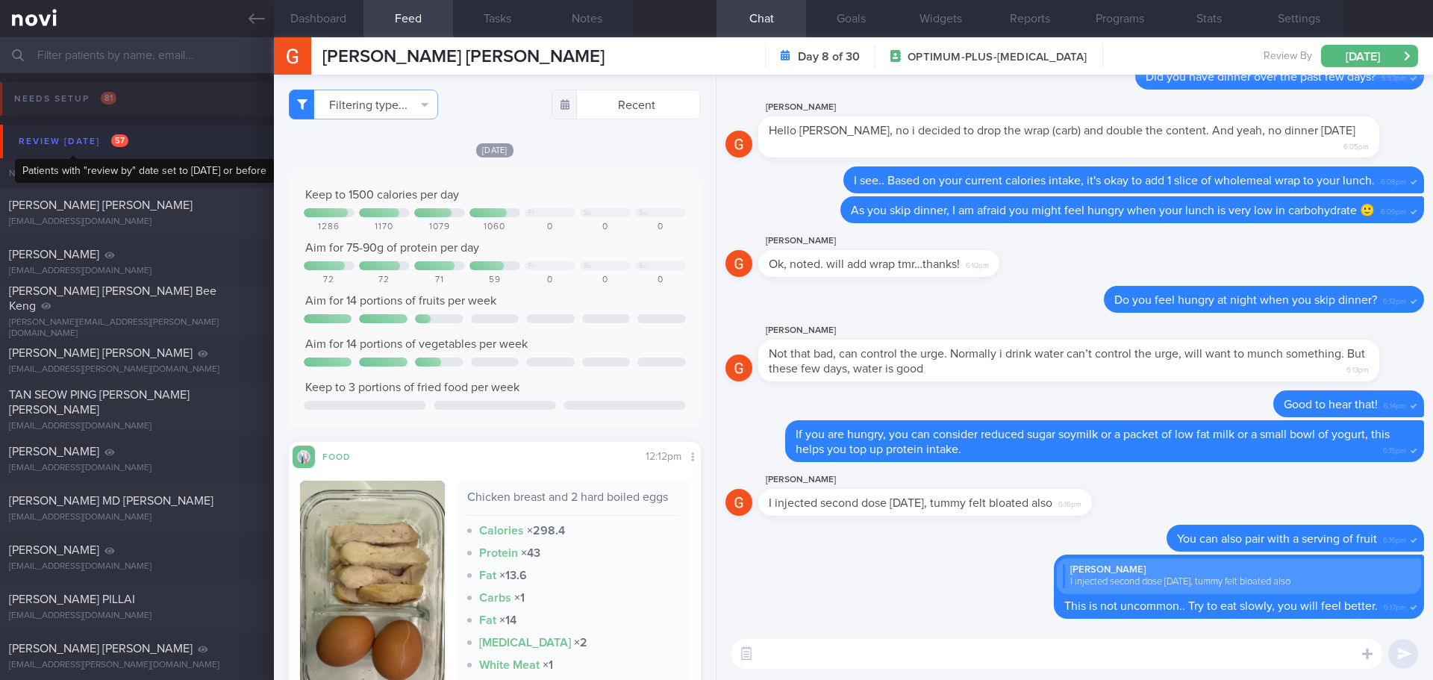
click at [113, 148] on div "Review [DATE] 57" at bounding box center [73, 141] width 117 height 20
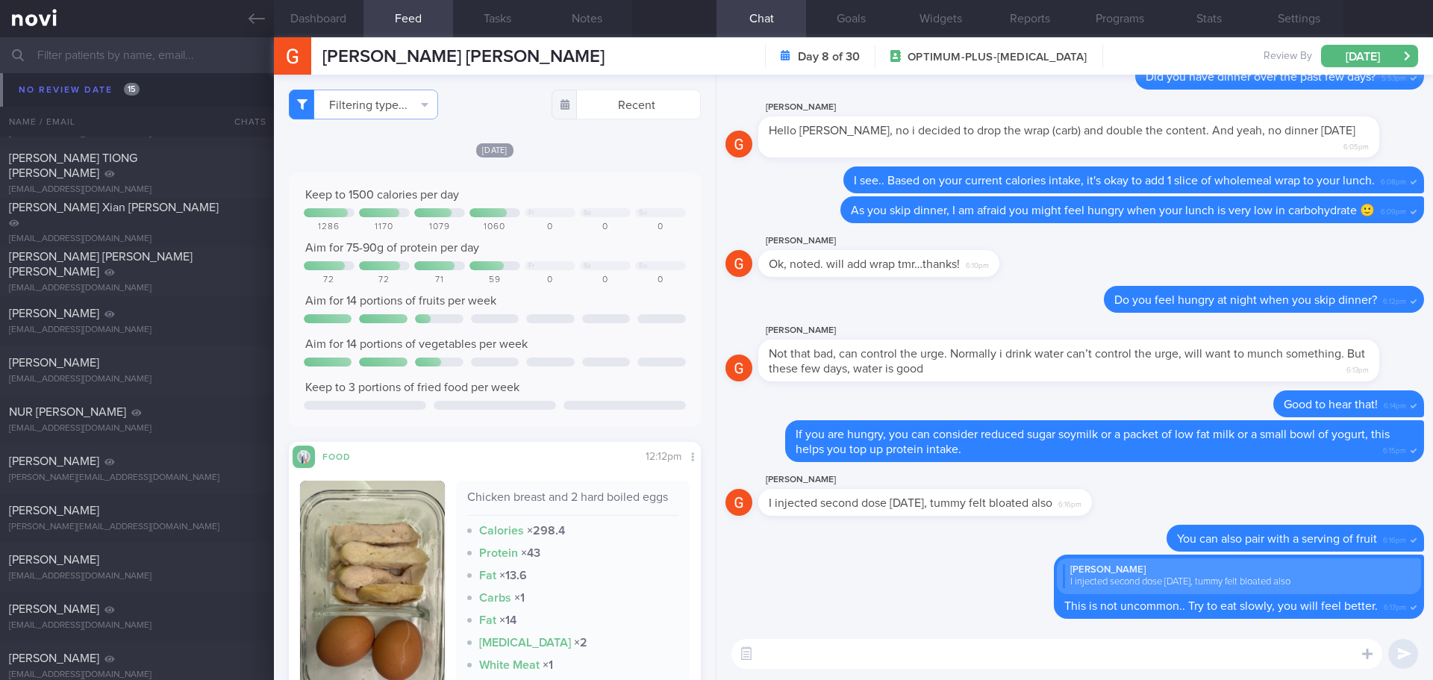
scroll to position [7387, 0]
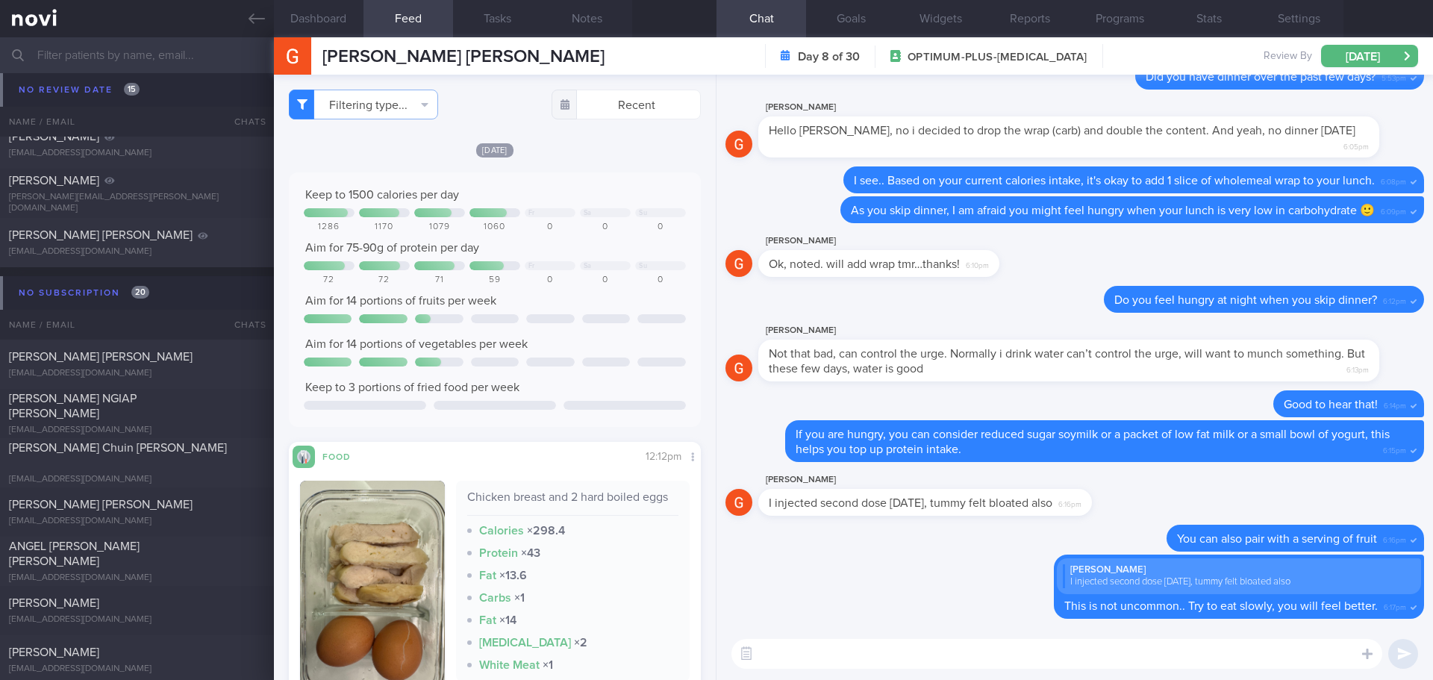
click at [210, 49] on input "text" at bounding box center [716, 55] width 1433 height 36
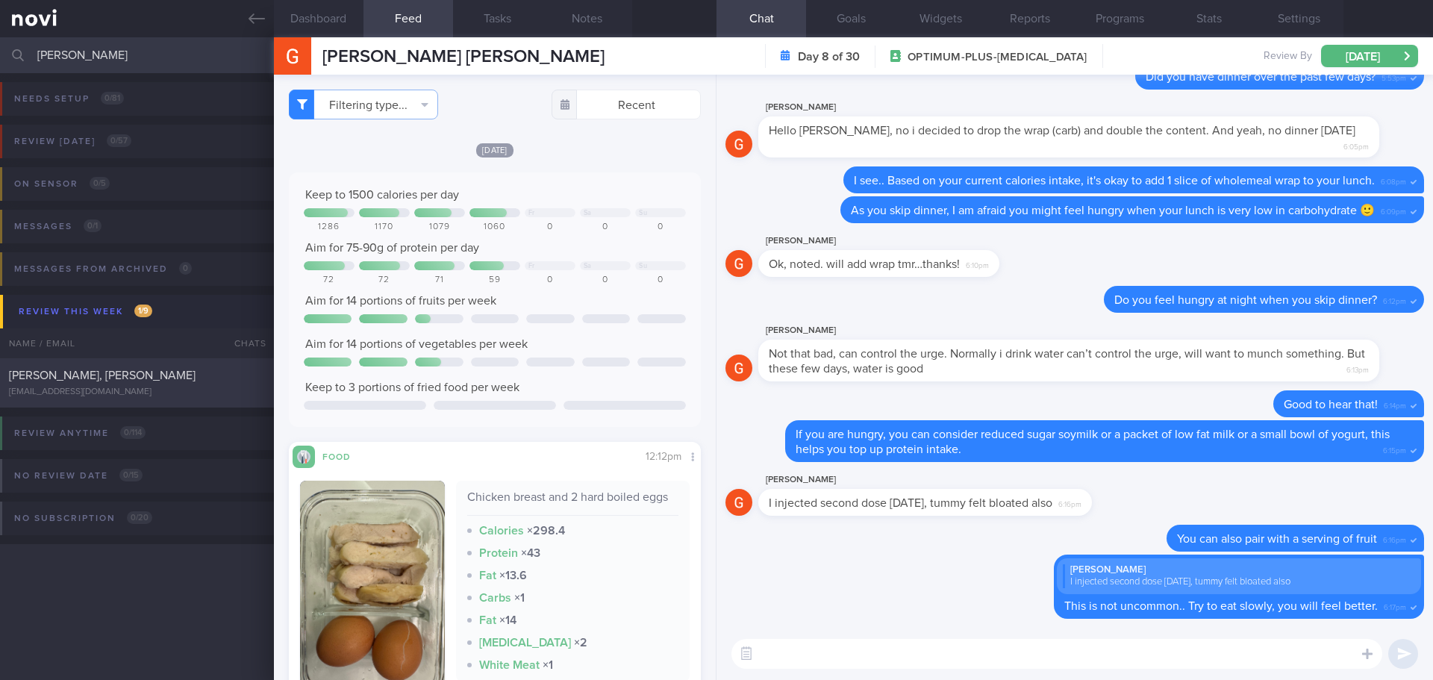
type input "[PERSON_NAME]"
click at [144, 382] on div "[PERSON_NAME], [PERSON_NAME]" at bounding box center [135, 375] width 252 height 15
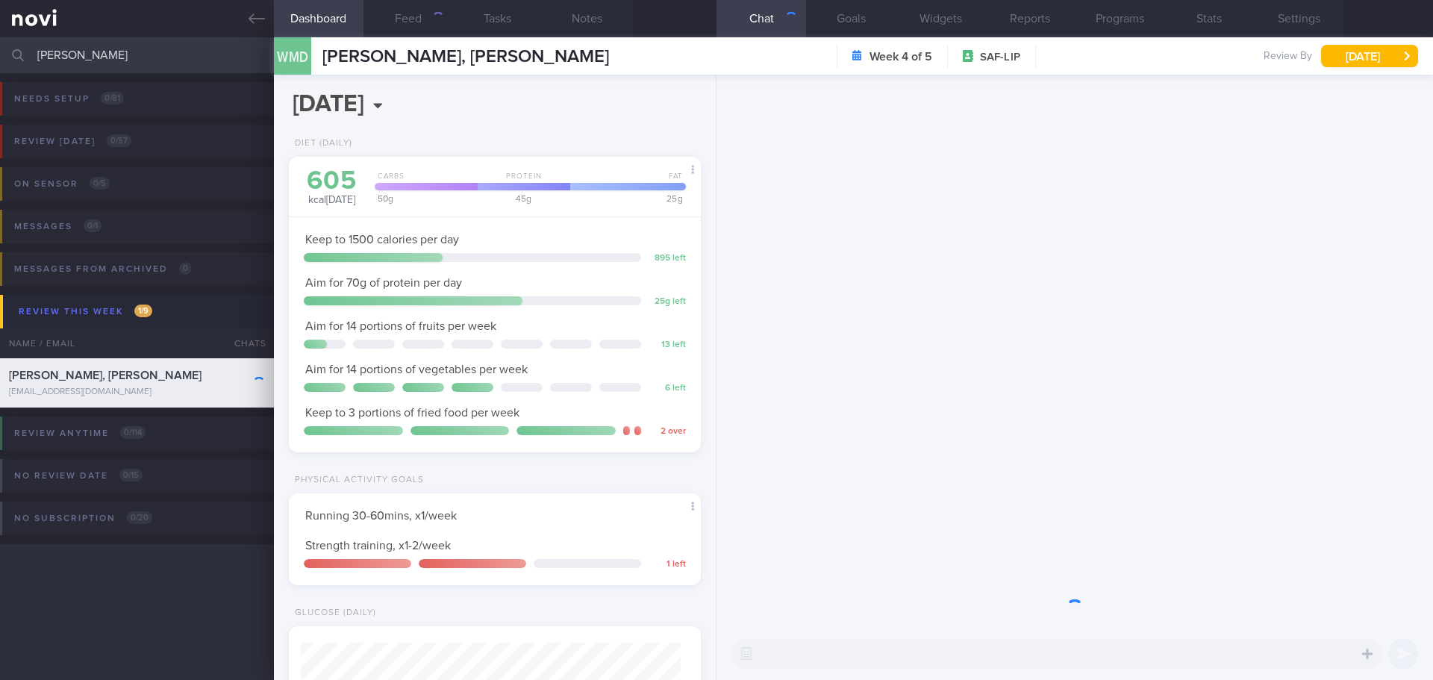
scroll to position [208, 375]
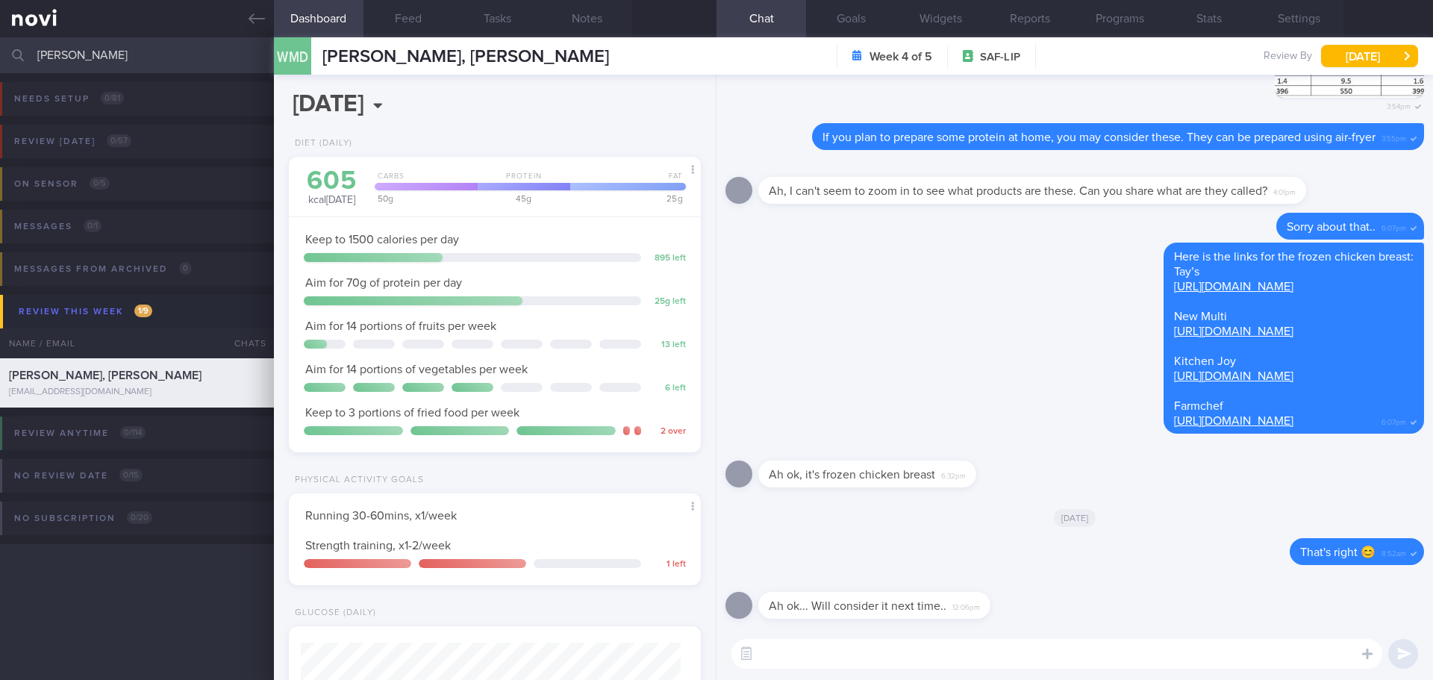
click at [859, 639] on textarea at bounding box center [1056, 654] width 651 height 30
click at [413, 21] on button "Feed" at bounding box center [408, 18] width 90 height 37
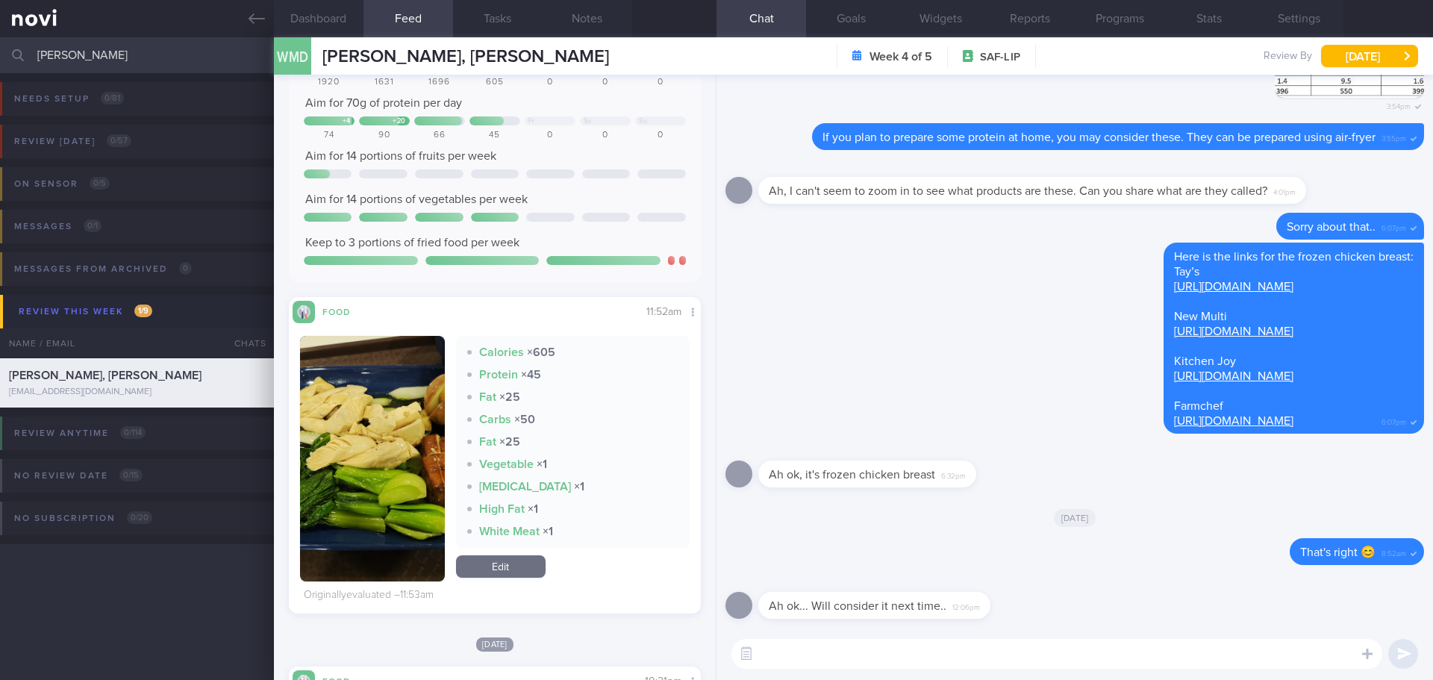
scroll to position [224, 0]
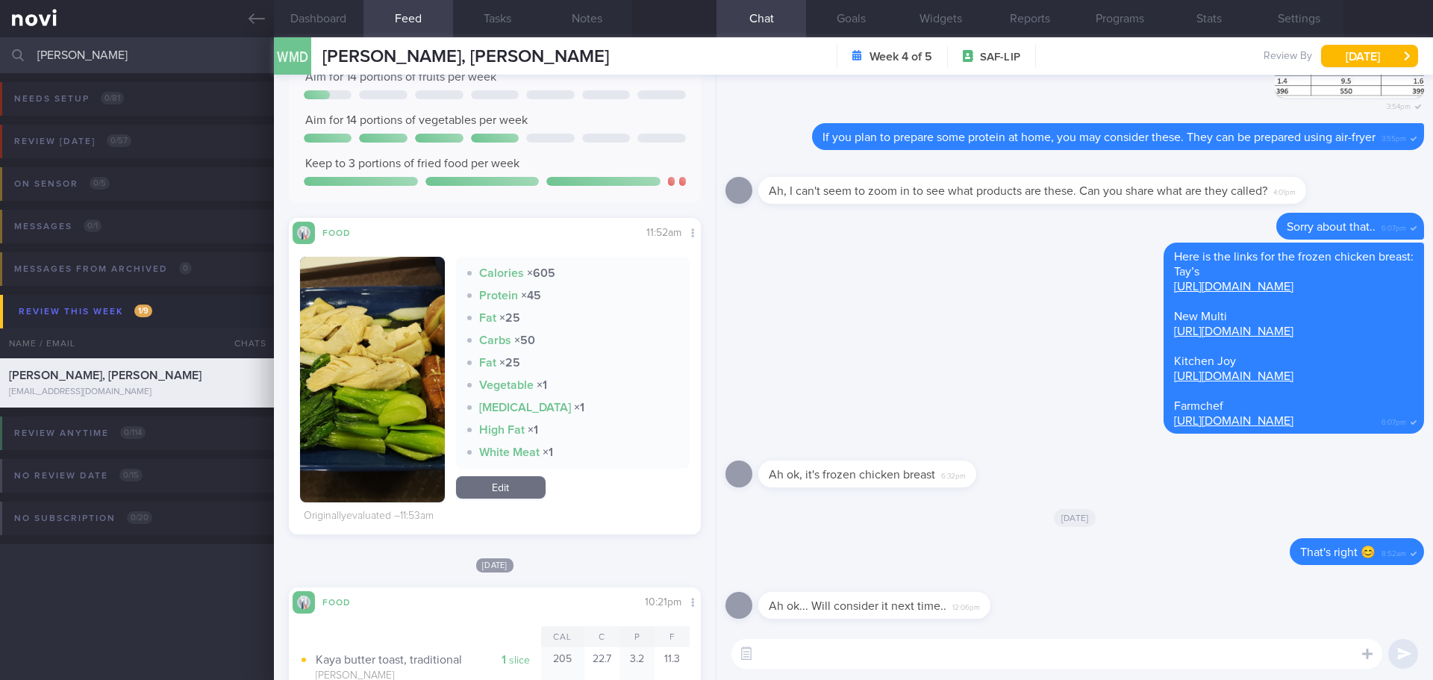
click at [392, 295] on img "button" at bounding box center [372, 379] width 145 height 245
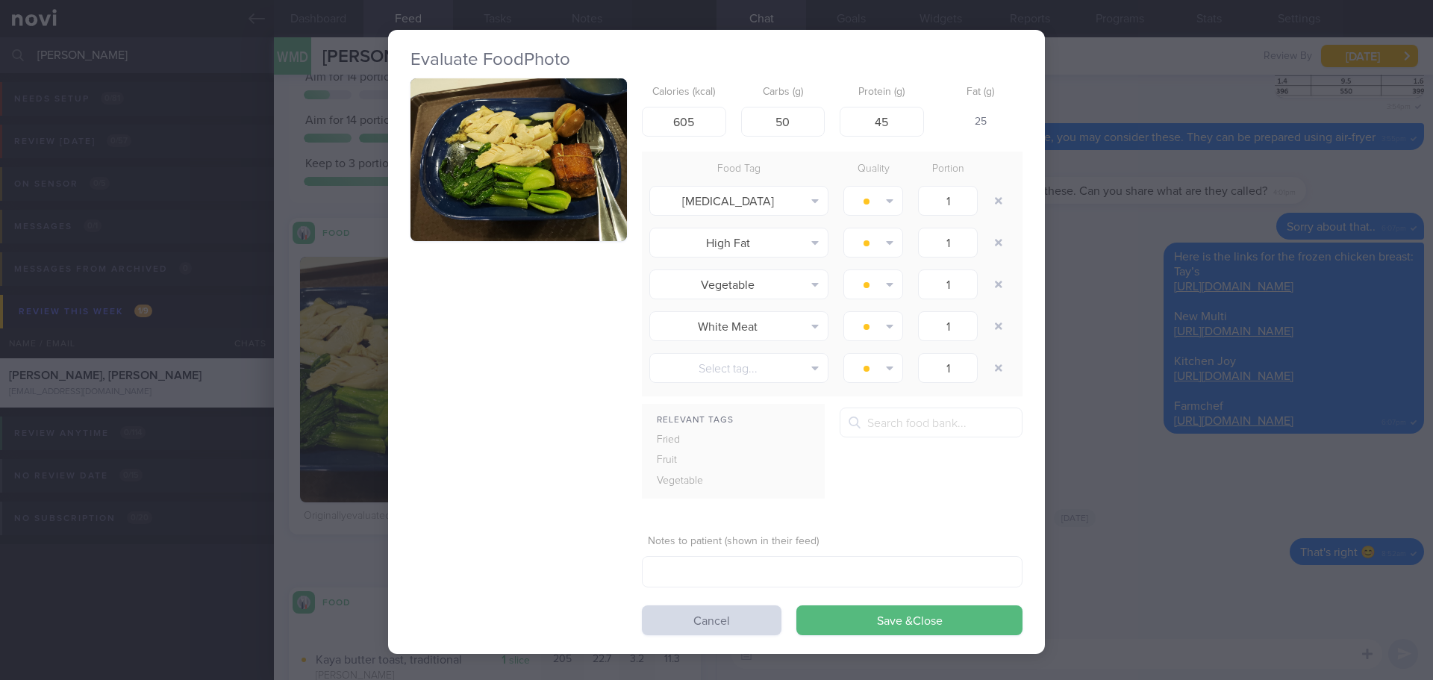
click at [548, 158] on button "button" at bounding box center [518, 159] width 216 height 163
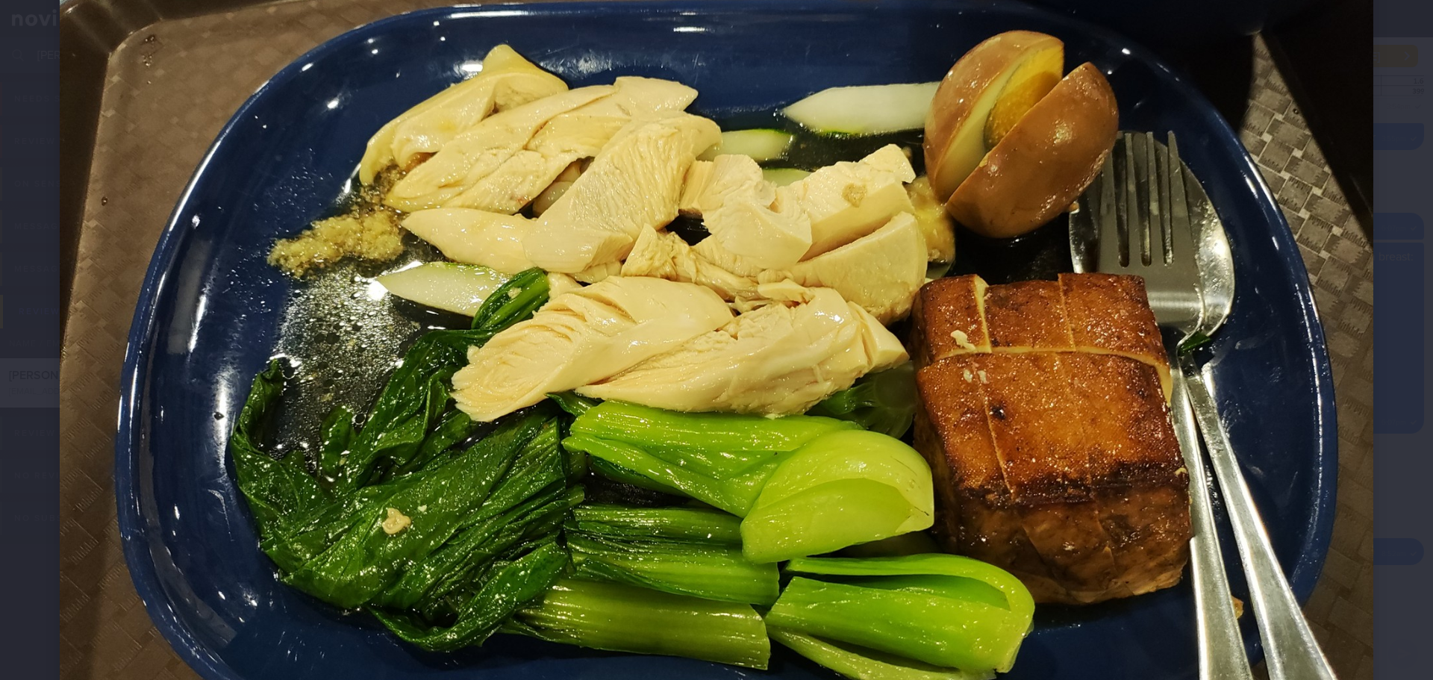
scroll to position [224, 0]
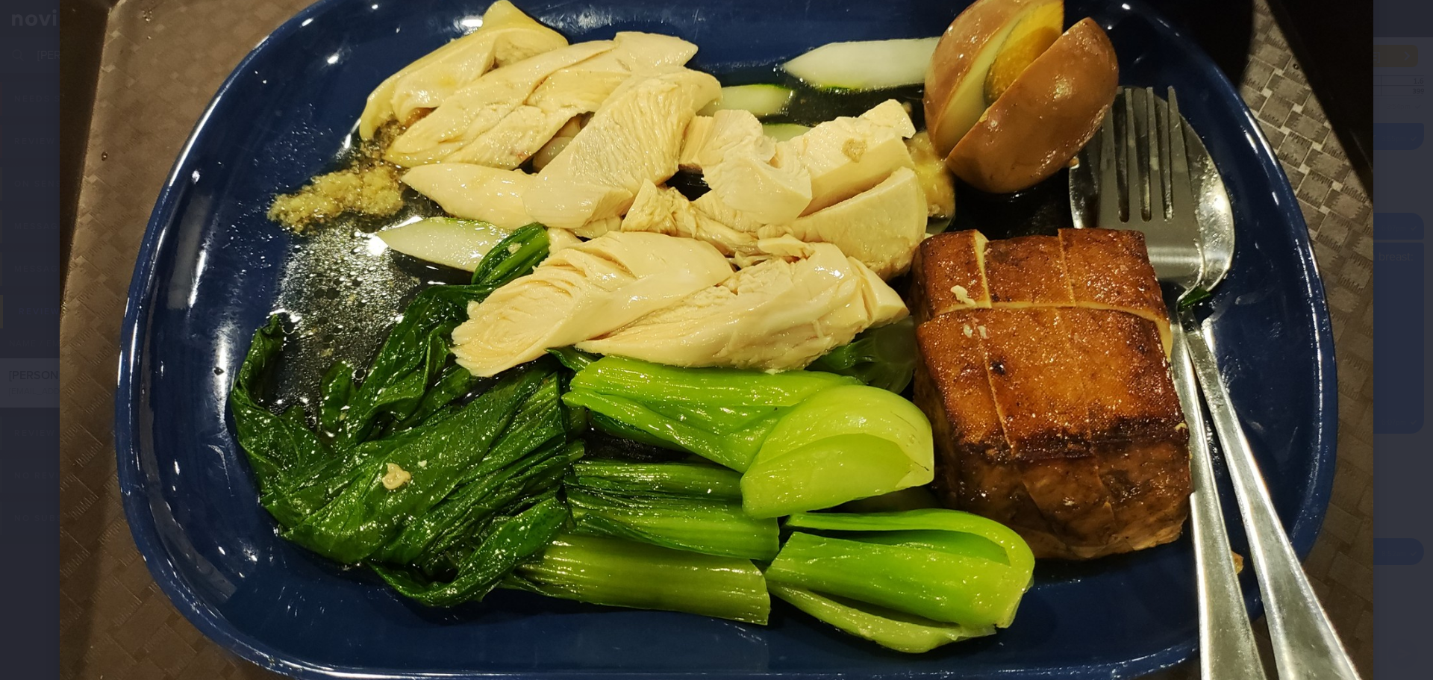
click at [1393, 269] on div at bounding box center [716, 328] width 1433 height 1104
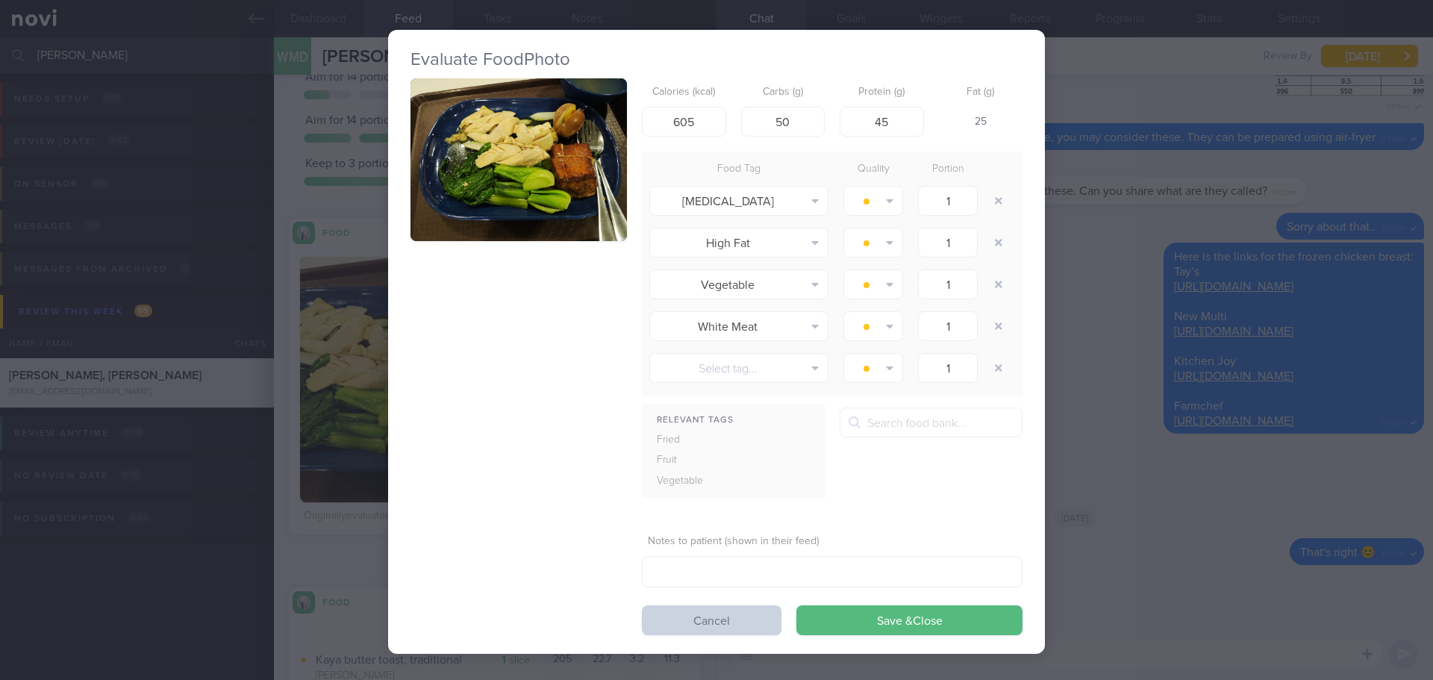
click at [714, 627] on button "Cancel" at bounding box center [712, 620] width 140 height 30
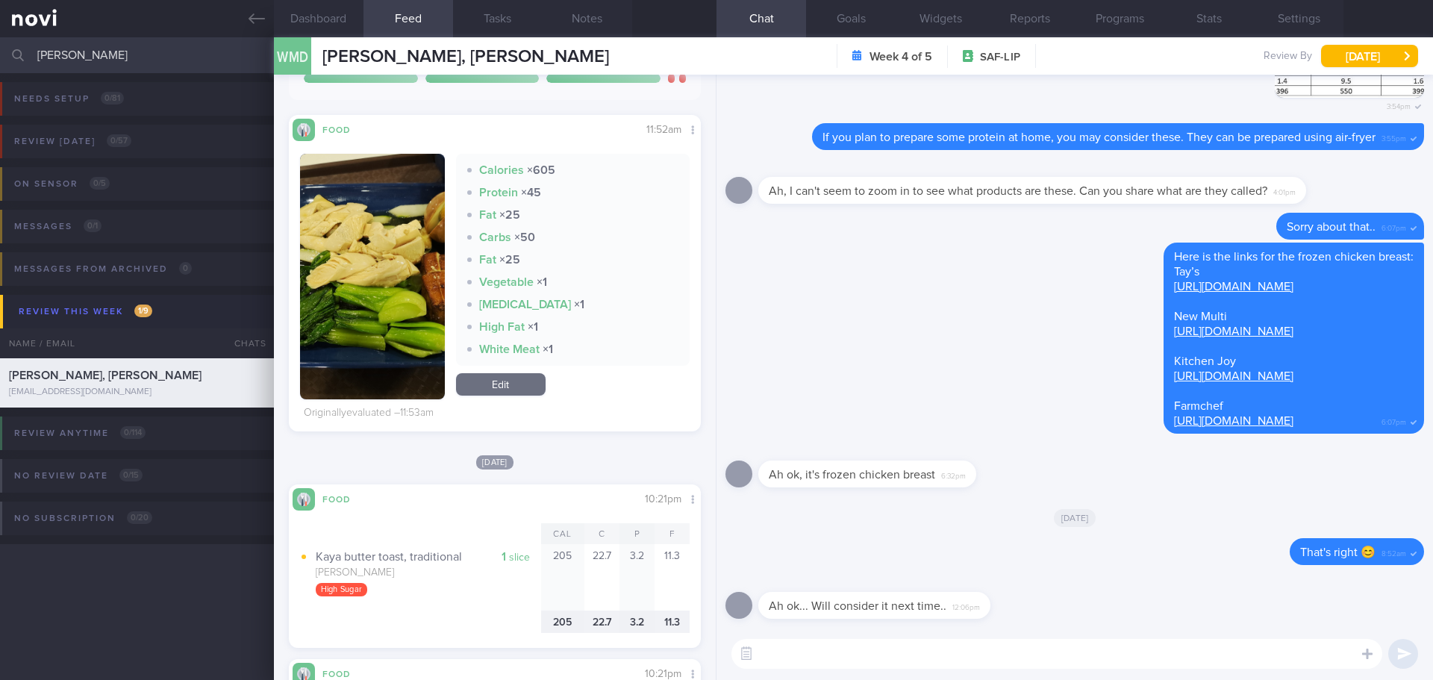
scroll to position [224, 0]
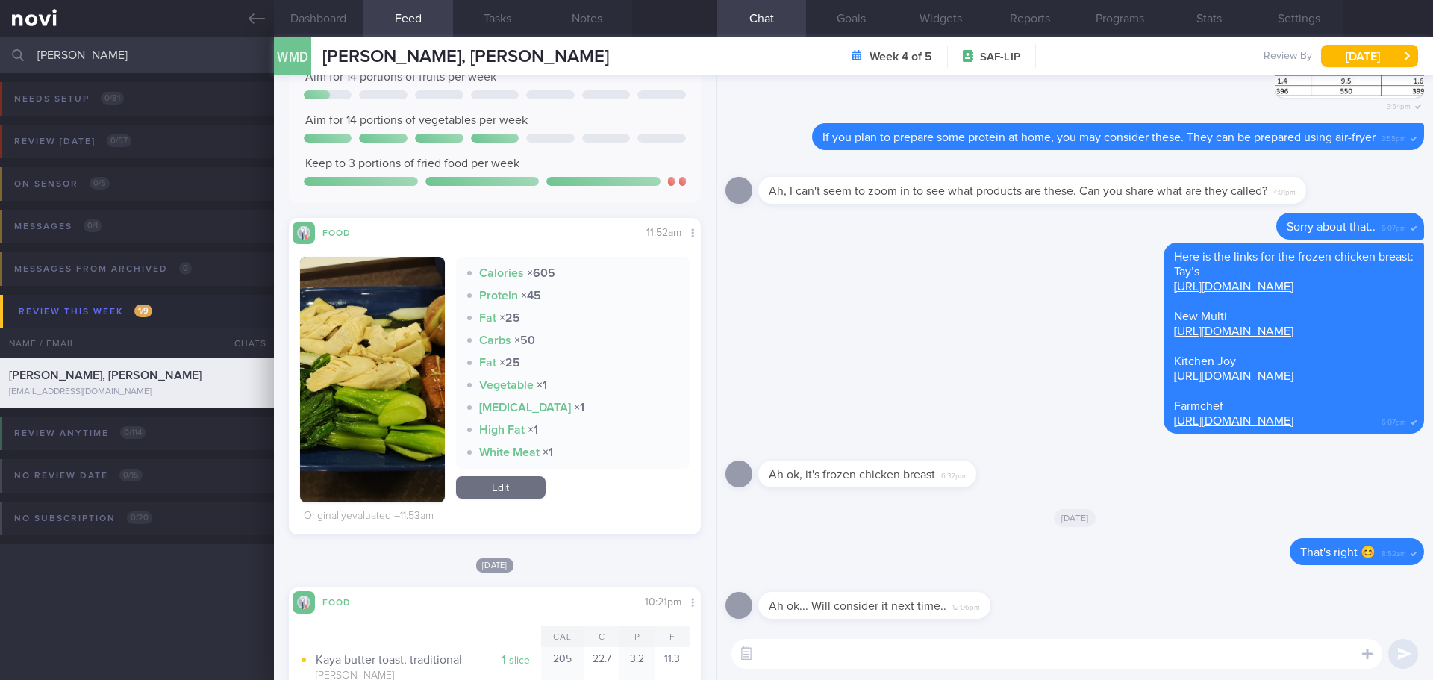
click at [942, 659] on textarea at bounding box center [1056, 654] width 651 height 30
click at [1249, 648] on textarea "Good to see that you limit to only 1 can beer per sitting, this is a positive p…" at bounding box center [1056, 654] width 651 height 30
click at [963, 655] on textarea "Good to see that you limit to only 1 can beer per sitting, this is a positive p…" at bounding box center [1056, 654] width 651 height 30
drag, startPoint x: 1248, startPoint y: 645, endPoint x: 1255, endPoint y: 654, distance: 11.7
click at [1248, 647] on textarea "Good to see that you limit to only 1 can of beer per sitting, this is a positiv…" at bounding box center [1056, 654] width 651 height 30
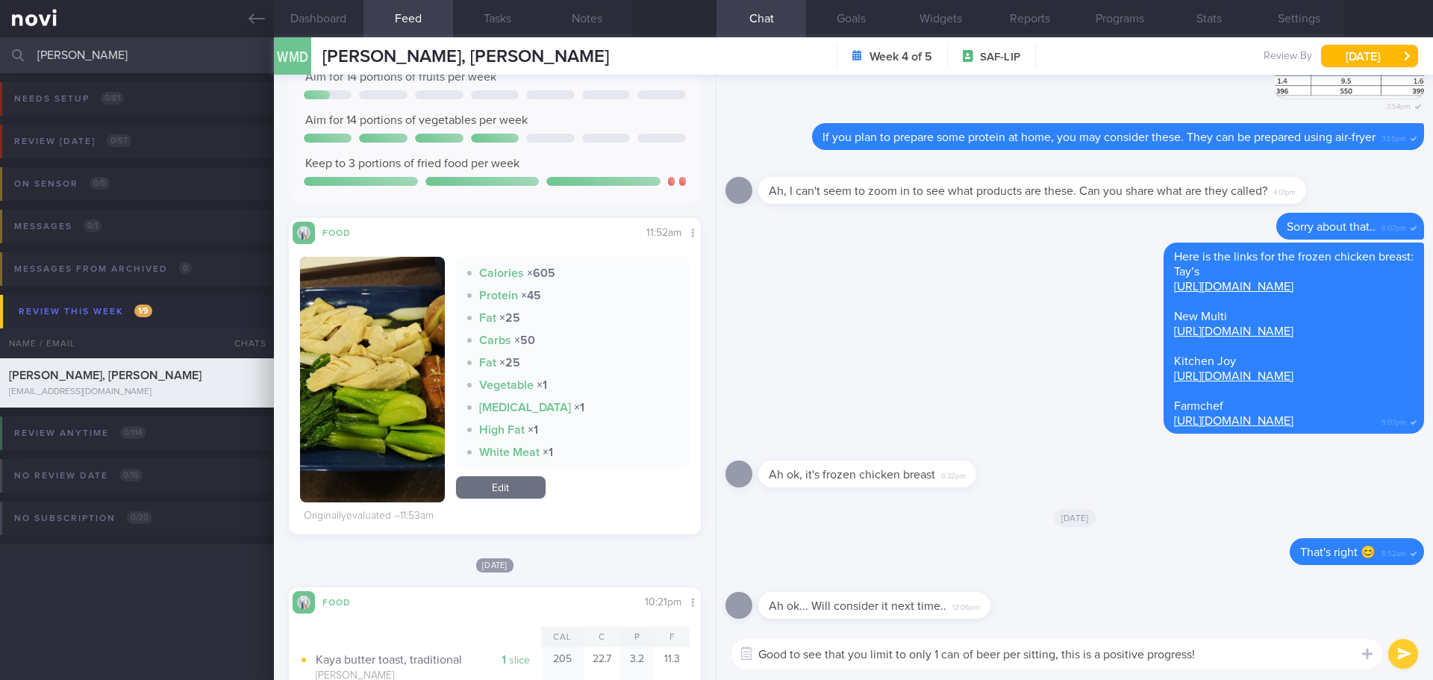
click at [1259, 658] on textarea "Good to see that you limit to only 1 can of beer per sitting, this is a positiv…" at bounding box center [1056, 654] width 651 height 30
click at [1284, 648] on textarea "Good to see that you limit to only 1 can of beer per sitting, this is a positiv…" at bounding box center [1056, 654] width 651 height 30
type textarea "Good to see that you limit to only 1 can of beer per sitting, this is a positiv…"
click at [1414, 658] on button "submit" at bounding box center [1403, 654] width 30 height 30
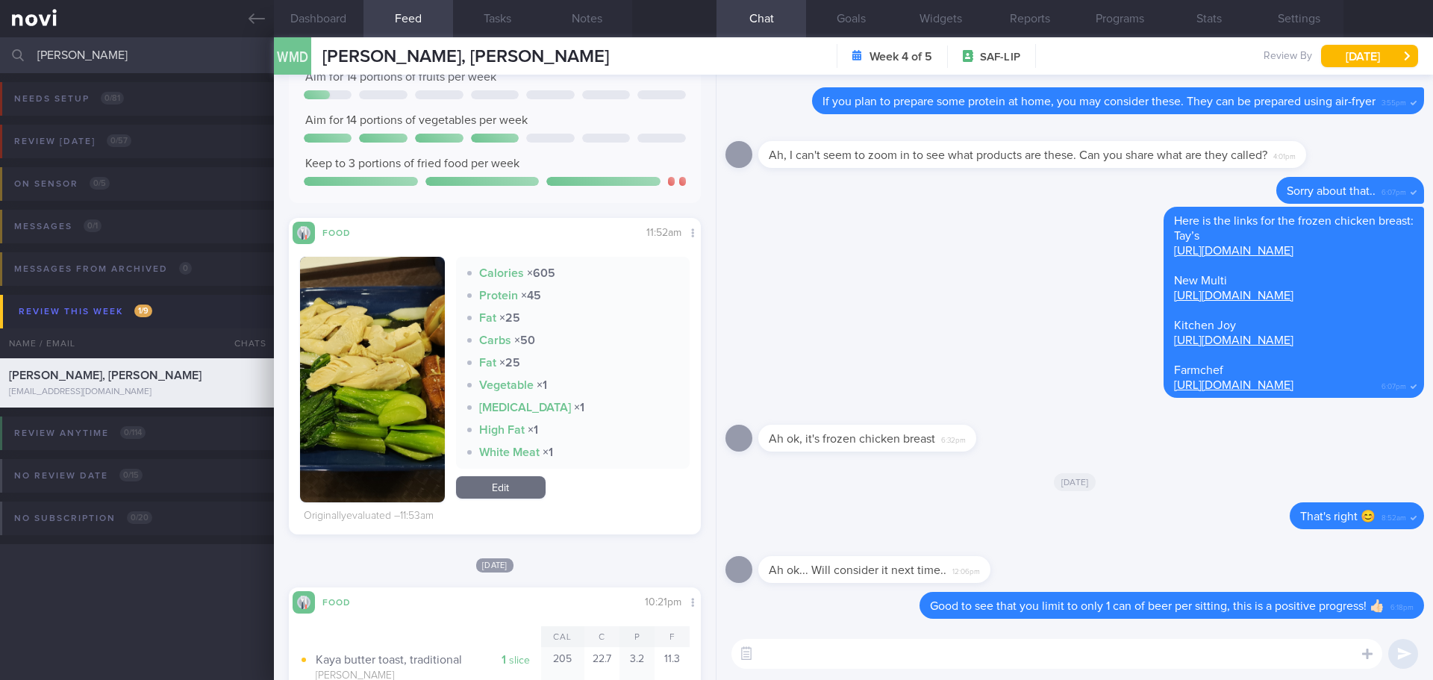
drag, startPoint x: 99, startPoint y: 54, endPoint x: -126, endPoint y: 67, distance: 225.7
click at [0, 67] on html "You are offline! Some functionality will be unavailable Patients New Users Coac…" at bounding box center [716, 340] width 1433 height 680
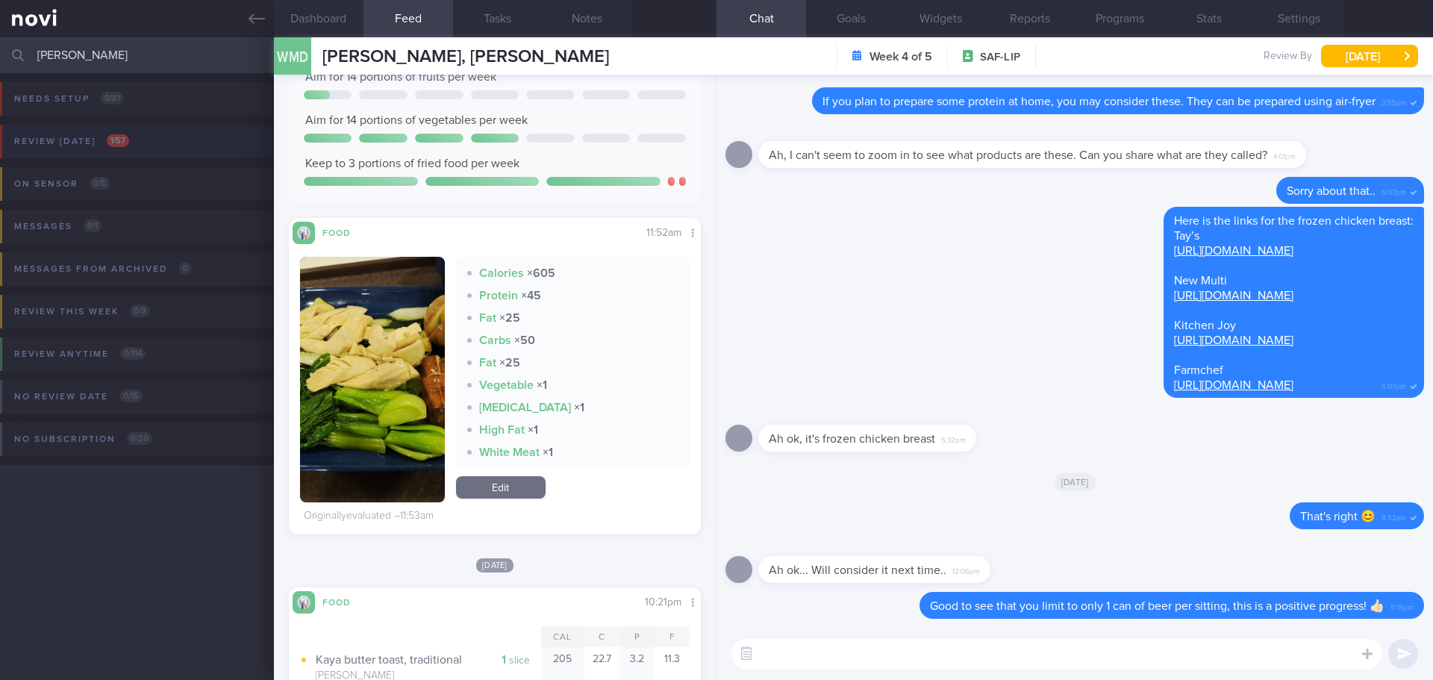
type input "[PERSON_NAME]"
click at [125, 149] on div "Review [DATE] 1 / 57" at bounding box center [71, 141] width 122 height 20
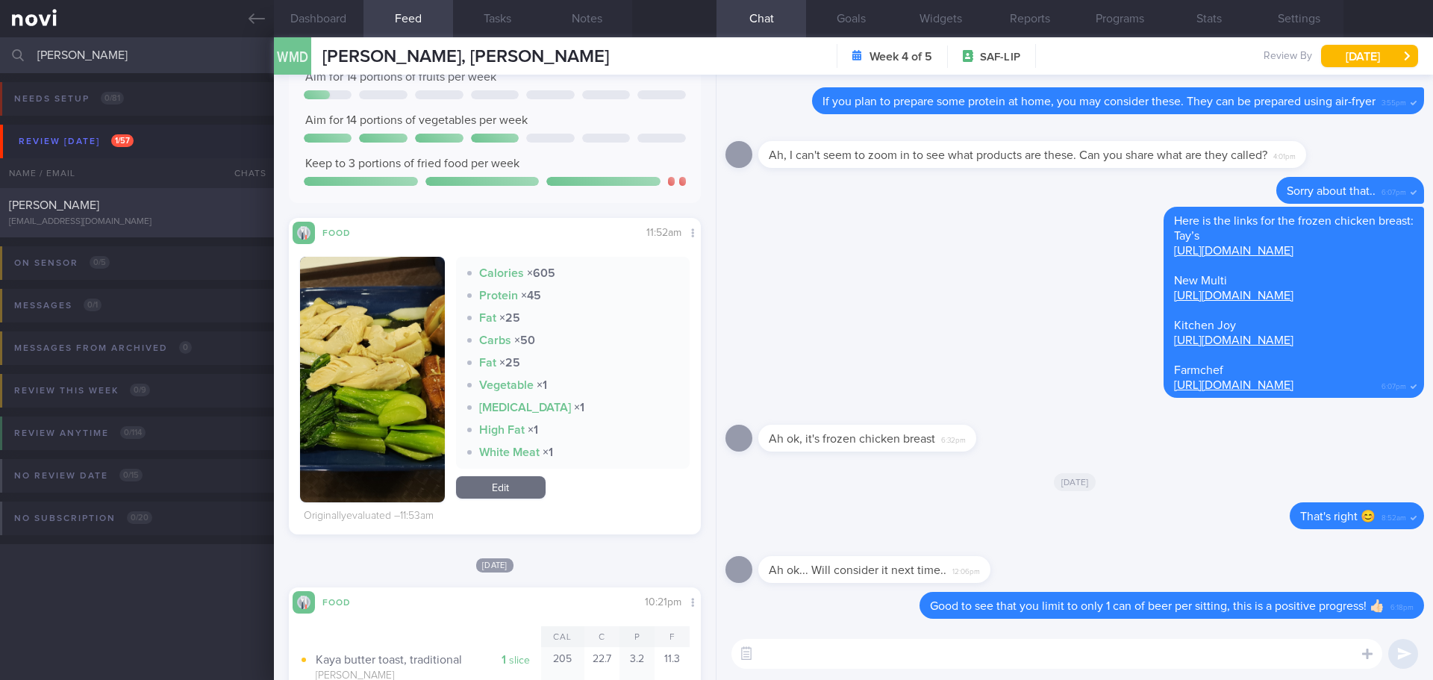
click at [125, 209] on div "[PERSON_NAME]" at bounding box center [135, 205] width 252 height 15
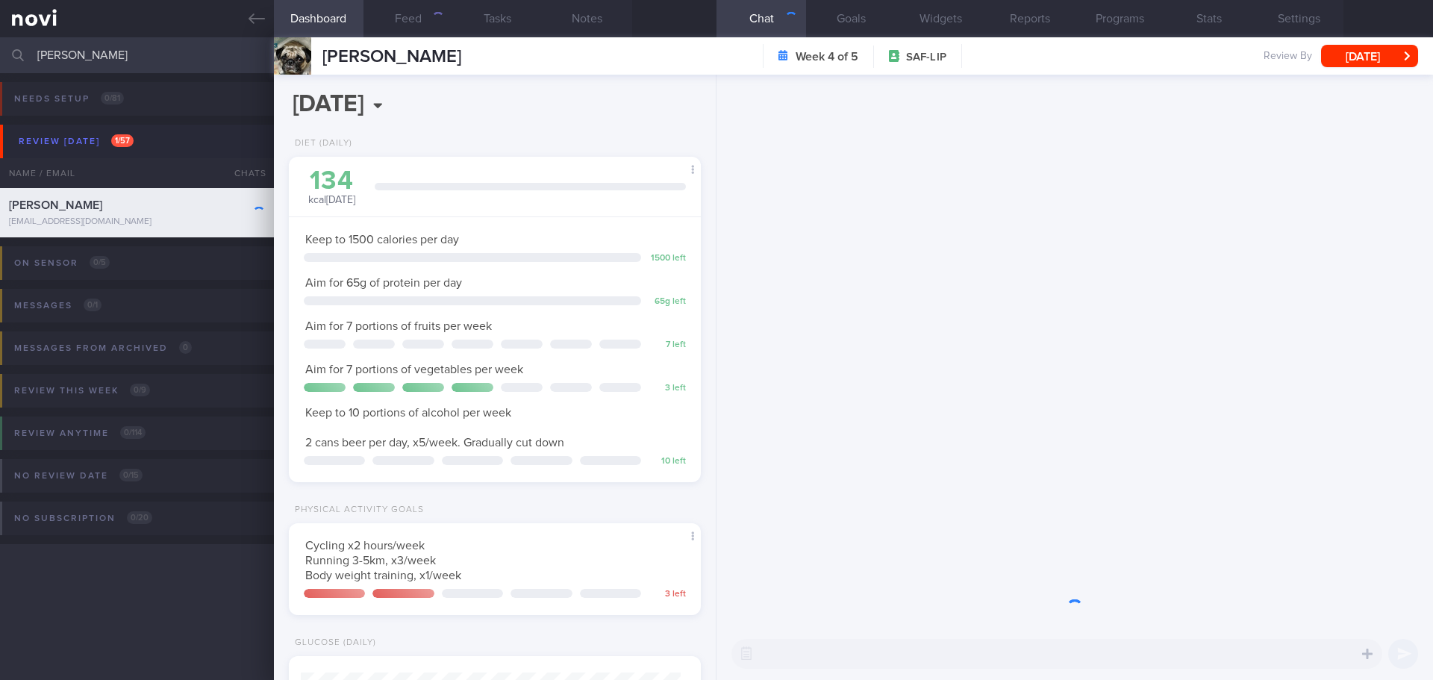
scroll to position [208, 375]
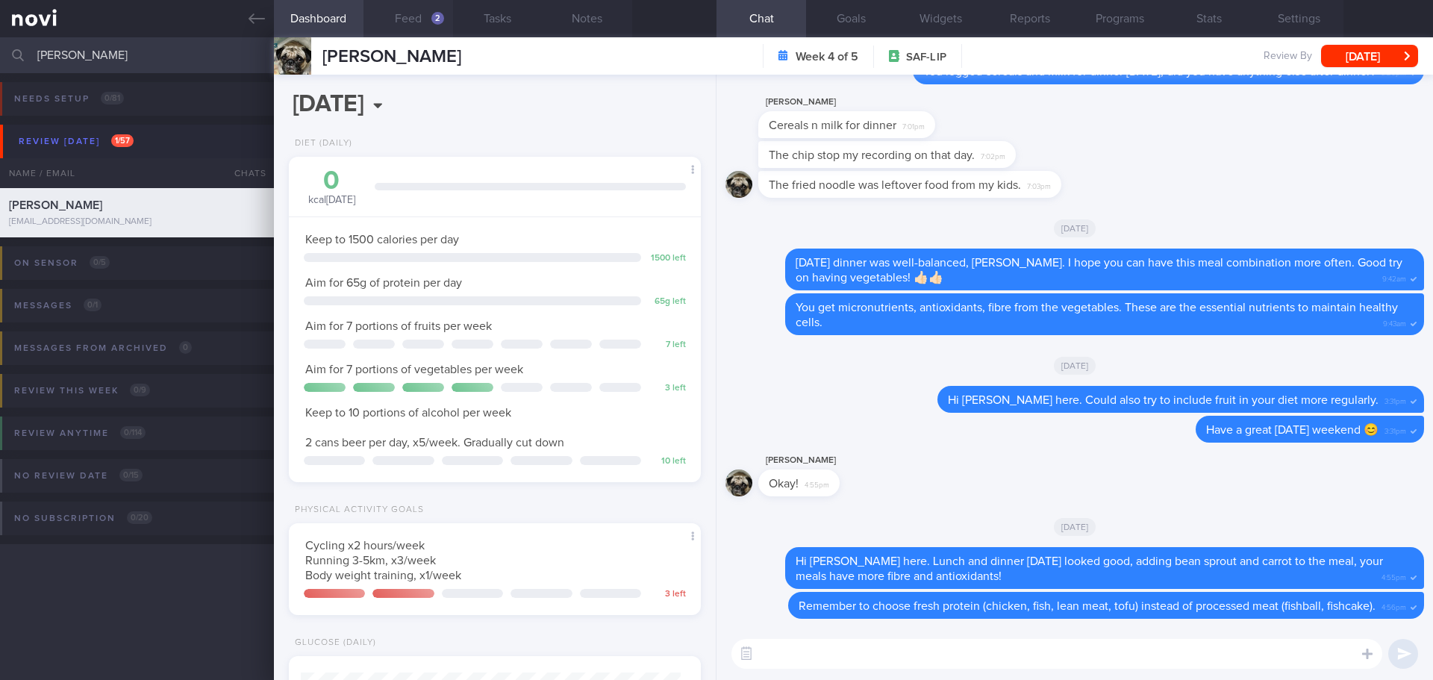
click at [422, 25] on button "Feed 2" at bounding box center [408, 18] width 90 height 37
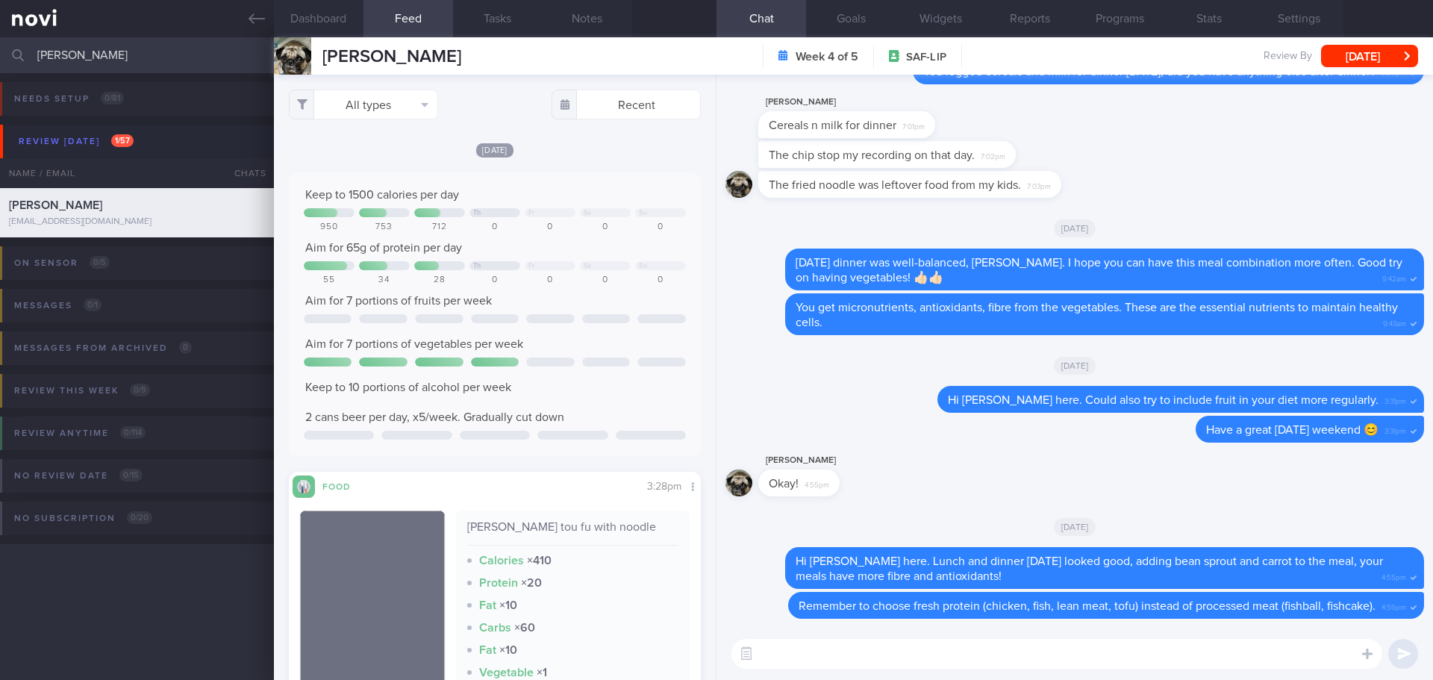
click at [821, 666] on textarea at bounding box center [1056, 654] width 651 height 30
type textarea "Hi [PERSON_NAME] here. How are you this week?"
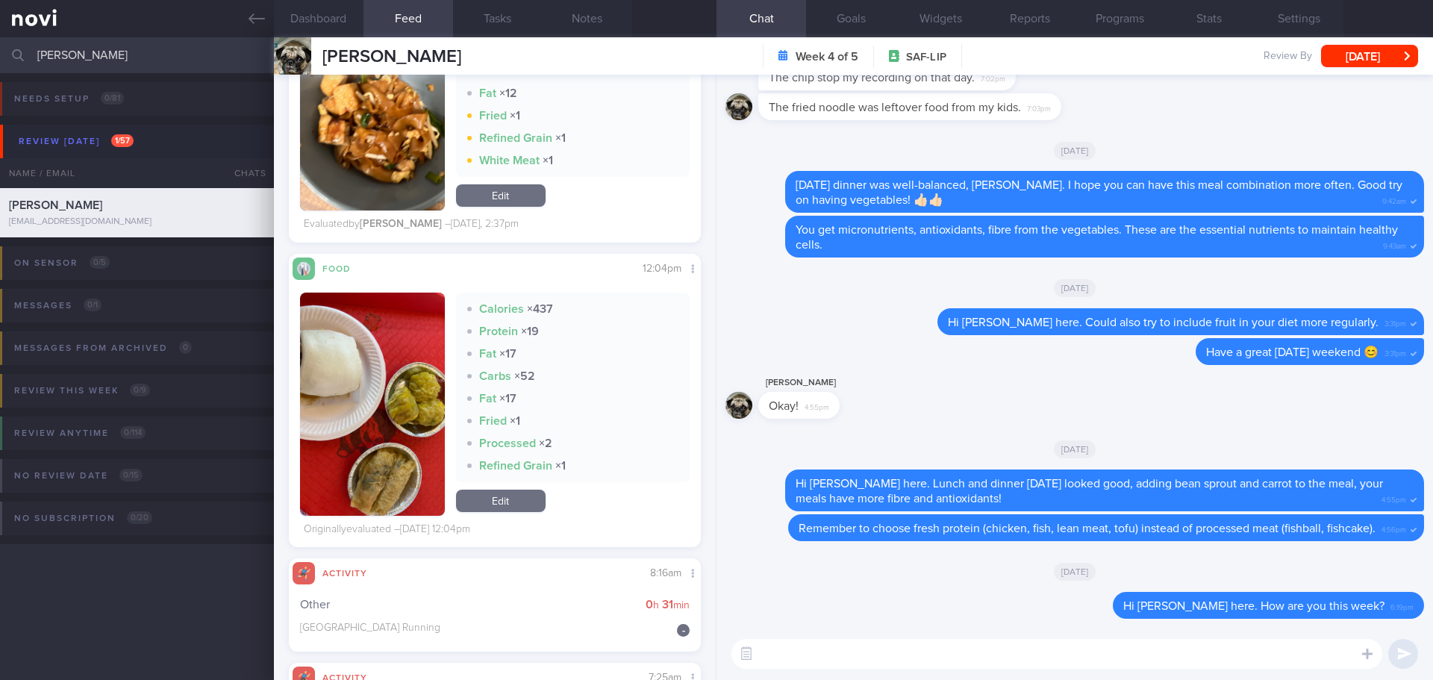
scroll to position [1045, 0]
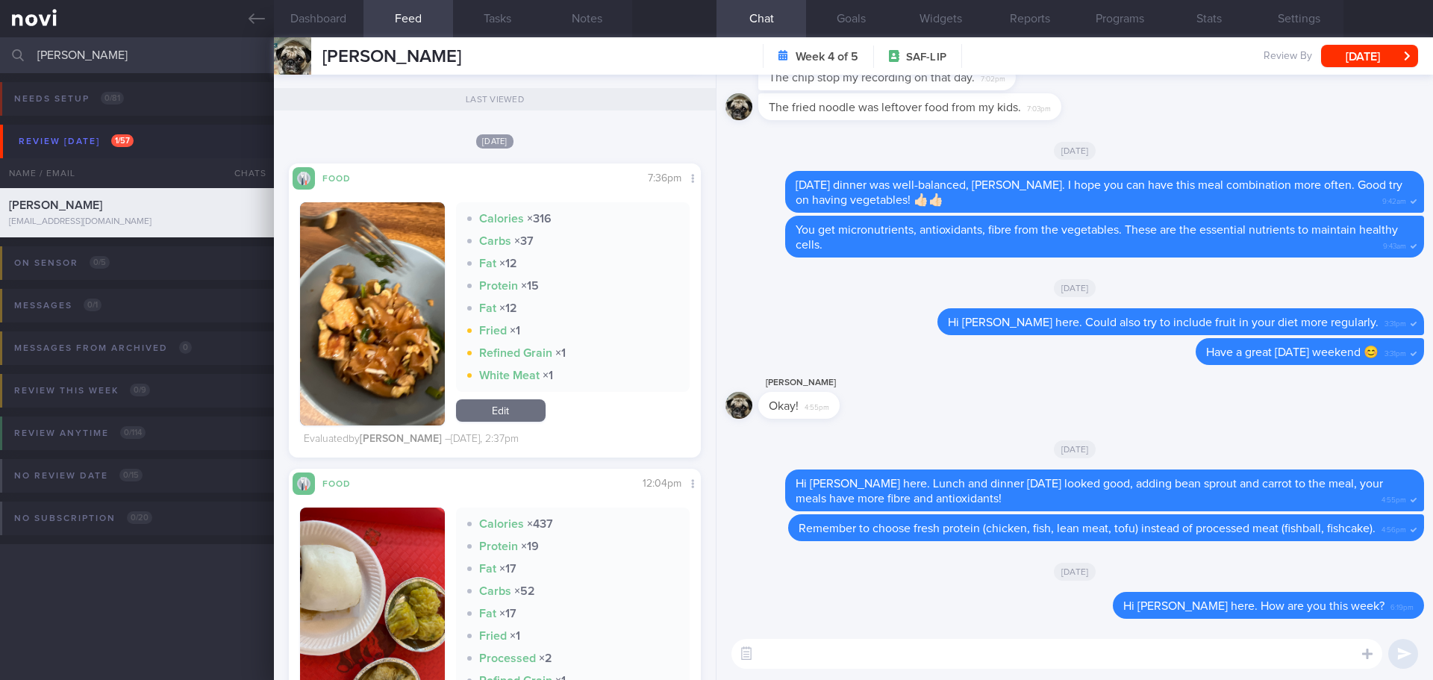
click at [813, 652] on textarea at bounding box center [1056, 654] width 651 height 30
type textarea "I"
drag, startPoint x: 81, startPoint y: 45, endPoint x: 1, endPoint y: 64, distance: 82.2
click at [1, 64] on div "[PERSON_NAME] Assigned patients Assigned patients All active patients Archived …" at bounding box center [716, 55] width 1433 height 36
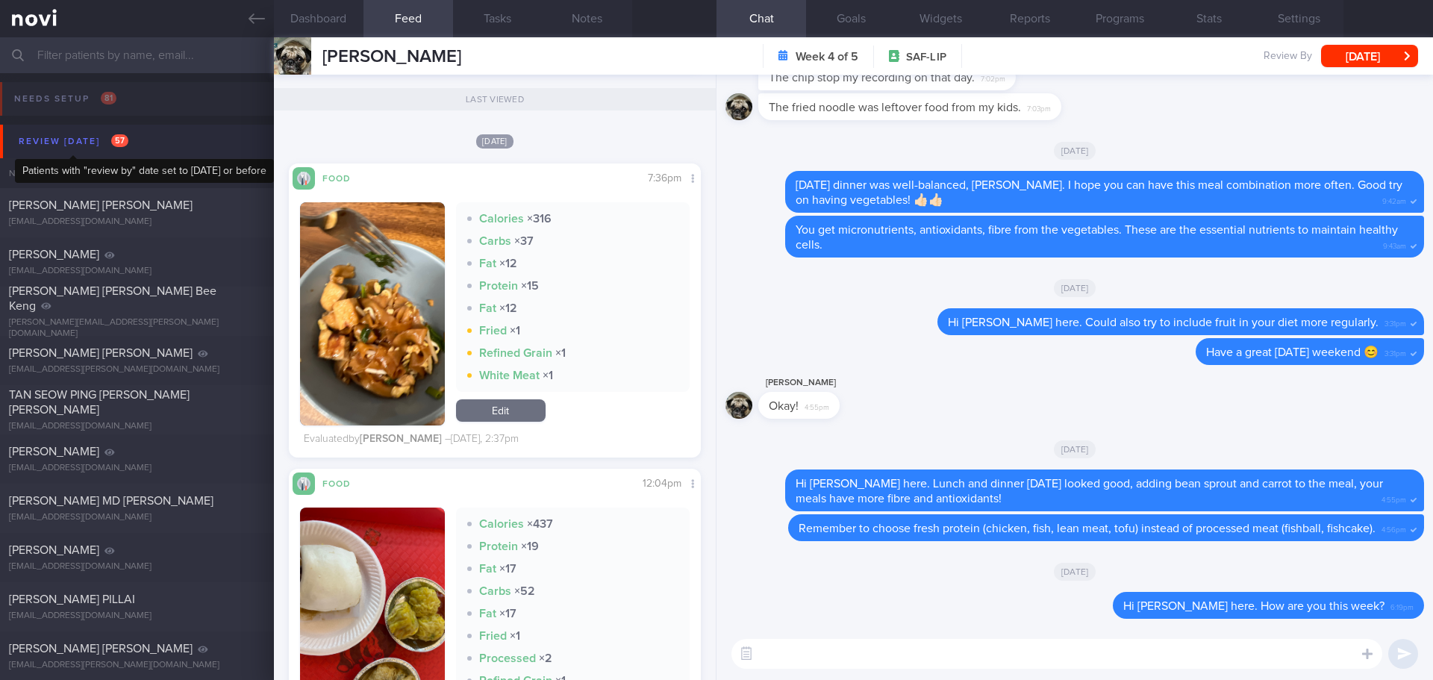
click at [82, 143] on div "Review [DATE] 57" at bounding box center [73, 141] width 117 height 20
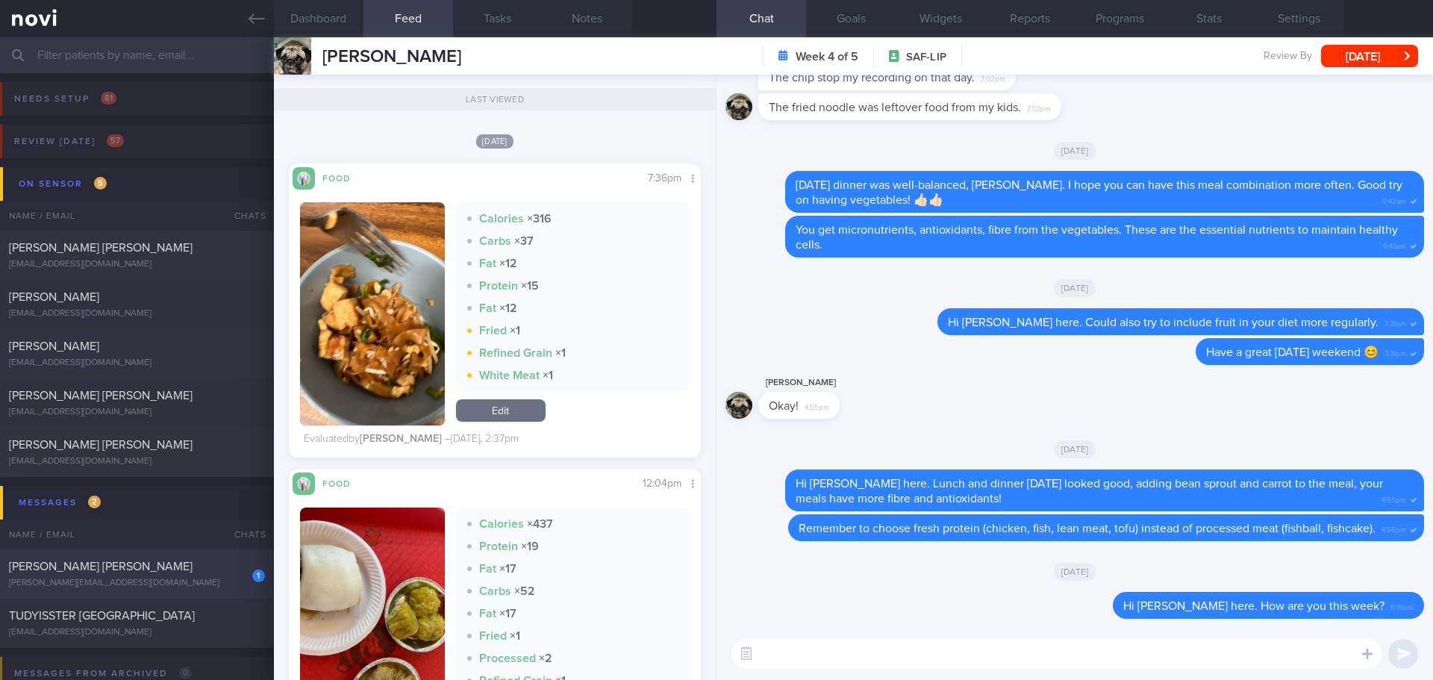
click at [193, 586] on div "[PERSON_NAME][EMAIL_ADDRESS][DOMAIN_NAME]" at bounding box center [137, 583] width 256 height 11
checkbox input "false"
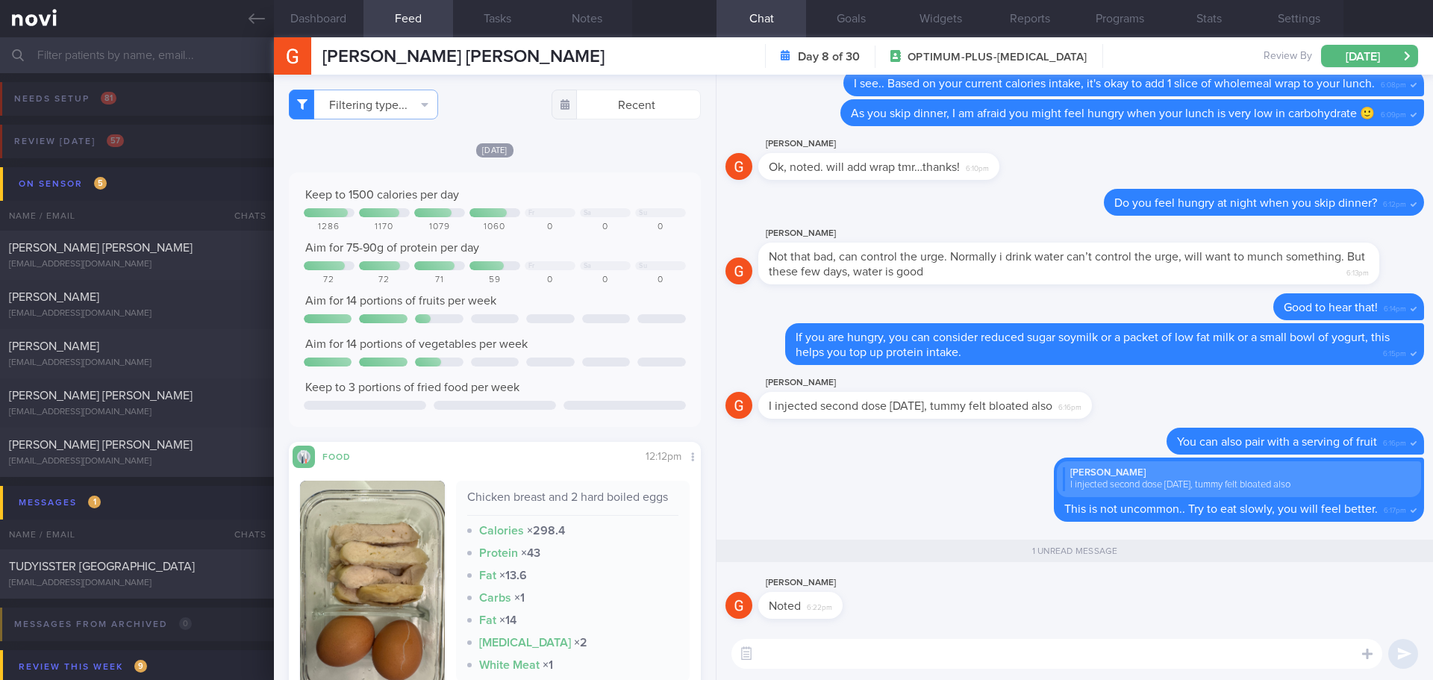
click at [828, 655] on textarea at bounding box center [1056, 654] width 651 height 30
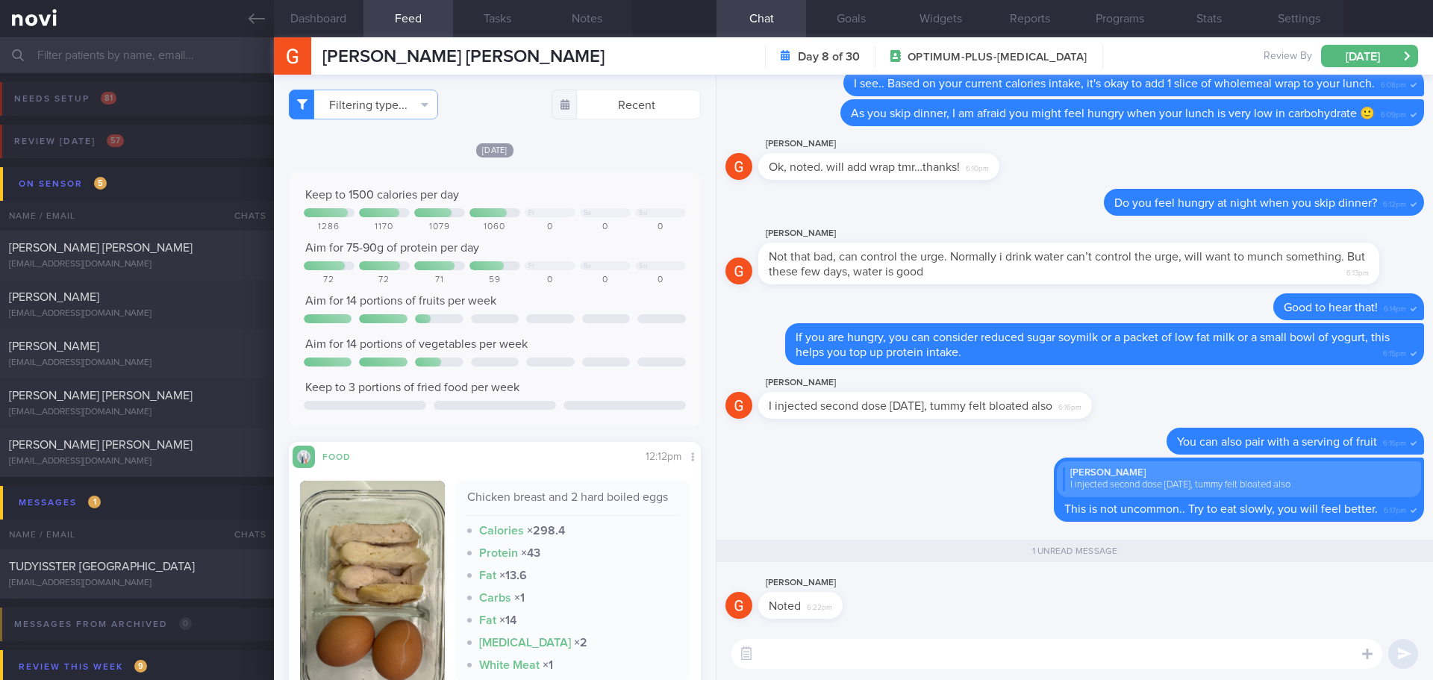
click at [828, 655] on textarea at bounding box center [1056, 654] width 651 height 30
type textarea "Hope this helps and have a great evening 🙂"
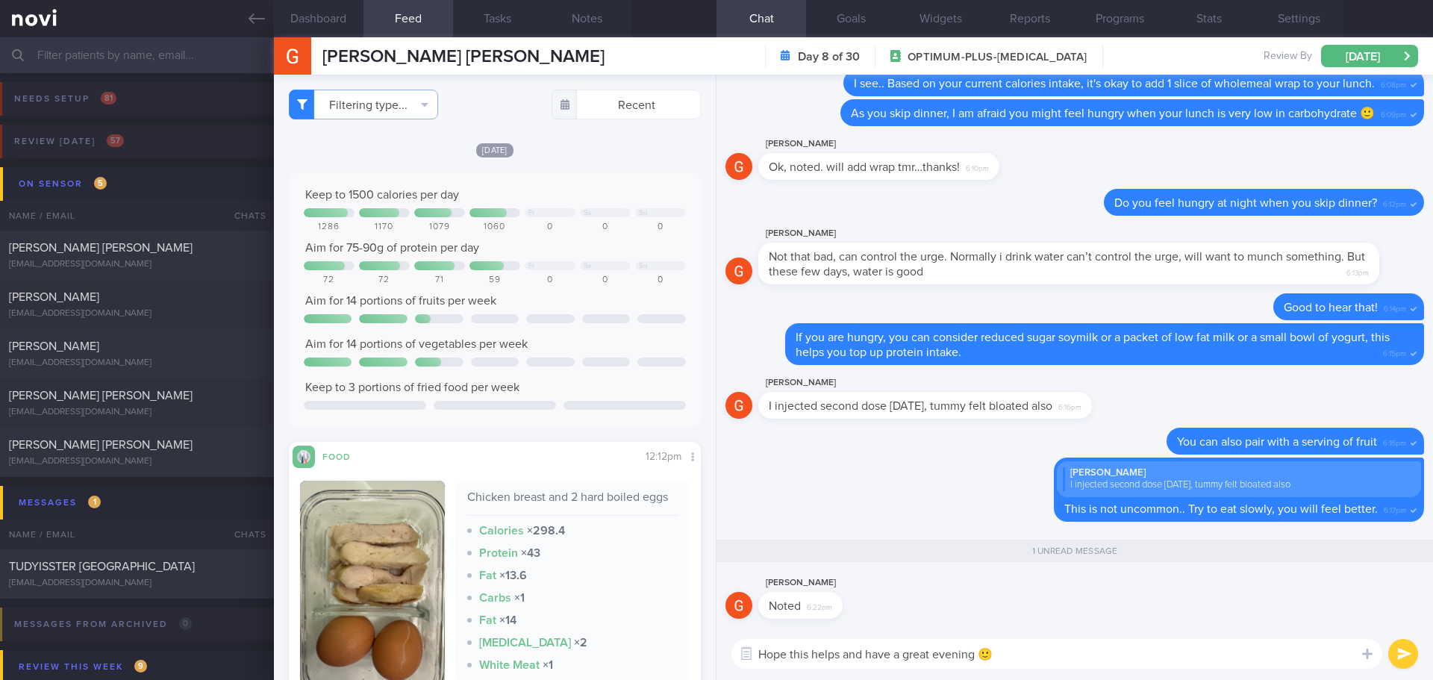
click at [1406, 656] on button "submit" at bounding box center [1403, 654] width 30 height 30
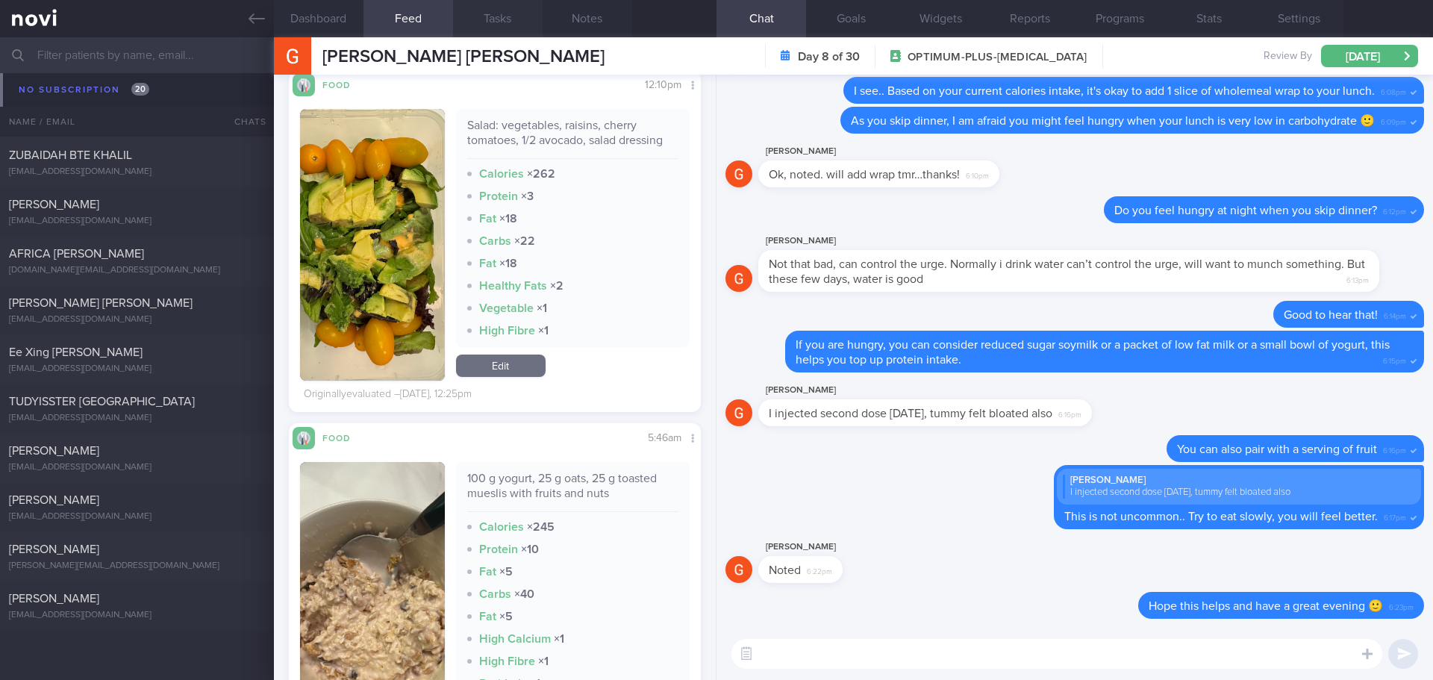
scroll to position [3805, 0]
